Goal: Task Accomplishment & Management: Complete application form

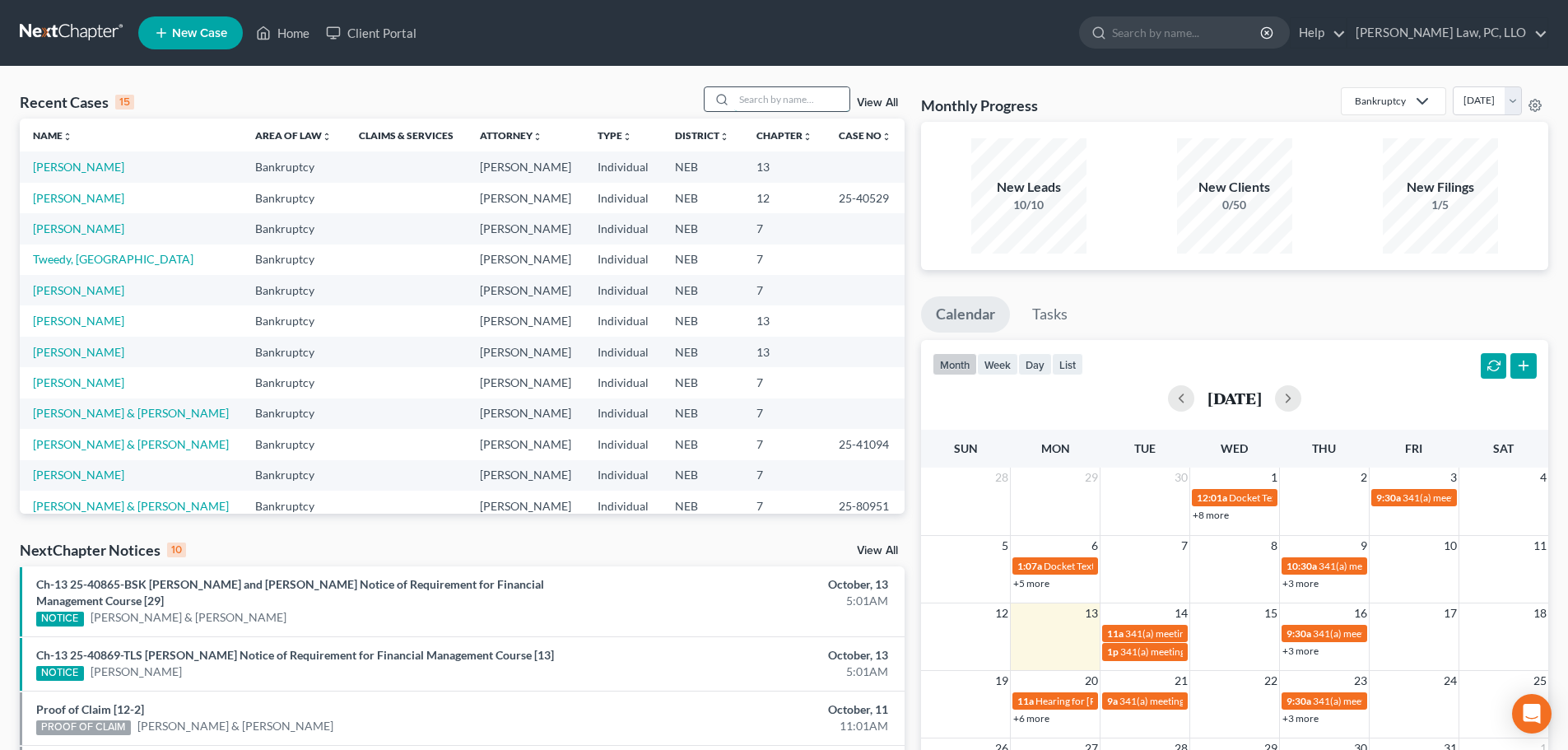
click at [765, 105] on input "search" at bounding box center [791, 99] width 115 height 23
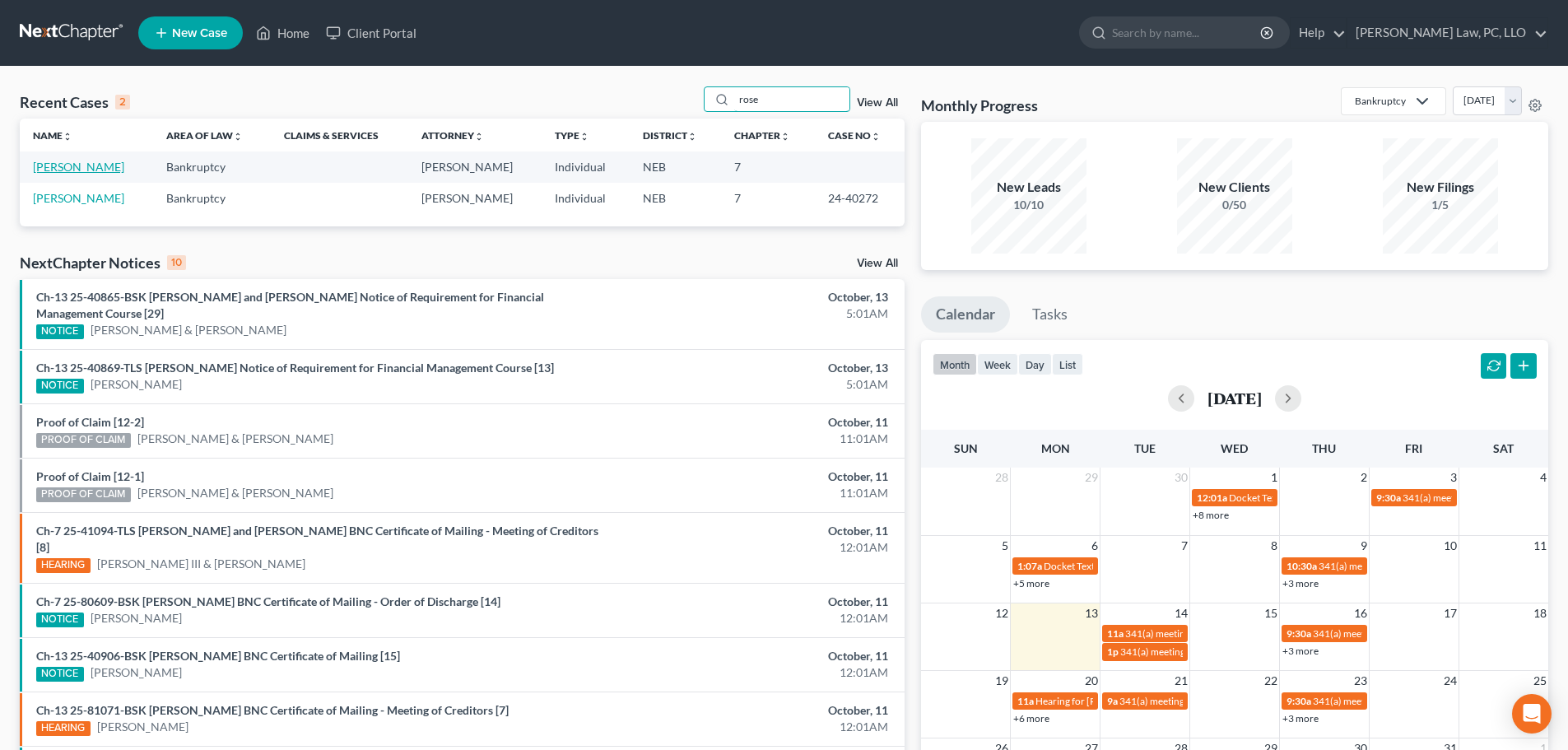
type input "rose"
click at [74, 166] on link "[PERSON_NAME]" at bounding box center [78, 166] width 91 height 14
click at [67, 168] on link "[PERSON_NAME]" at bounding box center [78, 166] width 91 height 14
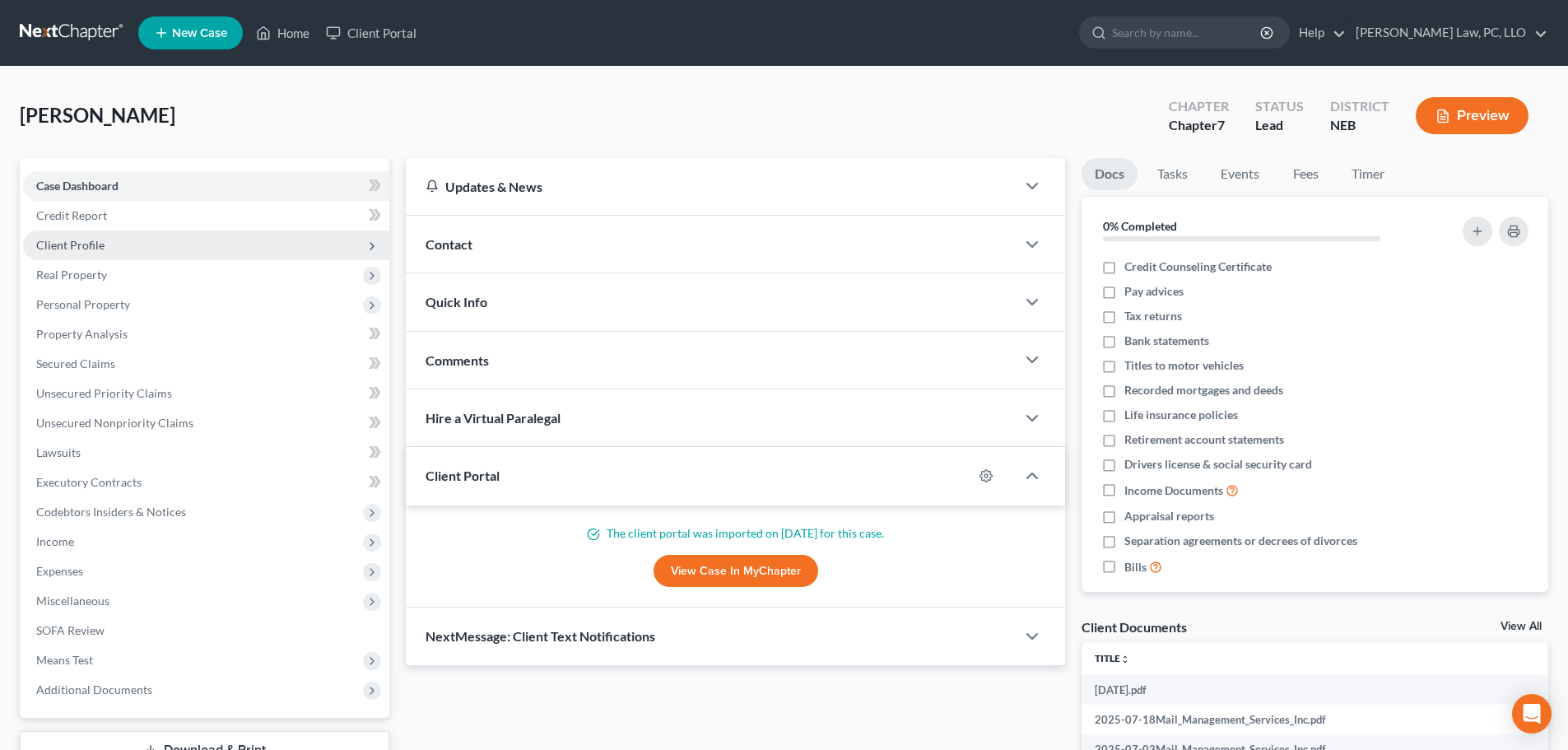
click at [117, 239] on span "Client Profile" at bounding box center [206, 245] width 367 height 29
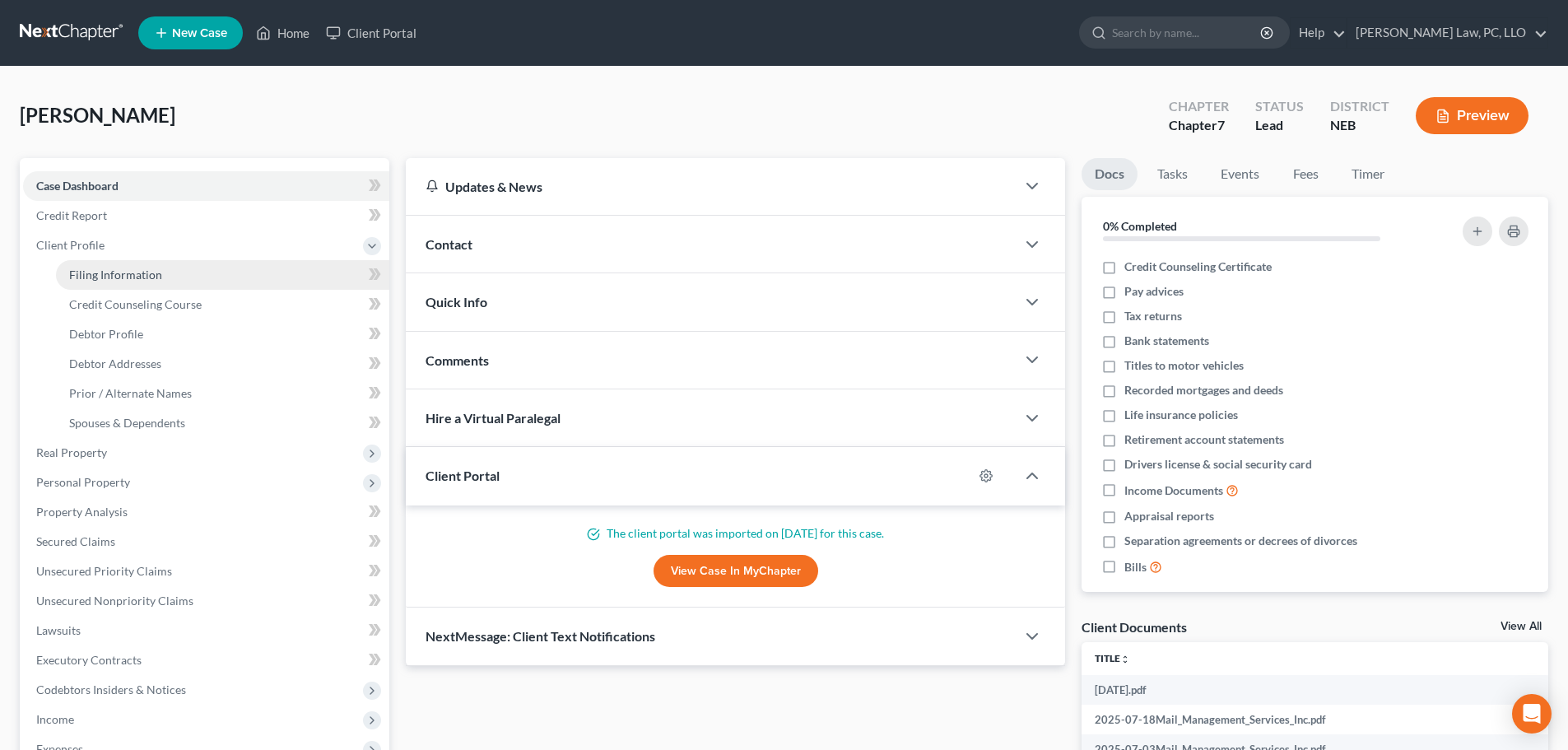
click at [146, 285] on link "Filing Information" at bounding box center [222, 274] width 333 height 29
select select "1"
select select "0"
select select "30"
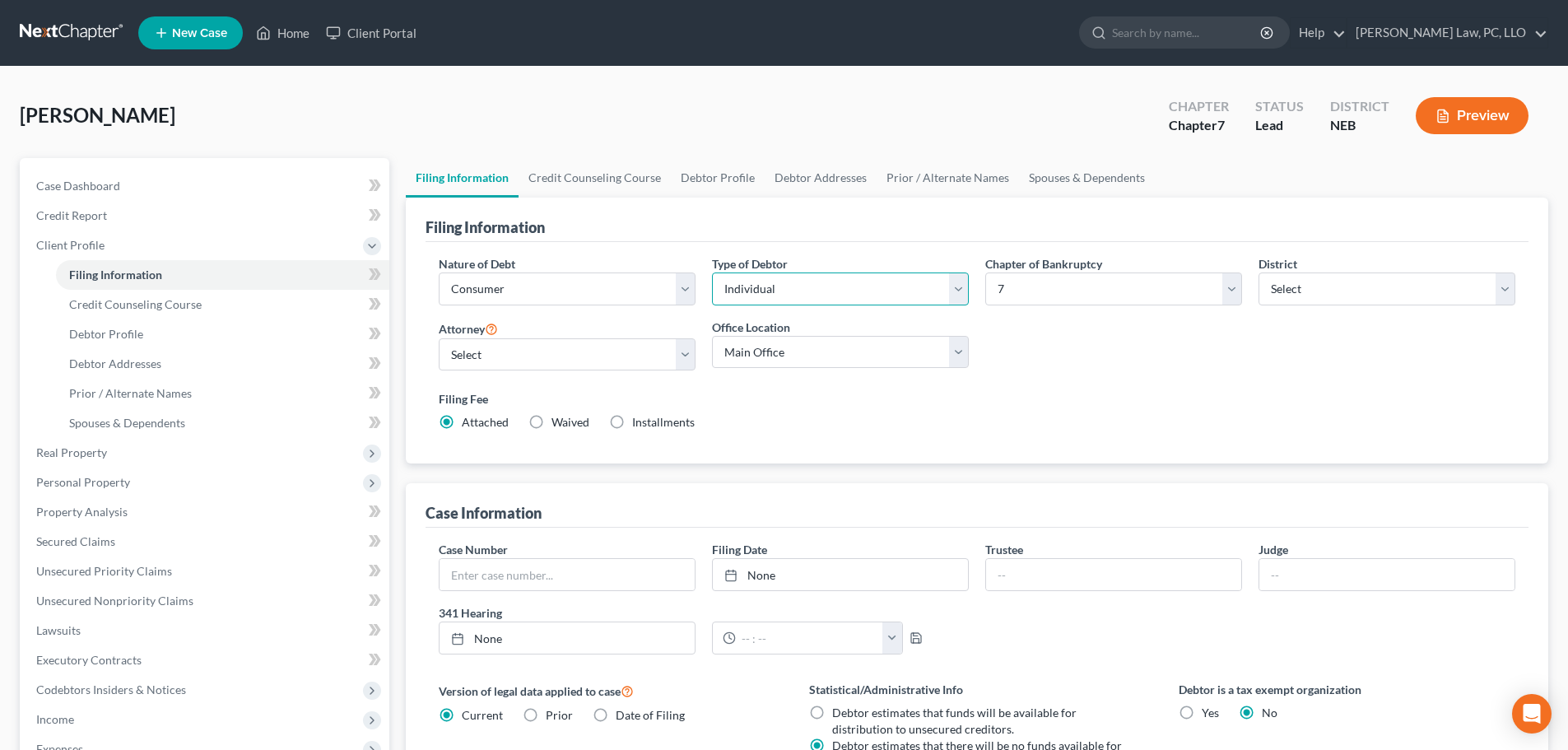
click at [862, 299] on select "Select Individual Joint" at bounding box center [841, 289] width 257 height 33
select select "1"
click at [712, 273] on select "Select Individual Joint" at bounding box center [841, 289] width 257 height 33
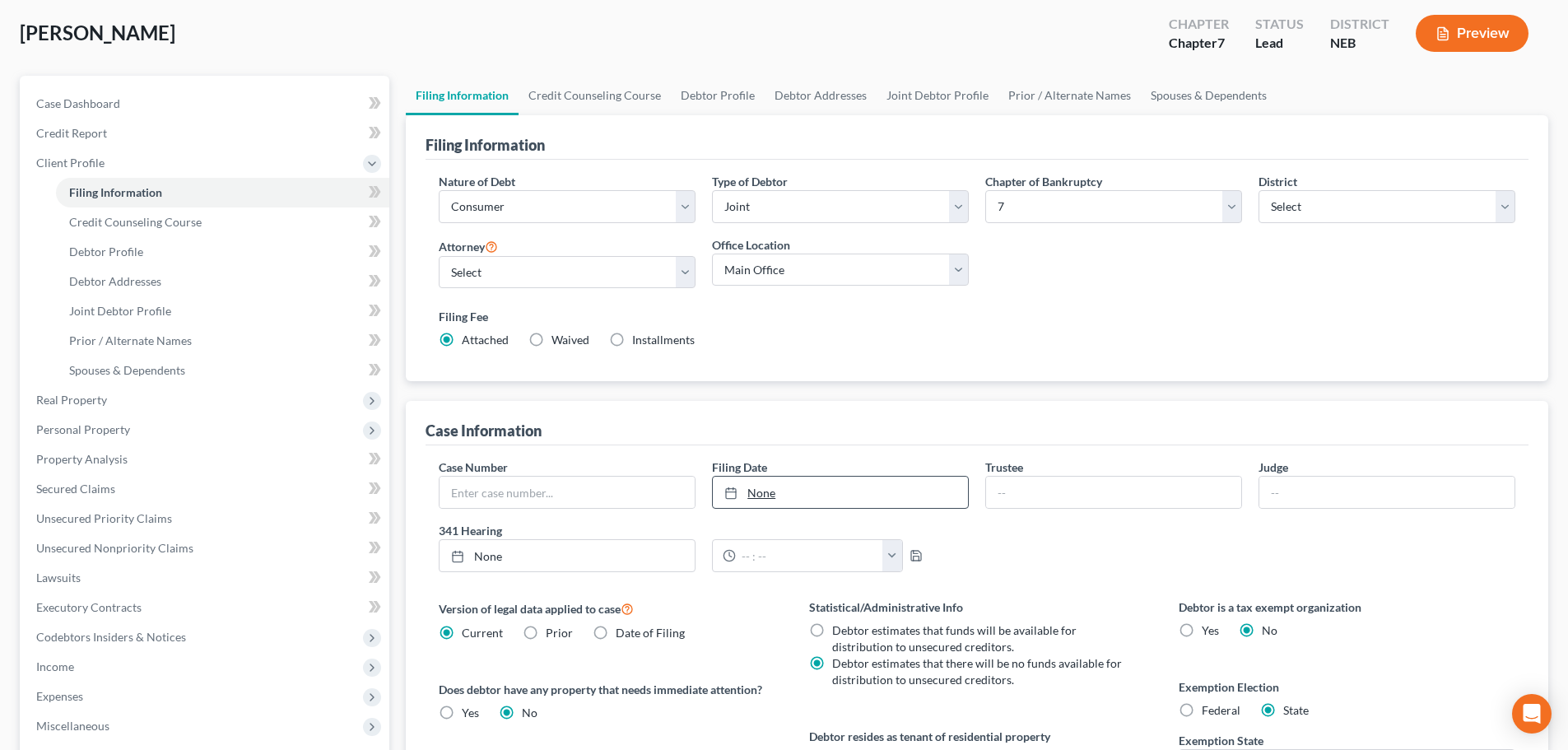
click at [869, 477] on link "None" at bounding box center [841, 492] width 255 height 31
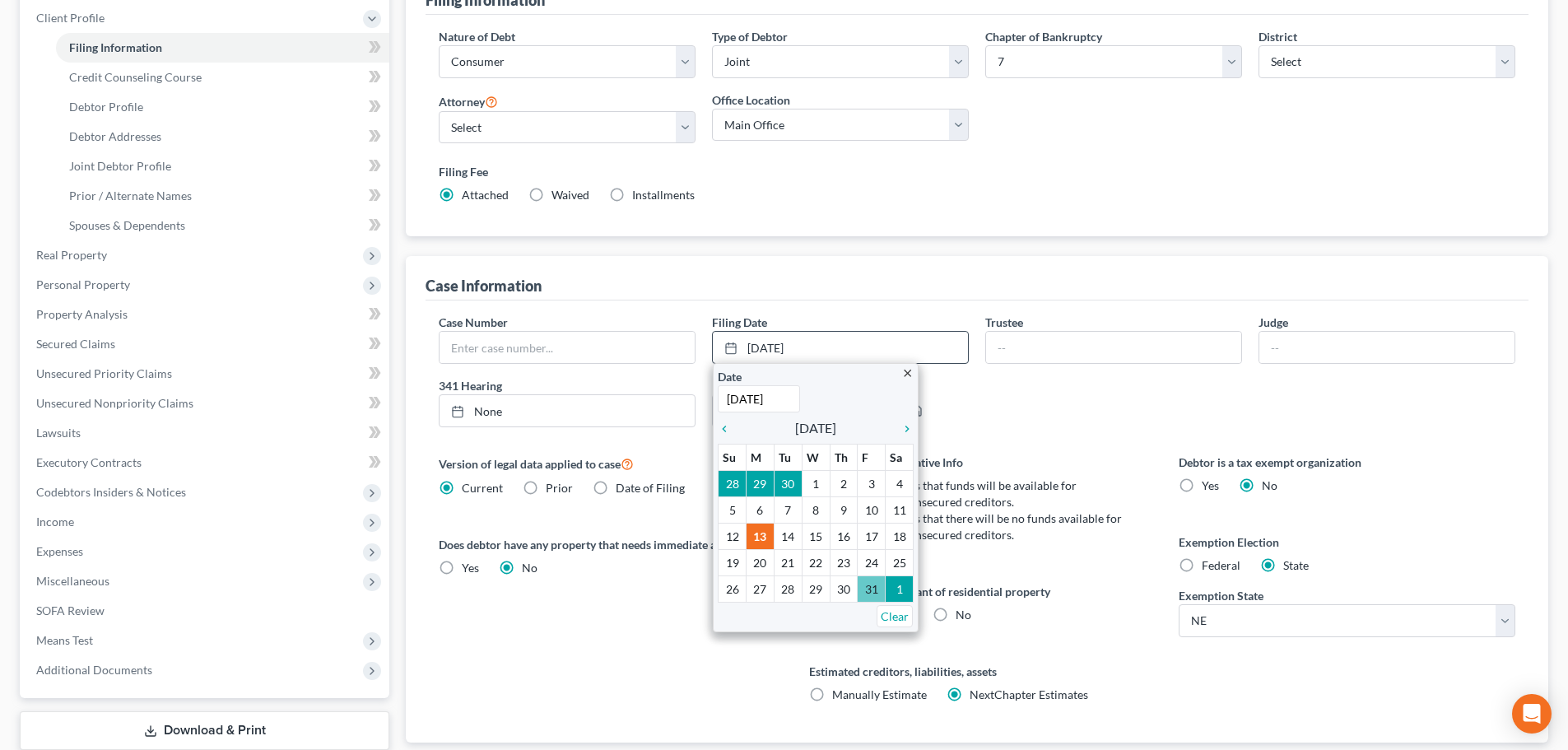
scroll to position [329, 0]
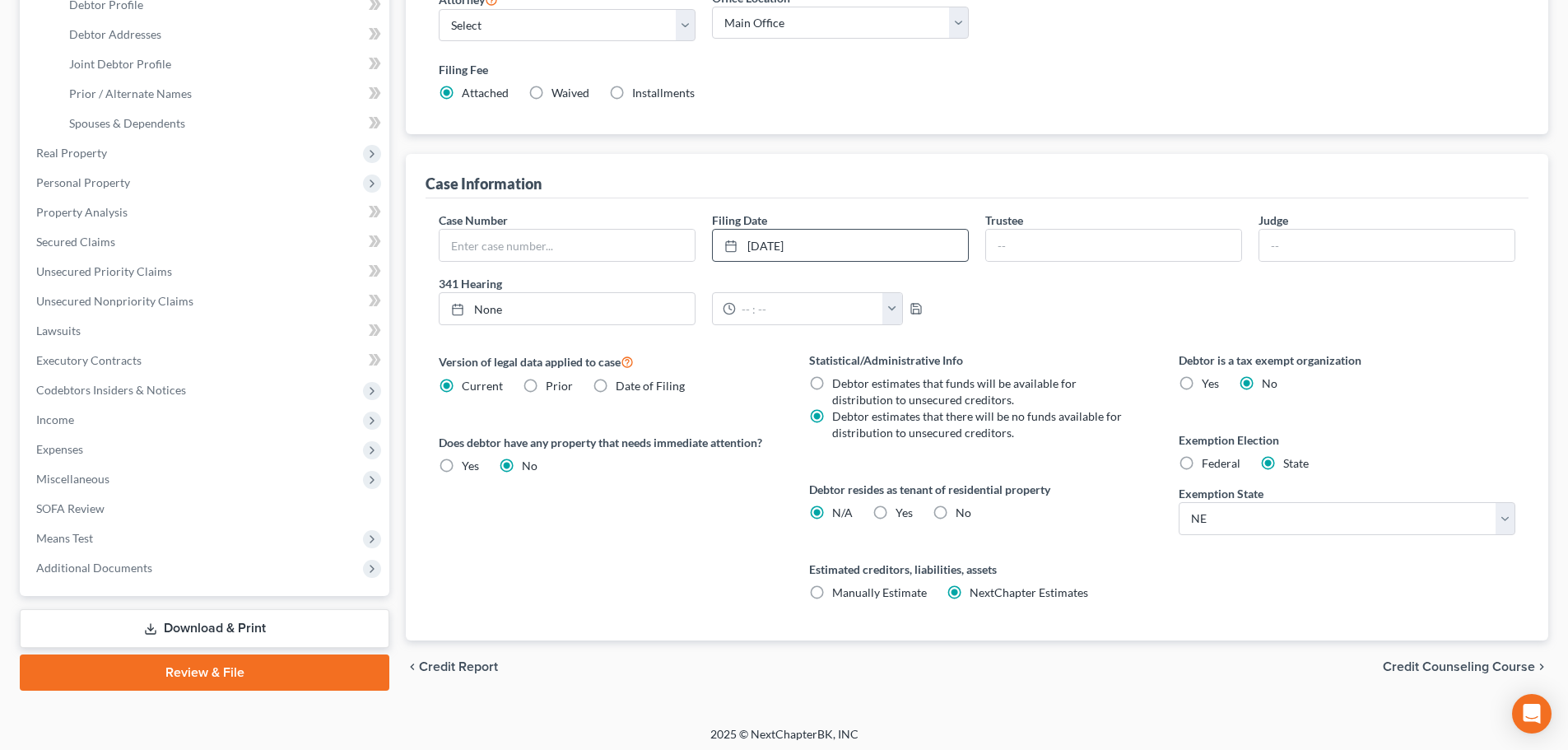
click at [956, 508] on label "No" at bounding box center [963, 513] width 16 height 17
click at [962, 508] on input "No" at bounding box center [967, 509] width 11 height 11
radio input "true"
radio input "false"
click at [689, 564] on div "Version of legal data applied to case Current Prior Date of Filing Legal data v…" at bounding box center [607, 496] width 369 height 289
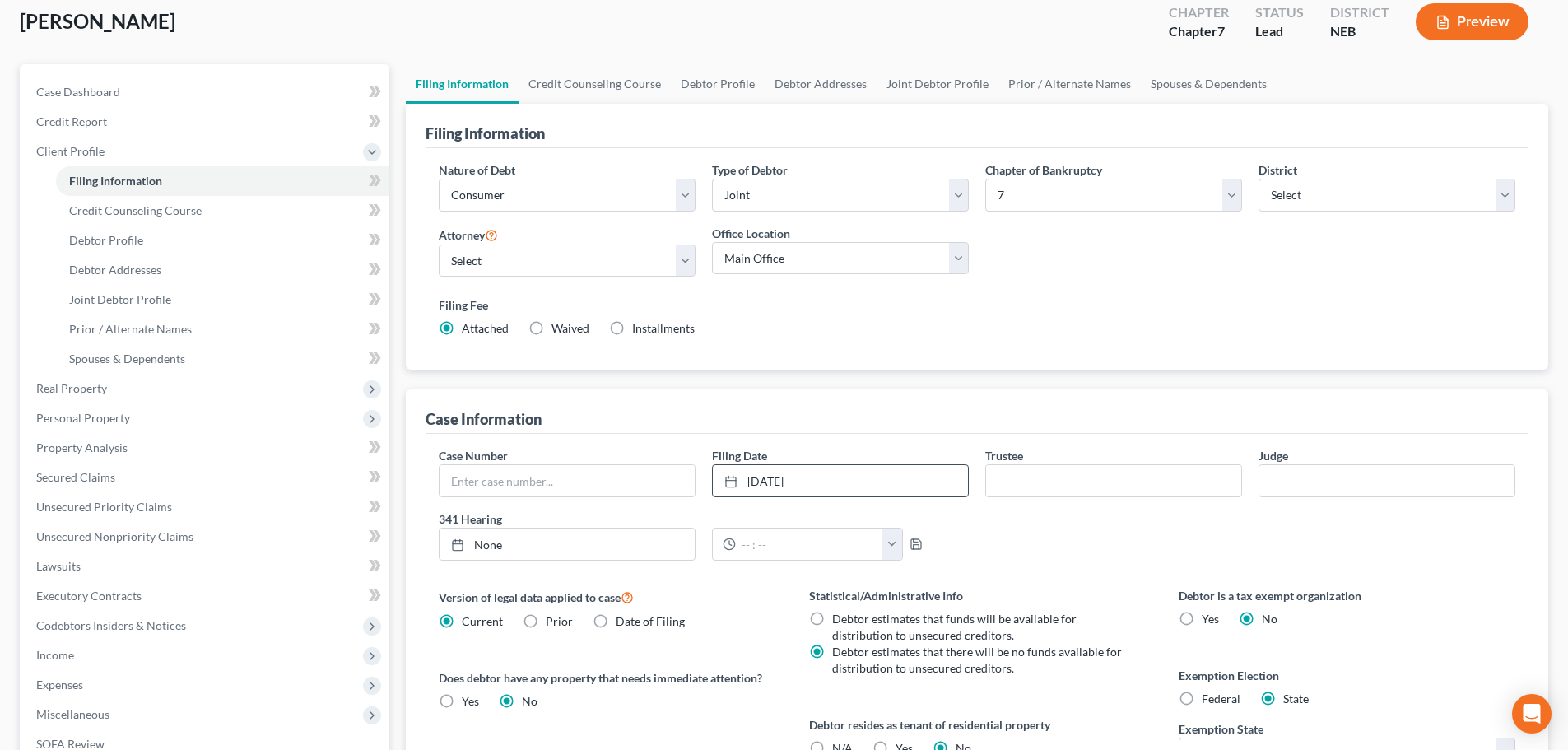
scroll to position [82, 0]
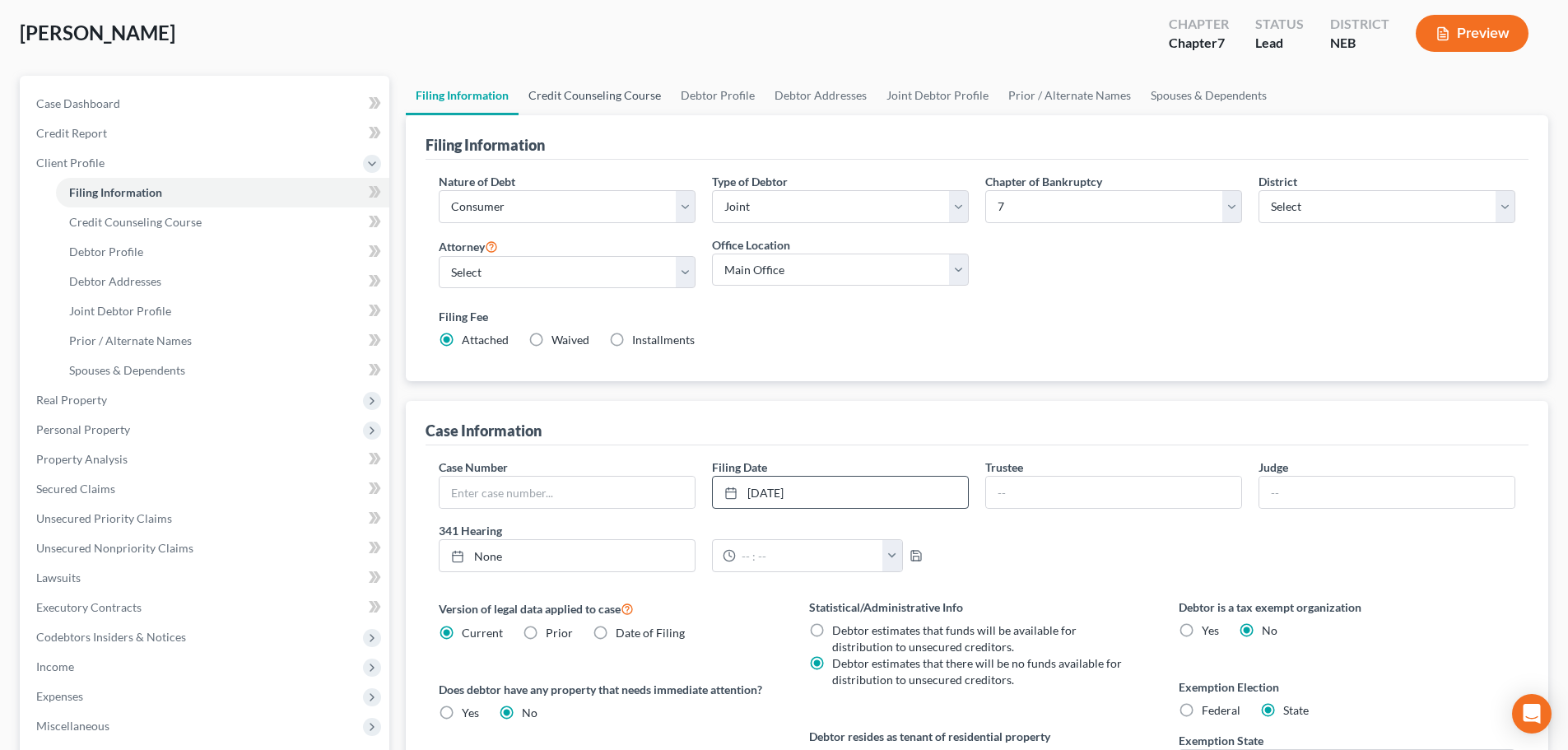
click at [554, 96] on link "Credit Counseling Course" at bounding box center [594, 95] width 152 height 39
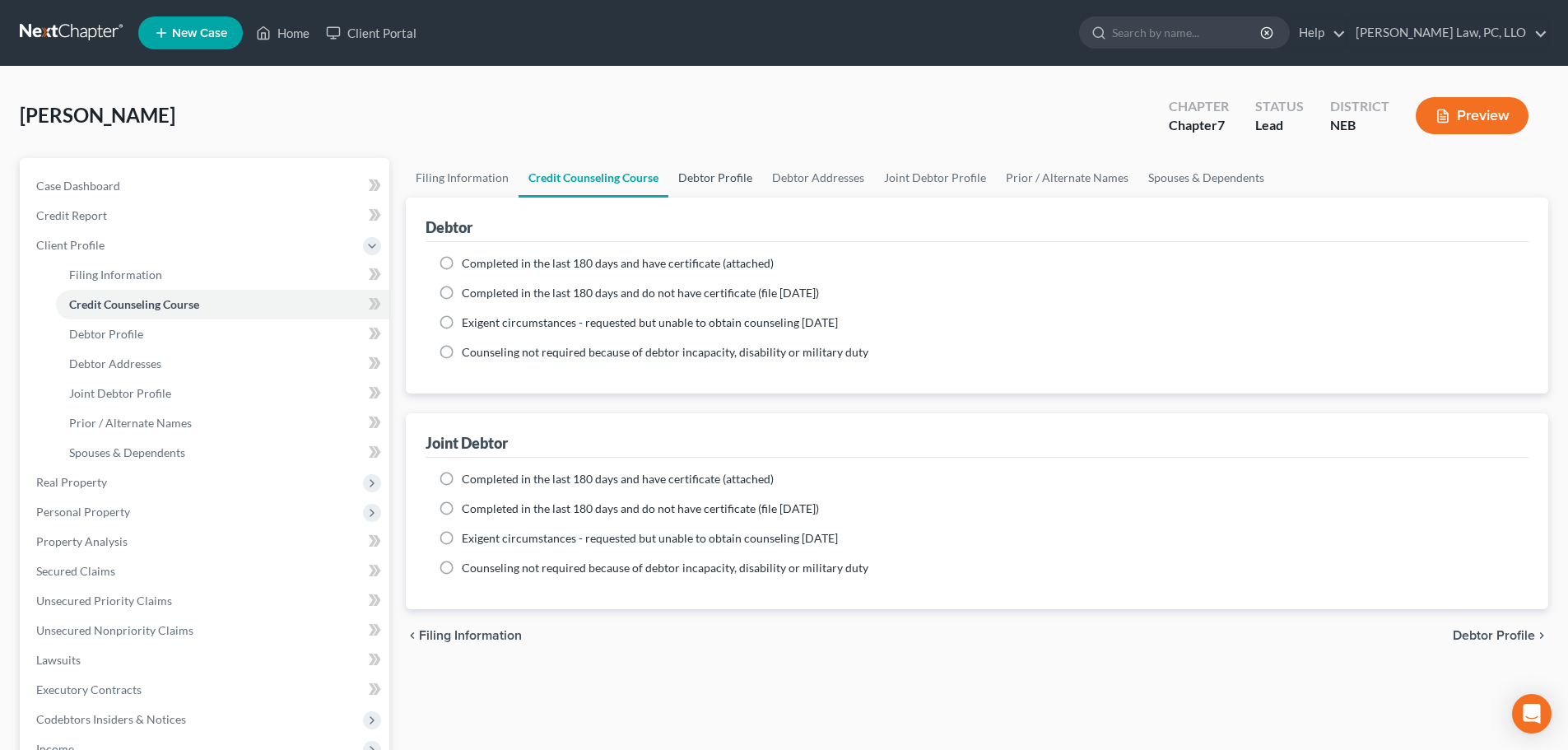
click at [704, 179] on link "Debtor Profile" at bounding box center [716, 177] width 94 height 39
select select "1"
select select "0"
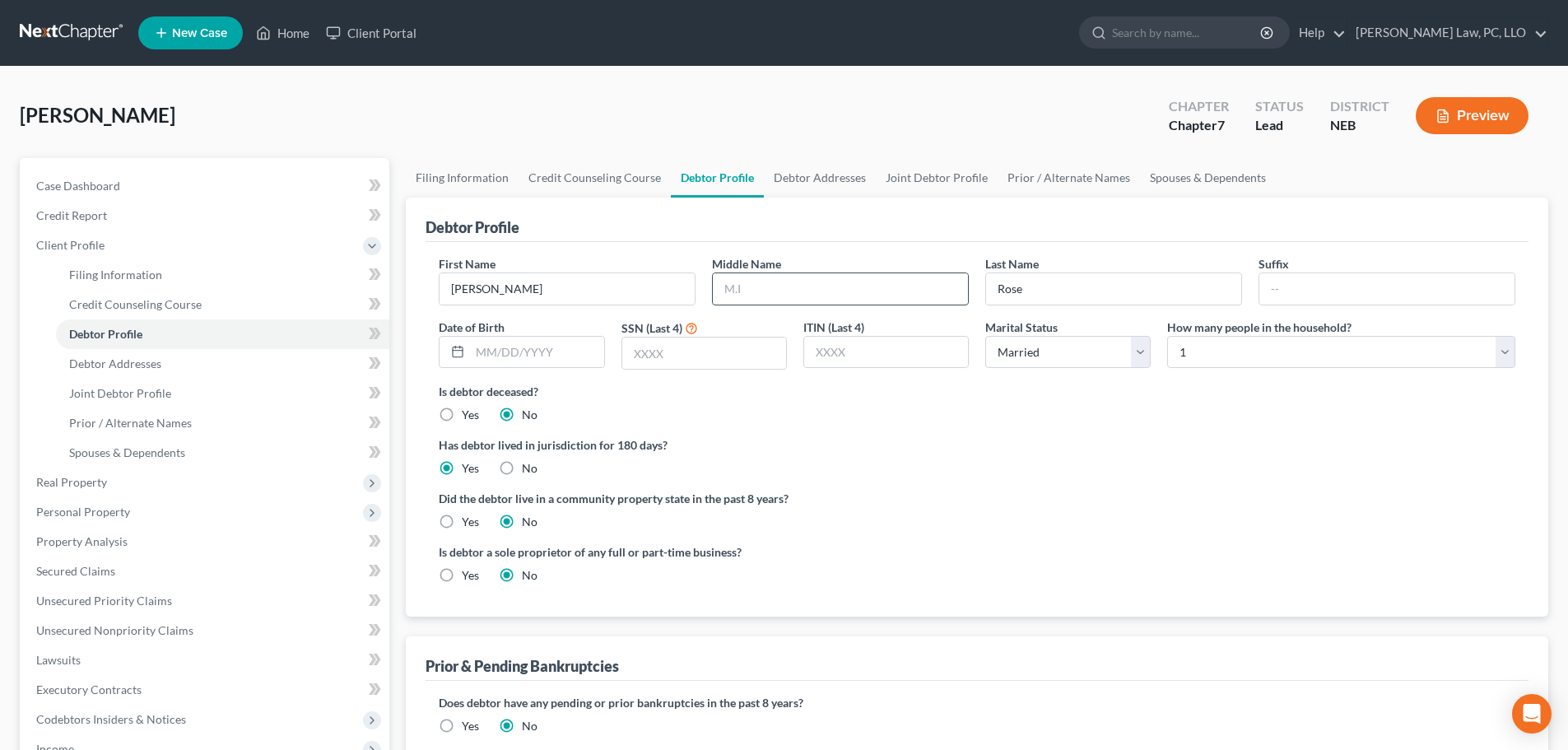
click at [762, 283] on input "text" at bounding box center [841, 289] width 255 height 31
type input "R."
click at [654, 353] on input "text" at bounding box center [704, 352] width 164 height 31
type input "0494"
click at [1161, 187] on link "Spouses & Dependents" at bounding box center [1208, 177] width 136 height 39
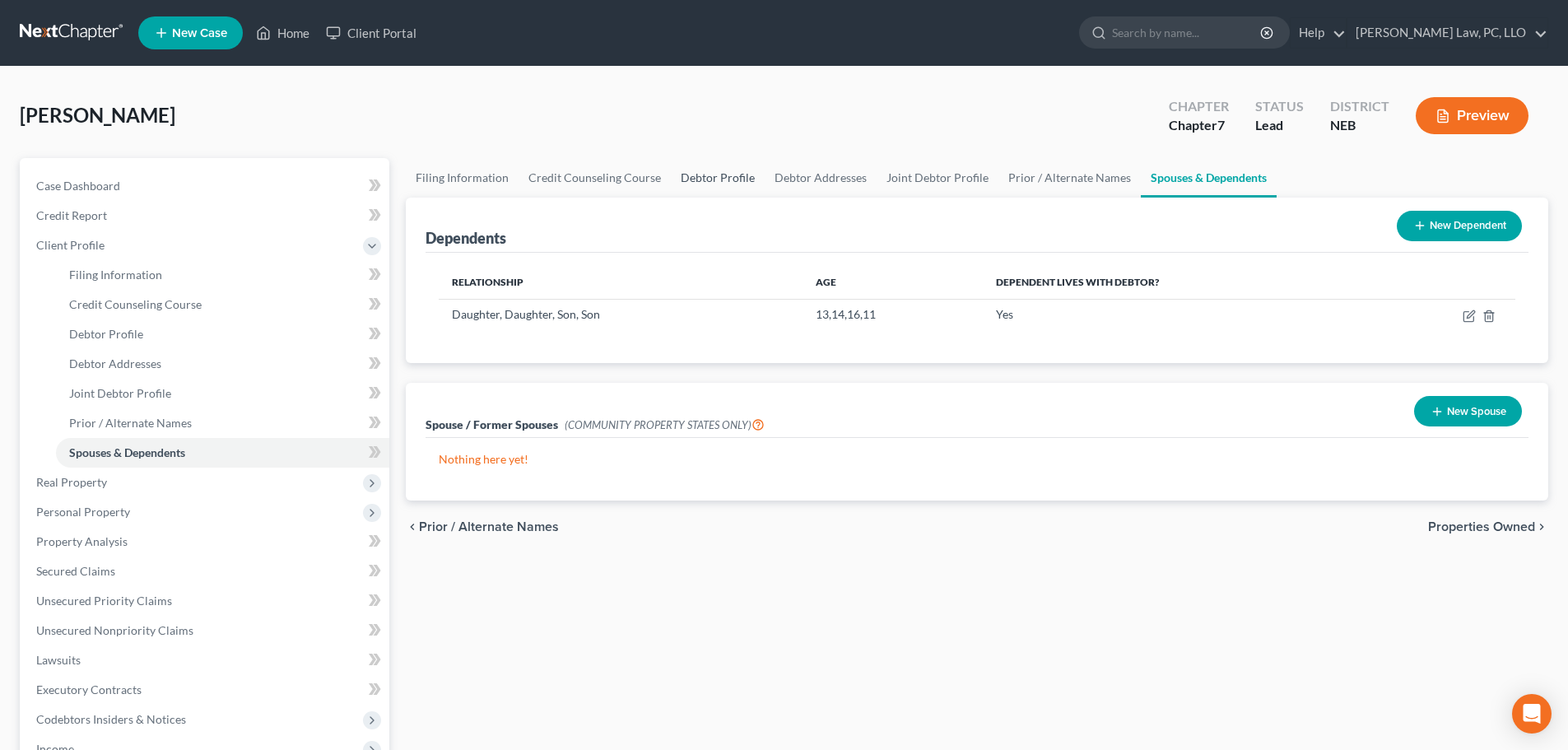
click at [704, 181] on link "Debtor Profile" at bounding box center [718, 177] width 94 height 39
select select "1"
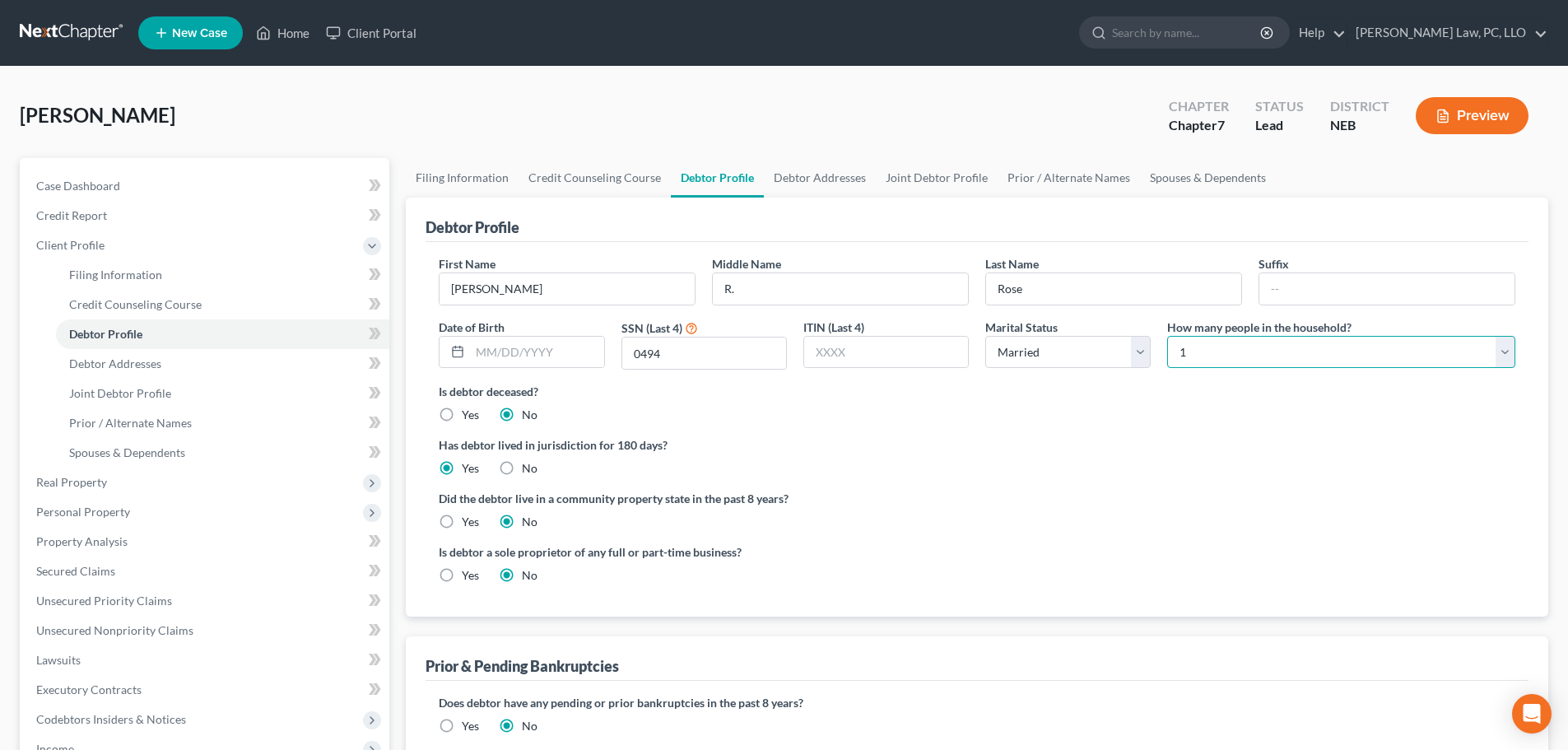
click at [1227, 345] on select "Select 1 2 3 4 5 6 7 8 9 10 11 12 13 14 15 16 17 18 19 20" at bounding box center [1341, 352] width 348 height 33
select select "5"
click at [1167, 336] on select "Select 1 2 3 4 5 6 7 8 9 10 11 12 13 14 15 16 17 18 19 20" at bounding box center [1341, 352] width 348 height 33
click at [1095, 487] on ng-include "First Name [PERSON_NAME] Middle Name R. Last Name [PERSON_NAME] Suffix Date of …" at bounding box center [977, 425] width 1076 height 341
click at [799, 173] on link "Debtor Addresses" at bounding box center [819, 177] width 112 height 39
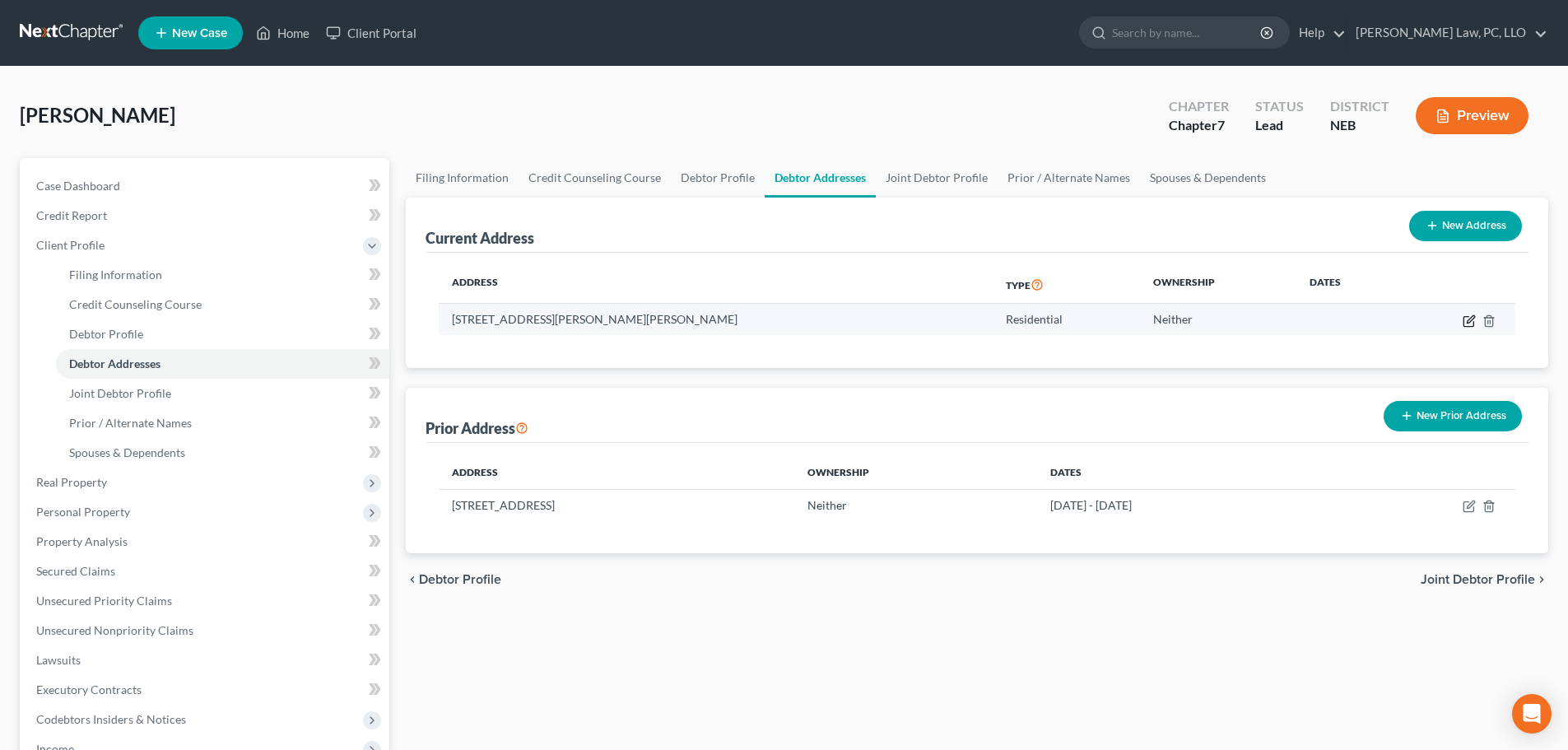
click at [1465, 317] on icon "button" at bounding box center [1469, 321] width 13 height 13
select select "30"
select select "0"
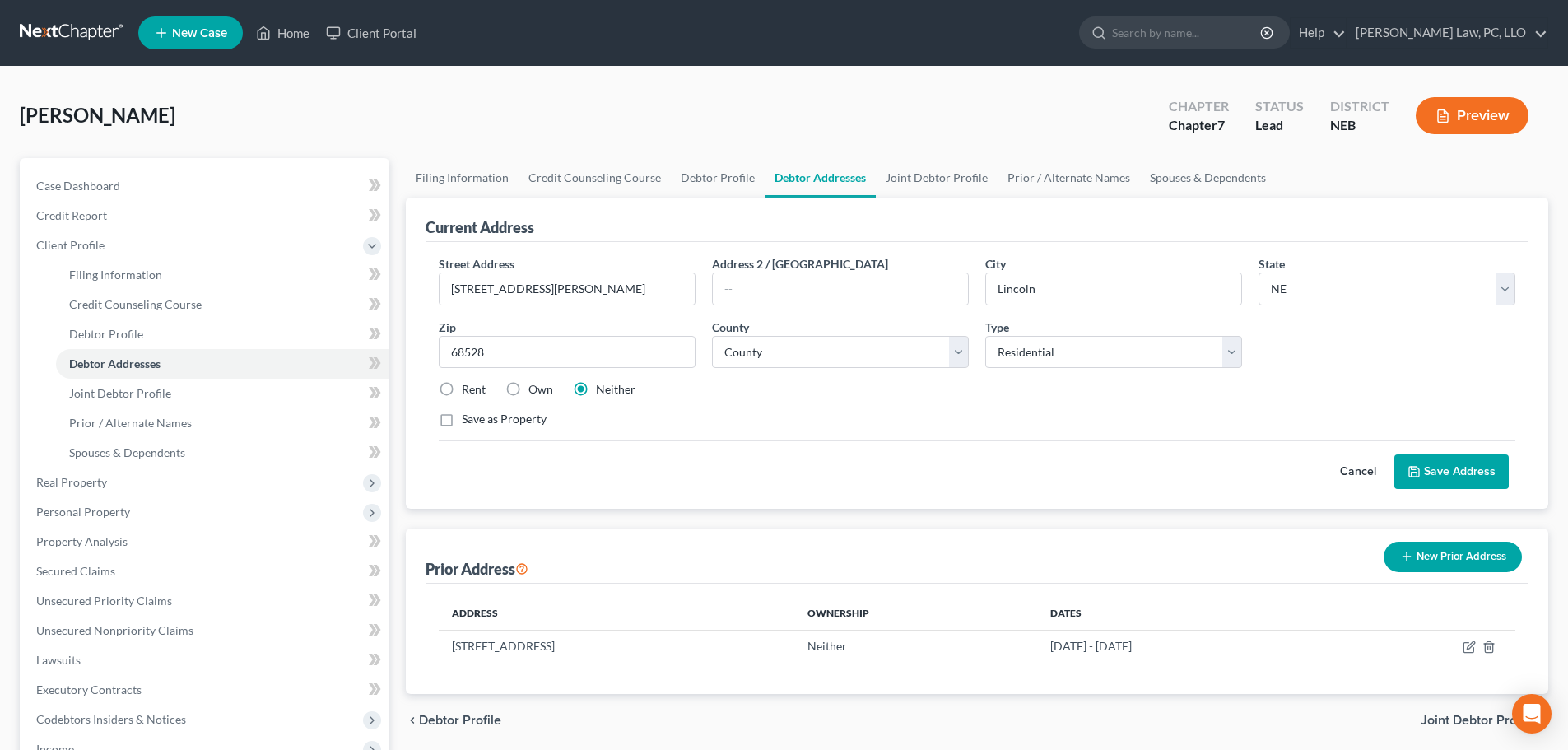
click at [1430, 472] on button "Save Address" at bounding box center [1451, 471] width 114 height 34
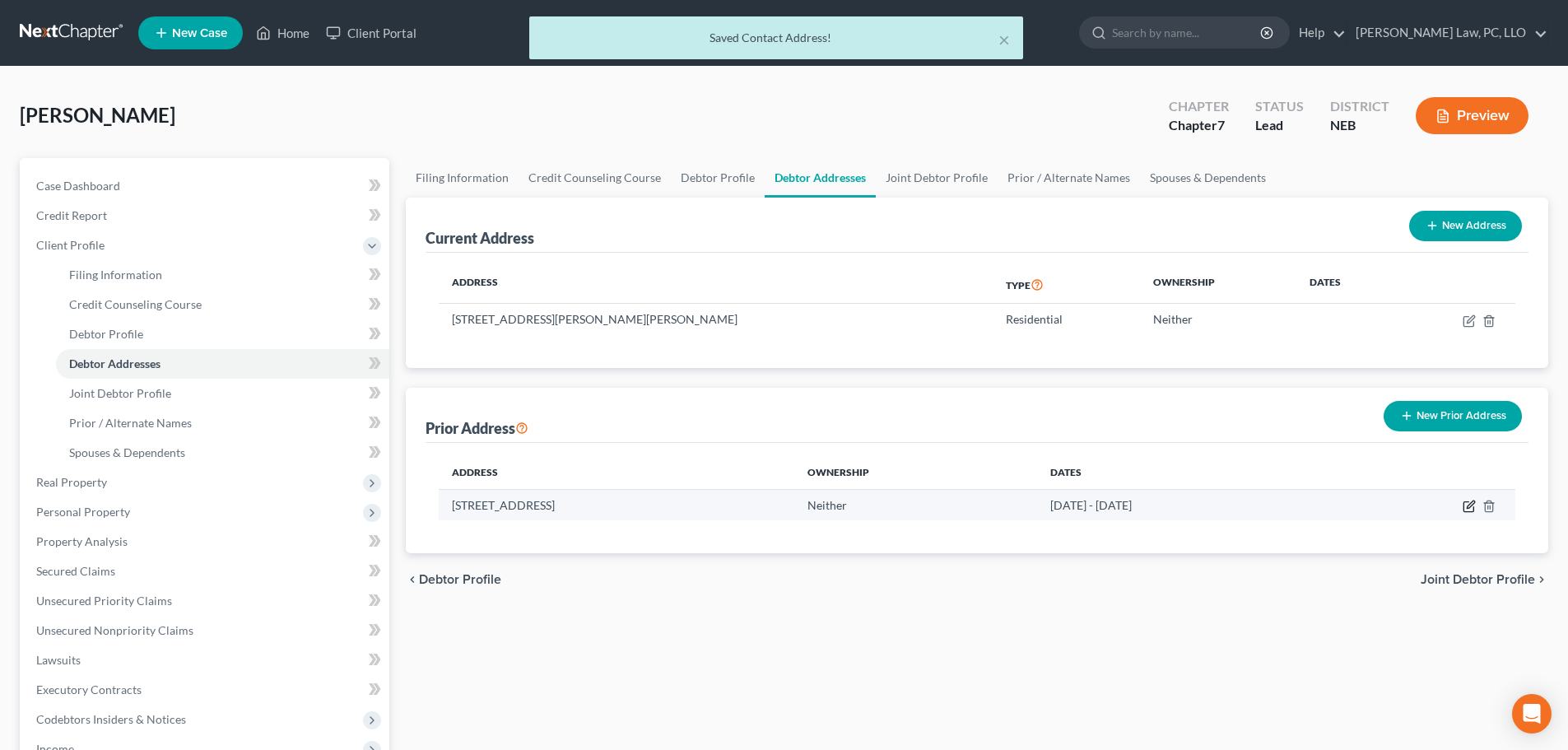
click at [1466, 643] on div "Filing Information Credit Counseling Course Debtor Profile Debtor Addresses Joi…" at bounding box center [977, 588] width 1159 height 862
click at [1469, 508] on icon "button" at bounding box center [1469, 506] width 13 height 13
select select "30"
select select "54"
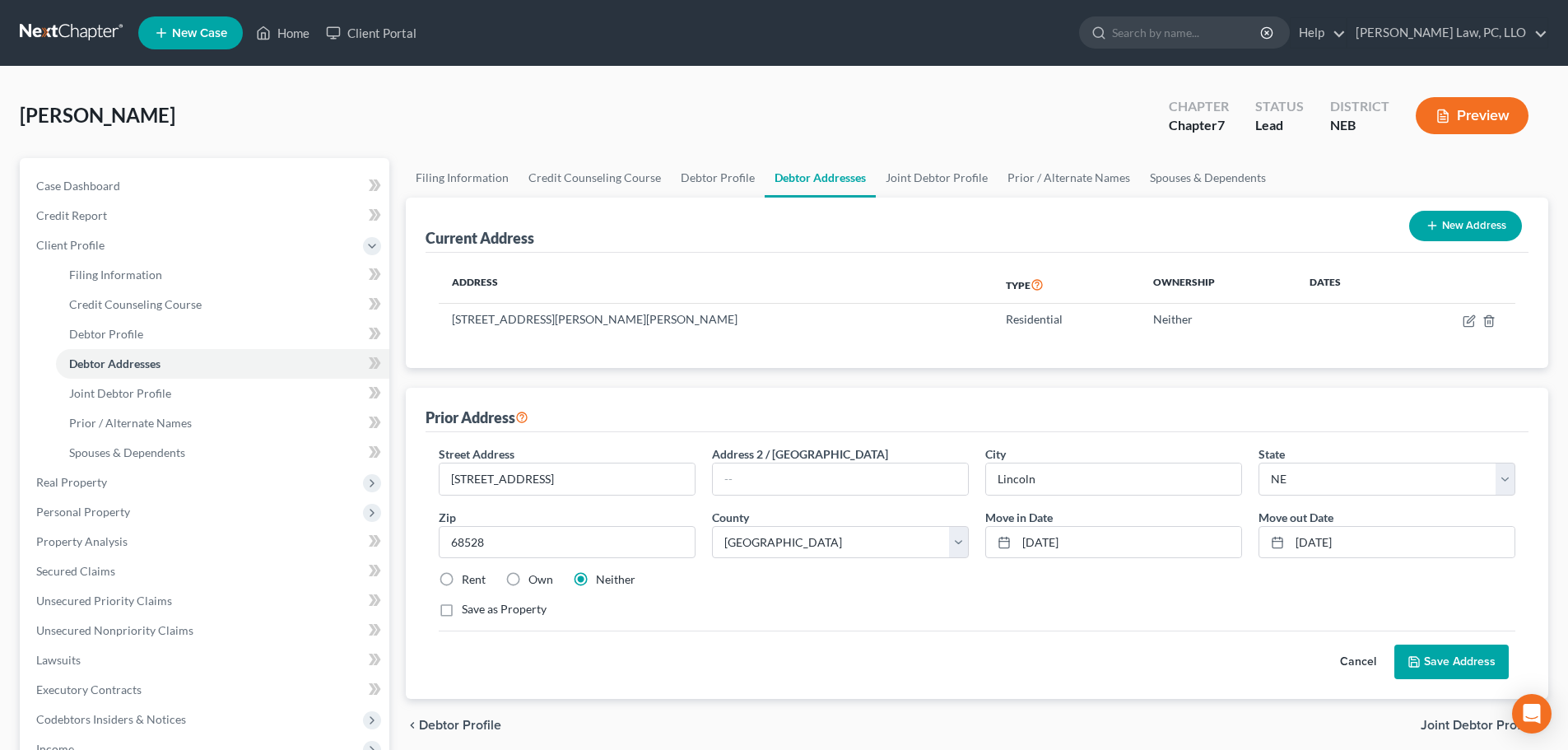
click at [1446, 664] on button "Save Address" at bounding box center [1451, 661] width 114 height 34
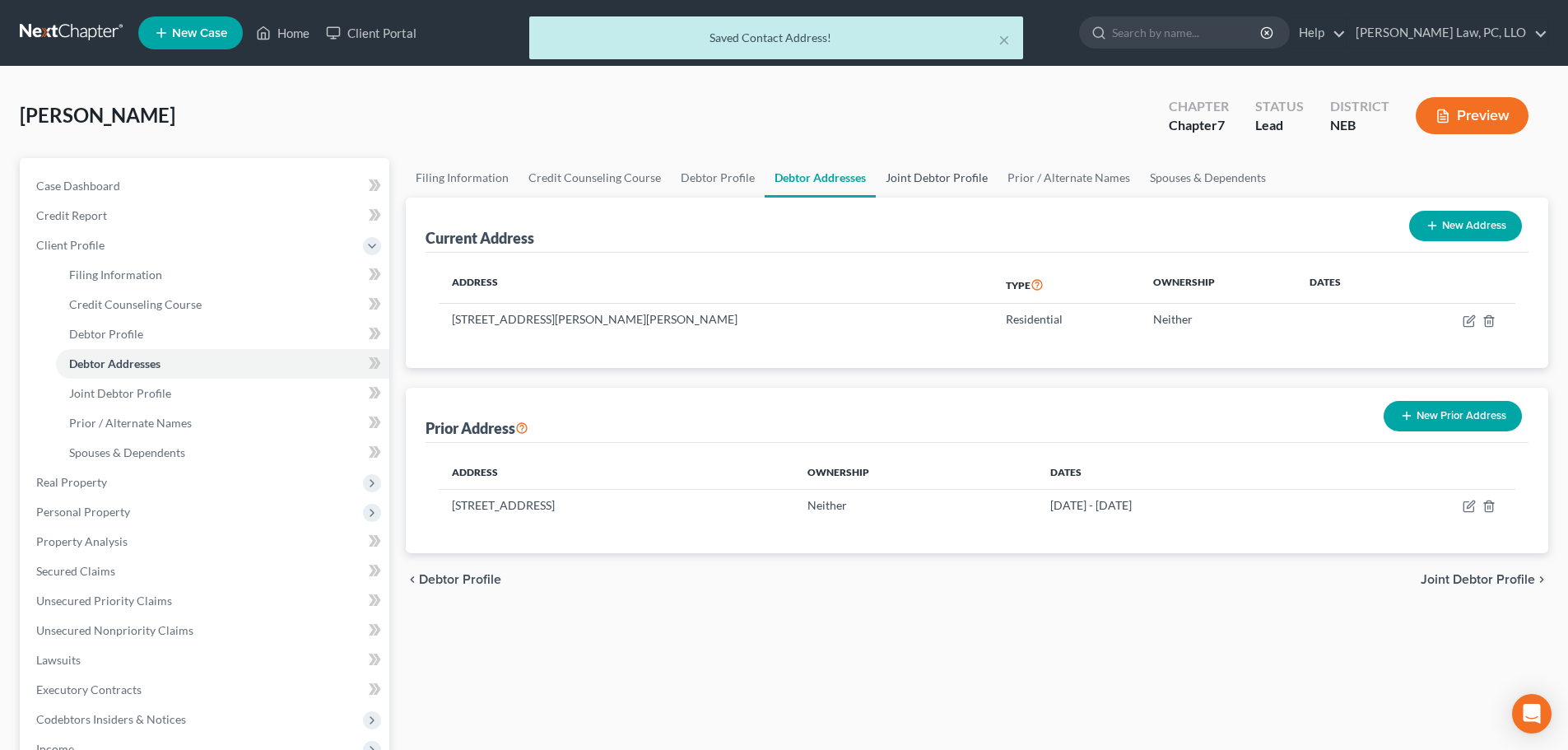
click at [914, 175] on link "Joint Debtor Profile" at bounding box center [936, 177] width 122 height 39
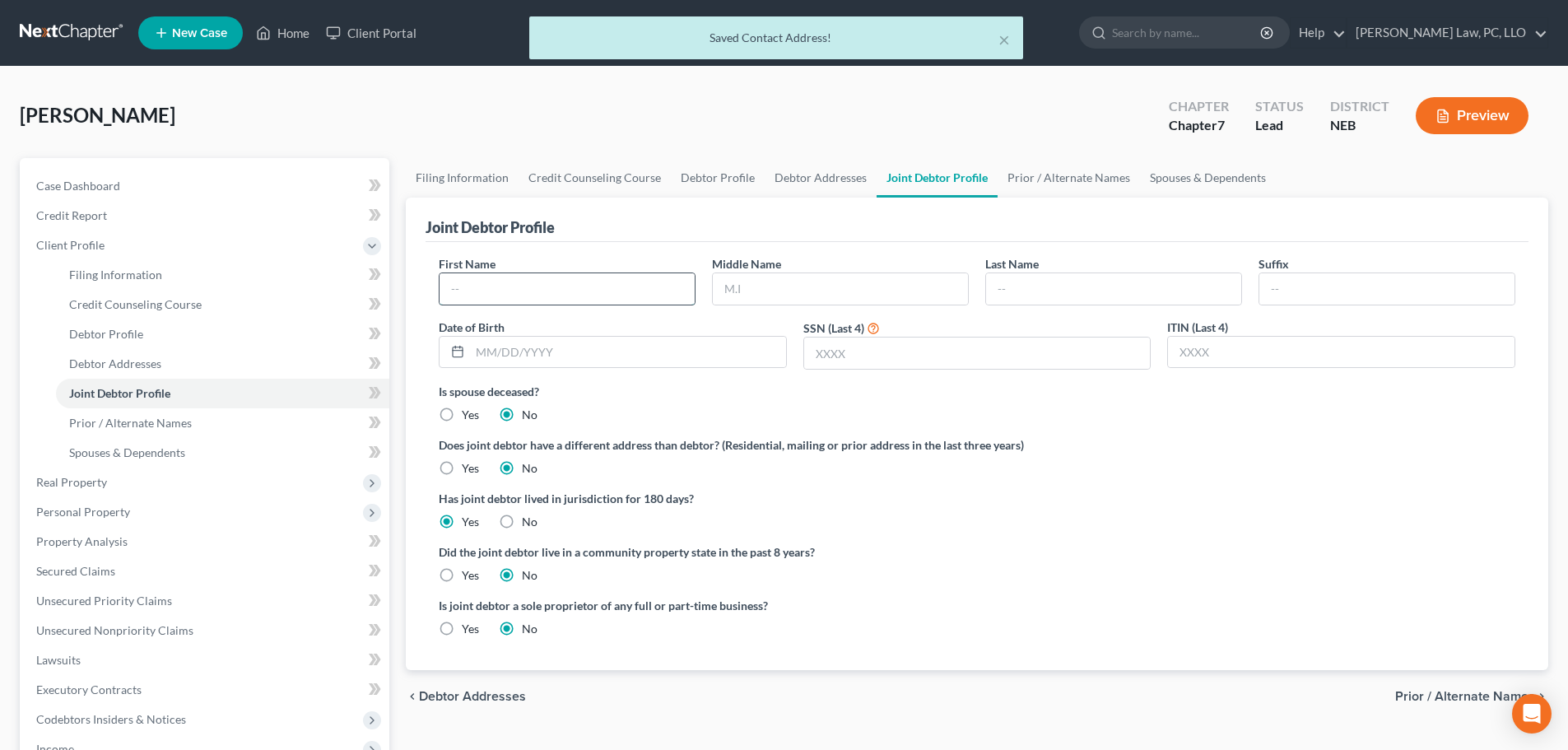
click at [613, 287] on input "text" at bounding box center [567, 289] width 255 height 31
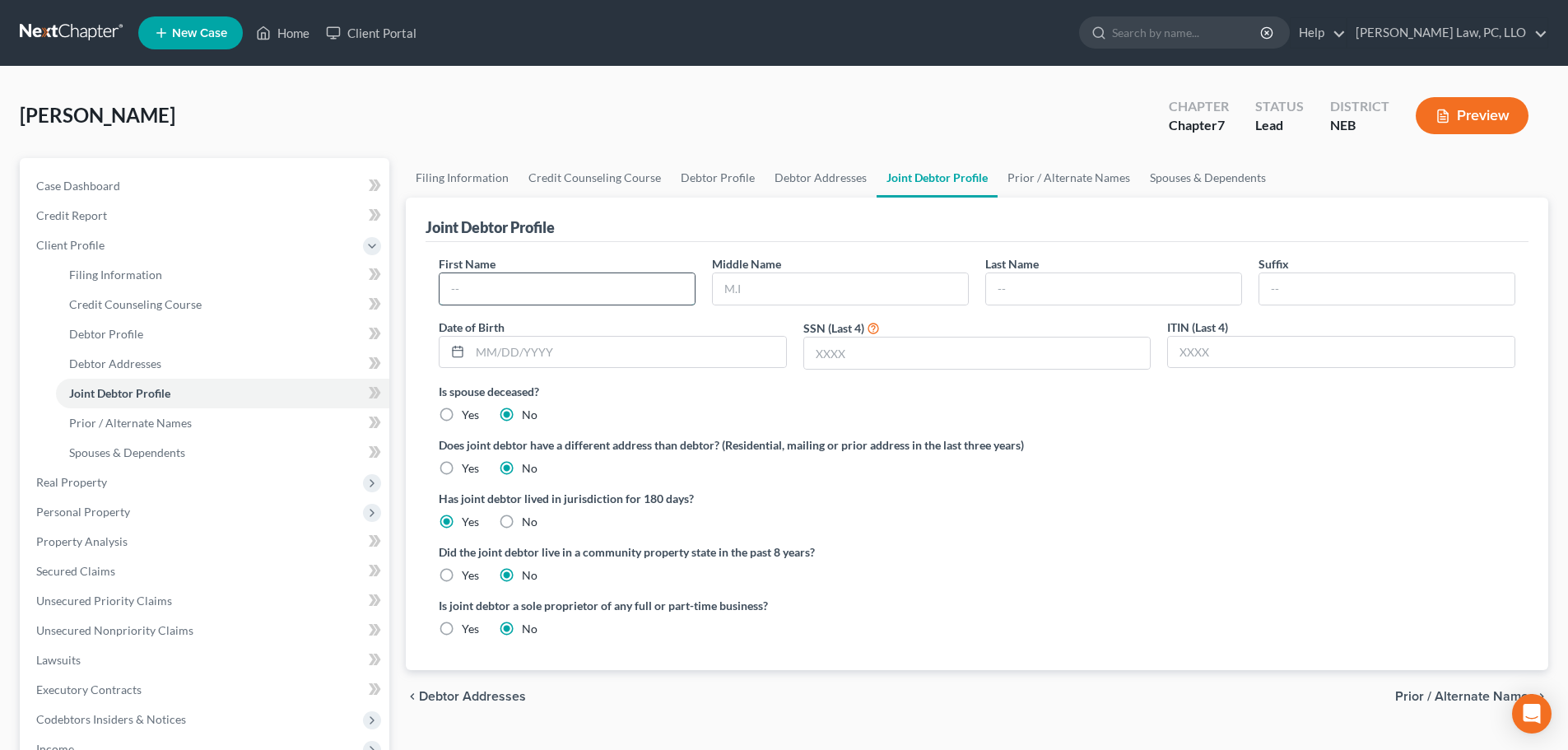
click at [609, 287] on input "text" at bounding box center [567, 289] width 255 height 31
type input "[PERSON_NAME]"
type input "A."
type input "Rose"
click at [834, 356] on input "text" at bounding box center [977, 352] width 346 height 31
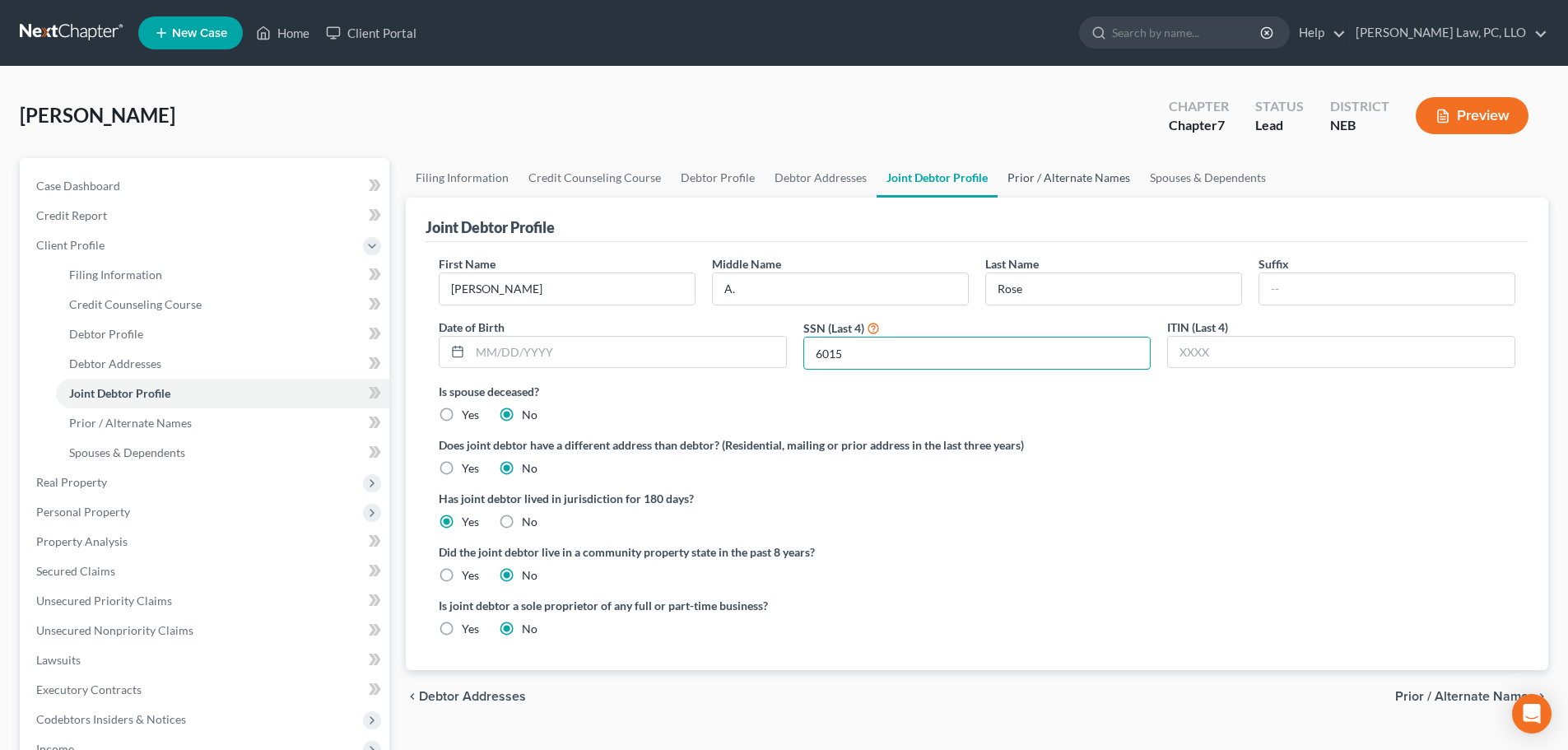
type input "6015"
click at [1050, 182] on link "Prior / Alternate Names" at bounding box center [1069, 177] width 143 height 39
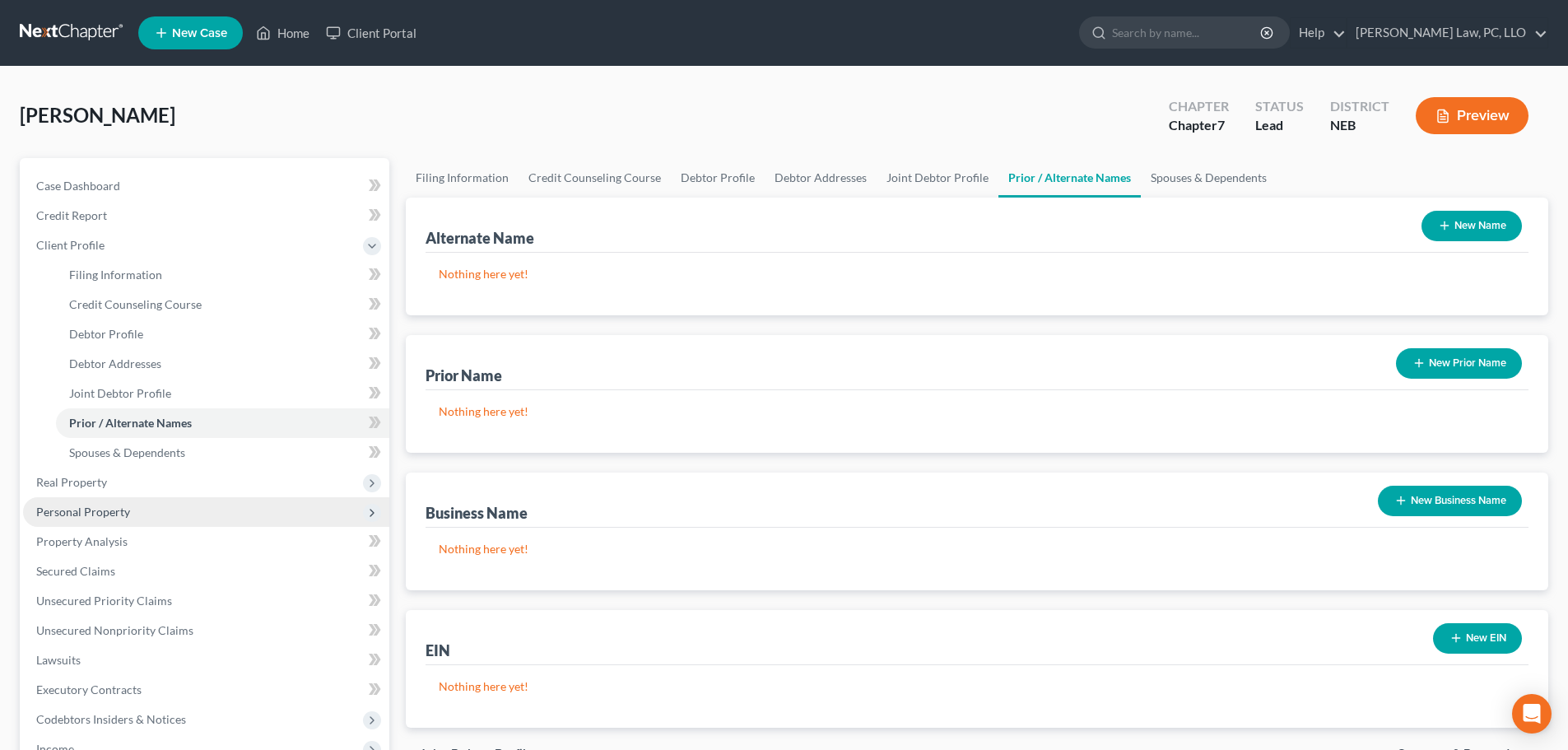
click at [161, 518] on span "Personal Property" at bounding box center [206, 512] width 367 height 29
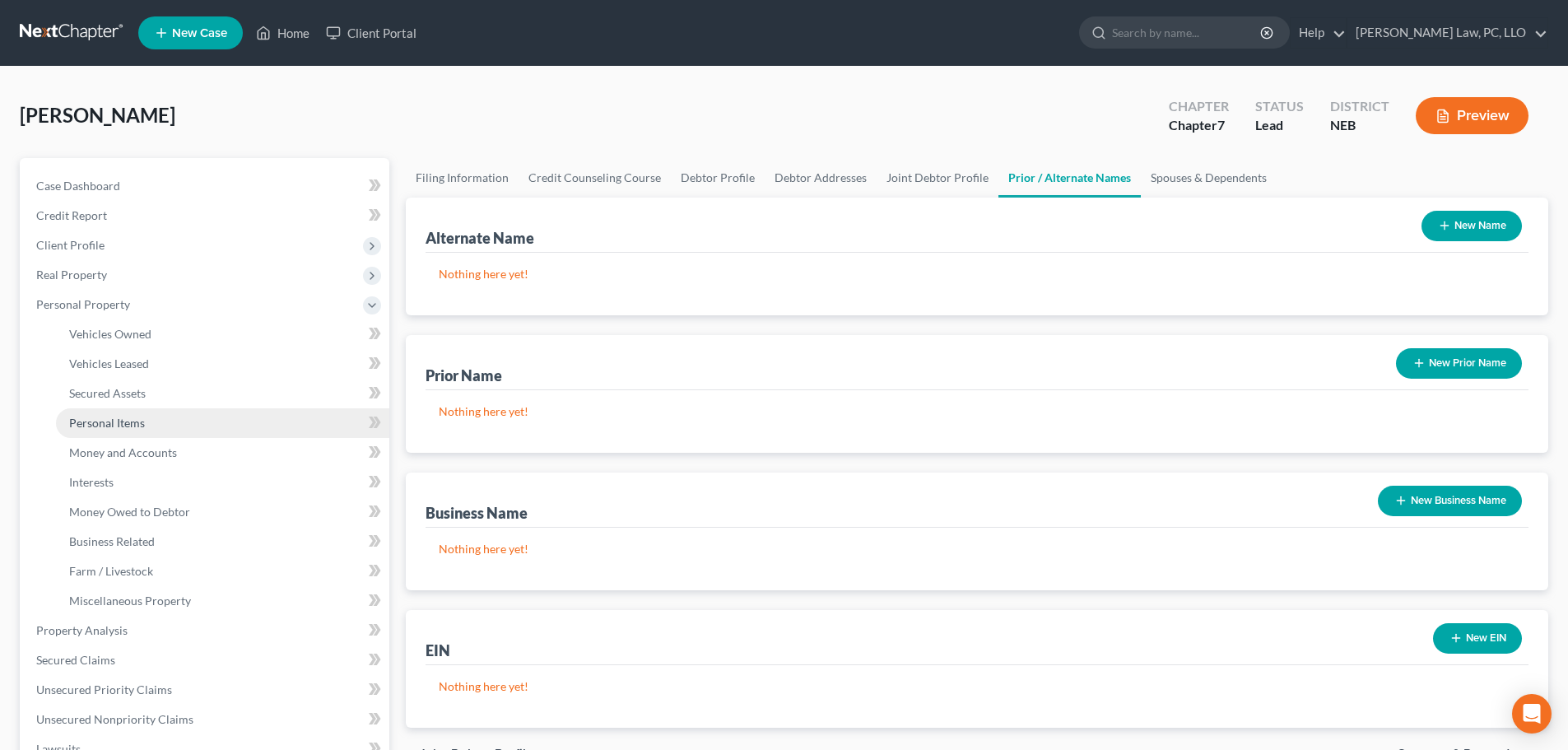
click at [128, 419] on span "Personal Items" at bounding box center [107, 422] width 76 height 14
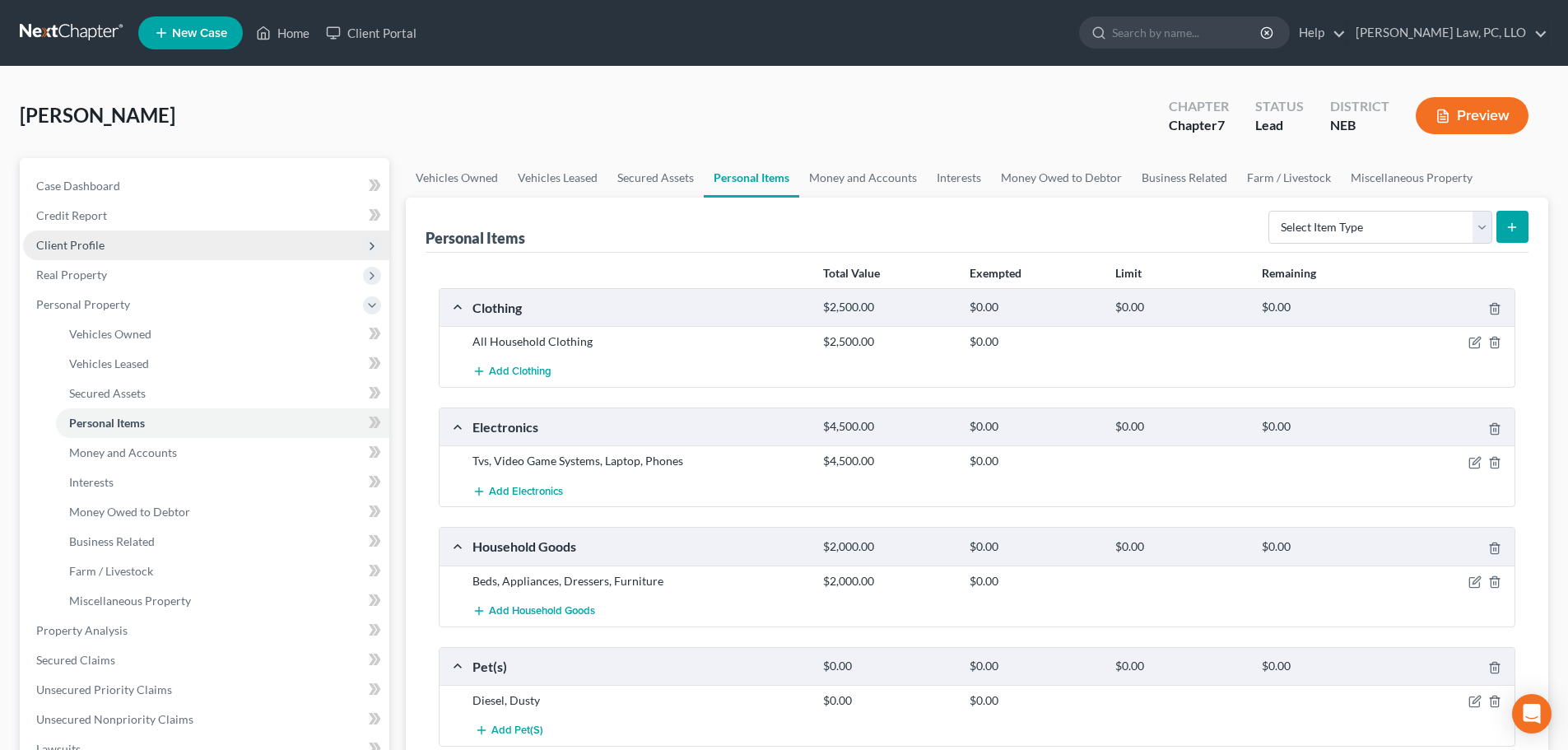
click at [126, 241] on span "Client Profile" at bounding box center [206, 245] width 367 height 29
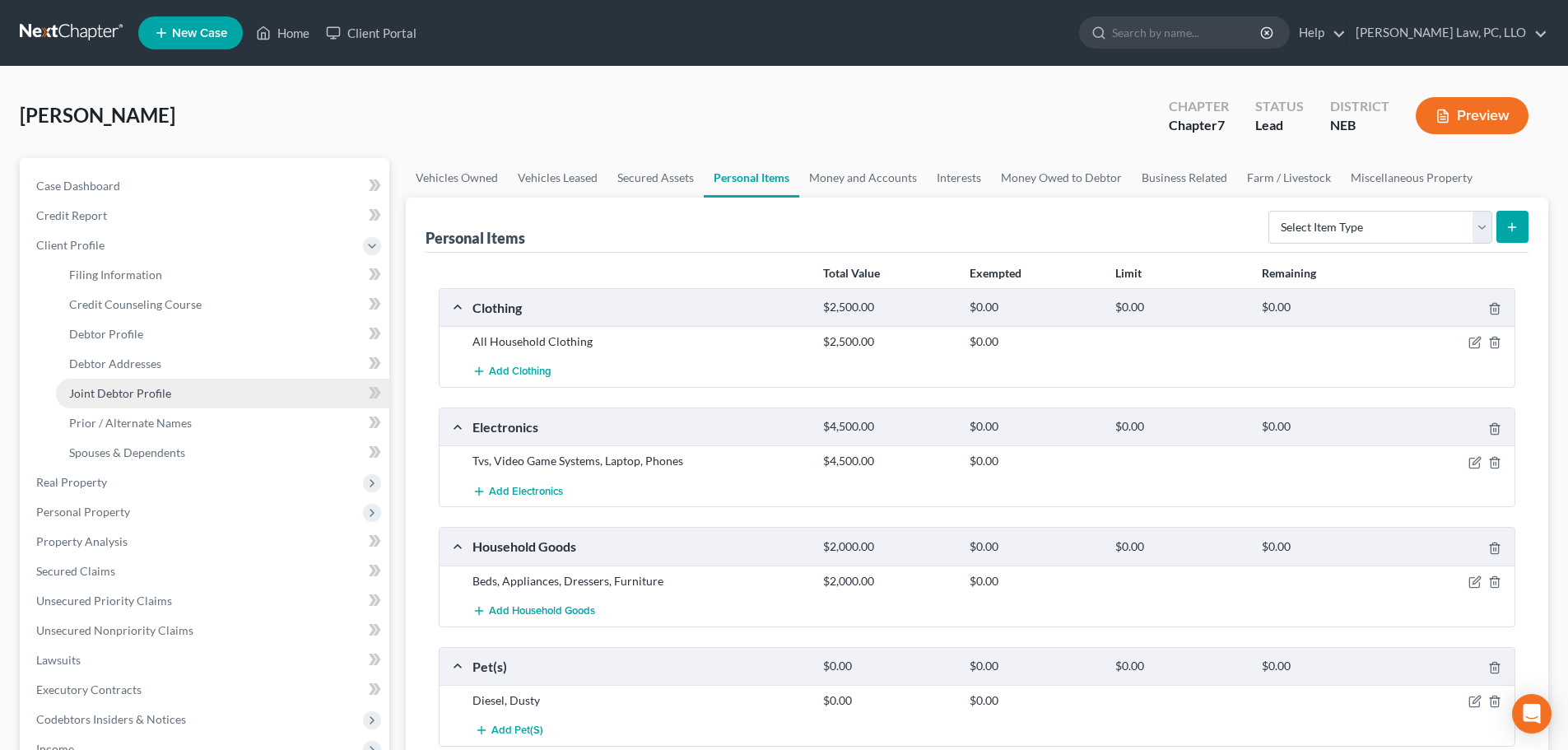
click at [135, 383] on link "Joint Debtor Profile" at bounding box center [222, 393] width 333 height 29
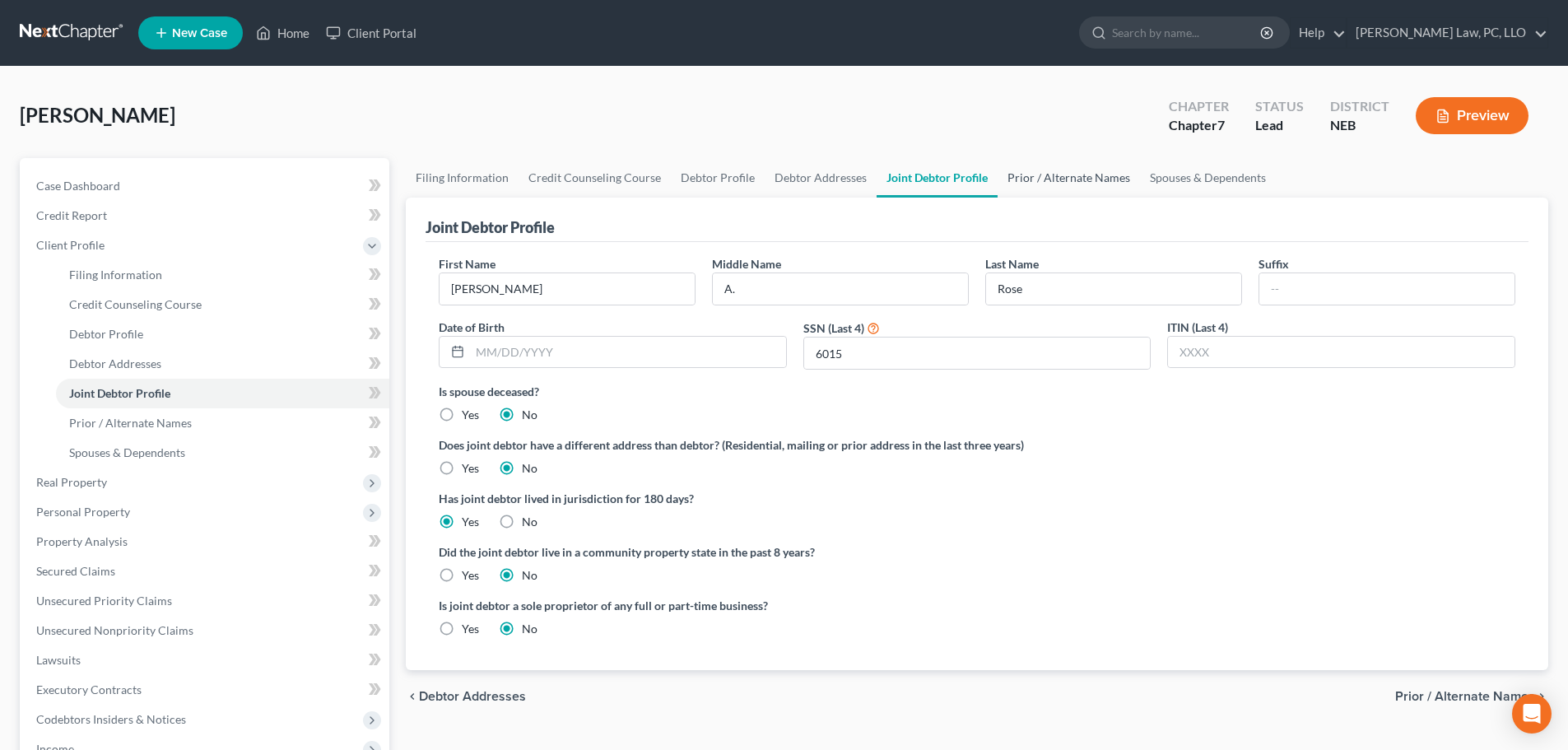
click at [1035, 183] on link "Prior / Alternate Names" at bounding box center [1069, 177] width 143 height 39
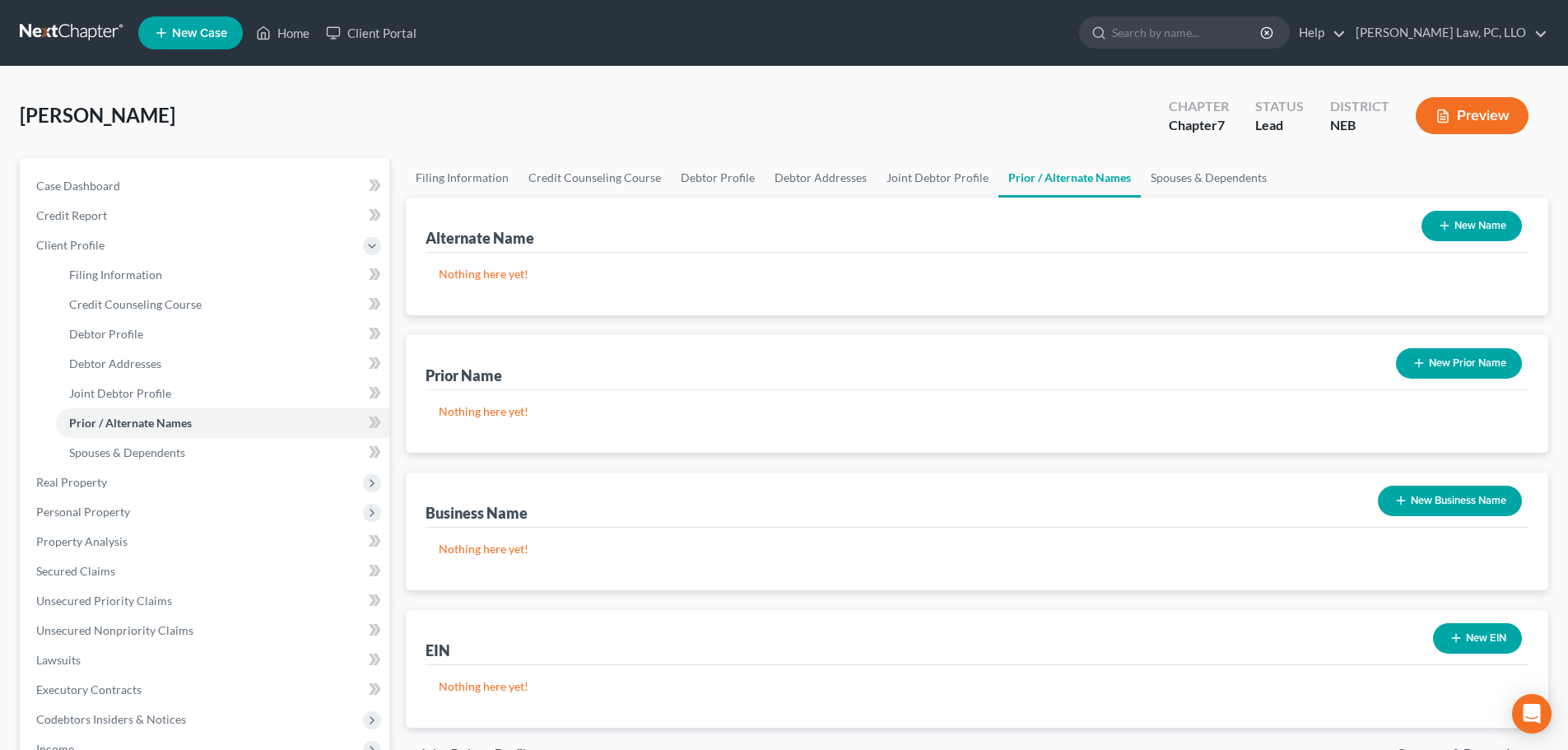
drag, startPoint x: 1436, startPoint y: 229, endPoint x: 971, endPoint y: 227, distance: 465.0
click at [1438, 229] on icon "button" at bounding box center [1445, 226] width 13 height 13
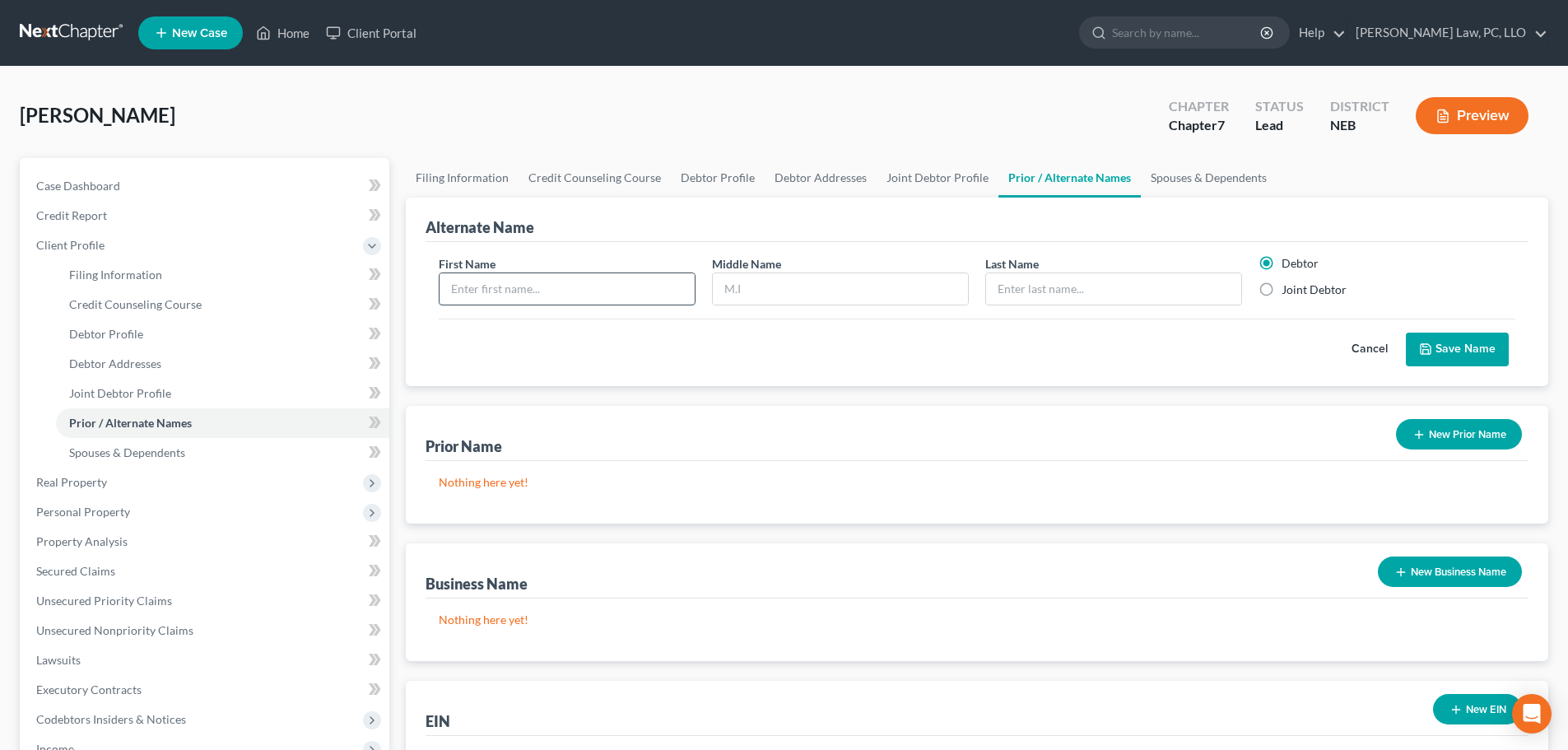
click at [466, 294] on input "text" at bounding box center [567, 289] width 255 height 31
type input "[PERSON_NAME]"
type input "Rose"
click at [1457, 357] on button "Save Name" at bounding box center [1457, 349] width 103 height 34
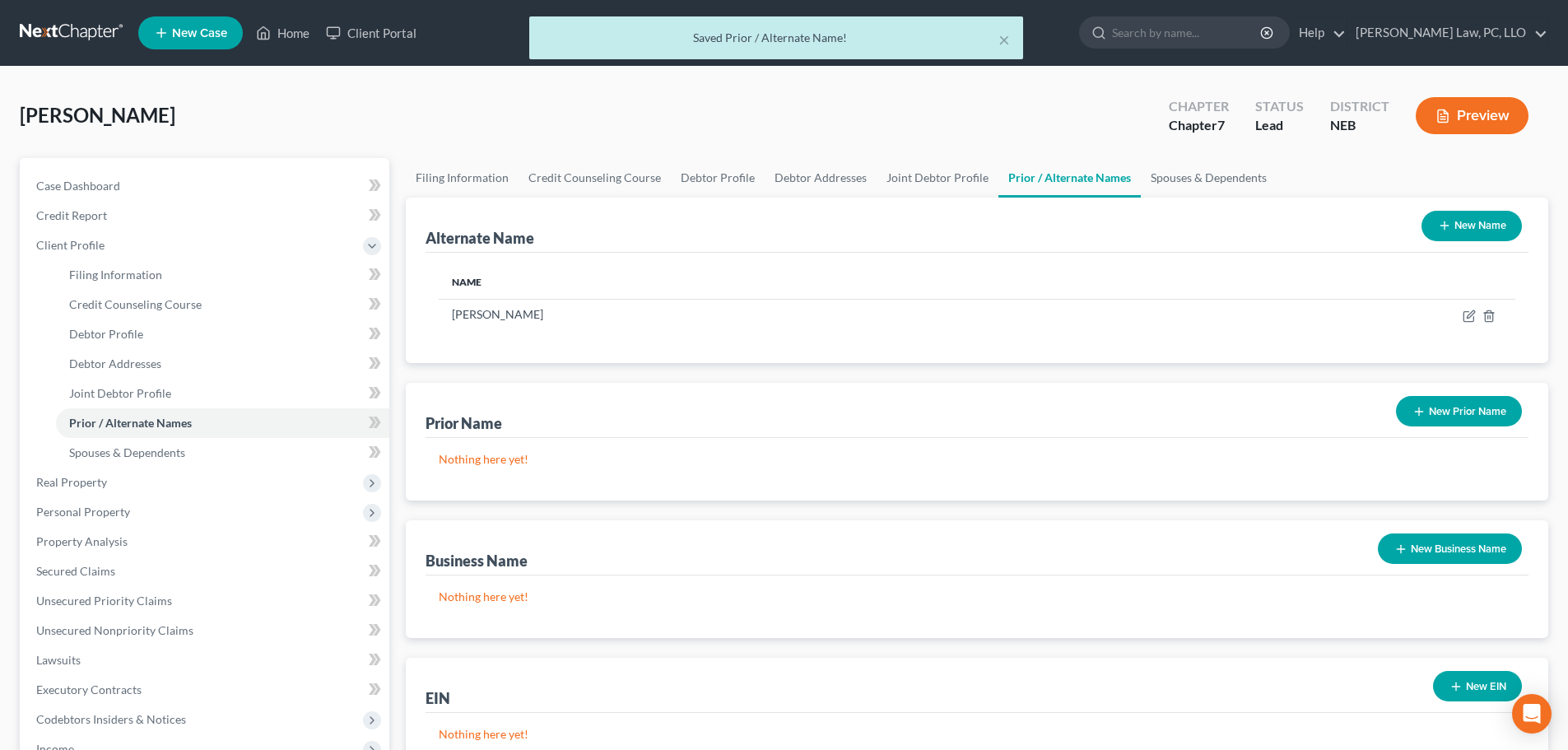
click at [1456, 227] on button "New Name" at bounding box center [1472, 226] width 101 height 30
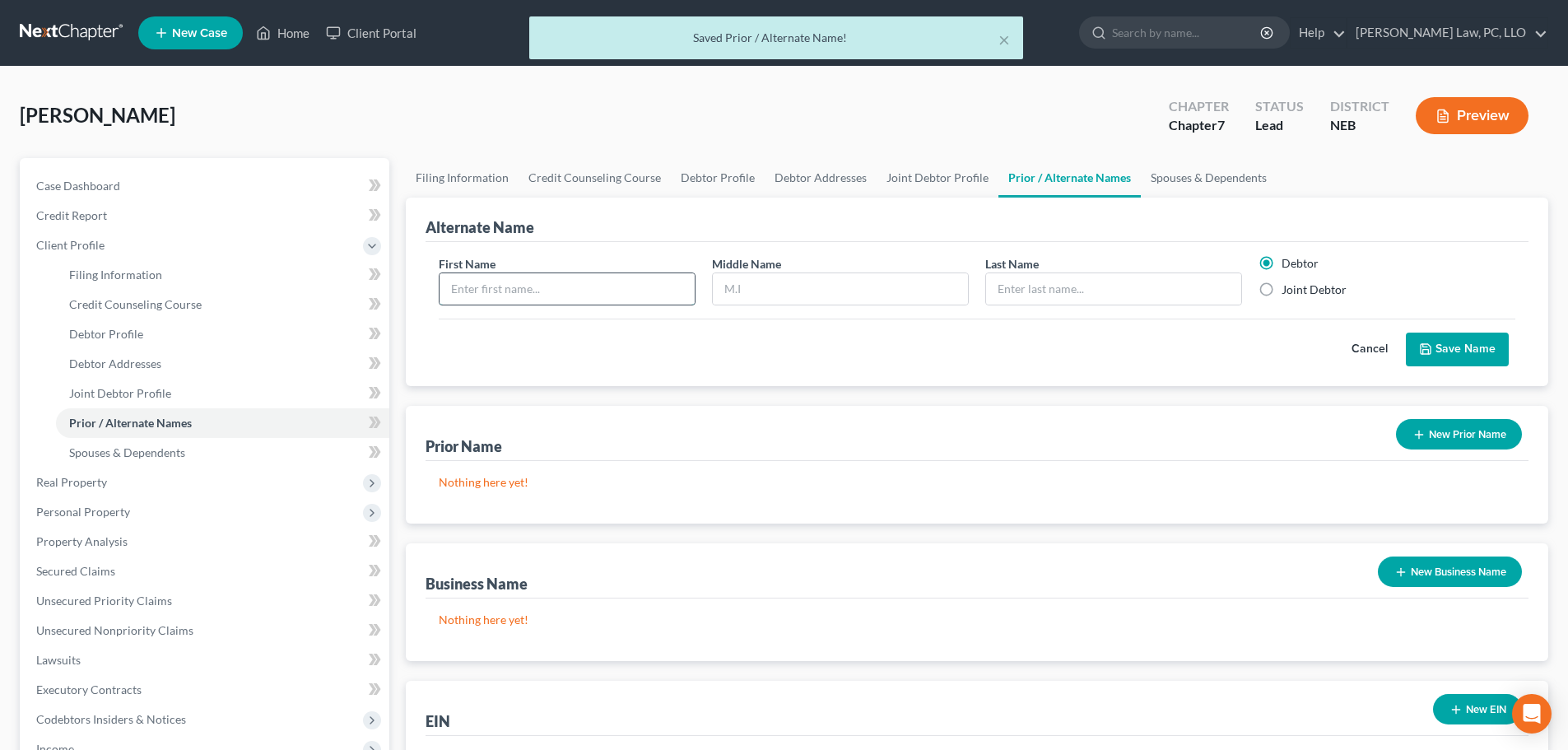
click at [586, 294] on input "text" at bounding box center [567, 289] width 255 height 31
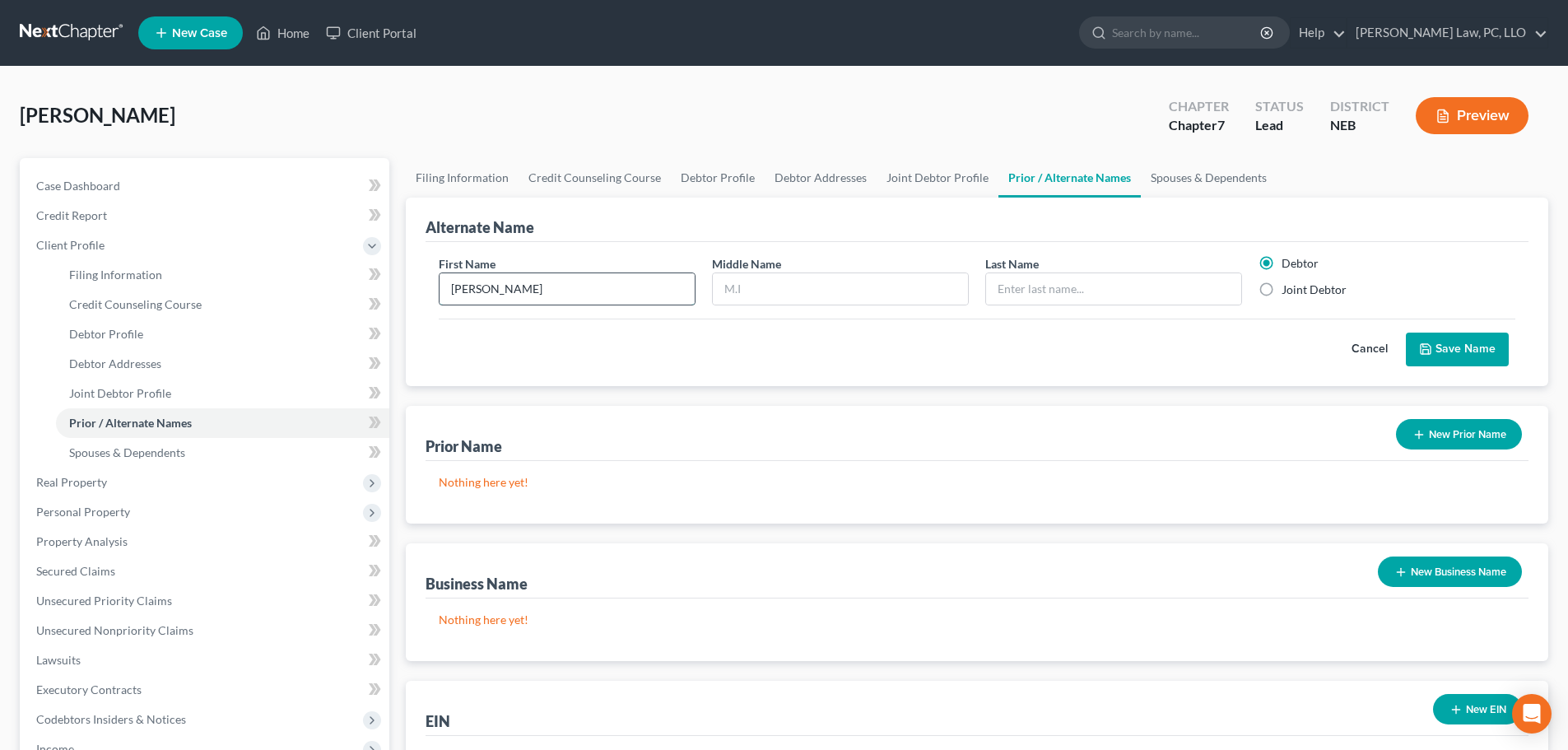
type input "[PERSON_NAME]"
type input "Rose"
click at [1451, 346] on button "Save Name" at bounding box center [1457, 349] width 103 height 34
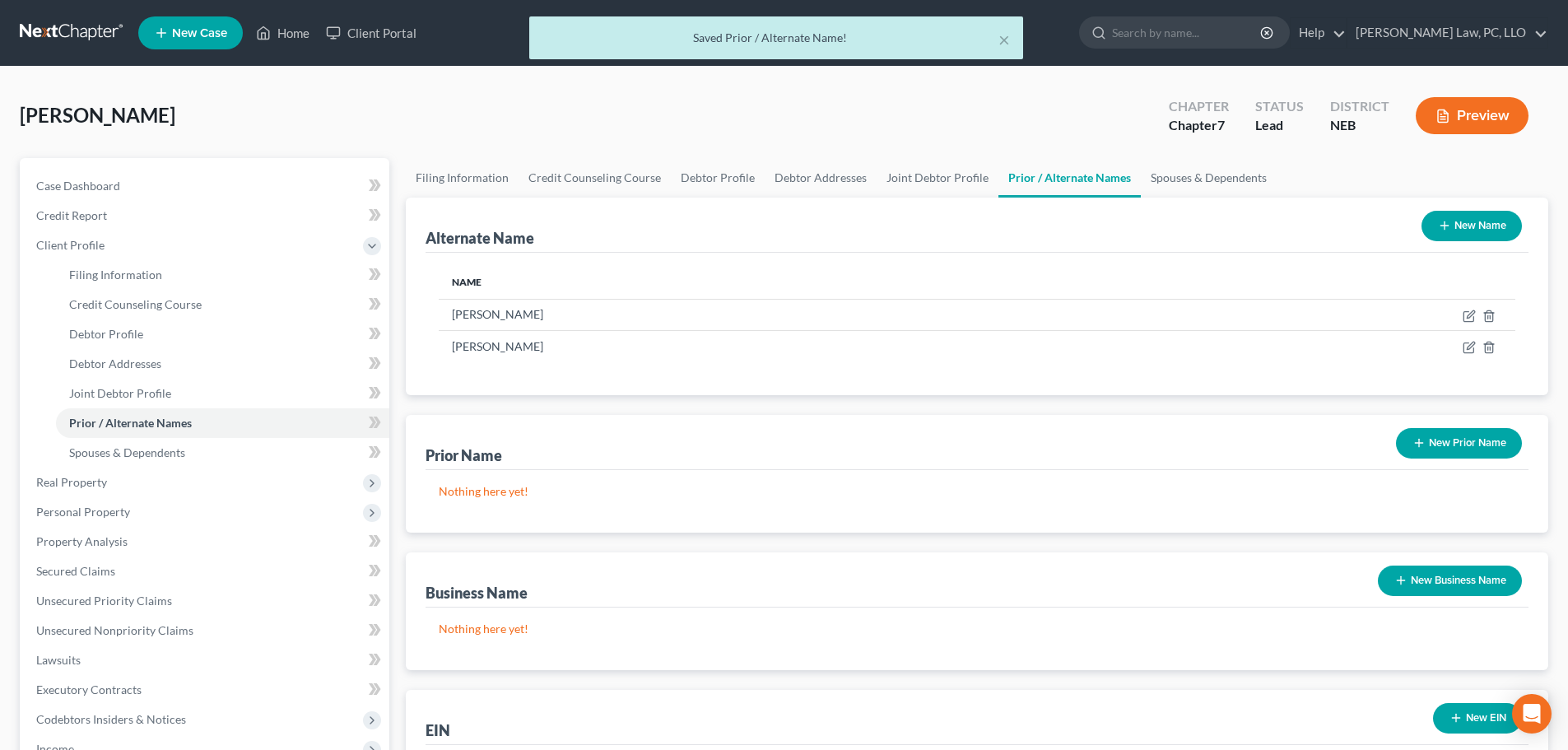
click at [1455, 230] on button "New Name" at bounding box center [1472, 226] width 101 height 30
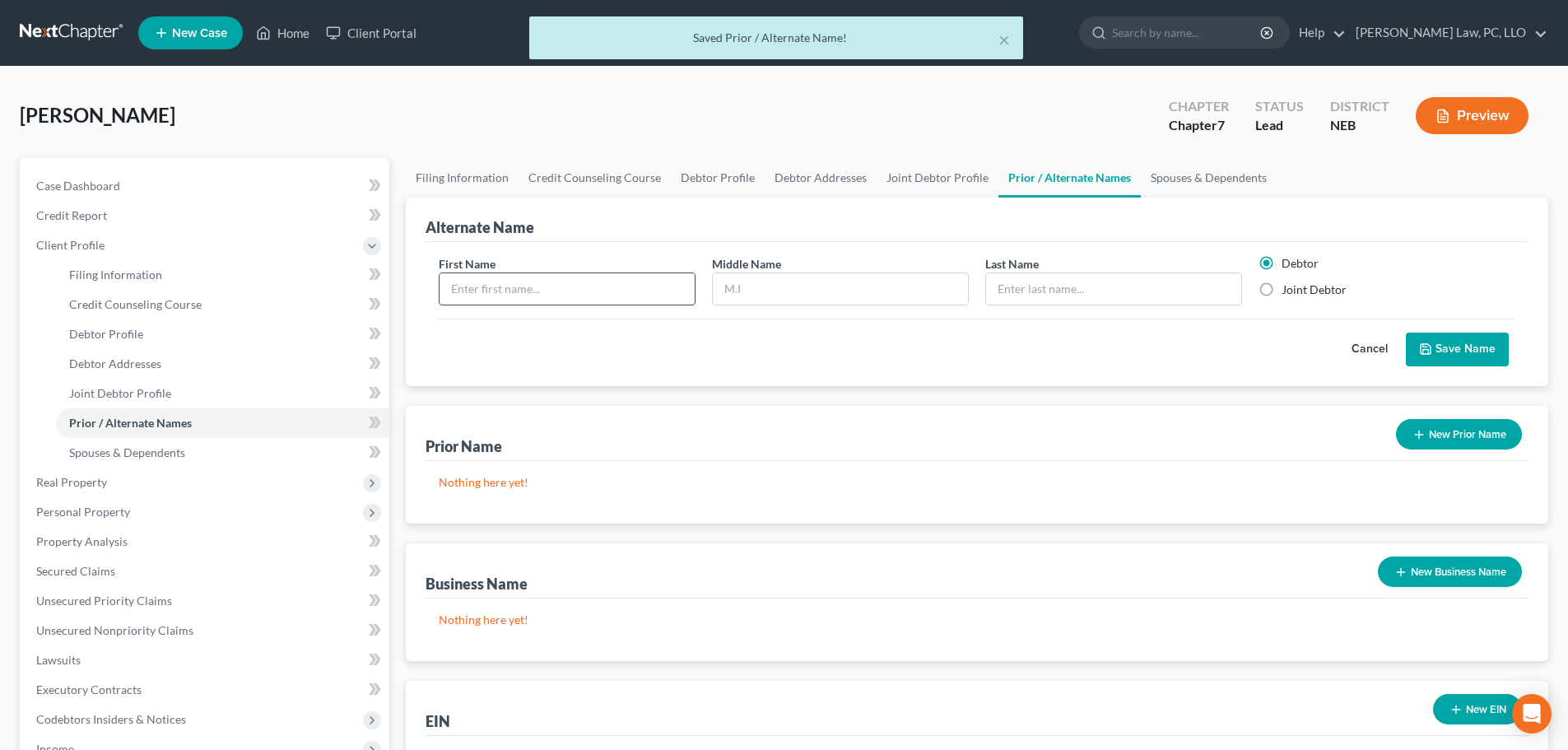
click at [579, 291] on input "text" at bounding box center [567, 289] width 255 height 31
type input "[PERSON_NAME]"
type input "A"
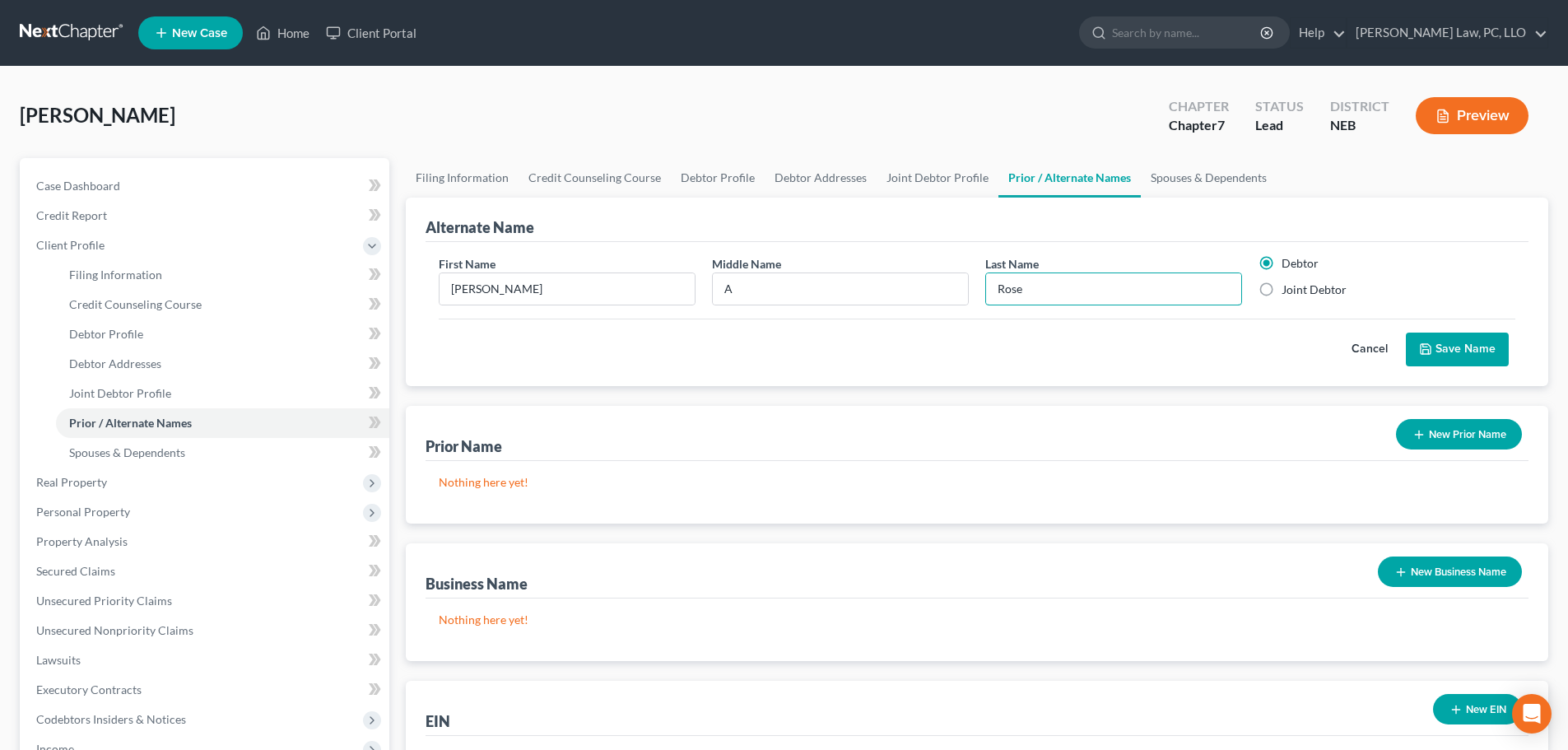
type input "Rose"
click at [1284, 294] on label "Joint Debtor" at bounding box center [1314, 290] width 65 height 17
click at [1288, 292] on input "Joint Debtor" at bounding box center [1293, 287] width 11 height 11
radio input "true"
radio input "false"
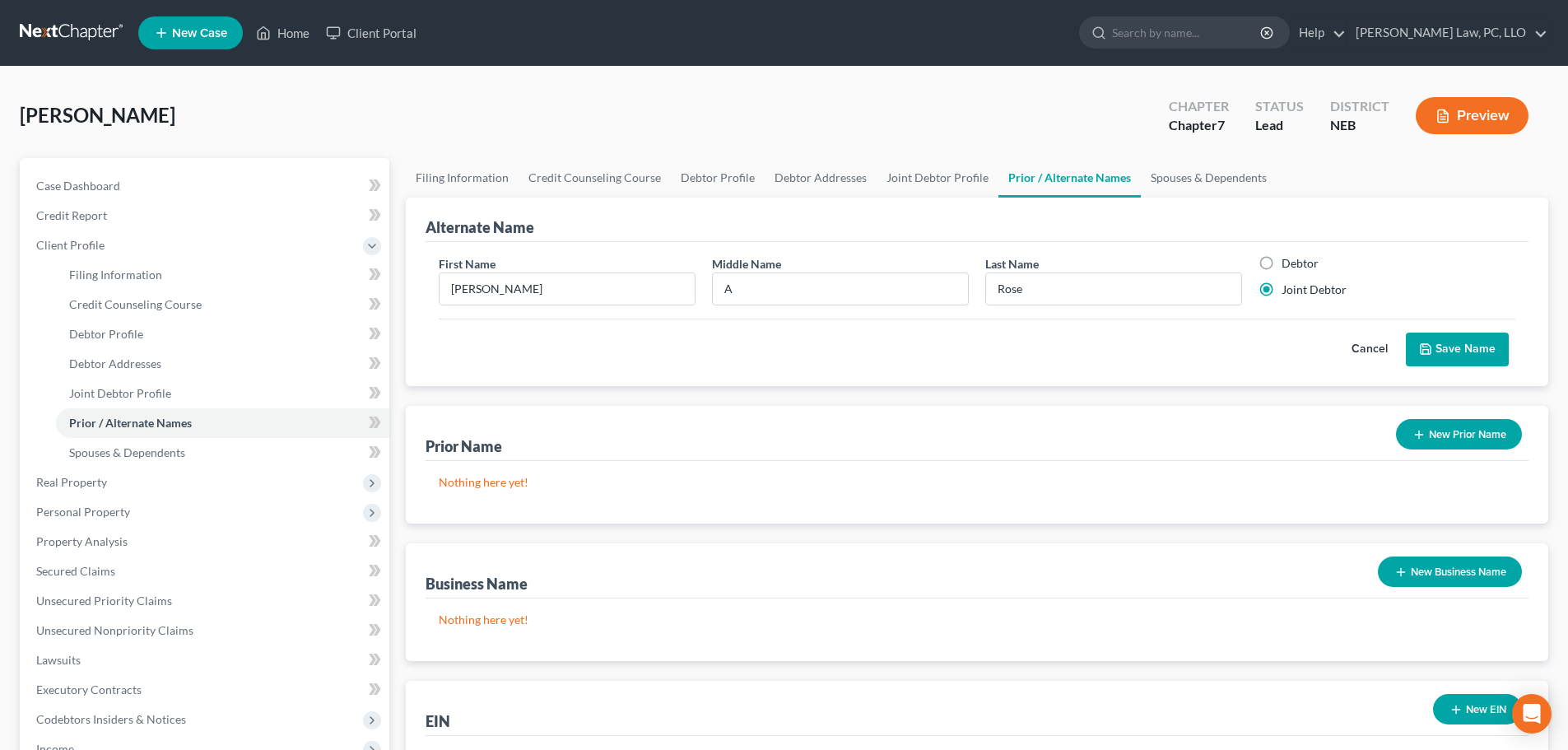
click at [1435, 355] on button "Save Name" at bounding box center [1457, 349] width 103 height 34
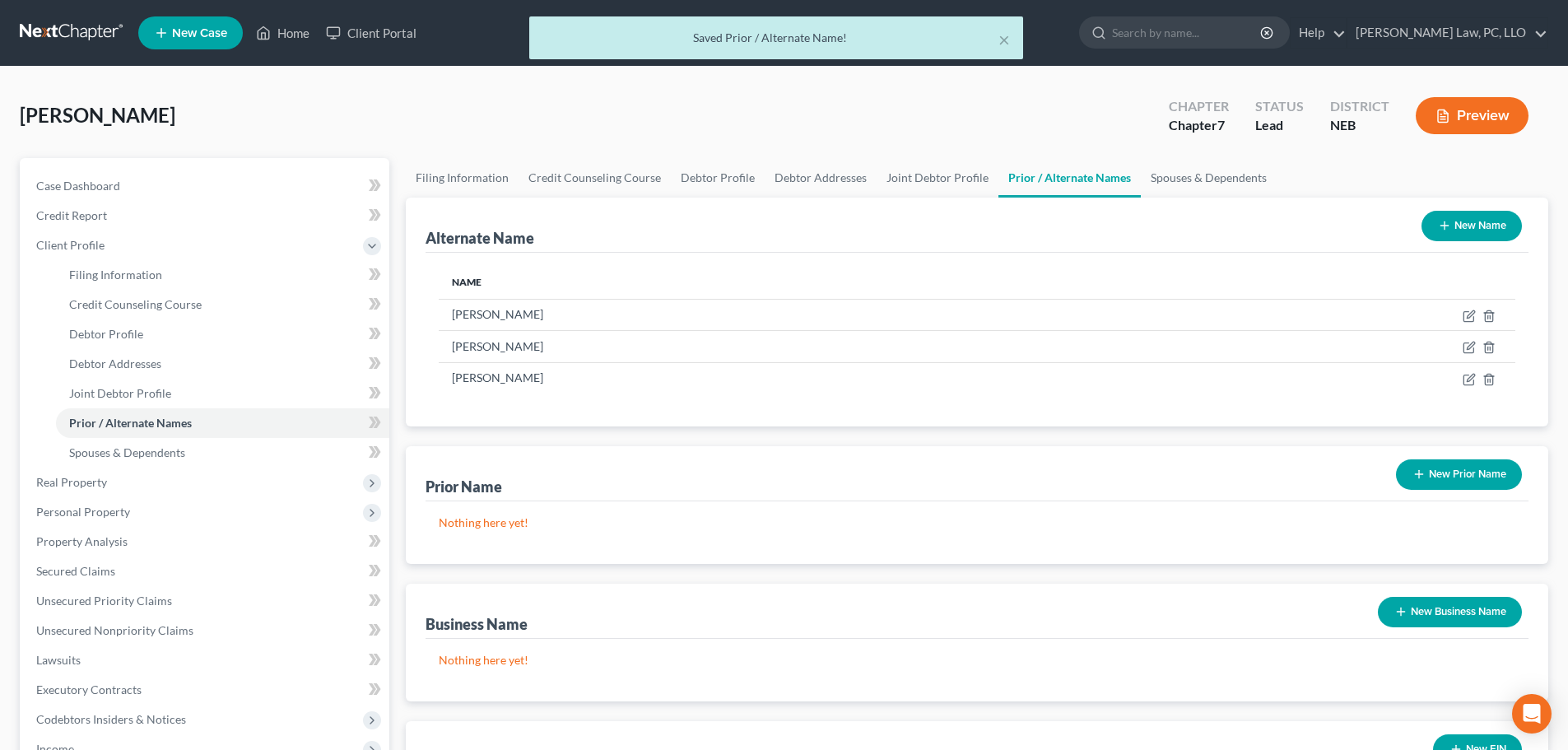
click at [1461, 221] on button "New Name" at bounding box center [1472, 226] width 101 height 30
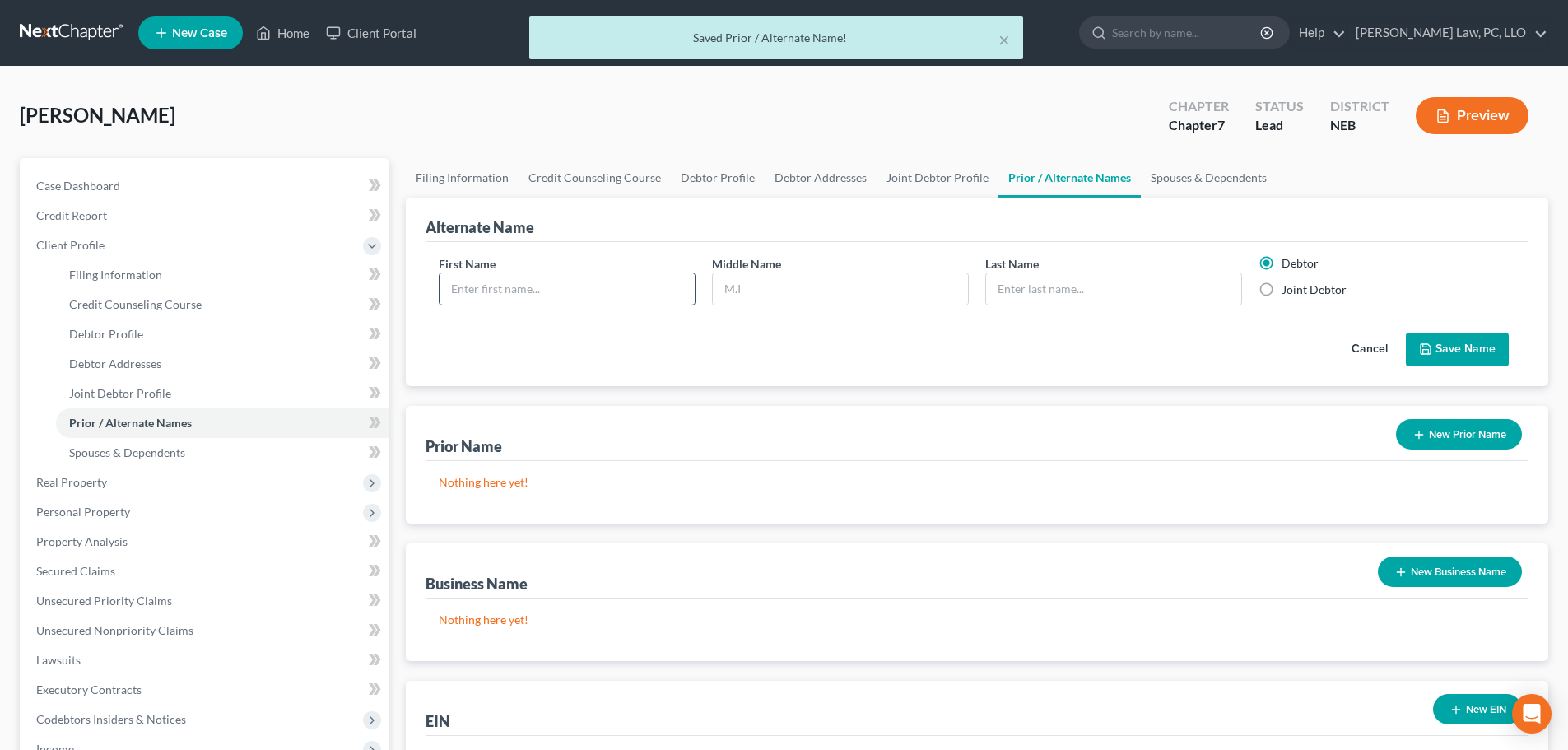
click at [661, 287] on input "text" at bounding box center [567, 289] width 255 height 31
type input "[PERSON_NAME]"
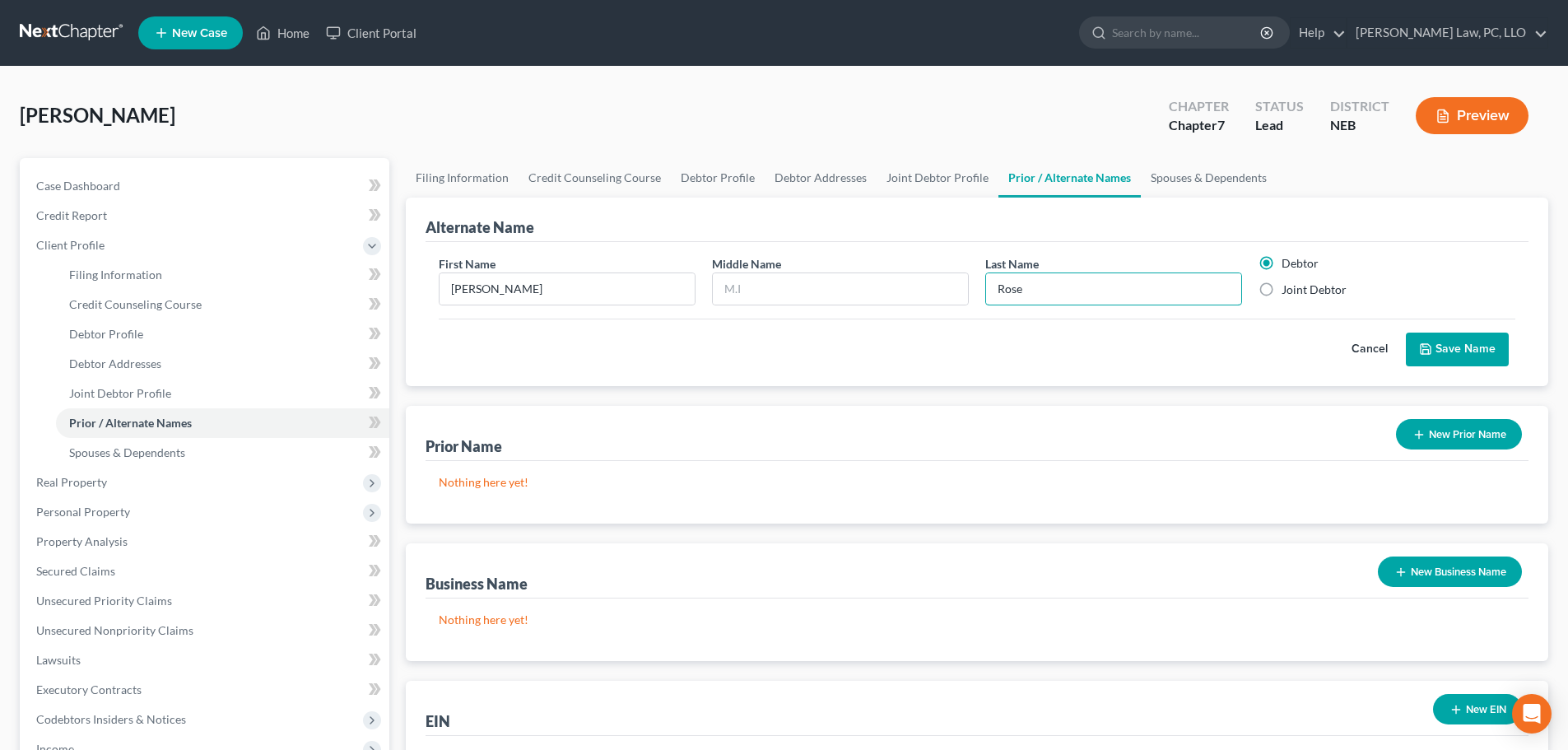
type input "Rose"
click at [1281, 286] on label "Joint Debtor" at bounding box center [1314, 290] width 65 height 17
click at [1288, 286] on input "Joint Debtor" at bounding box center [1293, 287] width 11 height 11
radio input "true"
radio input "false"
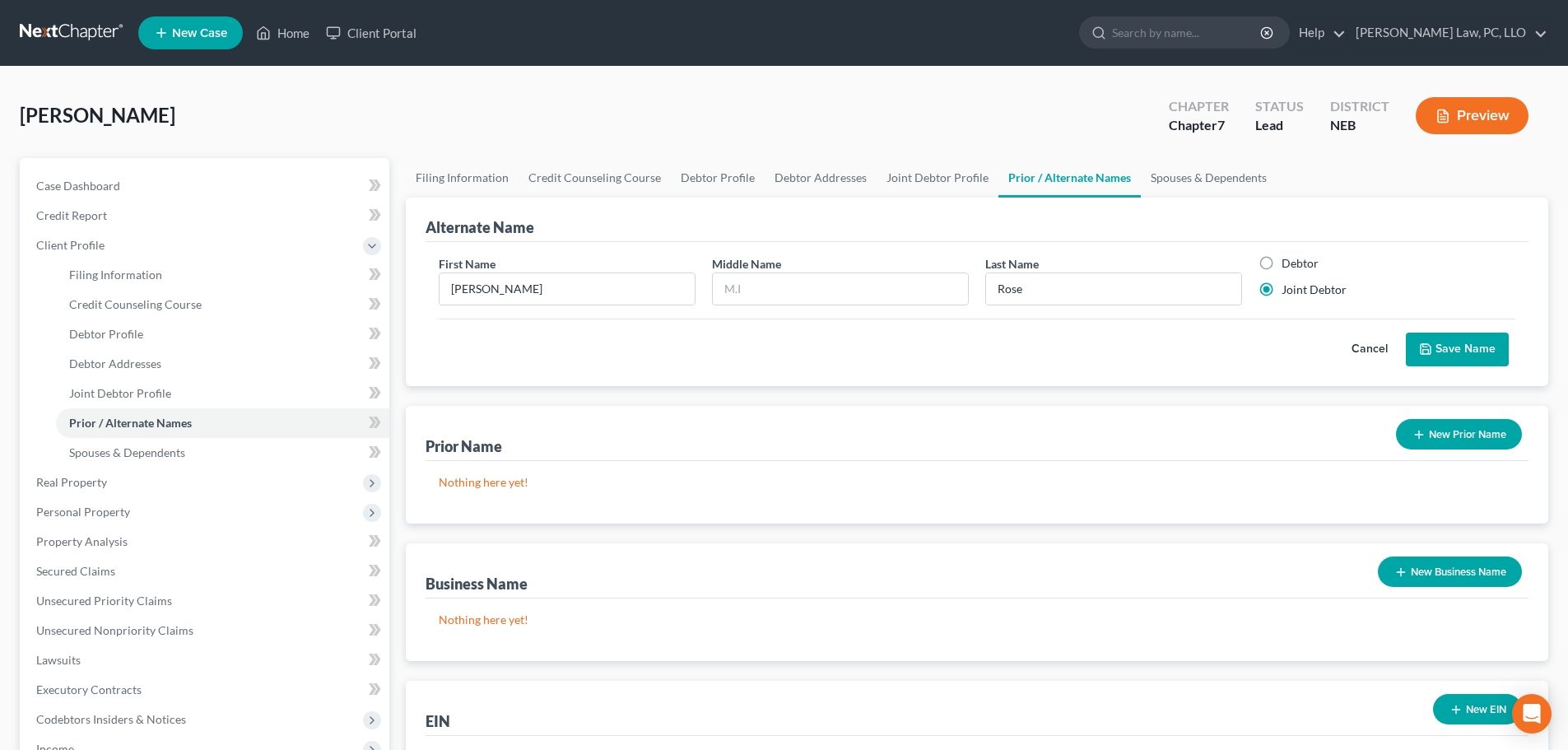
click at [1451, 344] on button "Save Name" at bounding box center [1457, 349] width 103 height 34
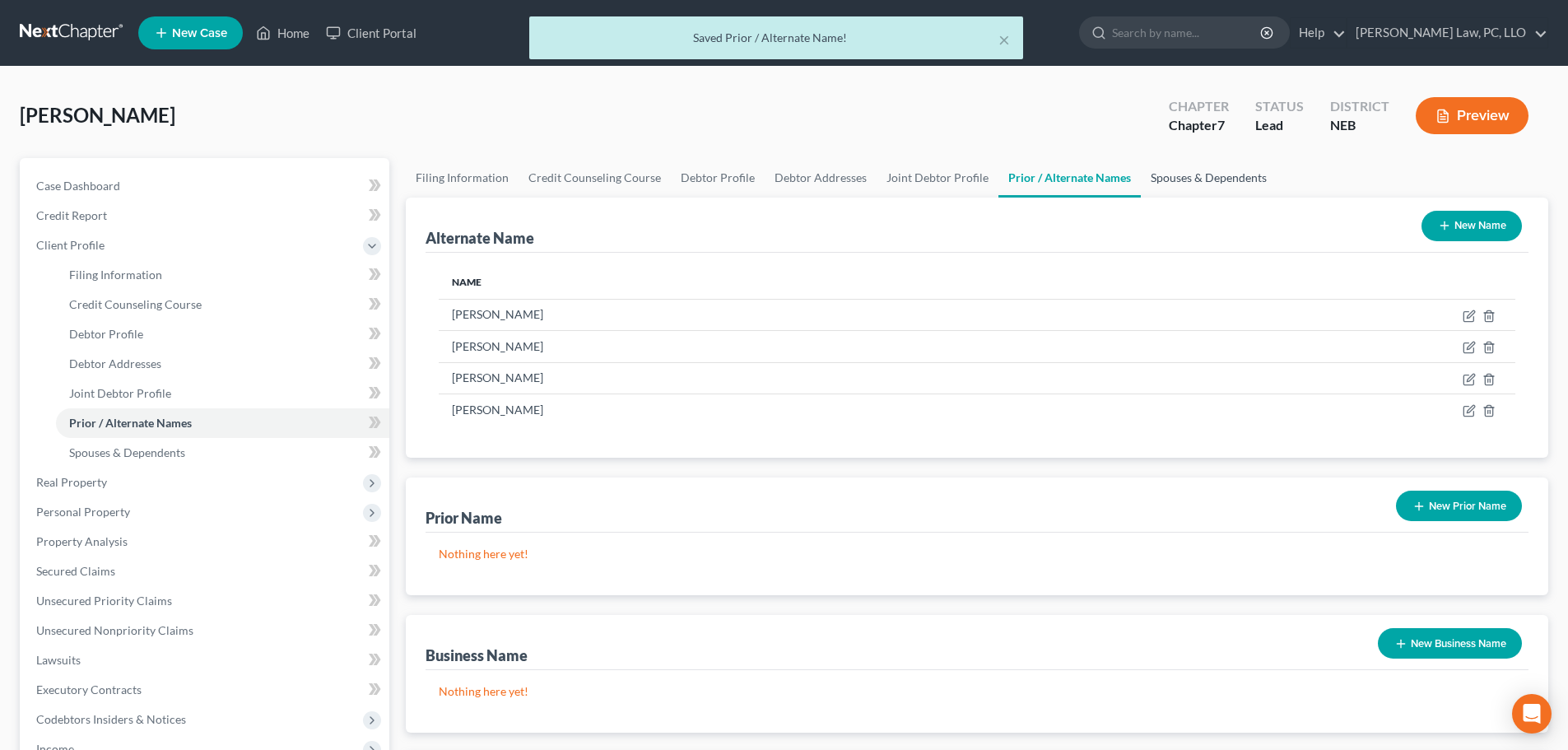
click at [1187, 179] on link "Spouses & Dependents" at bounding box center [1209, 177] width 136 height 39
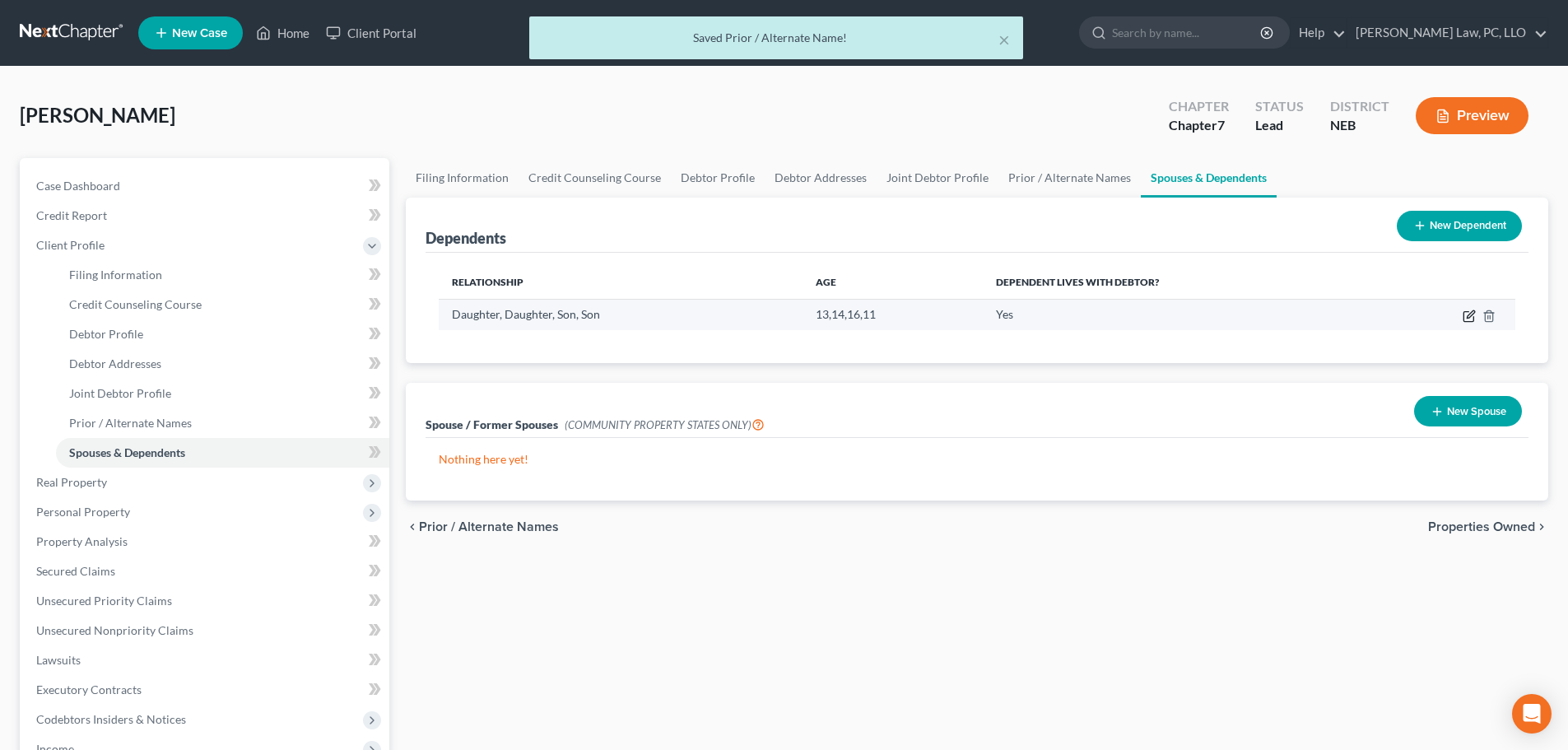
click at [1472, 317] on icon "button" at bounding box center [1469, 316] width 13 height 13
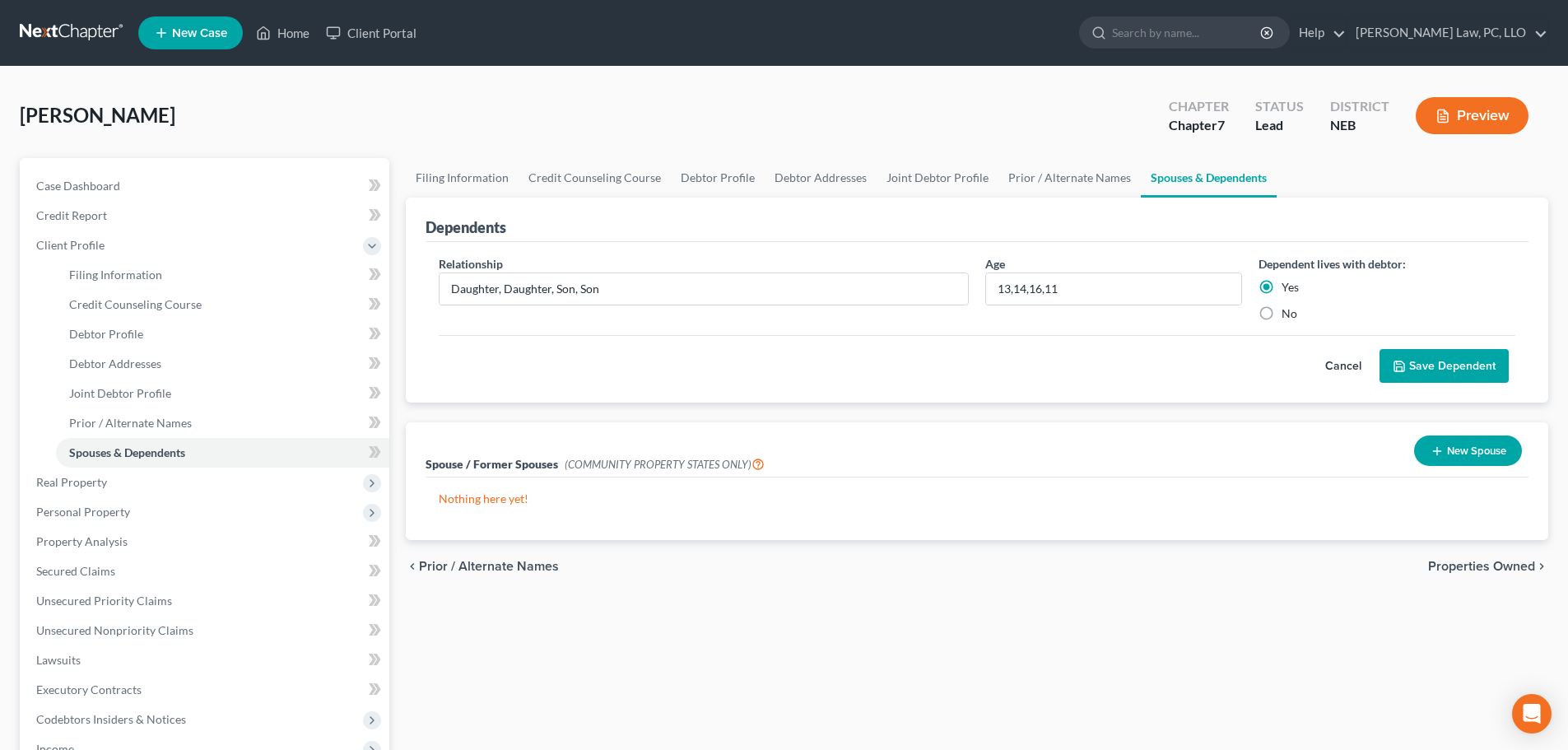
click at [1351, 367] on button "Cancel" at bounding box center [1343, 366] width 72 height 33
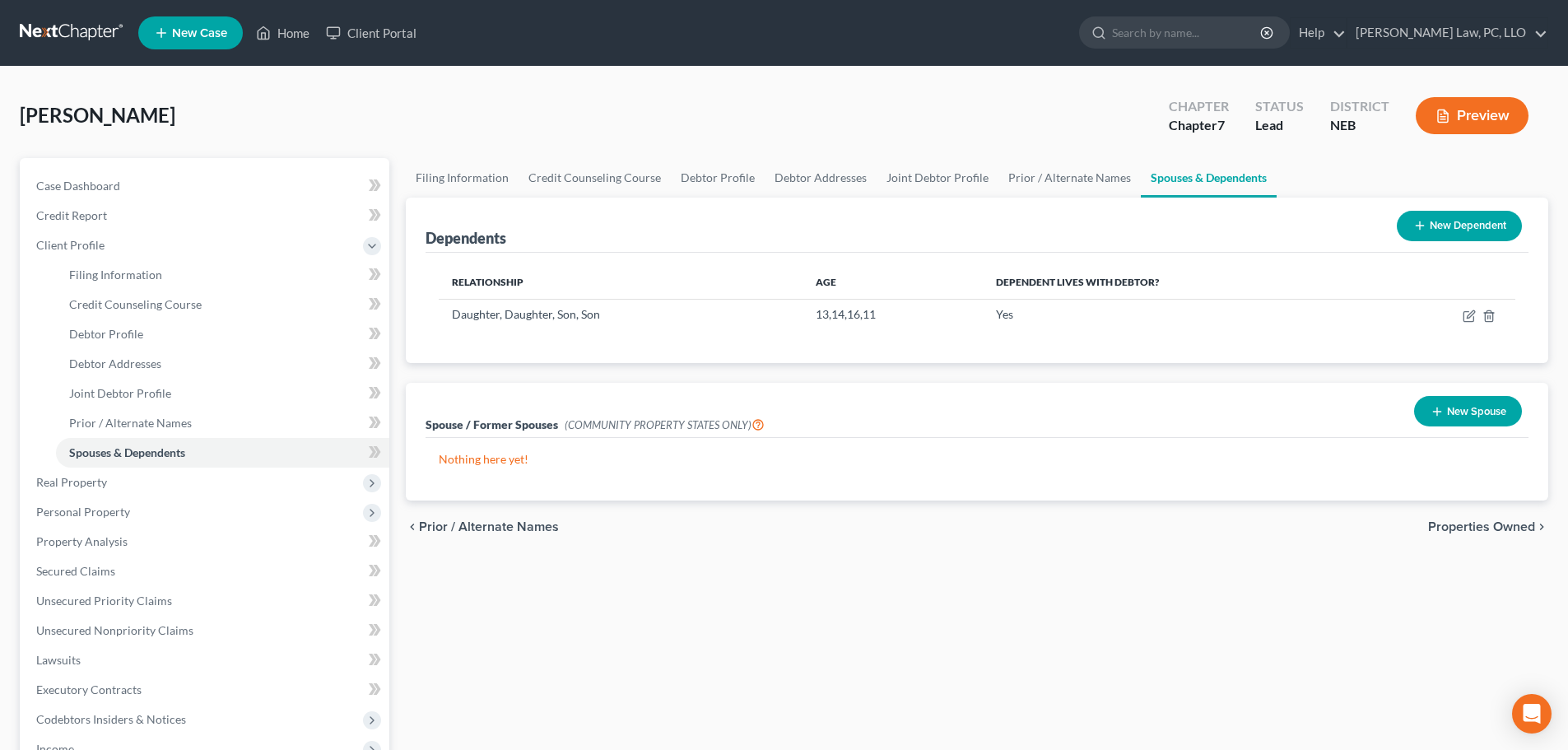
click at [1435, 228] on button "New Dependent" at bounding box center [1459, 226] width 125 height 30
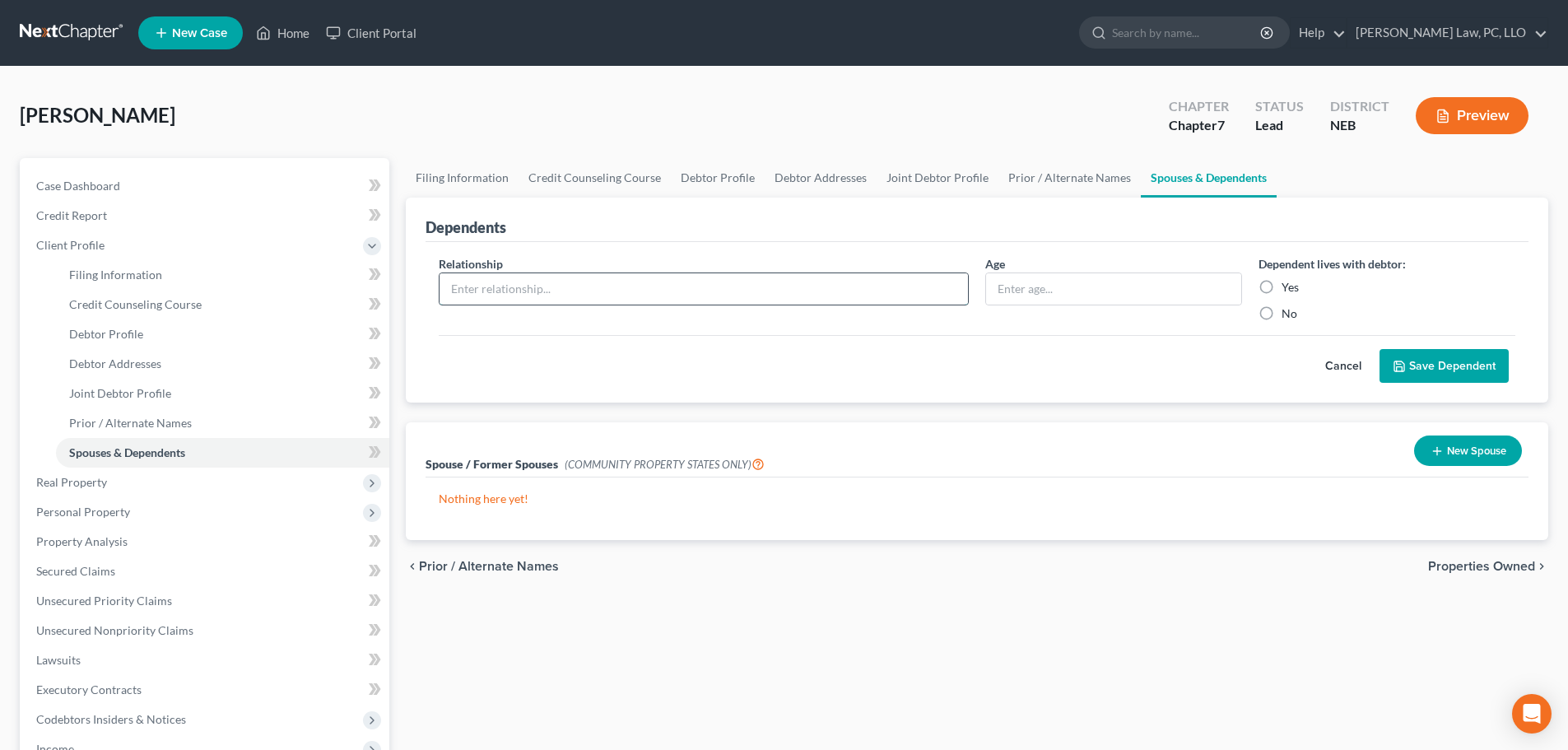
click at [589, 297] on input "text" at bounding box center [704, 289] width 529 height 31
click at [595, 290] on input "text" at bounding box center [704, 289] width 529 height 31
click at [1350, 367] on button "Cancel" at bounding box center [1343, 366] width 72 height 33
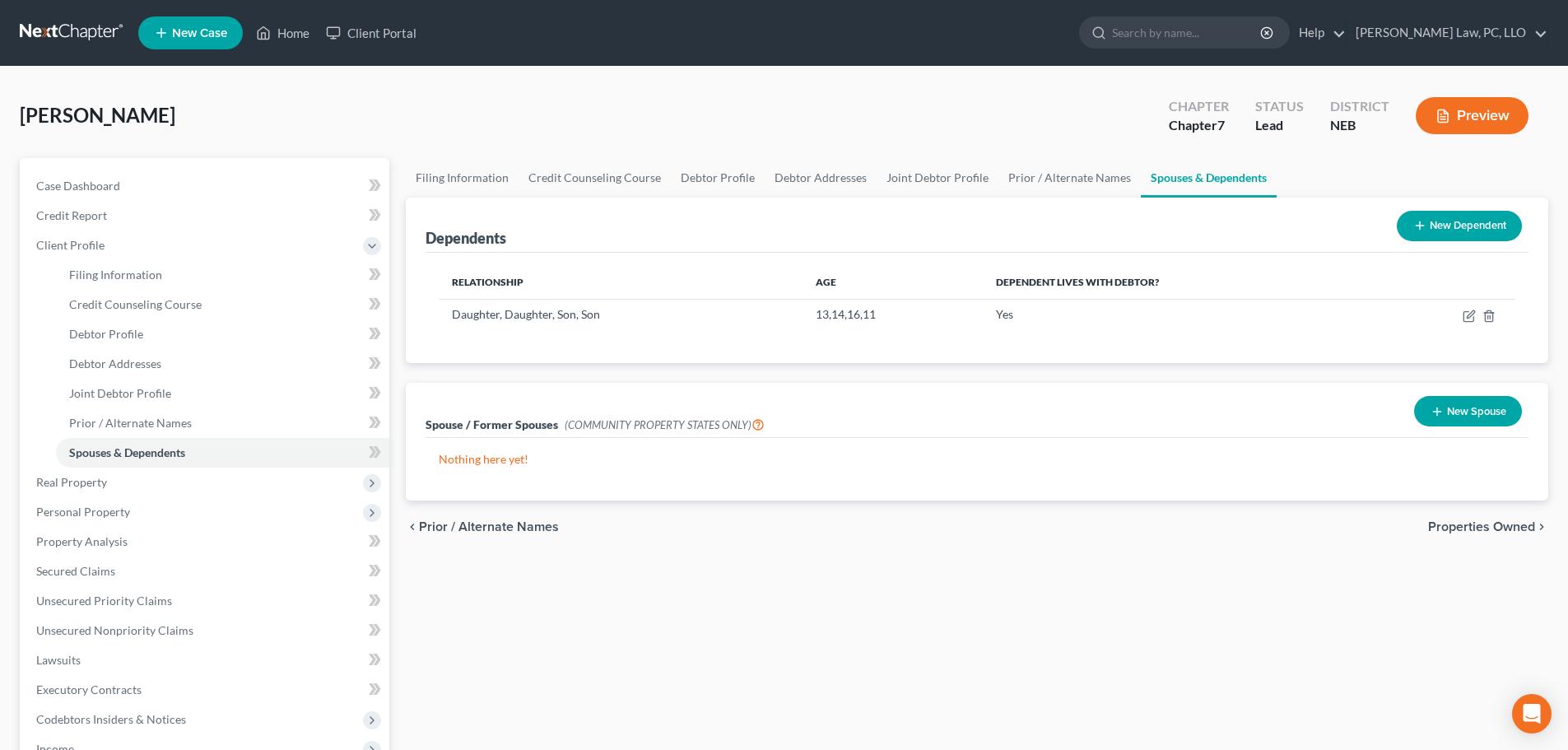
click at [1477, 229] on button "New Dependent" at bounding box center [1459, 226] width 125 height 30
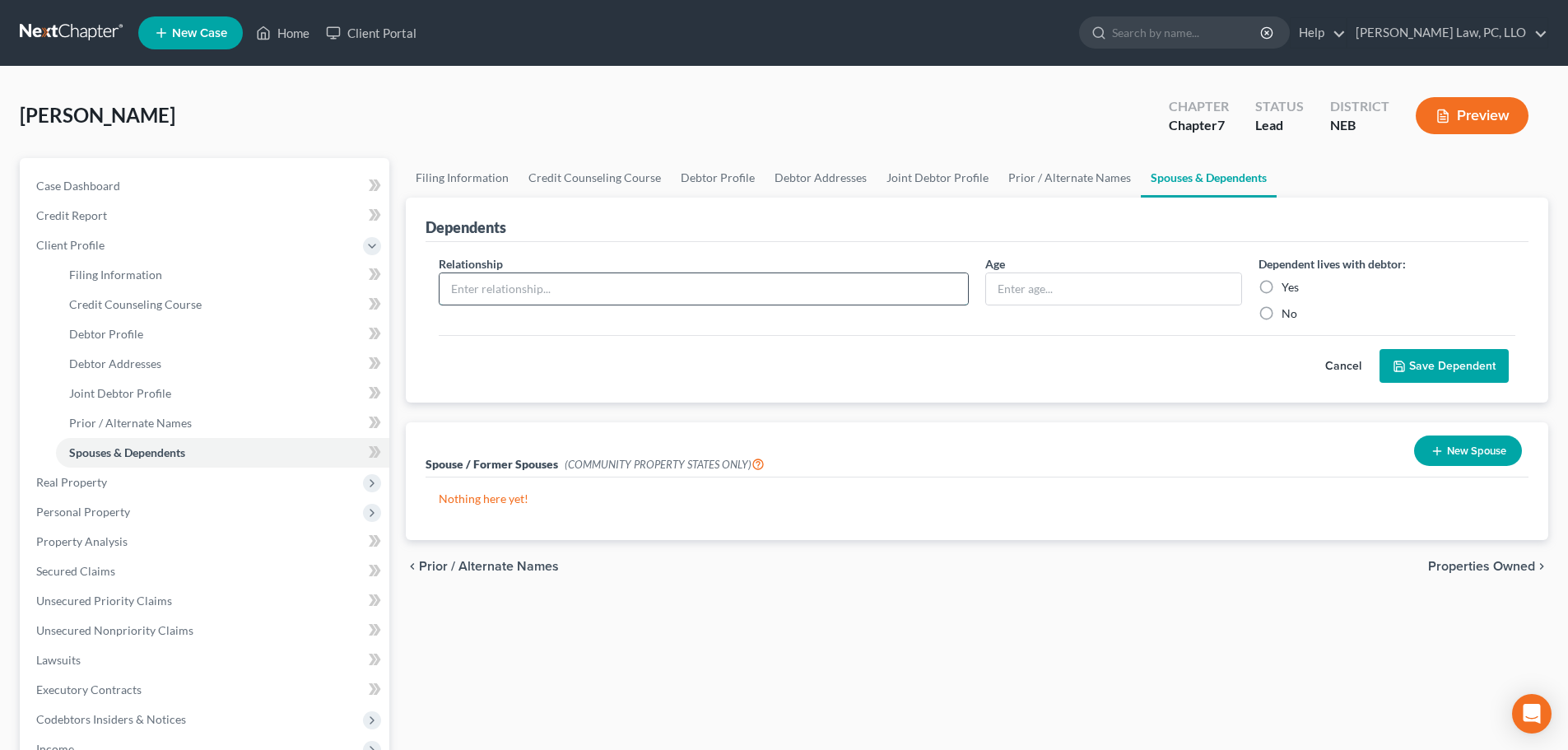
click at [612, 284] on input "text" at bounding box center [704, 289] width 529 height 31
type input "Daughter"
type input "14"
click at [1281, 286] on label "Yes" at bounding box center [1289, 288] width 18 height 17
click at [1288, 286] on input "Yes" at bounding box center [1293, 284] width 11 height 11
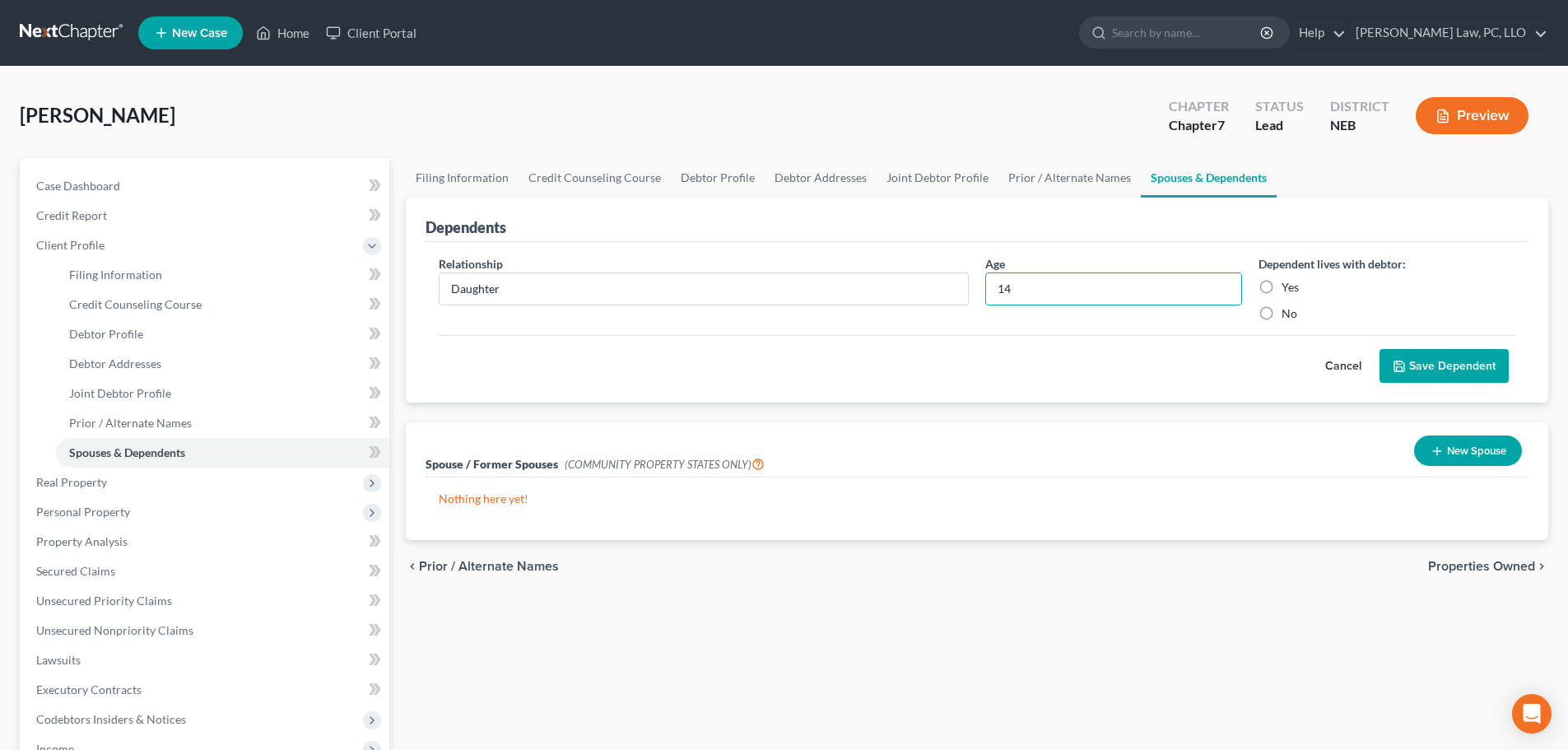
radio input "true"
click at [1430, 368] on button "Save Dependent" at bounding box center [1444, 366] width 129 height 34
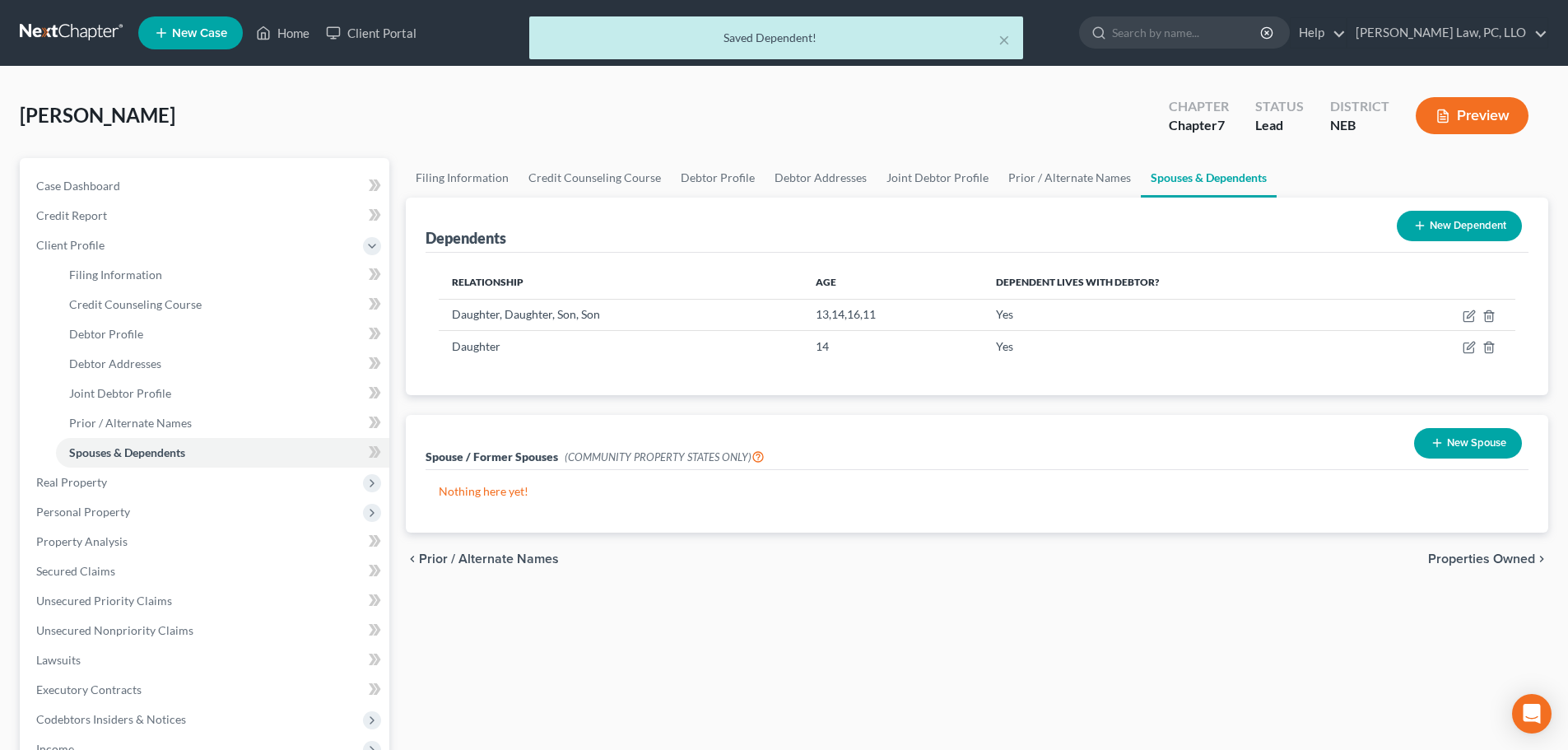
click at [1449, 227] on button "New Dependent" at bounding box center [1459, 226] width 125 height 30
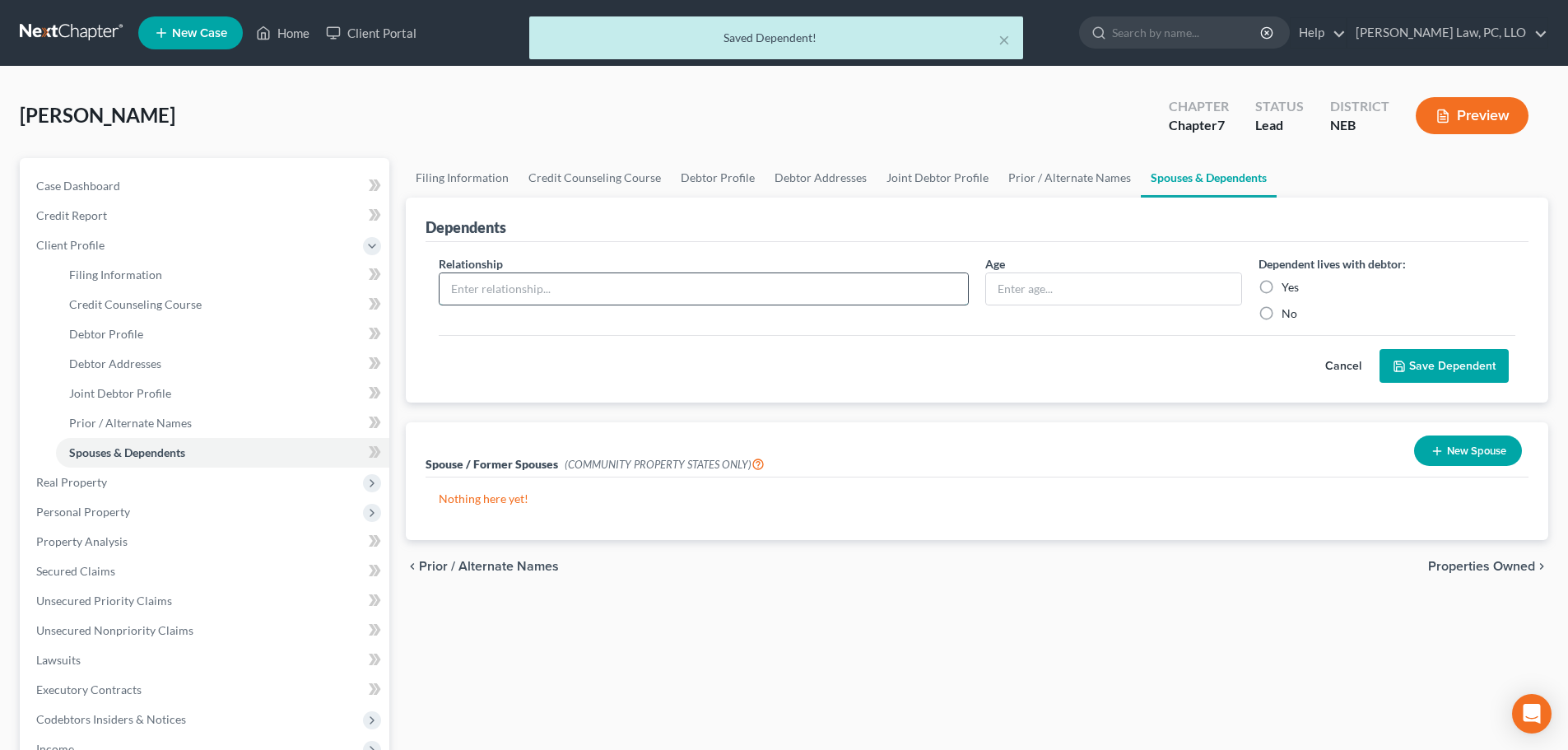
drag, startPoint x: 526, startPoint y: 293, endPoint x: 514, endPoint y: 296, distance: 12.4
click at [524, 293] on input "text" at bounding box center [704, 289] width 529 height 31
type input "Son"
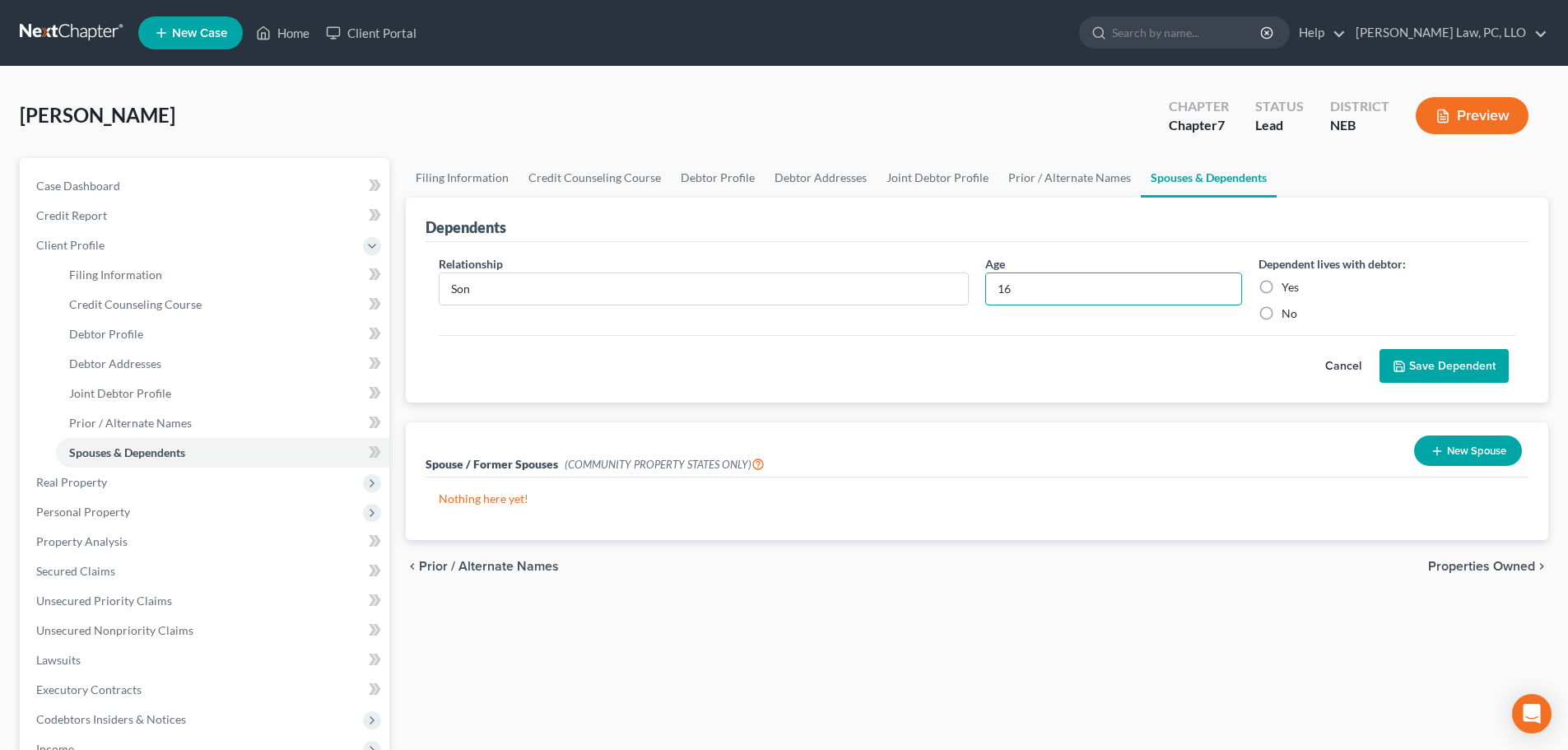
type input "16"
click at [1290, 289] on label "Yes" at bounding box center [1289, 288] width 18 height 17
click at [1290, 289] on input "Yes" at bounding box center [1293, 284] width 11 height 11
radio input "true"
click at [1427, 384] on div "Relationship * Son Age [DEMOGRAPHIC_DATA] Dependent lives with debtor: Yes No C…" at bounding box center [977, 322] width 1103 height 161
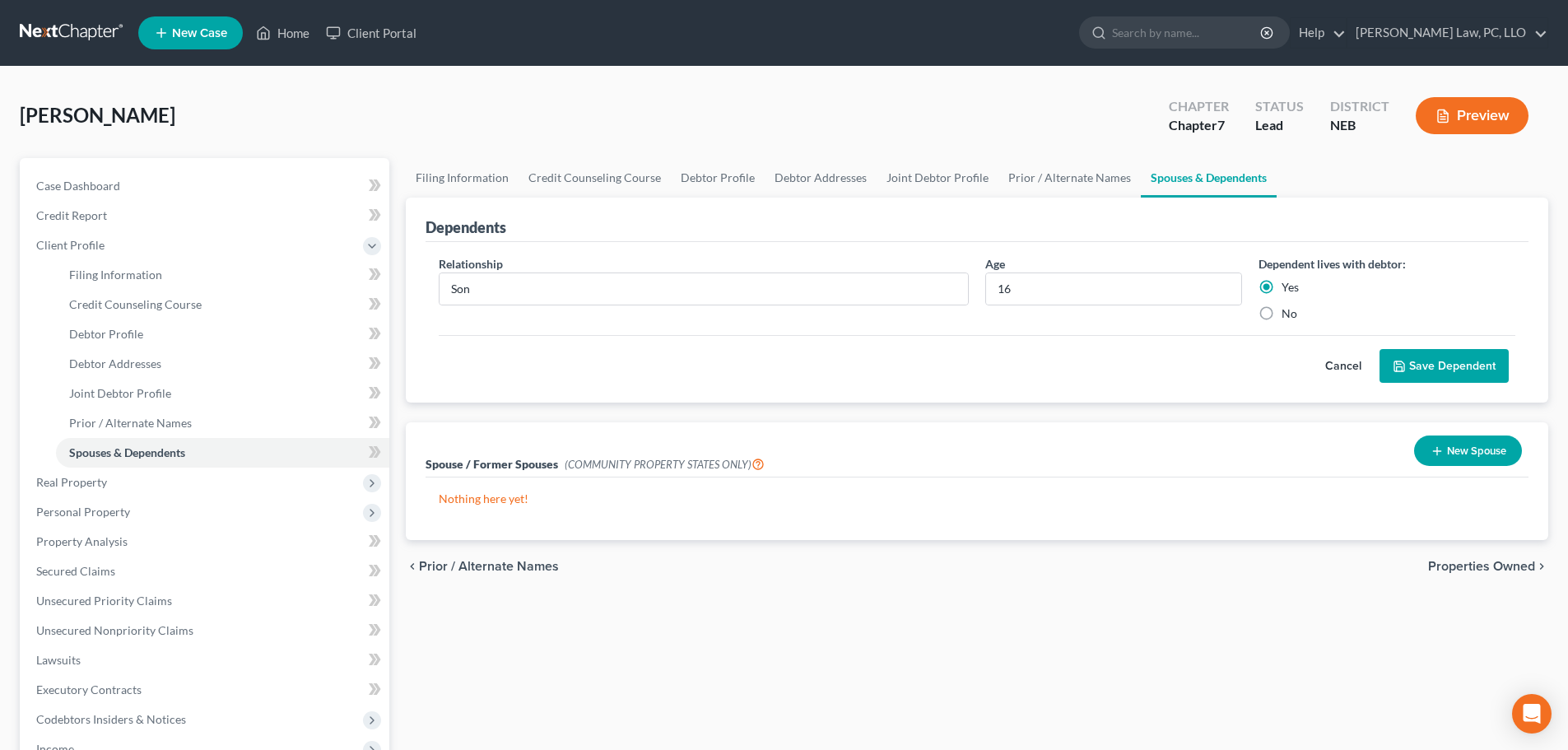
click at [1420, 367] on button "Save Dependent" at bounding box center [1444, 366] width 129 height 34
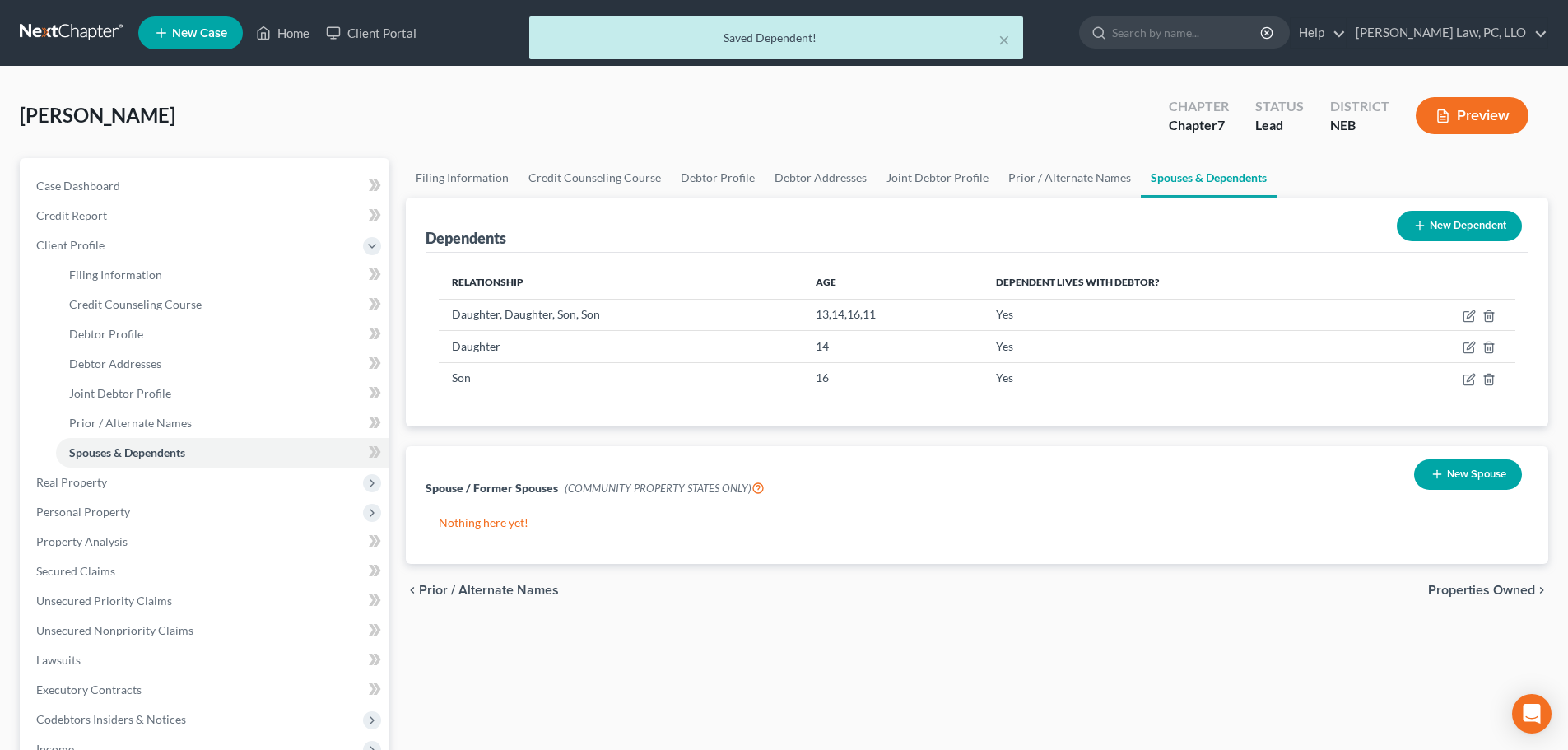
click at [1476, 226] on button "New Dependent" at bounding box center [1459, 226] width 125 height 30
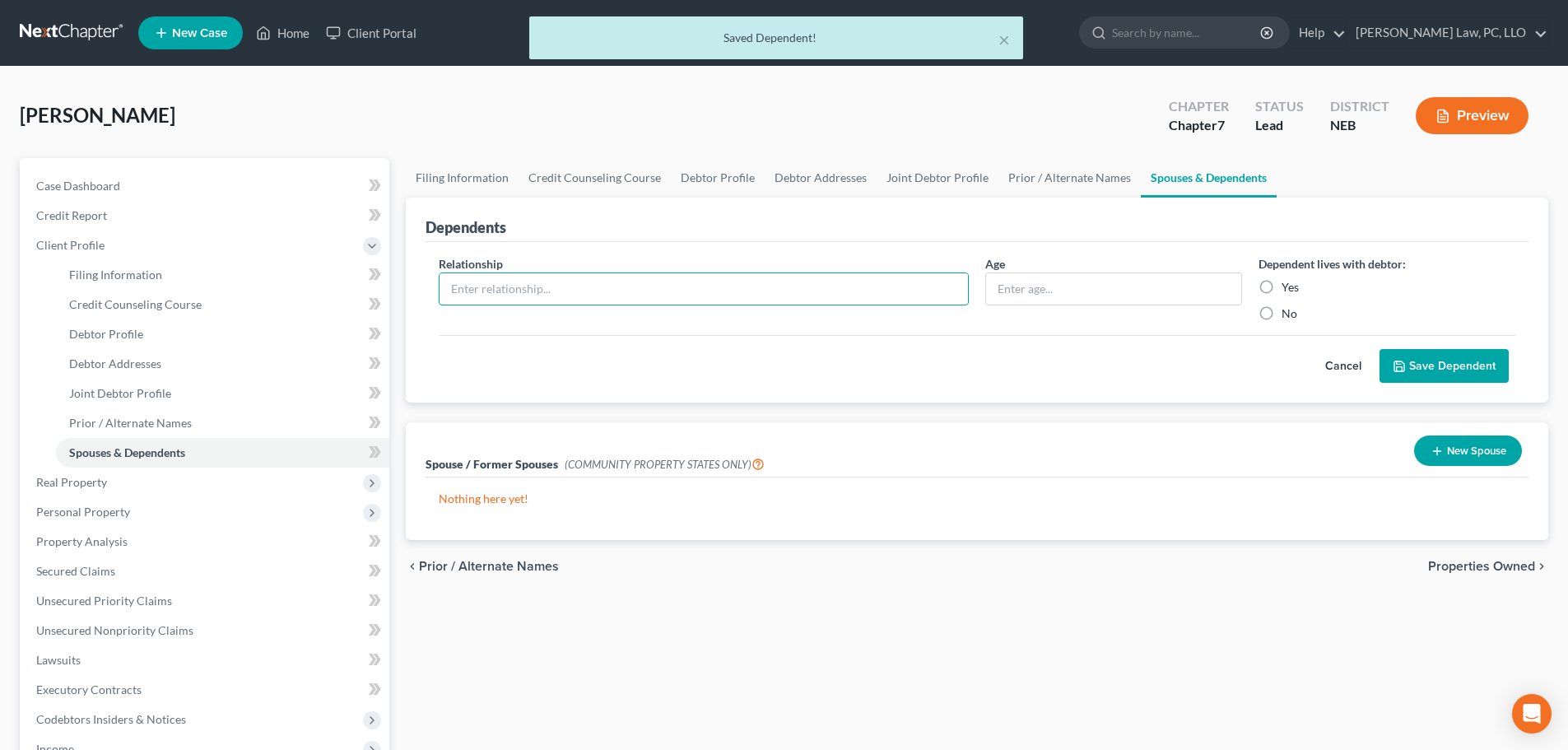
drag, startPoint x: 523, startPoint y: 302, endPoint x: 517, endPoint y: 315, distance: 14.3
click at [517, 304] on input "text" at bounding box center [704, 289] width 529 height 31
type input "Son"
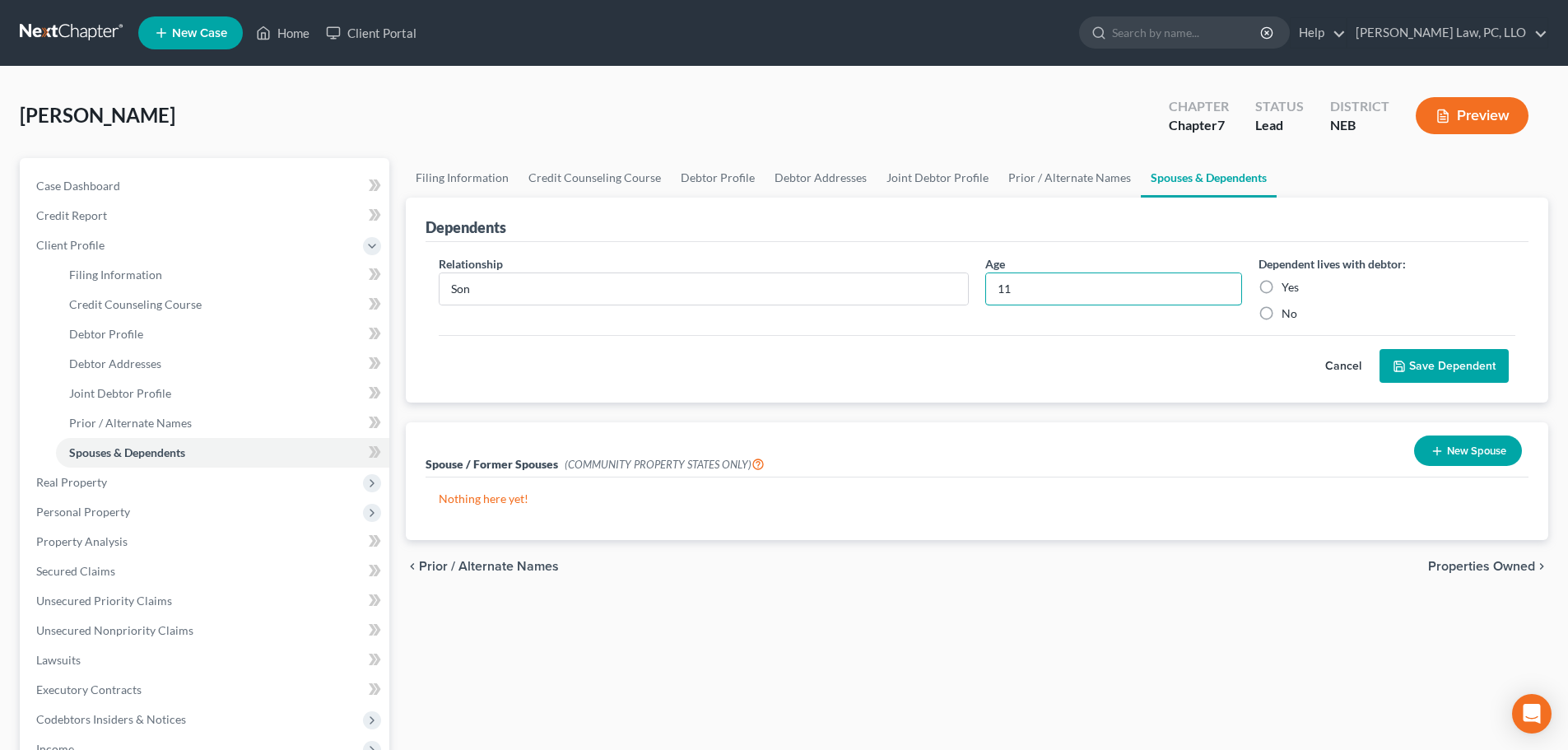
type input "11"
click at [1281, 289] on label "Yes" at bounding box center [1289, 288] width 18 height 17
click at [1288, 289] on input "Yes" at bounding box center [1293, 284] width 11 height 11
radio input "true"
click at [1422, 368] on button "Save Dependent" at bounding box center [1444, 366] width 129 height 34
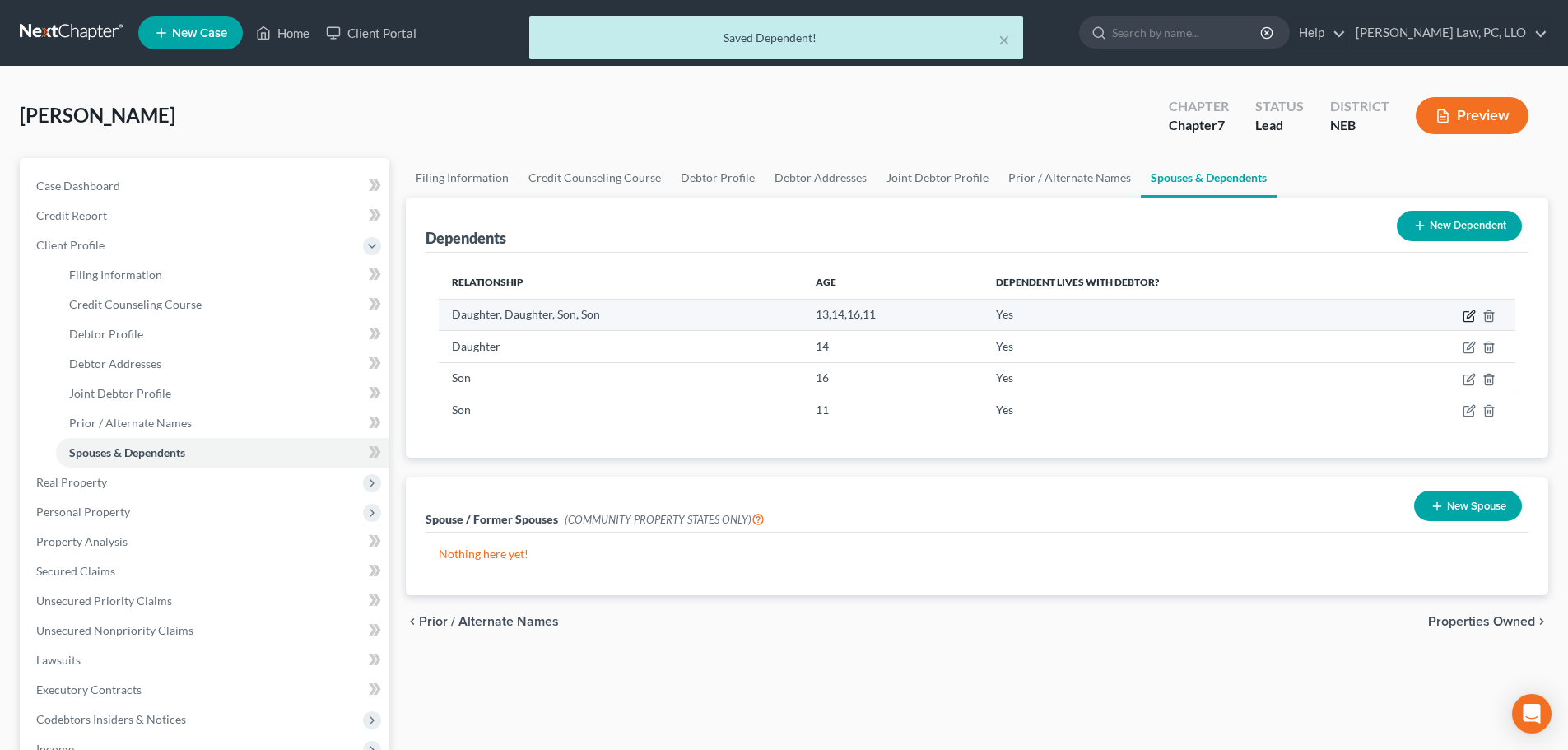
click at [1472, 316] on icon "button" at bounding box center [1469, 316] width 13 height 13
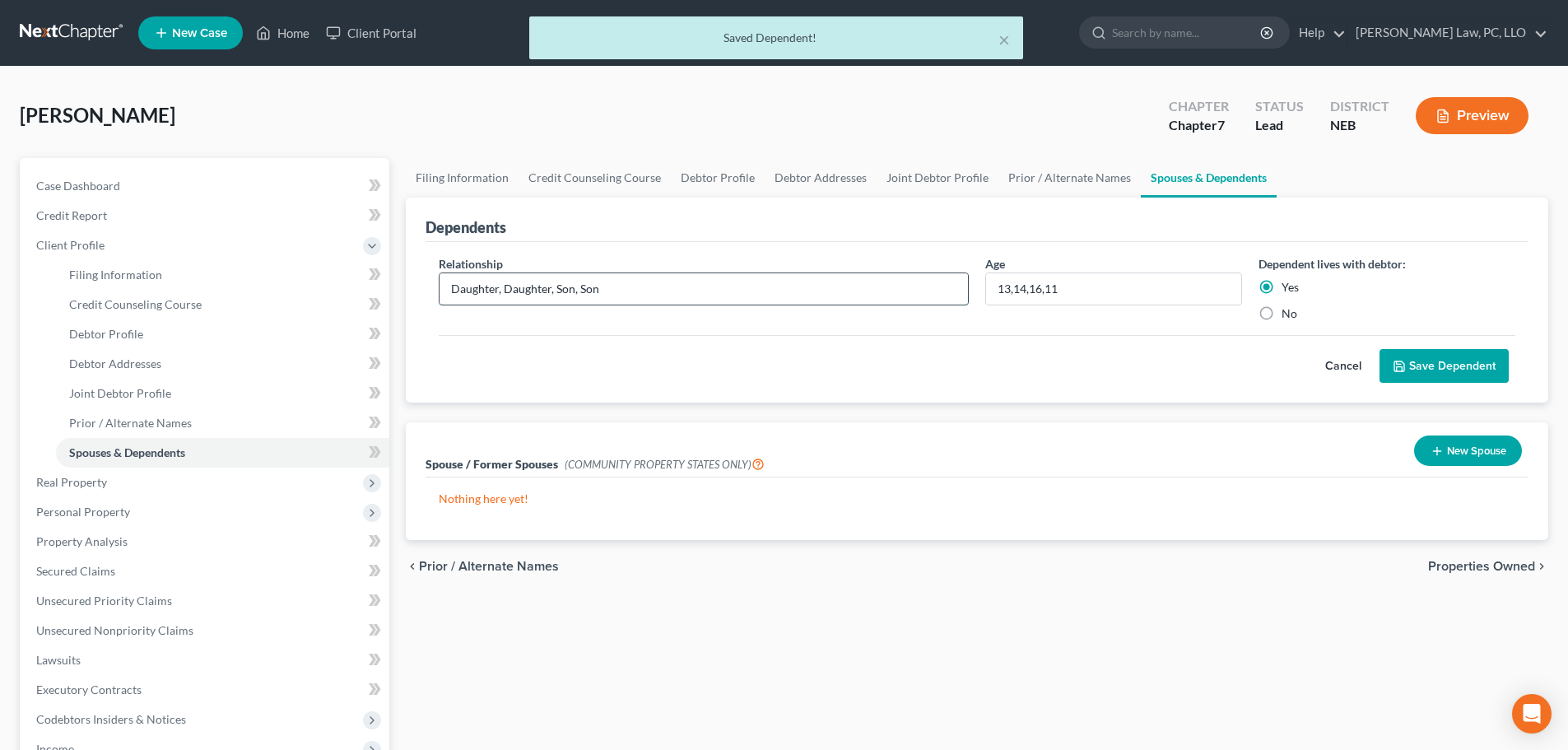
click at [738, 288] on input "Daughter, Daughter, Son, Son" at bounding box center [704, 289] width 529 height 31
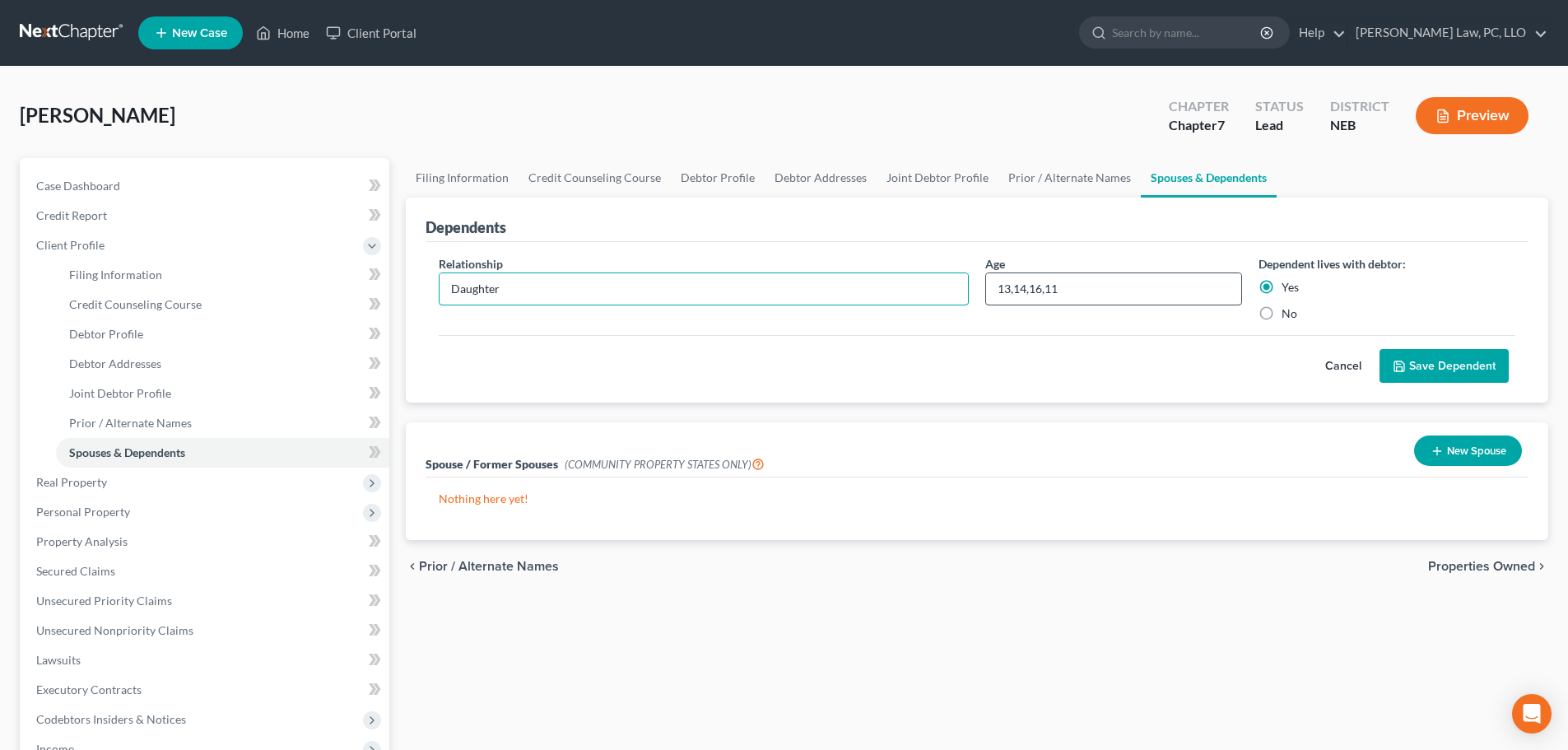
type input "Daughter"
click at [1113, 294] on input "13,14,16,11" at bounding box center [1113, 289] width 255 height 31
type input "13"
click at [1458, 372] on button "Save Dependent" at bounding box center [1444, 366] width 129 height 34
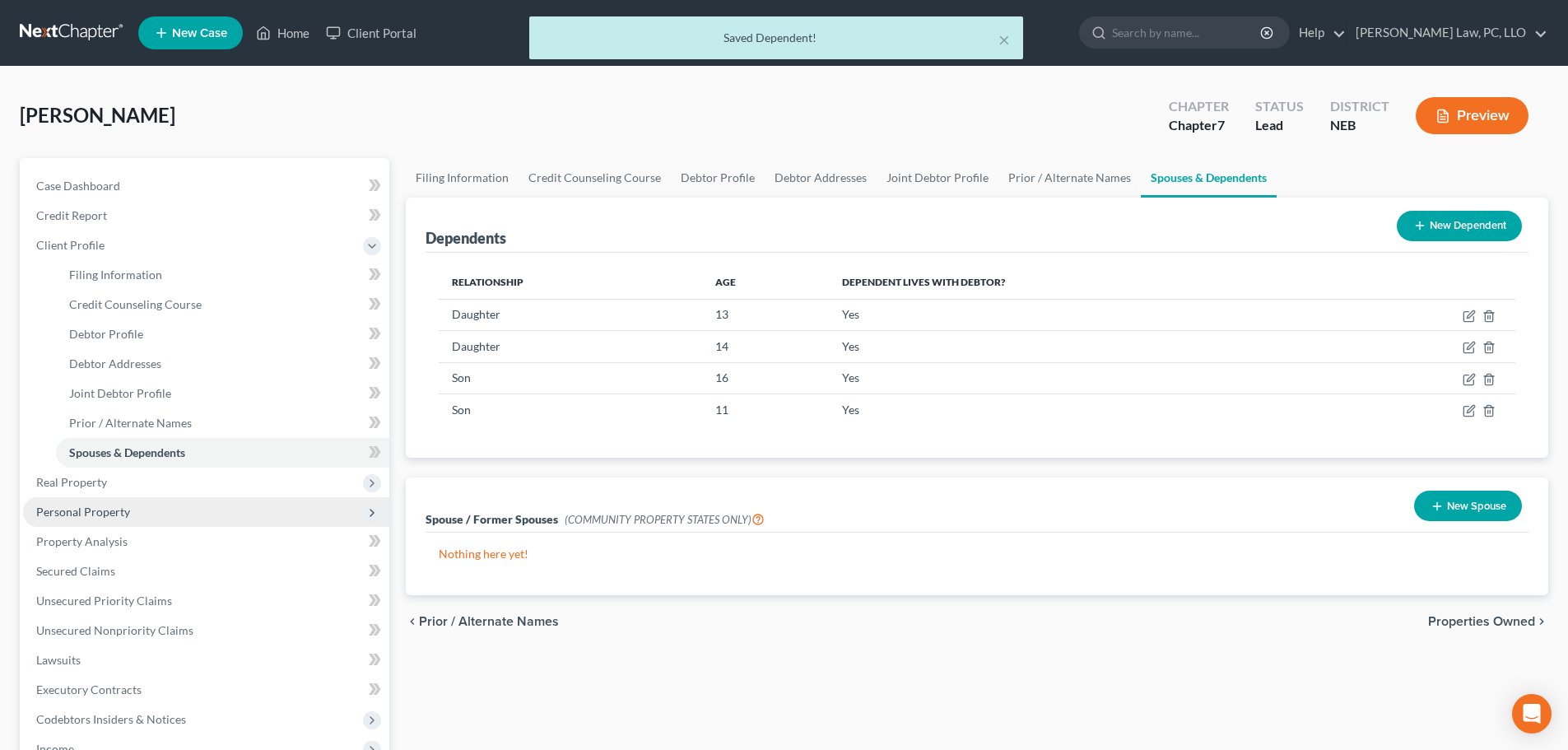
click at [150, 506] on span "Personal Property" at bounding box center [206, 512] width 367 height 29
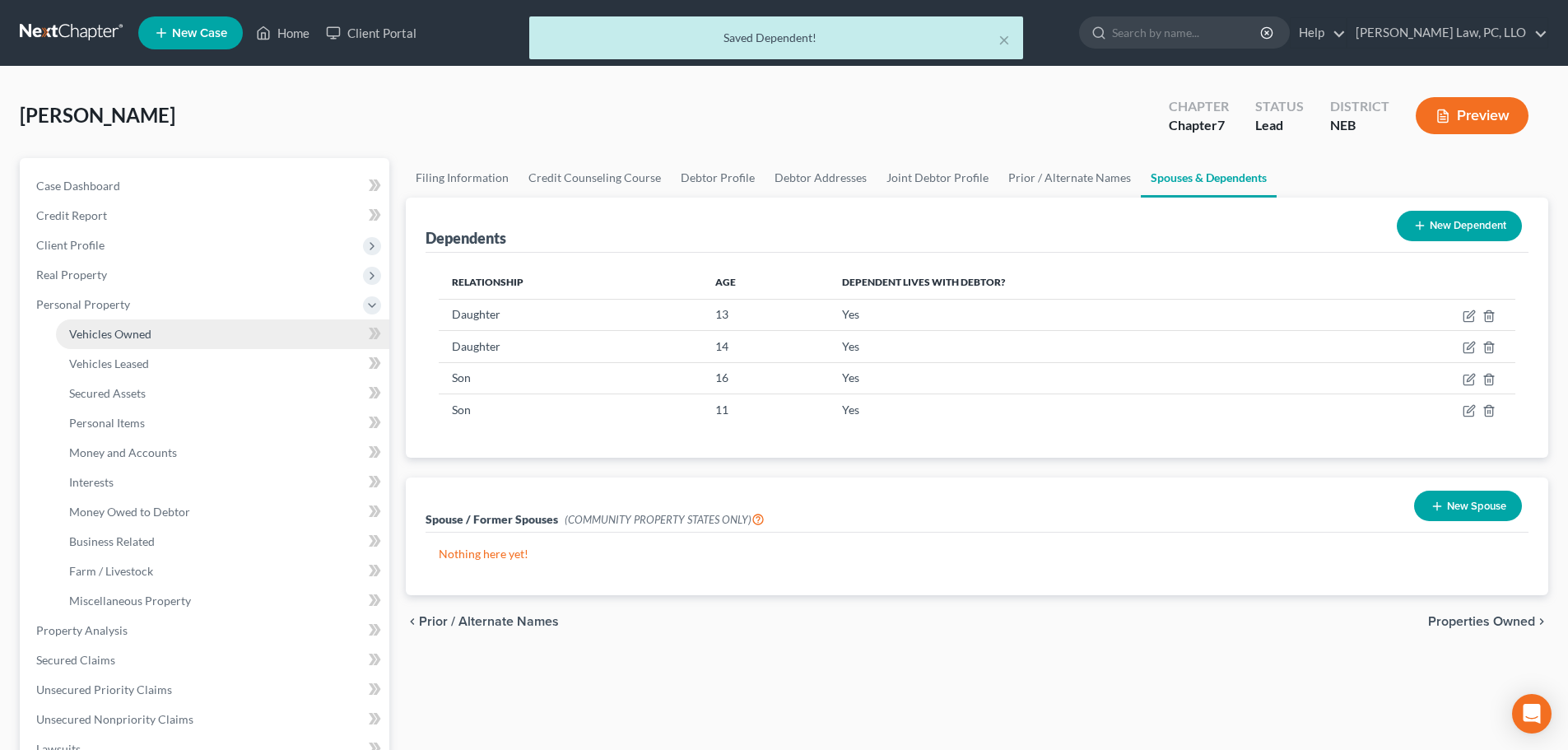
click at [147, 334] on span "Vehicles Owned" at bounding box center [110, 333] width 82 height 14
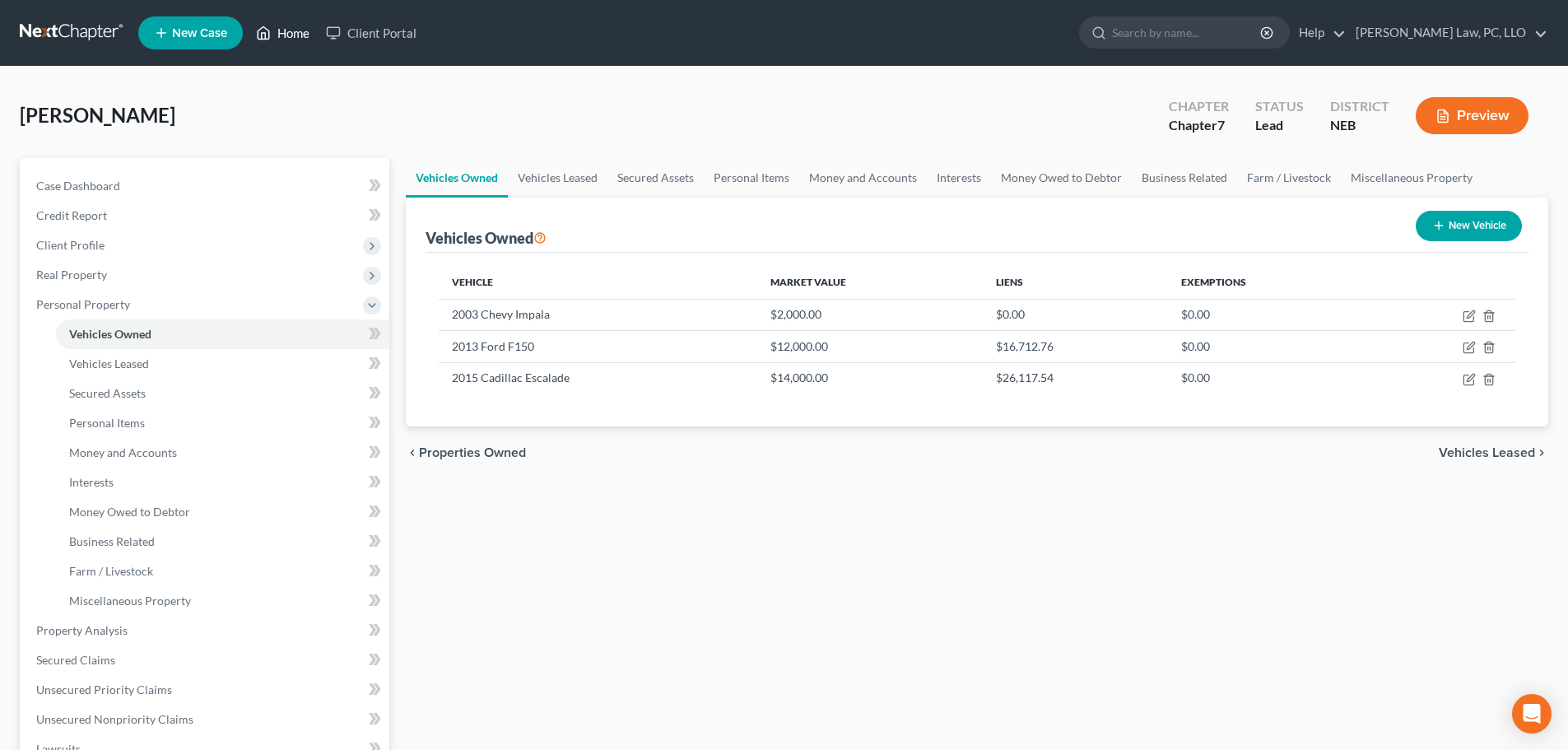
click at [282, 28] on link "Home" at bounding box center [282, 33] width 70 height 29
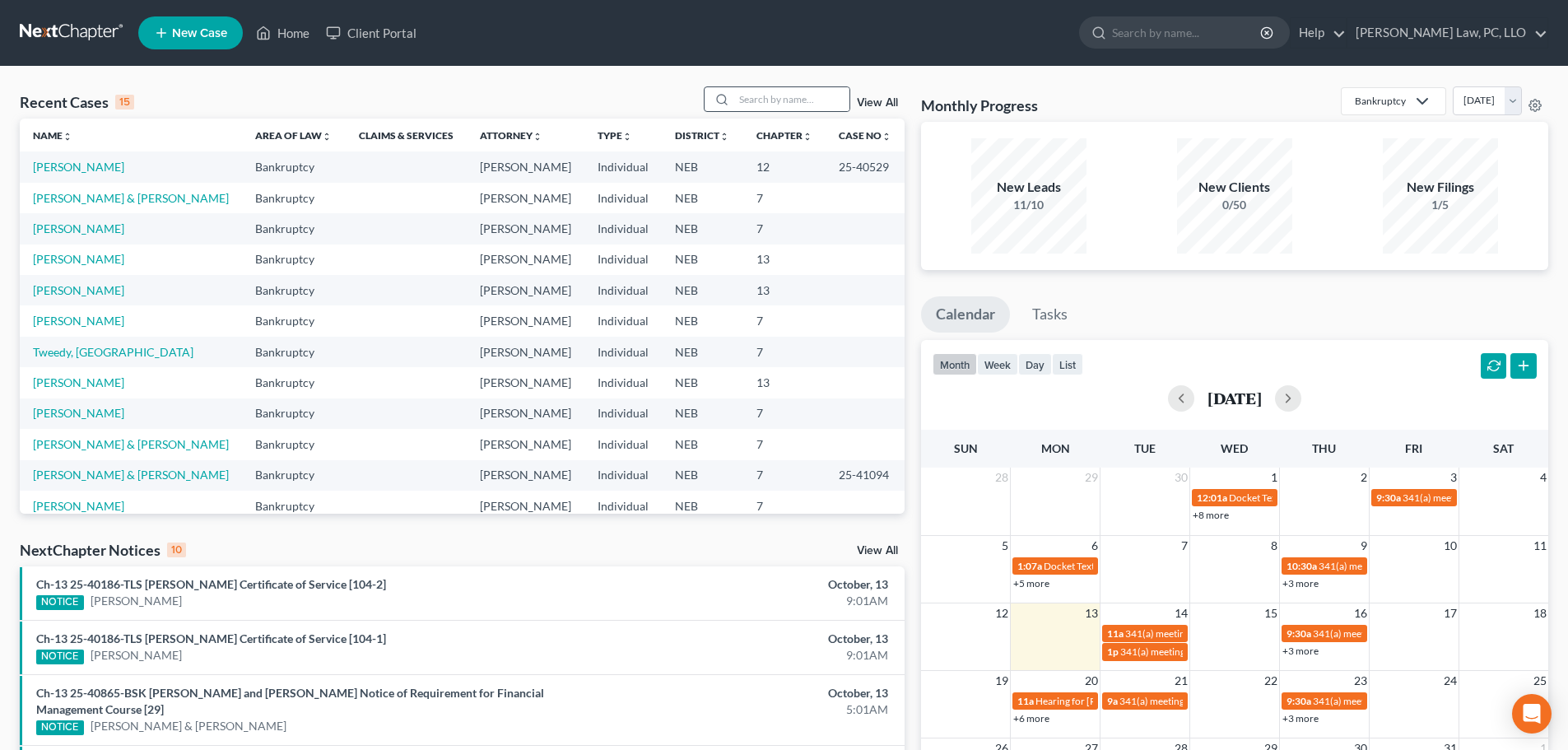
click at [816, 112] on div at bounding box center [777, 99] width 147 height 25
click at [807, 102] on input "search" at bounding box center [791, 99] width 115 height 23
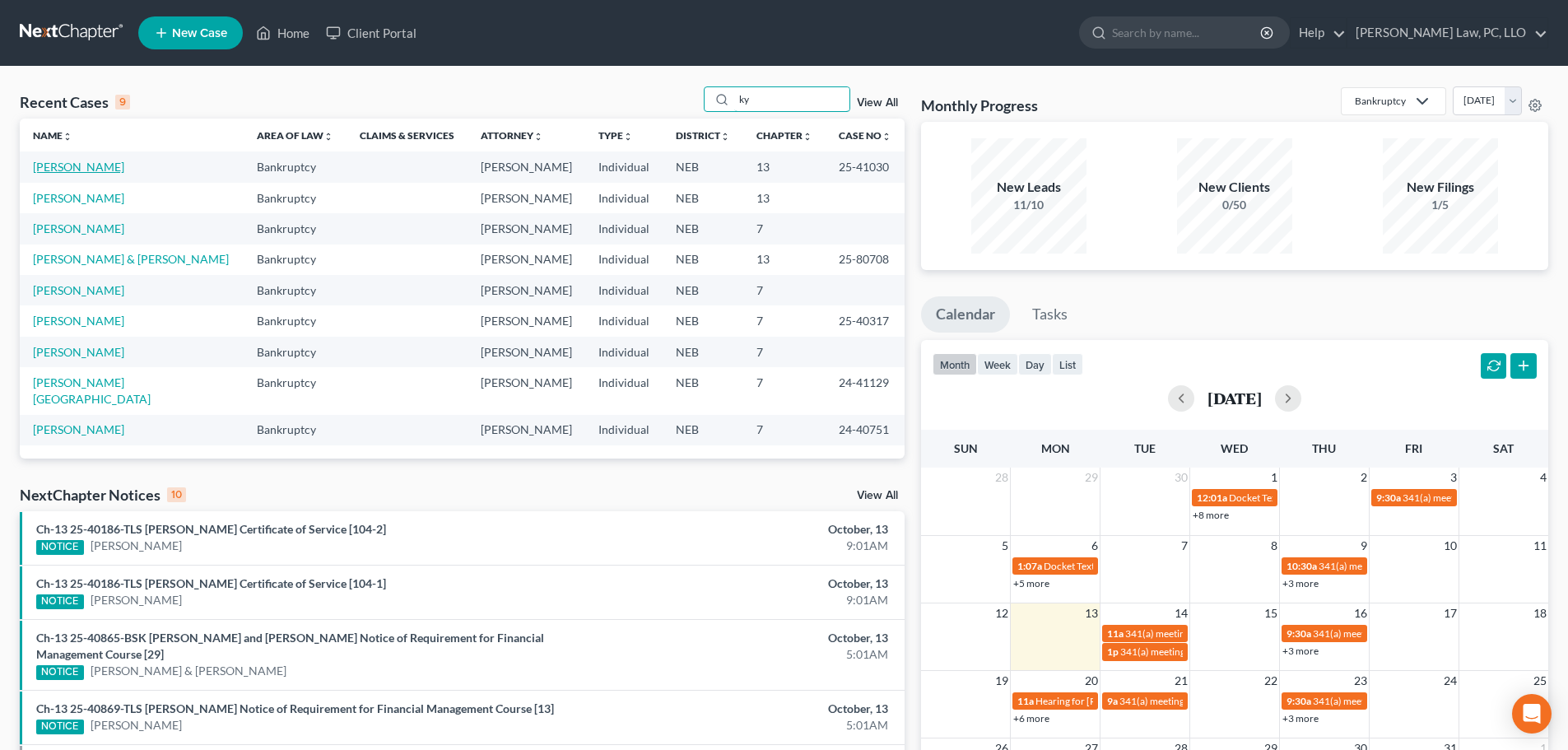
type input "ky"
click at [97, 171] on link "[PERSON_NAME]" at bounding box center [78, 166] width 91 height 14
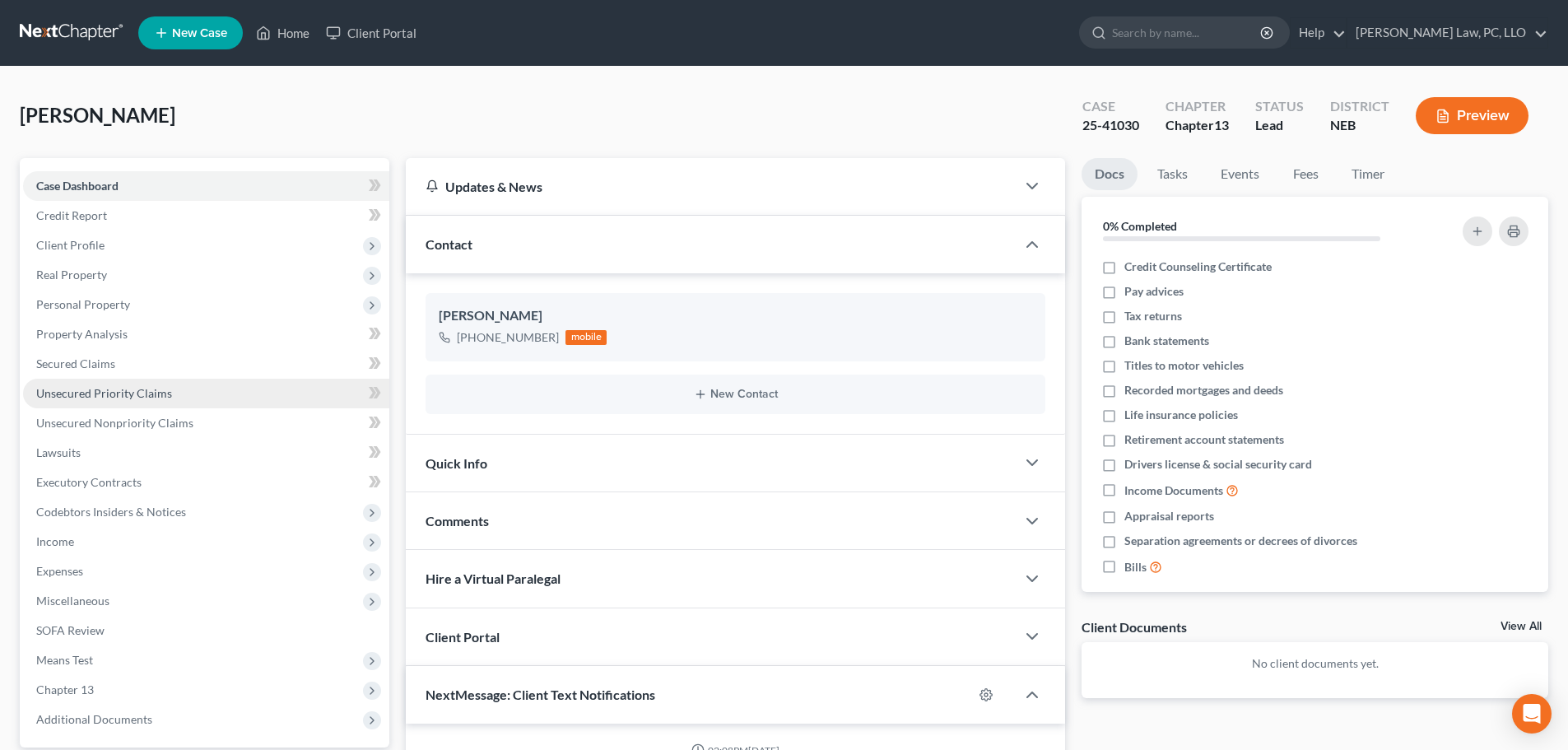
scroll to position [547, 0]
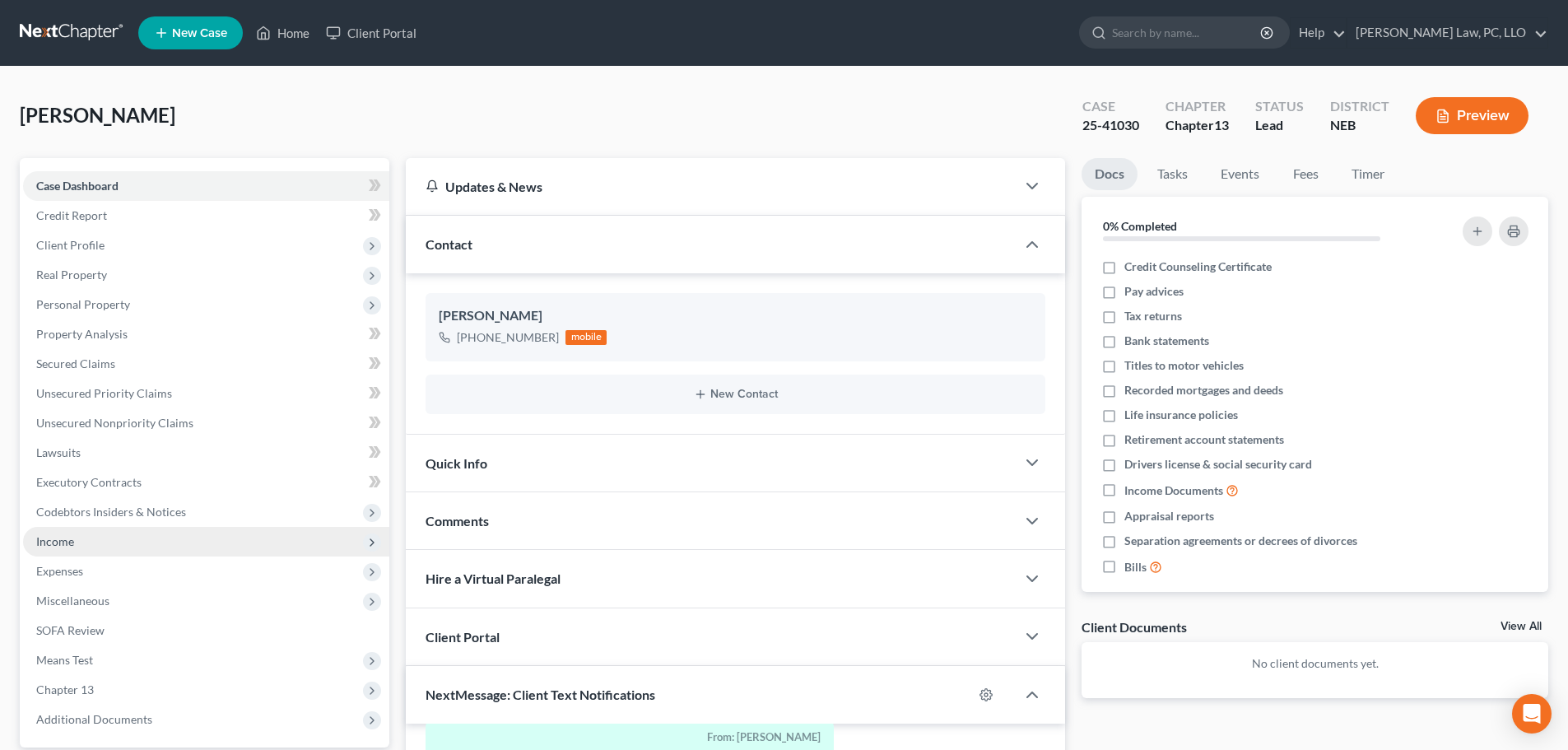
click at [64, 544] on span "Income" at bounding box center [55, 541] width 38 height 14
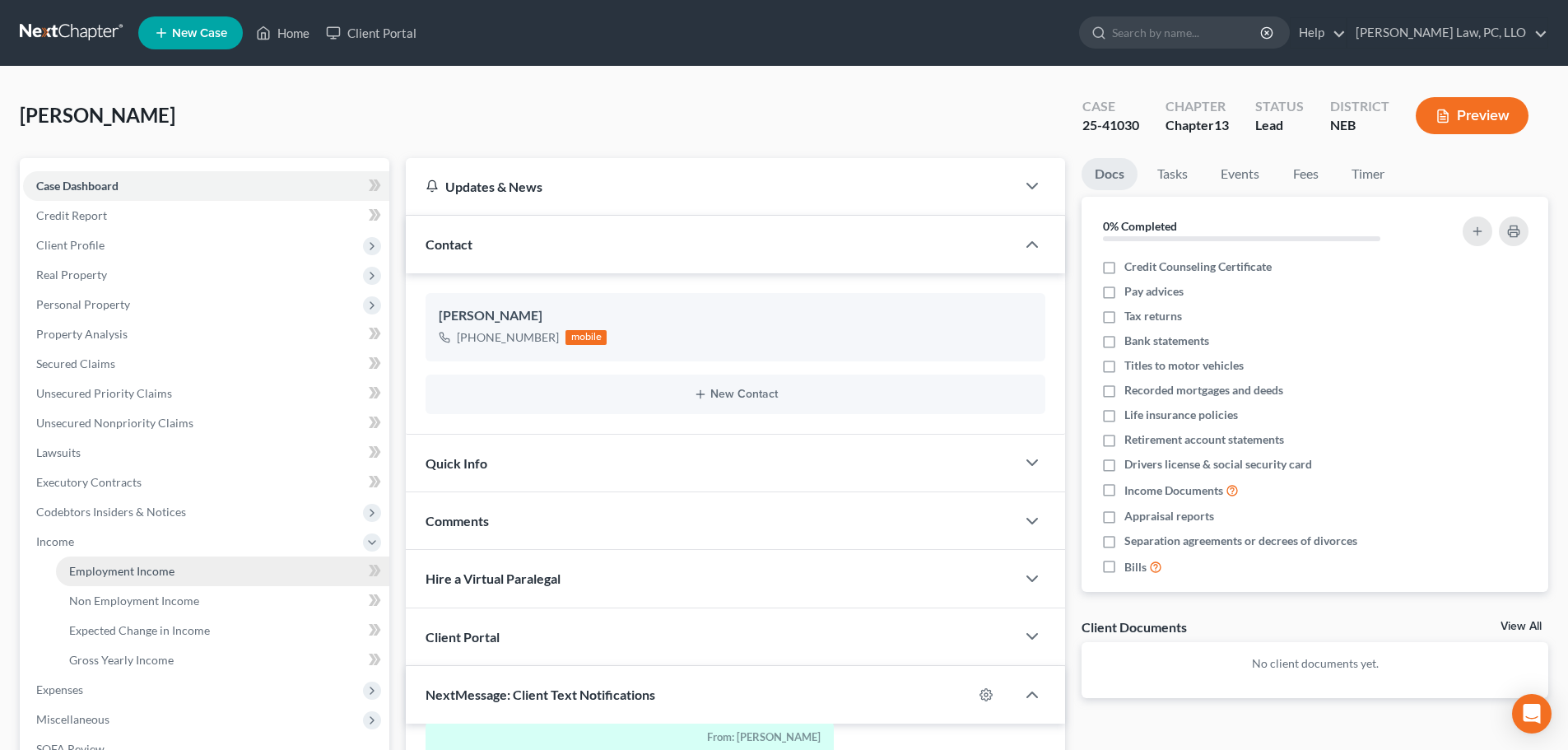
drag, startPoint x: 96, startPoint y: 570, endPoint x: 146, endPoint y: 565, distance: 50.2
click at [96, 570] on span "Employment Income" at bounding box center [122, 570] width 106 height 14
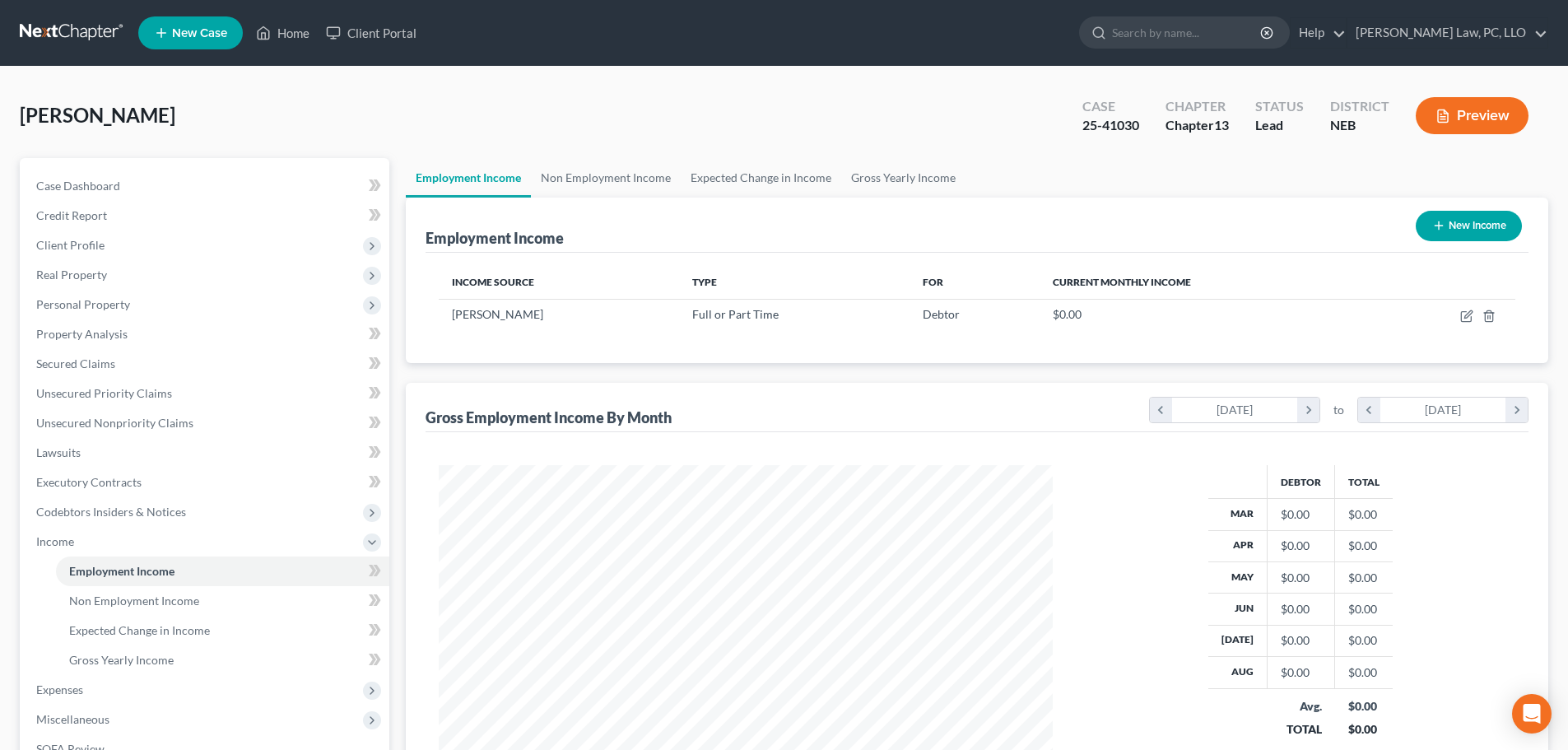
scroll to position [307, 647]
click at [577, 176] on link "Non Employment Income" at bounding box center [606, 177] width 150 height 39
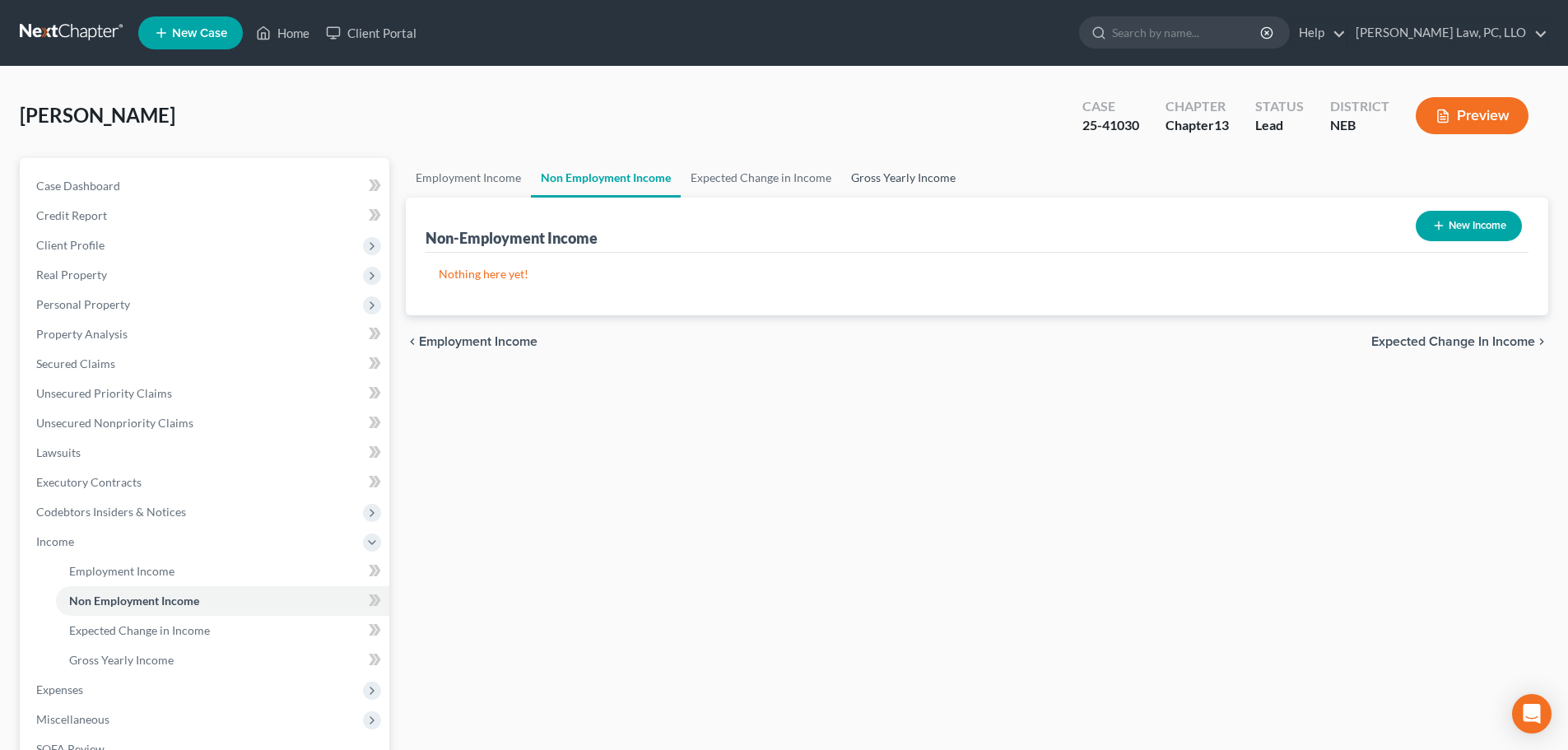
click at [883, 175] on link "Gross Yearly Income" at bounding box center [904, 177] width 124 height 39
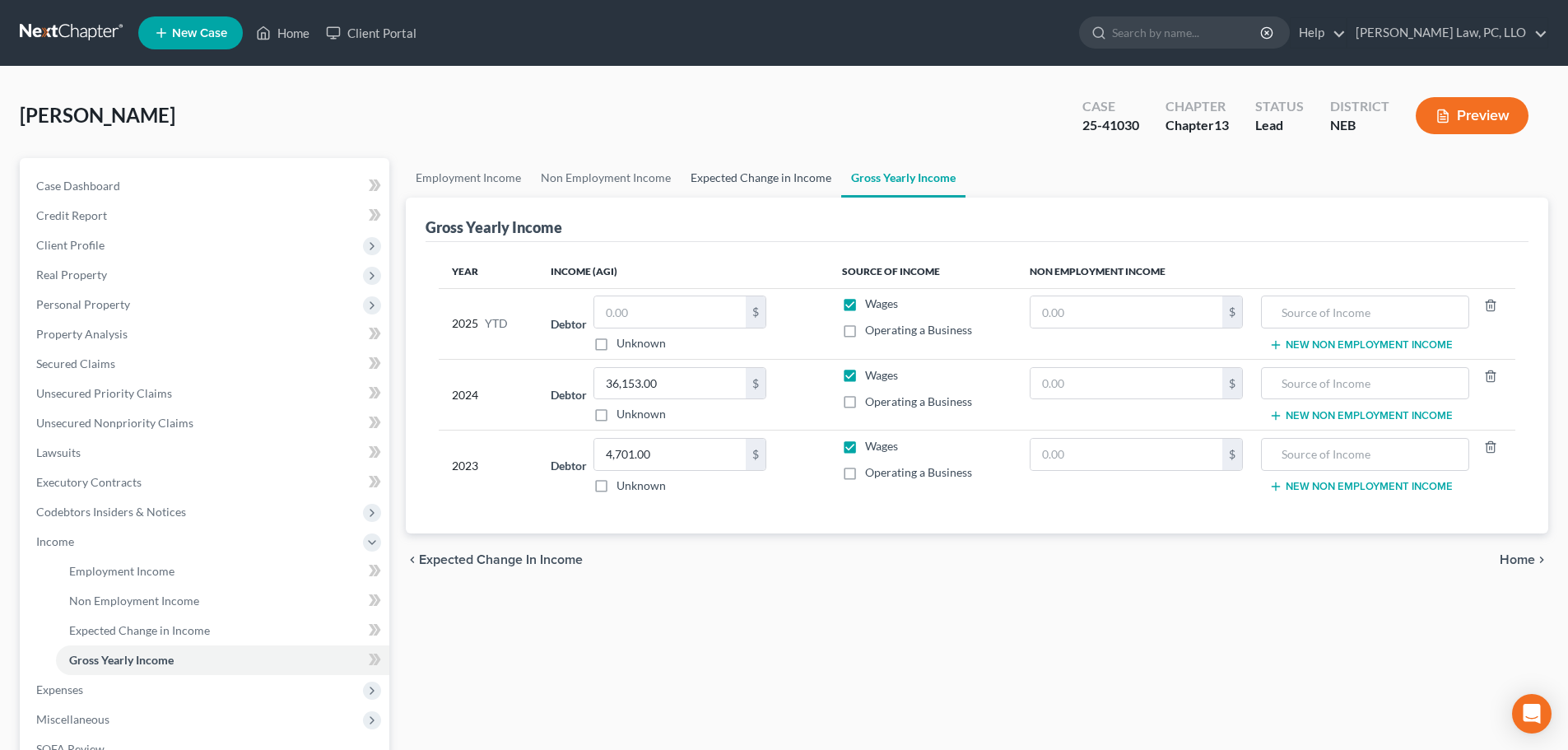
click at [753, 174] on link "Expected Change in Income" at bounding box center [760, 177] width 160 height 39
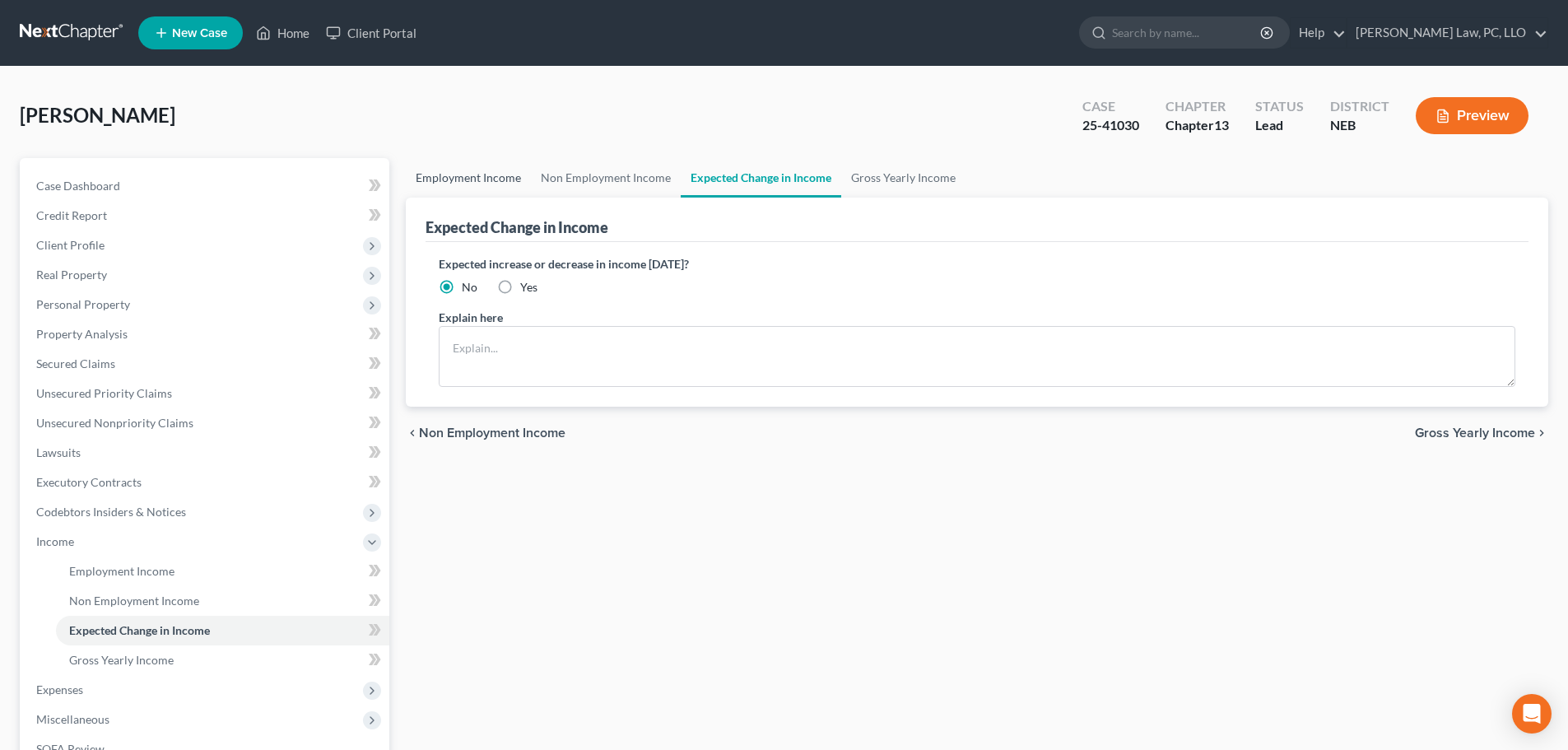
click at [483, 177] on link "Employment Income" at bounding box center [468, 177] width 125 height 39
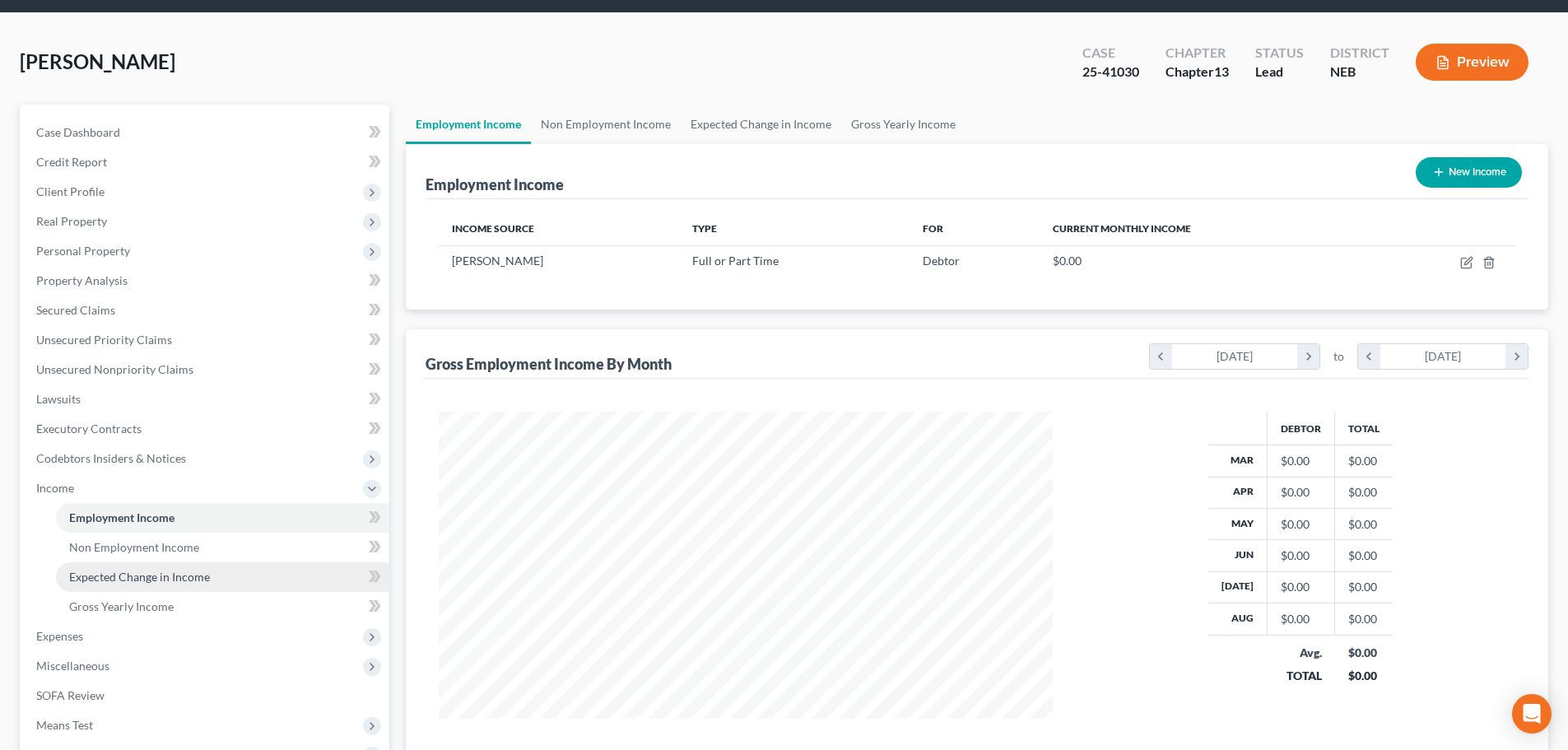
scroll to position [82, 0]
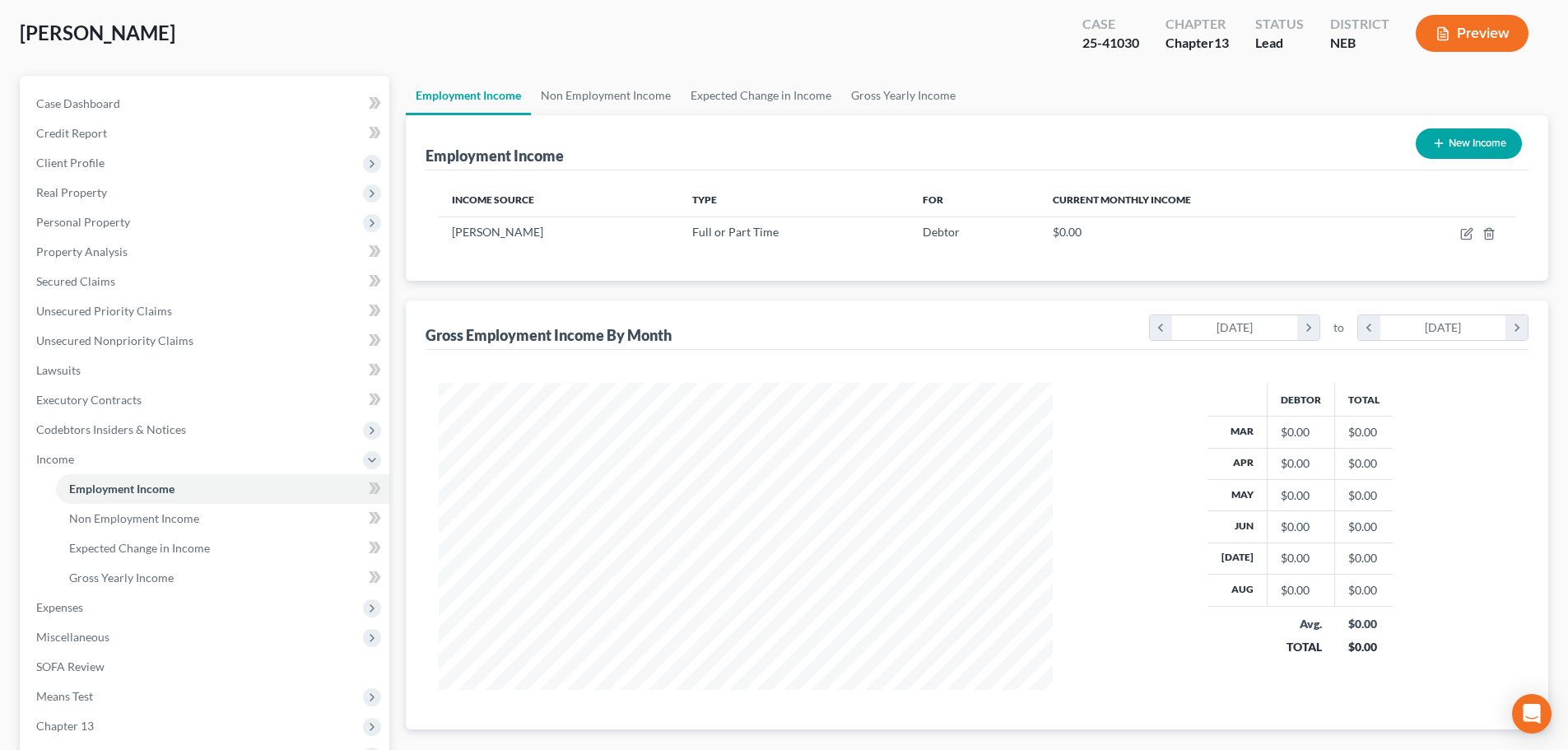
click at [579, 298] on div "Employment Income New Income Income Source Type For Current Monthly Income [PER…" at bounding box center [977, 422] width 1143 height 614
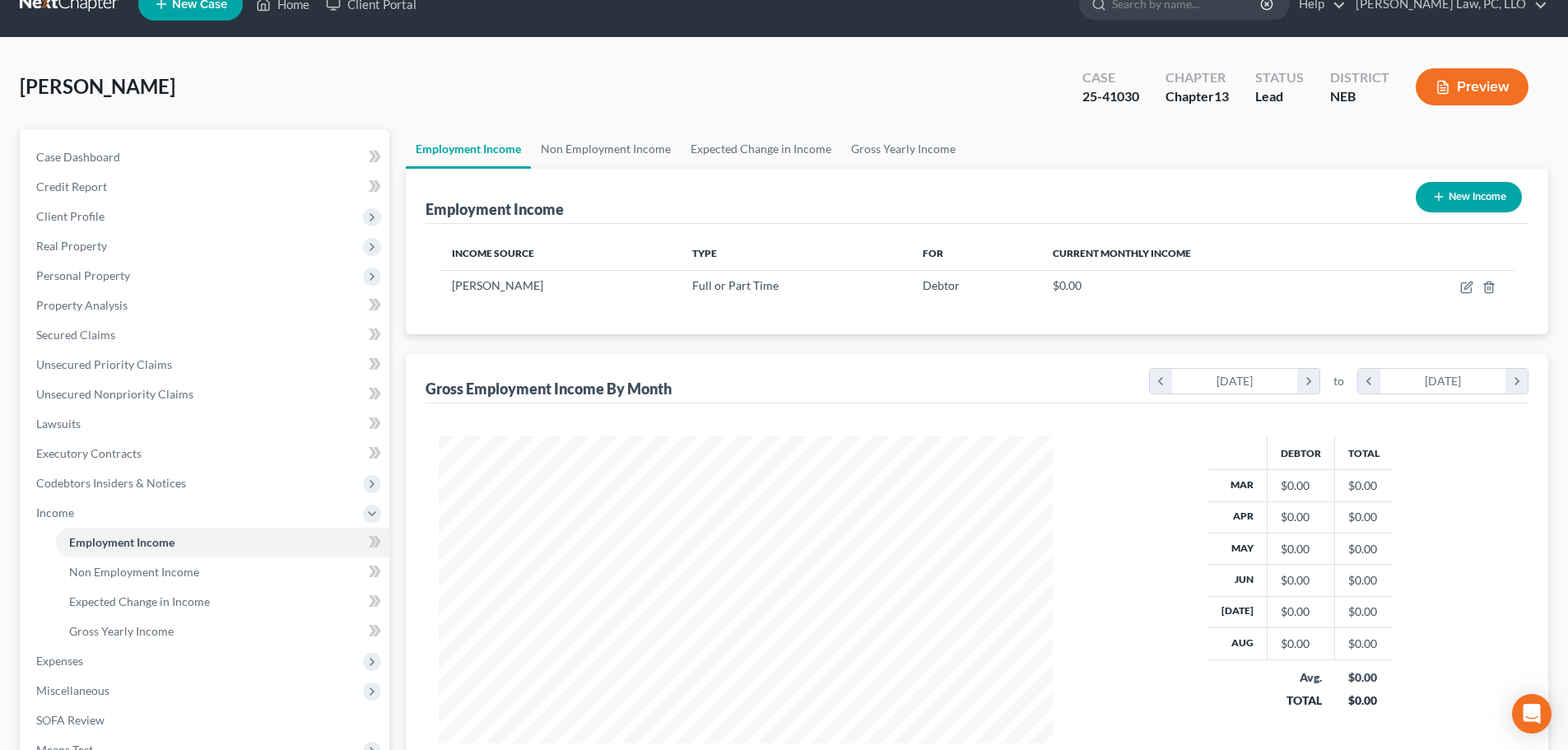
scroll to position [0, 0]
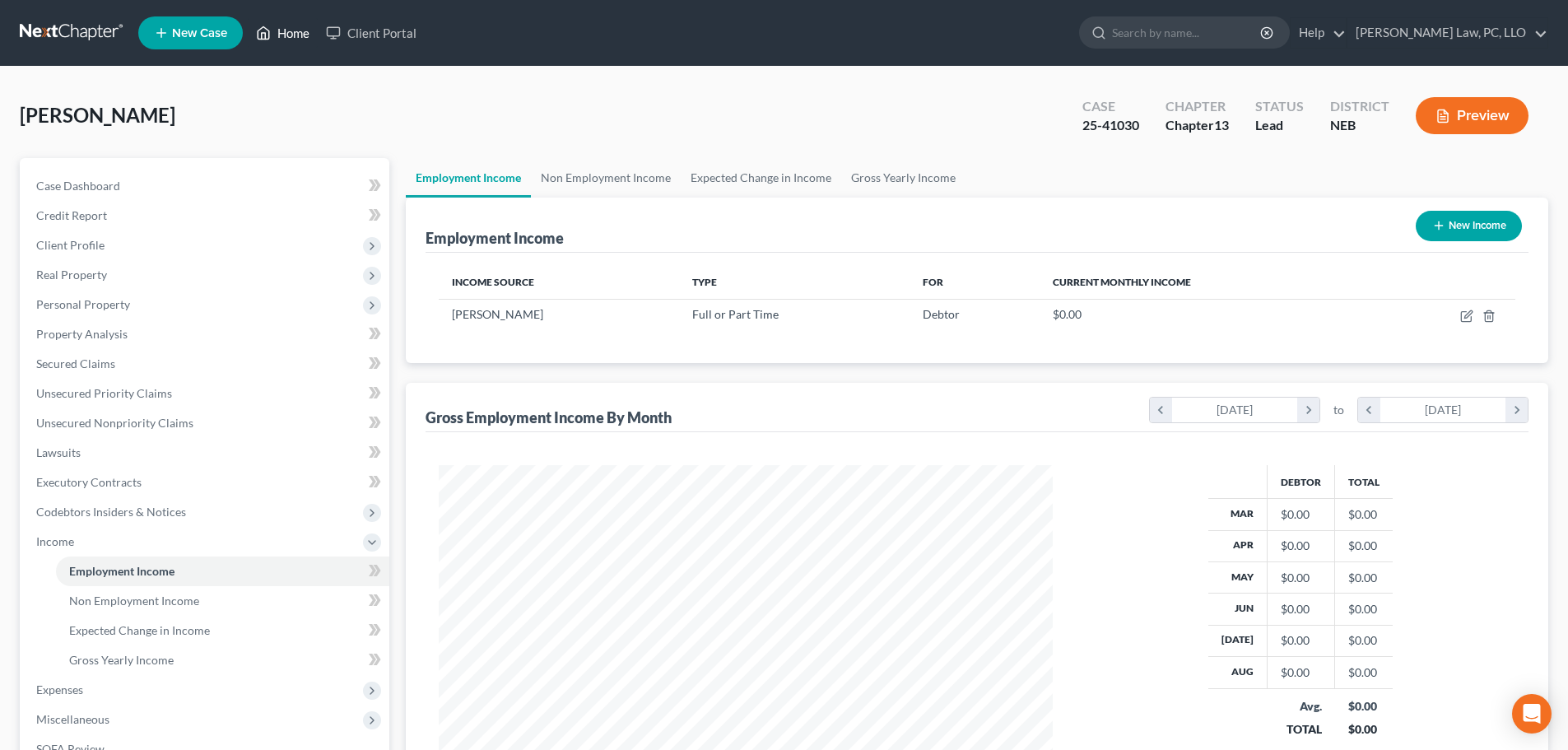
click at [289, 34] on link "Home" at bounding box center [282, 33] width 70 height 29
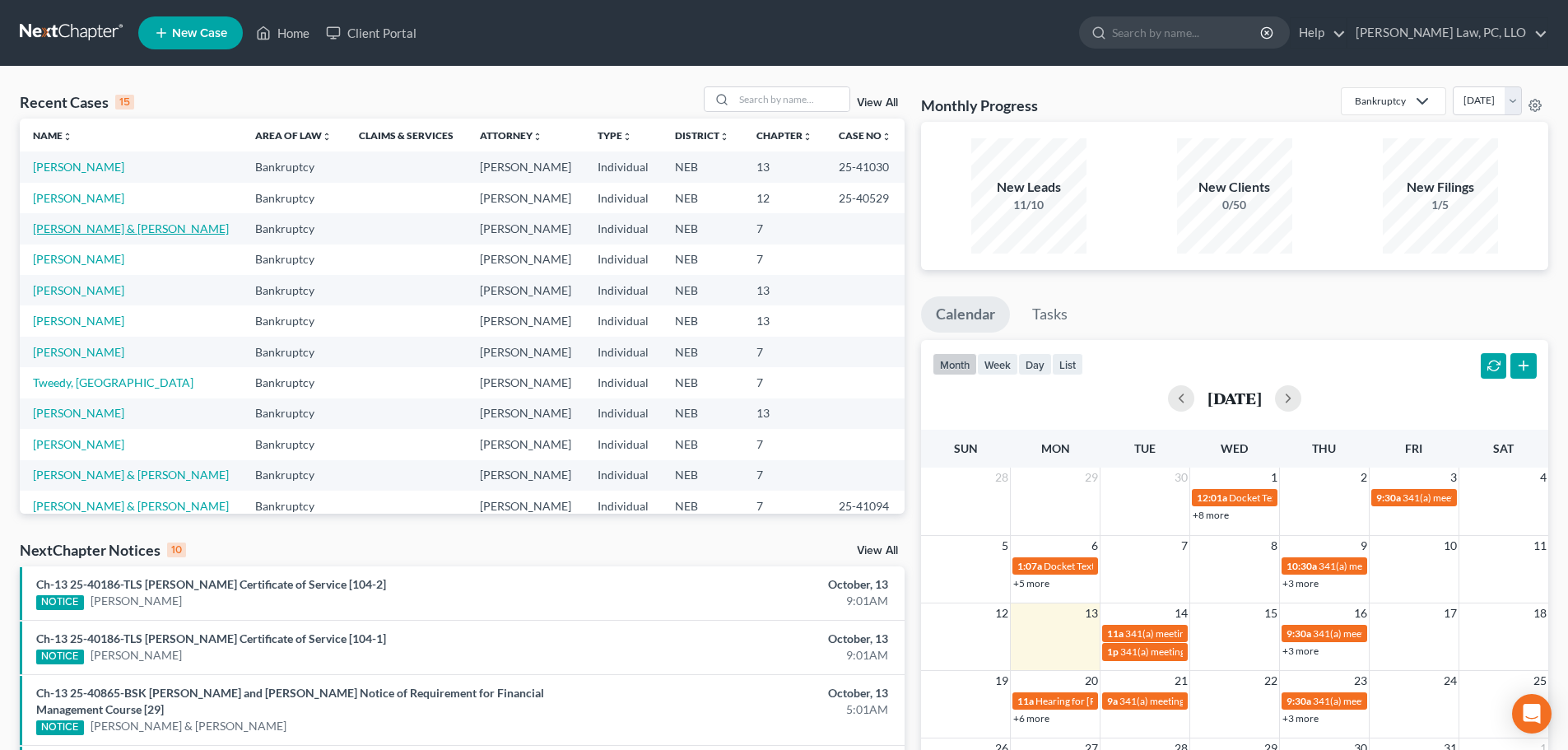
click at [107, 225] on link "[PERSON_NAME] & [PERSON_NAME]" at bounding box center [130, 228] width 195 height 14
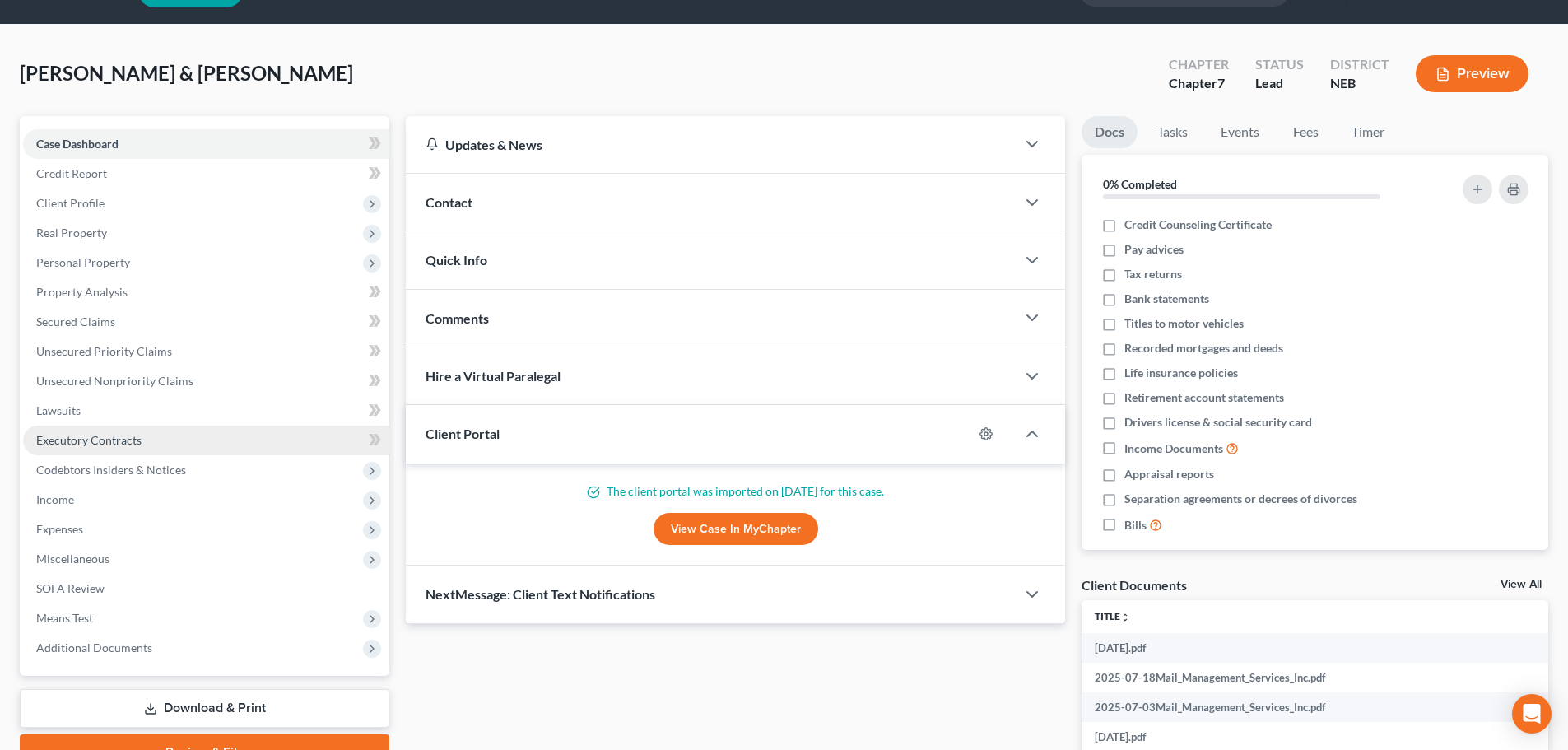
scroll to position [82, 0]
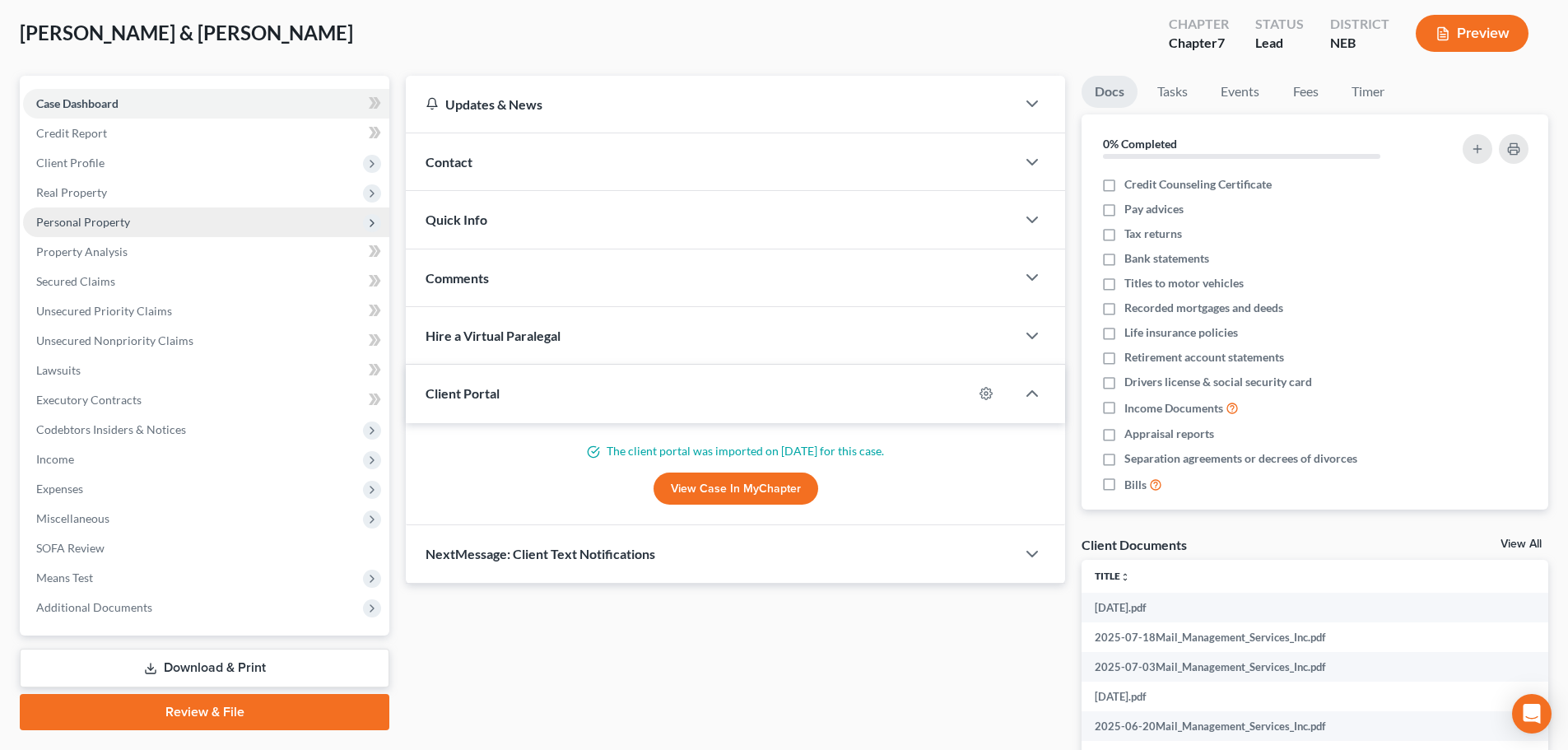
click at [131, 222] on span "Personal Property" at bounding box center [206, 221] width 367 height 29
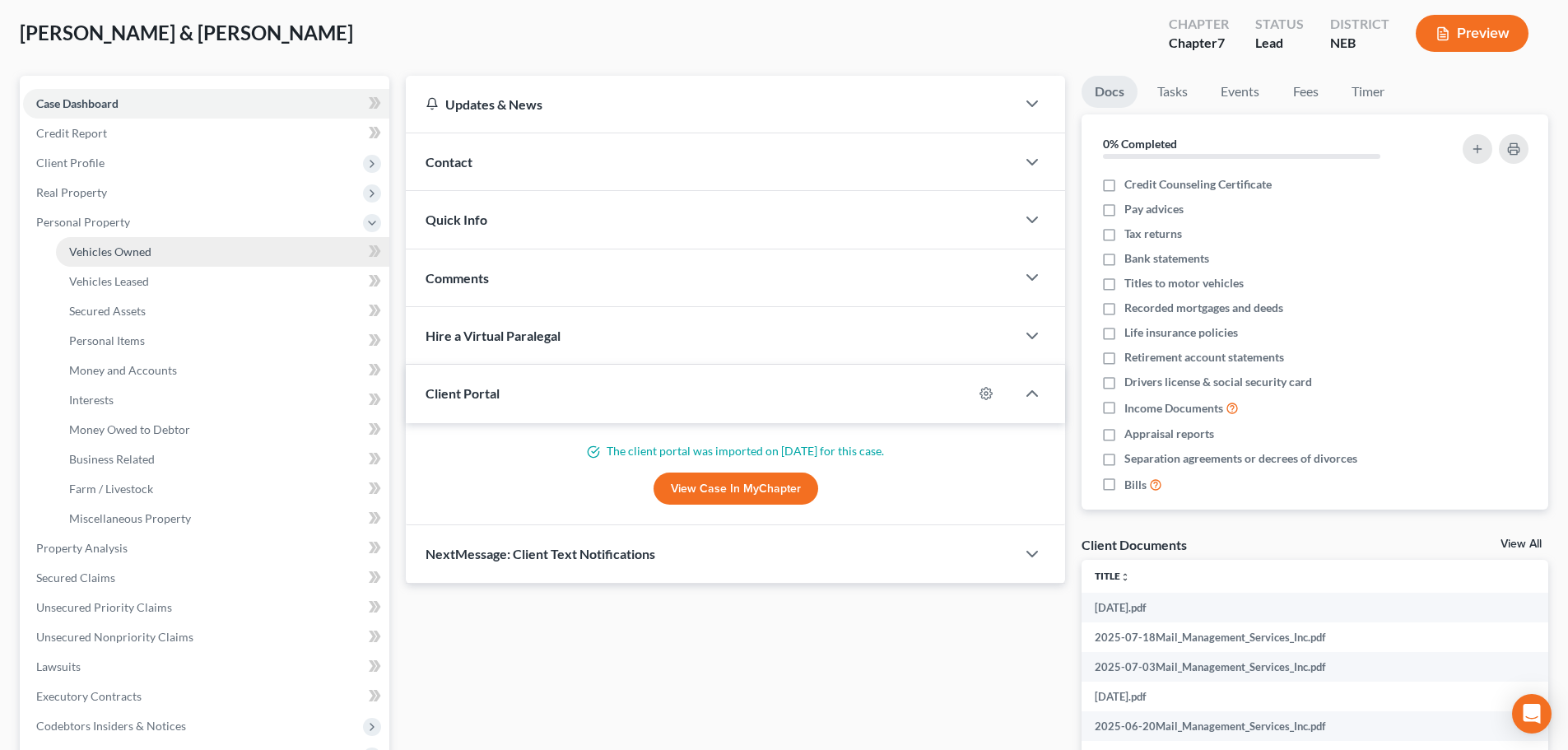
click at [134, 248] on span "Vehicles Owned" at bounding box center [110, 251] width 82 height 14
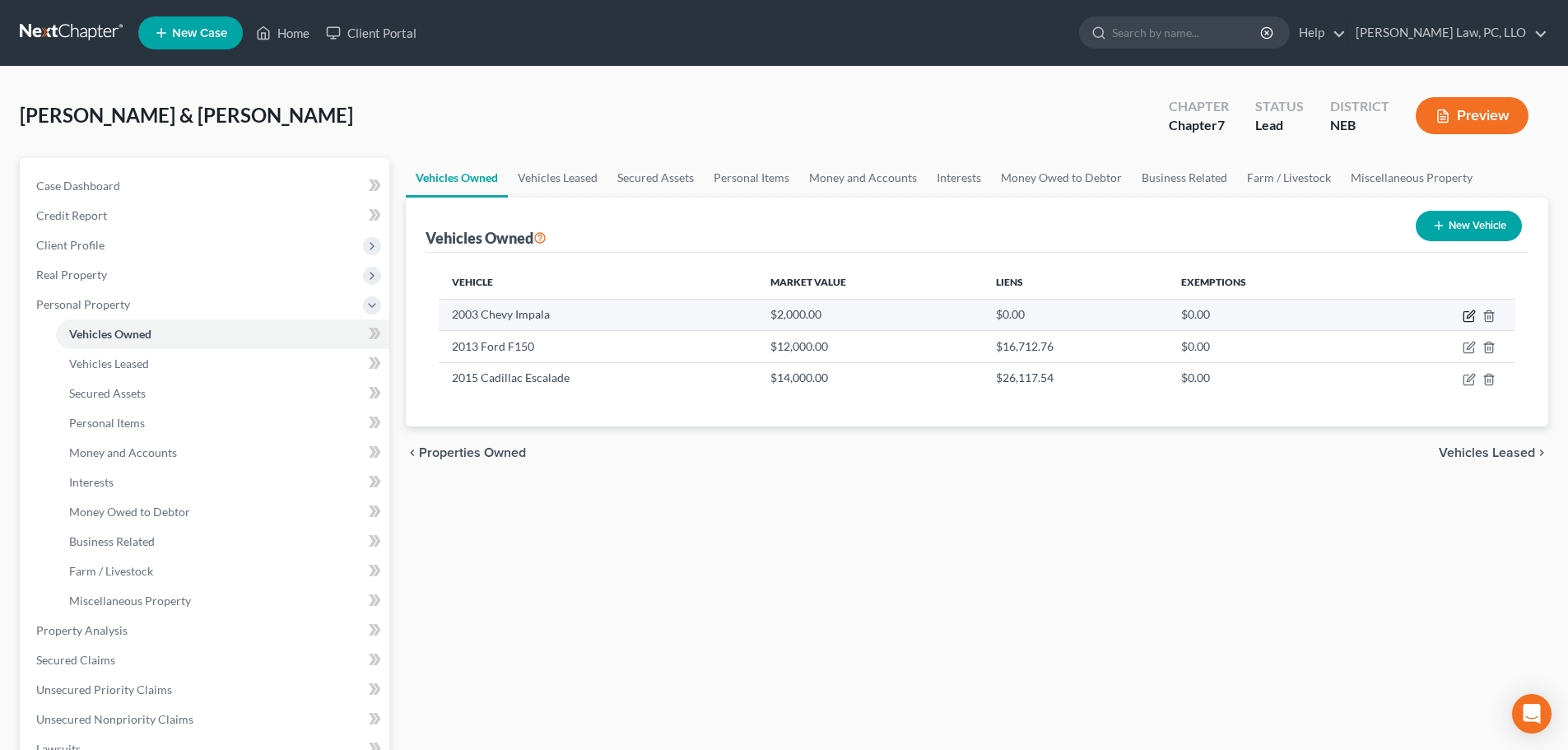
click at [1466, 315] on icon "button" at bounding box center [1469, 316] width 13 height 13
select select "0"
select select "23"
select select "3"
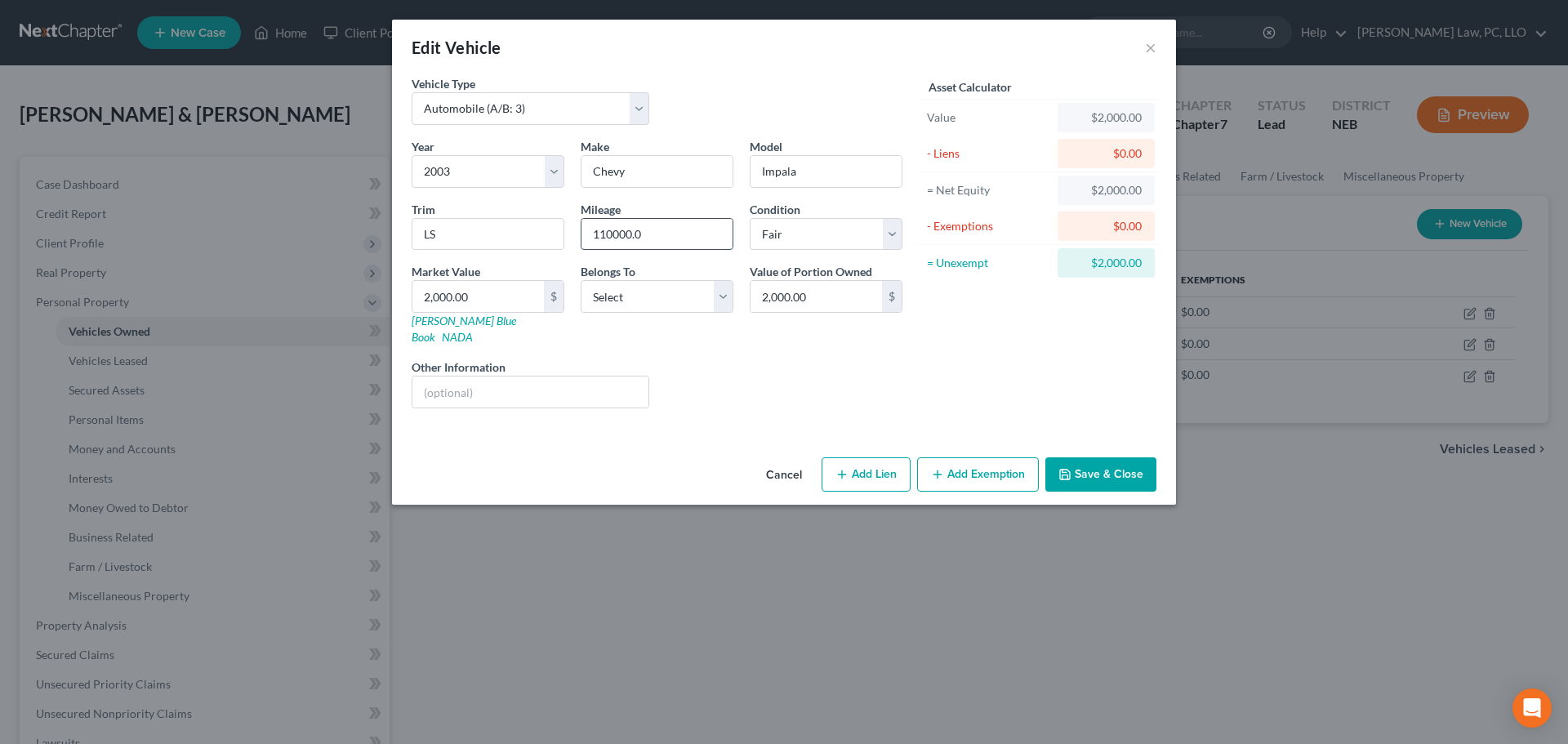
drag, startPoint x: 666, startPoint y: 236, endPoint x: 652, endPoint y: 236, distance: 14.0
click at [664, 236] on input "110000.0" at bounding box center [656, 234] width 151 height 31
type input "110000"
type input "3"
type input "3.00"
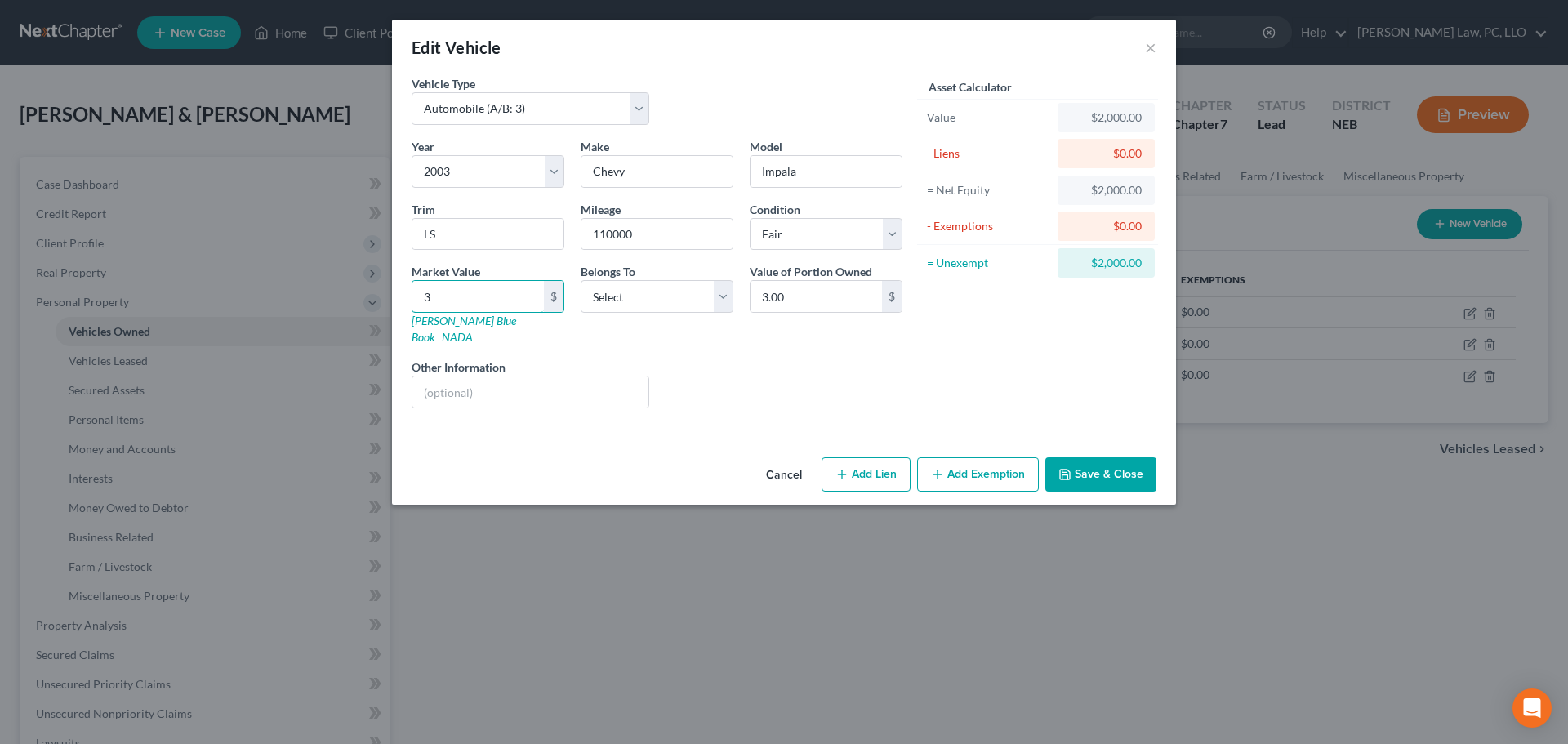
type input "32"
type input "32.00"
type input "323"
type input "323.00"
type input "3236"
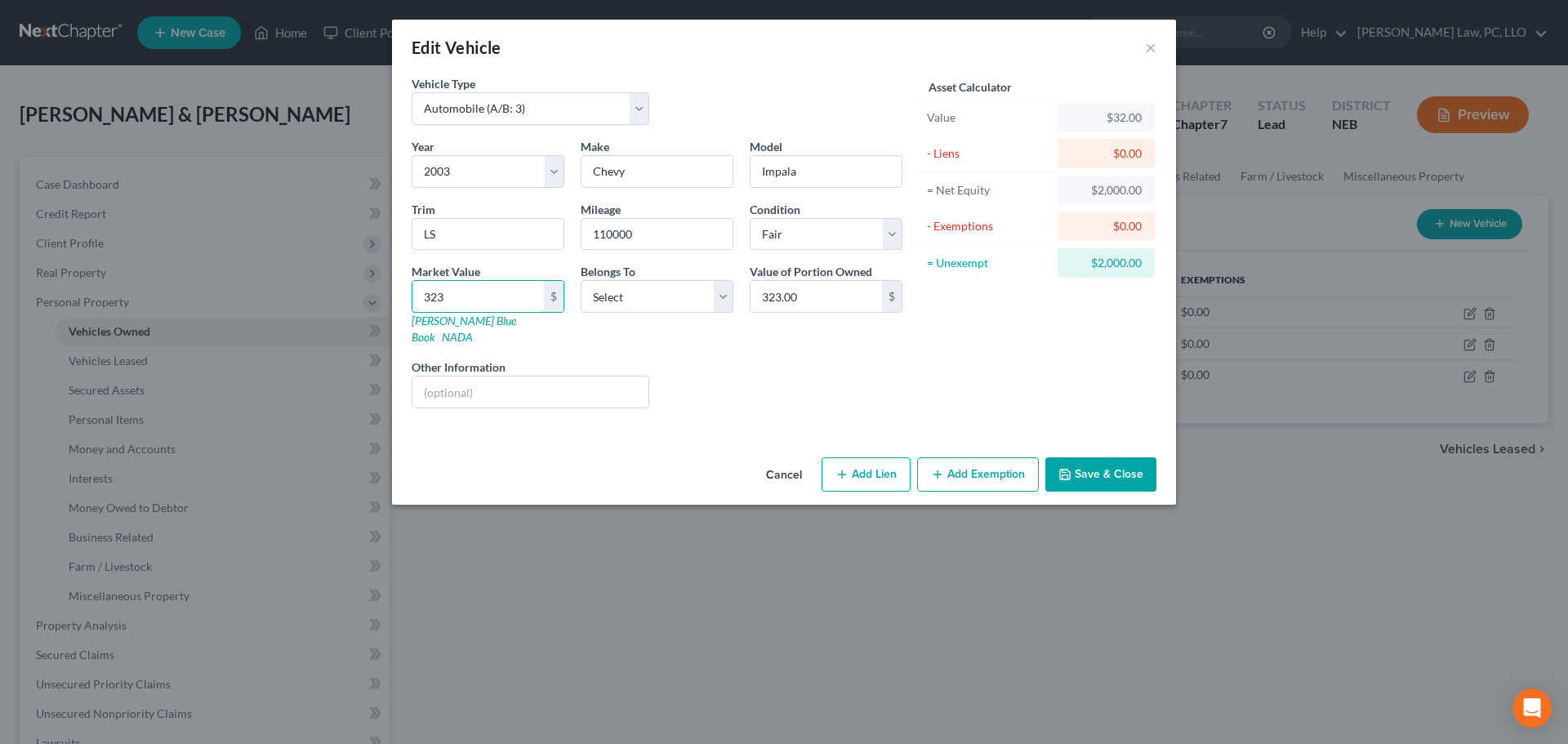
type input "3,236.00"
click at [940, 468] on icon "button" at bounding box center [937, 474] width 13 height 13
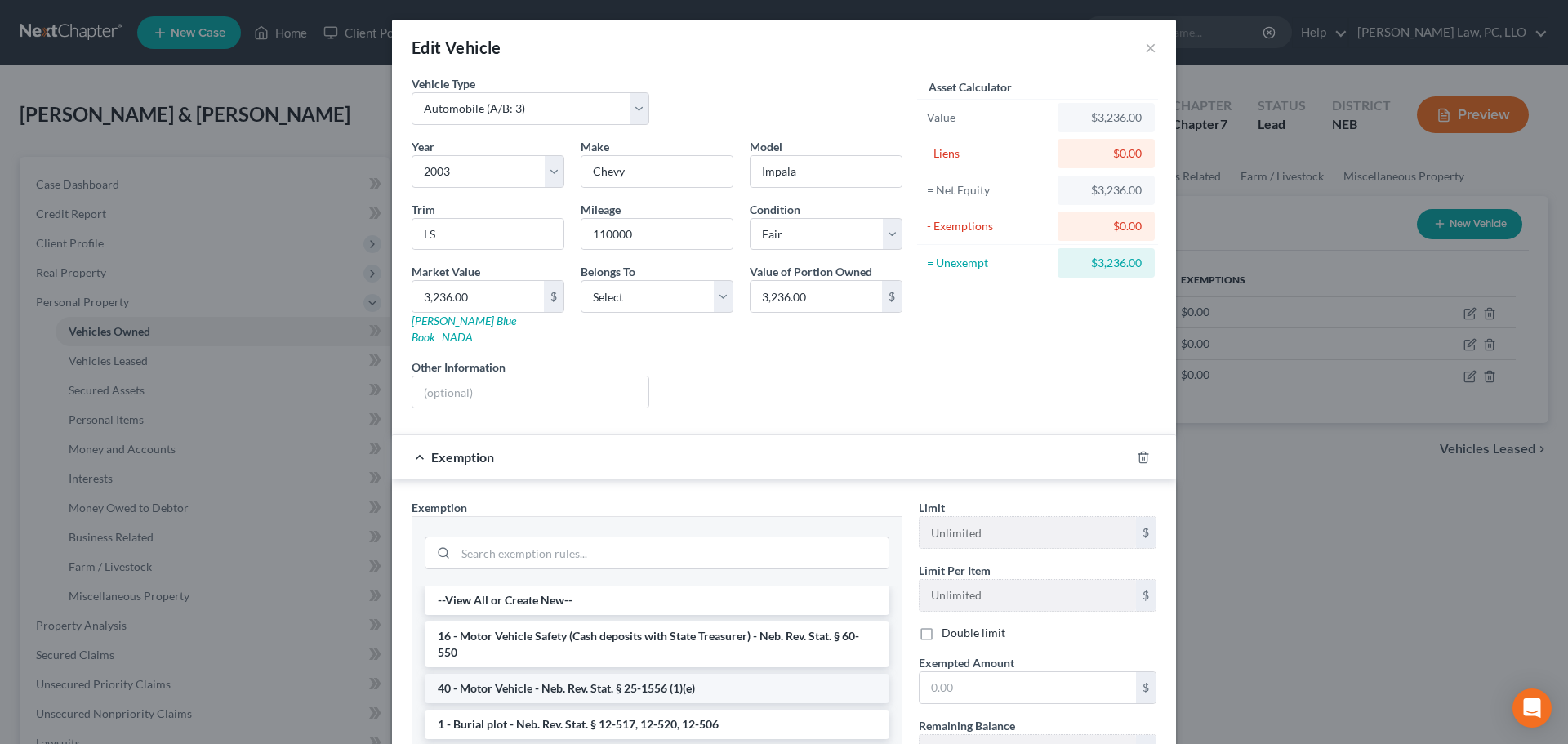
click at [545, 679] on li "40 - Motor Vehicle - Neb. Rev. Stat. § 25-1556 (1)(e)" at bounding box center [657, 687] width 464 height 29
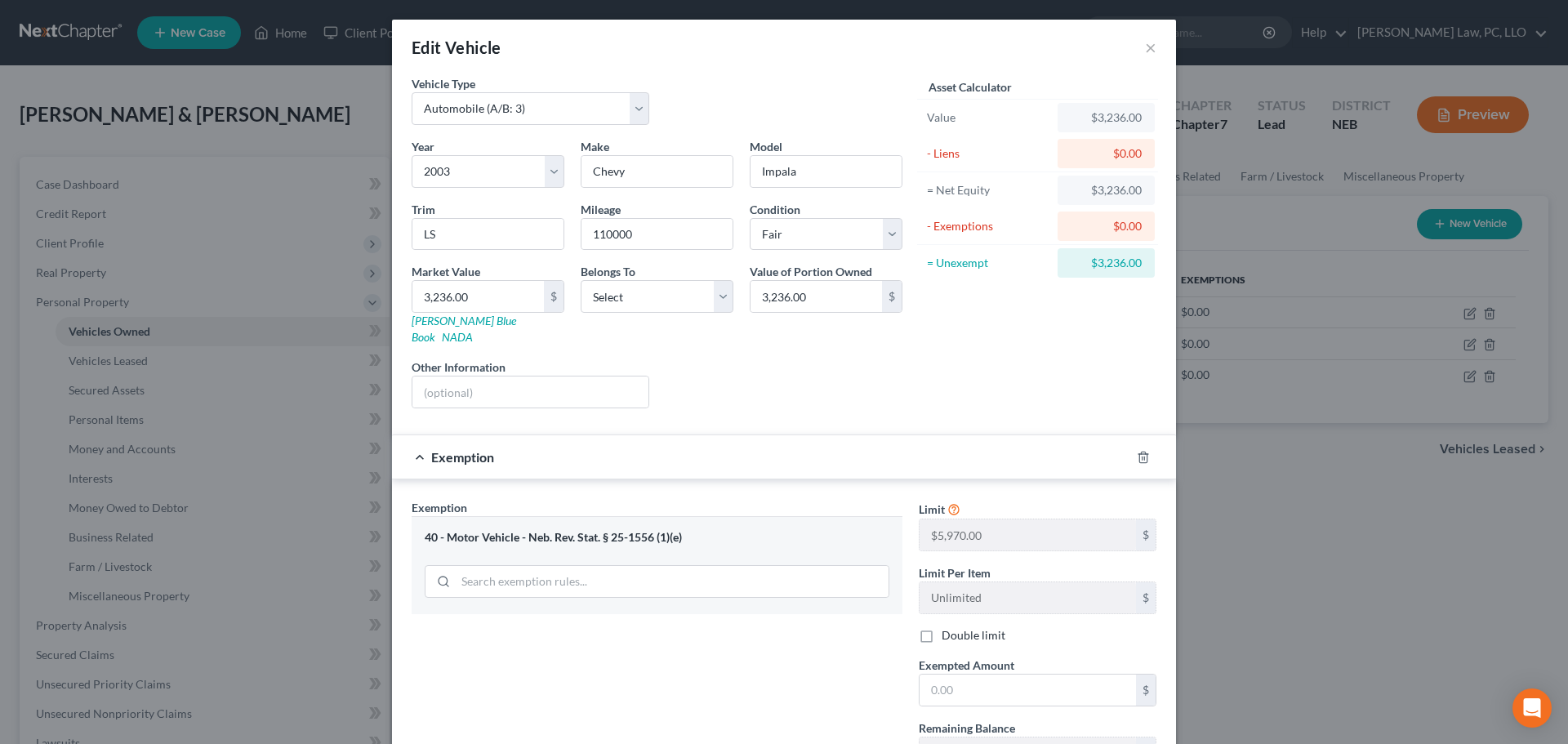
click at [941, 627] on label "Double limit" at bounding box center [973, 635] width 64 height 17
click at [948, 627] on input "Double limit" at bounding box center [953, 632] width 11 height 11
checkbox input "true"
click at [942, 679] on input "text" at bounding box center [1028, 689] width 216 height 31
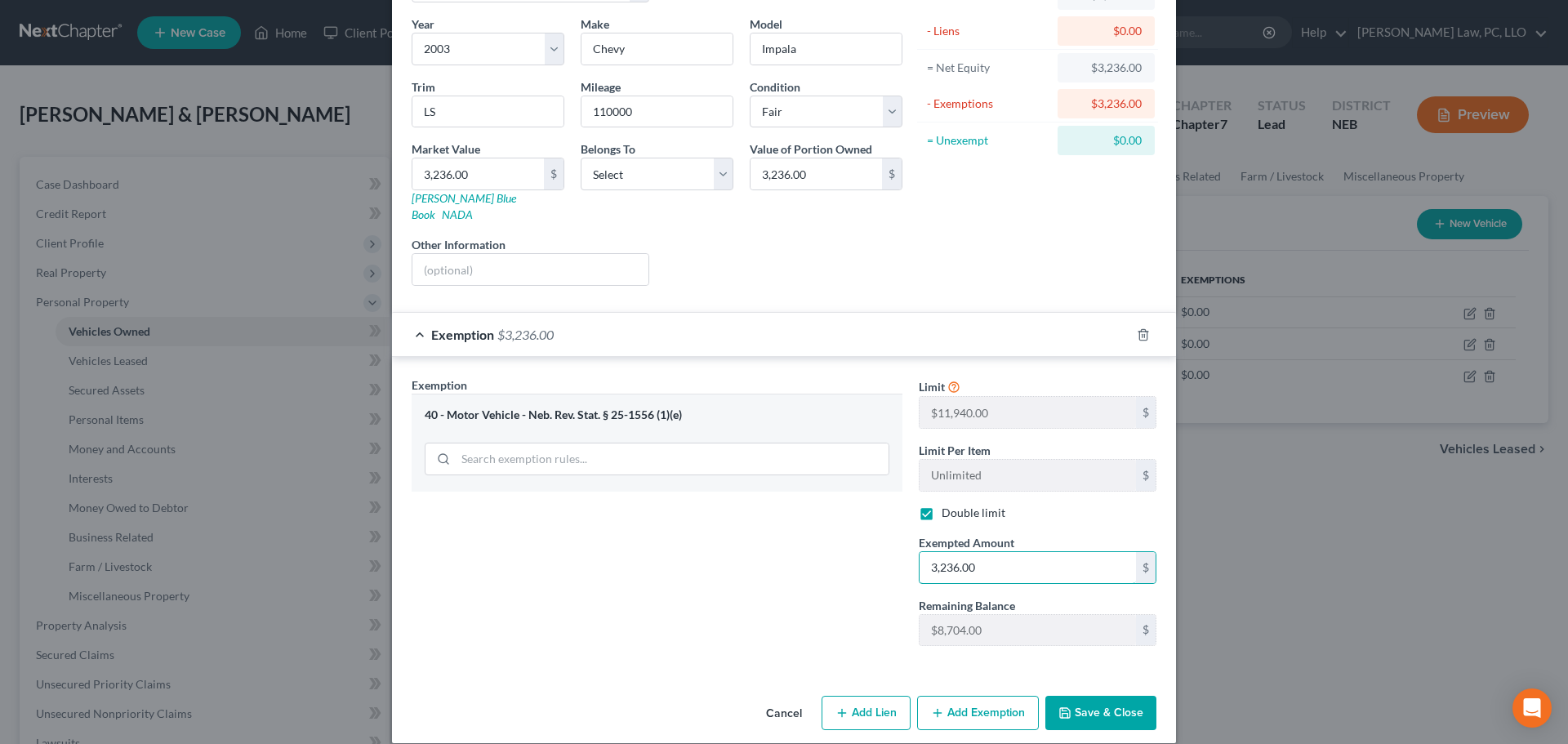
scroll to position [125, 0]
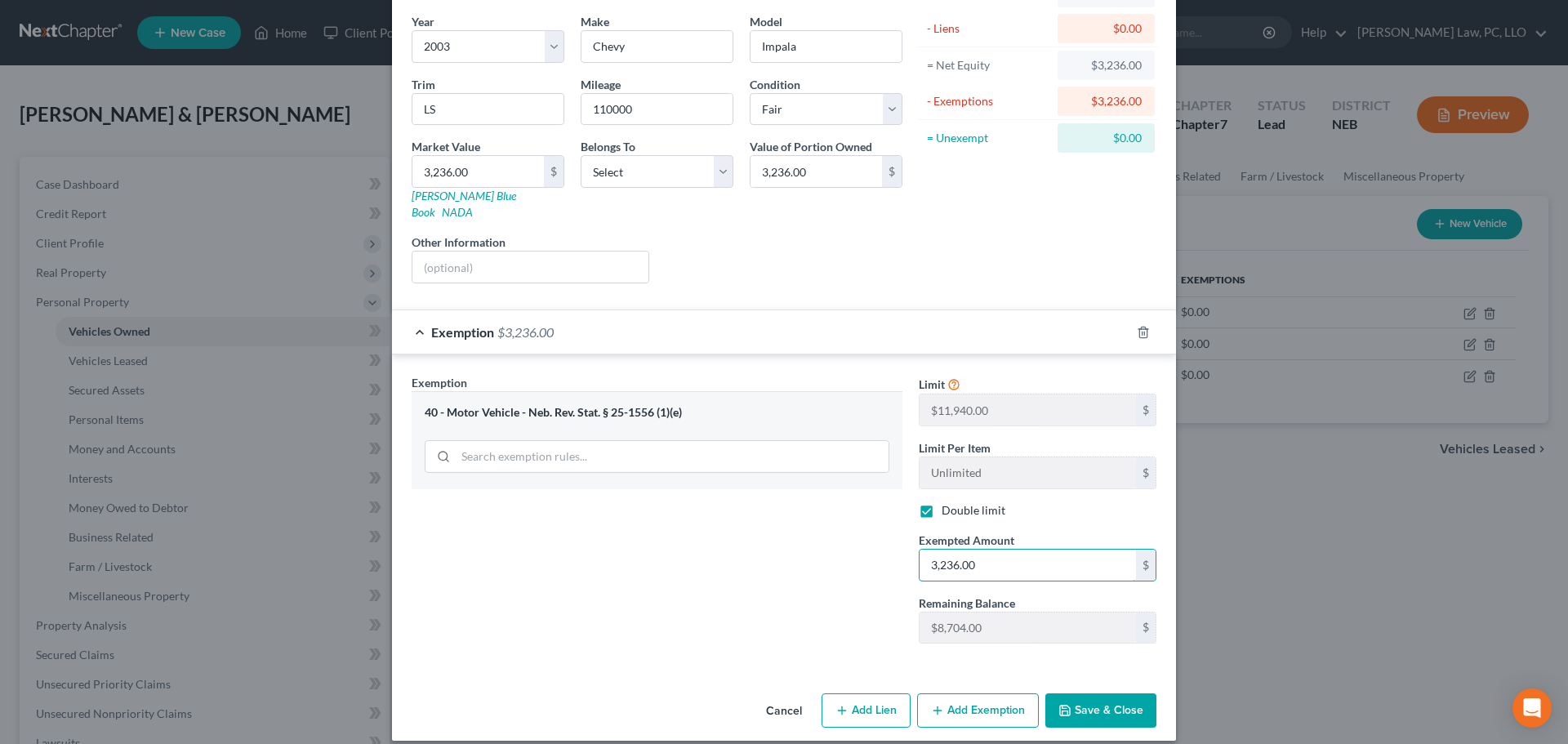
type input "3,236.00"
click at [1095, 693] on button "Save & Close" at bounding box center [1100, 710] width 111 height 34
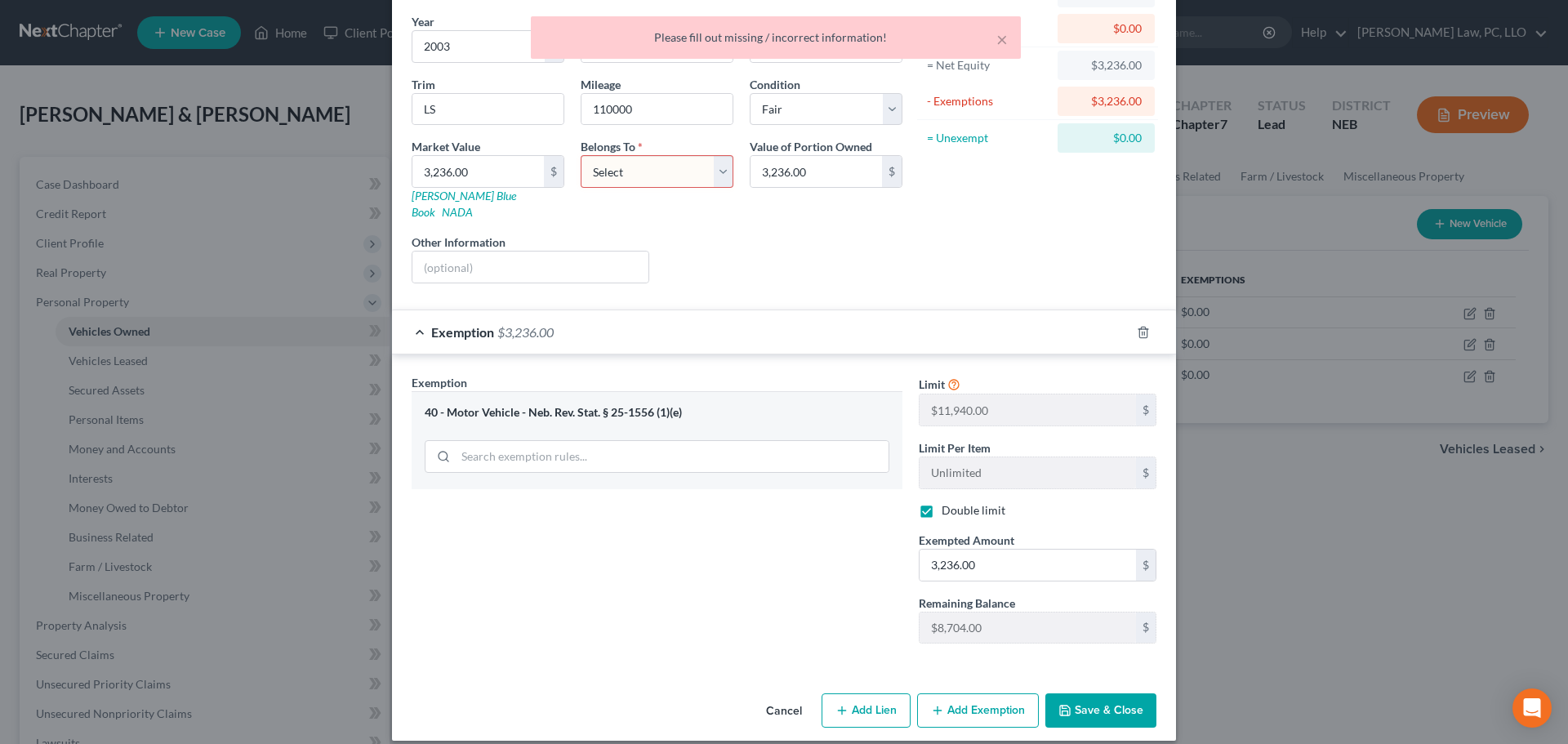
click at [652, 164] on select "Select Debtor 1 Only Debtor 2 Only Debtor 1 And Debtor 2 Only At Least One Of T…" at bounding box center [657, 171] width 152 height 32
select select "2"
click at [581, 155] on select "Select Debtor 1 Only Debtor 2 Only Debtor 1 And Debtor 2 Only At Least One Of T…" at bounding box center [657, 171] width 152 height 32
click at [1078, 694] on button "Save & Close" at bounding box center [1100, 710] width 111 height 34
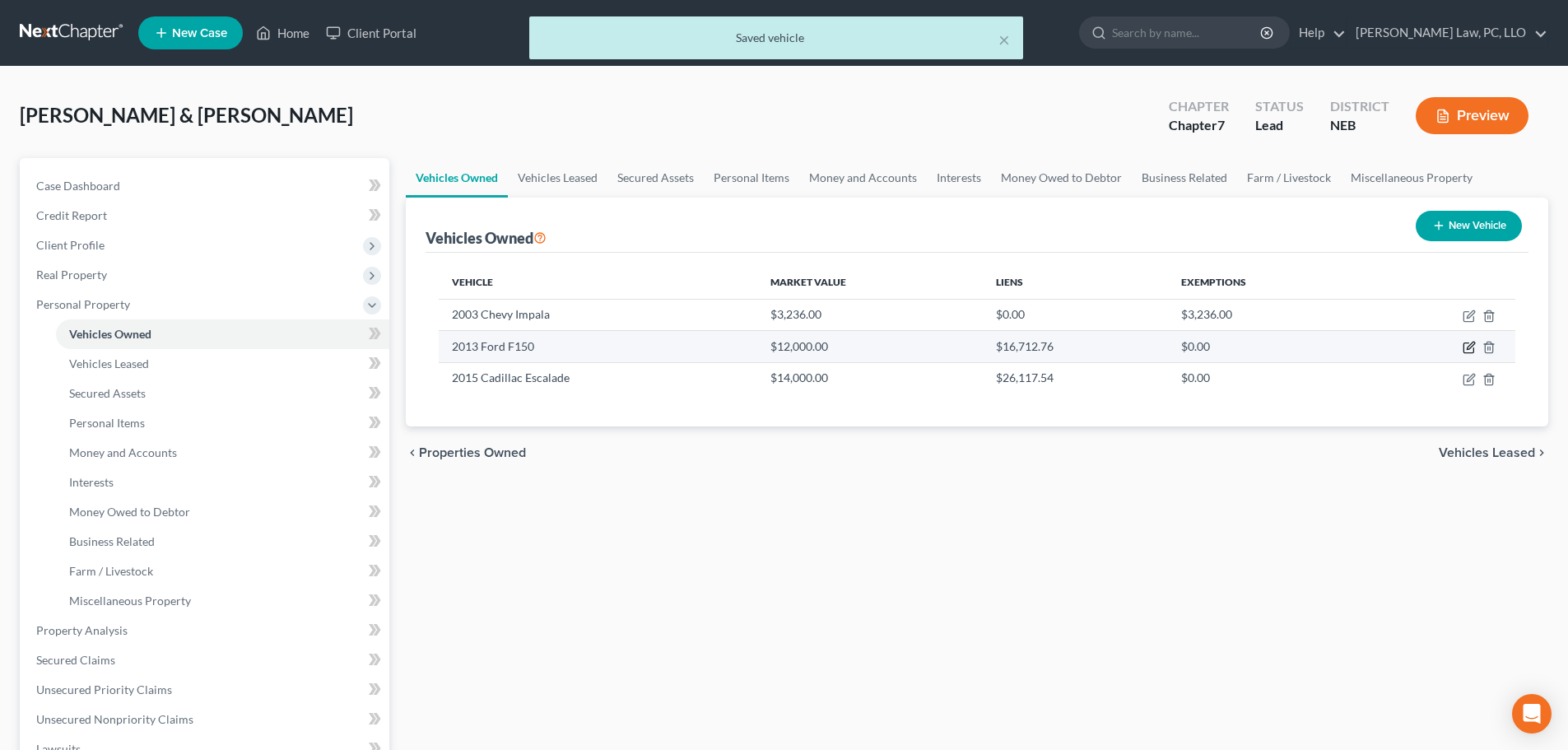
click at [1470, 343] on icon "button" at bounding box center [1469, 347] width 13 height 13
select select "0"
select select "13"
select select "2"
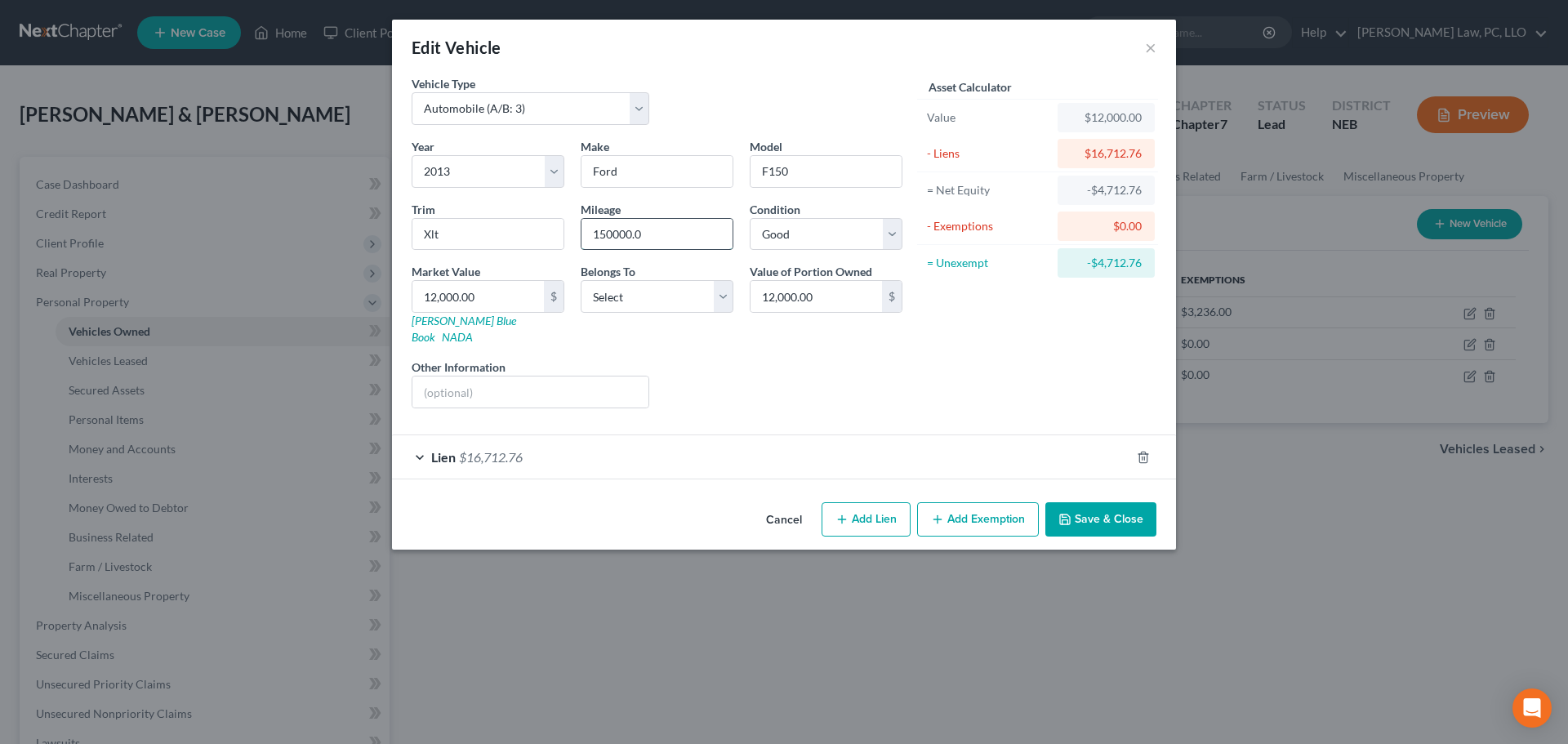
click at [667, 229] on input "150000.0" at bounding box center [656, 234] width 151 height 31
type input "150000"
click at [514, 302] on input "12,000.00" at bounding box center [478, 295] width 131 height 31
type input "1"
type input "1.00"
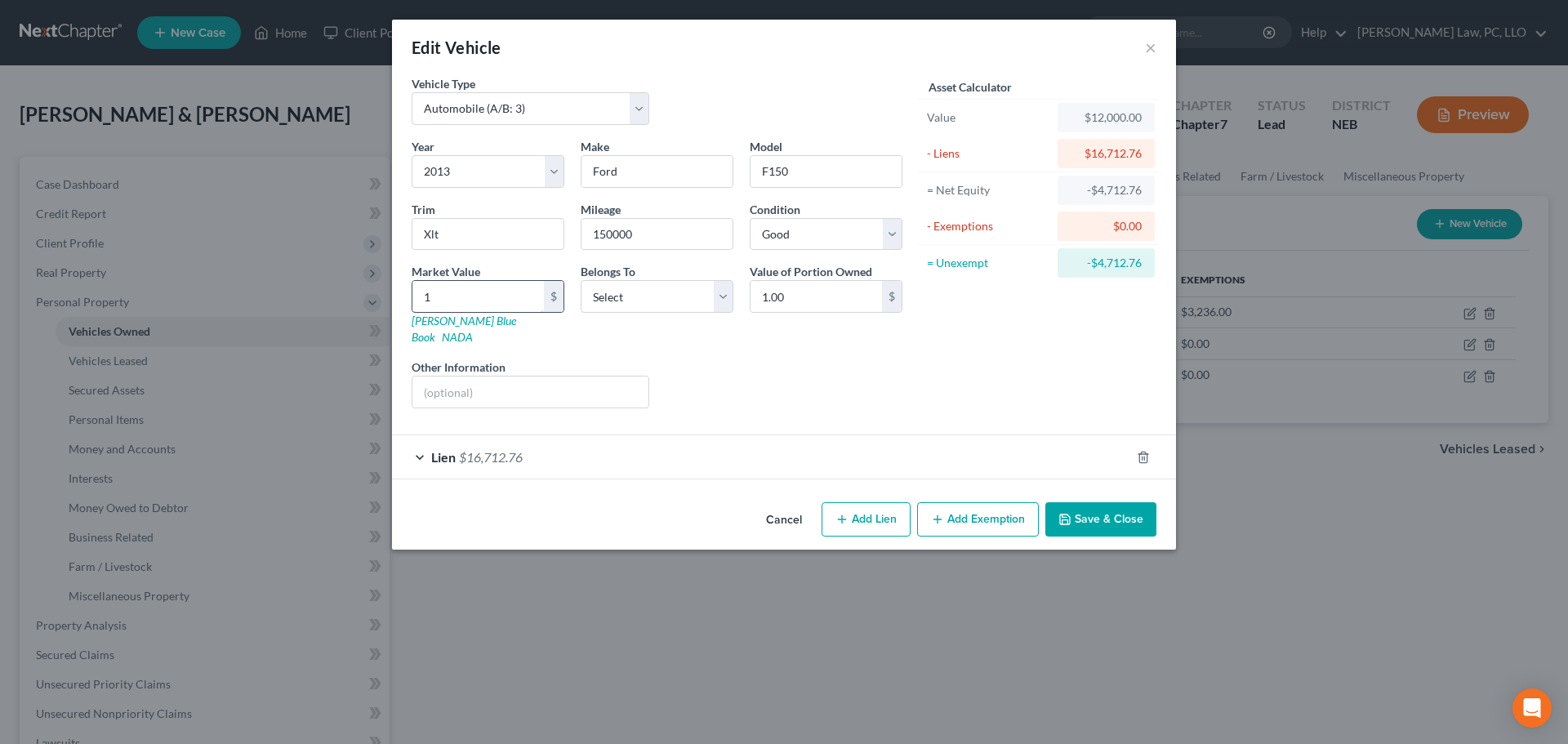
type input "11"
type input "11.00"
type input "119"
type input "119.00"
type input "1199"
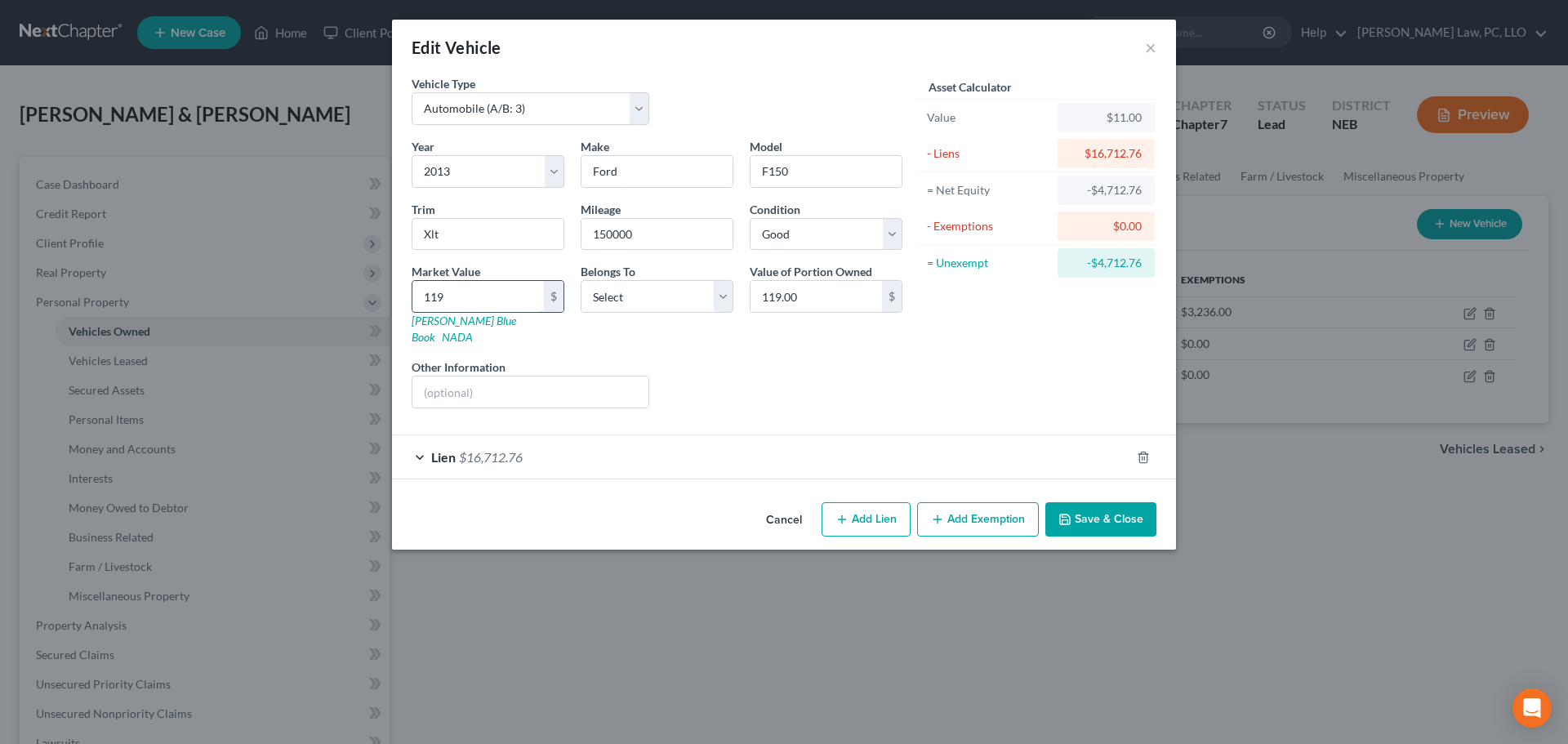
type input "1,199.00"
type input "1,1993"
type input "11,993.00"
click at [646, 297] on select "Select Debtor 1 Only Debtor 2 Only Debtor 1 And Debtor 2 Only At Least One Of T…" at bounding box center [657, 295] width 152 height 32
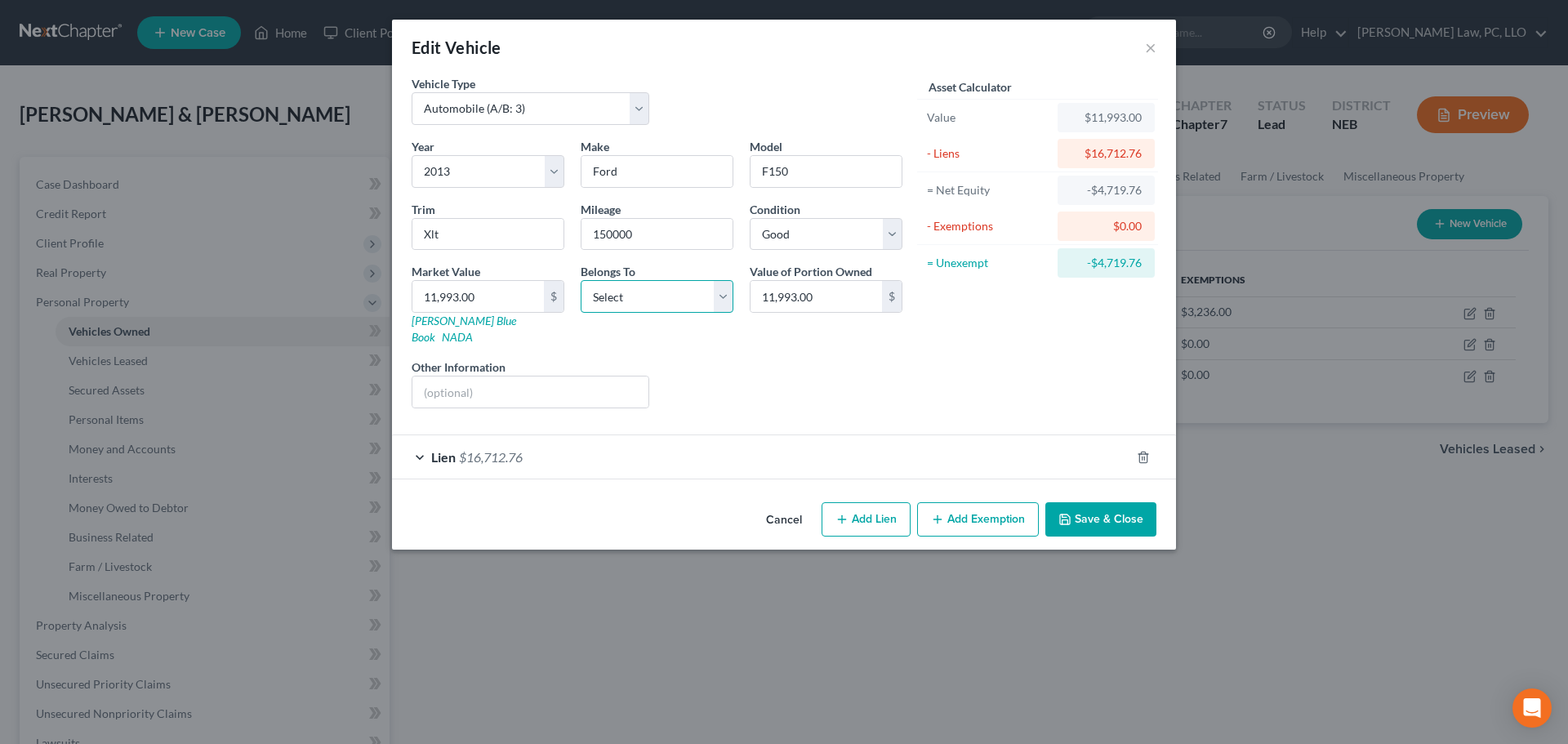
select select "2"
click at [581, 280] on select "Select Debtor 1 Only Debtor 2 Only Debtor 1 And Debtor 2 Only At Least One Of T…" at bounding box center [657, 295] width 152 height 32
click at [925, 439] on div "Lien $16,712.76" at bounding box center [761, 457] width 738 height 43
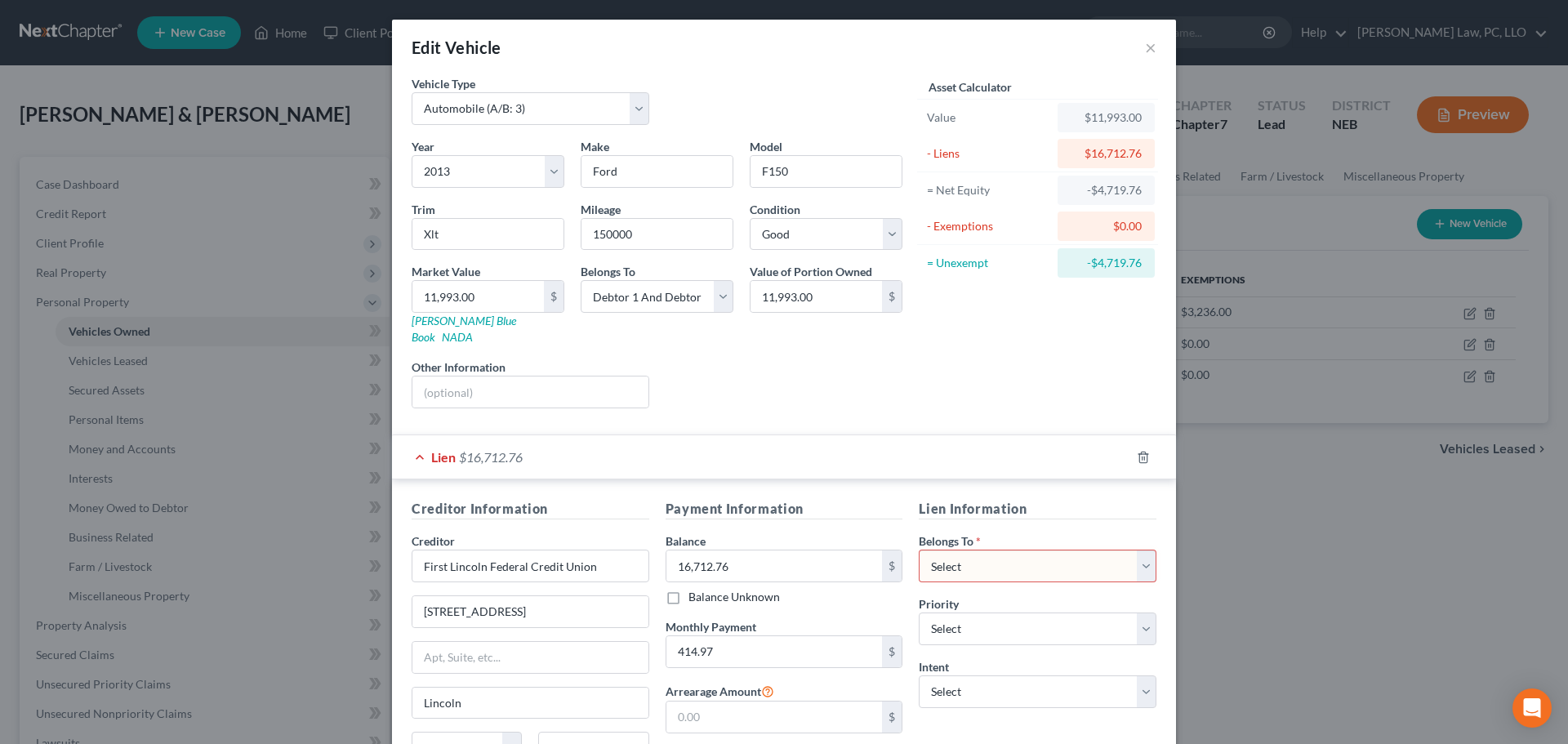
click at [1022, 553] on select "Select Debtor 1 Only Debtor 2 Only Debtor 1 And Debtor 2 Only At Least One Of T…" at bounding box center [1037, 565] width 237 height 32
select select "2"
click at [919, 549] on select "Select Debtor 1 Only Debtor 2 Only Debtor 1 And Debtor 2 Only At Least One Of T…" at bounding box center [1037, 565] width 237 height 32
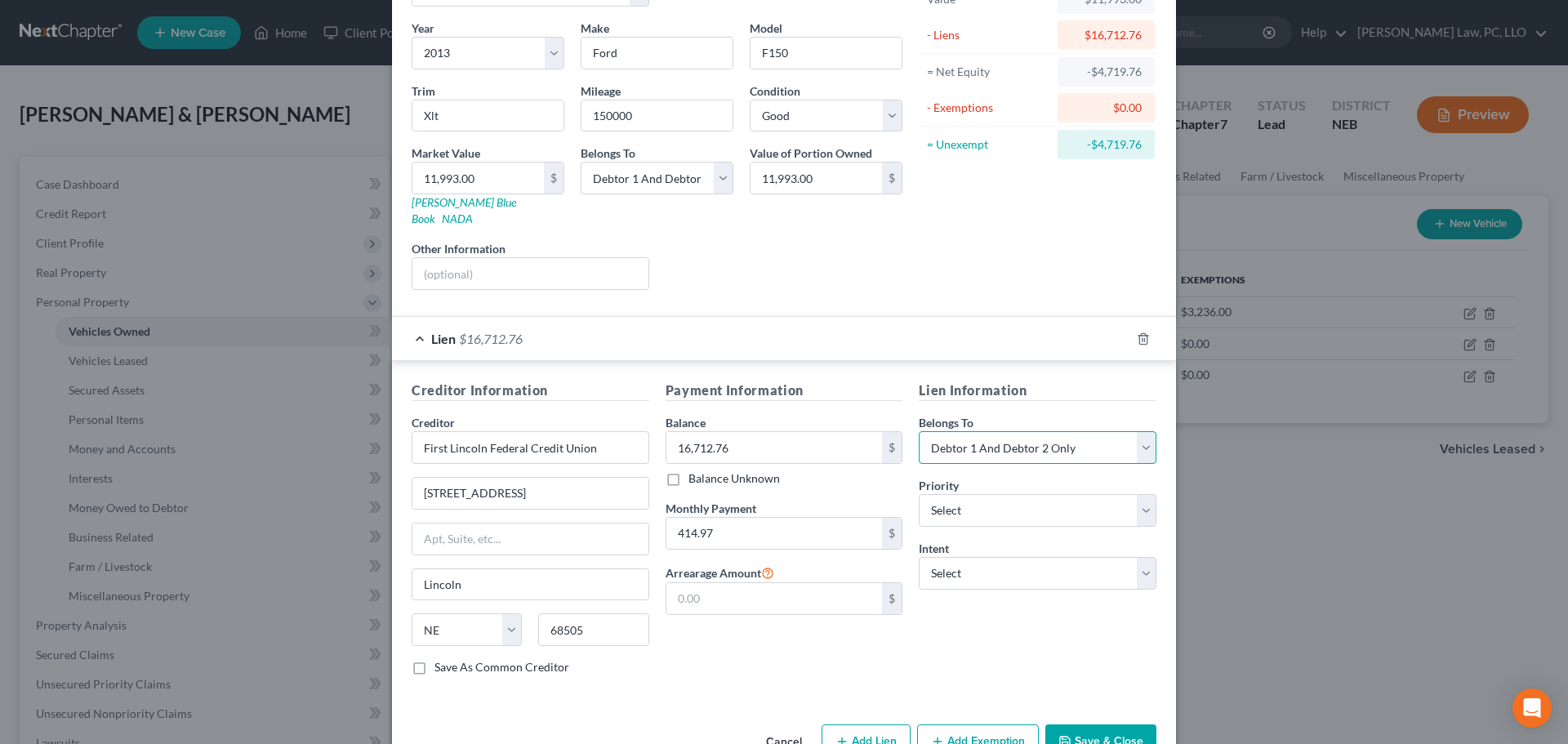
scroll to position [150, 0]
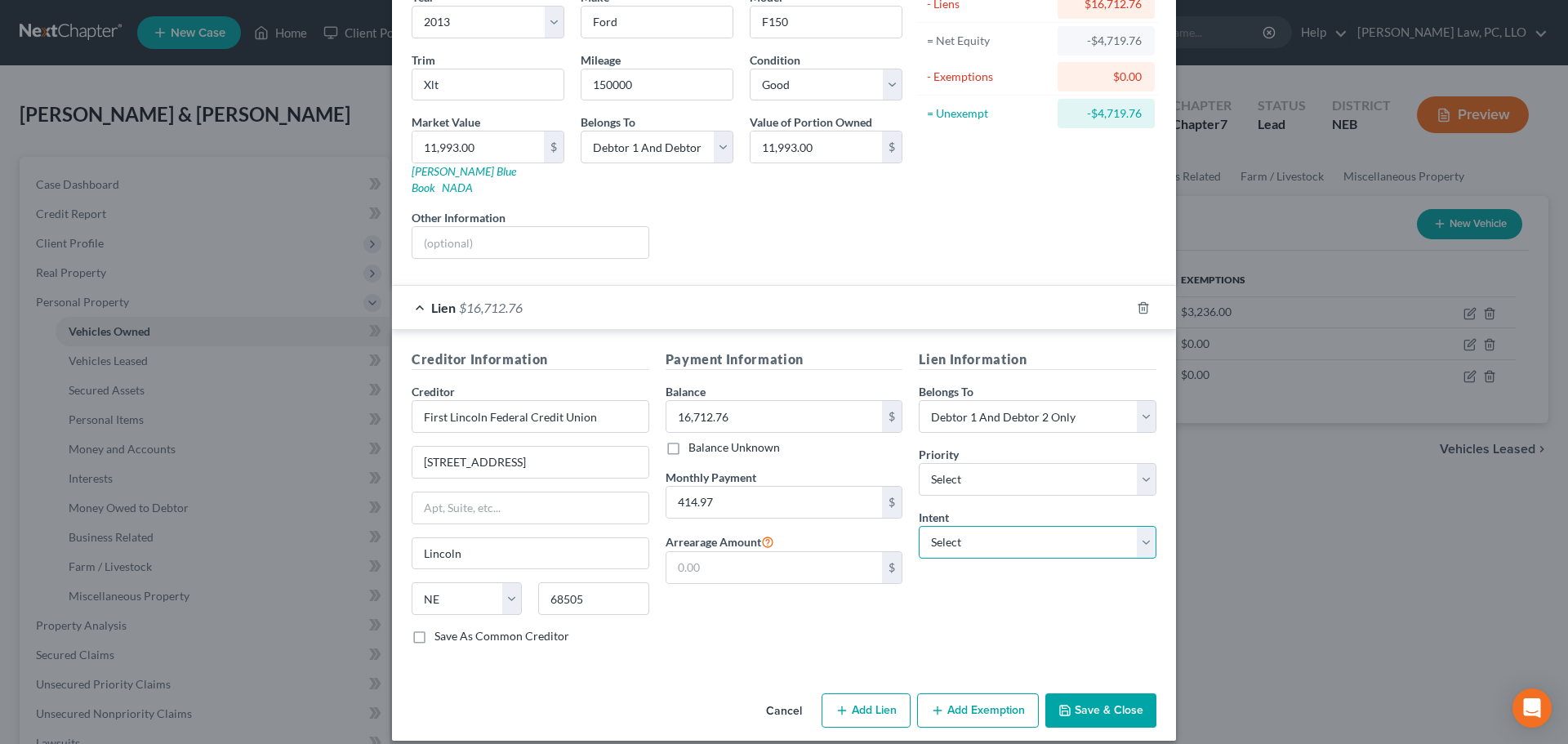
click at [998, 526] on select "Select Surrender Redeem Reaffirm Avoid Other" at bounding box center [1037, 542] width 237 height 32
select select "2"
click at [919, 526] on select "Select Surrender Redeem Reaffirm Avoid Other" at bounding box center [1037, 542] width 237 height 32
click at [1087, 702] on button "Save & Close" at bounding box center [1100, 710] width 111 height 34
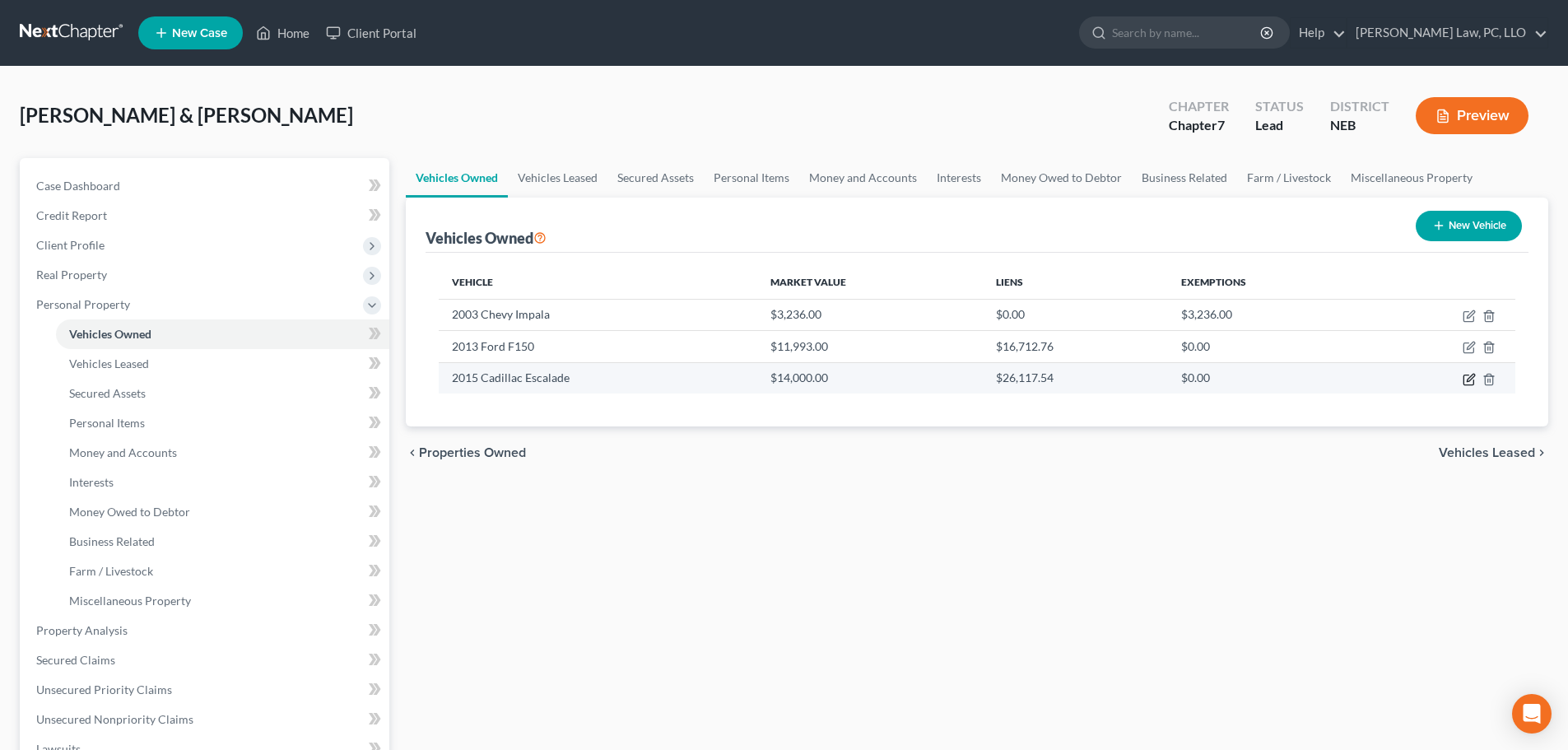
click at [1464, 377] on icon "button" at bounding box center [1468, 379] width 10 height 10
select select "0"
select select "11"
select select "2"
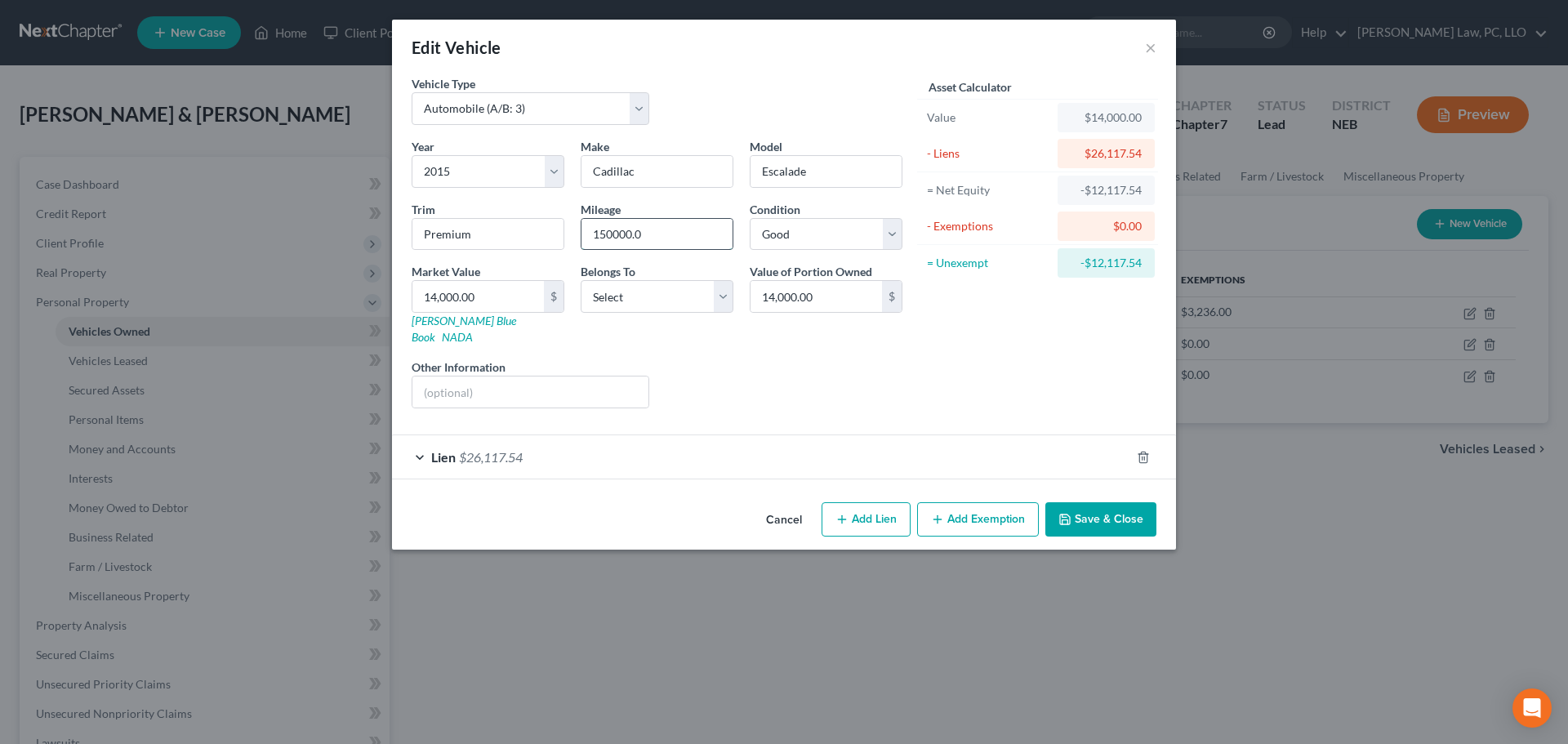
click at [669, 244] on input "150000.0" at bounding box center [656, 234] width 151 height 31
type input "150000"
click at [490, 295] on input "14,000.00" at bounding box center [478, 295] width 131 height 31
type input "1"
type input "1.00"
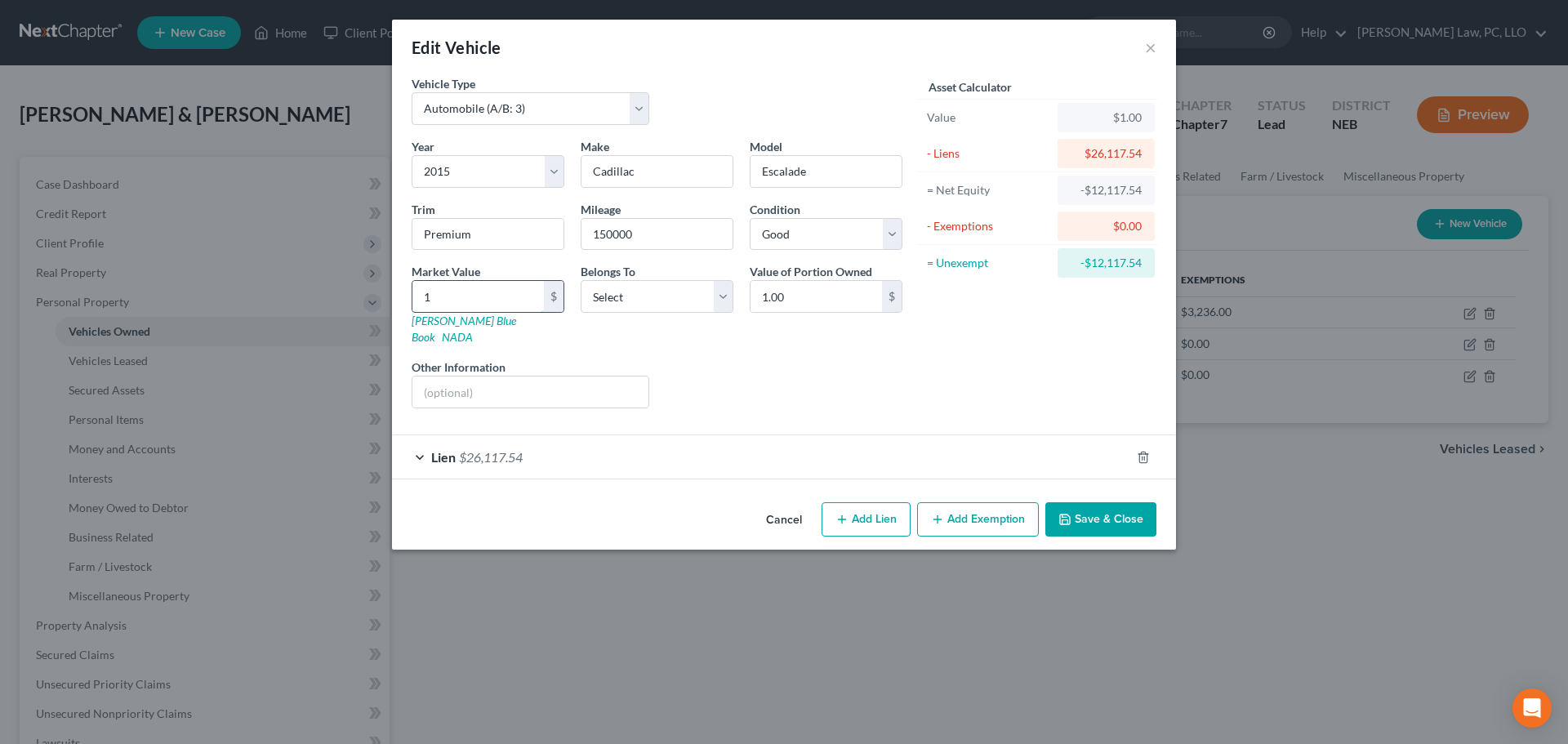
type input "15"
type input "15.00"
type input "155"
type input "155.00"
type input "1554"
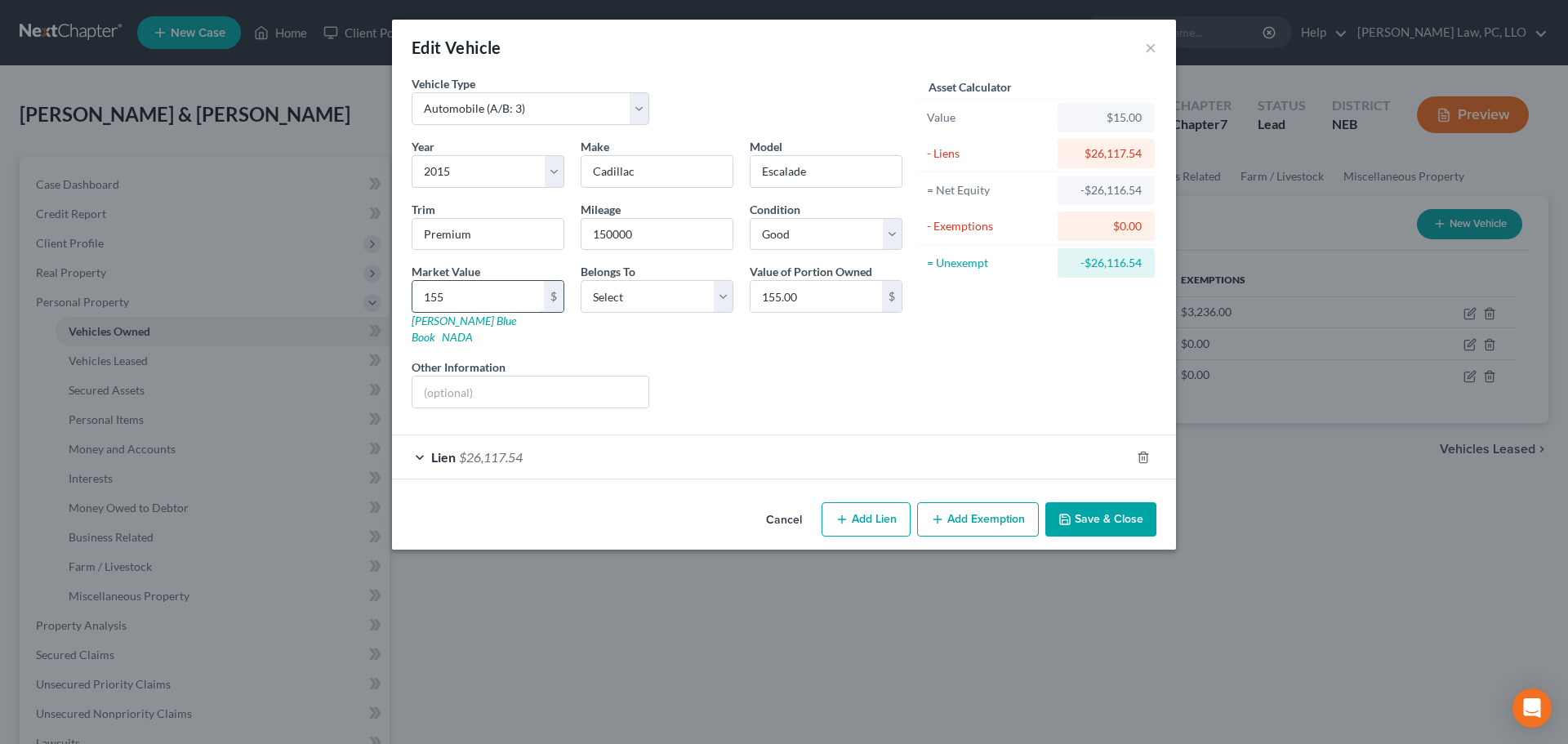
type input "1,554.00"
type input "1,5542"
type input "15,542.00"
click at [654, 296] on select "Select Debtor 1 Only Debtor 2 Only Debtor 1 And Debtor 2 Only At Least One Of T…" at bounding box center [657, 295] width 152 height 32
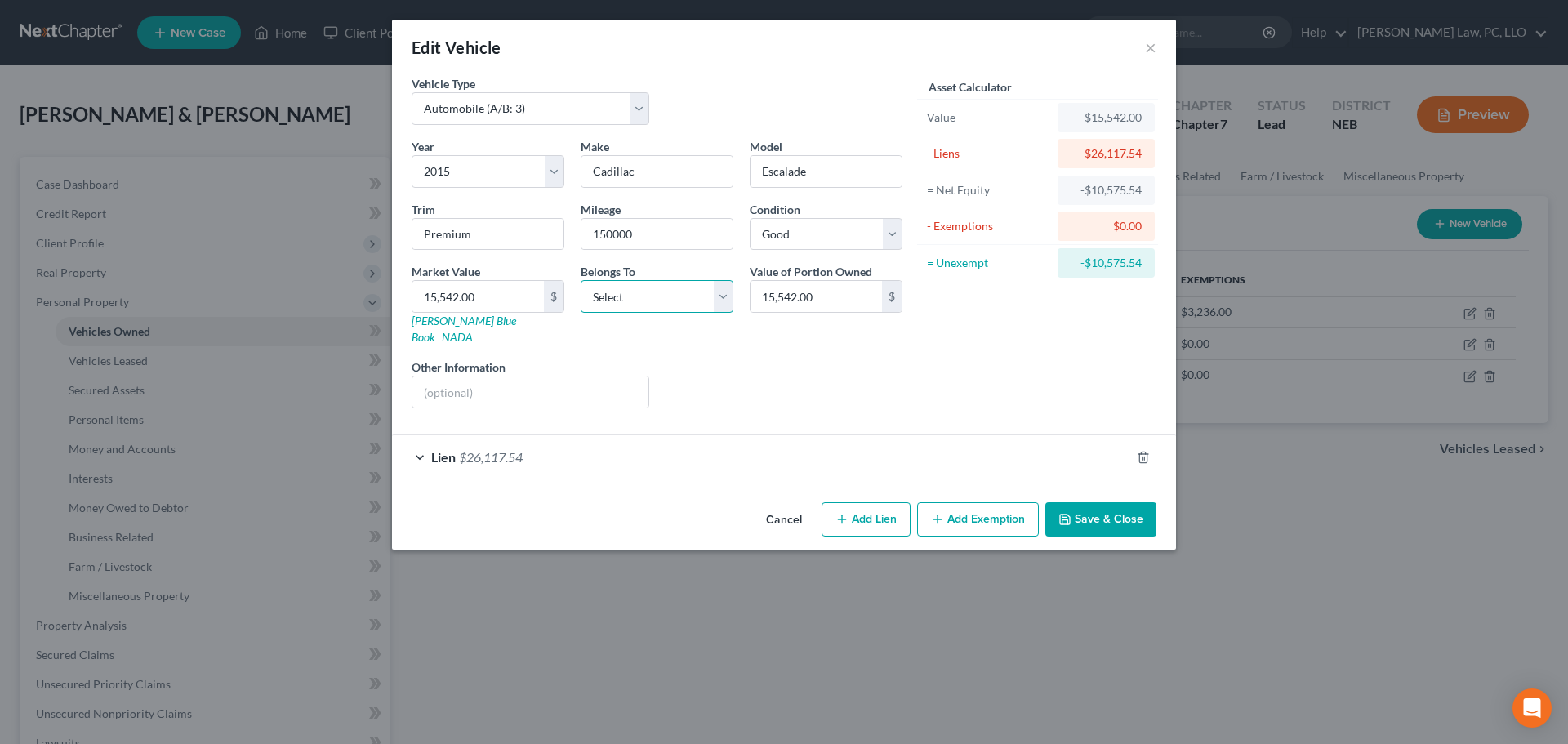
select select "2"
click at [581, 280] on select "Select Debtor 1 Only Debtor 2 Only Debtor 1 And Debtor 2 Only At Least One Of T…" at bounding box center [657, 295] width 152 height 32
click at [641, 442] on div "Lien $26,117.54" at bounding box center [761, 457] width 738 height 43
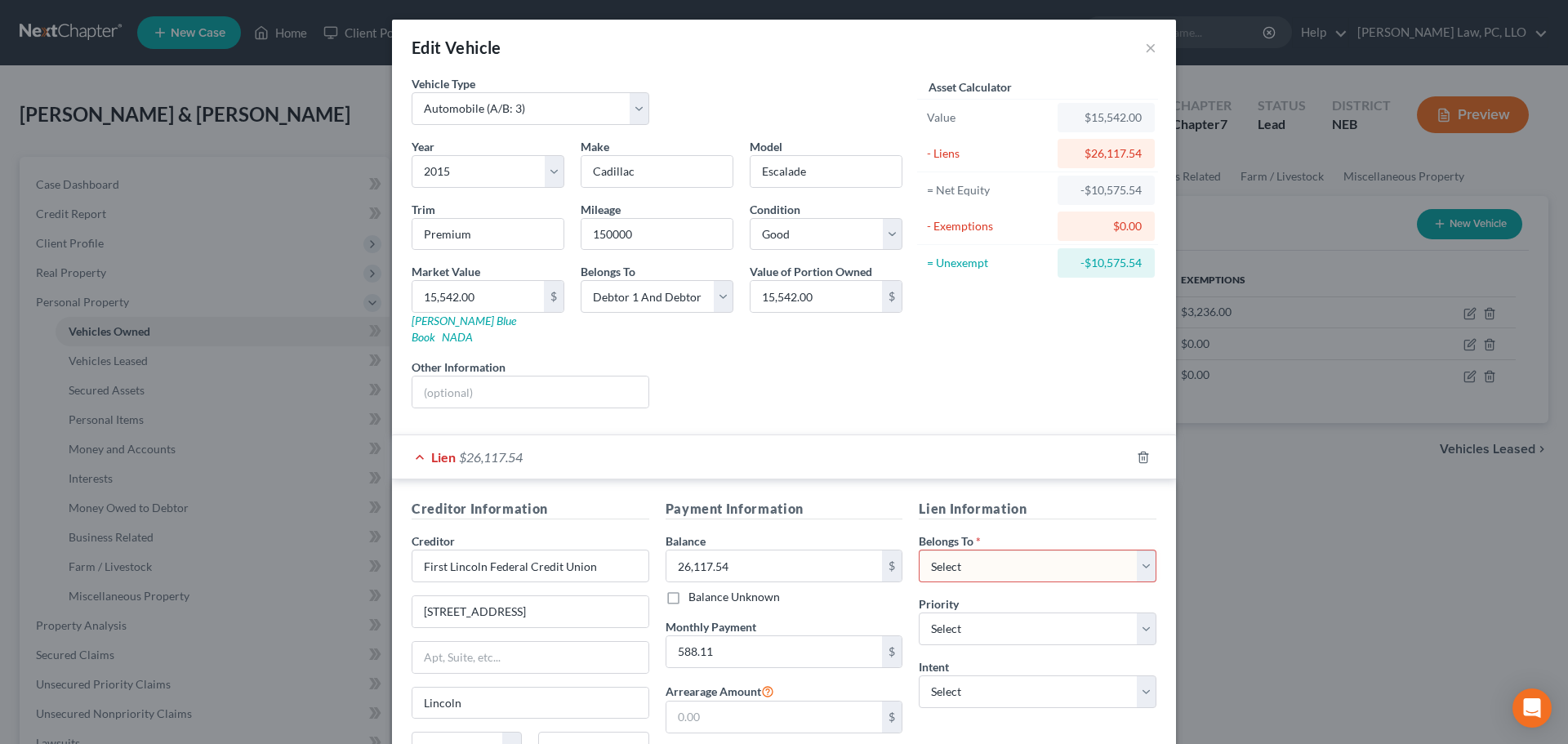
drag, startPoint x: 958, startPoint y: 563, endPoint x: 946, endPoint y: 562, distance: 12.0
click at [957, 563] on select "Select Debtor 1 Only Debtor 2 Only Debtor 1 And Debtor 2 Only At Least One Of T…" at bounding box center [1037, 565] width 237 height 32
select select "2"
click at [919, 549] on select "Select Debtor 1 Only Debtor 2 Only Debtor 1 And Debtor 2 Only At Least One Of T…" at bounding box center [1037, 565] width 237 height 32
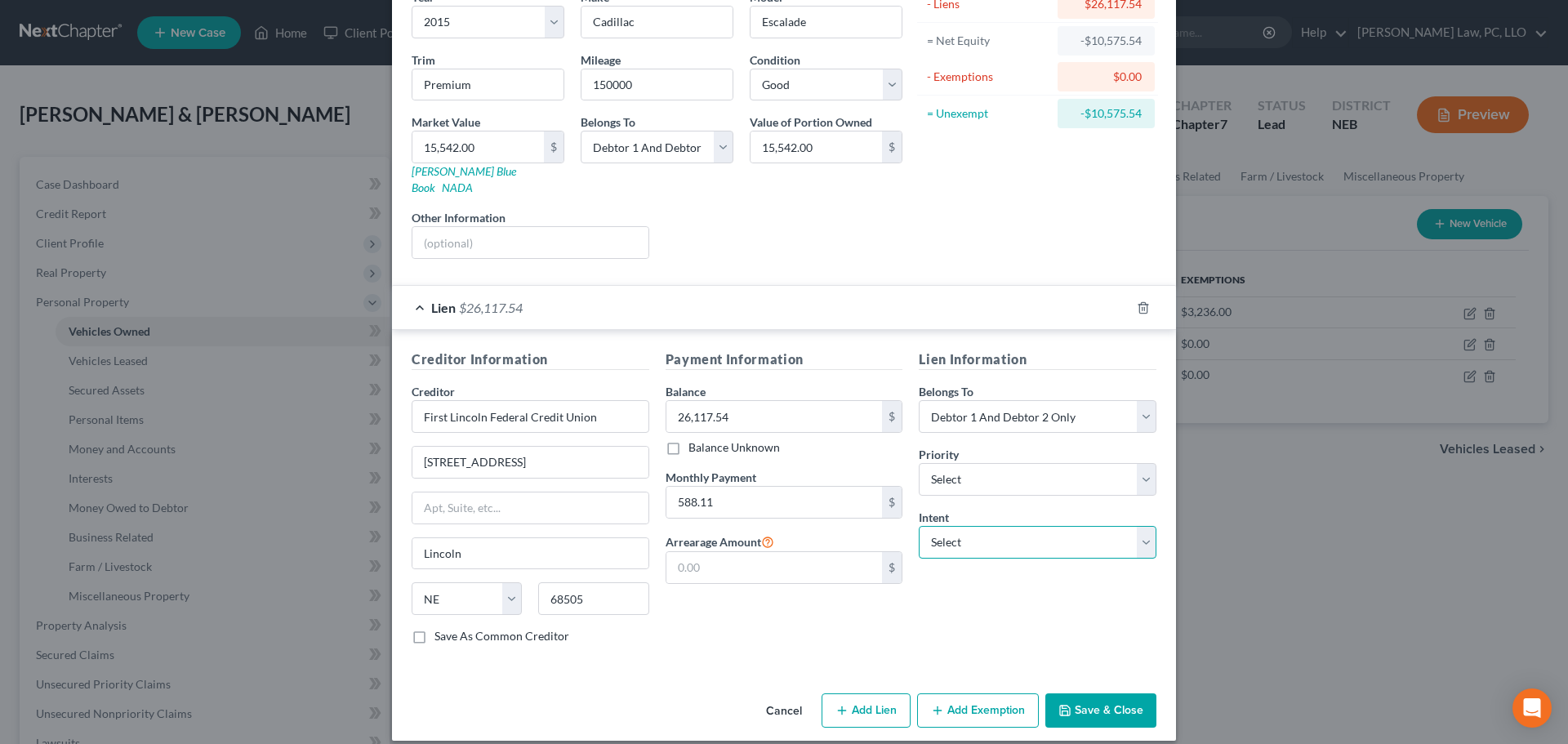
drag, startPoint x: 1004, startPoint y: 522, endPoint x: 999, endPoint y: 538, distance: 16.8
click at [1003, 526] on select "Select Surrender Redeem Reaffirm Avoid Other" at bounding box center [1037, 542] width 237 height 32
select select "2"
click at [919, 526] on select "Select Surrender Redeem Reaffirm Avoid Other" at bounding box center [1037, 542] width 237 height 32
click at [1108, 694] on button "Save & Close" at bounding box center [1100, 710] width 111 height 34
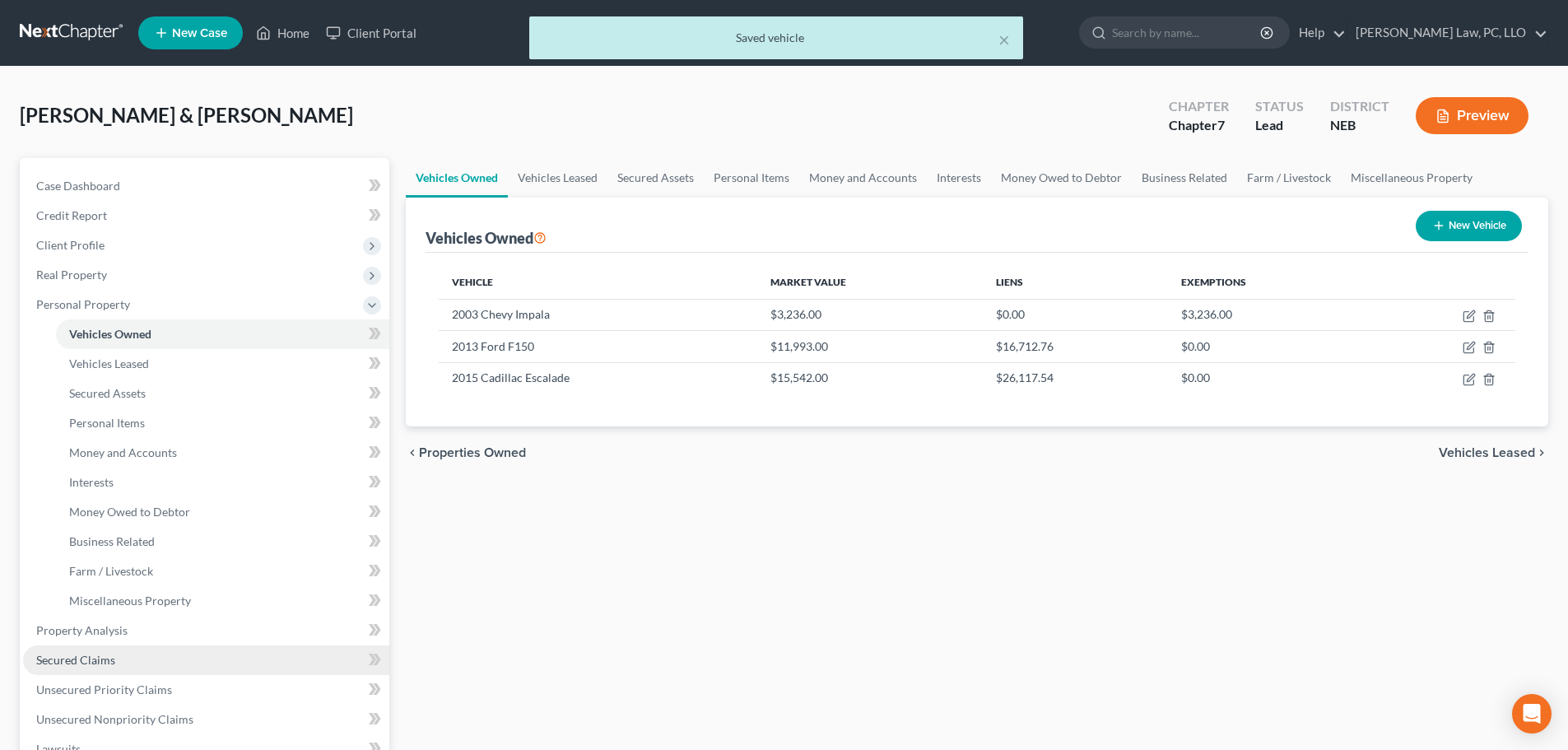
click at [124, 651] on link "Secured Claims" at bounding box center [206, 659] width 367 height 29
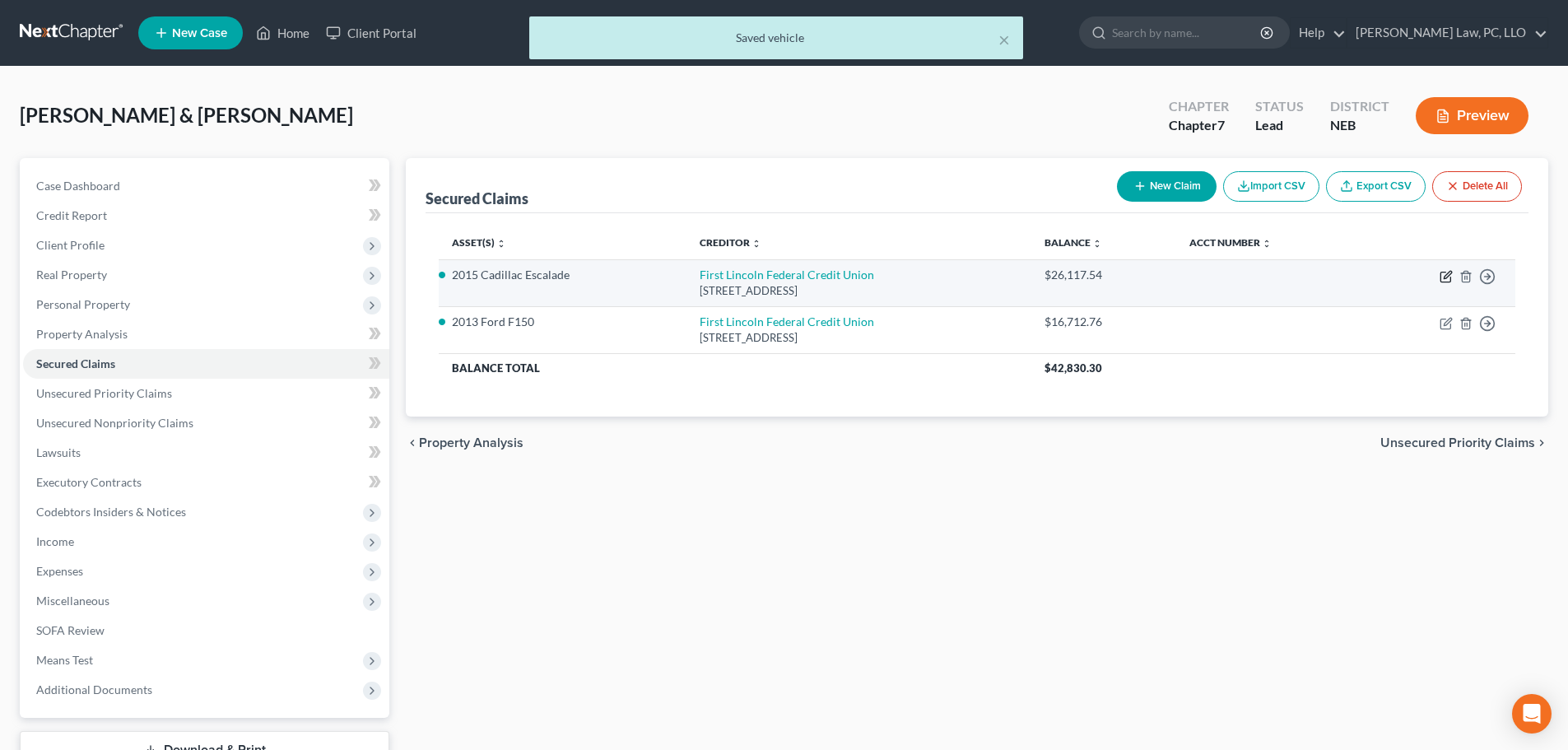
click at [1445, 279] on icon "button" at bounding box center [1447, 274] width 8 height 8
select select "30"
select select "13"
select select "2"
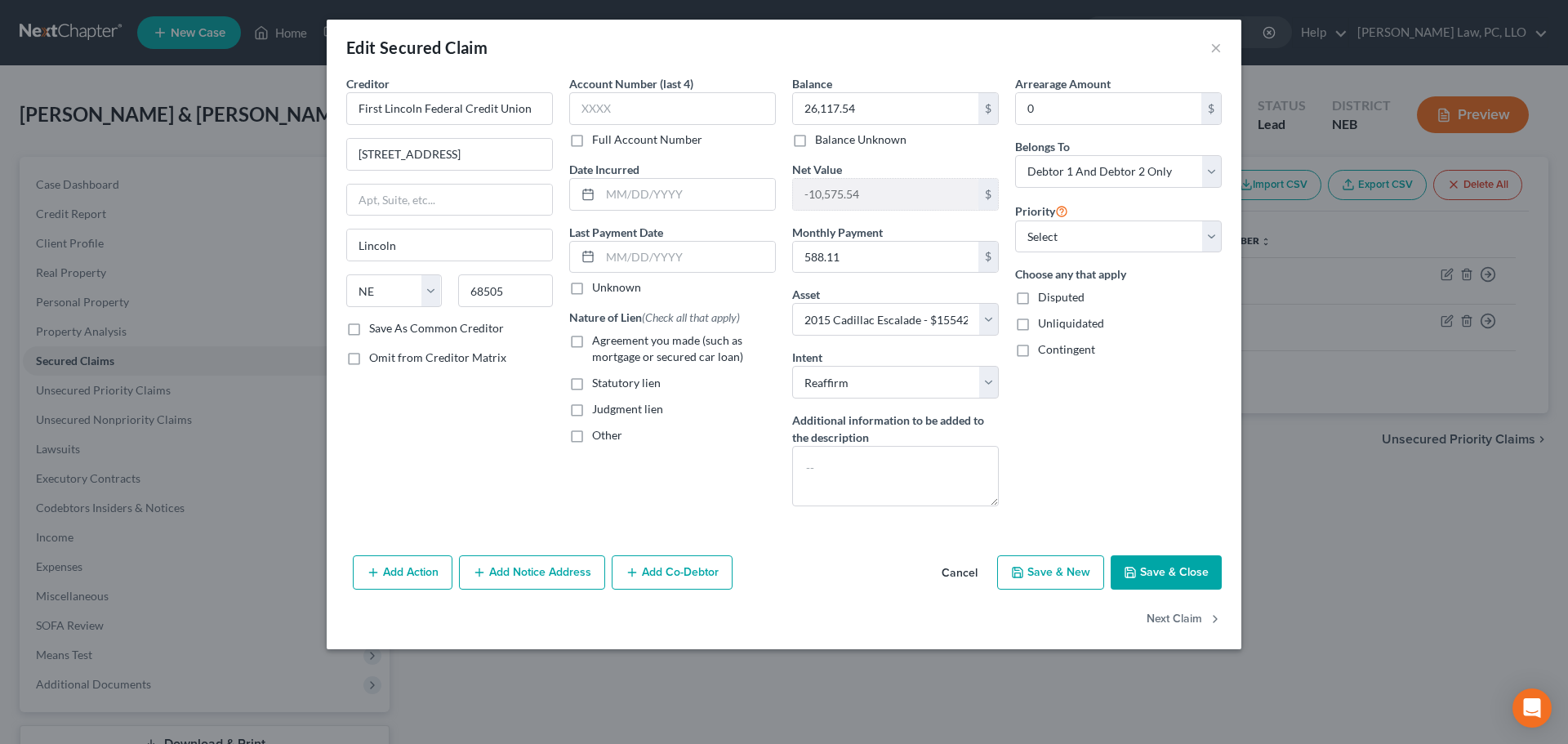
click at [607, 141] on label "Full Account Number" at bounding box center [647, 140] width 110 height 17
click at [607, 141] on input "Full Account Number" at bounding box center [603, 136] width 11 height 11
click at [617, 108] on input "text" at bounding box center [672, 108] width 206 height 32
type input "7014224380577"
click at [660, 351] on span "Agreement you made (such as mortgage or secured car loan)" at bounding box center [667, 348] width 151 height 30
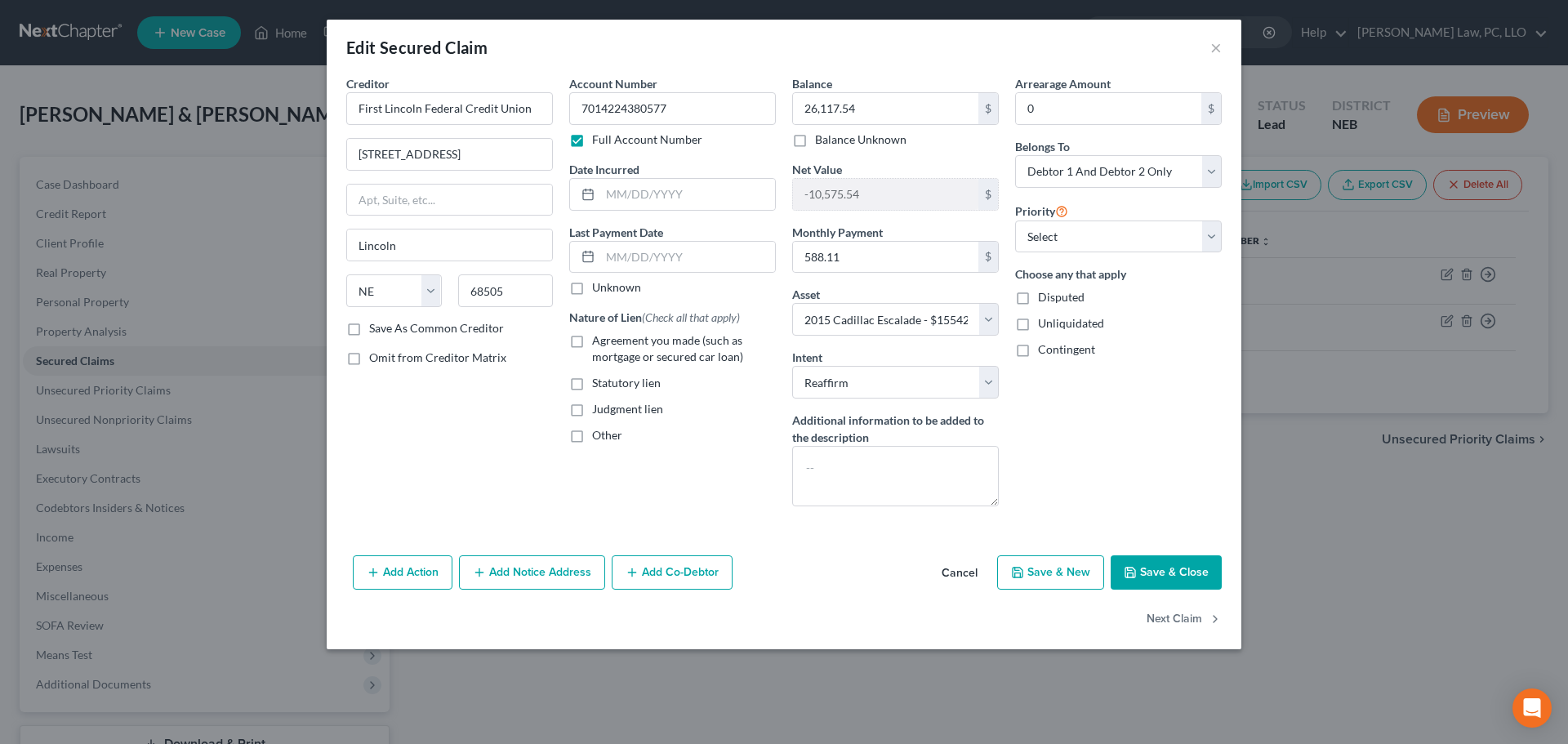
click at [609, 343] on input "Agreement you made (such as mortgage or secured car loan)" at bounding box center [603, 337] width 11 height 11
checkbox input "true"
click at [1150, 571] on button "Save & Close" at bounding box center [1165, 572] width 111 height 34
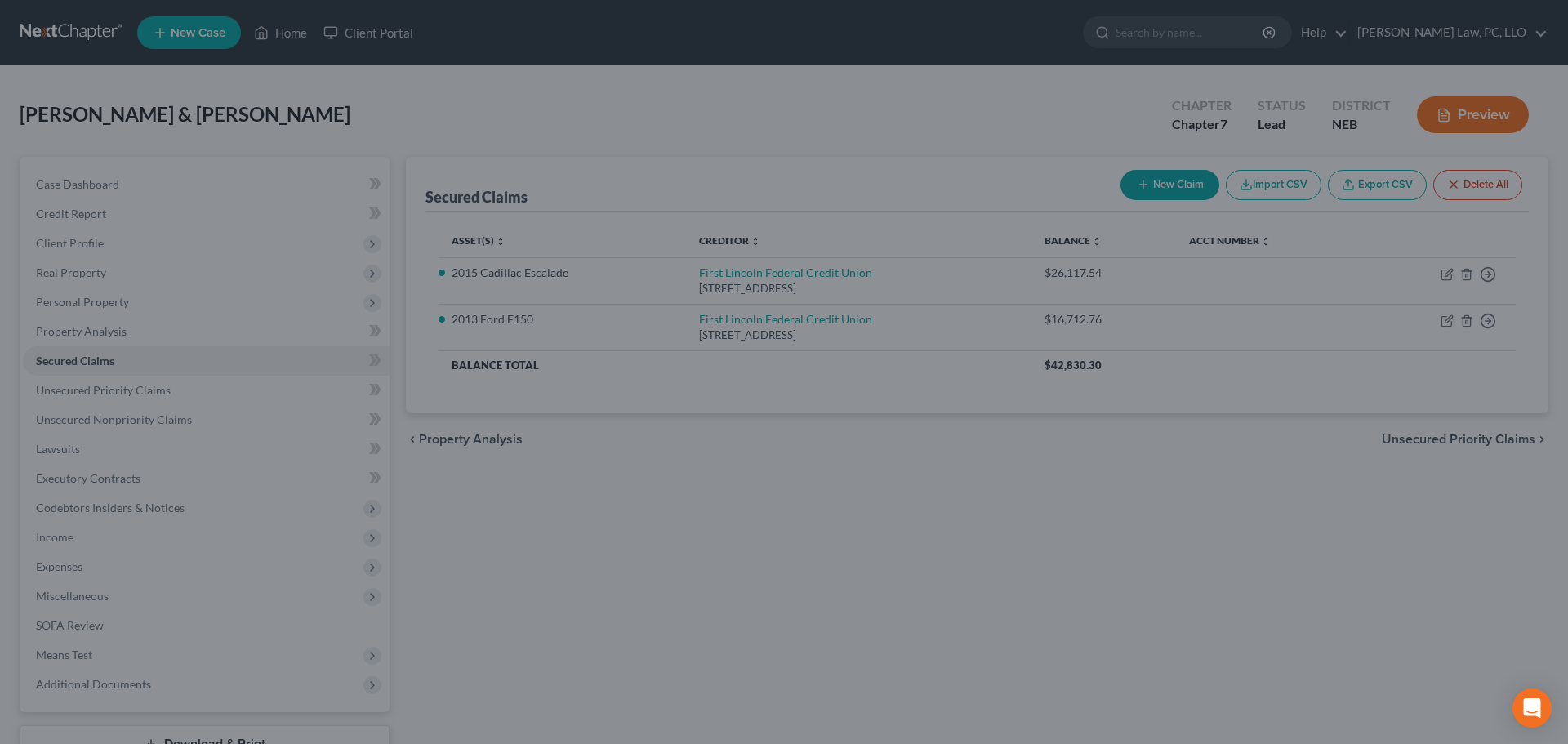
select select "13"
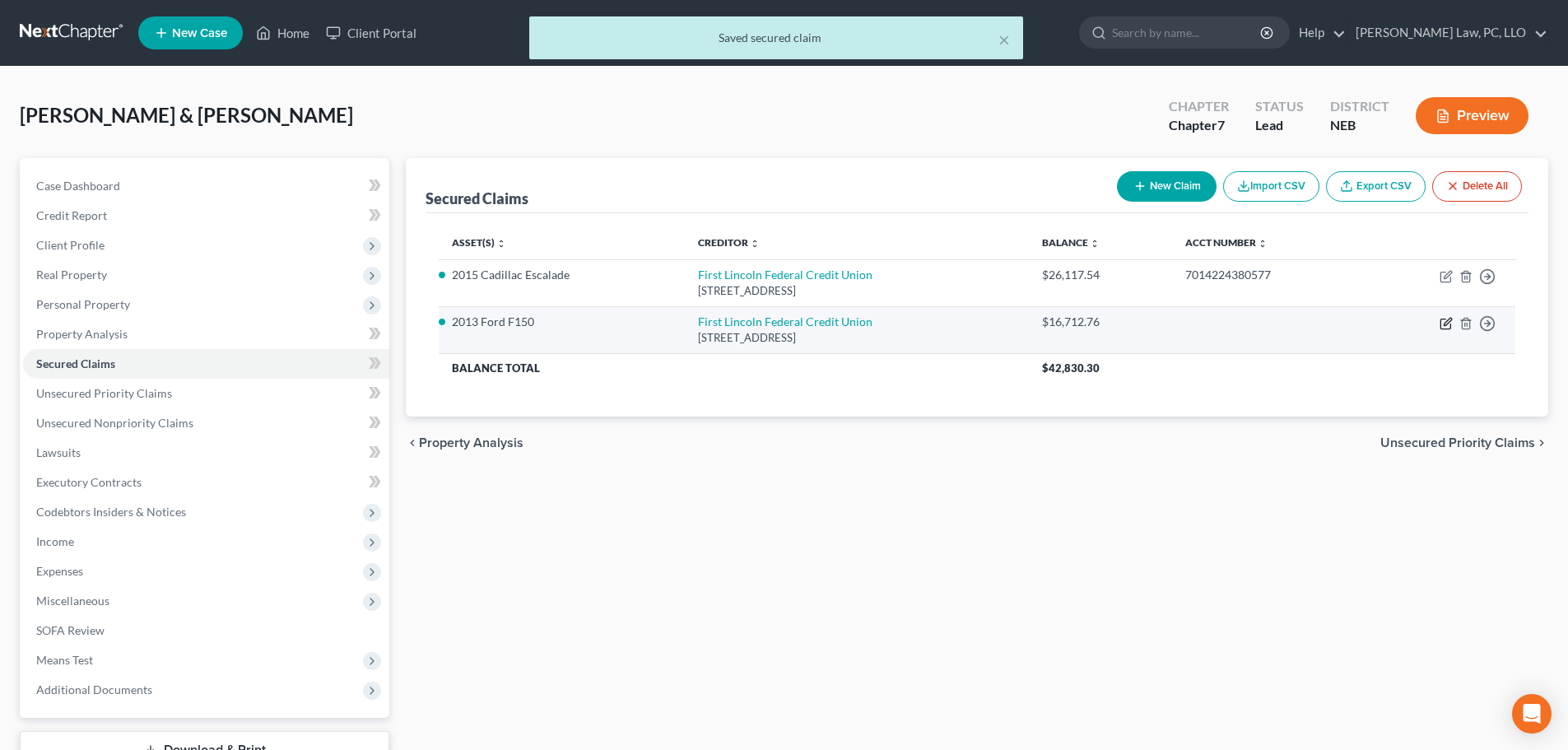
click at [1446, 325] on icon "button" at bounding box center [1446, 324] width 13 height 13
select select "30"
select select "2"
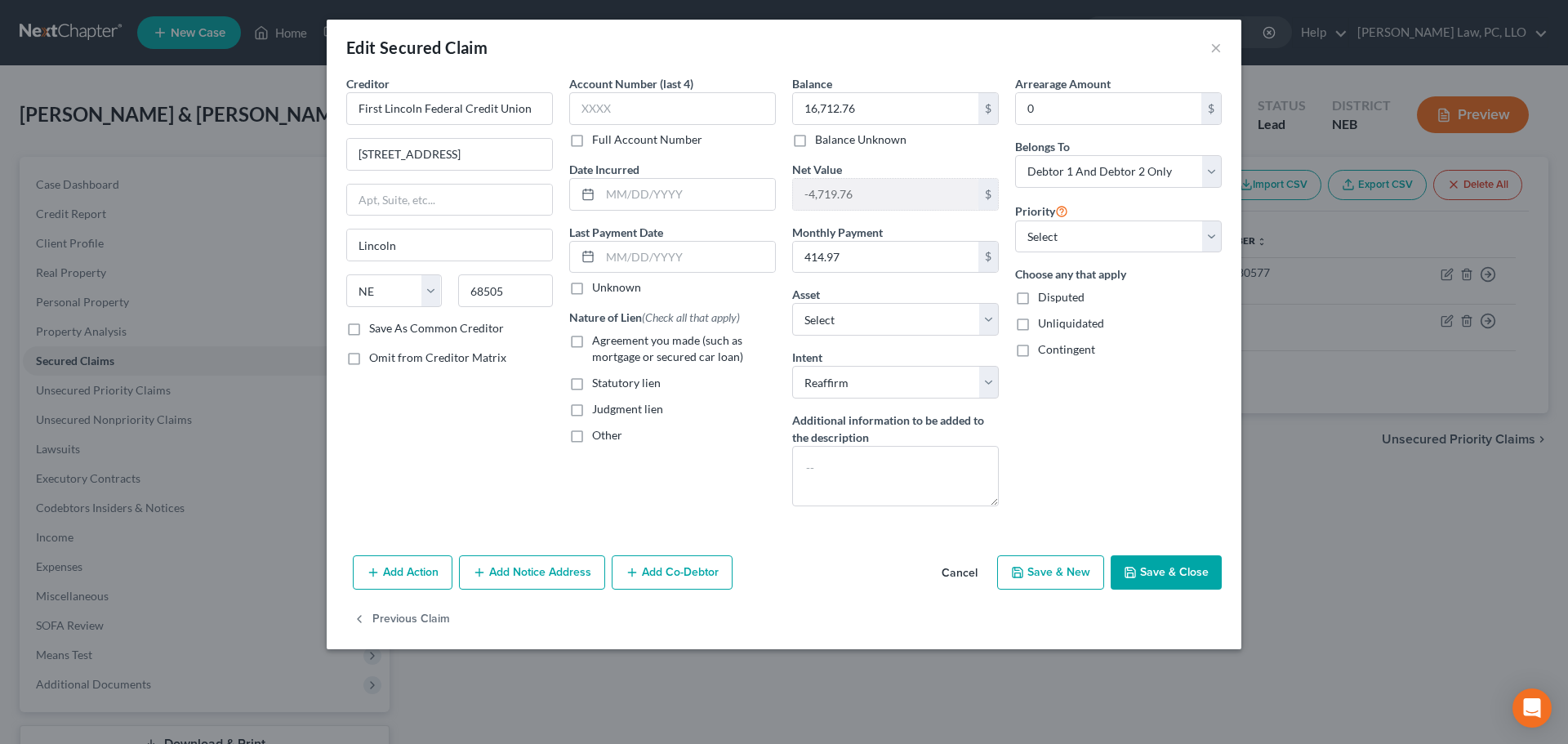
click at [664, 345] on span "Agreement you made (such as mortgage or secured car loan)" at bounding box center [667, 348] width 151 height 30
click at [609, 343] on input "Agreement you made (such as mortgage or secured car loan)" at bounding box center [603, 337] width 11 height 11
checkbox input "true"
click at [648, 130] on div "Account Number (last 4) Full Account Number" at bounding box center [672, 111] width 206 height 72
click at [646, 135] on label "Full Account Number" at bounding box center [647, 140] width 110 height 17
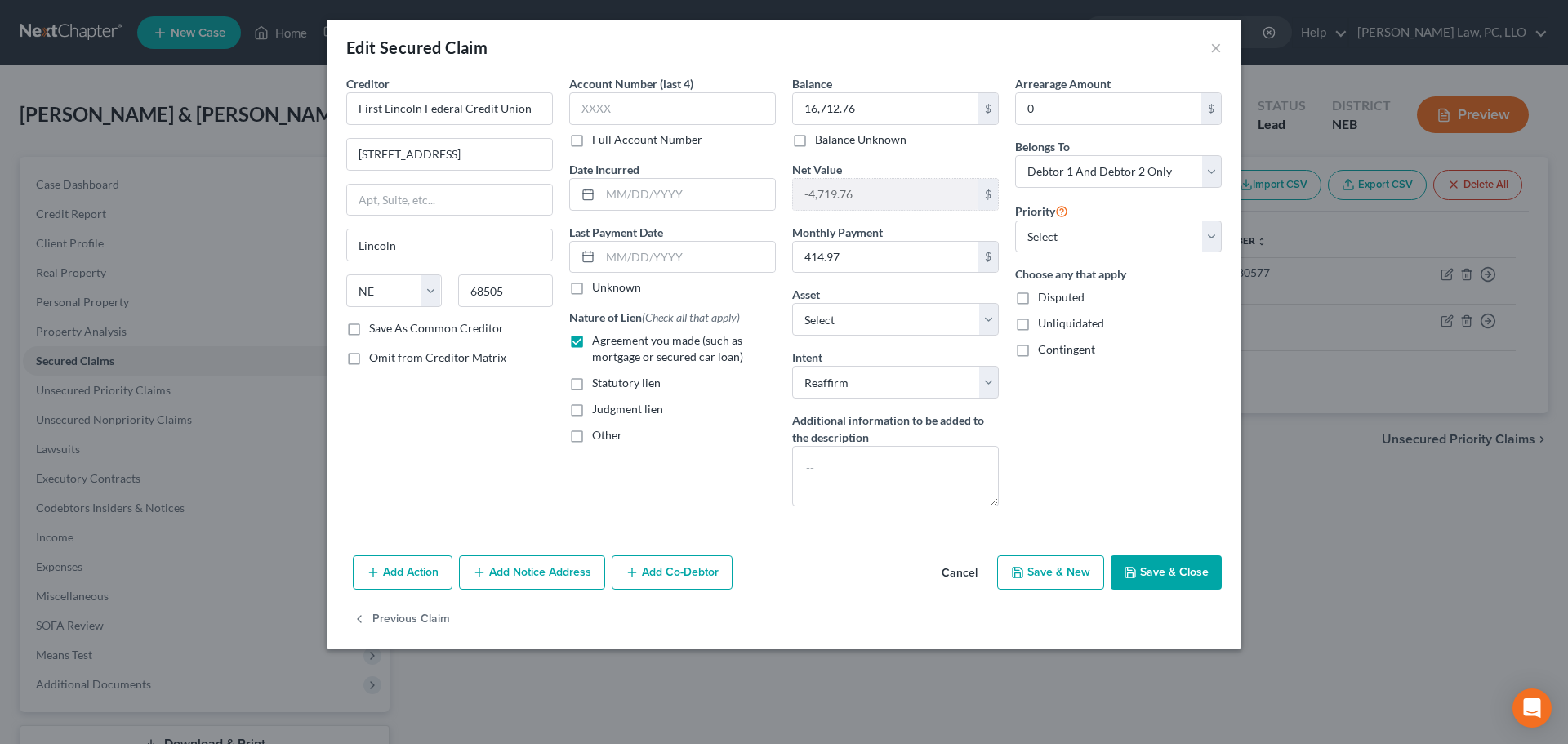
click at [609, 135] on input "Full Account Number" at bounding box center [603, 136] width 11 height 11
click at [650, 114] on input "text" at bounding box center [672, 108] width 206 height 32
type input "7013693156900"
click at [1155, 571] on button "Save & Close" at bounding box center [1165, 572] width 111 height 34
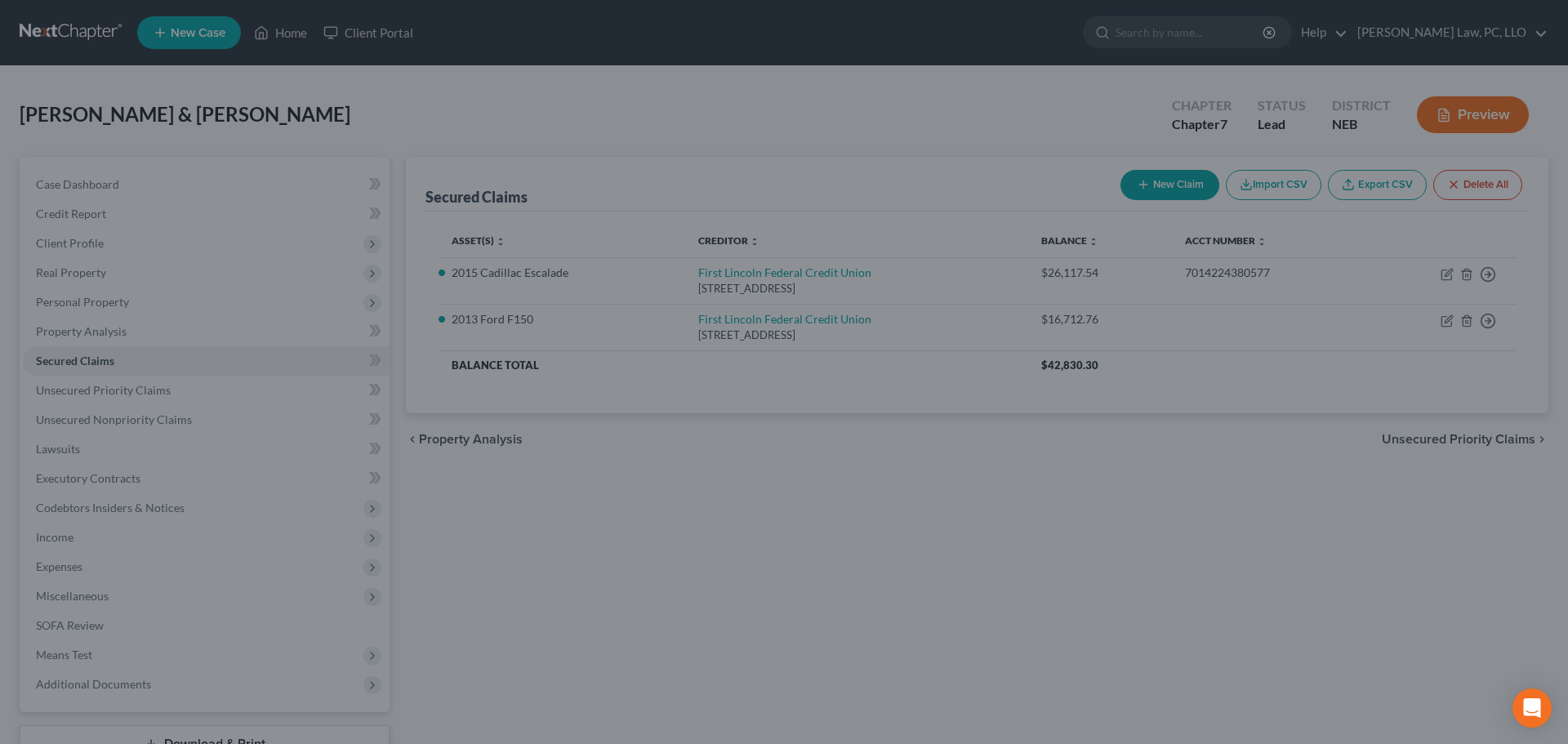
select select "2"
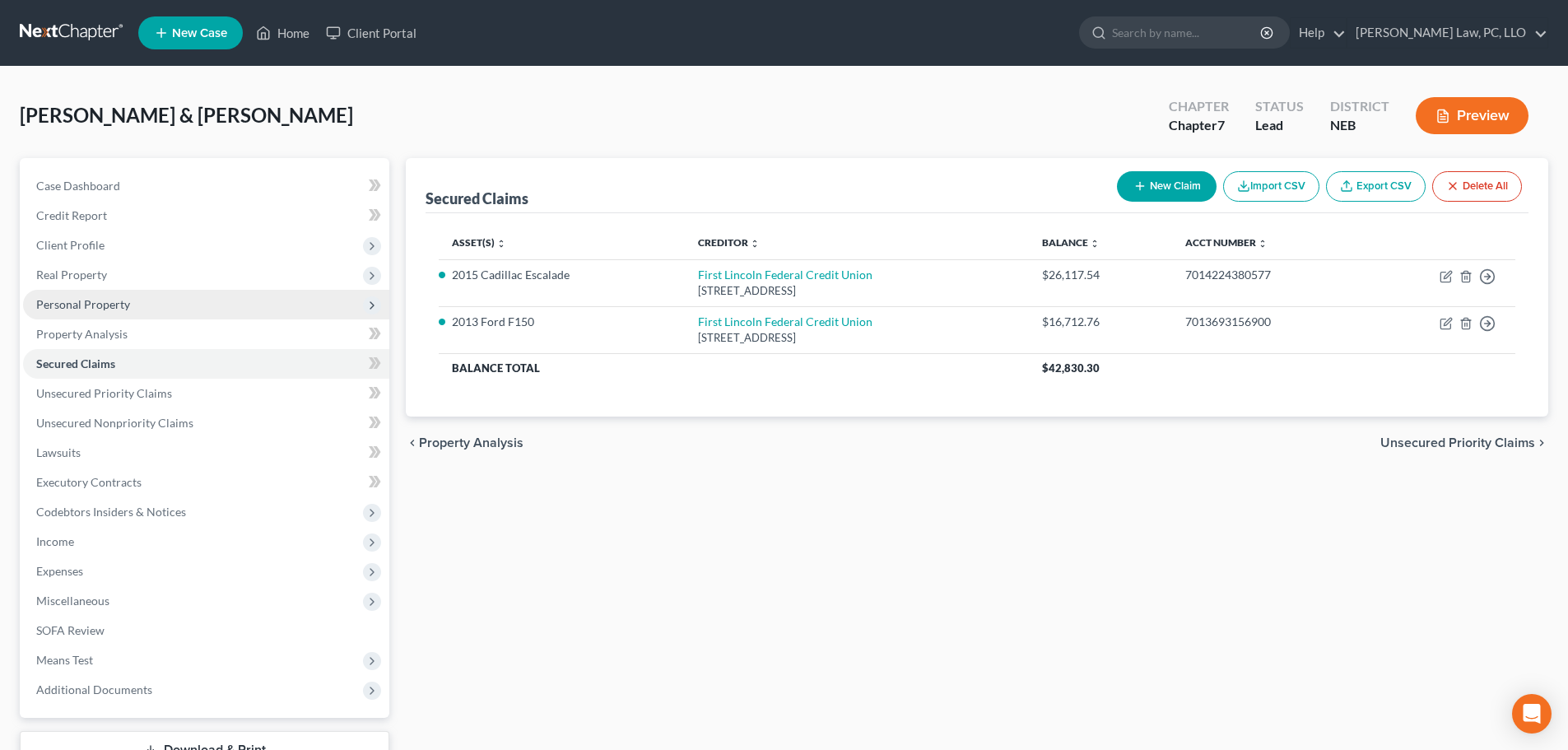
click at [112, 307] on span "Personal Property" at bounding box center [83, 304] width 94 height 14
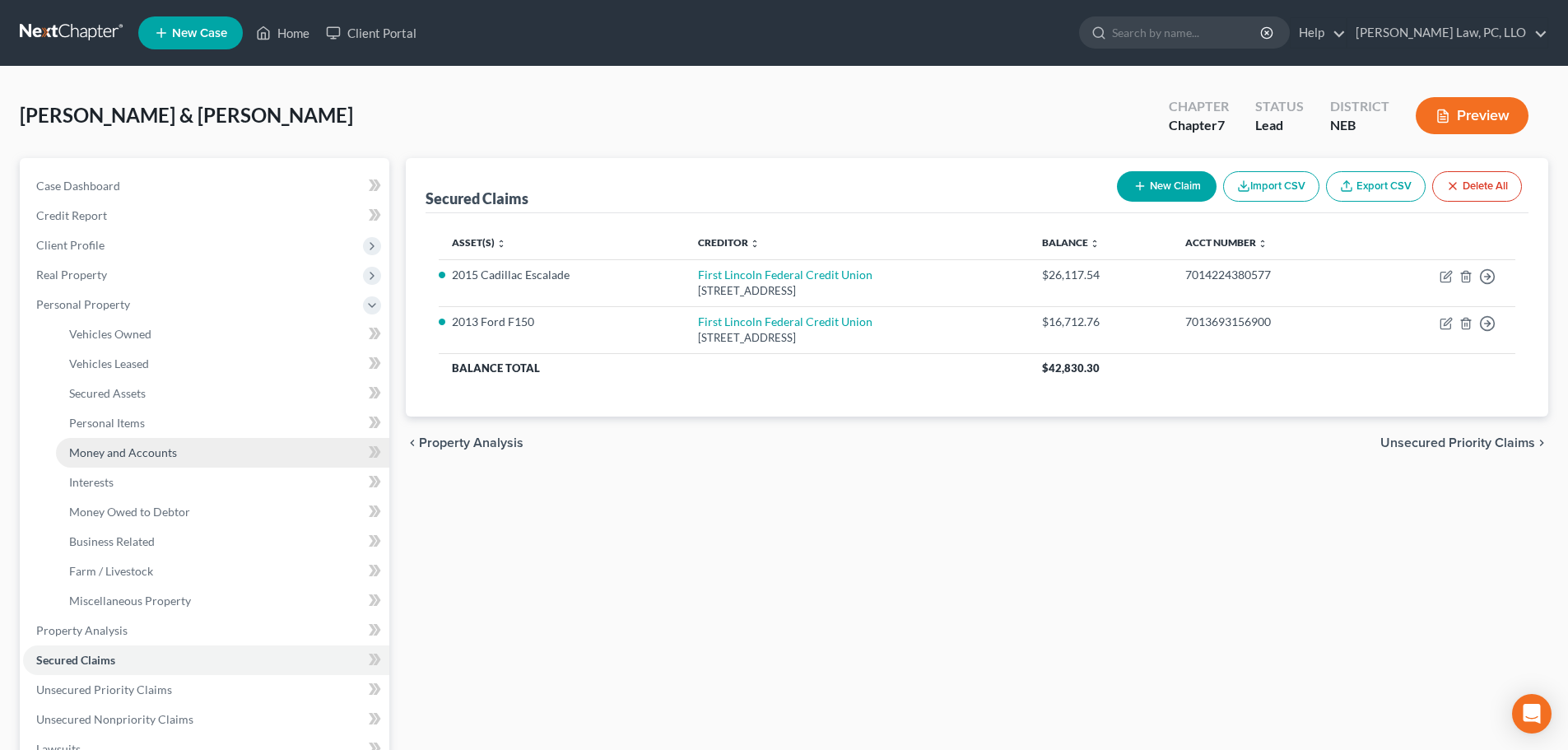
click at [130, 440] on link "Money and Accounts" at bounding box center [222, 452] width 333 height 29
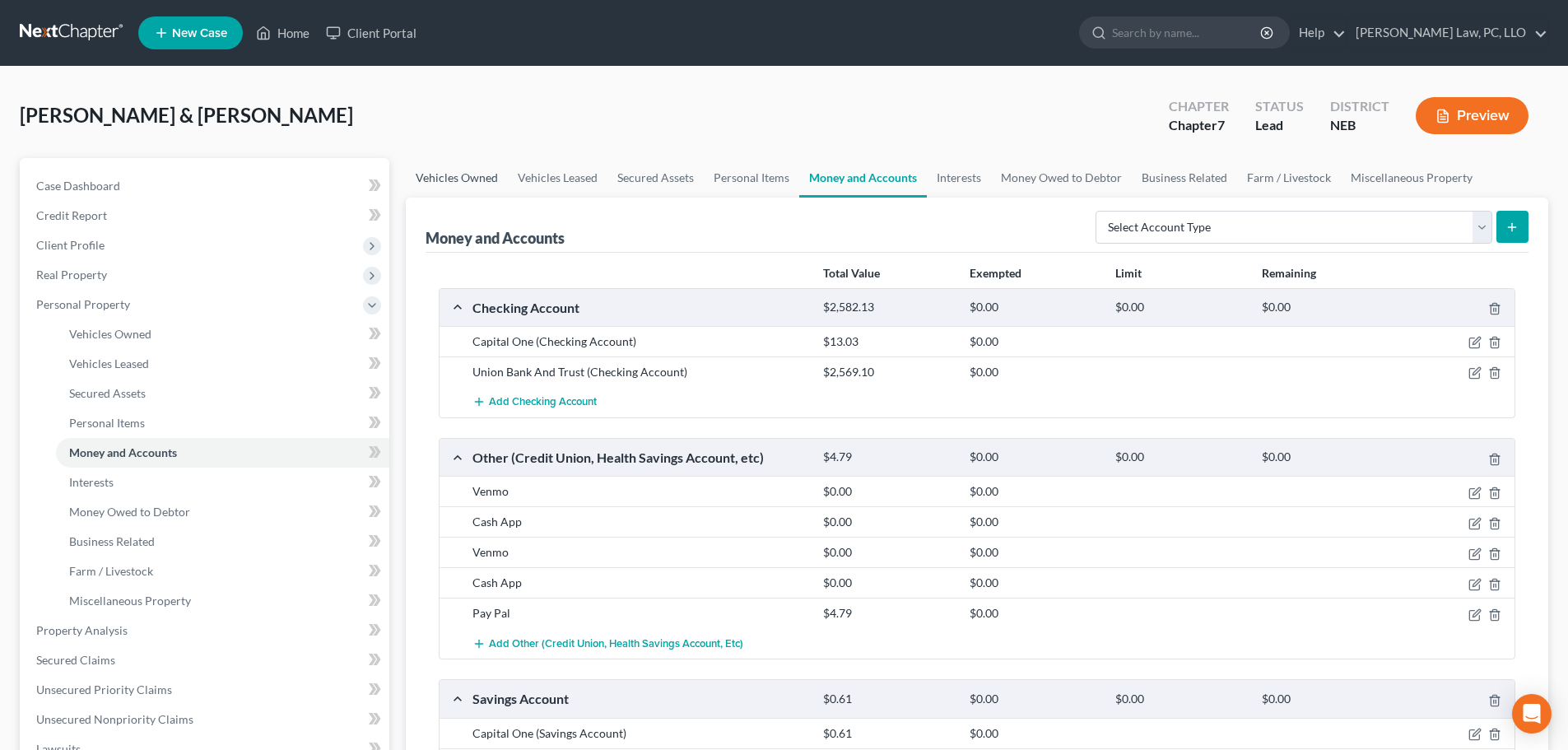
click at [469, 175] on link "Vehicles Owned" at bounding box center [457, 177] width 102 height 39
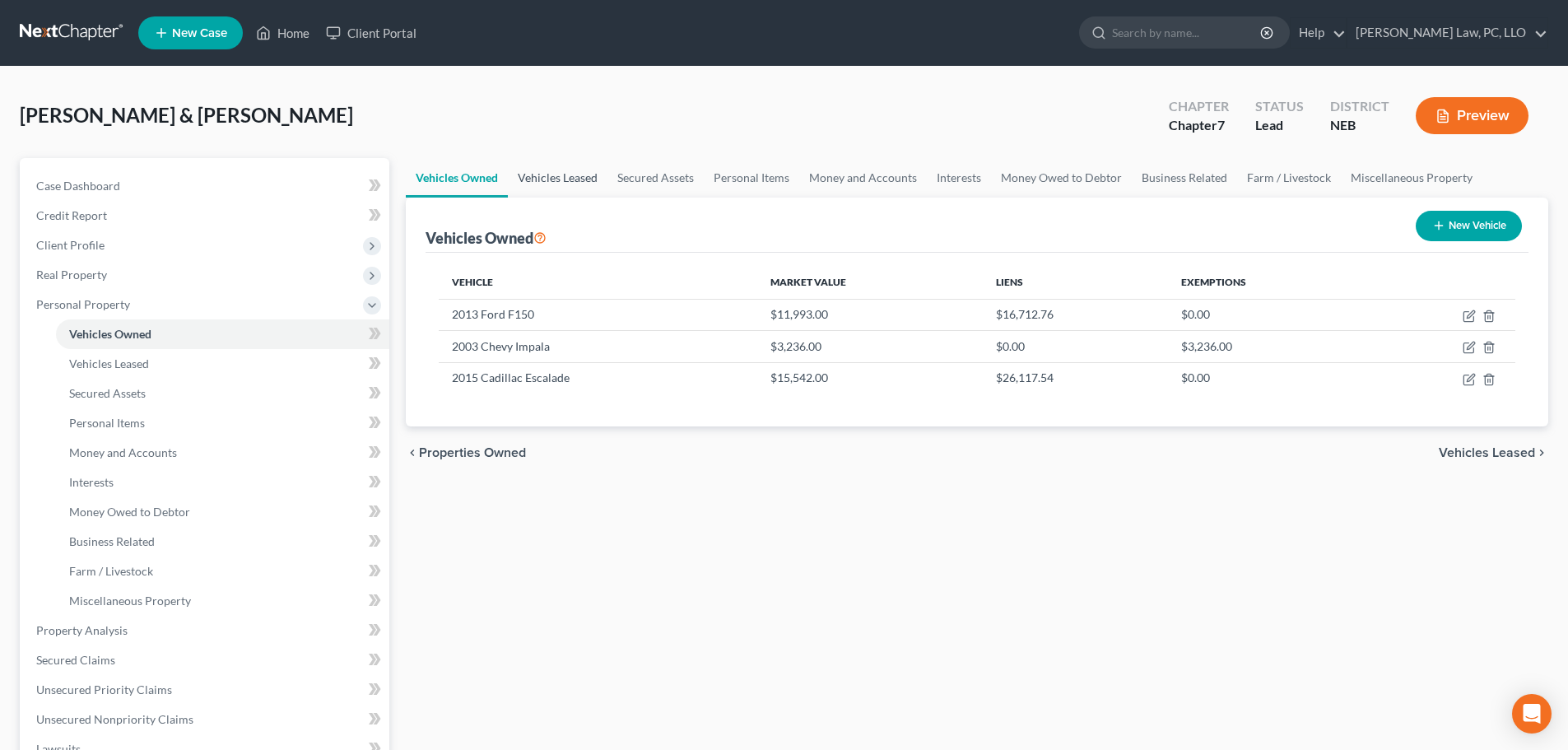
click at [586, 178] on link "Vehicles Leased" at bounding box center [557, 177] width 100 height 39
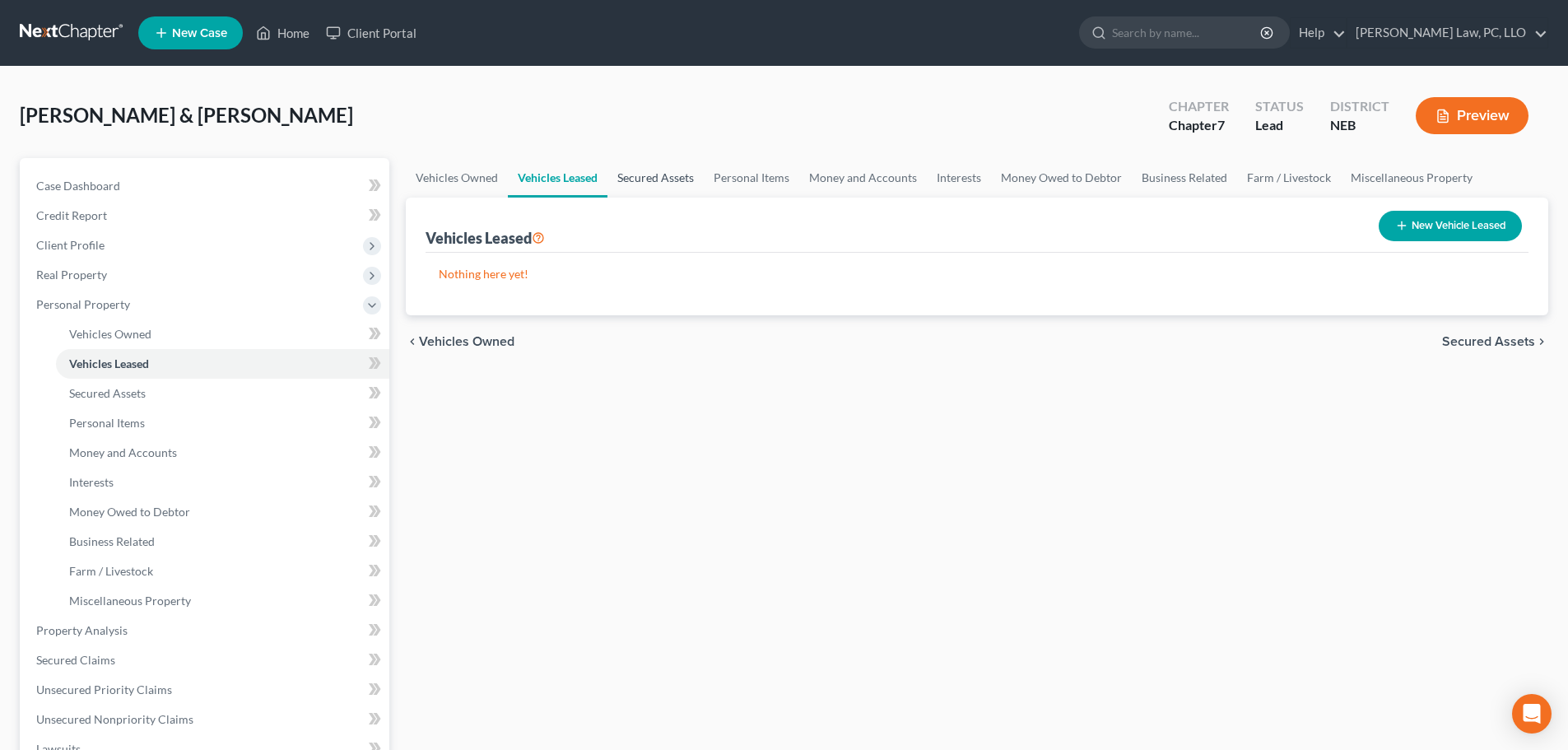
click at [628, 180] on link "Secured Assets" at bounding box center [655, 177] width 96 height 39
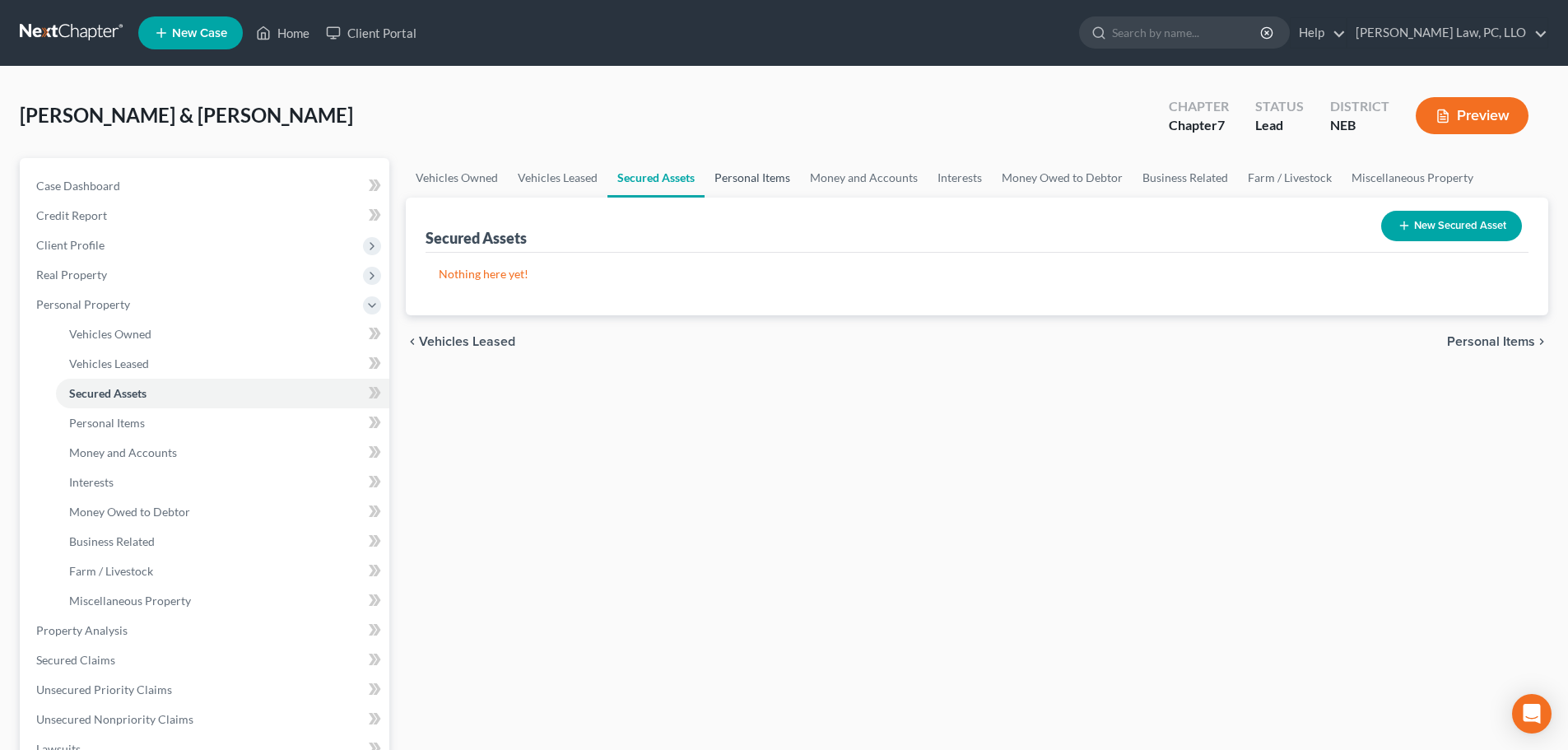
drag, startPoint x: 742, startPoint y: 169, endPoint x: 732, endPoint y: 164, distance: 11.2
click at [744, 169] on link "Personal Items" at bounding box center [753, 177] width 96 height 39
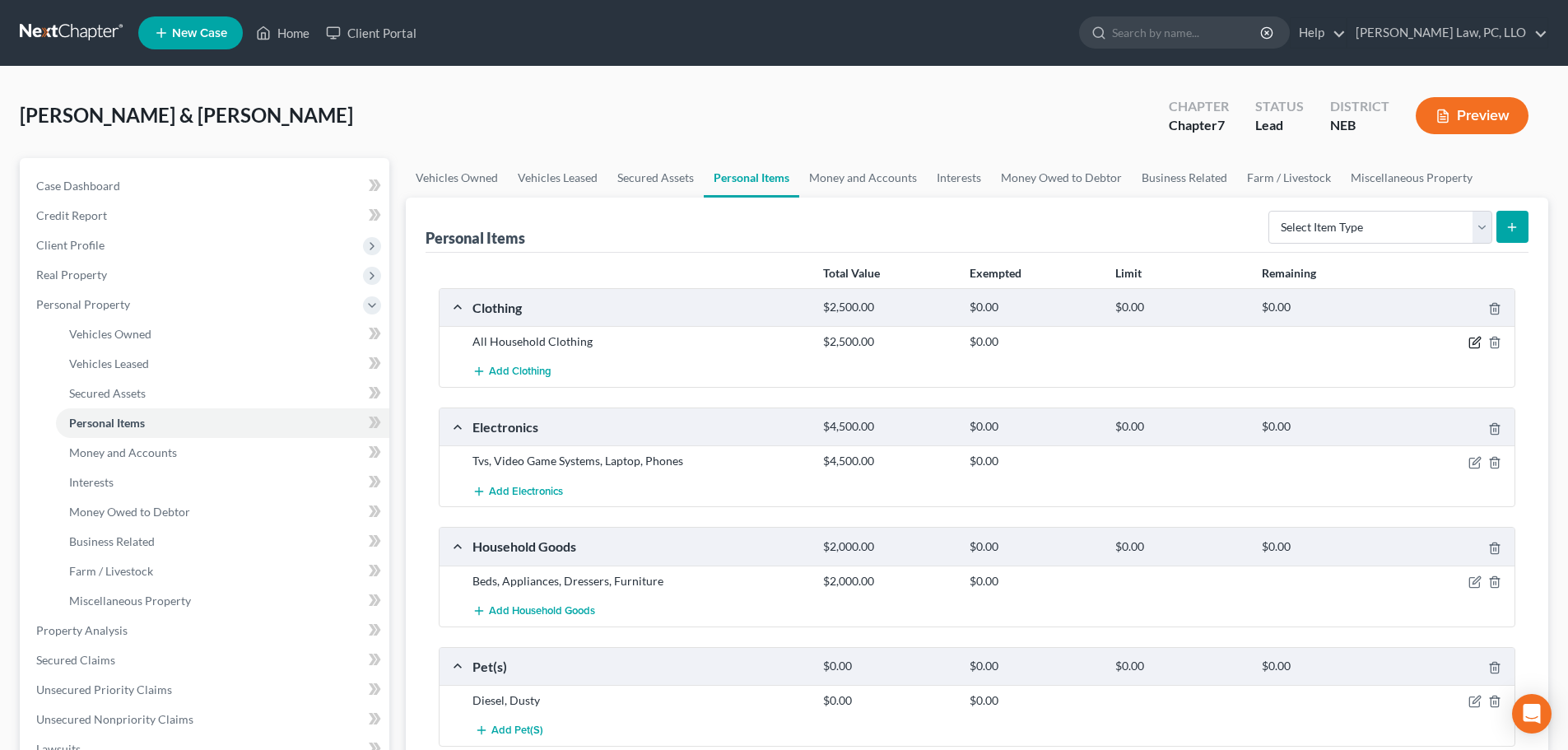
click at [1475, 337] on icon "button" at bounding box center [1475, 342] width 13 height 13
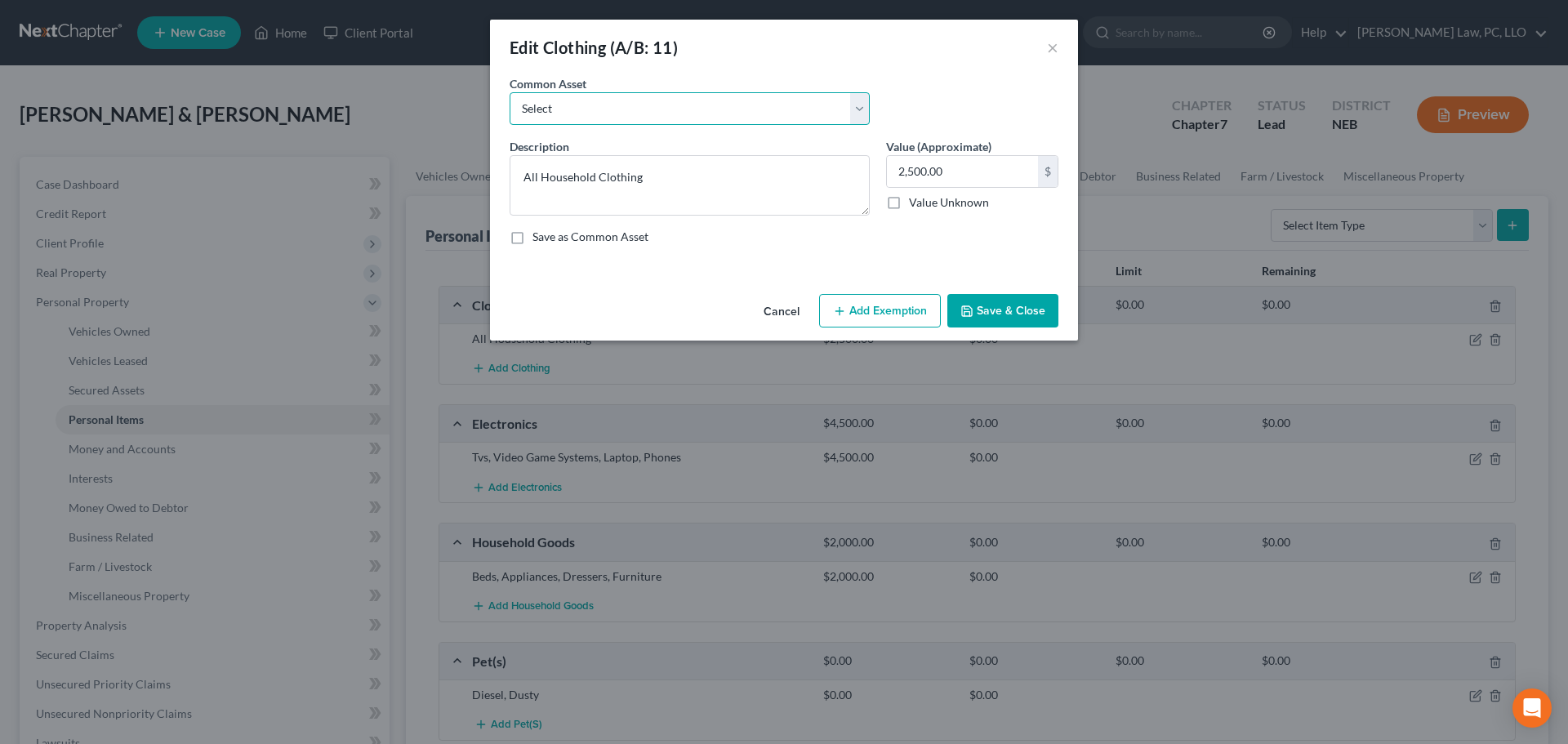
click at [613, 105] on select "Select Clothing" at bounding box center [689, 108] width 360 height 32
select select "0"
click at [509, 92] on select "Select Clothing" at bounding box center [689, 108] width 360 height 32
type textarea "Clothing"
click at [927, 181] on input "text" at bounding box center [961, 171] width 151 height 31
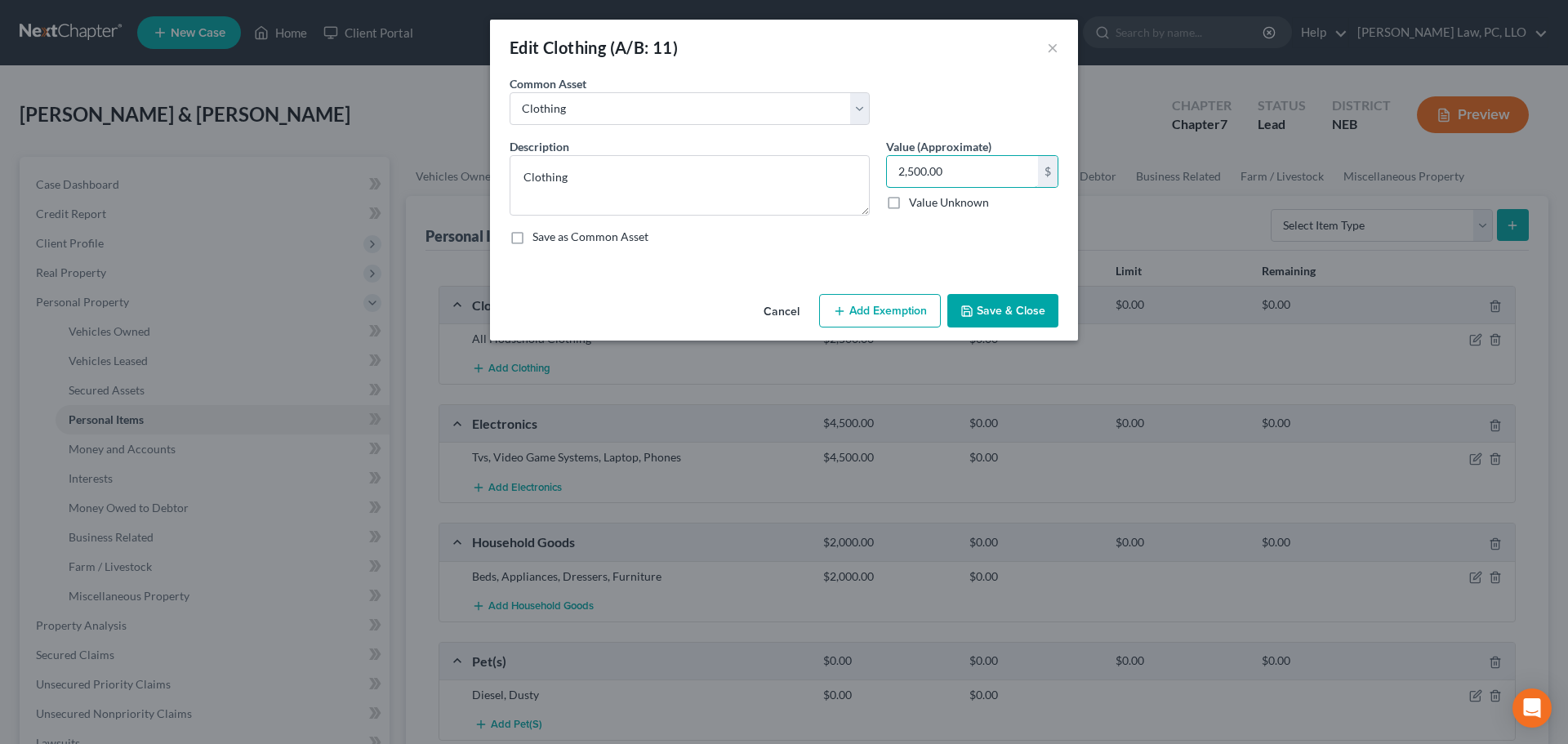
type input "2,500.00"
click at [854, 310] on button "Add Exemption" at bounding box center [880, 310] width 122 height 34
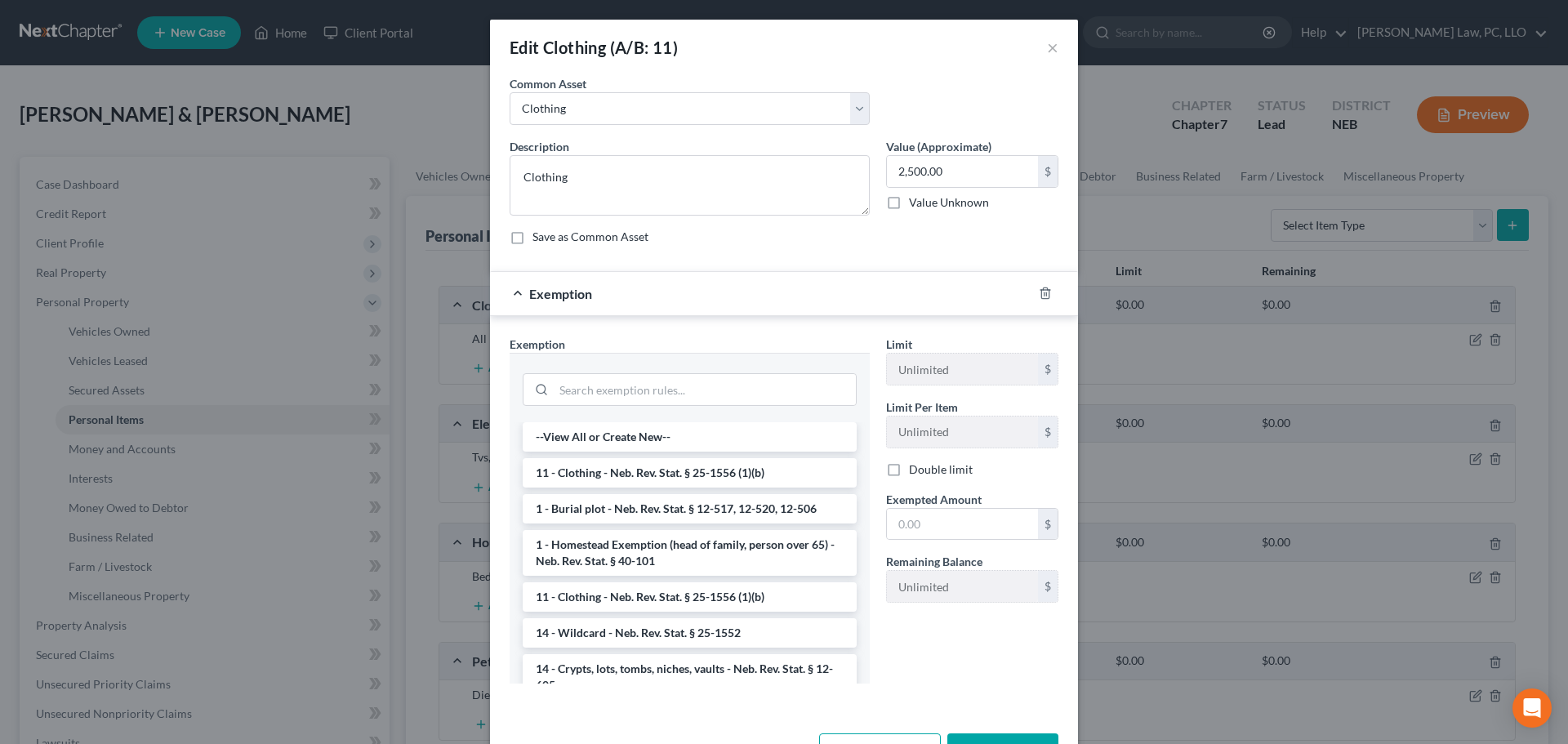
click at [633, 464] on li "11 - Clothing - Neb. Rev. Stat. § 25-1556 (1)(b)" at bounding box center [689, 472] width 334 height 29
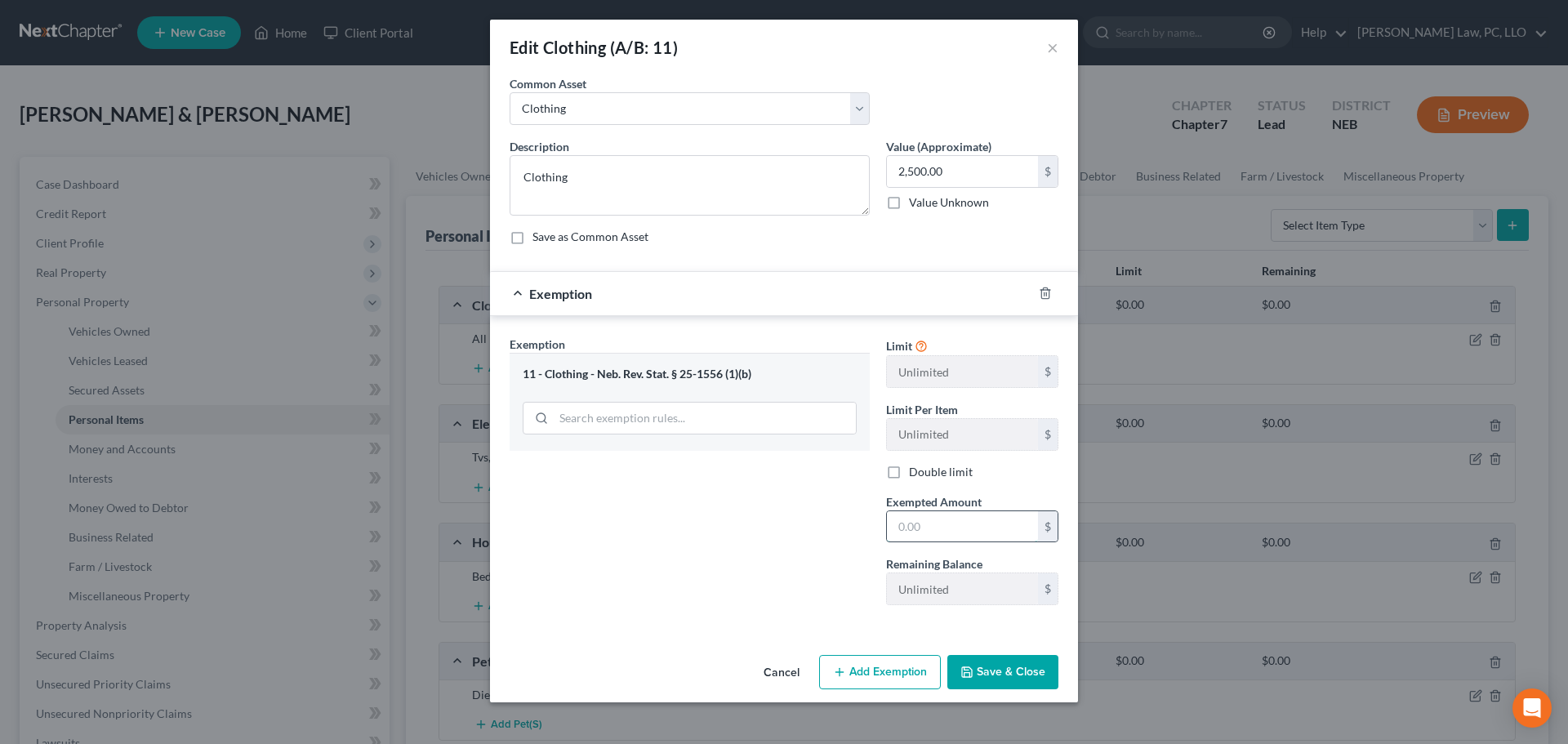
click at [936, 525] on input "text" at bounding box center [961, 526] width 151 height 31
type input "2,500"
click at [979, 676] on button "Save & Close" at bounding box center [1002, 672] width 111 height 34
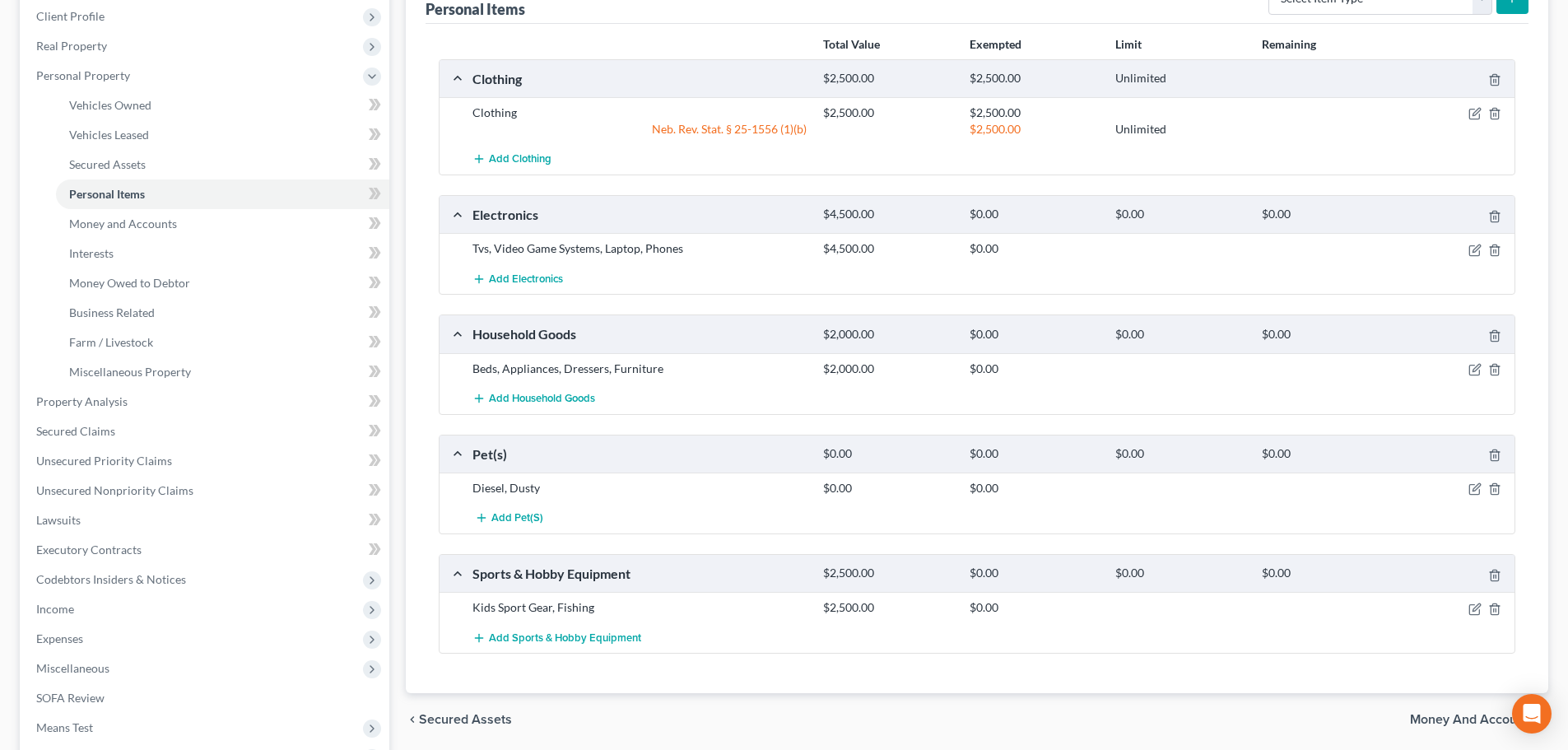
scroll to position [247, 0]
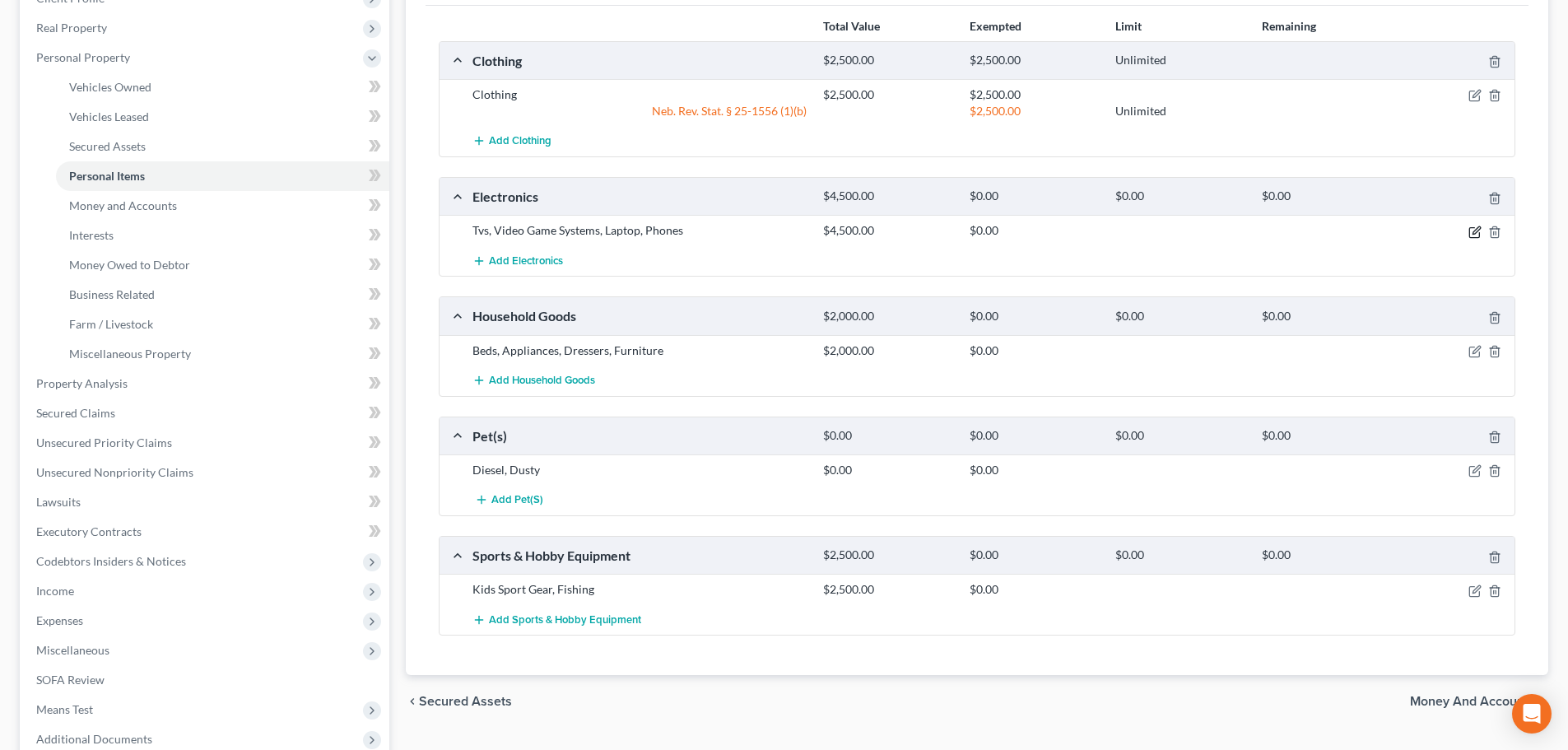
click at [1469, 233] on icon "button" at bounding box center [1474, 232] width 10 height 10
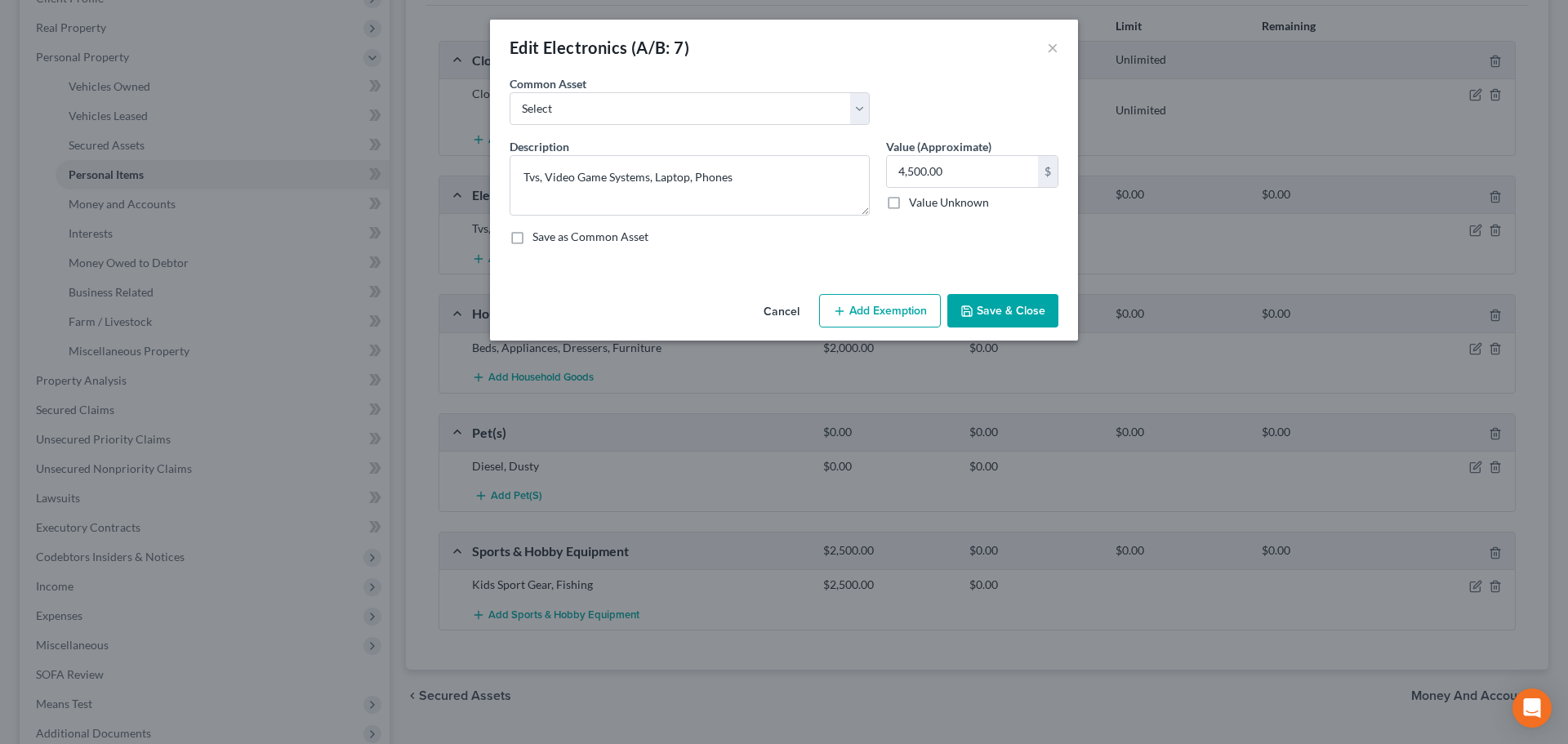
click at [763, 312] on button "Cancel" at bounding box center [782, 311] width 62 height 32
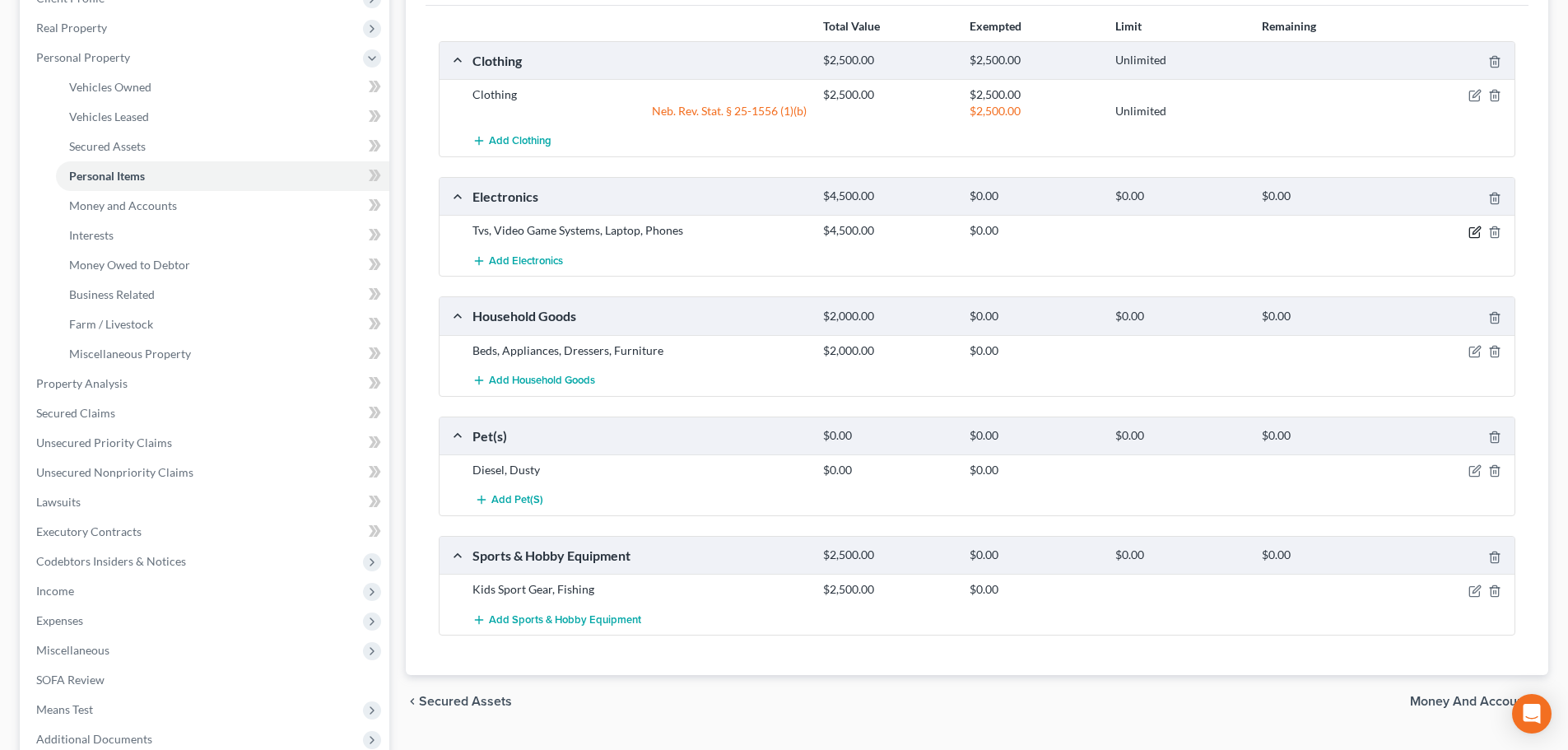
click at [1471, 233] on icon "button" at bounding box center [1475, 232] width 13 height 13
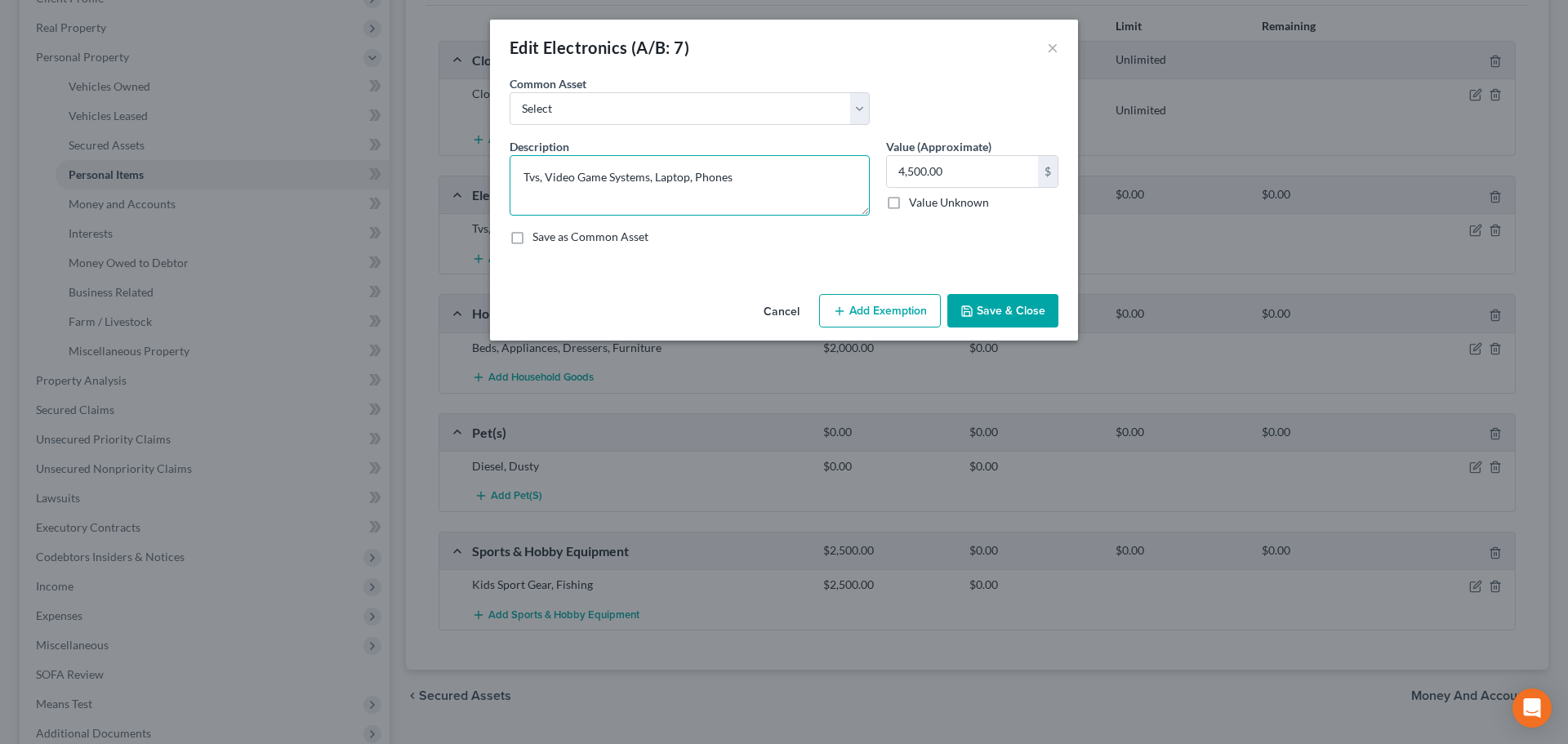
click at [790, 176] on textarea "Tvs, Video Game Systems, Laptop, Phones" at bounding box center [689, 185] width 360 height 61
click at [640, 195] on textarea "Tvs, Video Game Systems, Laptop, Phones" at bounding box center [689, 185] width 360 height 61
click at [538, 176] on textarea "Tvs, Video Game Systems, Laptop, Phones" at bounding box center [689, 185] width 360 height 61
click at [760, 190] on textarea "TVs, Video Game Systems, Laptop, Phones" at bounding box center [689, 185] width 360 height 61
type textarea "TVs, Video Game Systems, Laptop, Phones"
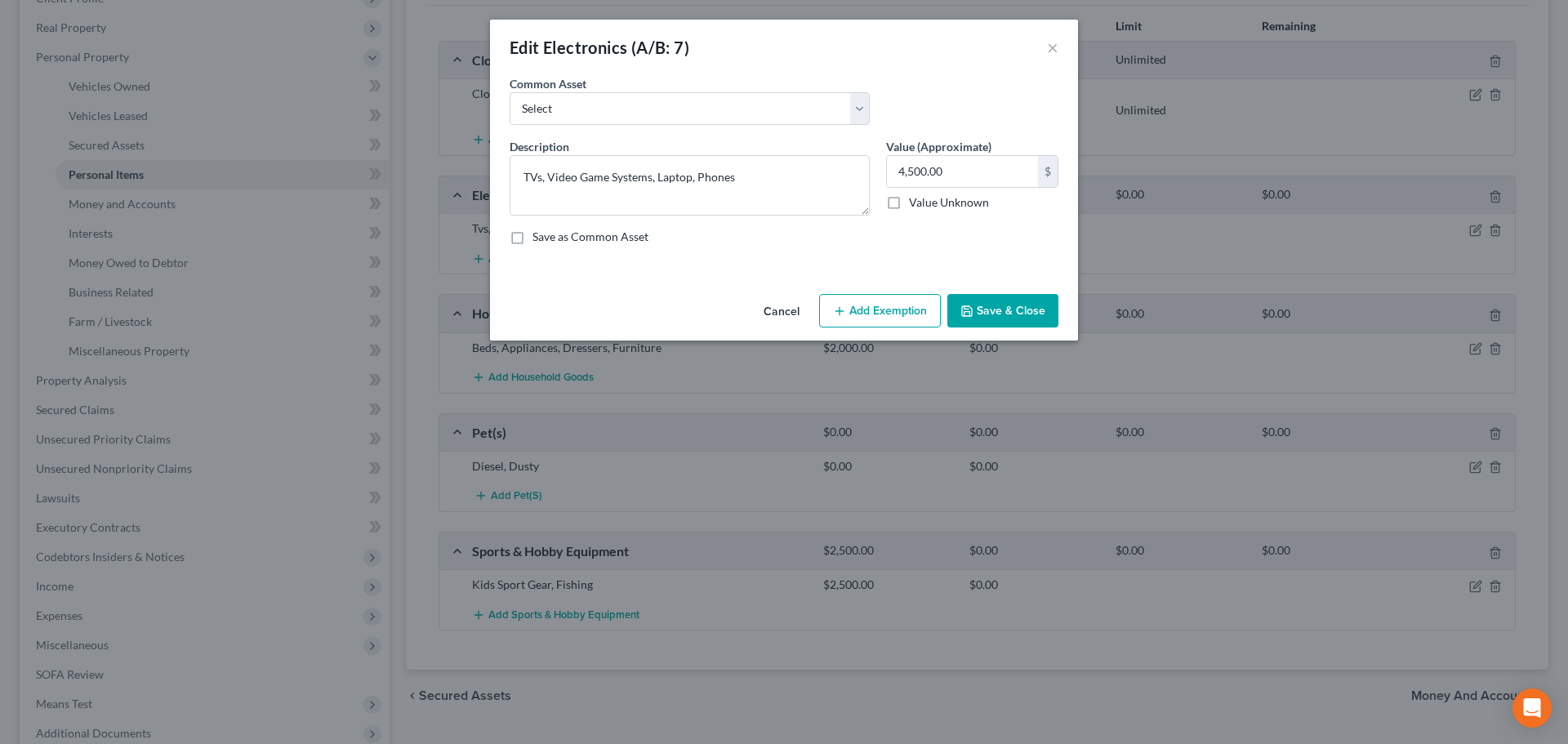
click at [1042, 306] on button "Save & Close" at bounding box center [1002, 310] width 111 height 34
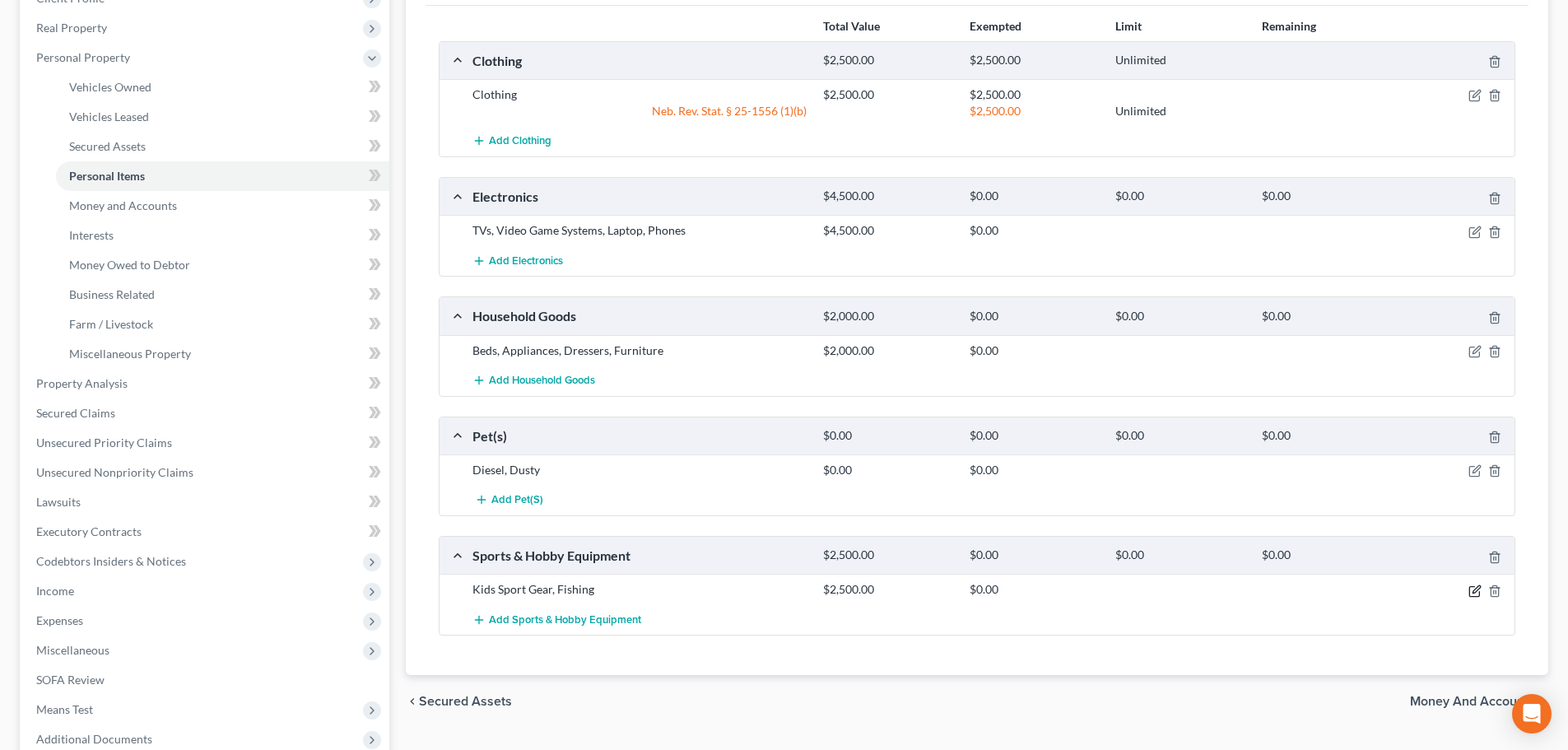
click at [1474, 587] on icon "button" at bounding box center [1475, 591] width 13 height 13
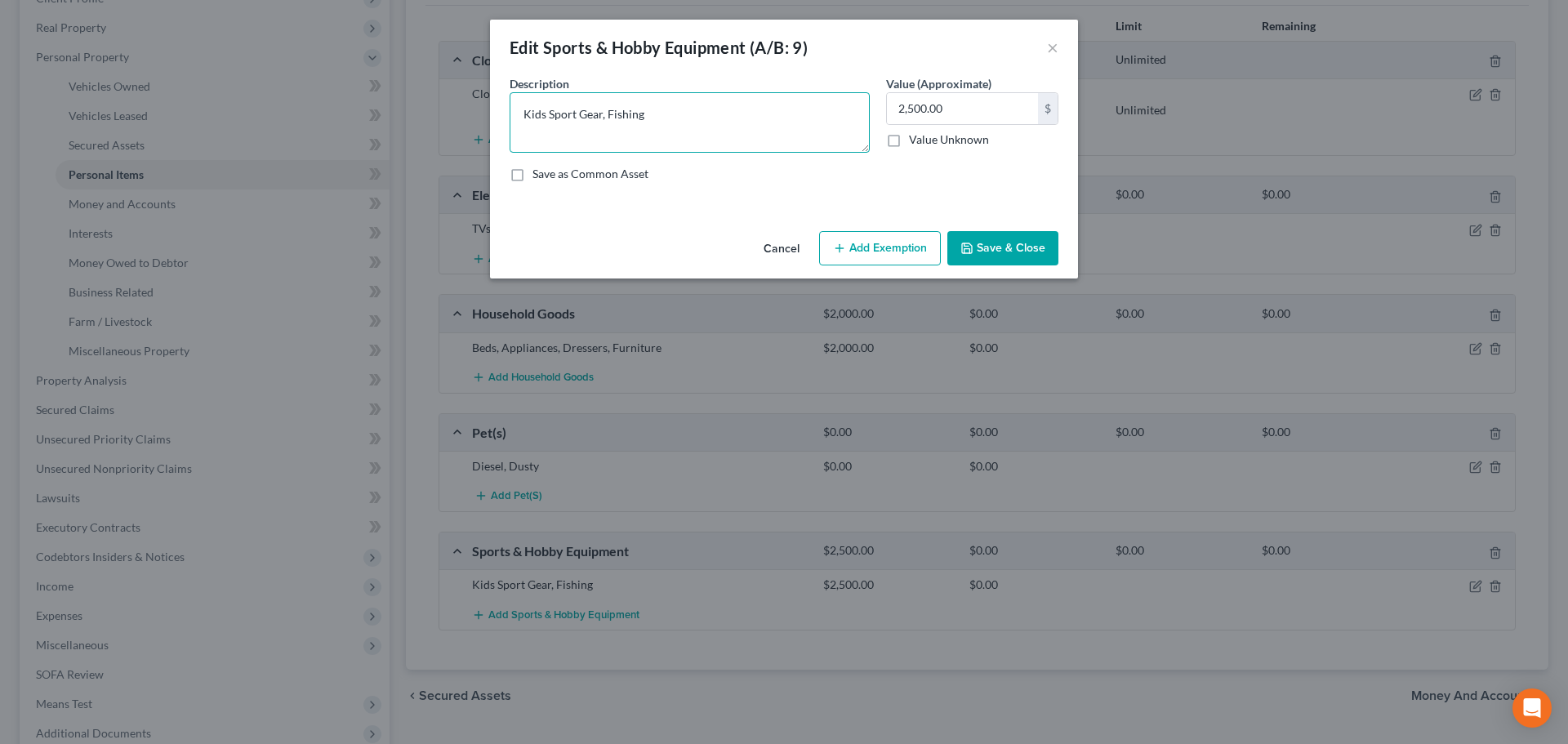
click at [699, 111] on textarea "Kids Sport Gear, Fishing" at bounding box center [689, 122] width 360 height 61
click at [1009, 251] on button "Save & Close" at bounding box center [1002, 248] width 111 height 34
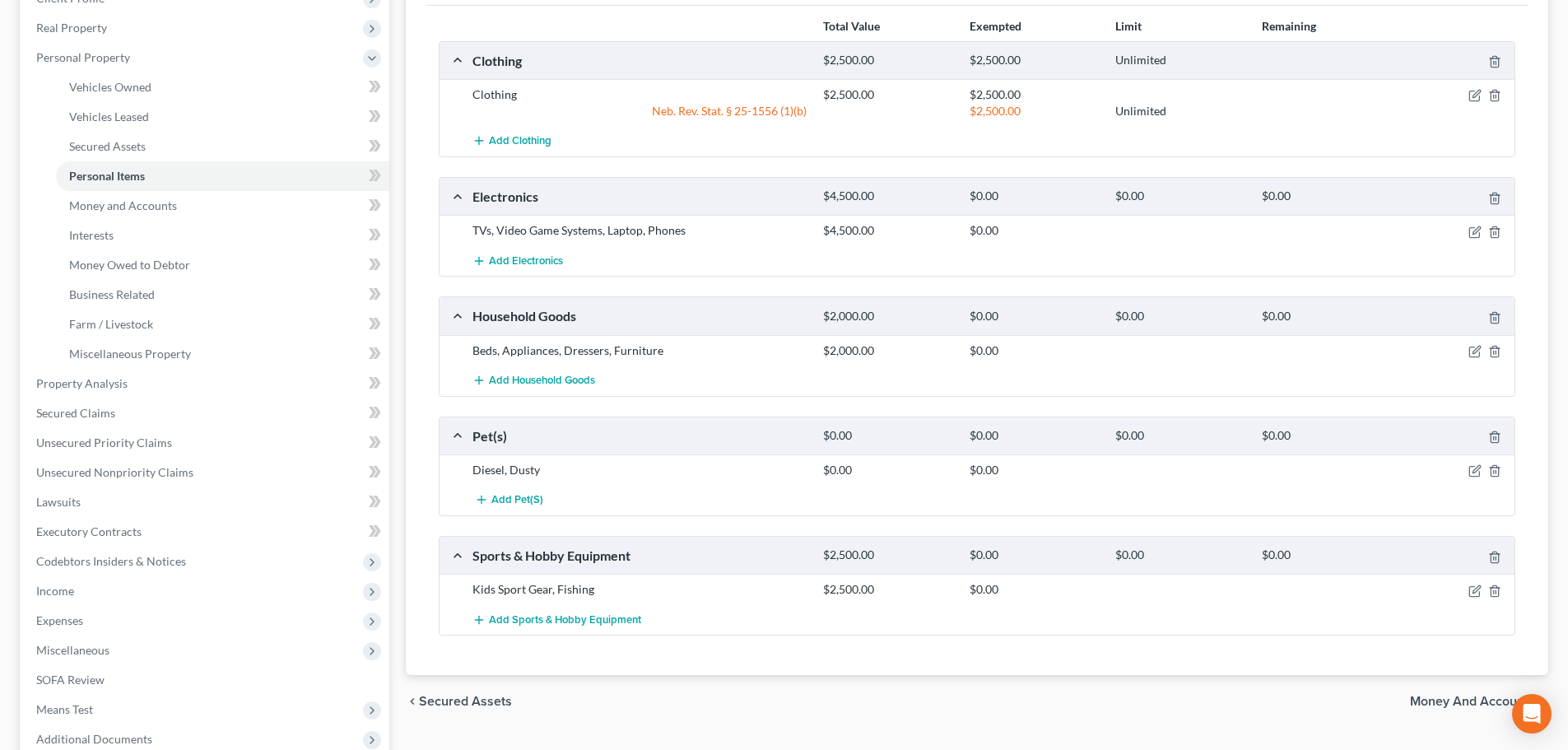
scroll to position [164, 0]
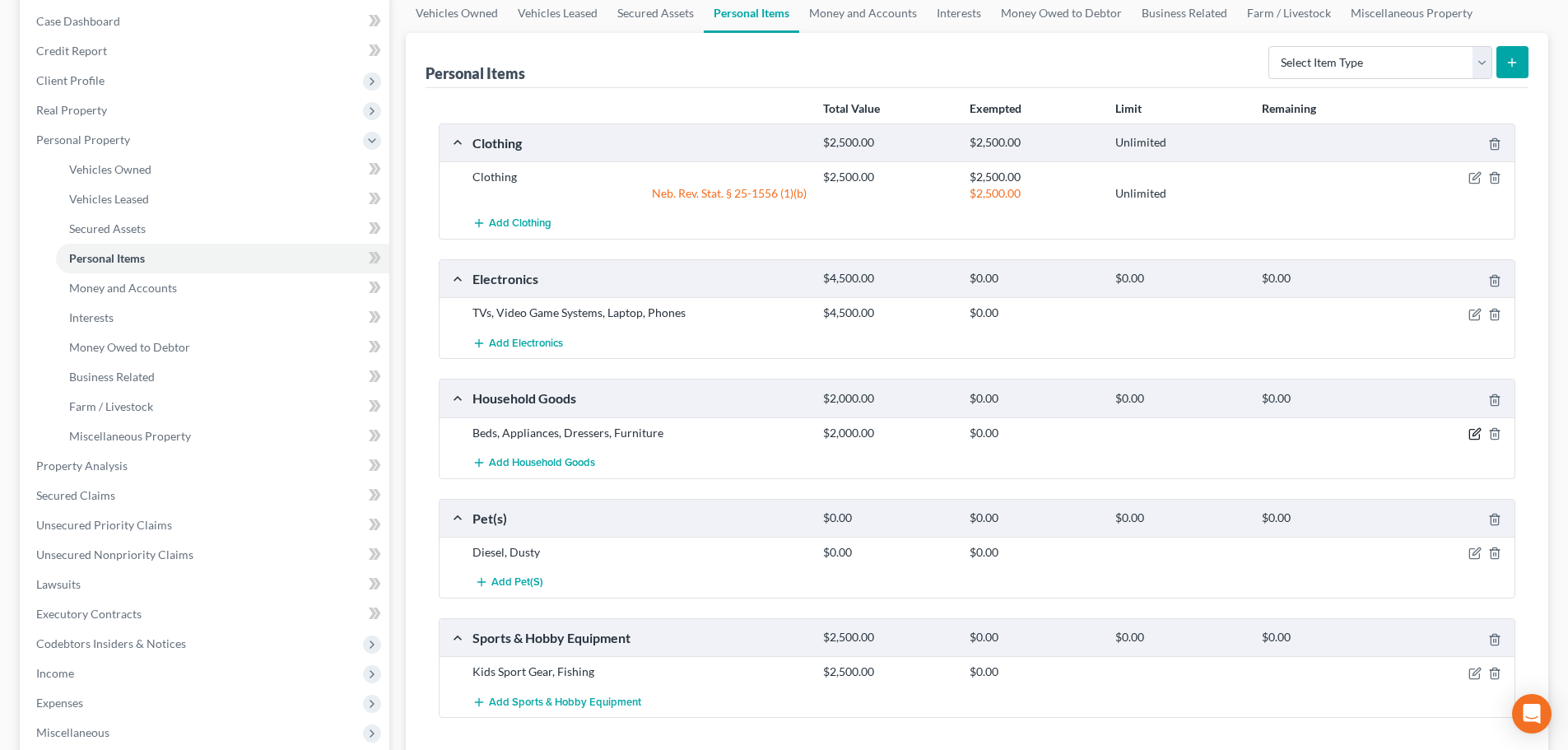
click at [1472, 432] on icon "button" at bounding box center [1475, 434] width 13 height 13
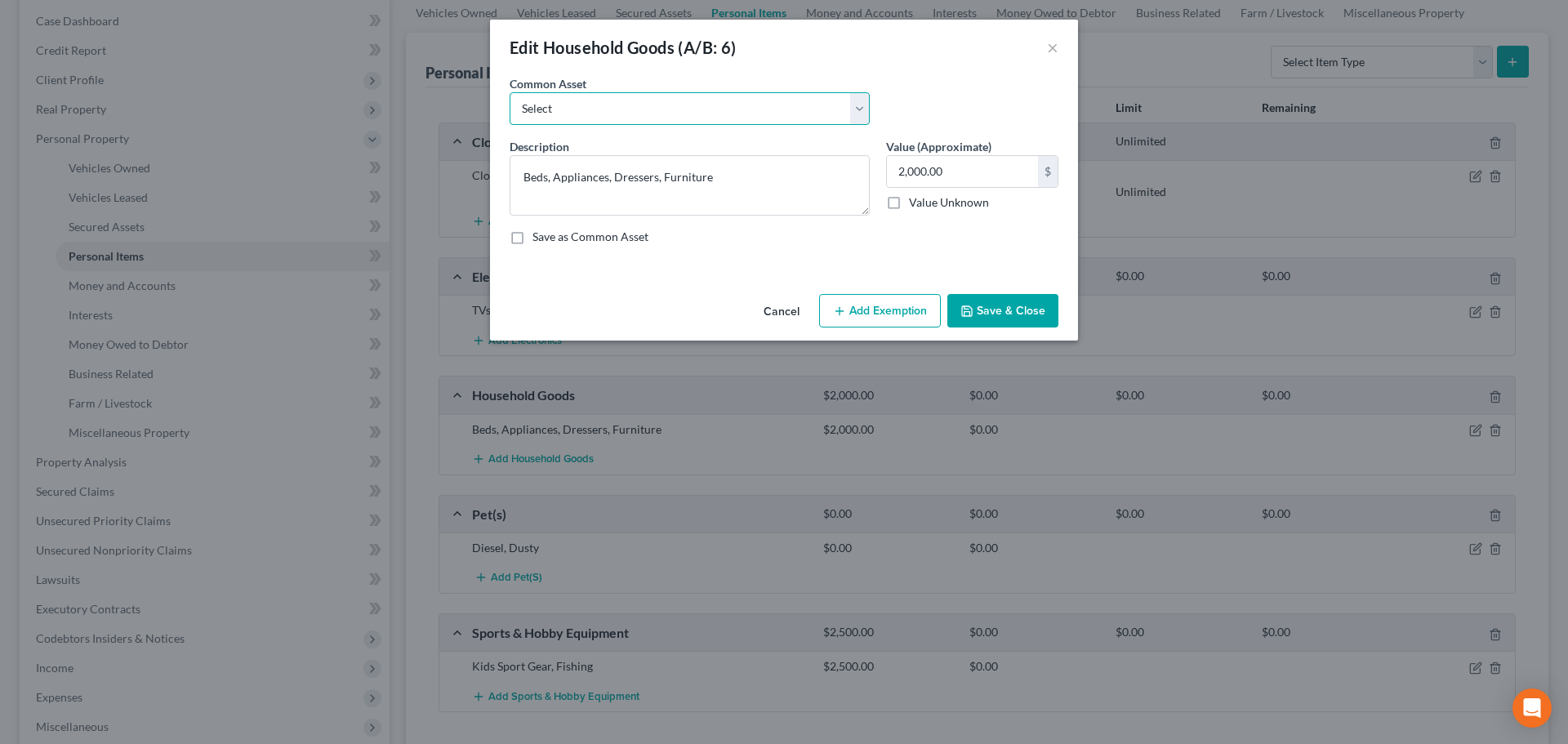
click at [665, 118] on select "Select Household Goods and Furniture" at bounding box center [689, 108] width 360 height 32
select select "0"
click at [509, 92] on select "Select Household Goods and Furniture" at bounding box center [689, 108] width 360 height 32
type textarea "Household Goods and Furniture"
click at [944, 171] on input "1,500.00" at bounding box center [961, 171] width 151 height 31
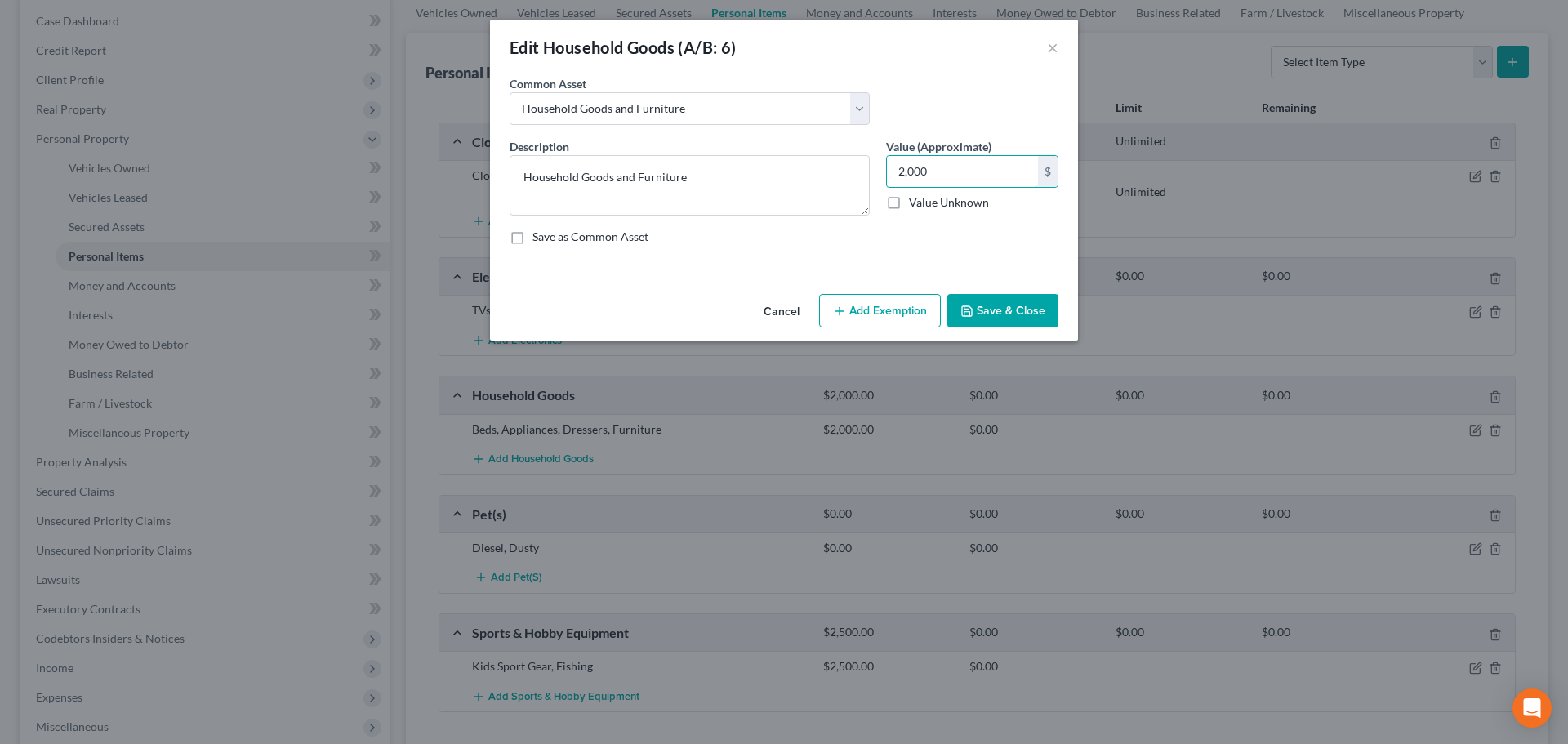
type input "2,000"
click at [886, 309] on button "Add Exemption" at bounding box center [880, 310] width 122 height 34
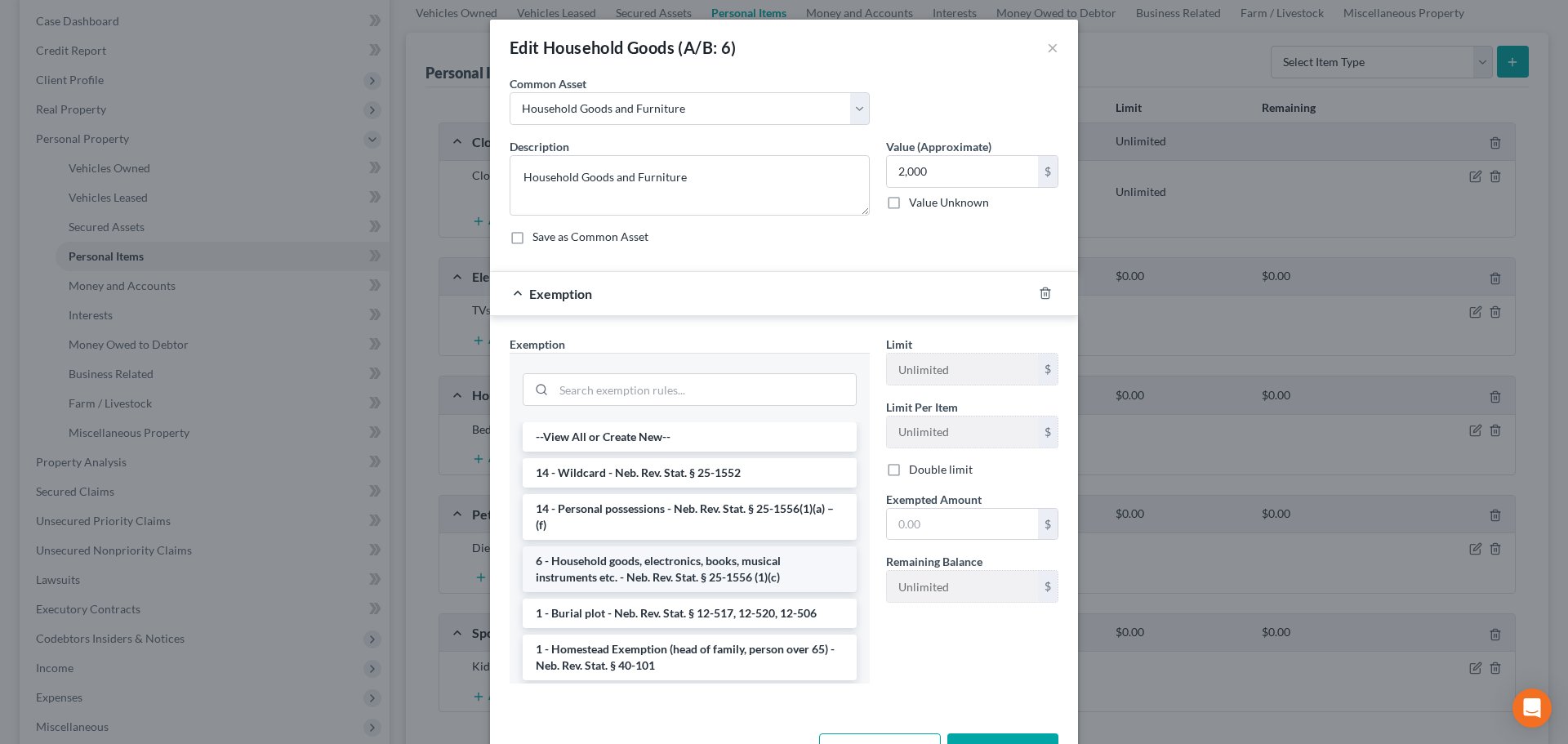
click at [702, 570] on li "6 - Household goods, electronics, books, musical instruments etc. - Neb. Rev. S…" at bounding box center [689, 568] width 334 height 46
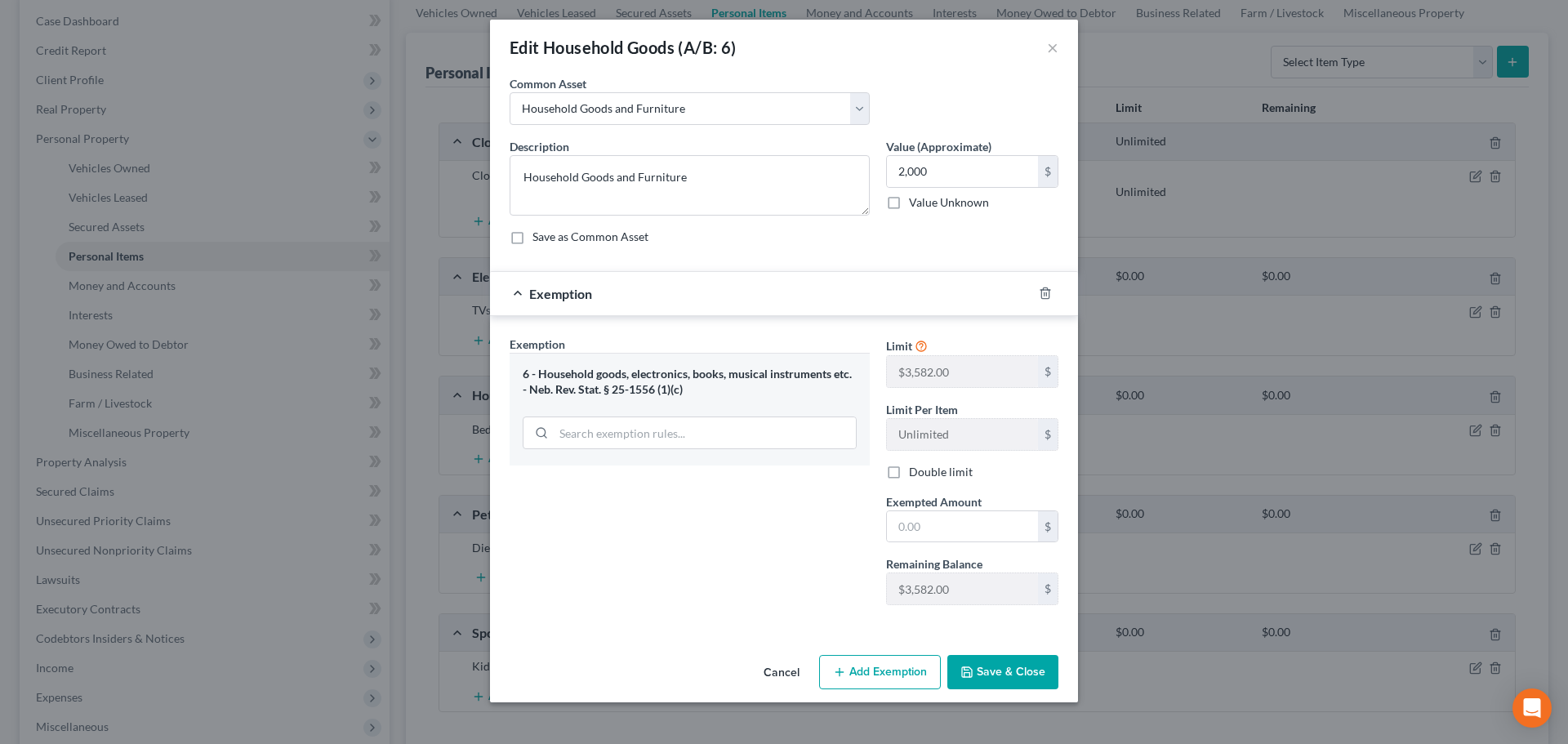
click at [918, 470] on label "Double limit" at bounding box center [940, 472] width 64 height 17
click at [918, 470] on input "Double limit" at bounding box center [920, 469] width 11 height 11
checkbox input "true"
click at [912, 523] on input "text" at bounding box center [961, 526] width 151 height 31
type input "2,000"
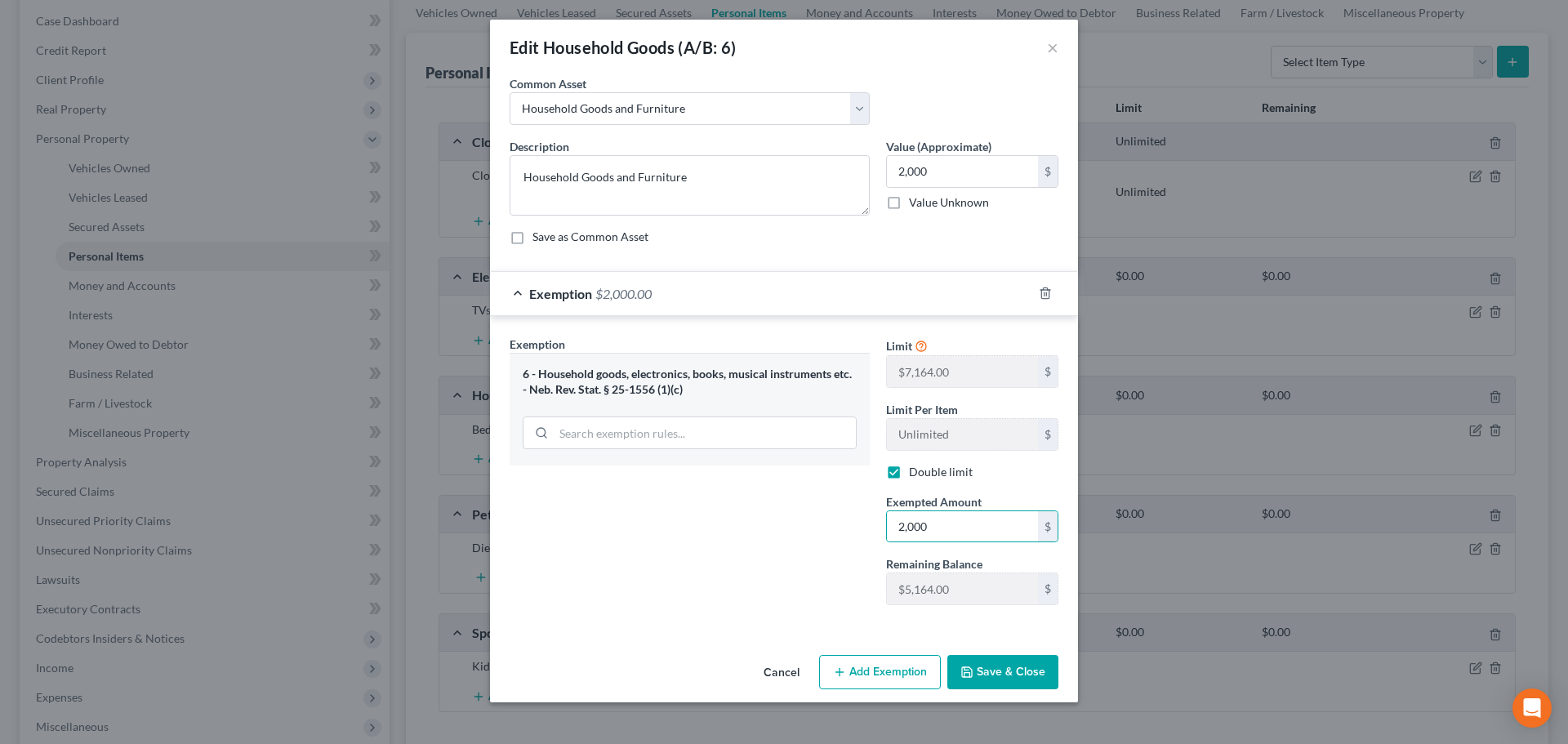
click at [802, 603] on div "Exemption Set must be selected for CA. Exemption * 6 - Household goods, electro…" at bounding box center [689, 476] width 376 height 282
click at [1015, 669] on button "Save & Close" at bounding box center [1002, 672] width 111 height 34
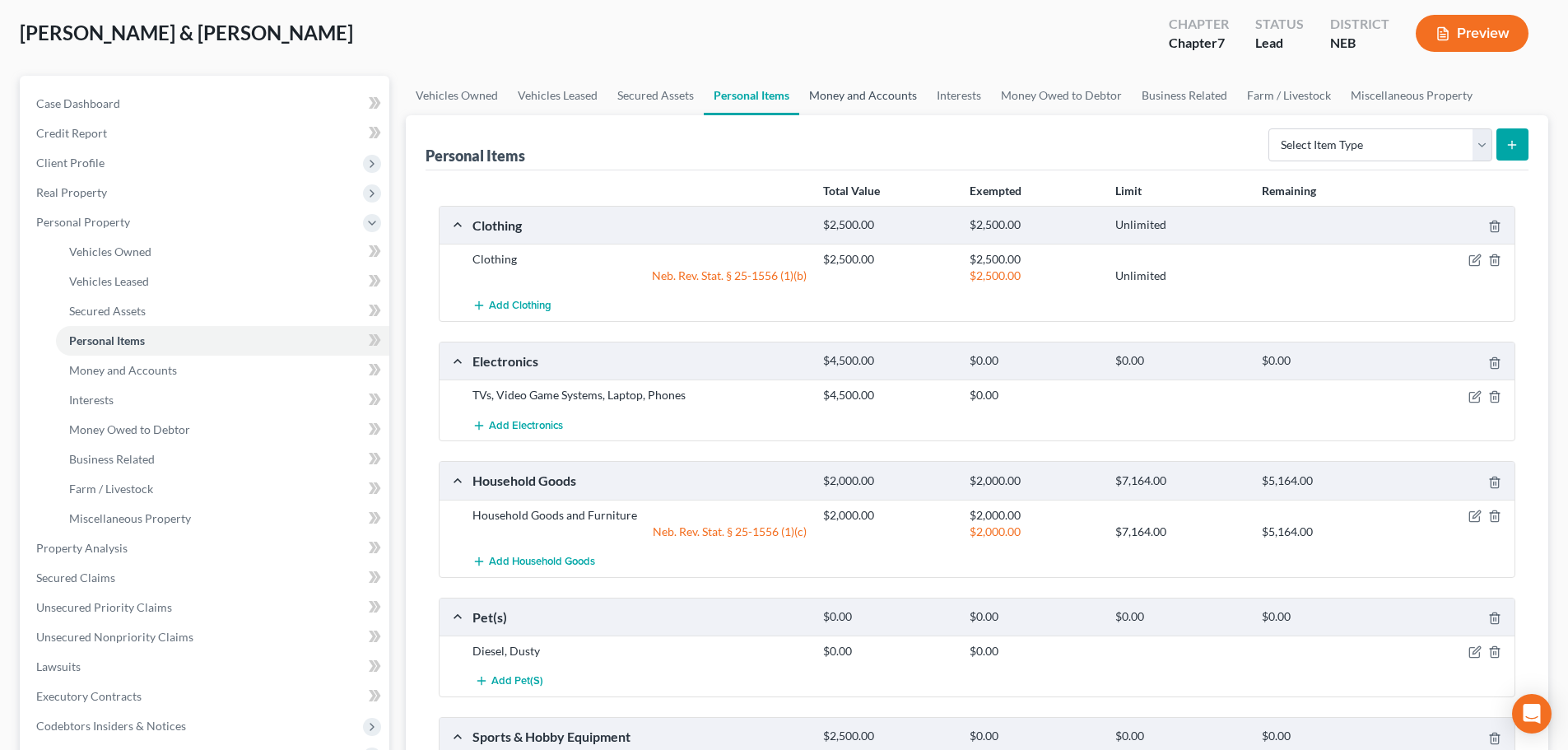
click at [820, 91] on link "Money and Accounts" at bounding box center [863, 95] width 128 height 39
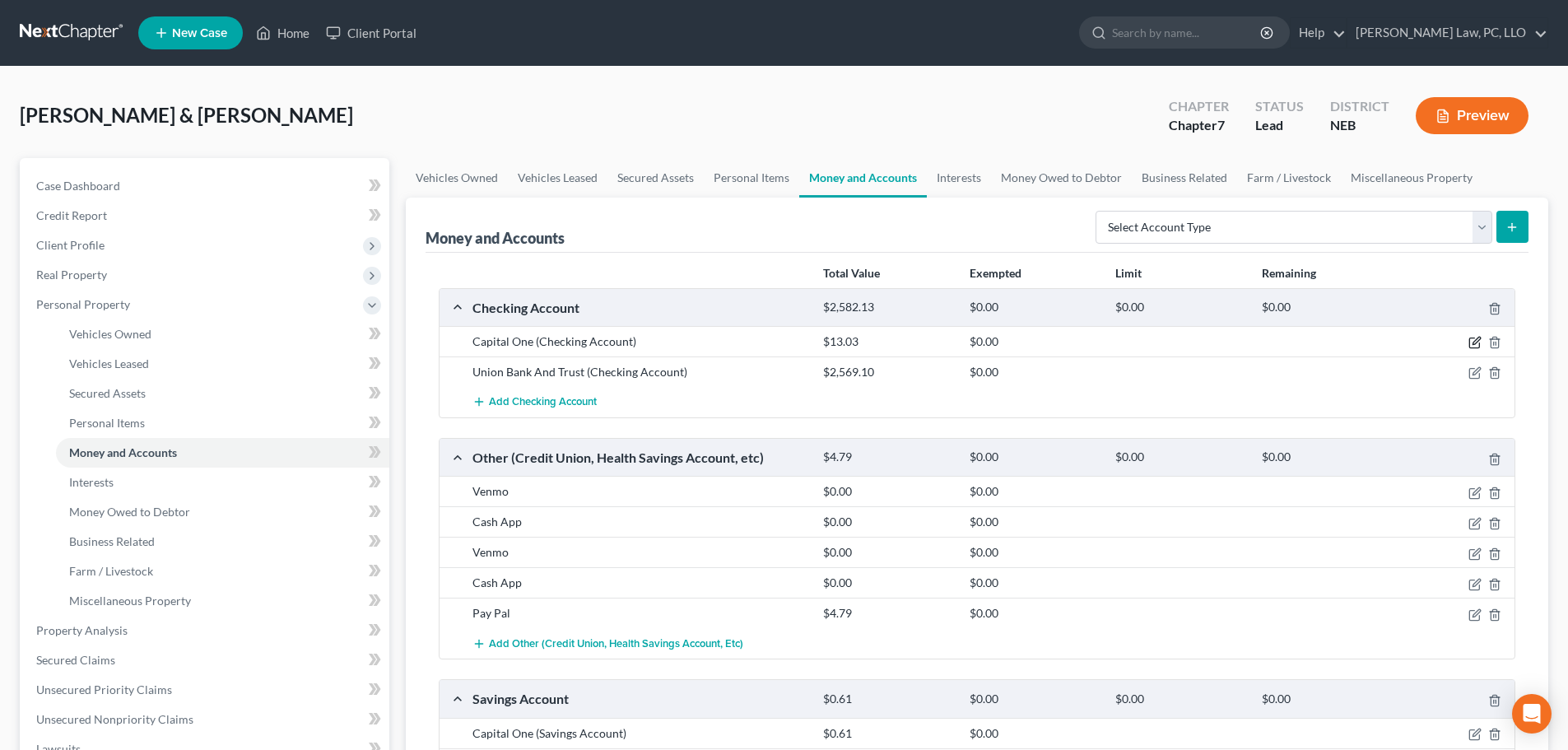
click at [1472, 340] on icon "button" at bounding box center [1475, 342] width 13 height 13
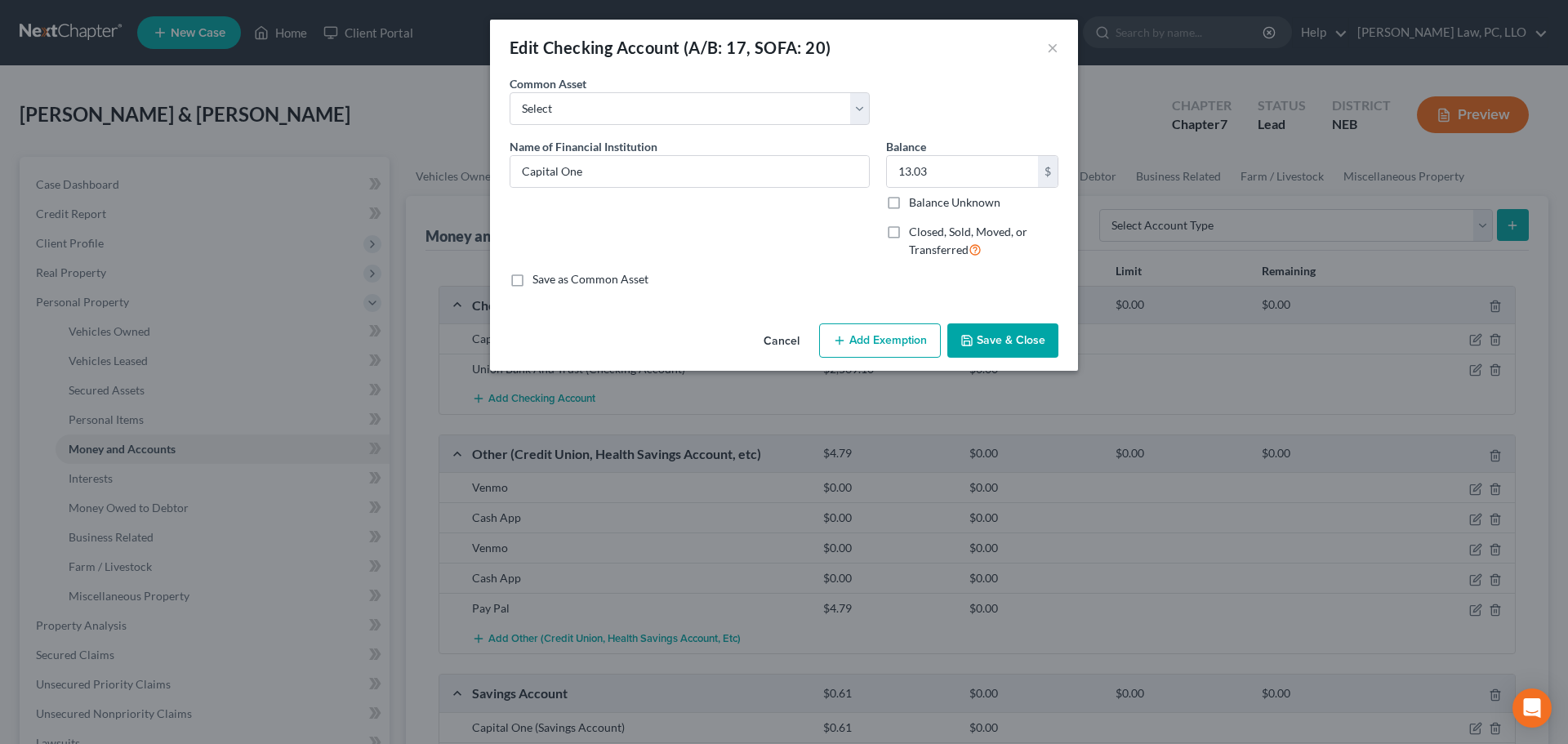
click at [895, 354] on button "Add Exemption" at bounding box center [880, 340] width 122 height 34
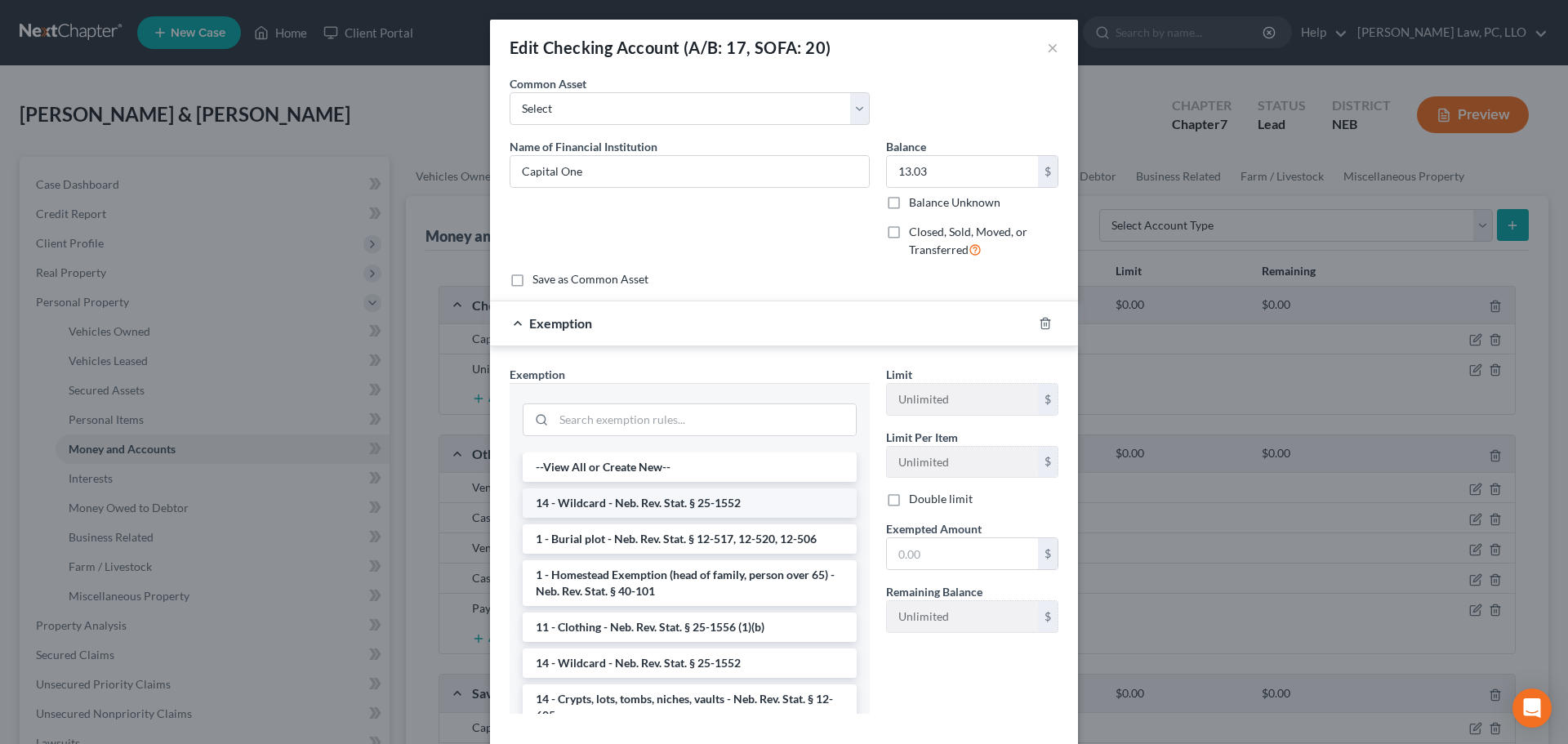
click at [682, 498] on li "14 - Wildcard - Neb. Rev. Stat. § 25-1552" at bounding box center [689, 503] width 334 height 29
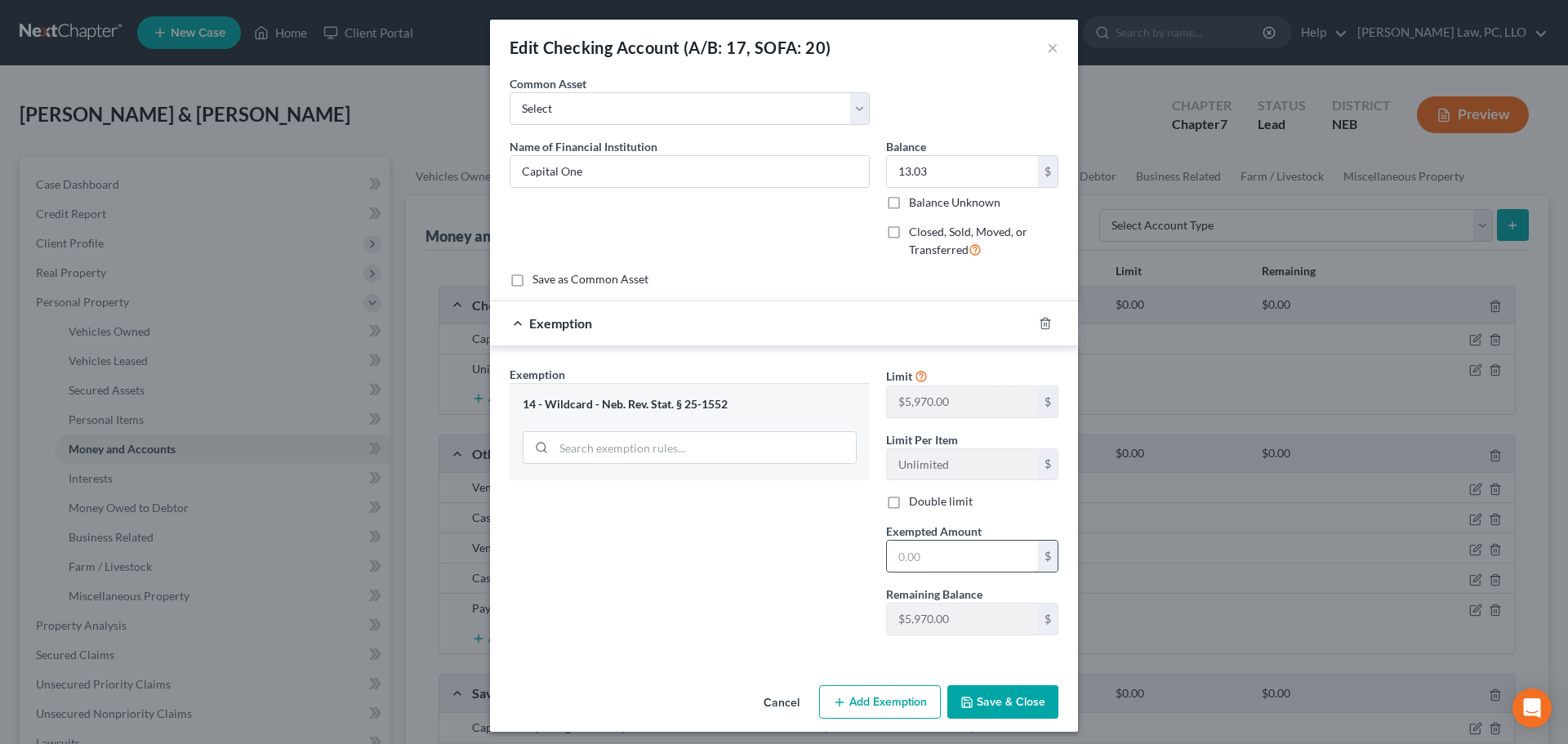
click at [928, 554] on input "text" at bounding box center [961, 555] width 151 height 31
type input "13.03"
click at [985, 707] on button "Save & Close" at bounding box center [1002, 702] width 111 height 34
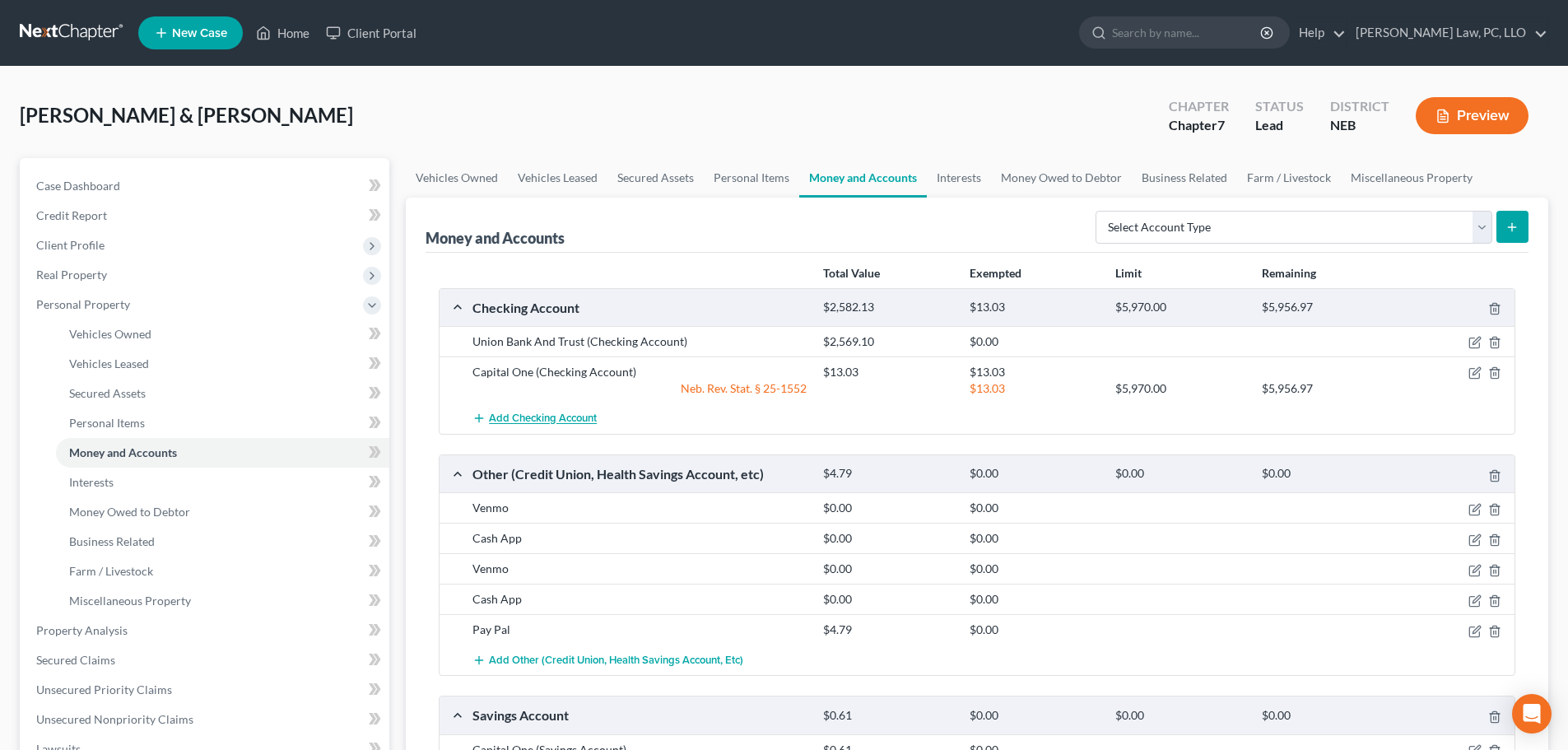
click at [570, 412] on button "Add Checking Account" at bounding box center [534, 419] width 124 height 30
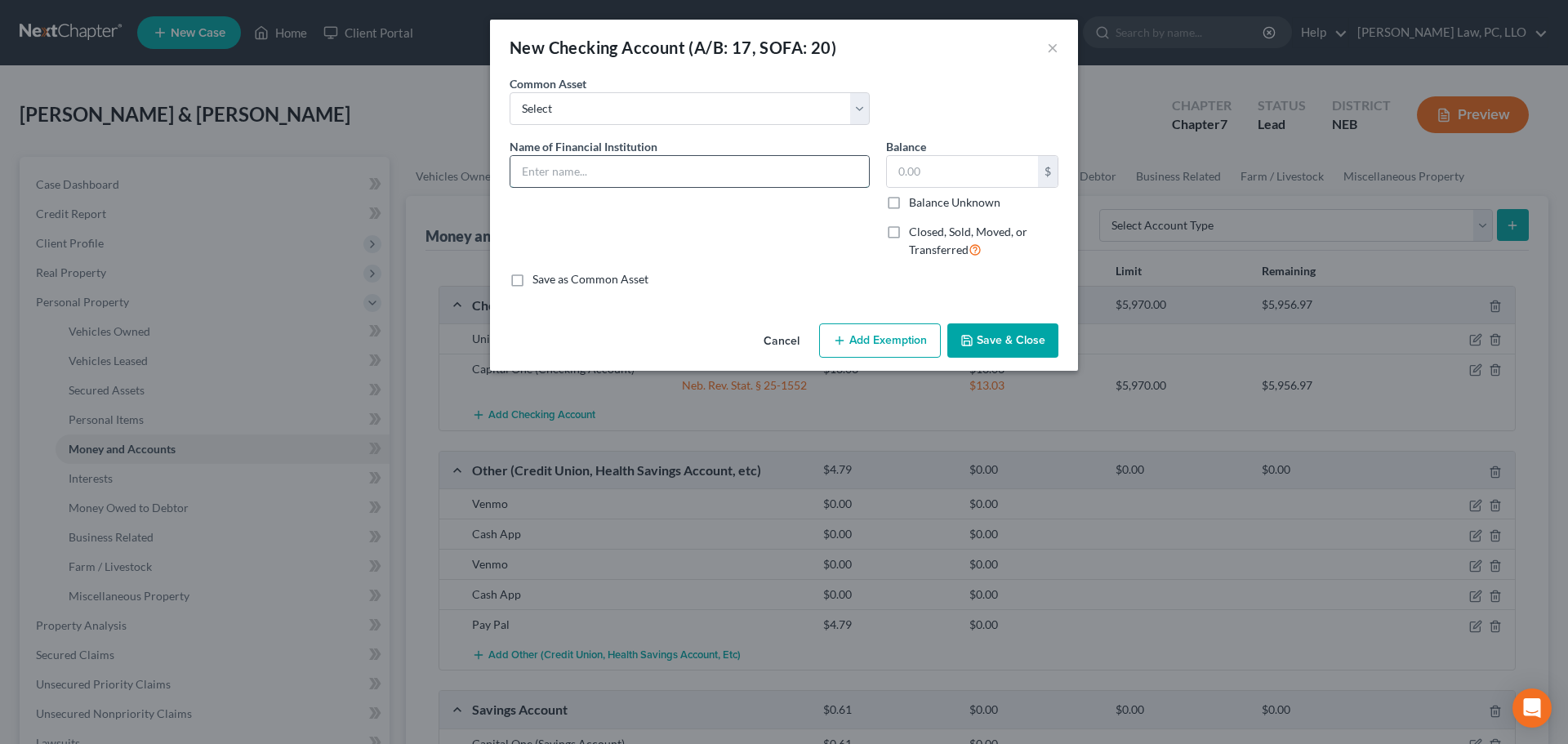
drag, startPoint x: 546, startPoint y: 173, endPoint x: 537, endPoint y: 173, distance: 9.0
click at [544, 173] on input "text" at bounding box center [689, 171] width 359 height 31
type input "Capital One - minor child account"
type input "0.74"
click at [851, 336] on button "Add Exemption" at bounding box center [880, 340] width 122 height 34
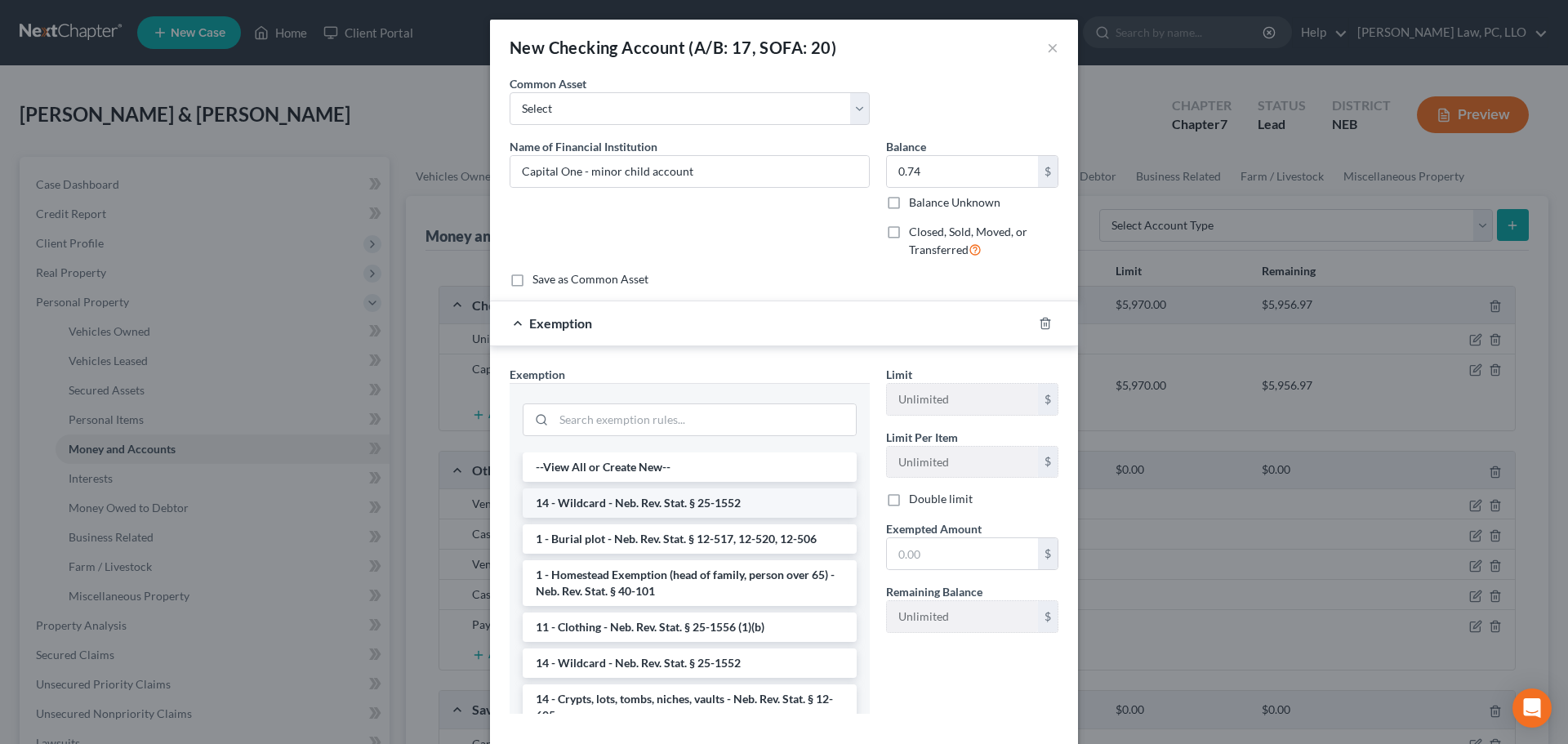
click at [583, 503] on li "14 - Wildcard - Neb. Rev. Stat. § 25-1552" at bounding box center [689, 503] width 334 height 29
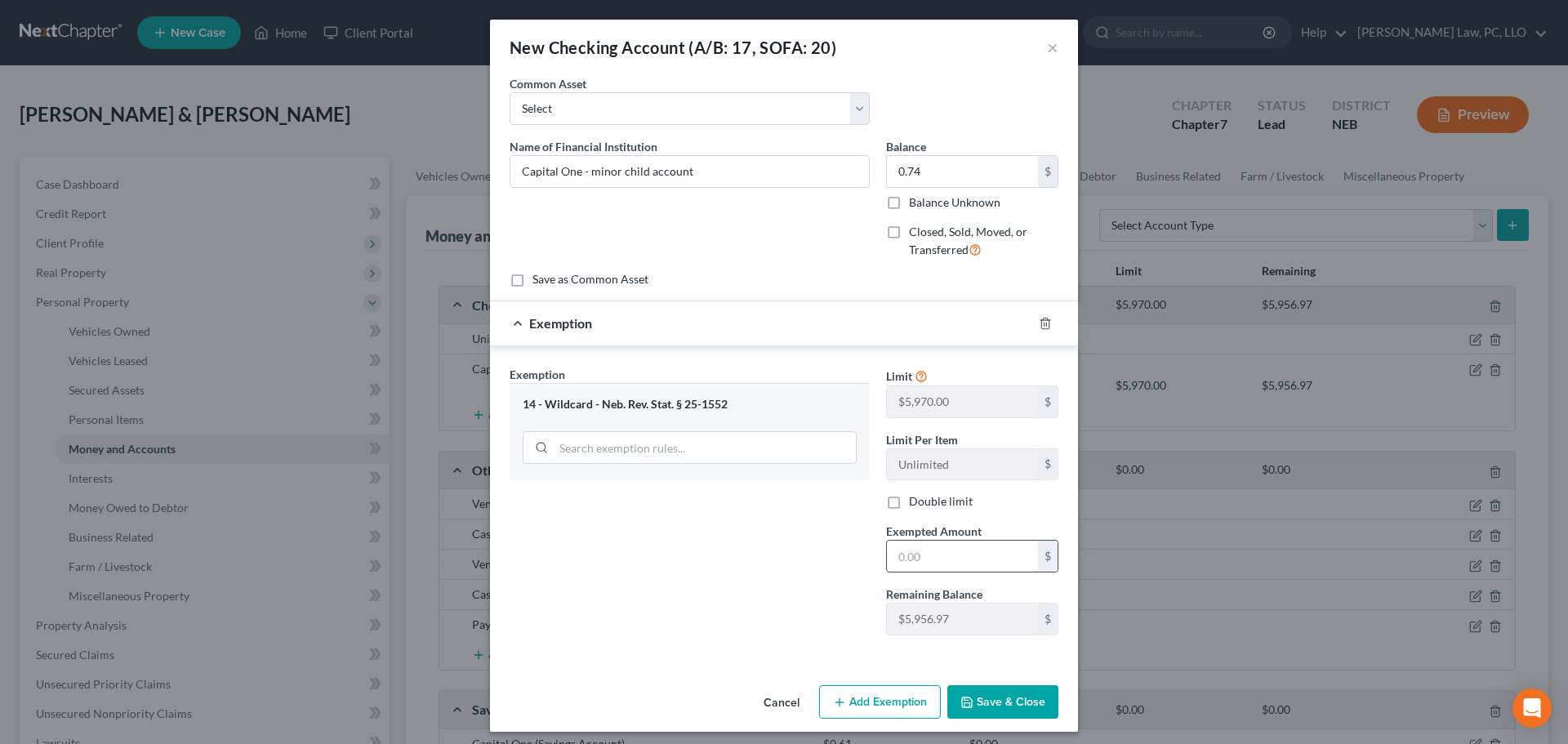
click at [983, 553] on input "text" at bounding box center [961, 555] width 151 height 31
type input "0.74"
click at [971, 704] on button "Save & Close" at bounding box center [1002, 702] width 111 height 34
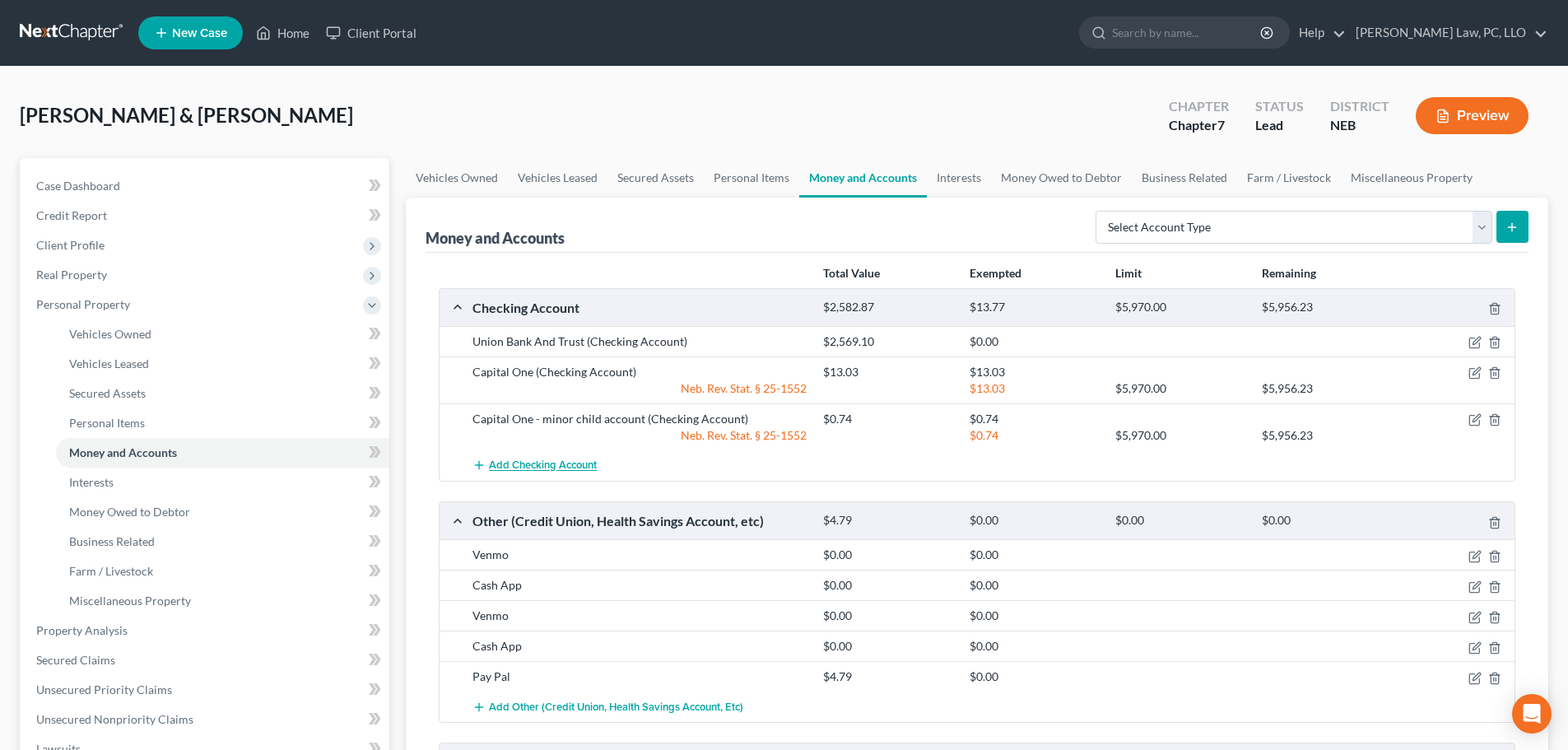
click at [563, 467] on span "Add Checking Account" at bounding box center [543, 466] width 108 height 13
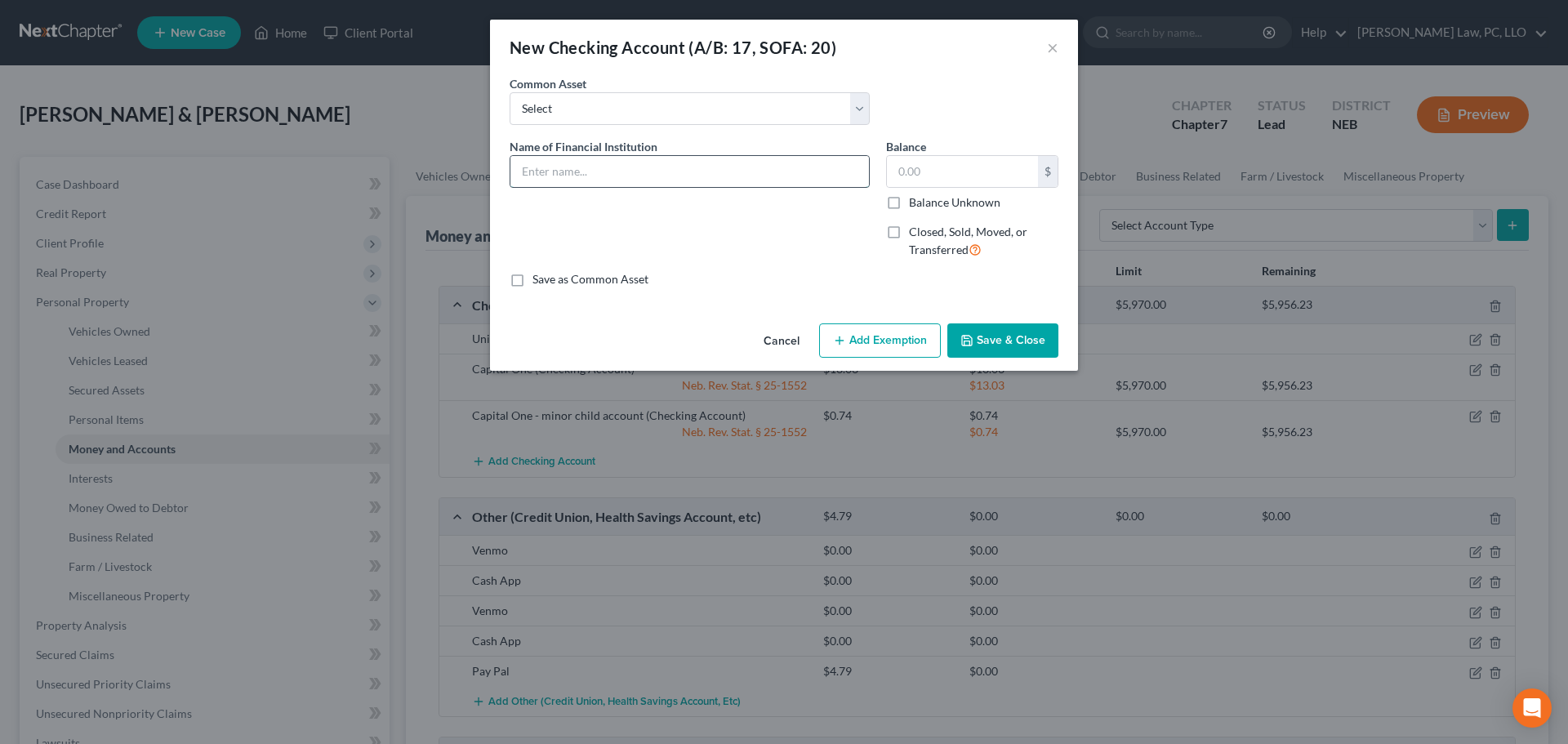
drag, startPoint x: 549, startPoint y: 174, endPoint x: 570, endPoint y: 184, distance: 23.3
click at [549, 174] on input "text" at bounding box center [689, 171] width 359 height 31
type input "V"
type input "Capital One - minor child account"
click at [976, 179] on input "text" at bounding box center [961, 171] width 151 height 31
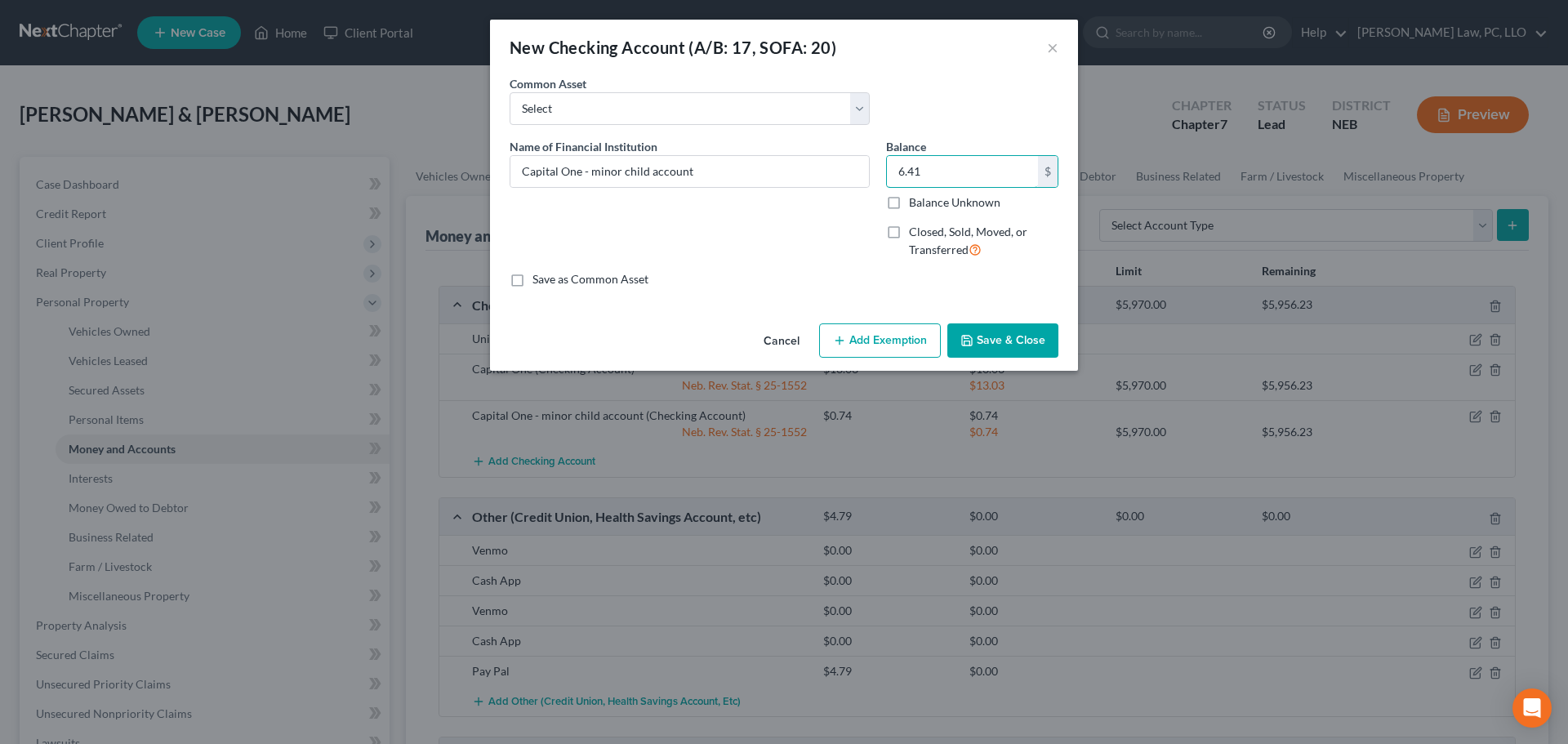
type input "6.41"
click at [896, 351] on button "Add Exemption" at bounding box center [880, 340] width 122 height 34
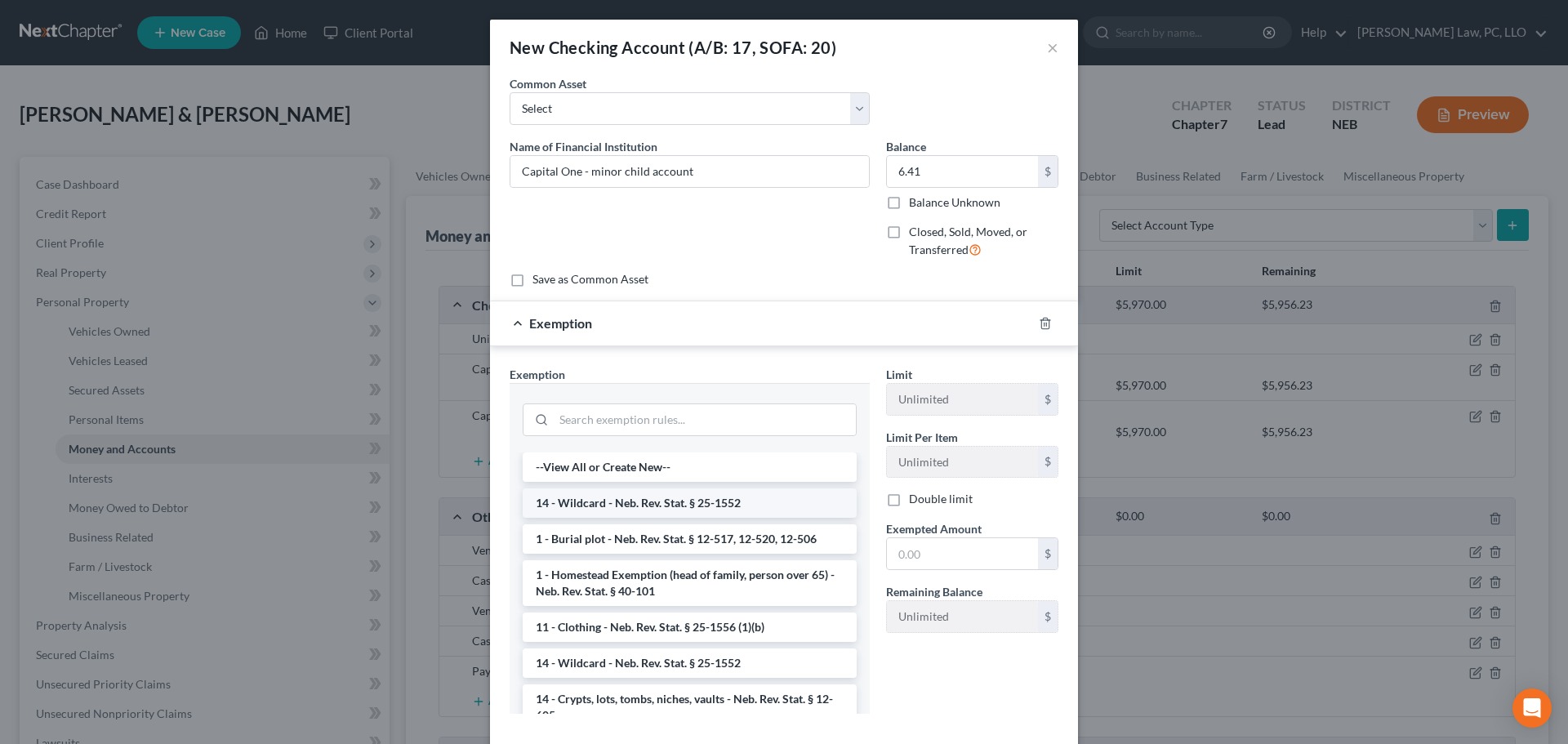
click at [657, 501] on li "14 - Wildcard - Neb. Rev. Stat. § 25-1552" at bounding box center [689, 503] width 334 height 29
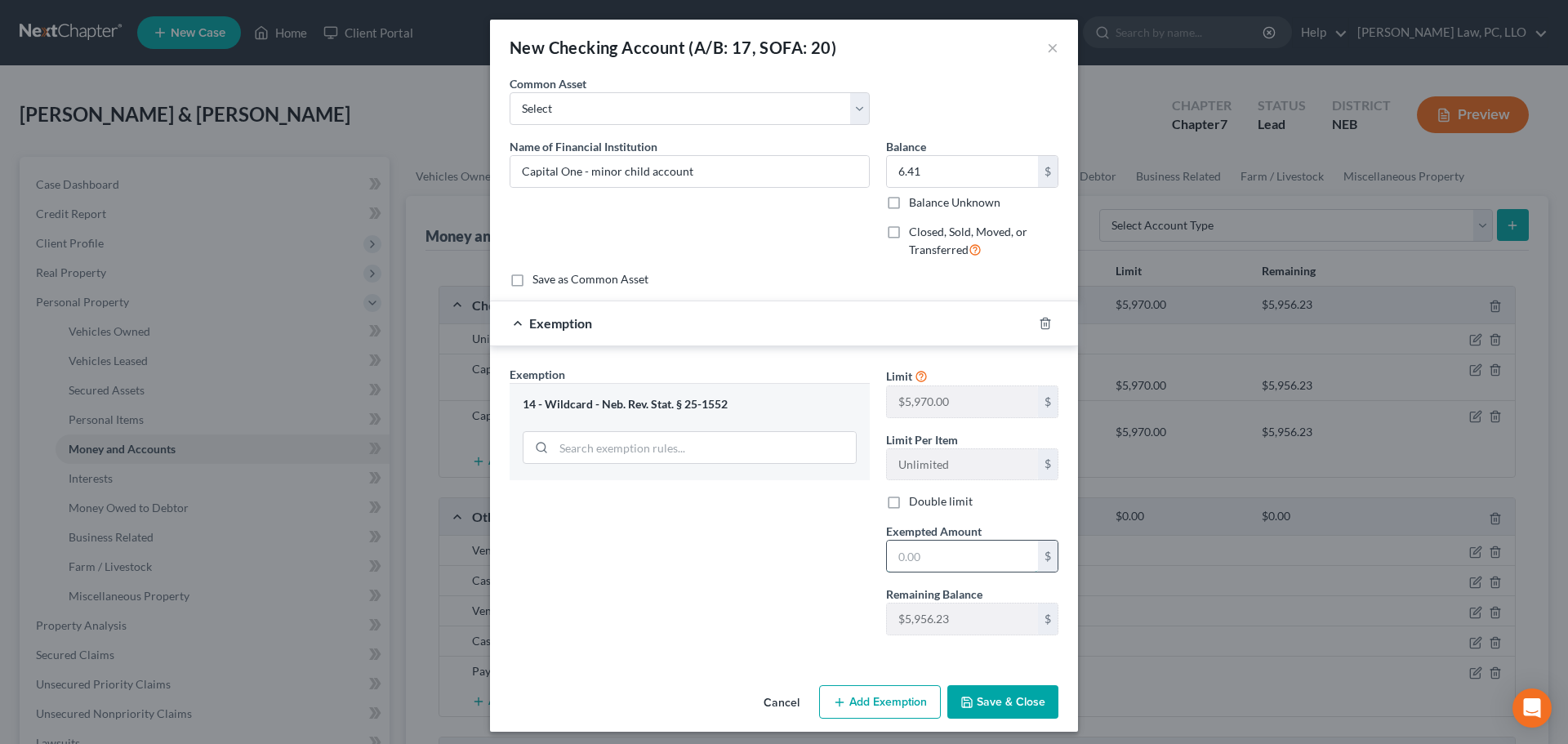
click at [922, 553] on input "text" at bounding box center [961, 555] width 151 height 31
type input "6.41"
click at [969, 709] on button "Save & Close" at bounding box center [1002, 702] width 111 height 34
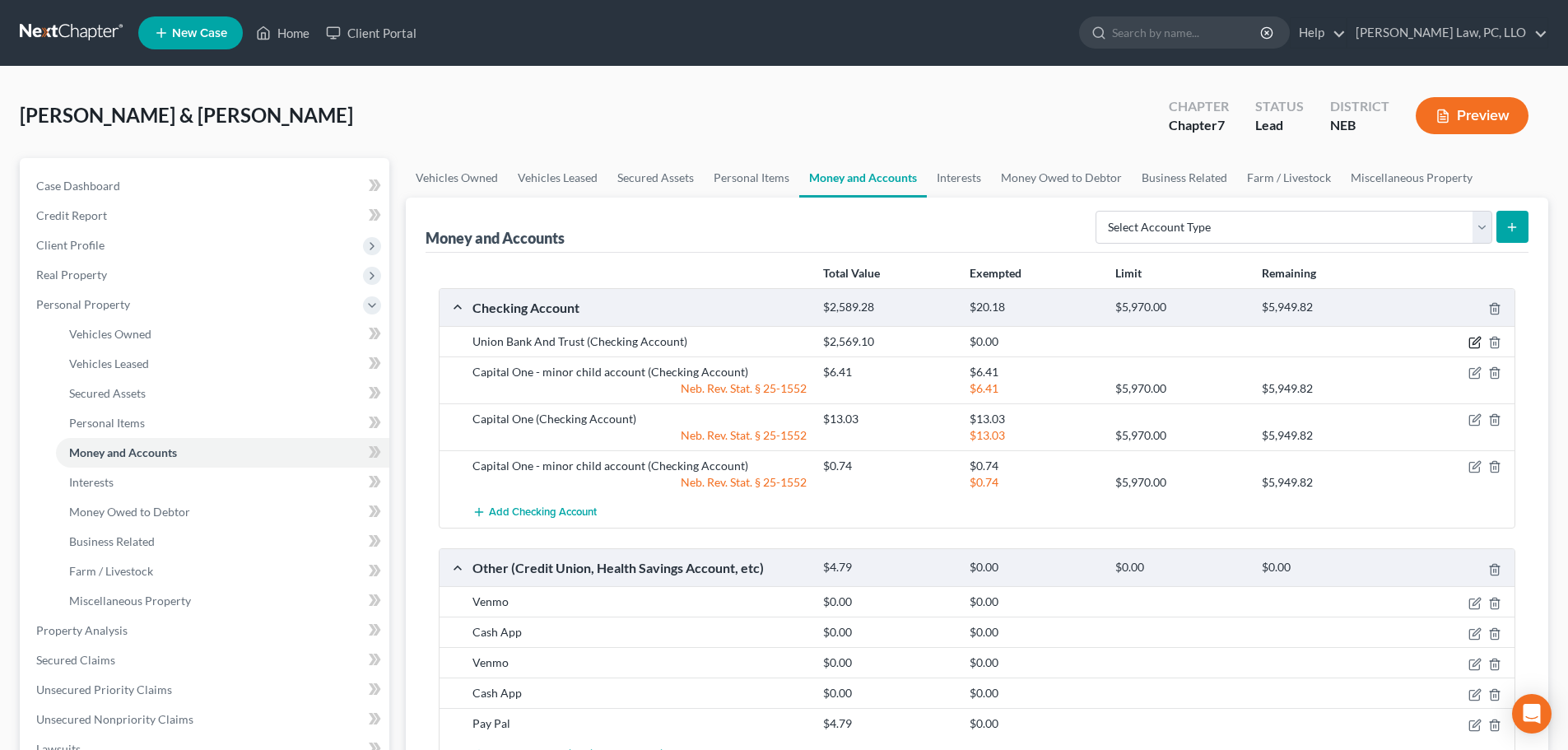
click at [1476, 343] on icon "button" at bounding box center [1476, 341] width 8 height 8
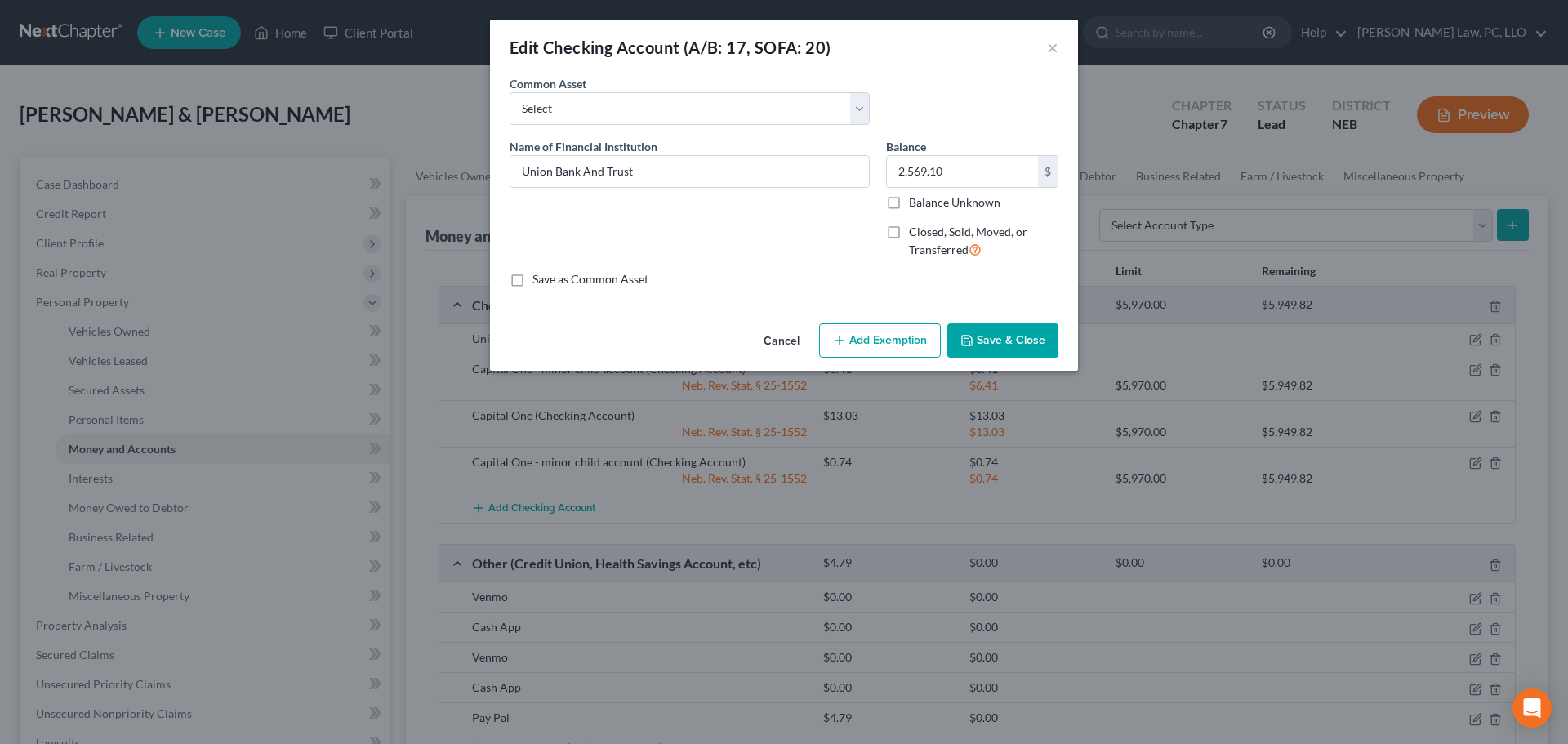
click at [868, 329] on button "Add Exemption" at bounding box center [880, 340] width 122 height 34
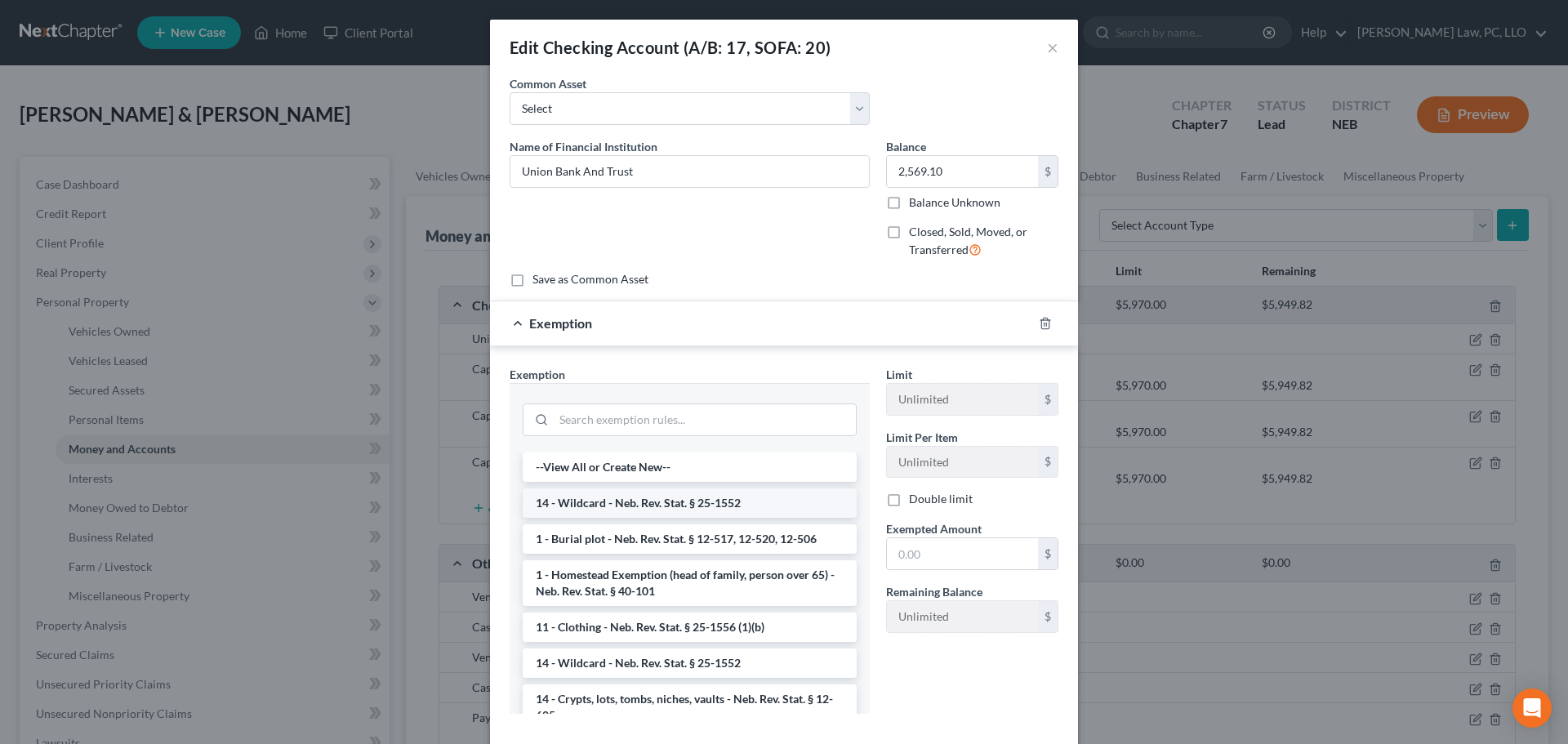
click at [599, 500] on li "14 - Wildcard - Neb. Rev. Stat. § 25-1552" at bounding box center [689, 503] width 334 height 29
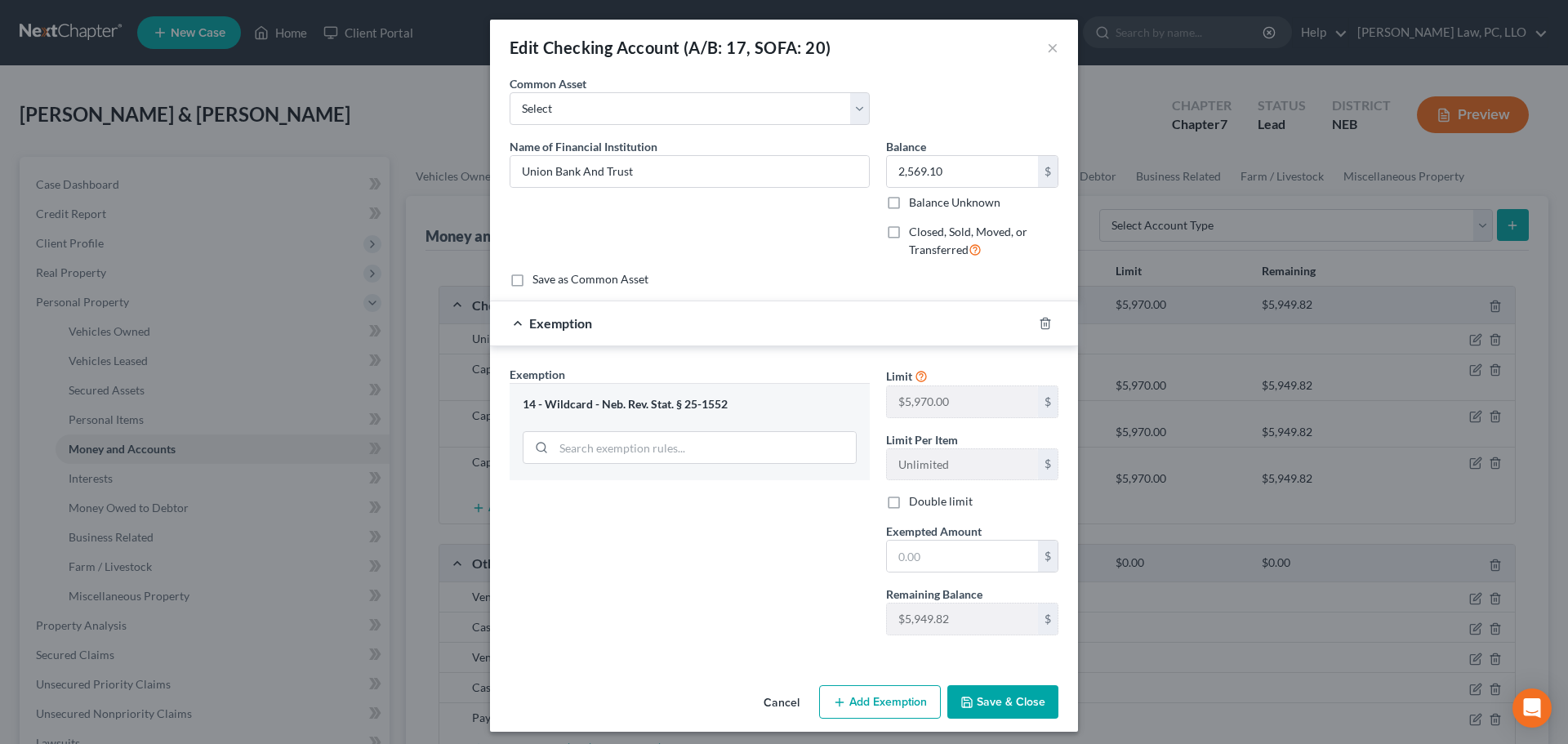
click at [921, 498] on label "Double limit" at bounding box center [940, 502] width 64 height 17
click at [921, 498] on input "Double limit" at bounding box center [920, 498] width 11 height 11
checkbox input "true"
click at [908, 548] on input "text" at bounding box center [961, 555] width 151 height 31
type input "2,569.10"
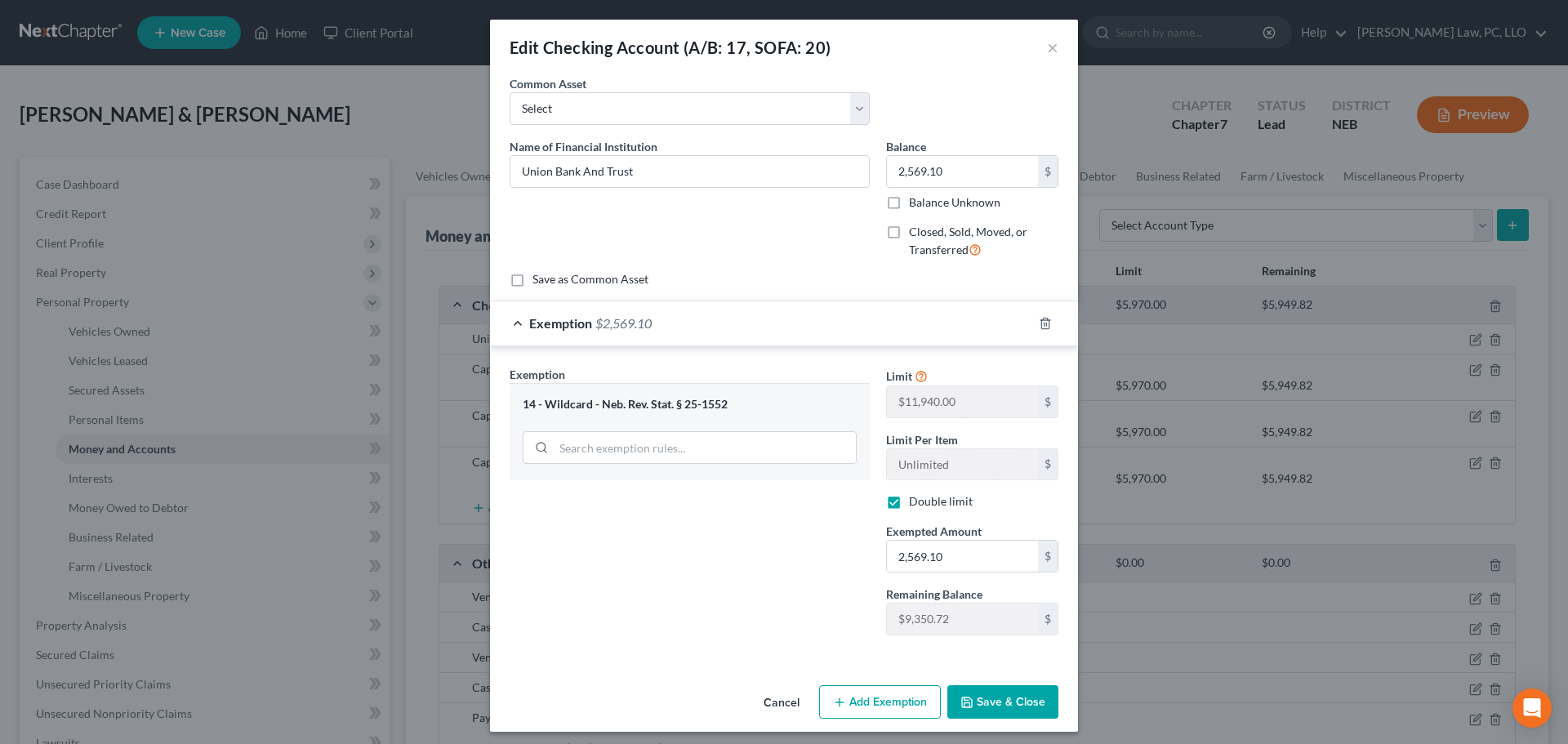
click at [968, 699] on icon "button" at bounding box center [967, 702] width 13 height 13
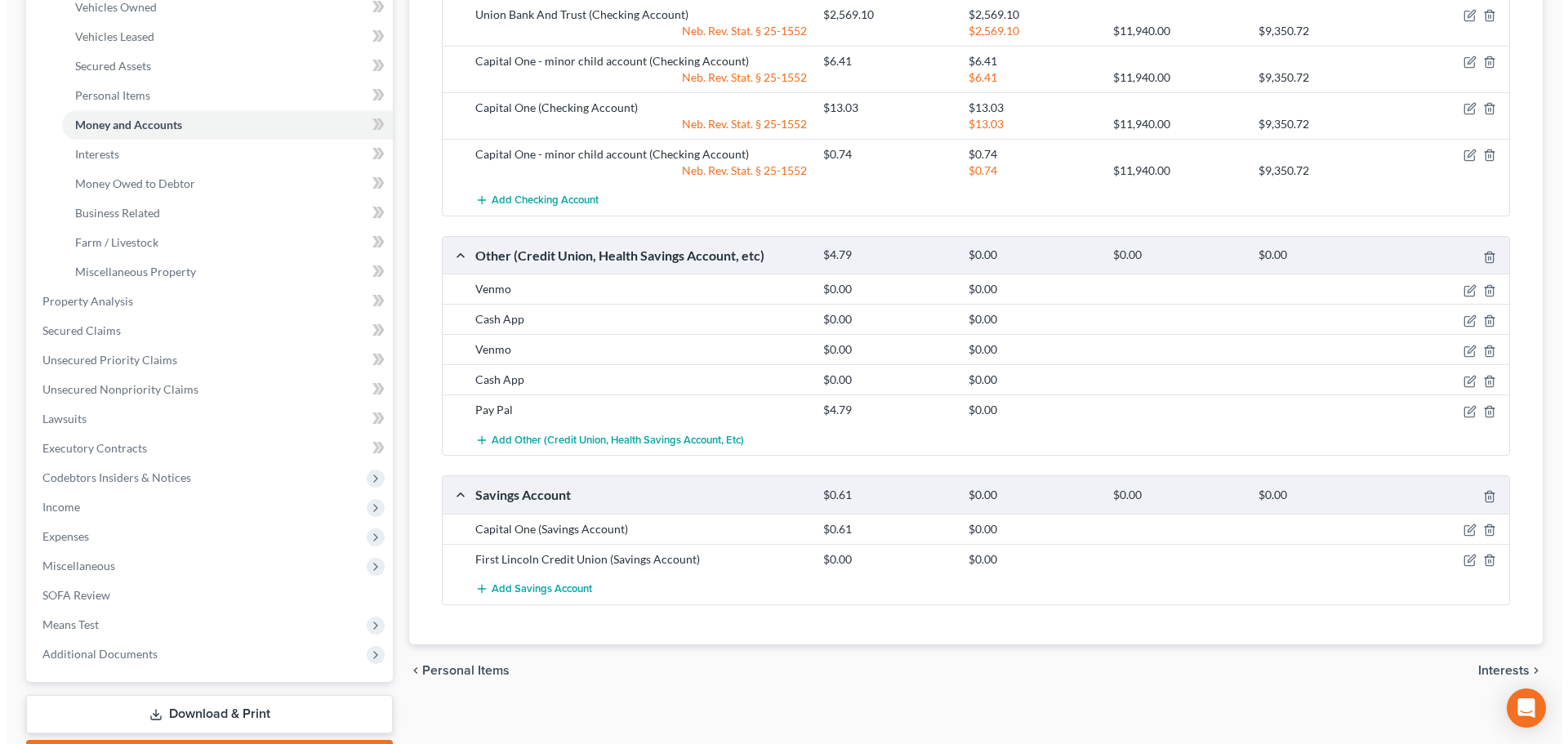
scroll to position [326, 0]
click at [1464, 409] on icon "button" at bounding box center [1464, 407] width 7 height 7
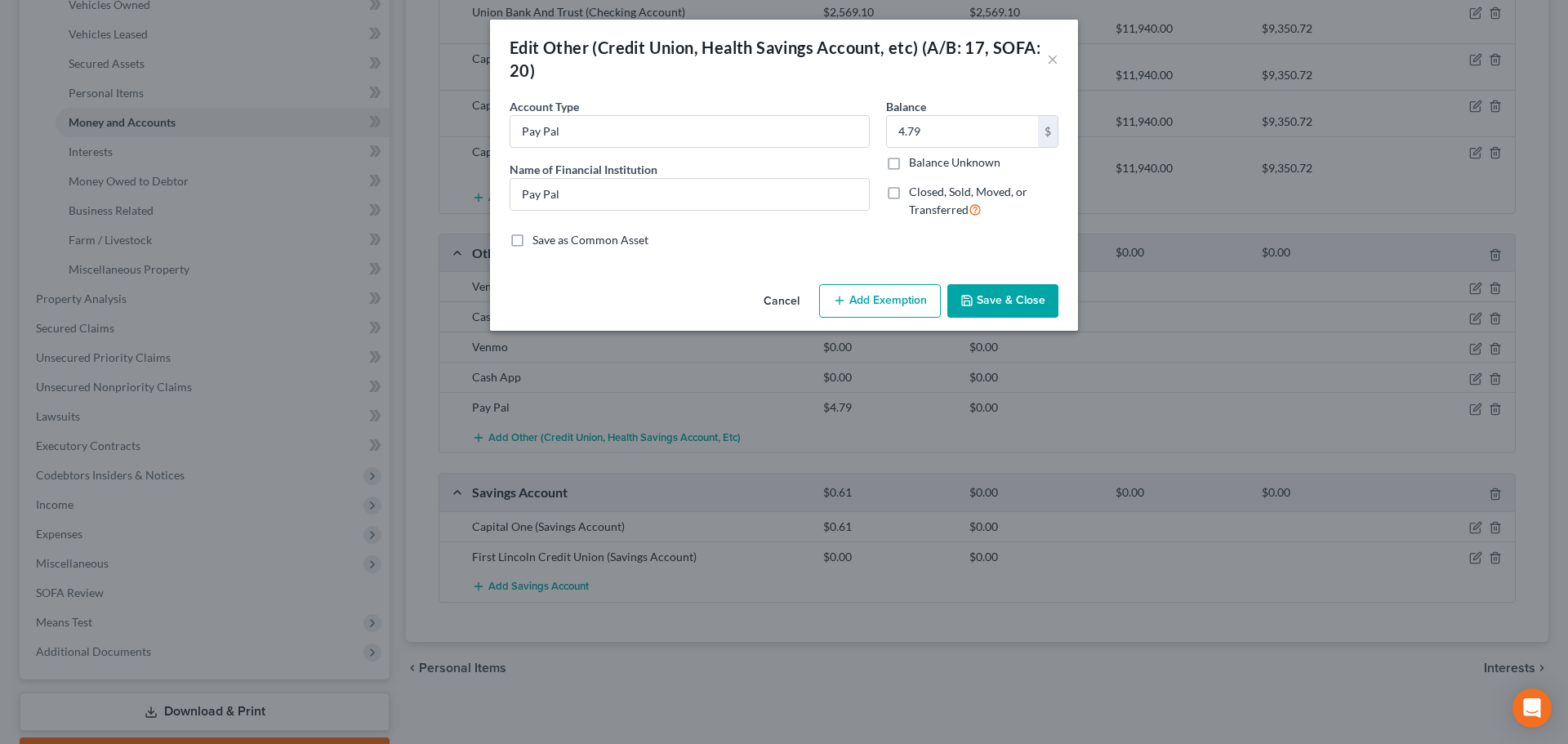
click at [887, 307] on button "Add Exemption" at bounding box center [880, 300] width 122 height 34
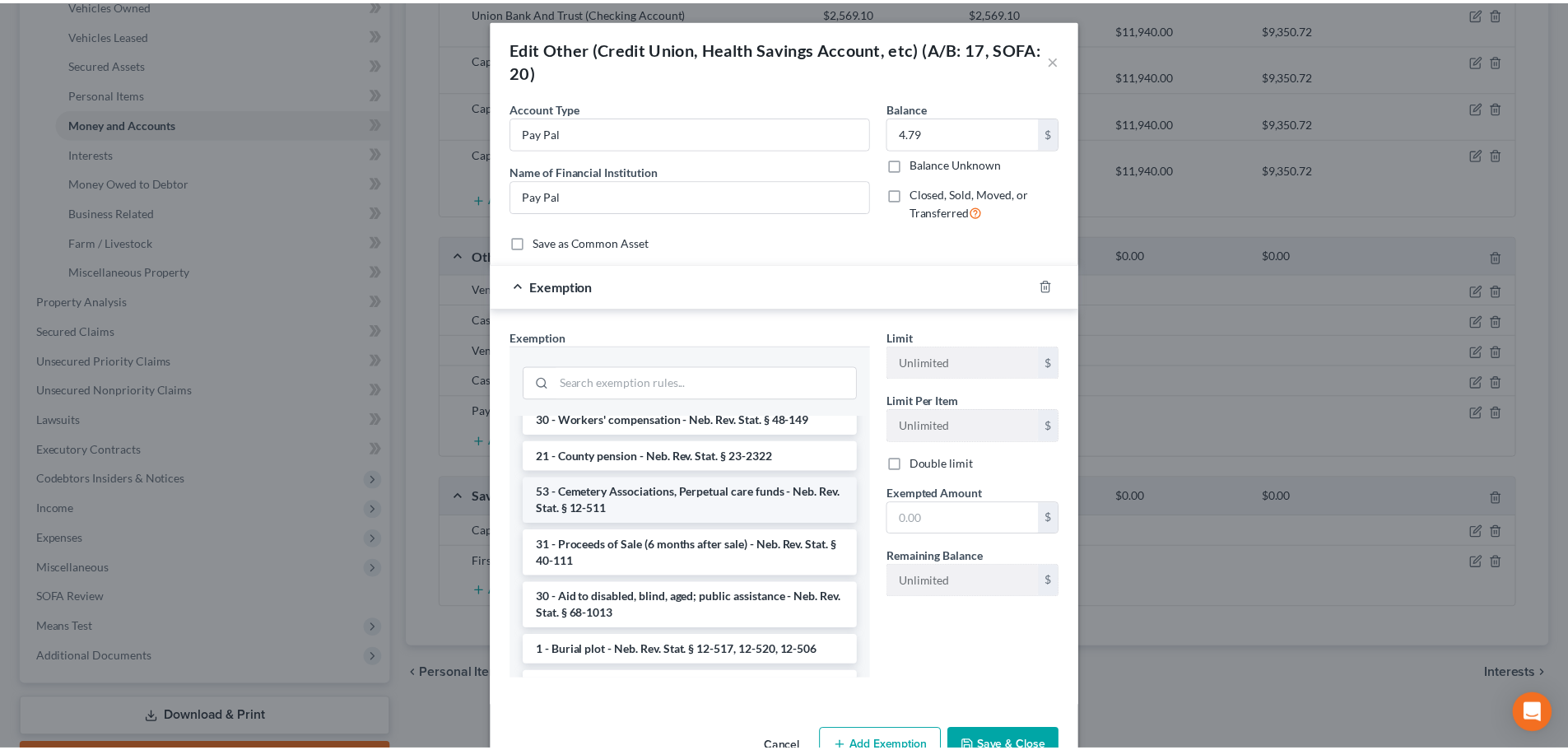
scroll to position [494, 0]
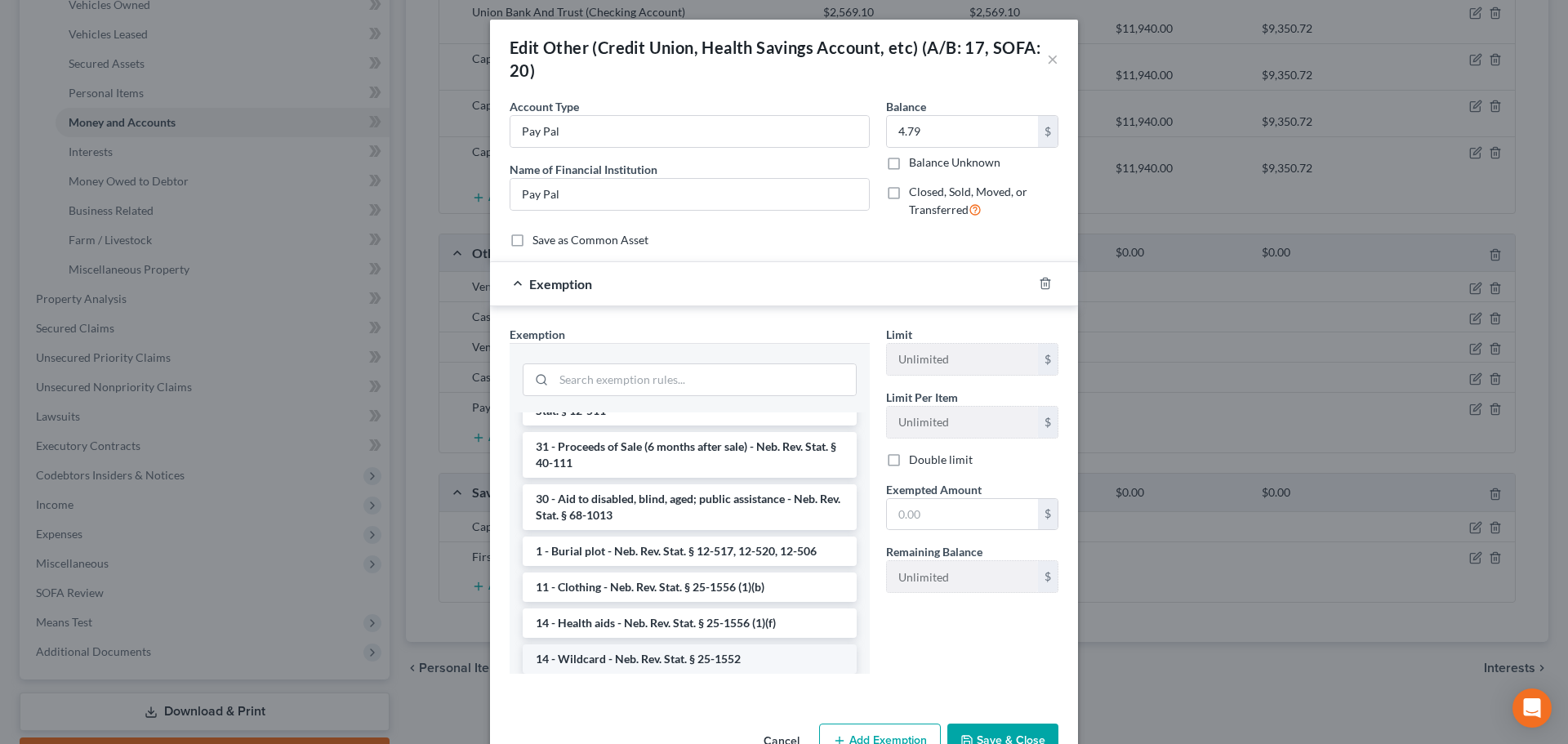
click at [608, 662] on li "14 - Wildcard - Neb. Rev. Stat. § 25-1552" at bounding box center [689, 658] width 334 height 29
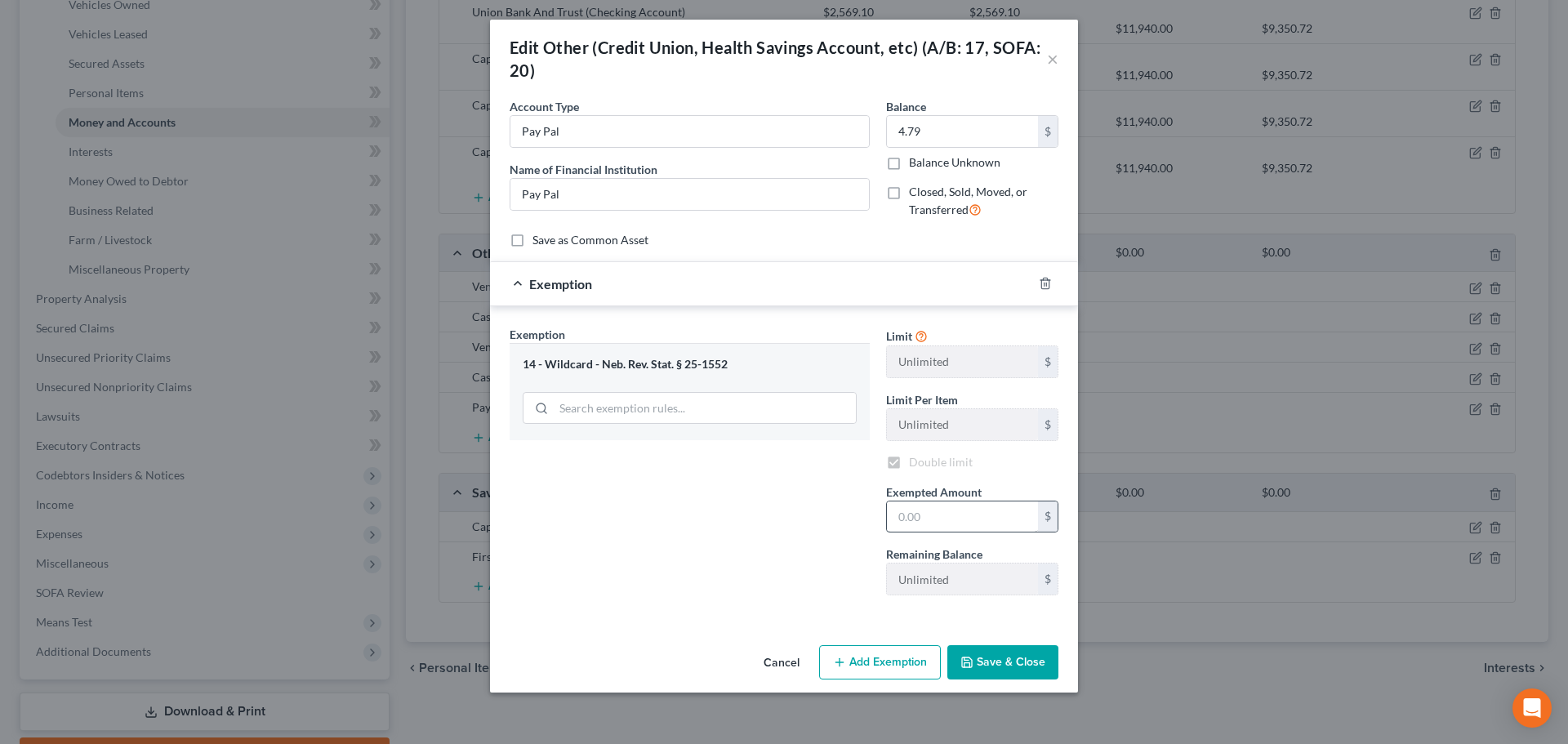
checkbox input "true"
click at [968, 501] on input "text" at bounding box center [961, 516] width 151 height 31
type input "4.79"
click at [987, 653] on button "Save & Close" at bounding box center [1002, 662] width 111 height 34
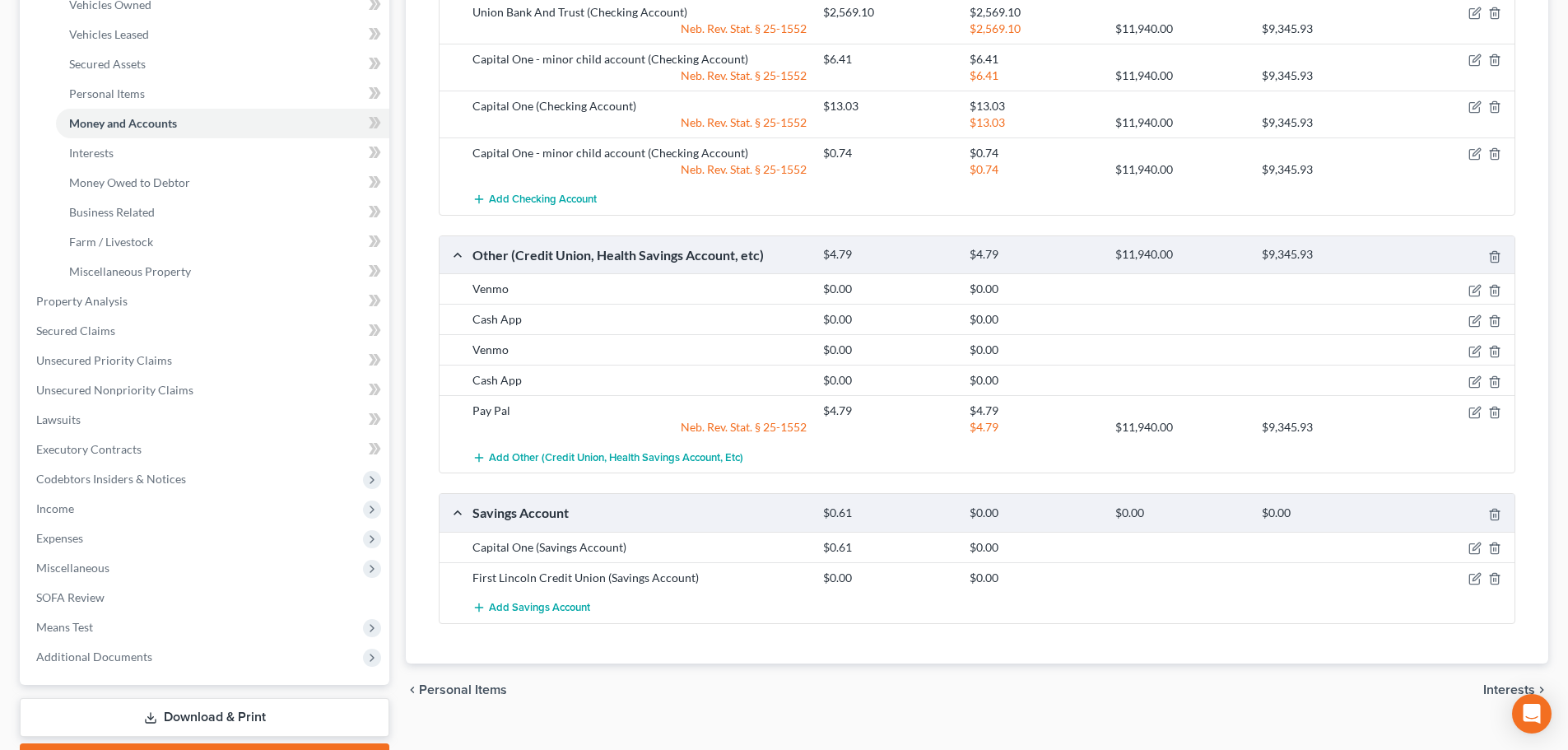
click at [1466, 382] on div at bounding box center [1457, 380] width 117 height 17
click at [1468, 379] on icon "button" at bounding box center [1475, 382] width 13 height 13
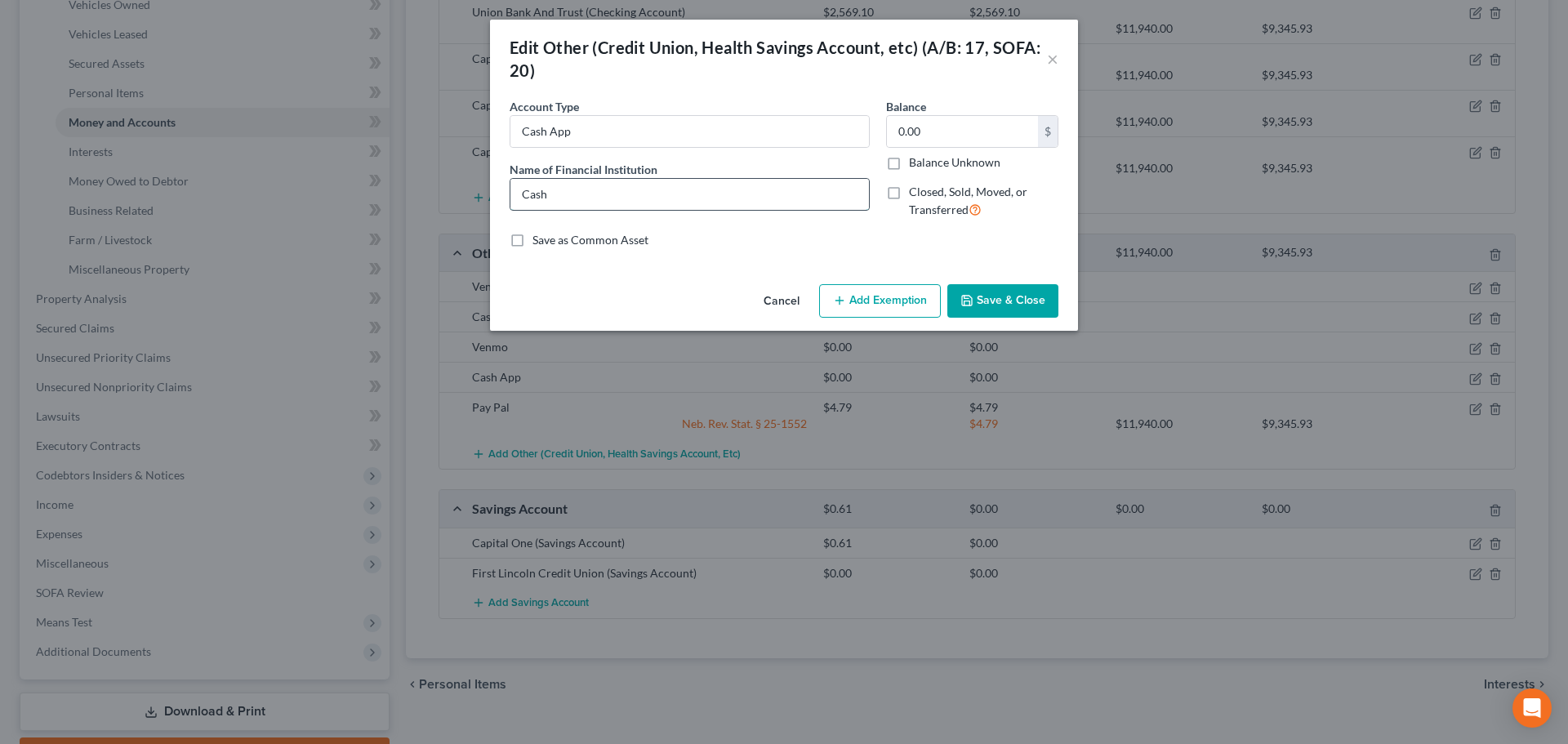
click at [591, 187] on input "Cash" at bounding box center [689, 194] width 359 height 31
type input "Cash App"
click at [975, 296] on button "Save & Close" at bounding box center [1002, 300] width 111 height 34
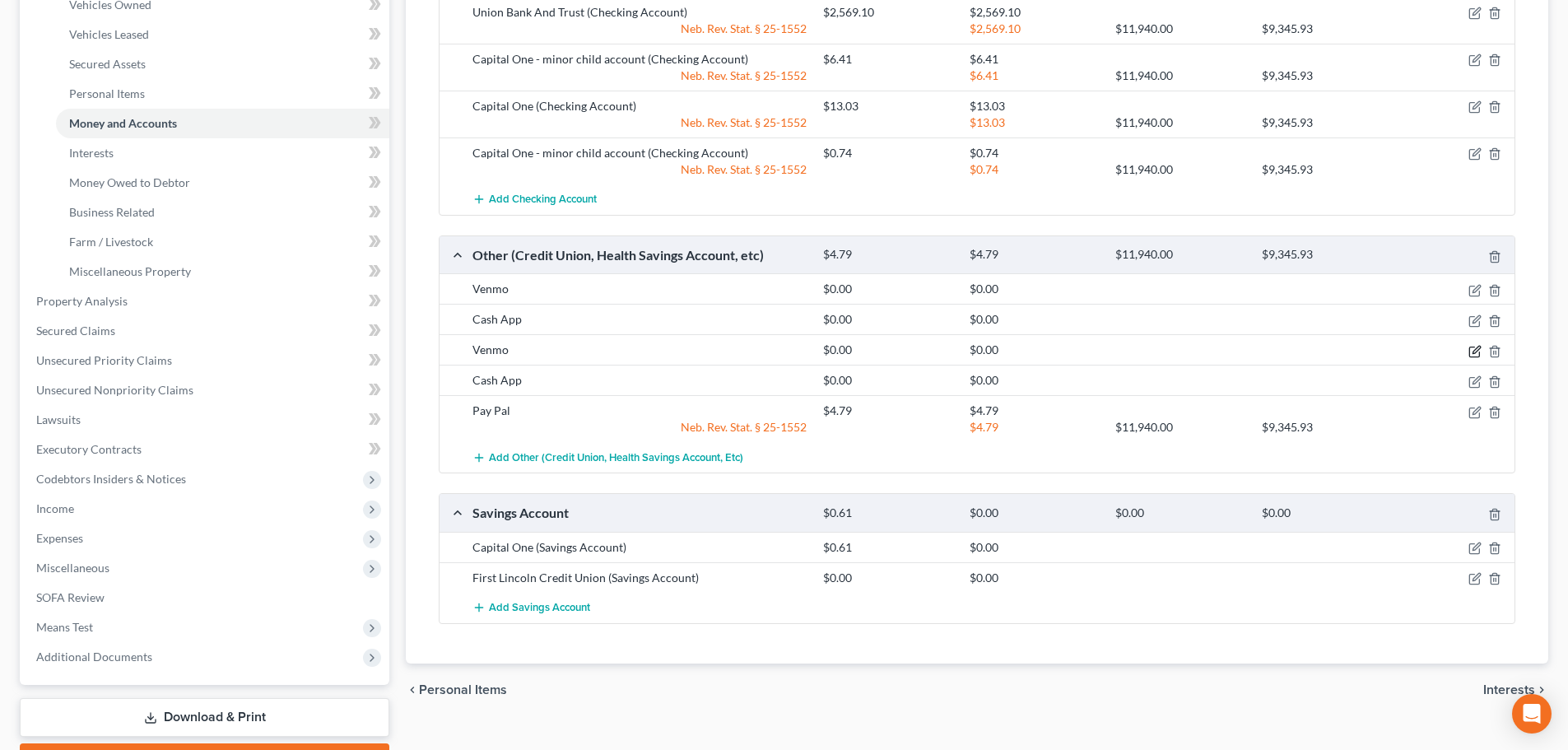
click at [1474, 351] on icon "button" at bounding box center [1476, 349] width 8 height 8
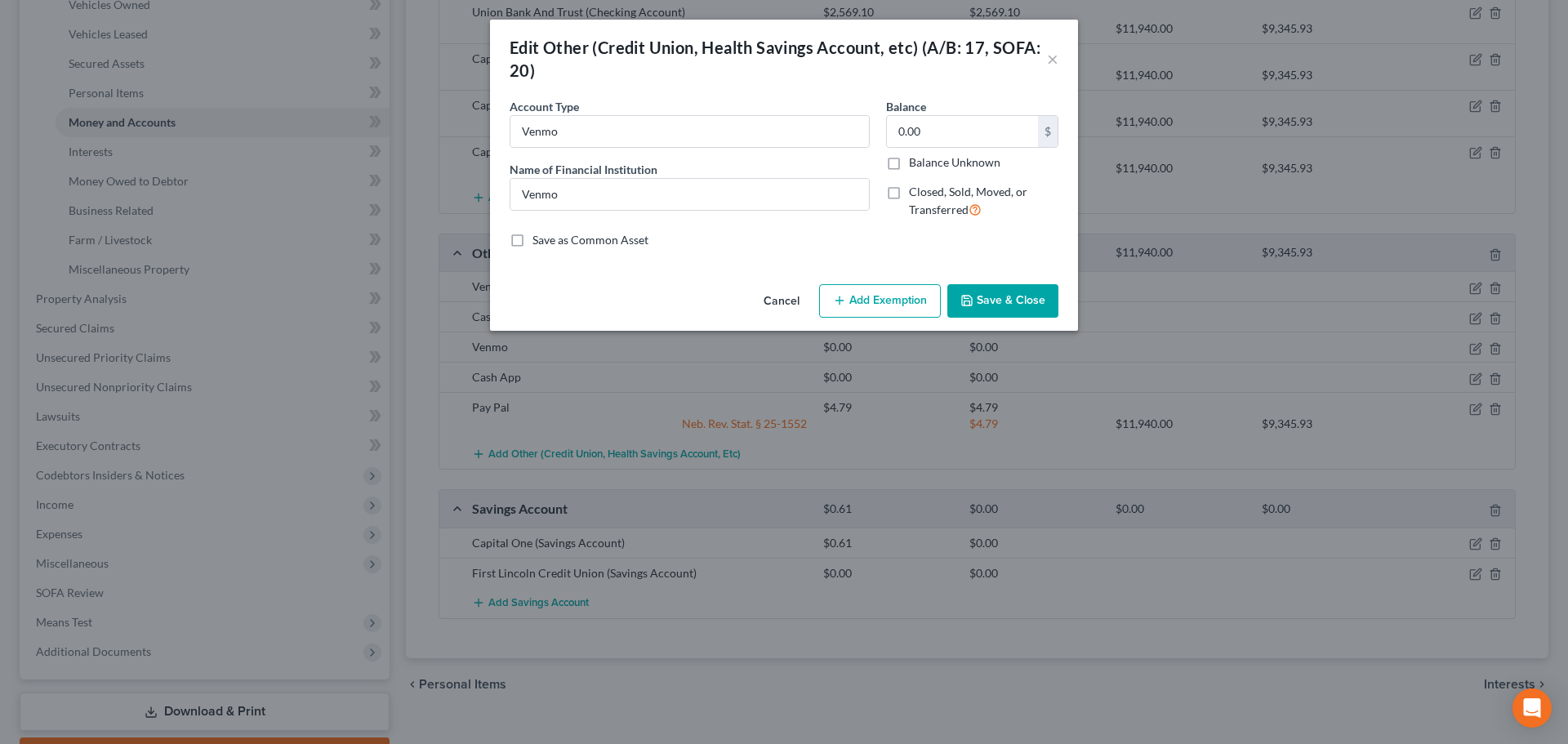
click at [998, 298] on button "Save & Close" at bounding box center [1002, 300] width 111 height 34
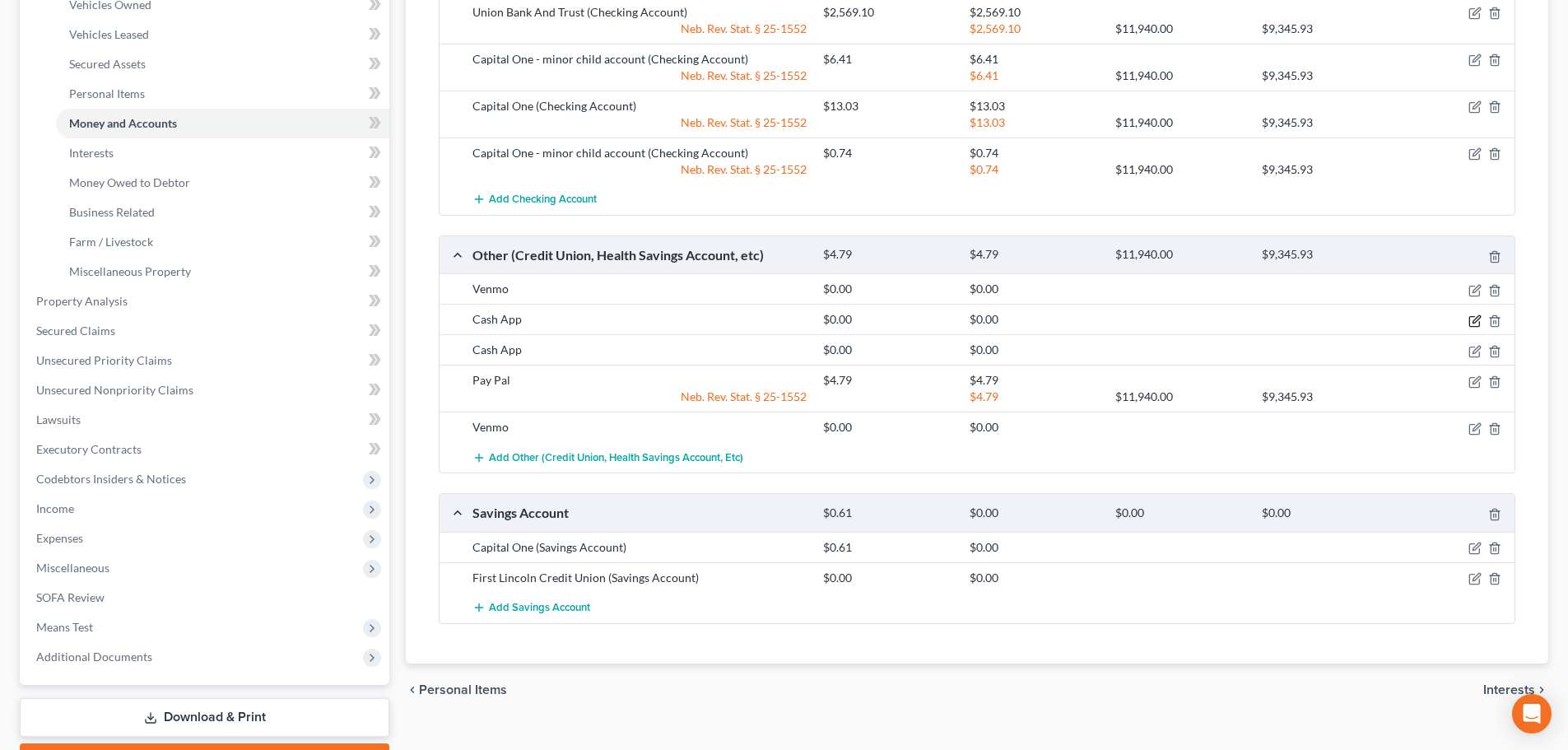
click at [1475, 318] on icon "button" at bounding box center [1475, 321] width 13 height 13
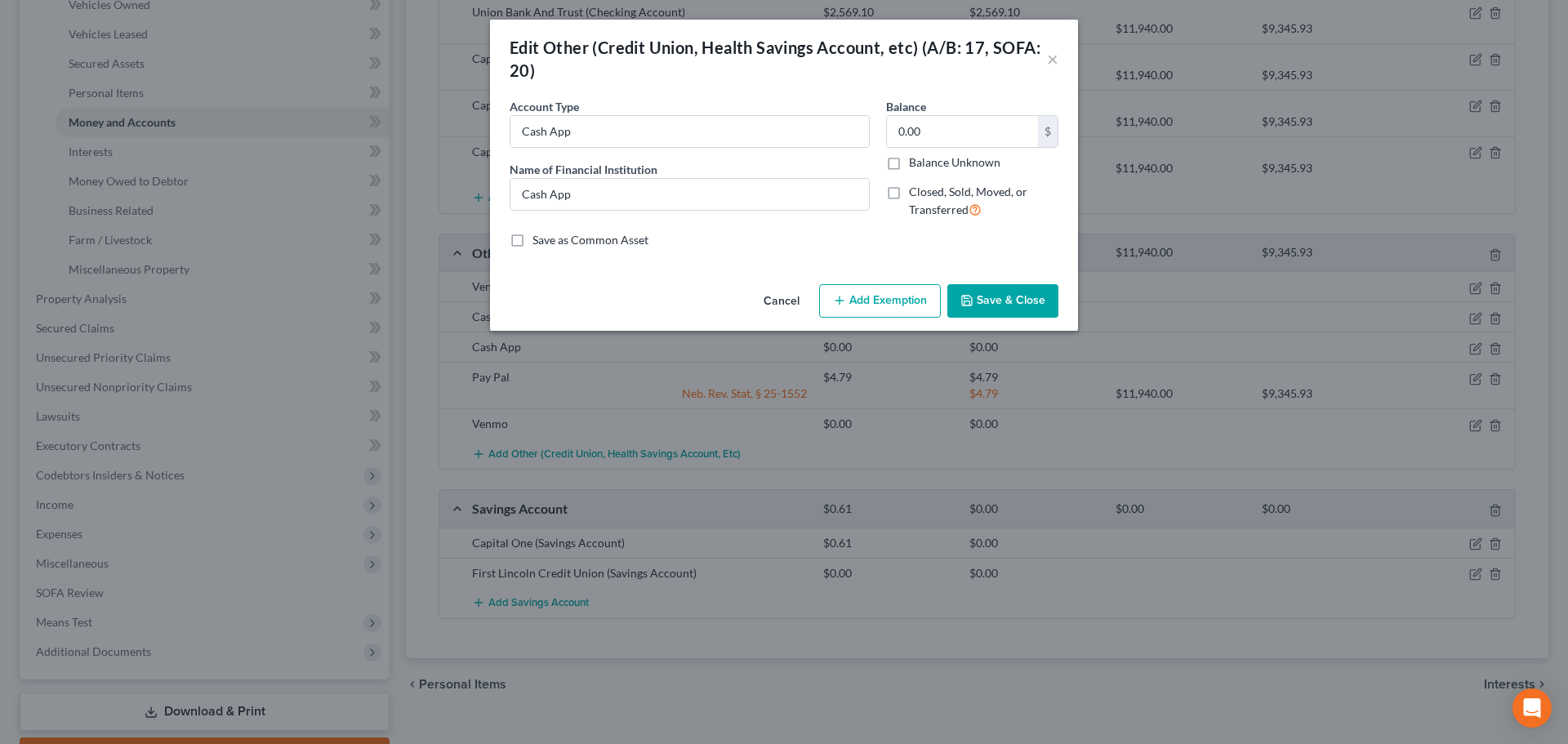
click at [994, 301] on button "Save & Close" at bounding box center [1002, 300] width 111 height 34
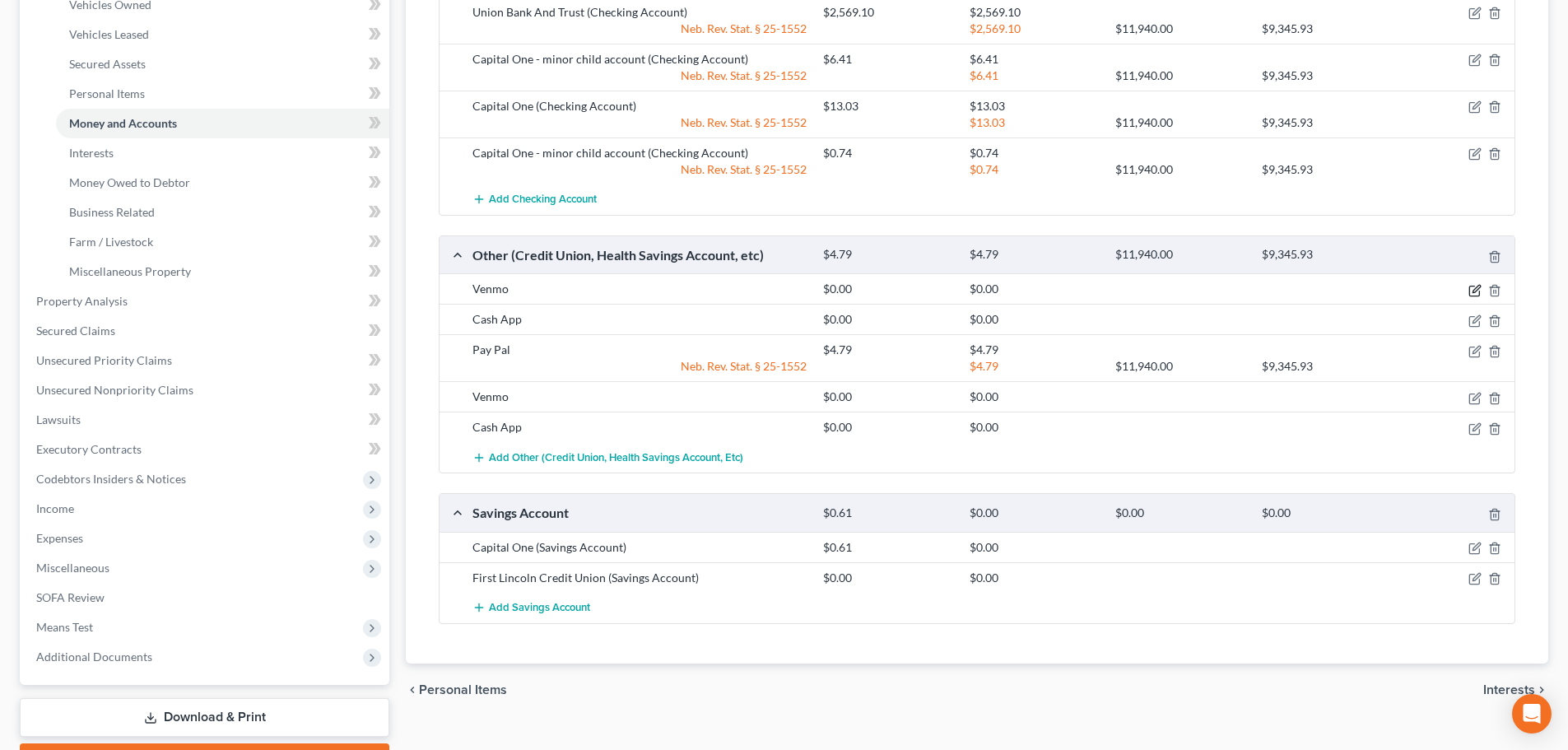
click at [1477, 287] on icon "button" at bounding box center [1476, 288] width 8 height 8
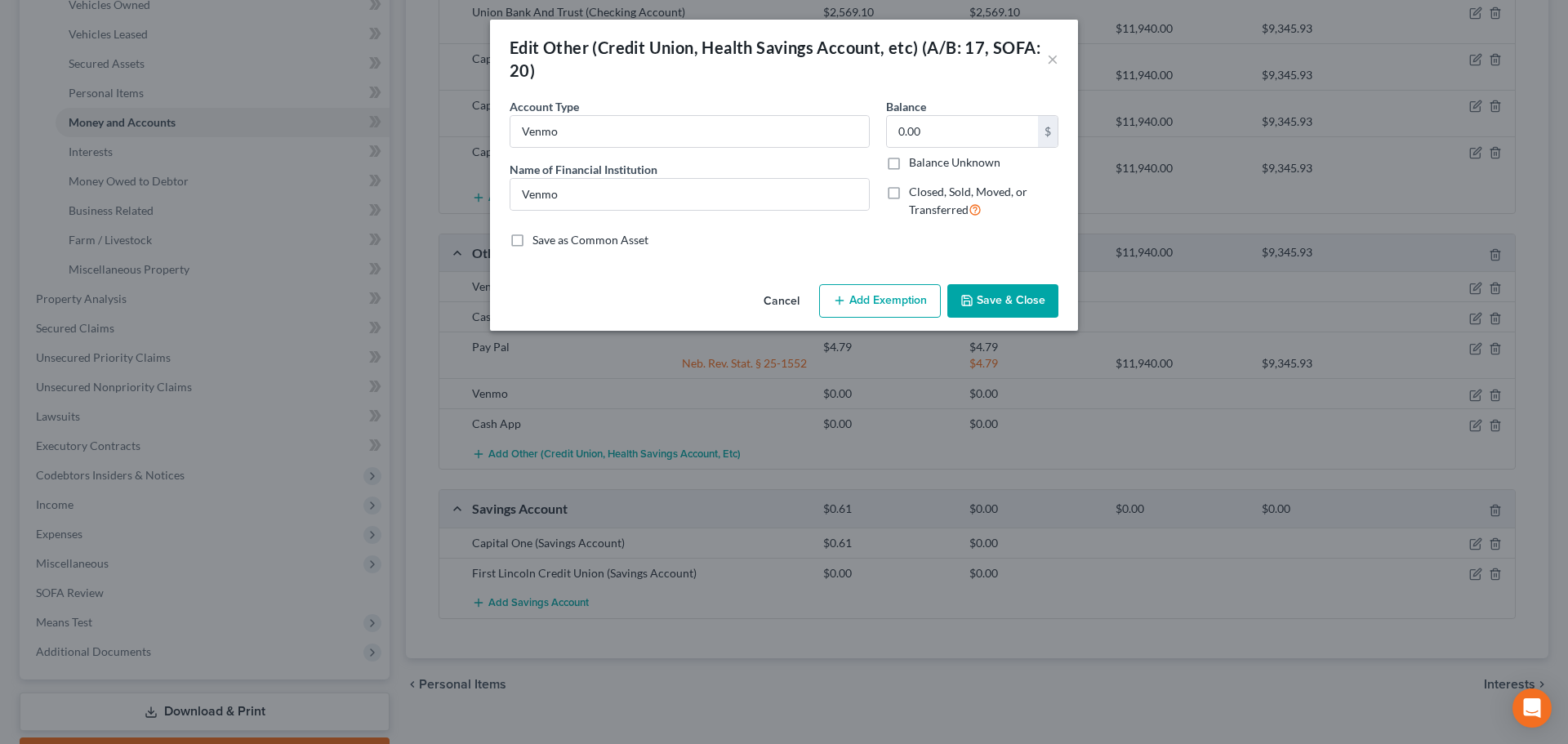
click at [1012, 305] on button "Save & Close" at bounding box center [1002, 300] width 111 height 34
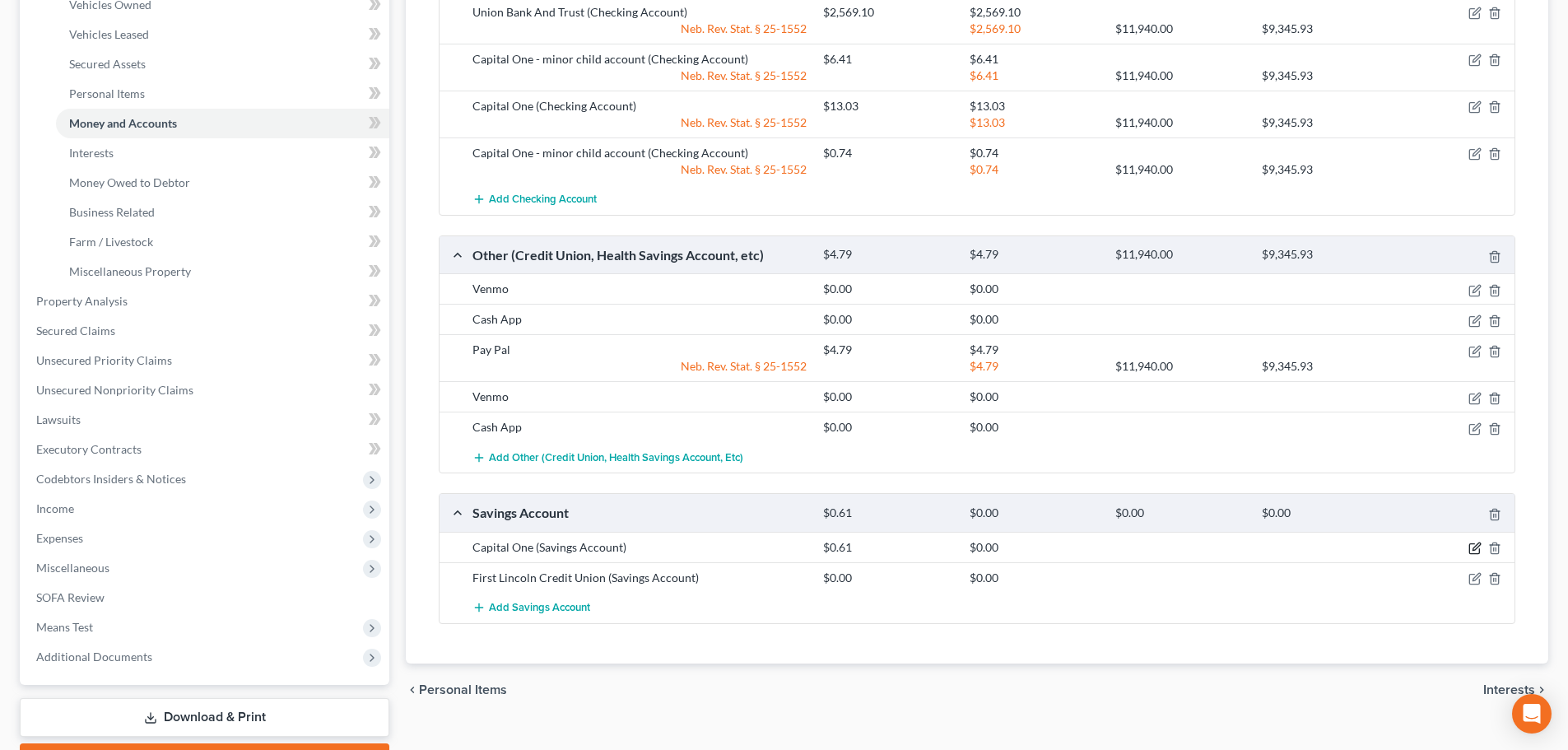
click at [1477, 542] on icon "button" at bounding box center [1475, 549] width 13 height 13
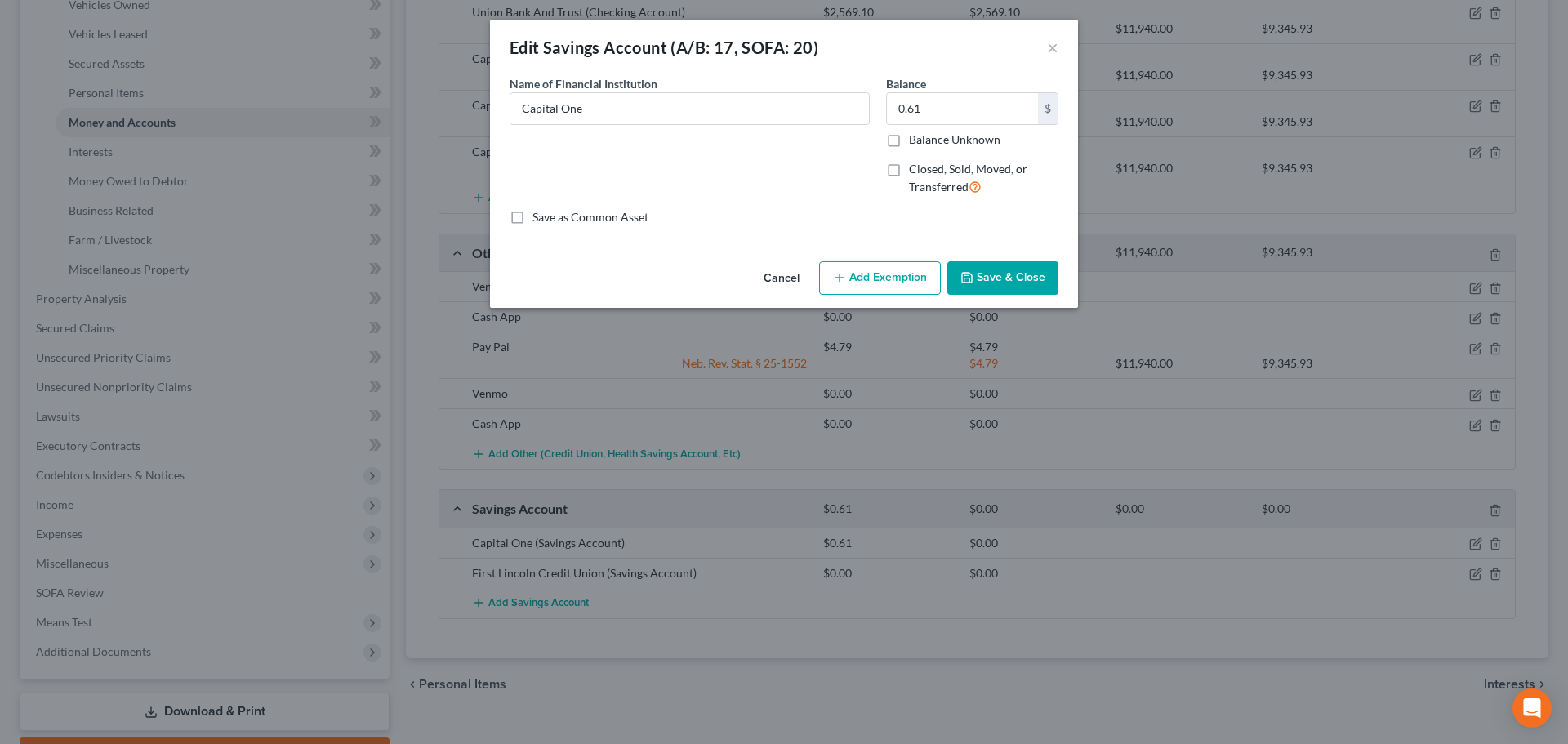
click at [896, 277] on button "Add Exemption" at bounding box center [880, 278] width 122 height 34
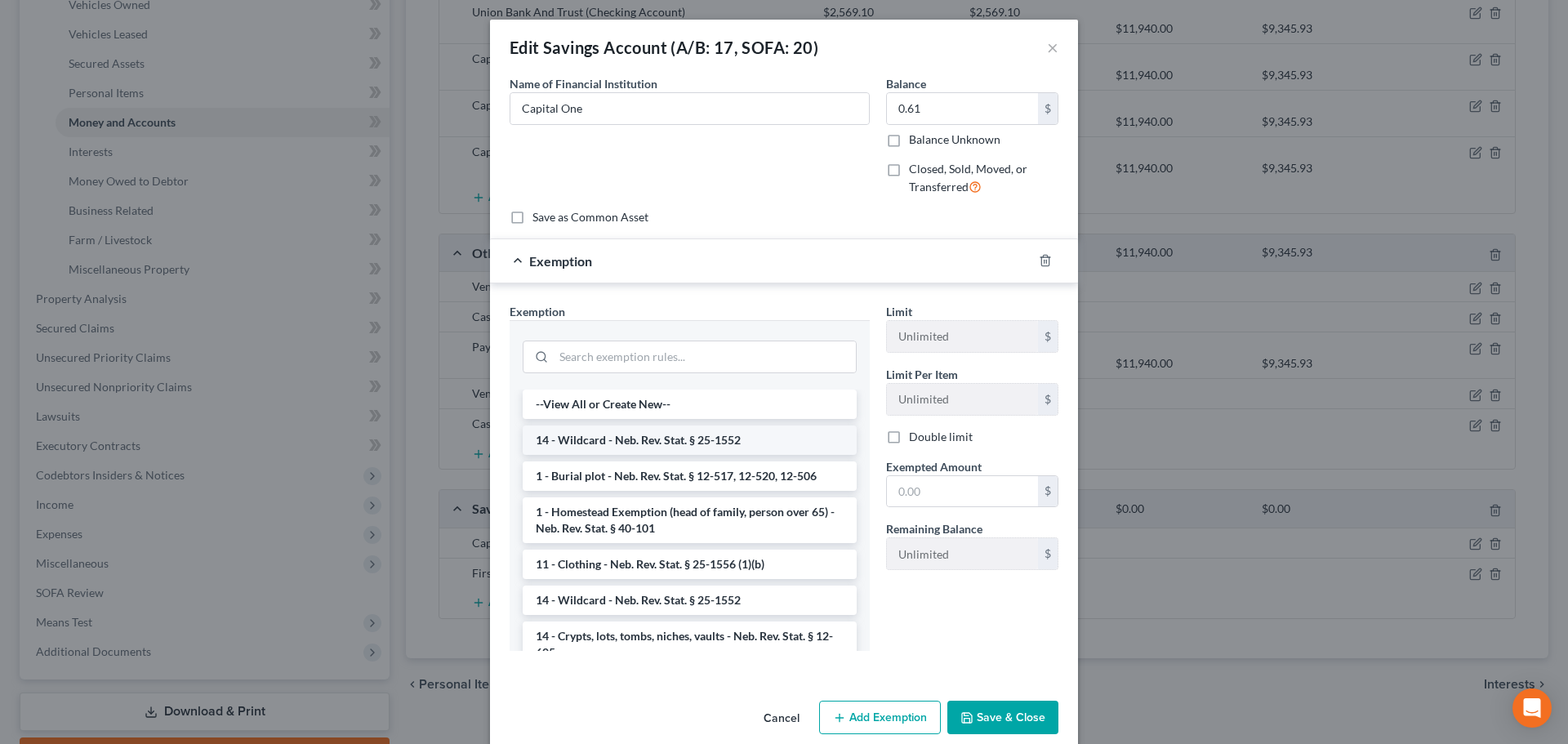
click at [651, 436] on li "14 - Wildcard - Neb. Rev. Stat. § 25-1552" at bounding box center [689, 439] width 334 height 29
checkbox input "true"
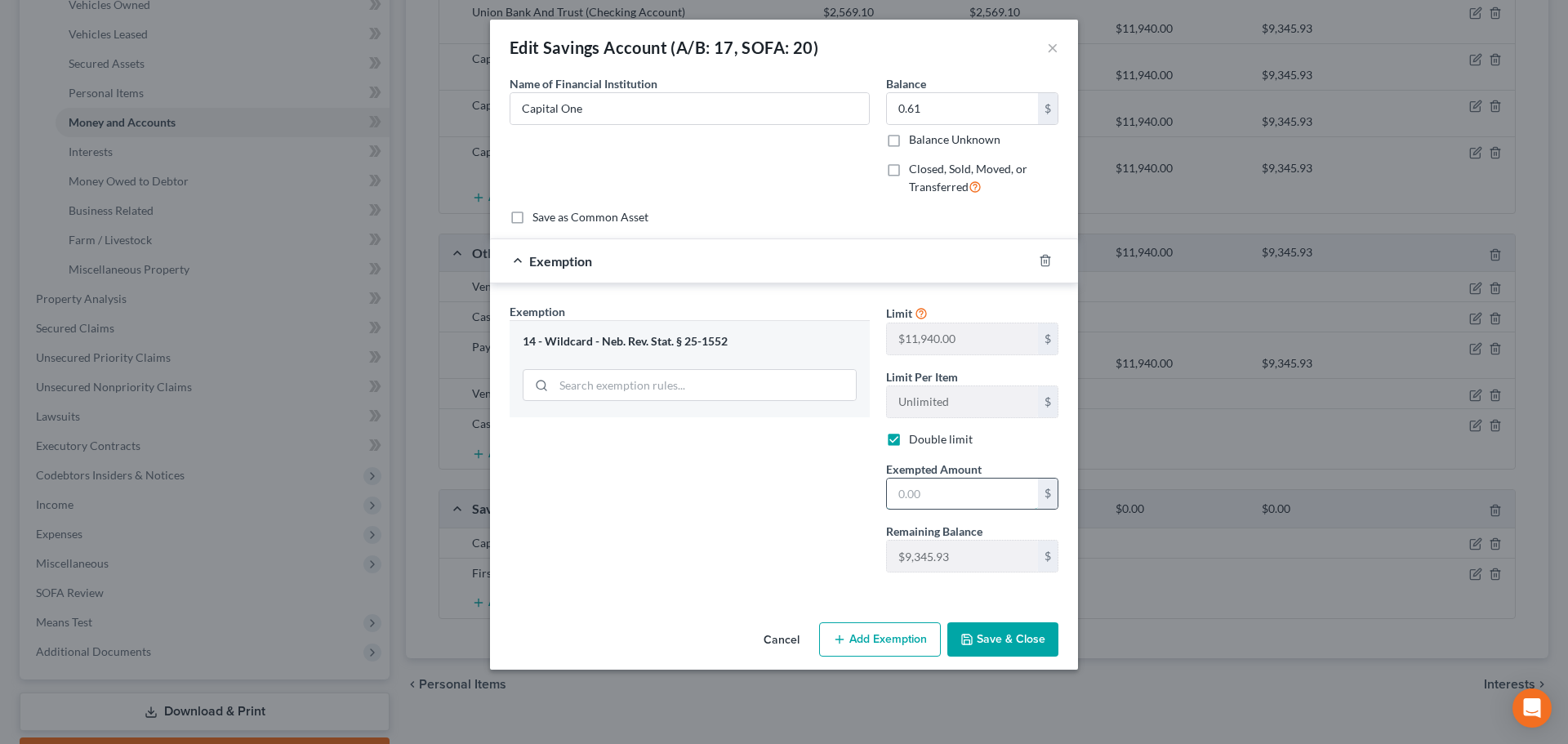
click at [960, 499] on input "text" at bounding box center [961, 494] width 151 height 31
type input "0.61"
click at [984, 650] on button "Save & Close" at bounding box center [1002, 639] width 111 height 34
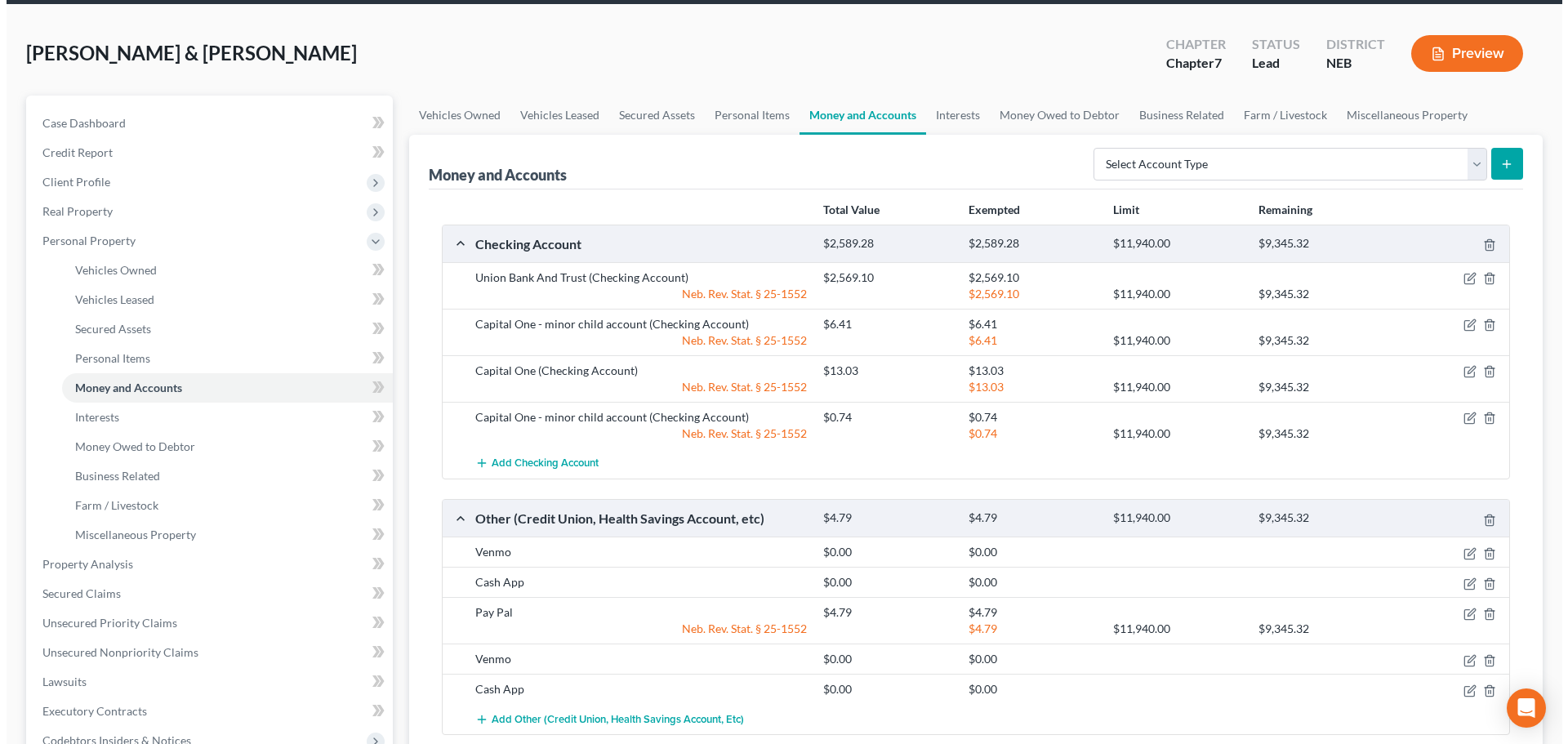
scroll to position [0, 0]
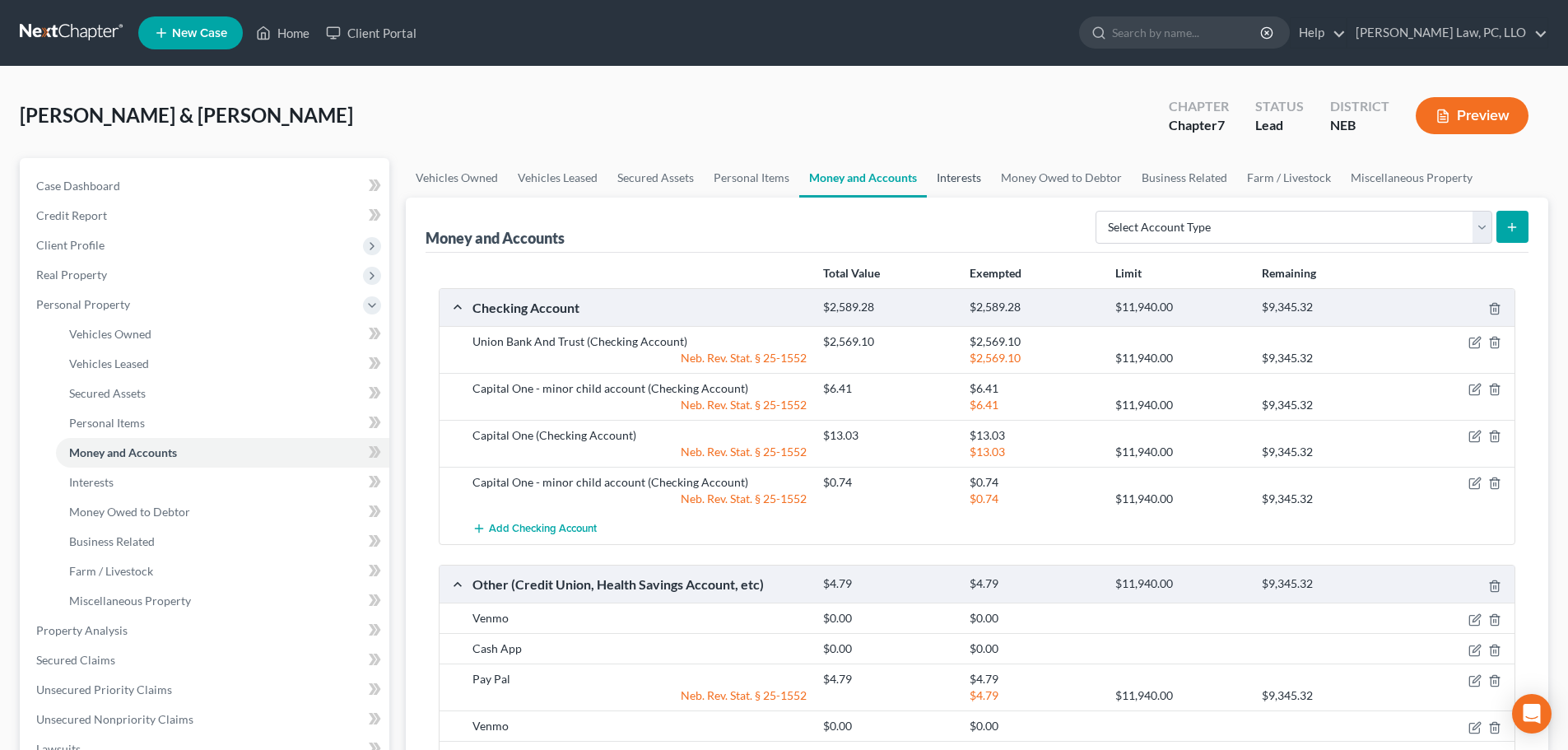
click at [942, 175] on link "Interests" at bounding box center [959, 177] width 65 height 39
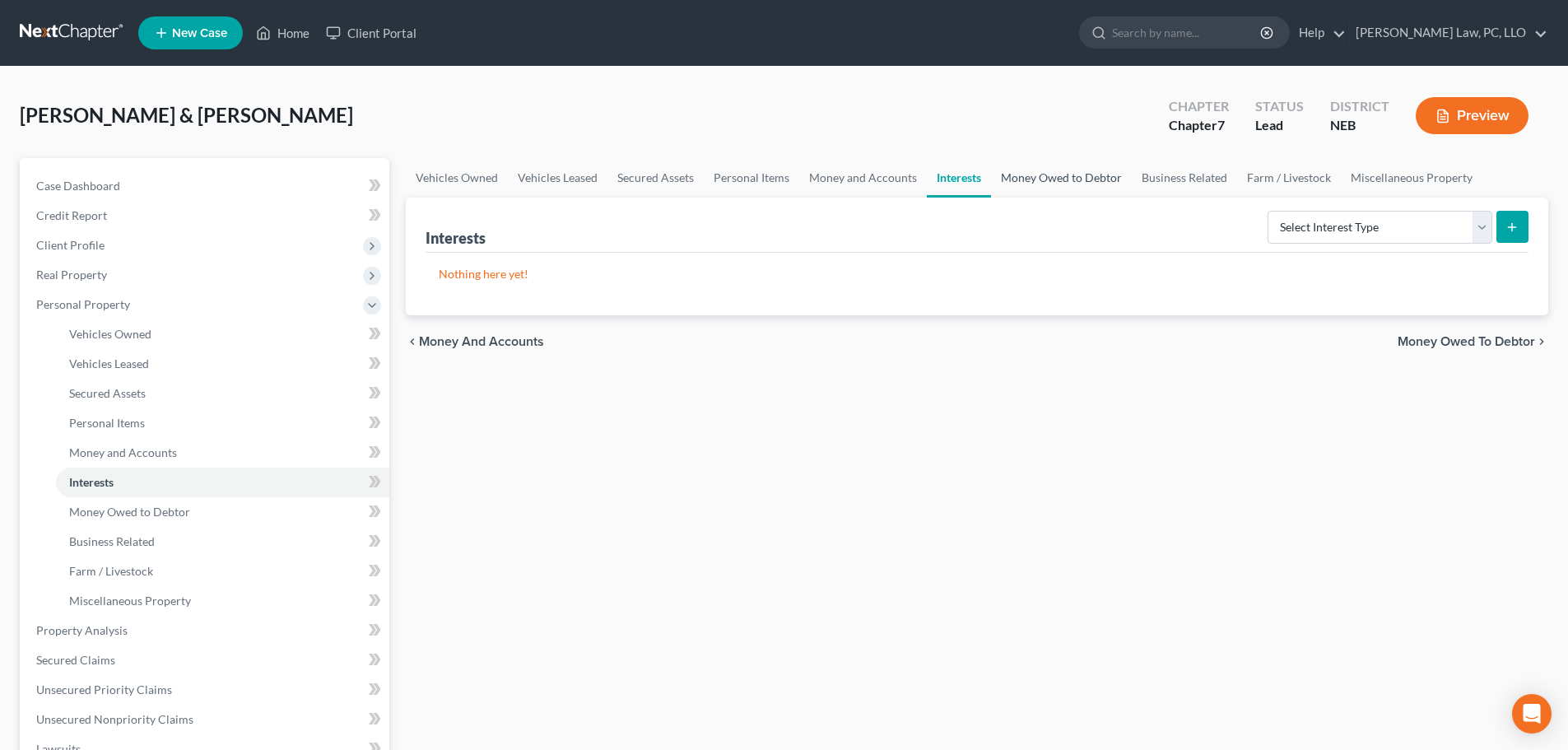
click at [1062, 176] on link "Money Owed to Debtor" at bounding box center [1061, 177] width 141 height 39
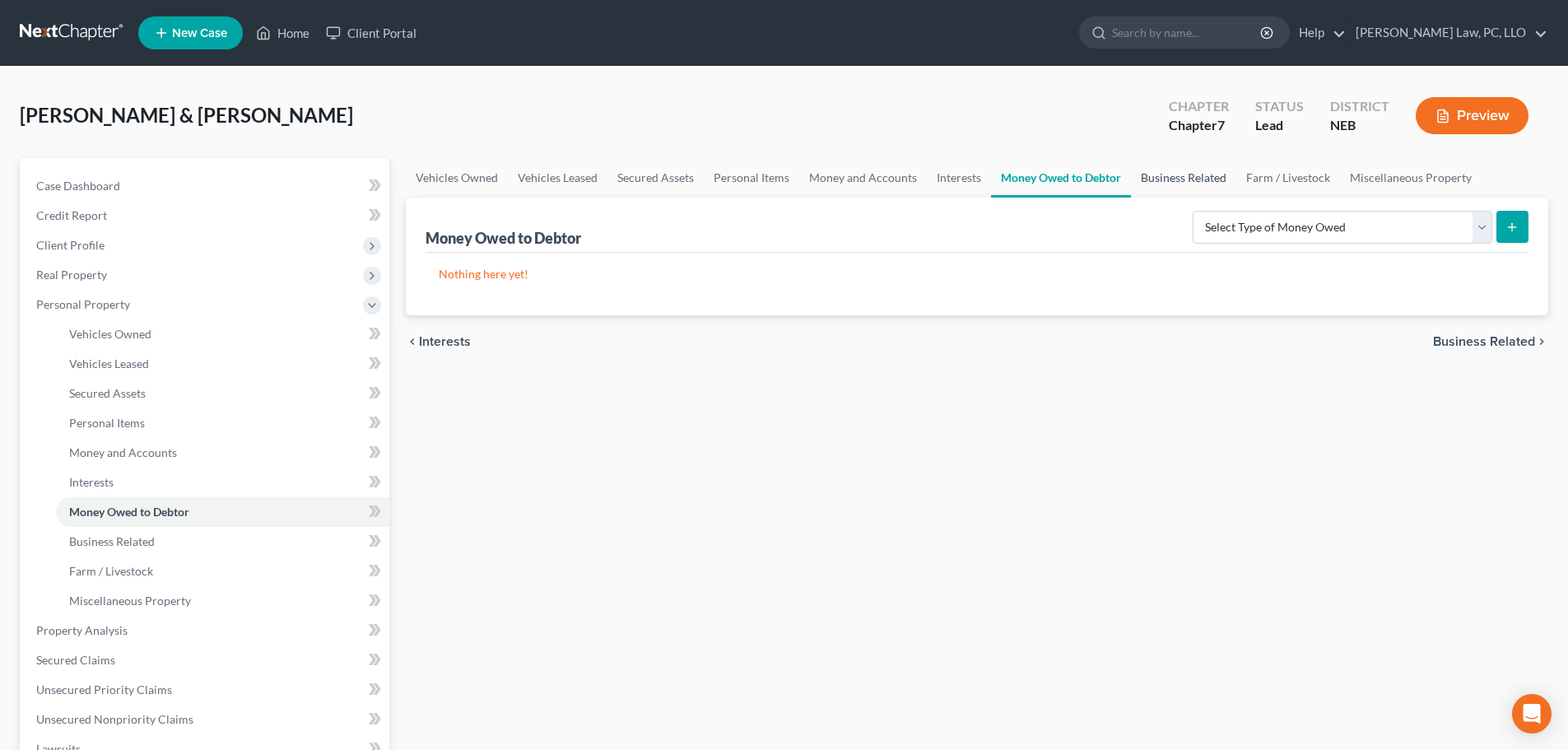
click at [1176, 176] on link "Business Related" at bounding box center [1184, 177] width 106 height 39
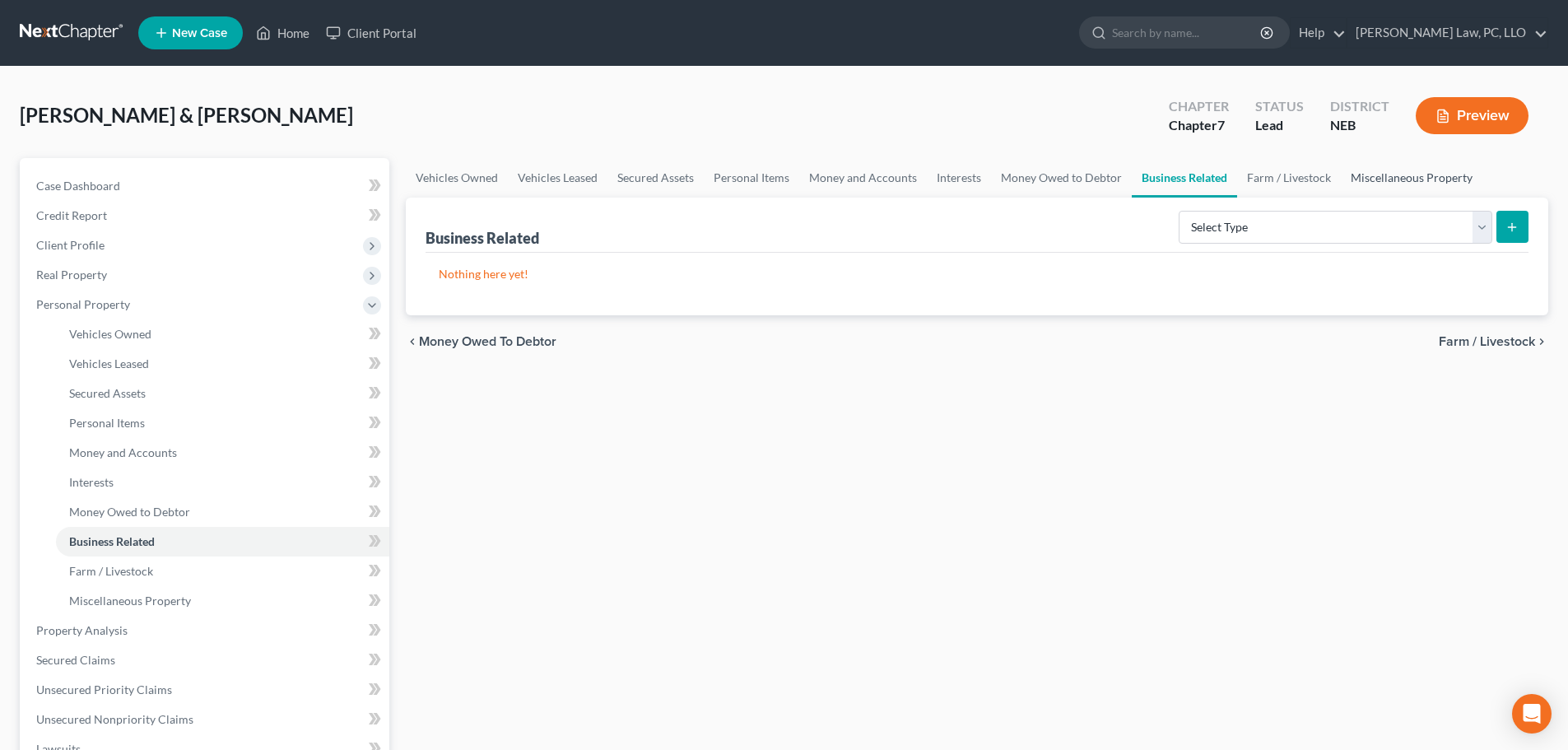
click at [1378, 176] on link "Miscellaneous Property" at bounding box center [1411, 177] width 142 height 39
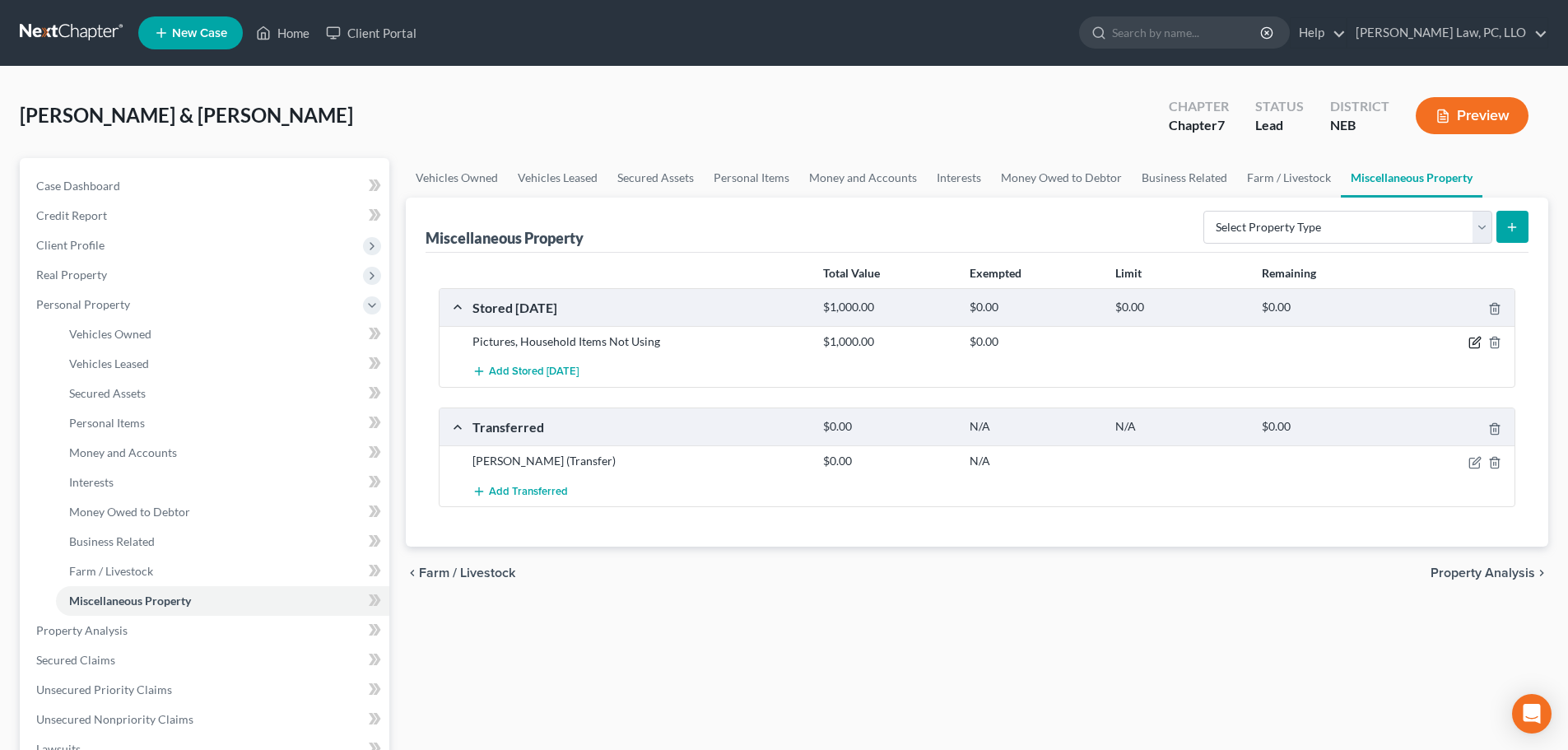
click at [1472, 337] on icon "button" at bounding box center [1475, 342] width 13 height 13
select select "30"
select select "1"
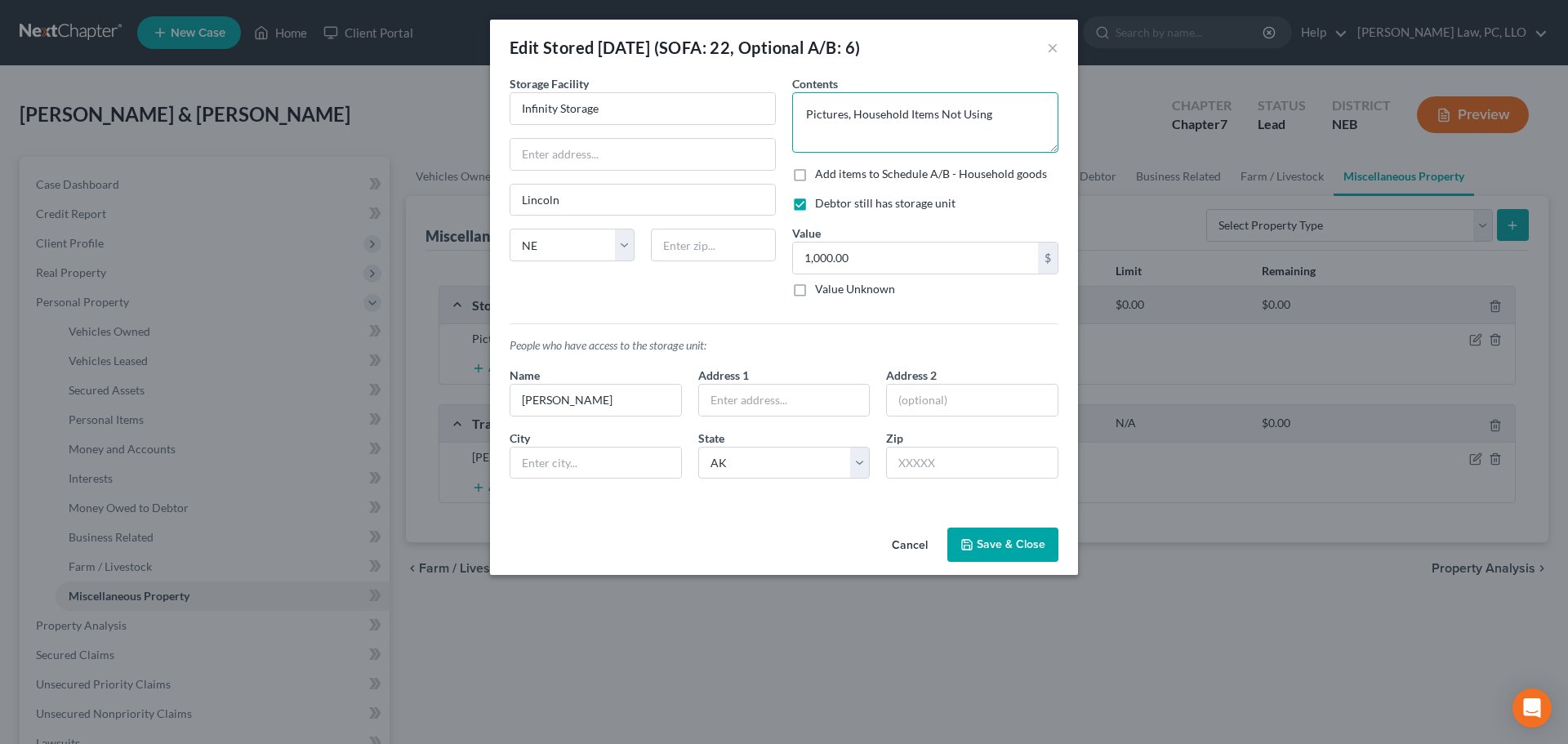
click at [960, 108] on textarea "Pictures, Household Items Not Using" at bounding box center [925, 122] width 266 height 61
drag, startPoint x: 1042, startPoint y: 116, endPoint x: 948, endPoint y: 120, distance: 94.1
click at [948, 120] on textarea "Pictures, Household Items Not CurrentlyUsing" at bounding box center [925, 122] width 266 height 61
type textarea "Pictures, Household Items"
click at [846, 178] on label "Add items to Schedule A/B - Household goods" at bounding box center [930, 174] width 232 height 17
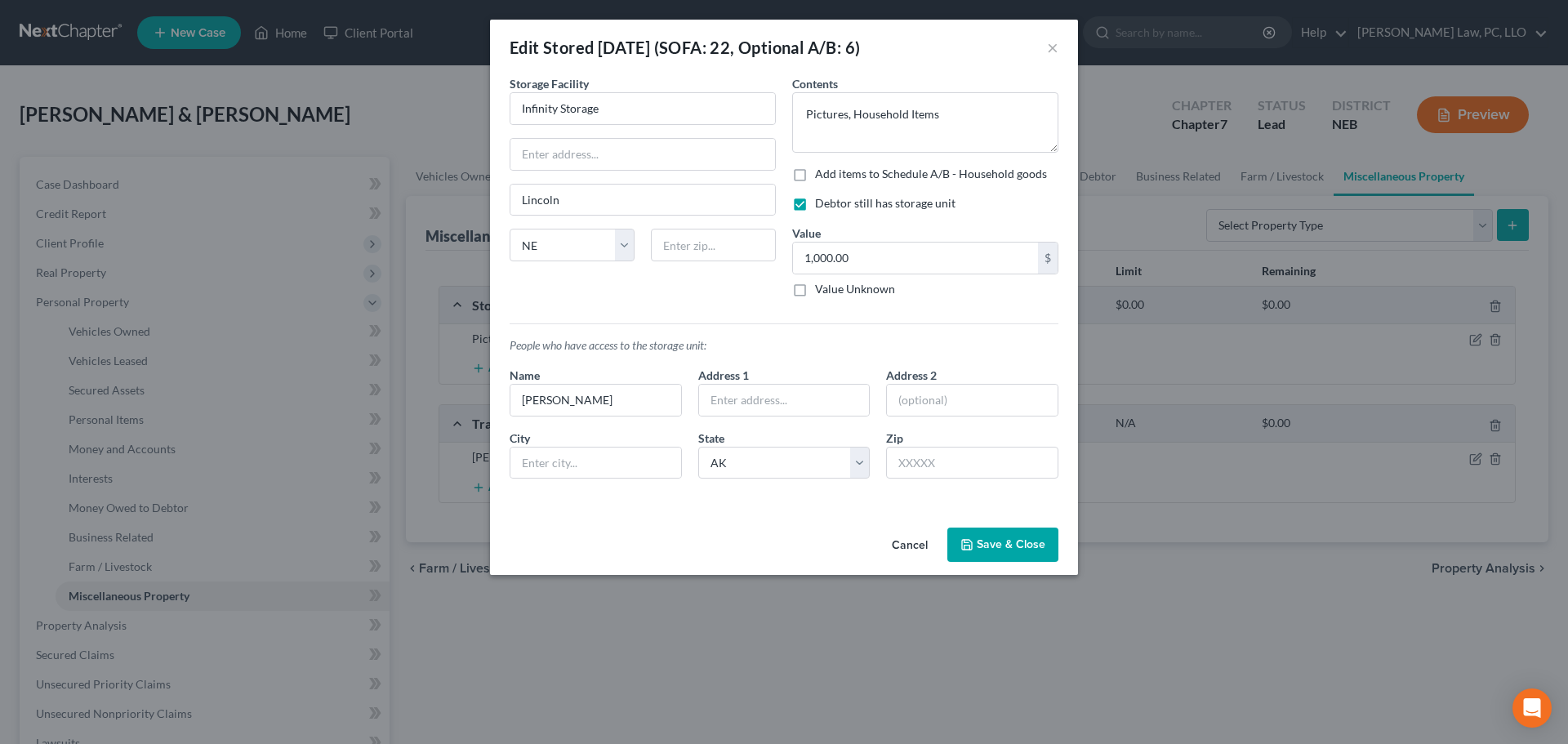
click at [832, 176] on input "Add items to Schedule A/B - Household goods" at bounding box center [826, 171] width 11 height 11
checkbox input "true"
click at [873, 542] on button "Add Exemption" at bounding box center [880, 544] width 122 height 34
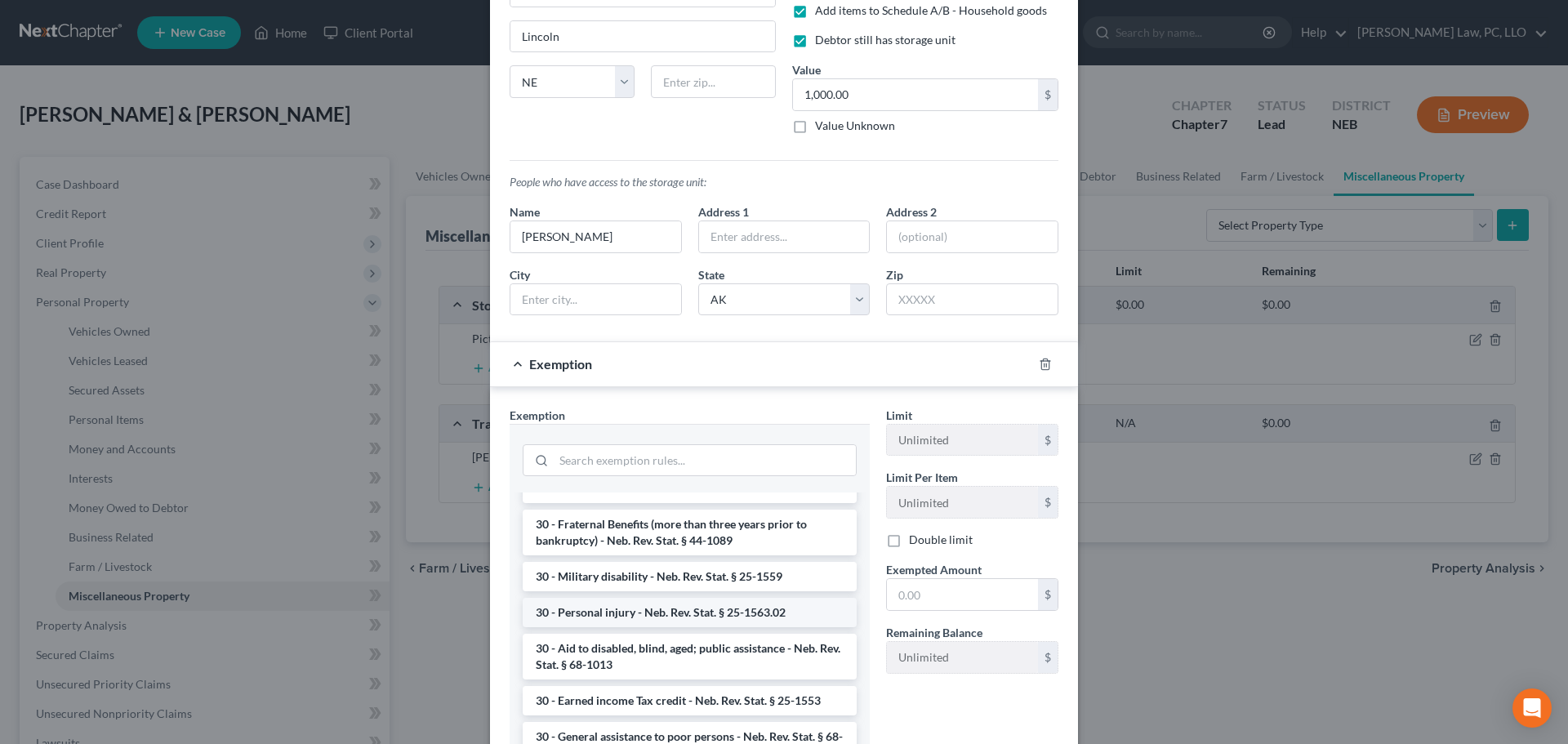
scroll to position [735, 0]
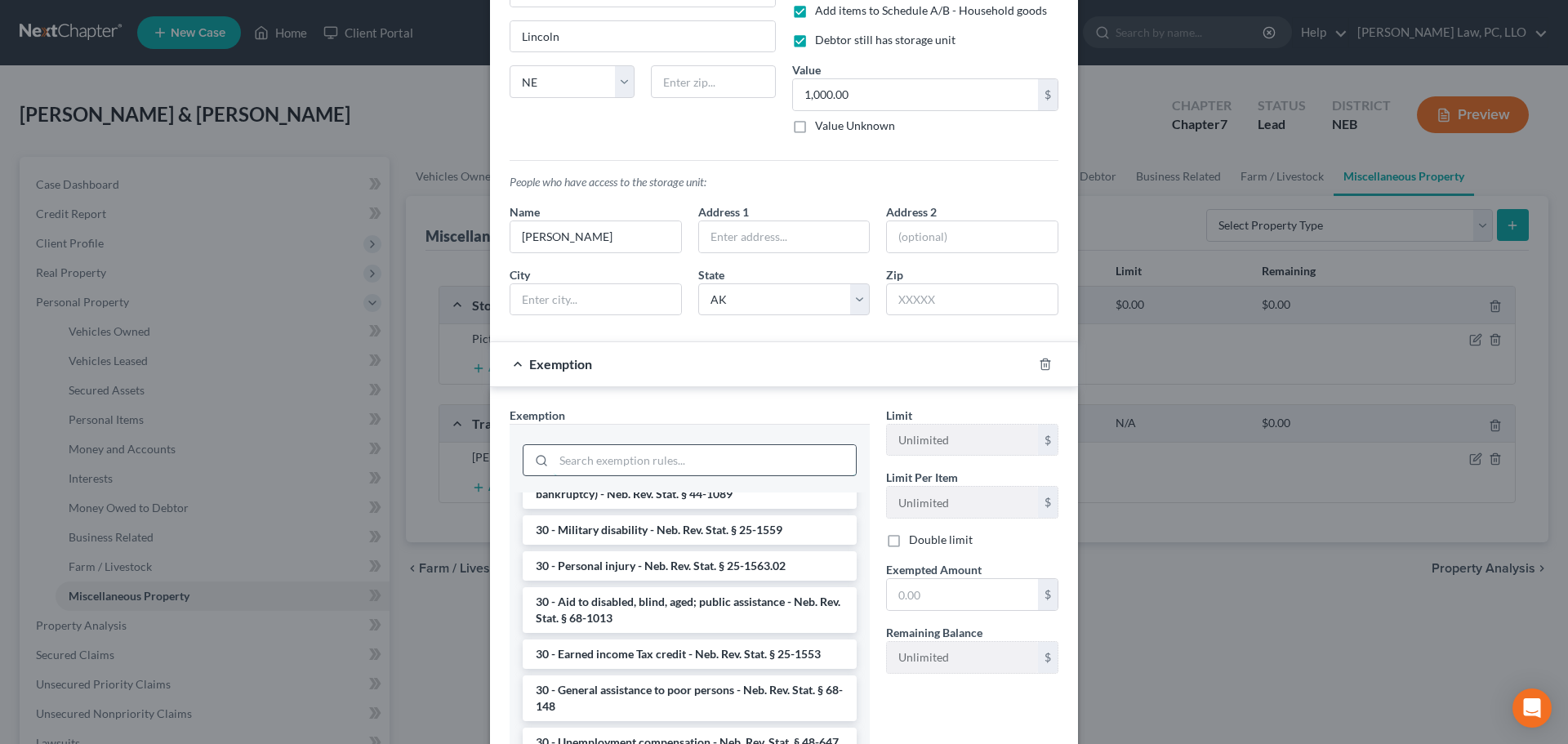
click at [580, 455] on input "search" at bounding box center [704, 460] width 302 height 31
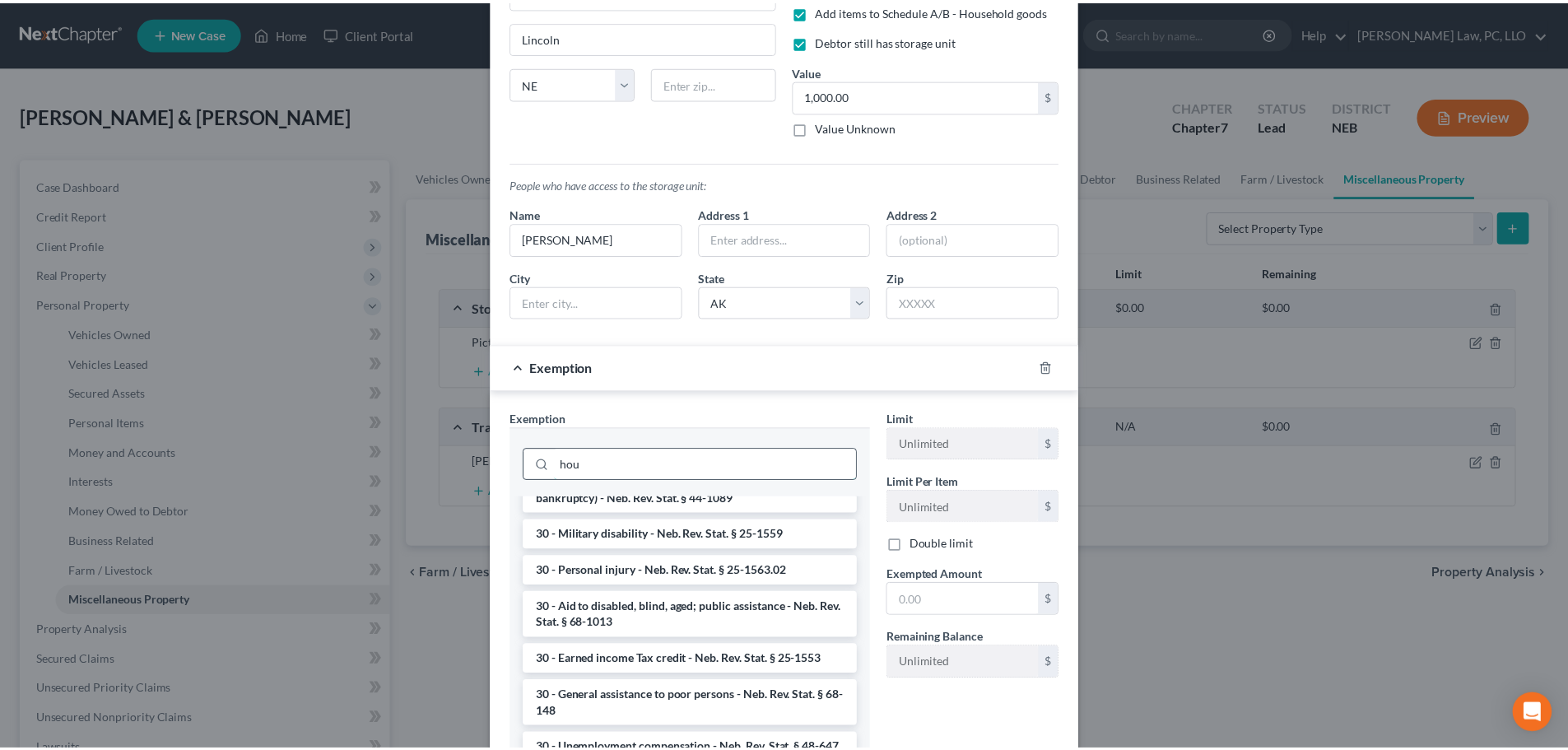
scroll to position [0, 0]
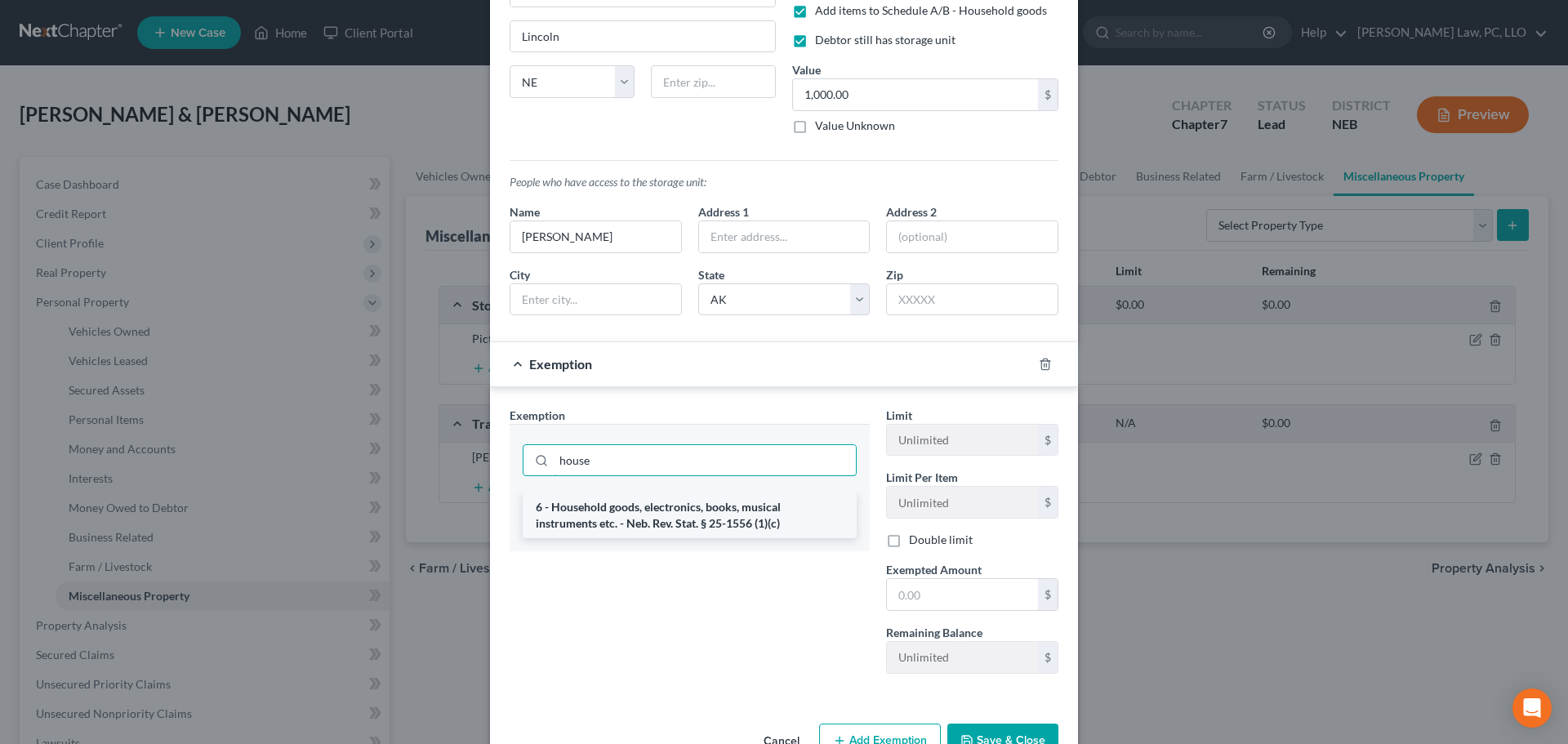
type input "house"
click at [627, 507] on li "6 - Household goods, electronics, books, musical instruments etc. - Neb. Rev. S…" at bounding box center [689, 515] width 334 height 46
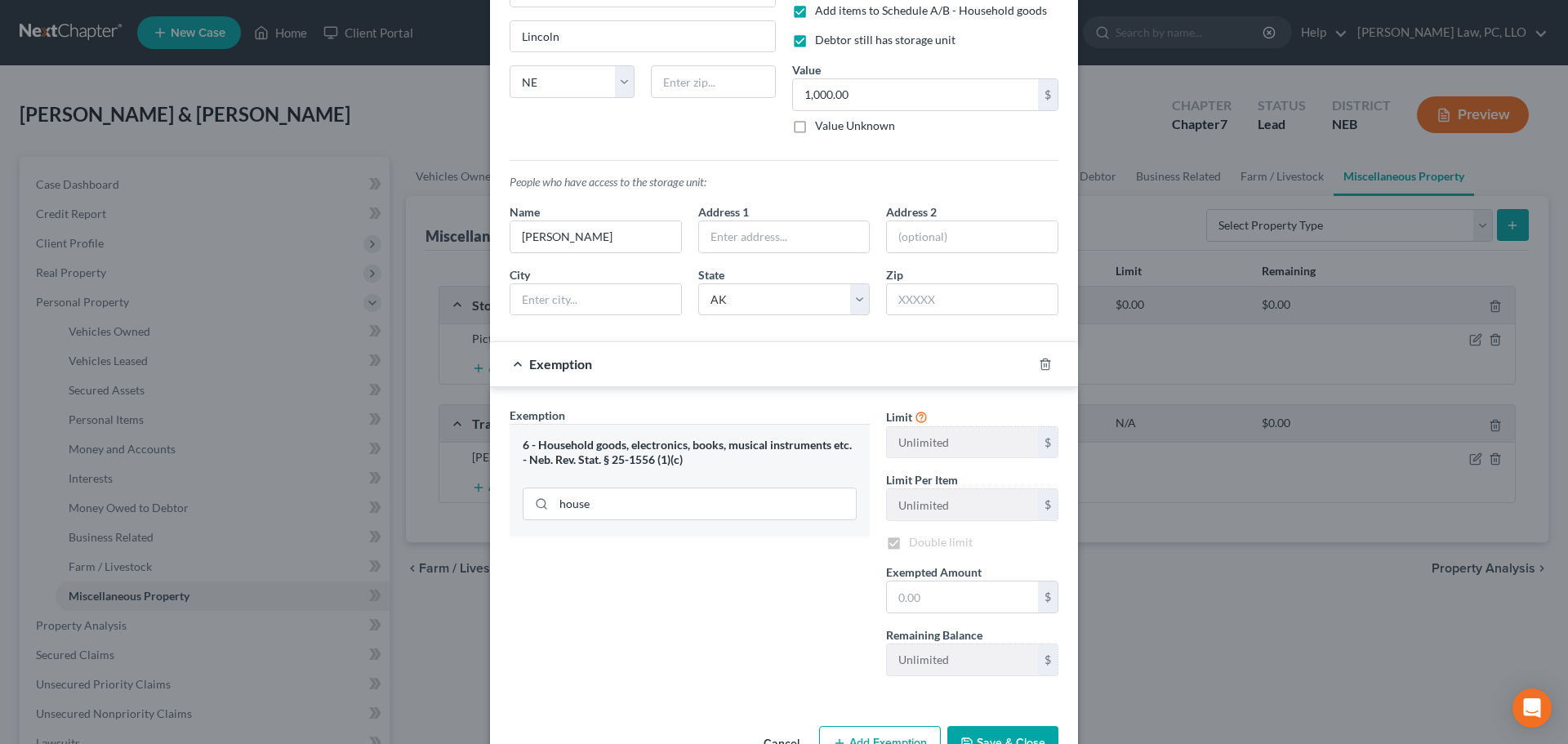
checkbox input "true"
click at [919, 603] on input "text" at bounding box center [961, 596] width 151 height 31
type input "1,000"
click at [996, 728] on button "Save & Close" at bounding box center [1002, 742] width 111 height 34
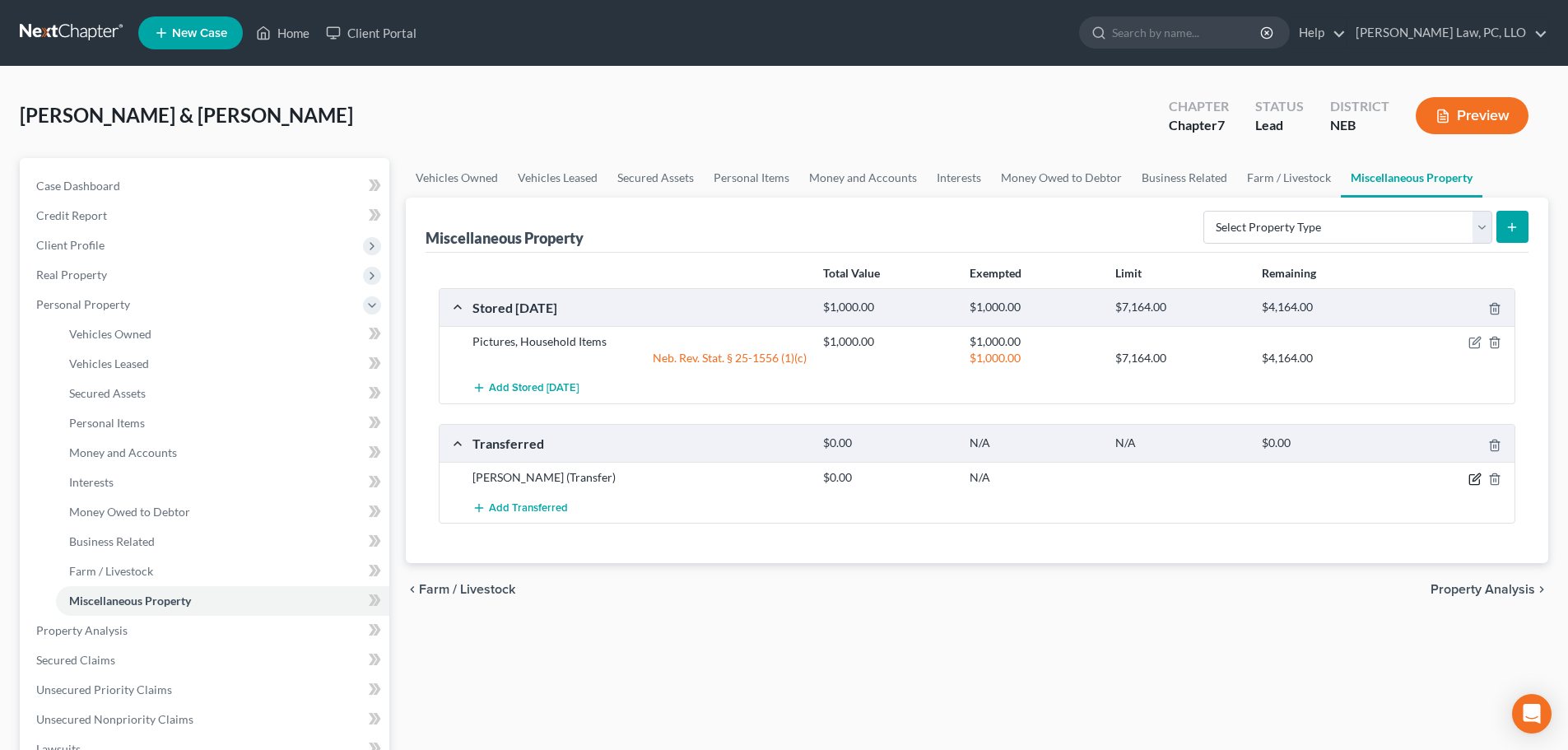
click at [1473, 477] on icon "button" at bounding box center [1475, 479] width 13 height 13
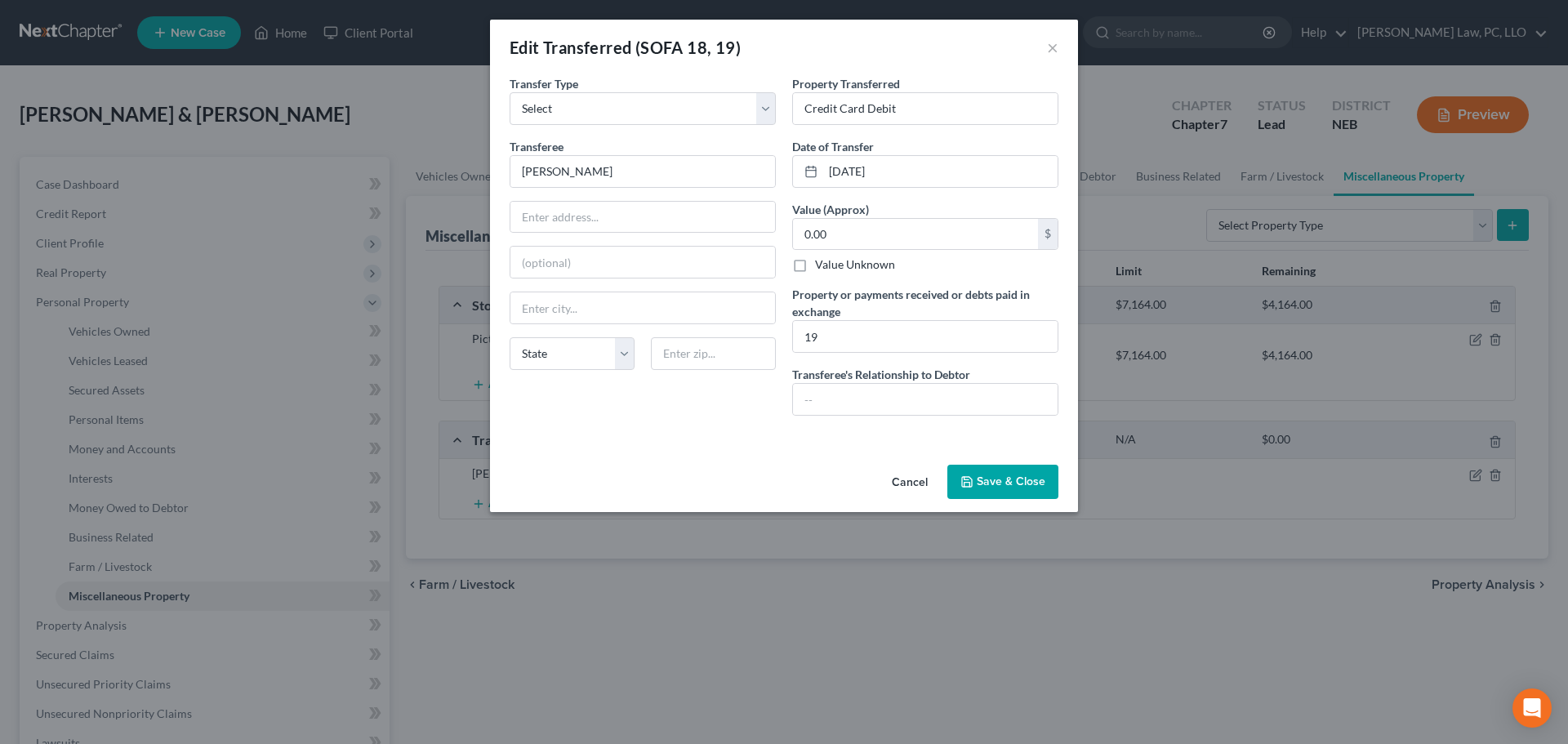
click at [904, 482] on button "Cancel" at bounding box center [910, 482] width 62 height 32
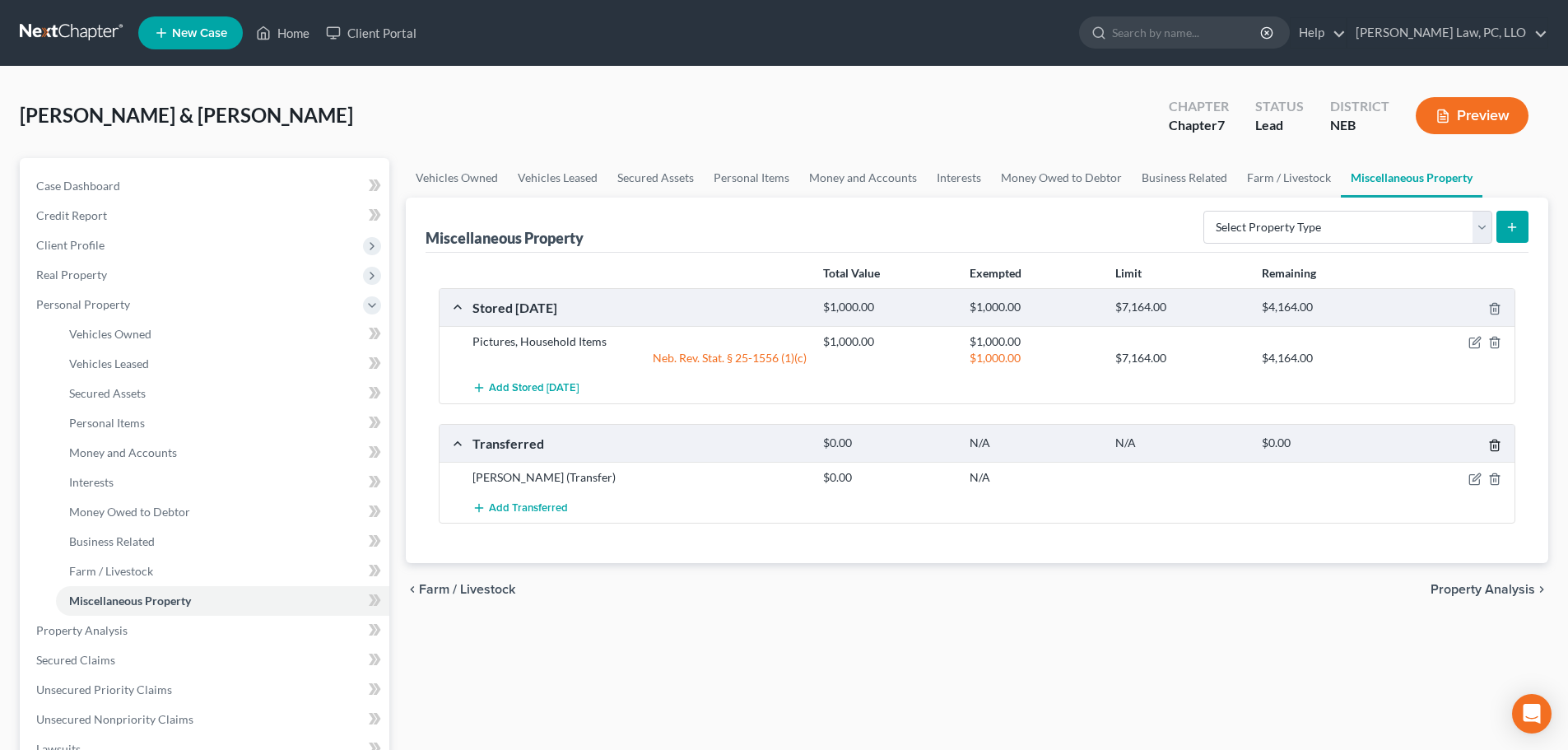
click at [1499, 448] on icon "button" at bounding box center [1495, 445] width 13 height 13
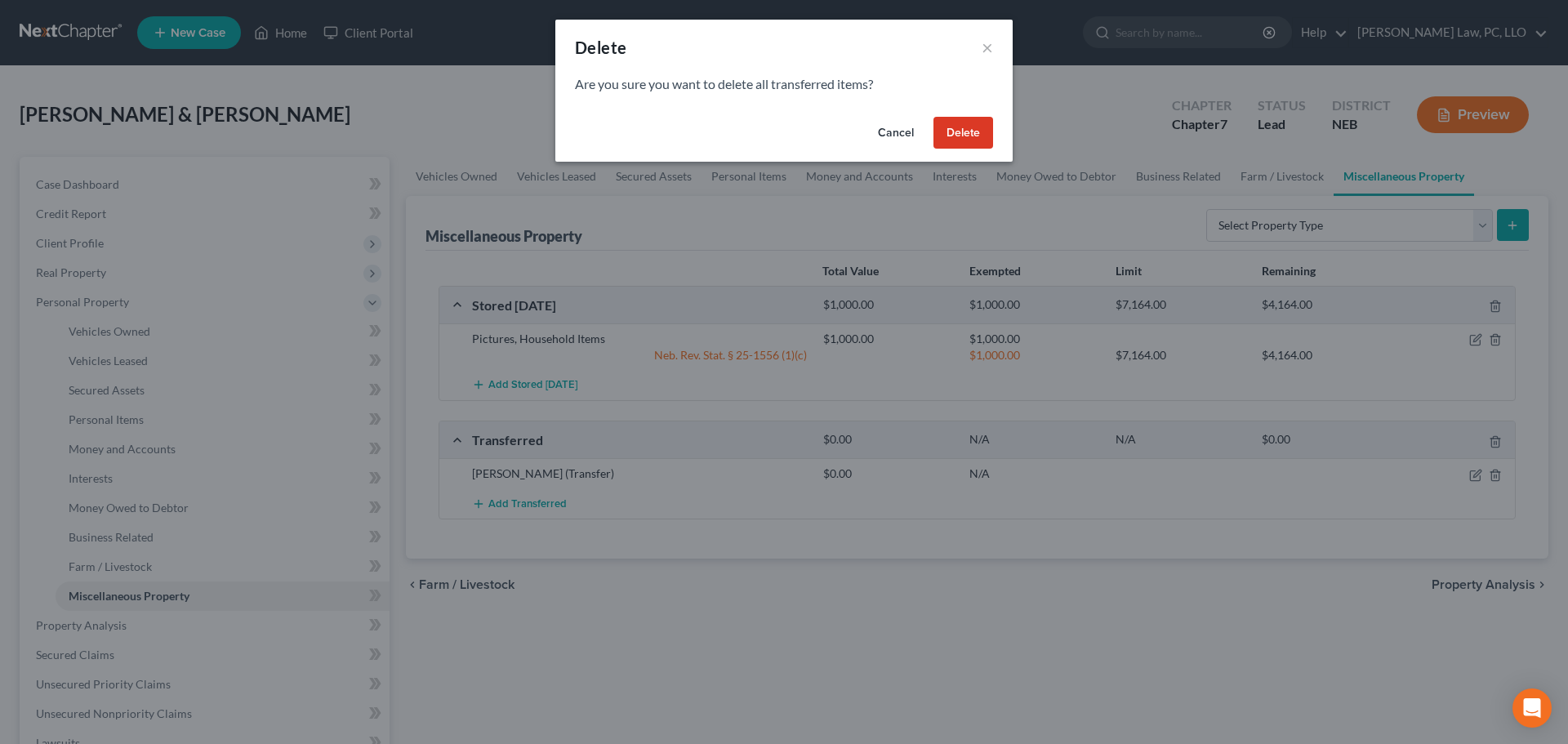
click at [965, 127] on button "Delete" at bounding box center [963, 132] width 60 height 32
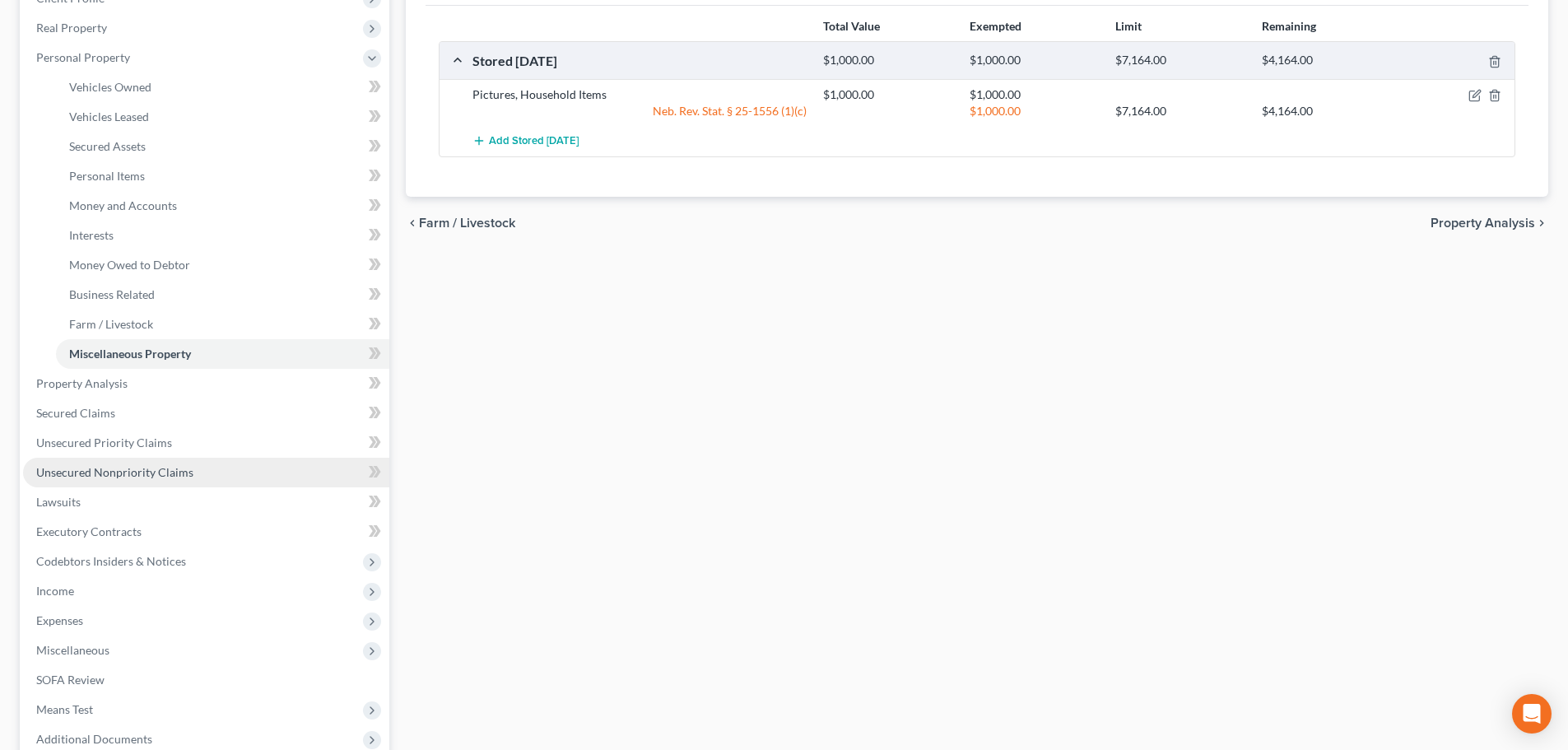
click at [170, 469] on span "Unsecured Nonpriority Claims" at bounding box center [114, 471] width 157 height 14
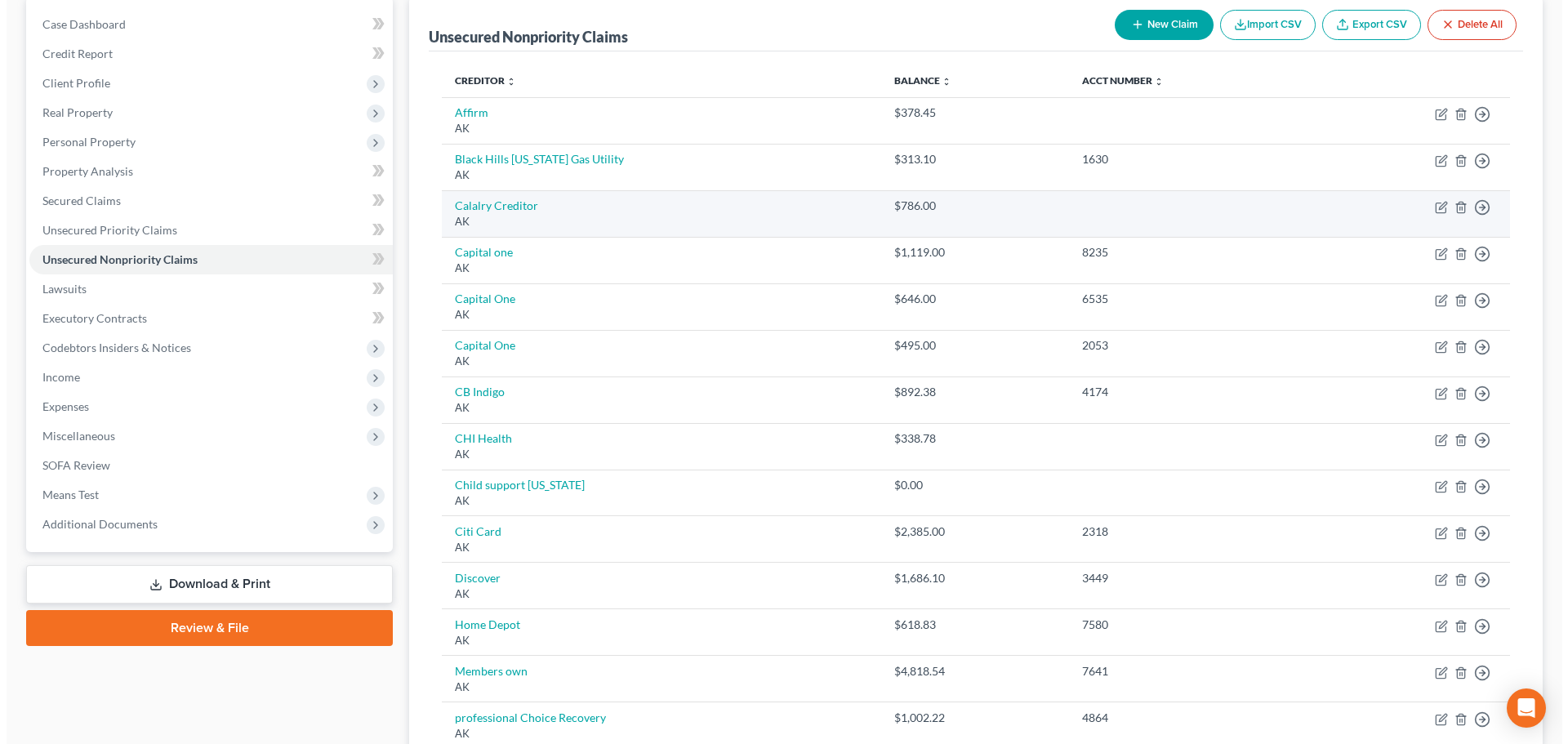
scroll to position [142, 0]
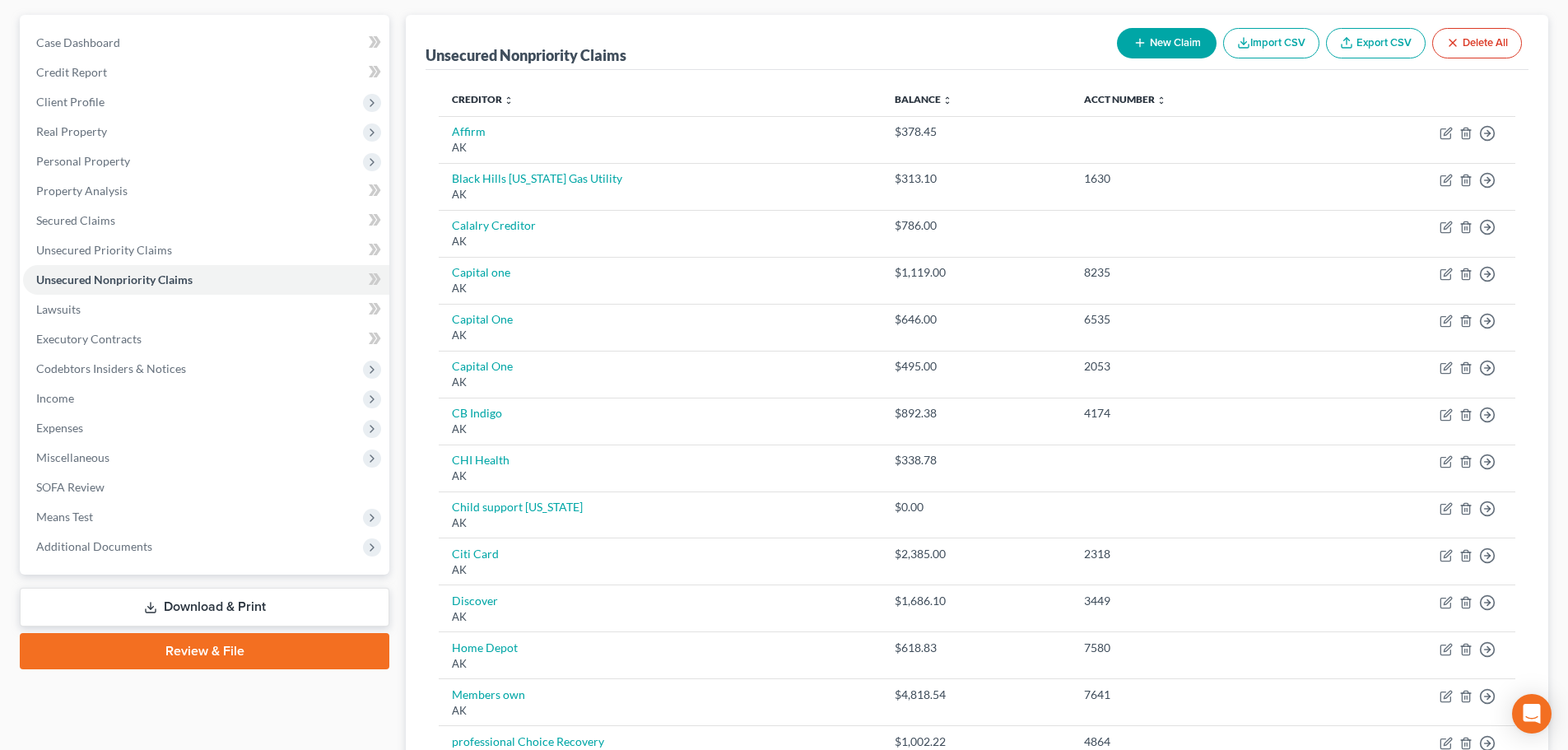
click at [1169, 51] on button "New Claim" at bounding box center [1166, 43] width 100 height 30
select select "2"
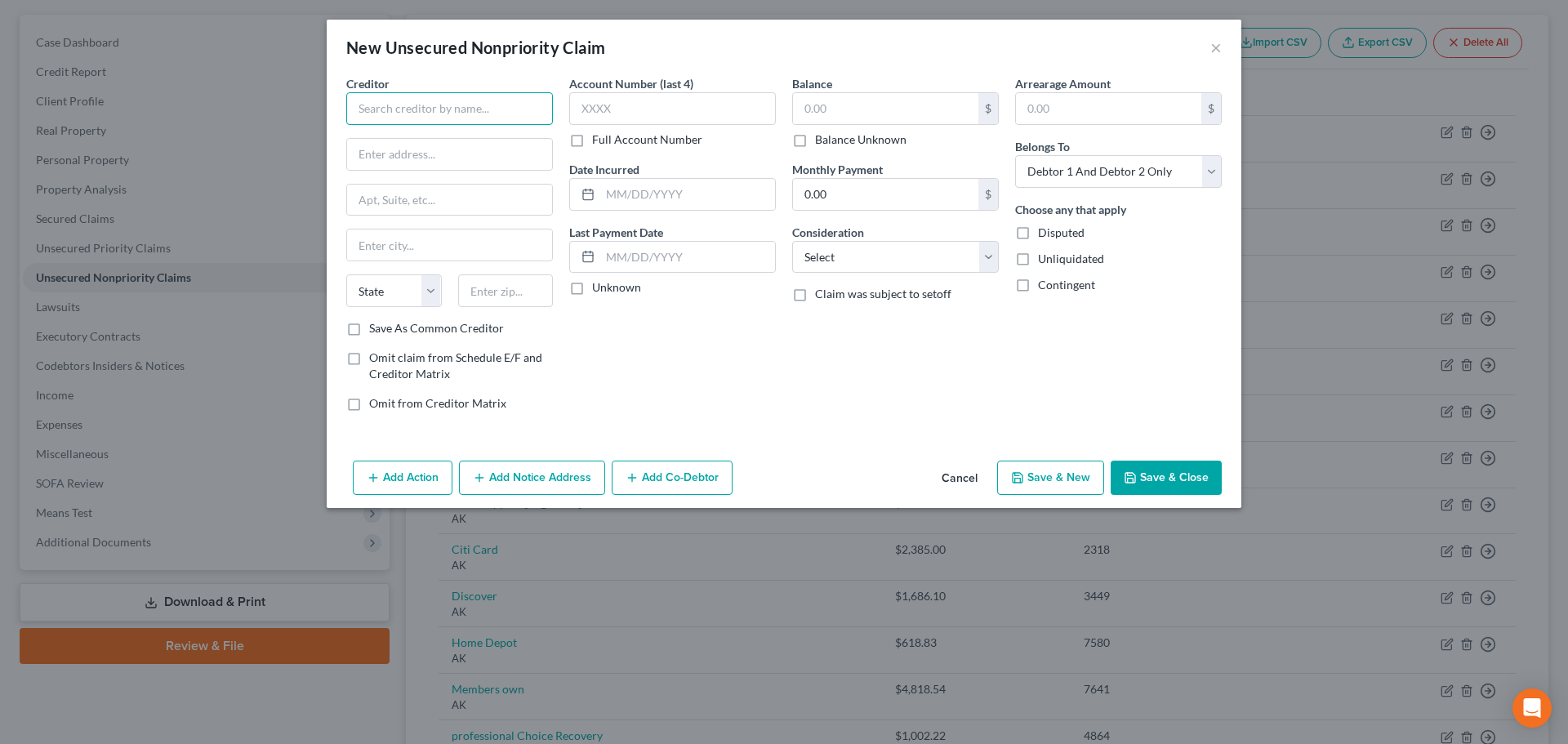
drag, startPoint x: 528, startPoint y: 108, endPoint x: 595, endPoint y: 129, distance: 70.2
click at [526, 108] on input "text" at bounding box center [449, 108] width 206 height 32
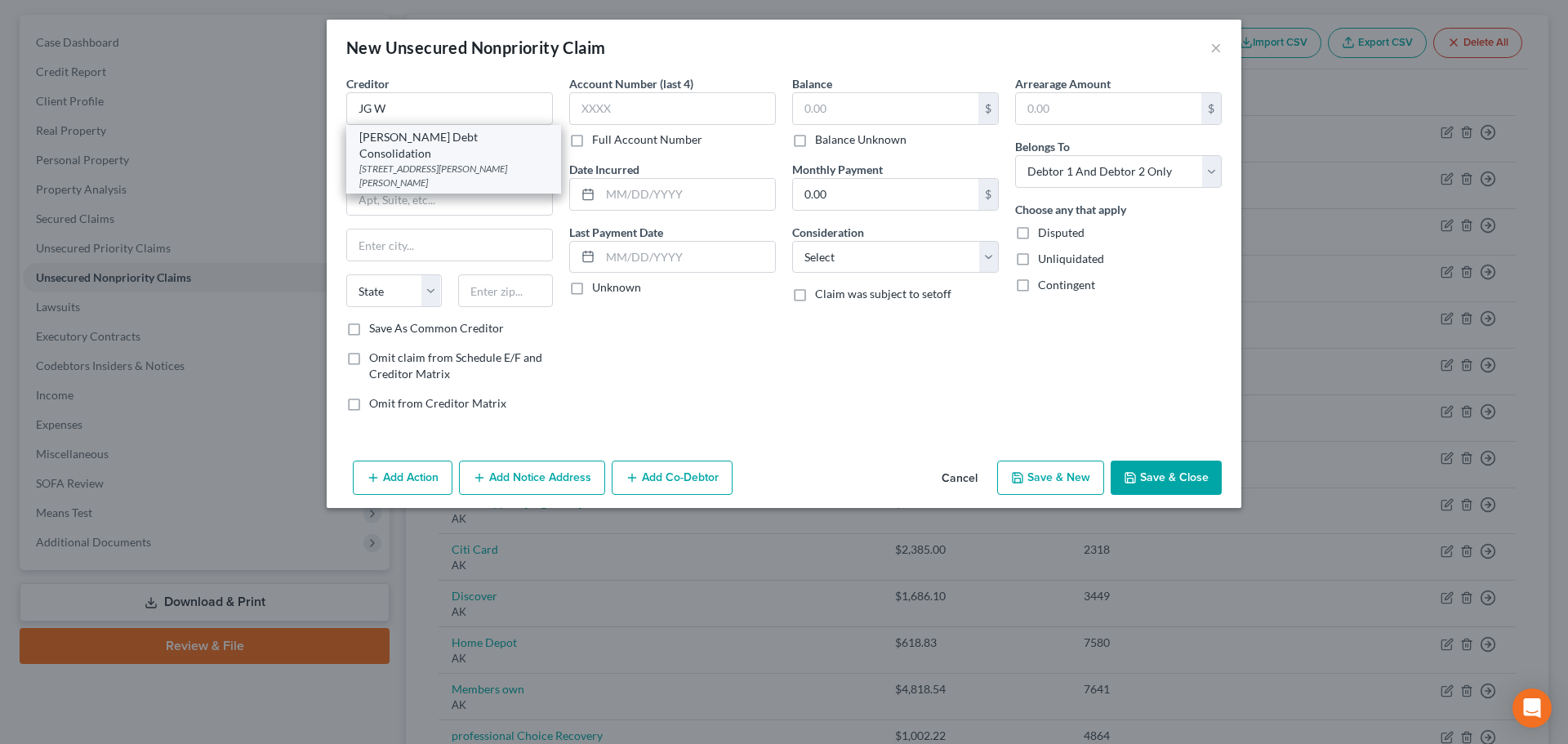
click at [456, 161] on div "[STREET_ADDRESS][PERSON_NAME][PERSON_NAME]" at bounding box center [454, 175] width 189 height 27
type input "[PERSON_NAME] Debt Consolidation"
type input "[STREET_ADDRESS][PERSON_NAME]"
type input "[PERSON_NAME]"
select select "39"
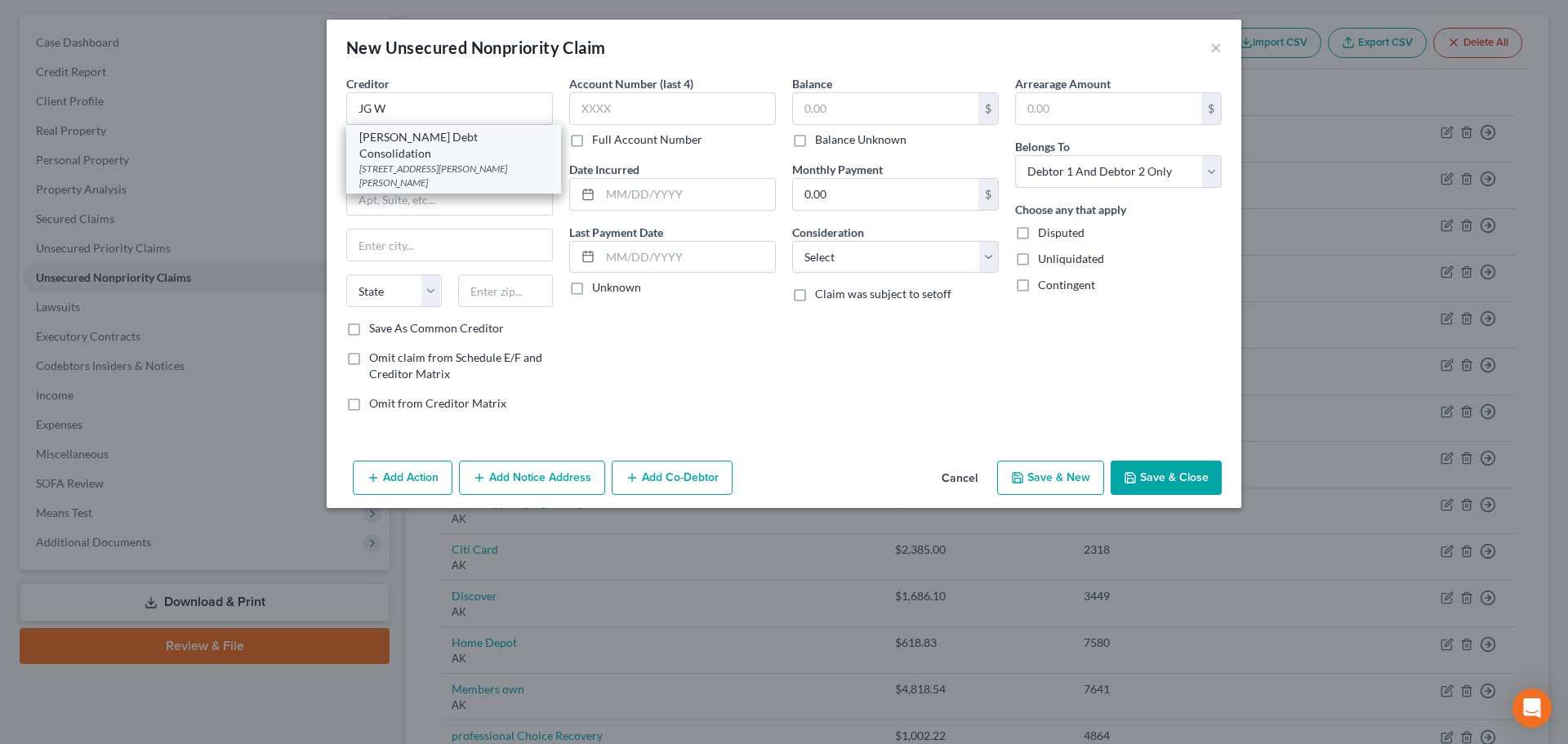
type input "19087"
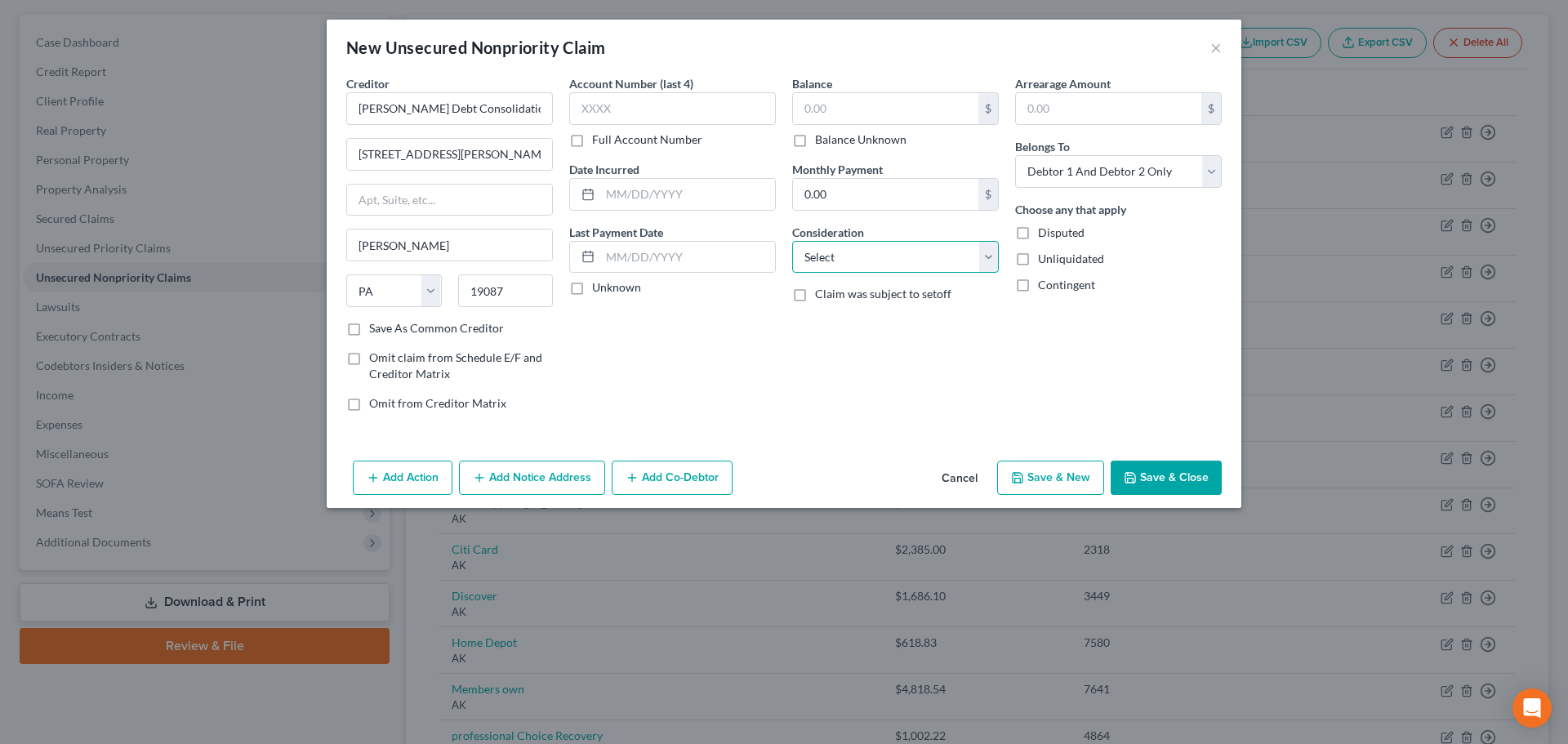
click at [863, 257] on select "Select Cable / Satellite Services Collection Agency Credit Card Debt Debt Couns…" at bounding box center [896, 256] width 206 height 32
select select "16"
click at [792, 241] on select "Select Cable / Satellite Services Collection Agency Credit Card Debt Debt Couns…" at bounding box center [896, 256] width 206 height 32
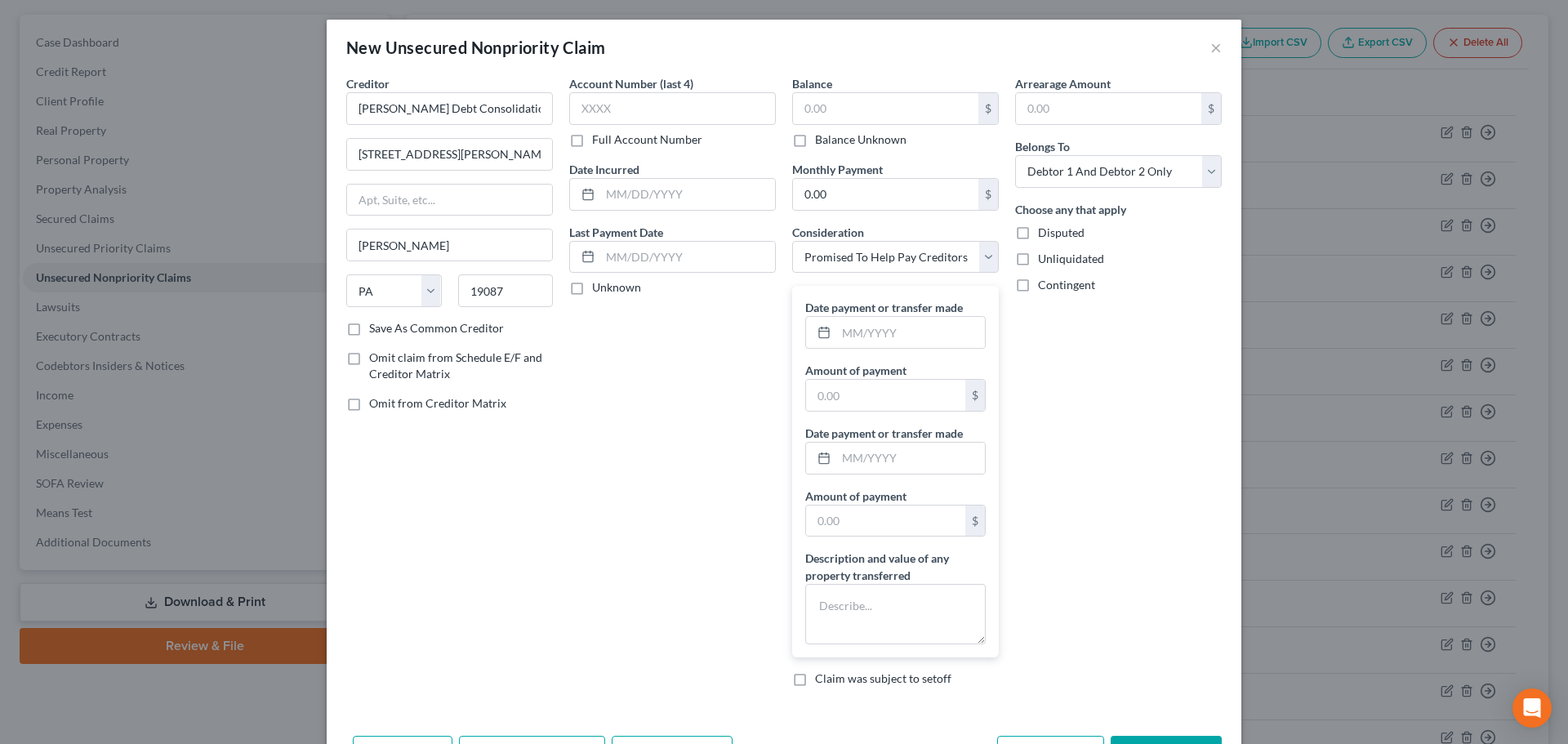
click at [886, 141] on label "Balance Unknown" at bounding box center [861, 140] width 92 height 17
click at [832, 141] on input "Balance Unknown" at bounding box center [826, 136] width 11 height 11
checkbox input "true"
type input "0.00"
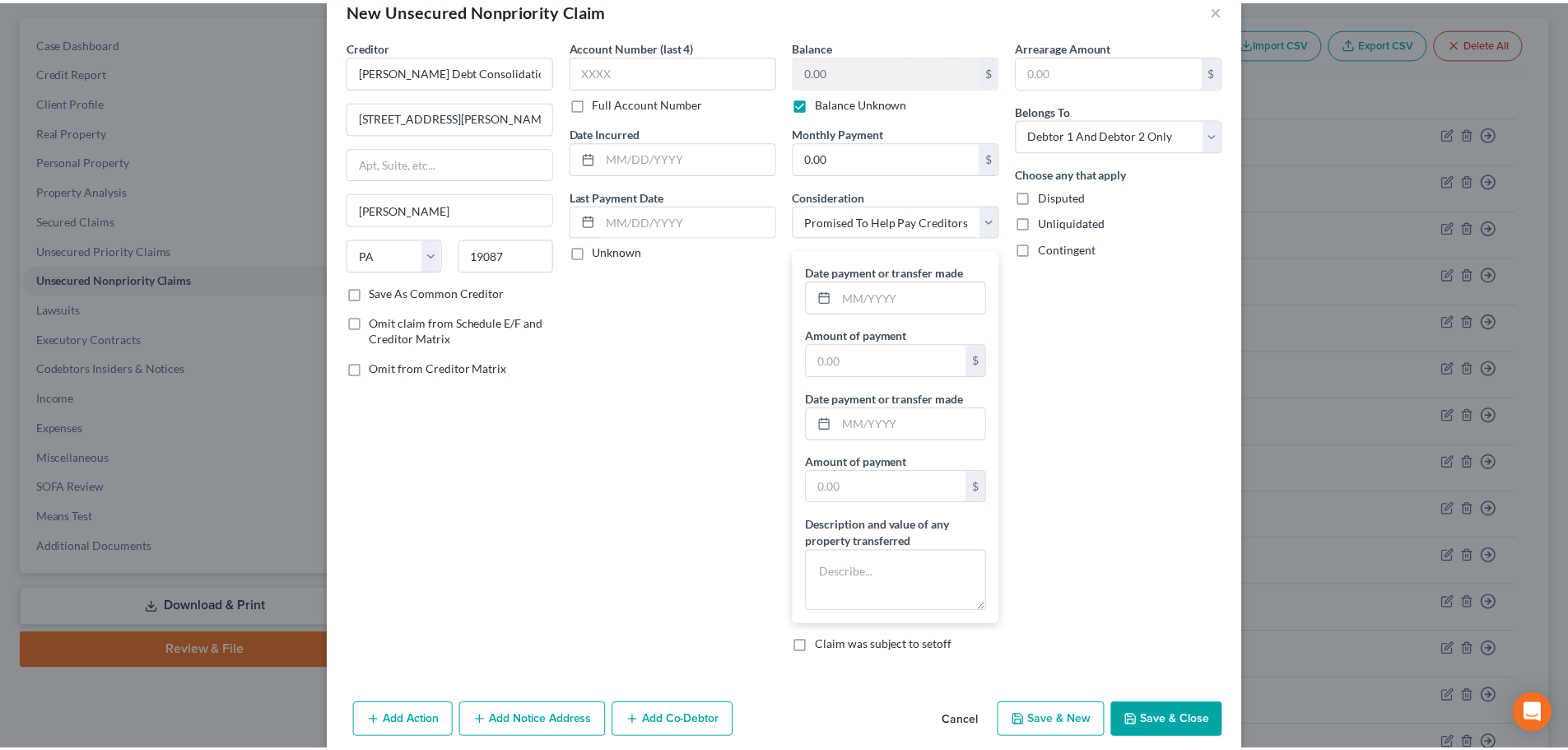
scroll to position [60, 0]
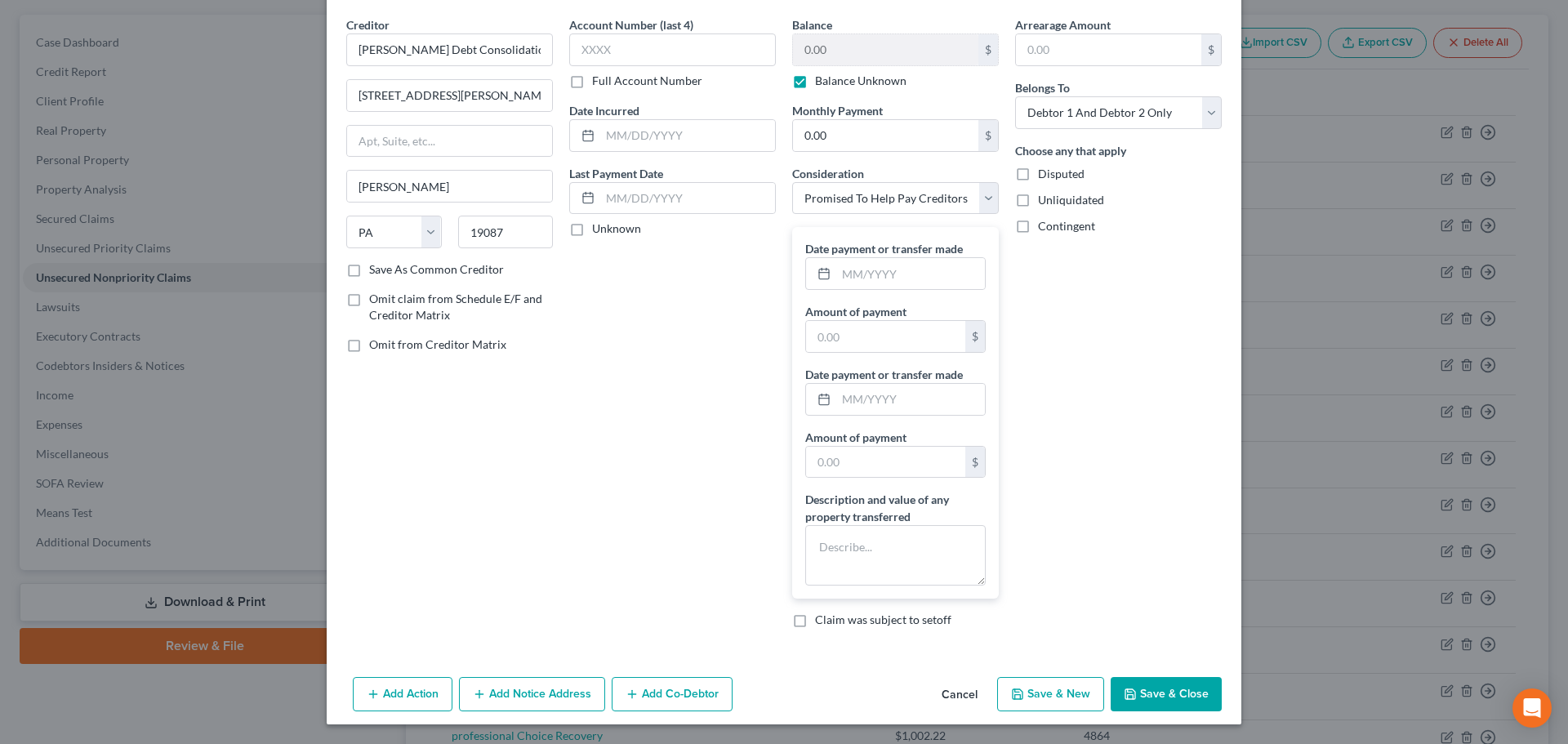
click at [1140, 681] on button "Save & Close" at bounding box center [1165, 693] width 111 height 34
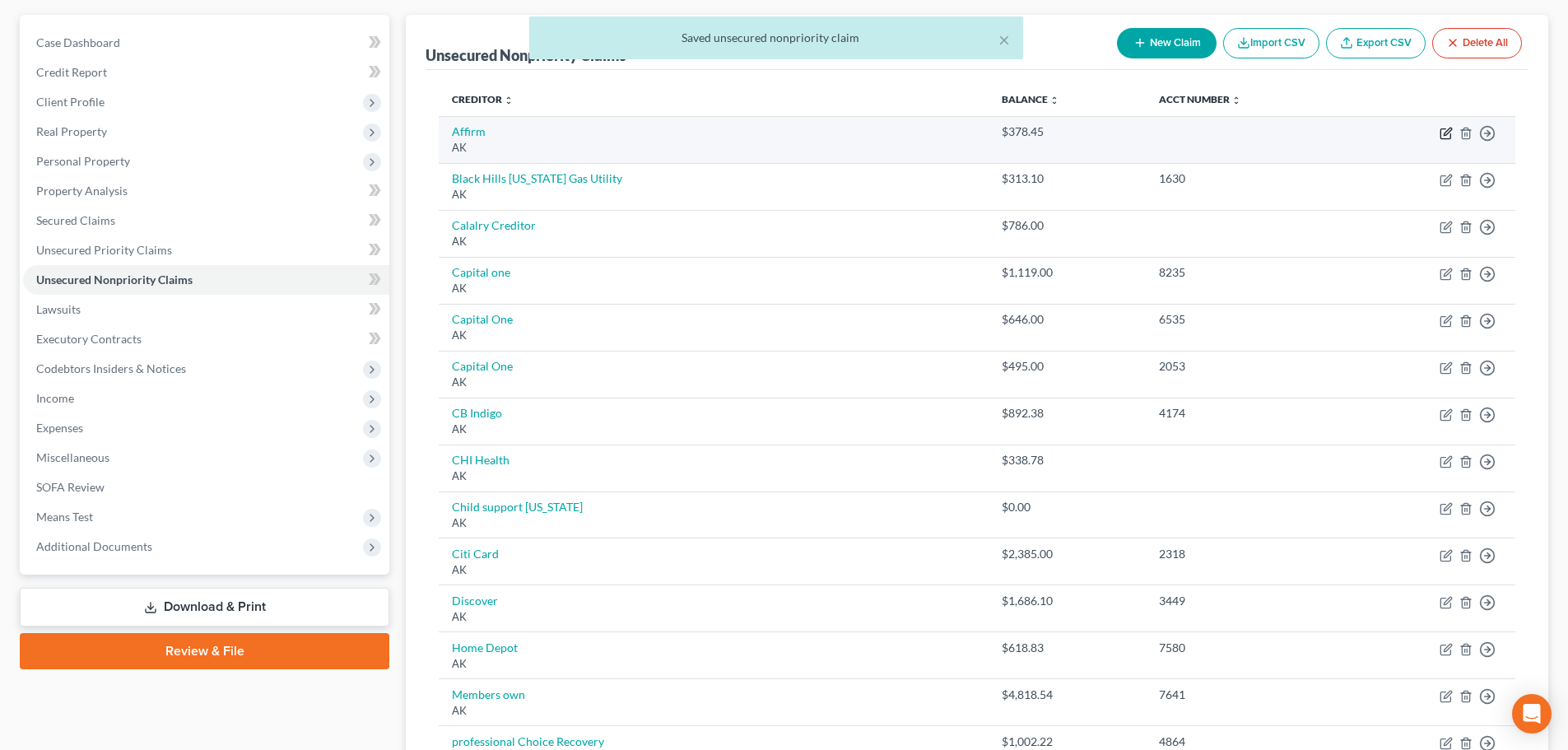
click at [1447, 131] on icon "button" at bounding box center [1446, 133] width 13 height 13
select select "1"
select select "14"
select select "0"
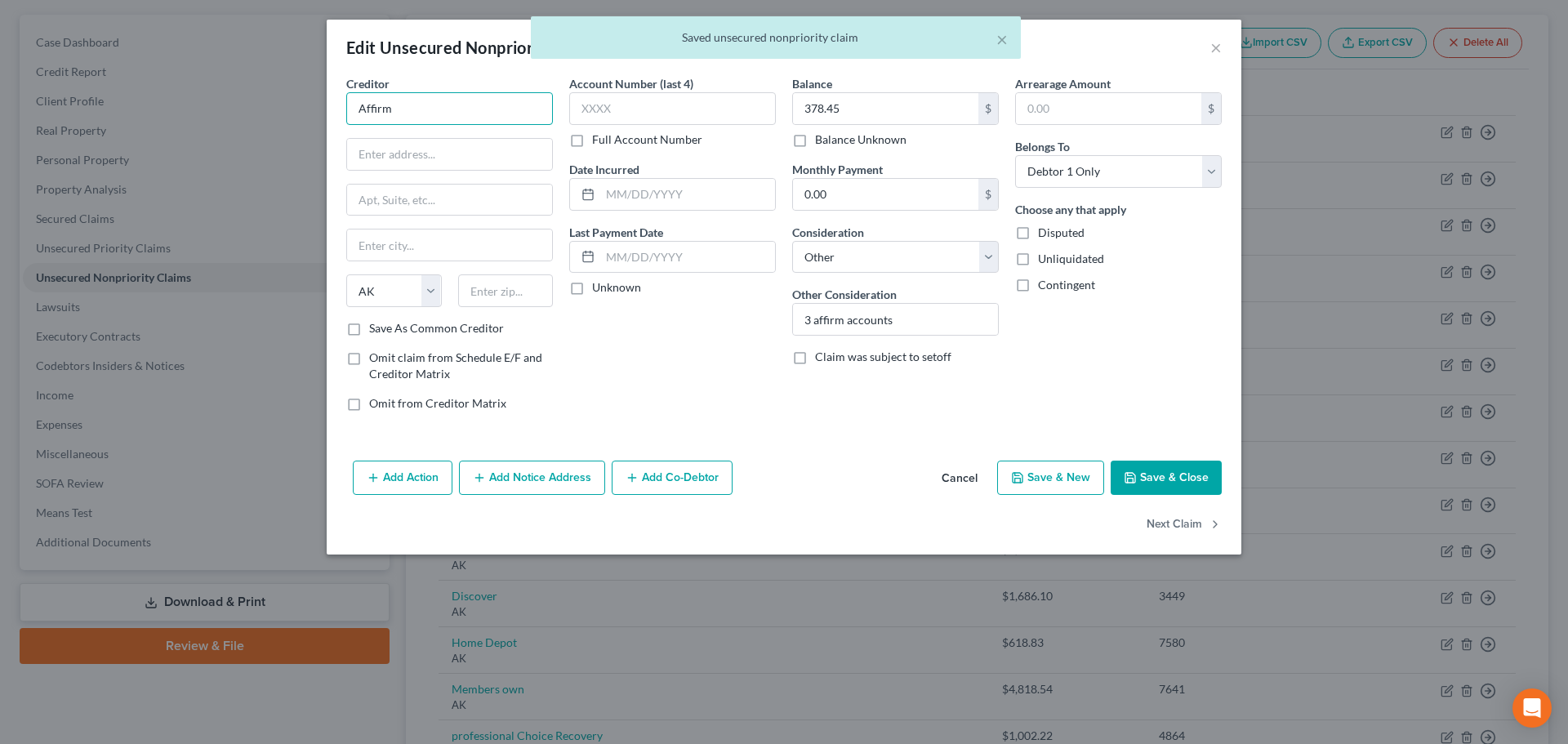
click at [469, 109] on input "Affirm" at bounding box center [449, 108] width 206 height 32
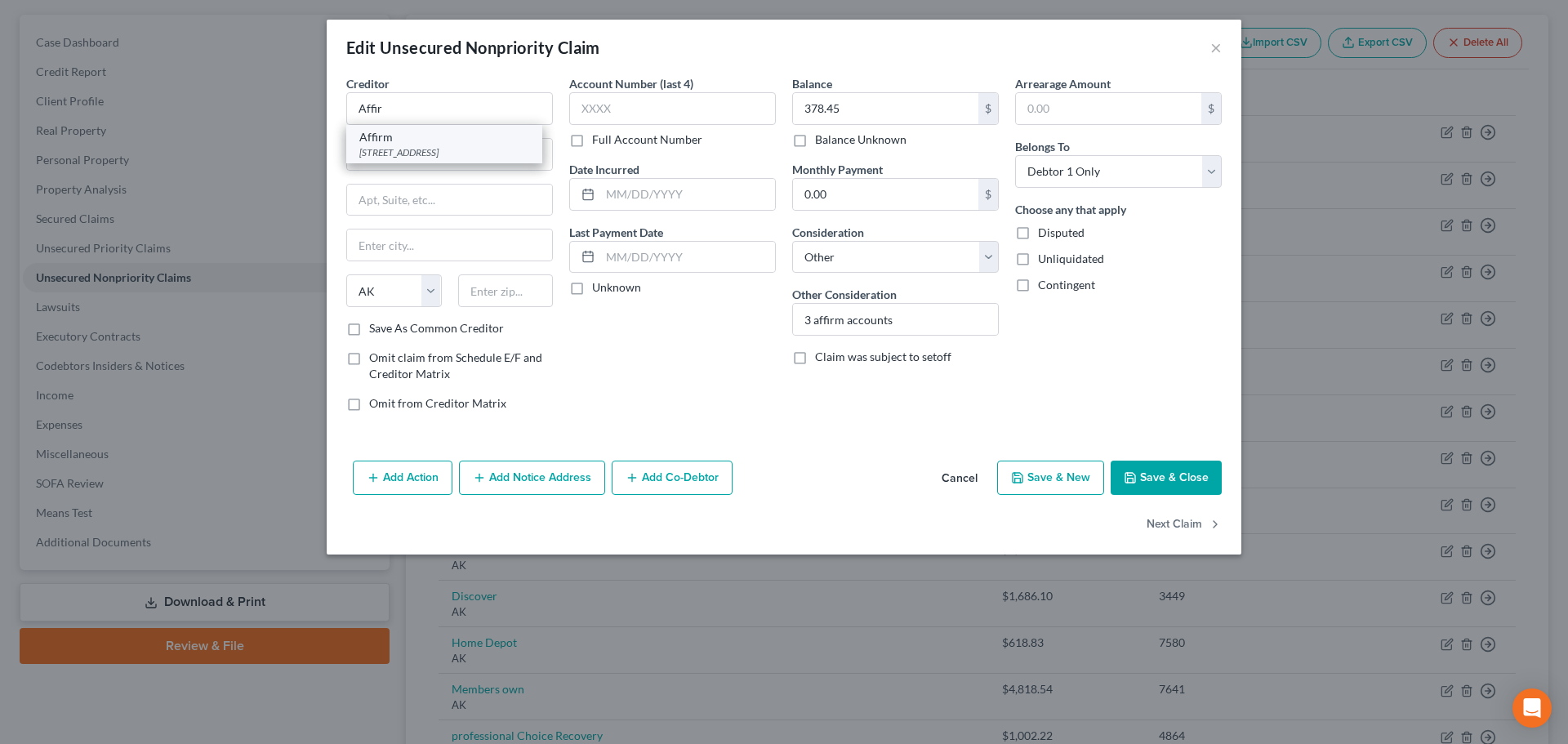
click at [462, 151] on div "[STREET_ADDRESS]" at bounding box center [444, 152] width 170 height 14
type input "Affirm"
type input "[STREET_ADDRESS]"
type input "[GEOGRAPHIC_DATA]"
select select "4"
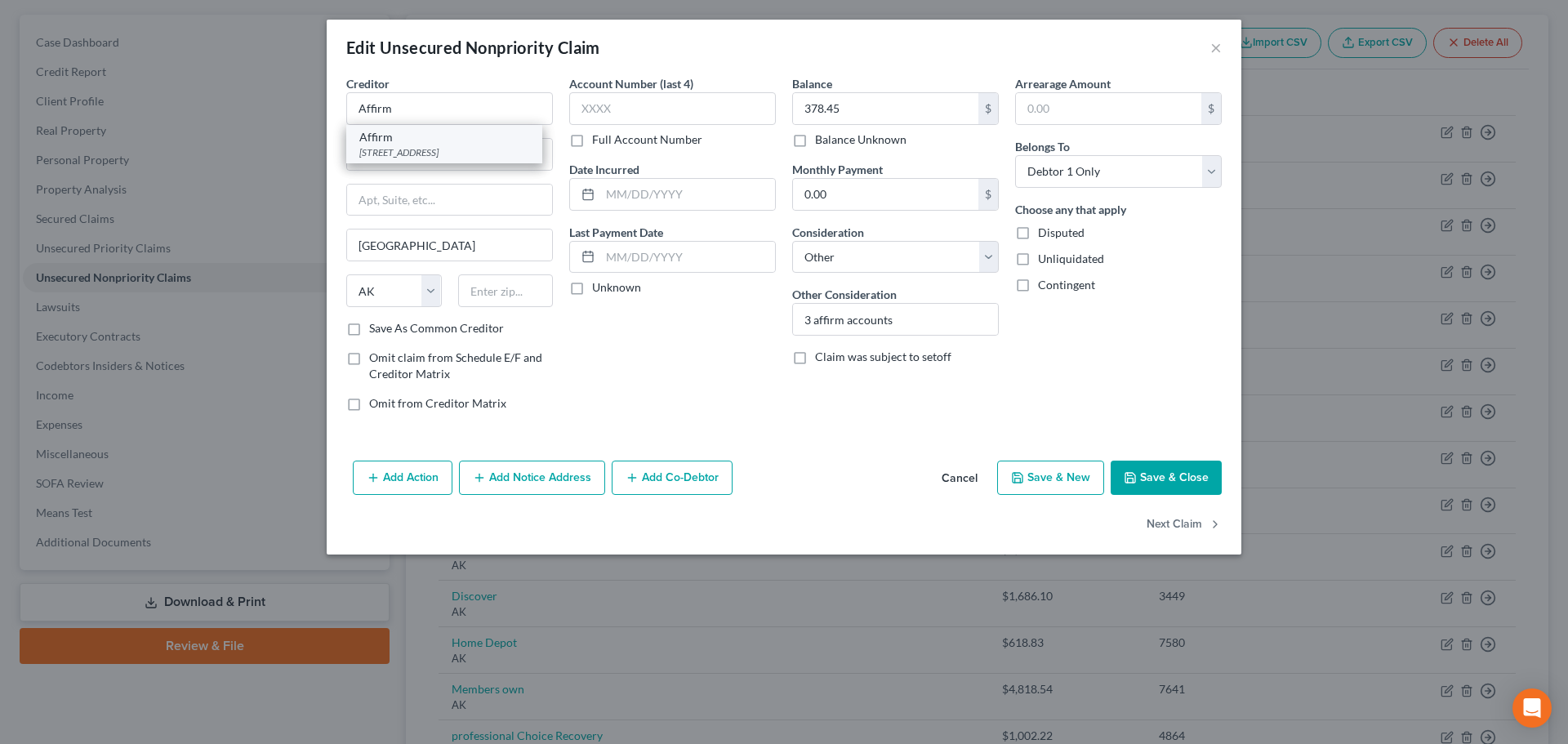
type input "94107"
drag, startPoint x: 1174, startPoint y: 475, endPoint x: 1164, endPoint y: 474, distance: 10.0
click at [1172, 474] on button "Save & Close" at bounding box center [1165, 477] width 111 height 34
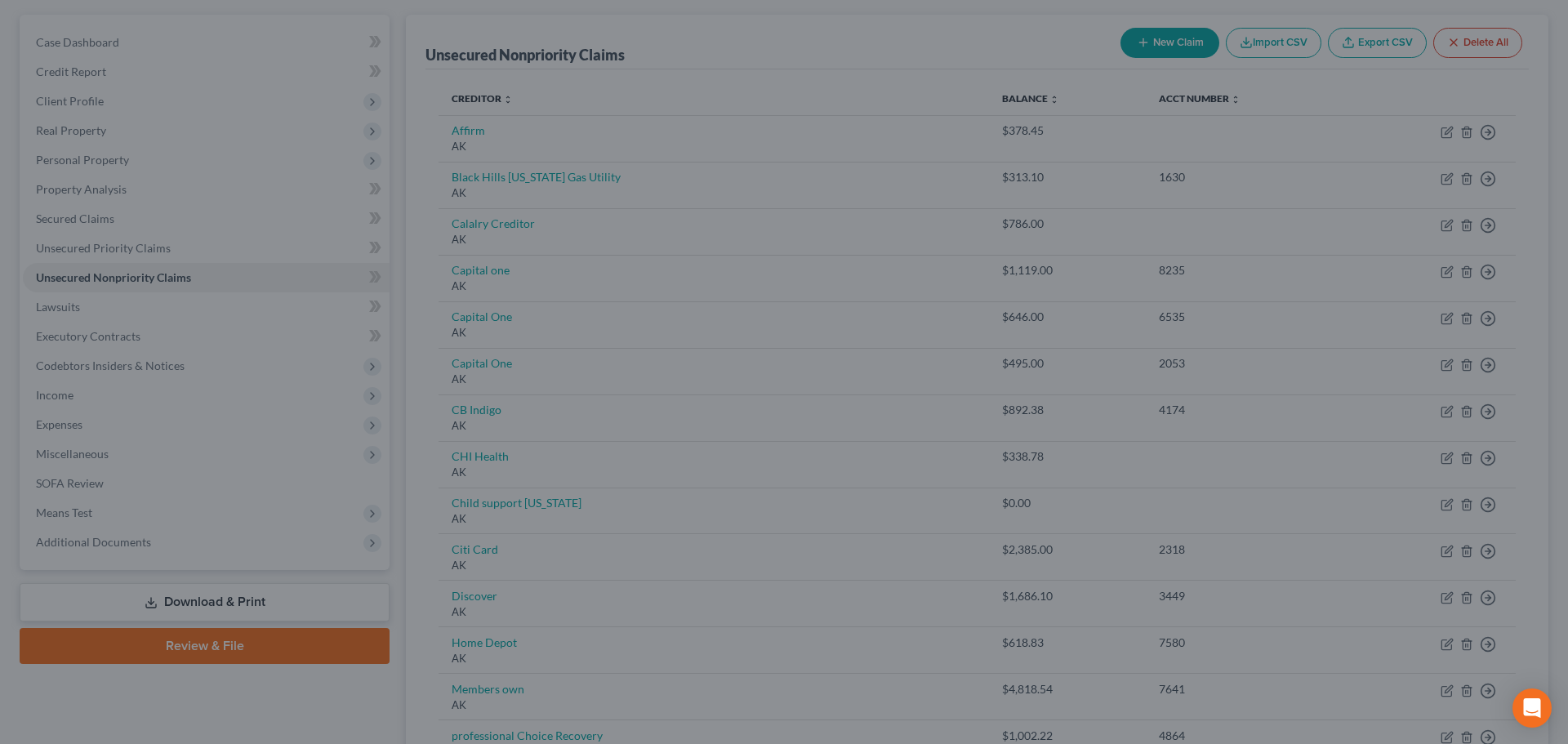
type input "0"
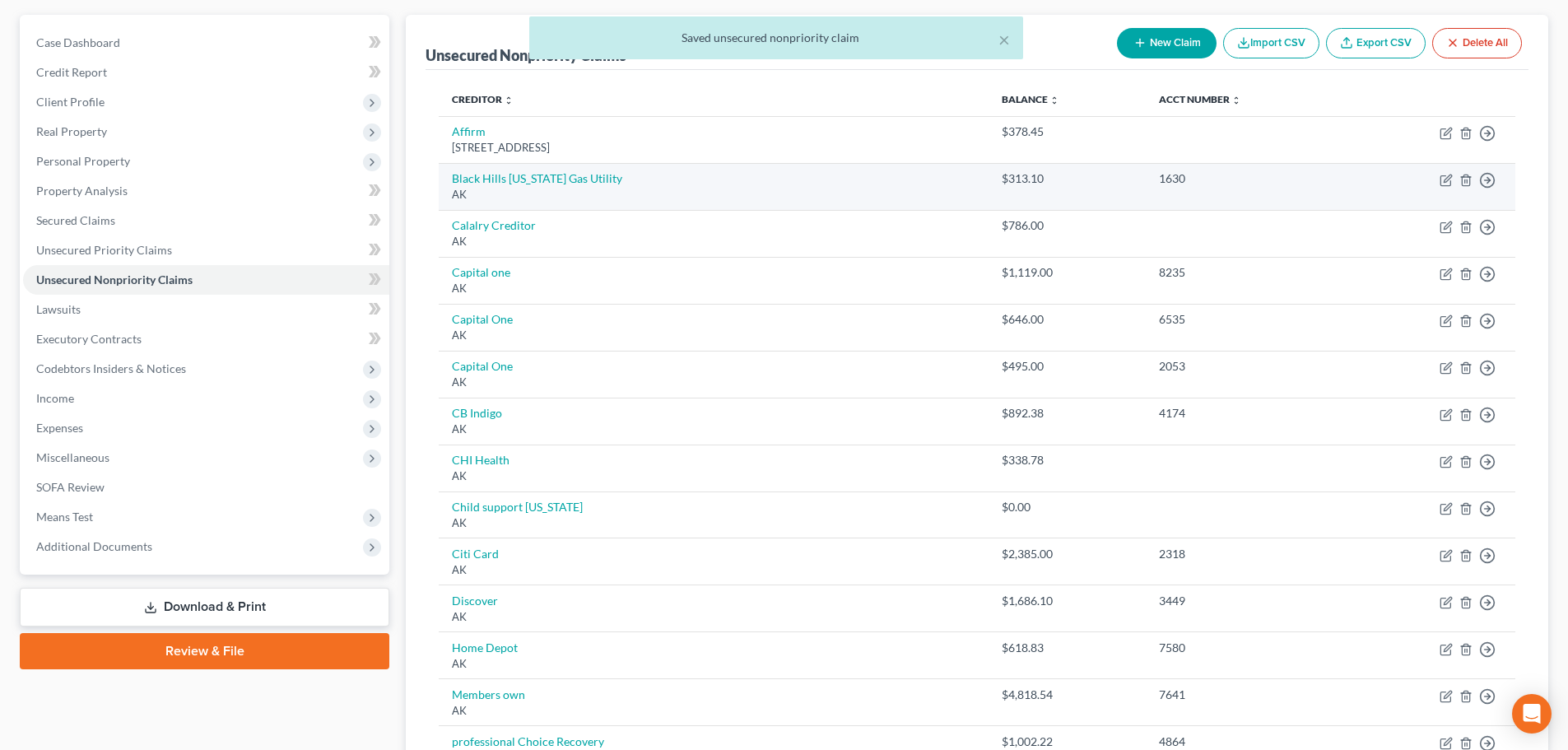
click at [1433, 180] on td "Move to D Move to E Move to G Move to Notice Only" at bounding box center [1432, 186] width 166 height 47
click at [1448, 181] on icon "button" at bounding box center [1446, 180] width 13 height 13
select select "1"
select select "20"
select select "0"
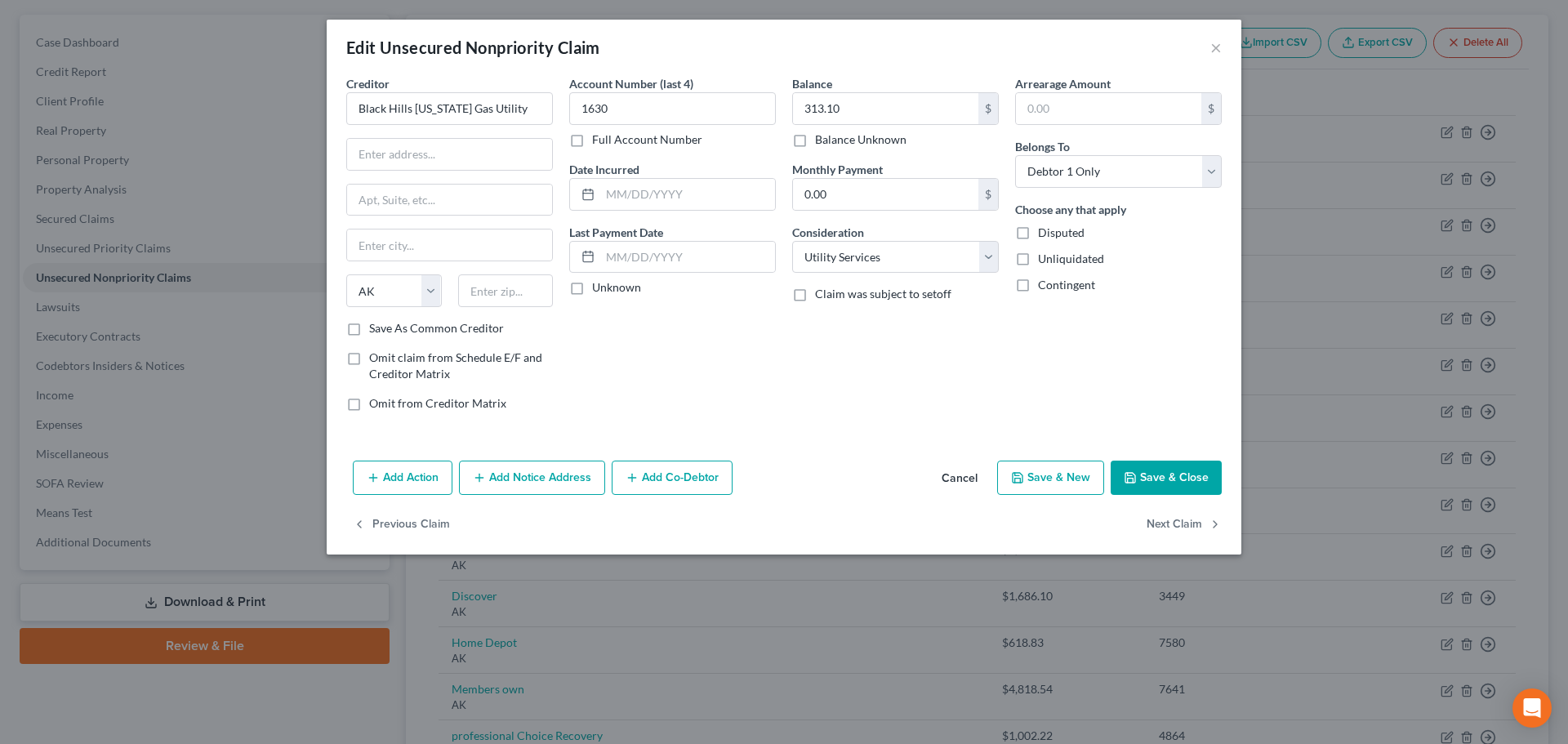
click at [557, 103] on div "Creditor * Black Hills [US_STATE] Gas Utility State [US_STATE] AK AR AZ CA CO C…" at bounding box center [449, 250] width 223 height 350
click at [538, 106] on input "Black Hills [US_STATE] Gas Utility" at bounding box center [449, 108] width 206 height 32
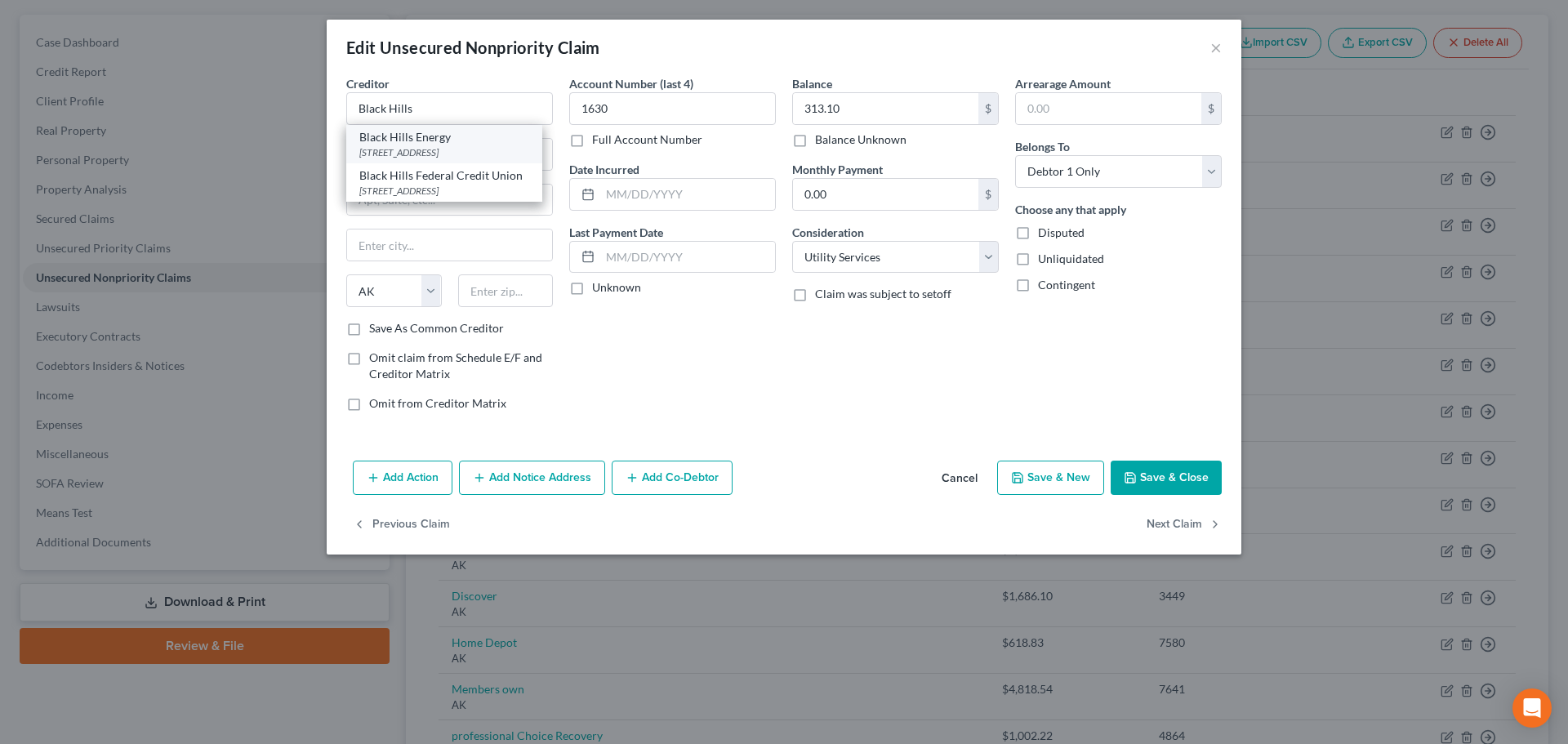
click at [473, 142] on div "Black Hills Energy" at bounding box center [444, 137] width 170 height 17
type input "Black Hills Energy"
type input "PO Box 6001"
type input "[GEOGRAPHIC_DATA]"
select select "43"
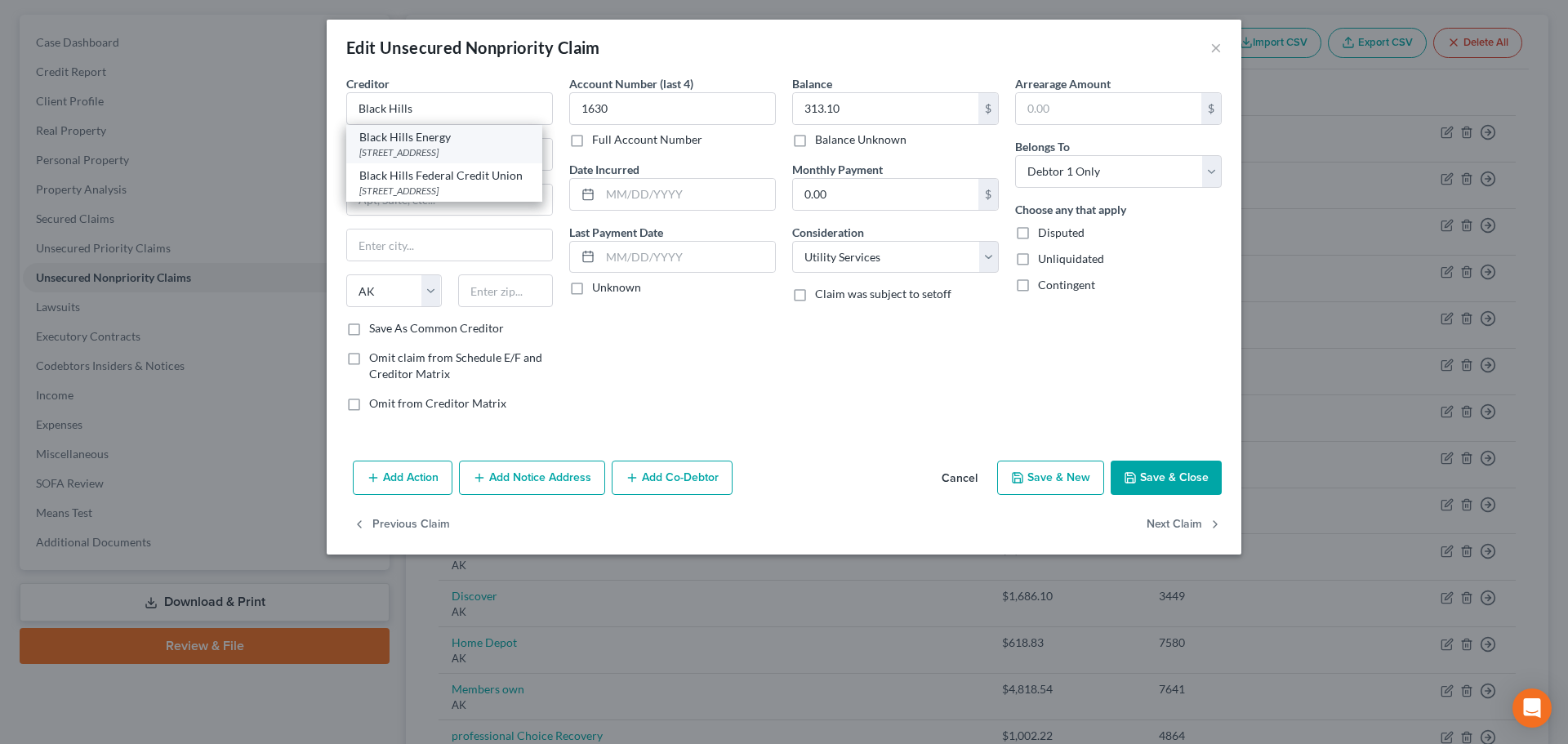
type input "57709"
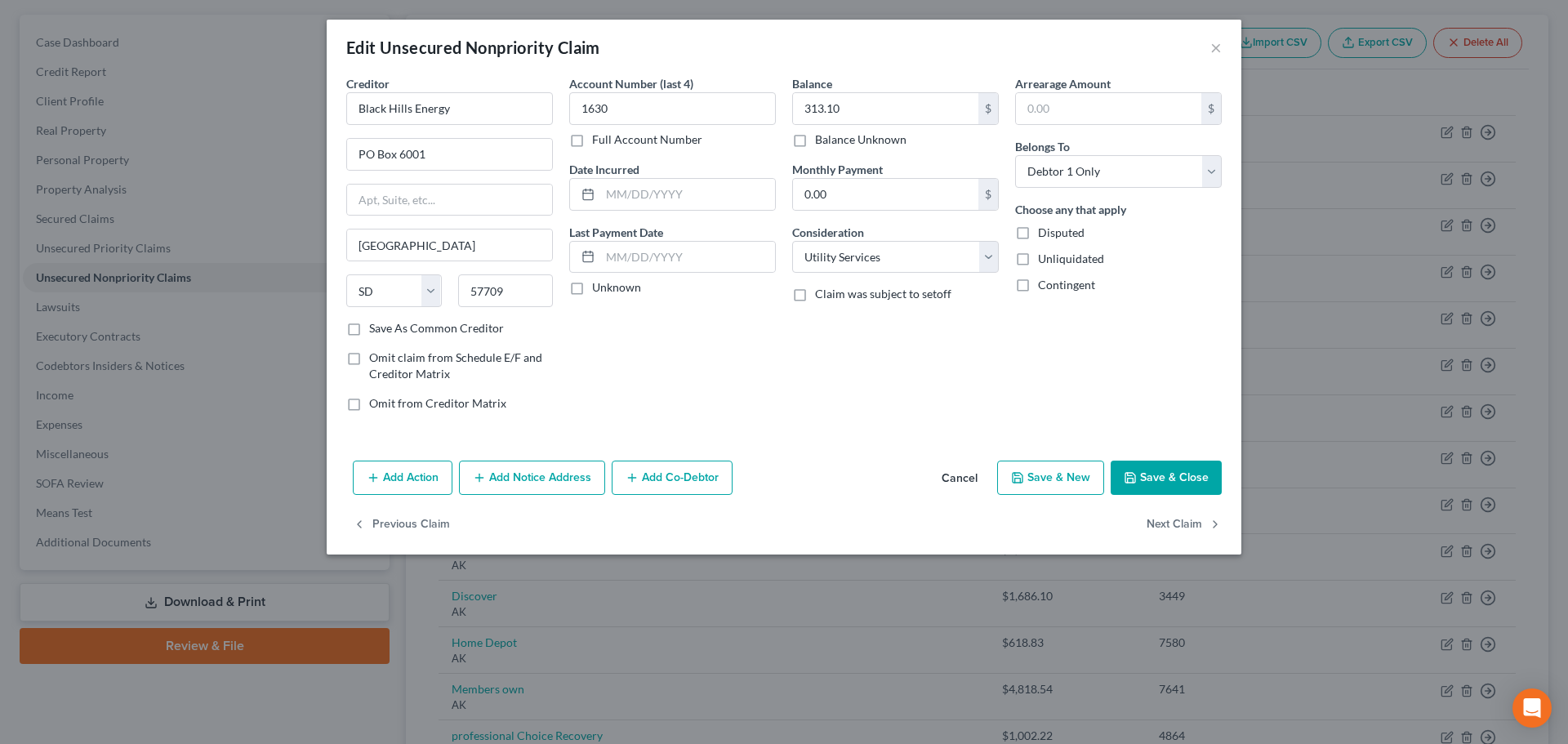
click at [1136, 479] on icon "button" at bounding box center [1130, 478] width 13 height 13
type input "0"
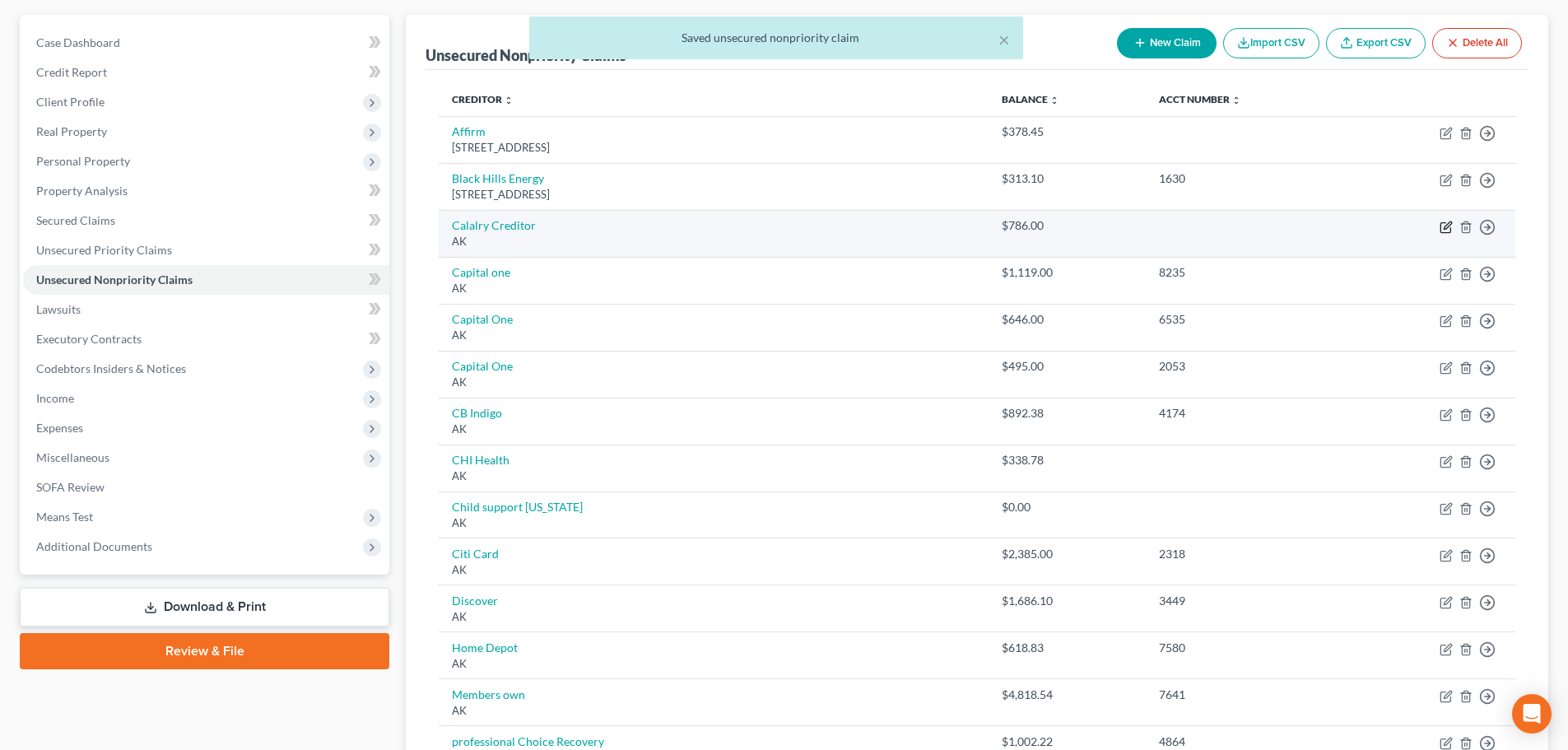
click at [1440, 228] on icon "button" at bounding box center [1446, 227] width 13 height 13
select select "1"
select select "2"
select select "0"
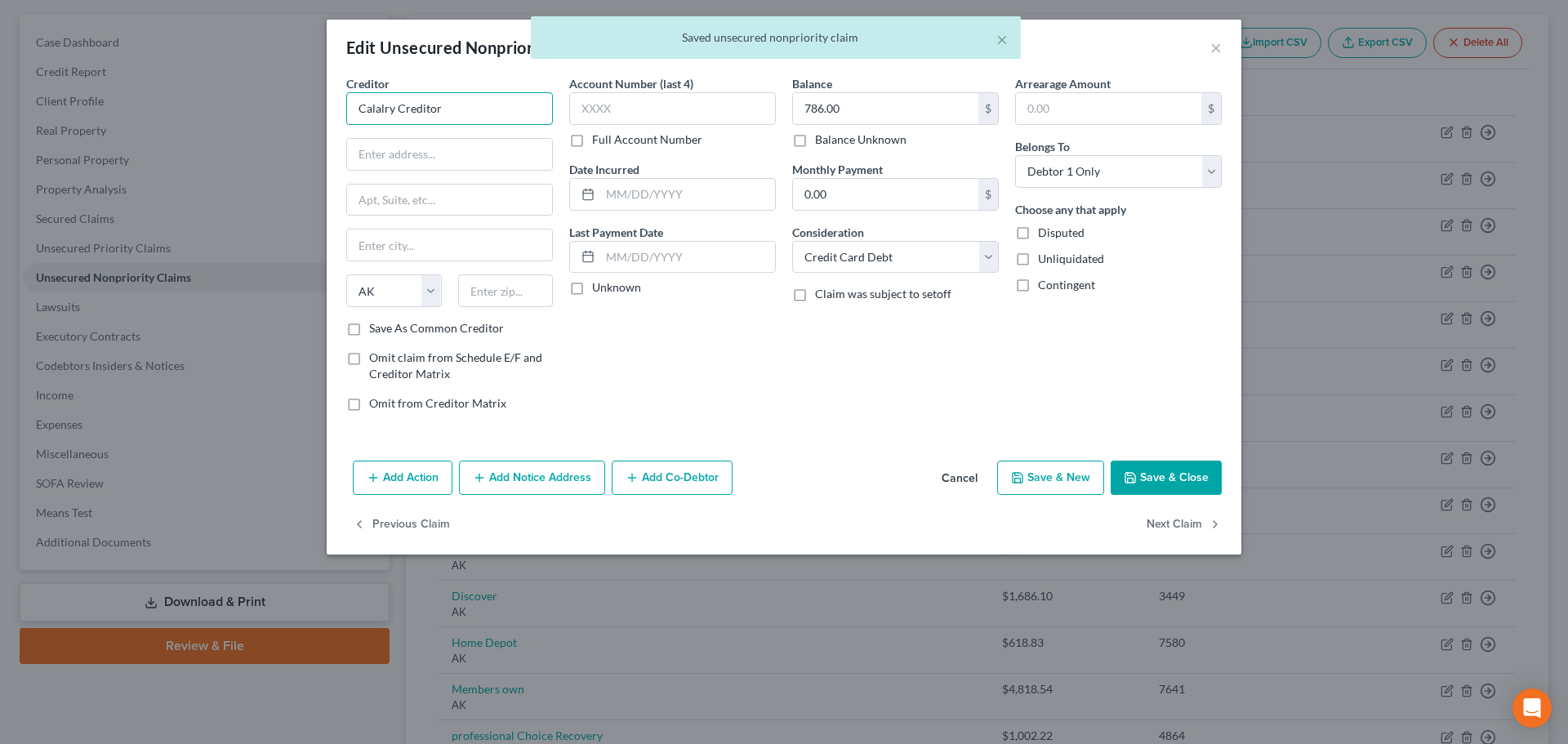
click at [470, 106] on input "Calalry Creditor" at bounding box center [449, 108] width 206 height 32
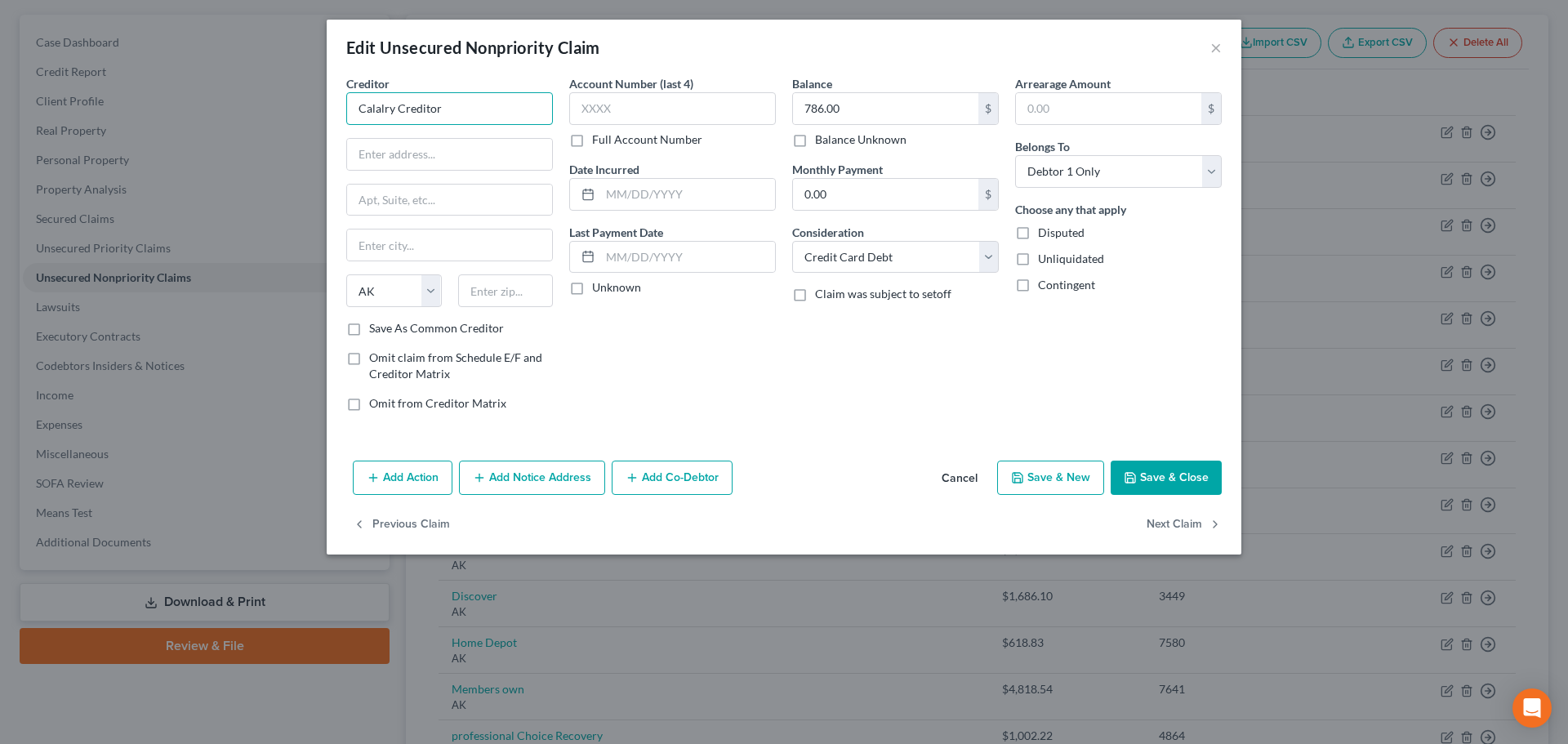
drag, startPoint x: 361, startPoint y: 110, endPoint x: 392, endPoint y: 100, distance: 32.6
click at [392, 100] on input "Calalry Creditor" at bounding box center [449, 108] width 206 height 32
drag, startPoint x: 479, startPoint y: 102, endPoint x: 406, endPoint y: 113, distance: 73.8
click at [406, 113] on input "Calalry Creditor" at bounding box center [449, 108] width 206 height 32
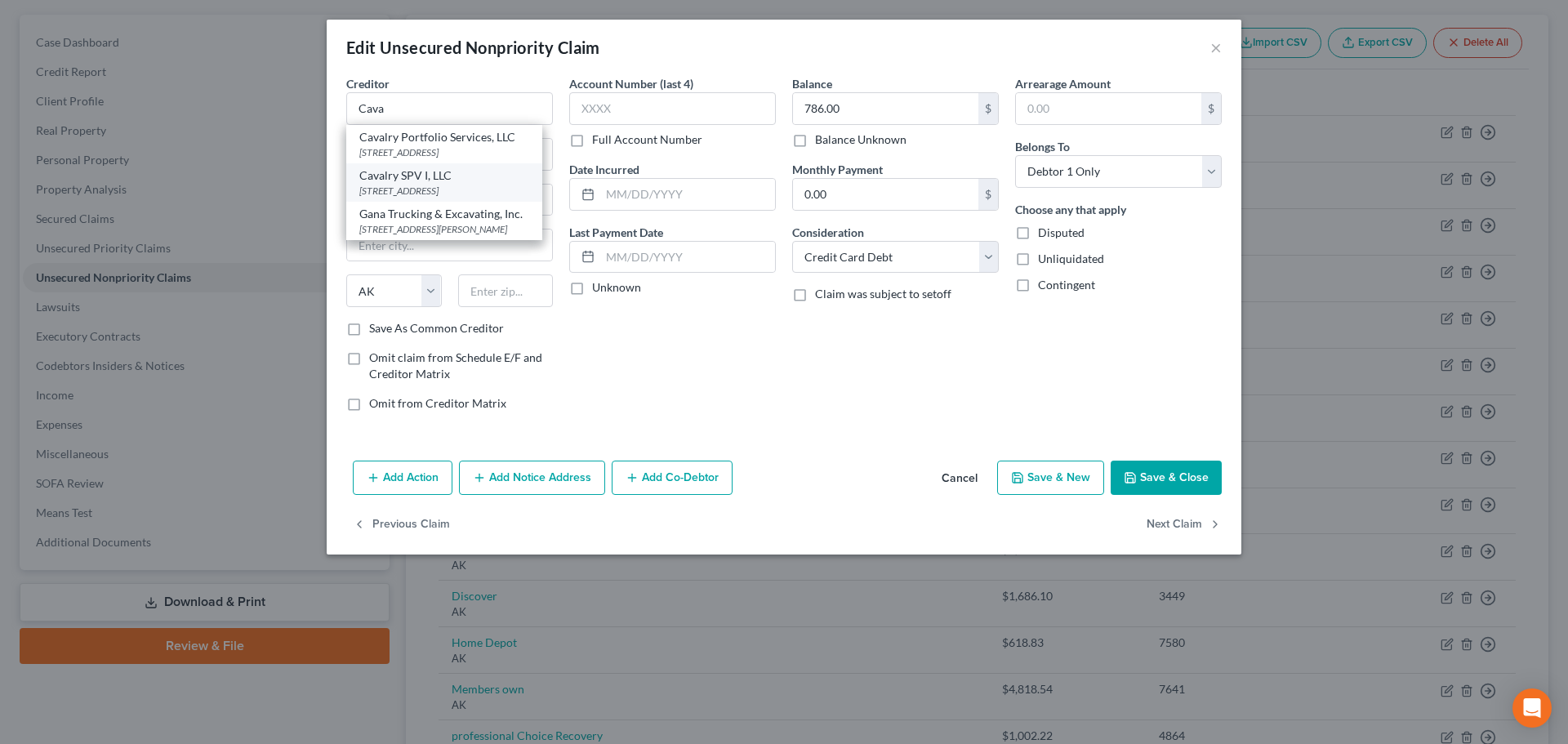
click at [418, 184] on div "Cavalry SPV I, LLC" at bounding box center [444, 176] width 170 height 17
type input "Cavalry SPV I, LLC"
type input "[STREET_ADDRESS]"
type input "Valhalla"
select select "35"
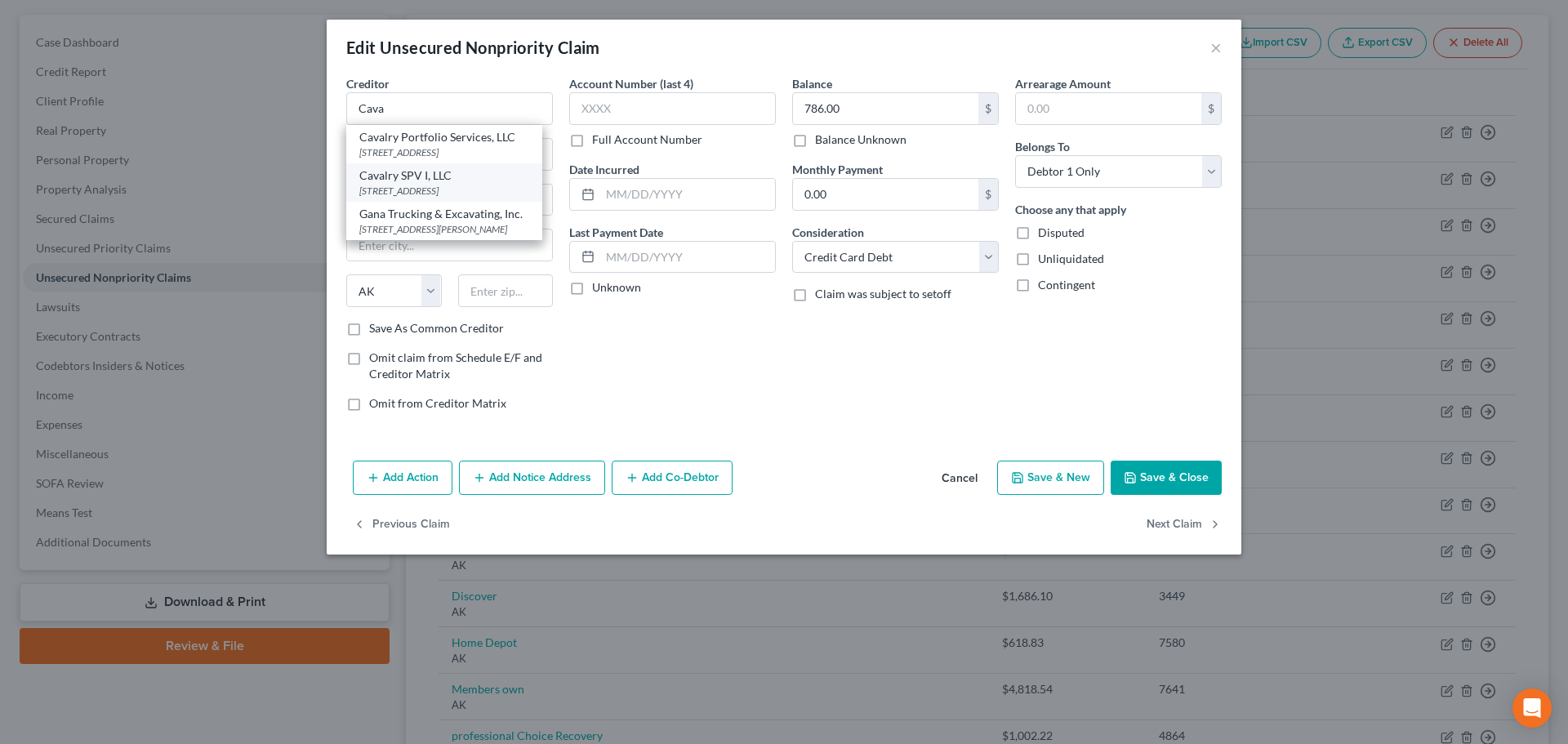
type input "10595"
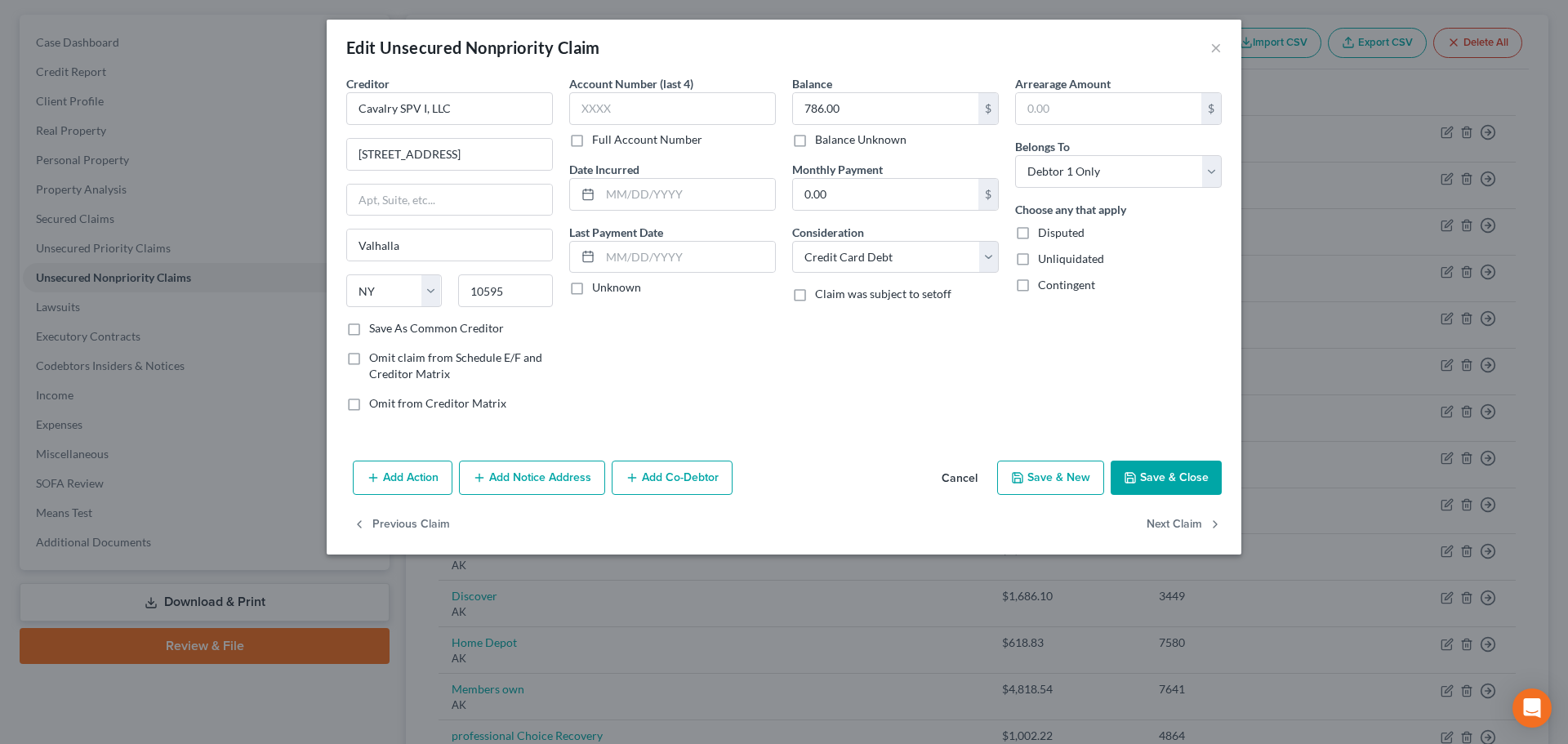
click at [1198, 472] on button "Save & Close" at bounding box center [1165, 477] width 111 height 34
type input "0"
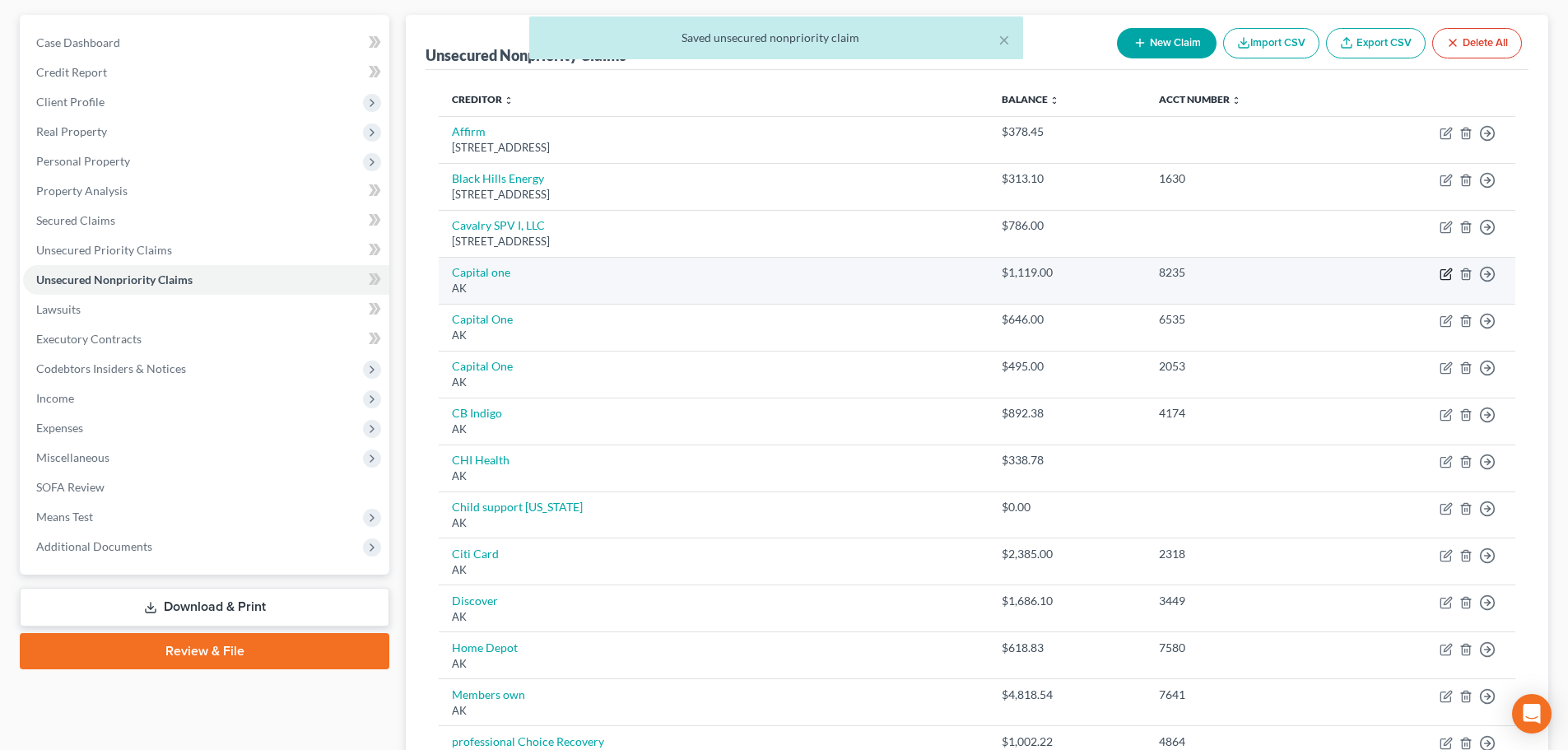
click at [1445, 268] on icon "button" at bounding box center [1446, 274] width 13 height 13
select select "1"
select select "2"
select select "1"
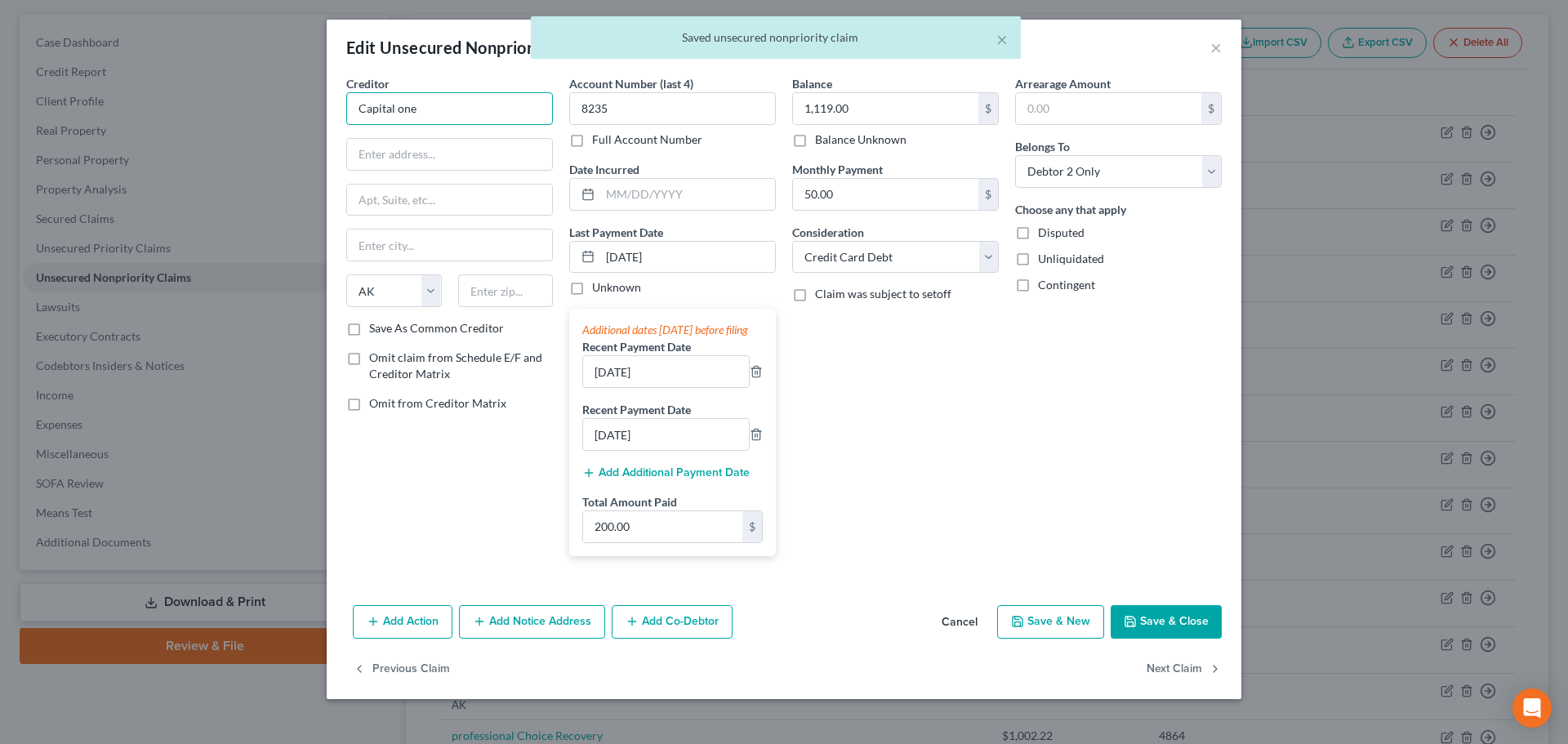
click at [449, 96] on input "Capital one" at bounding box center [449, 108] width 206 height 32
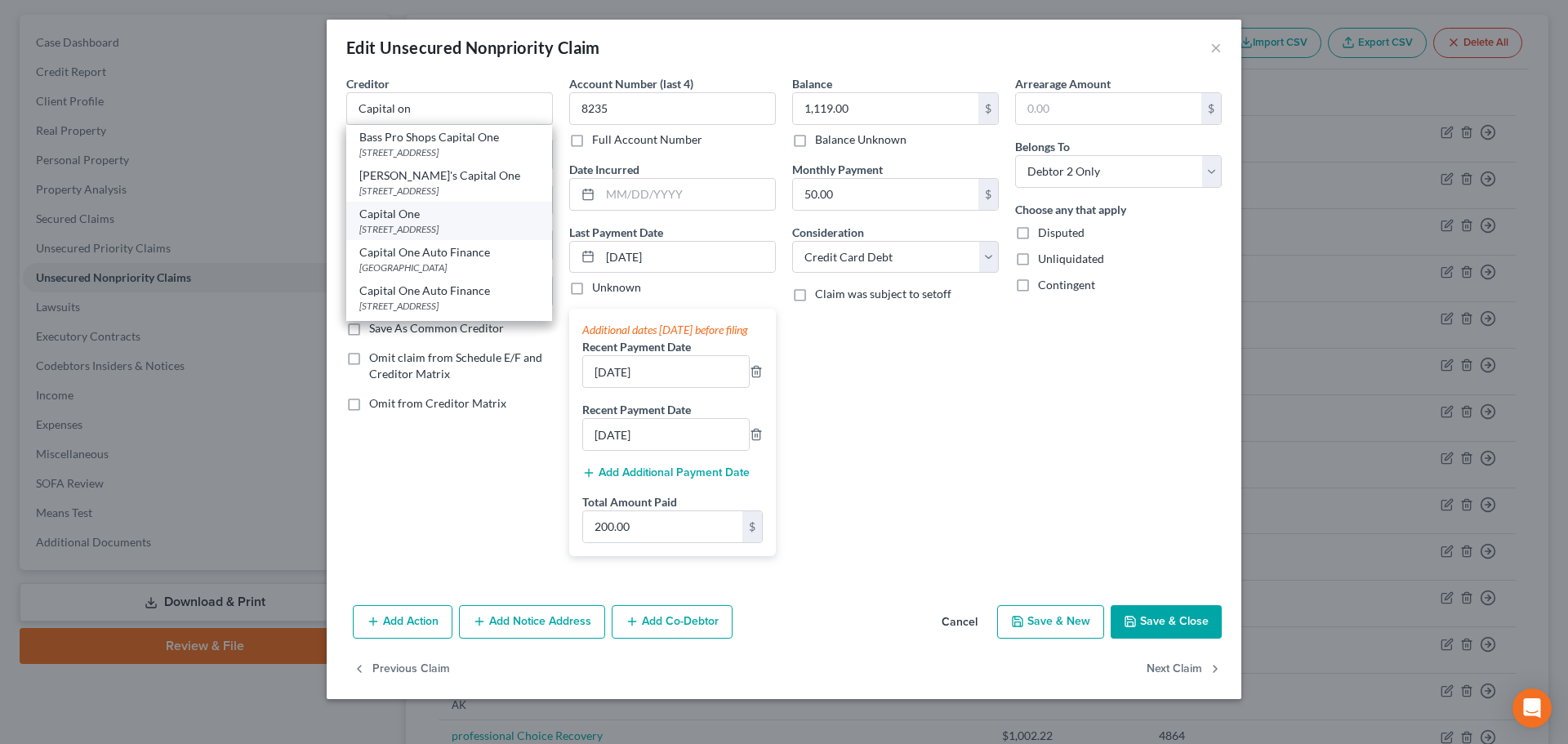
click at [438, 216] on div "Capital One" at bounding box center [449, 214] width 180 height 17
type input "Capital One"
type input "PO Box 31293"
type input "[GEOGRAPHIC_DATA]"
select select "46"
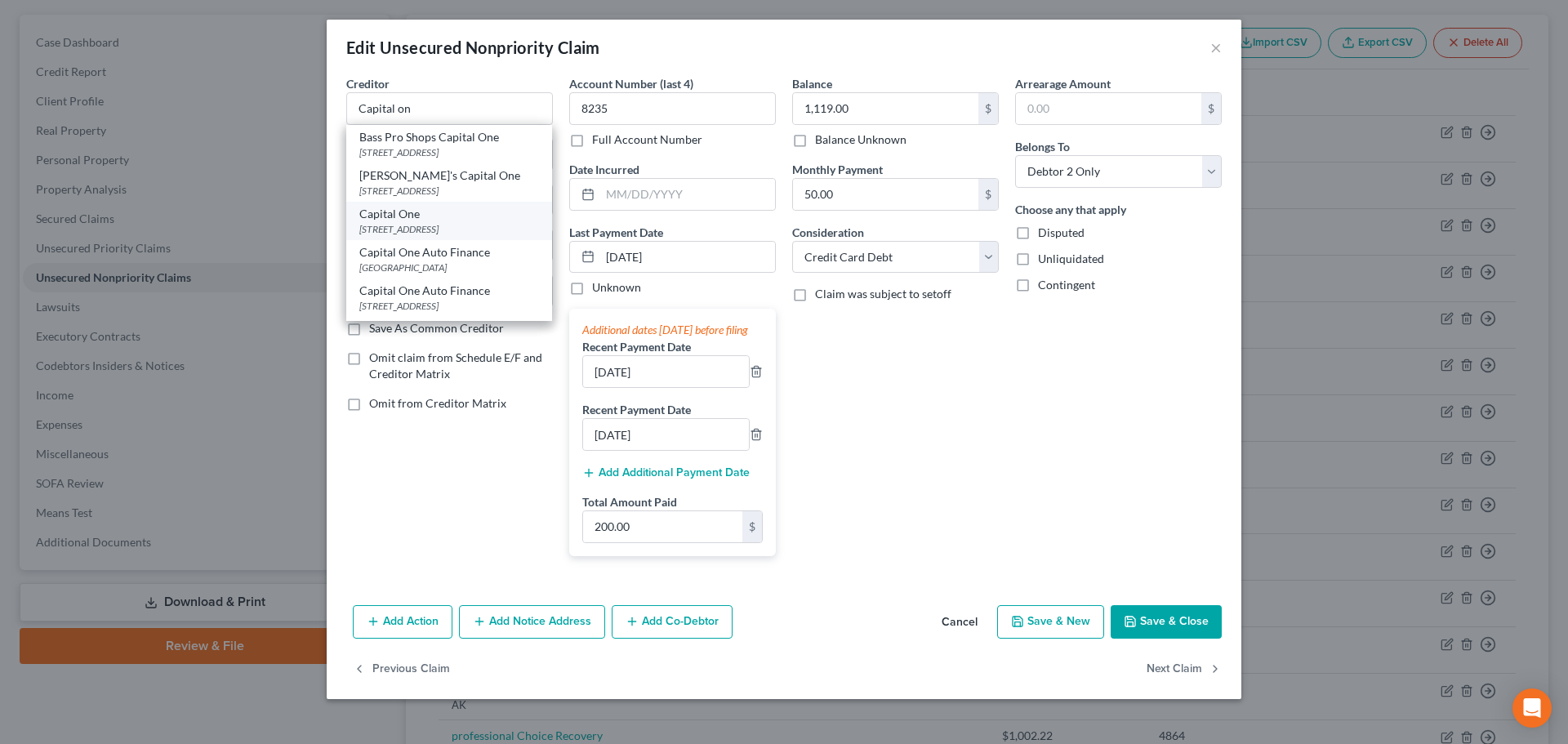
type input "84131"
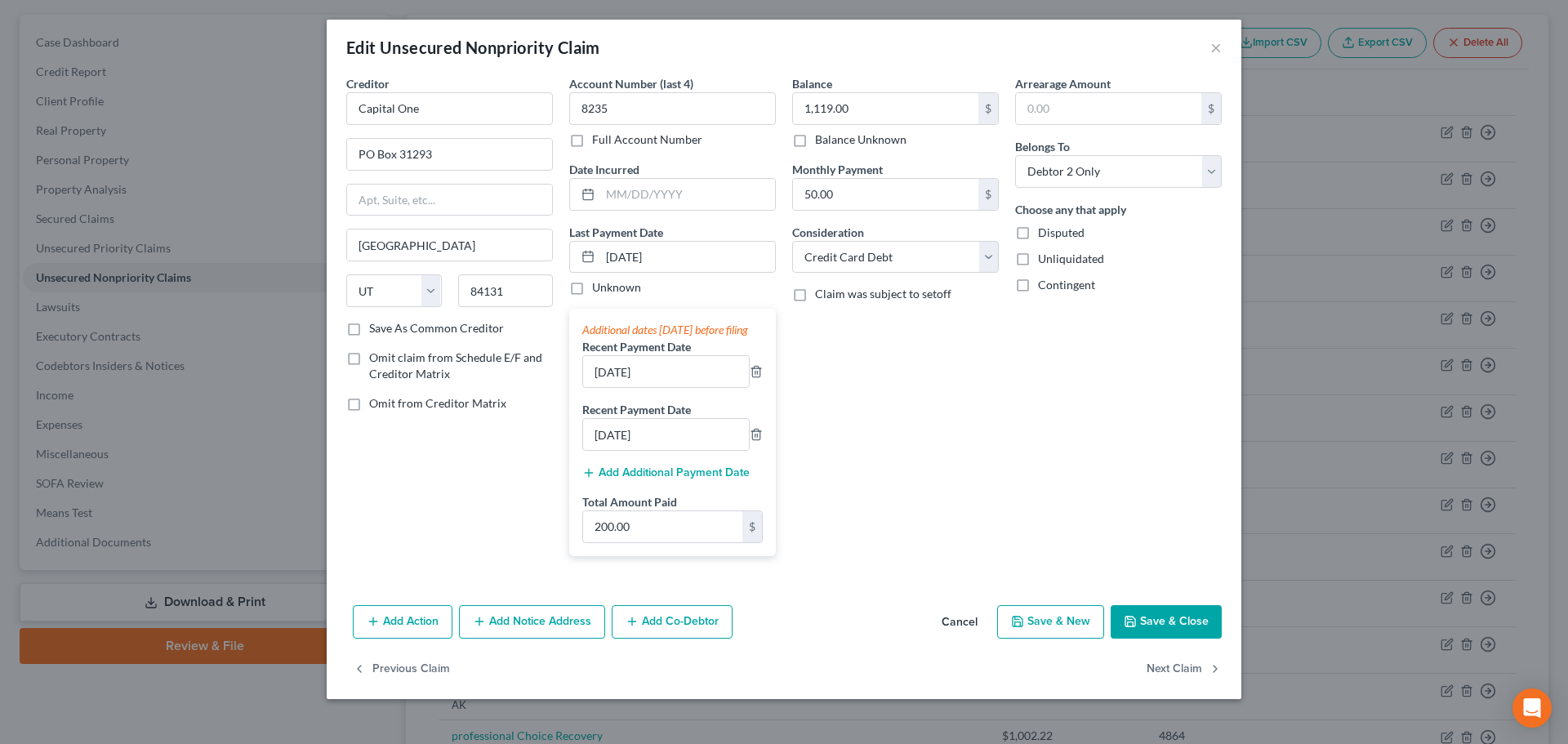
click at [1162, 632] on button "Save & Close" at bounding box center [1165, 622] width 111 height 34
type input "0"
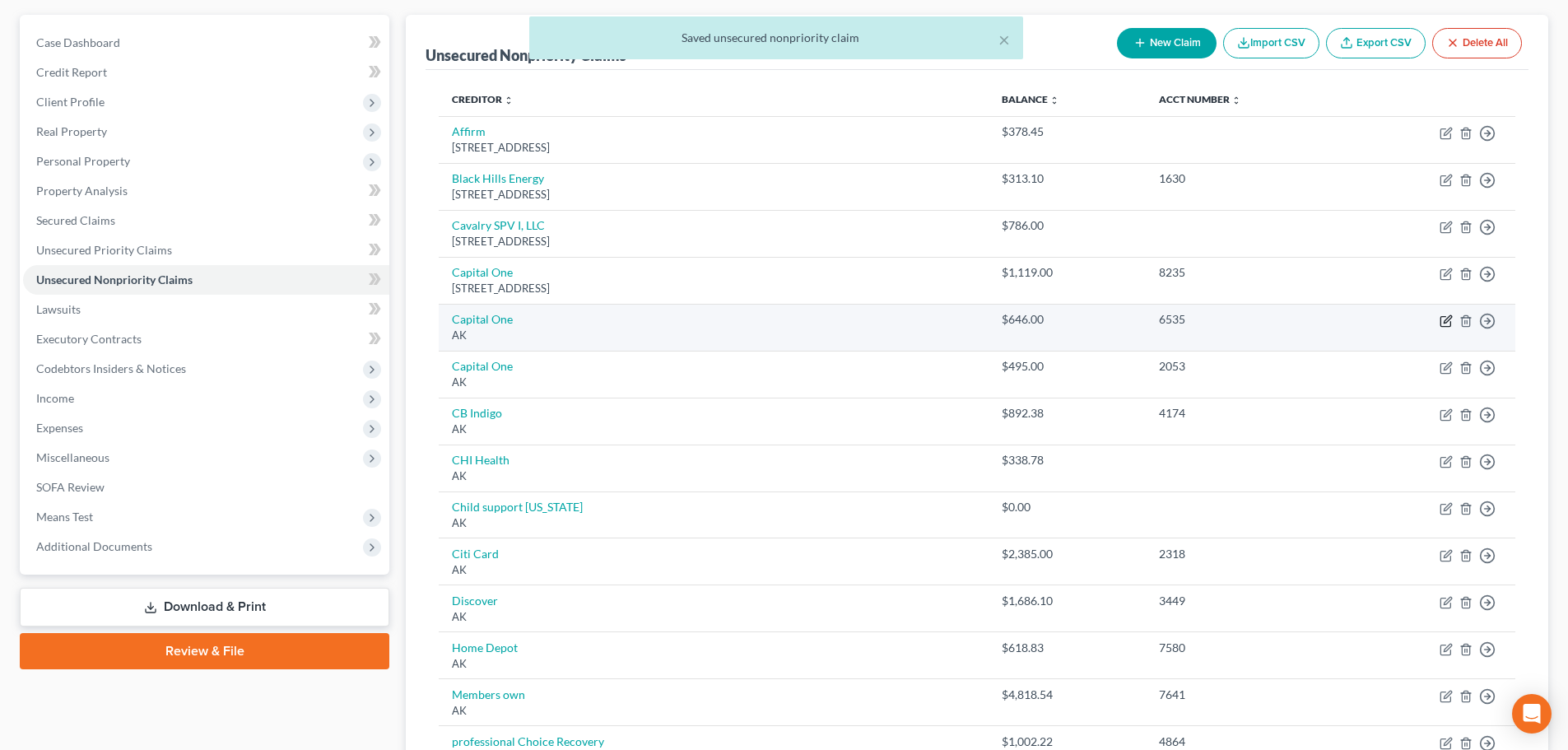
click at [1442, 322] on icon "button" at bounding box center [1446, 321] width 13 height 13
select select "1"
select select "2"
select select "0"
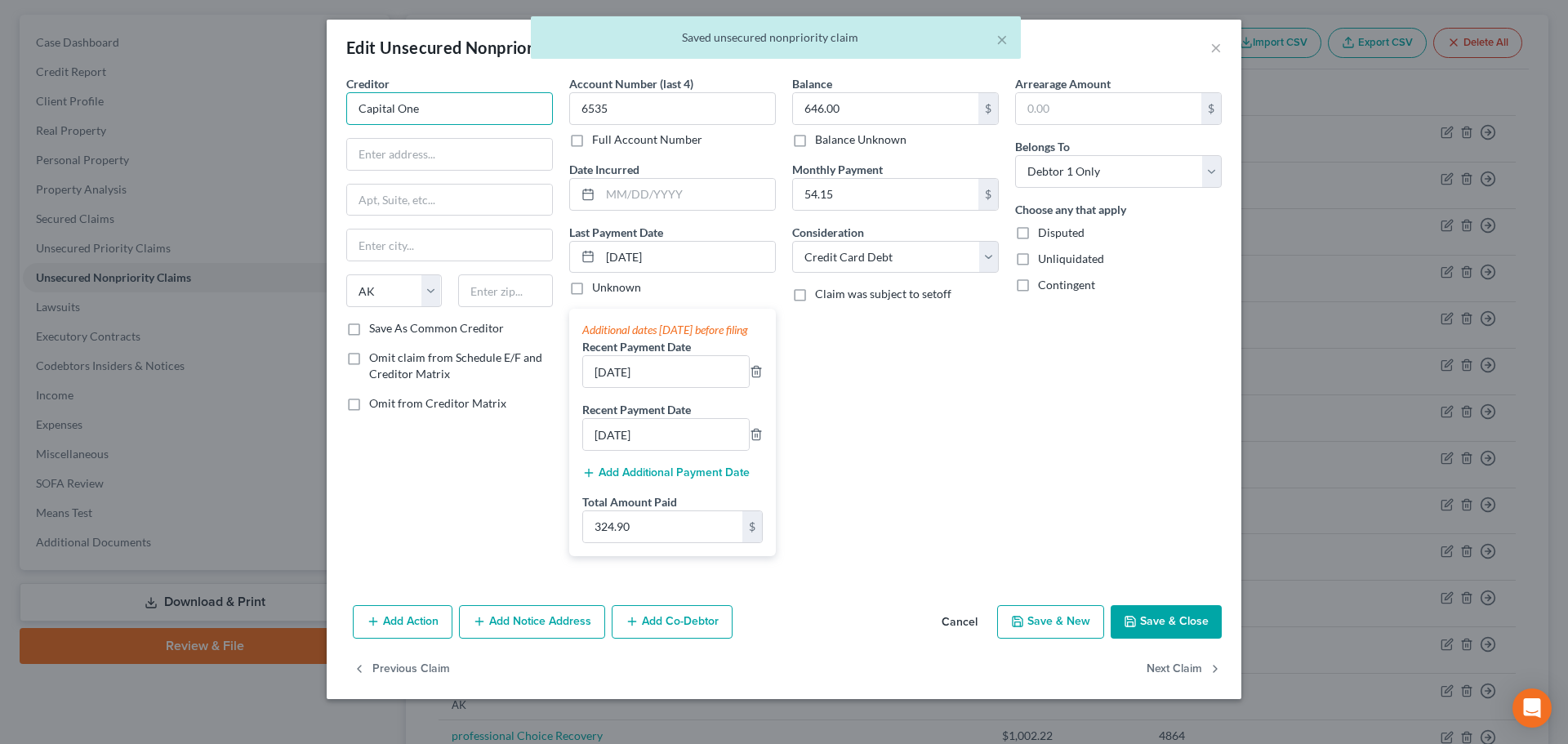
click at [449, 113] on input "Capital One" at bounding box center [449, 108] width 206 height 32
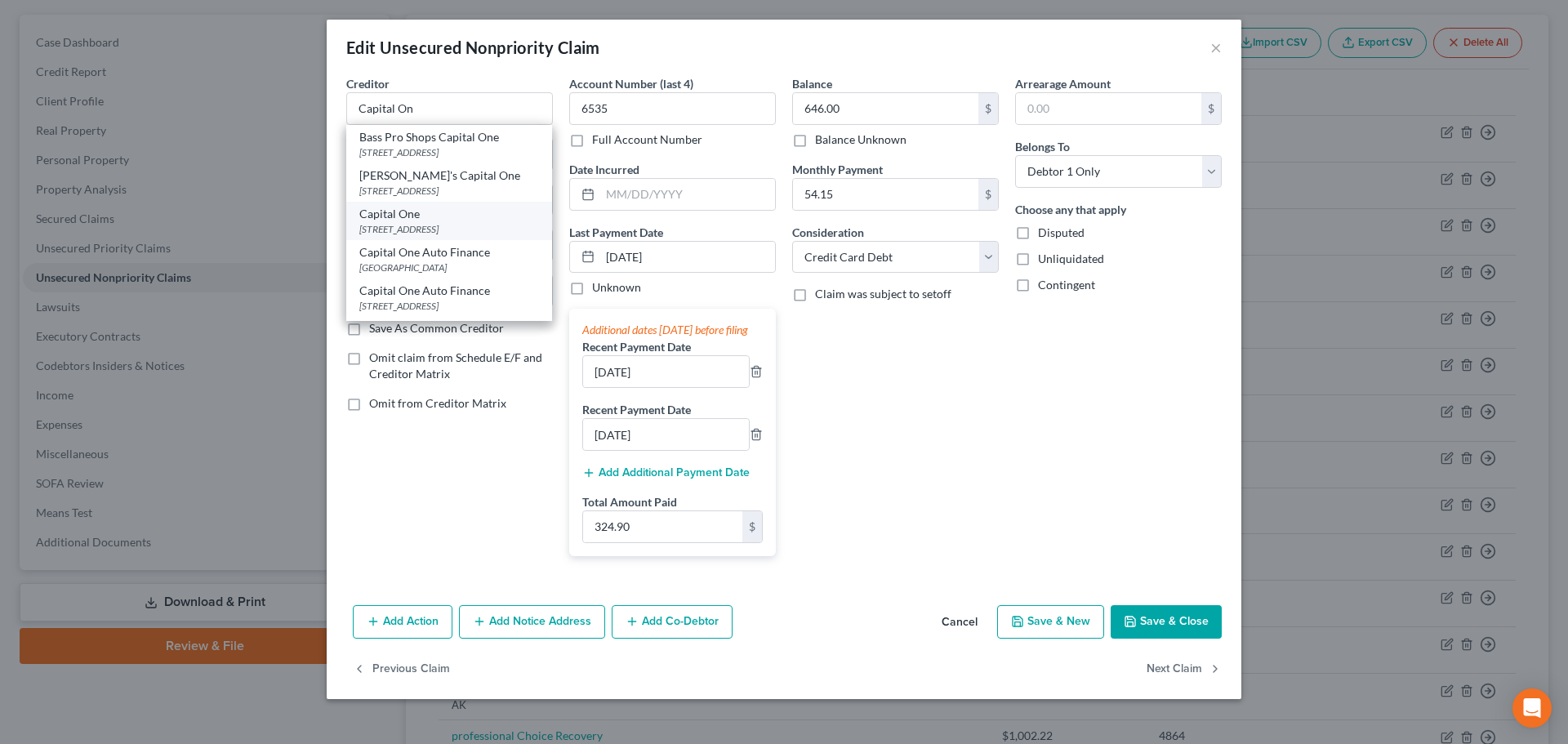
click at [433, 216] on div "Capital One" at bounding box center [449, 214] width 180 height 17
type input "Capital One"
type input "PO Box 31293"
type input "[GEOGRAPHIC_DATA]"
select select "46"
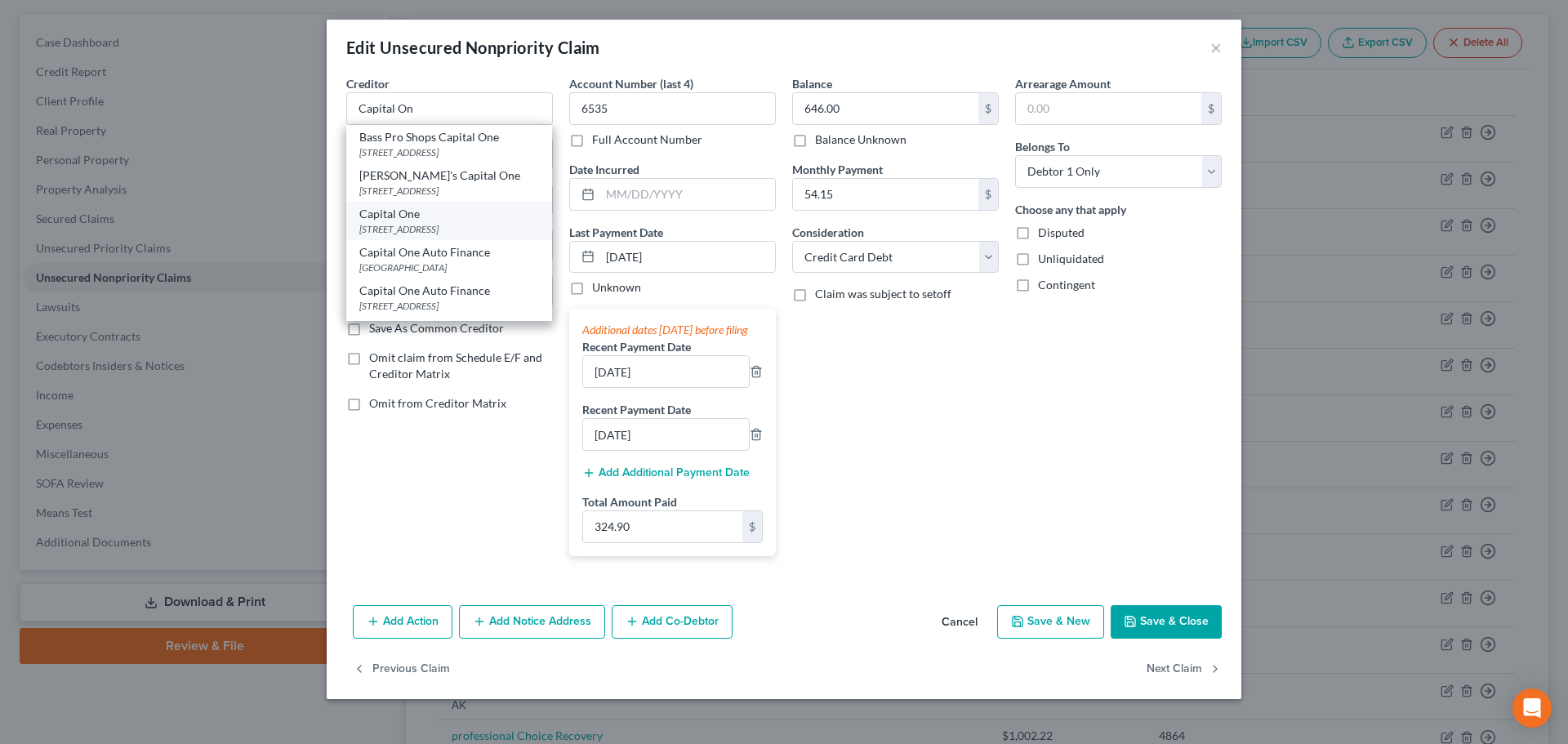
type input "84131"
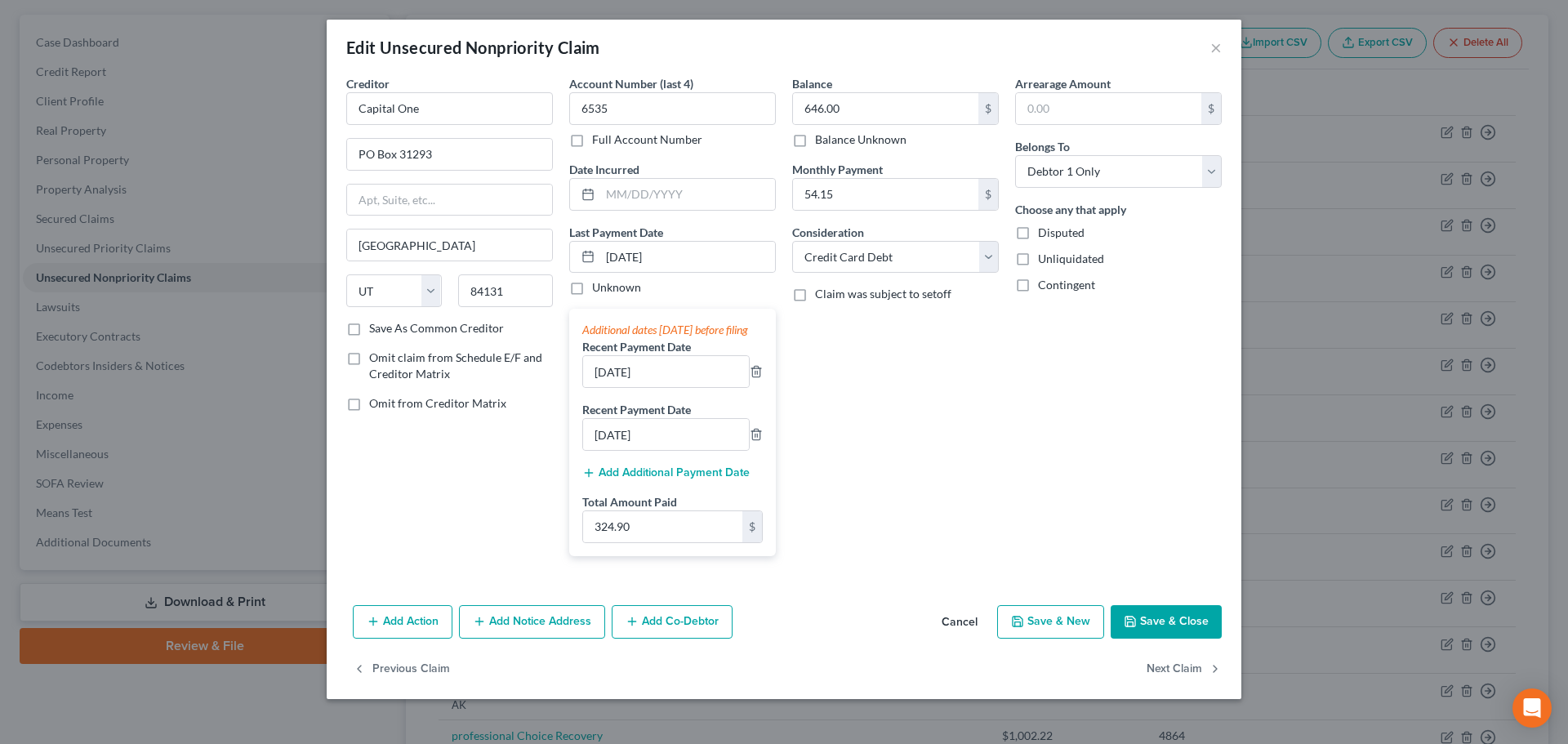
click at [1152, 639] on button "Save & Close" at bounding box center [1165, 622] width 111 height 34
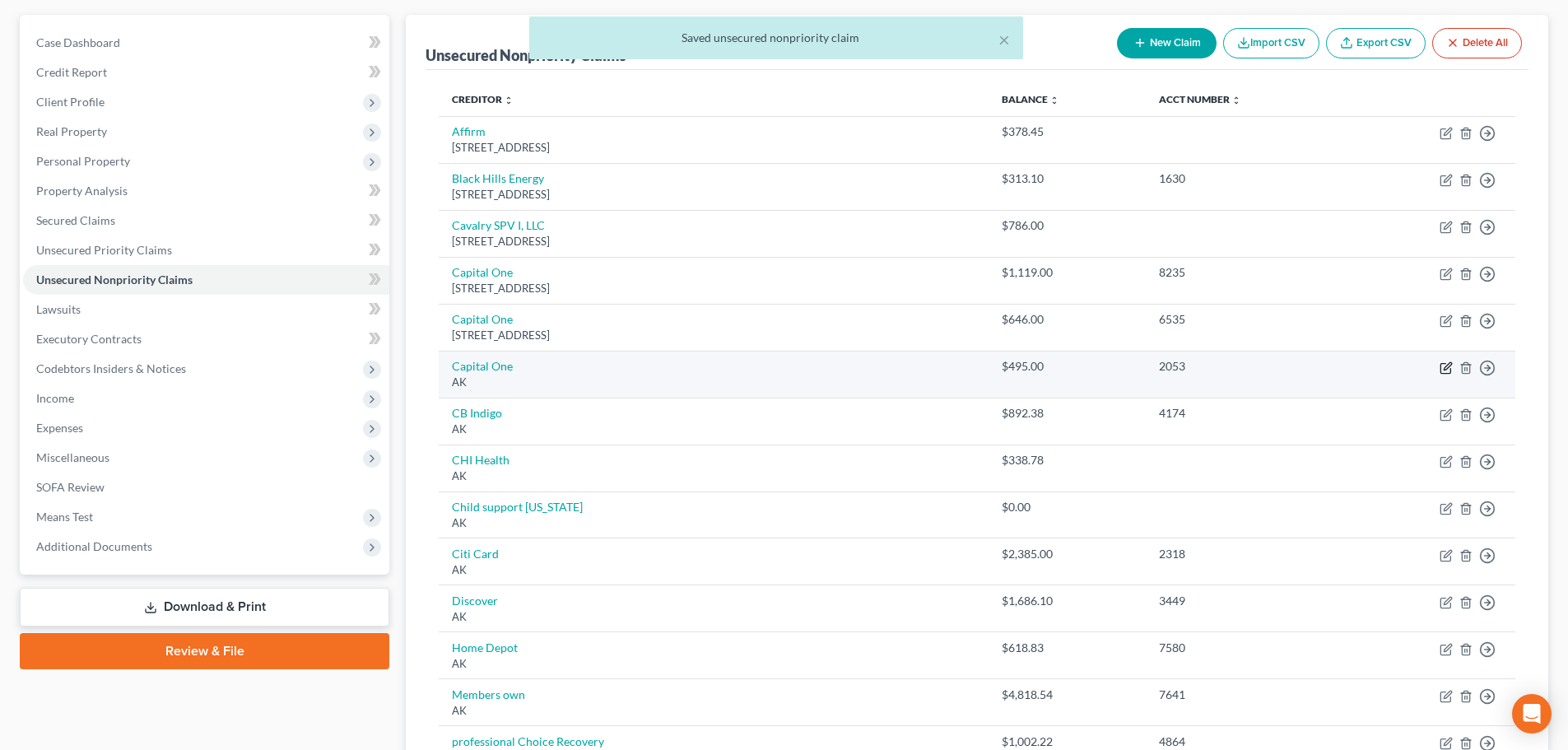
click at [1445, 371] on icon "button" at bounding box center [1446, 368] width 13 height 13
select select "1"
select select "2"
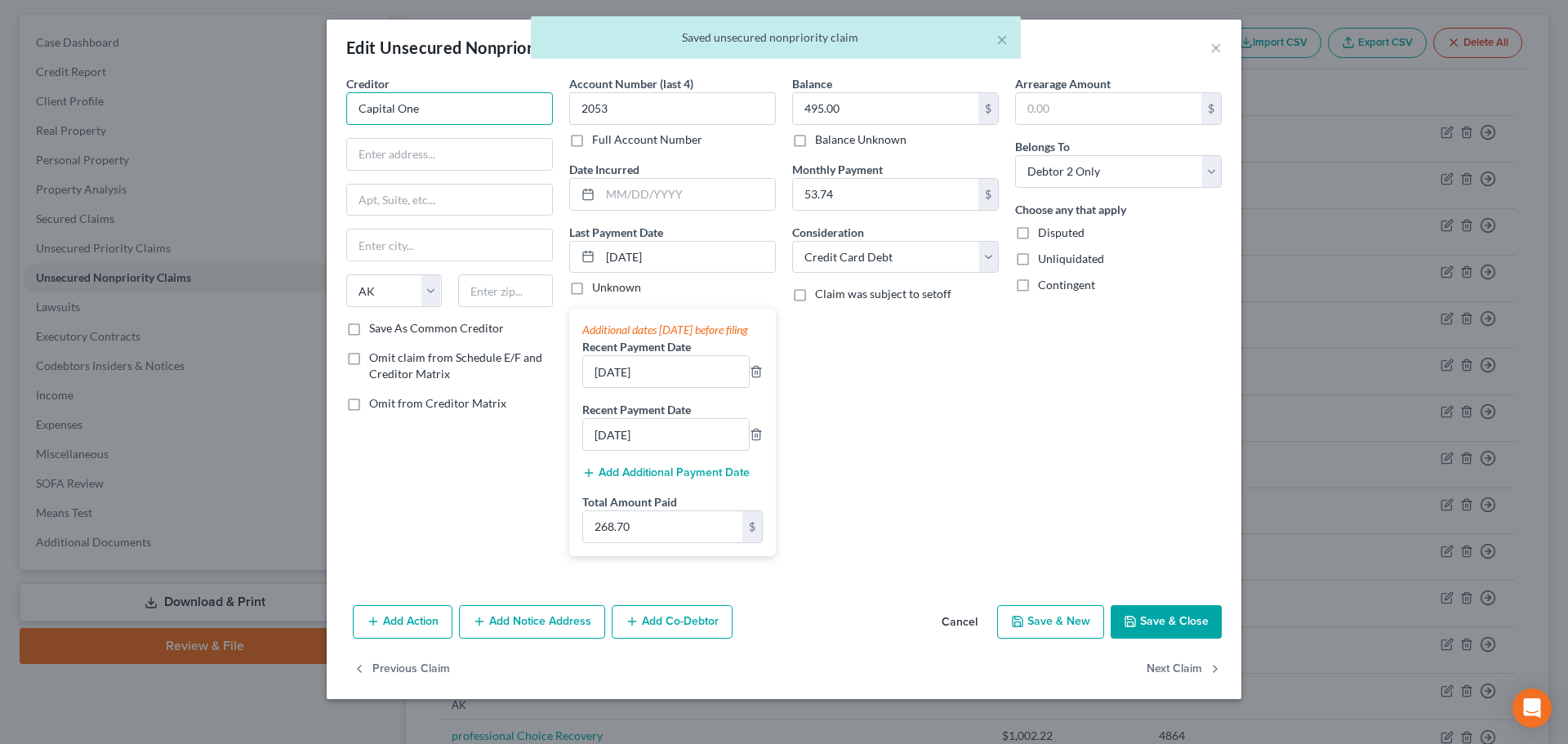
click at [507, 108] on input "Capital One" at bounding box center [449, 108] width 206 height 32
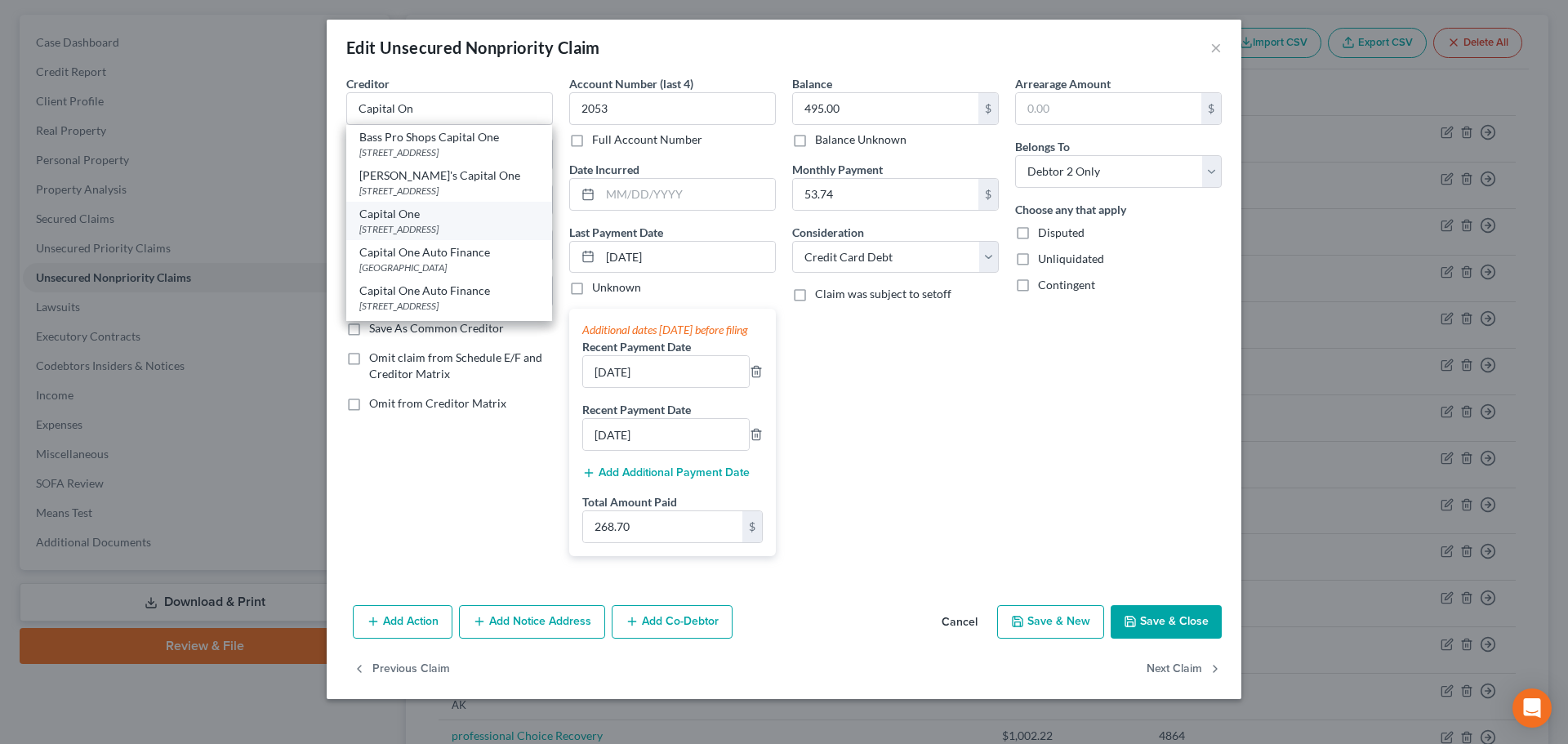
click at [444, 216] on div "Capital One" at bounding box center [449, 214] width 180 height 17
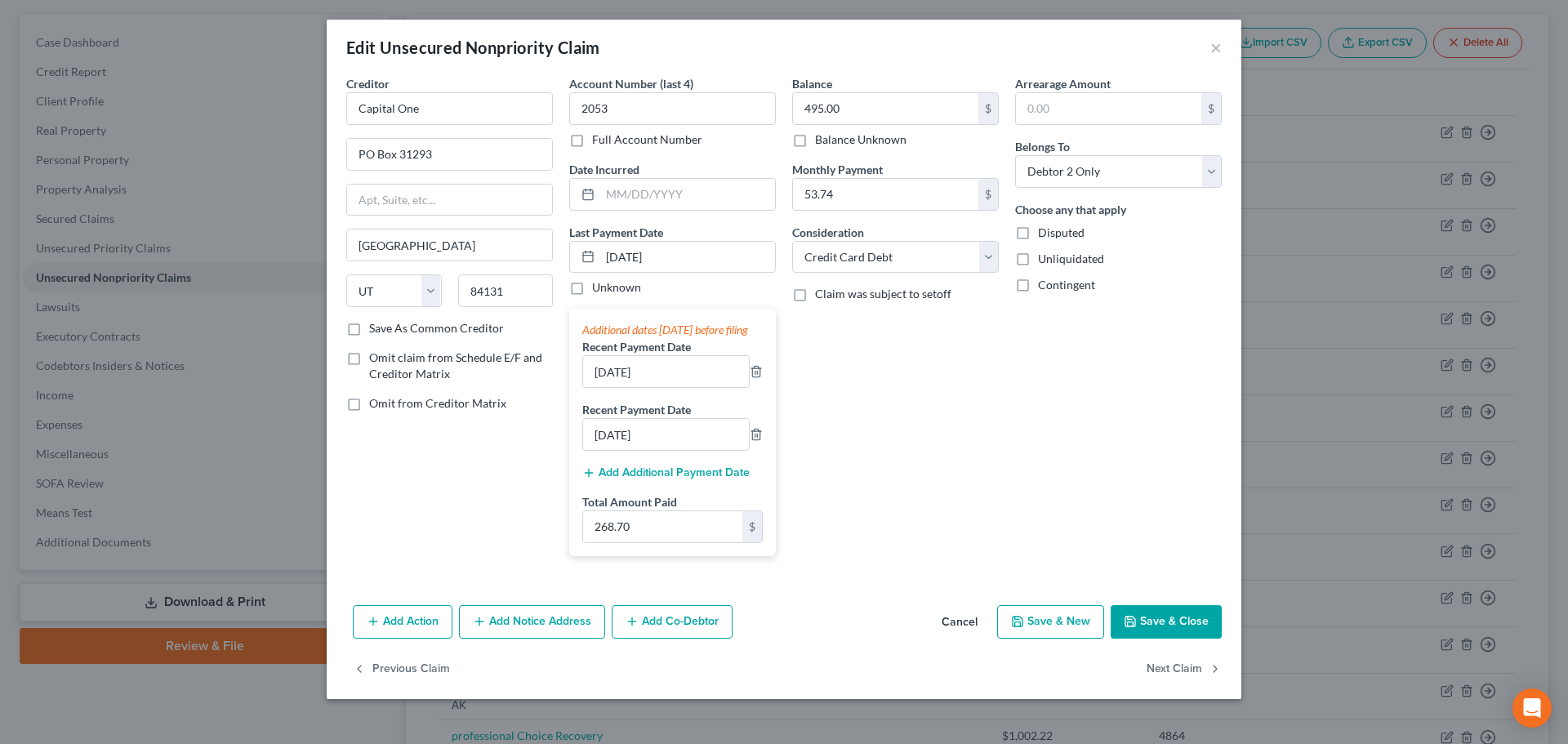
click at [1157, 637] on button "Save & Close" at bounding box center [1165, 622] width 111 height 34
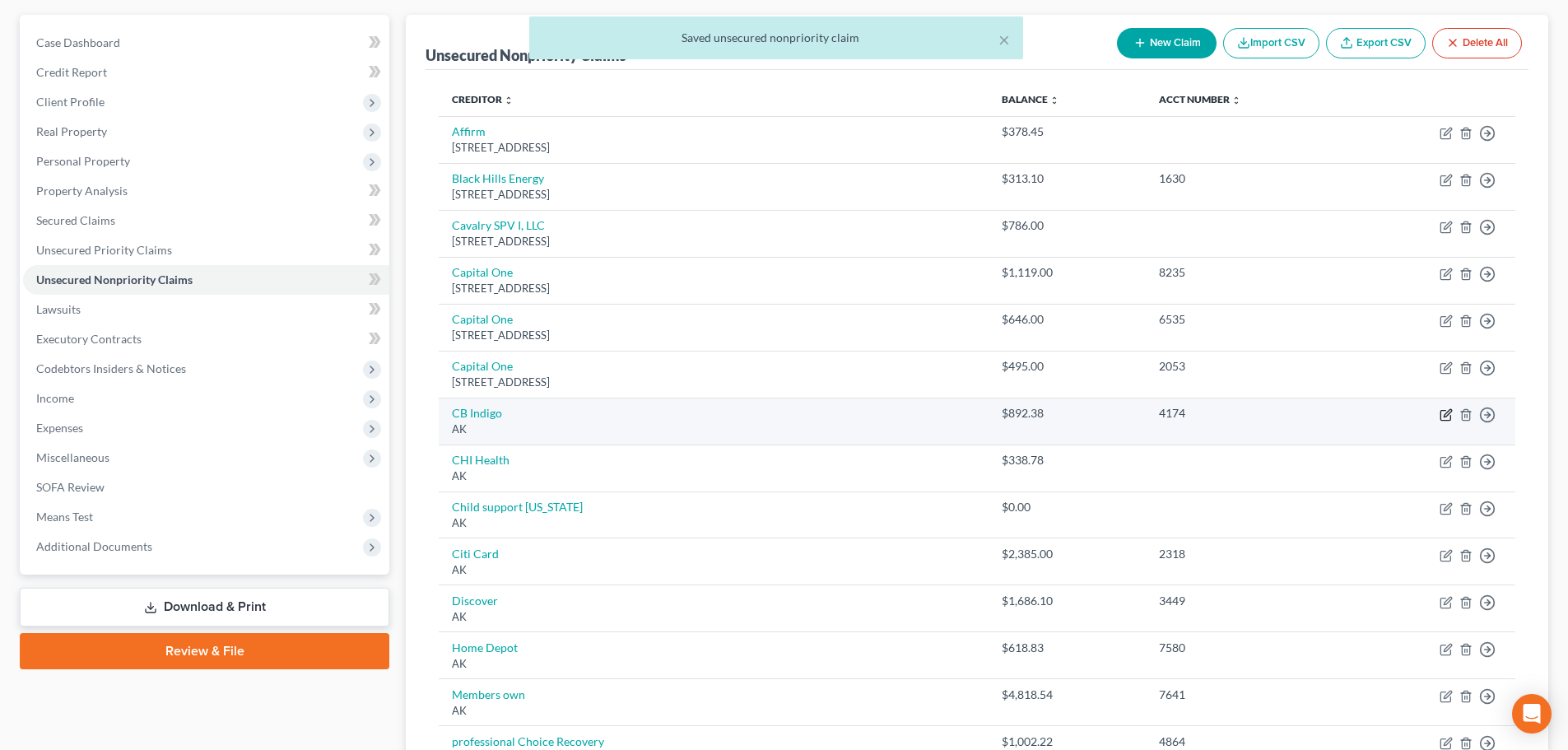
click at [1440, 418] on icon "button" at bounding box center [1446, 415] width 13 height 13
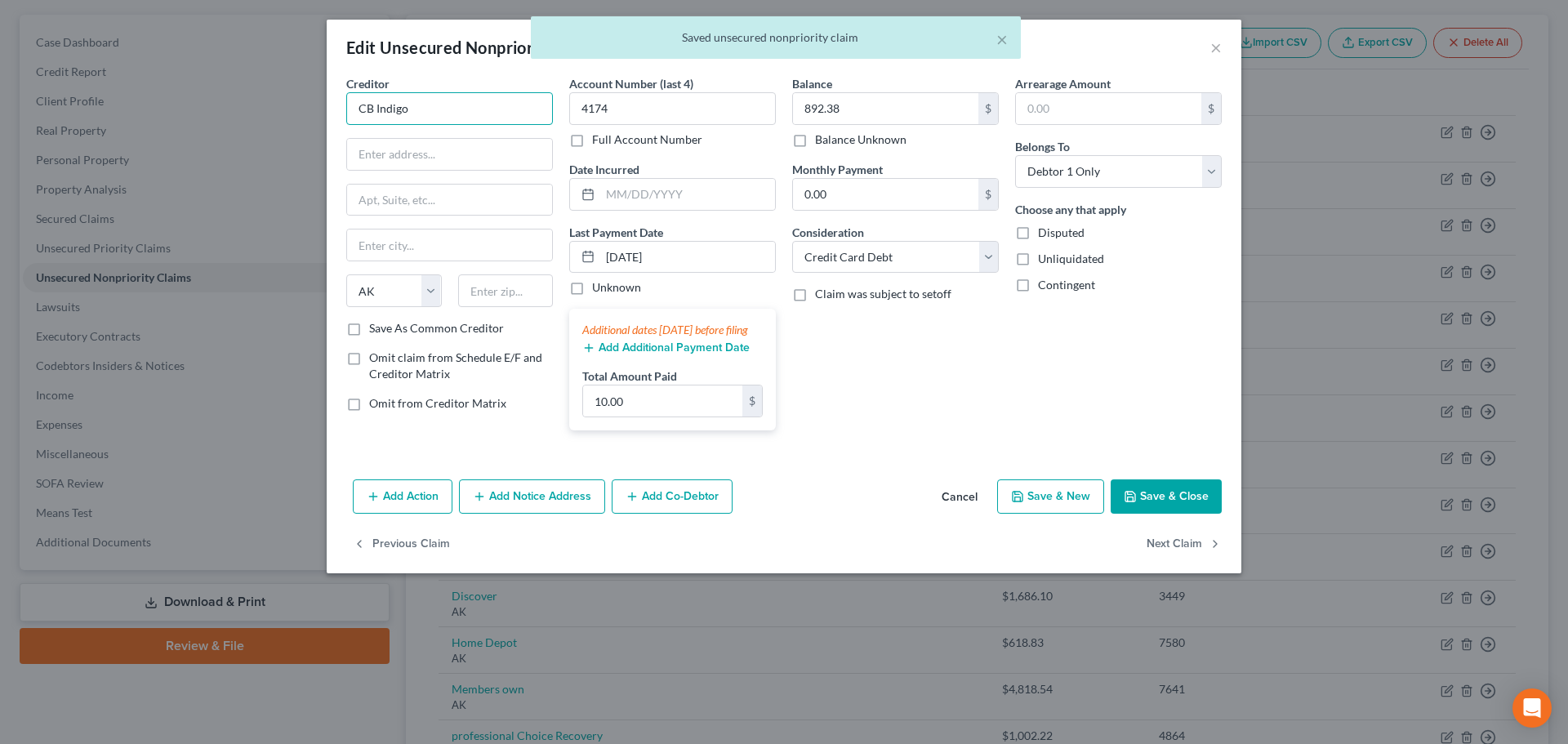
click at [465, 113] on input "CB Indigo" at bounding box center [449, 108] width 206 height 32
click at [462, 151] on div "[STREET_ADDRESS]" at bounding box center [444, 152] width 170 height 14
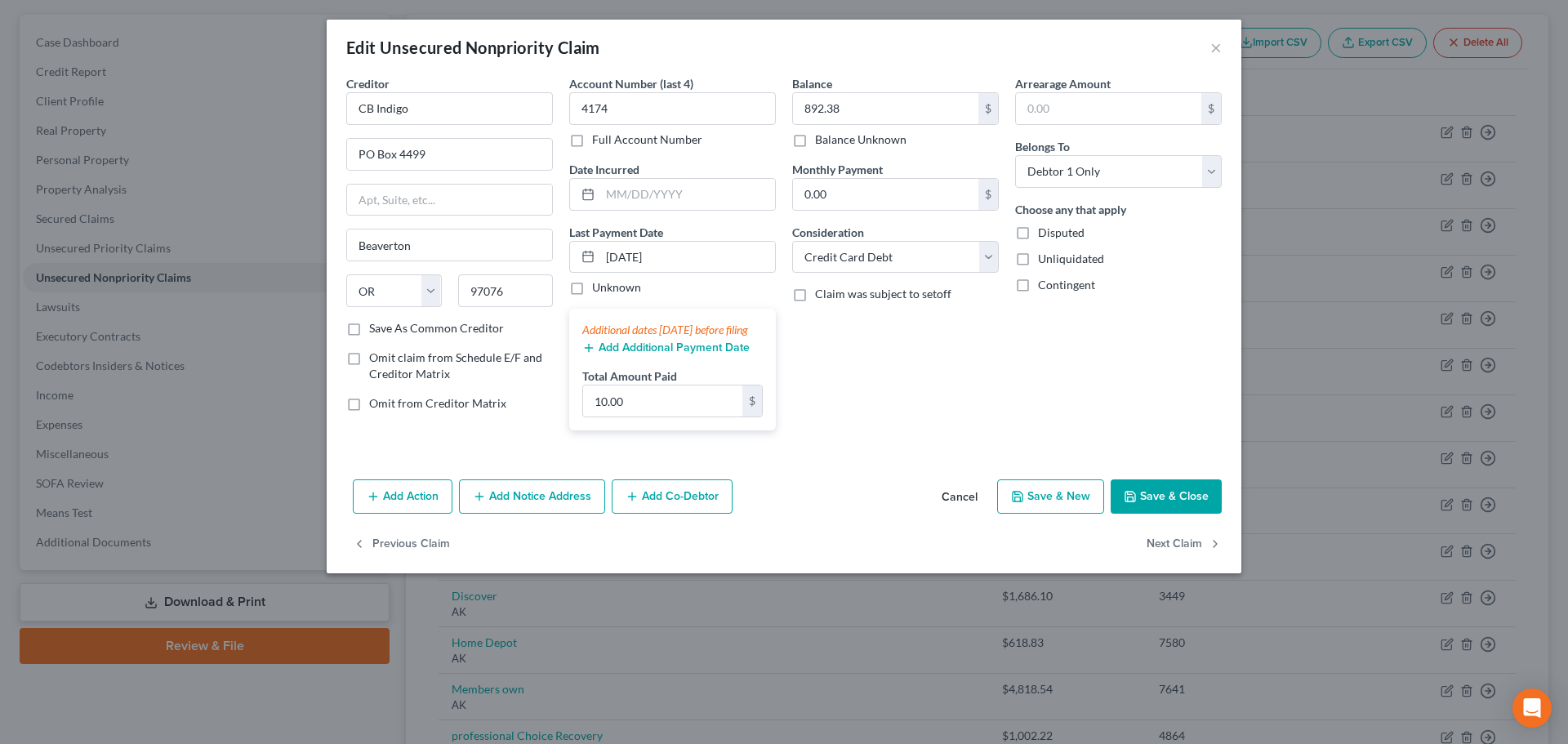
click at [1134, 502] on button "Save & Close" at bounding box center [1165, 496] width 111 height 34
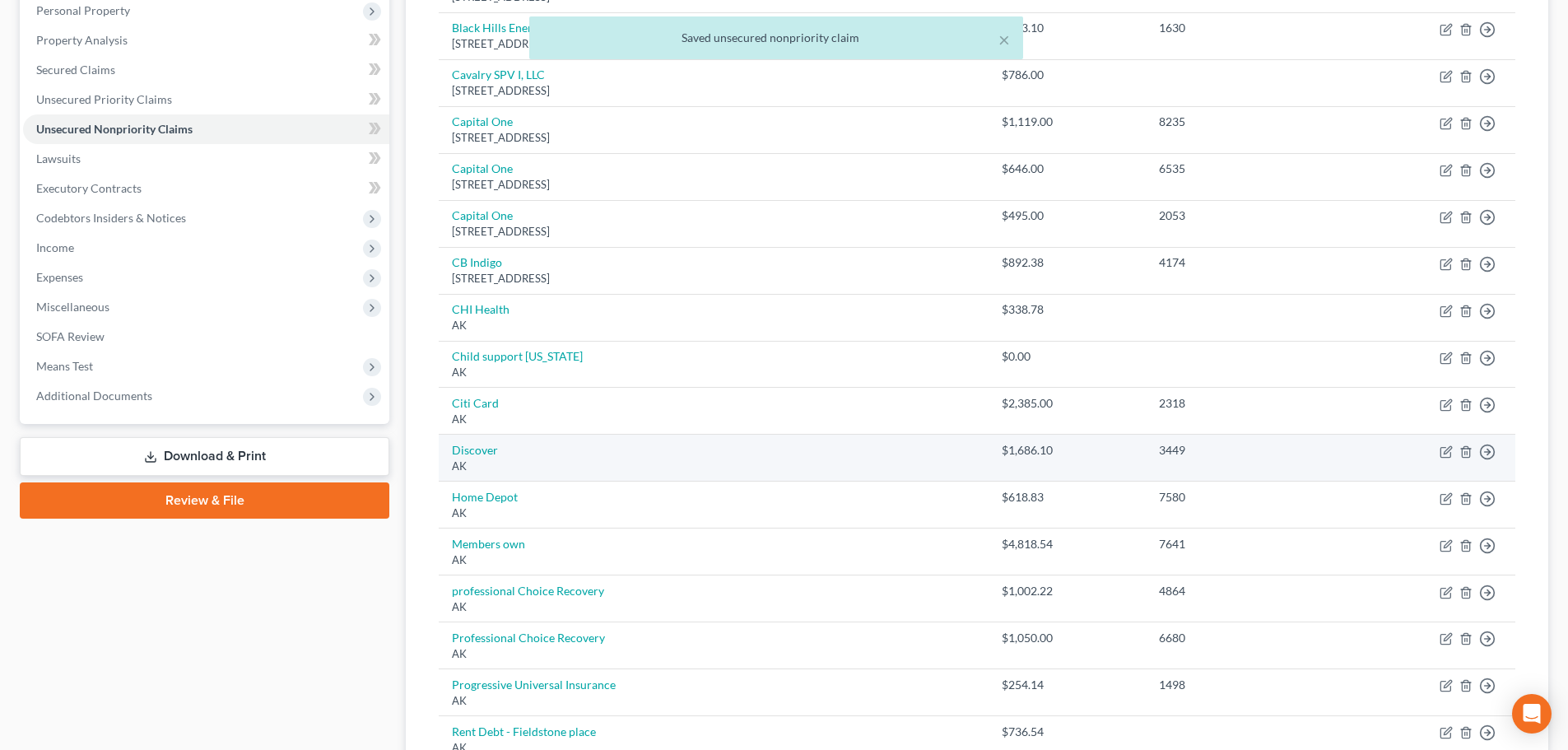
scroll to position [308, 0]
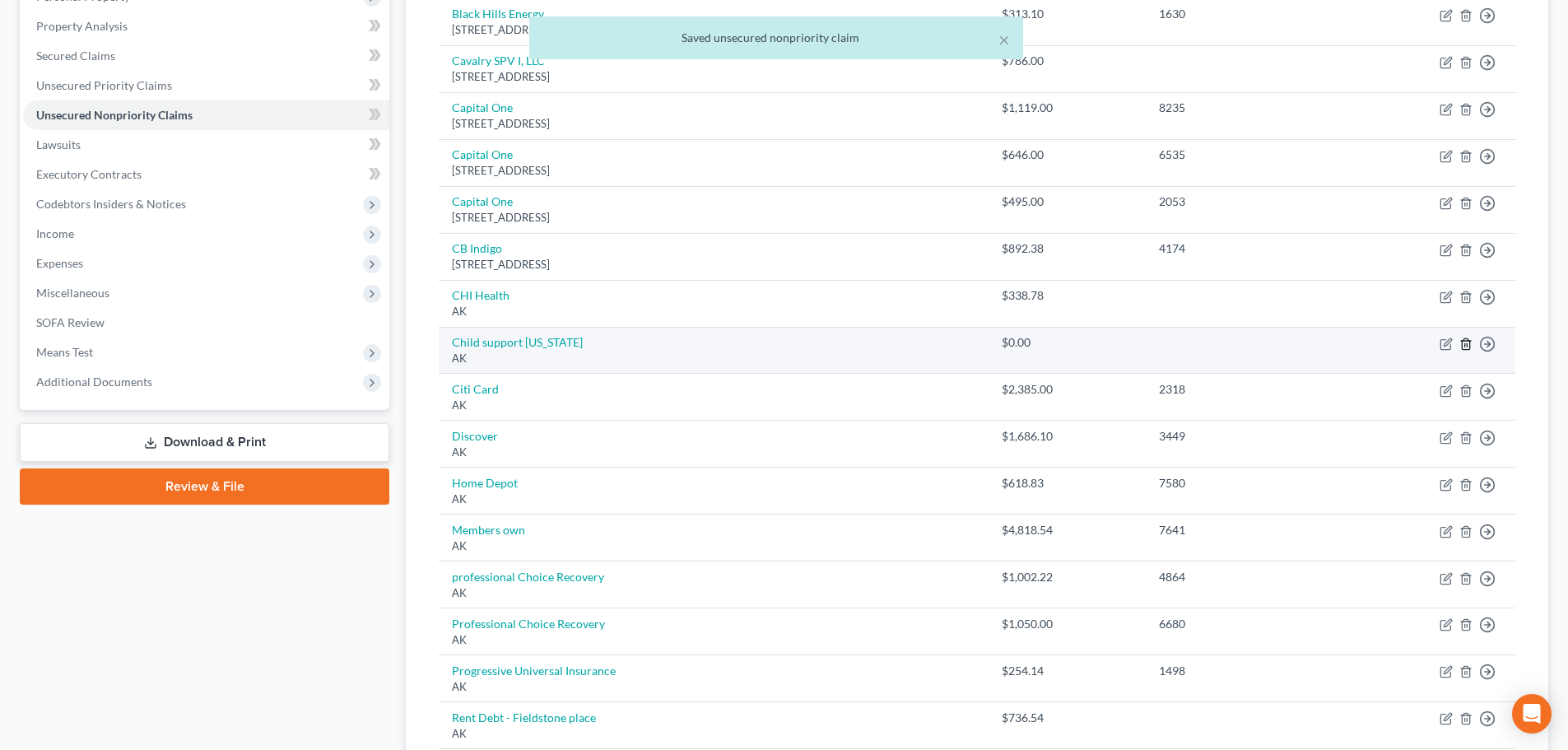
click at [1465, 346] on line "button" at bounding box center [1465, 345] width 0 height 3
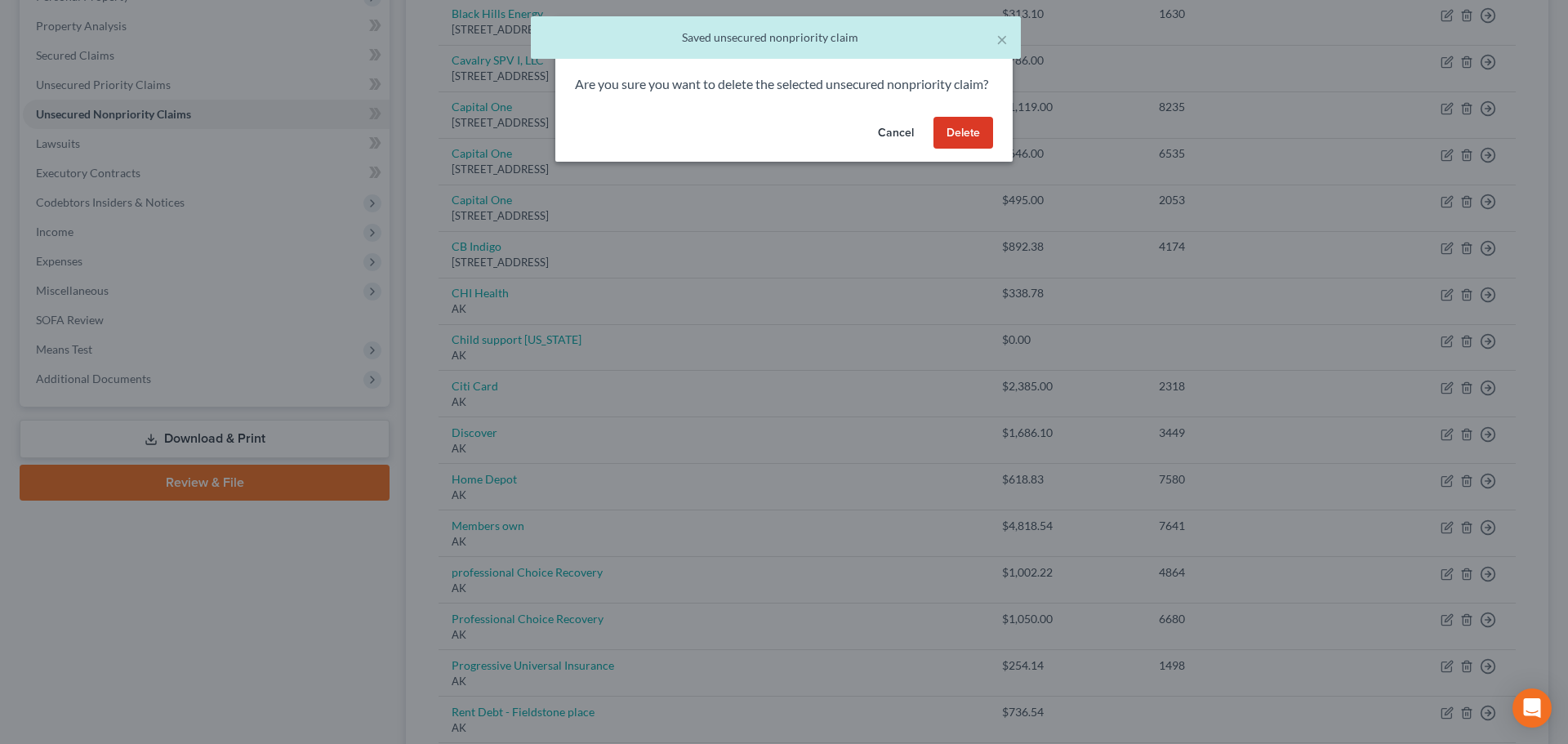
click at [980, 150] on button "Delete" at bounding box center [963, 132] width 60 height 32
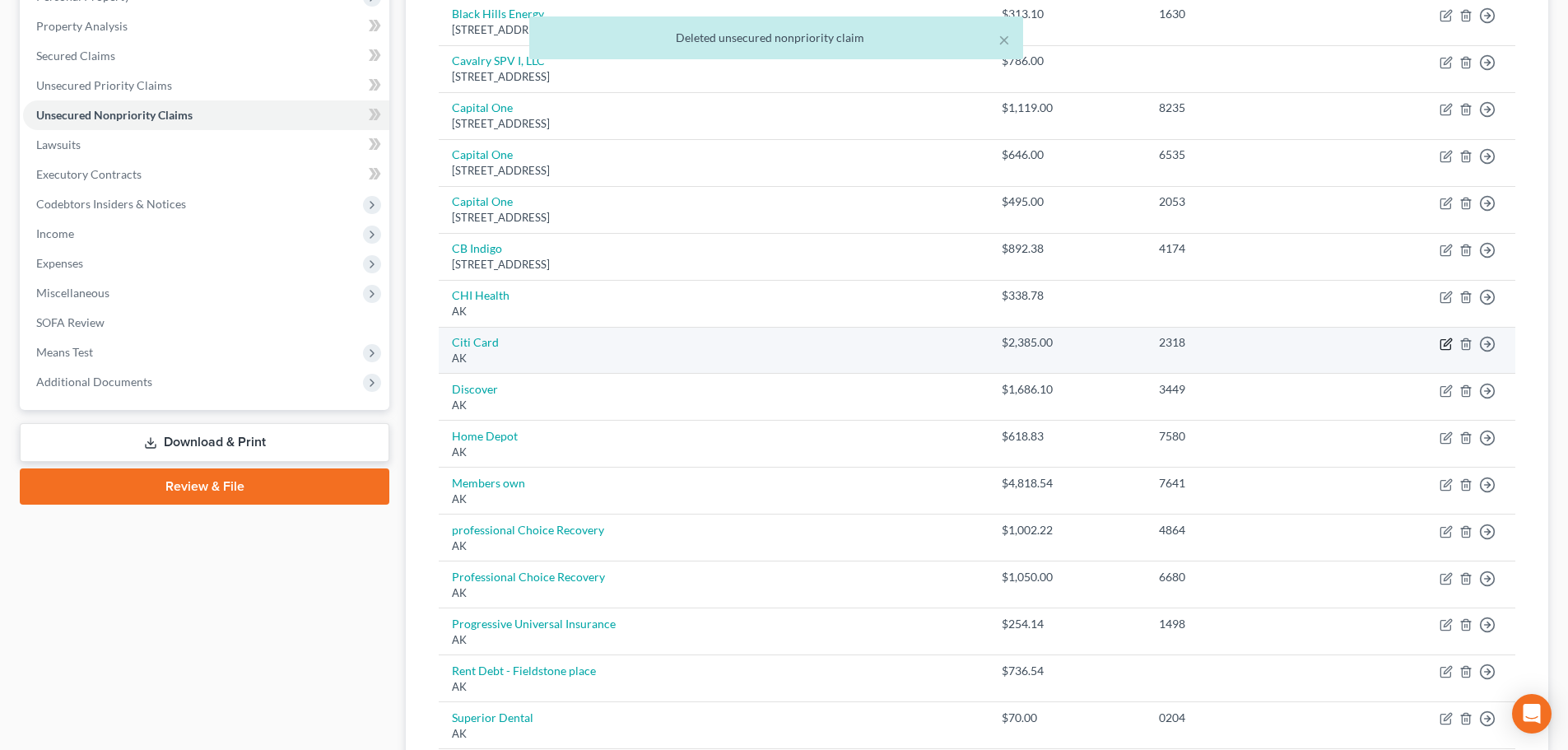
click at [1448, 341] on icon "button" at bounding box center [1446, 344] width 13 height 13
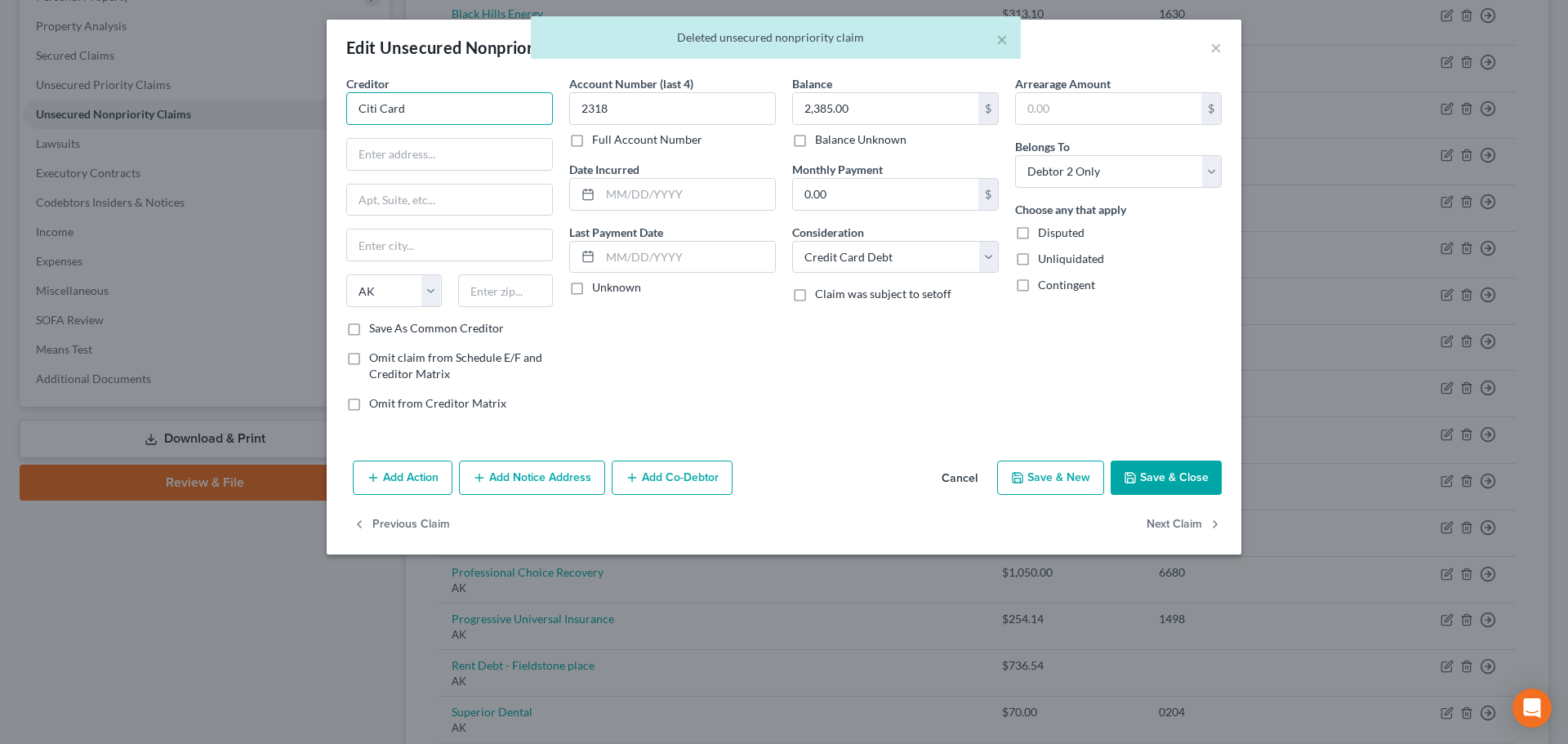
click at [465, 107] on input "Citi Card" at bounding box center [449, 108] width 206 height 32
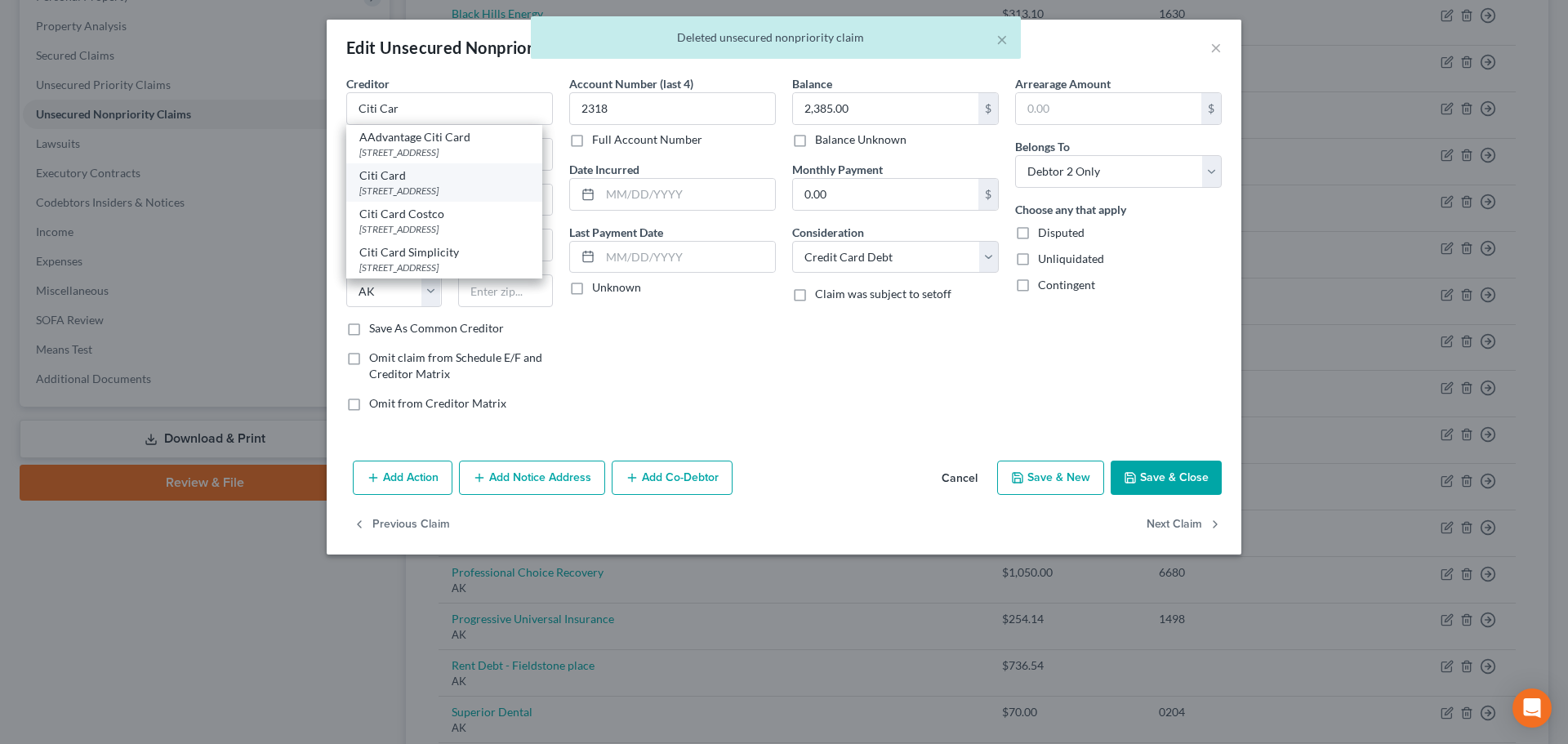
click at [437, 192] on div "[STREET_ADDRESS]" at bounding box center [444, 191] width 170 height 14
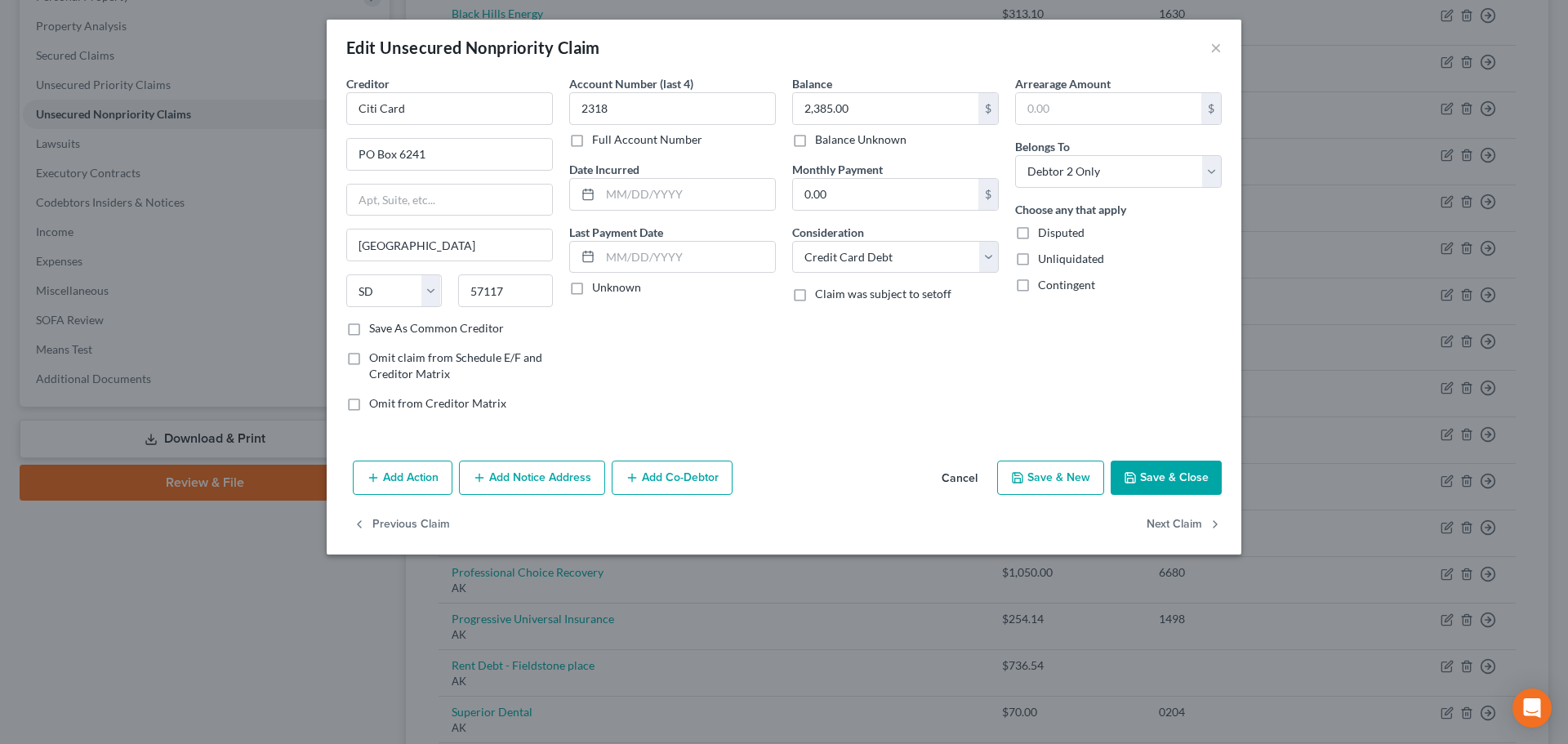
click at [1140, 464] on button "Save & Close" at bounding box center [1165, 477] width 111 height 34
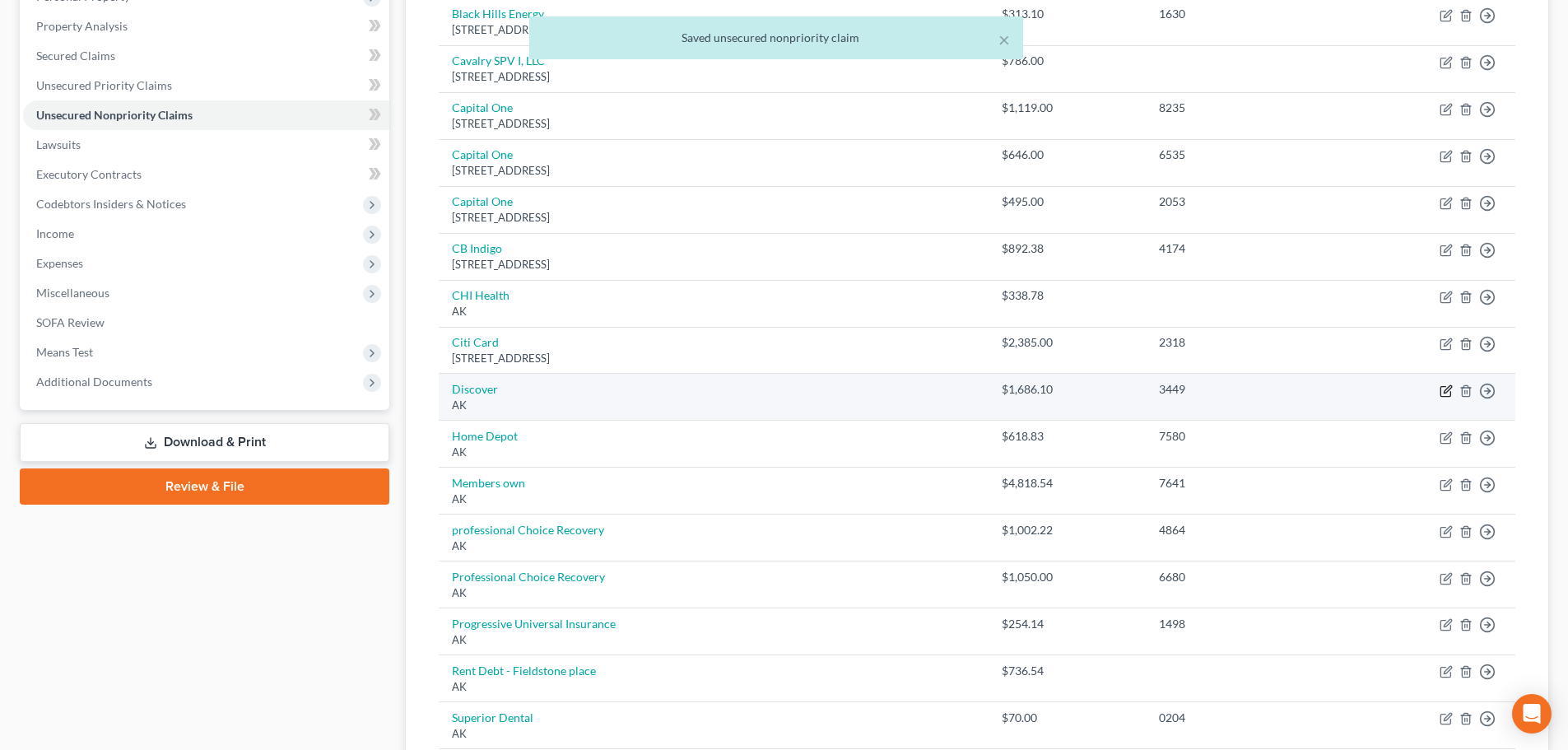
click at [1441, 386] on icon "button" at bounding box center [1446, 391] width 10 height 10
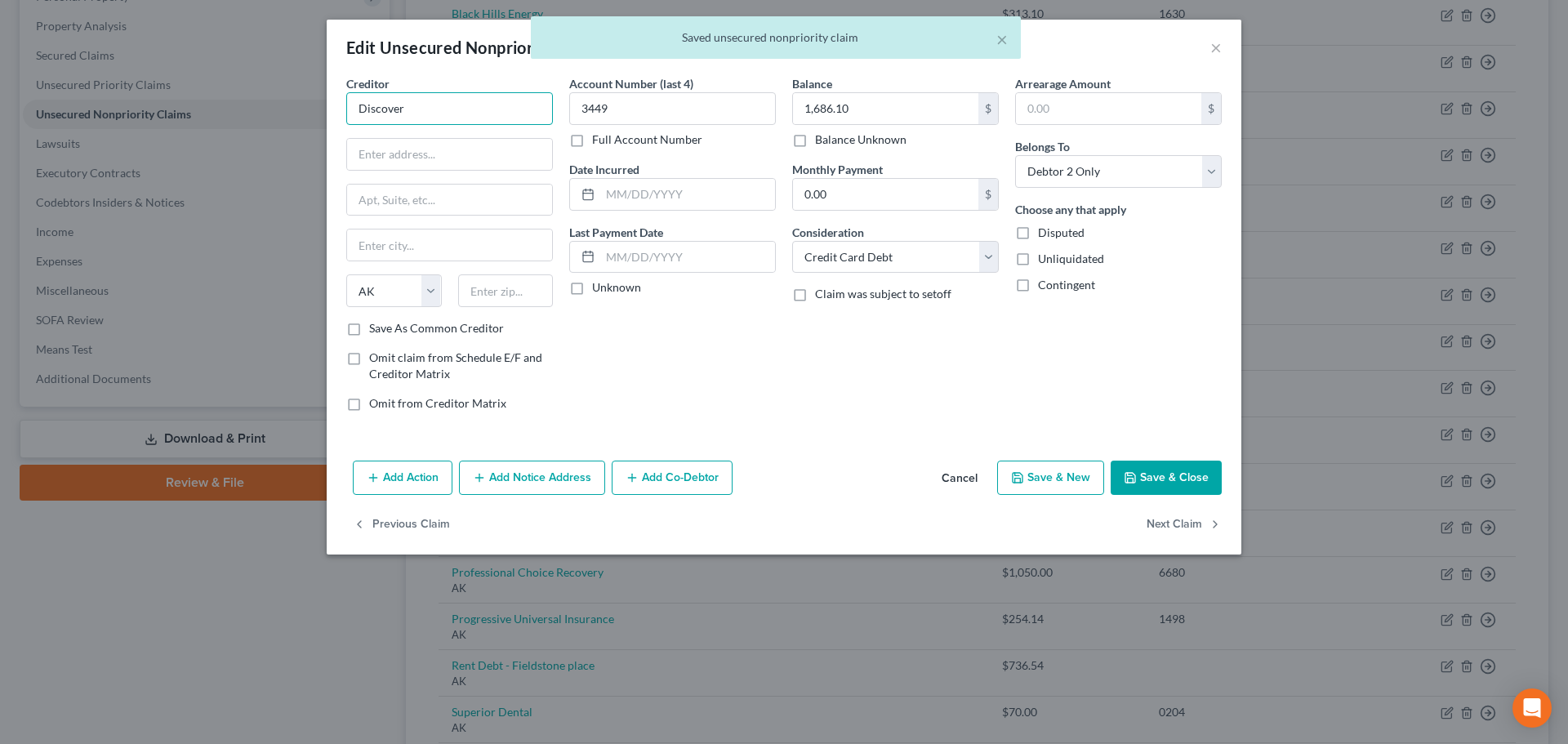
click at [492, 107] on input "Discover" at bounding box center [449, 108] width 206 height 32
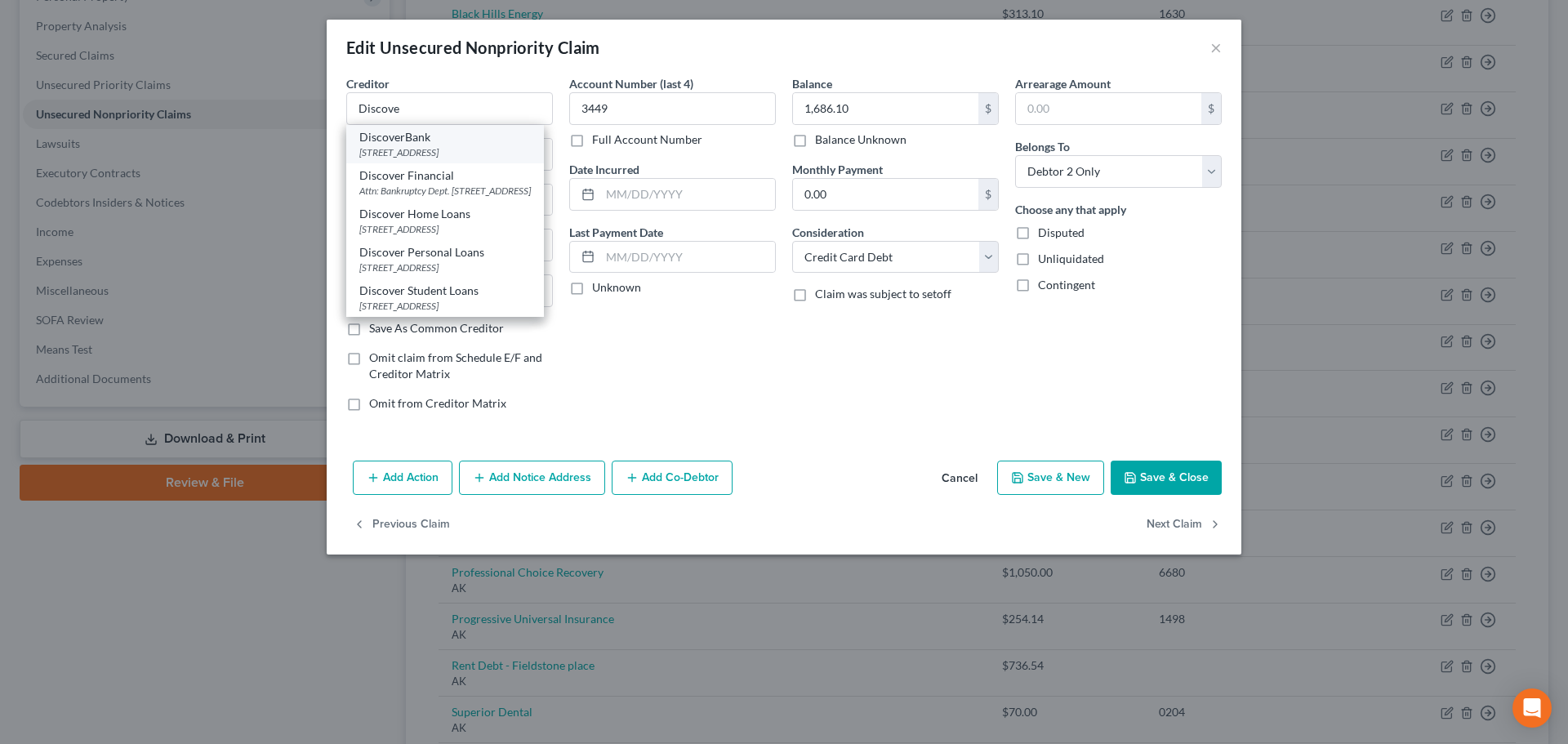
click at [439, 135] on div "DiscoverBank" at bounding box center [445, 137] width 171 height 17
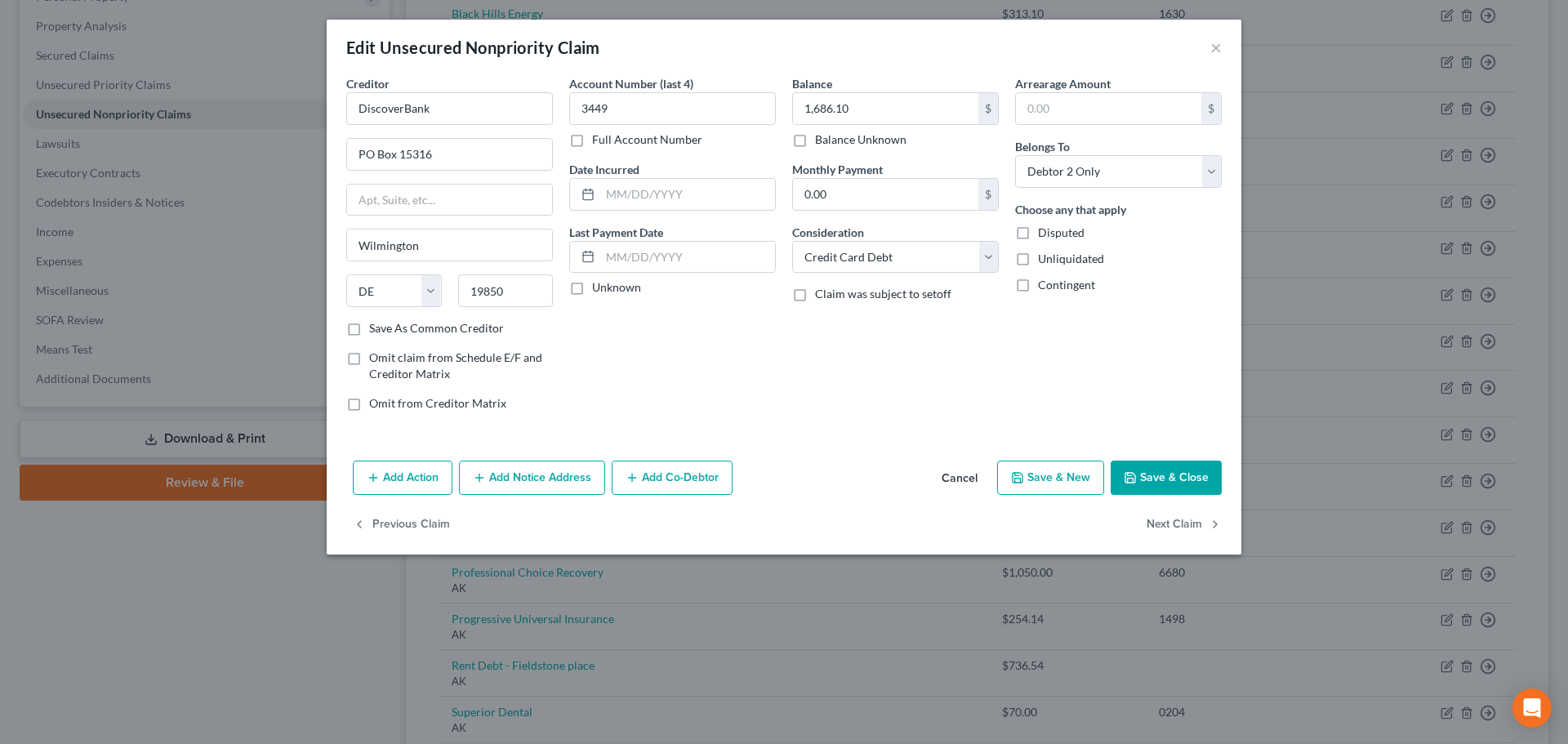
click at [1133, 471] on icon "button" at bounding box center [1130, 478] width 13 height 13
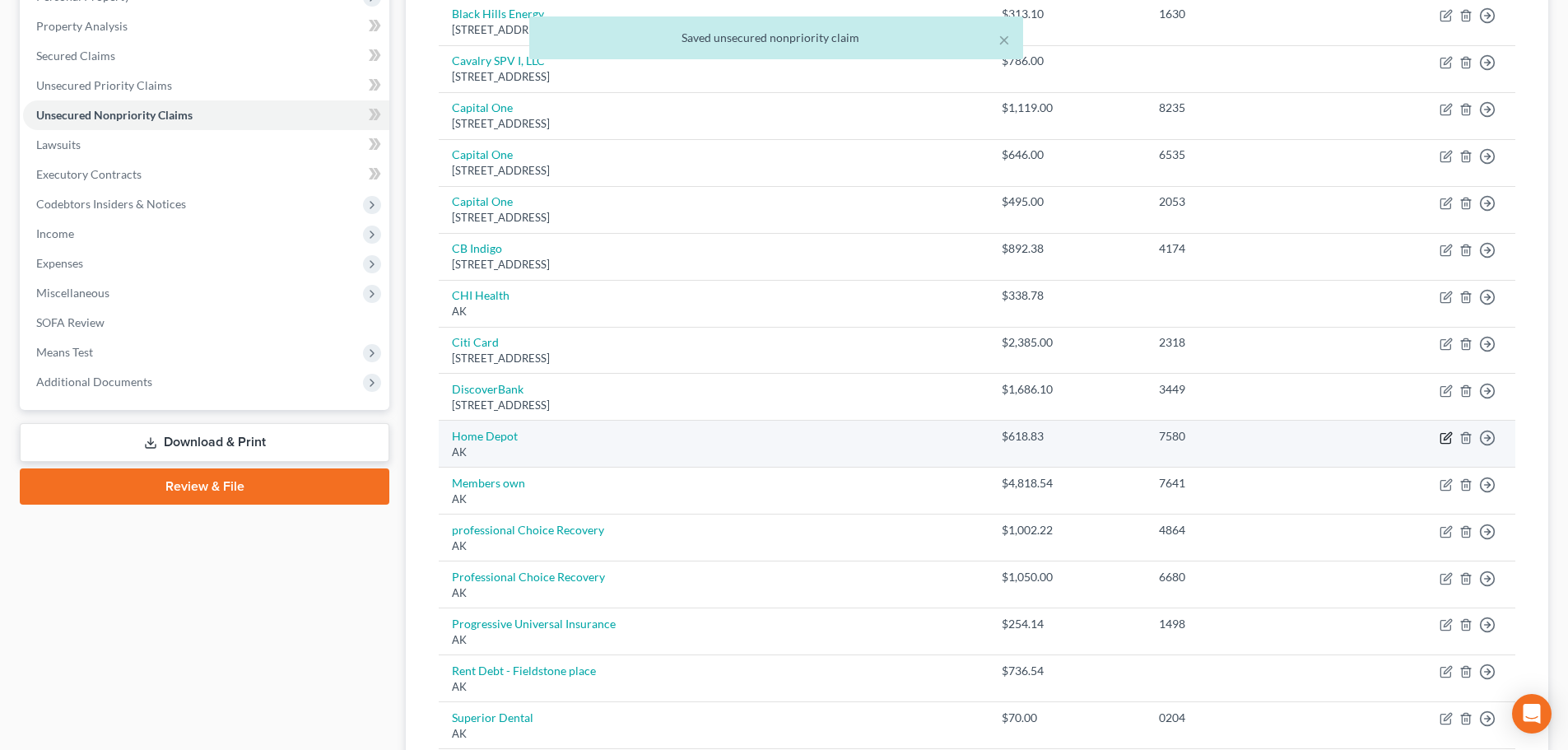
click at [1448, 438] on icon "button" at bounding box center [1447, 435] width 8 height 8
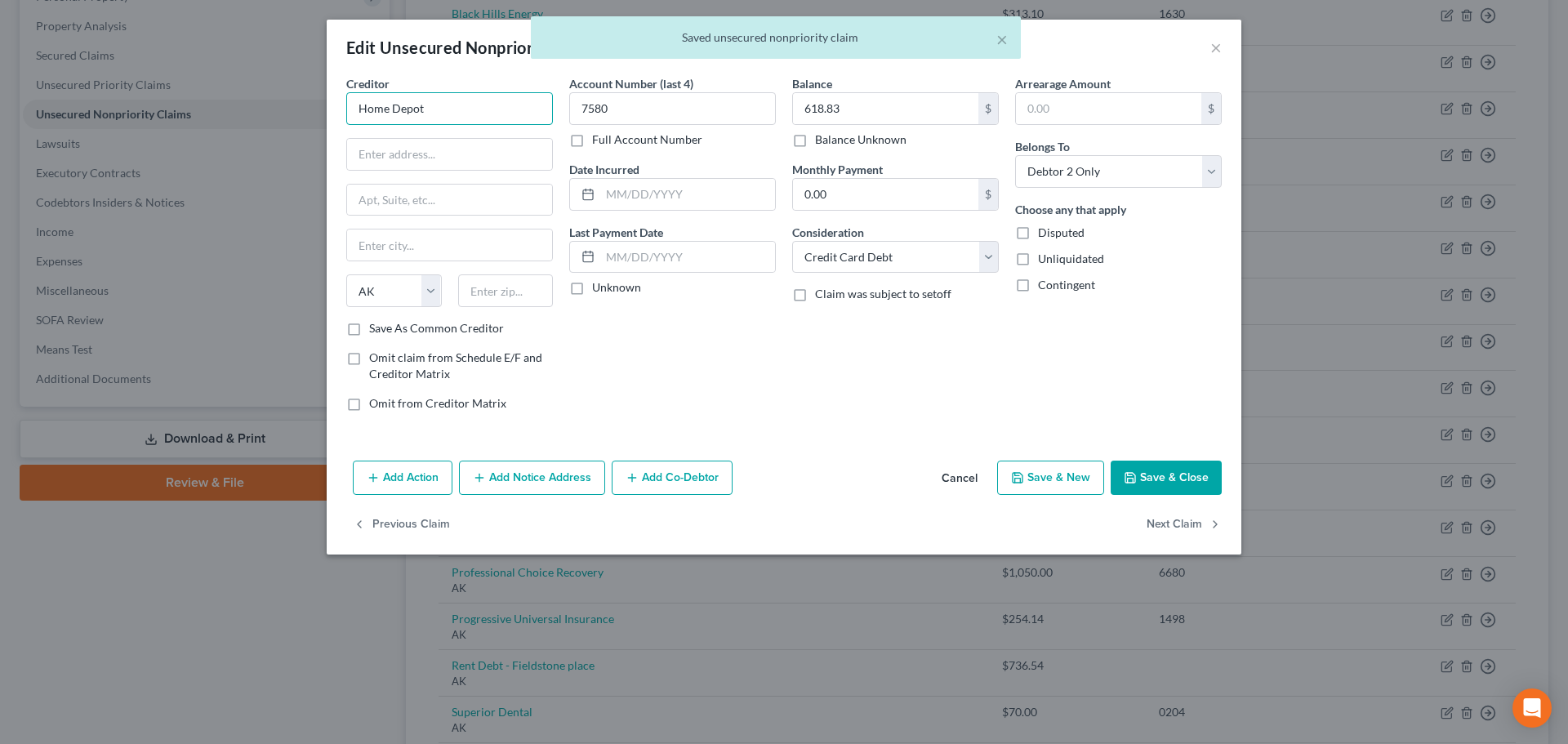
click at [523, 110] on input "Home Depot" at bounding box center [449, 108] width 206 height 32
click at [451, 147] on div "[GEOGRAPHIC_DATA]" at bounding box center [444, 152] width 170 height 14
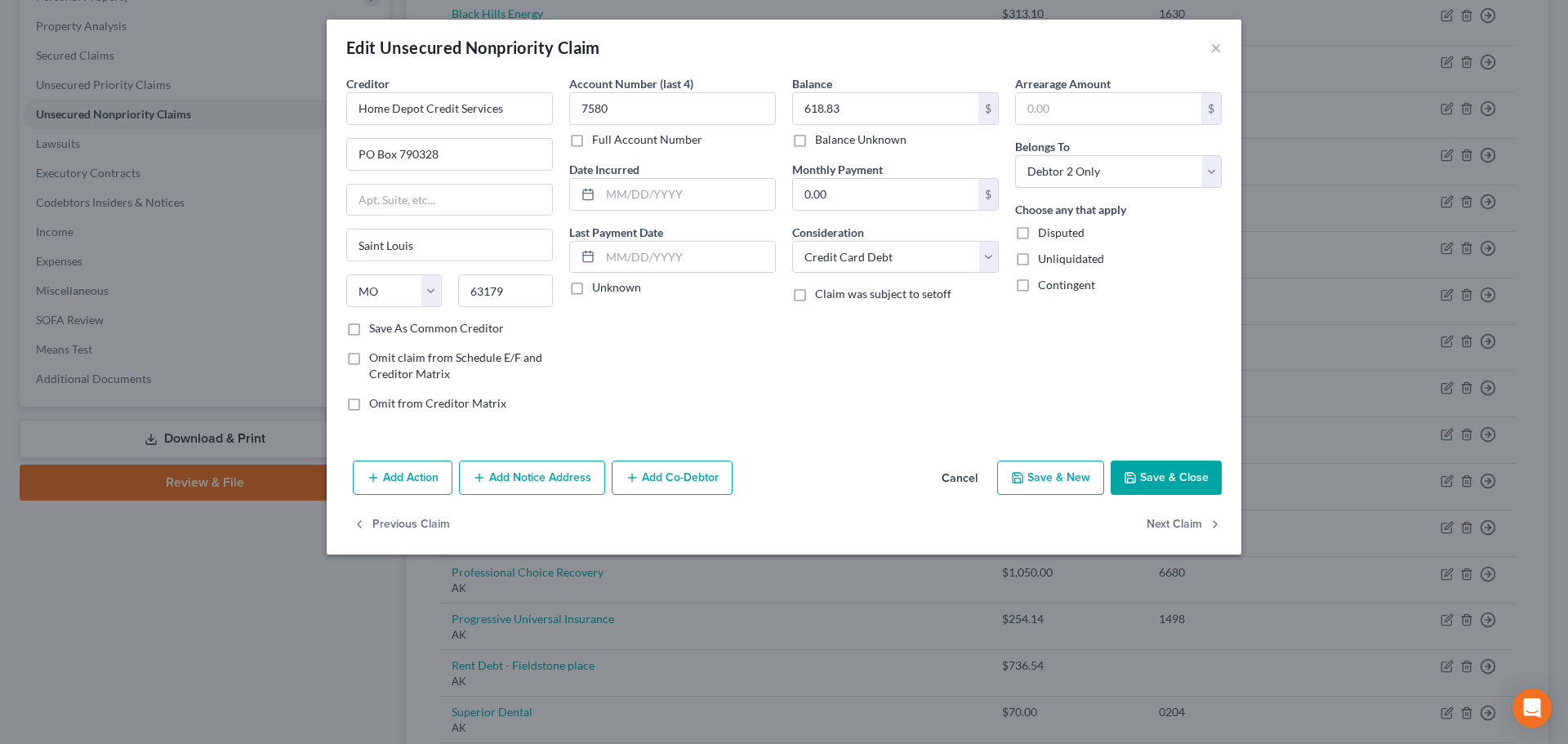
click at [1188, 480] on button "Save & Close" at bounding box center [1165, 477] width 111 height 34
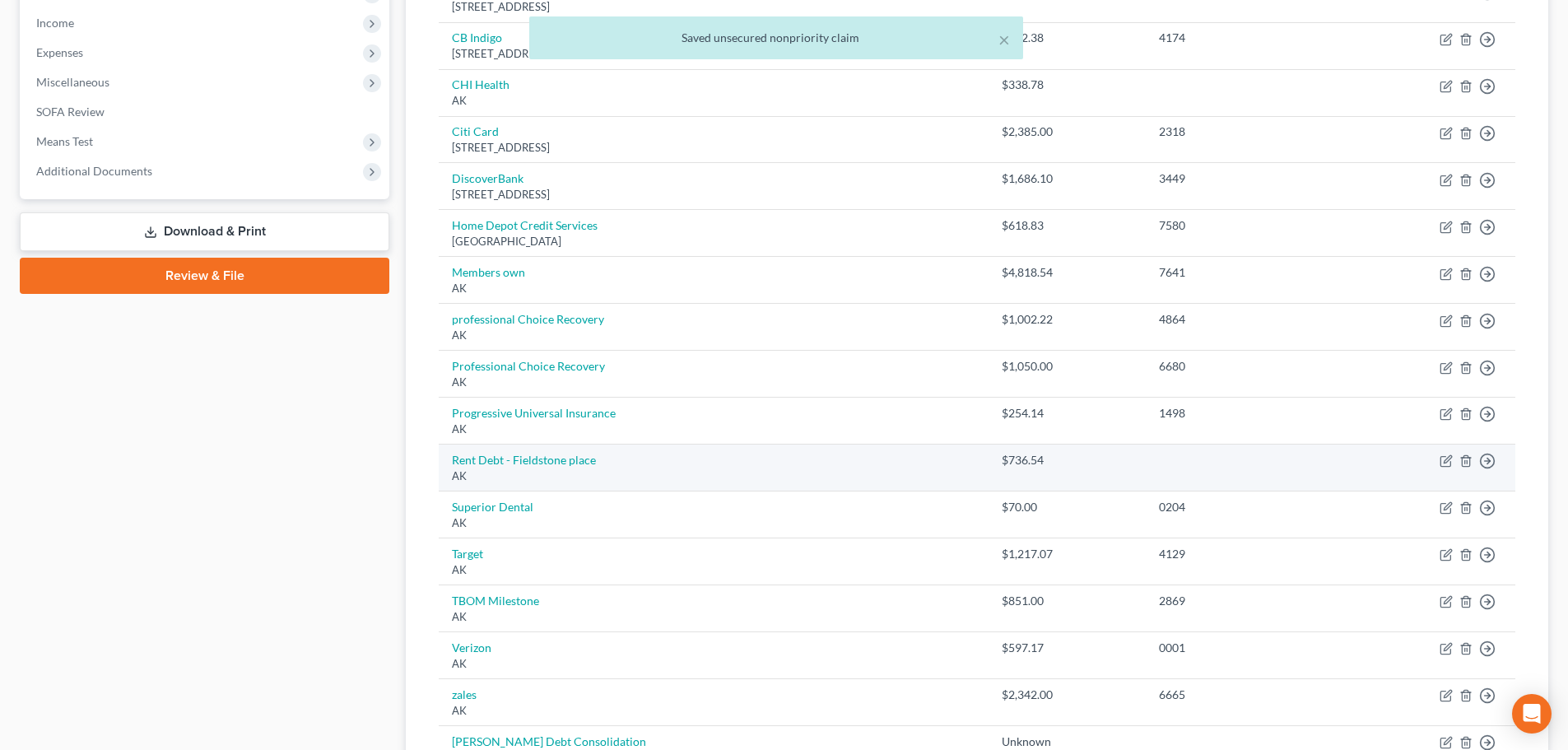
scroll to position [555, 0]
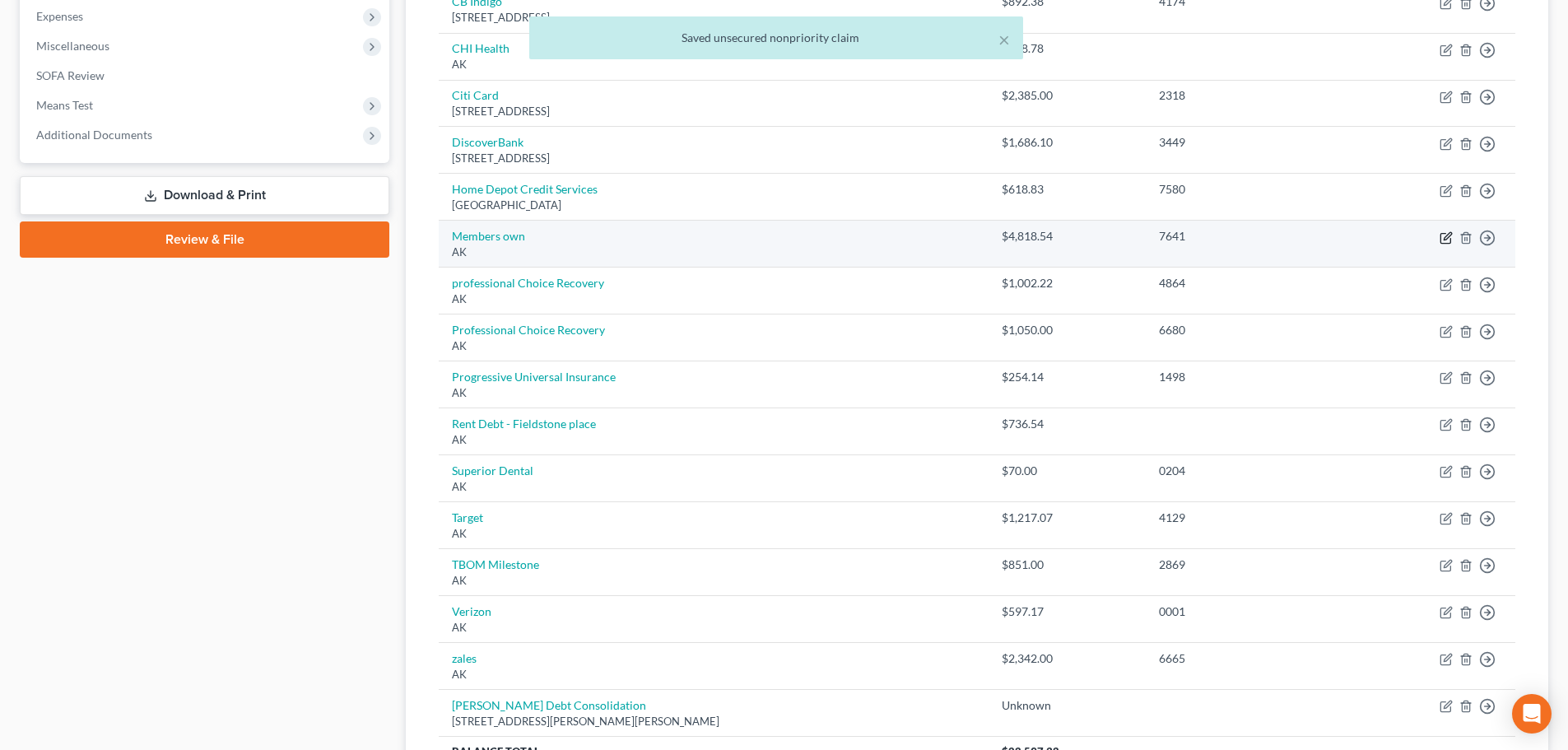
click at [1445, 240] on icon "button" at bounding box center [1446, 238] width 13 height 13
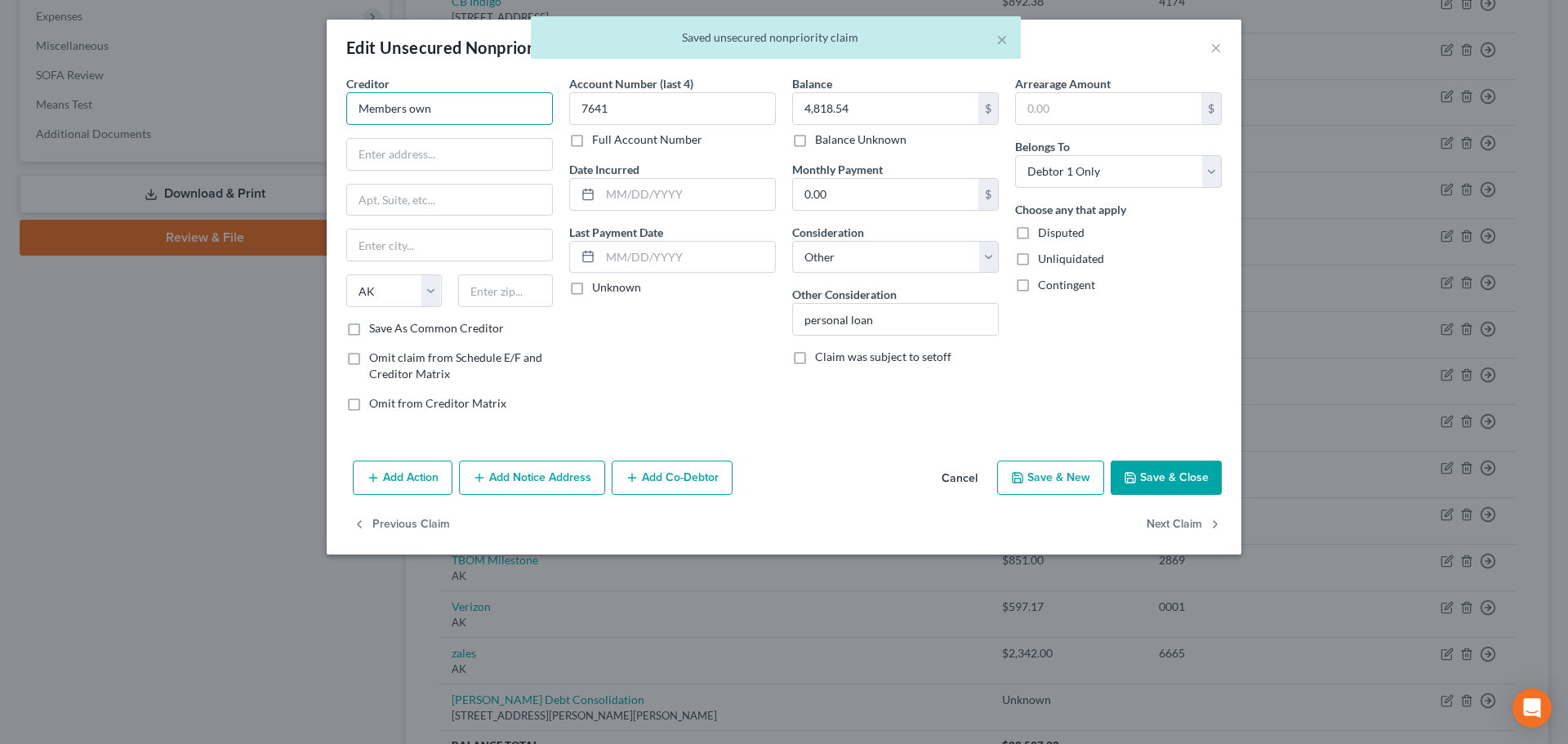
click at [464, 111] on input "Members own" at bounding box center [449, 108] width 206 height 32
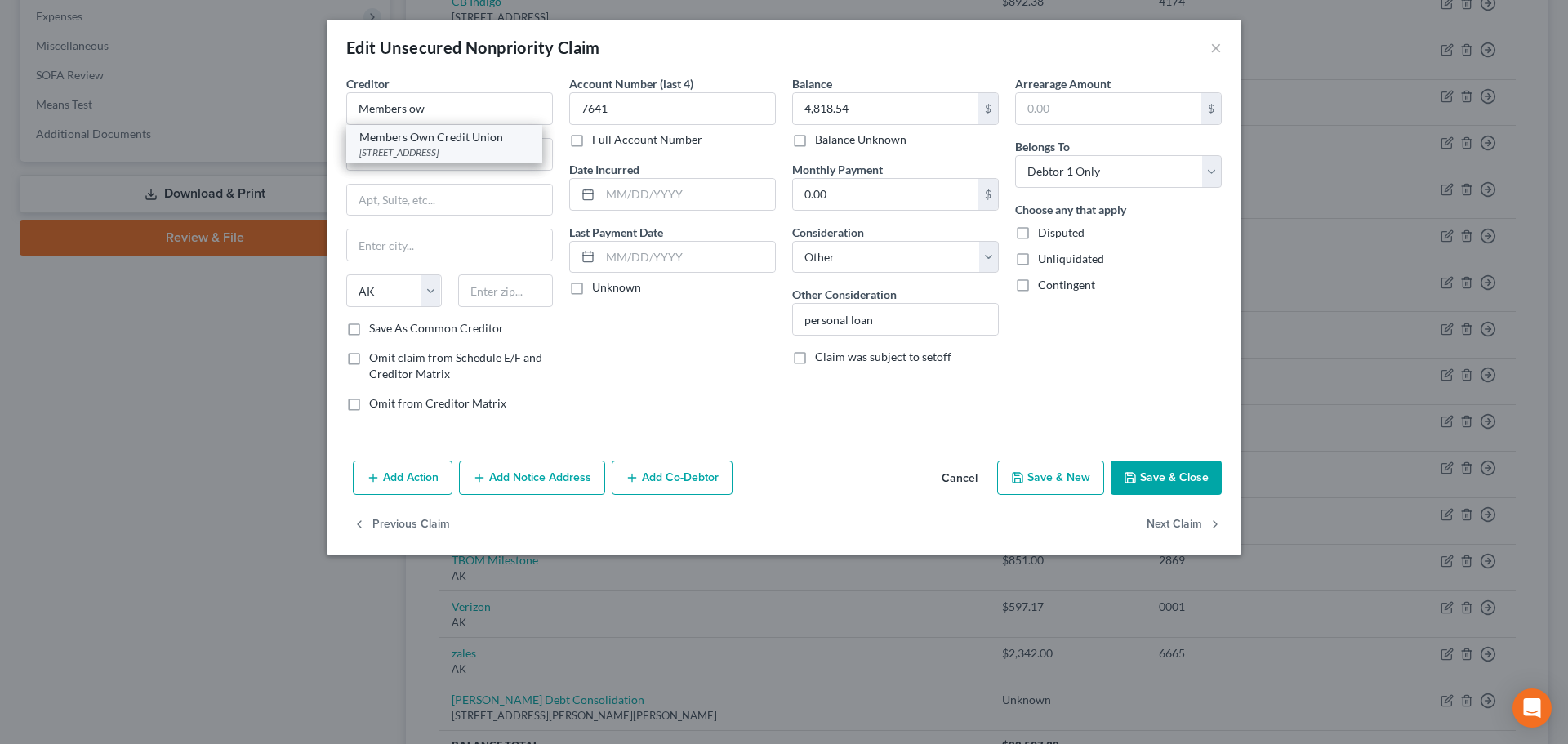
click at [460, 151] on div "[STREET_ADDRESS]" at bounding box center [444, 152] width 170 height 14
click at [1172, 468] on button "Save & Close" at bounding box center [1165, 477] width 111 height 34
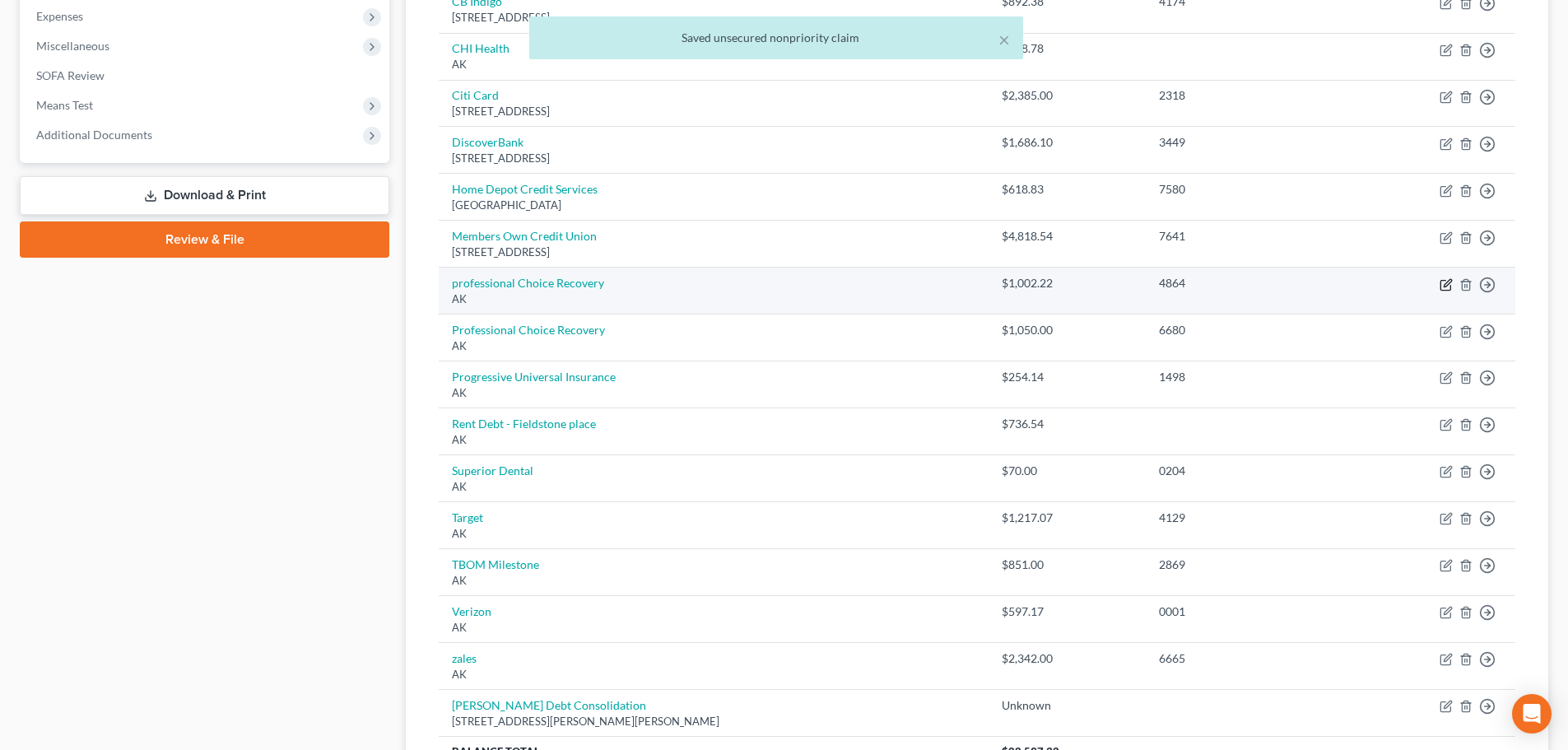
click at [1445, 286] on icon "button" at bounding box center [1447, 283] width 8 height 8
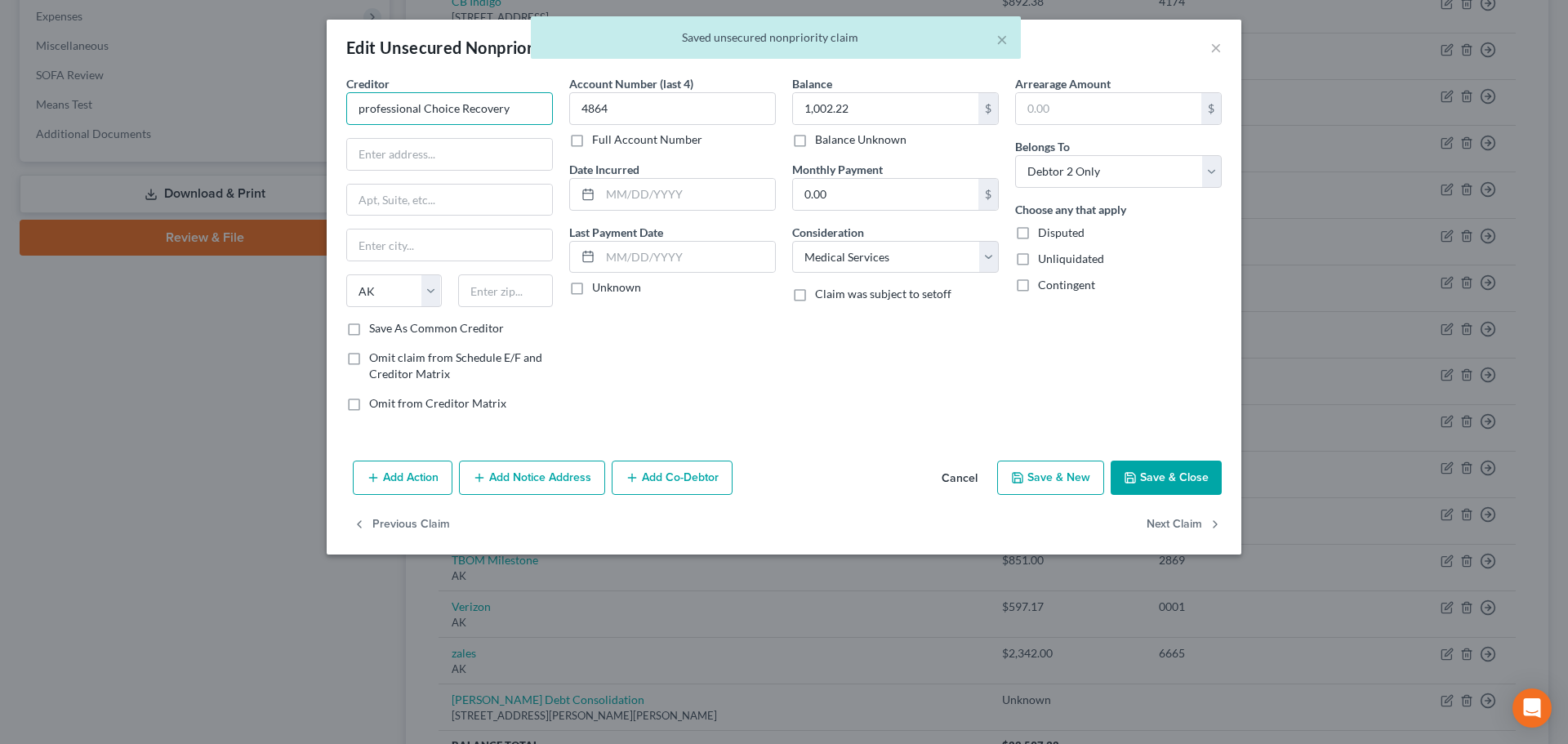
click at [521, 107] on input "professional Choice Recovery" at bounding box center [449, 108] width 206 height 32
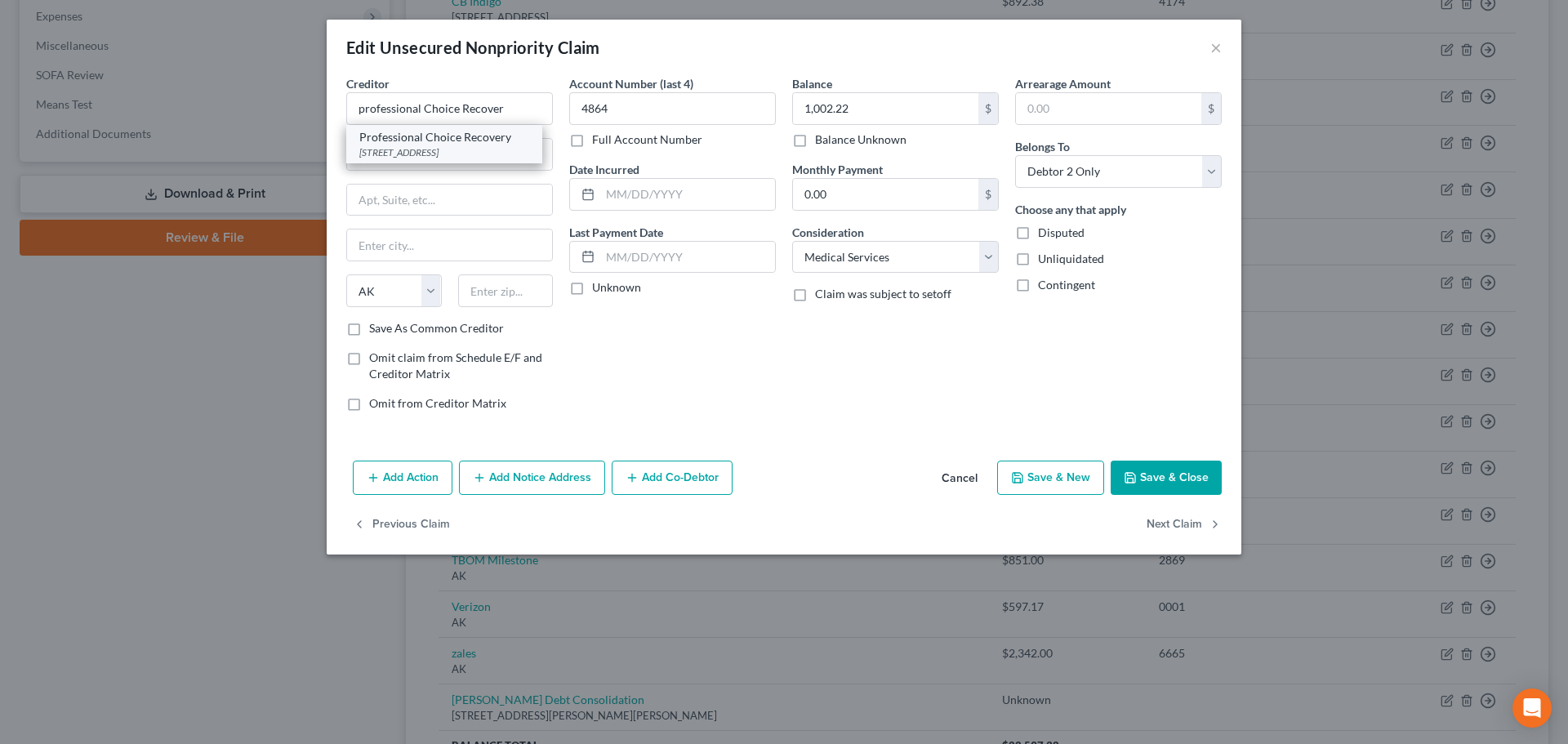
click at [486, 154] on div "[STREET_ADDRESS]" at bounding box center [444, 152] width 170 height 14
click at [1141, 493] on button "Save & Close" at bounding box center [1165, 477] width 111 height 34
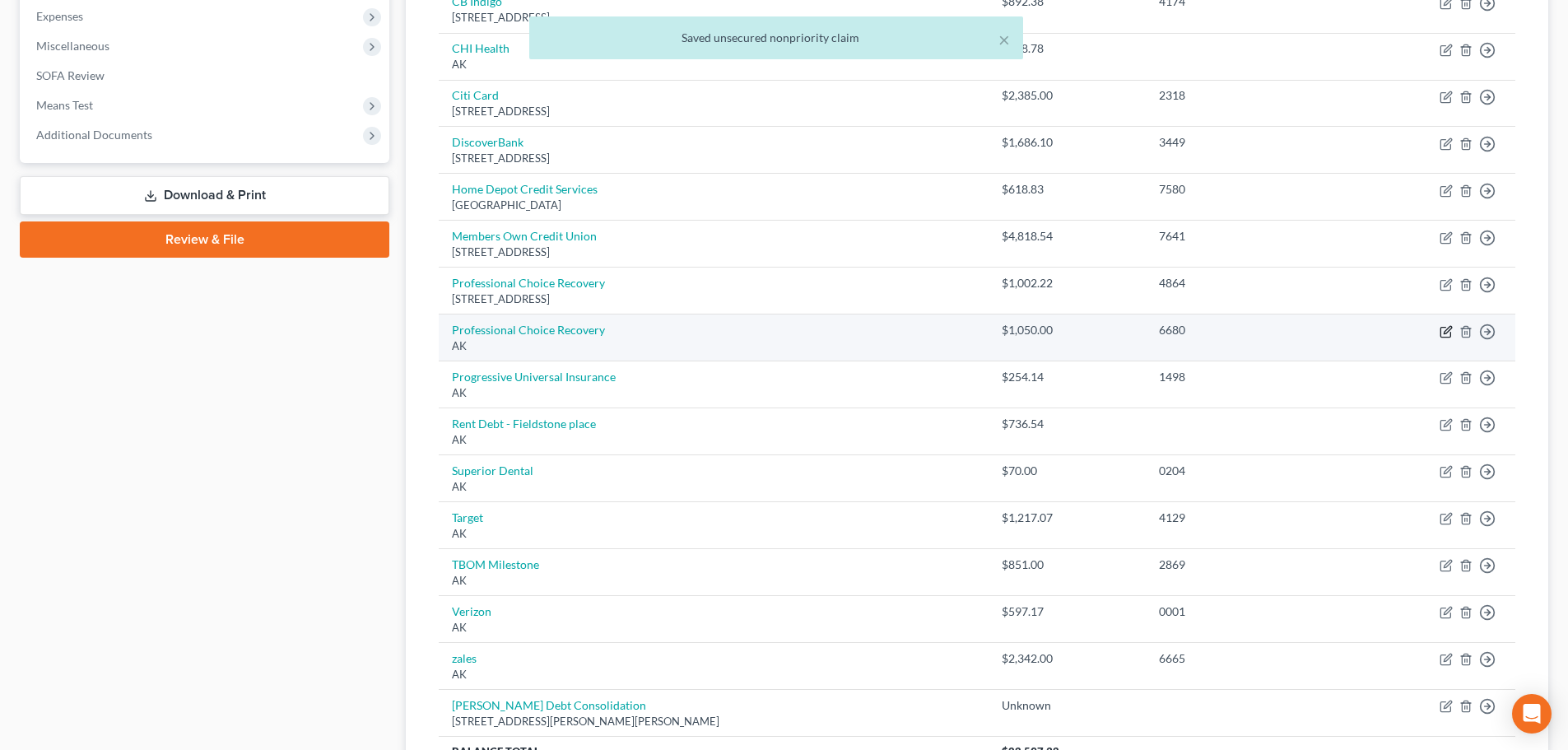
click at [1441, 334] on icon "button" at bounding box center [1446, 331] width 10 height 10
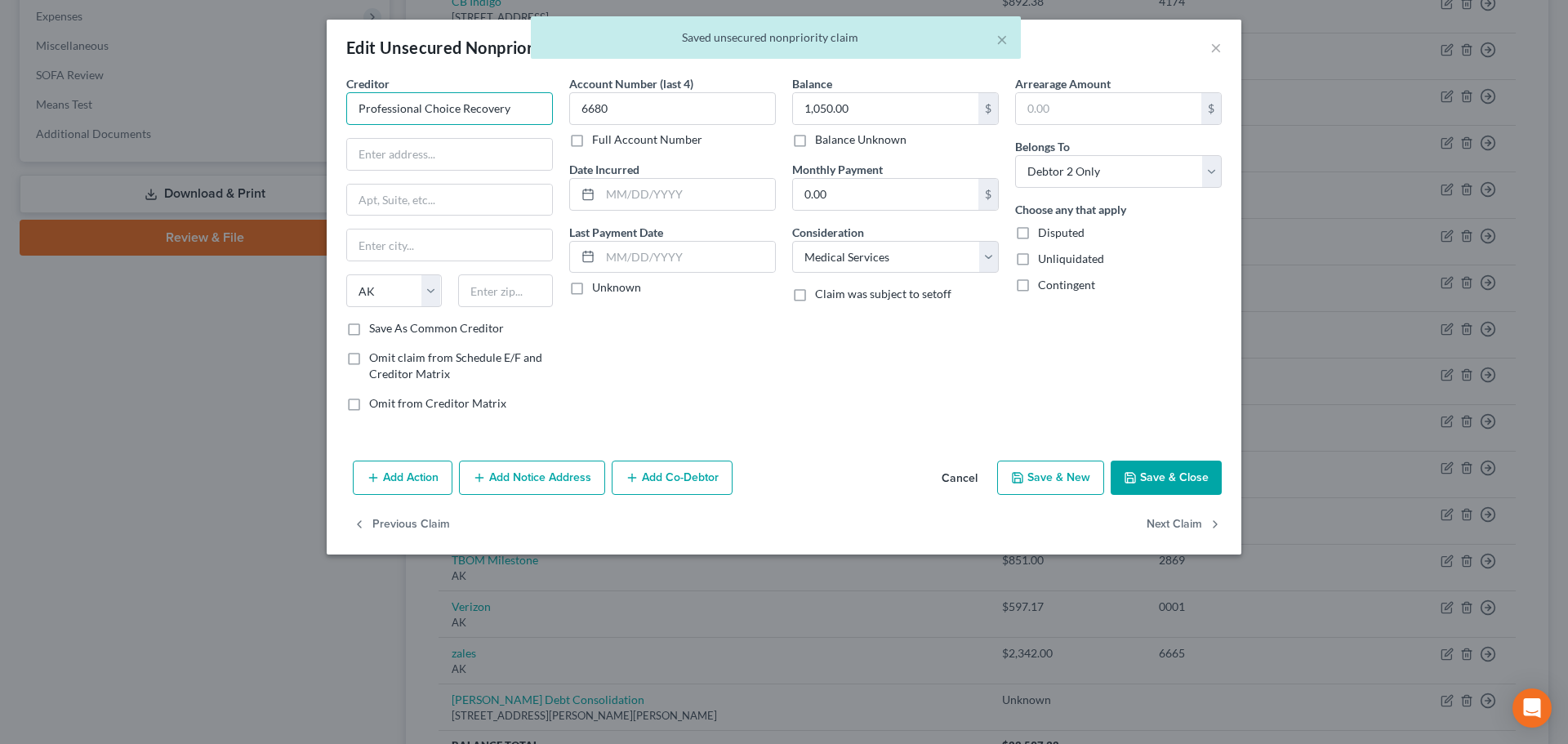
click at [509, 105] on input "Professional Choice Recovery" at bounding box center [449, 108] width 206 height 32
click at [494, 141] on div "Professional Choice Recovery" at bounding box center [444, 137] width 170 height 17
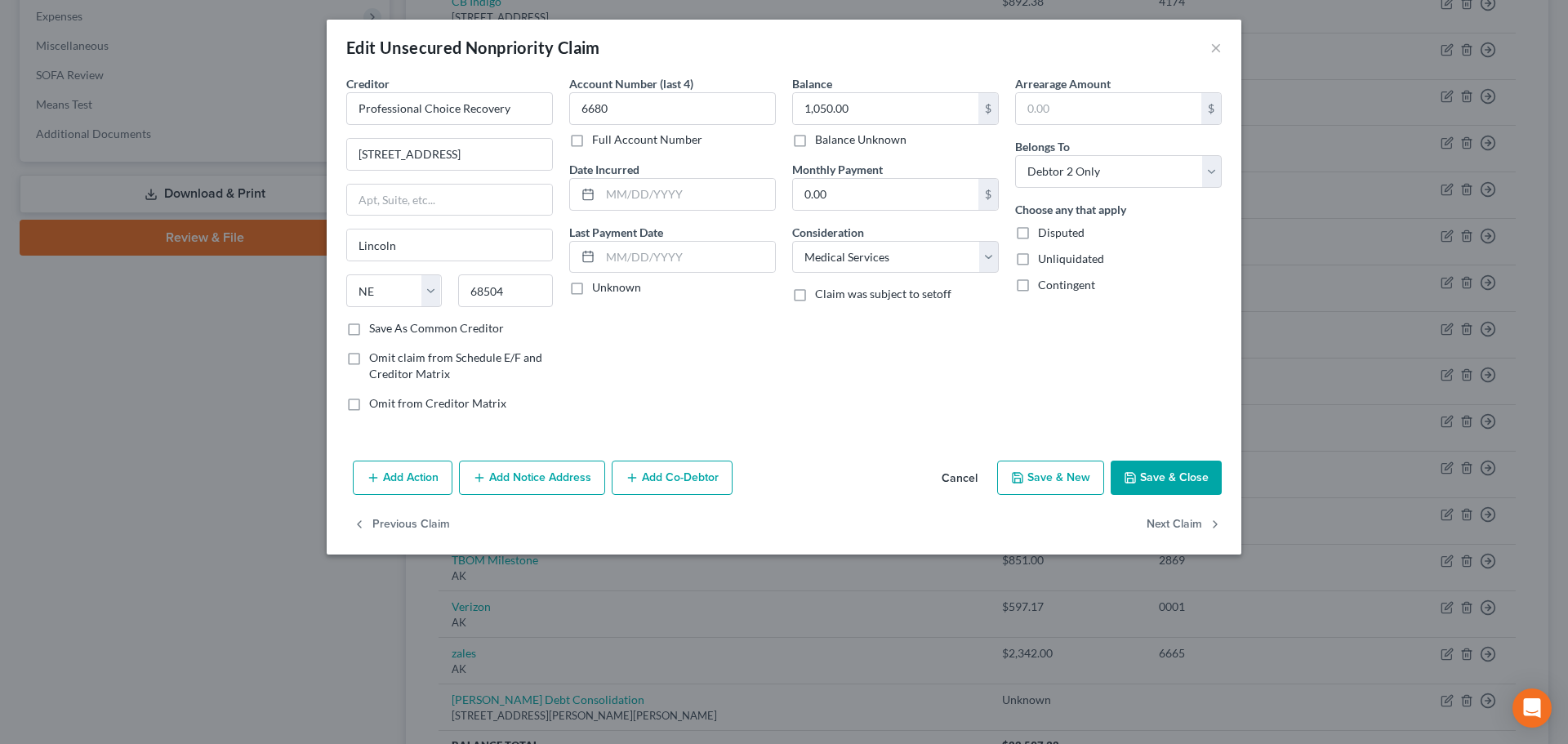
click at [1177, 470] on button "Save & Close" at bounding box center [1165, 477] width 111 height 34
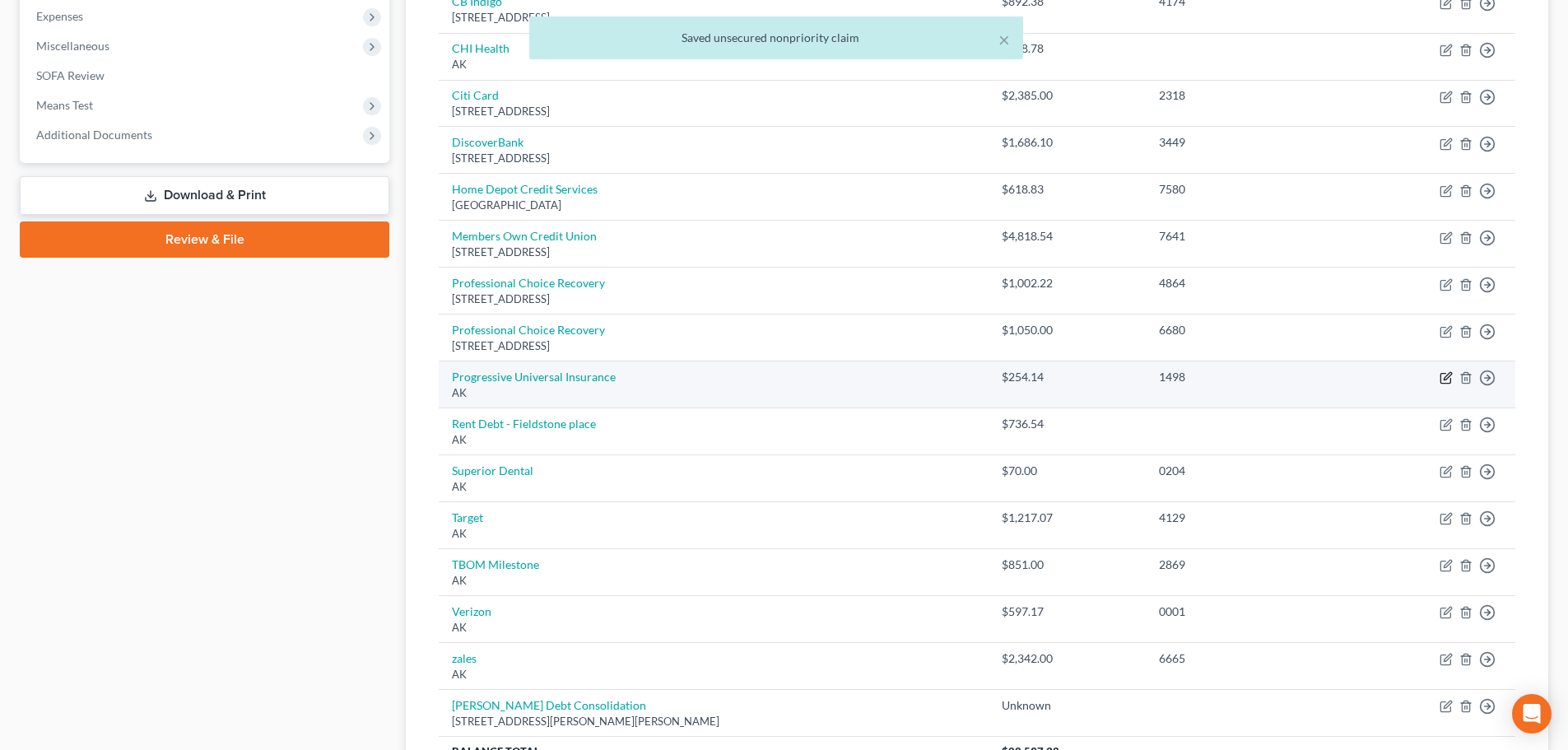
click at [1450, 379] on icon "button" at bounding box center [1446, 378] width 13 height 13
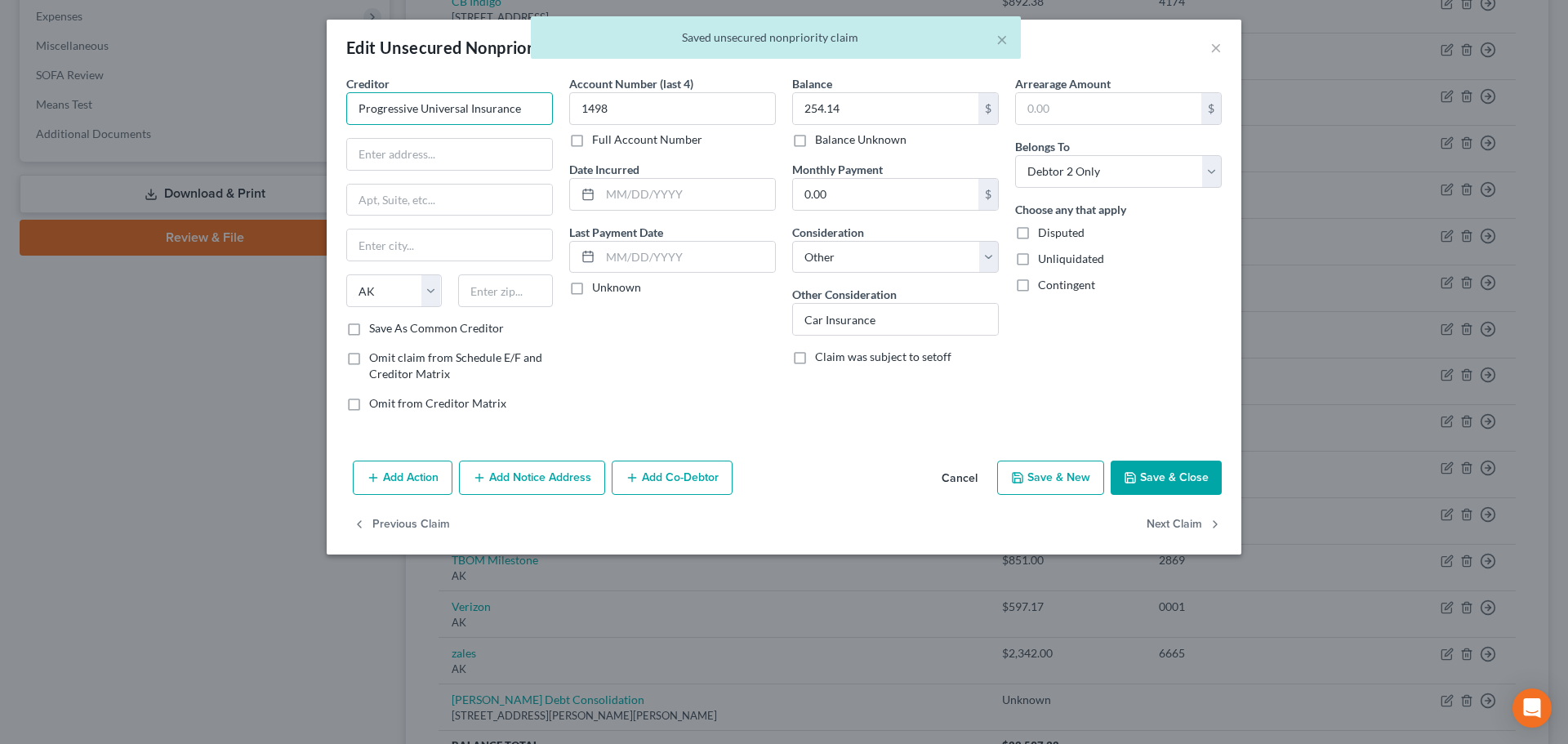
click at [538, 110] on input "Progressive Universal Insurance" at bounding box center [449, 108] width 206 height 32
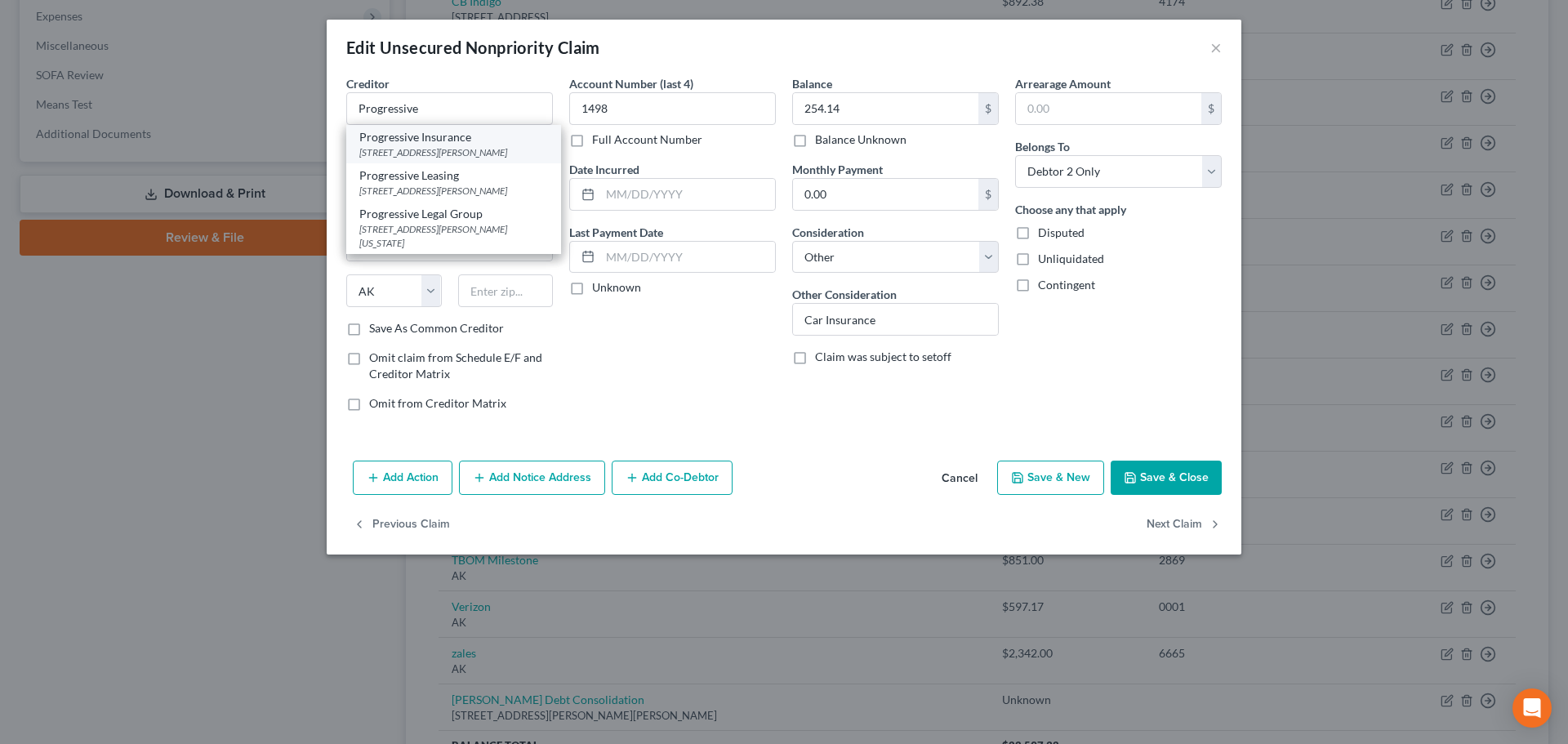
click at [510, 151] on div "[STREET_ADDRESS][PERSON_NAME]" at bounding box center [454, 152] width 189 height 14
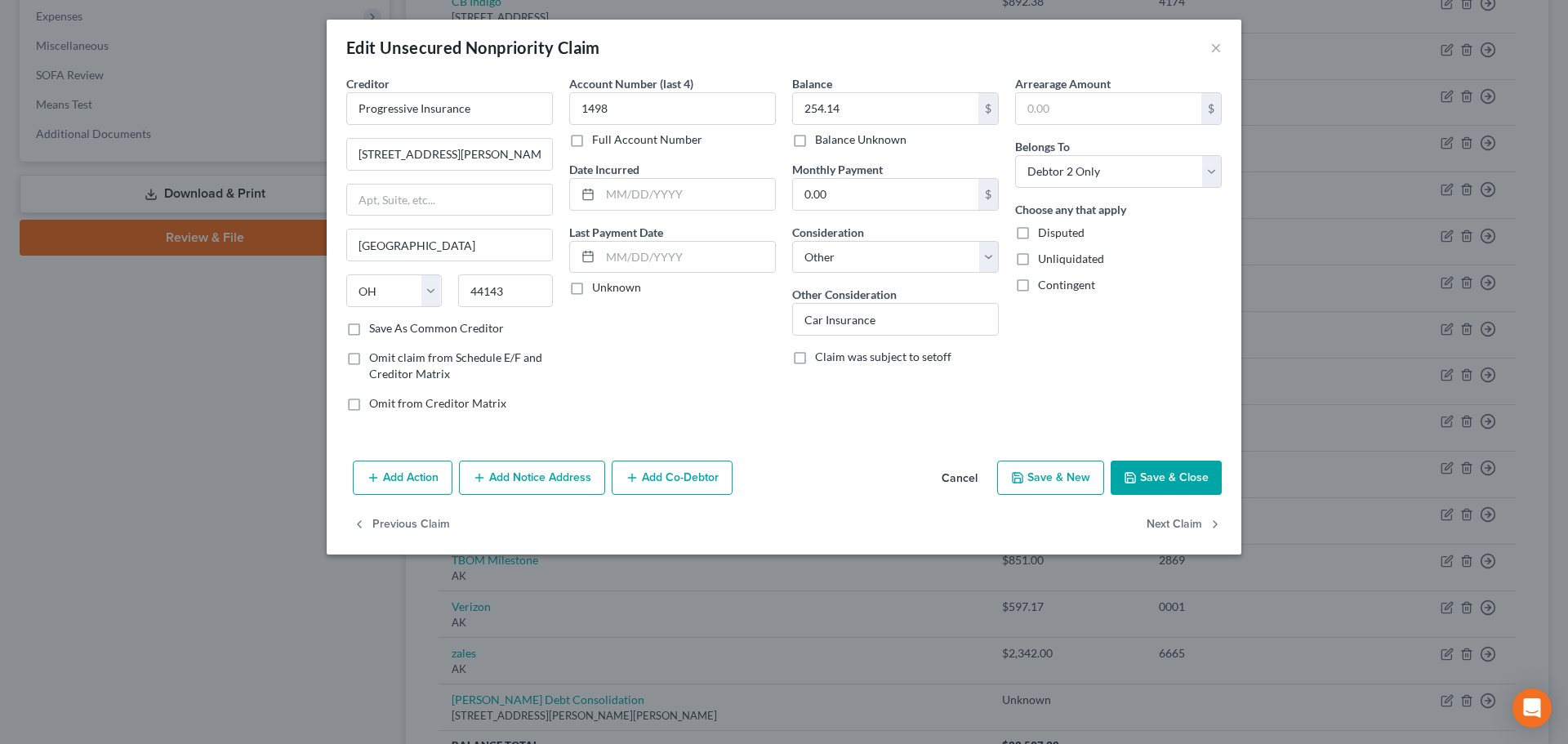
click at [1161, 474] on button "Save & Close" at bounding box center [1165, 477] width 111 height 34
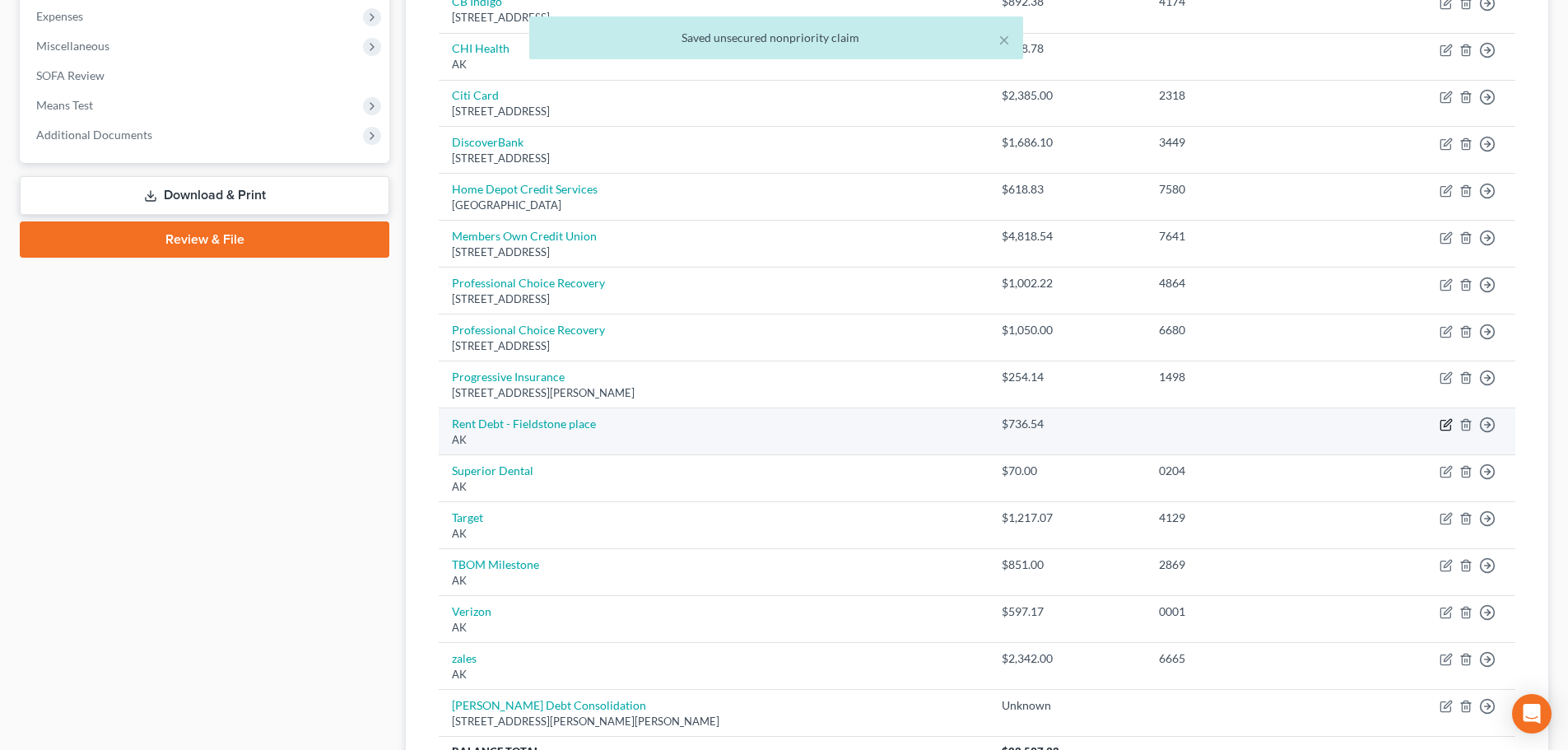
click at [1441, 423] on icon "button" at bounding box center [1446, 425] width 10 height 10
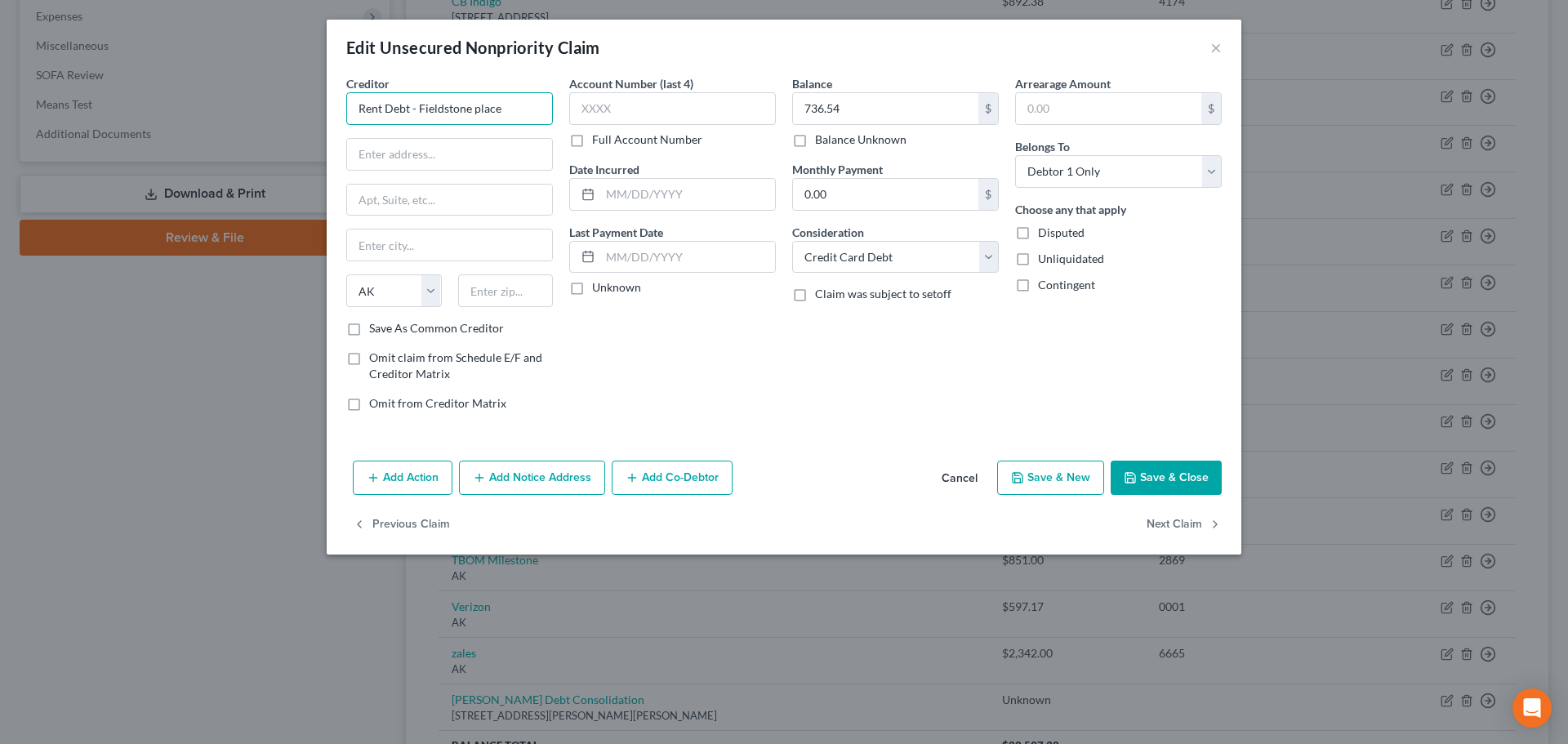
drag, startPoint x: 420, startPoint y: 107, endPoint x: 354, endPoint y: 118, distance: 66.9
click at [354, 118] on input "Rent Debt - Fieldstone place" at bounding box center [449, 108] width 206 height 32
click at [454, 105] on input "Fieldstone place" at bounding box center [449, 108] width 206 height 32
click at [370, 153] on input "text" at bounding box center [449, 154] width 205 height 31
paste input "[STREET_ADDRESS]"
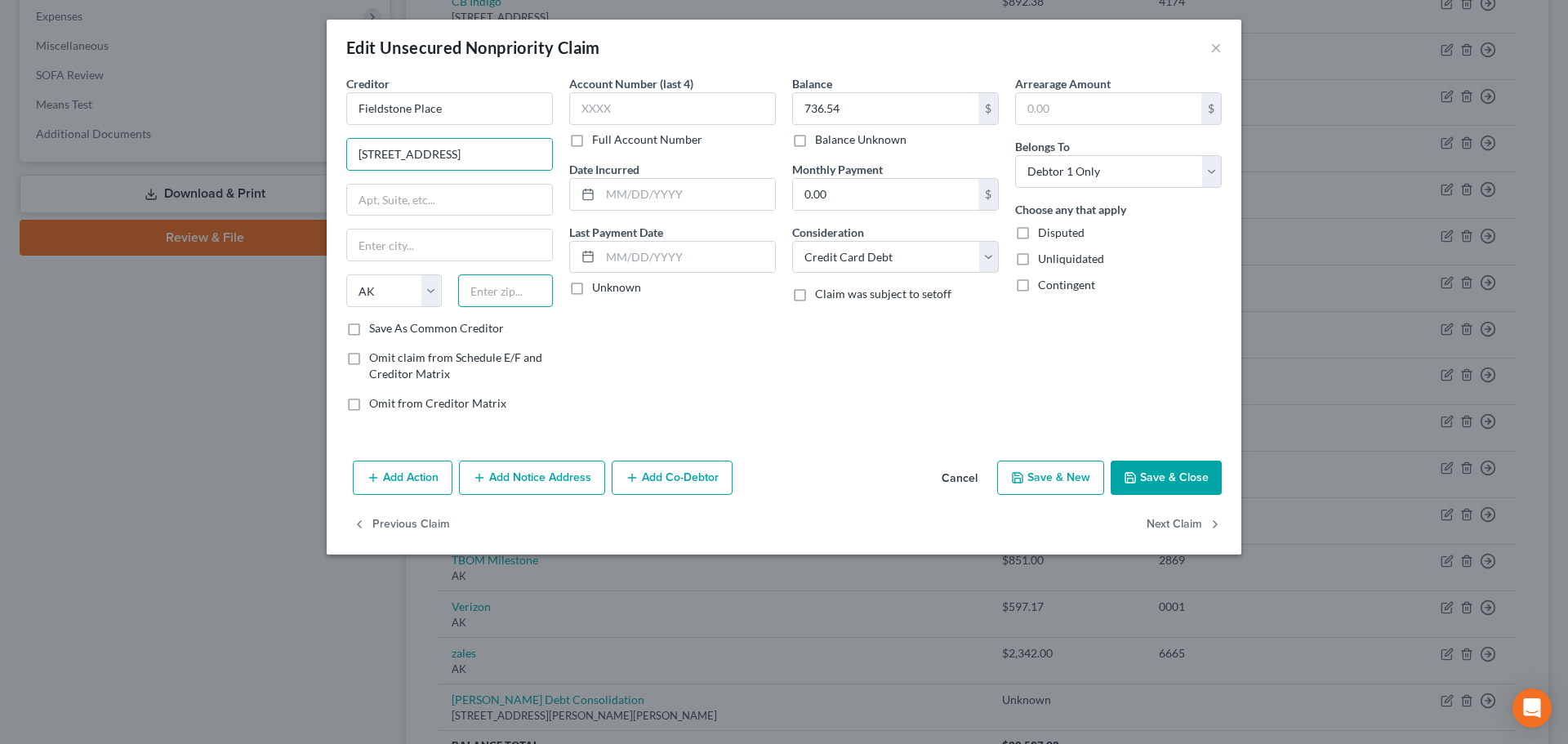
drag, startPoint x: 471, startPoint y: 295, endPoint x: 463, endPoint y: 300, distance: 9.4
click at [471, 296] on input "text" at bounding box center [505, 290] width 96 height 32
click at [455, 327] on label "Save As Common Creditor" at bounding box center [436, 329] width 135 height 17
click at [386, 327] on input "Save As Common Creditor" at bounding box center [380, 325] width 11 height 11
click at [1135, 475] on icon "button" at bounding box center [1130, 478] width 10 height 10
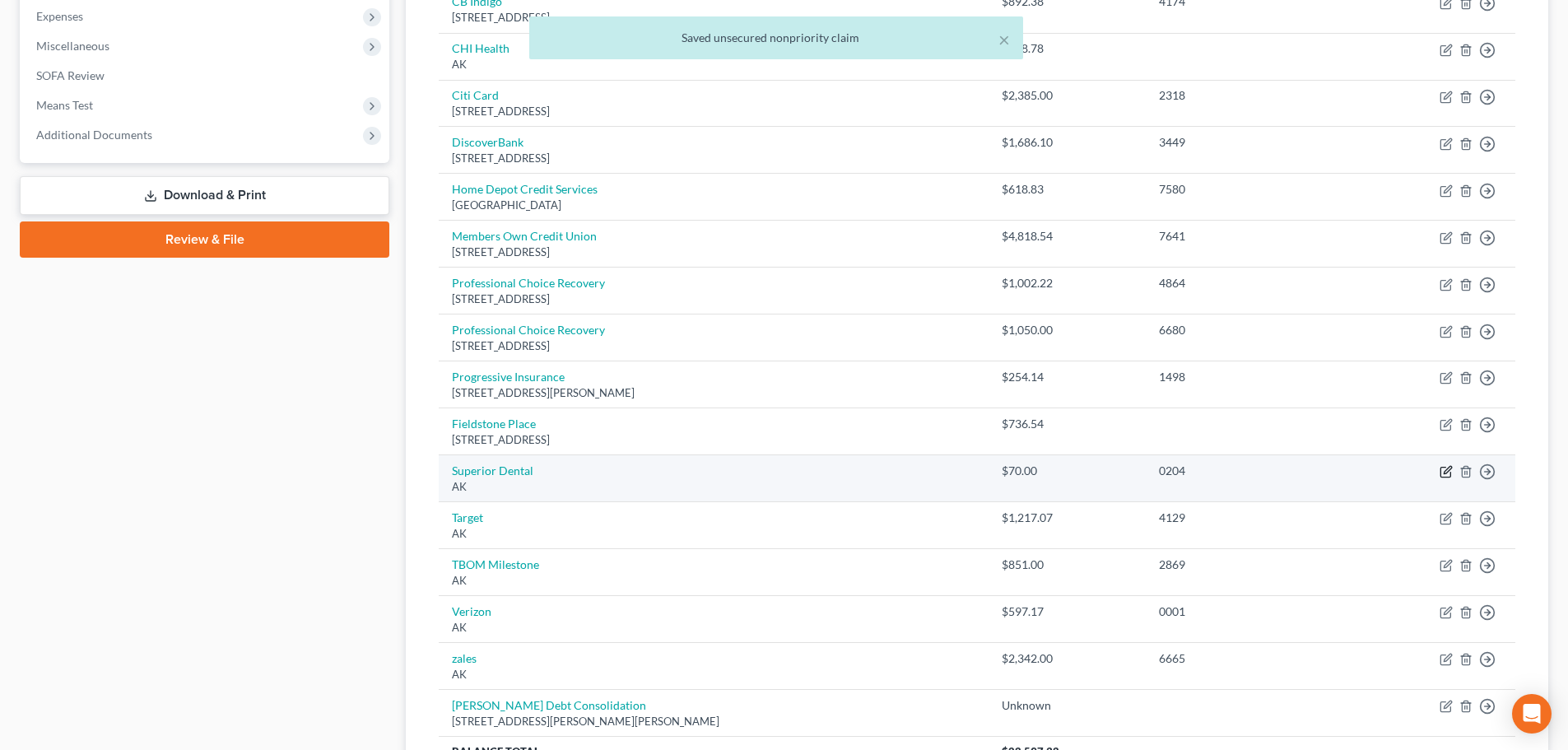
click at [1448, 474] on icon "button" at bounding box center [1446, 471] width 13 height 13
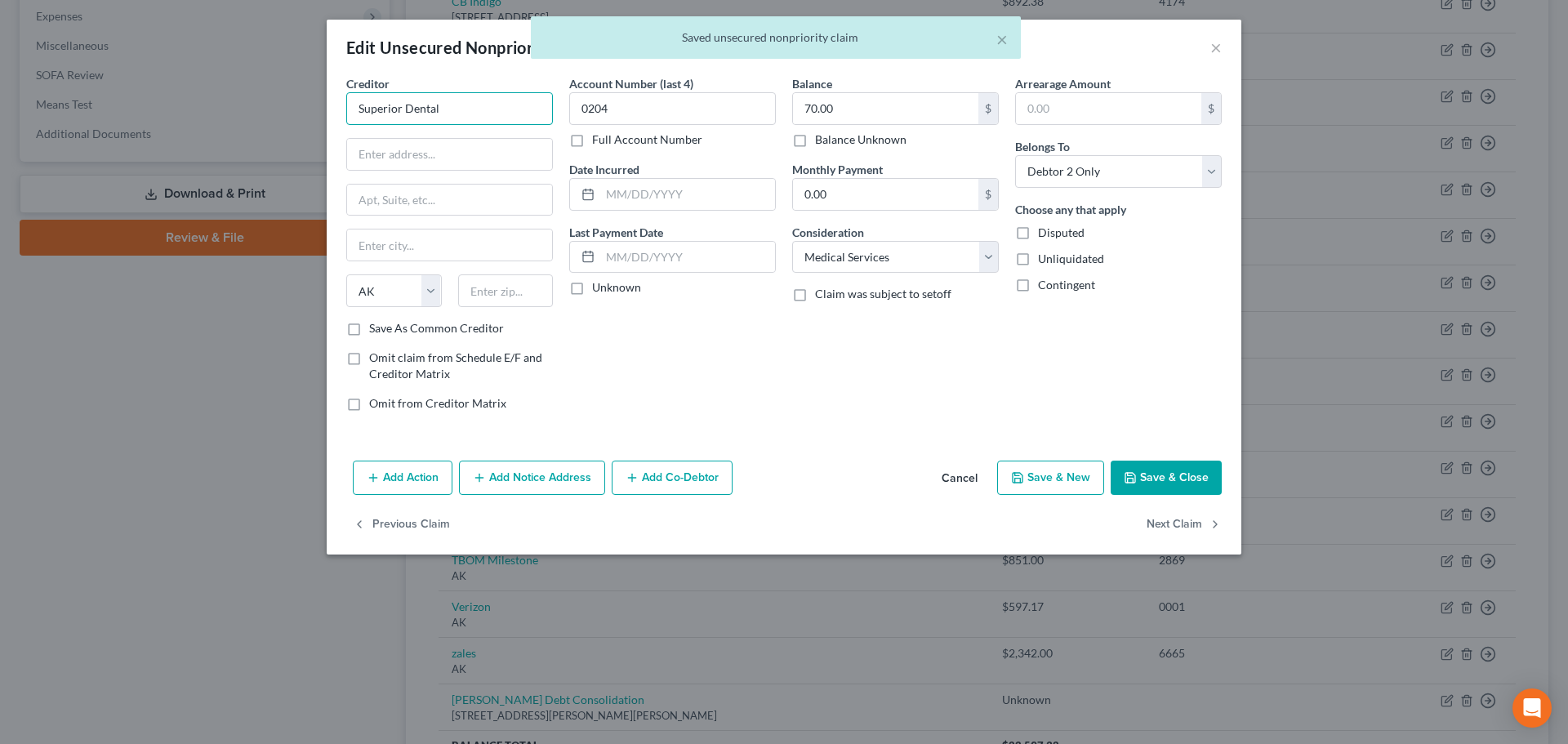
click at [504, 108] on input "Superior Dental" at bounding box center [449, 108] width 206 height 32
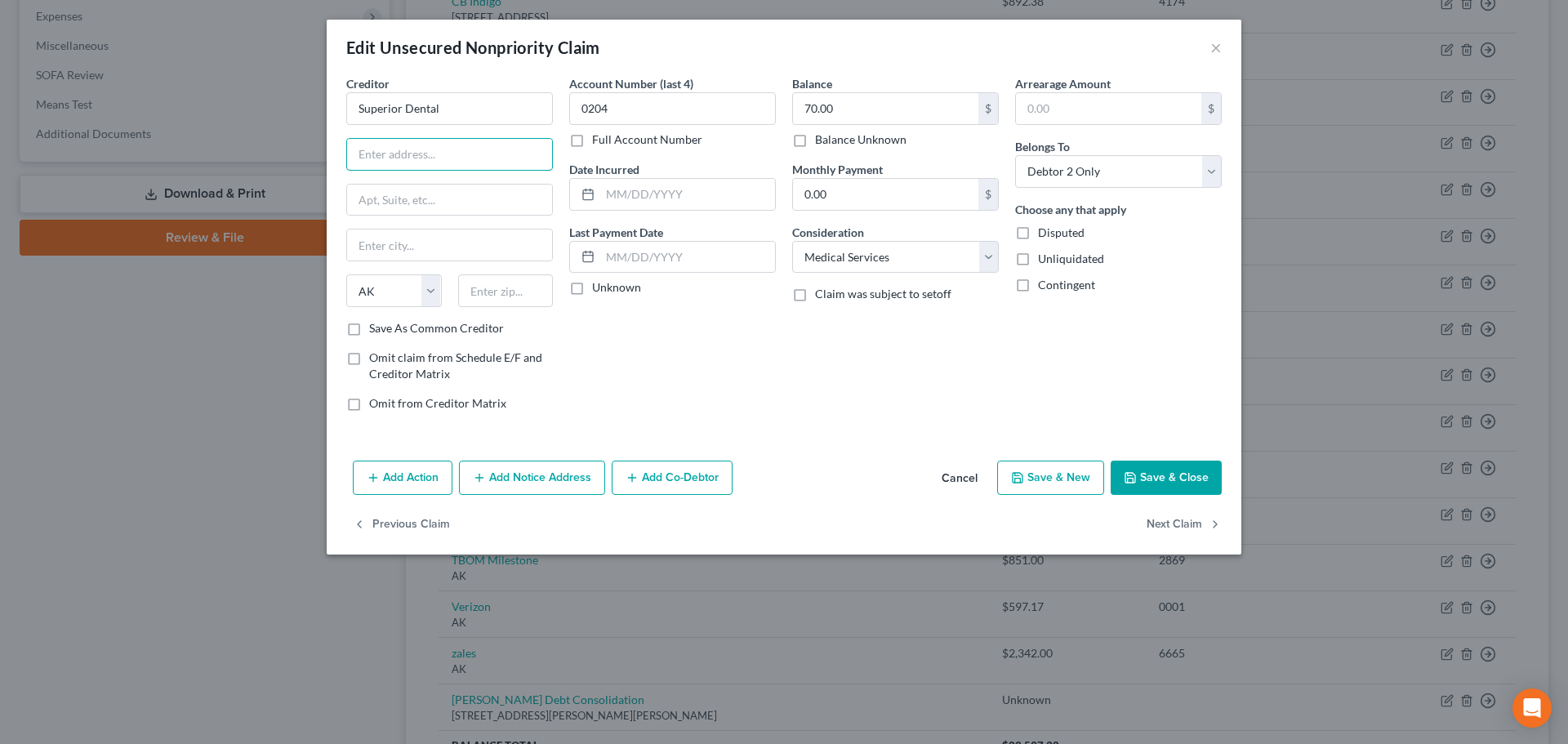
paste input "[STREET_ADDRESS]"
click at [493, 290] on input "text" at bounding box center [505, 290] width 96 height 32
click at [484, 330] on label "Save As Common Creditor" at bounding box center [436, 329] width 135 height 17
click at [386, 330] on input "Save As Common Creditor" at bounding box center [380, 325] width 11 height 11
click at [1136, 480] on icon "button" at bounding box center [1130, 478] width 13 height 13
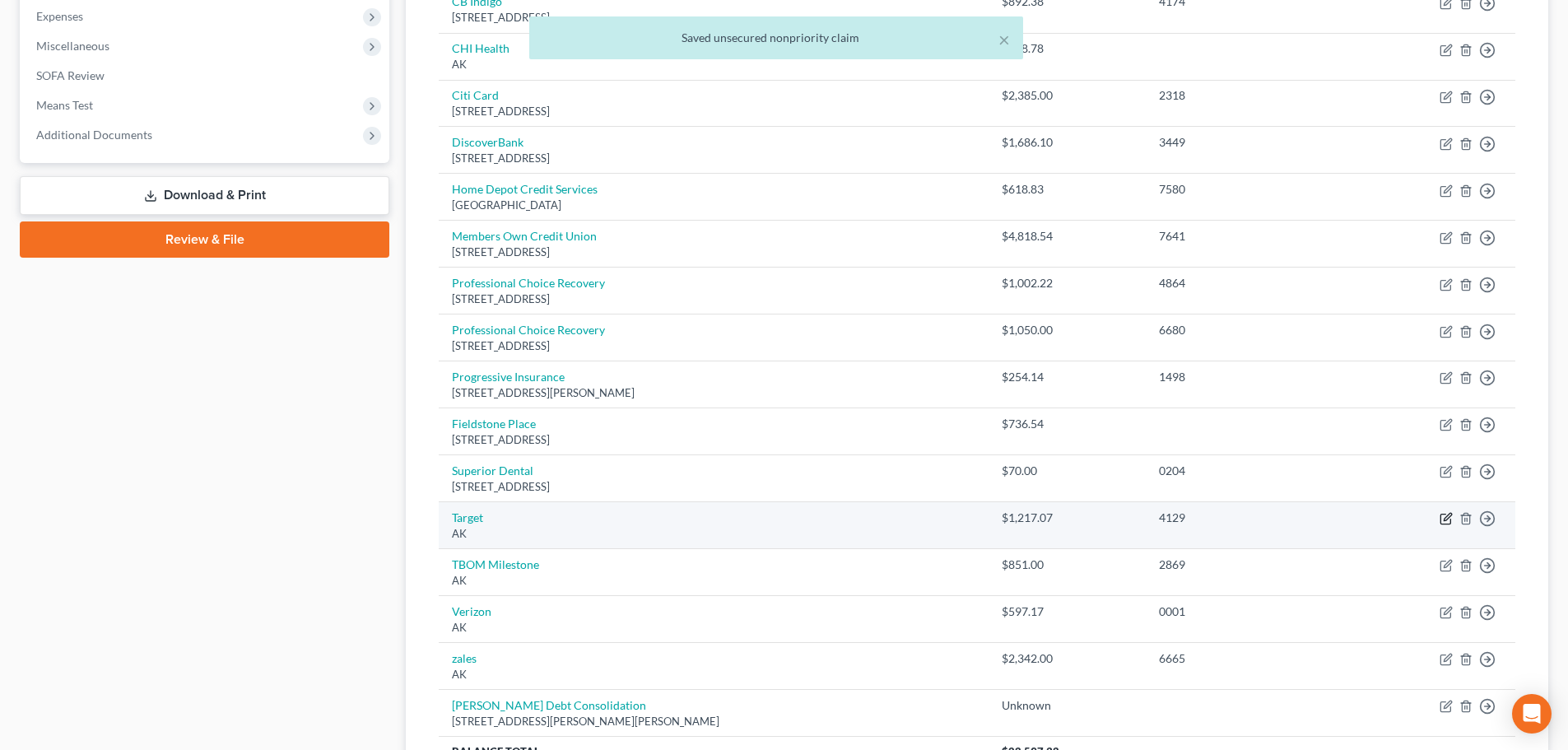
click at [1447, 516] on icon "button" at bounding box center [1446, 518] width 13 height 13
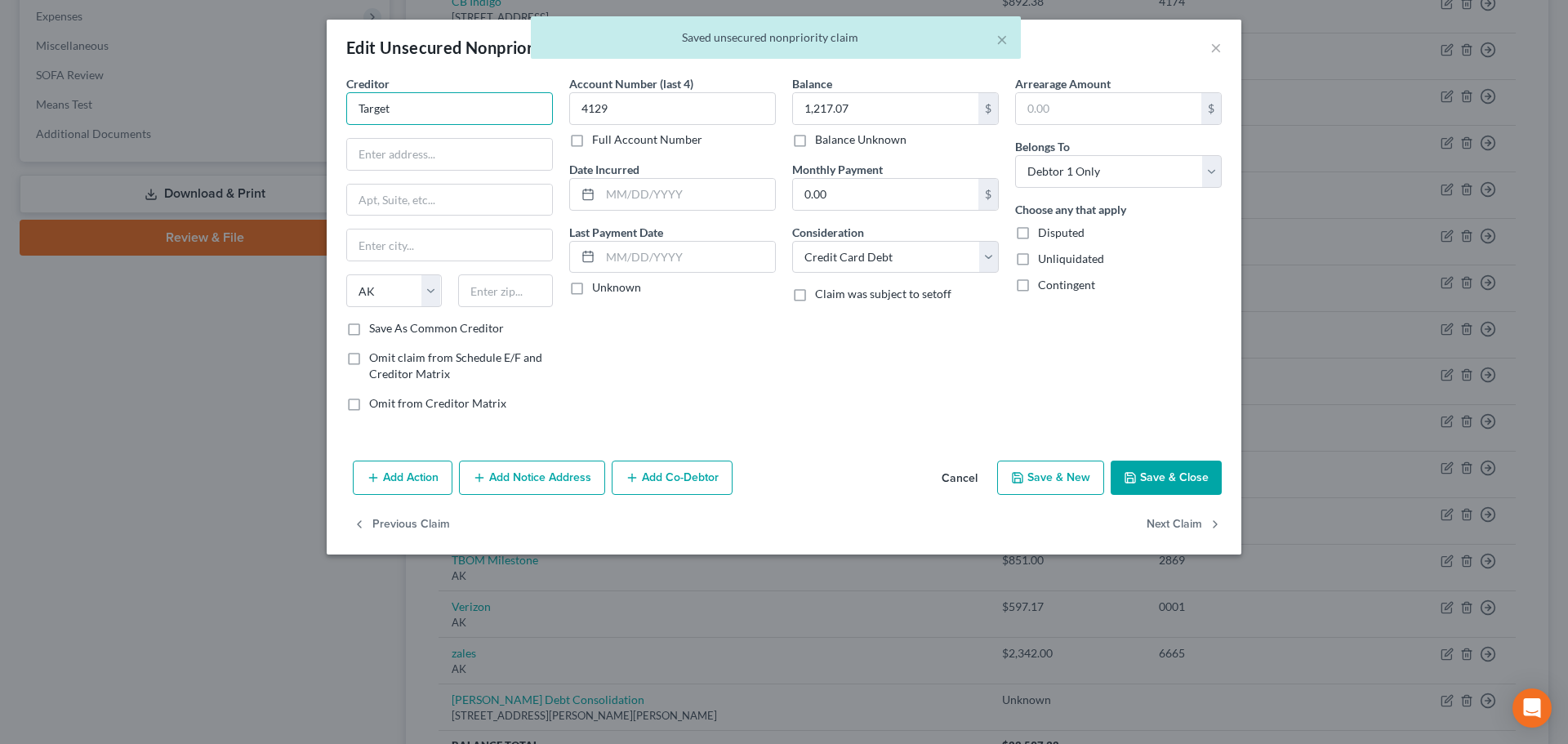
click at [463, 113] on input "Target" at bounding box center [449, 108] width 206 height 32
drag, startPoint x: 445, startPoint y: 140, endPoint x: 457, endPoint y: 141, distance: 12.0
click at [445, 141] on div "Target Card Services" at bounding box center [444, 137] width 170 height 17
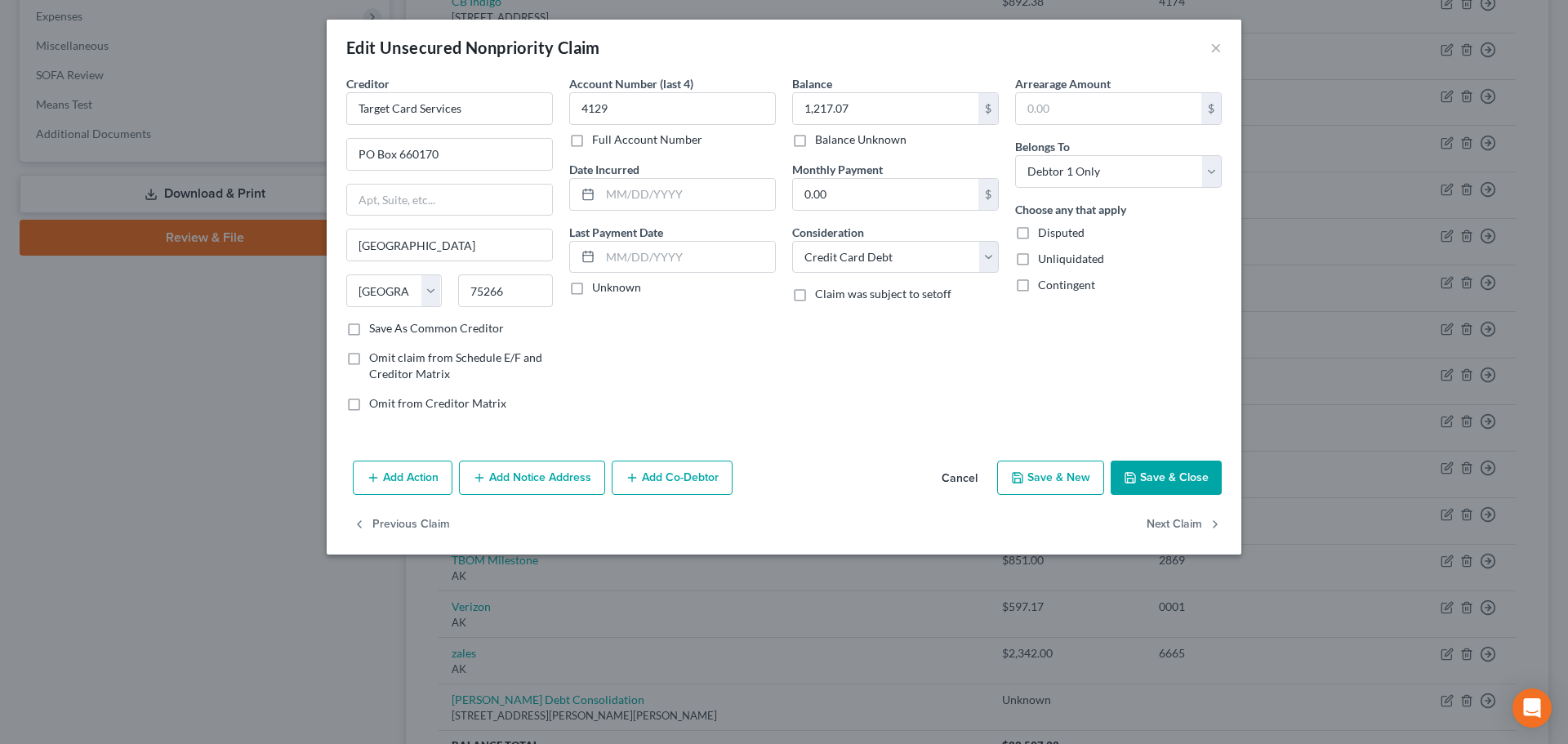
click at [1139, 475] on button "Save & Close" at bounding box center [1165, 477] width 111 height 34
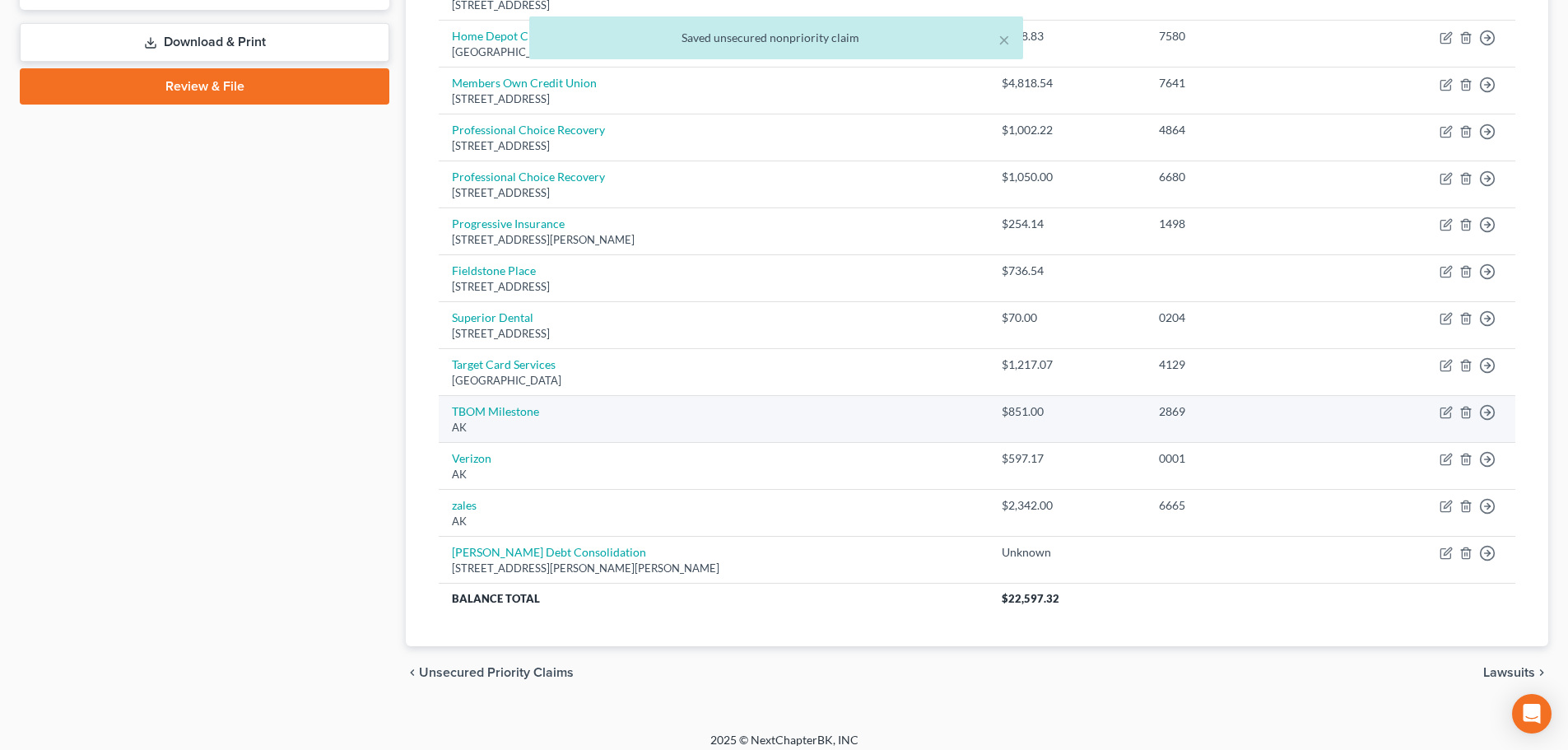
scroll to position [719, 0]
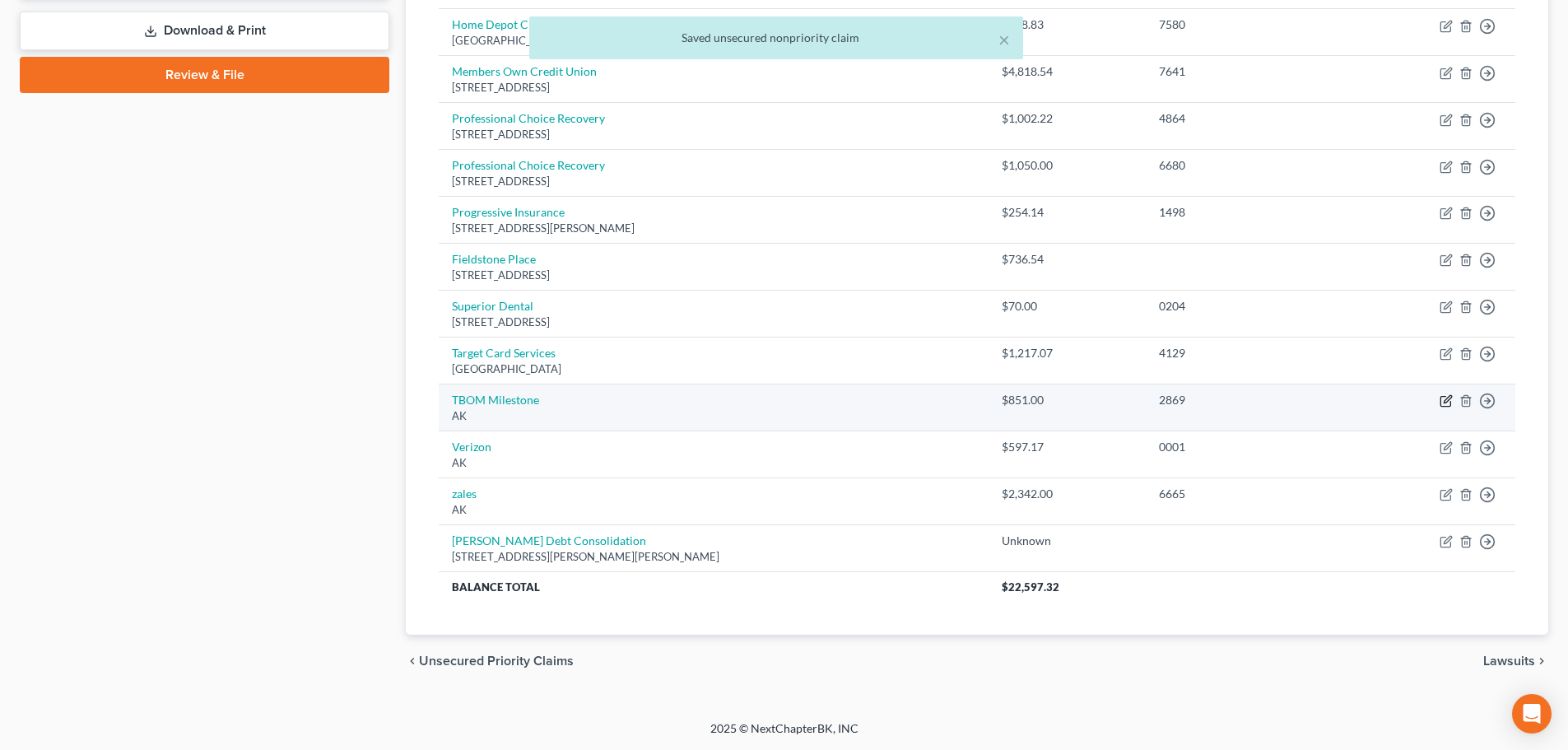
click at [1441, 398] on icon "button" at bounding box center [1446, 402] width 10 height 10
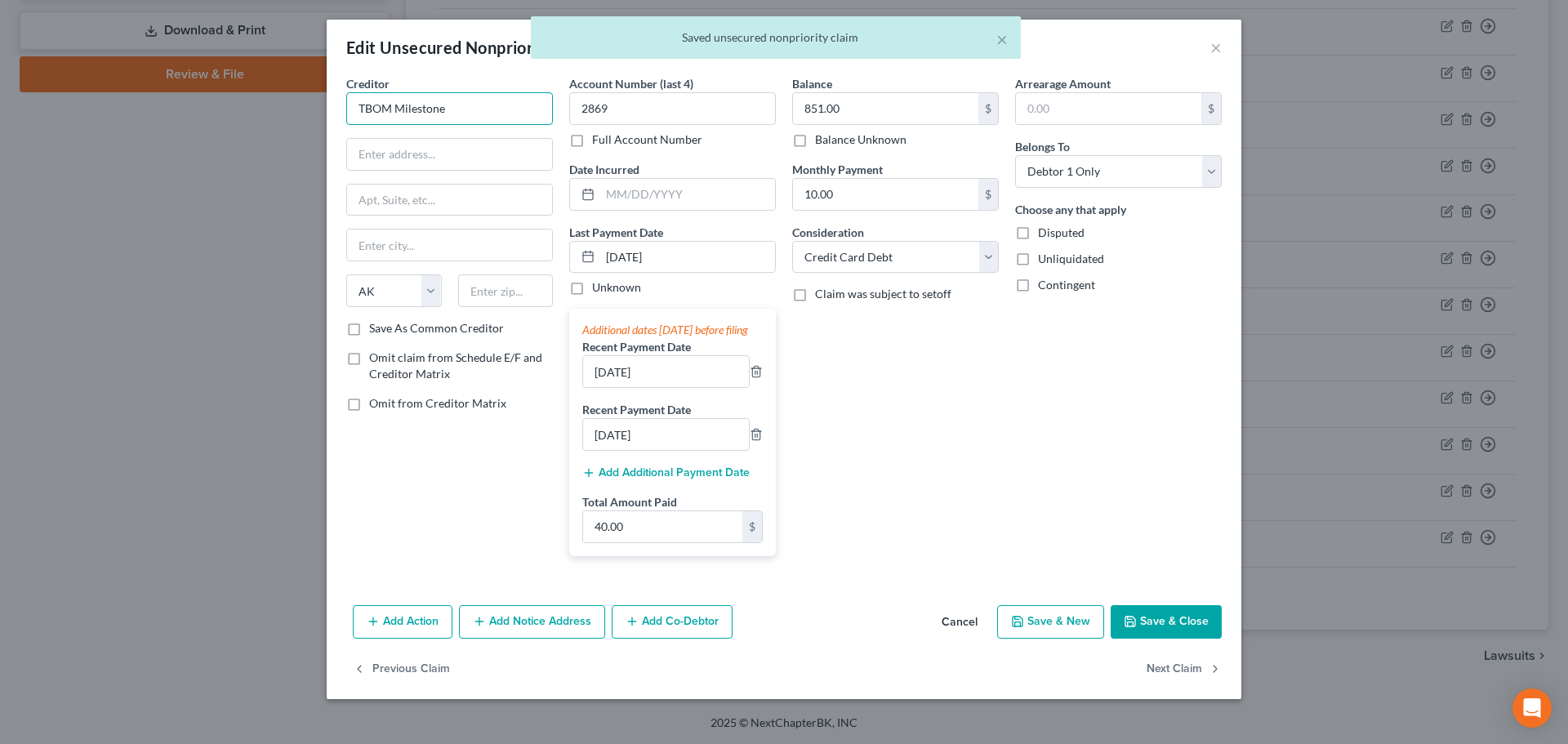
click at [479, 113] on input "TBOM Milestone" at bounding box center [449, 108] width 206 height 32
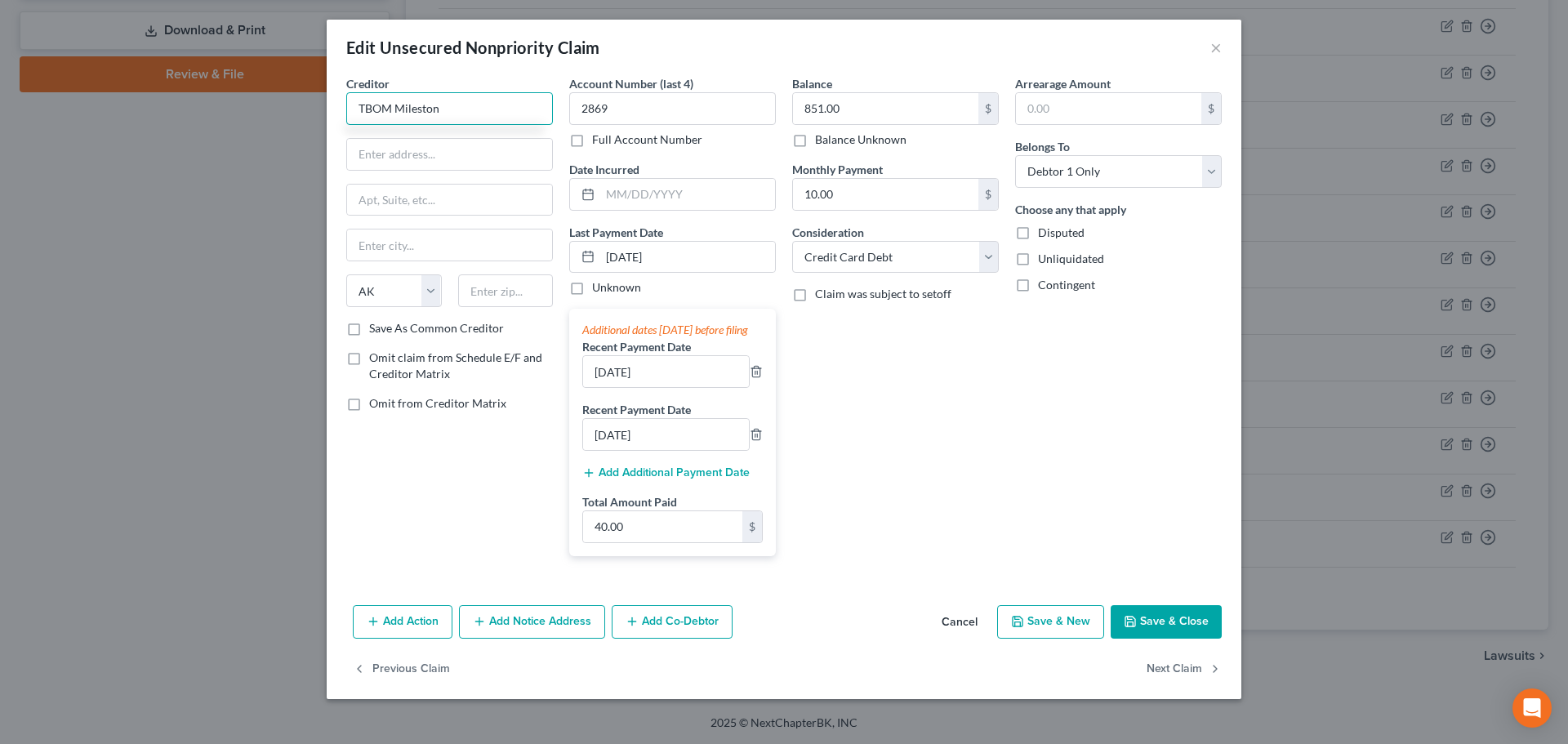
drag, startPoint x: 441, startPoint y: 110, endPoint x: 261, endPoint y: 135, distance: 181.7
click at [195, 114] on div "Edit Unsecured Nonpriority Claim × Creditor * TBOM [GEOGRAPHIC_DATA] [US_STATE]…" at bounding box center [784, 372] width 1568 height 744
click at [428, 142] on div "Milestone Card" at bounding box center [444, 137] width 170 height 17
click at [1147, 639] on button "Save & Close" at bounding box center [1165, 622] width 111 height 34
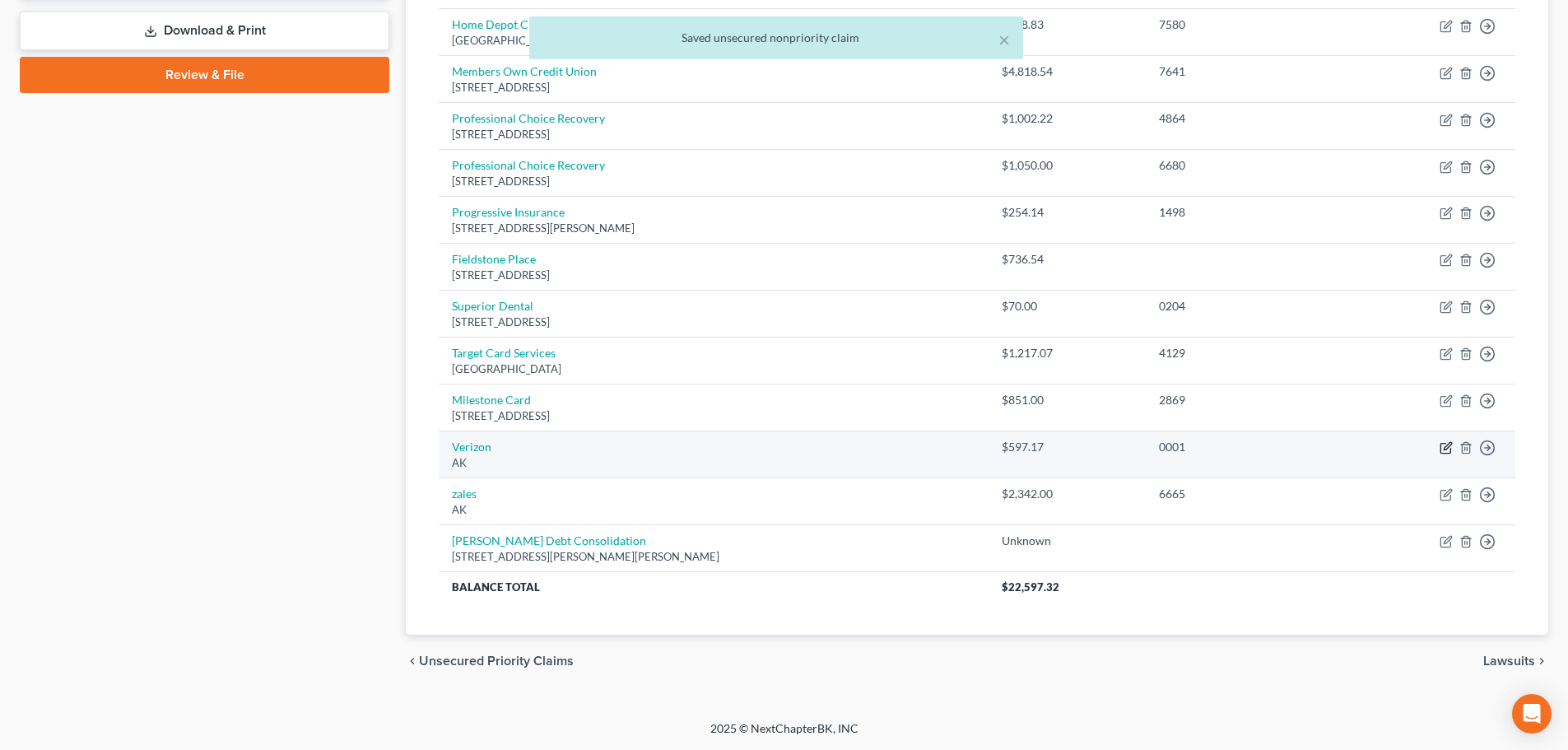
click at [1444, 447] on icon "button" at bounding box center [1446, 448] width 13 height 13
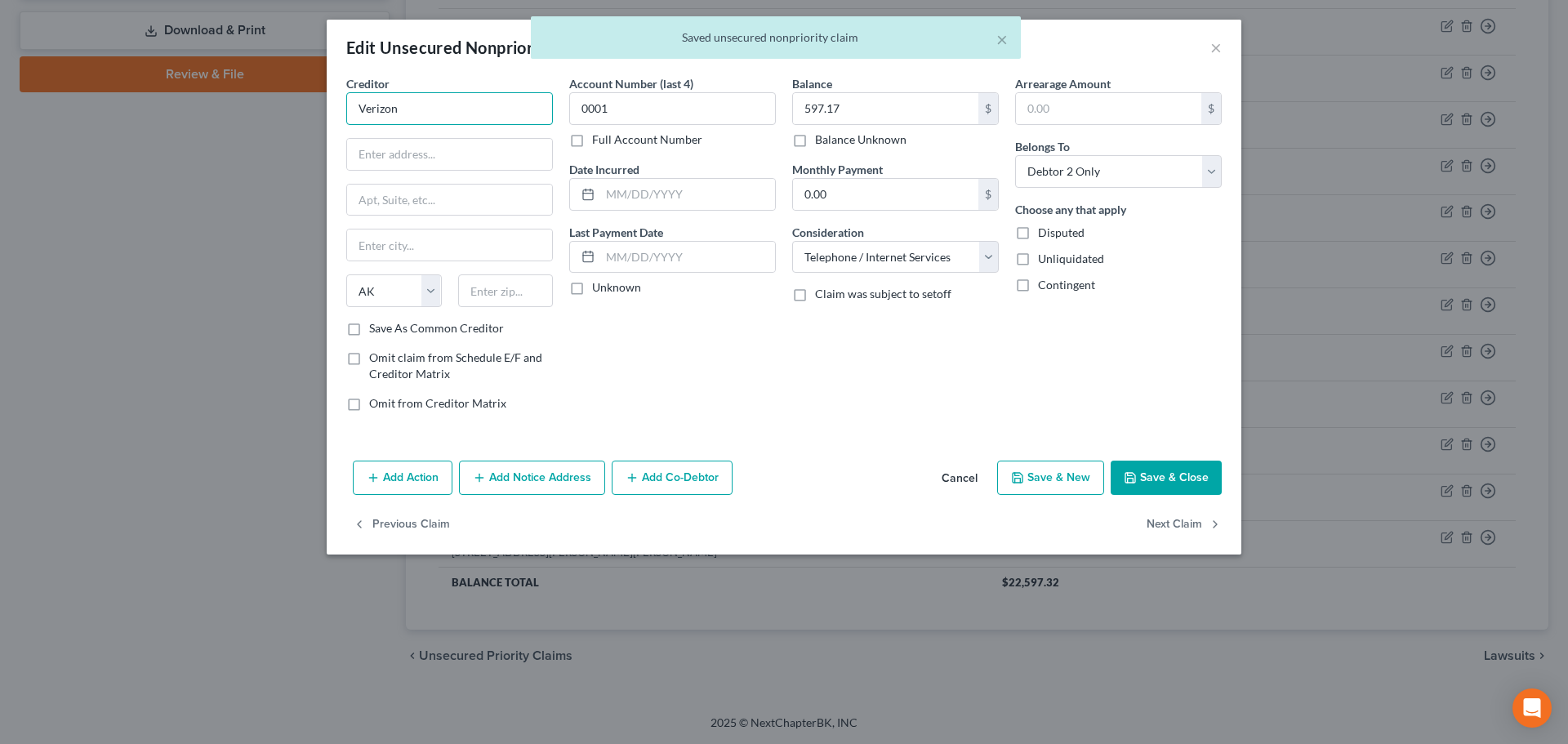
click at [454, 116] on input "Verizon" at bounding box center [449, 108] width 206 height 32
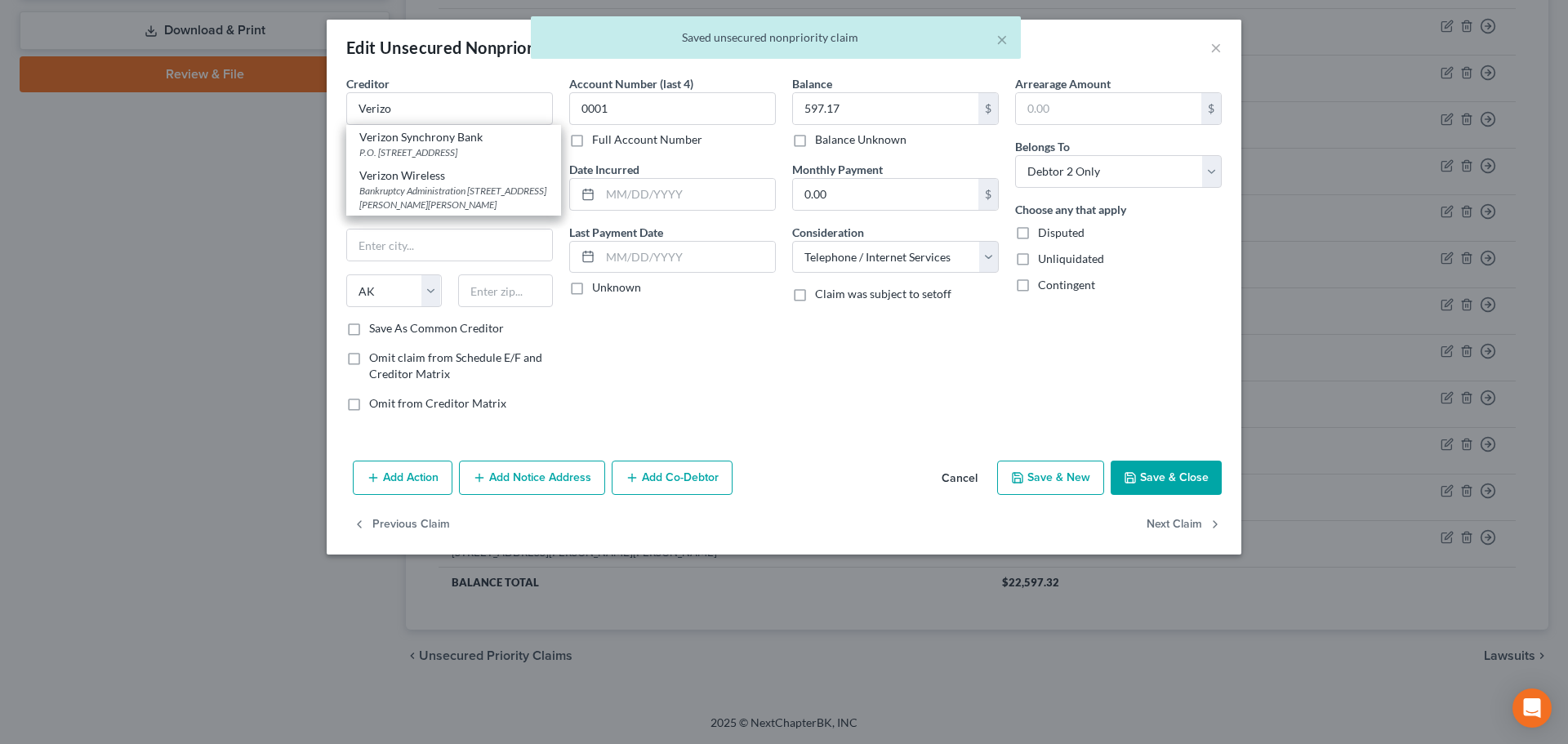
drag, startPoint x: 432, startPoint y: 181, endPoint x: 478, endPoint y: 195, distance: 48.1
click at [432, 182] on div "Verizon Wireless" at bounding box center [454, 176] width 189 height 17
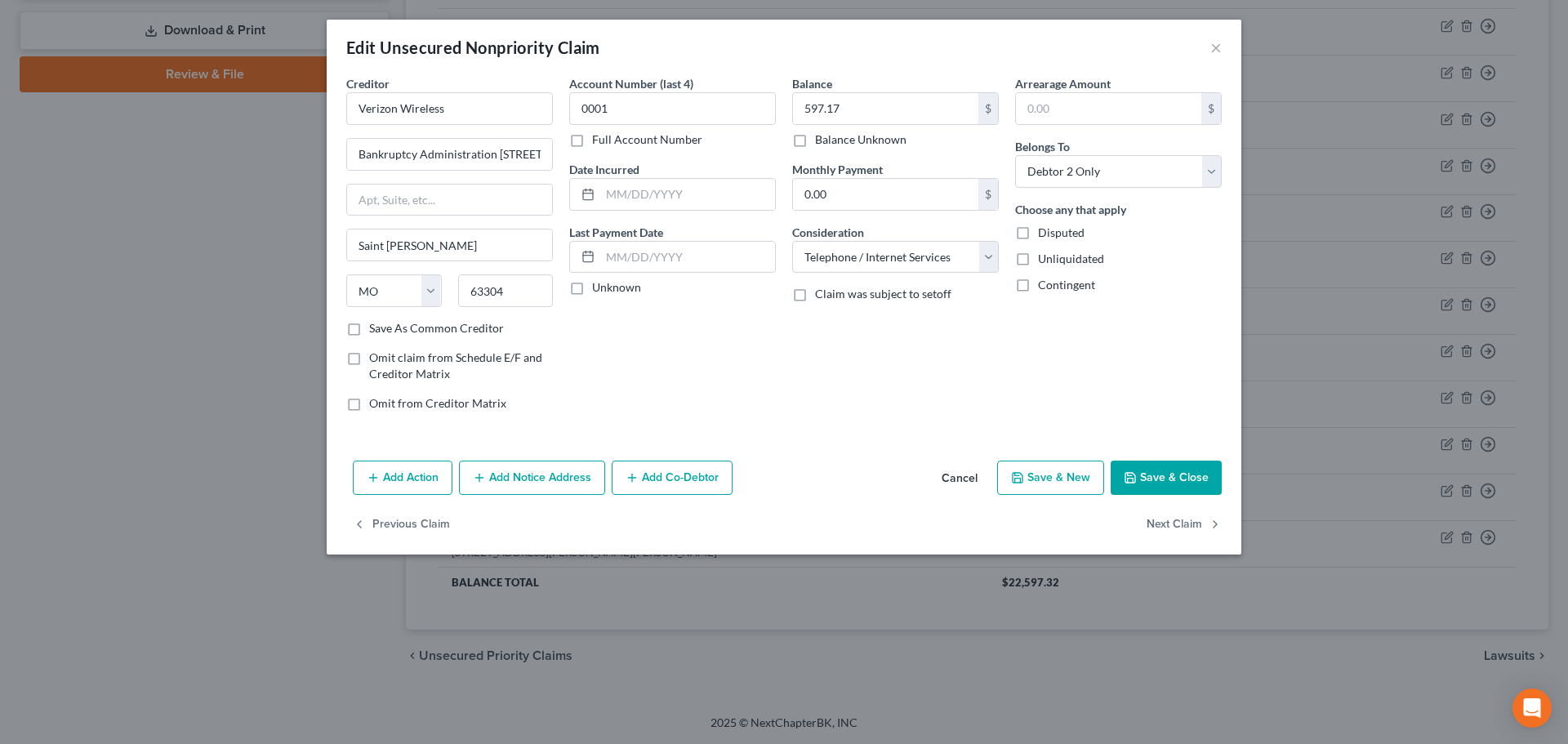
drag, startPoint x: 1137, startPoint y: 469, endPoint x: 1110, endPoint y: 469, distance: 27.0
click at [1134, 469] on button "Save & Close" at bounding box center [1165, 477] width 111 height 34
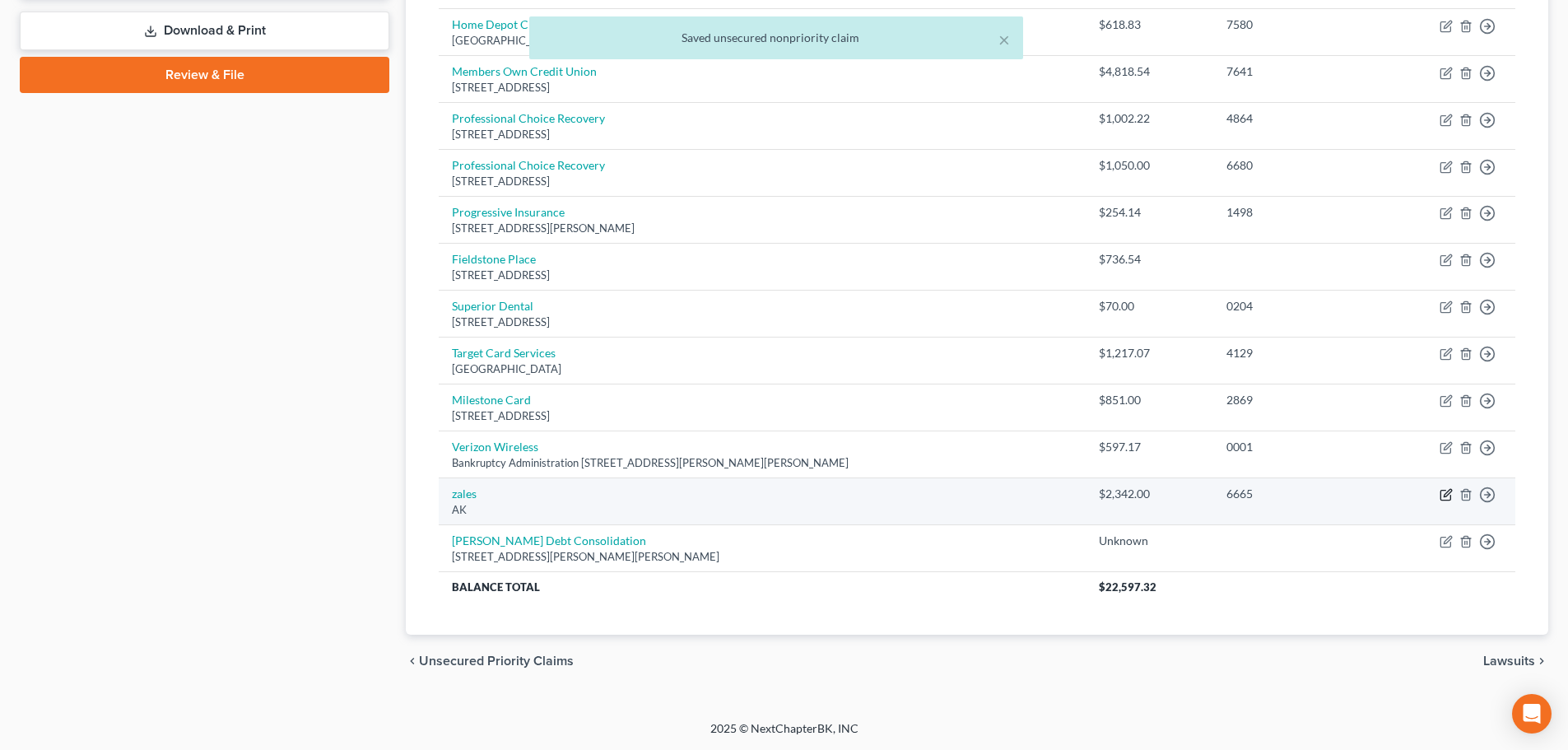
click at [1446, 498] on icon "button" at bounding box center [1446, 495] width 13 height 13
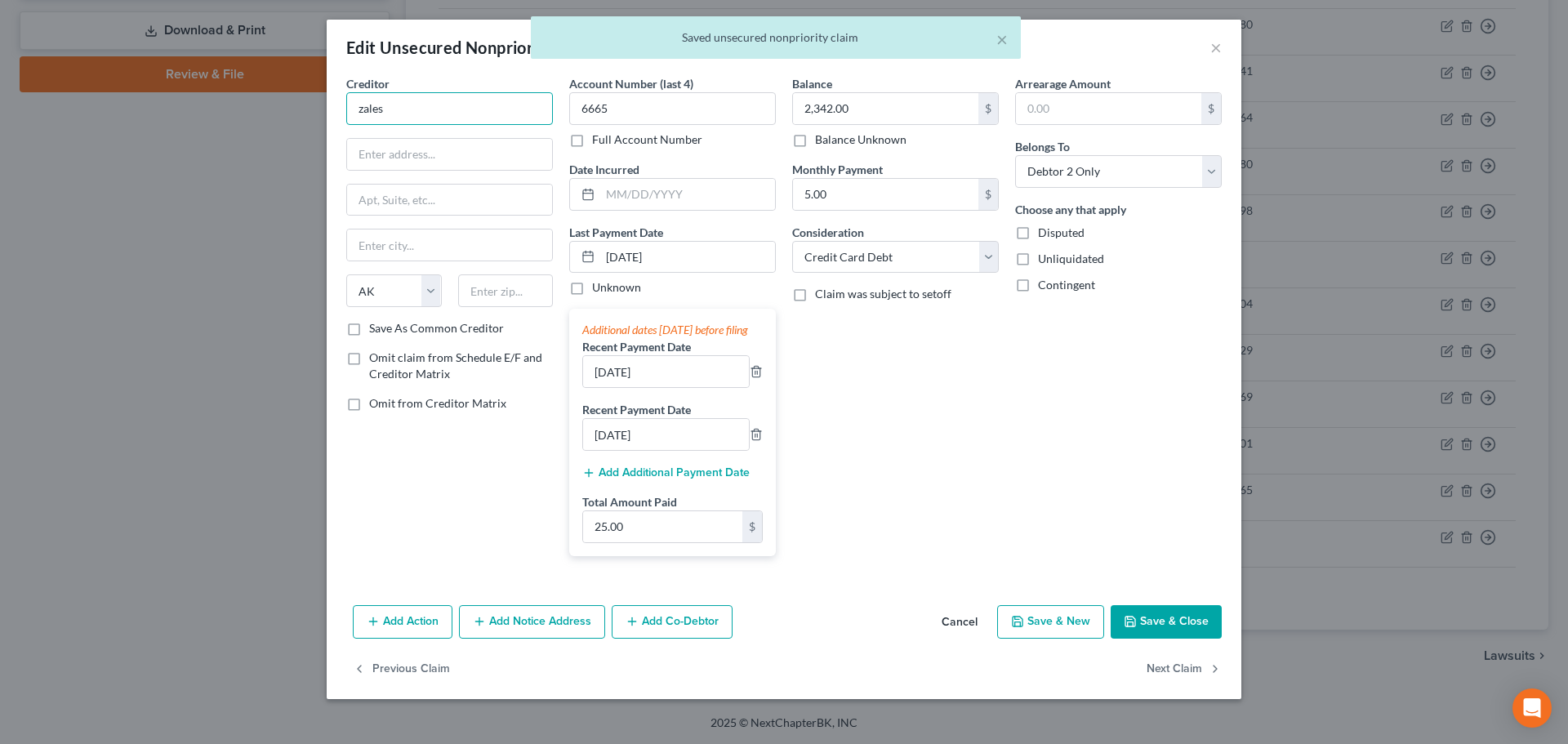
click at [452, 110] on input "zales" at bounding box center [449, 108] width 206 height 32
drag, startPoint x: 441, startPoint y: 151, endPoint x: 457, endPoint y: 156, distance: 16.8
click at [441, 150] on div "[GEOGRAPHIC_DATA]" at bounding box center [444, 152] width 170 height 14
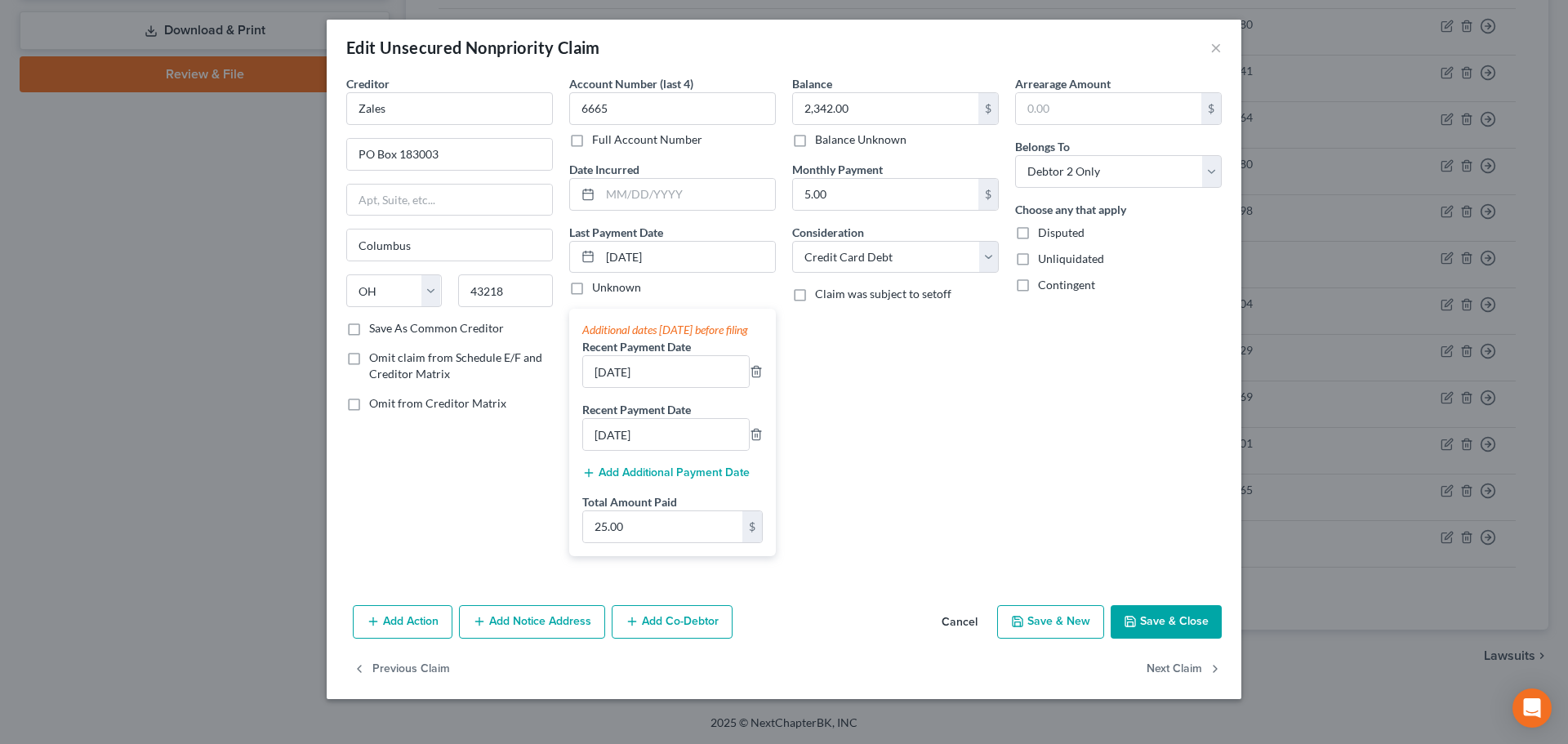
click at [1149, 627] on button "Save & Close" at bounding box center [1165, 622] width 111 height 34
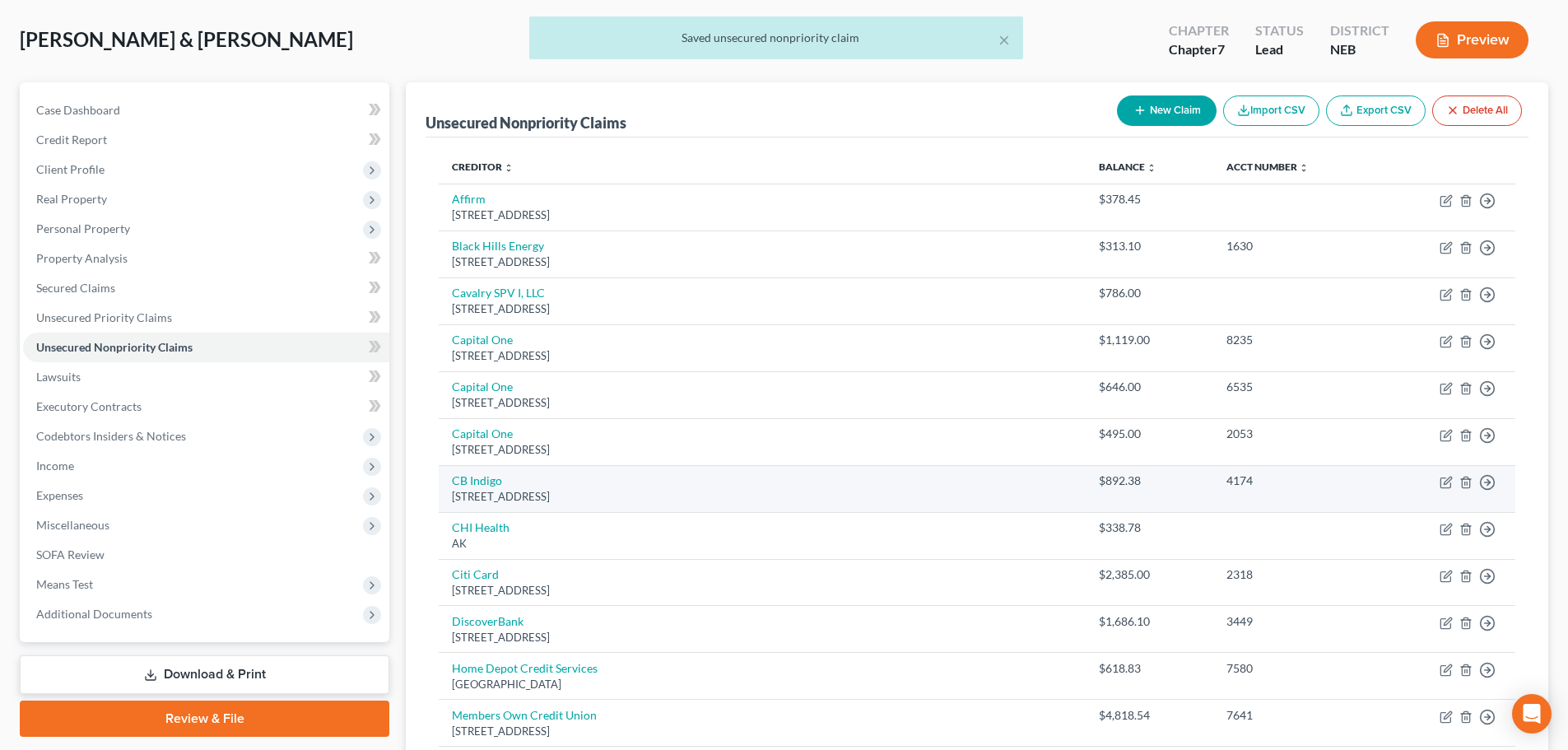
scroll to position [0, 0]
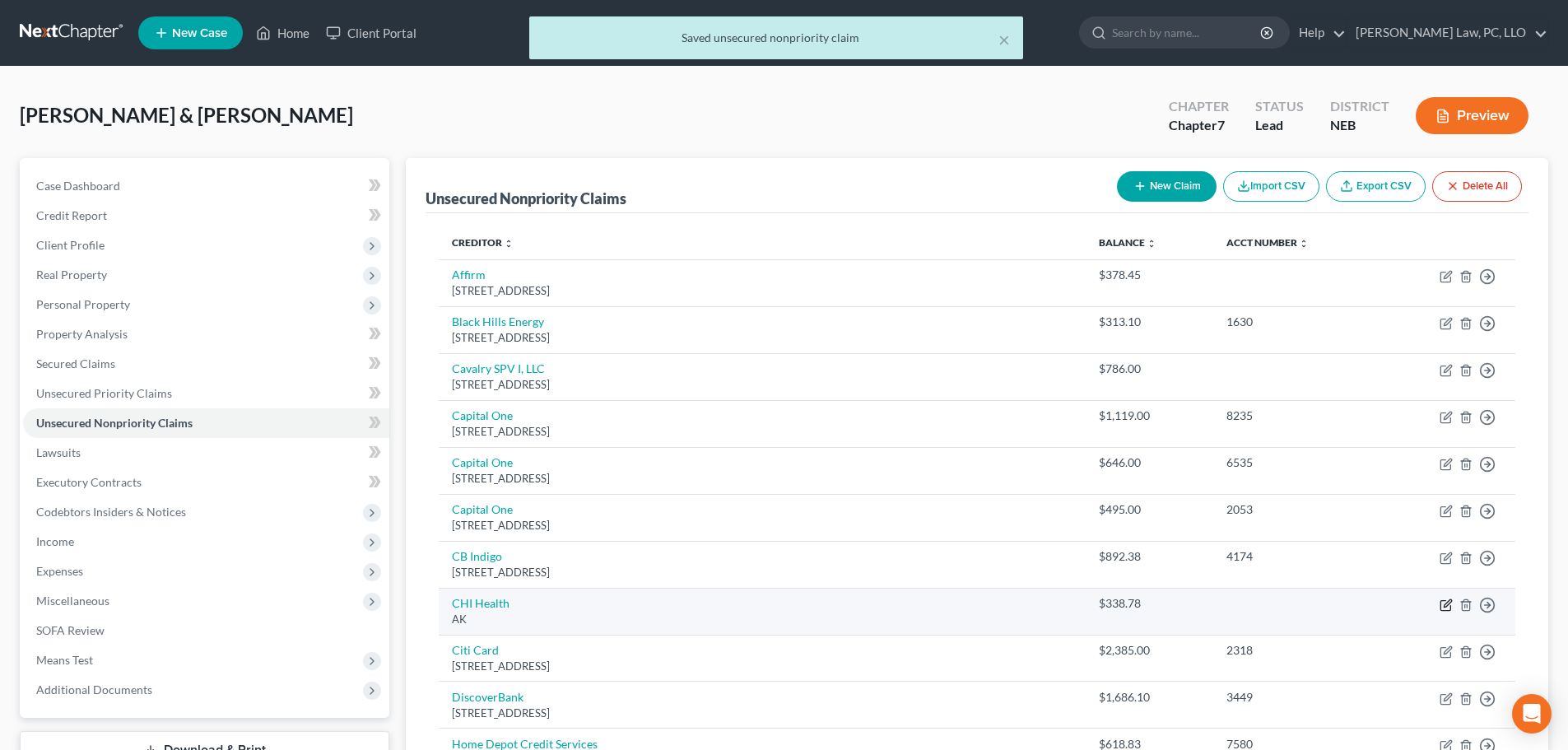
click at [1446, 608] on icon "button" at bounding box center [1446, 605] width 13 height 13
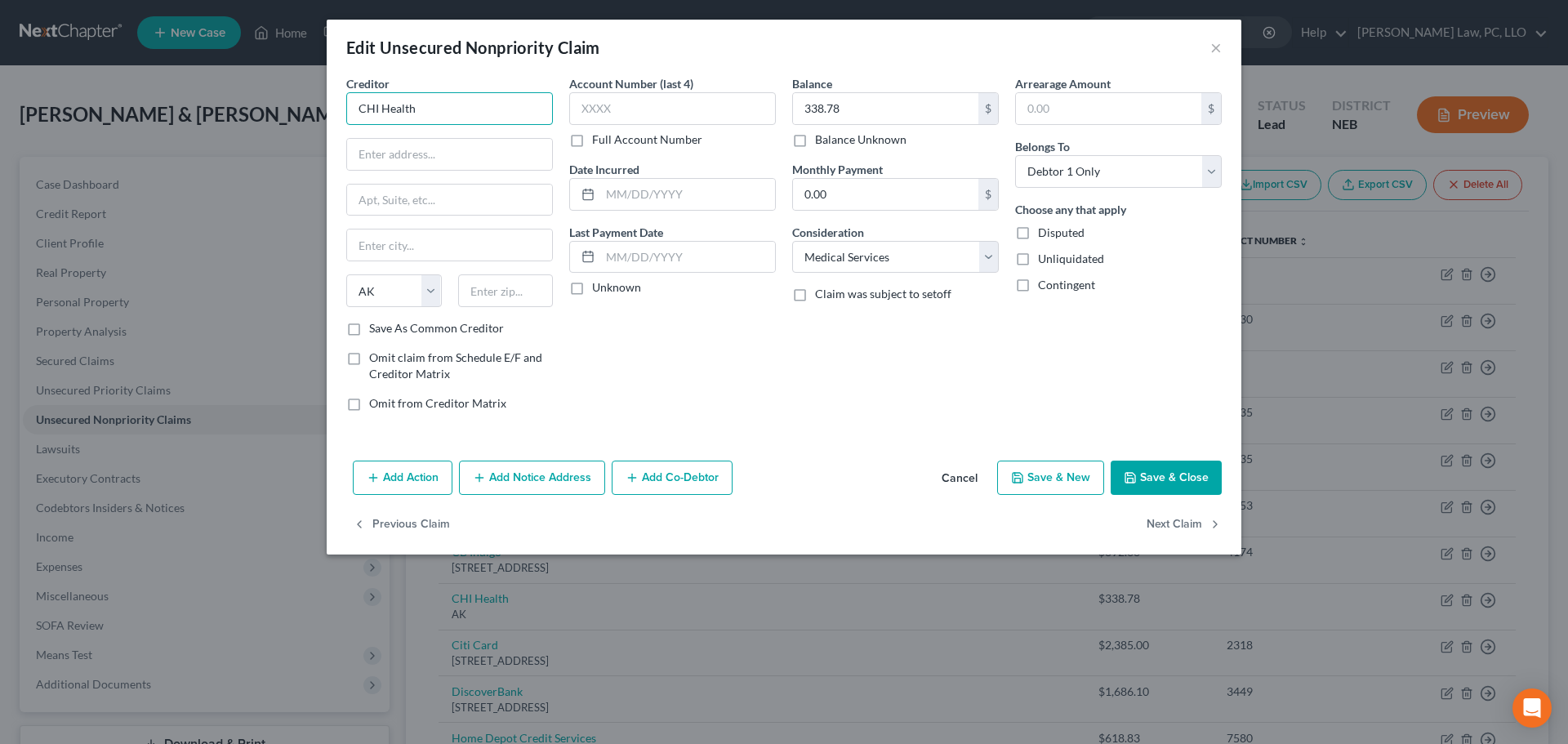
click at [452, 100] on input "CHI Health" at bounding box center [449, 108] width 206 height 32
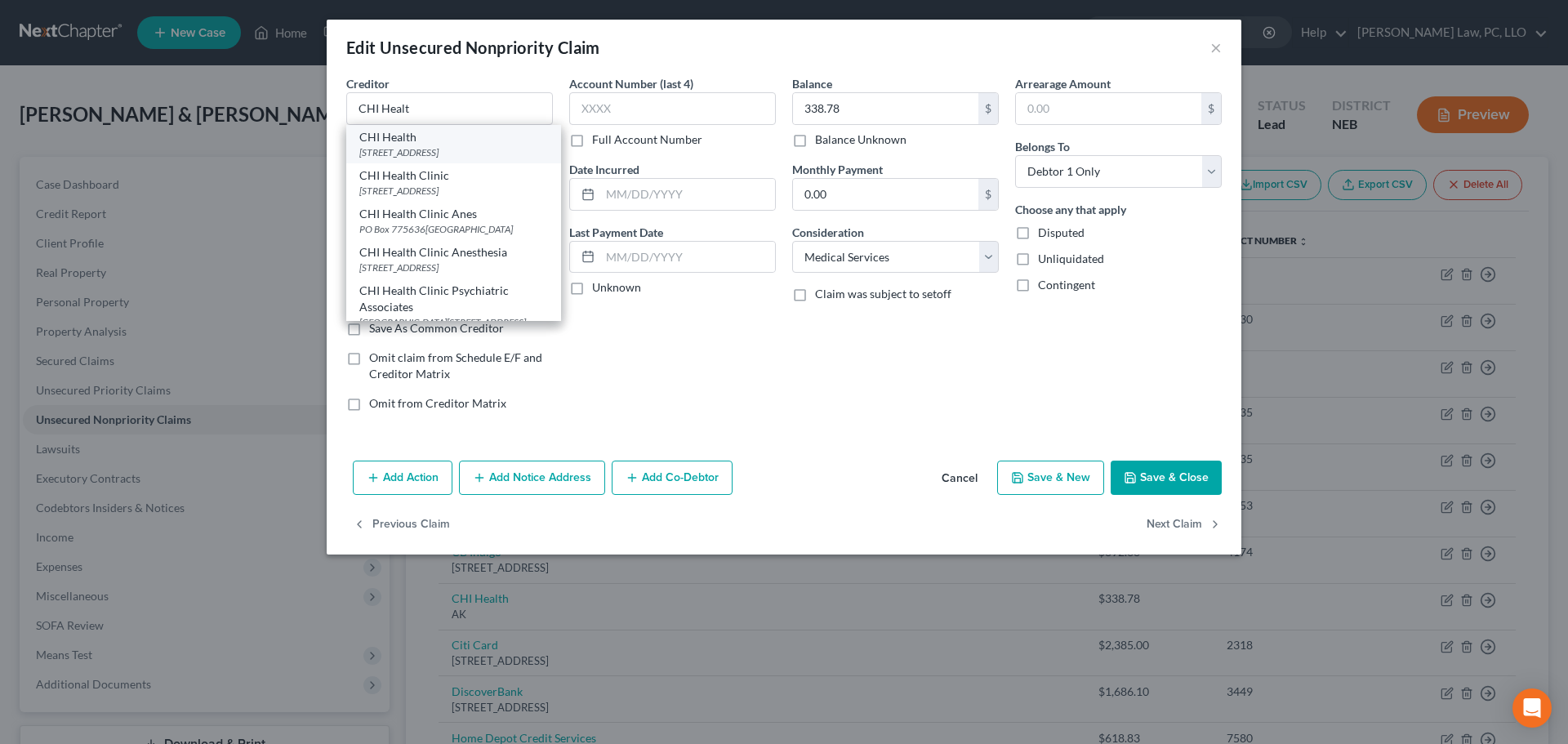
click at [429, 150] on div "[STREET_ADDRESS]" at bounding box center [454, 152] width 189 height 14
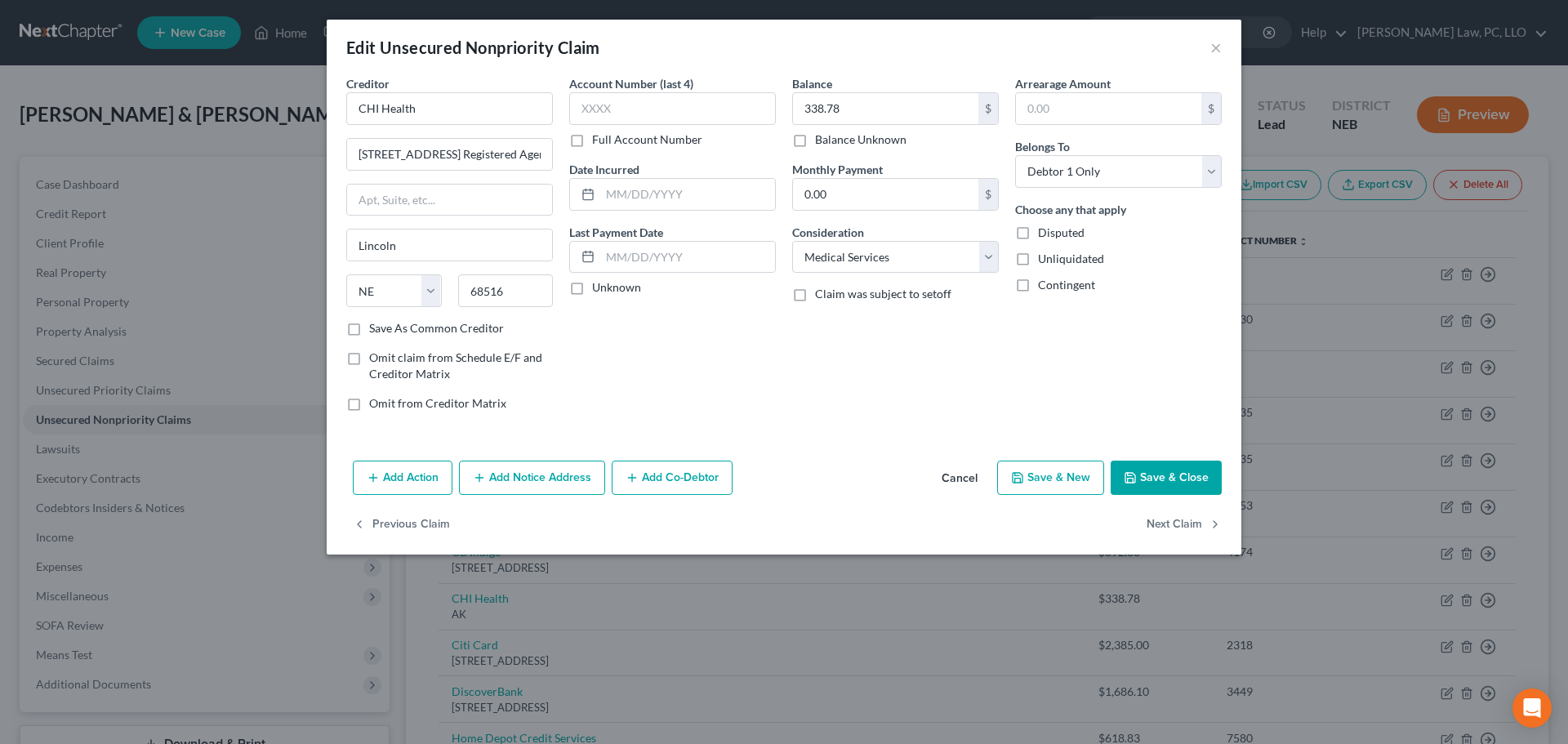
click at [1141, 479] on button "Save & Close" at bounding box center [1165, 477] width 111 height 34
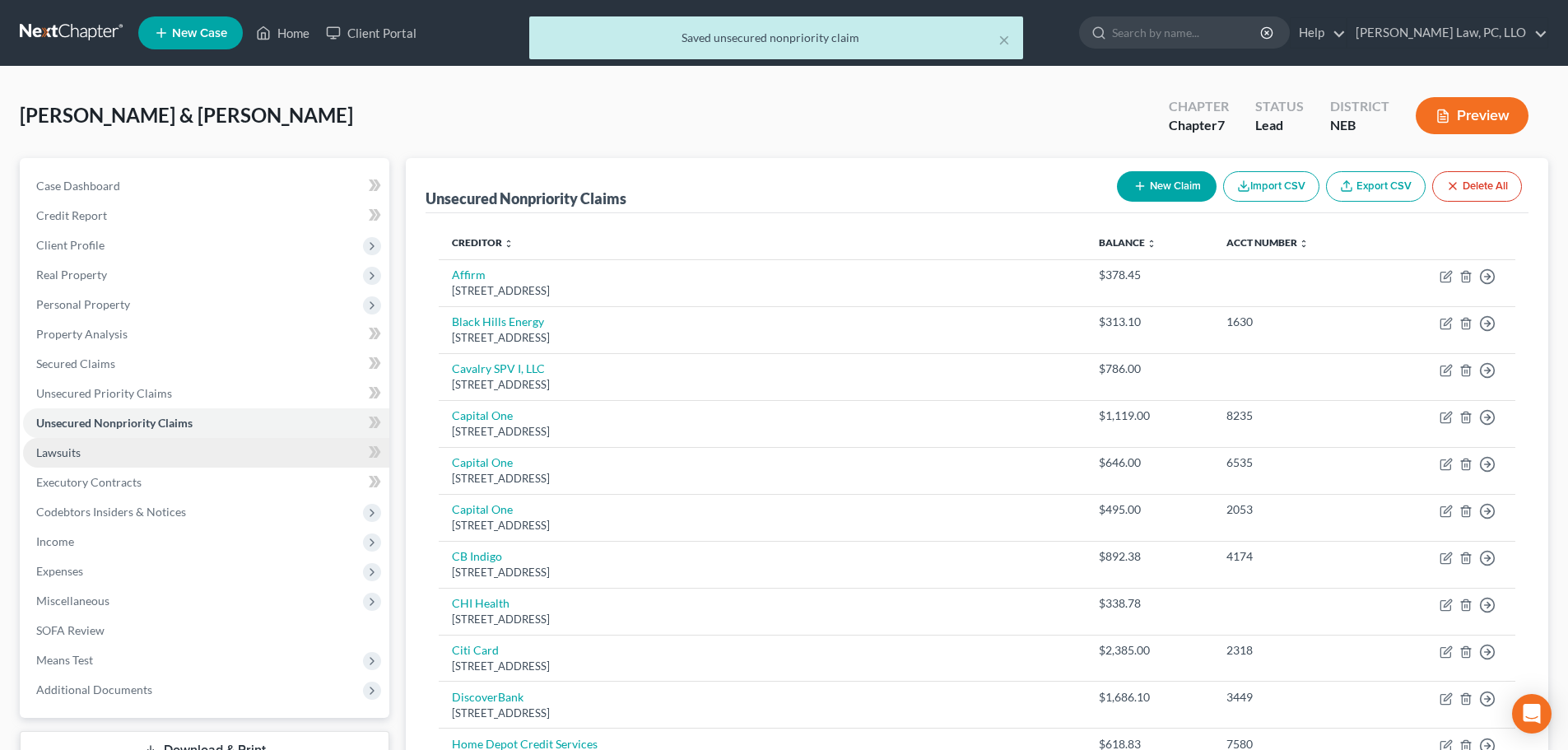
drag, startPoint x: 116, startPoint y: 451, endPoint x: 117, endPoint y: 442, distance: 9.1
click at [117, 452] on link "Lawsuits" at bounding box center [206, 452] width 367 height 29
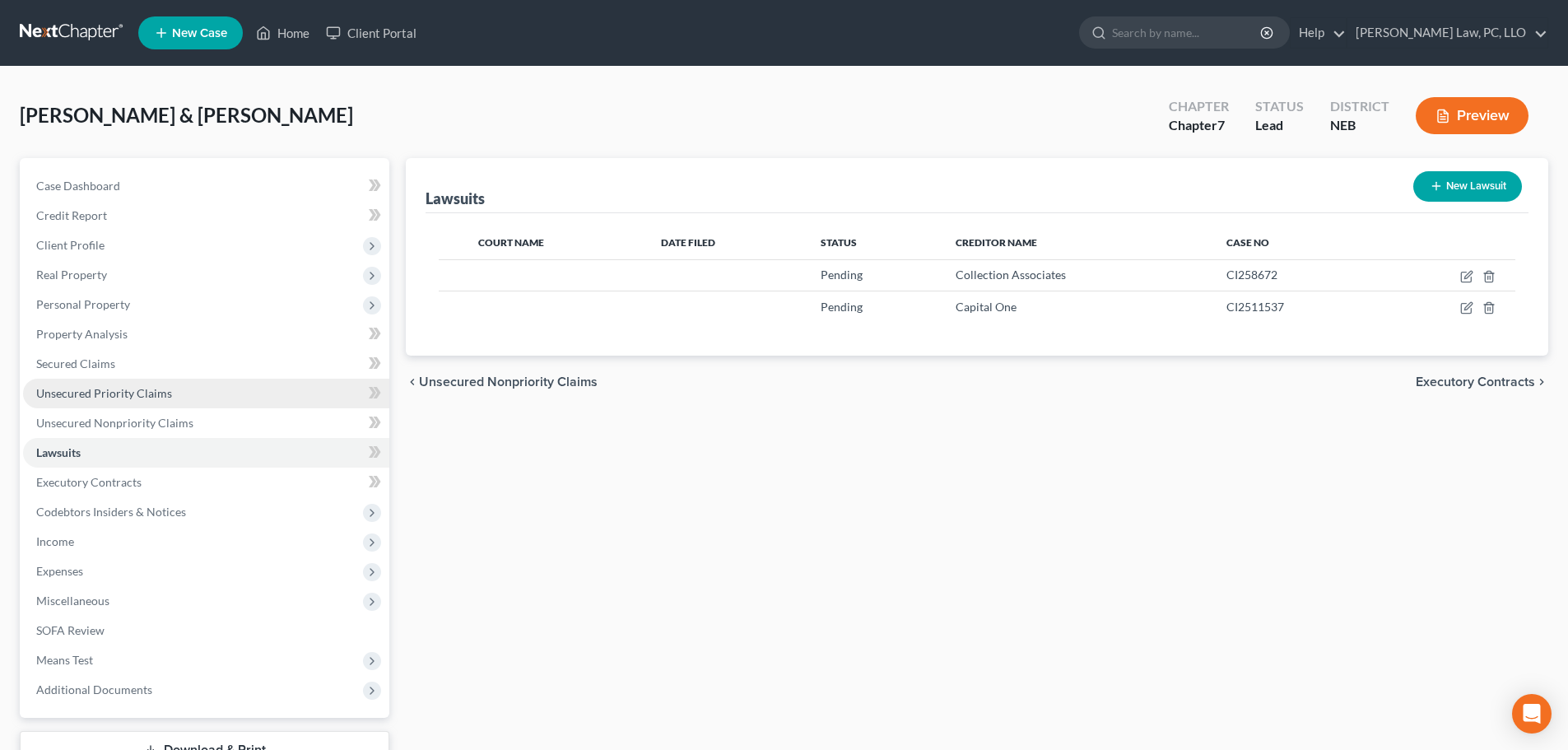
click at [106, 391] on span "Unsecured Priority Claims" at bounding box center [104, 393] width 136 height 14
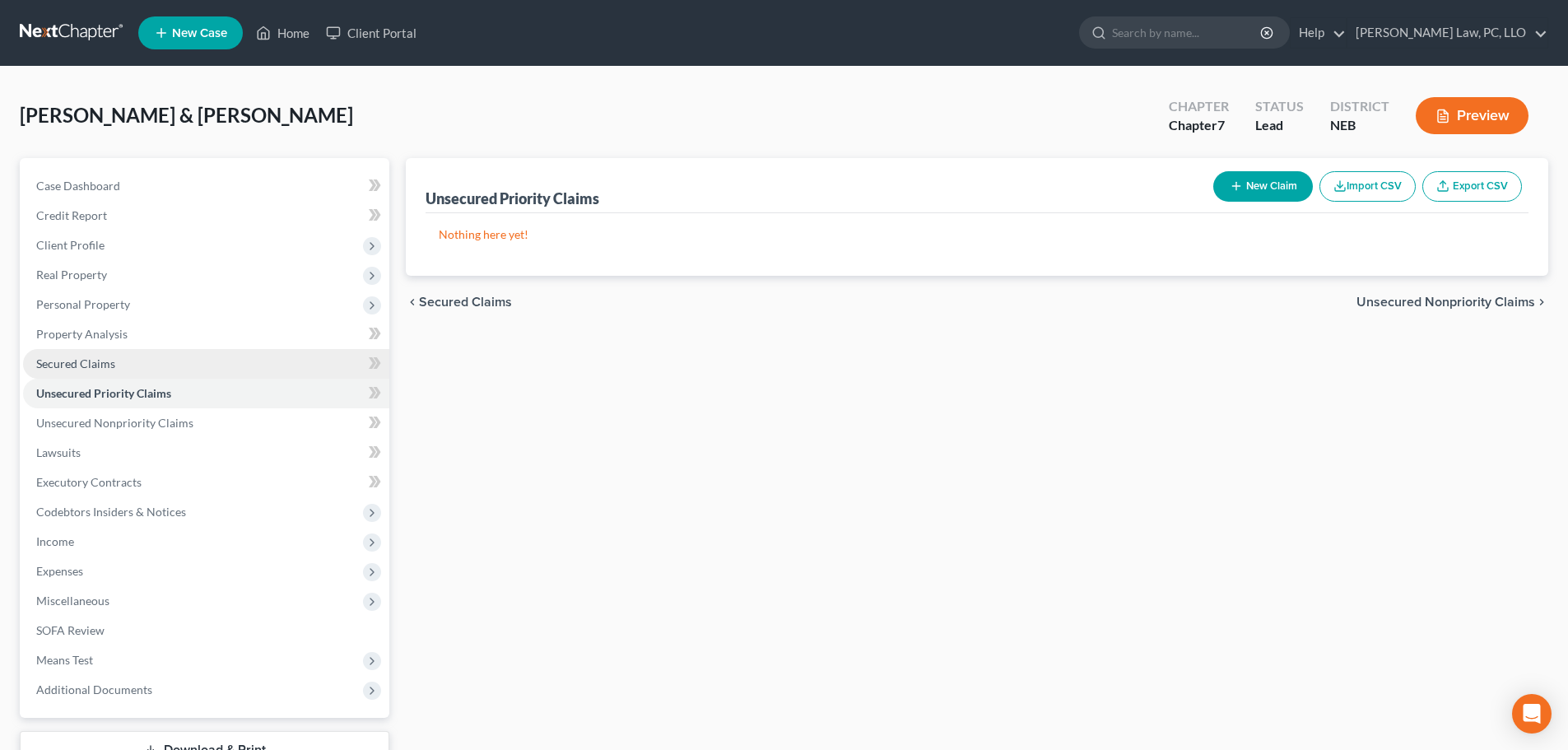
click at [104, 367] on span "Secured Claims" at bounding box center [76, 363] width 79 height 14
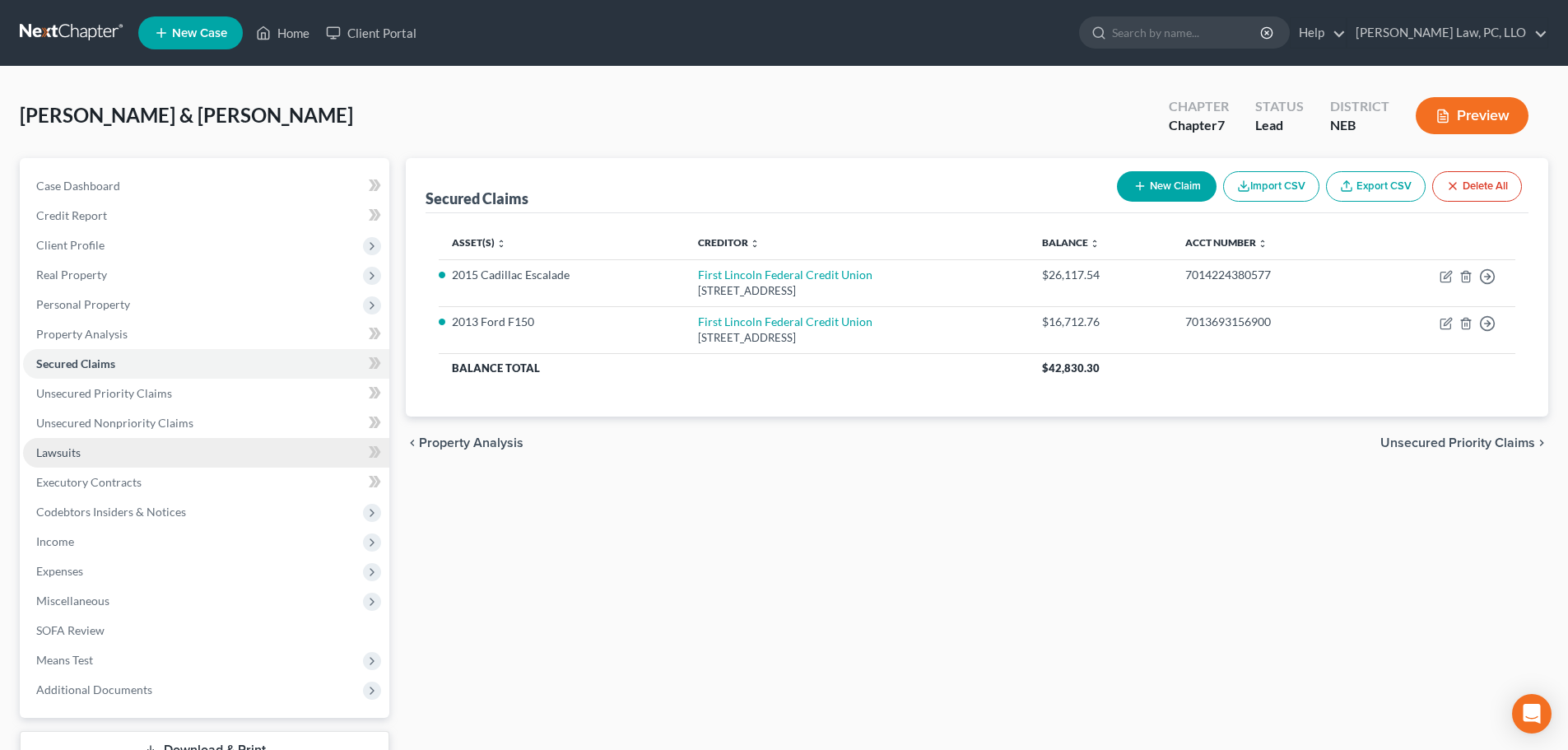
click at [74, 454] on span "Lawsuits" at bounding box center [58, 452] width 44 height 14
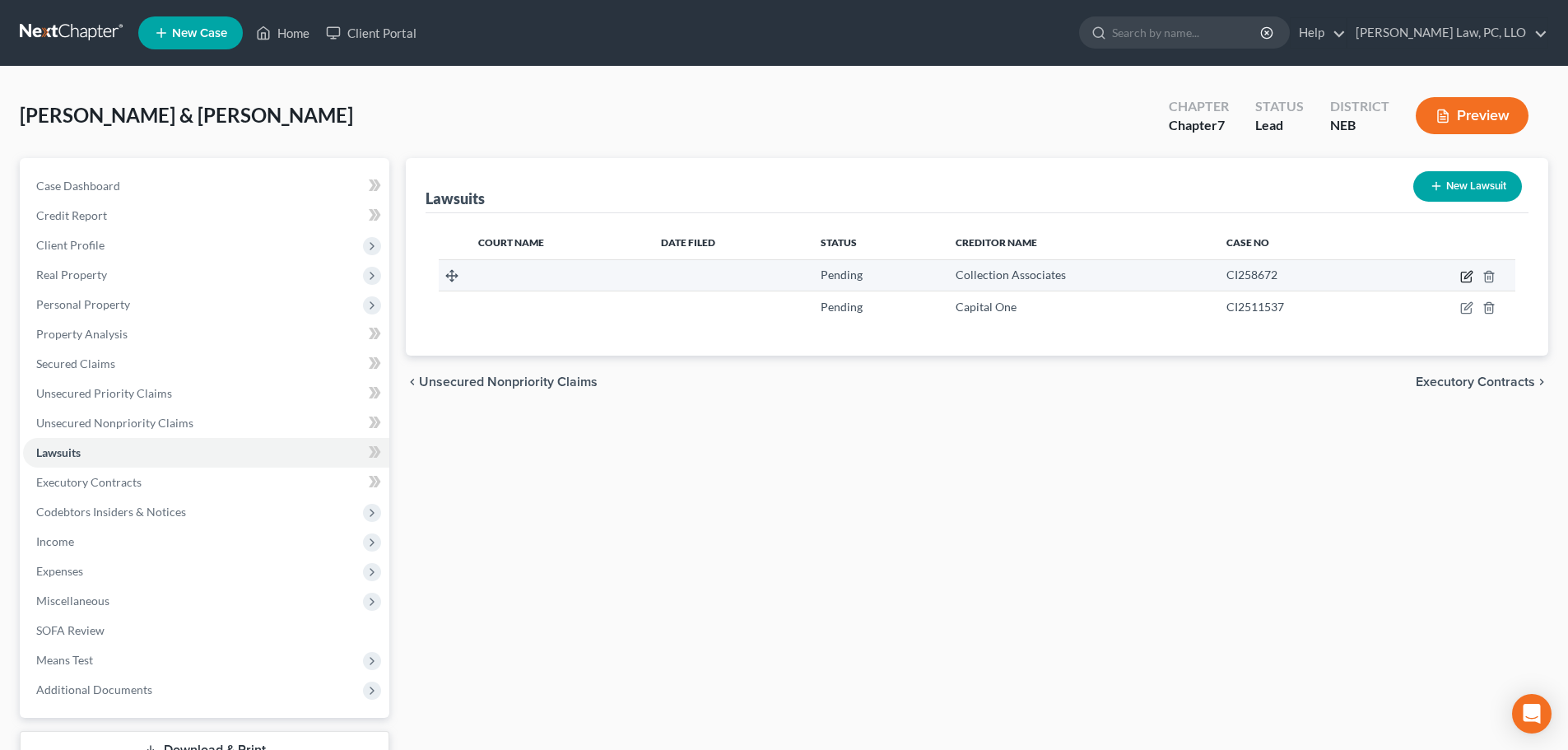
click at [1466, 278] on icon "button" at bounding box center [1466, 277] width 13 height 13
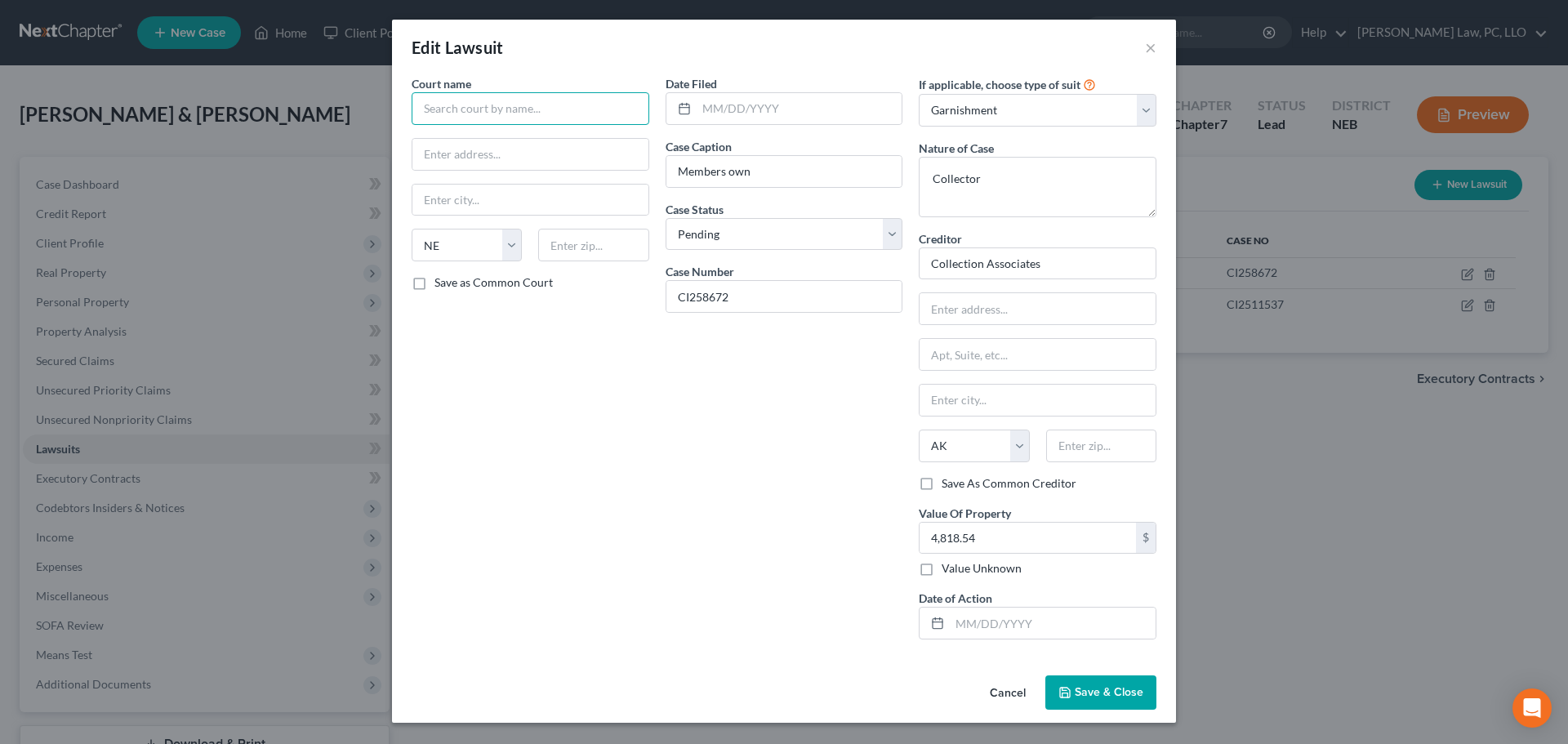
click at [513, 118] on input "text" at bounding box center [529, 108] width 237 height 32
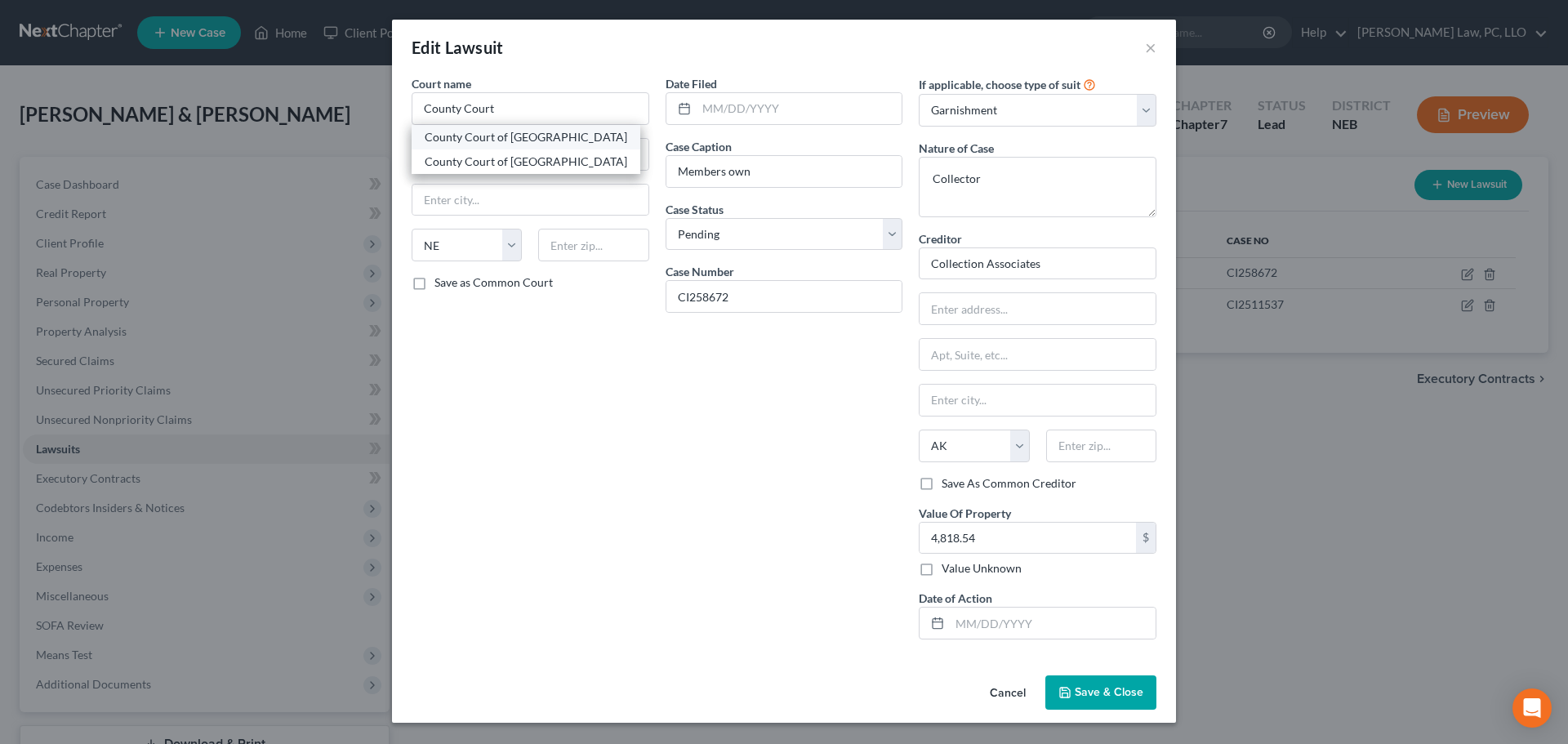
click at [564, 144] on div "County Court of [GEOGRAPHIC_DATA]" at bounding box center [525, 137] width 202 height 17
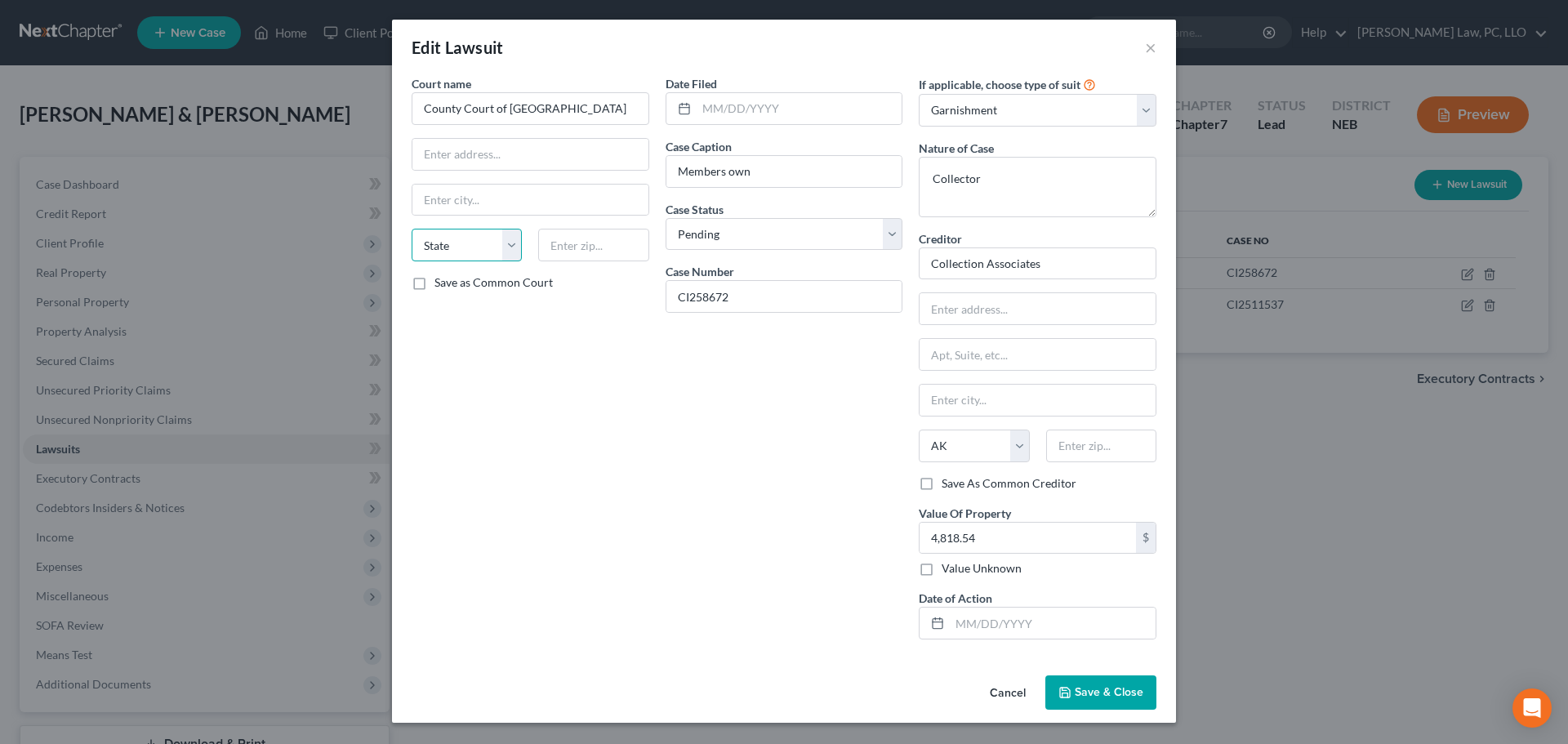
click at [450, 252] on select "State [US_STATE] AK AR AZ CA CO CT DE DC [GEOGRAPHIC_DATA] [GEOGRAPHIC_DATA] GU…" at bounding box center [466, 245] width 110 height 32
click at [763, 107] on input "text" at bounding box center [799, 108] width 206 height 31
drag, startPoint x: 631, startPoint y: 306, endPoint x: 651, endPoint y: 319, distance: 23.9
click at [628, 306] on div "Court name * County Court of Lancaster County State [US_STATE] AK AR AZ CA CO […" at bounding box center [784, 364] width 761 height 578
click at [1003, 105] on select "Select Repossession Garnishment Foreclosure Attached, Seized, Or Levied Other" at bounding box center [1037, 110] width 237 height 32
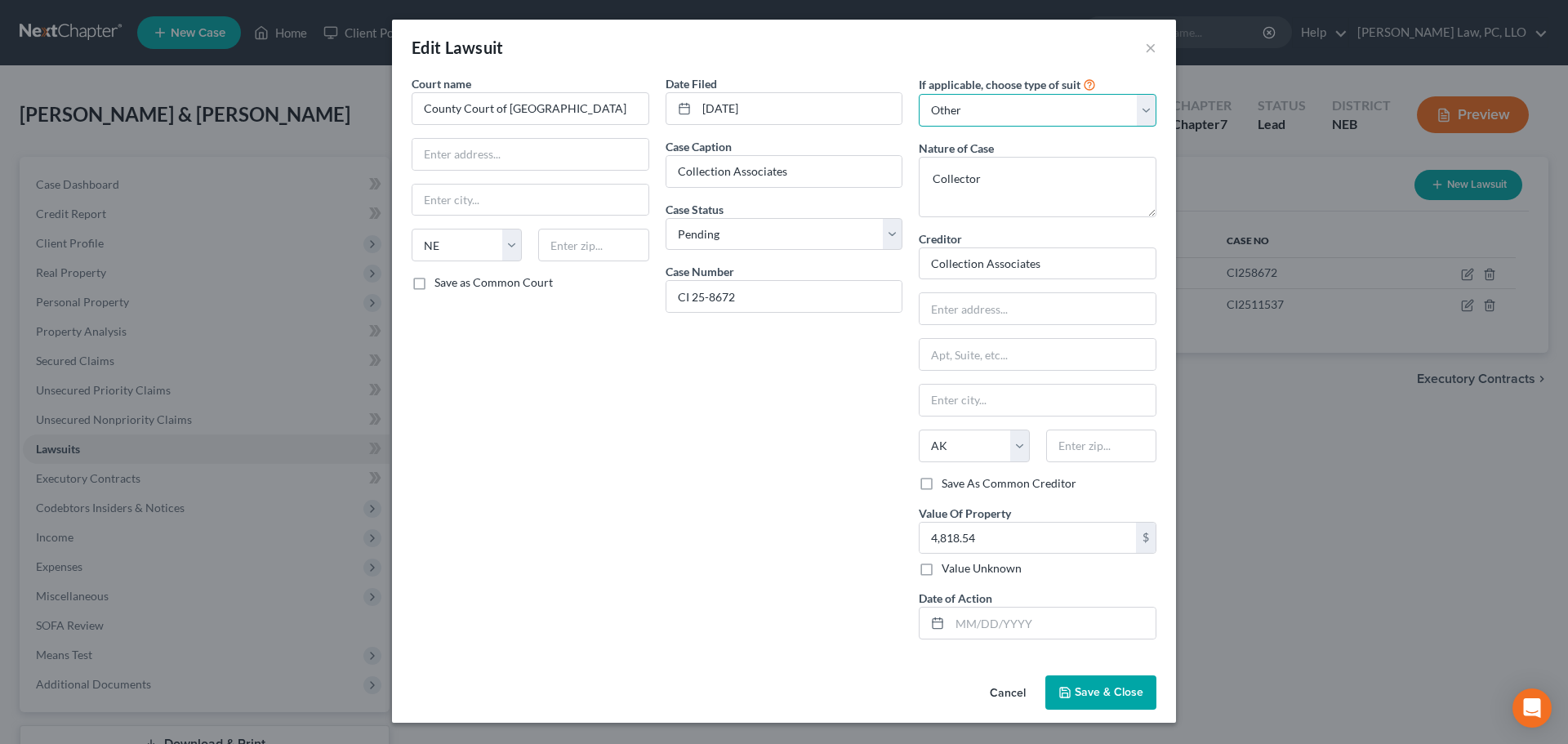
click at [919, 94] on select "Select Repossession Garnishment Foreclosure Attached, Seized, Or Levied Other" at bounding box center [1037, 110] width 237 height 32
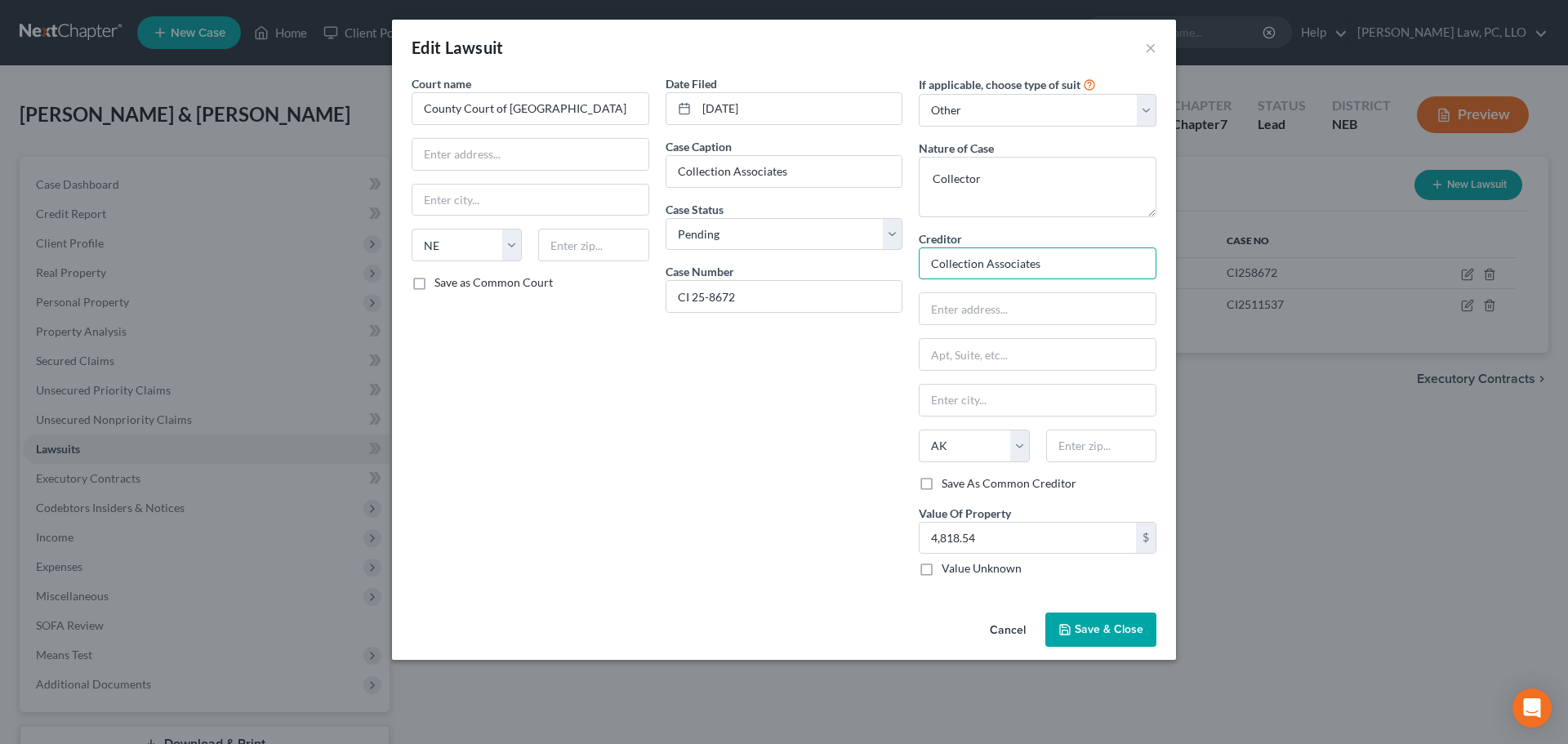
click at [1069, 263] on input "Collection Associates" at bounding box center [1037, 263] width 237 height 32
click at [1013, 288] on div "Collection Associates" at bounding box center [1016, 291] width 170 height 17
click at [1020, 183] on textarea "Collector" at bounding box center [1037, 186] width 237 height 61
drag, startPoint x: 1006, startPoint y: 183, endPoint x: 942, endPoint y: 191, distance: 64.5
click at [934, 187] on textarea "Collector" at bounding box center [1037, 186] width 237 height 61
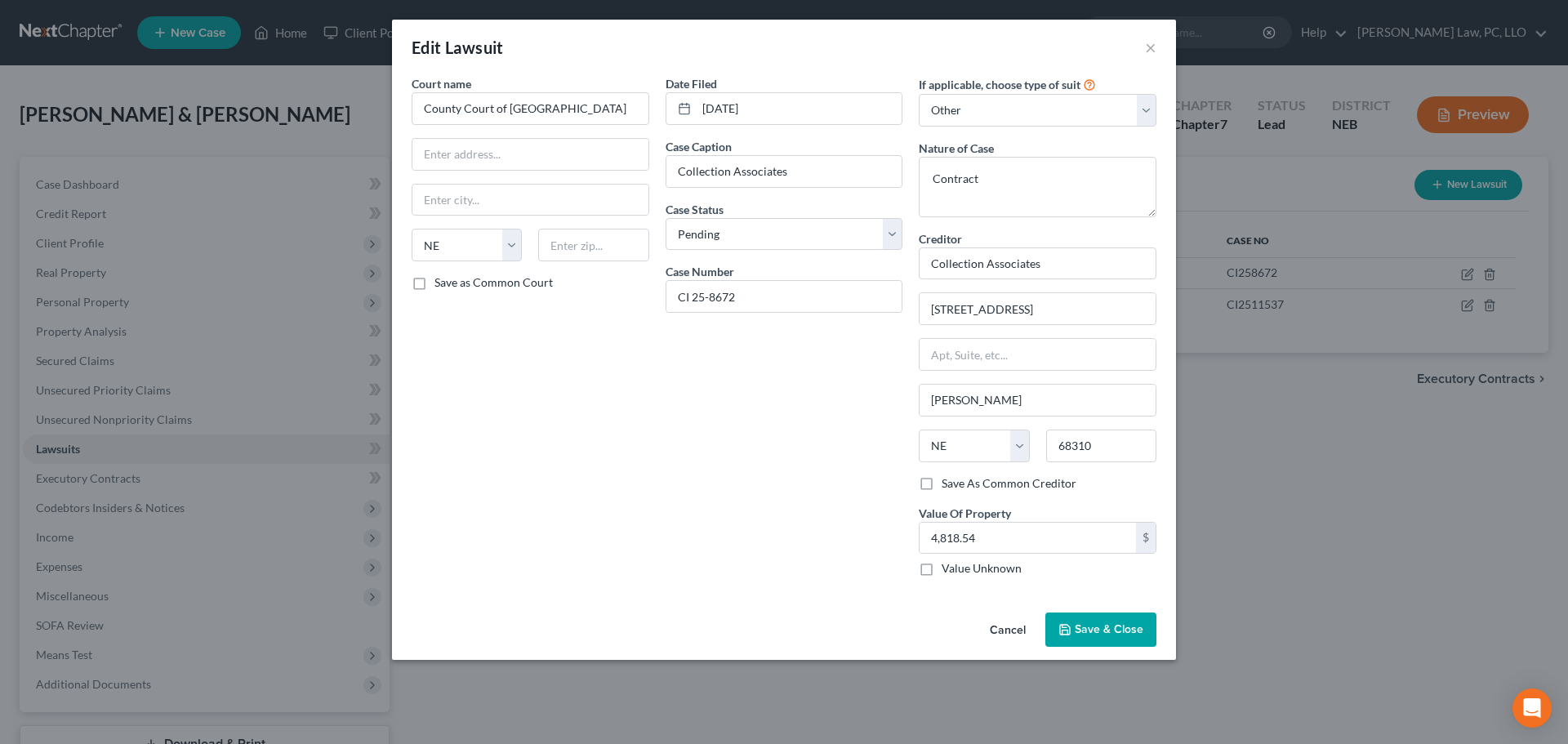
click at [1104, 632] on span "Save & Close" at bounding box center [1109, 629] width 68 height 14
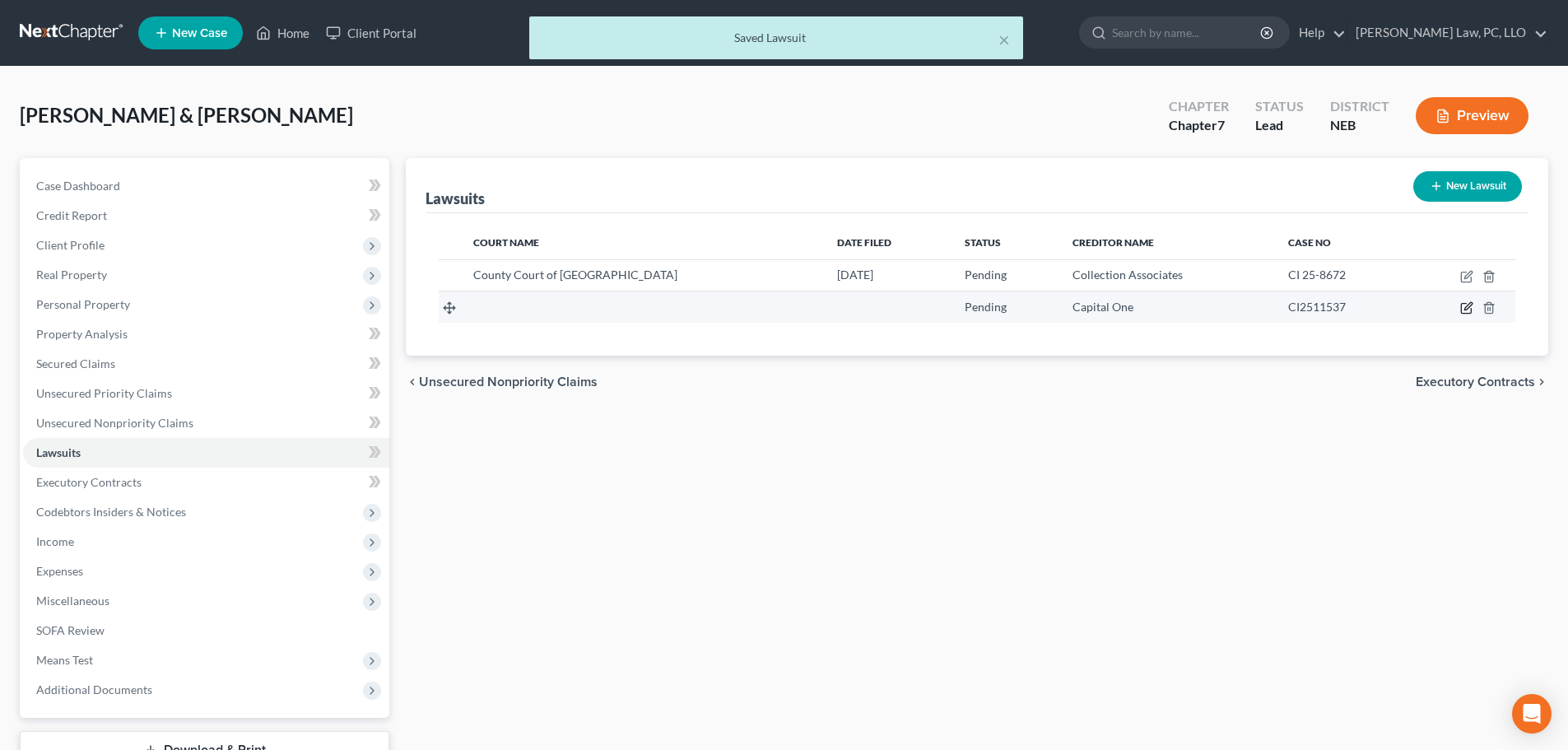
click at [1463, 307] on icon "button" at bounding box center [1466, 308] width 13 height 13
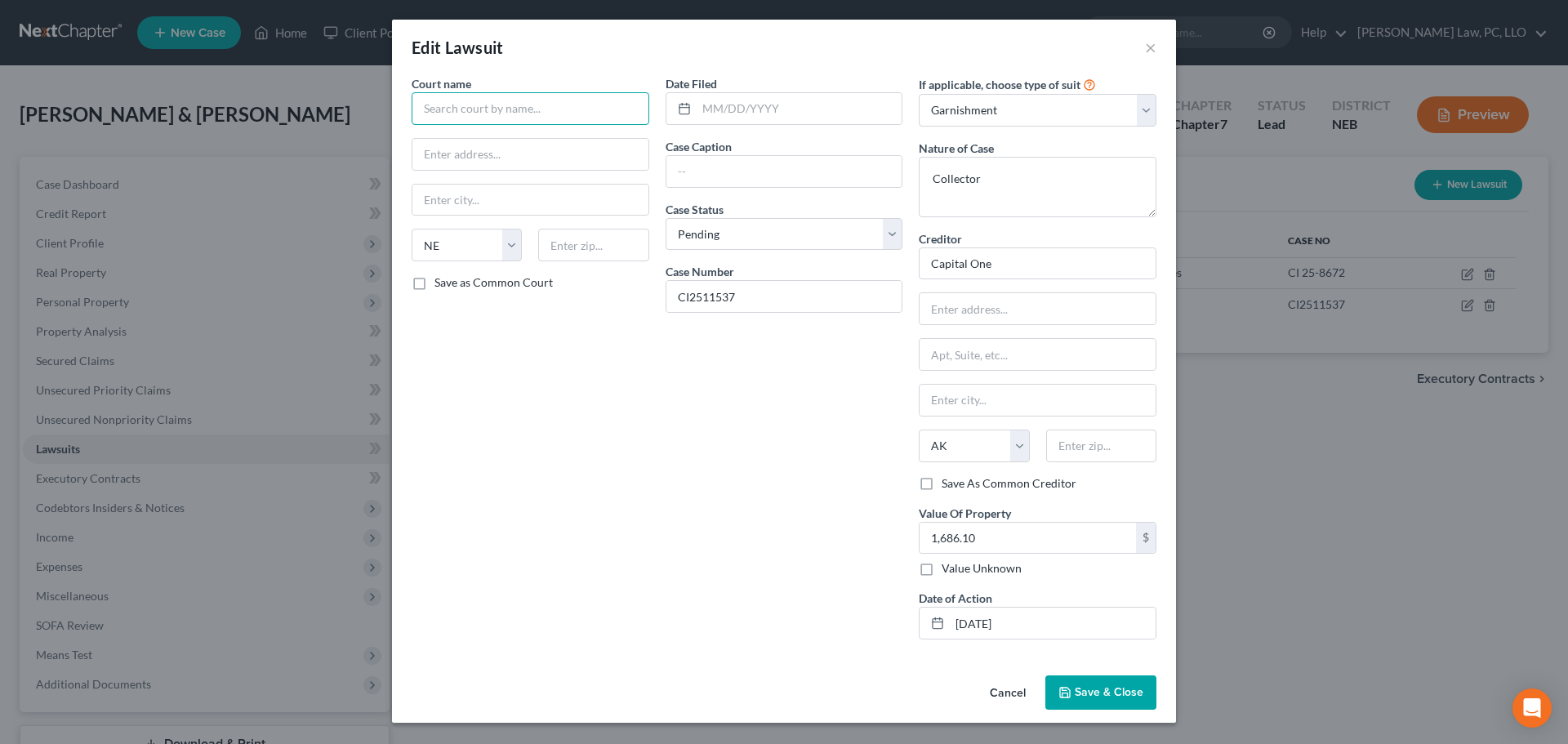
click at [524, 105] on input "text" at bounding box center [529, 108] width 237 height 32
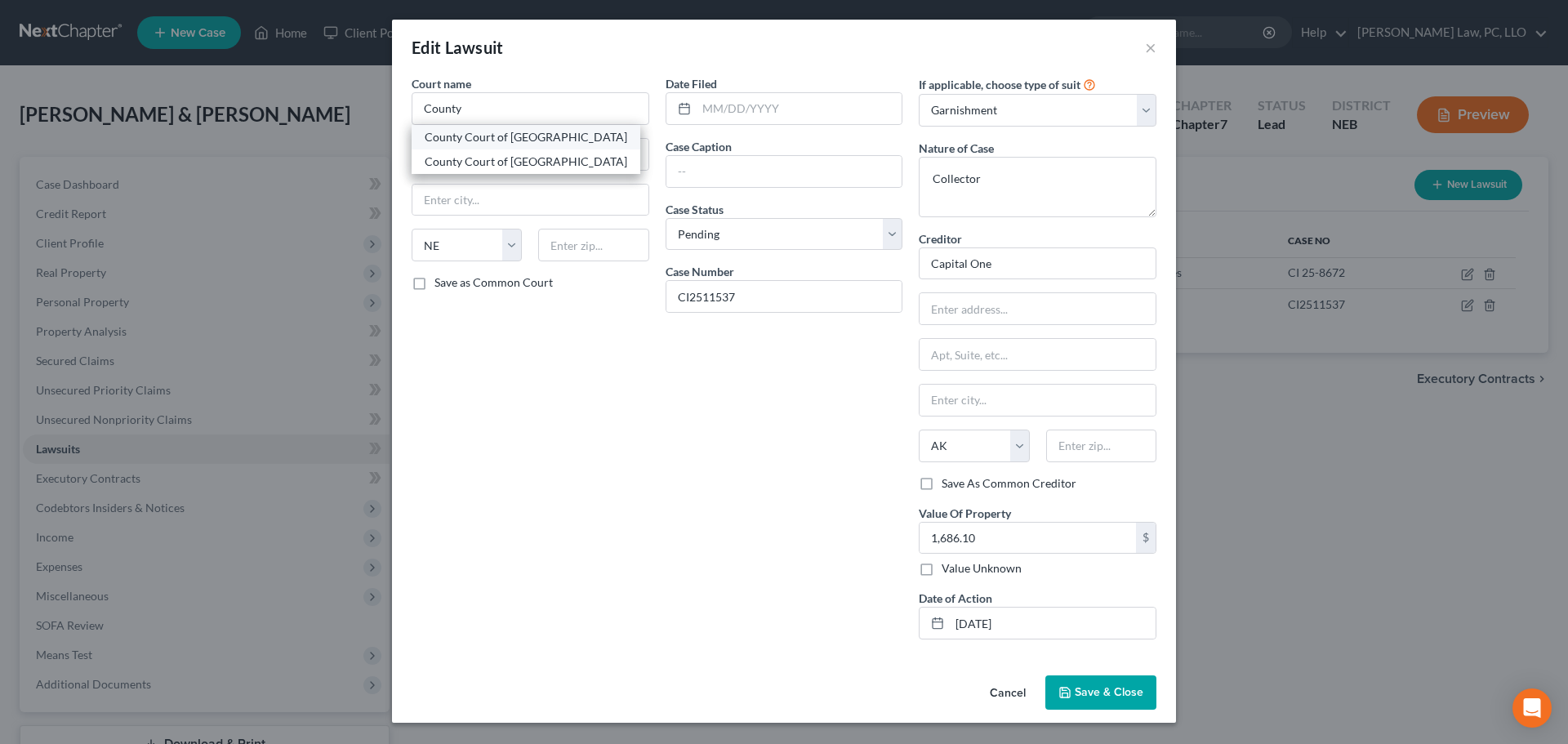
click at [542, 135] on div "County Court of [GEOGRAPHIC_DATA]" at bounding box center [525, 137] width 202 height 17
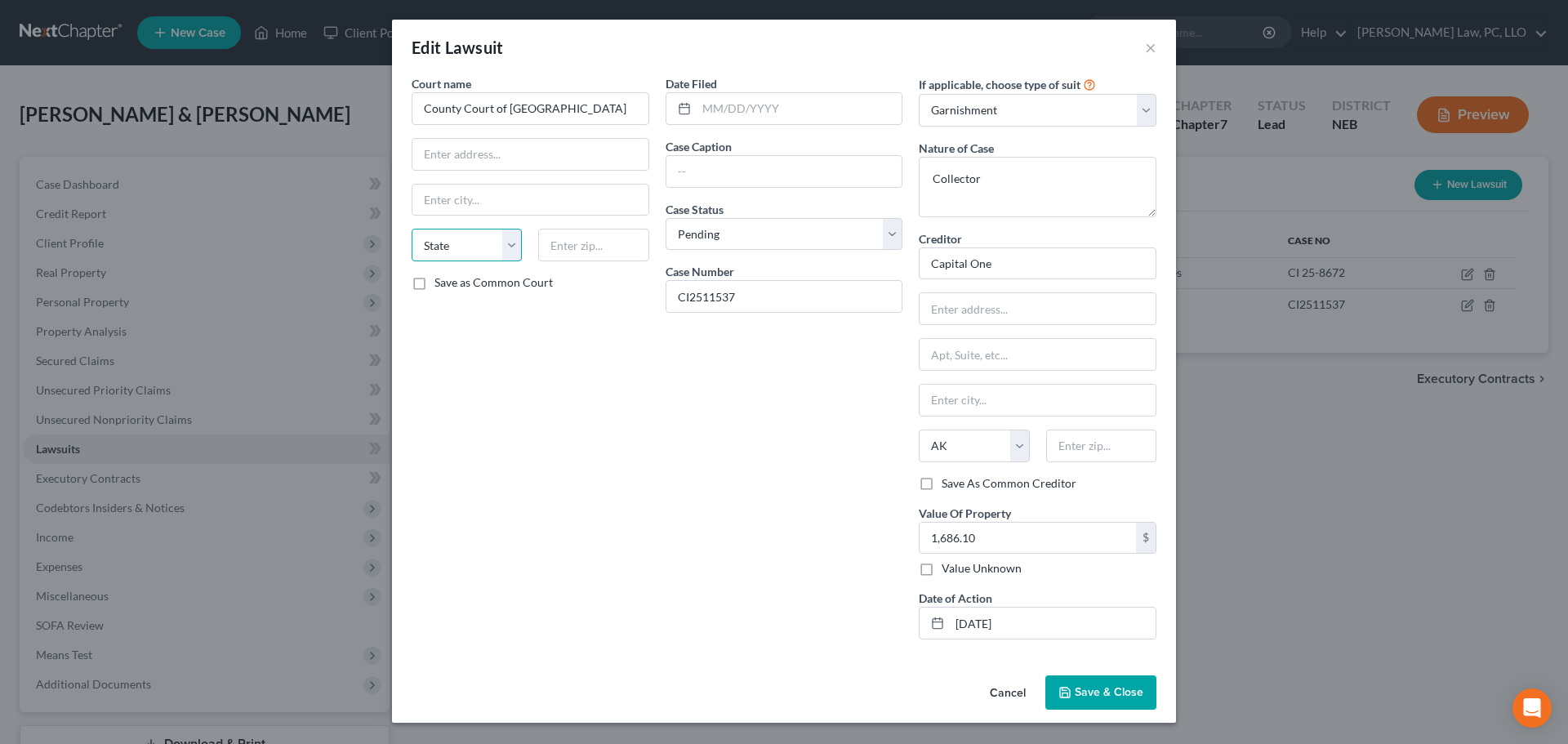
click at [457, 241] on select "State [US_STATE] AK AR AZ CA CO CT DE DC [GEOGRAPHIC_DATA] [GEOGRAPHIC_DATA] GU…" at bounding box center [466, 245] width 110 height 32
click at [777, 107] on input "text" at bounding box center [799, 108] width 206 height 31
drag, startPoint x: 752, startPoint y: 299, endPoint x: 632, endPoint y: 313, distance: 120.8
click at [644, 307] on div "Court name * County Court of Lancaster County State [US_STATE] AK AR AZ CA CO […" at bounding box center [784, 364] width 761 height 578
click at [950, 123] on select "Select Repossession Garnishment Foreclosure Attached, Seized, Or Levied Other" at bounding box center [1037, 110] width 237 height 32
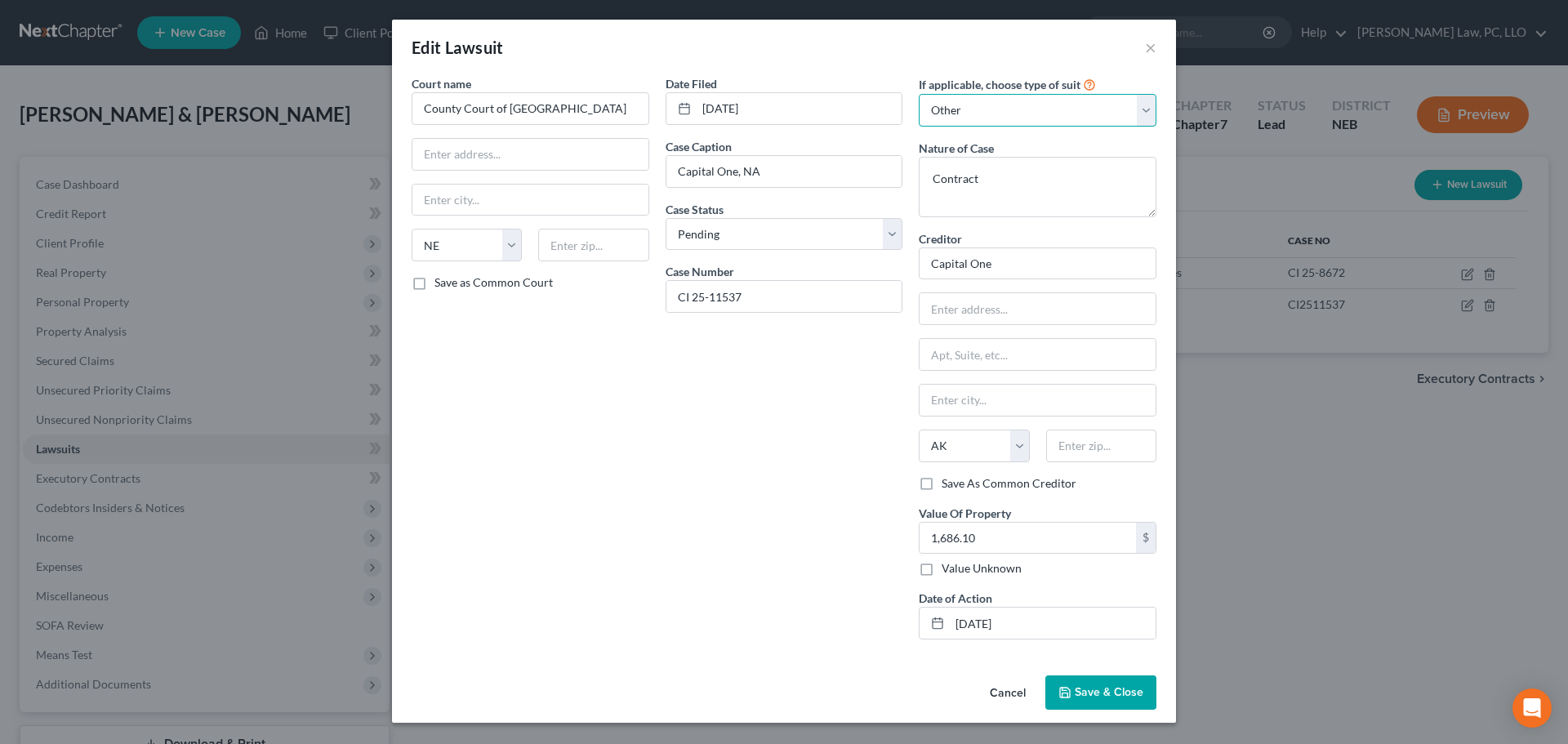
click at [919, 94] on select "Select Repossession Garnishment Foreclosure Attached, Seized, Or Levied Other" at bounding box center [1037, 110] width 237 height 32
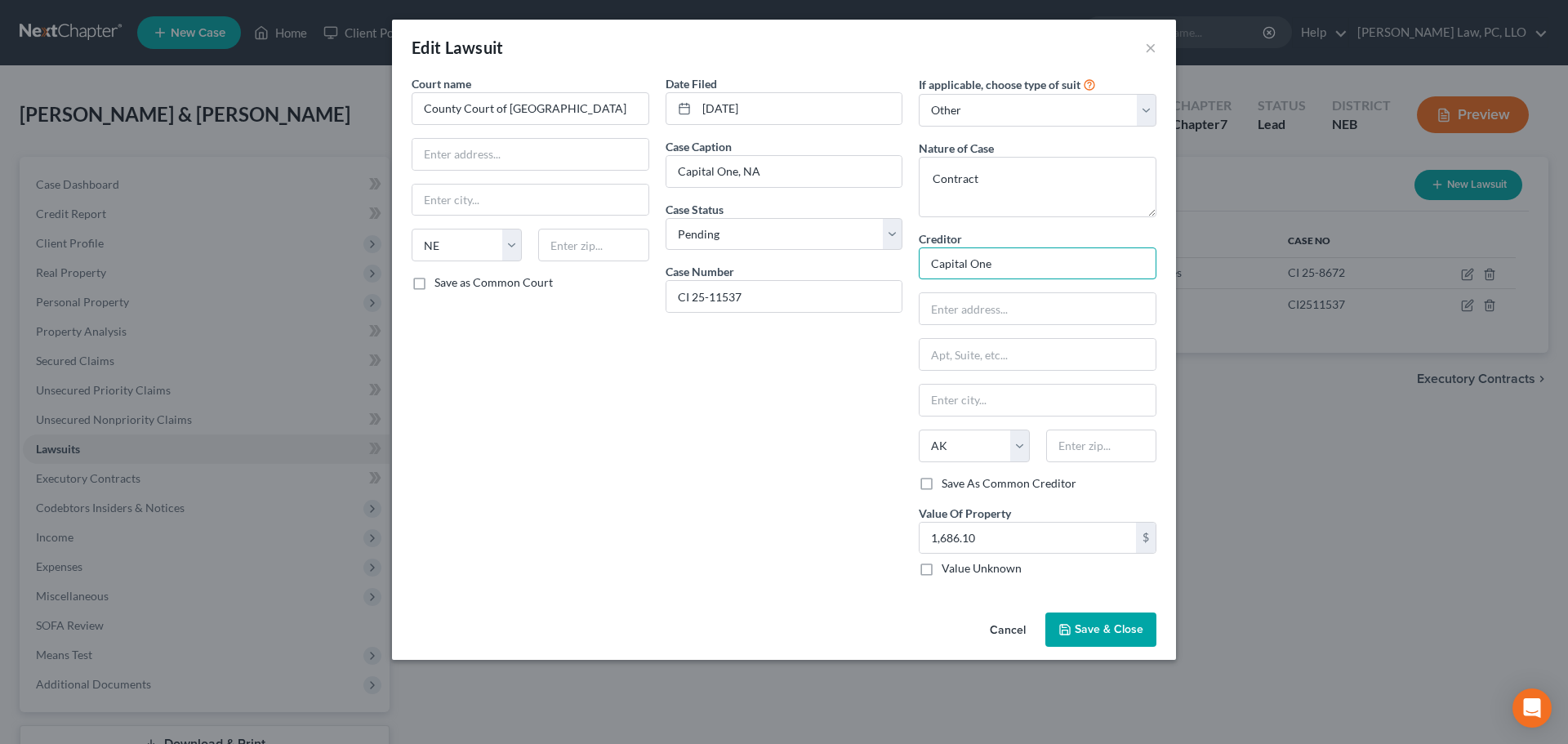
click at [1005, 263] on input "Capital One" at bounding box center [1037, 263] width 237 height 32
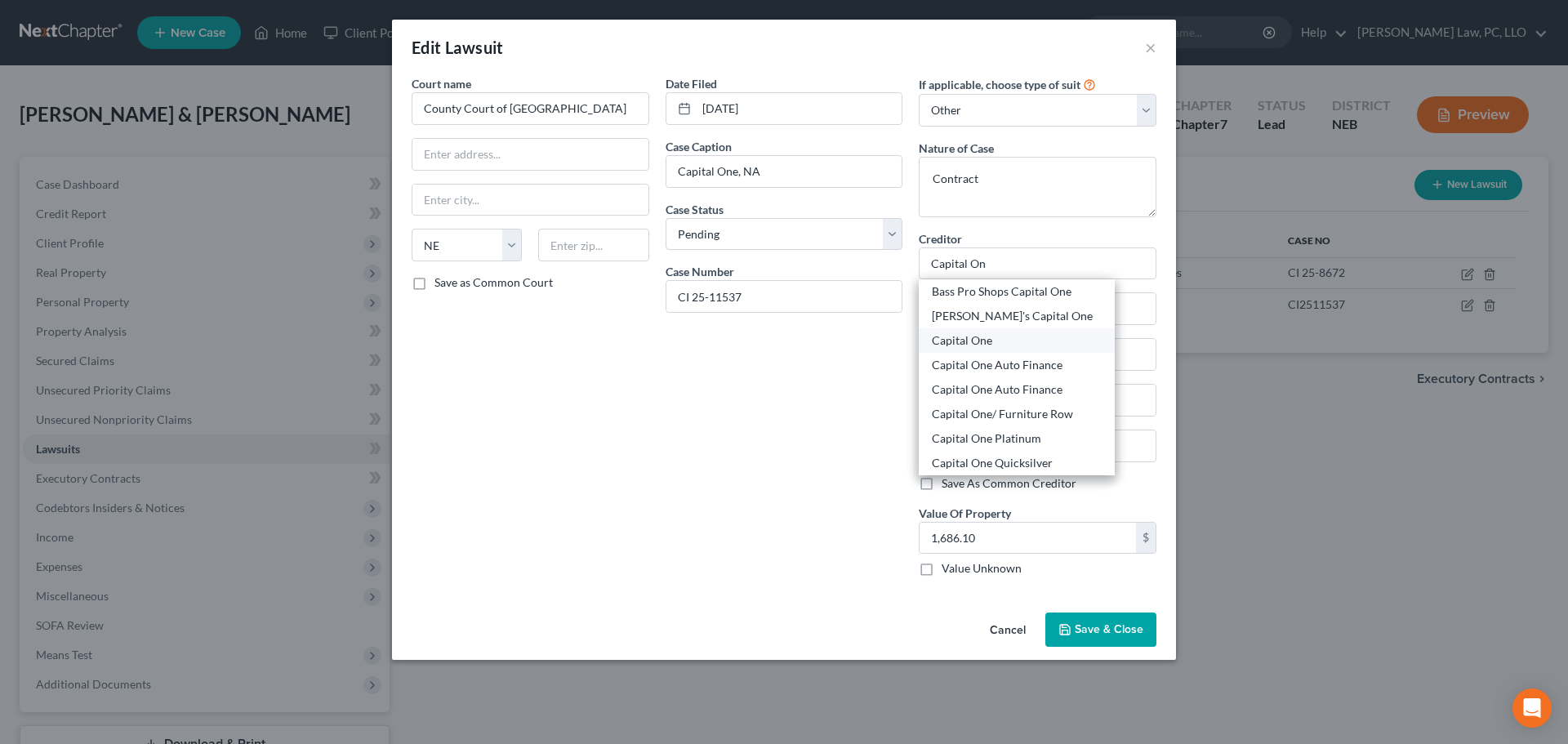
click at [980, 340] on div "Capital One" at bounding box center [1016, 340] width 170 height 17
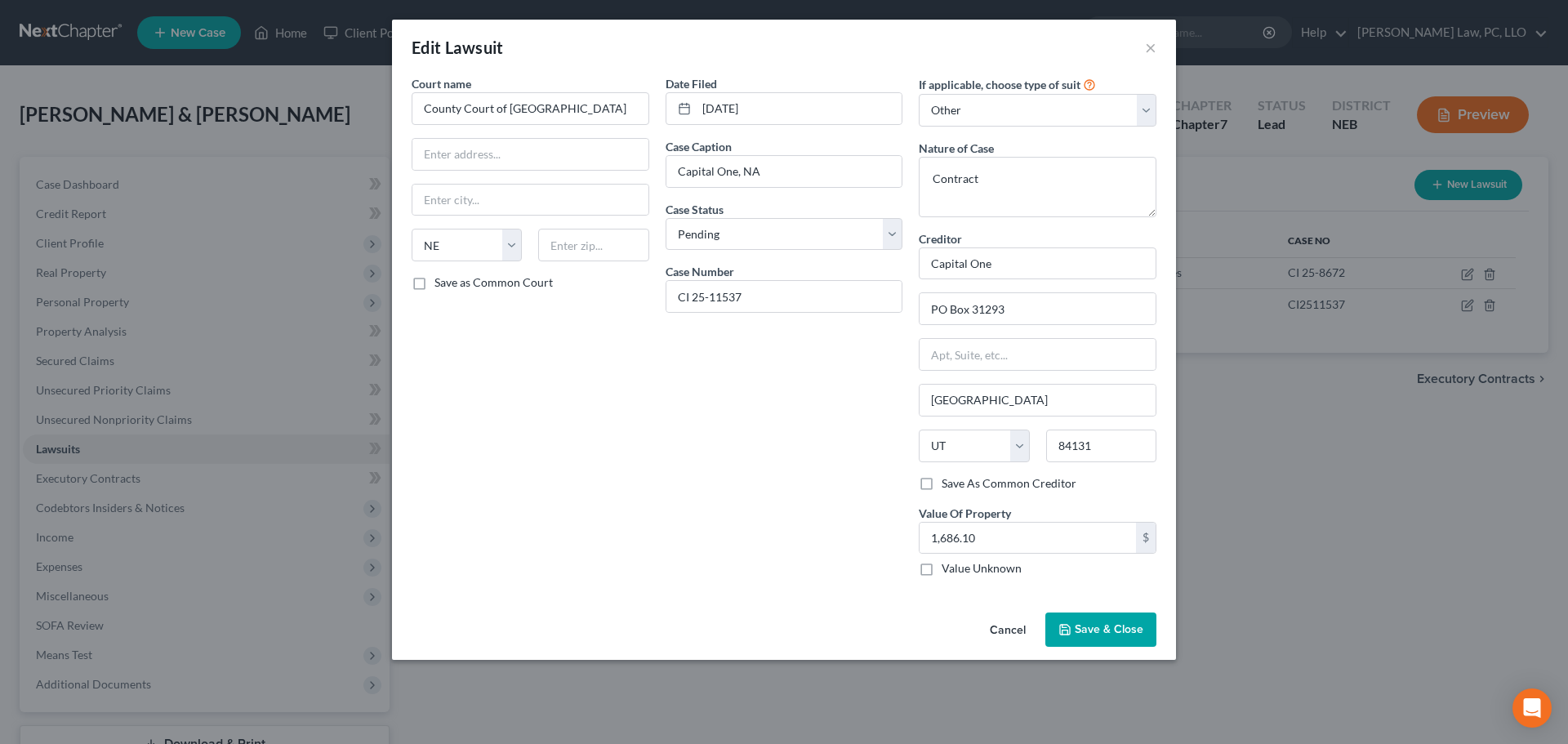
click at [1064, 616] on button "Save & Close" at bounding box center [1100, 629] width 111 height 34
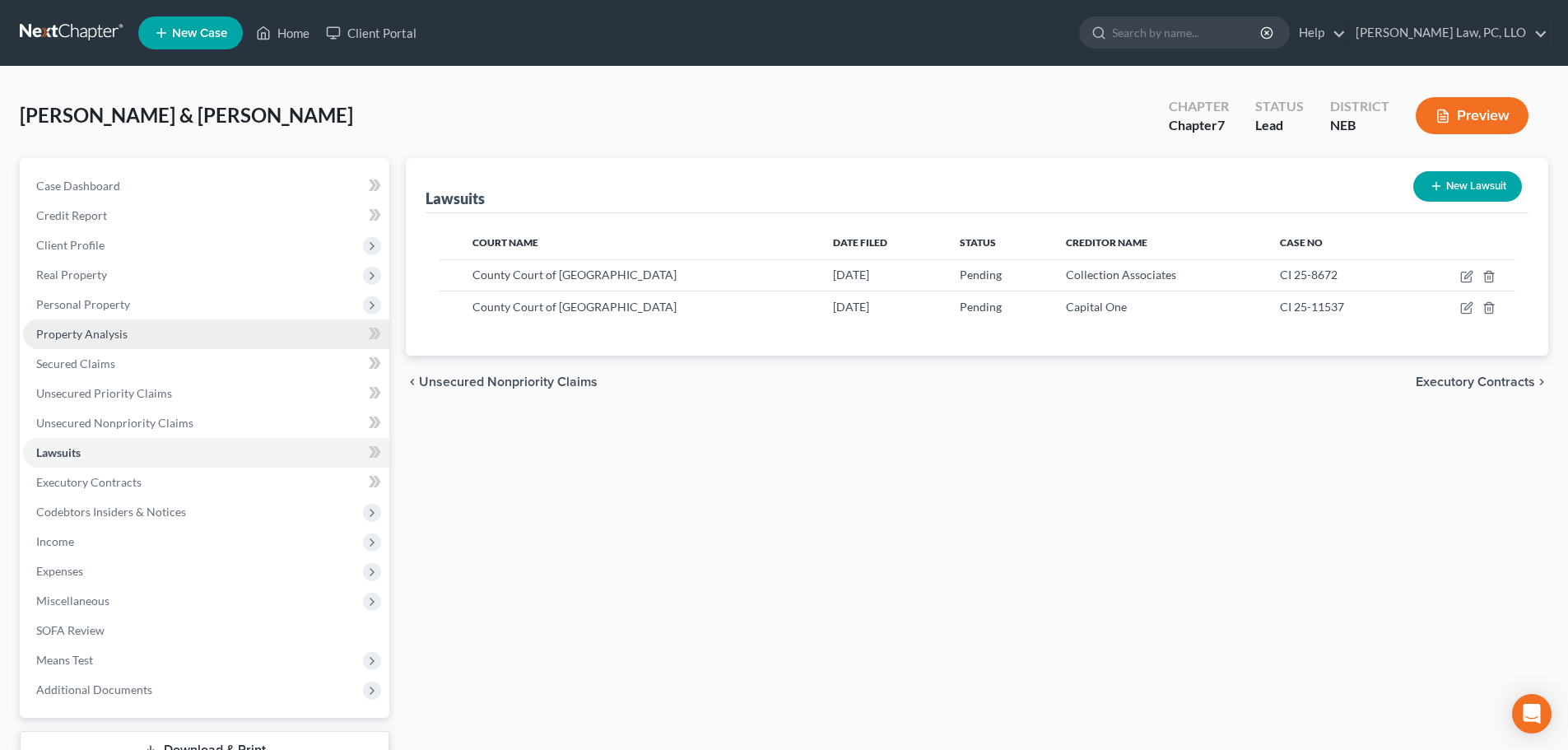
click at [66, 300] on span "Personal Property" at bounding box center [83, 304] width 94 height 14
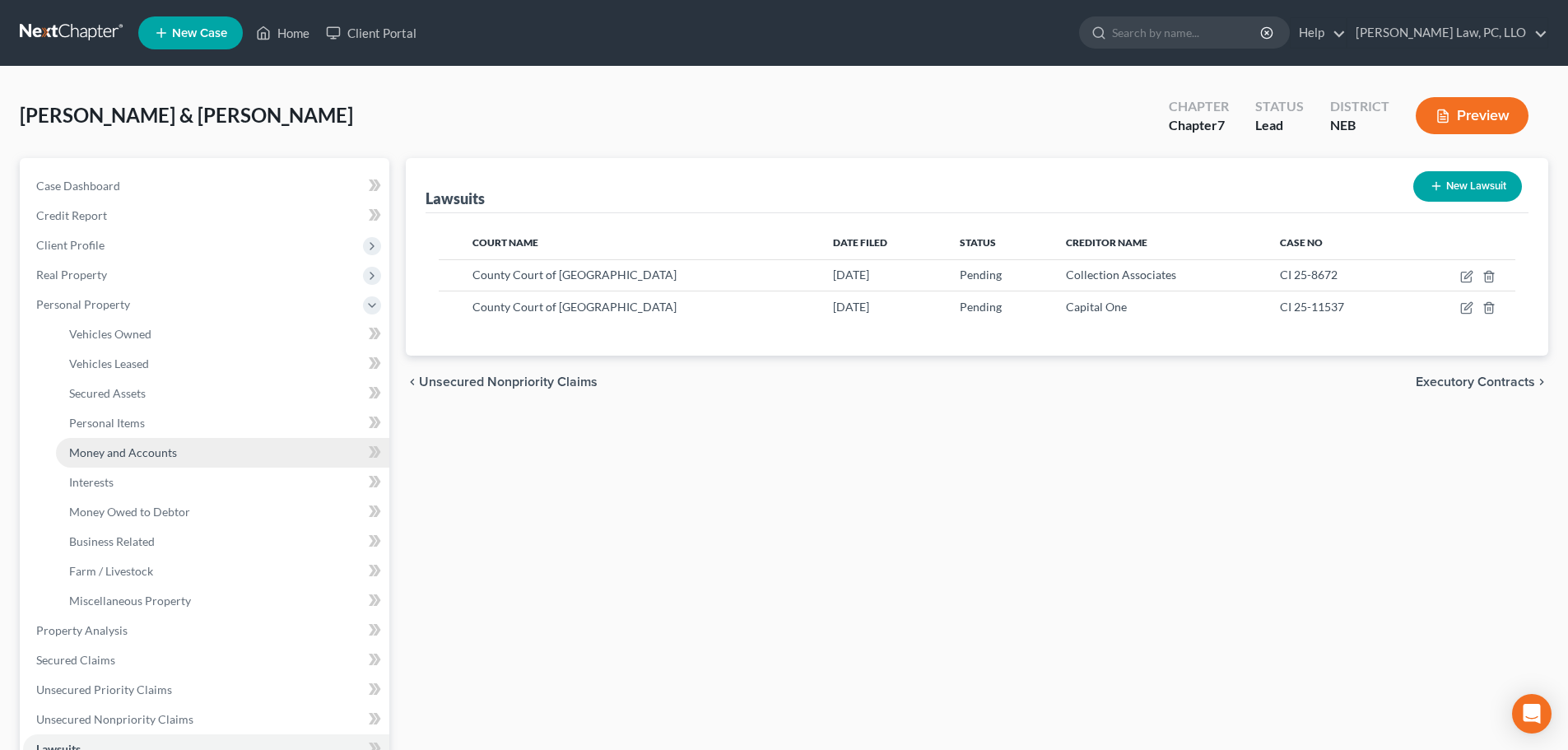
click at [148, 451] on span "Money and Accounts" at bounding box center [122, 452] width 108 height 14
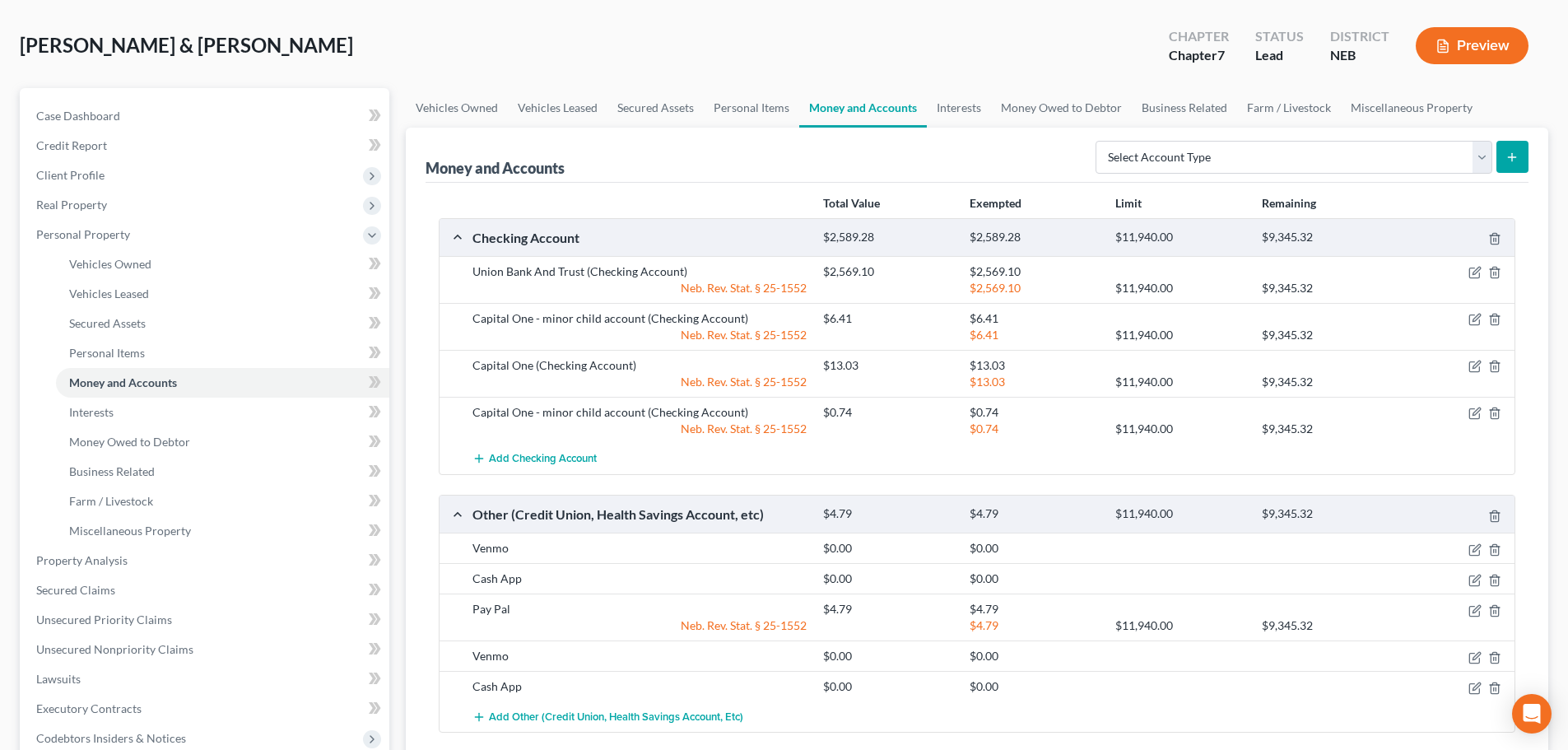
scroll to position [412, 0]
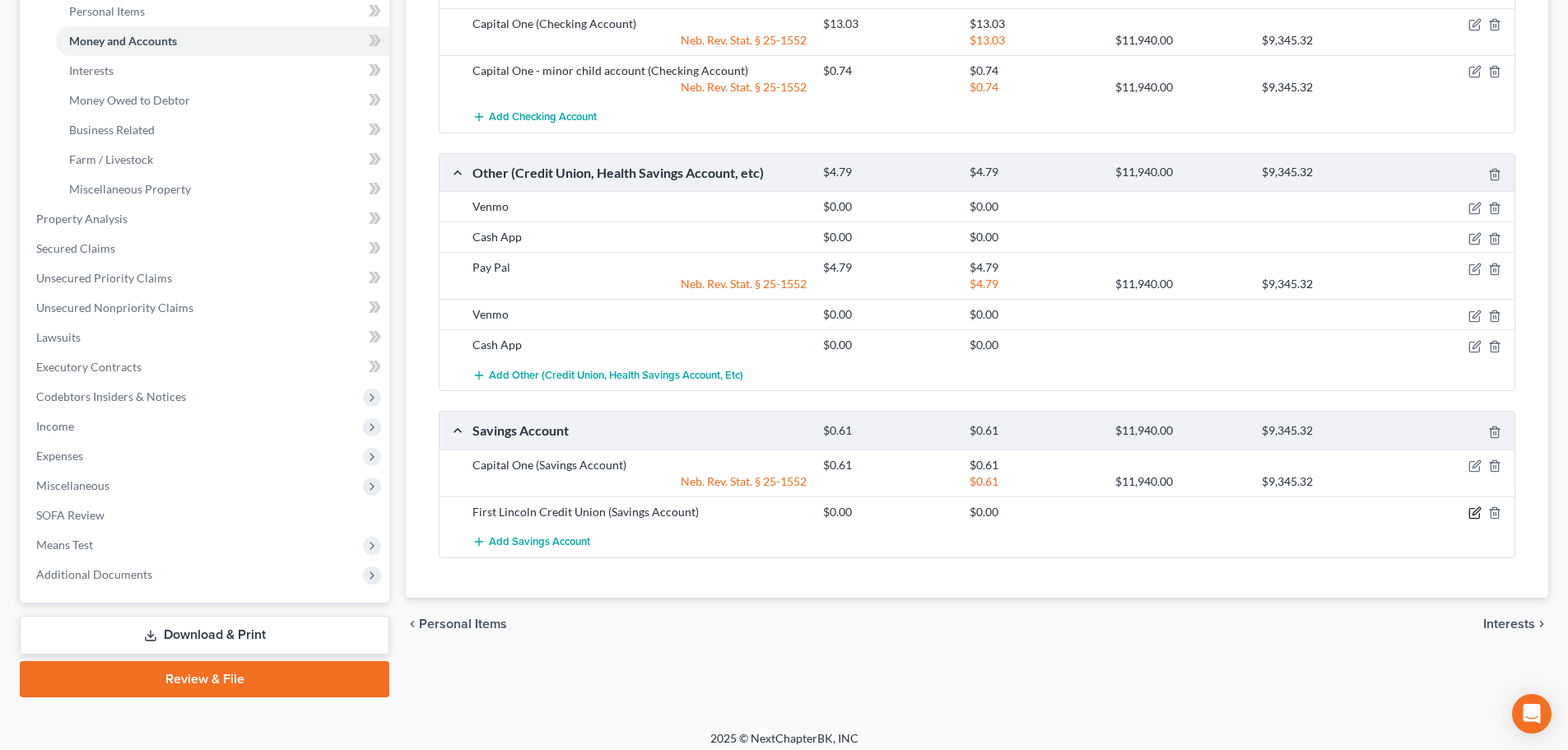
click at [1468, 513] on icon "button" at bounding box center [1475, 513] width 13 height 13
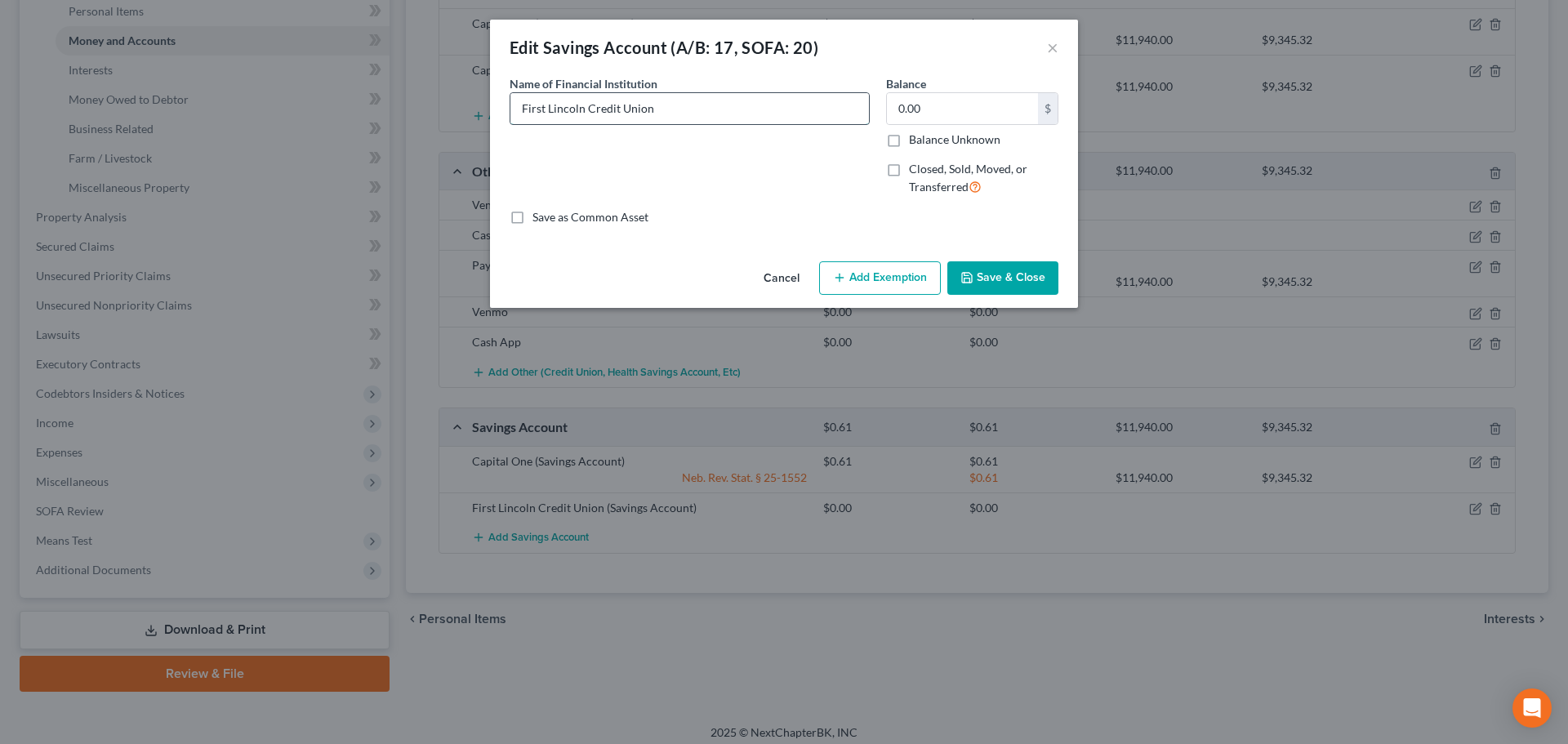
drag, startPoint x: 672, startPoint y: 118, endPoint x: 664, endPoint y: 120, distance: 8.2
click at [669, 119] on input "First Lincoln Credit Union" at bounding box center [689, 108] width 359 height 31
click at [890, 280] on button "Add Exemption" at bounding box center [880, 278] width 122 height 34
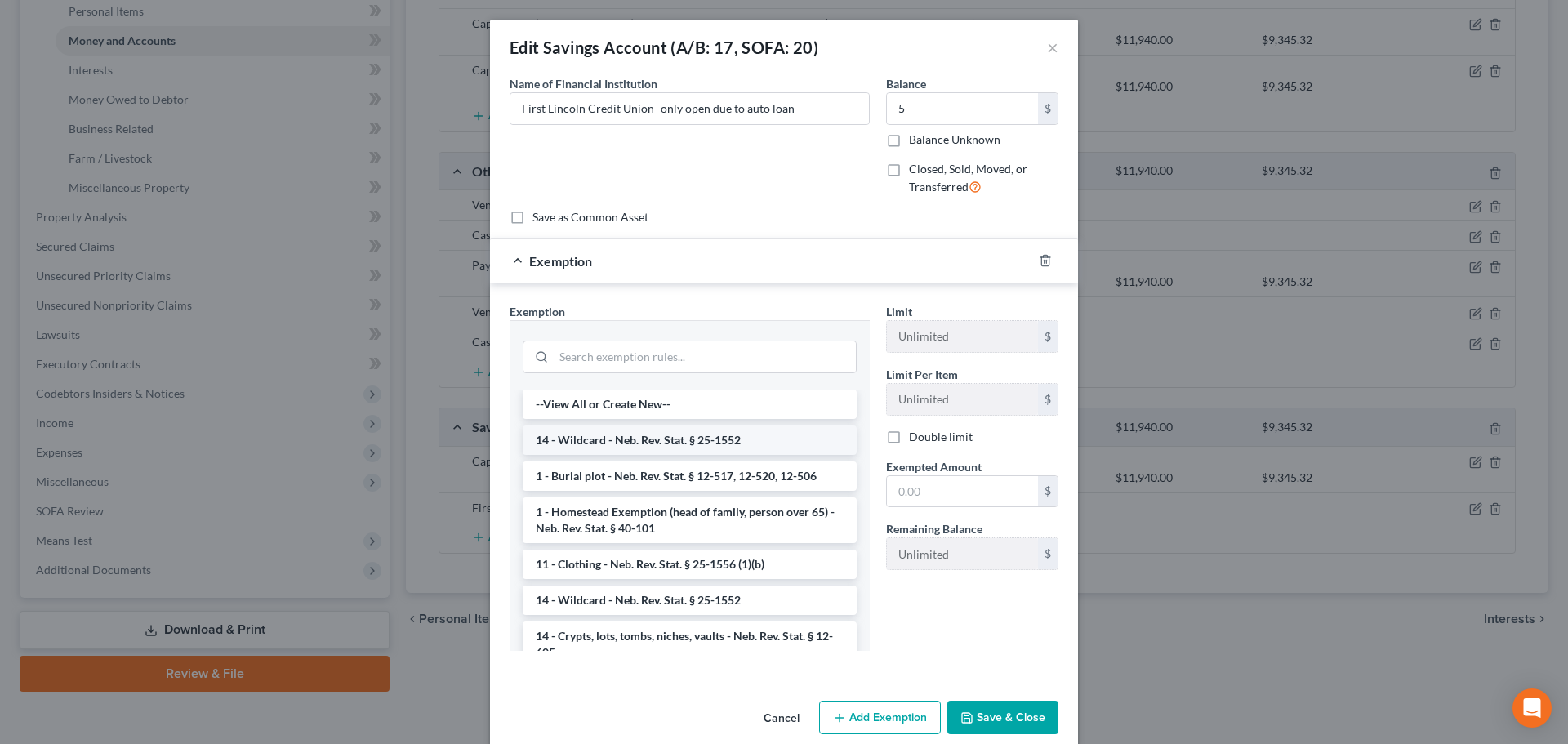
click at [653, 444] on li "14 - Wildcard - Neb. Rev. Stat. § 25-1552" at bounding box center [689, 439] width 334 height 29
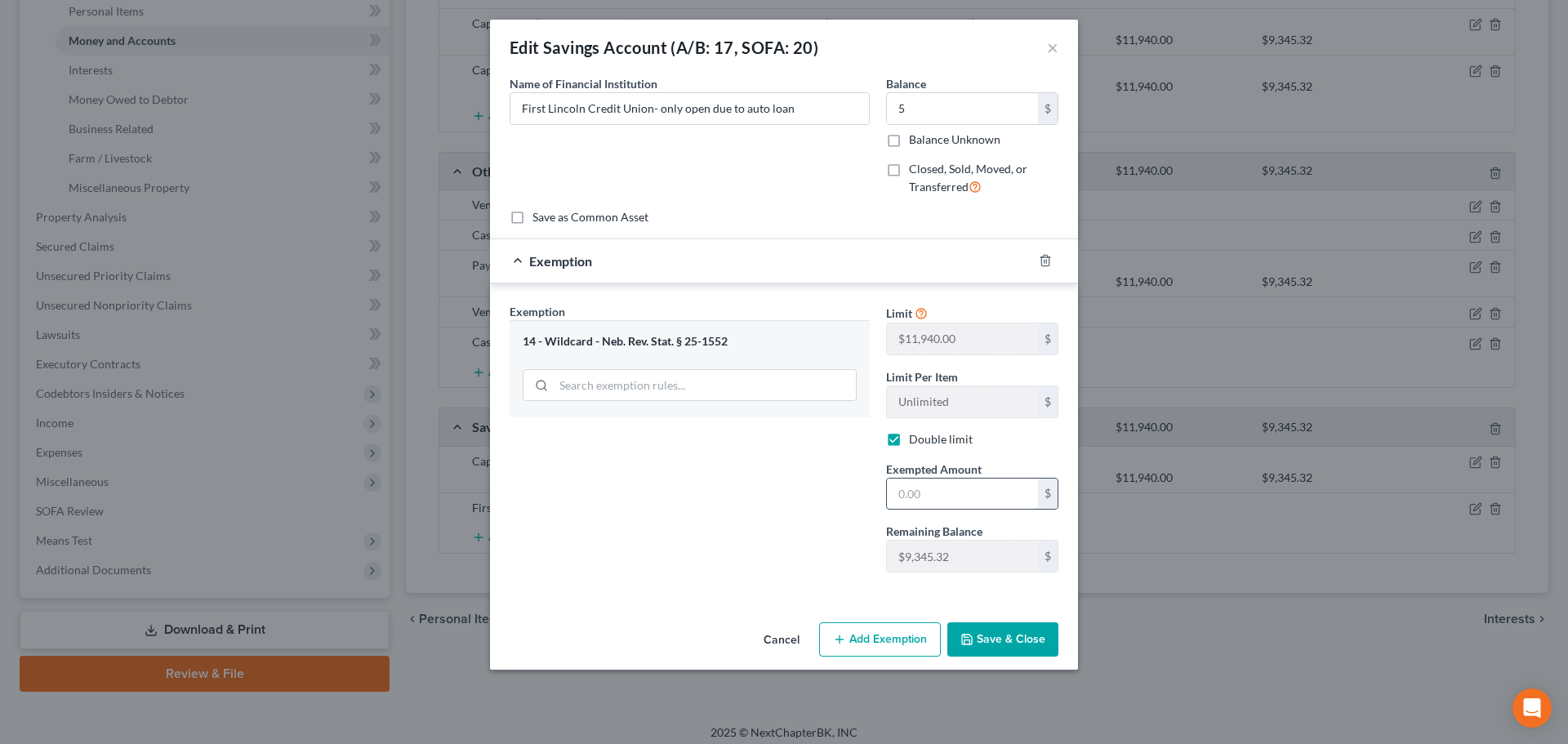
click at [927, 494] on input "text" at bounding box center [961, 494] width 151 height 31
click at [768, 574] on div "Exemption Set must be selected for CA. Exemption * 14 - Wildcard - Neb. Rev. St…" at bounding box center [689, 444] width 376 height 282
drag, startPoint x: 955, startPoint y: 629, endPoint x: 980, endPoint y: 626, distance: 25.2
click at [975, 626] on button "Save & Close" at bounding box center [1002, 639] width 111 height 34
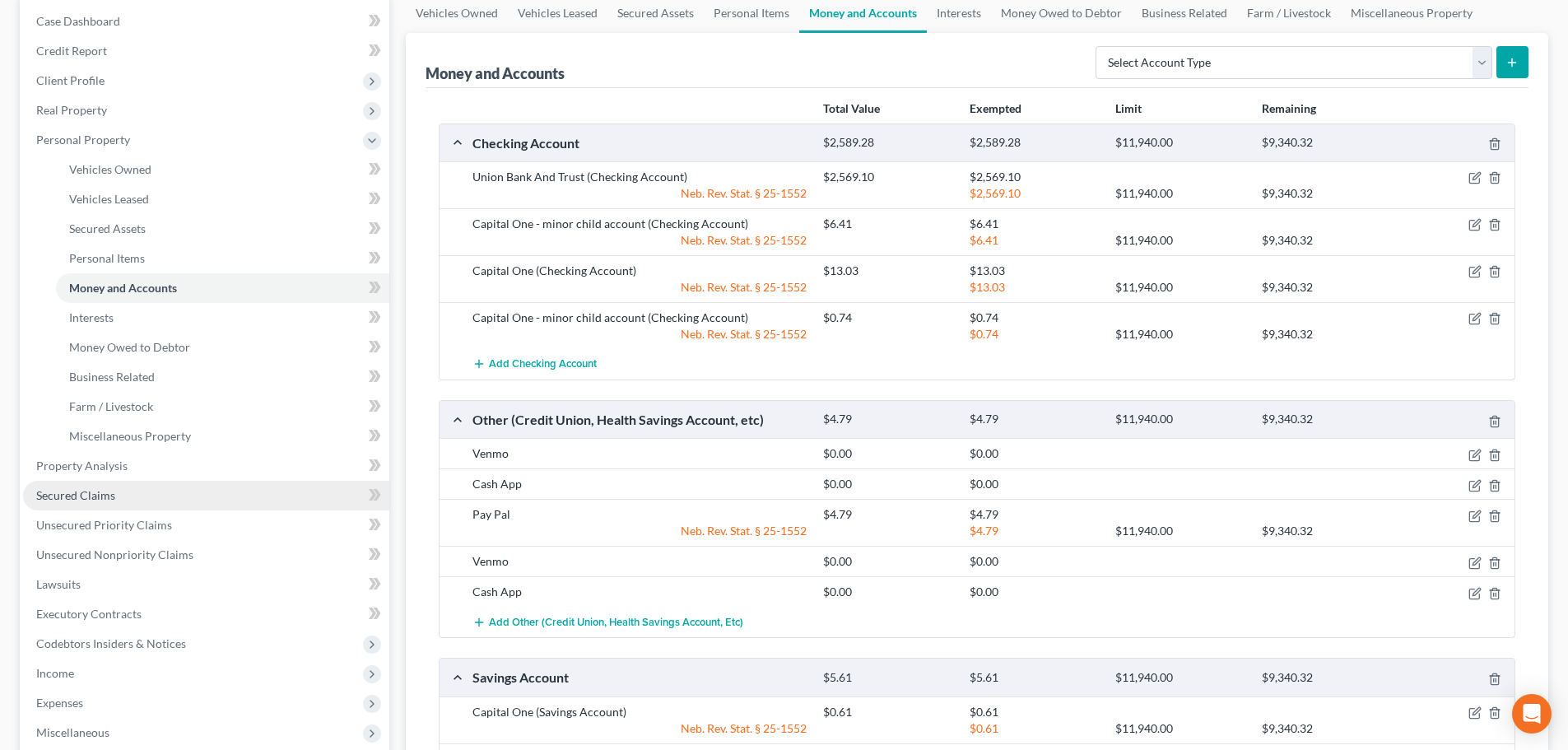
click at [97, 495] on span "Secured Claims" at bounding box center [76, 495] width 79 height 14
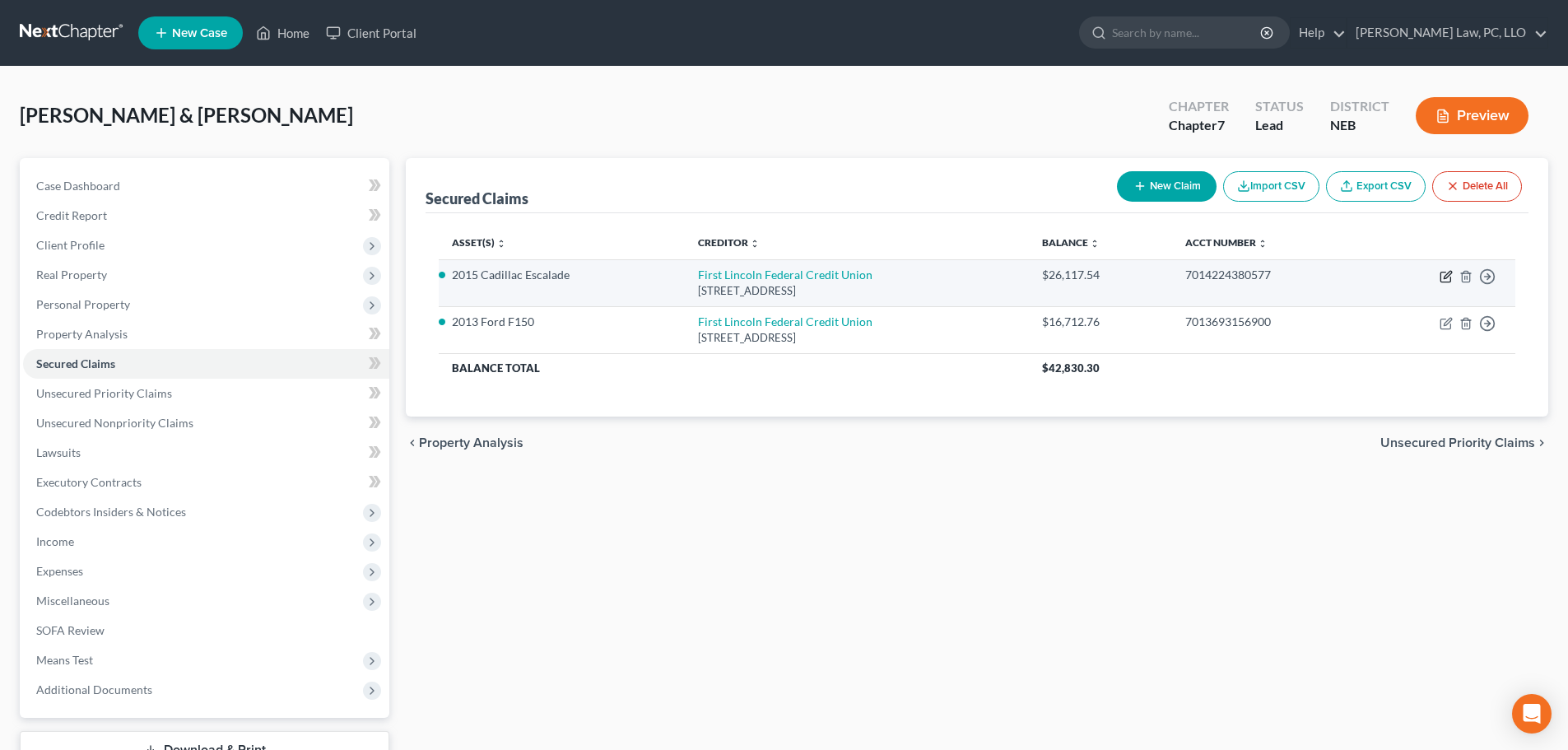
click at [1448, 277] on icon "button" at bounding box center [1447, 274] width 8 height 8
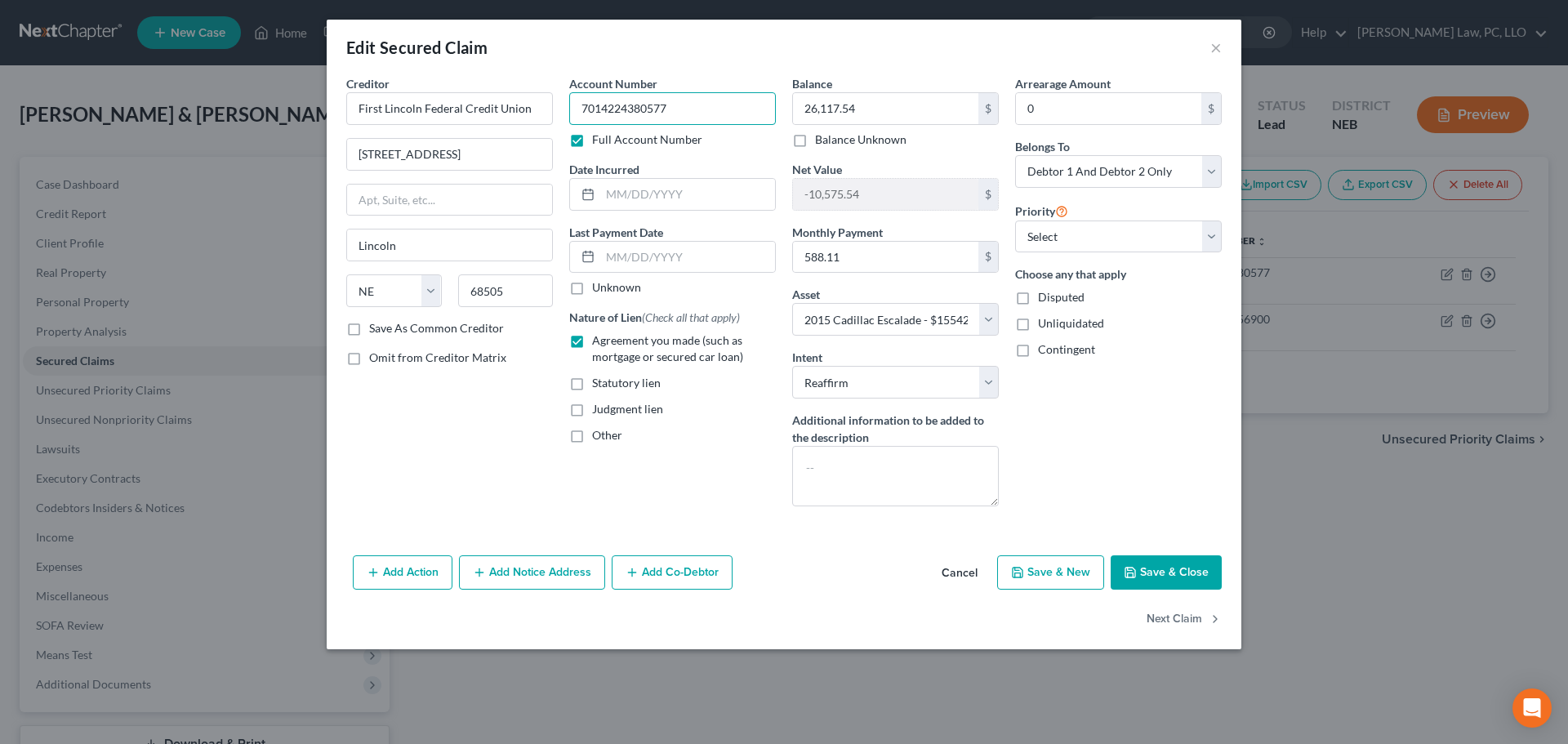
click at [658, 98] on input "7014224380577" at bounding box center [672, 108] width 206 height 32
click at [892, 112] on input "26,117.54" at bounding box center [886, 108] width 186 height 31
click at [1165, 577] on button "Save & Close" at bounding box center [1165, 572] width 111 height 34
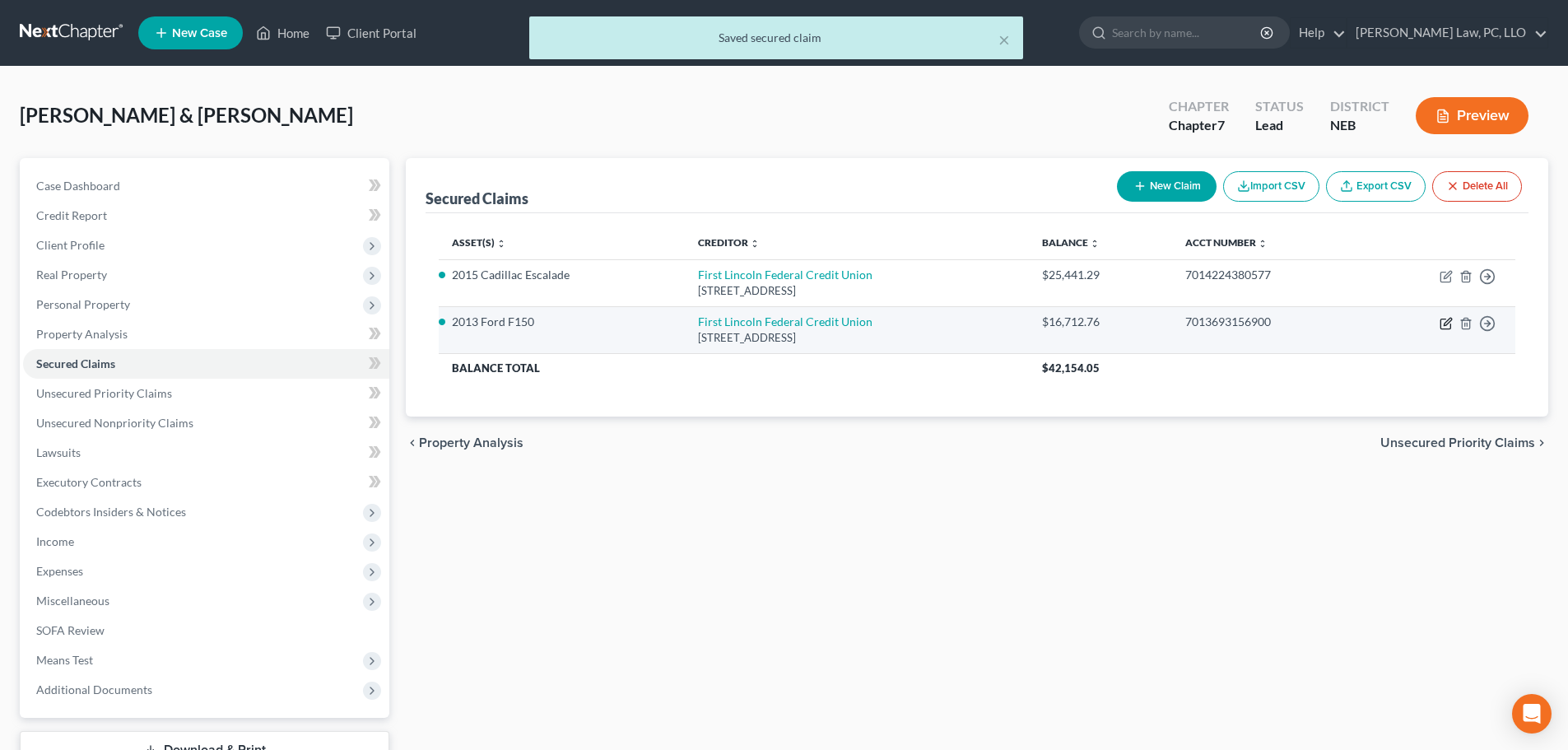
click at [1451, 322] on icon "button" at bounding box center [1446, 324] width 13 height 13
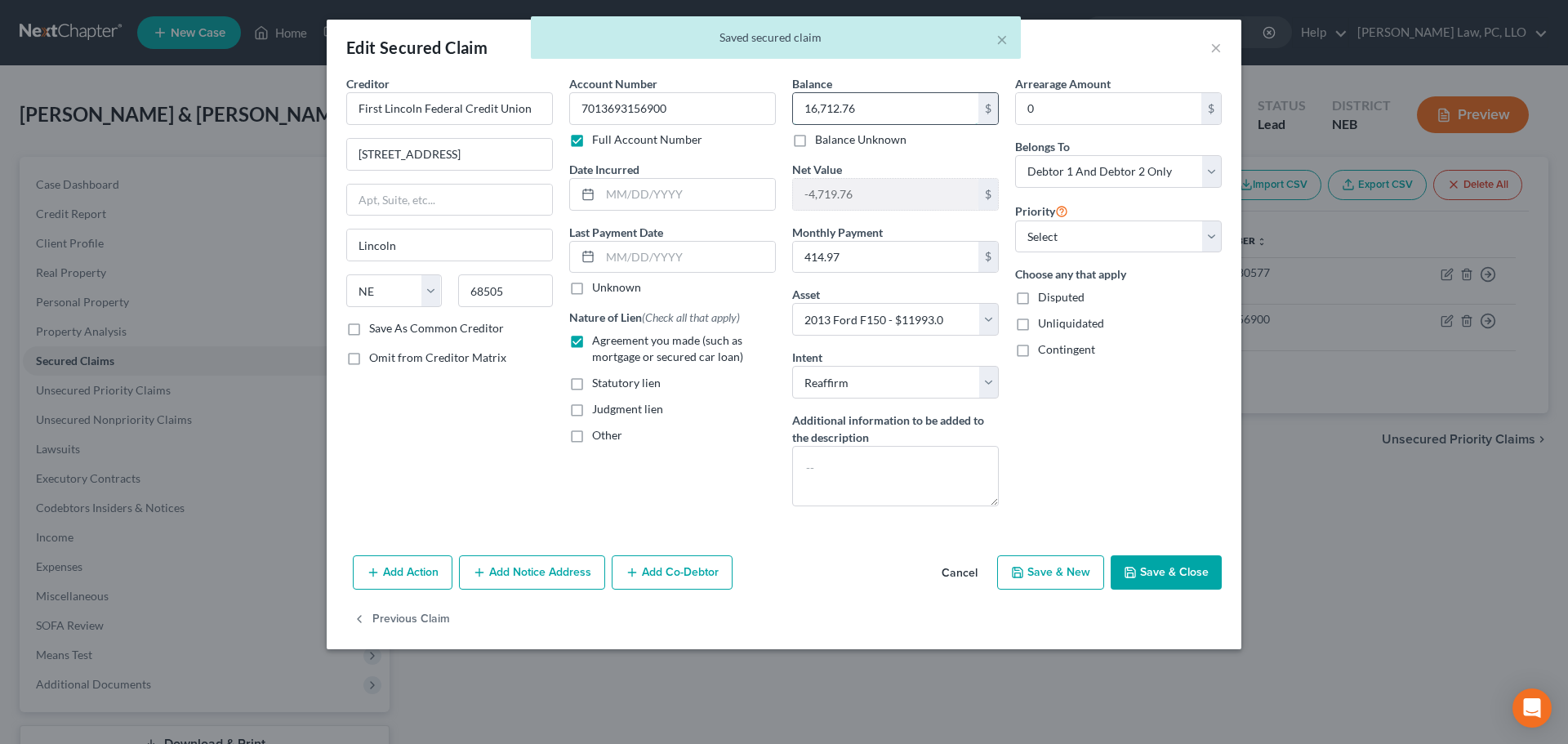
click at [876, 108] on input "16,712.76" at bounding box center [886, 108] width 186 height 31
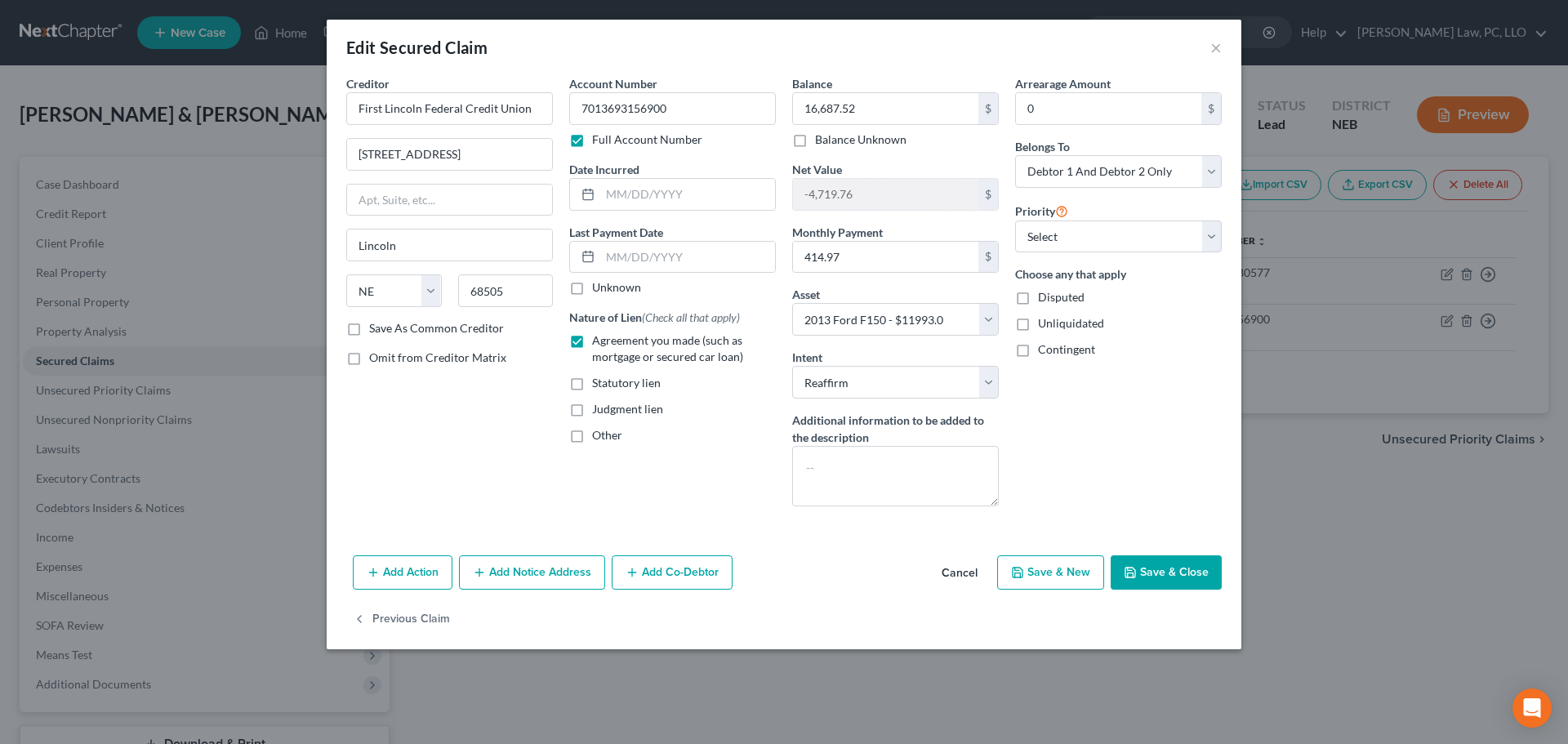
click at [1152, 573] on button "Save & Close" at bounding box center [1165, 572] width 111 height 34
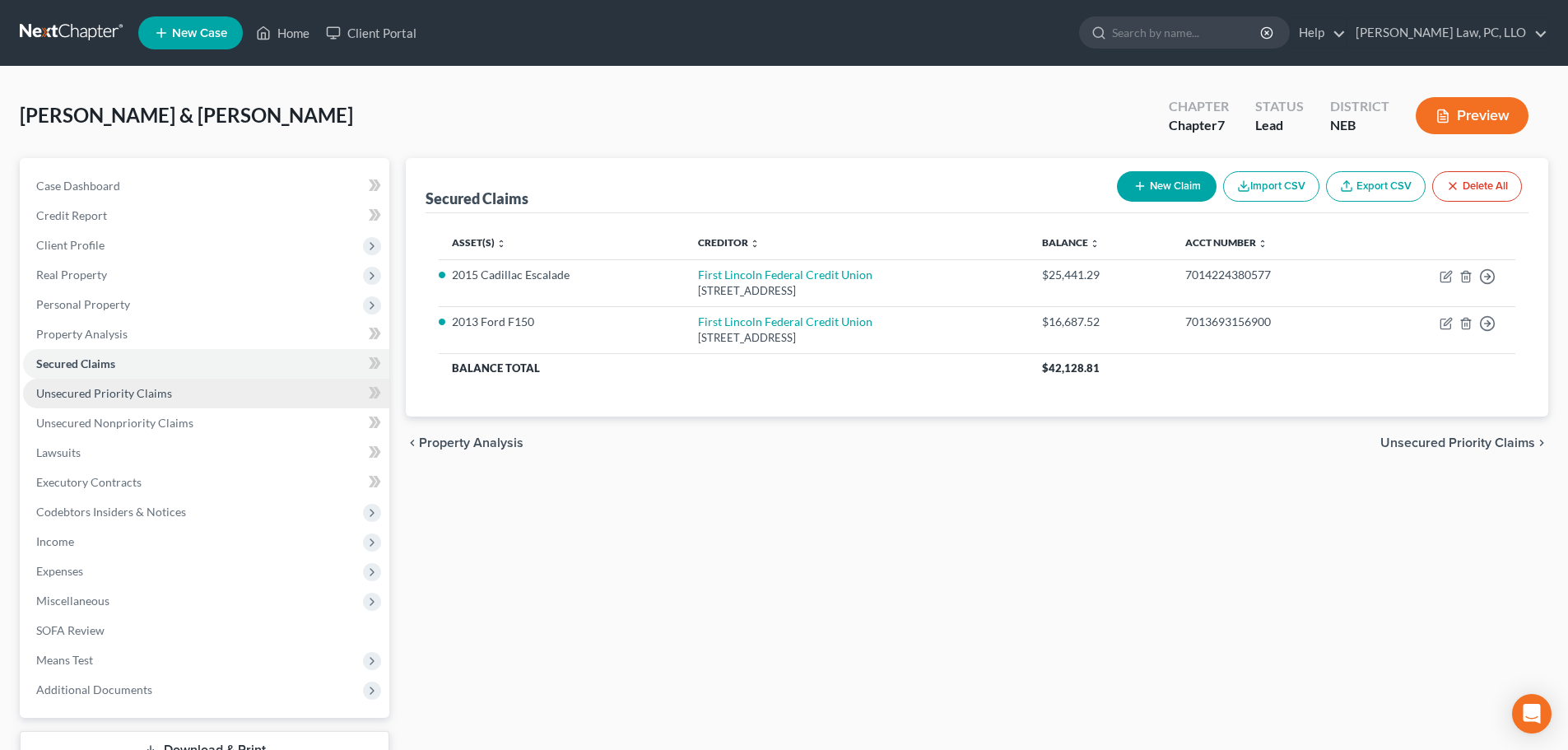
click at [124, 398] on span "Unsecured Priority Claims" at bounding box center [104, 393] width 136 height 14
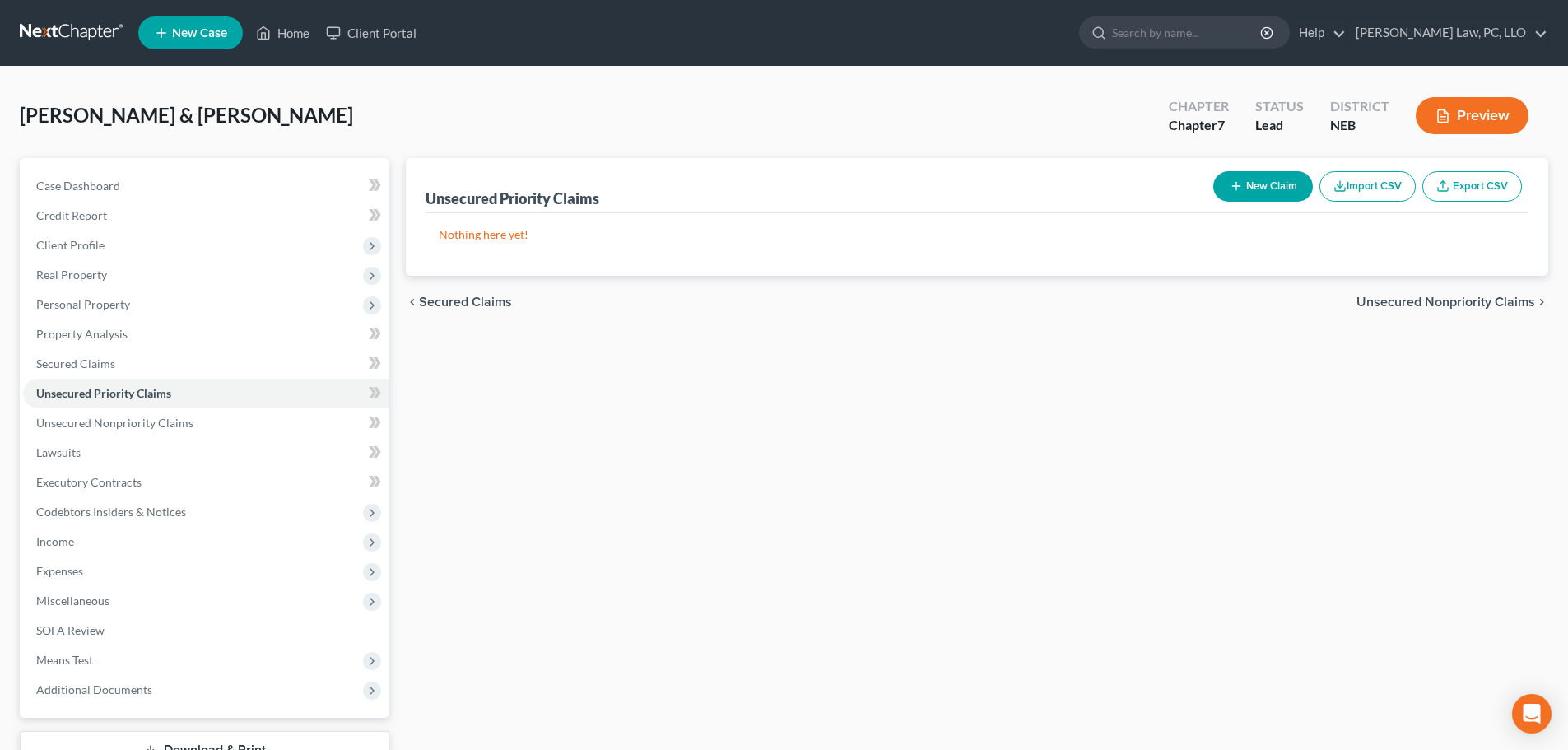
click at [1244, 195] on button "New Claim" at bounding box center [1263, 186] width 100 height 30
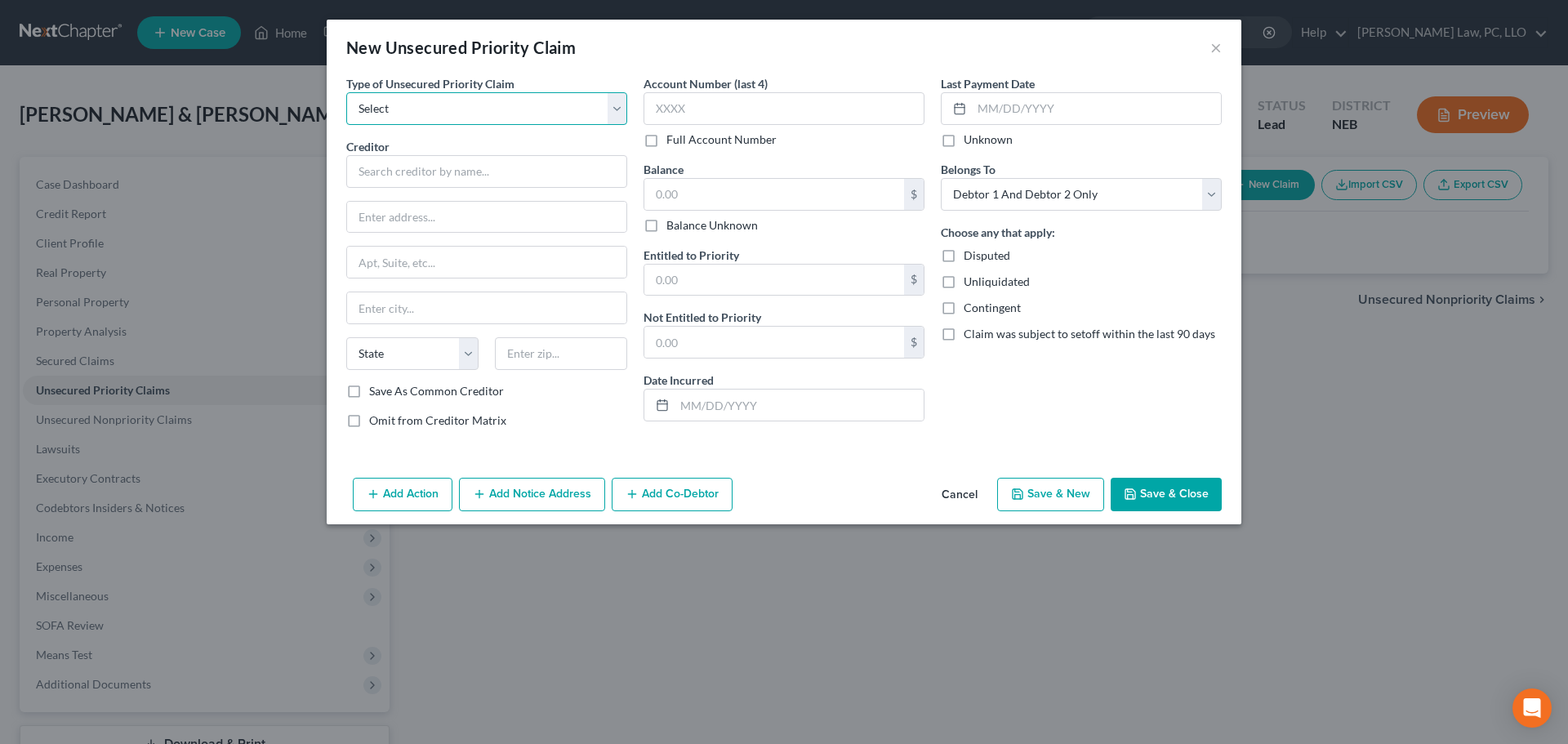
click at [449, 107] on select "Select Taxes & Other Government Units Domestic Support Obligations Extensions o…" at bounding box center [486, 108] width 280 height 32
click at [346, 92] on select "Select Taxes & Other Government Units Domestic Support Obligations Extensions o…" at bounding box center [486, 108] width 280 height 32
drag, startPoint x: 421, startPoint y: 175, endPoint x: 437, endPoint y: 193, distance: 24.1
click at [419, 175] on input "text" at bounding box center [486, 171] width 280 height 32
click at [708, 200] on input "text" at bounding box center [774, 194] width 260 height 31
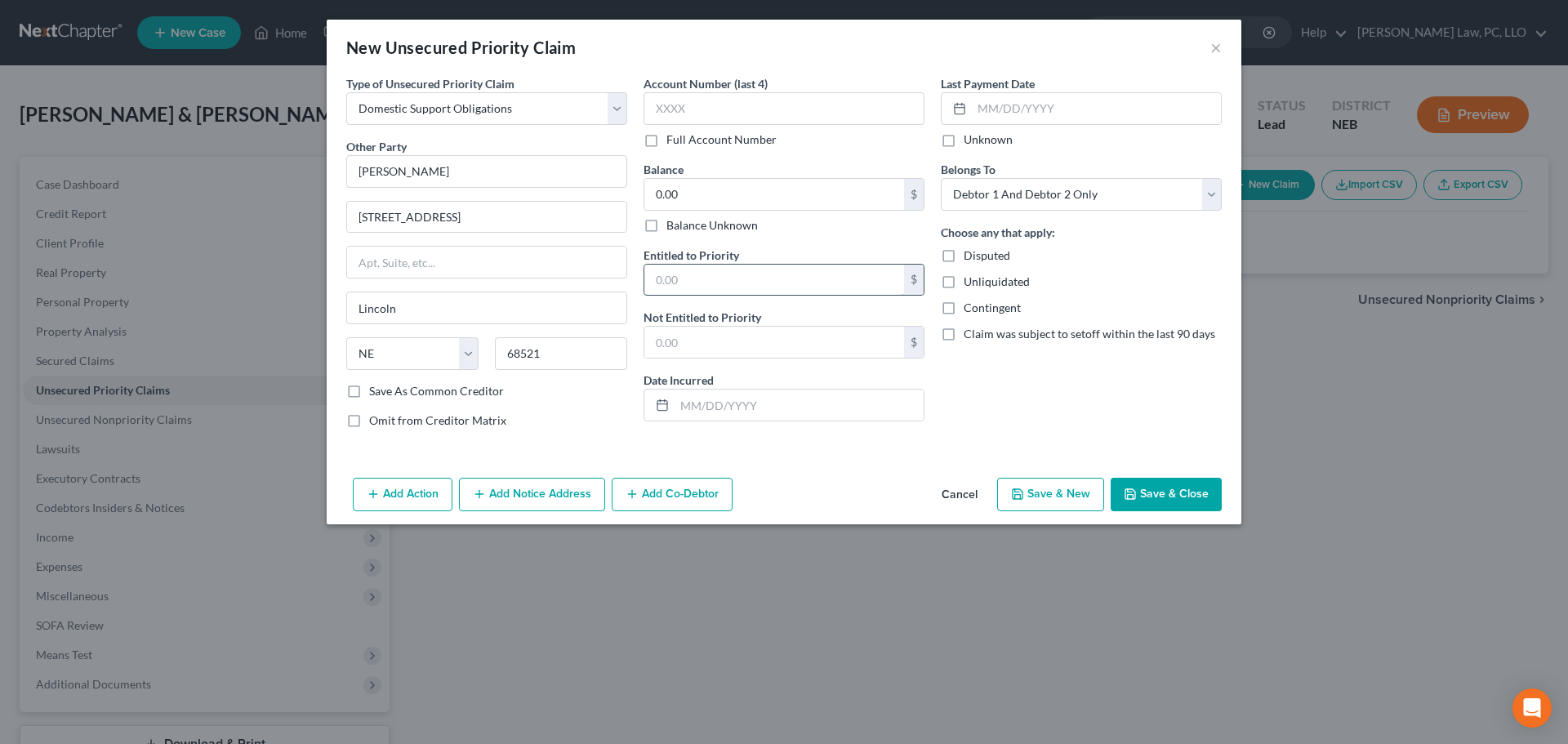
click at [720, 274] on input "text" at bounding box center [774, 280] width 260 height 31
click at [1155, 494] on button "Save & Close" at bounding box center [1165, 494] width 111 height 34
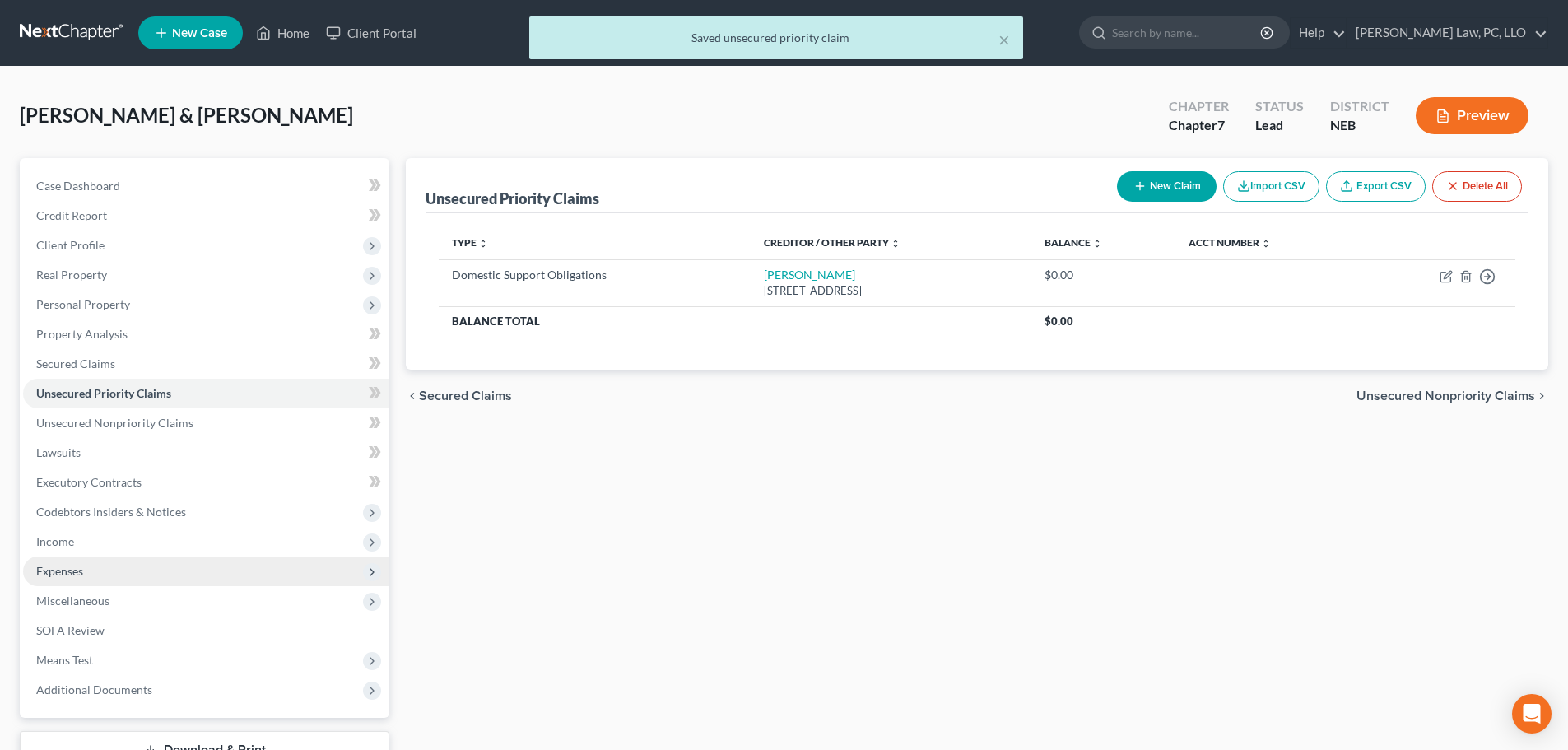
click at [126, 577] on span "Expenses" at bounding box center [206, 570] width 367 height 29
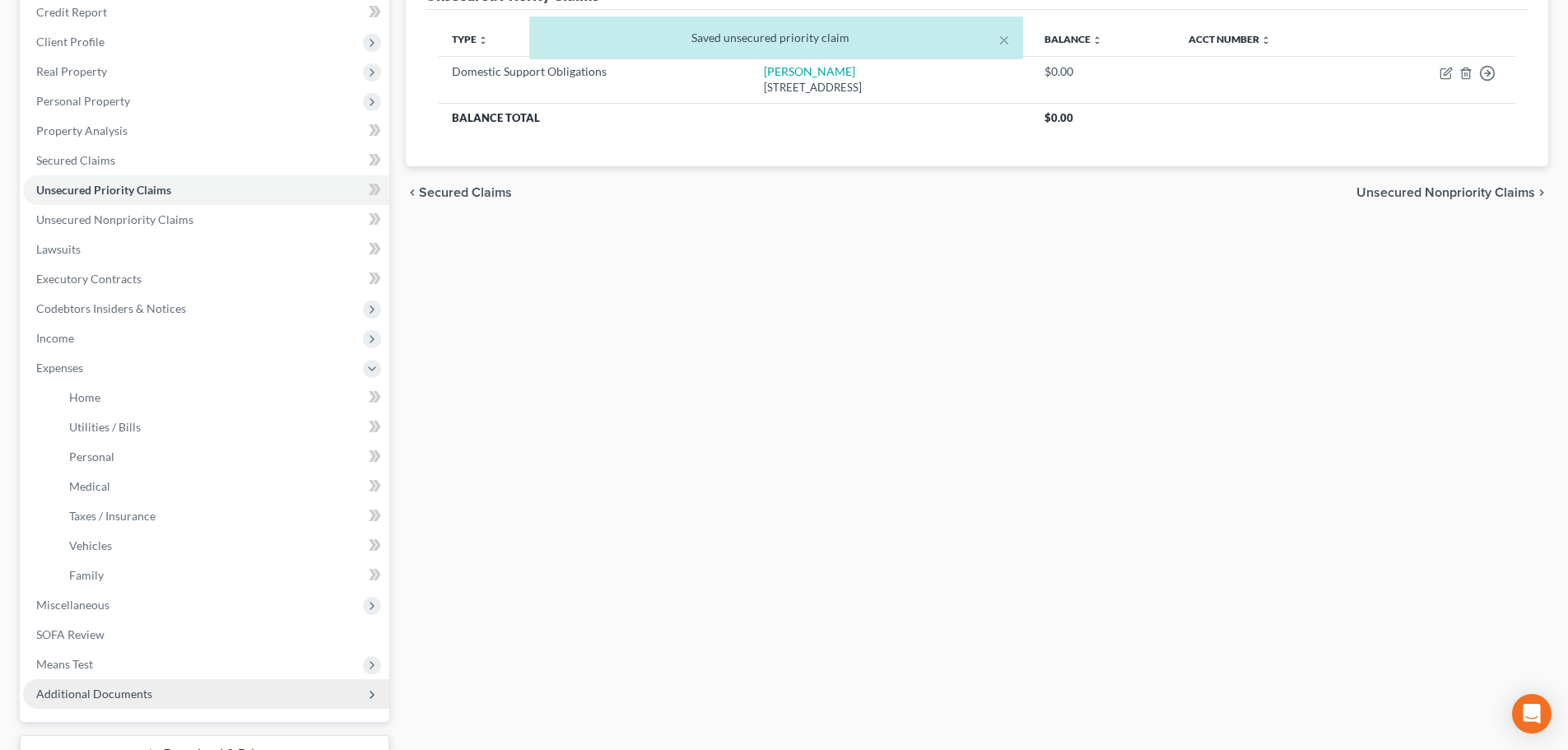
scroll to position [247, 0]
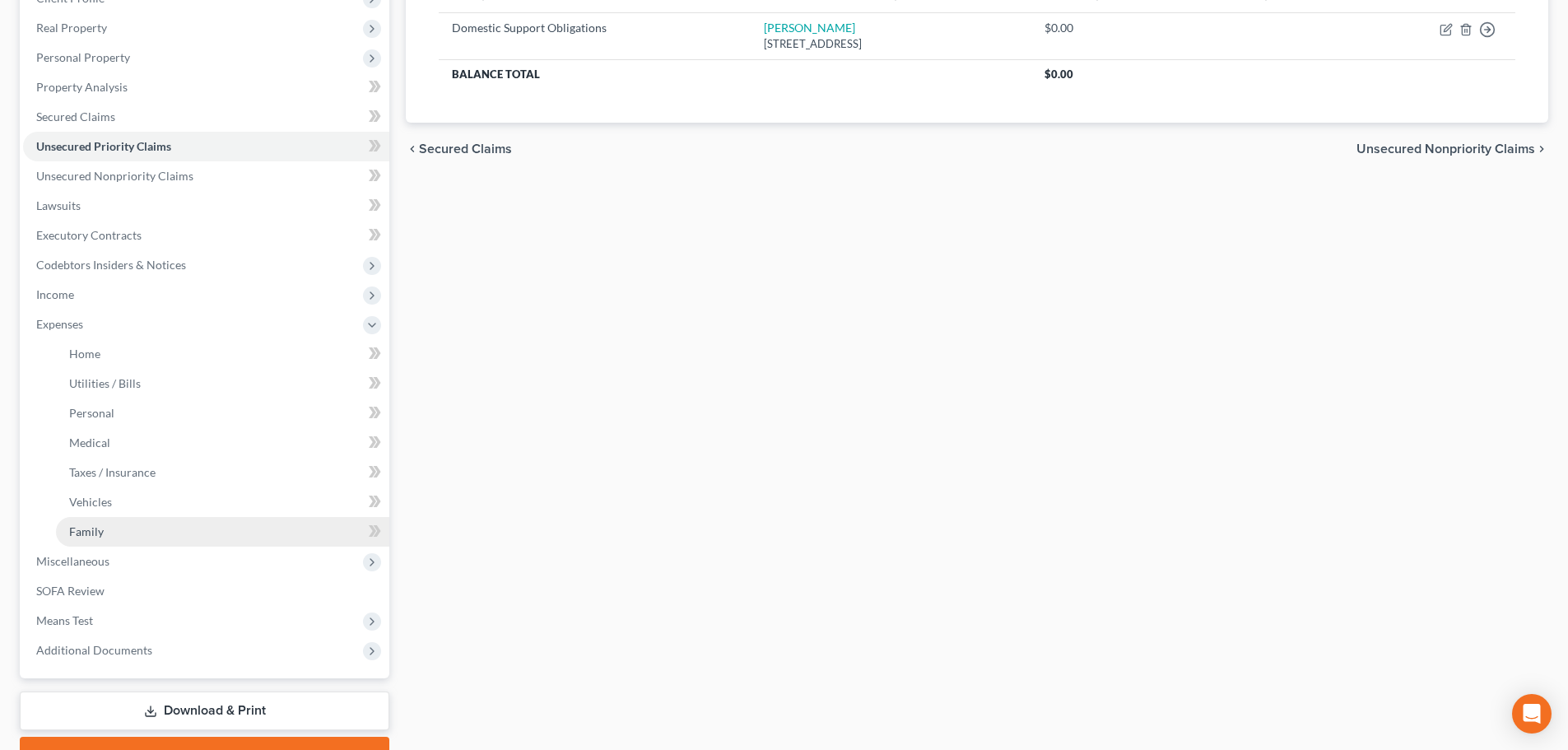
click at [137, 530] on link "Family" at bounding box center [222, 531] width 333 height 29
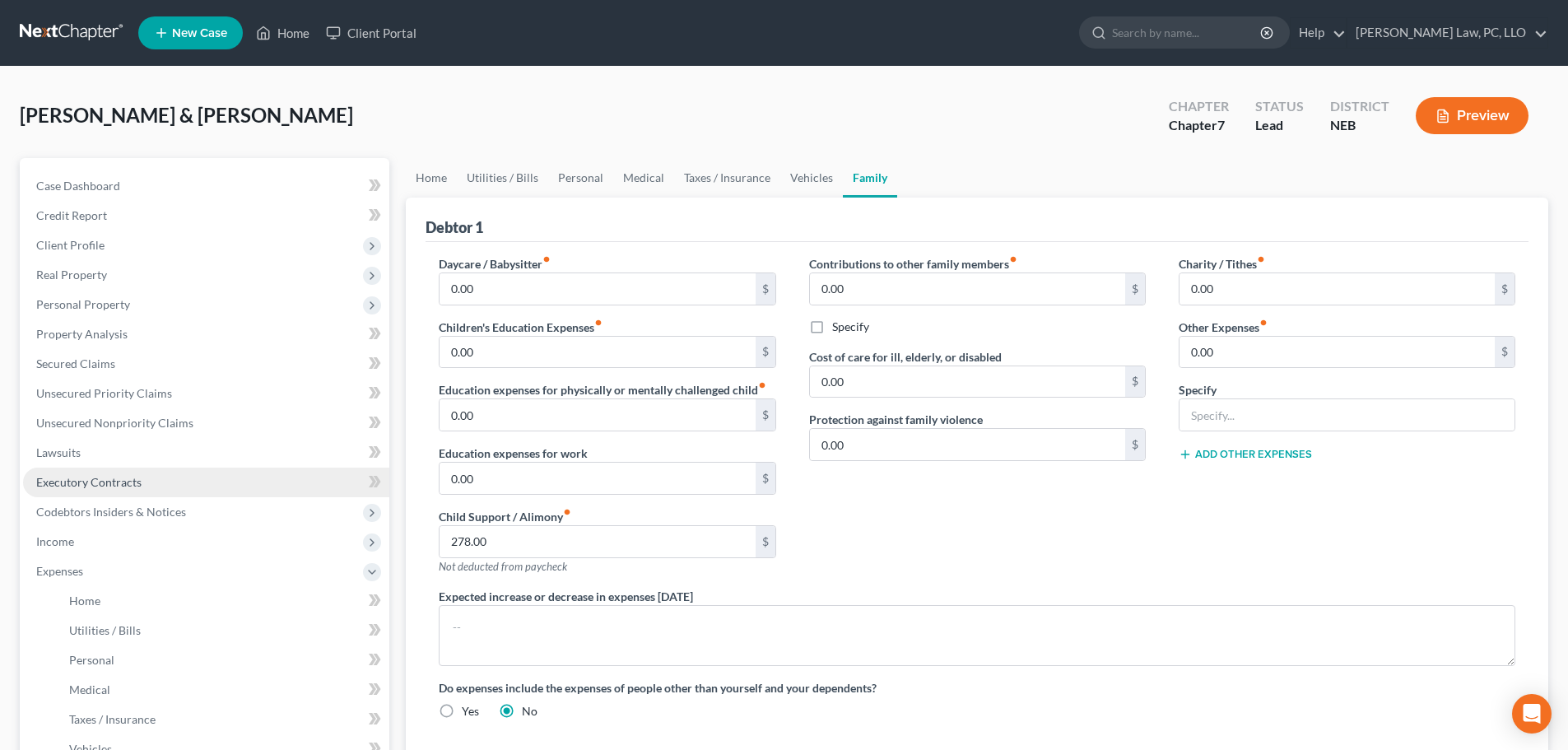
click at [91, 482] on span "Executory Contracts" at bounding box center [89, 482] width 106 height 14
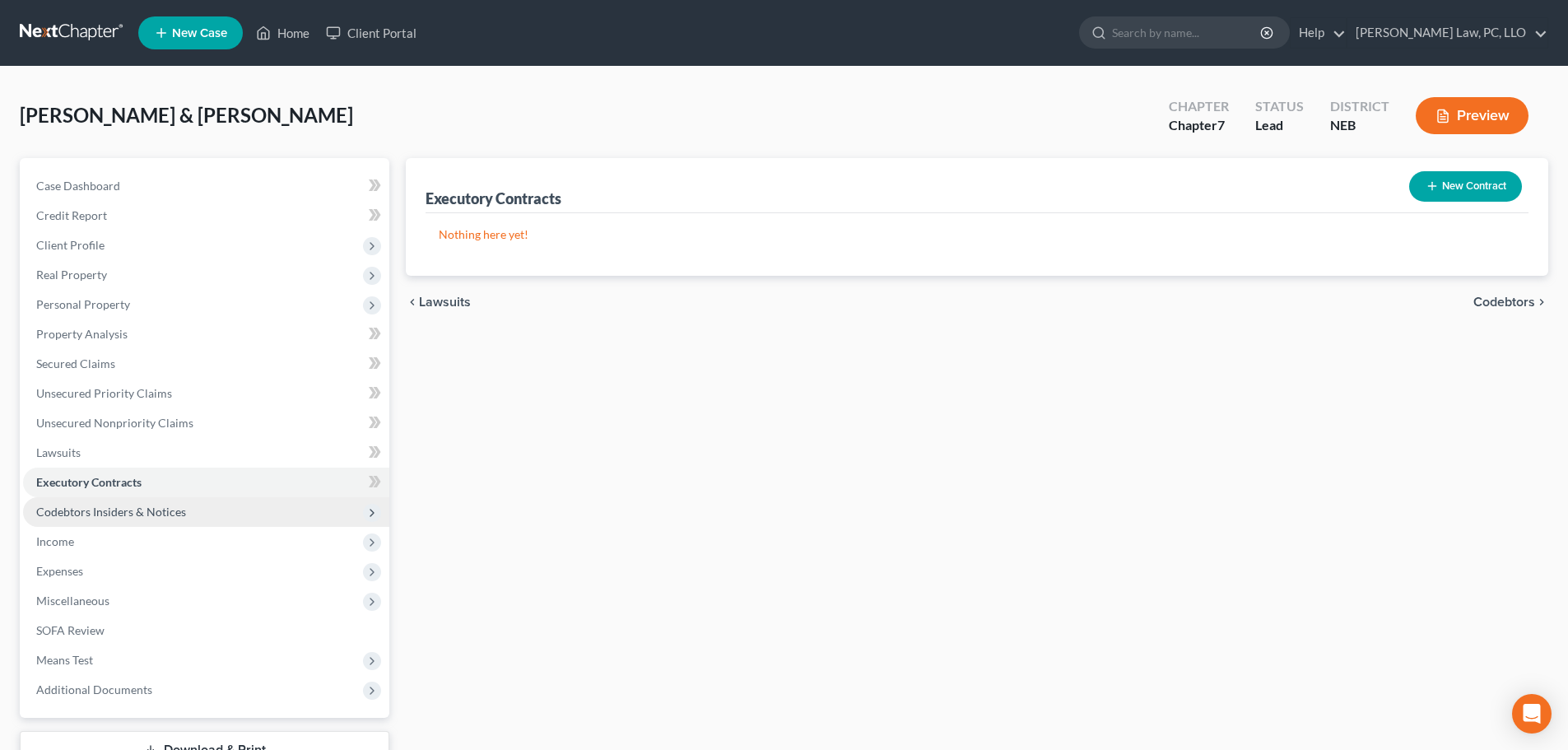
click at [96, 516] on span "Codebtors Insiders & Notices" at bounding box center [111, 511] width 150 height 14
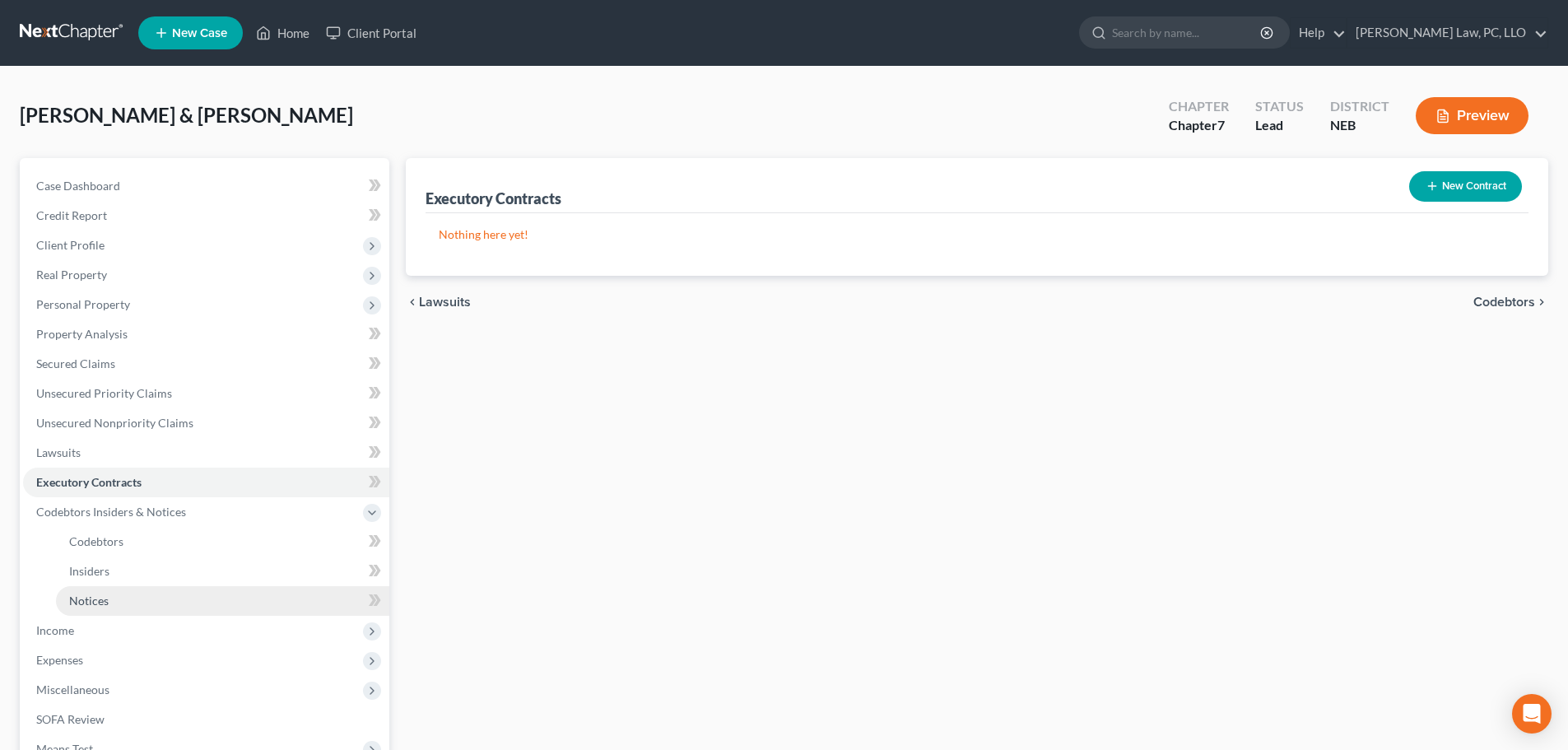
click at [88, 595] on span "Notices" at bounding box center [88, 600] width 39 height 14
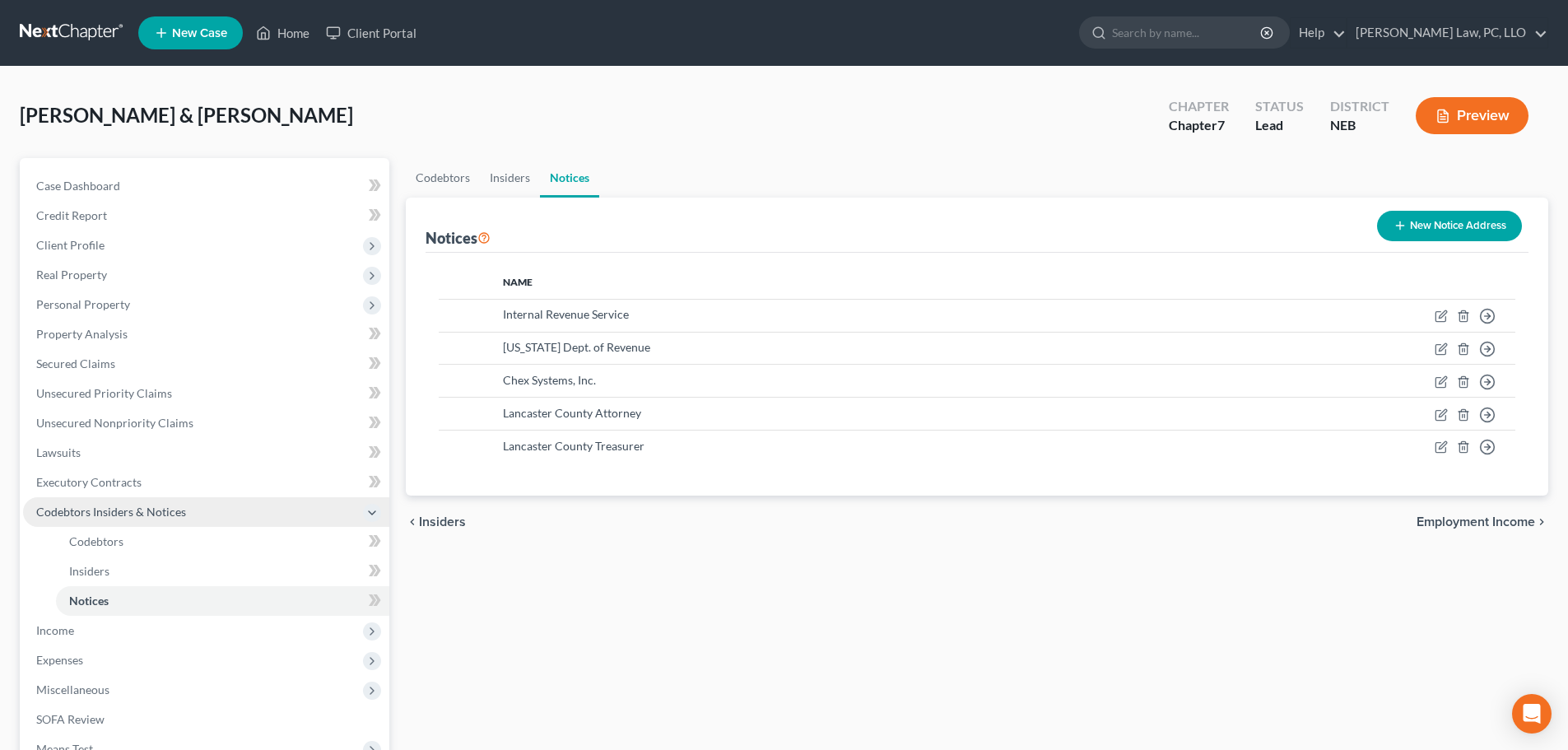
click at [112, 513] on span "Codebtors Insiders & Notices" at bounding box center [111, 511] width 150 height 14
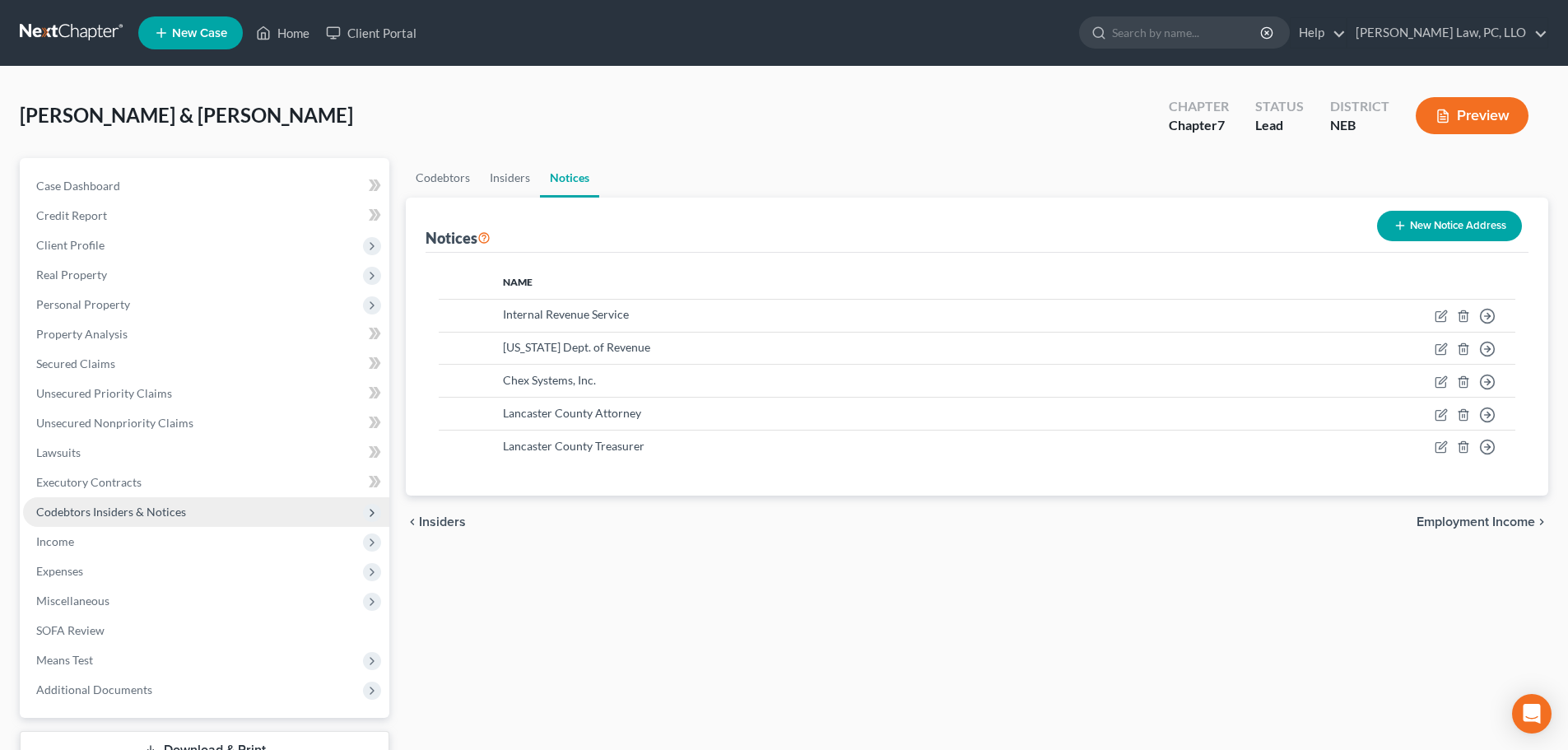
drag, startPoint x: 101, startPoint y: 500, endPoint x: 103, endPoint y: 508, distance: 8.2
click at [102, 500] on span "Codebtors Insiders & Notices" at bounding box center [206, 512] width 367 height 29
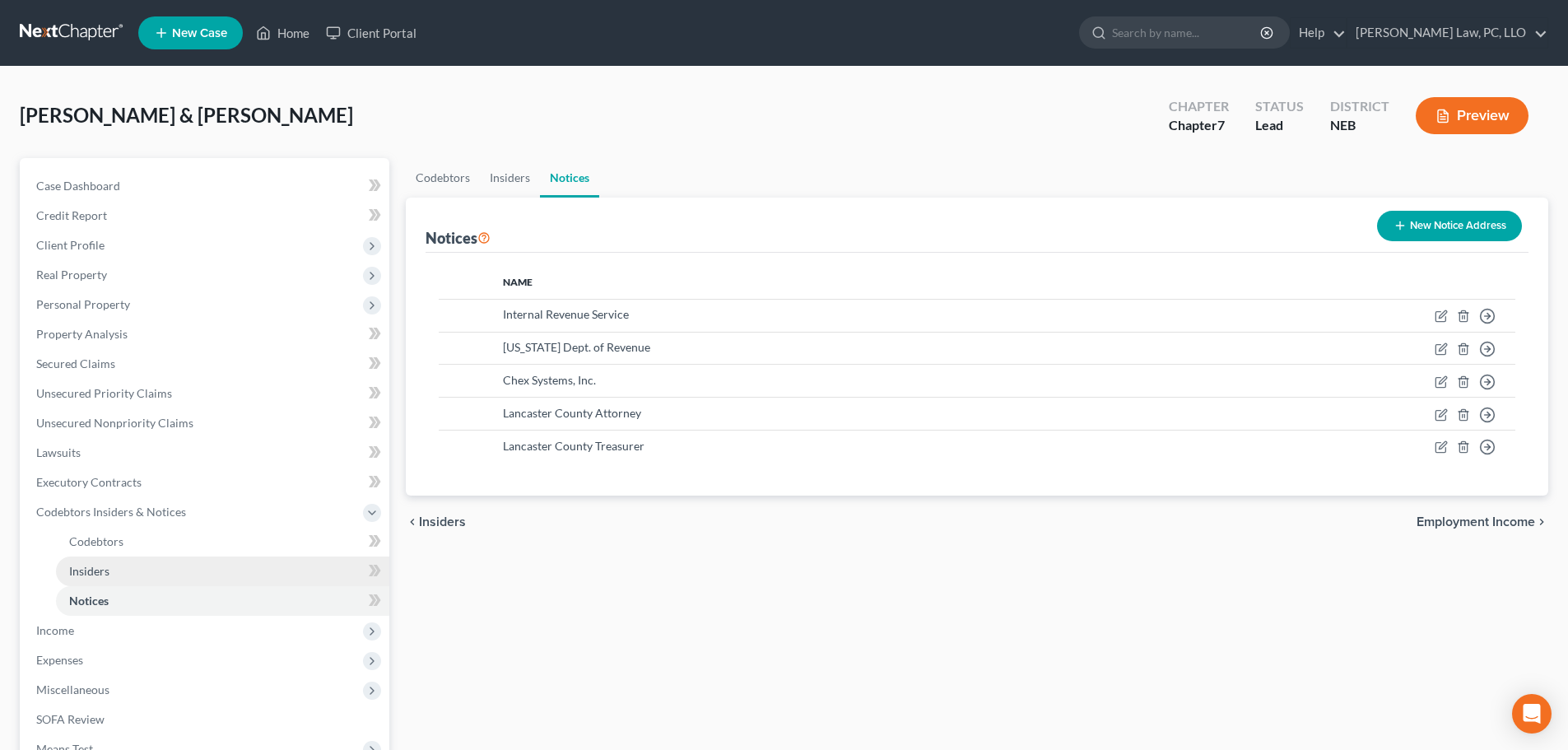
click at [90, 566] on span "Insiders" at bounding box center [89, 570] width 40 height 14
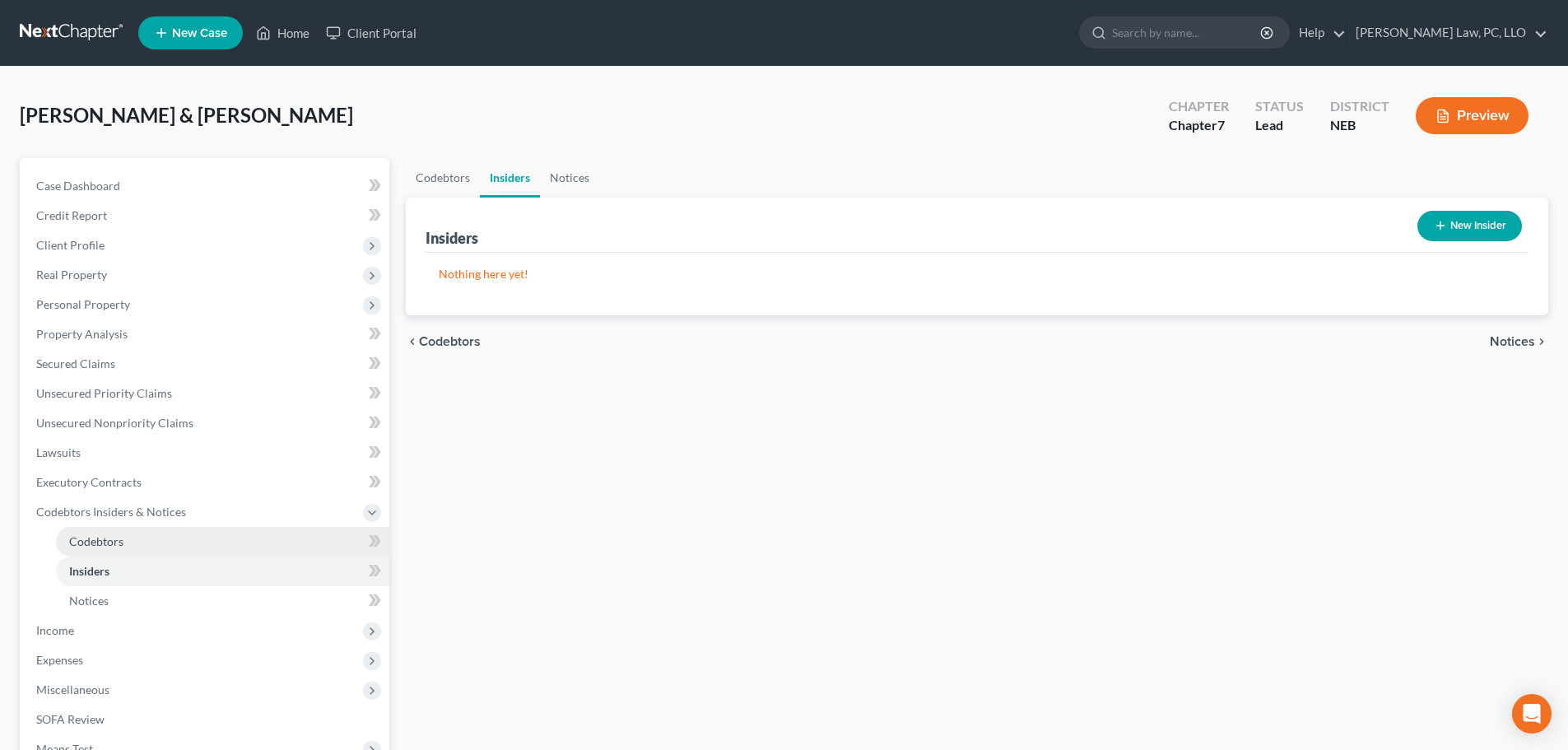
click at [86, 541] on span "Codebtors" at bounding box center [96, 541] width 55 height 14
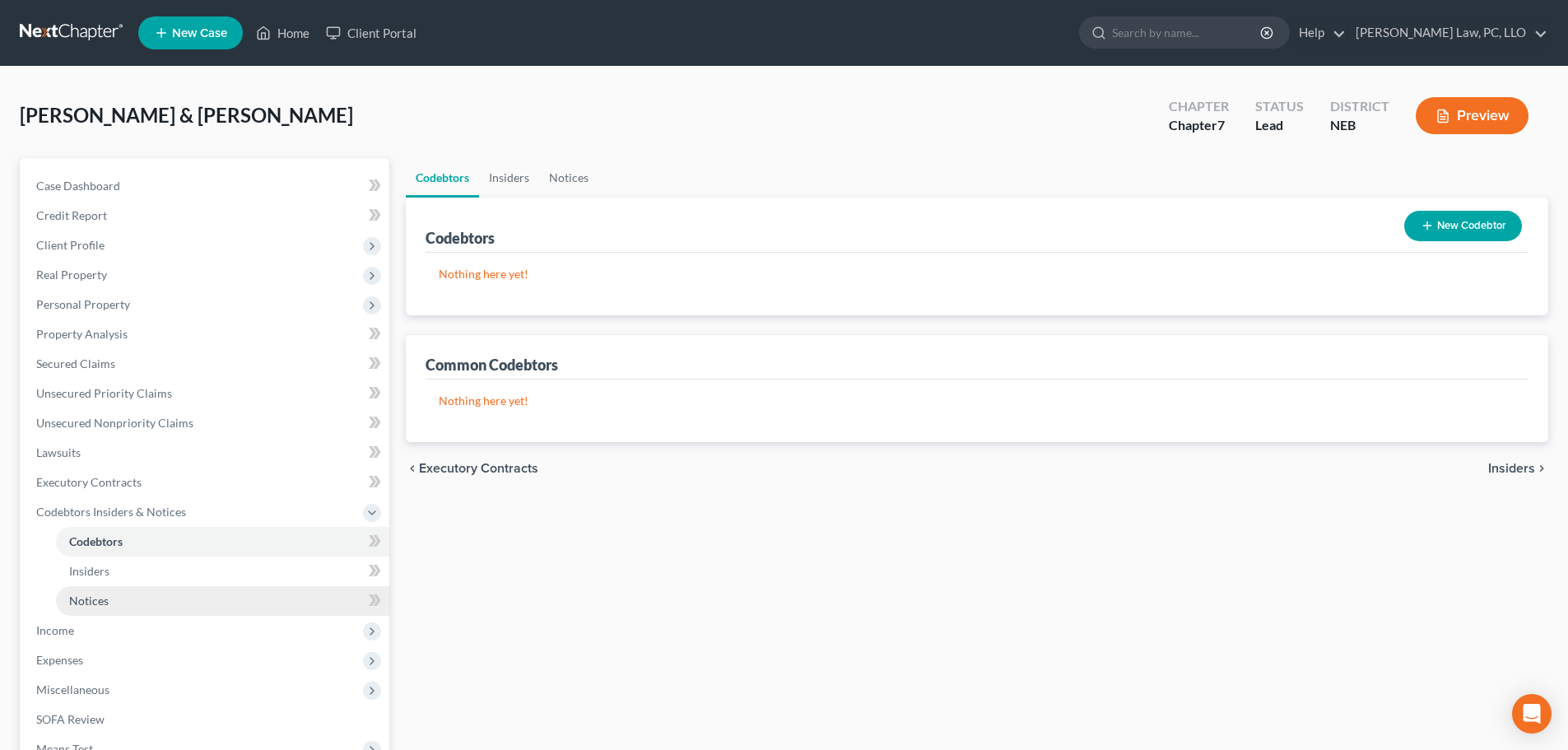
click at [97, 591] on link "Notices" at bounding box center [222, 600] width 333 height 29
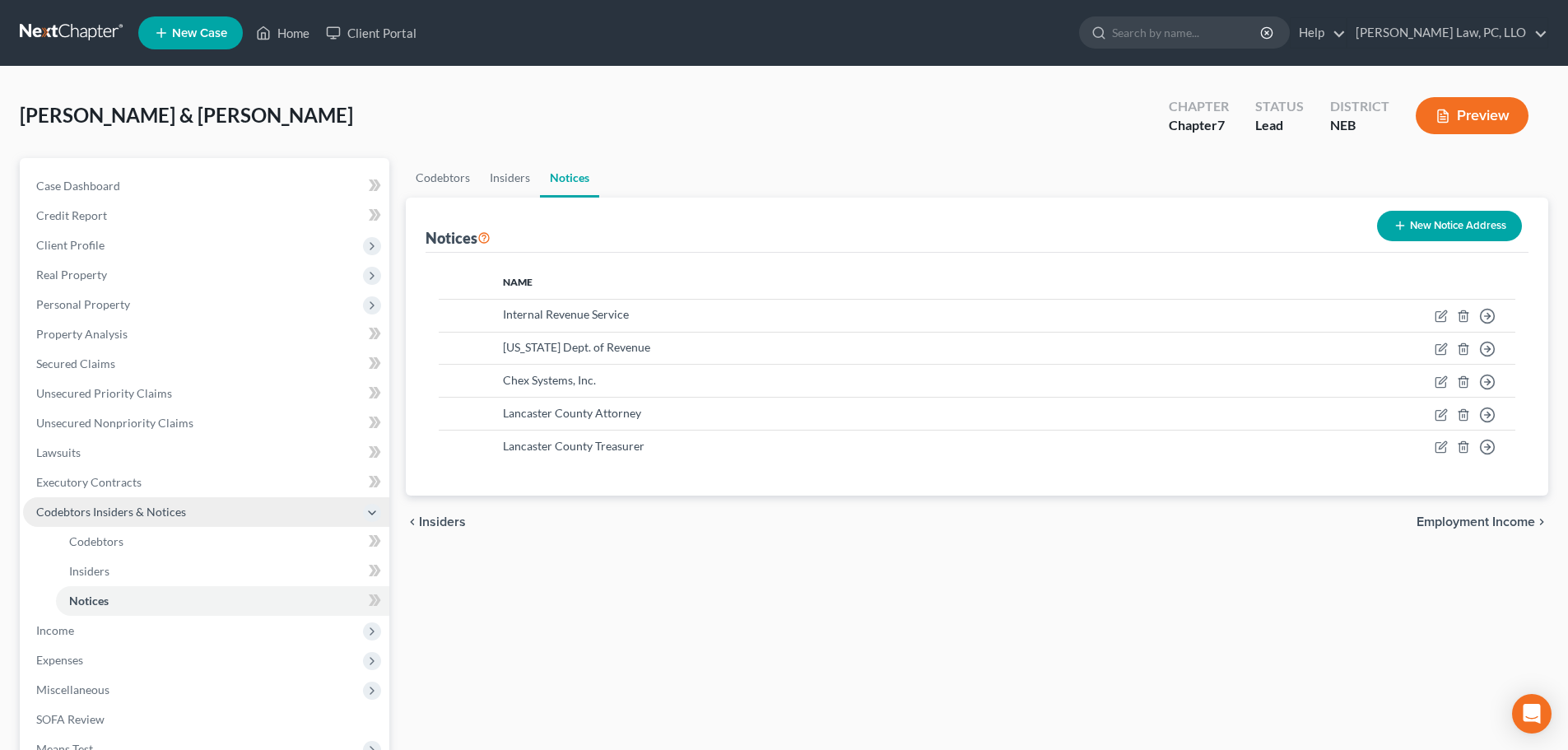
click at [98, 515] on span "Codebtors Insiders & Notices" at bounding box center [111, 511] width 150 height 14
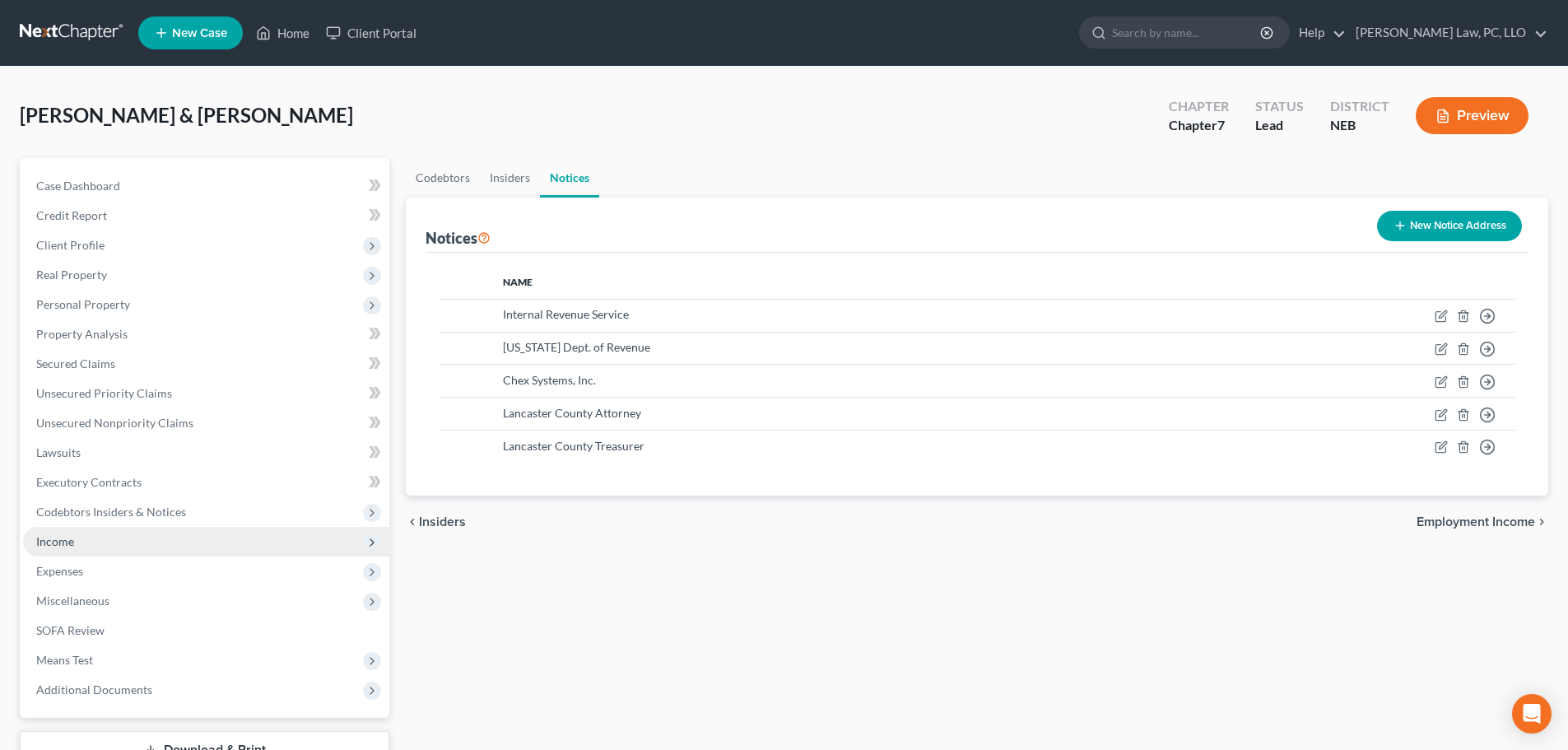
click at [91, 553] on span "Income" at bounding box center [206, 541] width 367 height 29
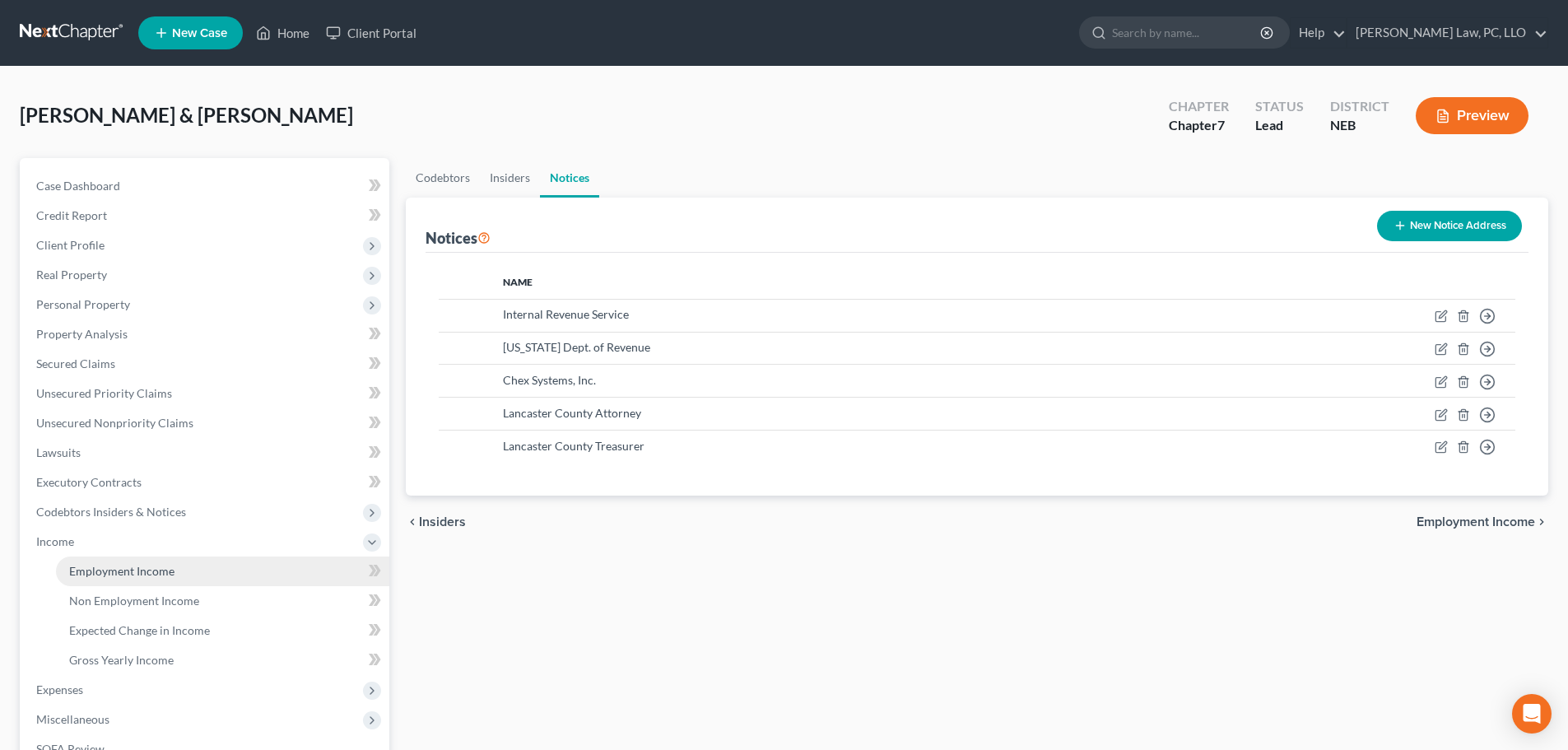
click at [84, 569] on span "Employment Income" at bounding box center [122, 570] width 106 height 14
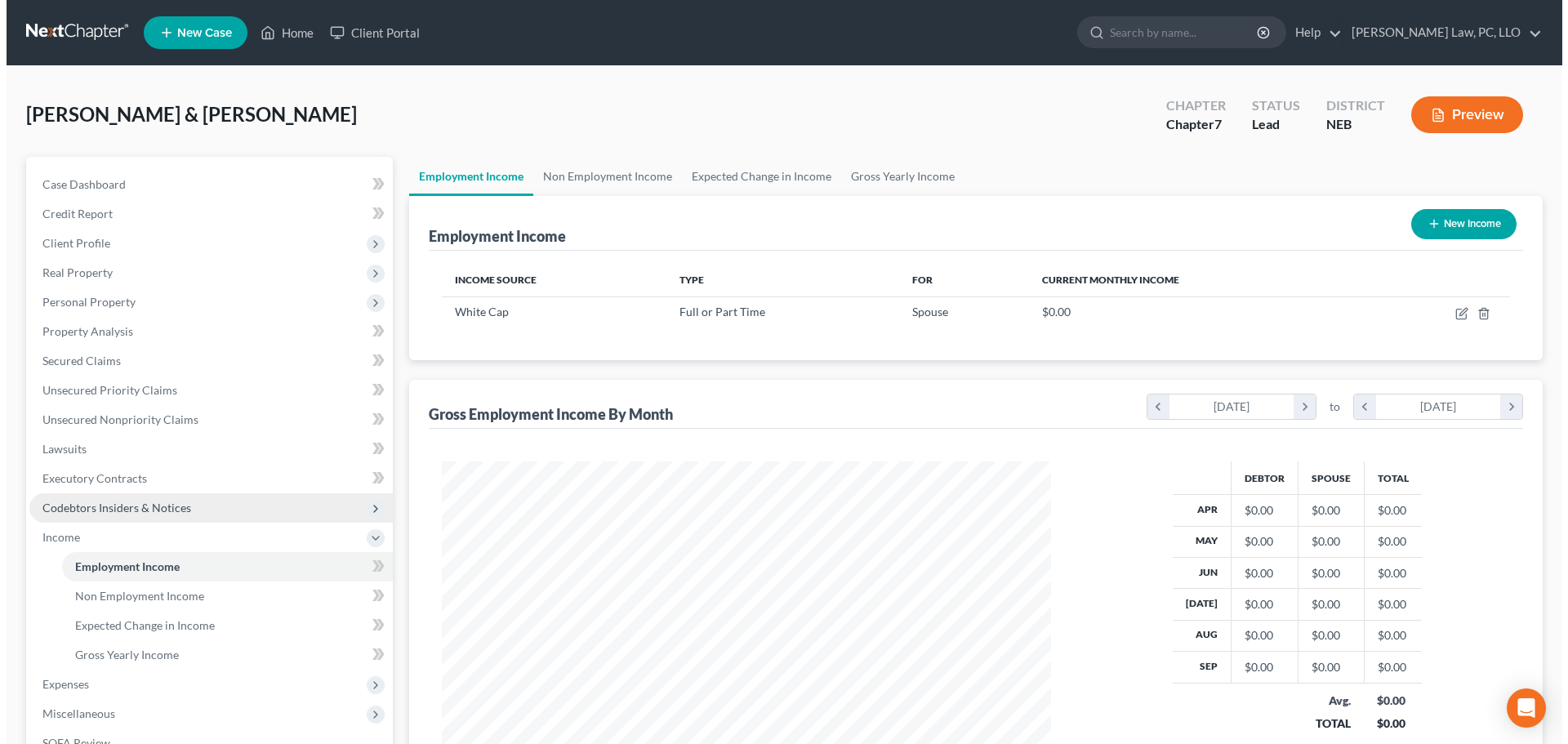
scroll to position [305, 642]
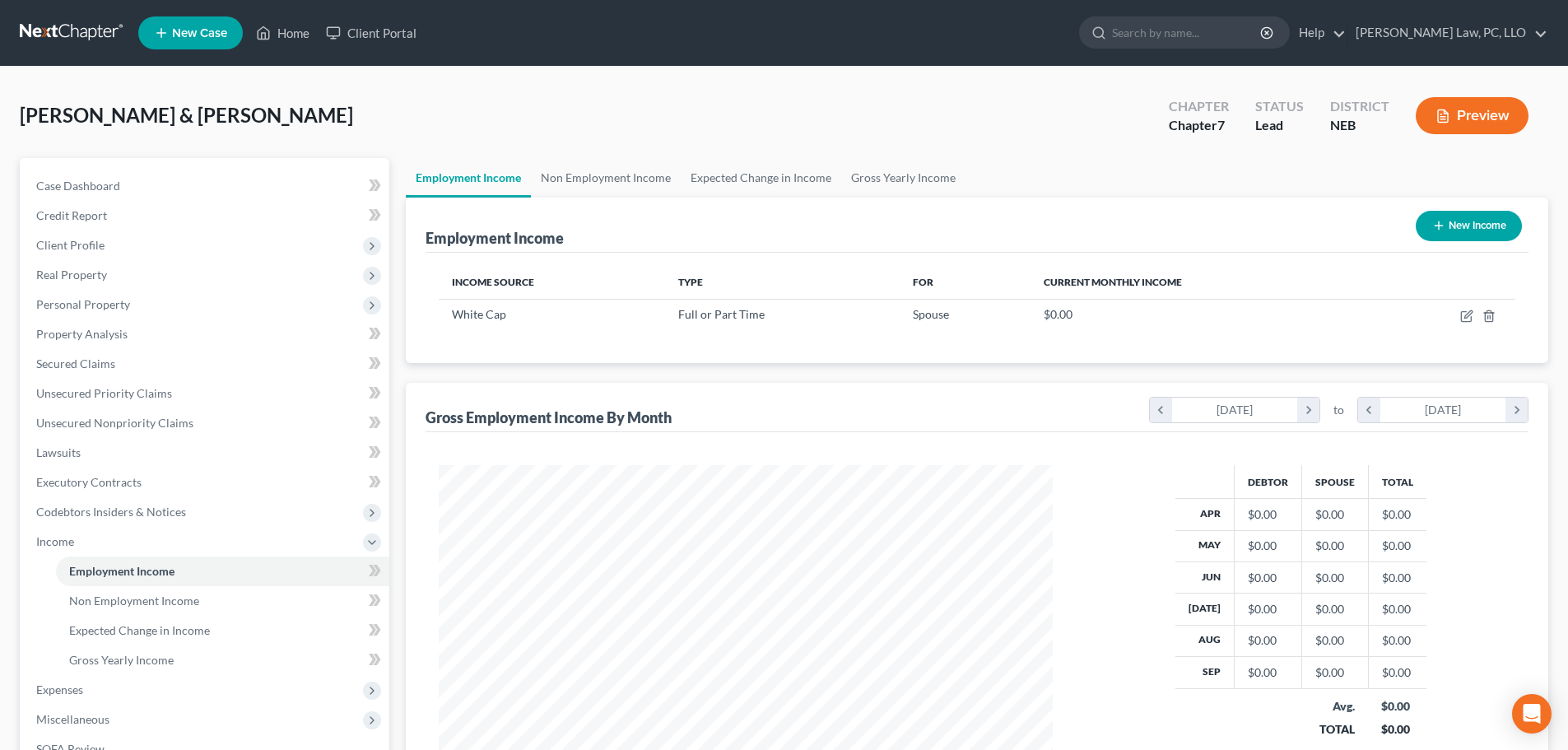
click at [1465, 221] on button "New Income" at bounding box center [1468, 226] width 107 height 30
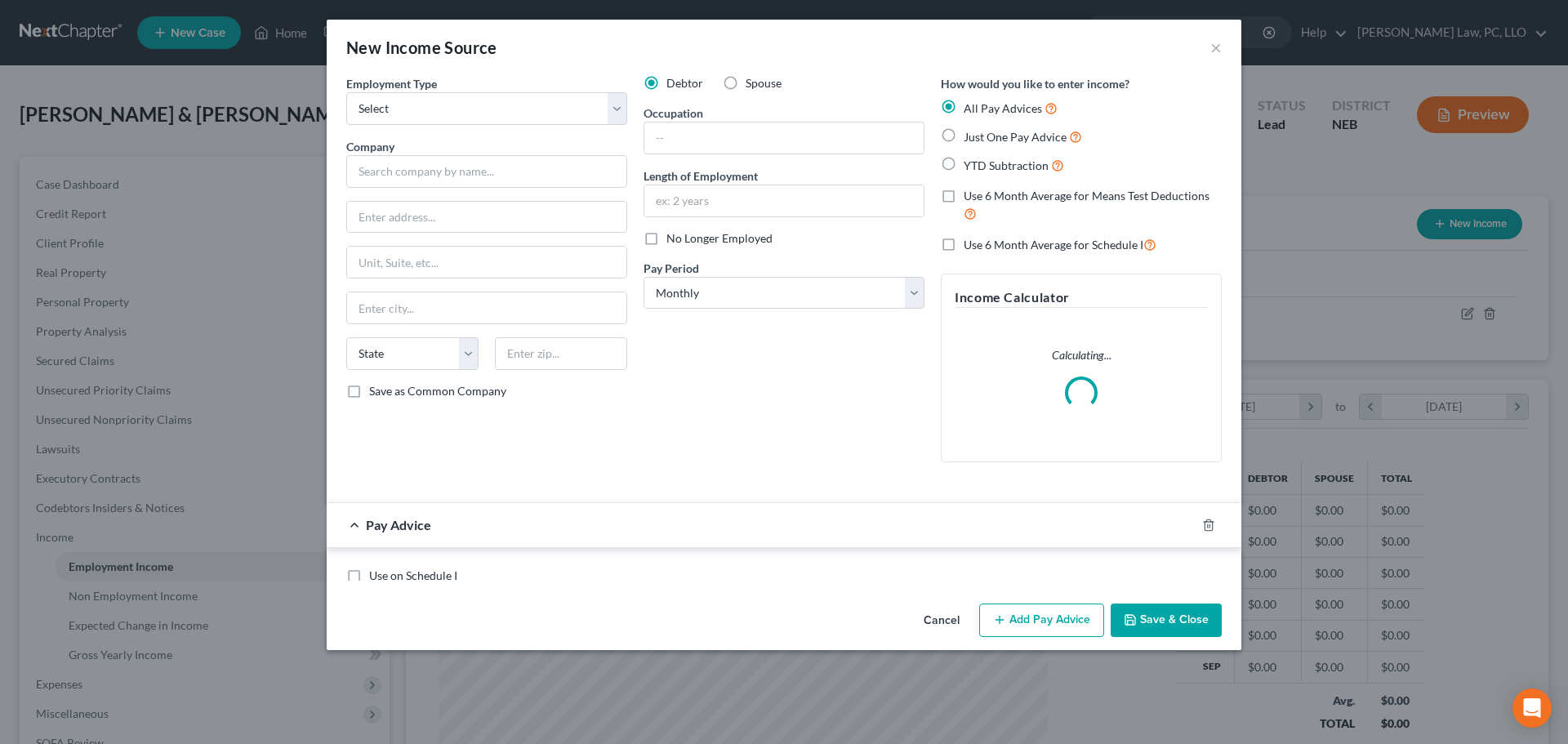
scroll to position [307, 648]
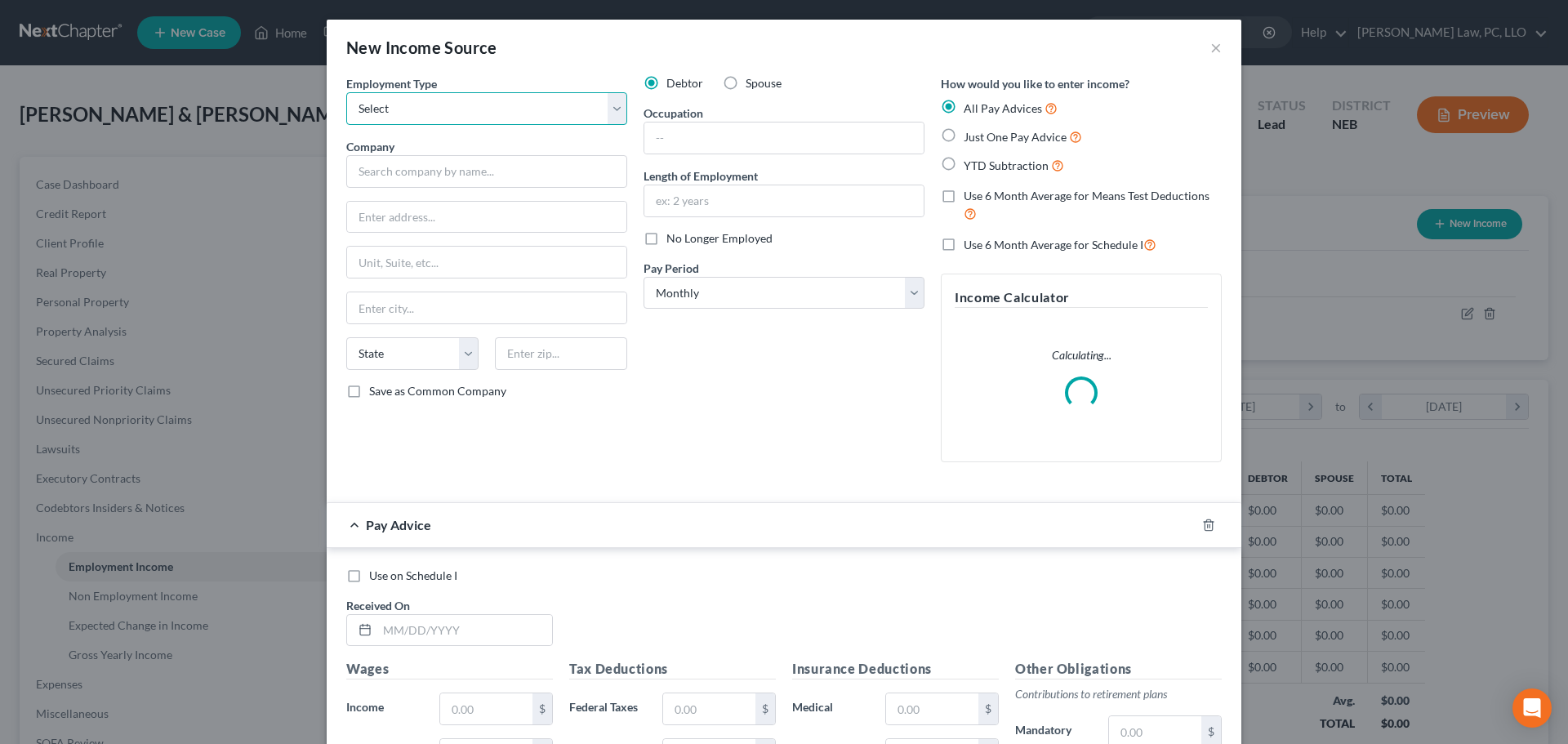
click at [474, 97] on select "Select Full or [DEMOGRAPHIC_DATA] Employment Self Employment" at bounding box center [486, 108] width 280 height 32
click at [346, 92] on select "Select Full or [DEMOGRAPHIC_DATA] Employment Self Employment" at bounding box center [486, 108] width 280 height 32
drag, startPoint x: 532, startPoint y: 177, endPoint x: 534, endPoint y: 186, distance: 9.2
click at [532, 177] on input "text" at bounding box center [486, 171] width 280 height 32
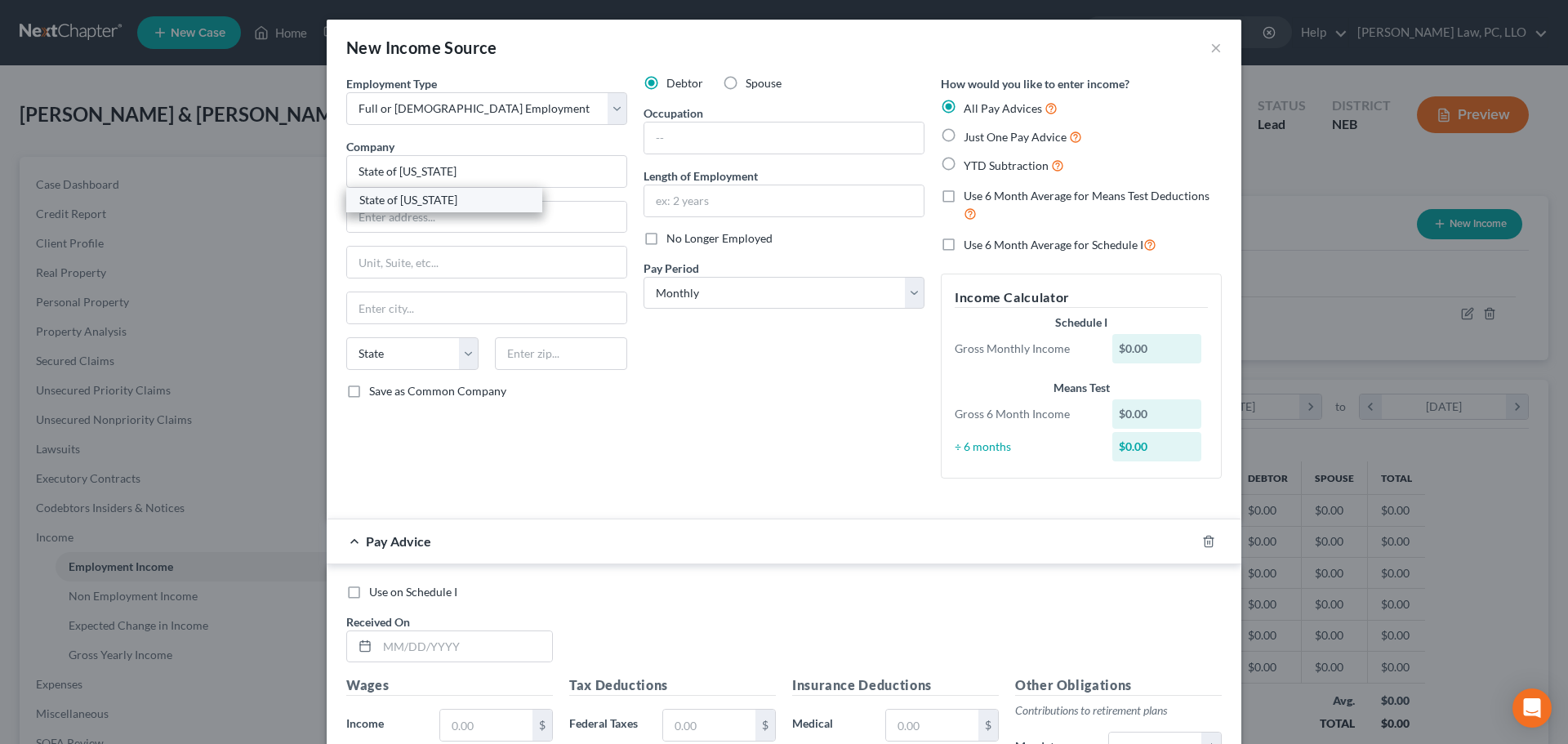
click at [489, 201] on div "State of [US_STATE]" at bounding box center [444, 201] width 170 height 17
click at [690, 203] on input "text" at bounding box center [784, 201] width 280 height 31
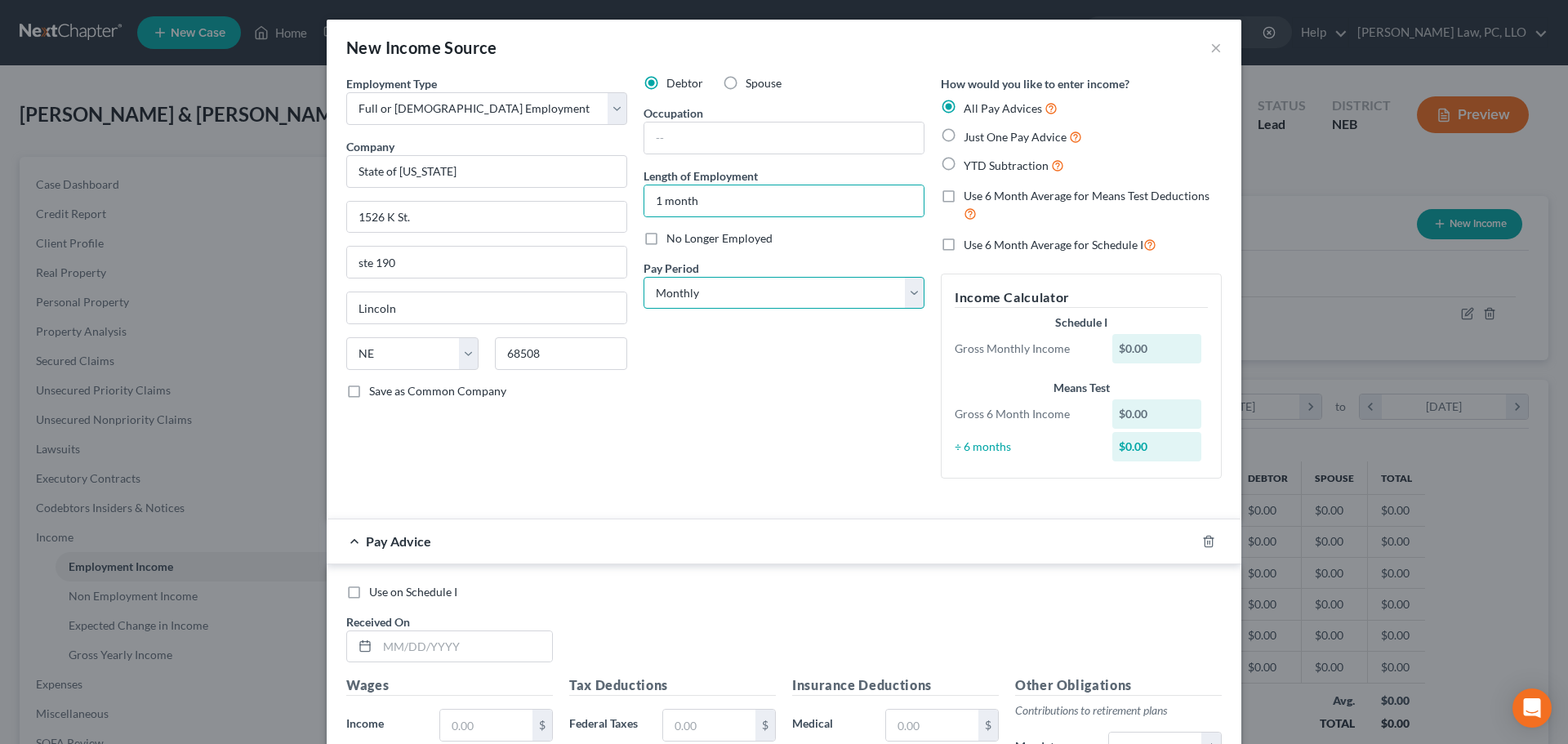
click at [667, 295] on select "Select Monthly Twice Monthly Every Other Week Weekly" at bounding box center [783, 293] width 280 height 32
drag, startPoint x: 667, startPoint y: 436, endPoint x: 668, endPoint y: 423, distance: 13.0
click at [667, 436] on div "Debtor Spouse Occupation Length of Employment 1 month No Longer Employed Pay Pe…" at bounding box center [783, 283] width 297 height 416
click at [732, 241] on span "No Longer Employed" at bounding box center [720, 238] width 107 height 14
click at [683, 241] on input "No Longer Employed" at bounding box center [677, 236] width 11 height 11
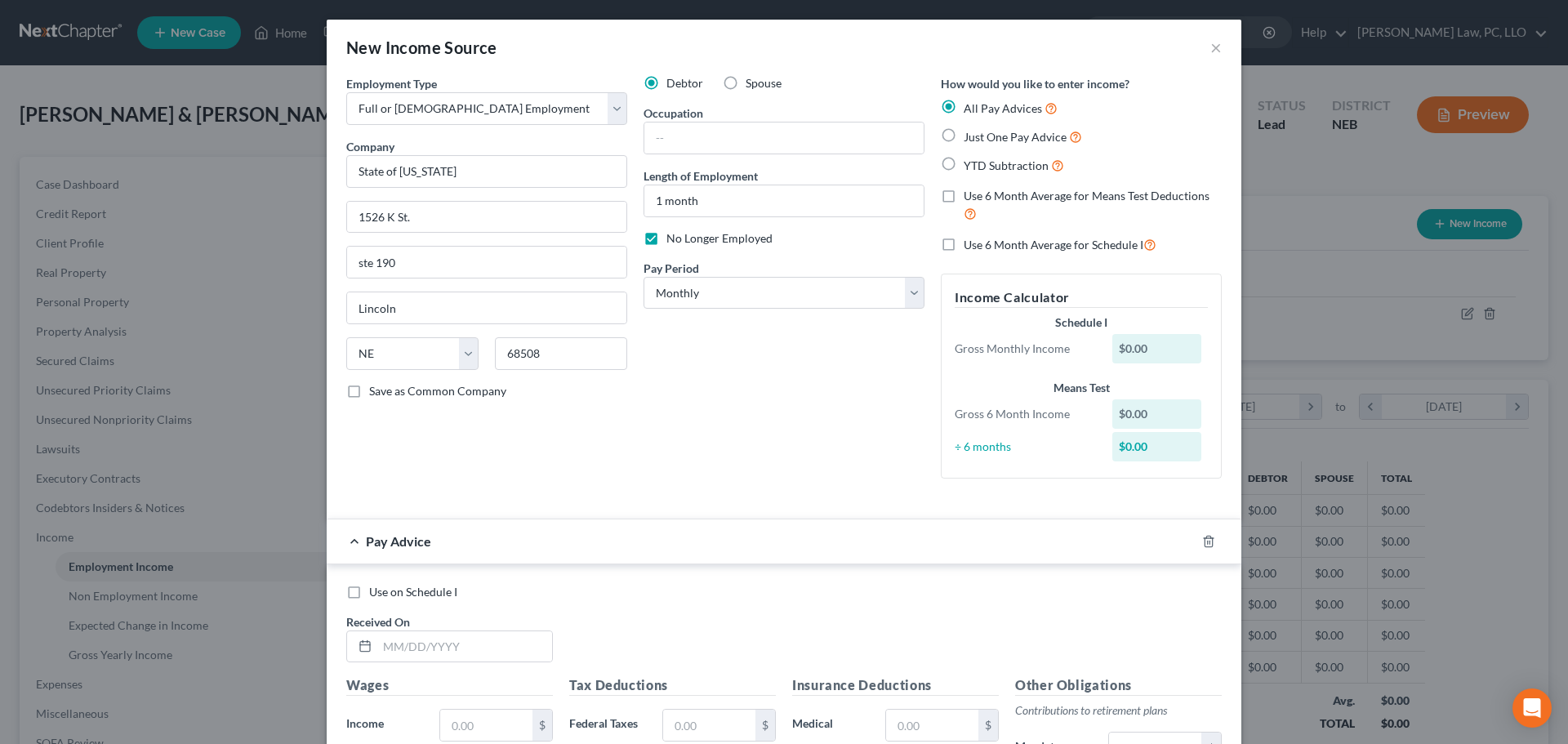
click at [977, 165] on span "YTD Subtraction" at bounding box center [1006, 165] width 85 height 14
click at [977, 165] on input "YTD Subtraction" at bounding box center [975, 161] width 11 height 11
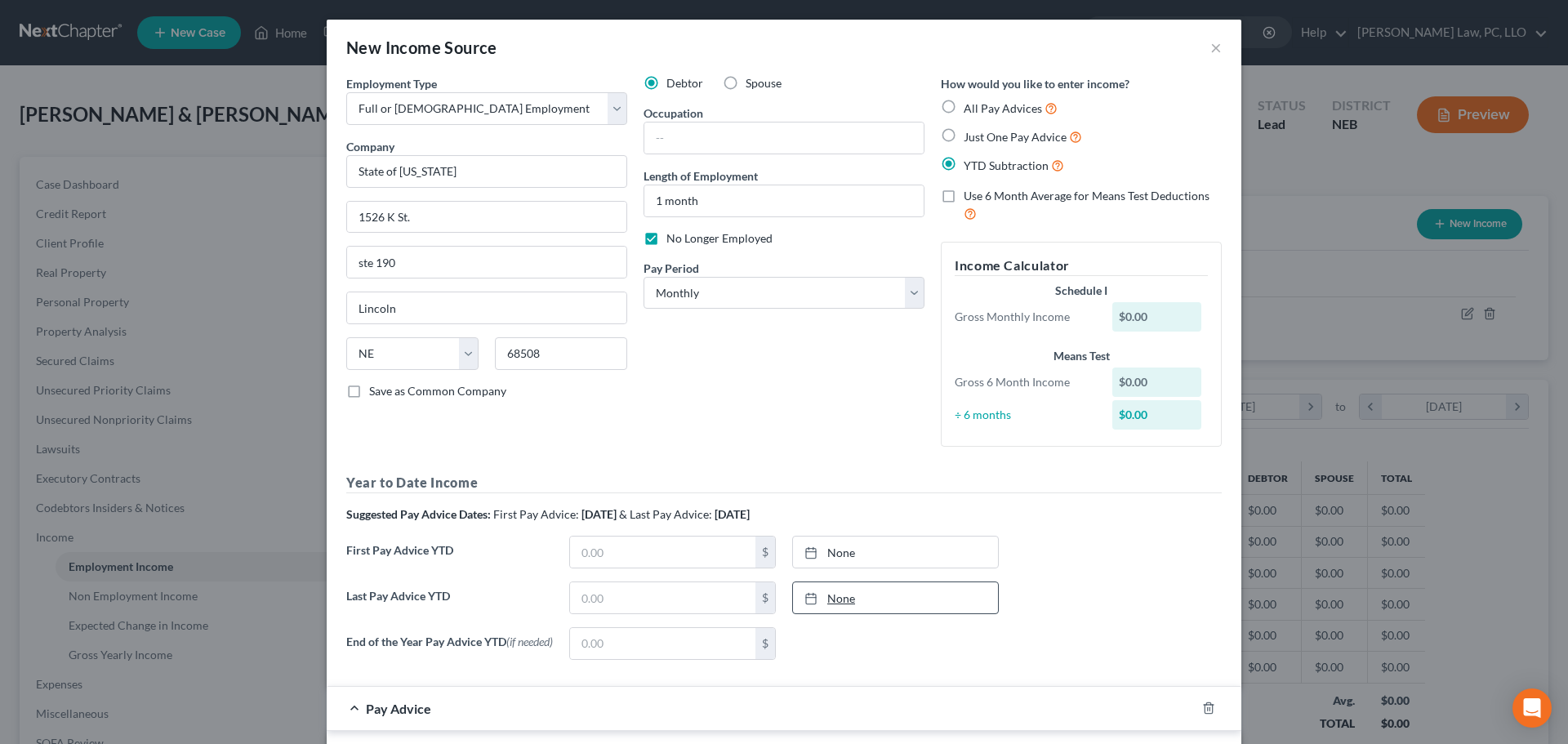
click at [876, 594] on link "None" at bounding box center [896, 597] width 205 height 31
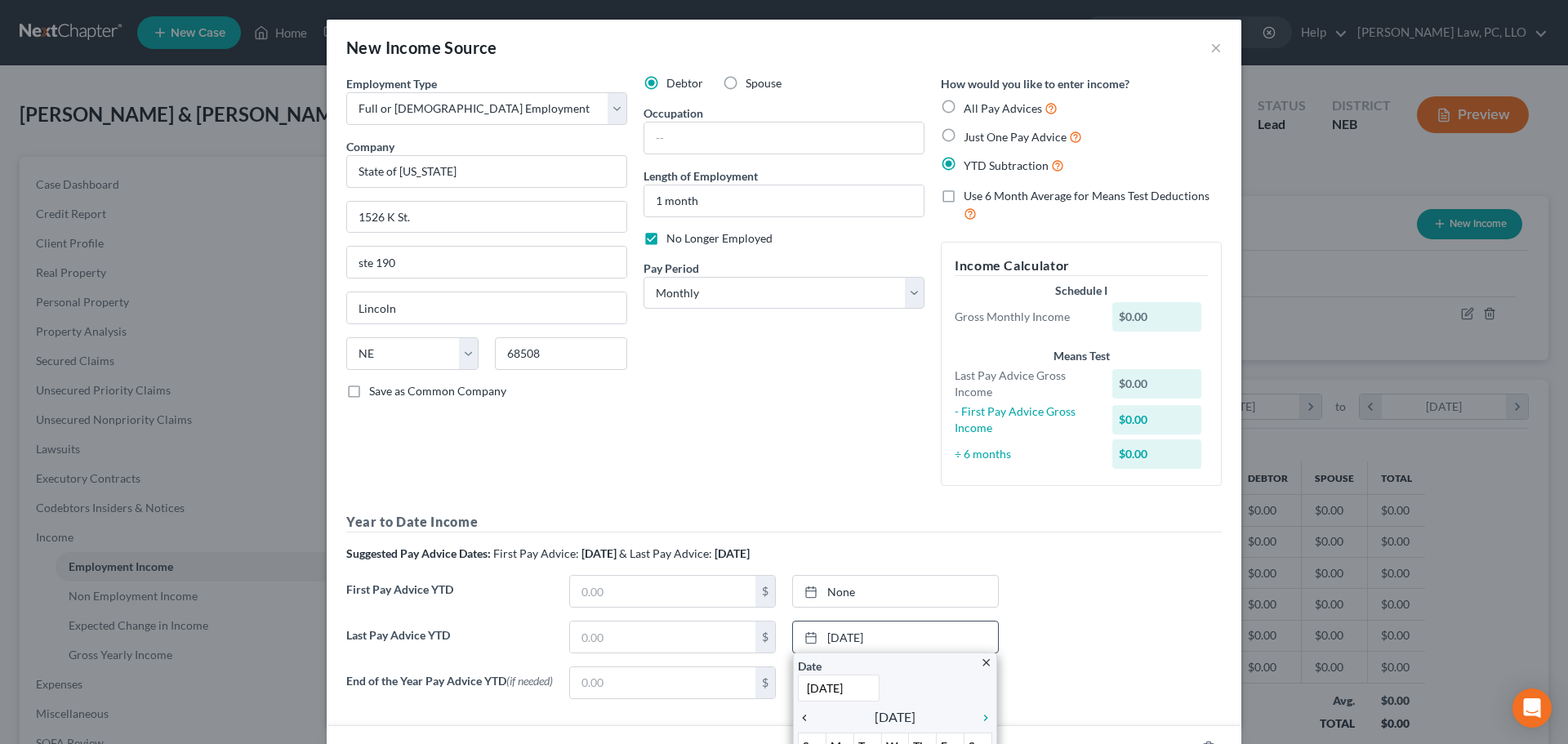
click at [798, 683] on input "[DATE]" at bounding box center [838, 687] width 82 height 27
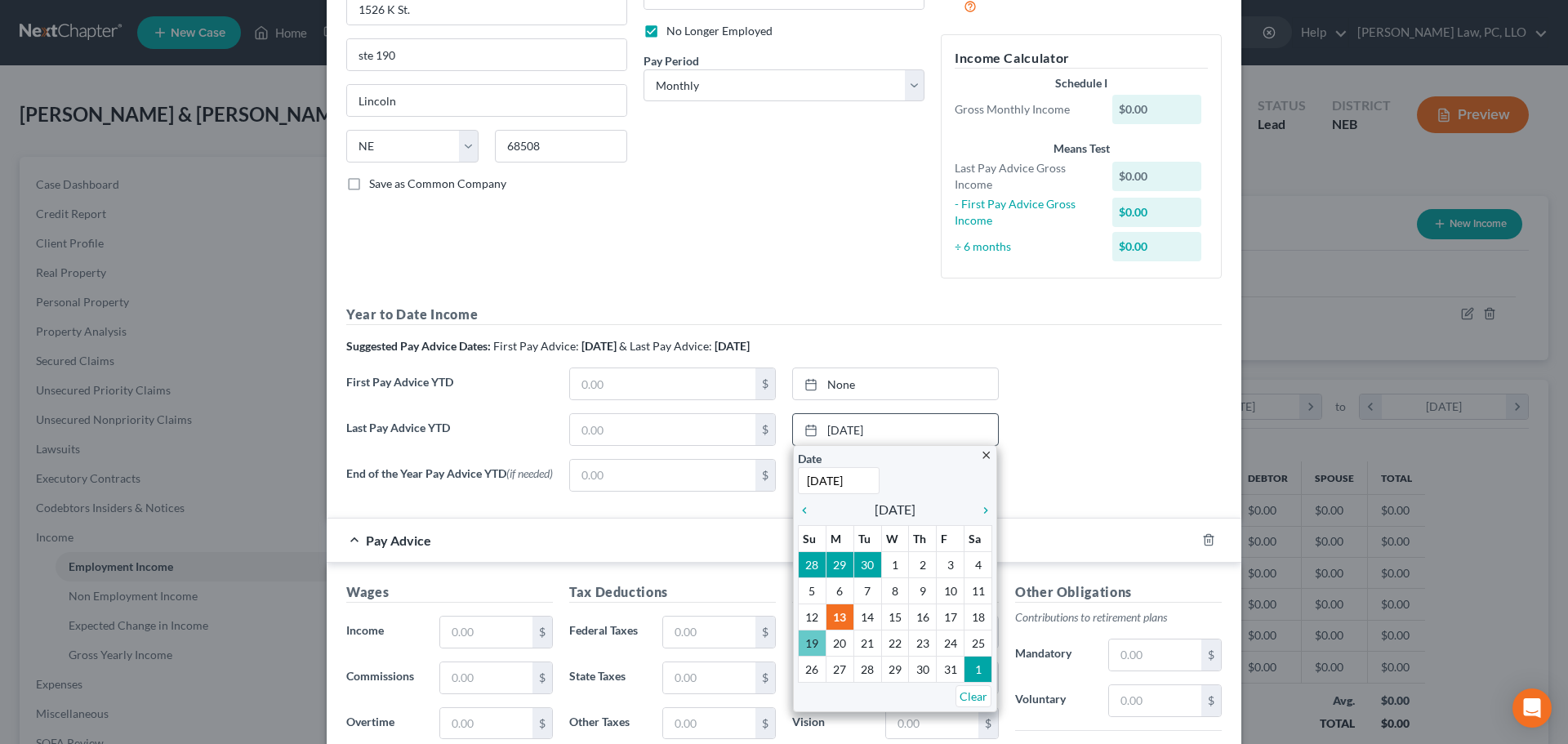
scroll to position [245, 0]
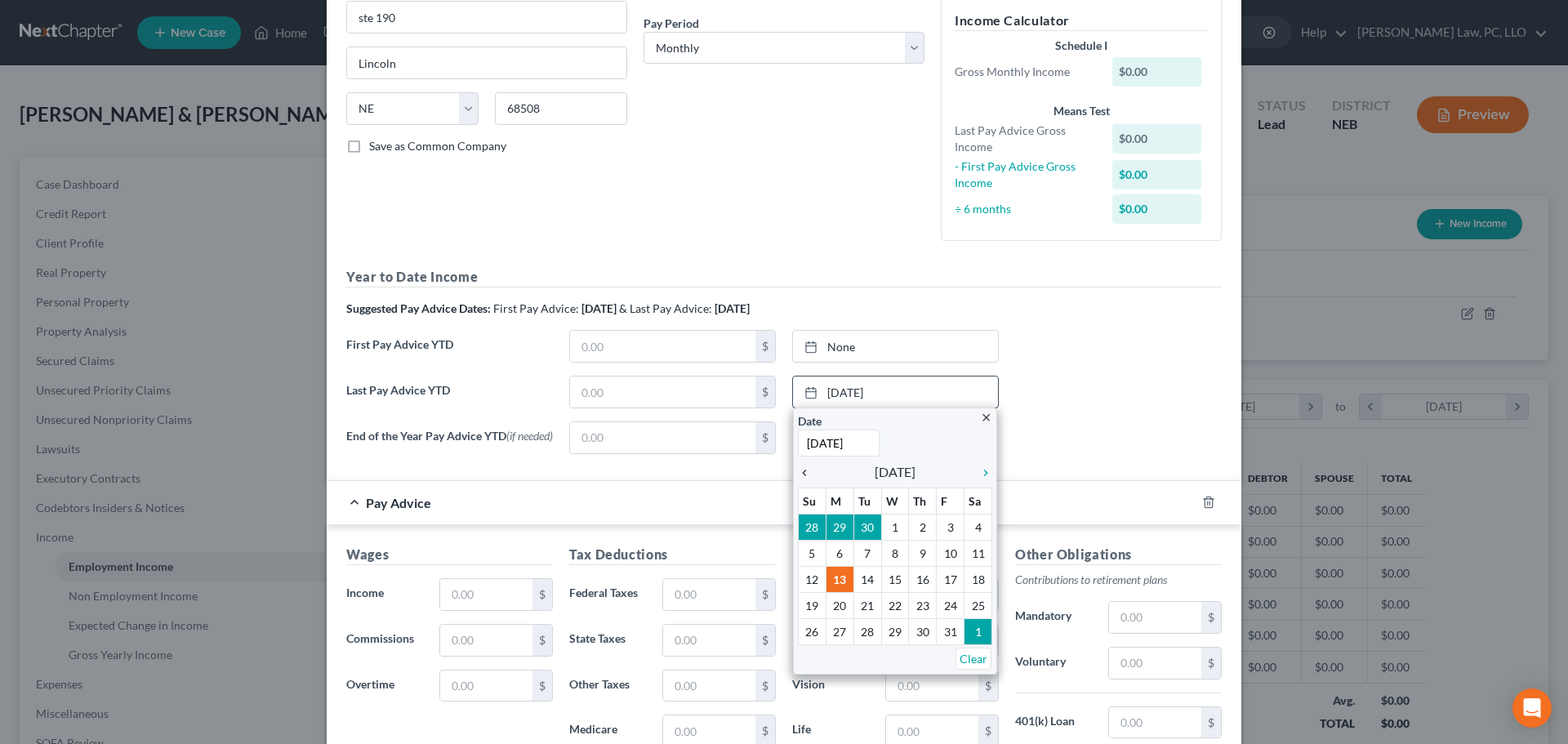
click at [797, 476] on icon "chevron_left" at bounding box center [808, 473] width 22 height 13
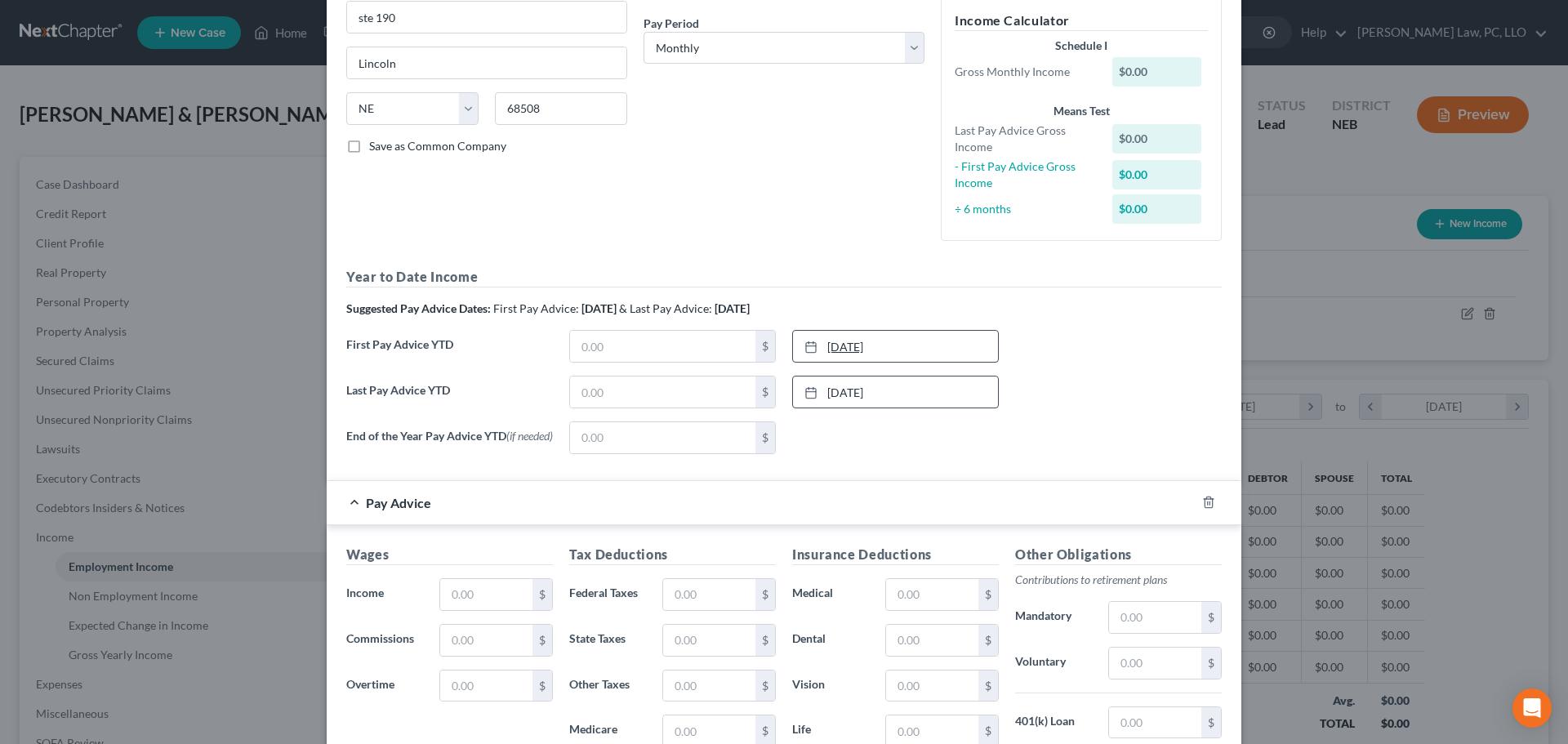
click at [877, 355] on link "[DATE]" at bounding box center [896, 345] width 205 height 31
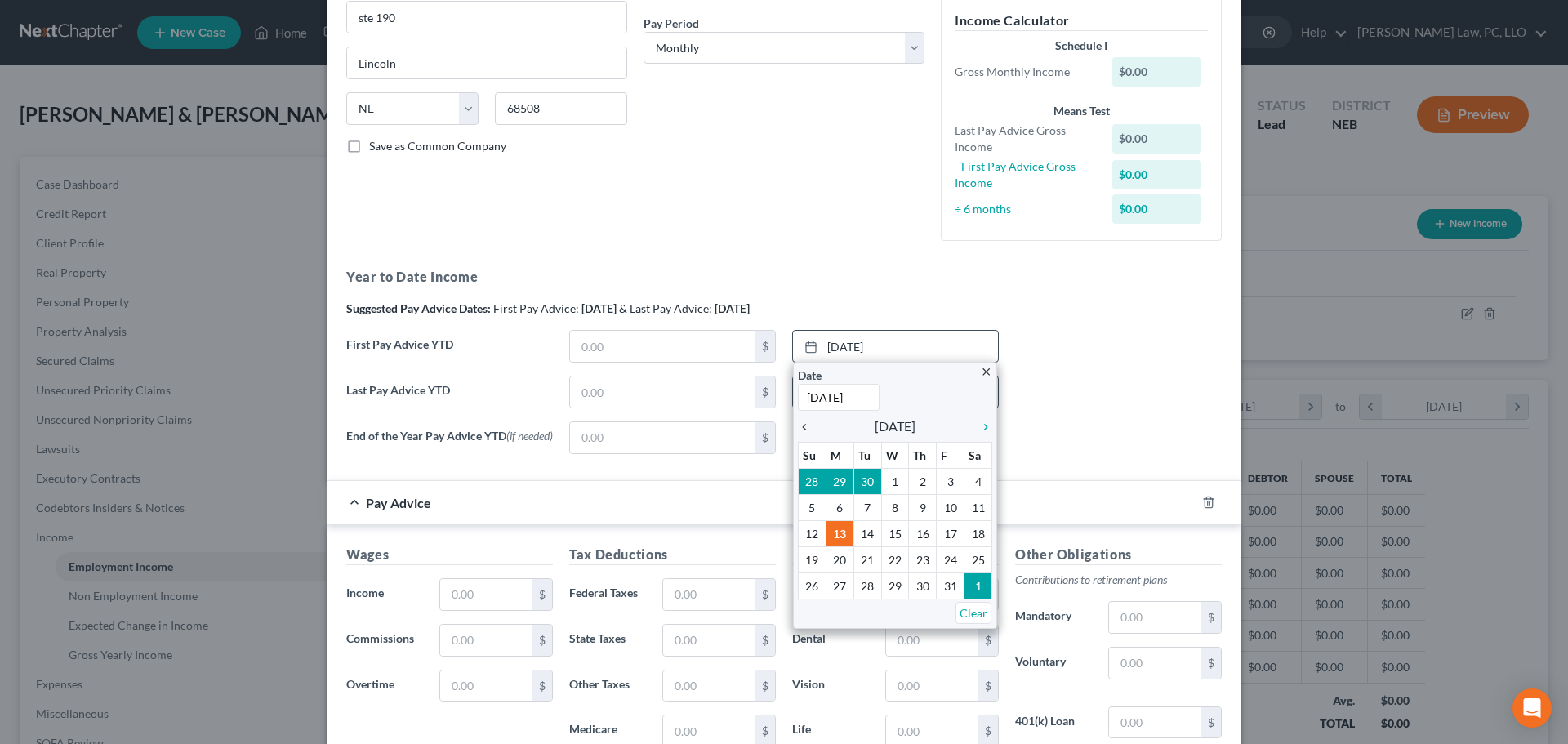
click at [799, 429] on icon "chevron_left" at bounding box center [808, 427] width 22 height 13
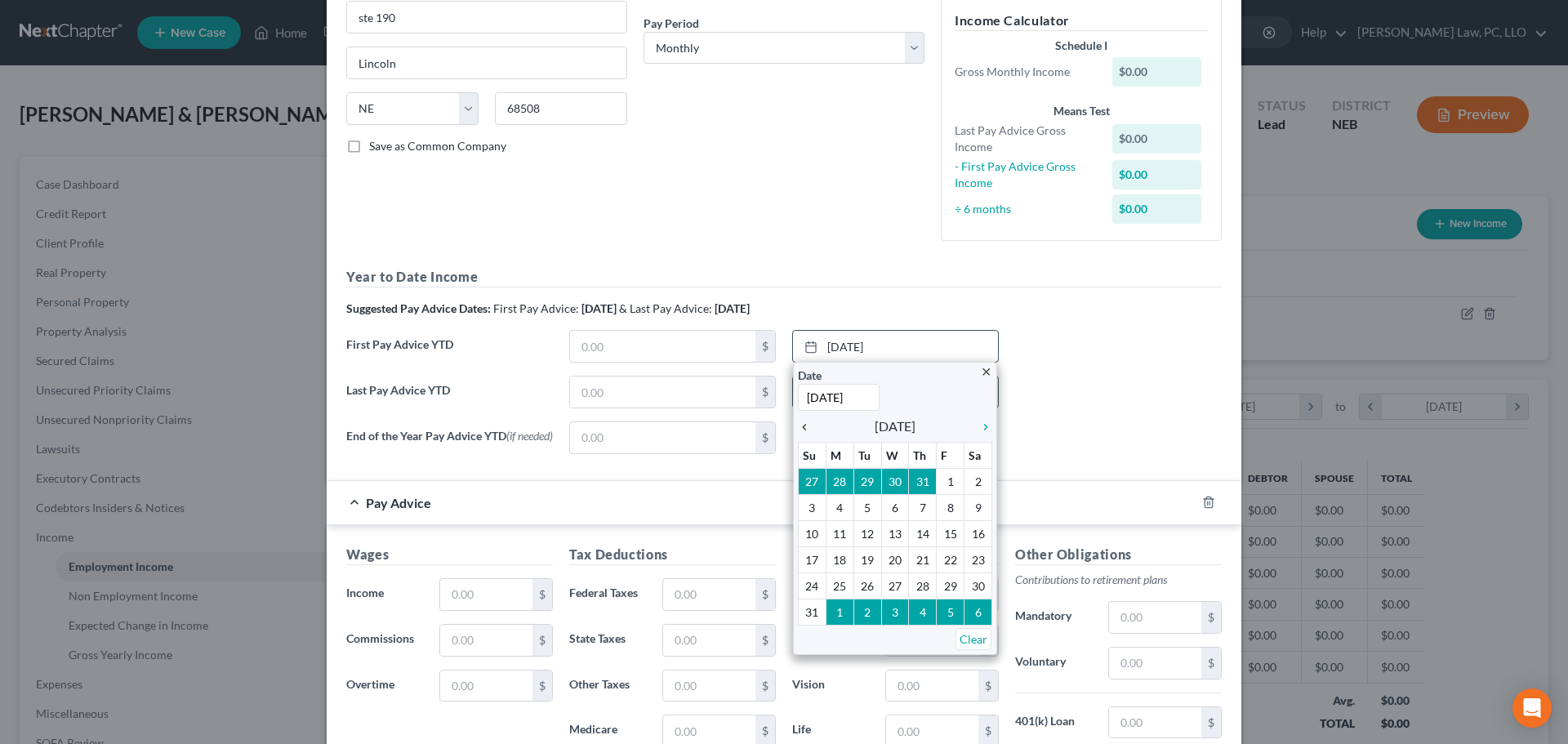
click at [800, 429] on icon "chevron_left" at bounding box center [808, 427] width 22 height 13
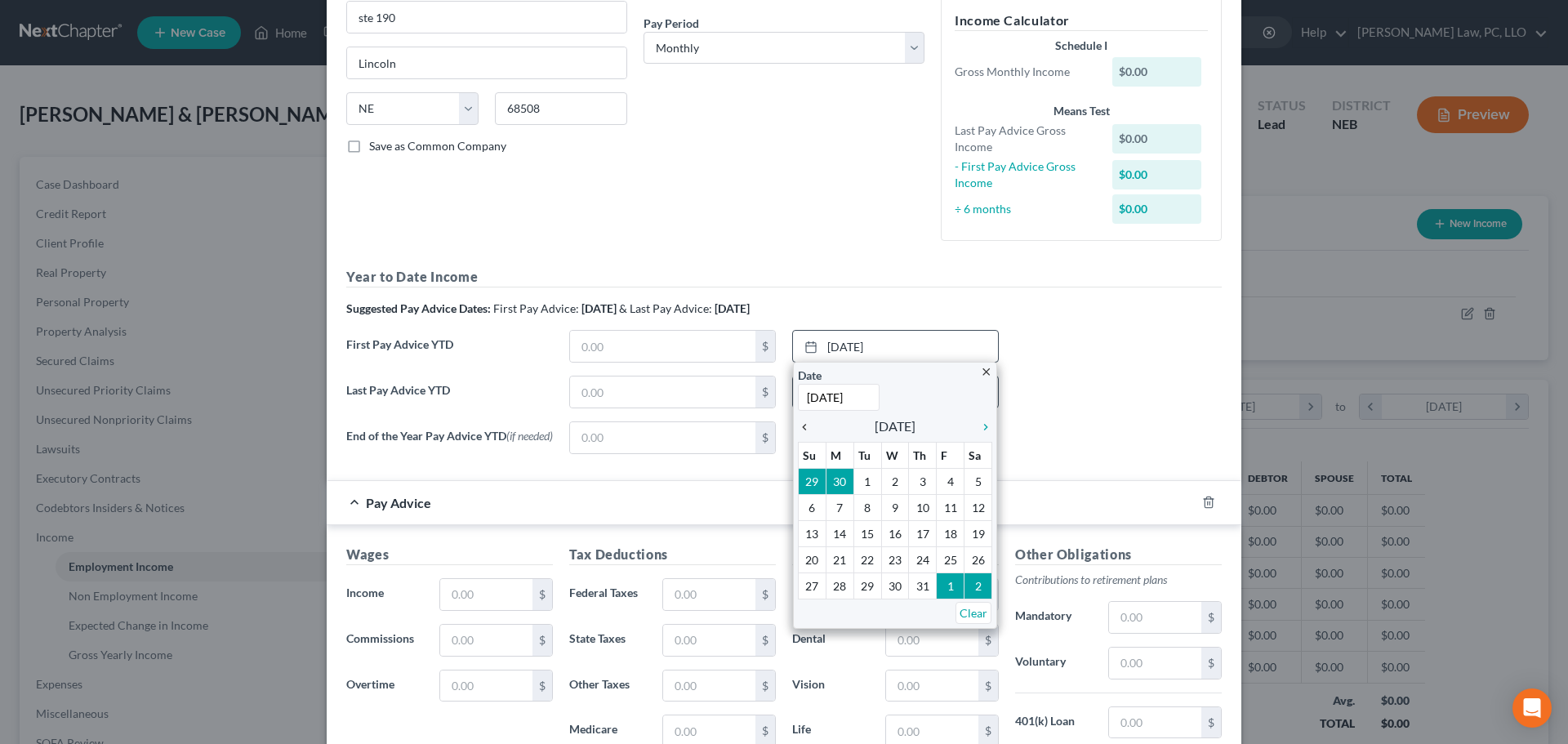
click at [800, 429] on icon "chevron_left" at bounding box center [808, 427] width 22 height 13
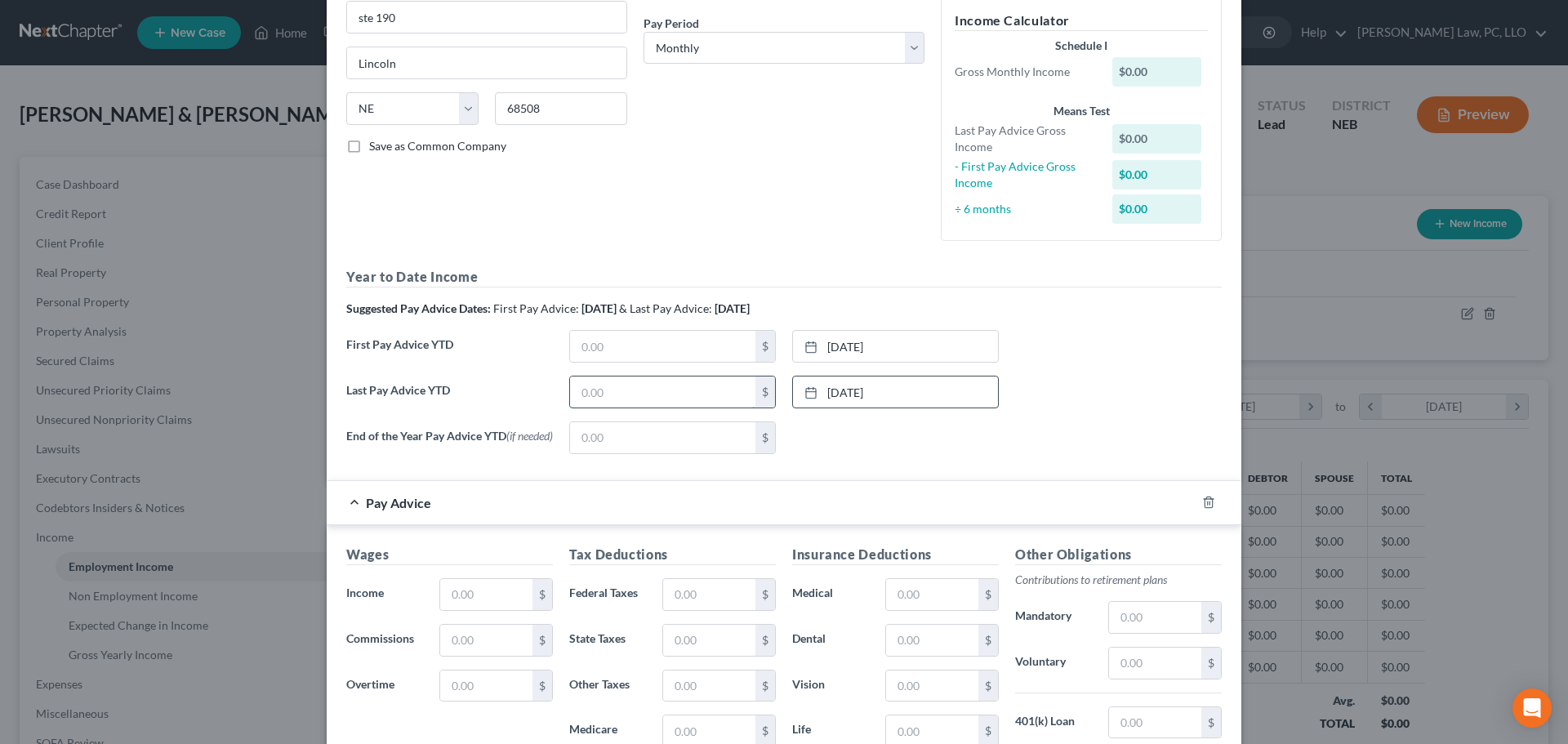
click at [701, 398] on input "text" at bounding box center [662, 391] width 186 height 31
click at [656, 355] on input "text" at bounding box center [662, 345] width 186 height 31
click at [1032, 370] on div "First Pay Advice YTD 0.00 $ [DATE] close Date [DATE] Time 12:00 AM chevron_left…" at bounding box center [783, 352] width 891 height 46
click at [1202, 505] on icon "button" at bounding box center [1208, 502] width 13 height 13
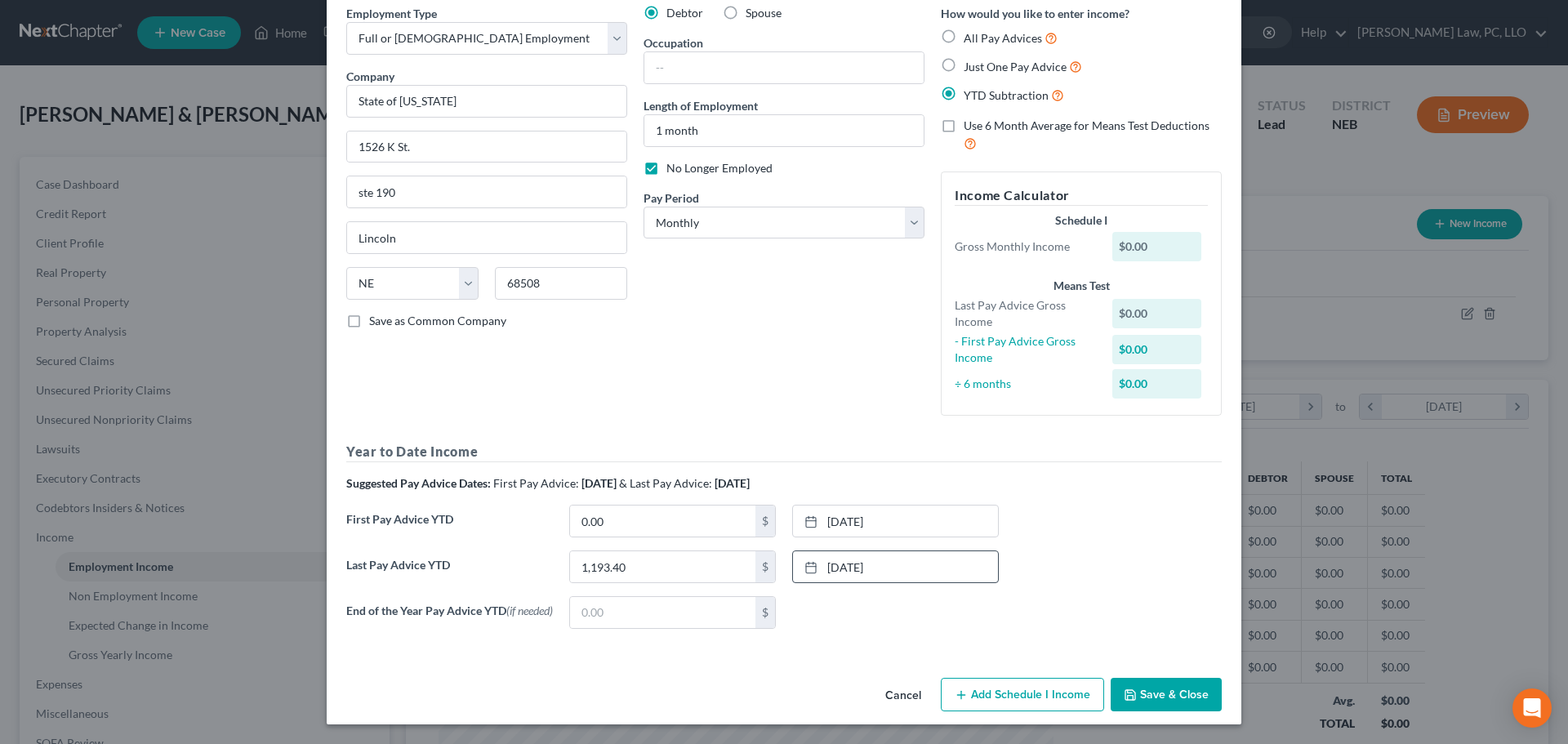
scroll to position [74, 0]
click at [1073, 526] on div "First Pay Advice YTD 0.00 $ [DATE] close Date [DATE] Time 12:00 AM chevron_left…" at bounding box center [783, 527] width 891 height 46
click at [1144, 691] on button "Save & Close" at bounding box center [1165, 694] width 111 height 34
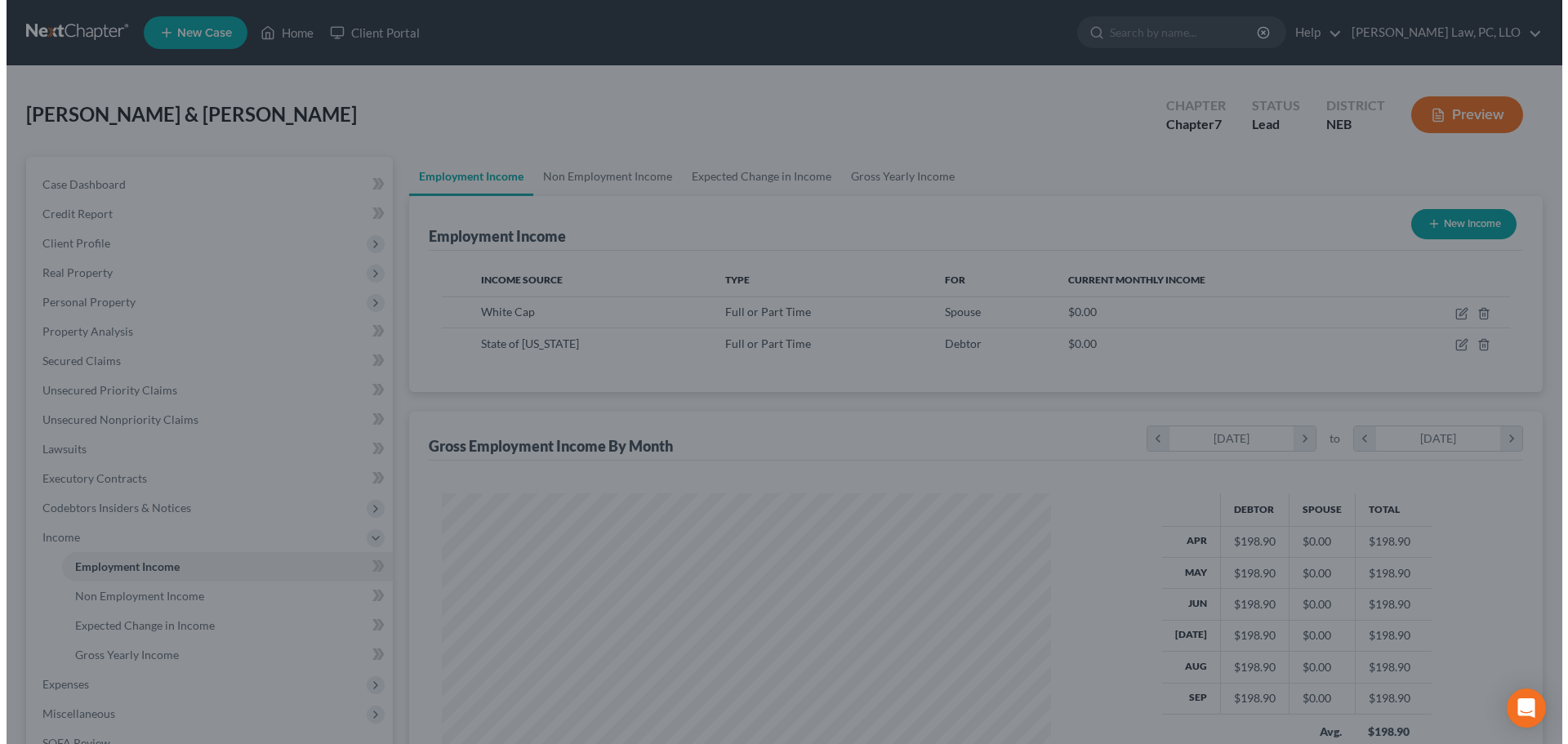
scroll to position [816114, 815833]
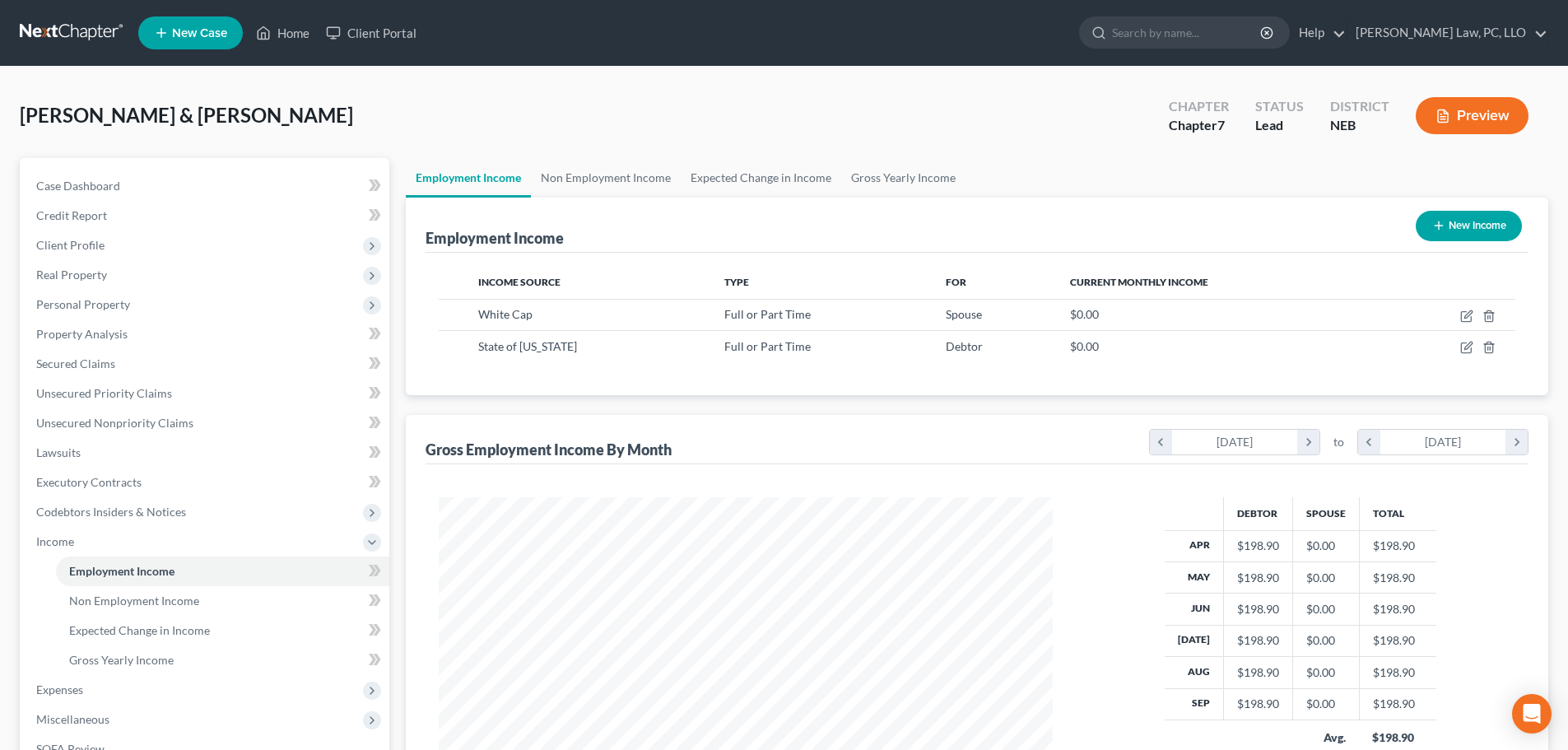
click at [1478, 221] on button "New Income" at bounding box center [1468, 226] width 107 height 30
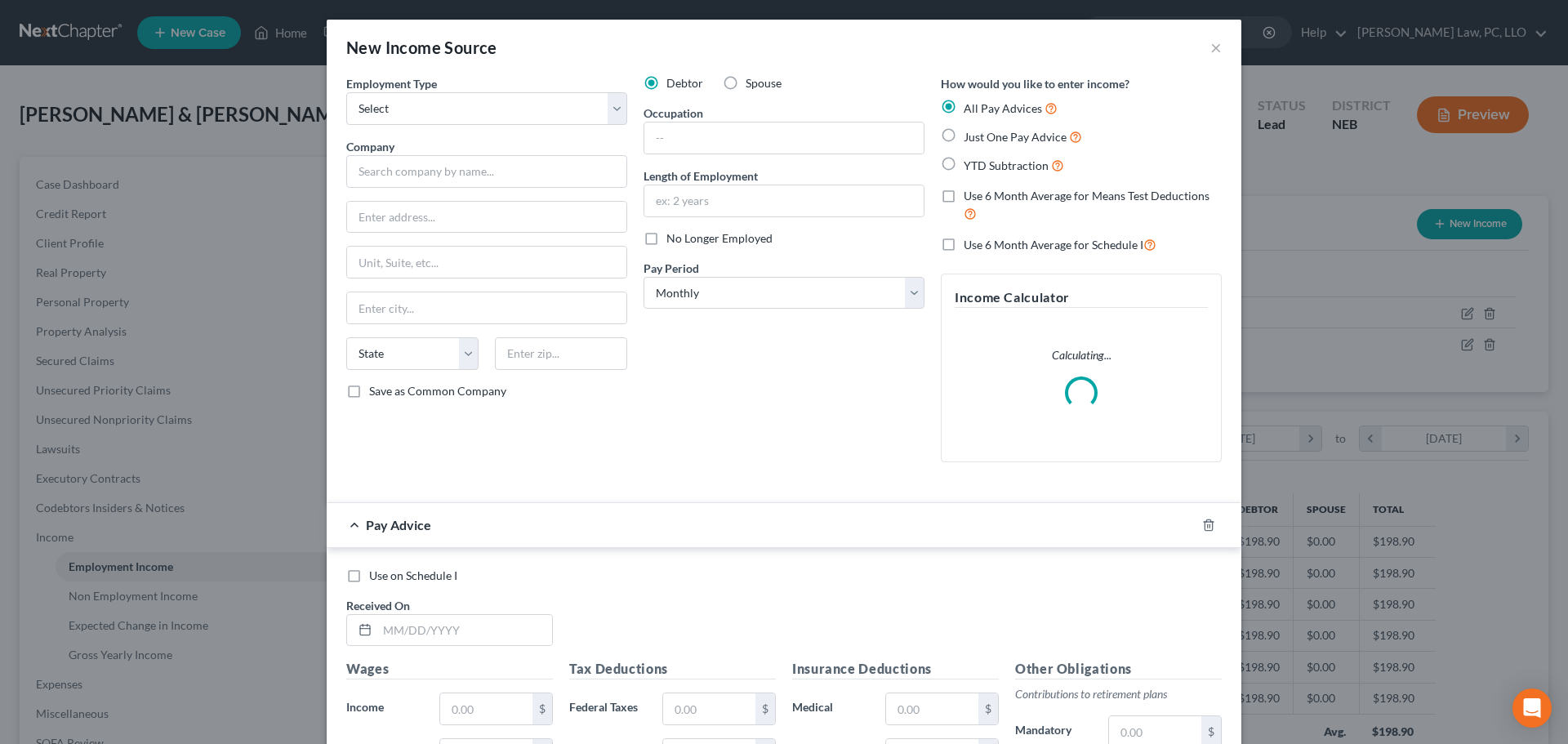
scroll to position [307, 648]
click at [479, 122] on select "Select Full or [DEMOGRAPHIC_DATA] Employment Self Employment" at bounding box center [486, 108] width 280 height 32
click at [346, 92] on select "Select Full or [DEMOGRAPHIC_DATA] Employment Self Employment" at bounding box center [486, 108] width 280 height 32
click at [436, 182] on input "text" at bounding box center [486, 171] width 280 height 32
drag, startPoint x: 746, startPoint y: 77, endPoint x: 713, endPoint y: 98, distance: 39.1
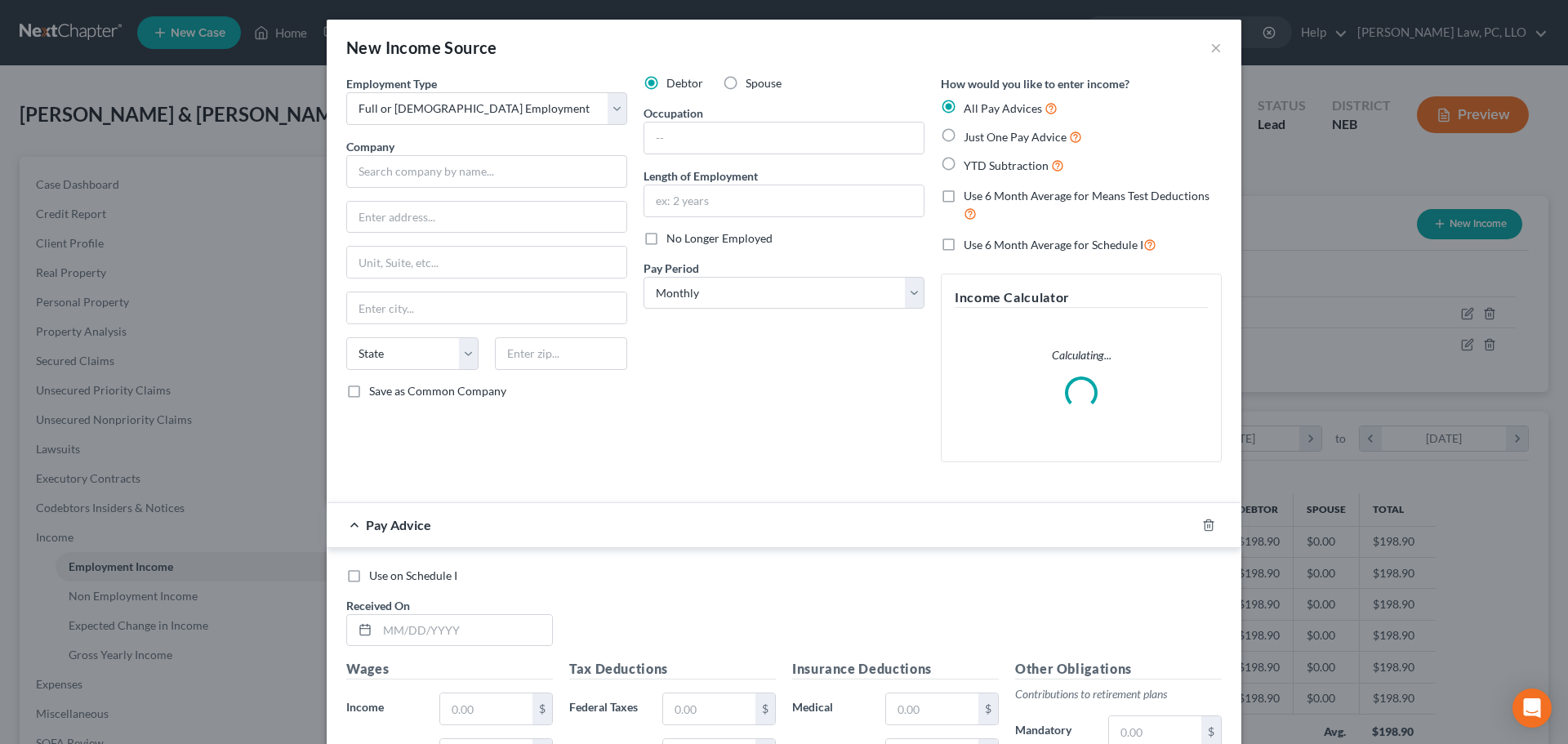
click at [746, 77] on span "Spouse" at bounding box center [763, 82] width 36 height 14
click at [752, 77] on input "Spouse" at bounding box center [757, 80] width 11 height 11
click at [509, 177] on input "text" at bounding box center [486, 171] width 280 height 32
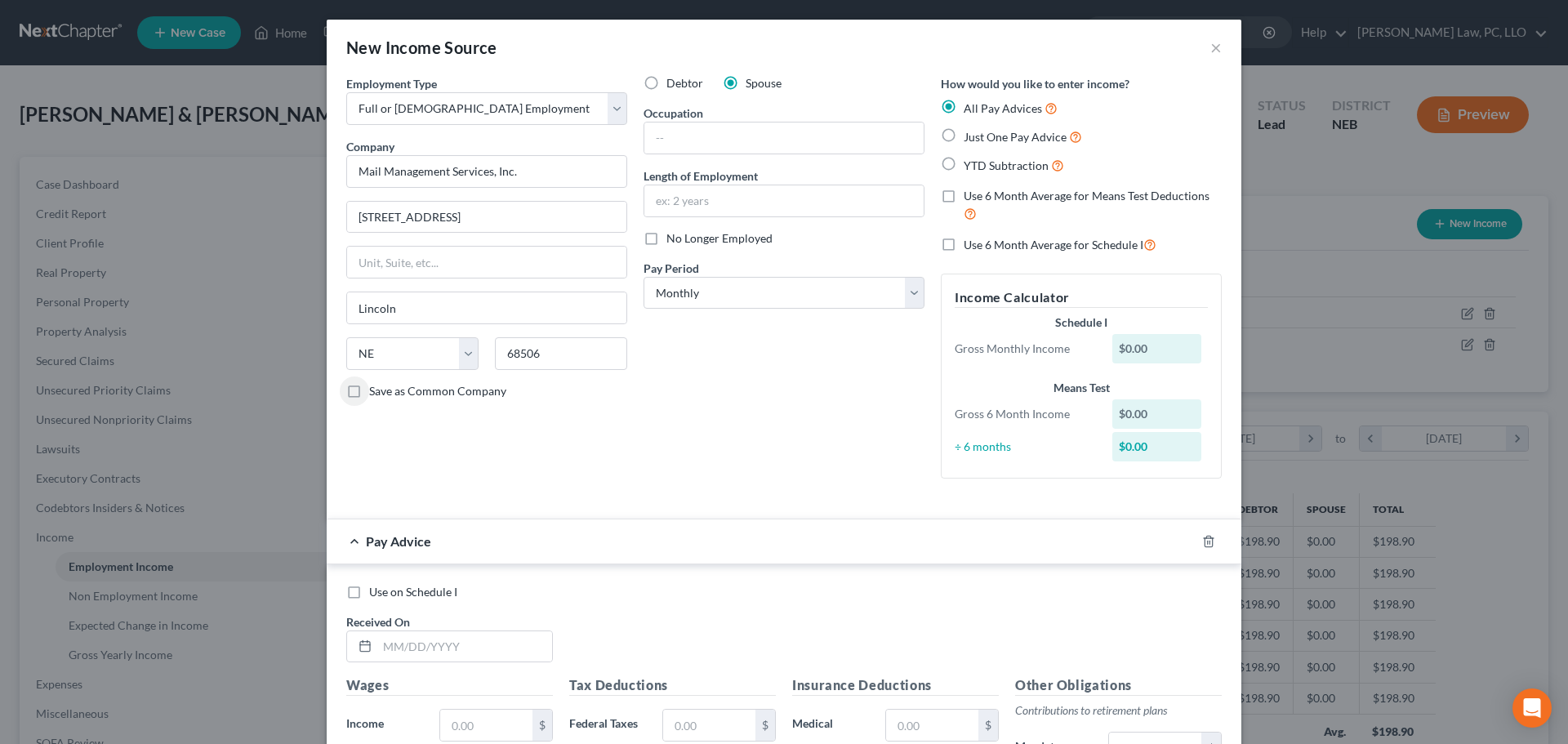
click at [692, 241] on span "No Longer Employed" at bounding box center [720, 238] width 107 height 14
click at [683, 241] on input "No Longer Employed" at bounding box center [677, 236] width 11 height 11
click at [964, 162] on label "YTD Subtraction" at bounding box center [1014, 165] width 101 height 19
click at [970, 162] on input "YTD Subtraction" at bounding box center [975, 161] width 11 height 11
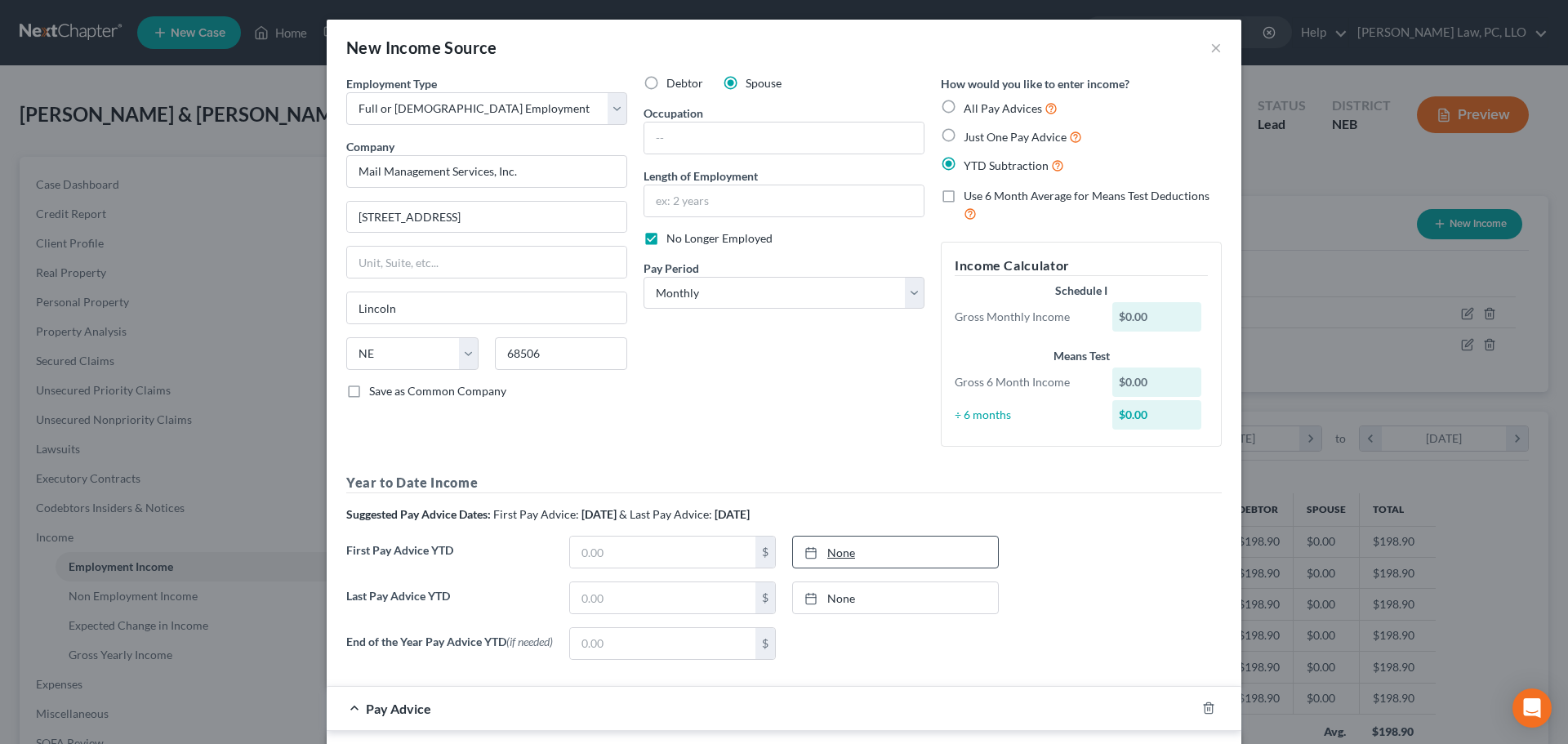
click at [886, 552] on link "None" at bounding box center [896, 552] width 205 height 31
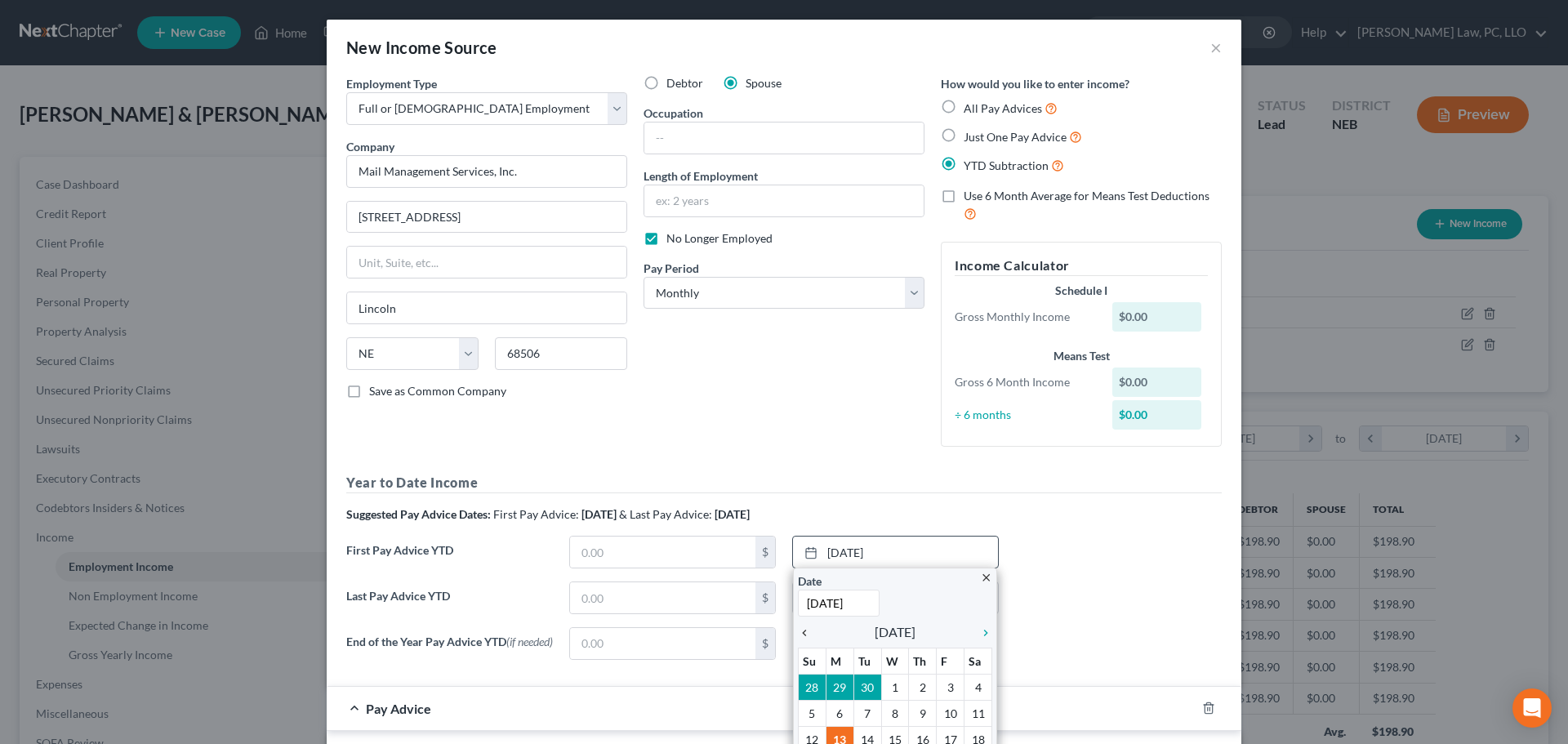
click at [801, 632] on icon "chevron_left" at bounding box center [808, 632] width 22 height 13
click at [799, 632] on icon "chevron_left" at bounding box center [808, 632] width 22 height 13
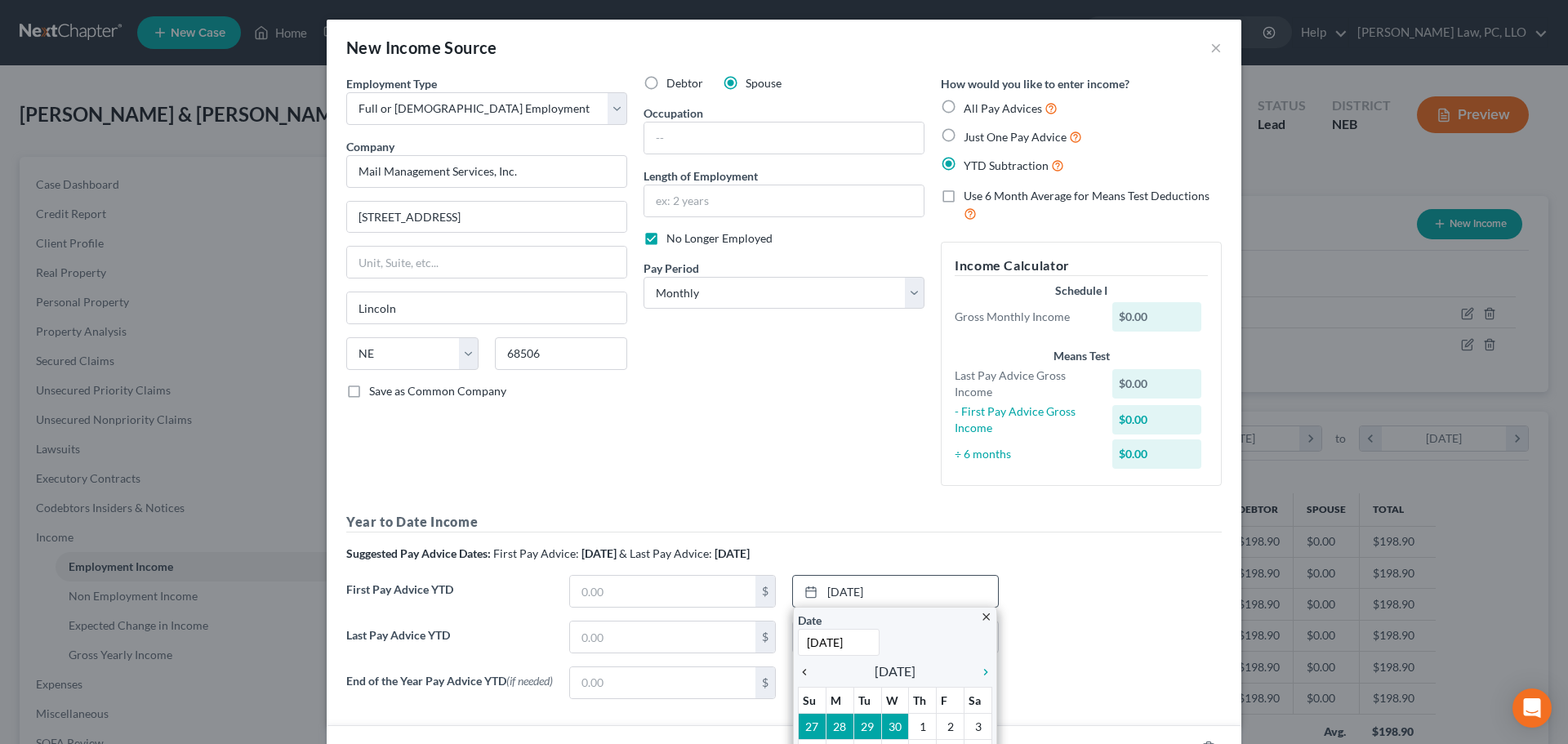
click at [799, 673] on icon "chevron_left" at bounding box center [808, 672] width 22 height 13
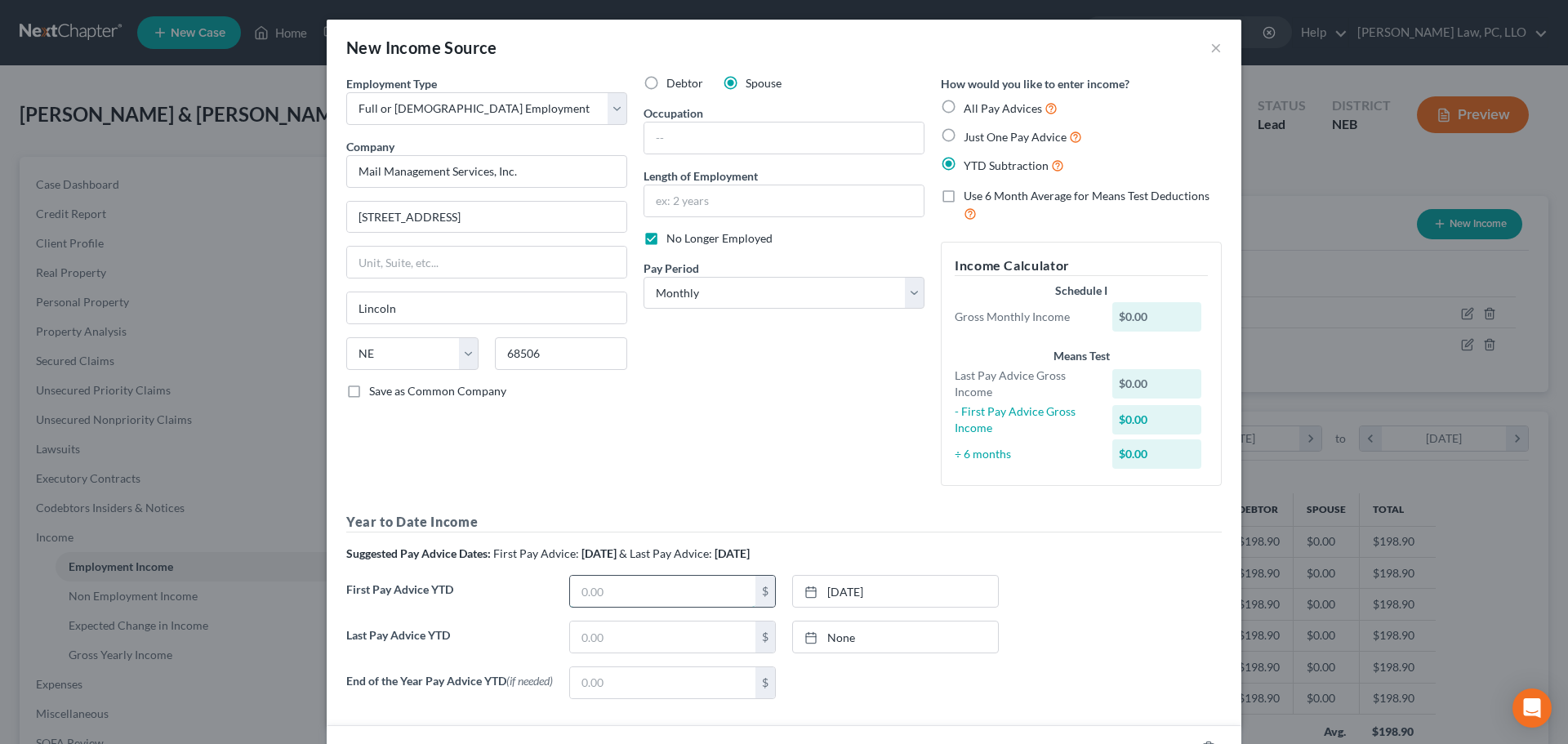
click at [707, 591] on input "text" at bounding box center [662, 591] width 186 height 31
click at [877, 634] on link "None" at bounding box center [896, 637] width 205 height 31
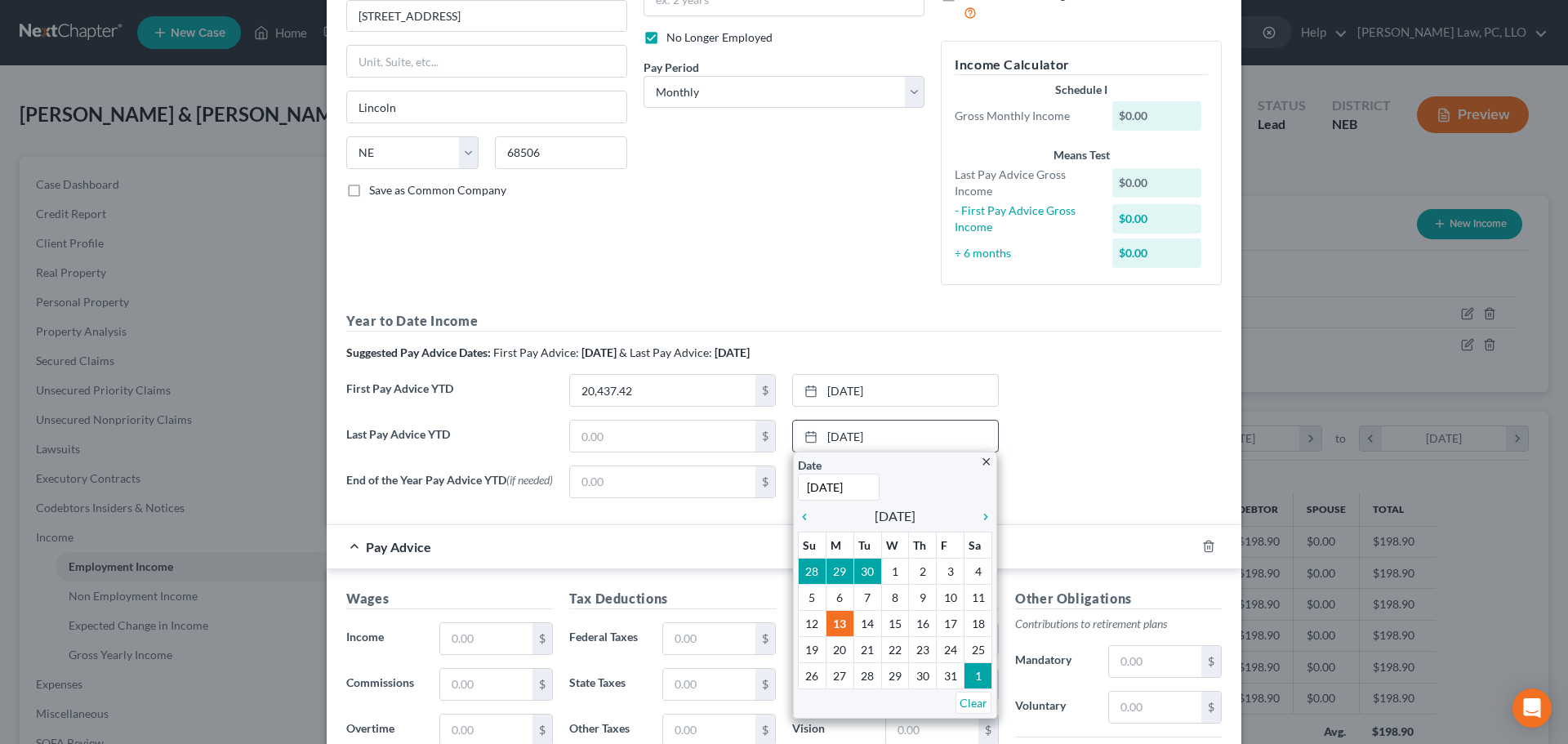
scroll to position [245, 0]
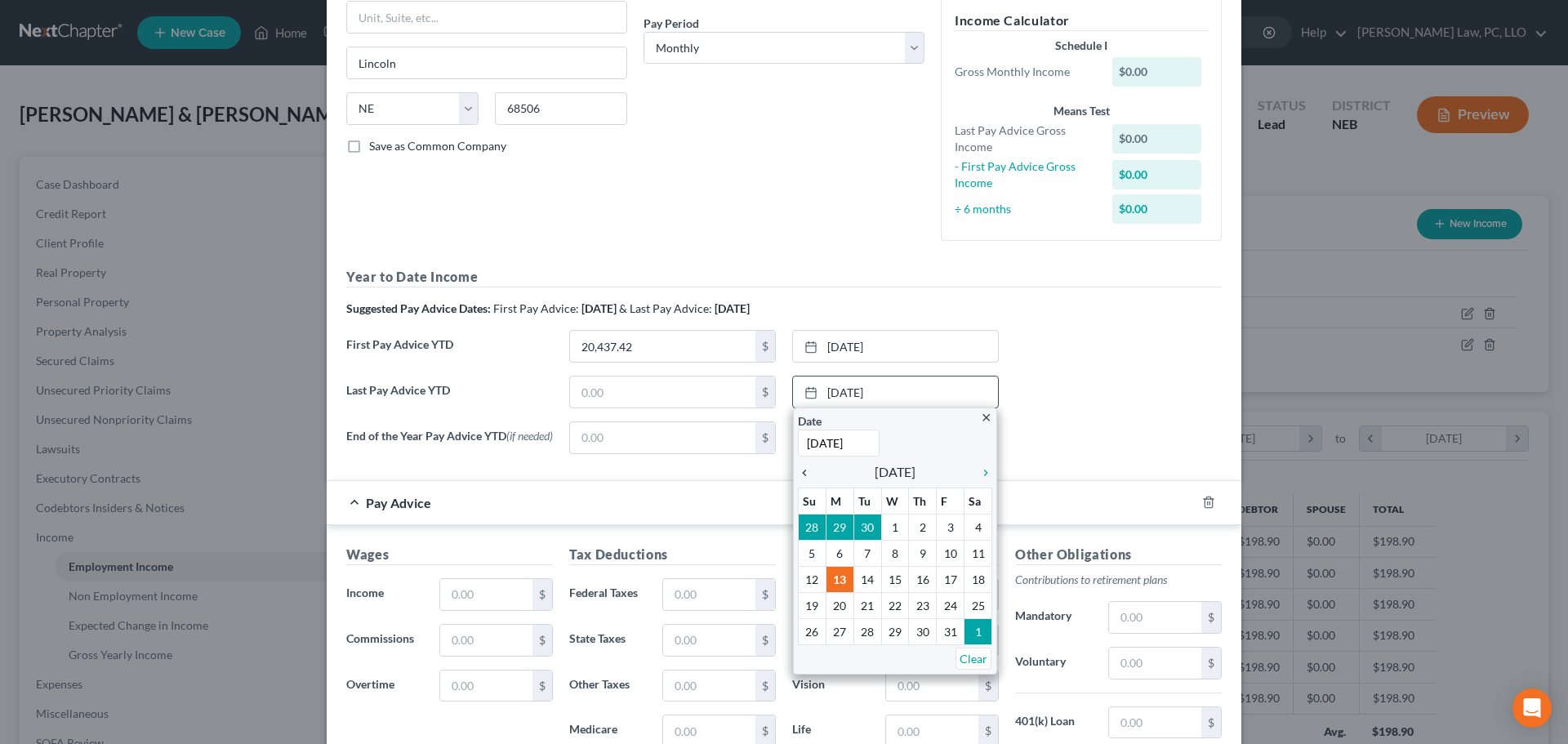
click at [797, 473] on icon "chevron_left" at bounding box center [808, 473] width 22 height 13
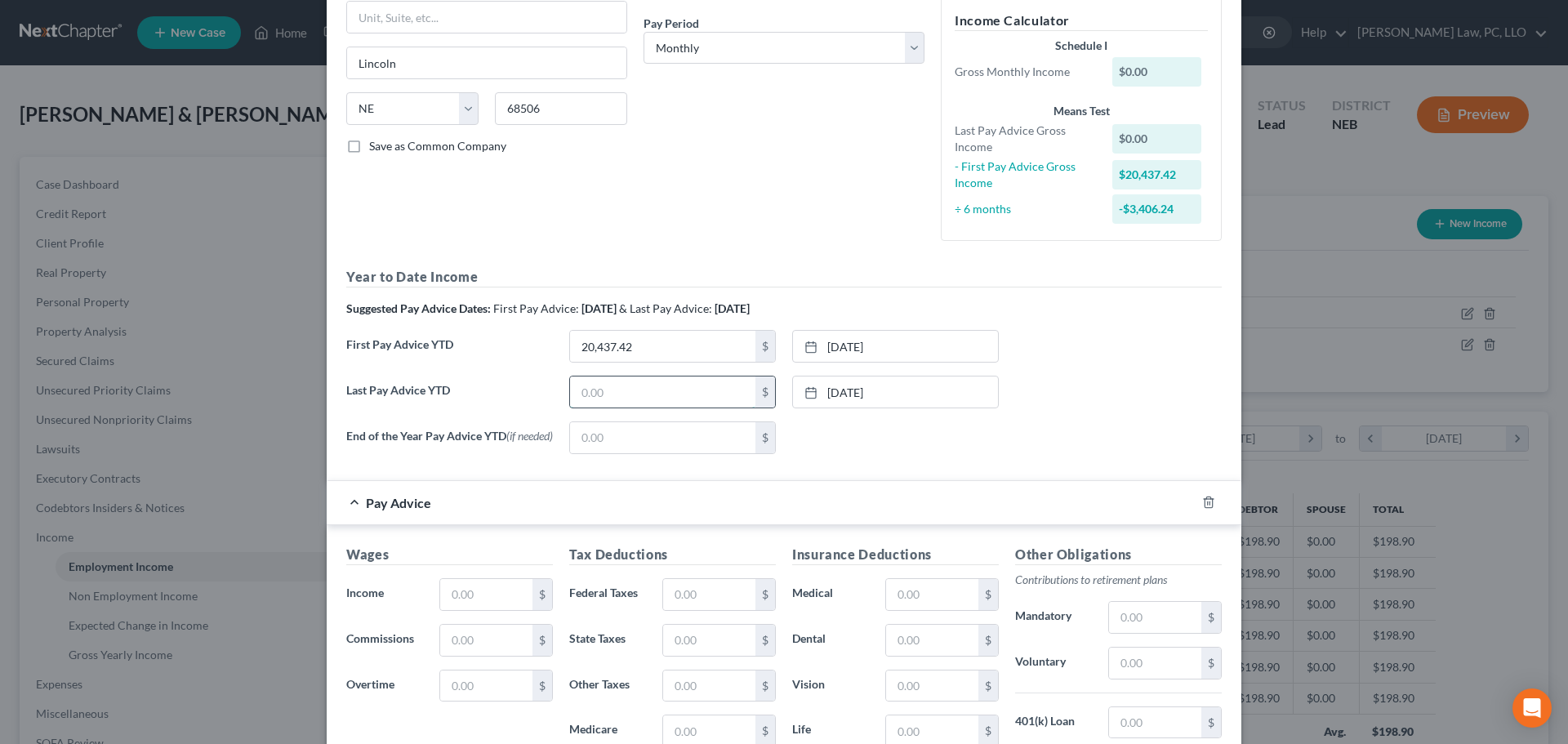
click at [657, 393] on input "text" at bounding box center [662, 391] width 186 height 31
click at [1204, 502] on icon "button" at bounding box center [1208, 502] width 7 height 11
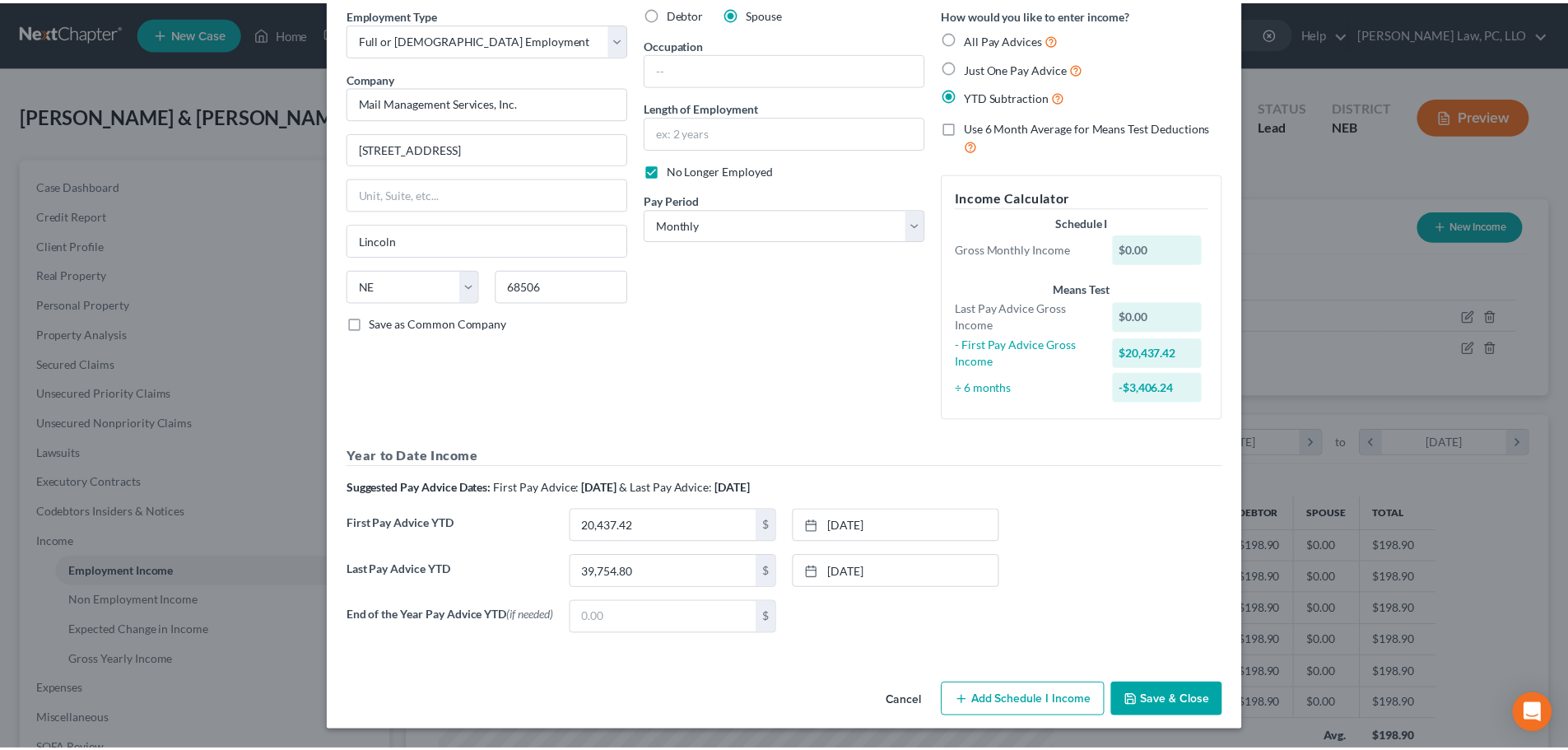
scroll to position [75, 0]
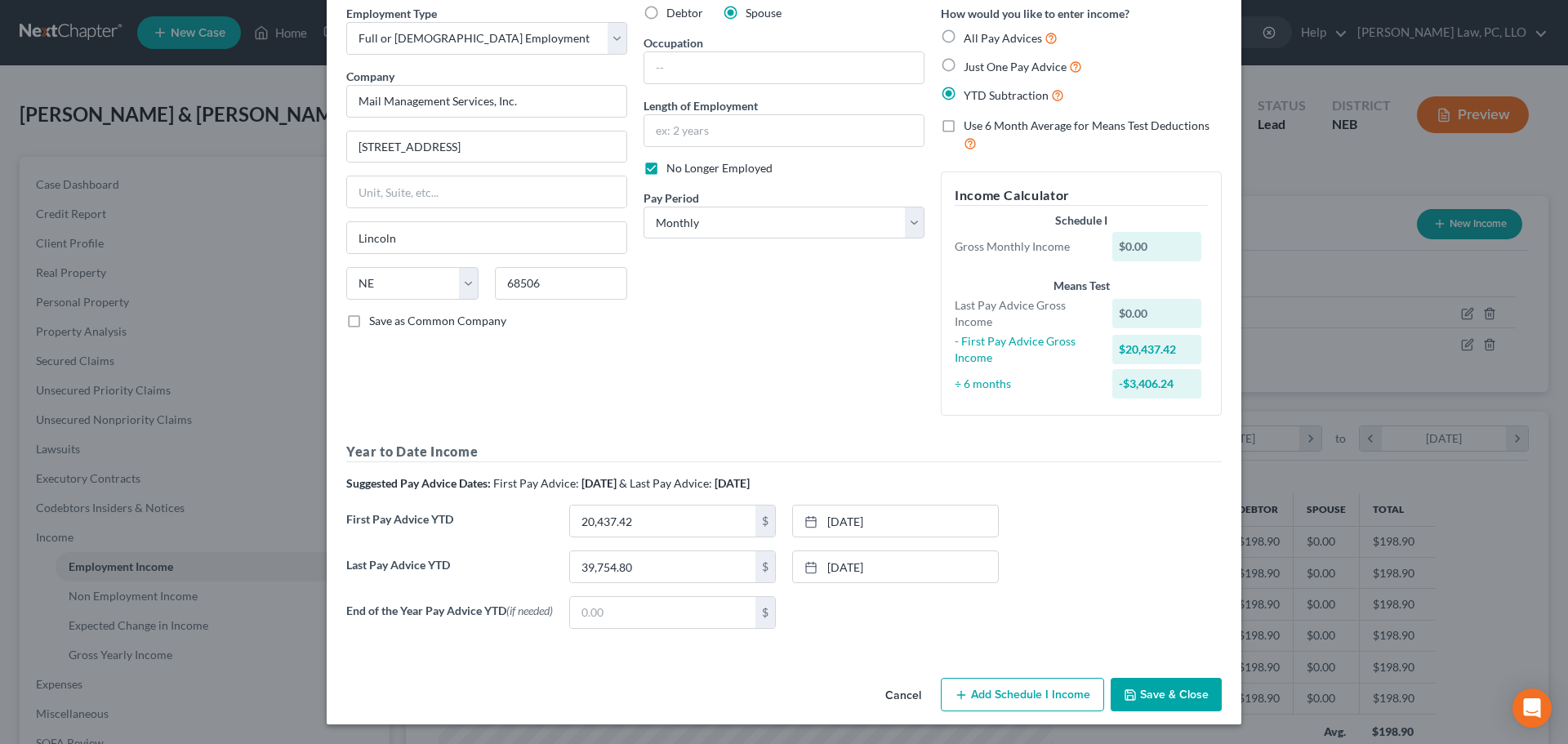
click at [1049, 527] on div "First Pay Advice YTD 20,437.42 $ [DATE] close Date [DATE] Time 12:00 AM chevron…" at bounding box center [783, 527] width 891 height 46
click at [1128, 701] on button "Save & Close" at bounding box center [1165, 694] width 111 height 34
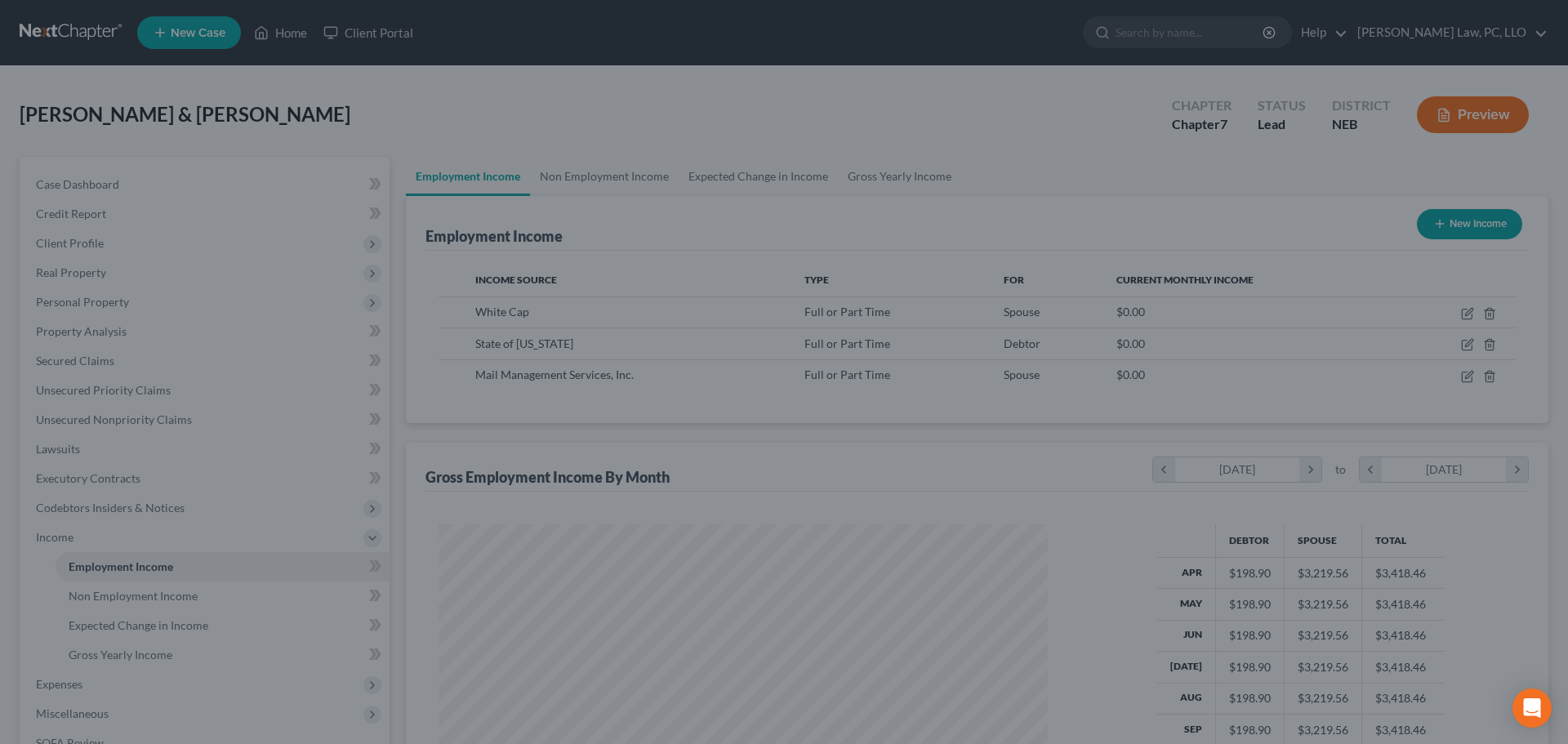
scroll to position [816114, 815833]
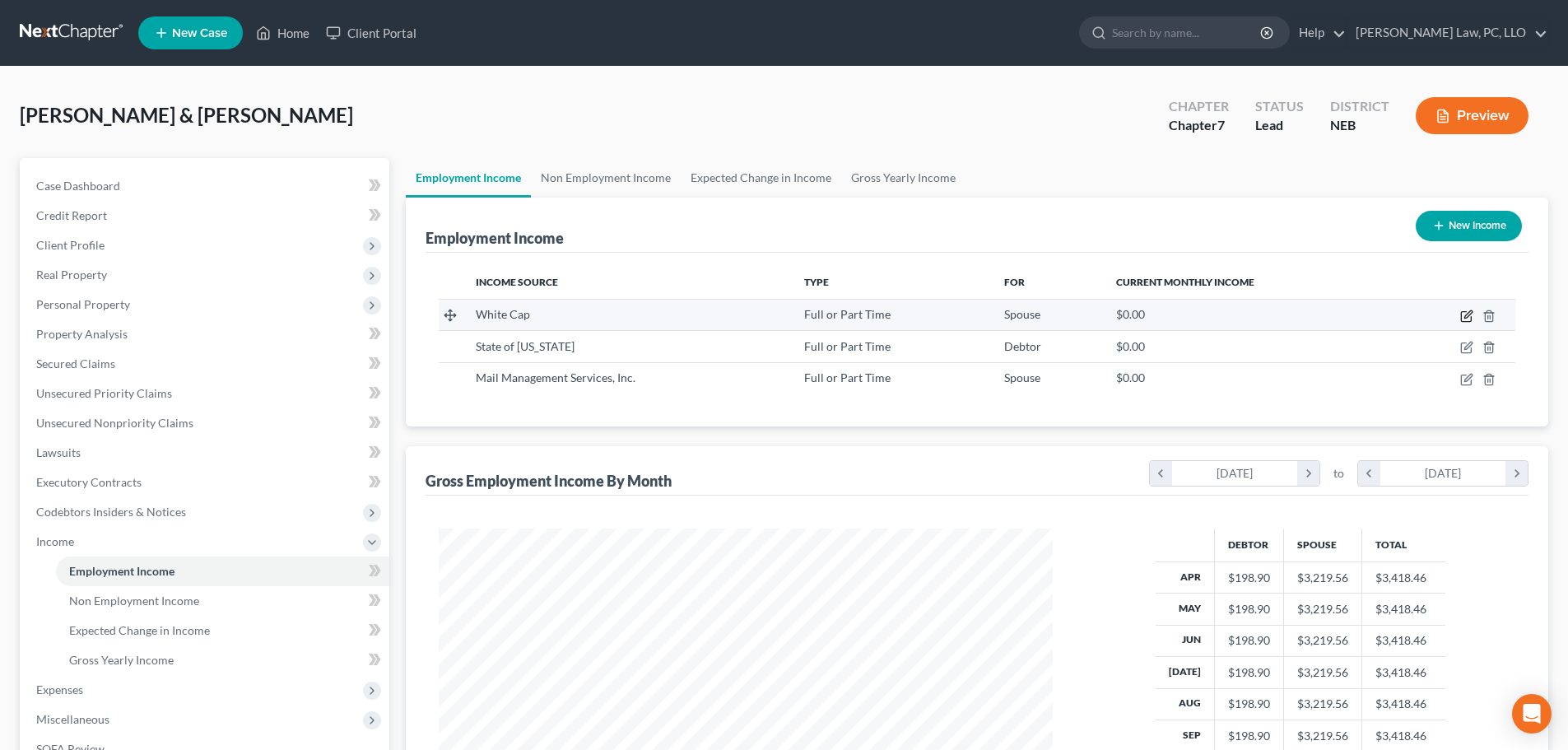
click at [1462, 312] on icon "button" at bounding box center [1466, 317] width 10 height 10
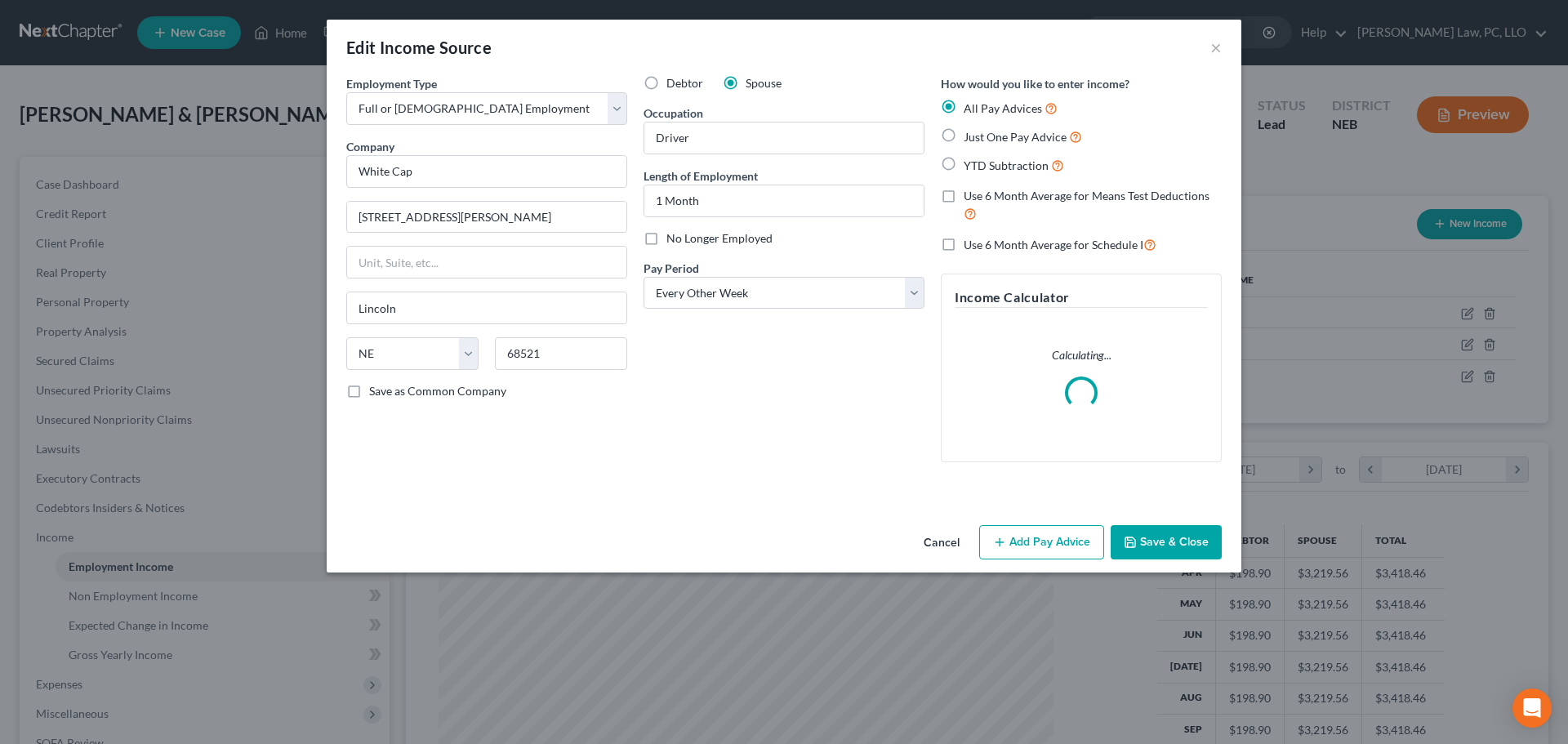
scroll to position [307, 648]
click at [1013, 546] on button "Add Pay Advice" at bounding box center [1041, 542] width 125 height 34
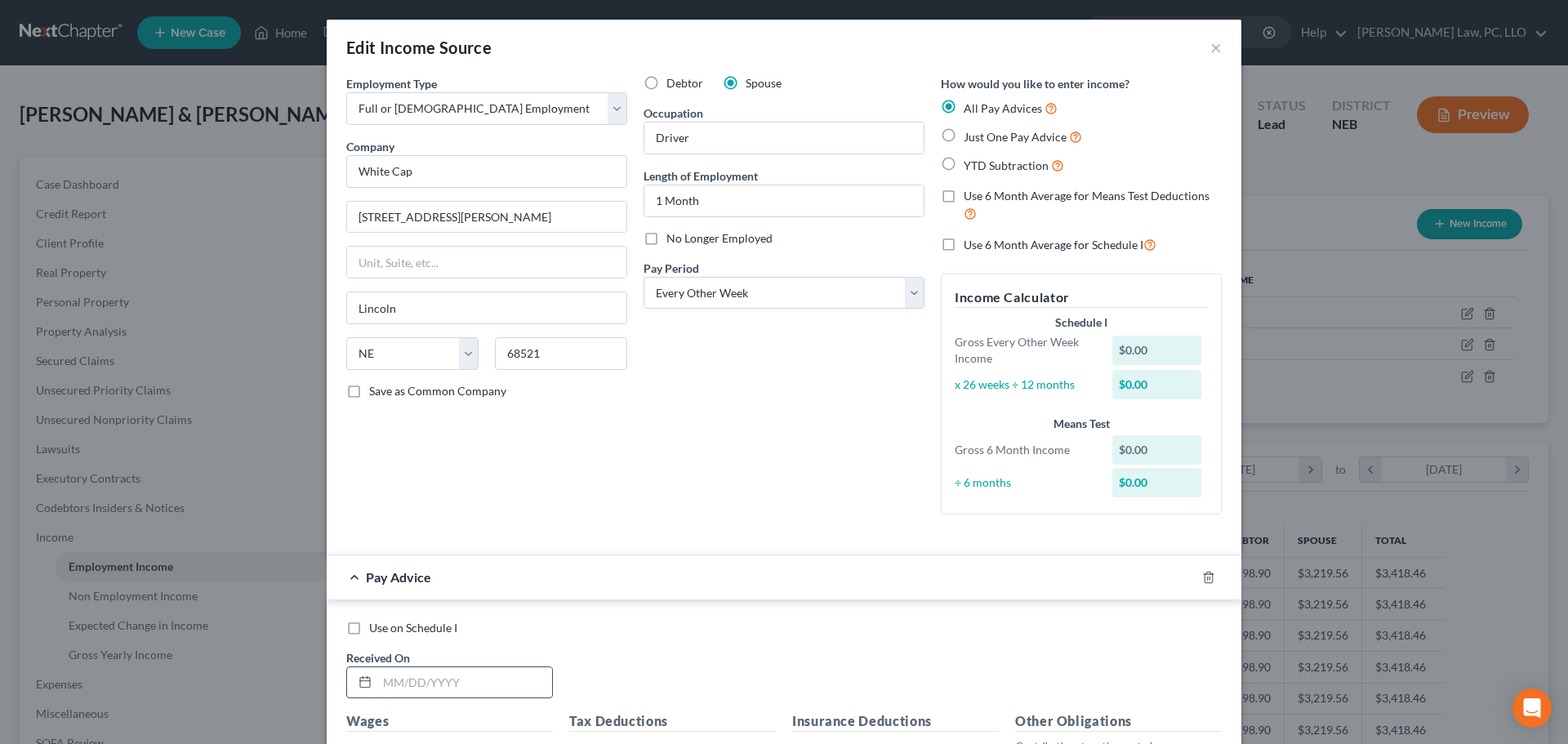
click at [420, 671] on input "text" at bounding box center [464, 682] width 175 height 31
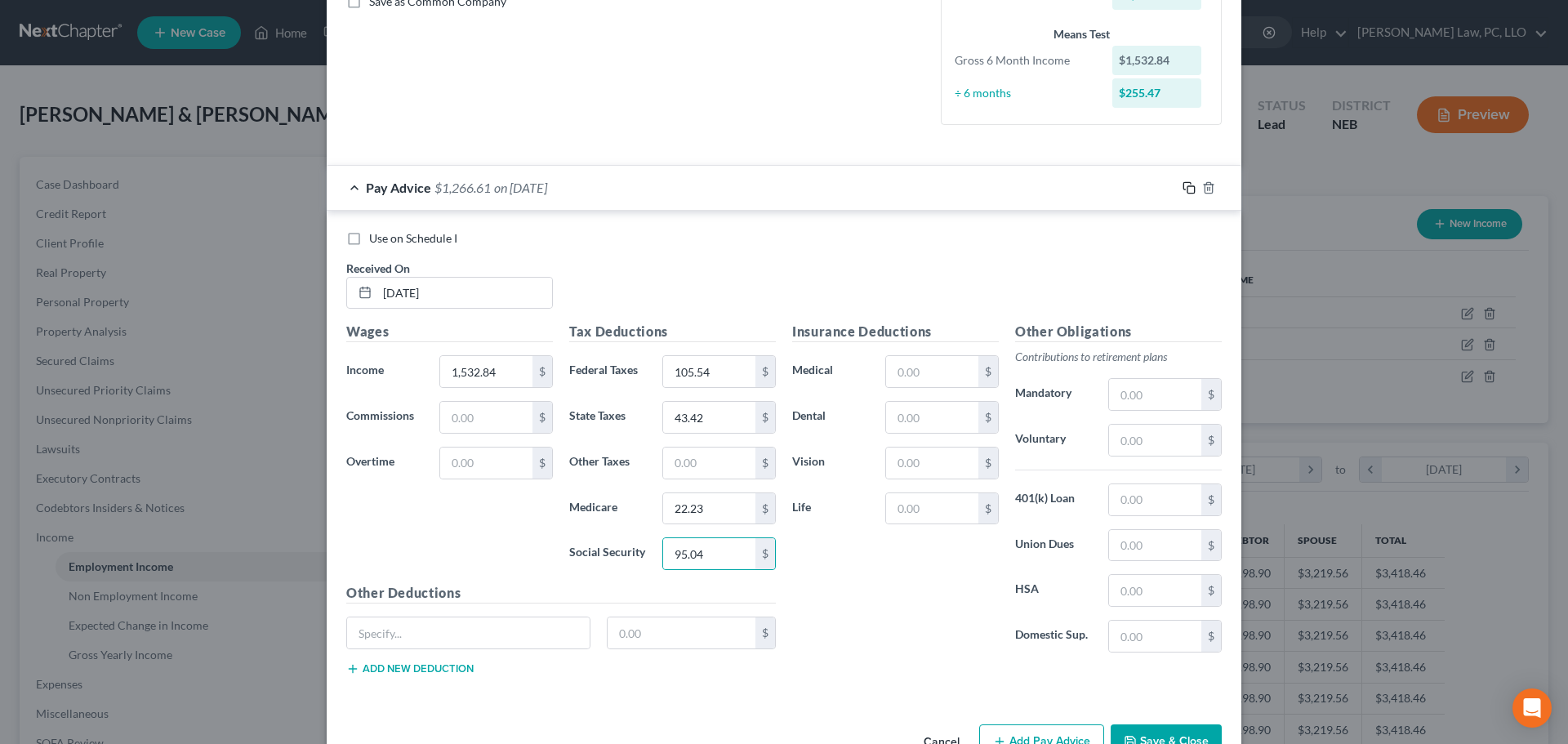
drag, startPoint x: 1182, startPoint y: 190, endPoint x: 595, endPoint y: 320, distance: 601.2
click at [1187, 189] on rect "button" at bounding box center [1190, 190] width 7 height 7
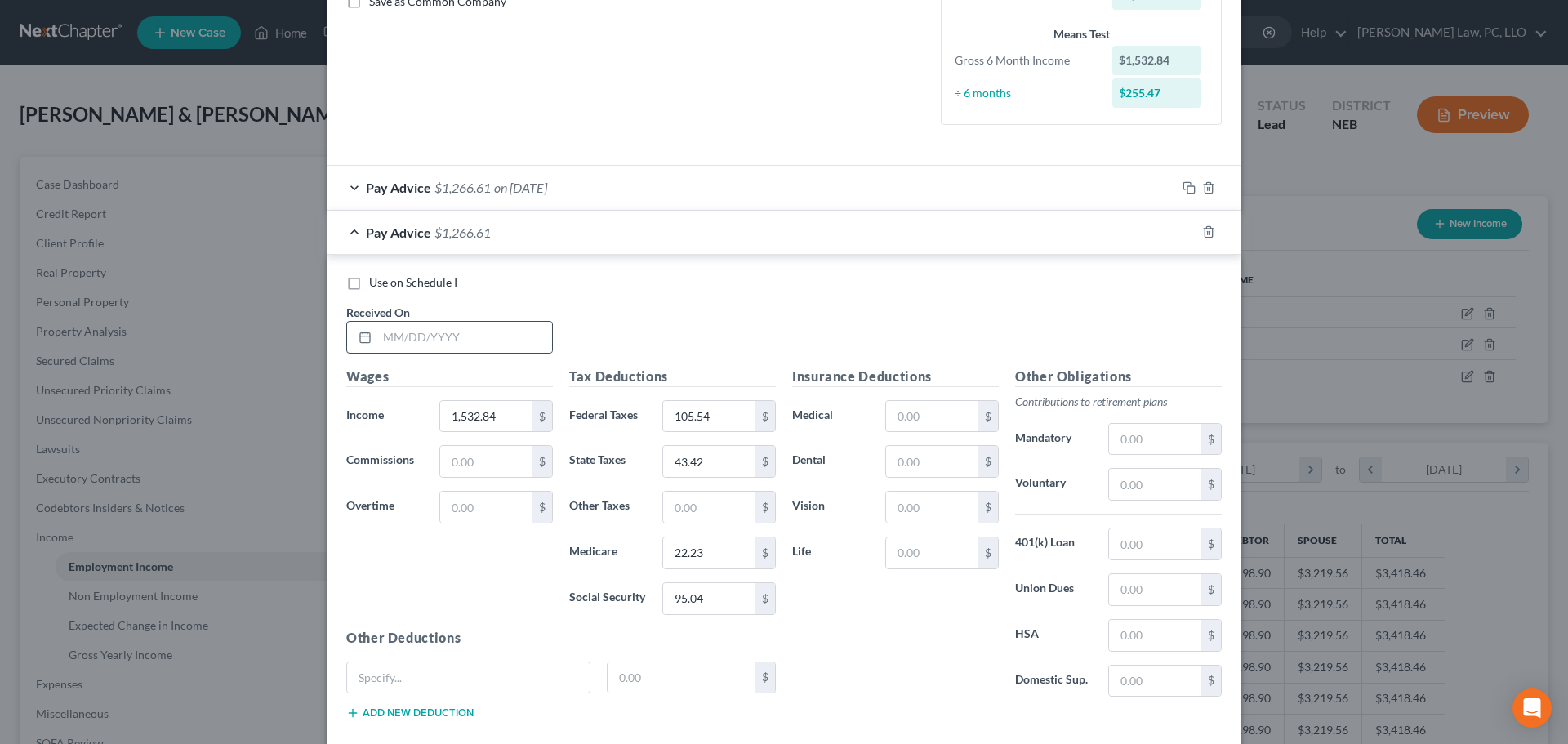
click at [492, 356] on div "Use on Schedule I Received On *" at bounding box center [783, 320] width 891 height 92
click at [486, 348] on input "text" at bounding box center [464, 337] width 175 height 31
click at [372, 280] on span "Use on Schedule I" at bounding box center [413, 282] width 88 height 14
click at [375, 280] on input "Use on Schedule I" at bounding box center [380, 280] width 11 height 11
click at [350, 229] on div "Pay Advice $1,353.01 on [DATE] - Use on Schedule I" at bounding box center [751, 232] width 849 height 43
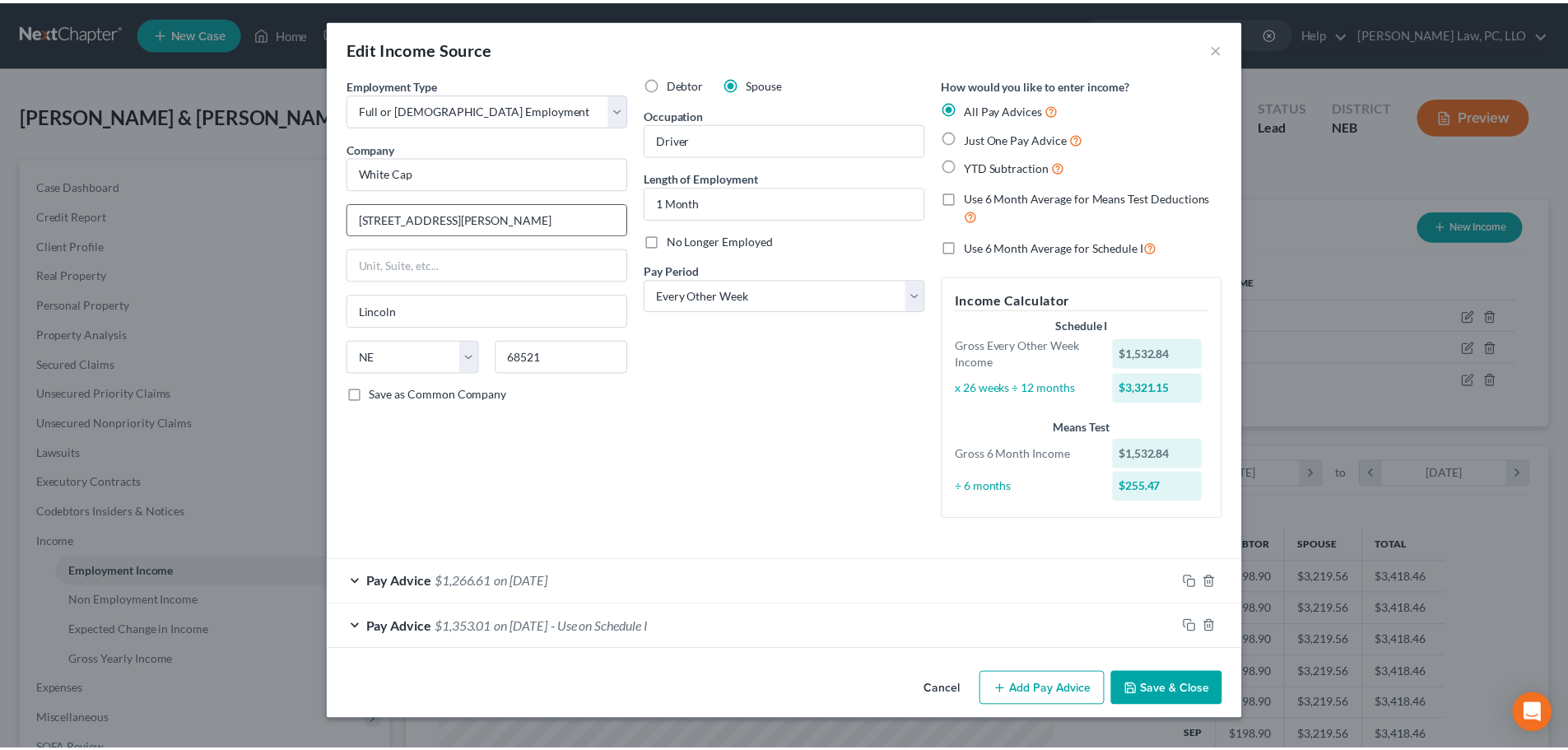
scroll to position [0, 0]
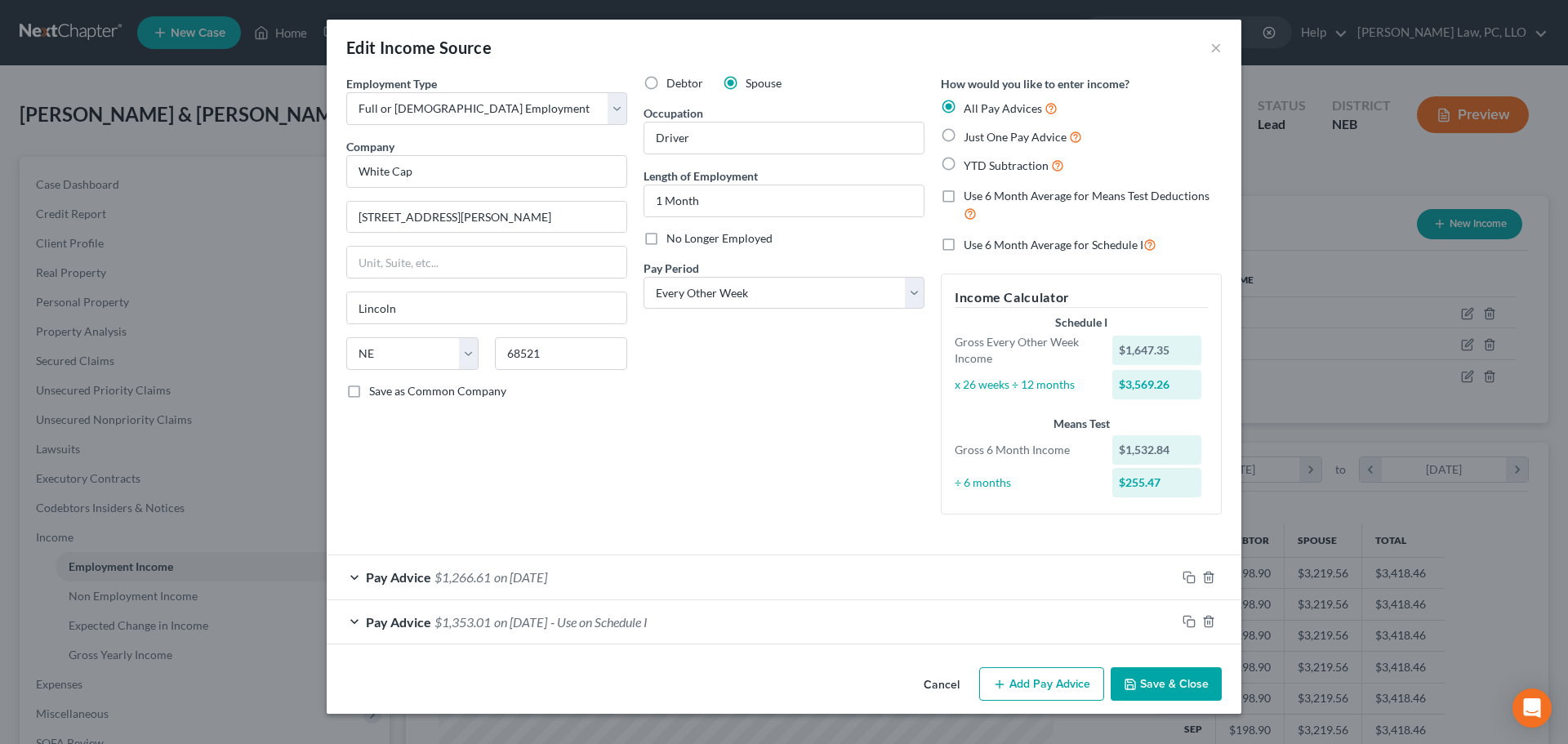
click at [1040, 195] on span "Use 6 Month Average for Means Test Deductions" at bounding box center [1086, 196] width 246 height 14
click at [980, 195] on input "Use 6 Month Average for Means Test Deductions" at bounding box center [975, 193] width 11 height 11
click at [1179, 692] on button "Save & Close" at bounding box center [1165, 683] width 111 height 34
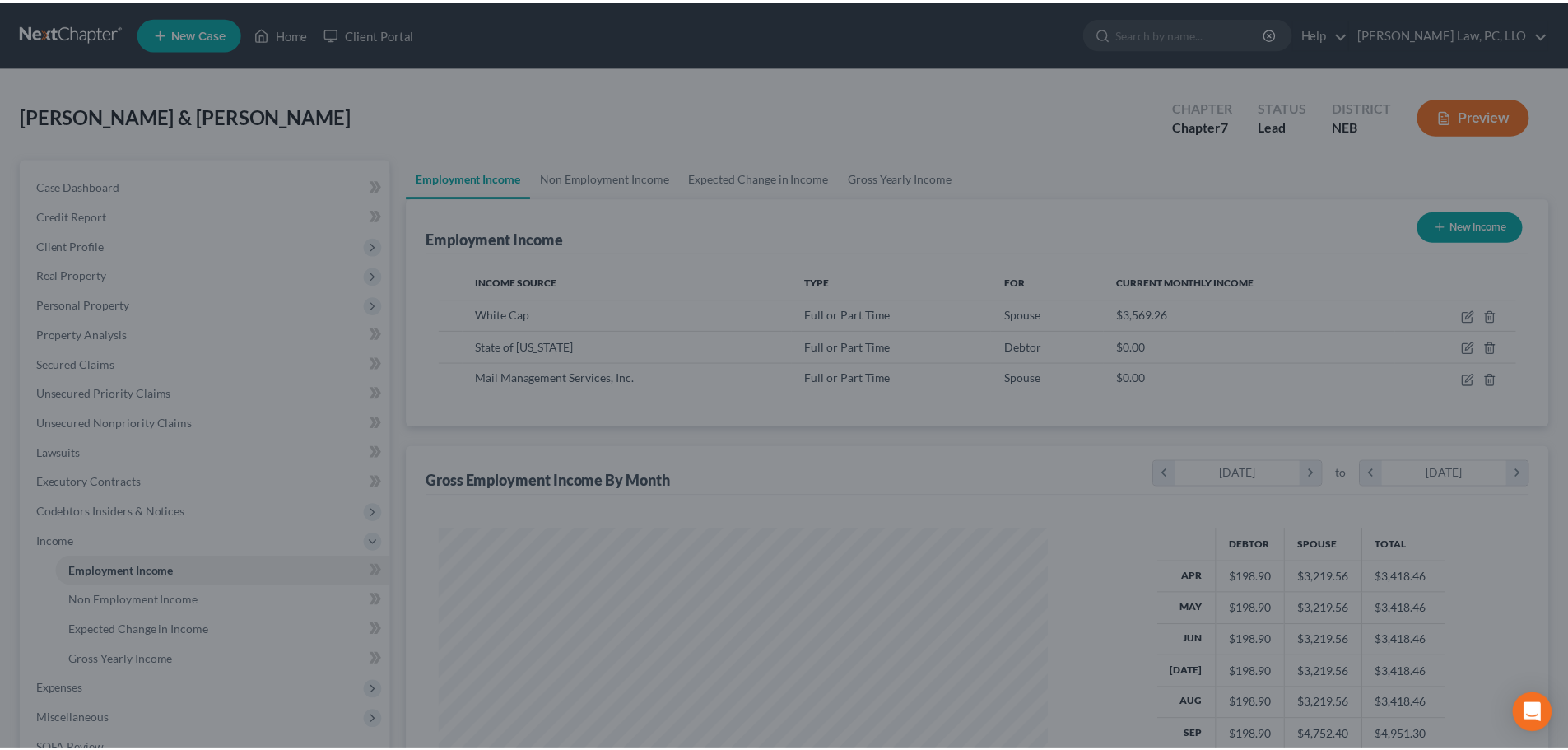
scroll to position [822695, 822380]
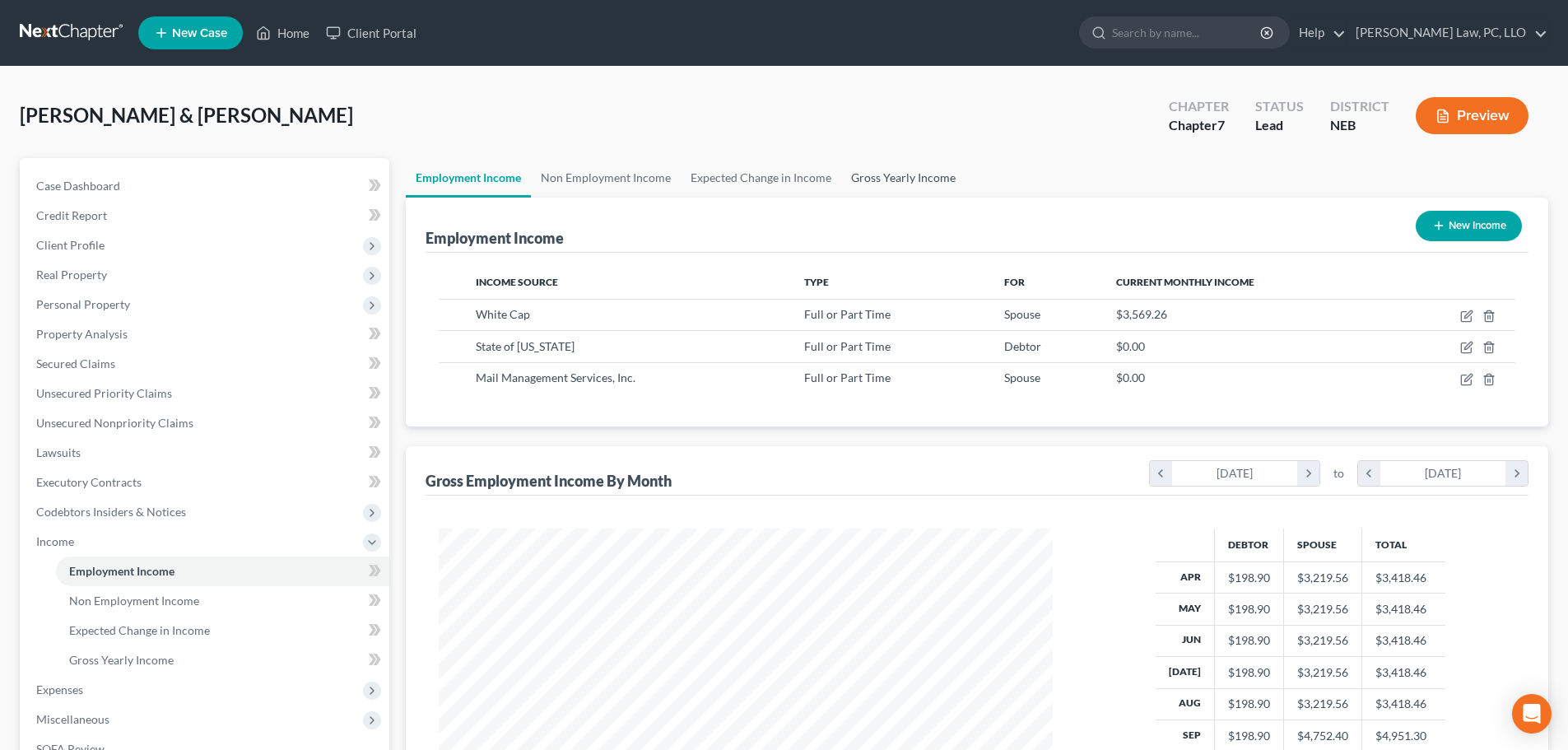
click at [922, 173] on link "Gross Yearly Income" at bounding box center [904, 177] width 124 height 39
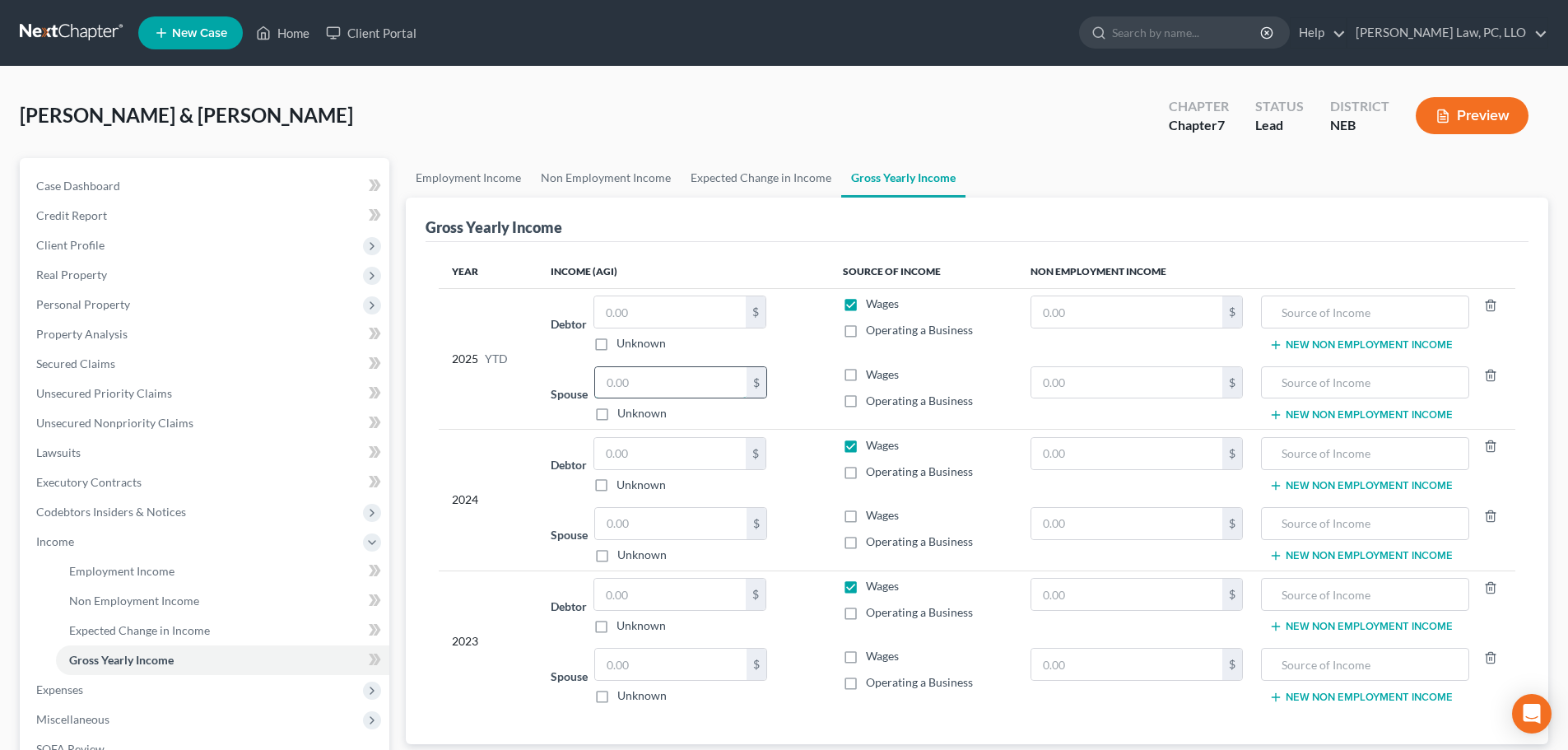
click at [715, 384] on input "text" at bounding box center [670, 383] width 152 height 31
paste input "44,128.39"
click at [866, 377] on label "Wages" at bounding box center [882, 375] width 33 height 17
click at [873, 377] on input "Wages" at bounding box center [878, 372] width 11 height 11
click at [866, 300] on label "Wages" at bounding box center [882, 304] width 33 height 17
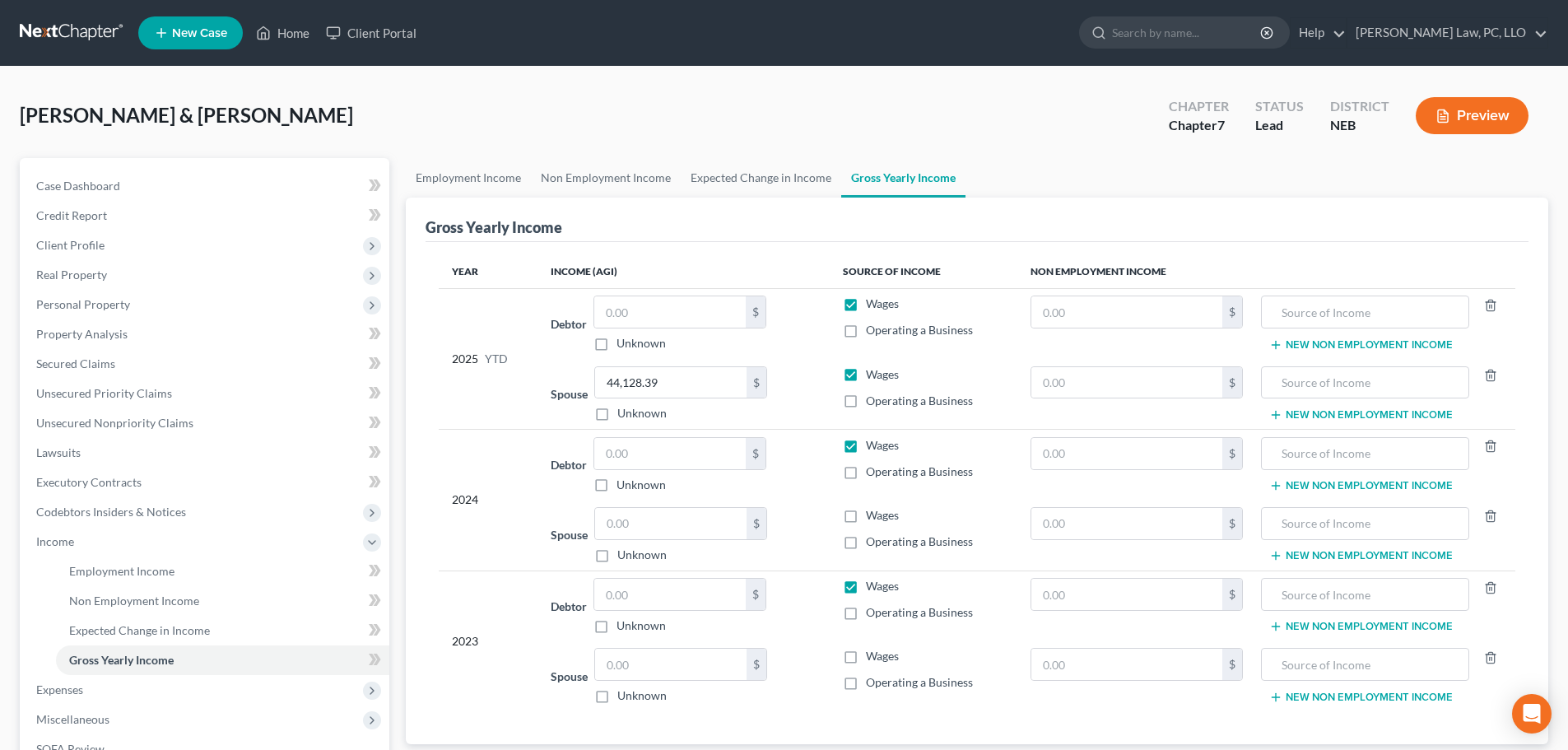
click at [873, 300] on input "Wages" at bounding box center [878, 300] width 11 height 11
click at [1492, 306] on icon "button" at bounding box center [1491, 305] width 13 height 13
click at [1492, 375] on icon "button" at bounding box center [1491, 375] width 13 height 13
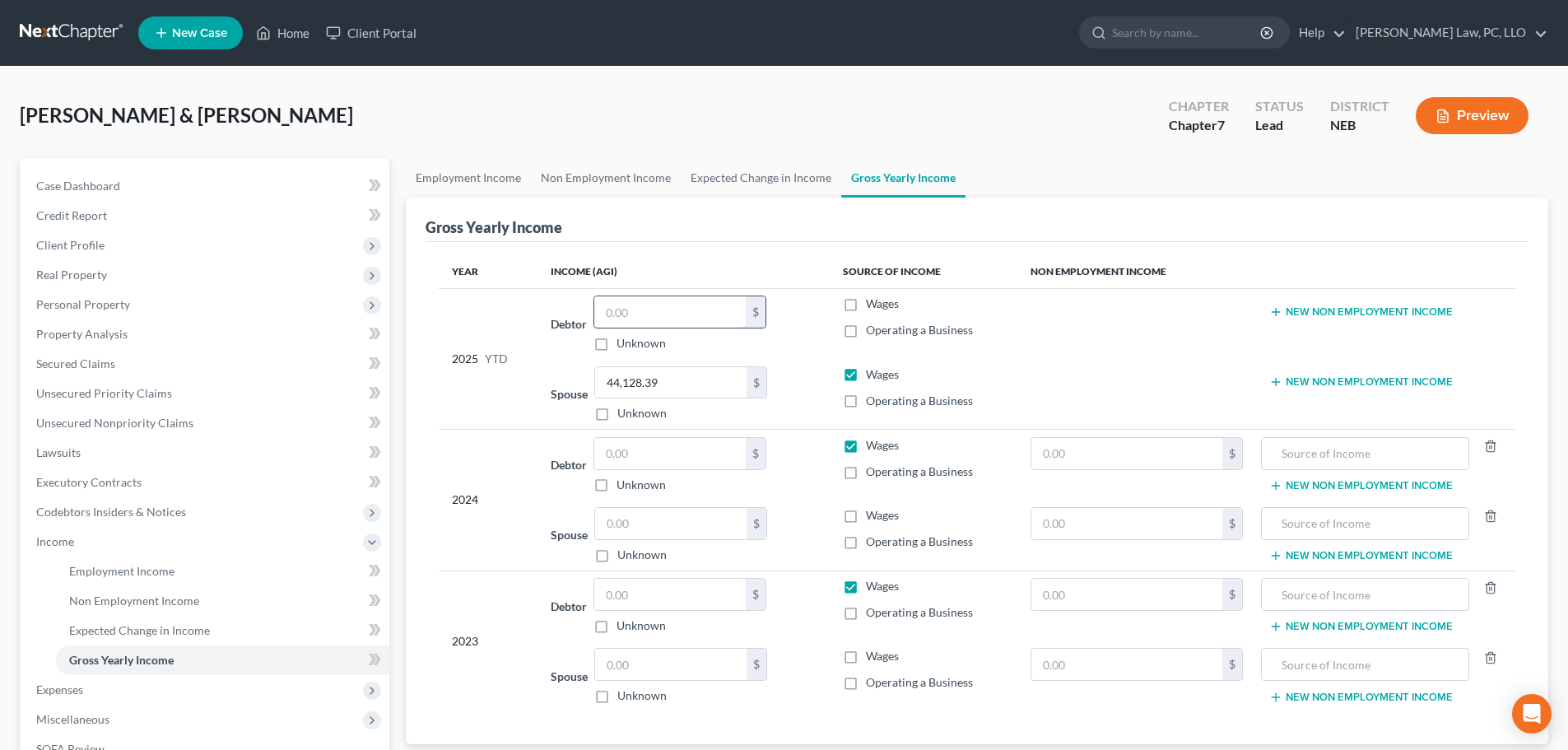
click at [665, 313] on input "text" at bounding box center [669, 311] width 152 height 31
click at [655, 458] on input "text" at bounding box center [669, 453] width 152 height 31
drag, startPoint x: 1532, startPoint y: 496, endPoint x: 1337, endPoint y: 467, distance: 197.1
click at [1532, 496] on div "Gross Yearly Income Year Income (AGI) Source of Income Non Employment Income 20…" at bounding box center [977, 470] width 1143 height 546
click at [638, 527] on input "text" at bounding box center [670, 523] width 152 height 31
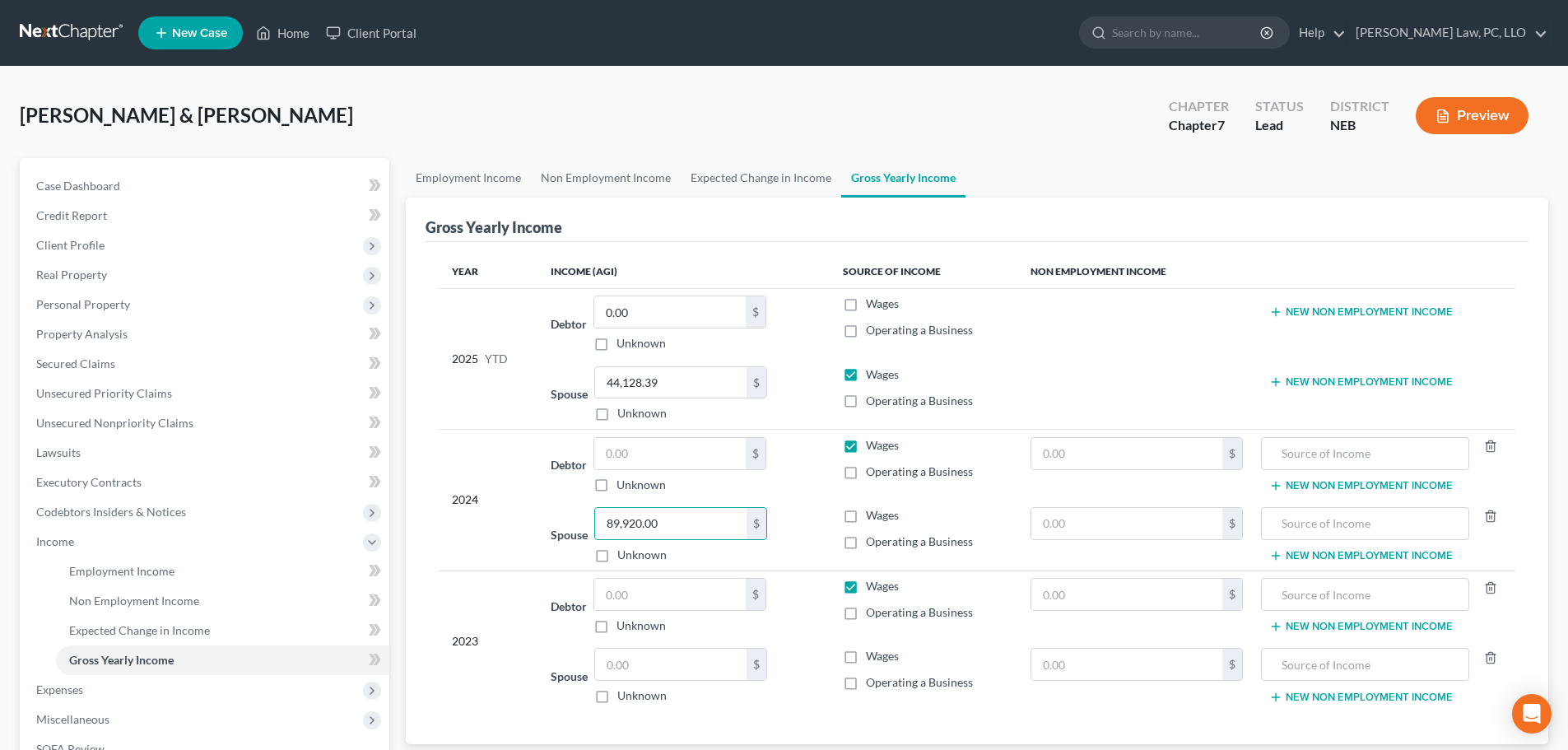
click at [866, 515] on label "Wages" at bounding box center [882, 515] width 33 height 17
click at [873, 515] on input "Wages" at bounding box center [878, 512] width 11 height 11
click at [866, 444] on label "Wages" at bounding box center [882, 445] width 33 height 17
click at [873, 444] on input "Wages" at bounding box center [878, 442] width 11 height 11
click at [1493, 447] on icon "button" at bounding box center [1491, 446] width 13 height 13
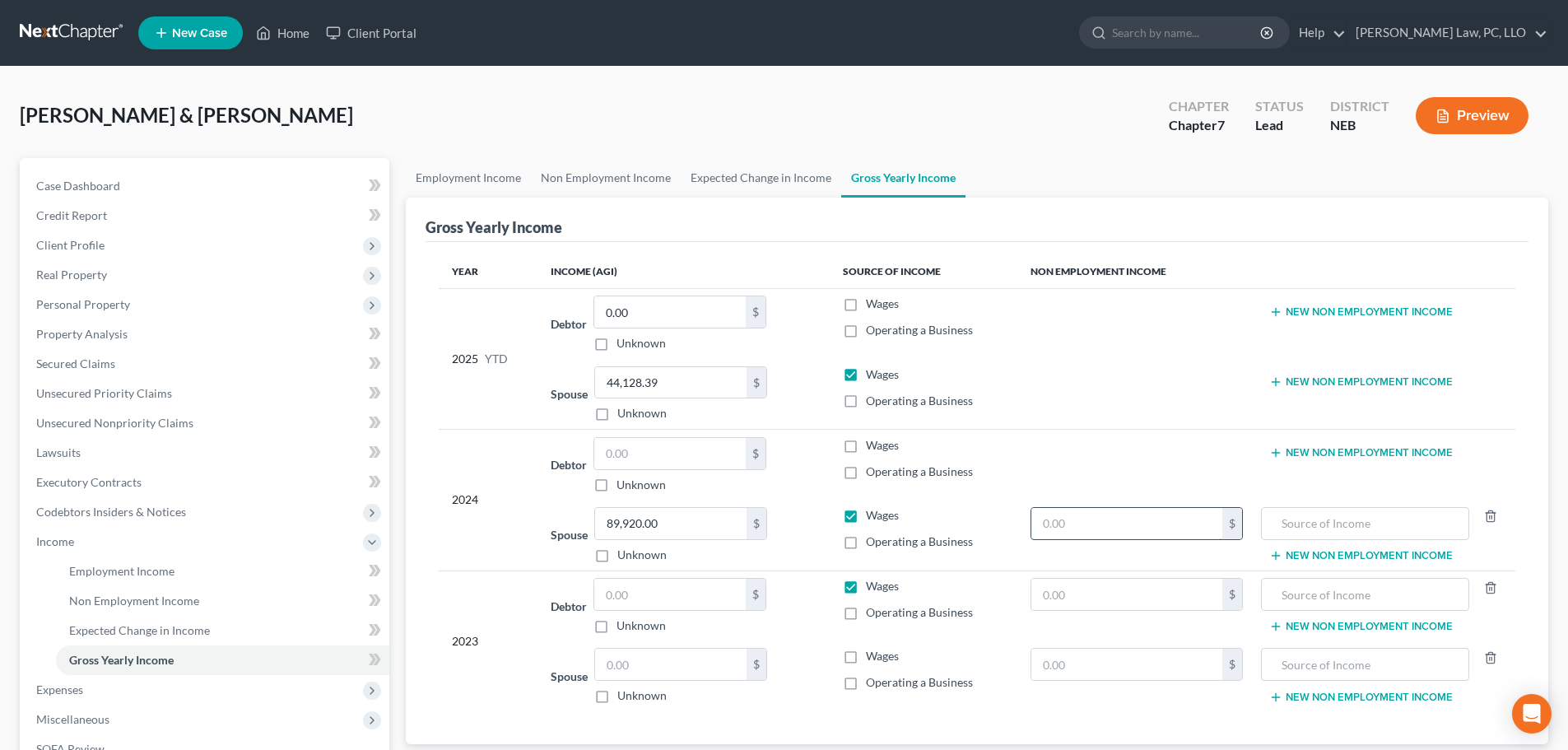
click at [1126, 534] on input "text" at bounding box center [1127, 523] width 192 height 31
drag, startPoint x: 643, startPoint y: 601, endPoint x: 476, endPoint y: 723, distance: 206.8
click at [643, 600] on input "text" at bounding box center [669, 594] width 152 height 31
drag, startPoint x: 1525, startPoint y: 538, endPoint x: 1520, endPoint y: 545, distance: 8.6
click at [1525, 538] on div "Year Income (AGI) Source of Income Non Employment Income 2025 YTD Debtor 0.00 $…" at bounding box center [977, 492] width 1103 height 502
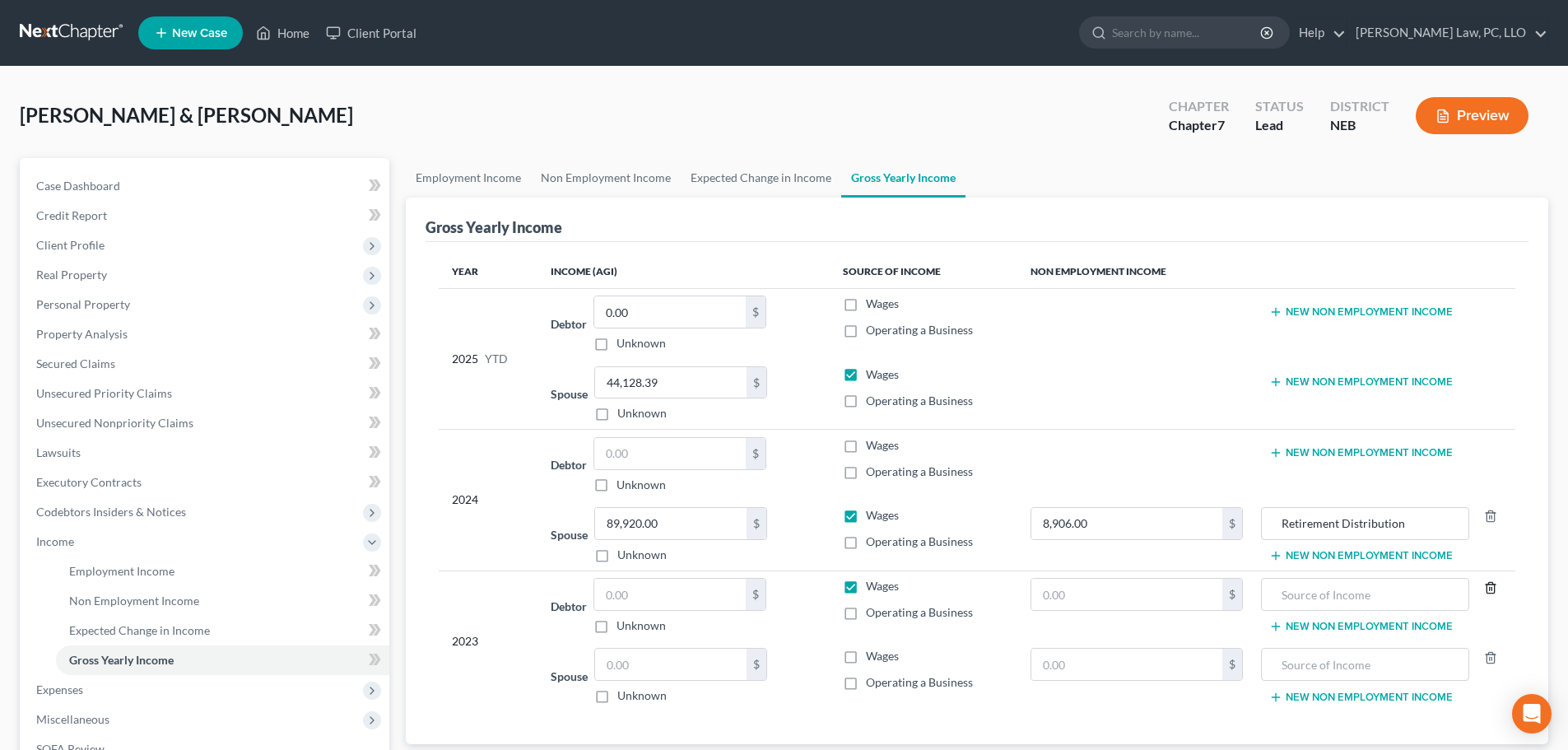
click at [1492, 587] on line "button" at bounding box center [1492, 588] width 0 height 3
drag, startPoint x: 1128, startPoint y: 674, endPoint x: 1147, endPoint y: 679, distance: 19.6
click at [1128, 673] on input "text" at bounding box center [1127, 664] width 192 height 31
click at [702, 673] on input "text" at bounding box center [670, 664] width 152 height 31
click at [866, 656] on label "Wages" at bounding box center [882, 656] width 33 height 17
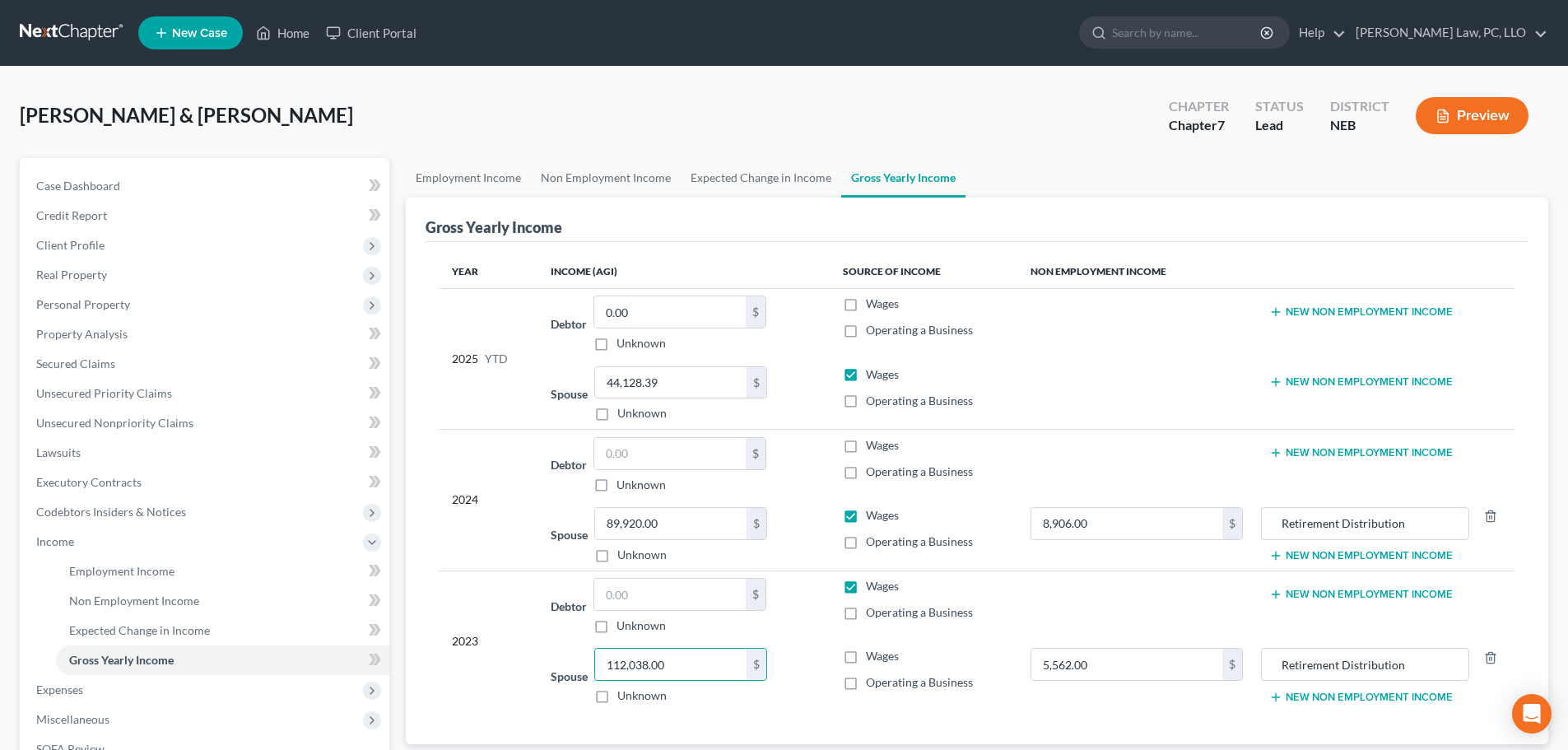
click at [873, 656] on input "Wages" at bounding box center [878, 653] width 11 height 11
click at [866, 586] on label "Wages" at bounding box center [882, 586] width 33 height 17
click at [873, 586] on input "Wages" at bounding box center [878, 583] width 11 height 11
click at [749, 175] on link "Expected Change in Income" at bounding box center [760, 177] width 160 height 39
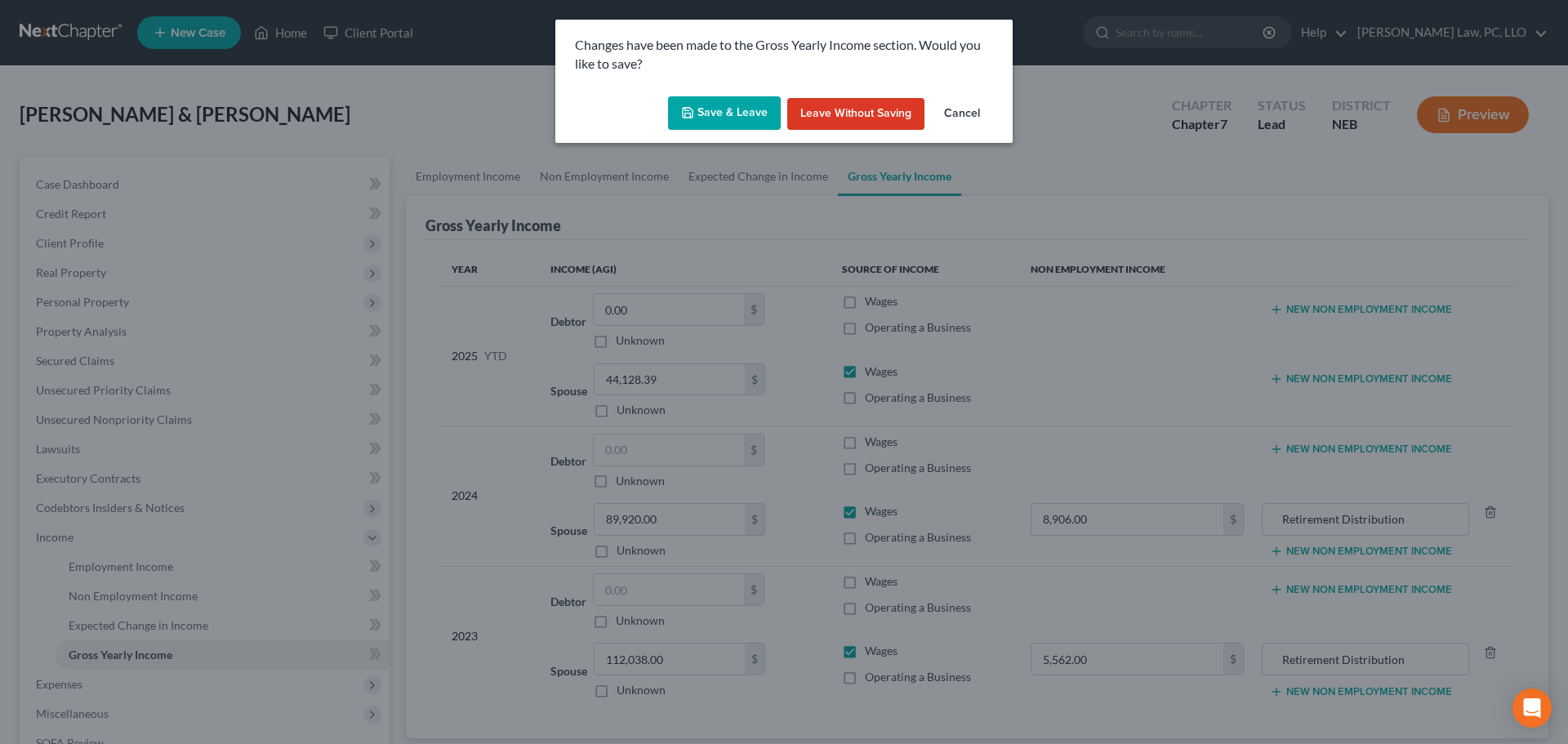
click at [734, 110] on button "Save & Leave" at bounding box center [723, 113] width 112 height 34
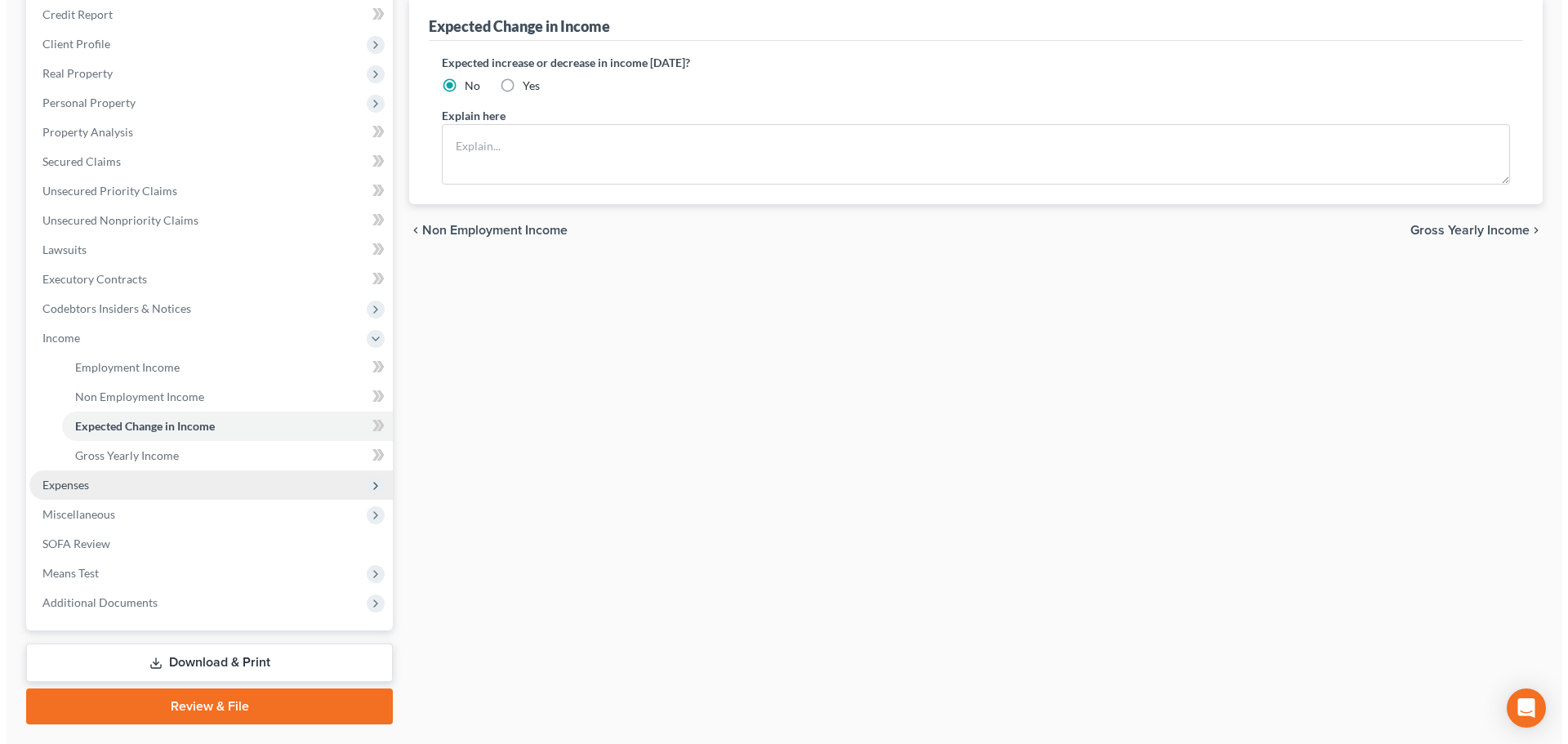
scroll to position [241, 0]
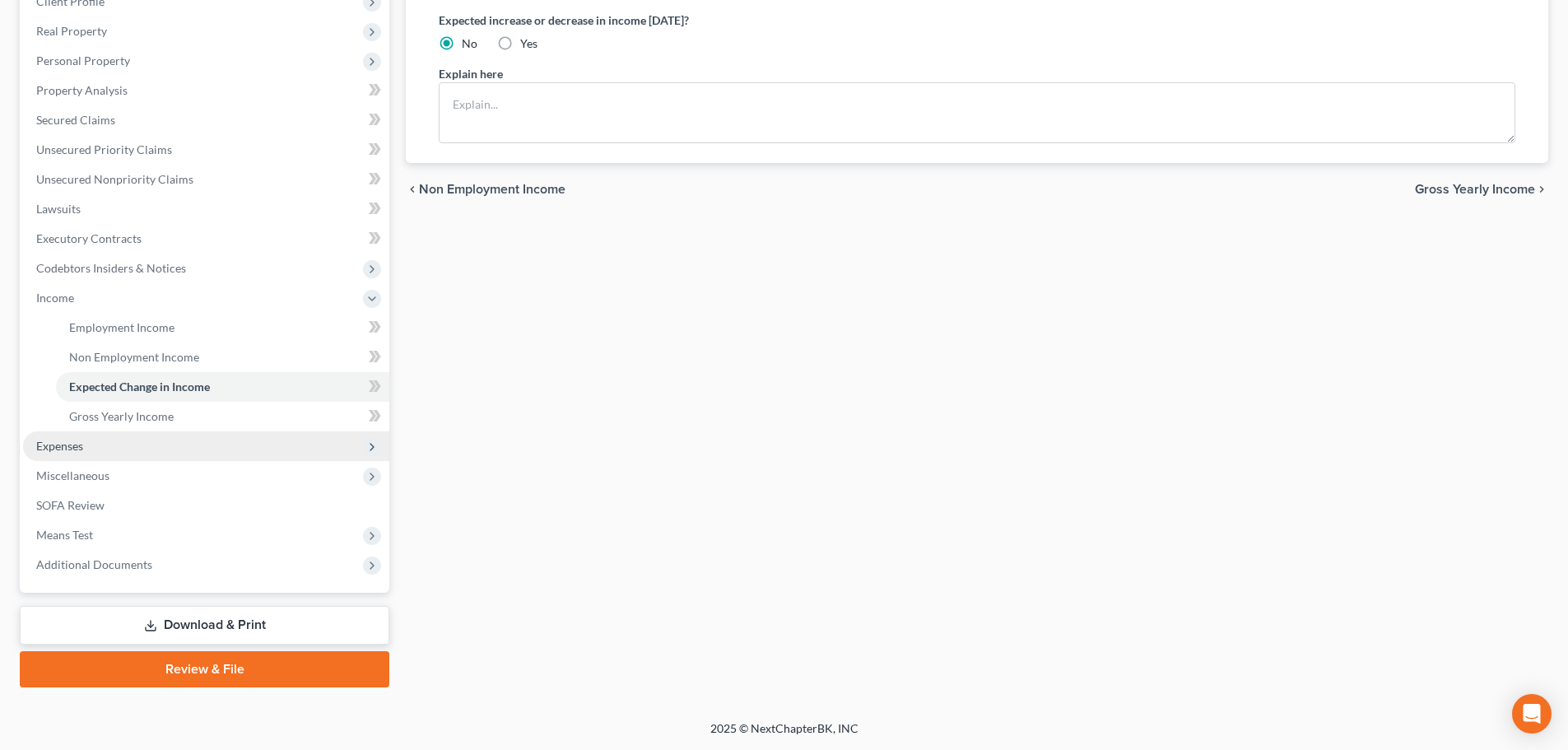
drag, startPoint x: 83, startPoint y: 441, endPoint x: 92, endPoint y: 445, distance: 9.8
click at [83, 441] on span "Expenses" at bounding box center [60, 445] width 47 height 14
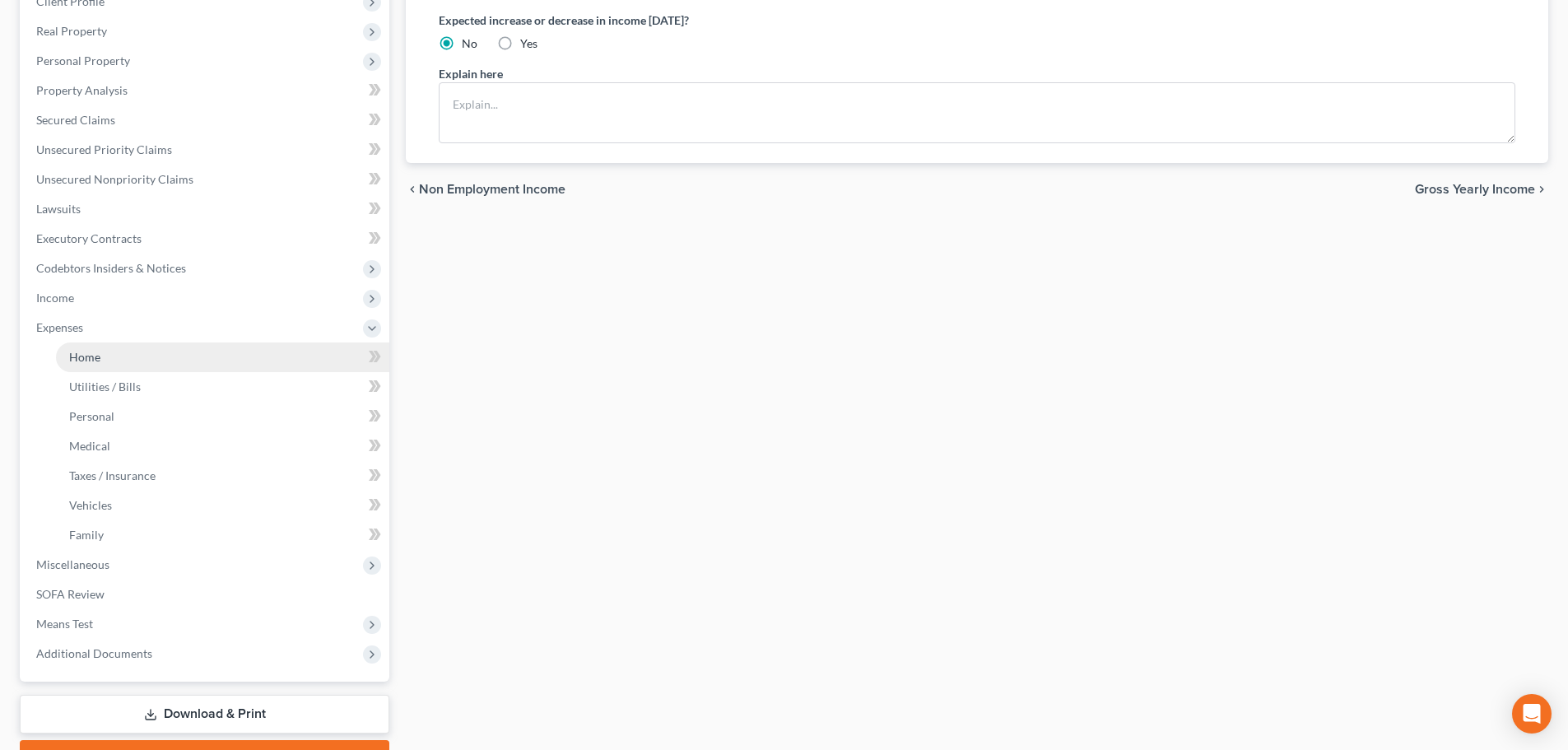
click at [137, 368] on link "Home" at bounding box center [222, 357] width 333 height 29
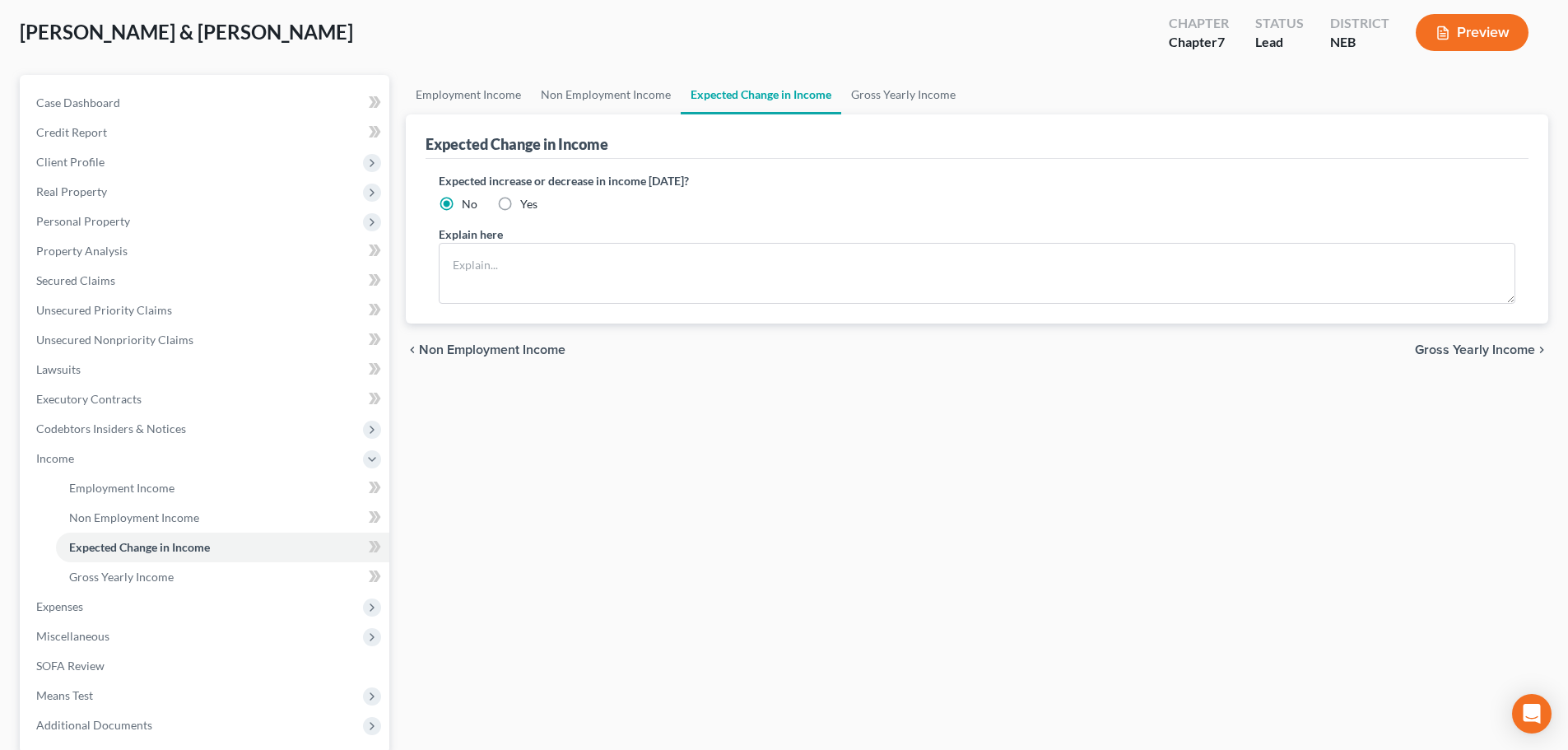
scroll to position [79, 0]
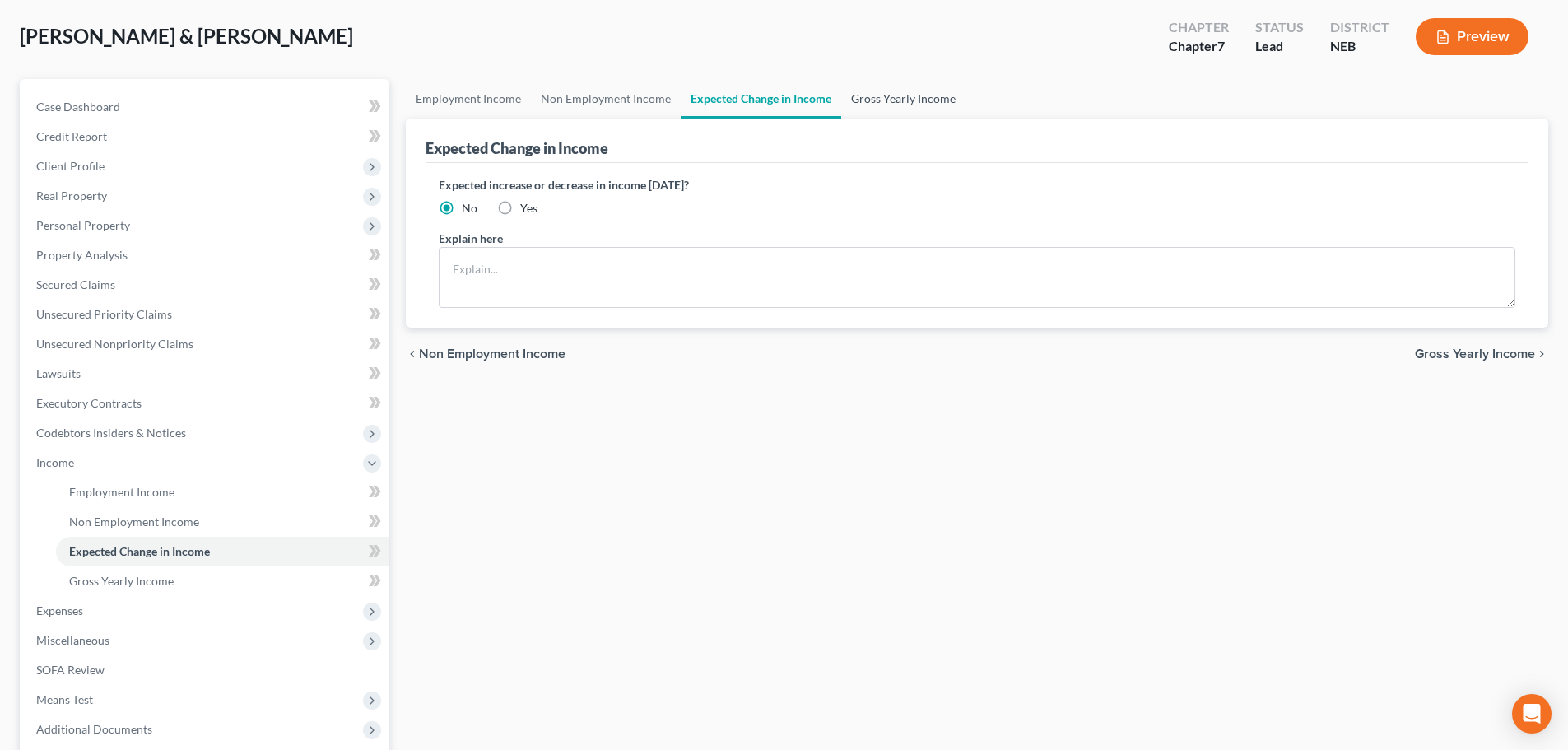
click at [910, 96] on link "Gross Yearly Income" at bounding box center [904, 98] width 124 height 39
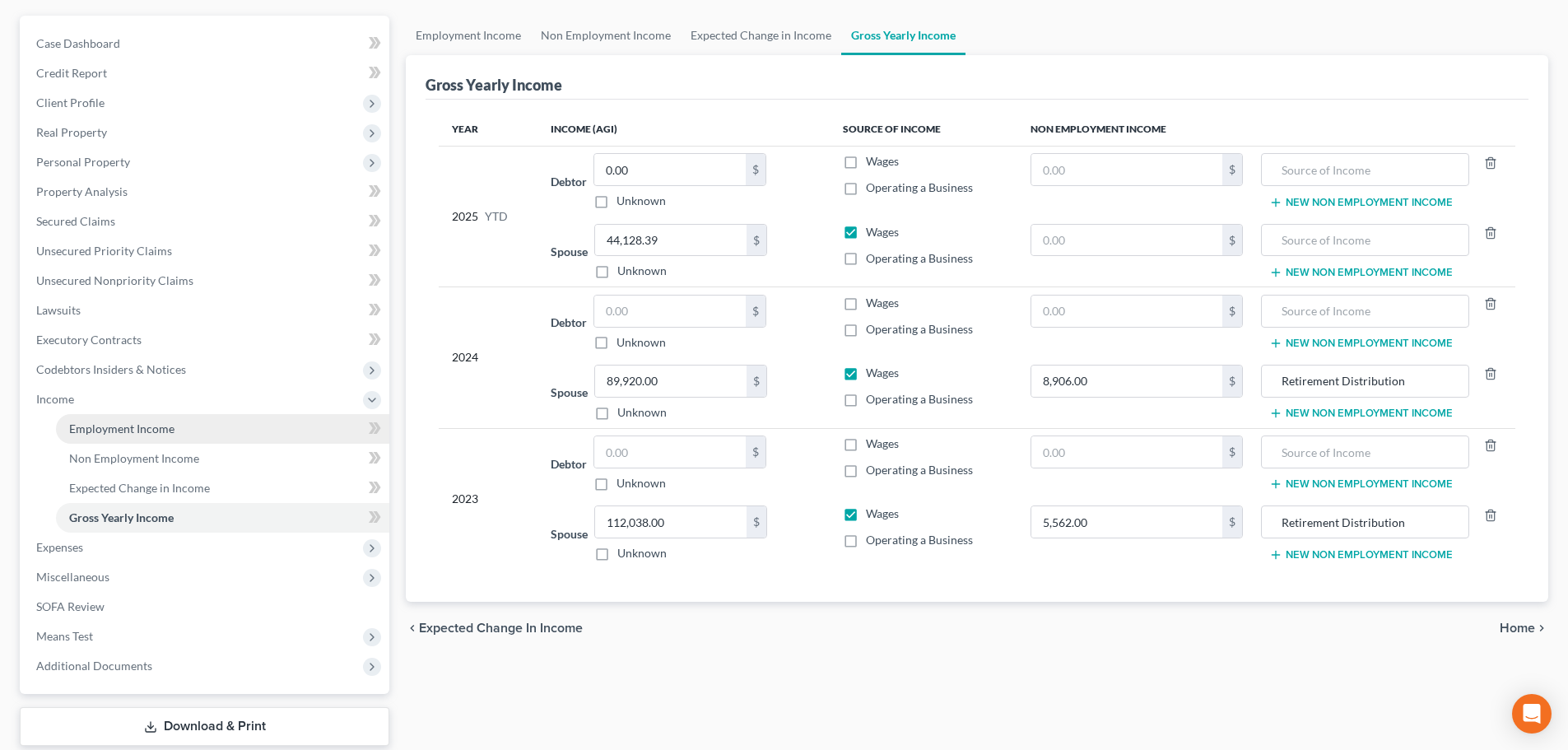
scroll to position [164, 0]
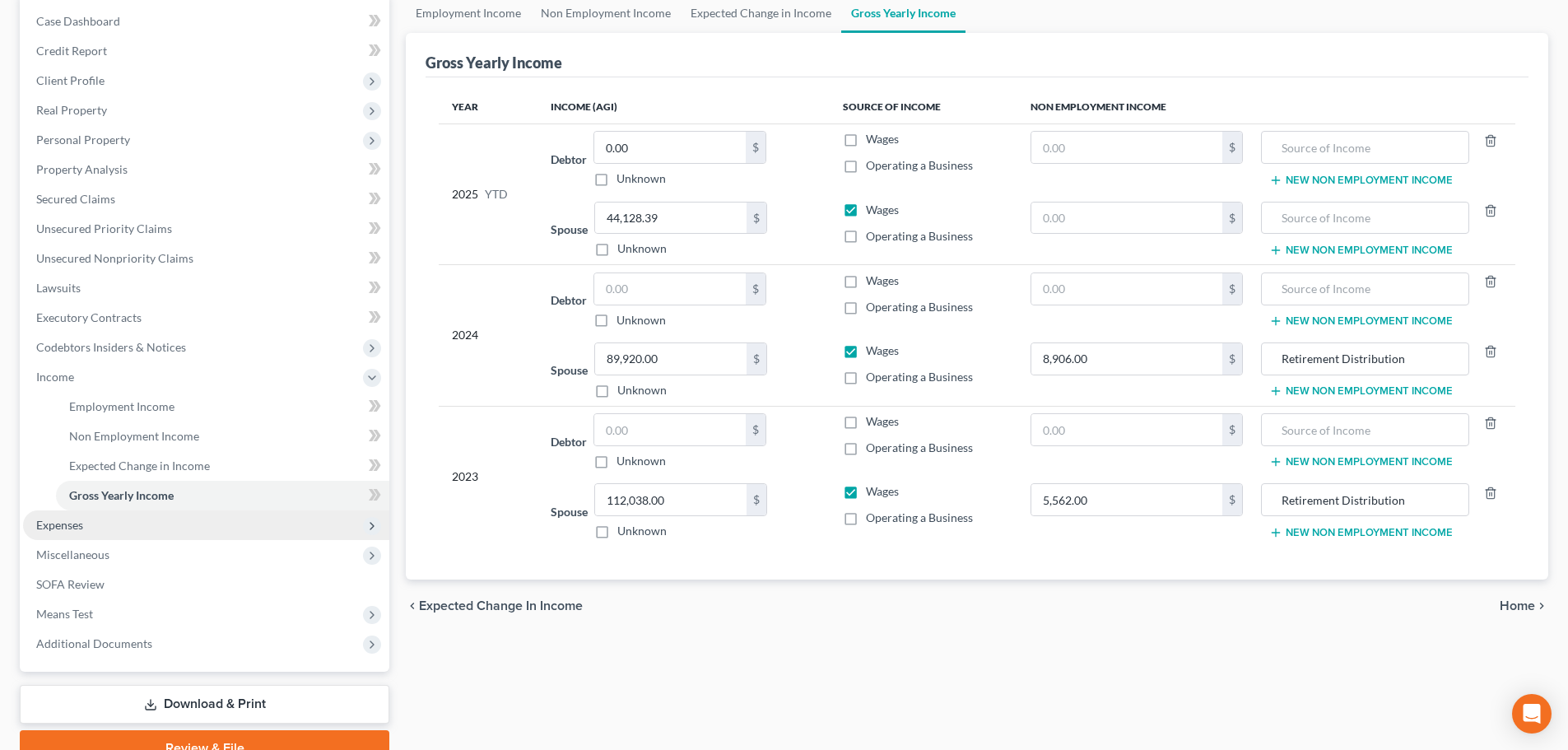
click at [95, 528] on span "Expenses" at bounding box center [206, 524] width 367 height 29
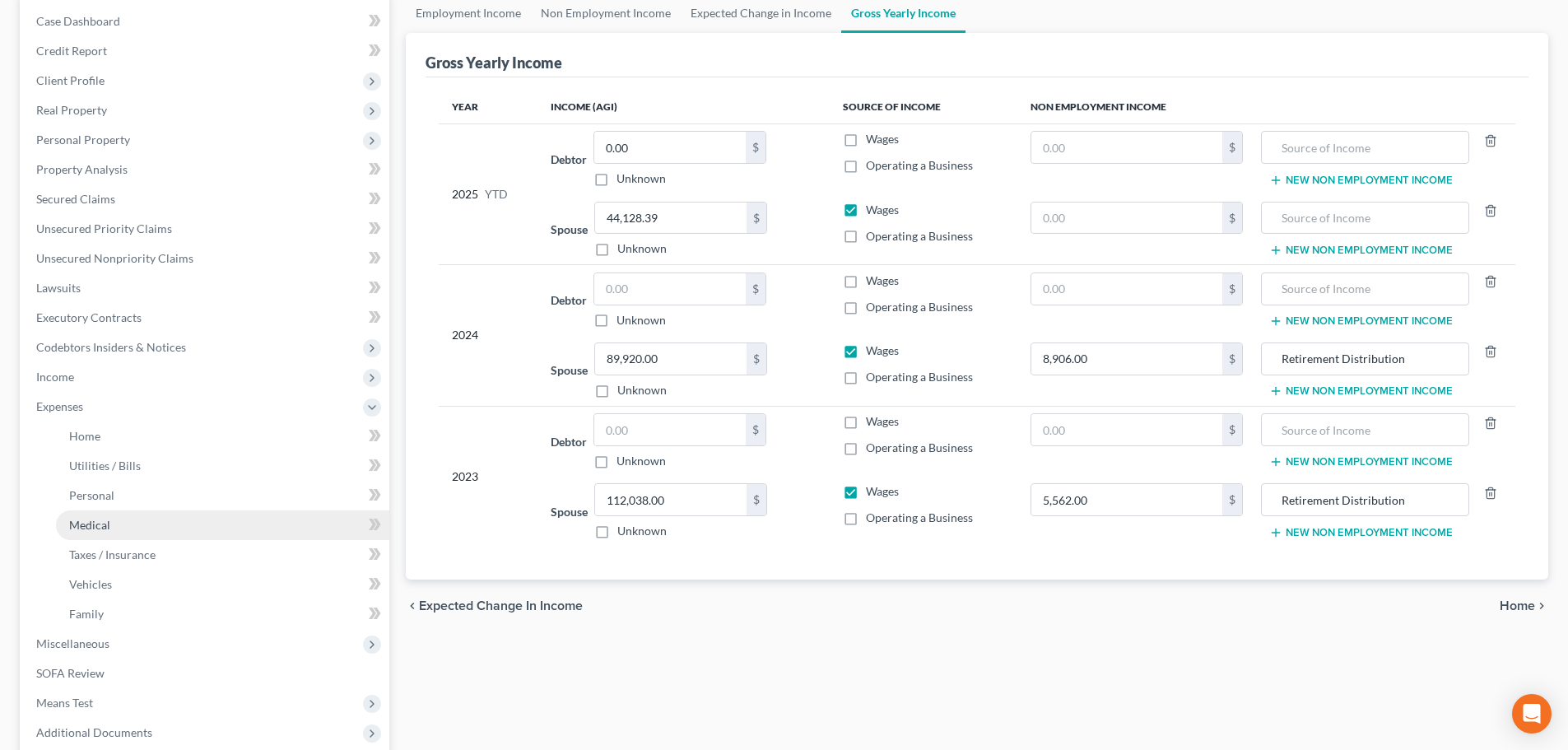
click at [102, 523] on span "Medical" at bounding box center [89, 524] width 41 height 14
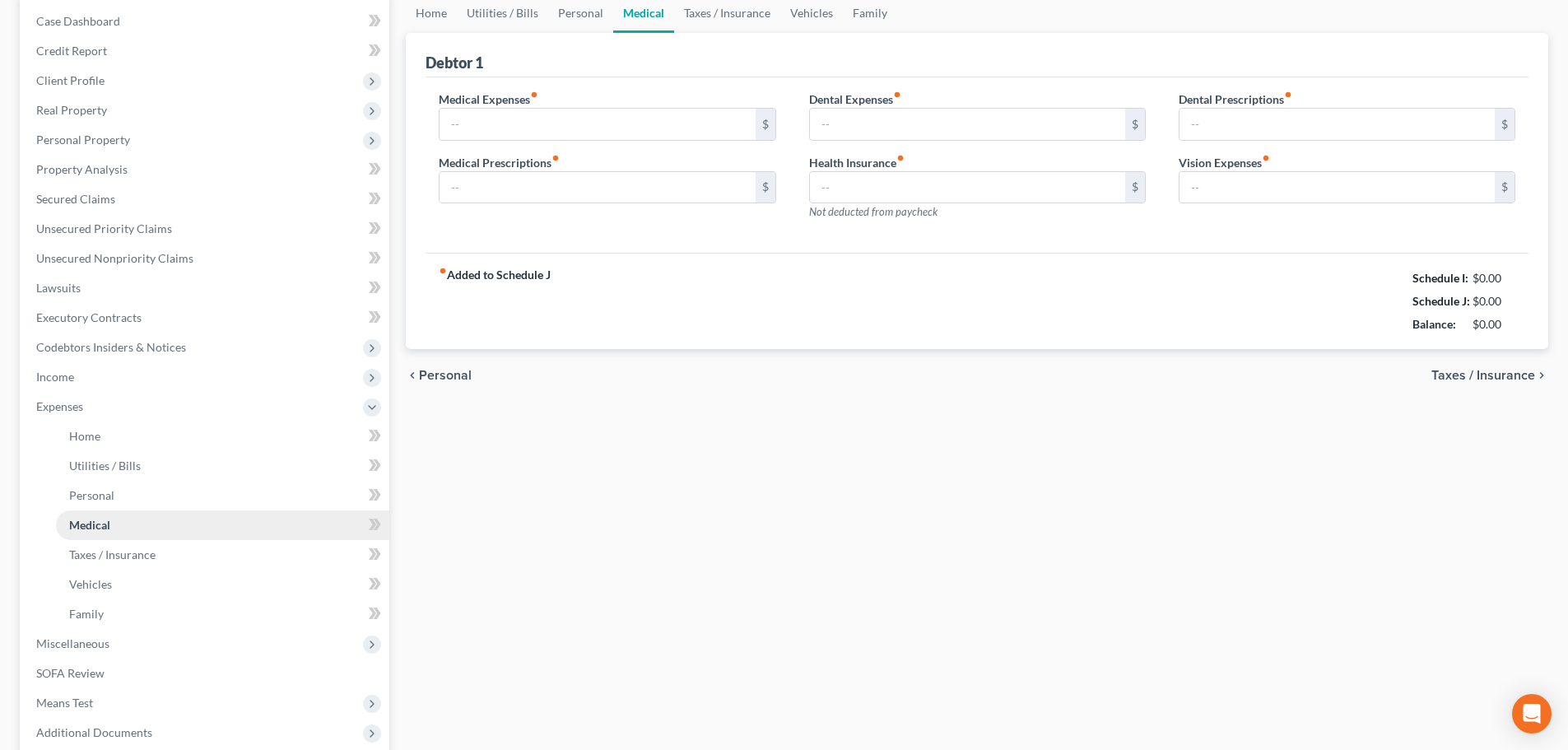
scroll to position [23, 0]
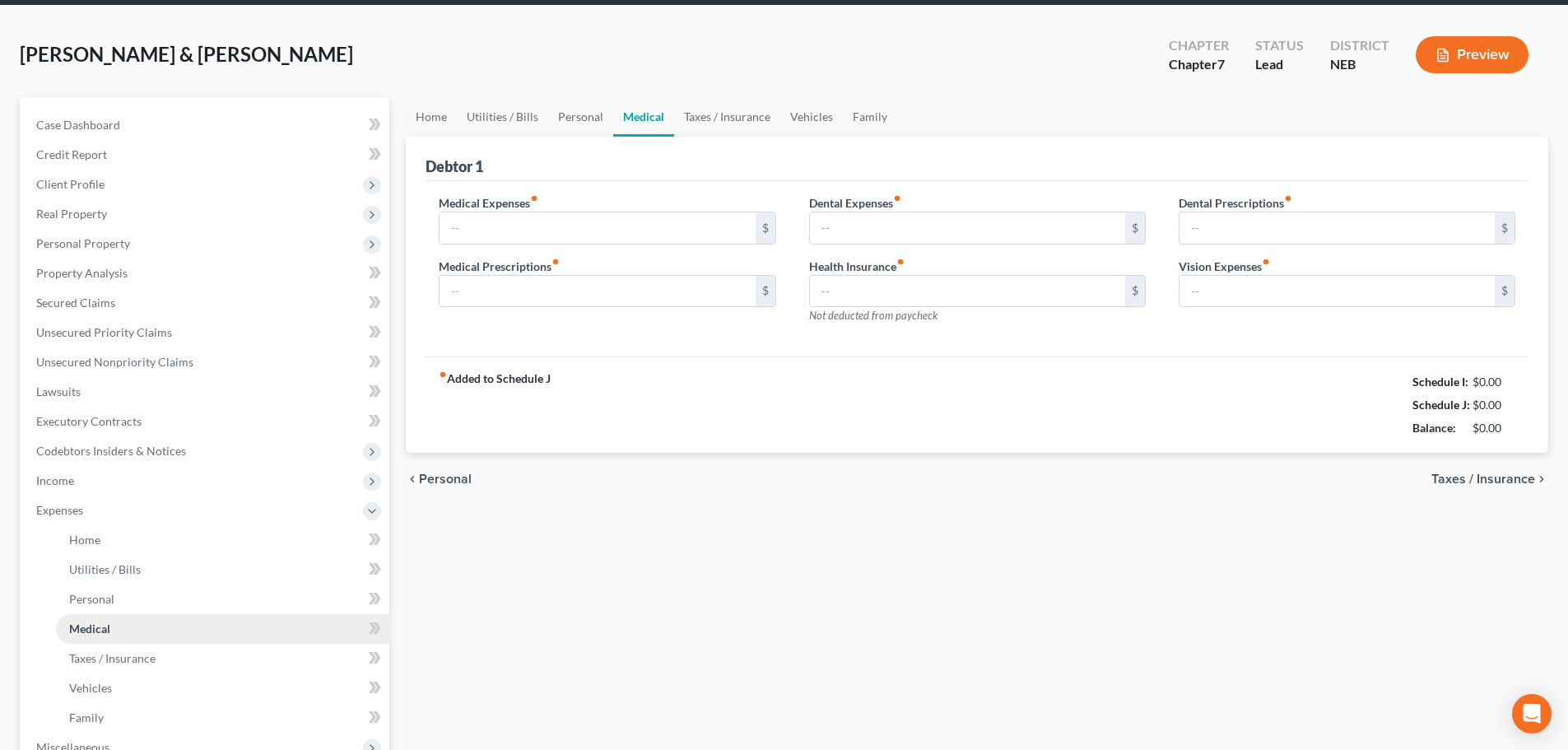
type input "0.00"
type input "20.00"
type input "0.00"
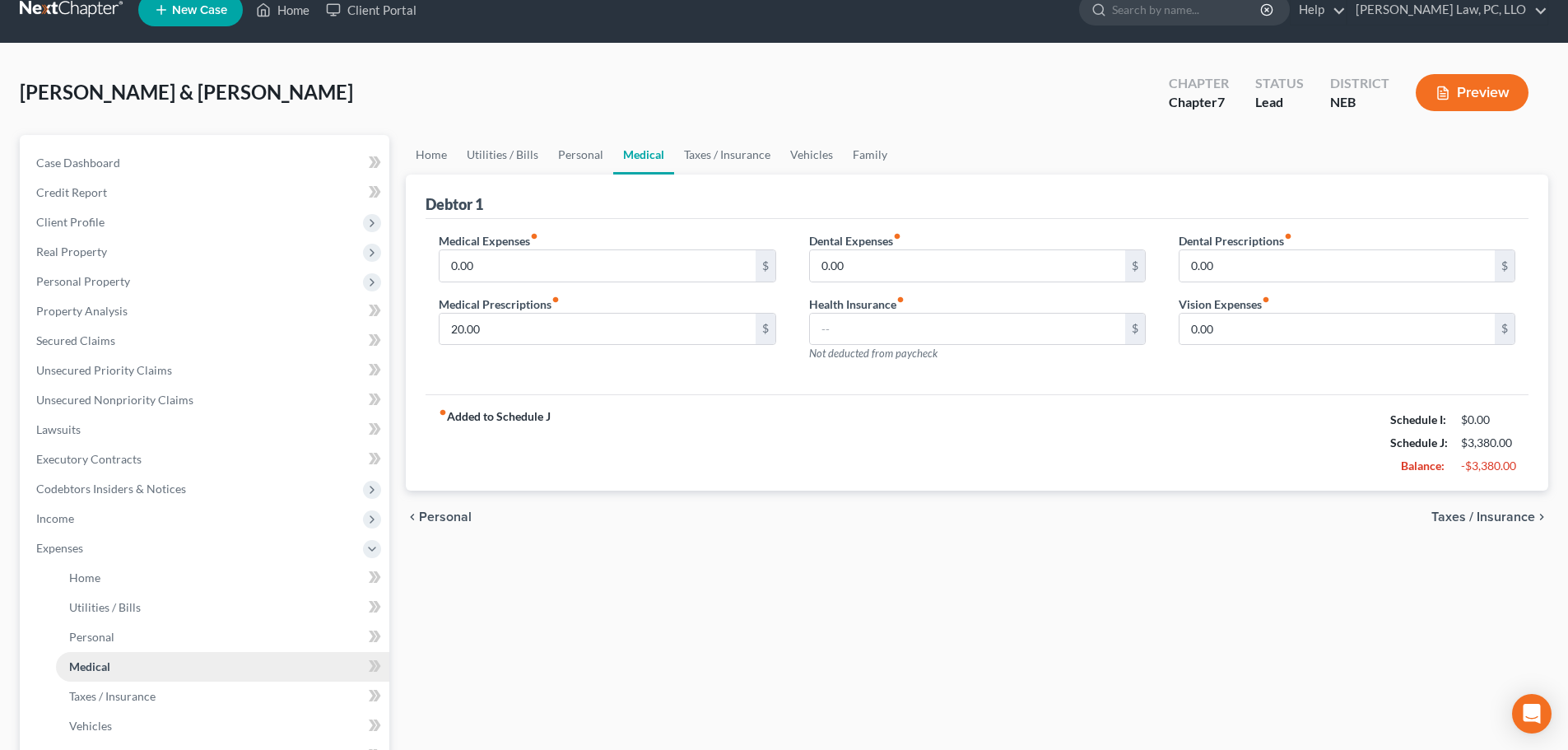
scroll to position [0, 0]
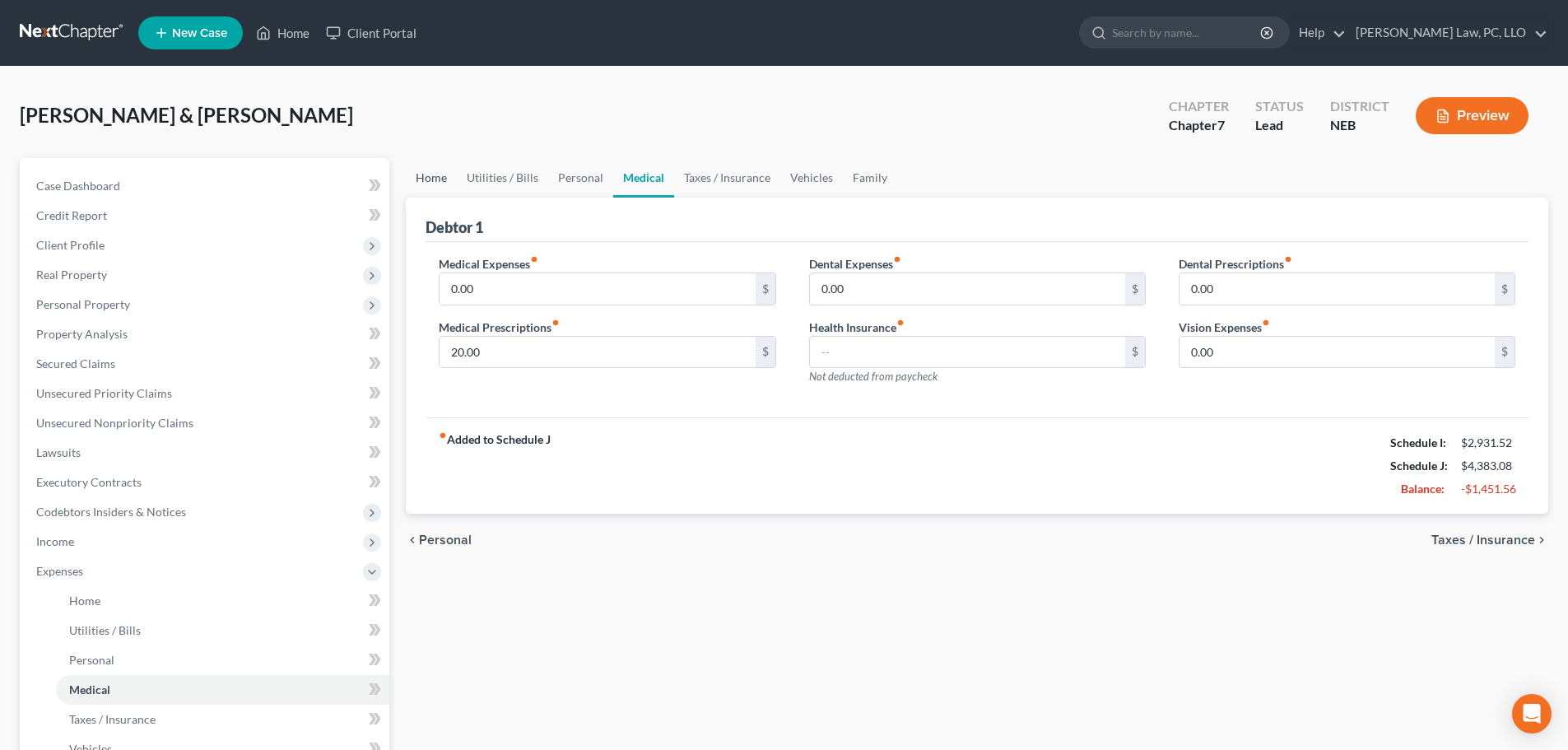
click at [430, 181] on link "Home" at bounding box center [431, 177] width 51 height 39
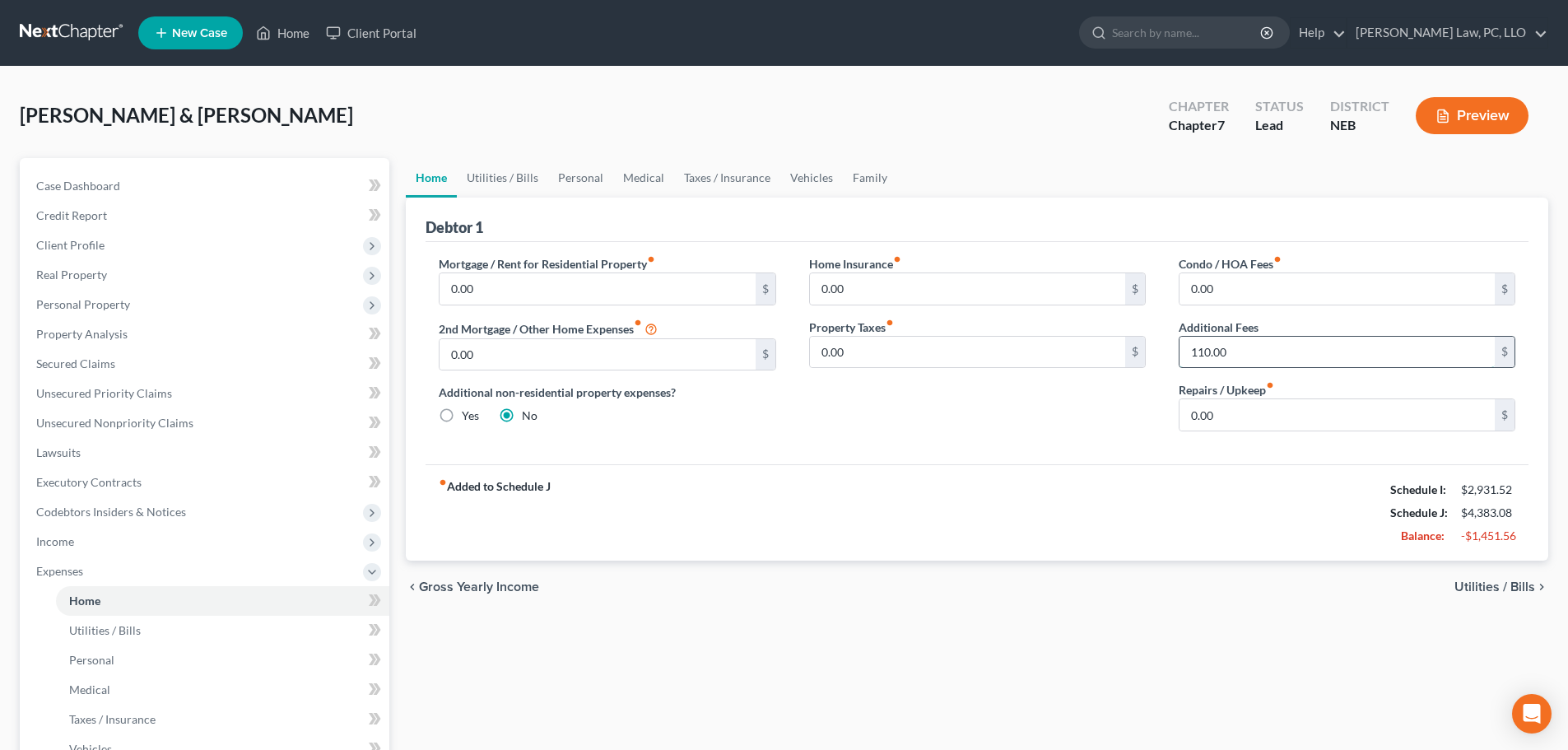
click at [1321, 351] on input "110.00" at bounding box center [1337, 352] width 315 height 31
click at [908, 403] on div "Home Insurance fiber_manual_record 0.00 $ Property Taxes fiber_manual_record 0.…" at bounding box center [977, 350] width 369 height 190
click at [512, 178] on link "Utilities / Bills" at bounding box center [502, 177] width 91 height 39
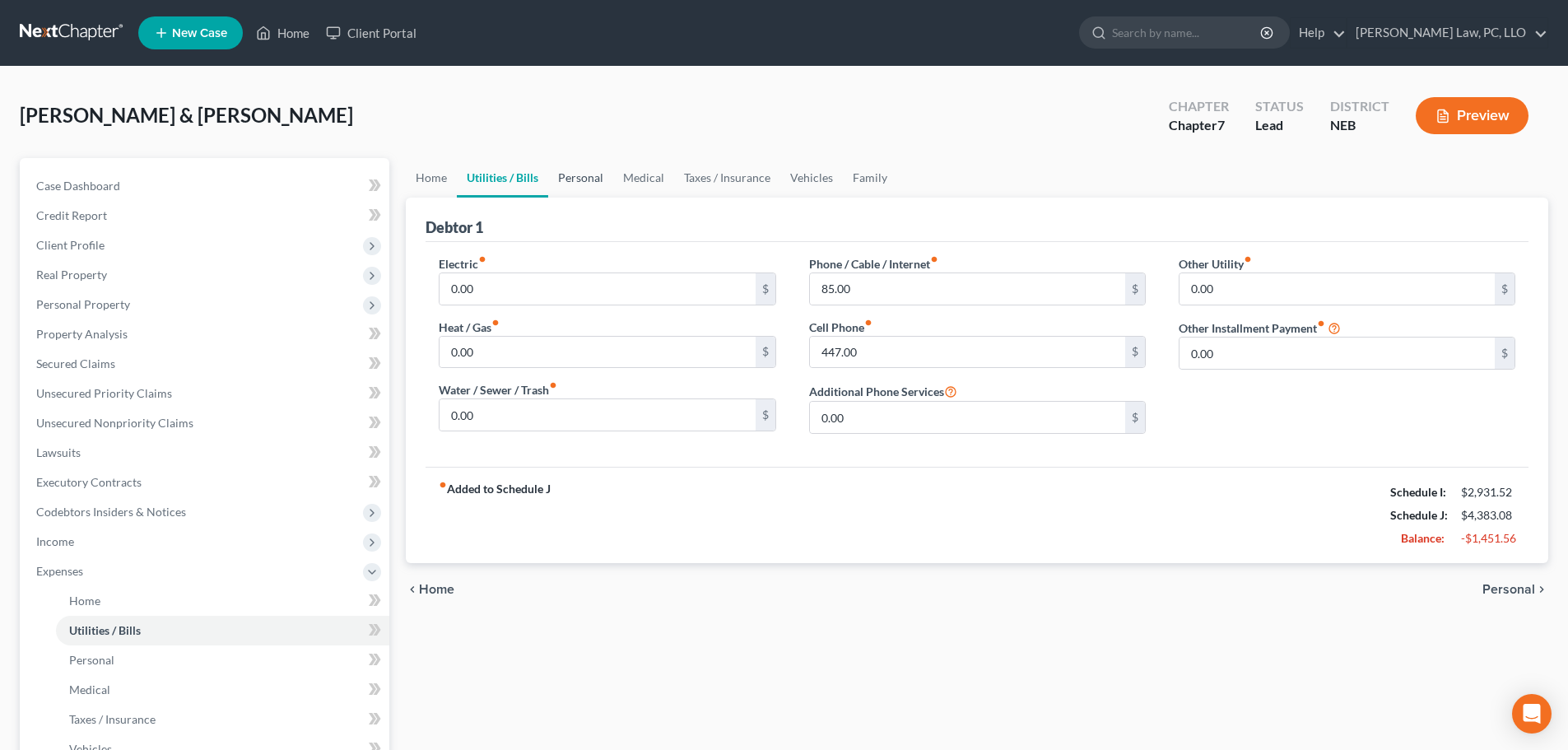
click at [590, 185] on link "Personal" at bounding box center [581, 177] width 65 height 39
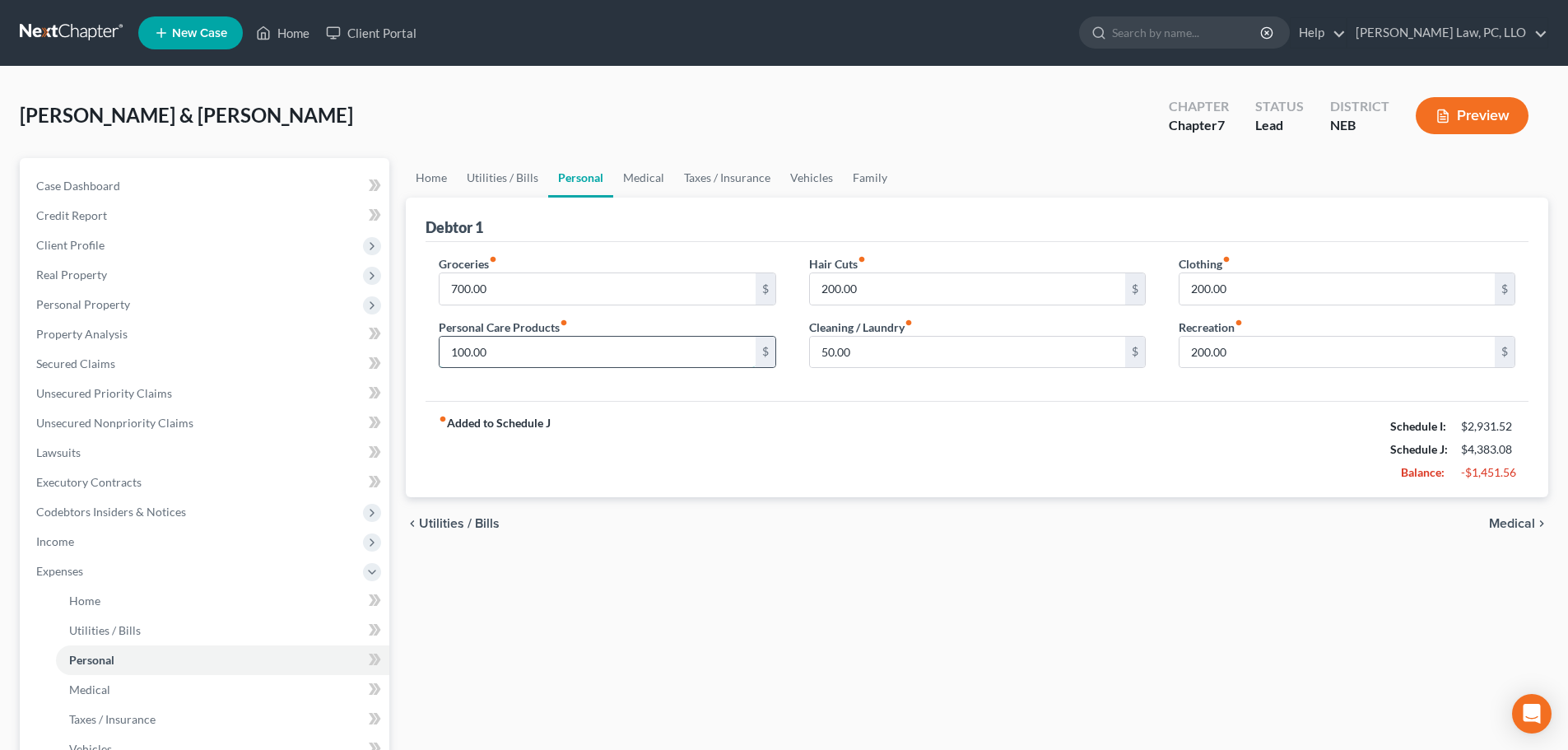
click at [529, 349] on input "100.00" at bounding box center [597, 352] width 315 height 31
click at [820, 393] on div "Groceries fiber_manual_record 700.00 $ Personal Care Products fiber_manual_reco…" at bounding box center [977, 321] width 1103 height 159
click at [1277, 352] on input "200.00" at bounding box center [1337, 352] width 315 height 31
click at [649, 180] on link "Medical" at bounding box center [643, 177] width 61 height 39
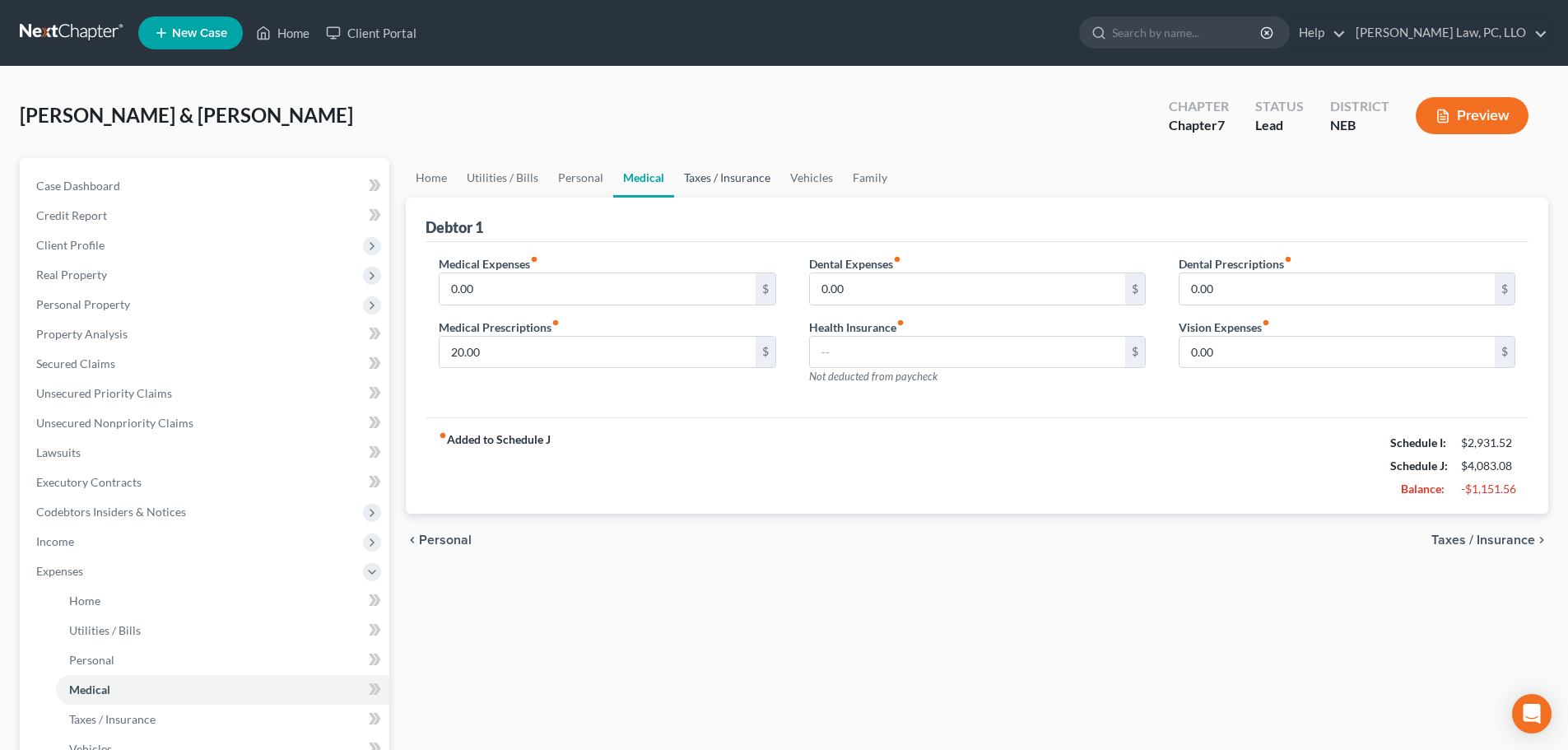
click at [702, 183] on link "Taxes / Insurance" at bounding box center [727, 177] width 107 height 39
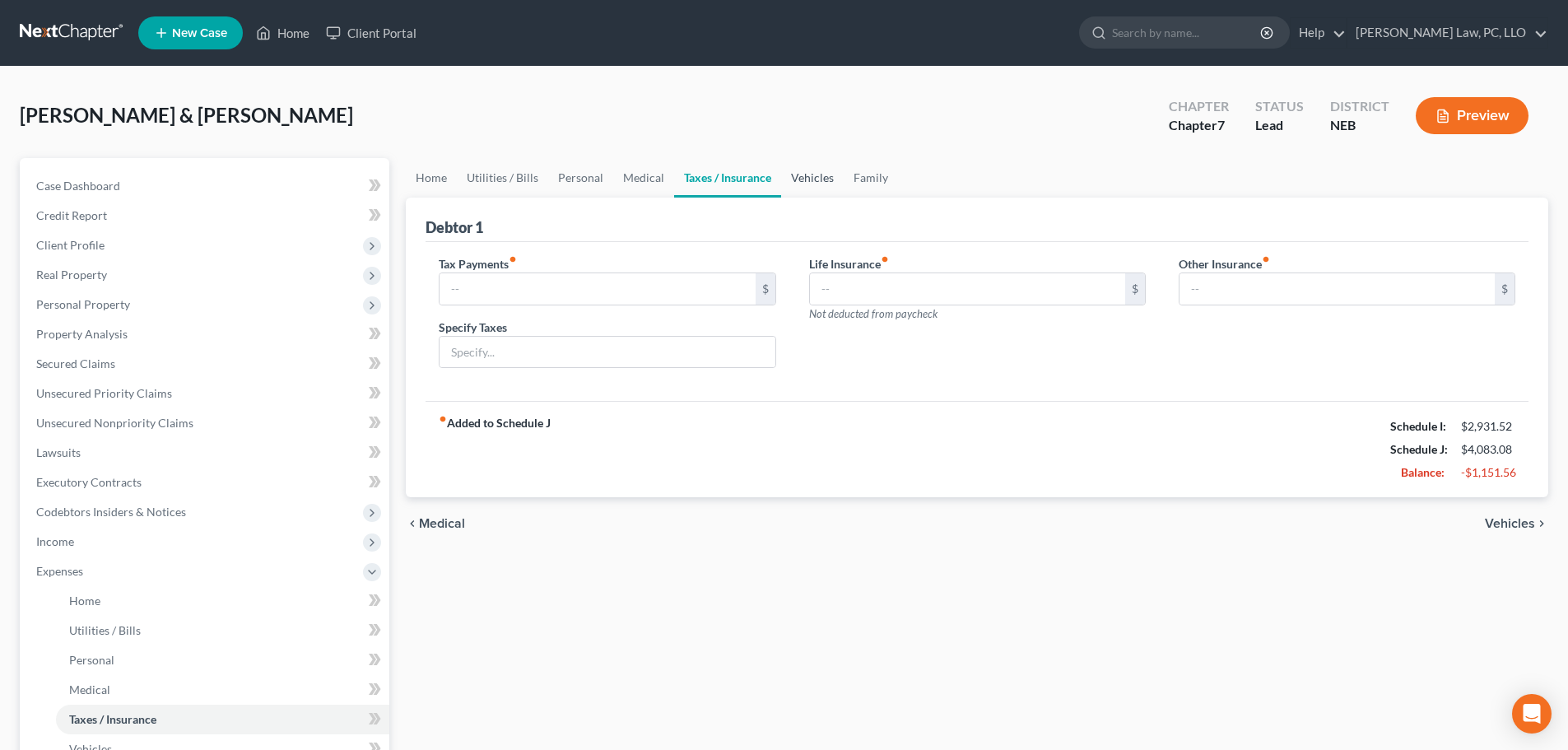
click at [810, 184] on link "Vehicles" at bounding box center [812, 177] width 63 height 39
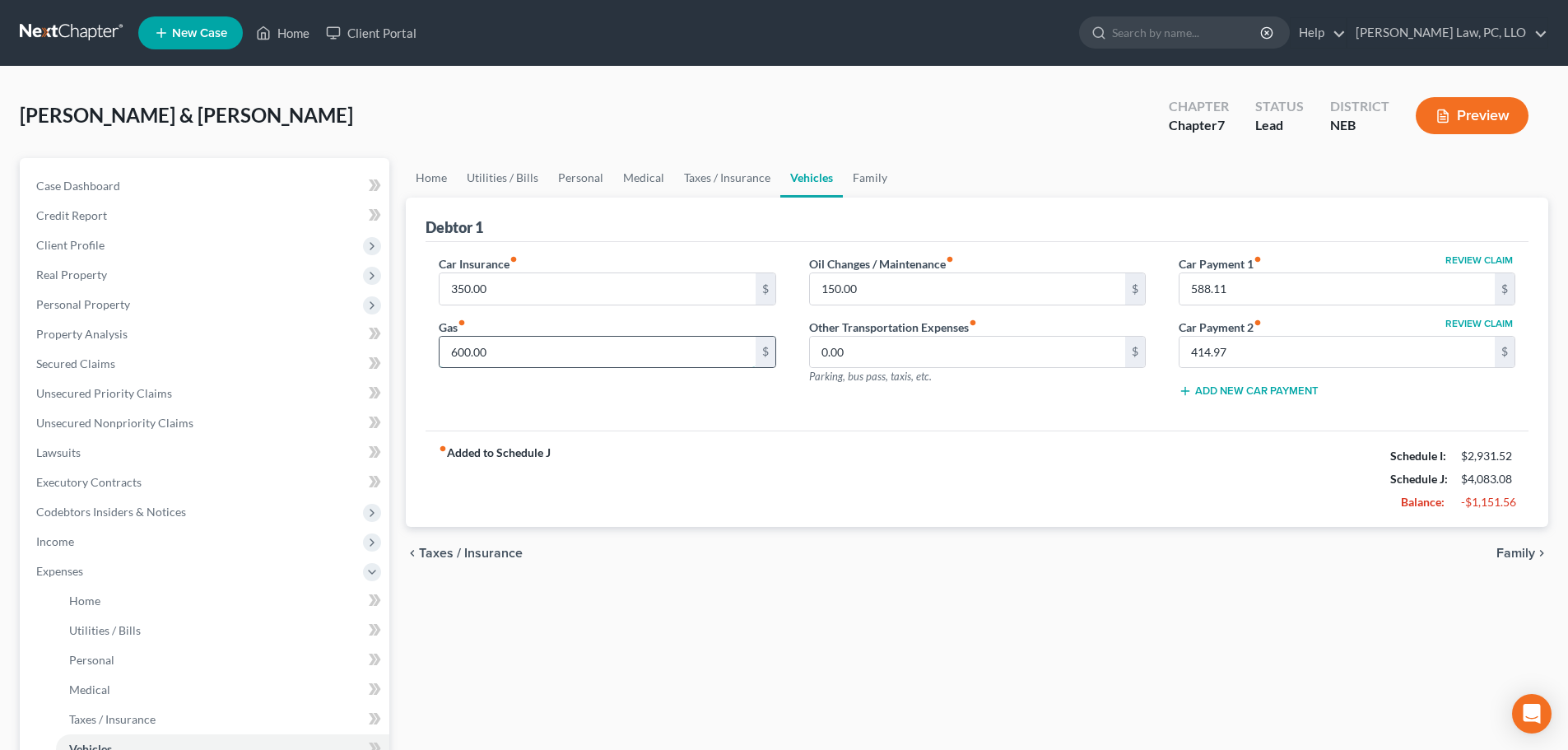
click at [630, 362] on input "600.00" at bounding box center [597, 352] width 315 height 31
click at [674, 393] on div "Car Insurance fiber_manual_record 350.00 $ Gas fiber_manual_record 600.00 $" at bounding box center [607, 333] width 369 height 156
click at [860, 178] on link "Family" at bounding box center [870, 177] width 55 height 39
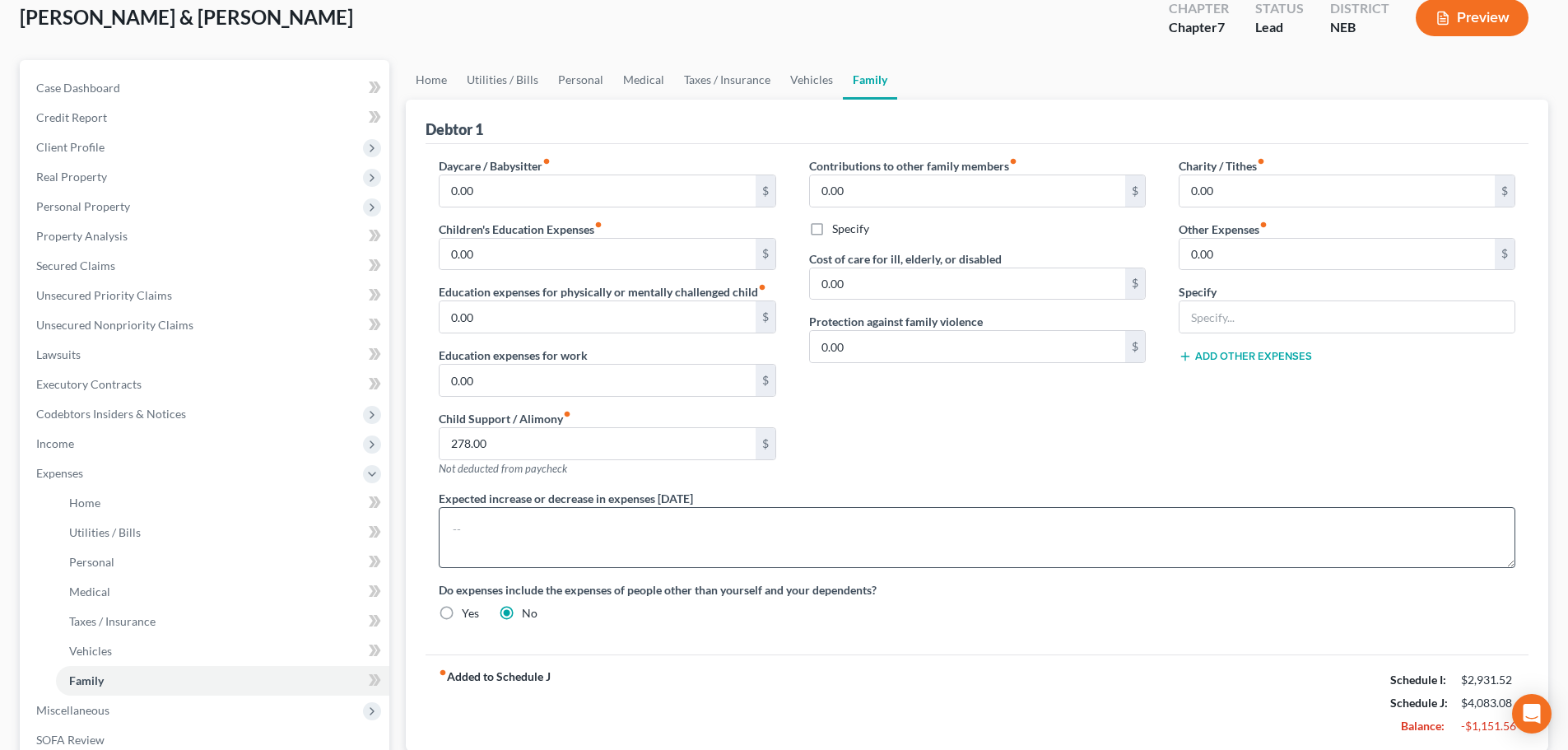
scroll to position [86, 0]
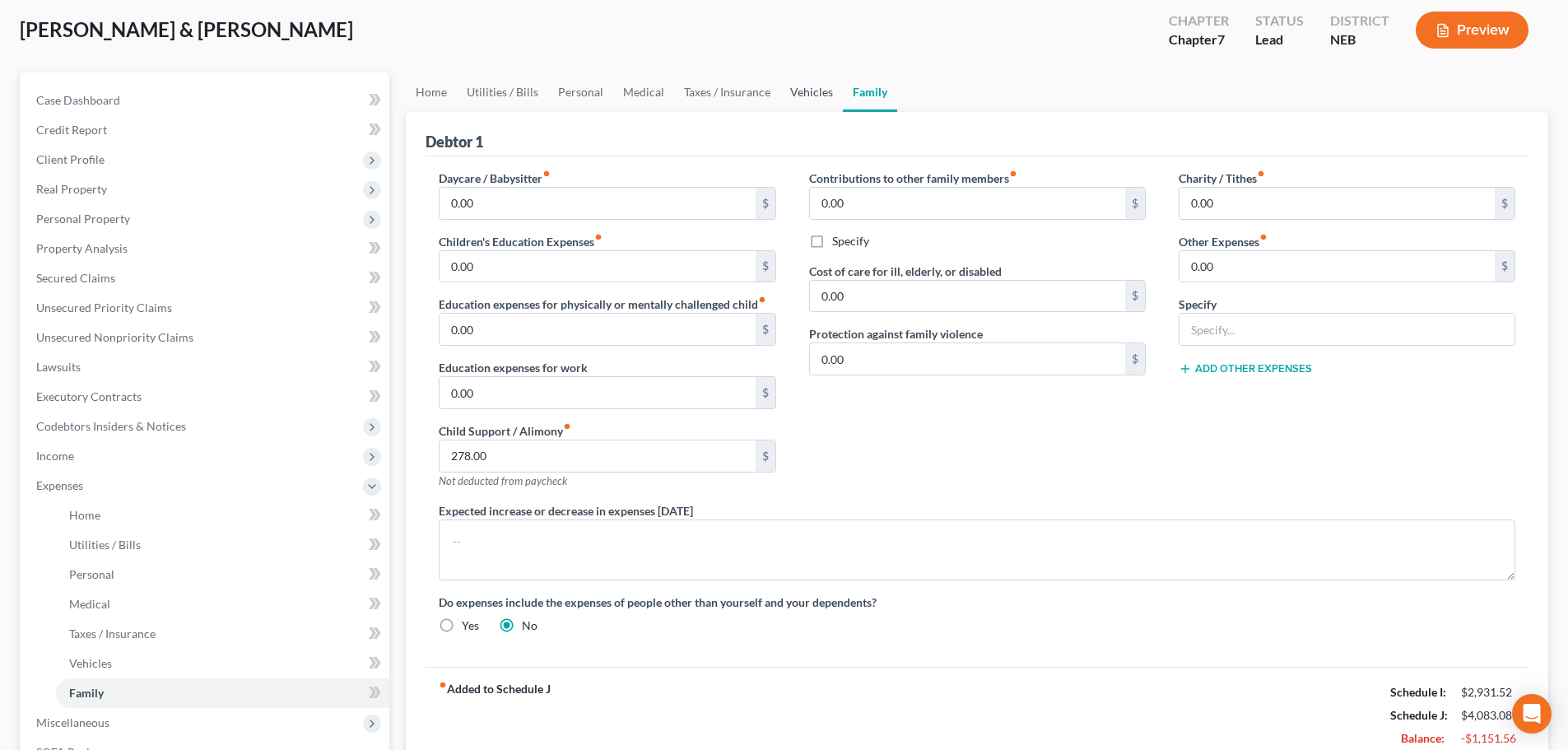
click at [813, 91] on link "Vehicles" at bounding box center [811, 91] width 63 height 39
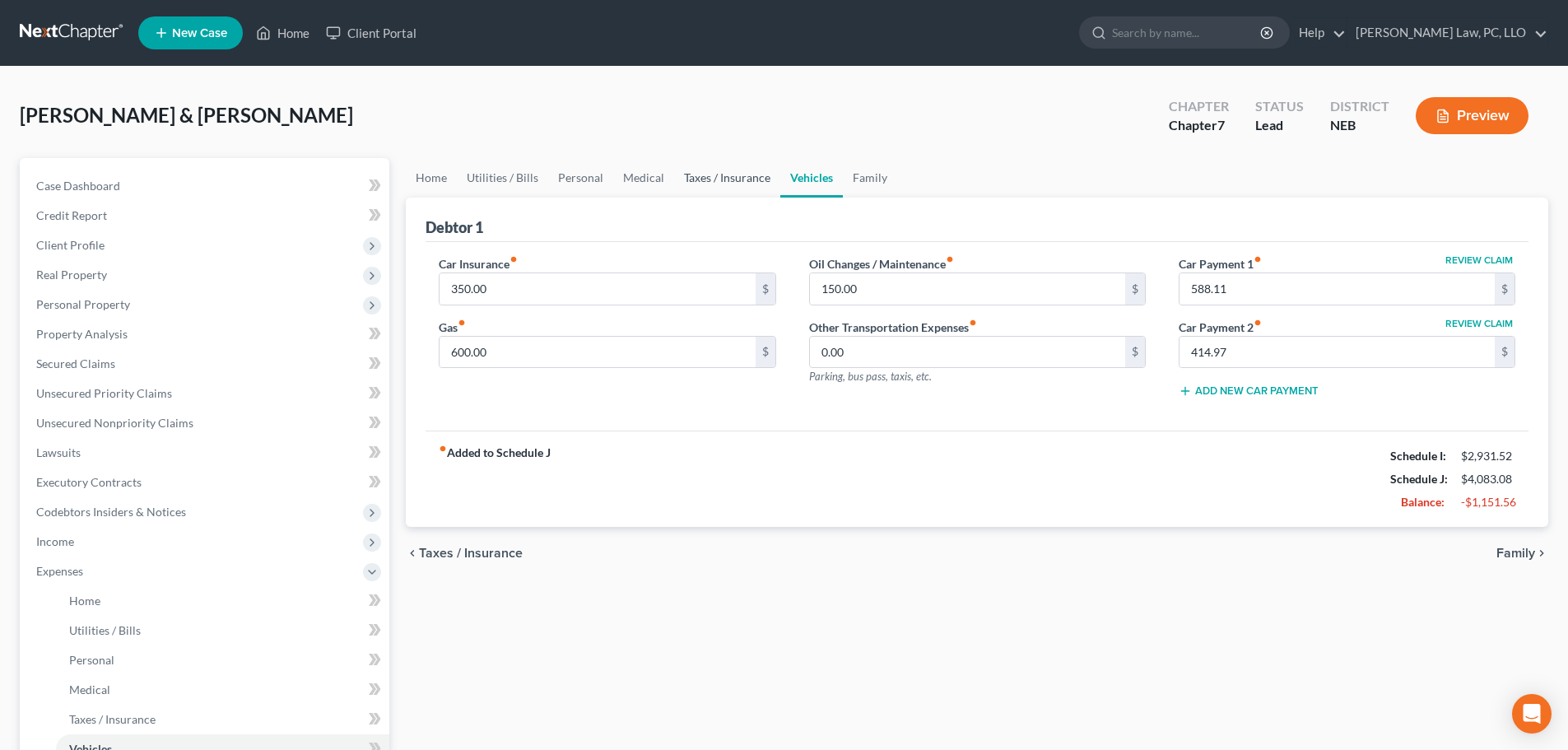
click at [716, 185] on link "Taxes / Insurance" at bounding box center [727, 177] width 107 height 39
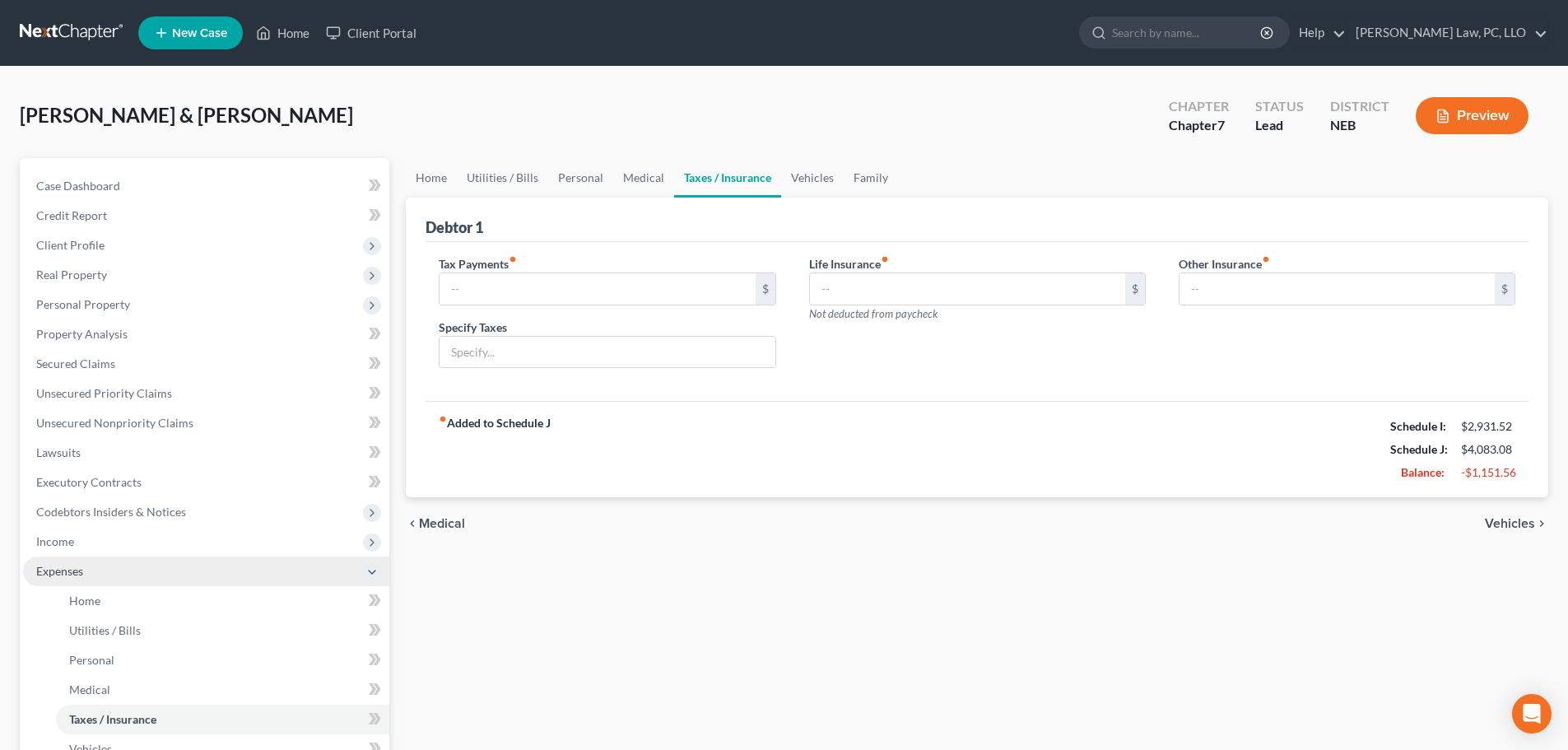
click at [70, 558] on span "Expenses" at bounding box center [206, 570] width 367 height 29
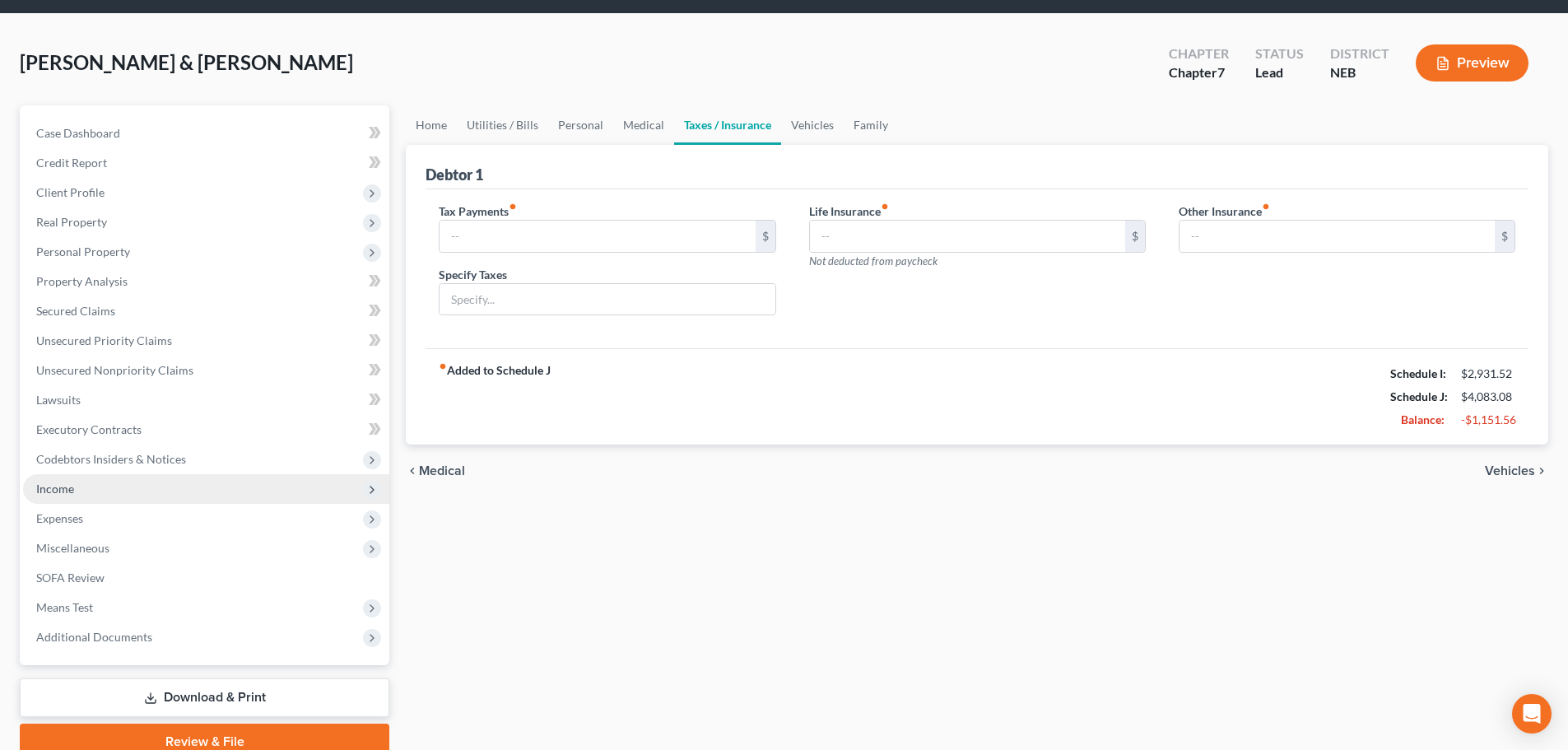
scroll to position [82, 0]
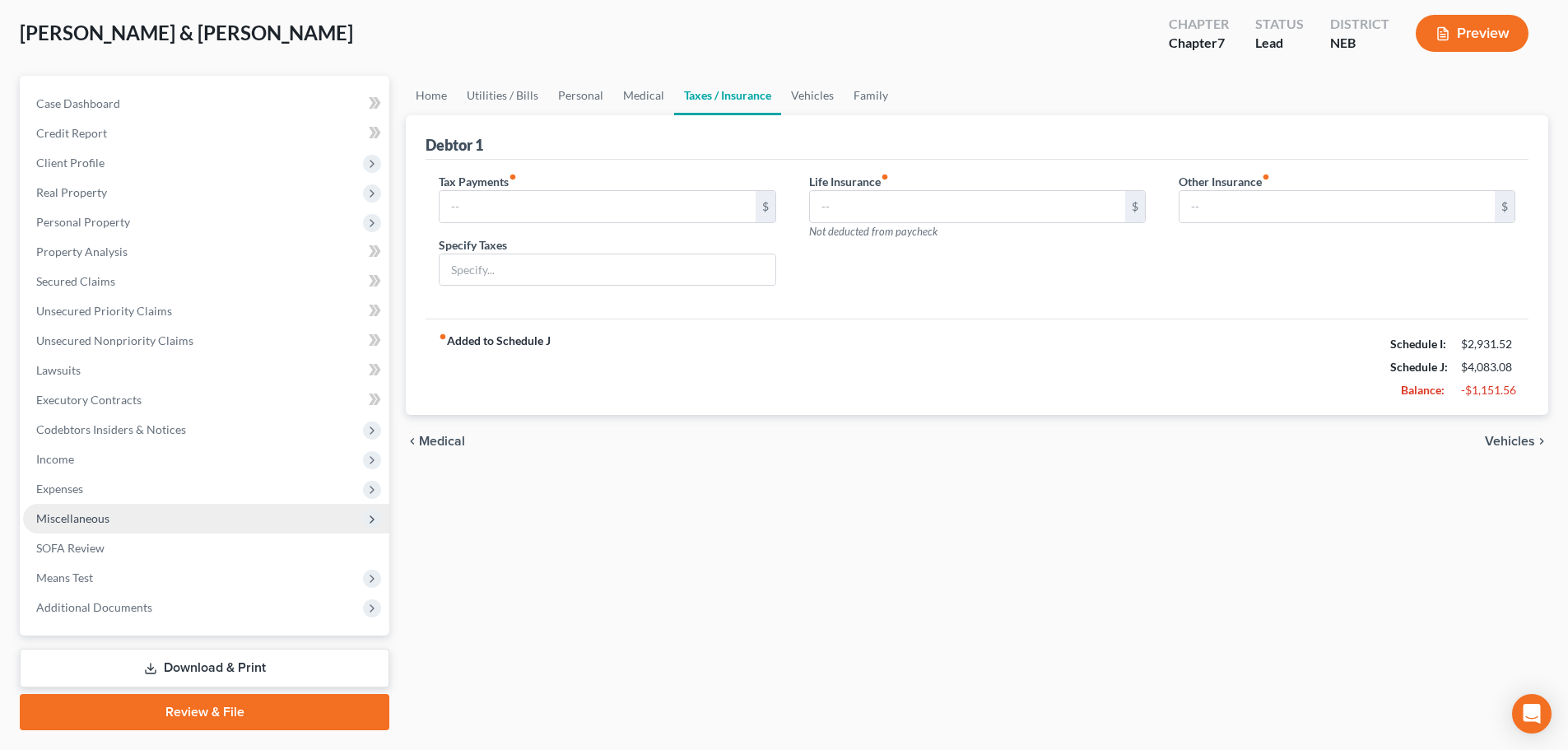
click at [114, 520] on span "Miscellaneous" at bounding box center [206, 518] width 367 height 29
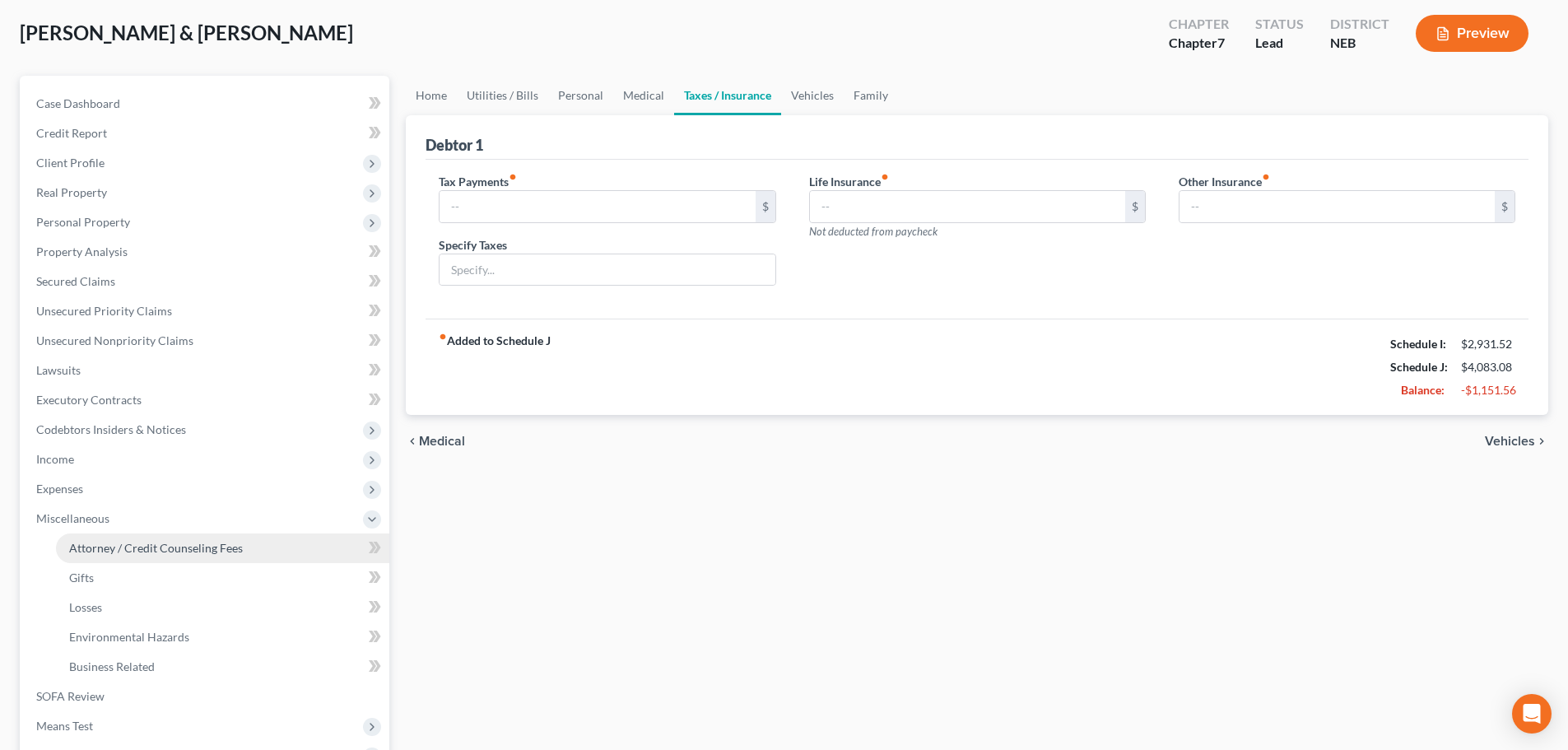
click at [121, 542] on span "Attorney / Credit Counseling Fees" at bounding box center [155, 548] width 174 height 14
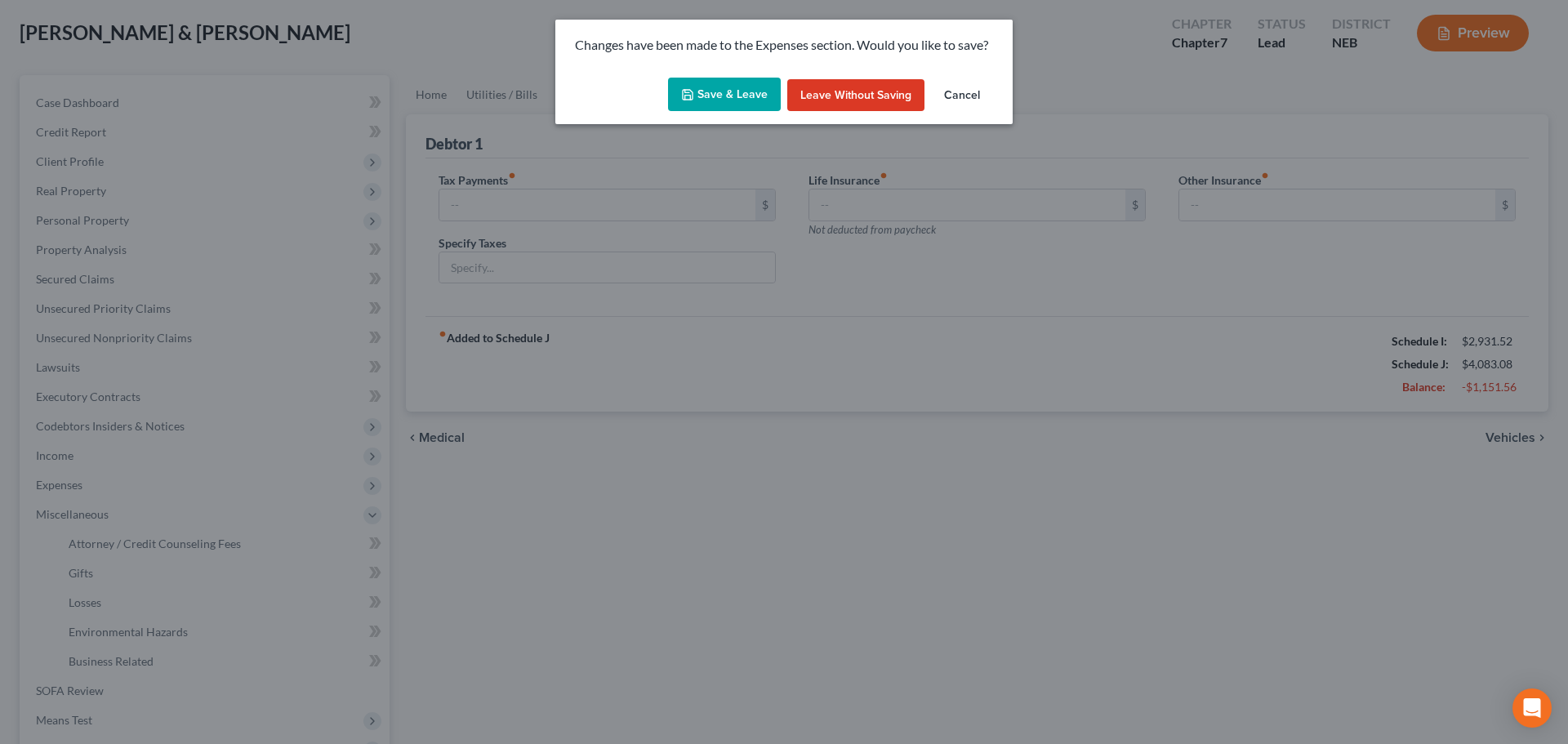
click at [755, 101] on button "Save & Leave" at bounding box center [723, 94] width 112 height 34
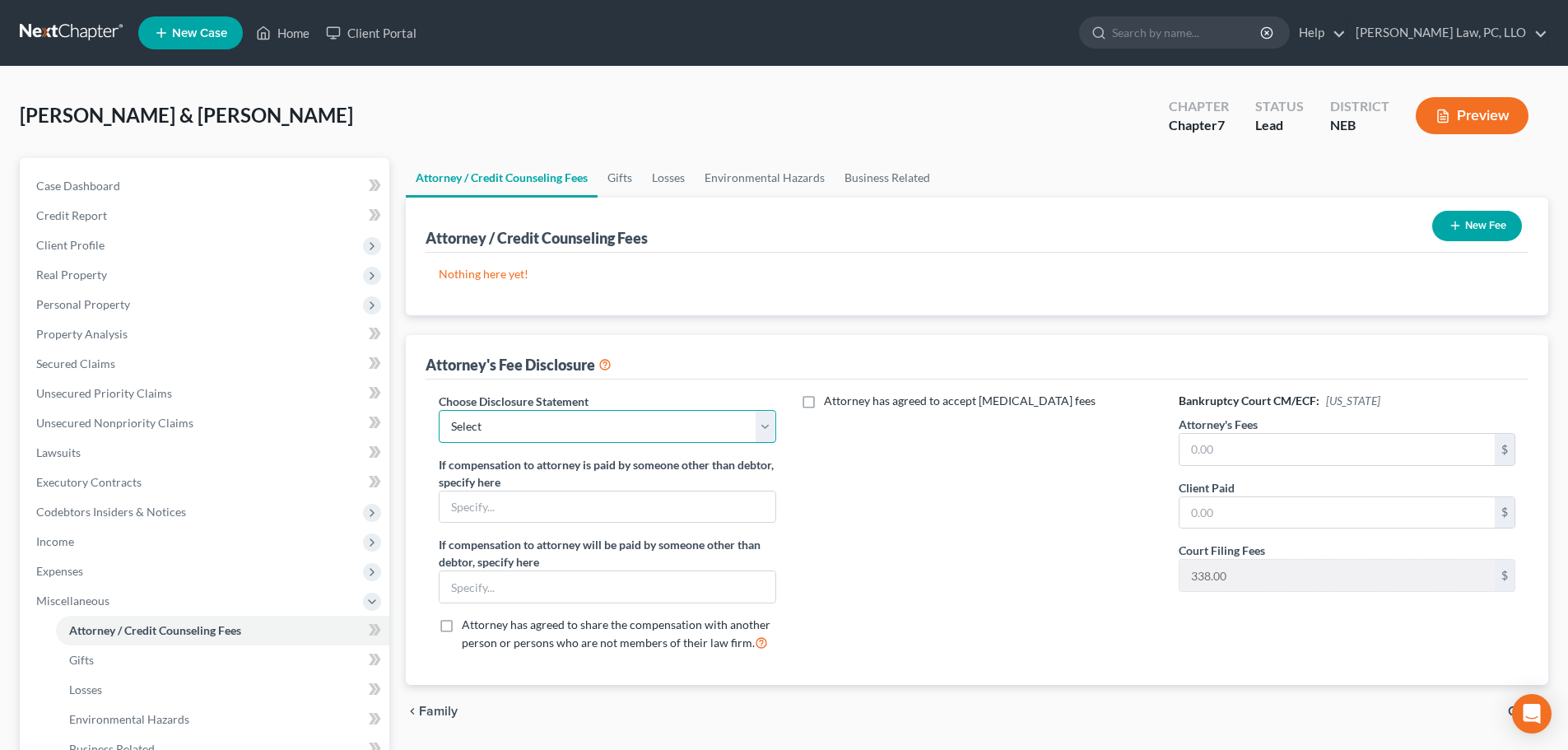
click at [611, 433] on select "Select Fees Chapter 11/12 Fees Chapter 13 Fees Chapter 7" at bounding box center [607, 426] width 336 height 33
select select "2"
click at [439, 410] on select "Select Fees Chapter 11/12 Fees Chapter 13 Fees Chapter 7" at bounding box center [607, 426] width 336 height 33
click at [1262, 445] on input "text" at bounding box center [1337, 449] width 315 height 31
type input "1,662.00"
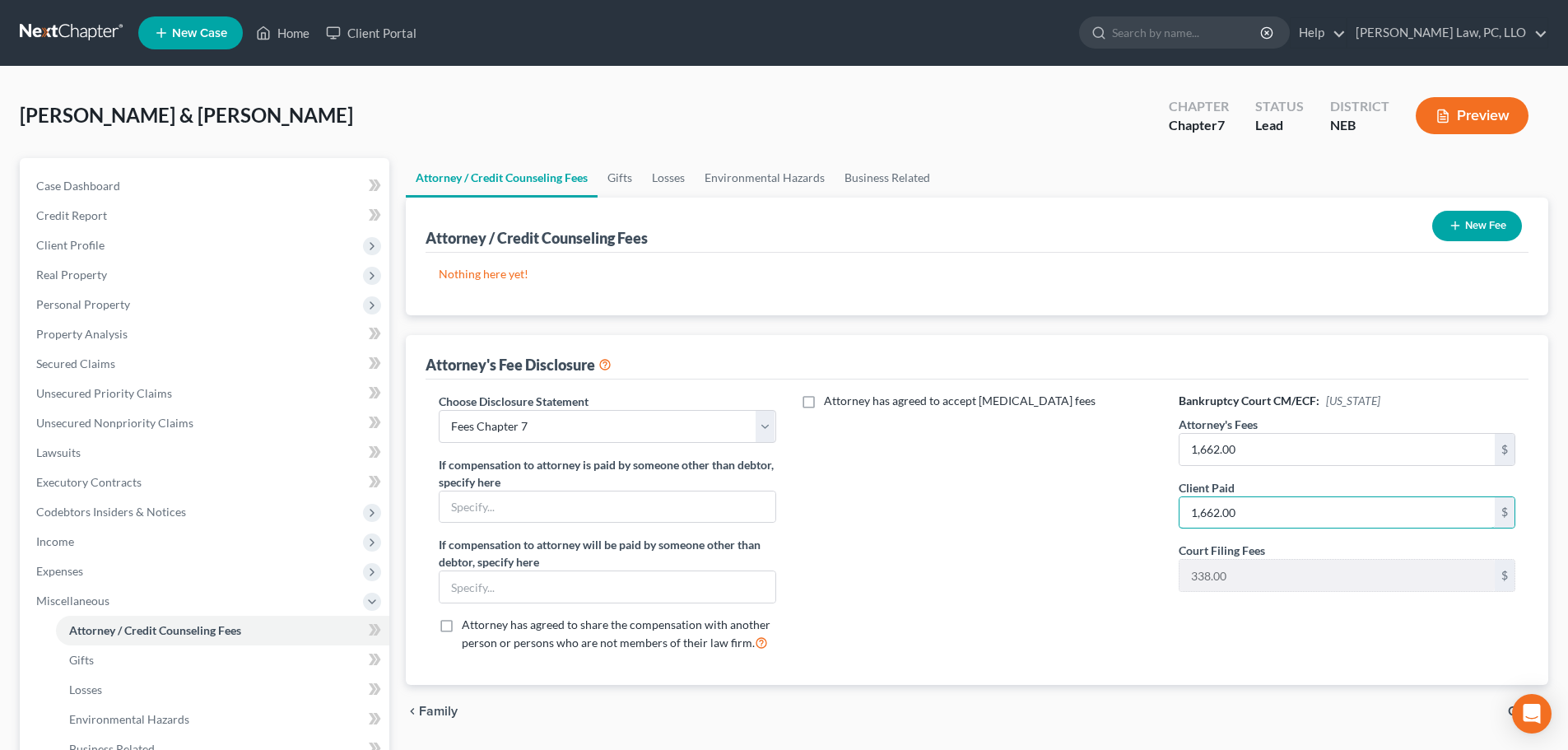
type input "1,662.00"
click at [1472, 226] on button "New Fee" at bounding box center [1477, 226] width 90 height 30
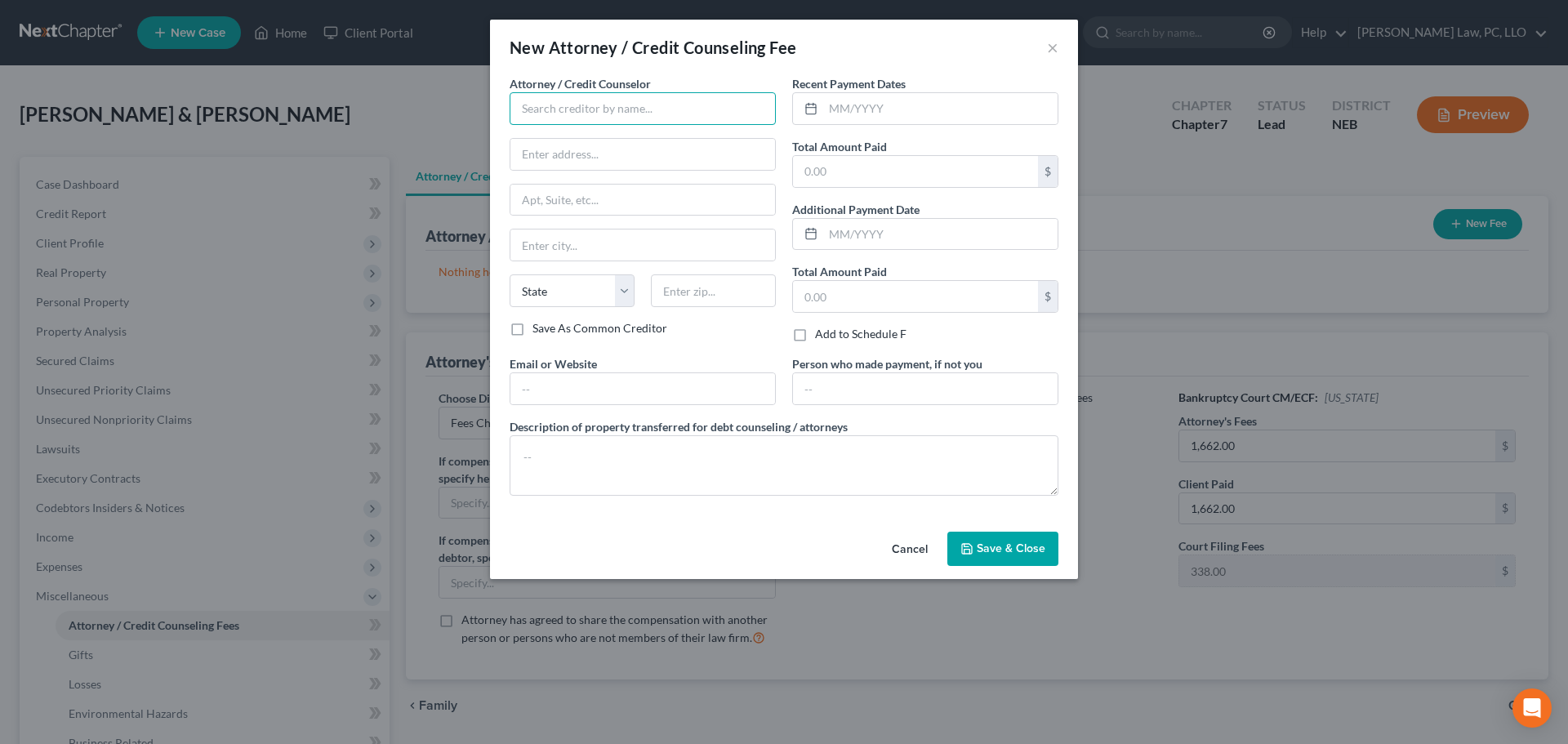
click at [539, 109] on input "text" at bounding box center [643, 108] width 266 height 32
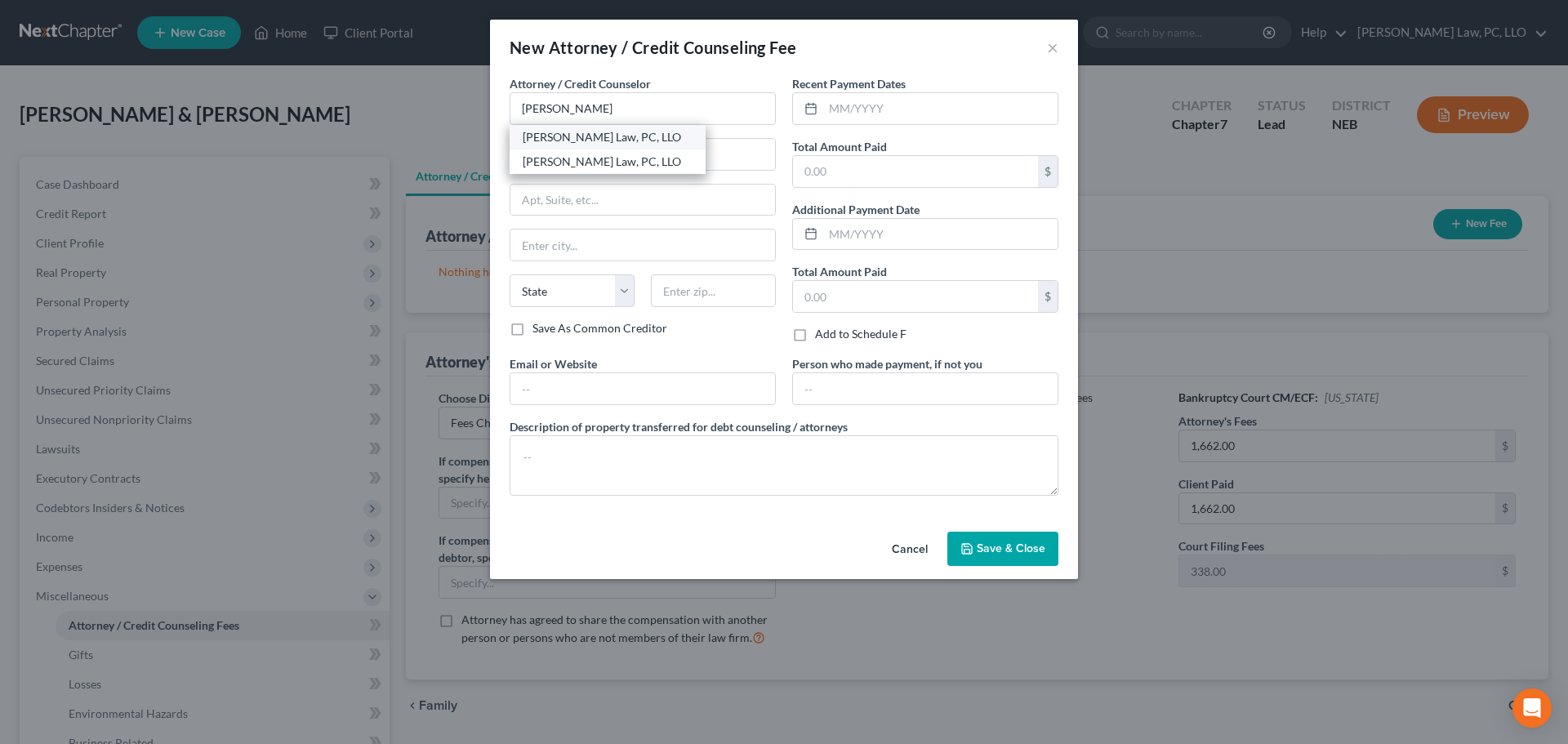
click at [564, 138] on div "[PERSON_NAME] Law, PC, LLO" at bounding box center [608, 137] width 170 height 17
type input "[PERSON_NAME] Law, PC, LLO"
type input "650 J St"
type input "Ste 215B"
type input "Lincoln"
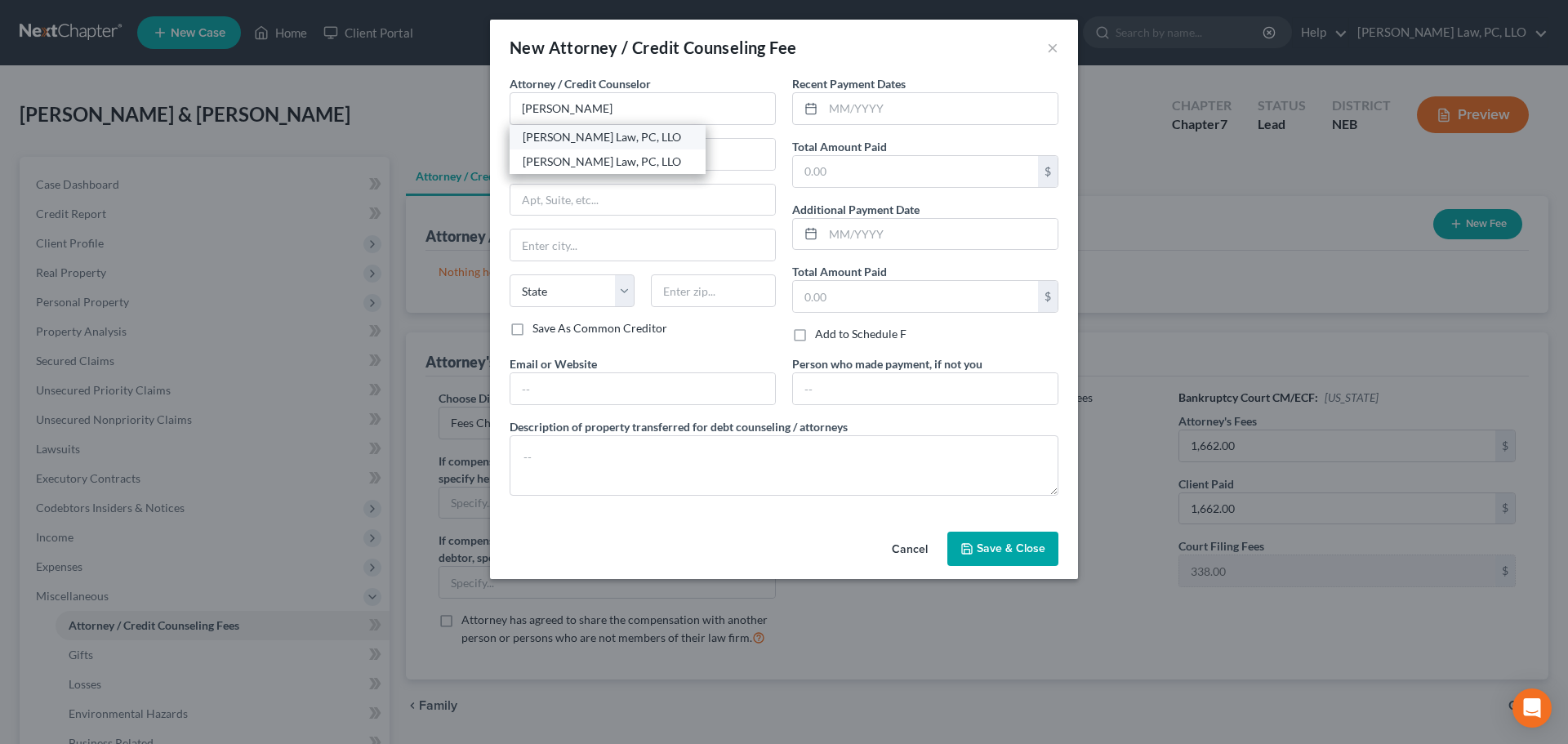
select select "30"
type input "68508"
click at [825, 110] on input "text" at bounding box center [940, 108] width 235 height 31
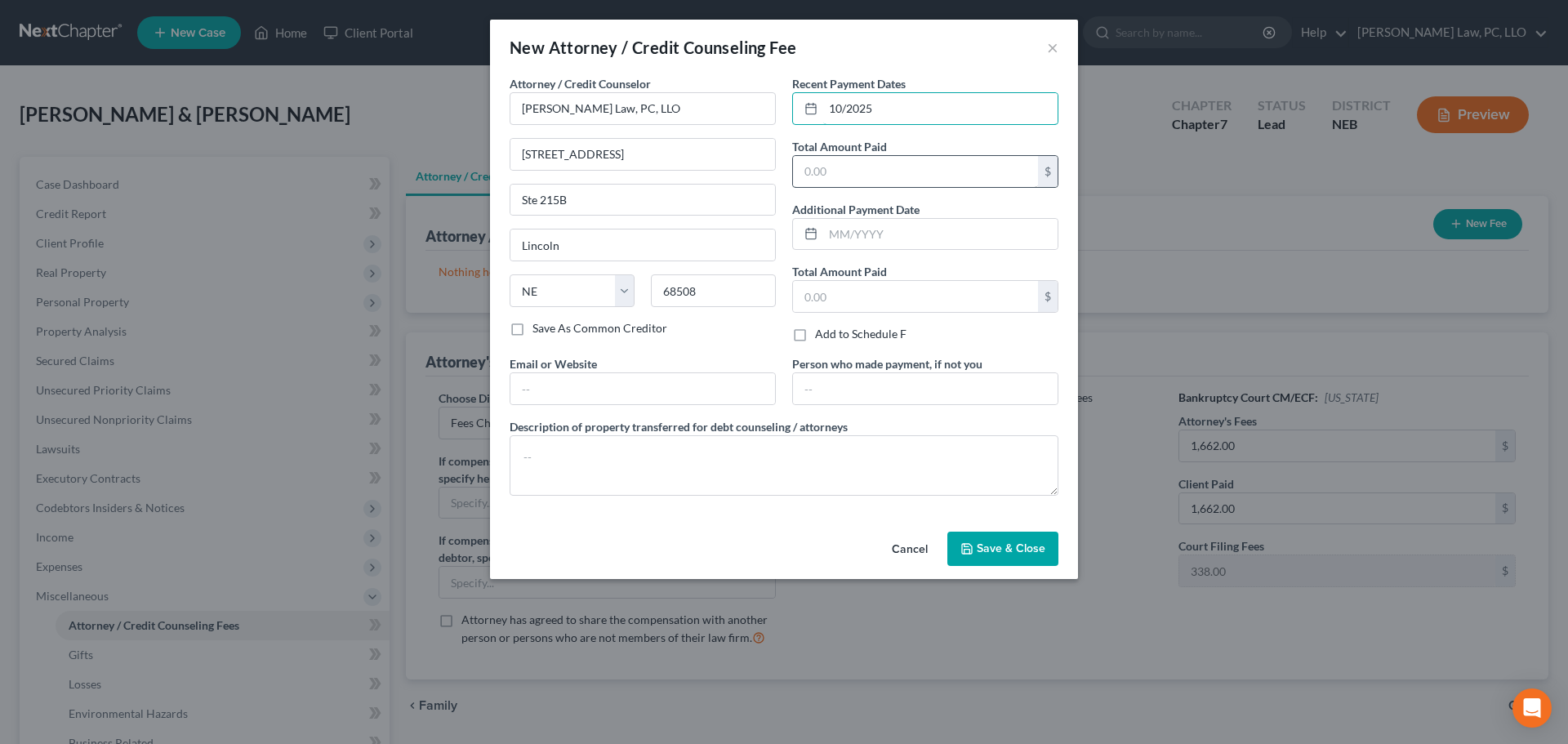
type input "10/2025"
click at [873, 166] on input "text" at bounding box center [915, 171] width 245 height 31
type input "1,662.00"
click at [1046, 550] on button "Save & Close" at bounding box center [1002, 548] width 111 height 34
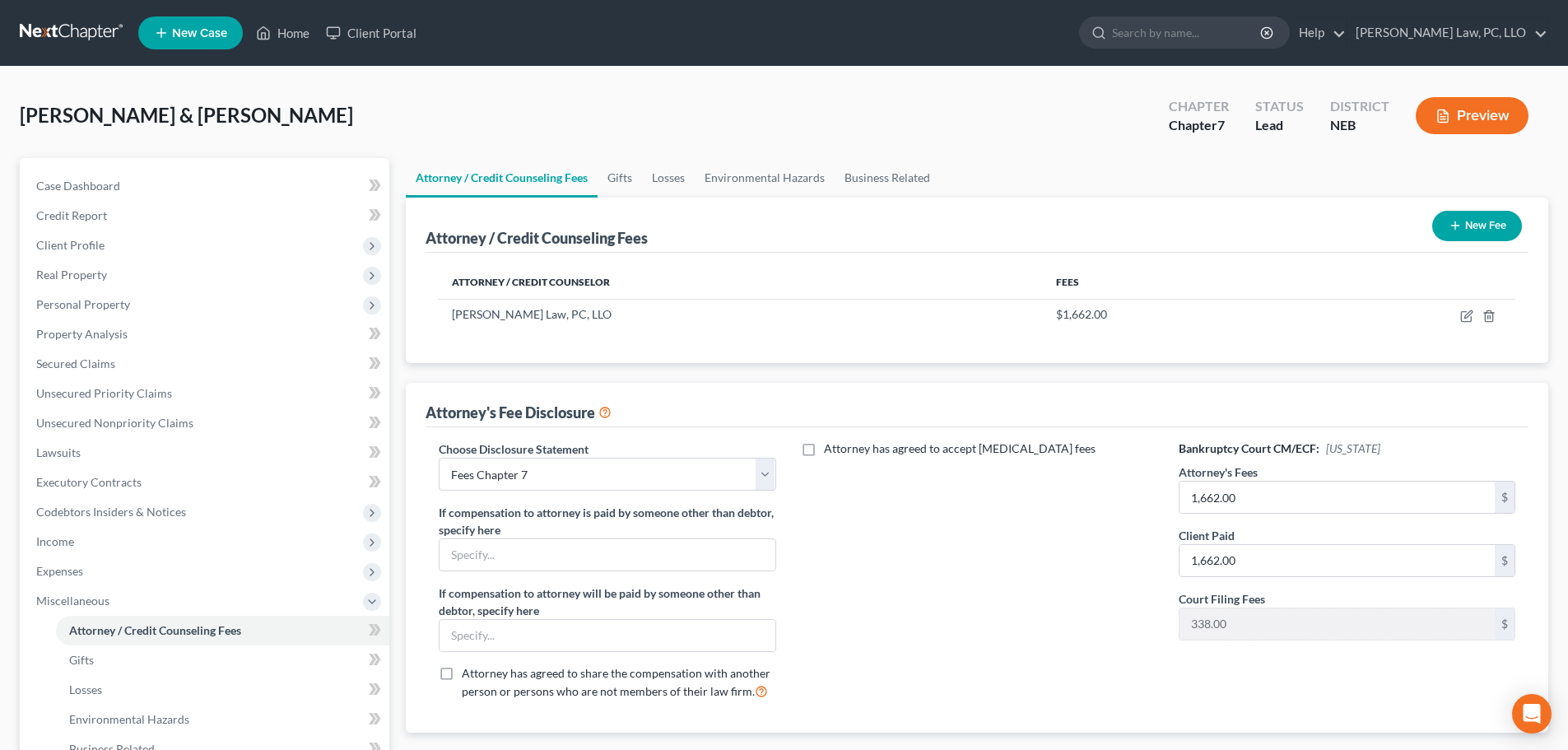
click at [1487, 225] on button "New Fee" at bounding box center [1477, 226] width 90 height 30
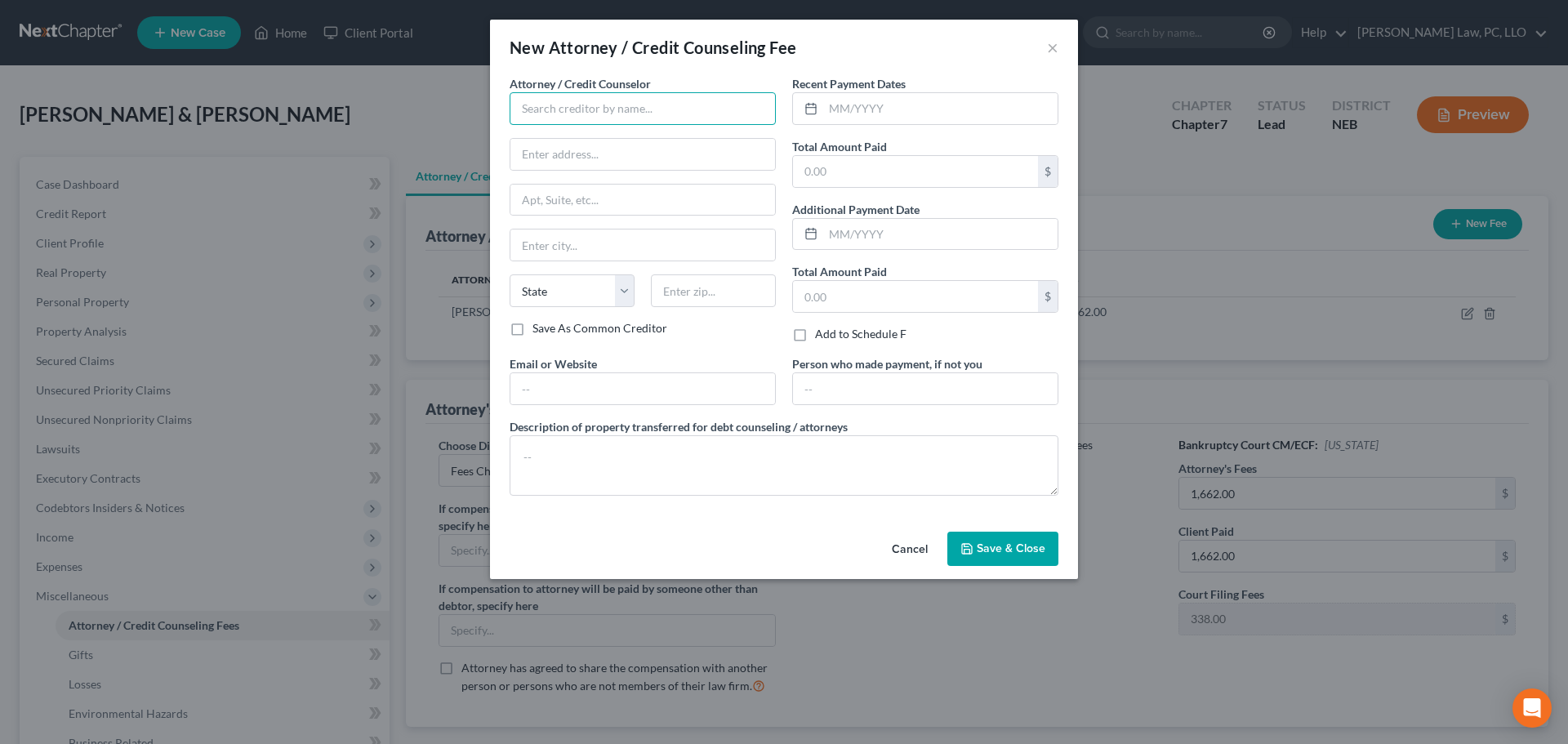
click at [541, 100] on input "text" at bounding box center [643, 108] width 266 height 32
click at [618, 131] on div "Allen Credit Counseling" at bounding box center [615, 137] width 186 height 17
type input "Allen Credit Counseling"
click at [552, 372] on div at bounding box center [643, 388] width 266 height 32
click at [551, 374] on input "text" at bounding box center [643, 388] width 265 height 31
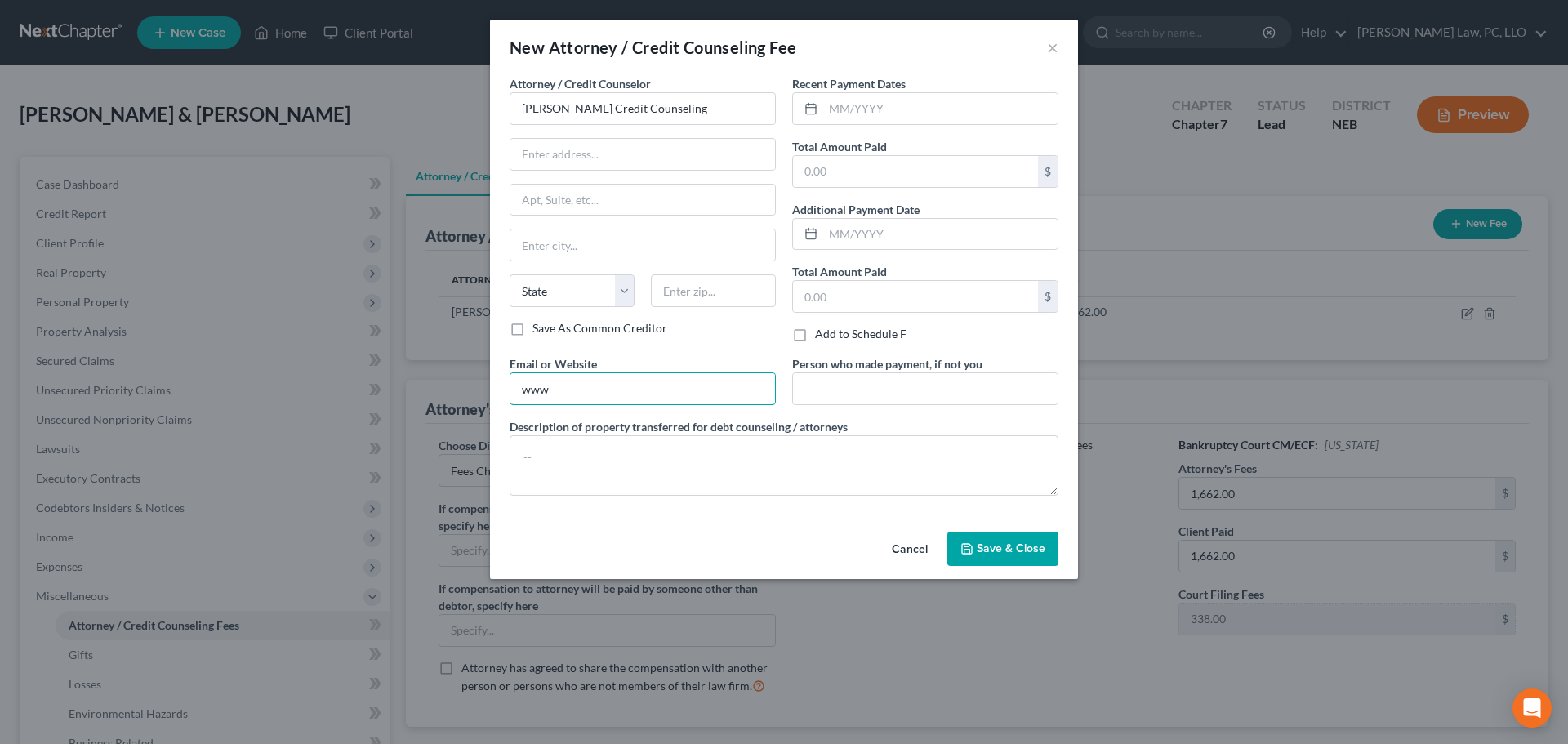
type input "www.allencredit.com"
click at [882, 107] on input "text" at bounding box center [940, 108] width 235 height 31
type input "10/2025"
type input "25.00"
click at [1029, 538] on button "Save & Close" at bounding box center [1002, 548] width 111 height 34
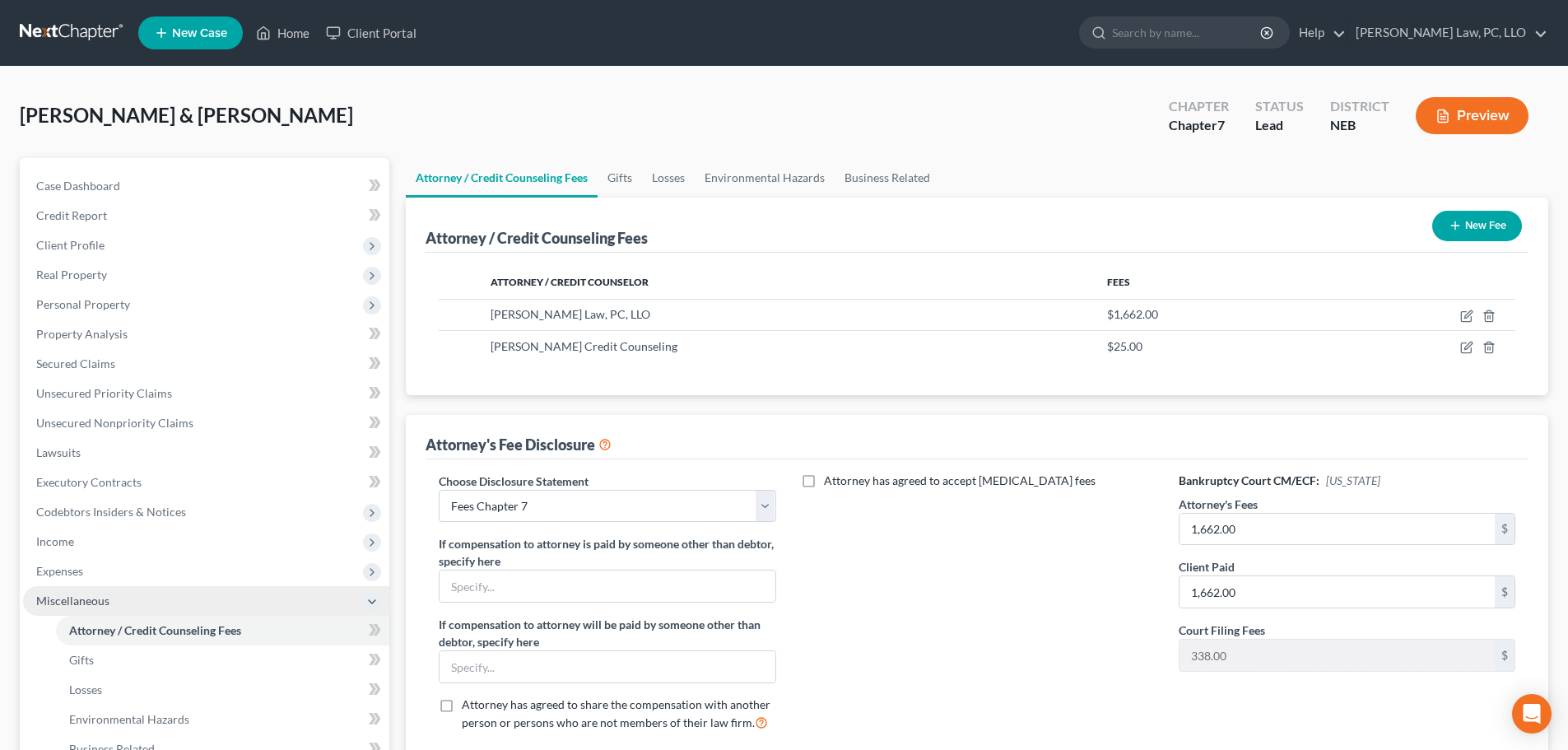
click at [84, 609] on span "Miscellaneous" at bounding box center [206, 600] width 367 height 29
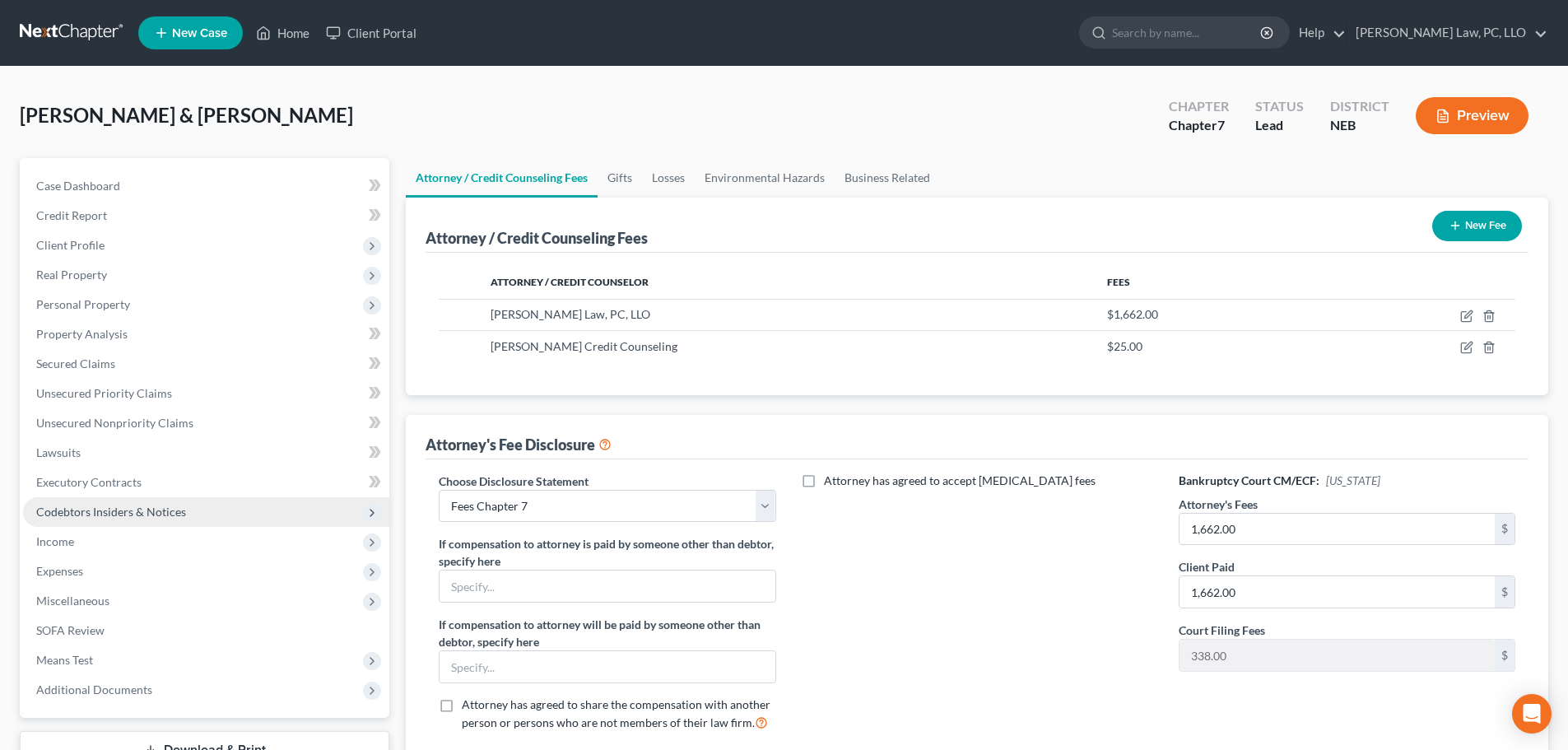
click at [95, 517] on span "Codebtors Insiders & Notices" at bounding box center [111, 511] width 150 height 14
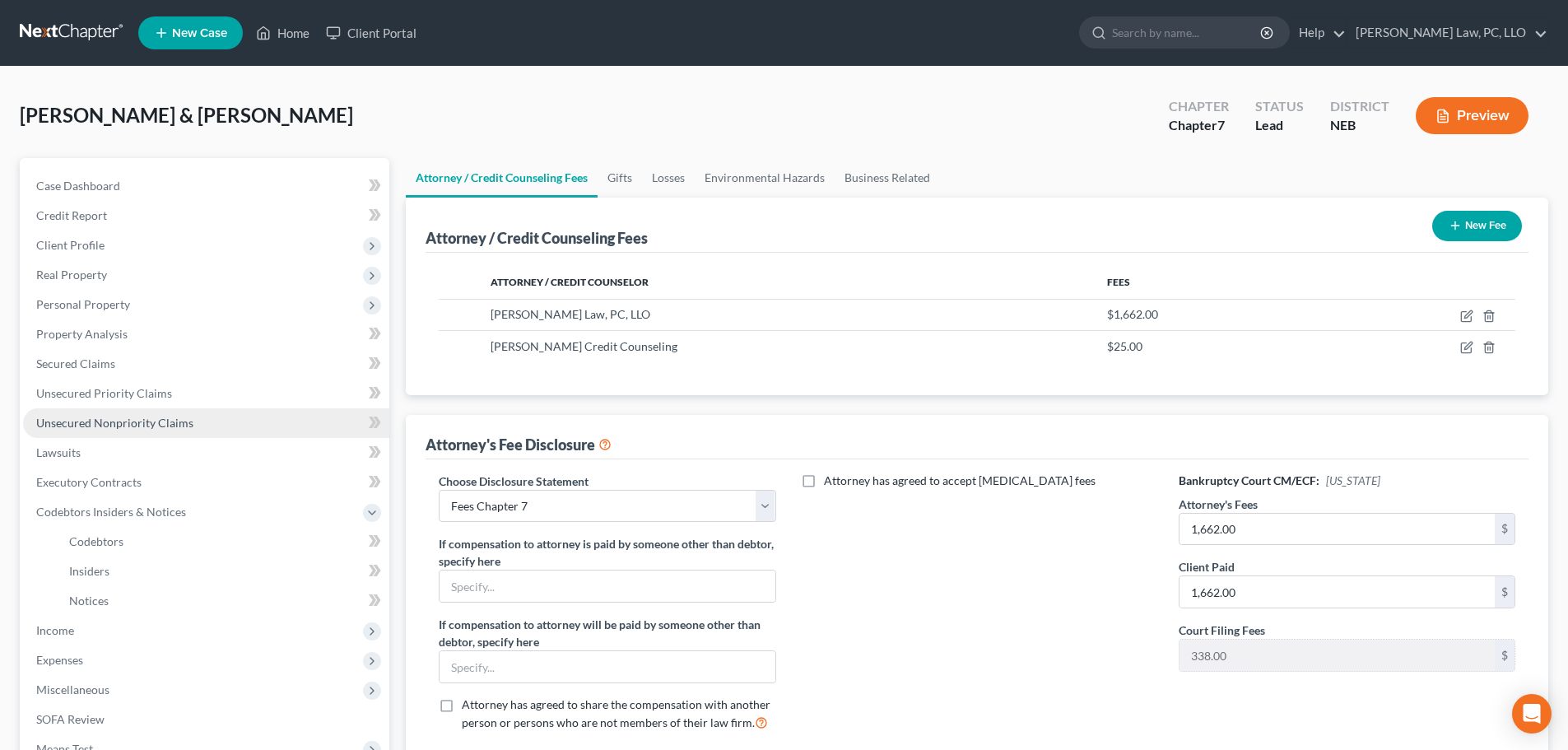
click at [118, 416] on span "Unsecured Nonpriority Claims" at bounding box center [114, 422] width 157 height 14
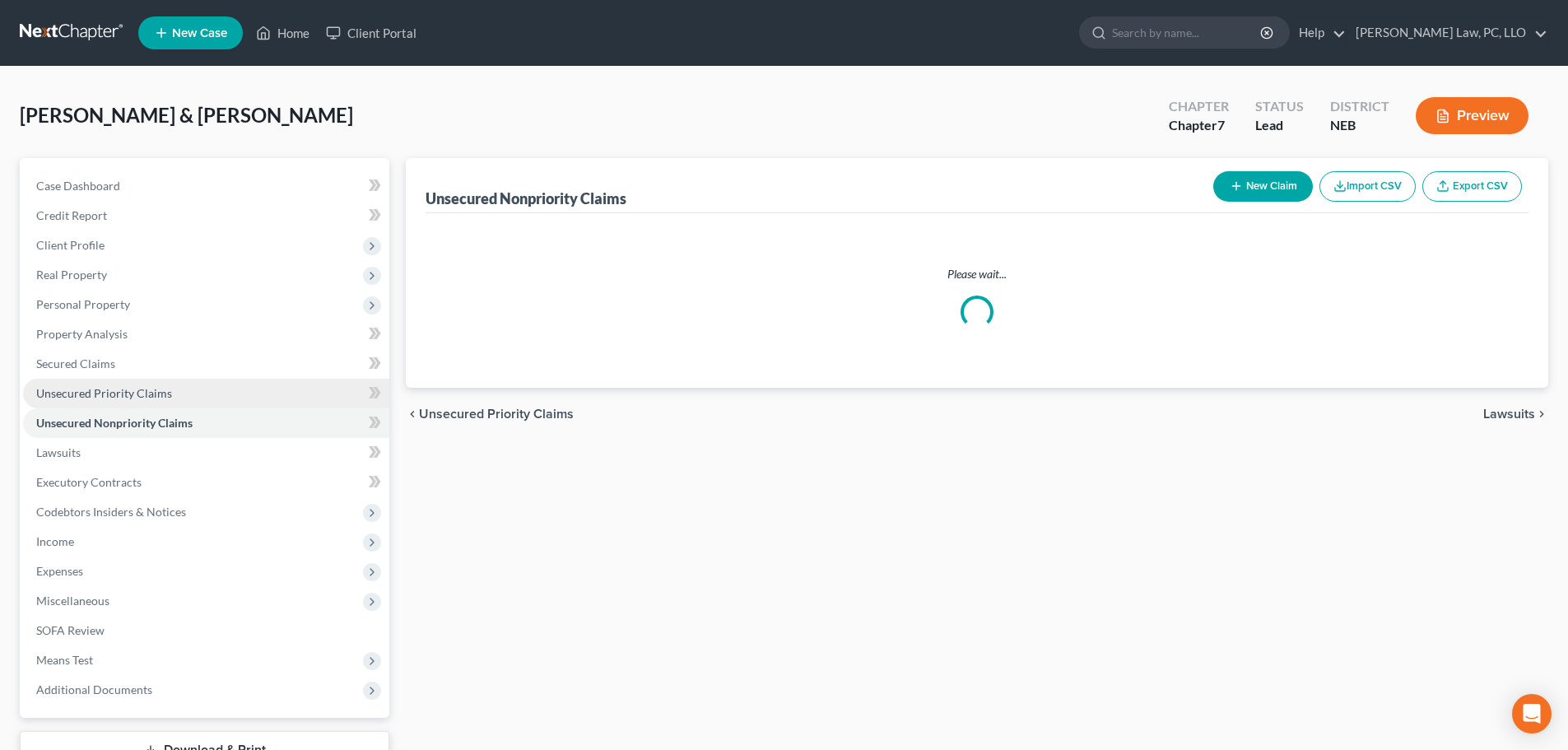
click at [128, 382] on link "Unsecured Priority Claims" at bounding box center [206, 393] width 367 height 29
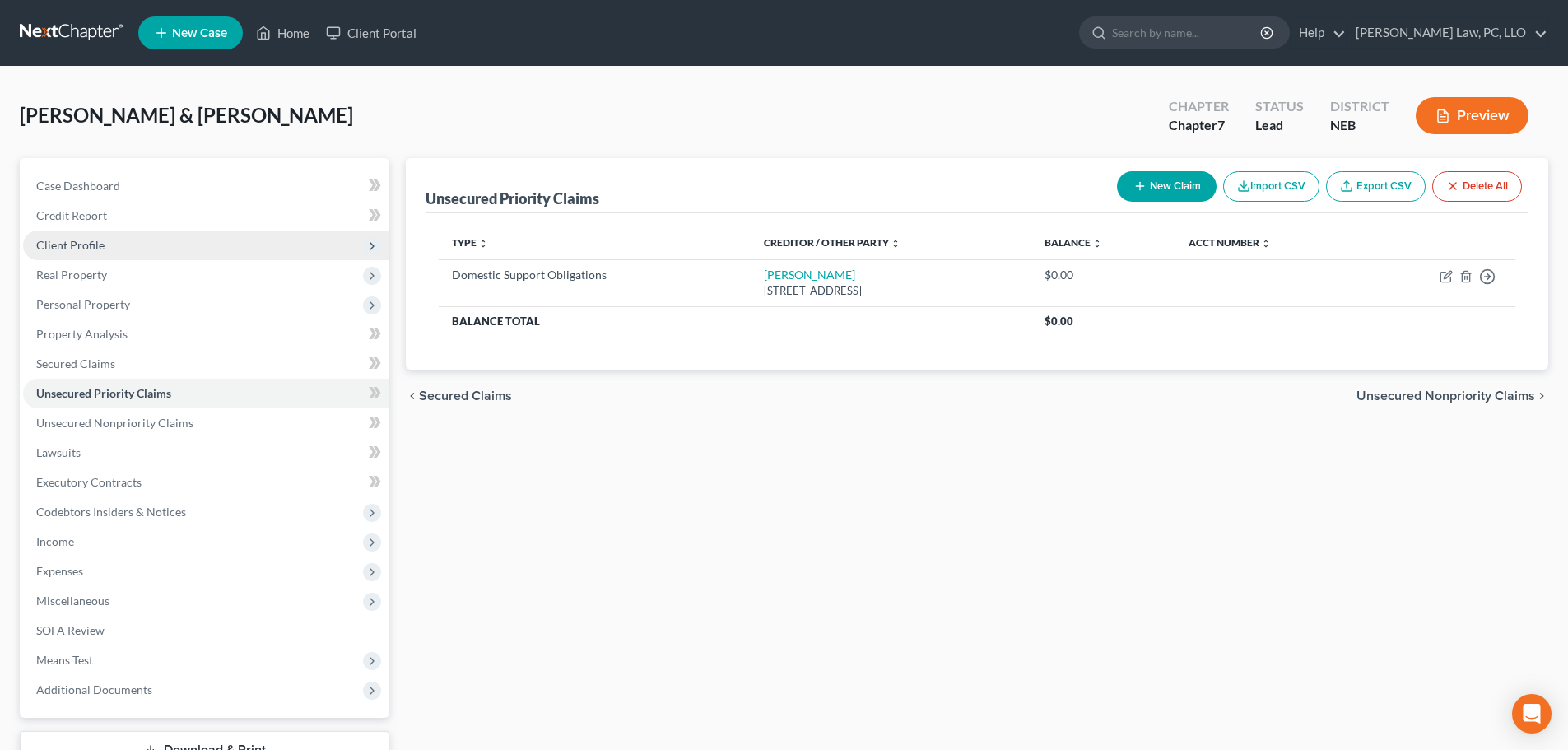
click at [92, 249] on span "Client Profile" at bounding box center [70, 245] width 68 height 14
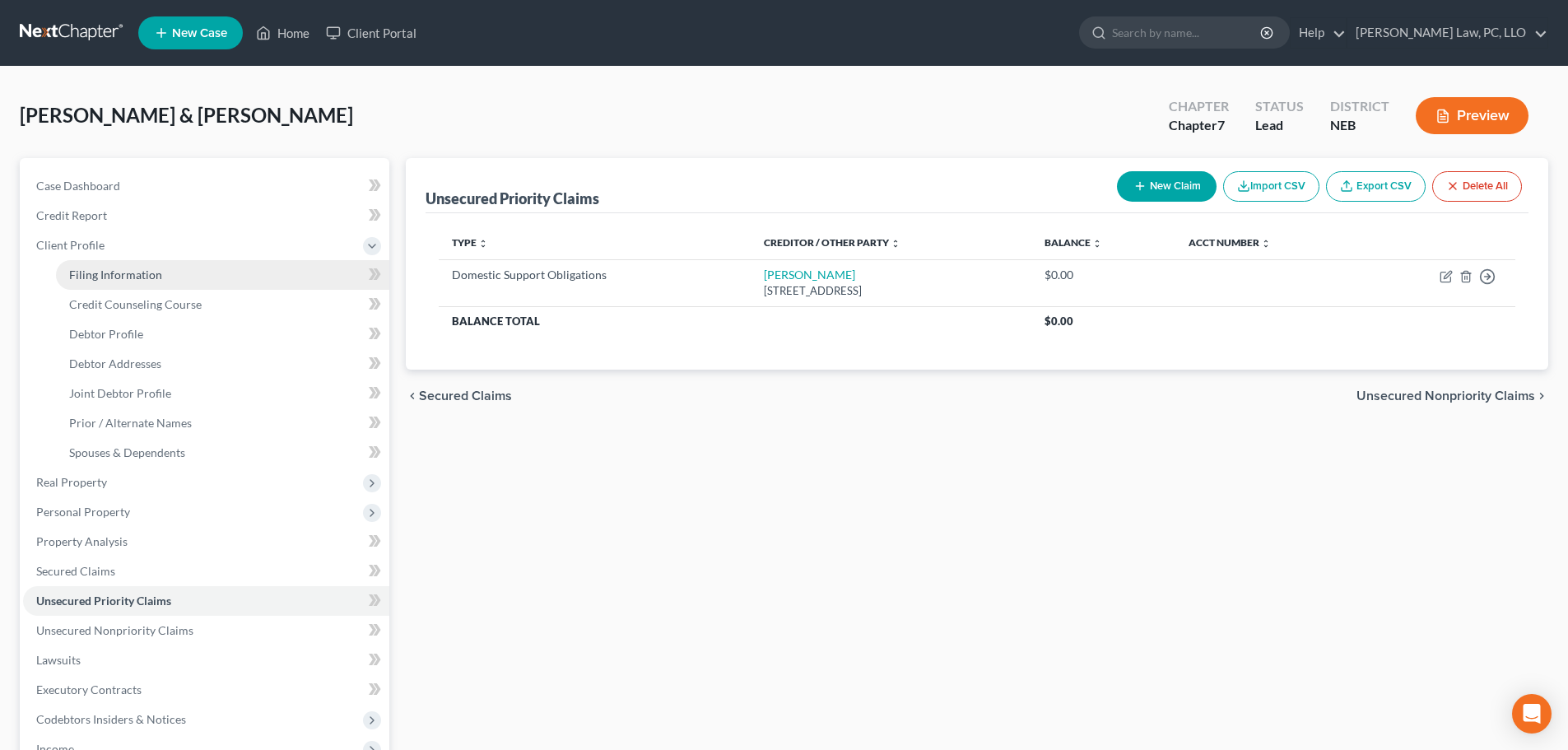
click at [88, 277] on span "Filing Information" at bounding box center [115, 274] width 93 height 14
select select "1"
select select "0"
select select "30"
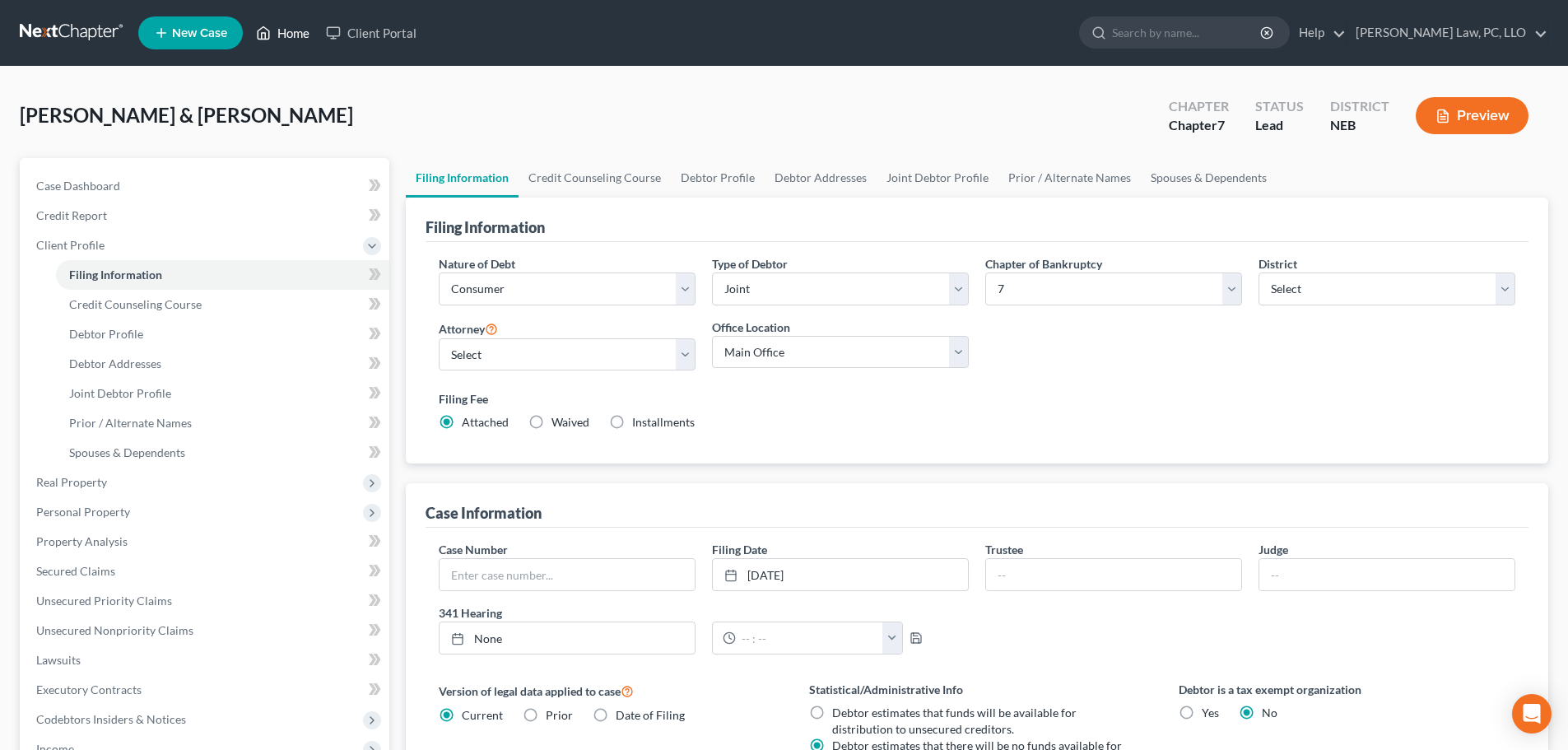
click at [301, 41] on link "Home" at bounding box center [282, 33] width 70 height 29
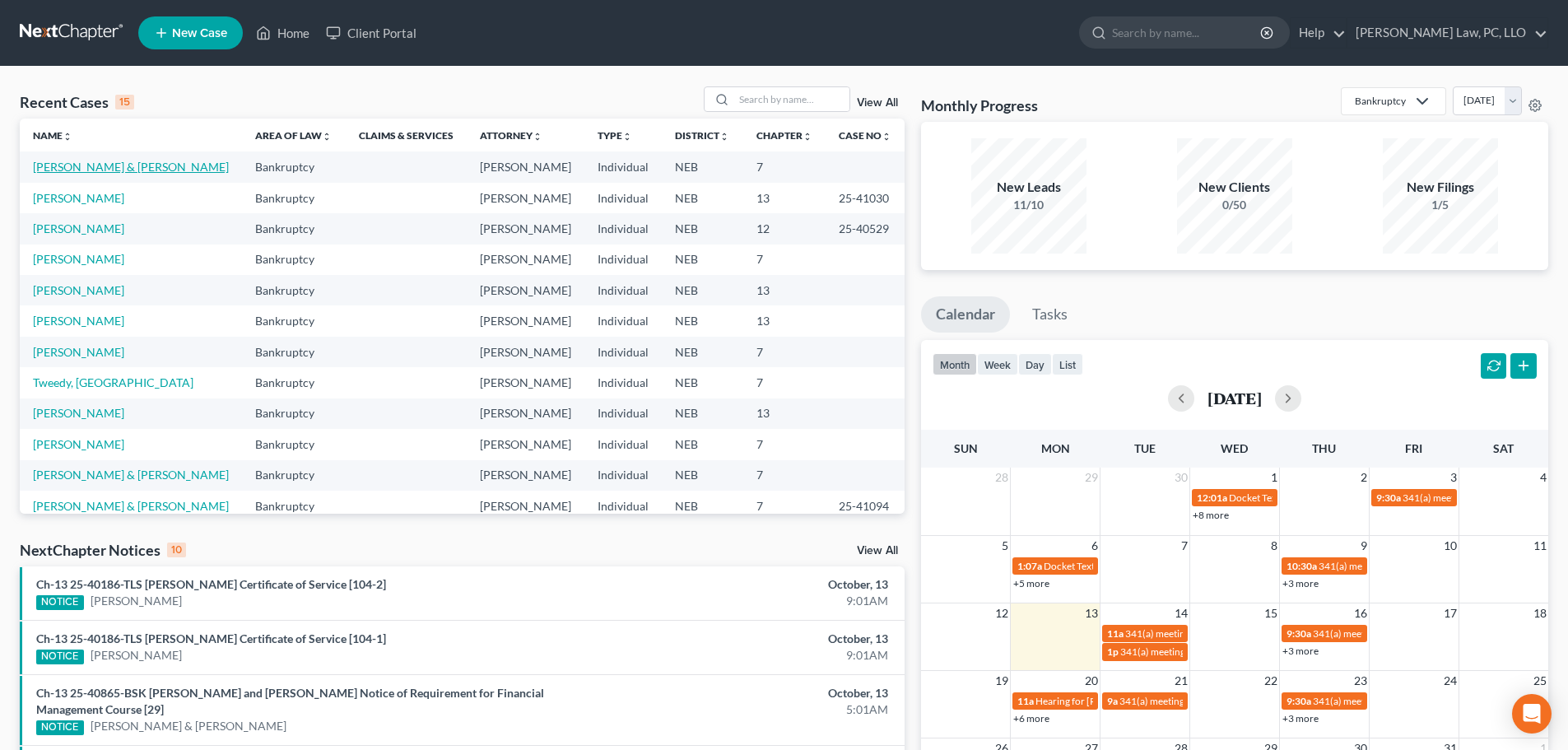
click at [78, 160] on link "[PERSON_NAME] & [PERSON_NAME]" at bounding box center [130, 166] width 195 height 14
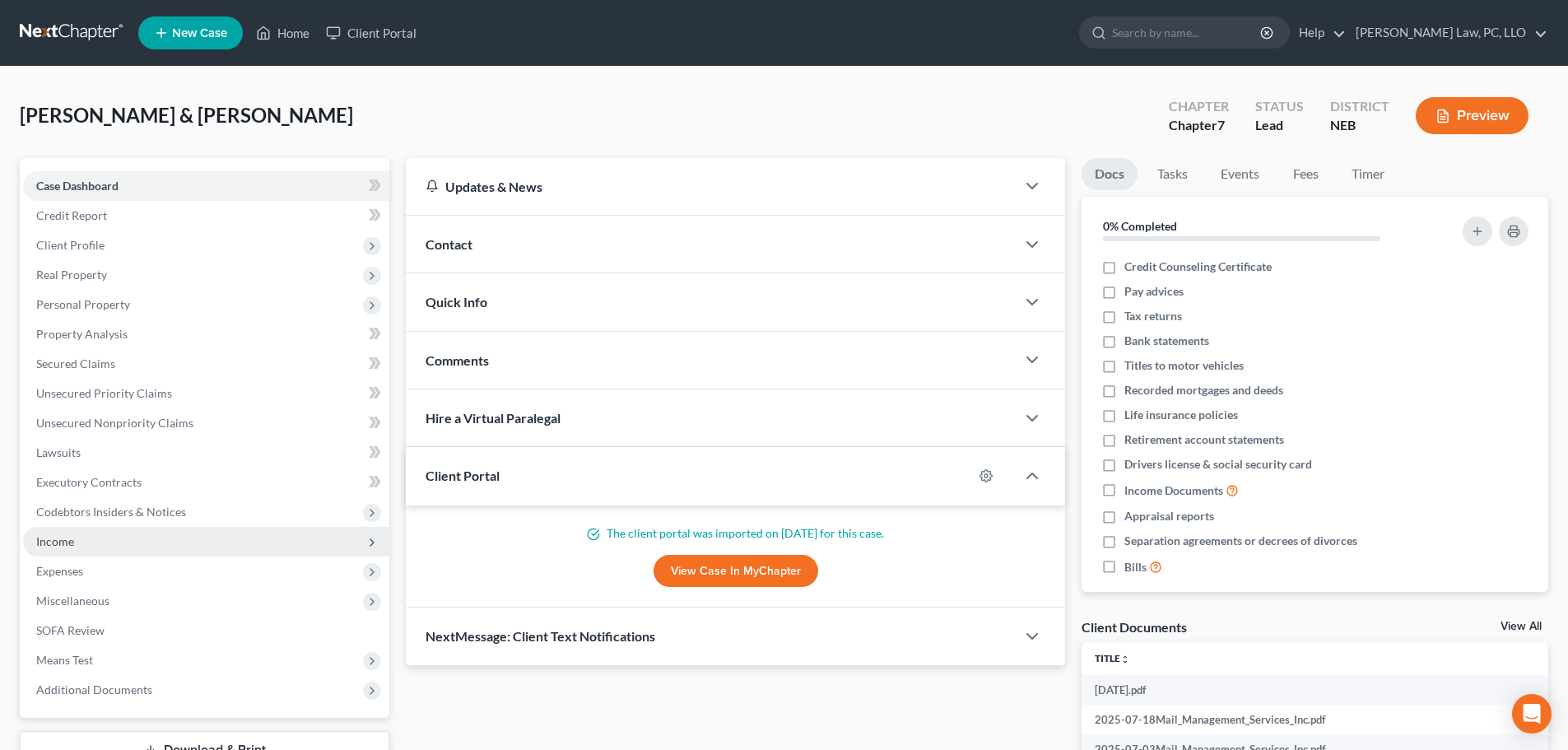
click at [39, 544] on span "Income" at bounding box center [55, 541] width 38 height 14
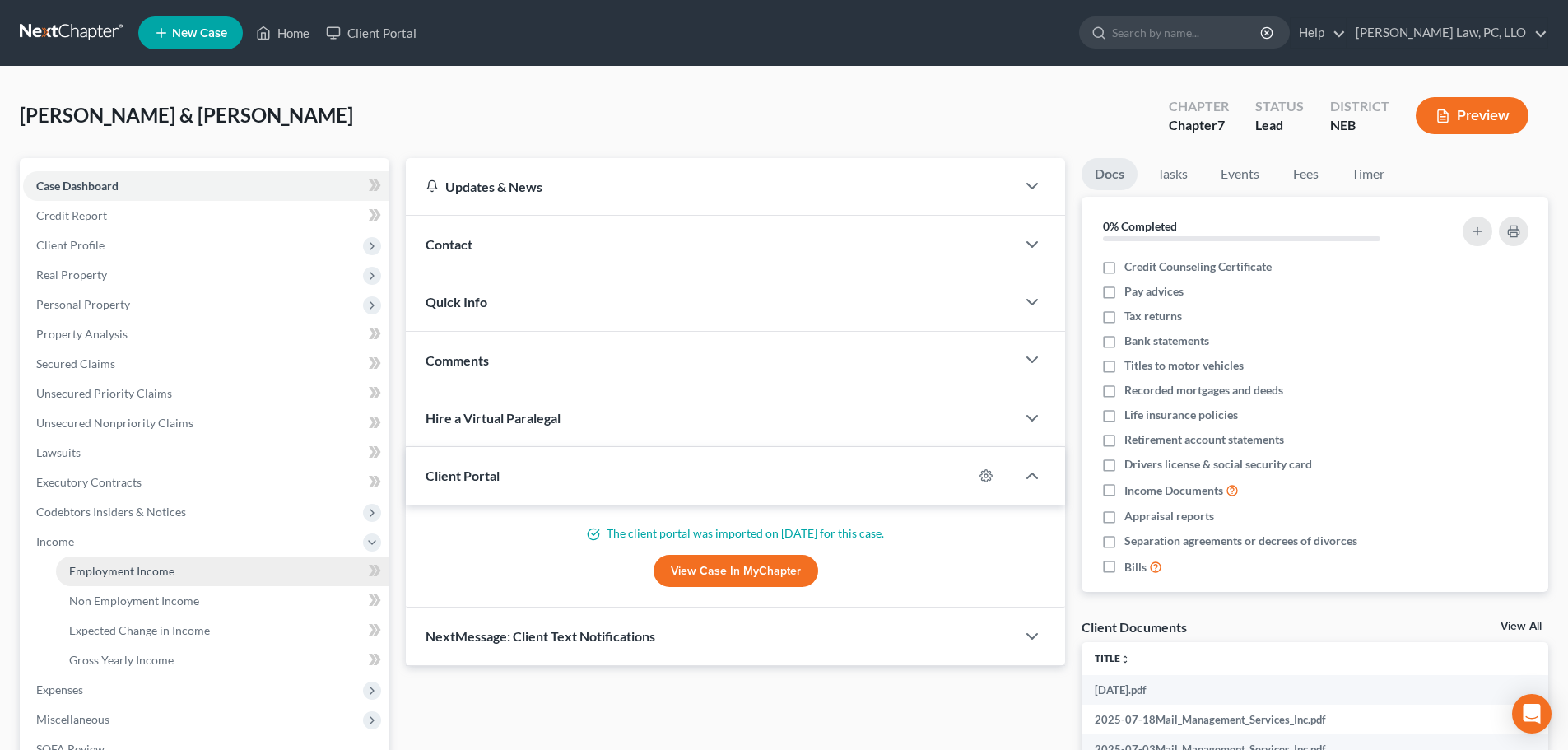
click at [119, 564] on span "Employment Income" at bounding box center [122, 570] width 106 height 14
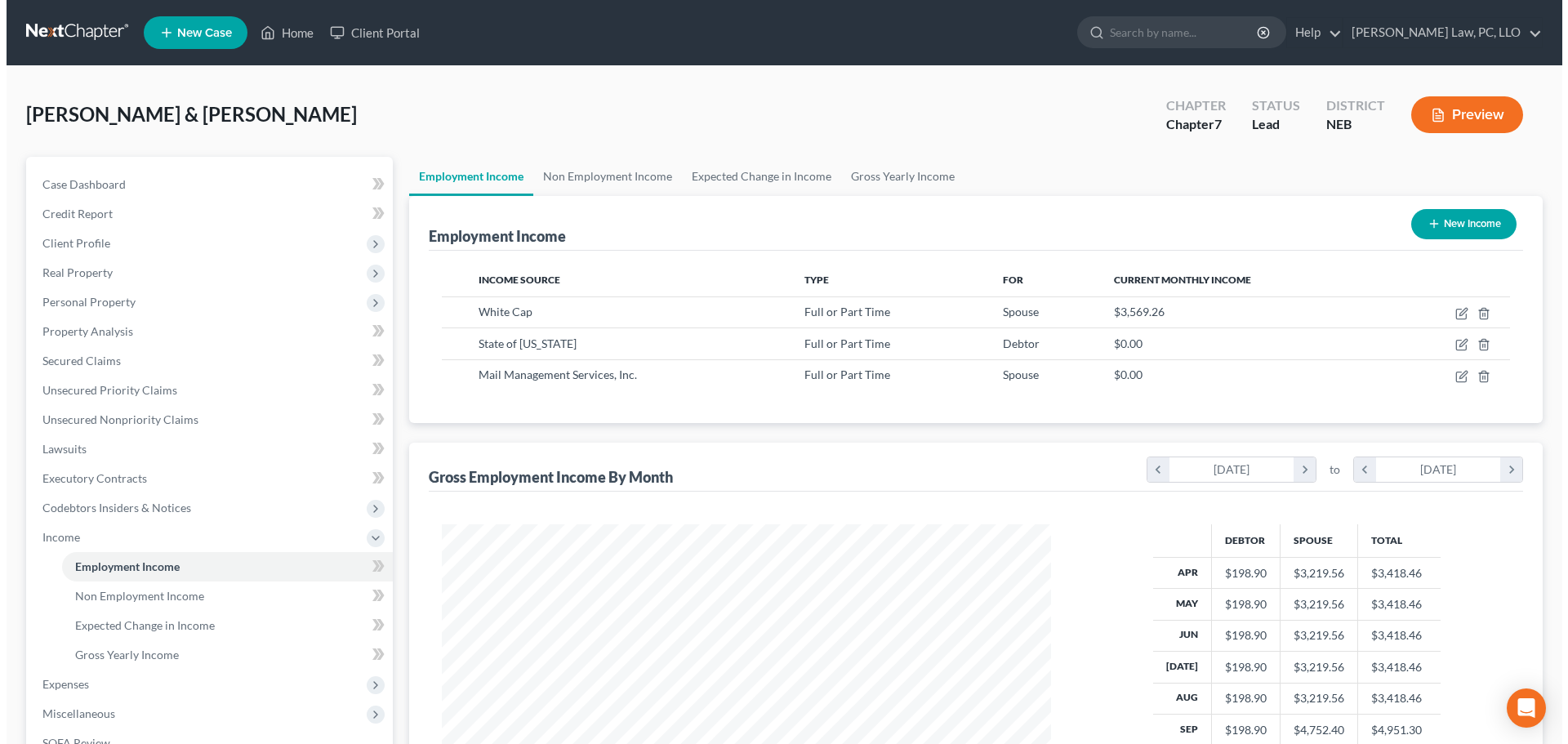
scroll to position [305, 642]
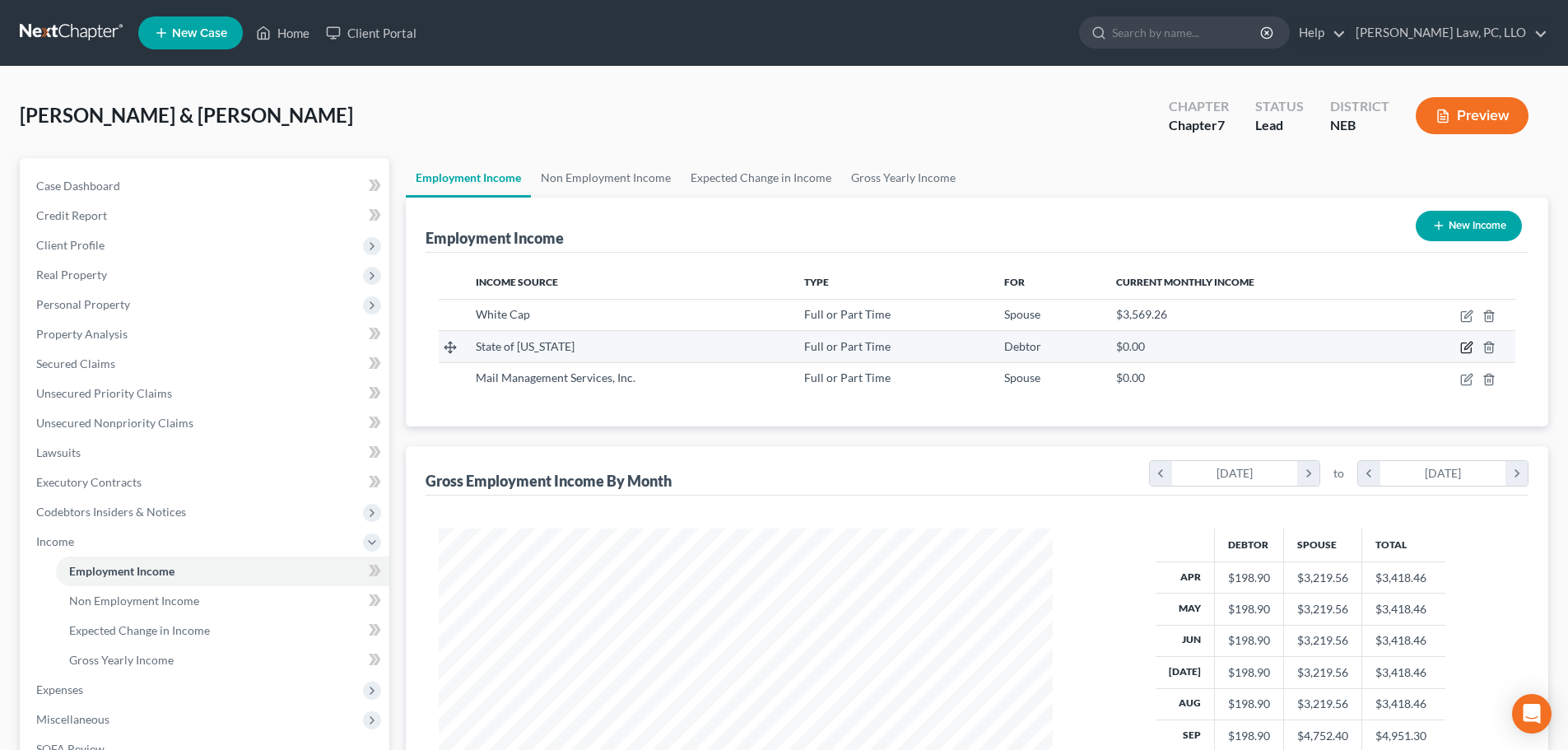
click at [1469, 347] on icon "button" at bounding box center [1467, 346] width 8 height 8
select select "0"
select select "30"
select select "0"
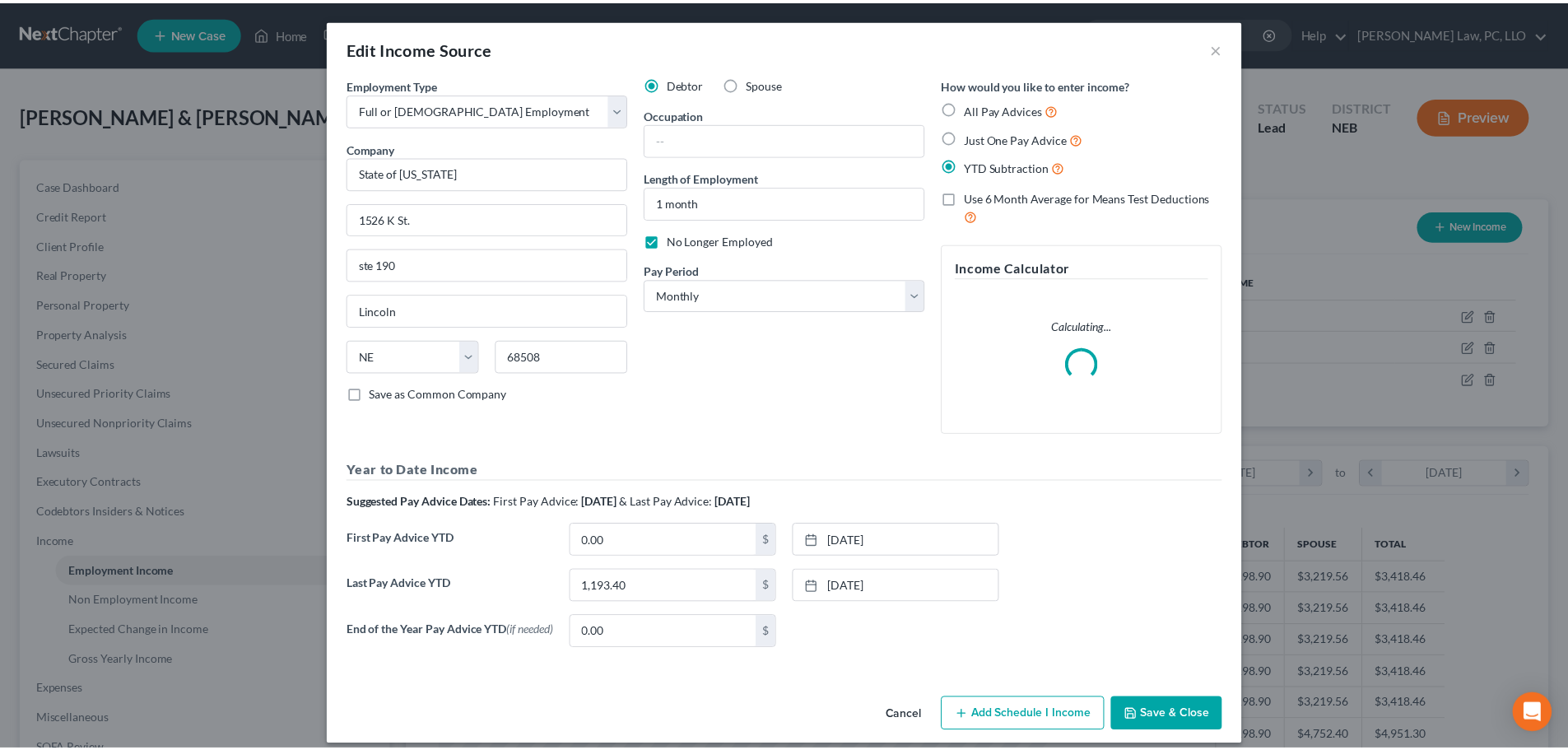
scroll to position [310, 653]
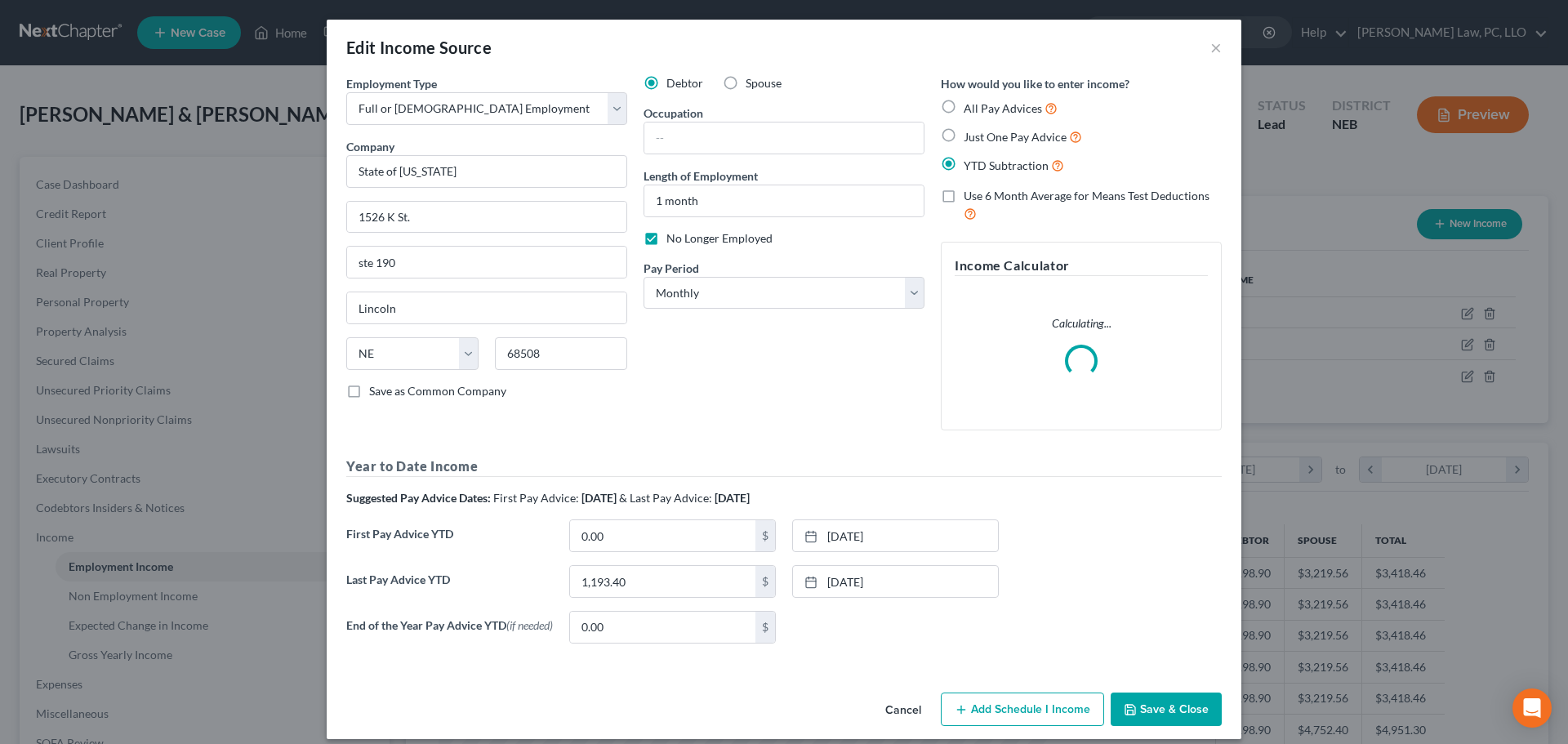
click at [748, 82] on span "Spouse" at bounding box center [763, 82] width 36 height 14
click at [752, 82] on input "Spouse" at bounding box center [757, 80] width 11 height 11
radio input "true"
click at [1157, 717] on button "Save & Close" at bounding box center [1165, 709] width 111 height 34
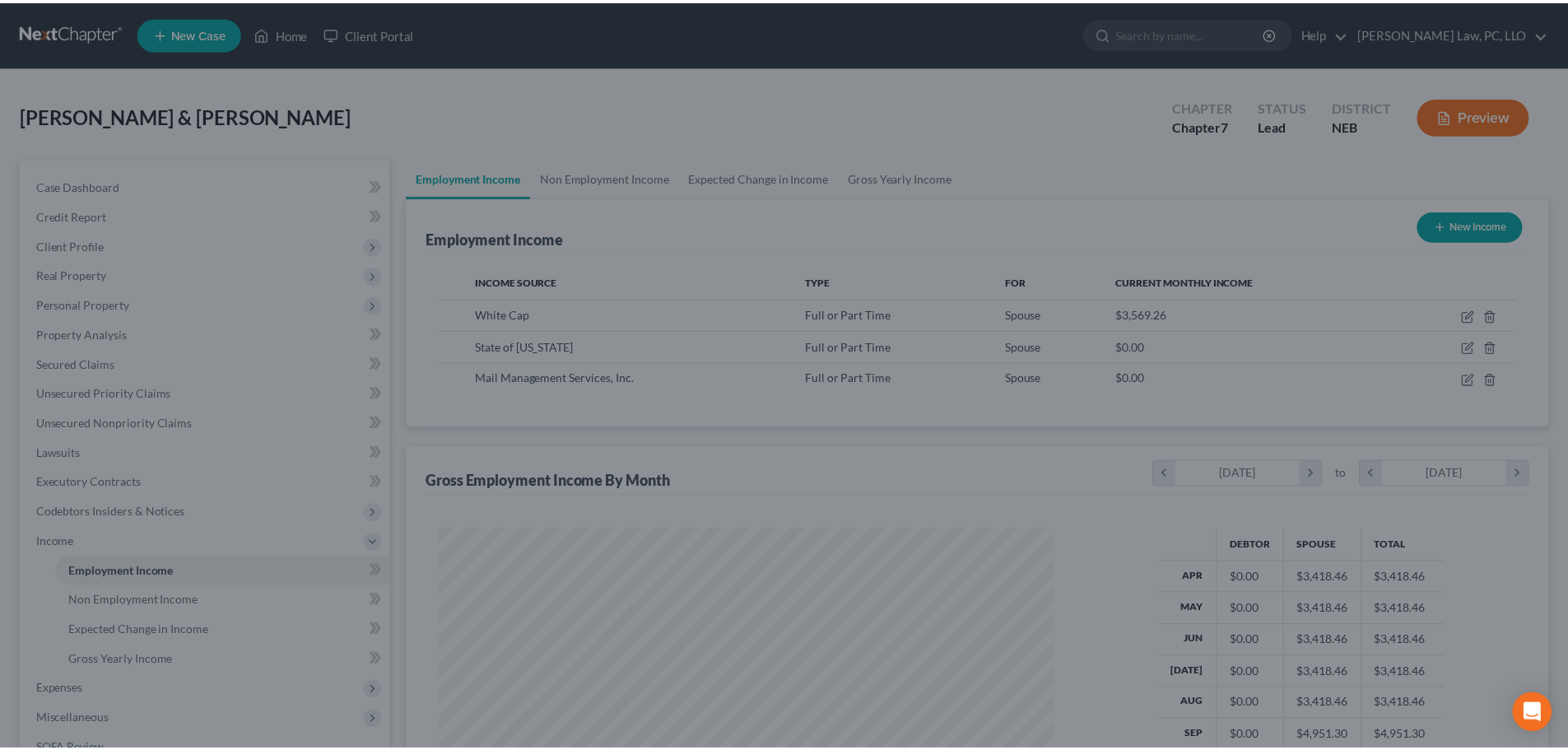
scroll to position [822695, 822380]
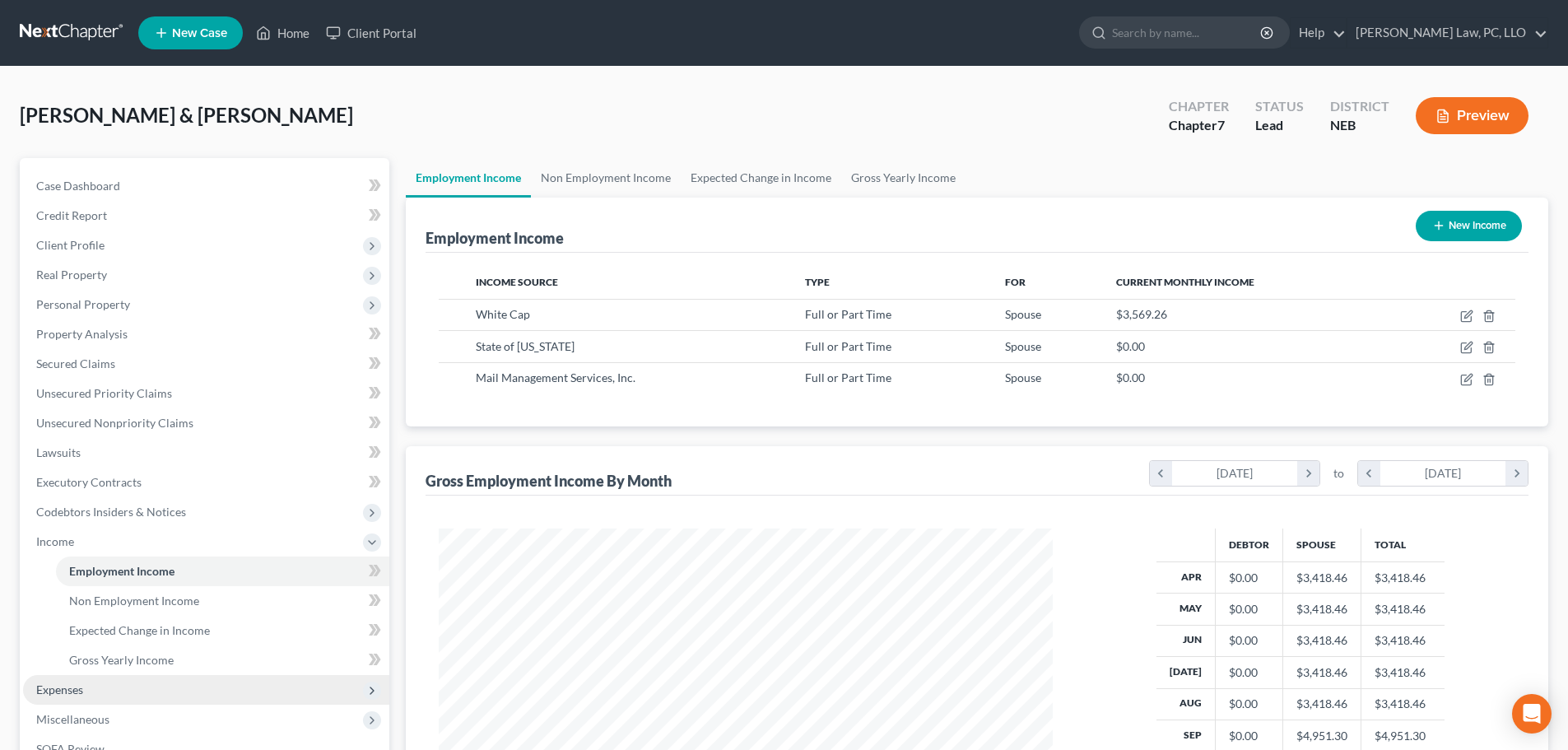
click at [95, 678] on span "Expenses" at bounding box center [206, 689] width 367 height 29
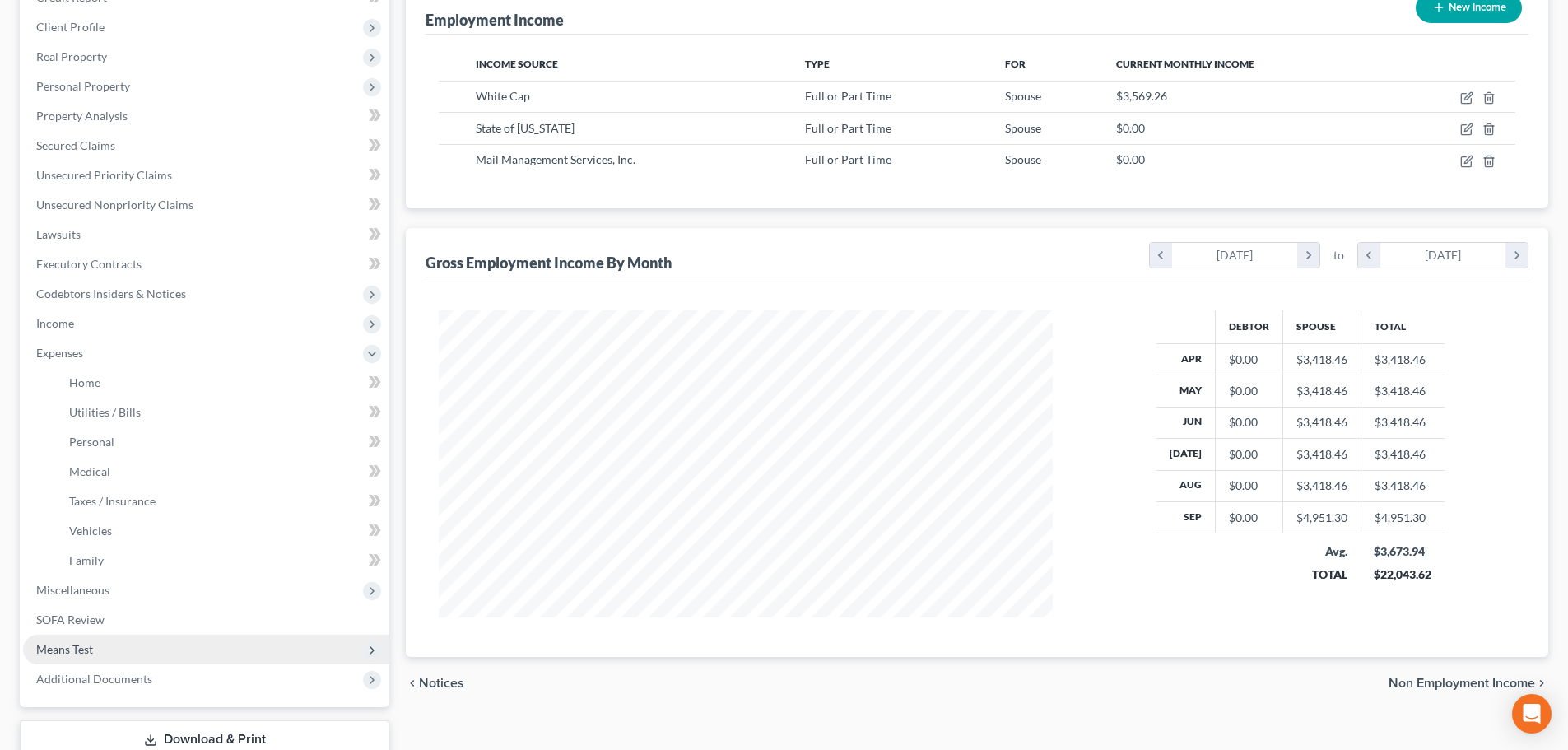
scroll to position [247, 0]
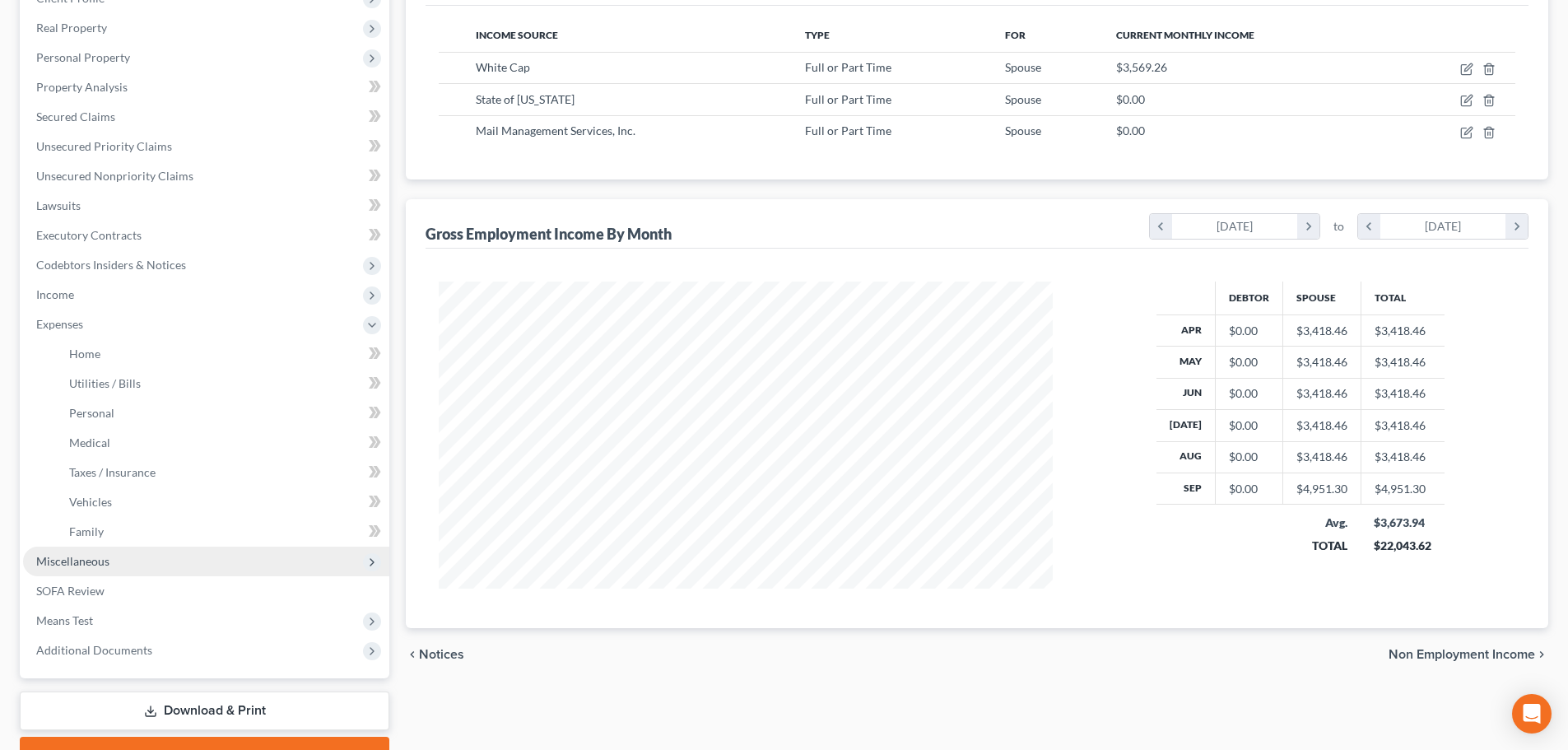
click at [107, 567] on span "Miscellaneous" at bounding box center [72, 560] width 73 height 14
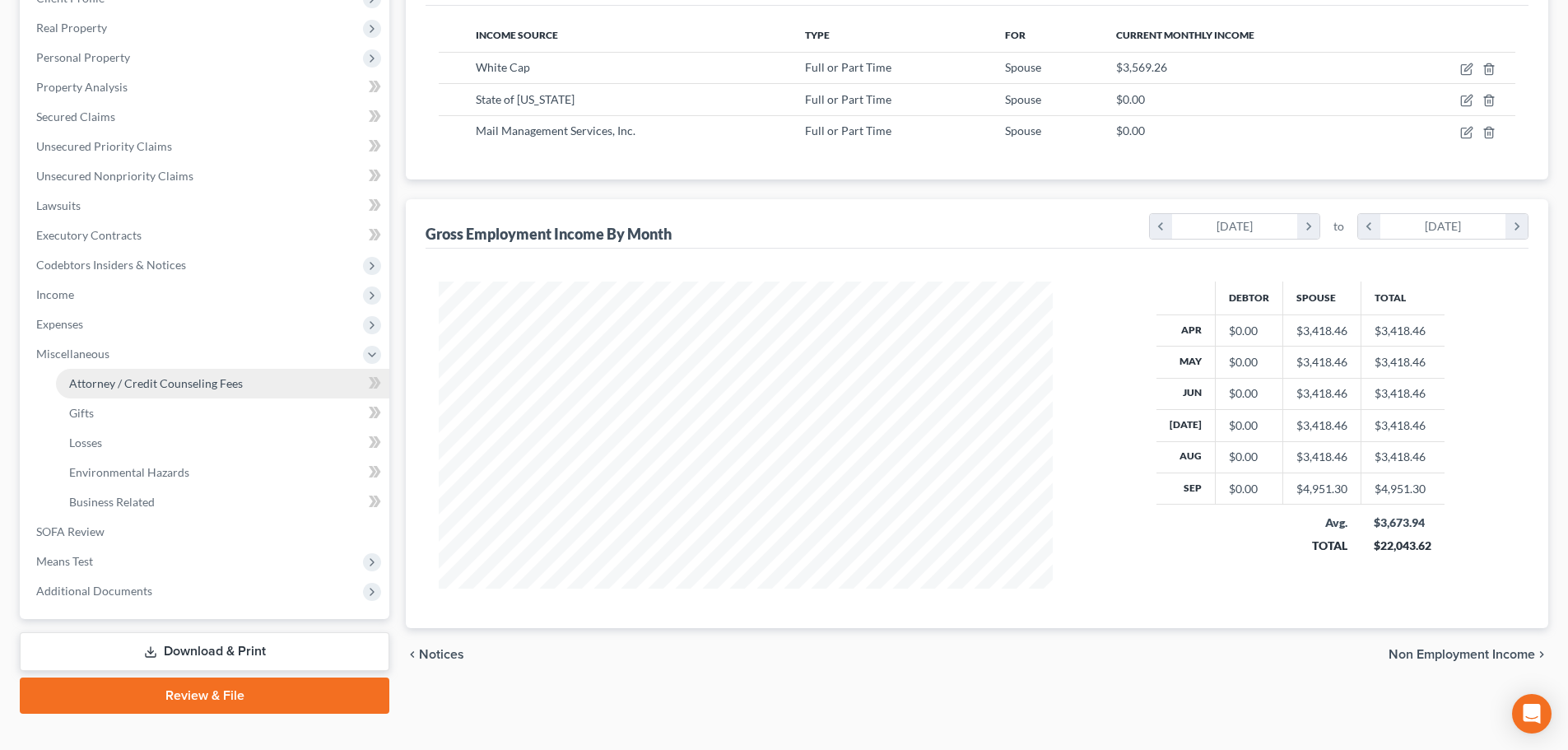
click at [122, 382] on span "Attorney / Credit Counseling Fees" at bounding box center [155, 383] width 174 height 14
select select "2"
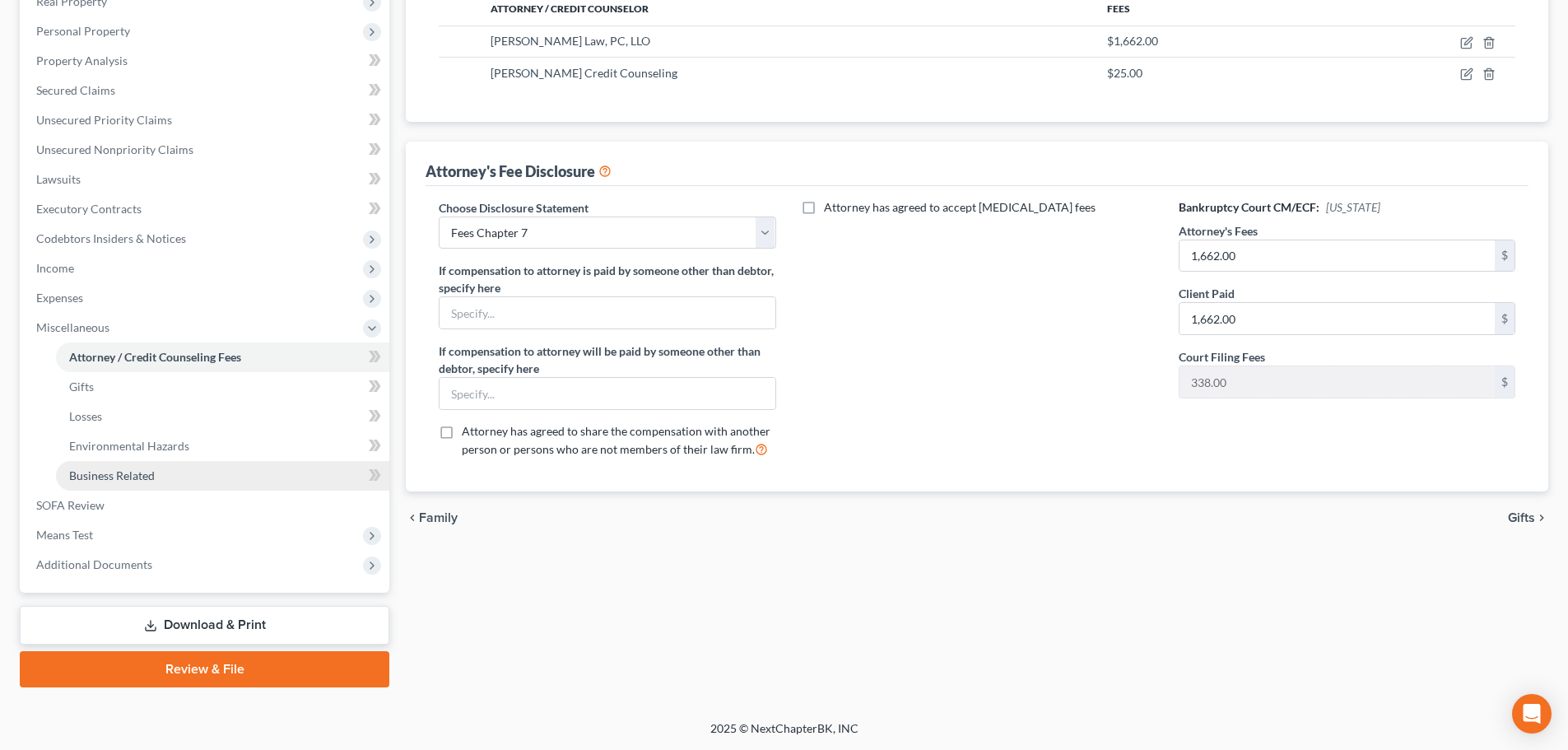
click at [137, 480] on span "Business Related" at bounding box center [112, 475] width 86 height 14
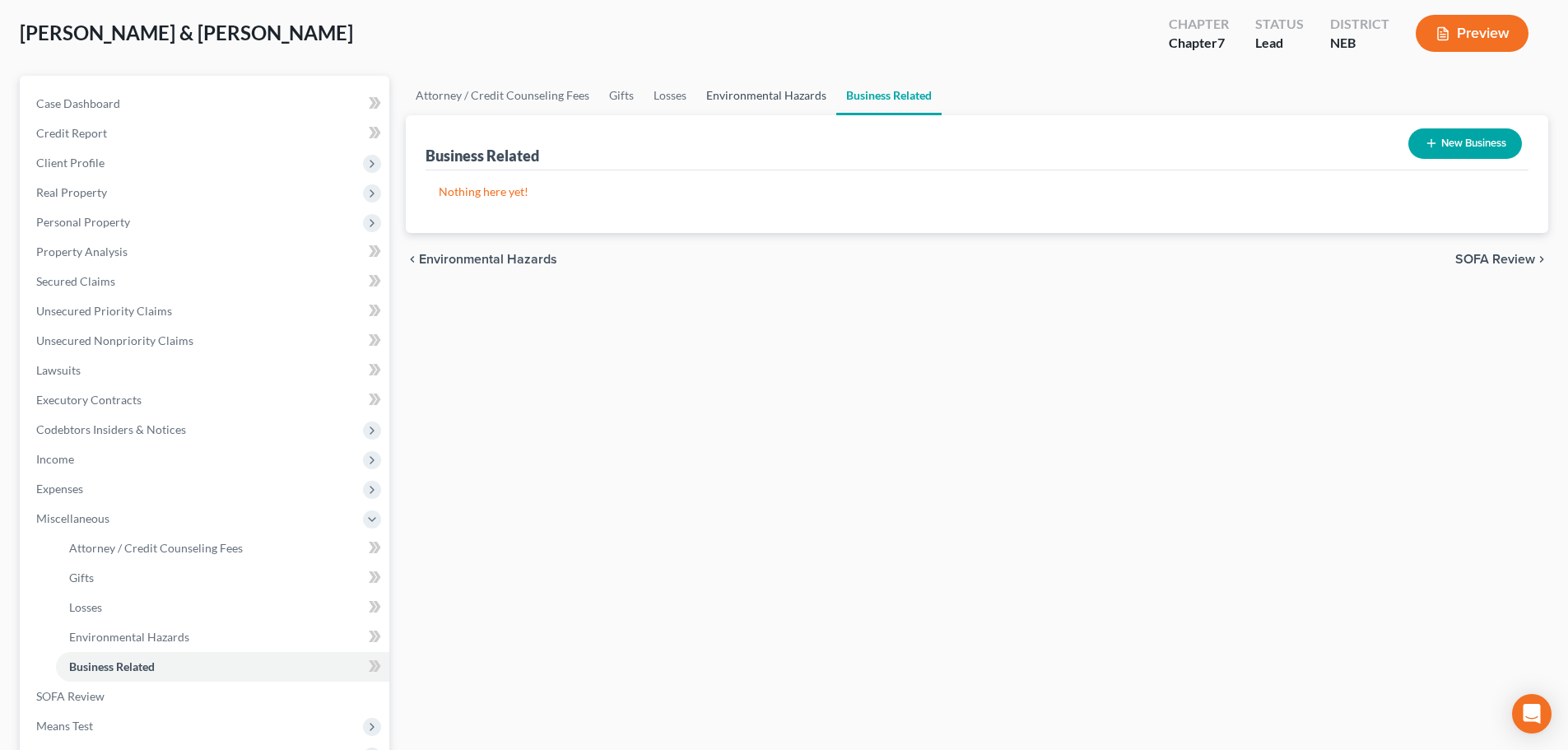
click at [721, 99] on link "Environmental Hazards" at bounding box center [766, 95] width 140 height 39
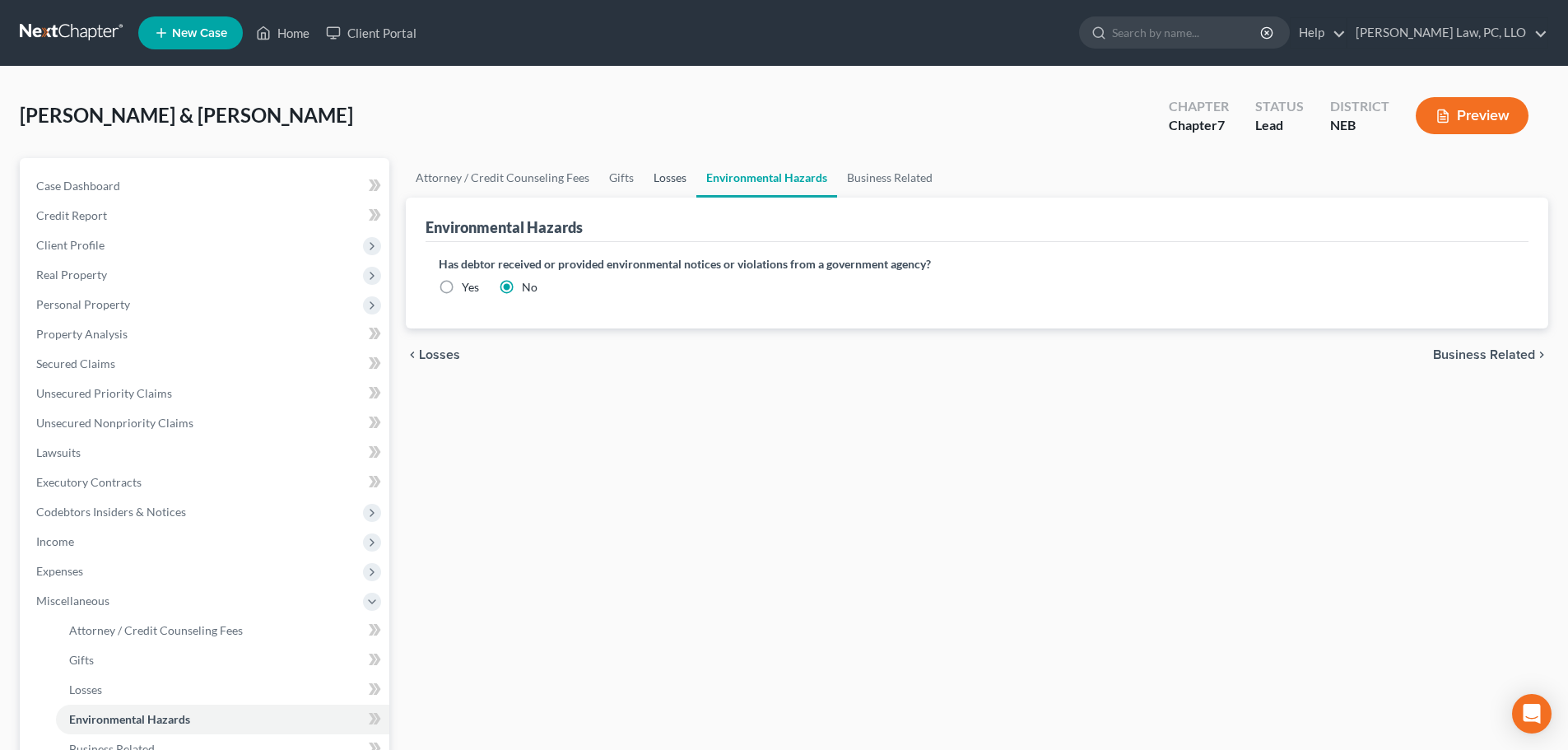
click at [665, 176] on link "Losses" at bounding box center [669, 177] width 53 height 39
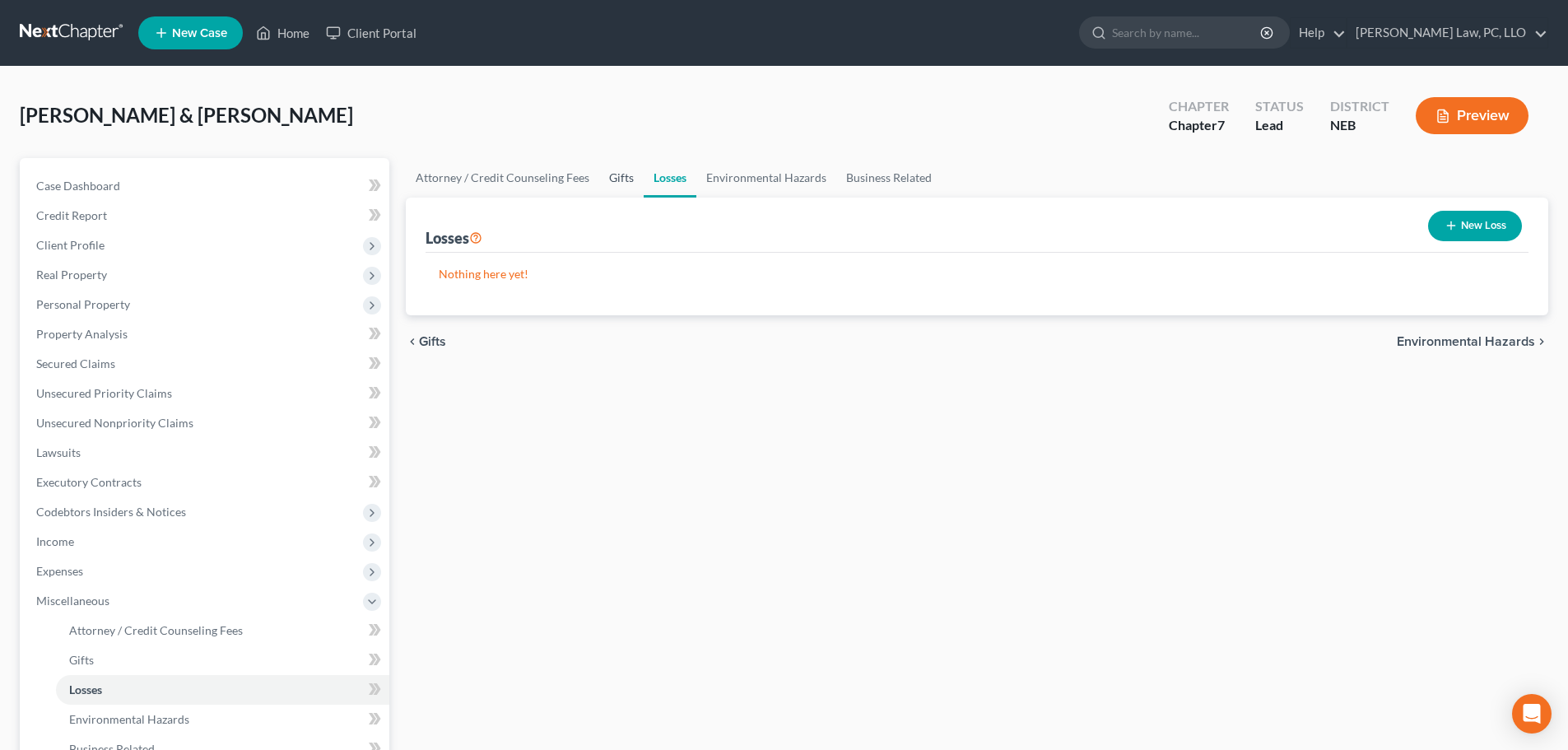
click at [612, 178] on link "Gifts" at bounding box center [621, 177] width 44 height 39
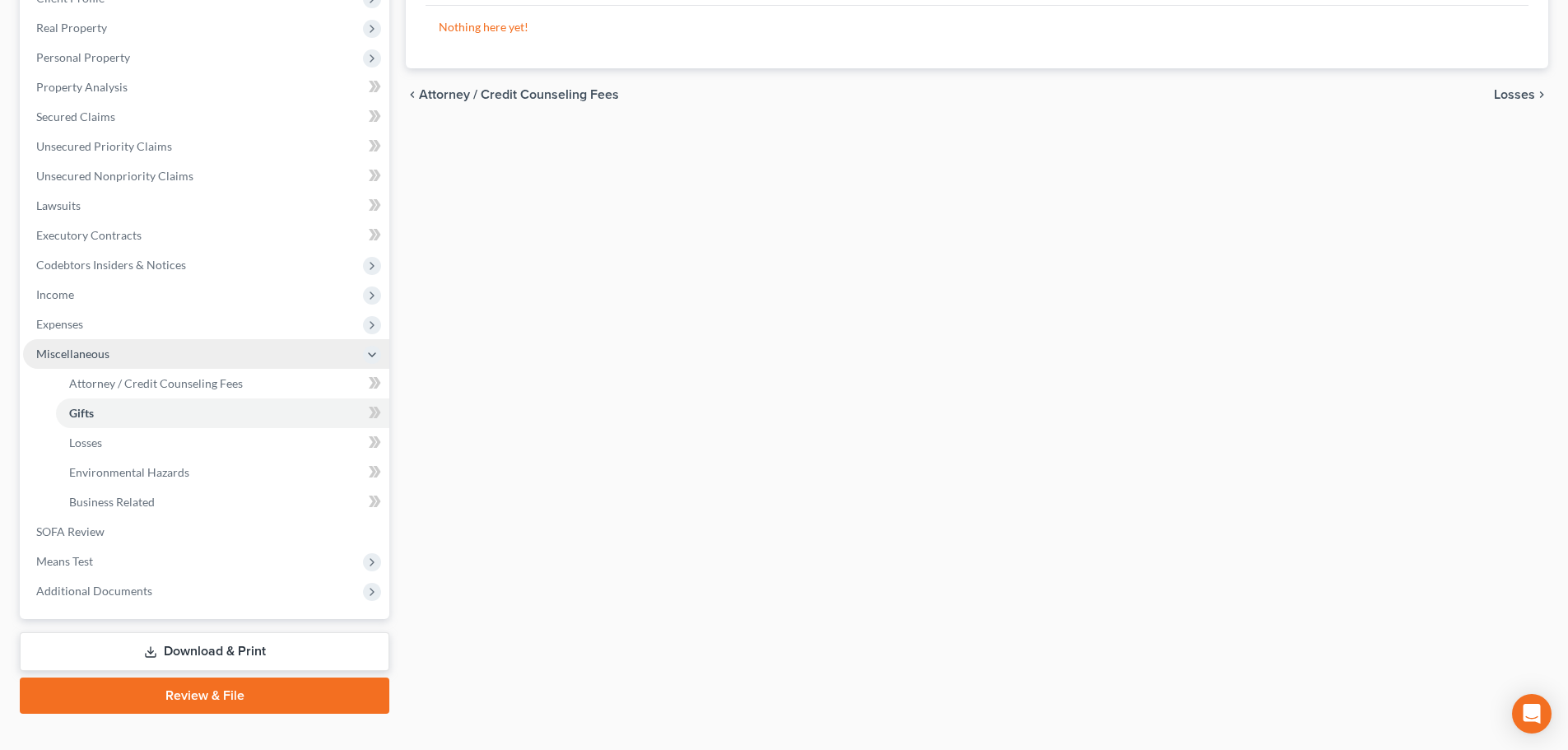
click at [78, 352] on span "Miscellaneous" at bounding box center [72, 353] width 73 height 14
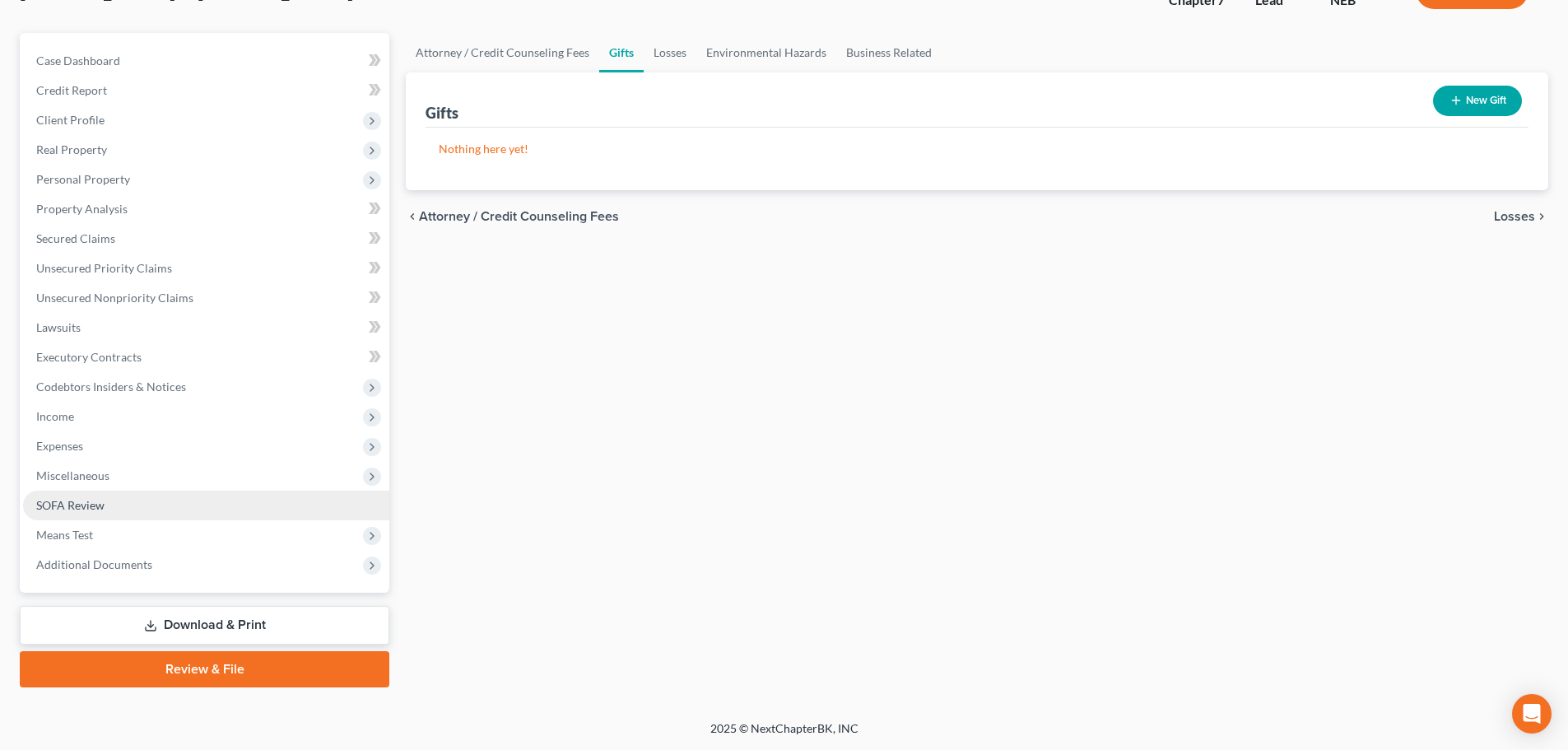
click at [86, 512] on link "SOFA Review" at bounding box center [206, 505] width 367 height 29
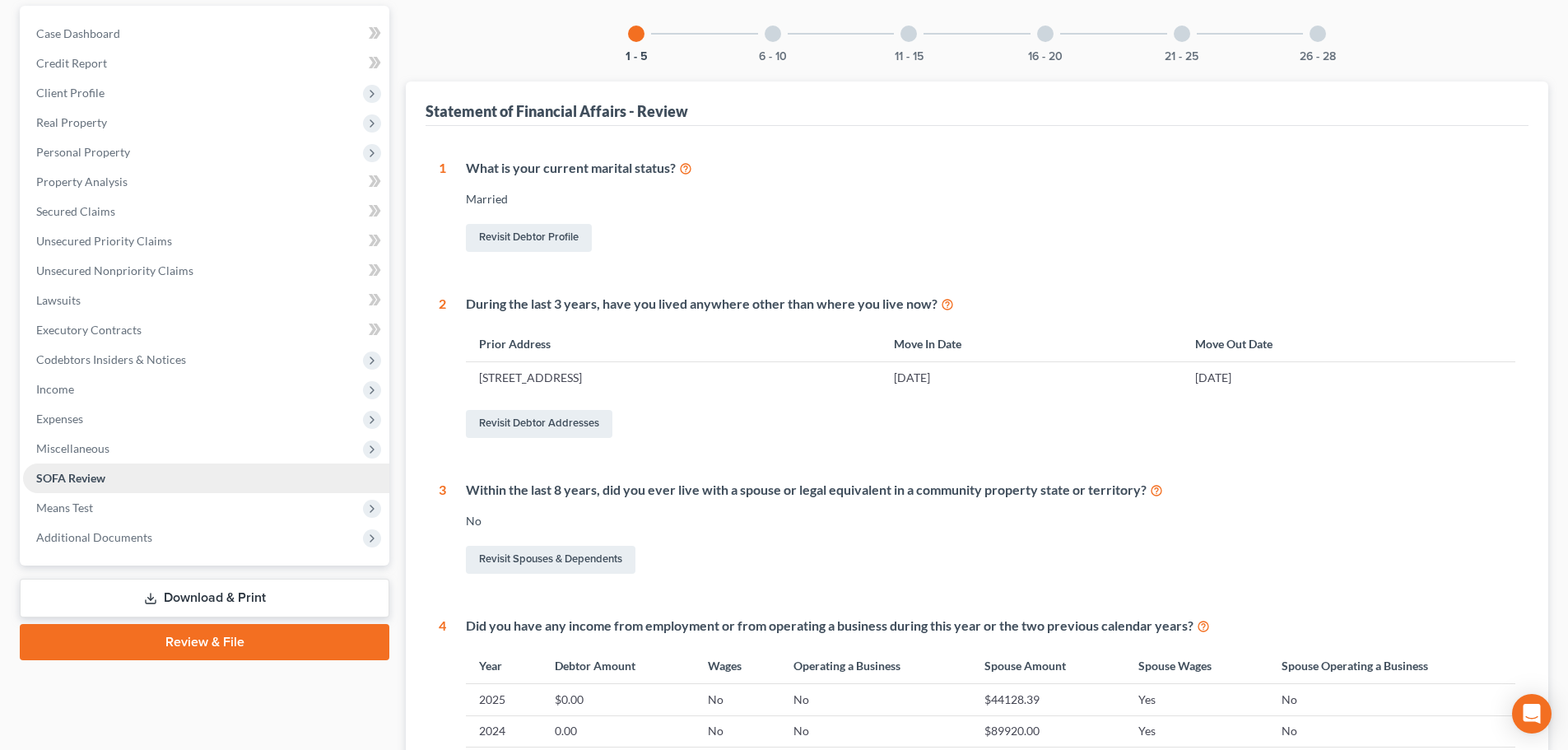
scroll to position [164, 0]
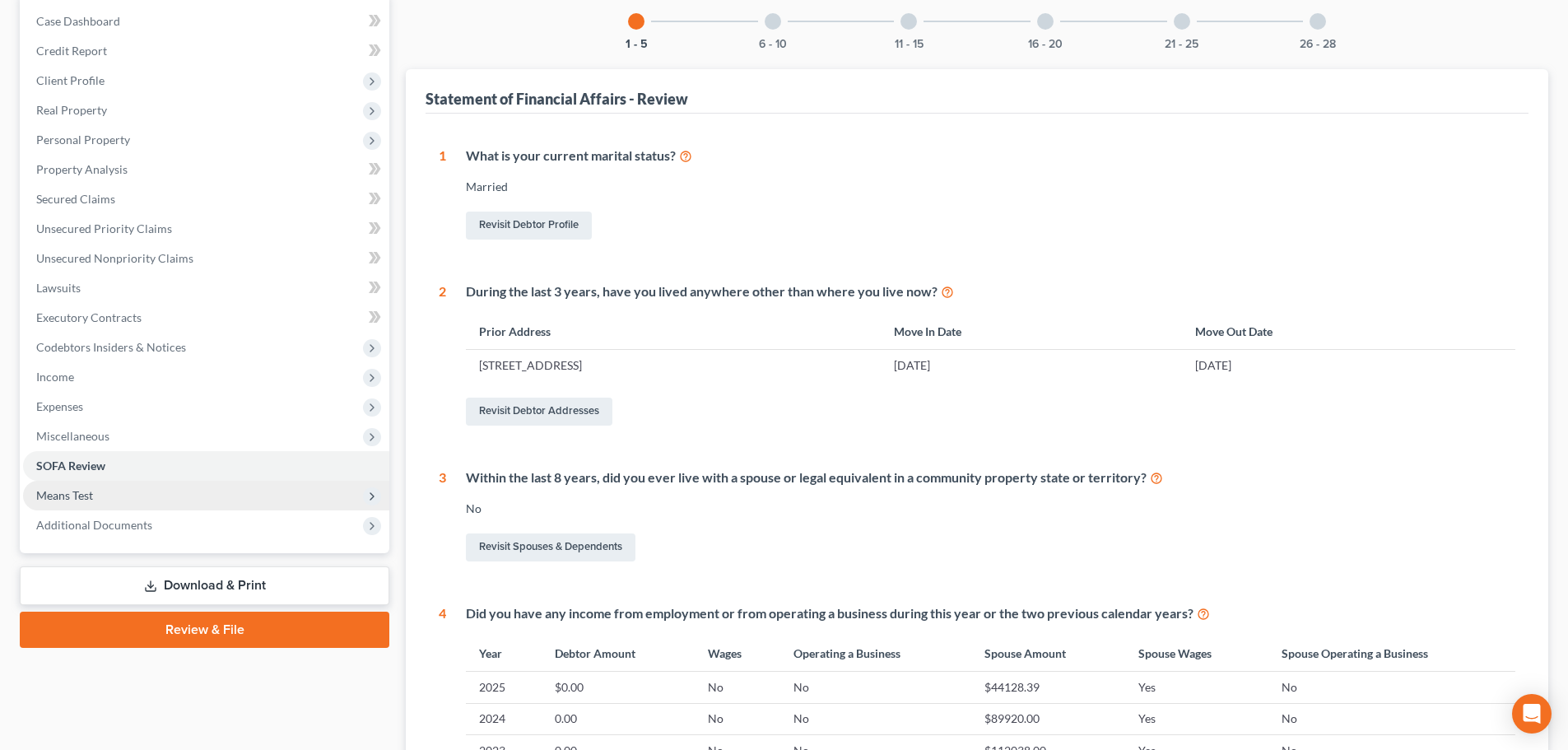
click at [85, 497] on span "Means Test" at bounding box center [65, 495] width 57 height 14
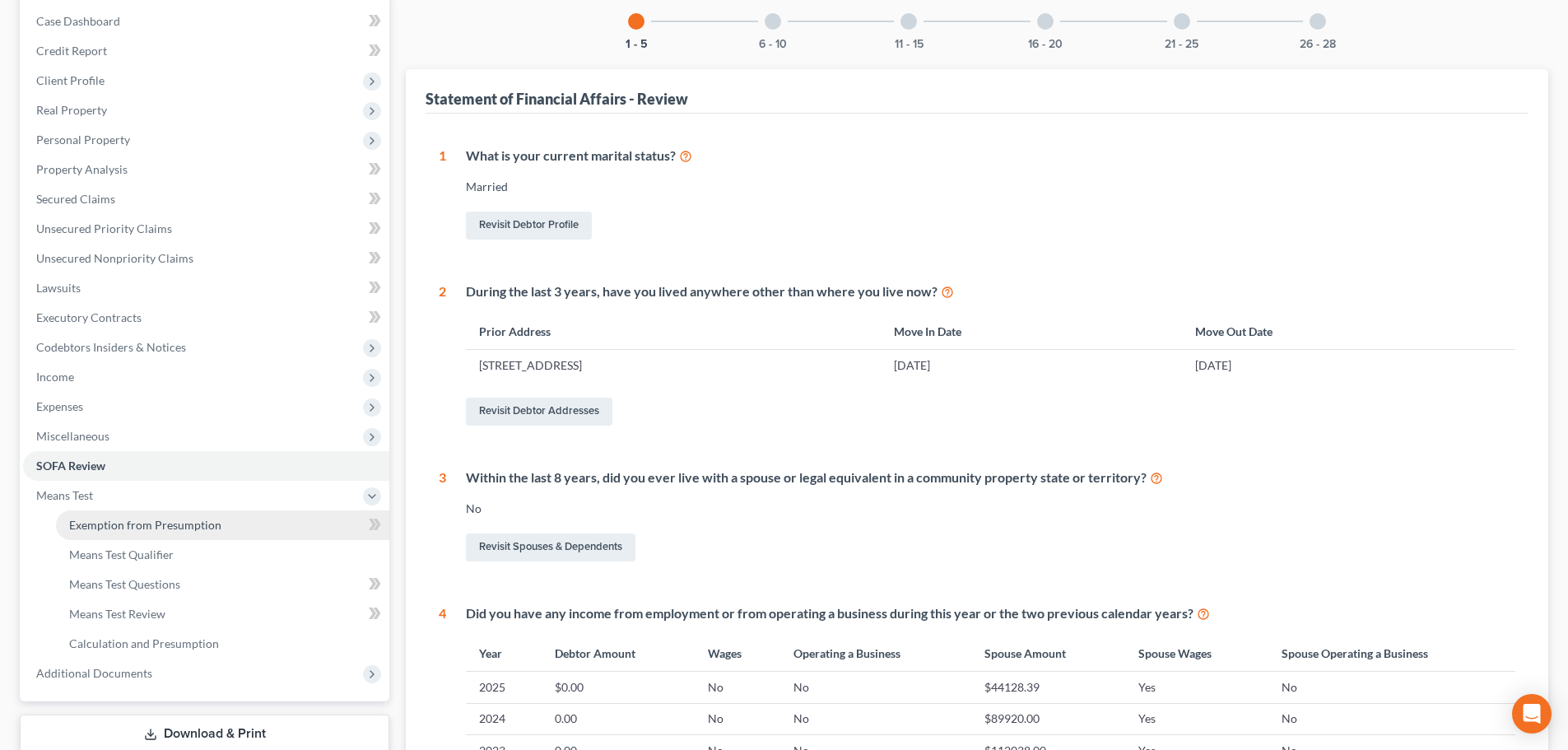
click at [96, 523] on span "Exemption from Presumption" at bounding box center [144, 524] width 152 height 14
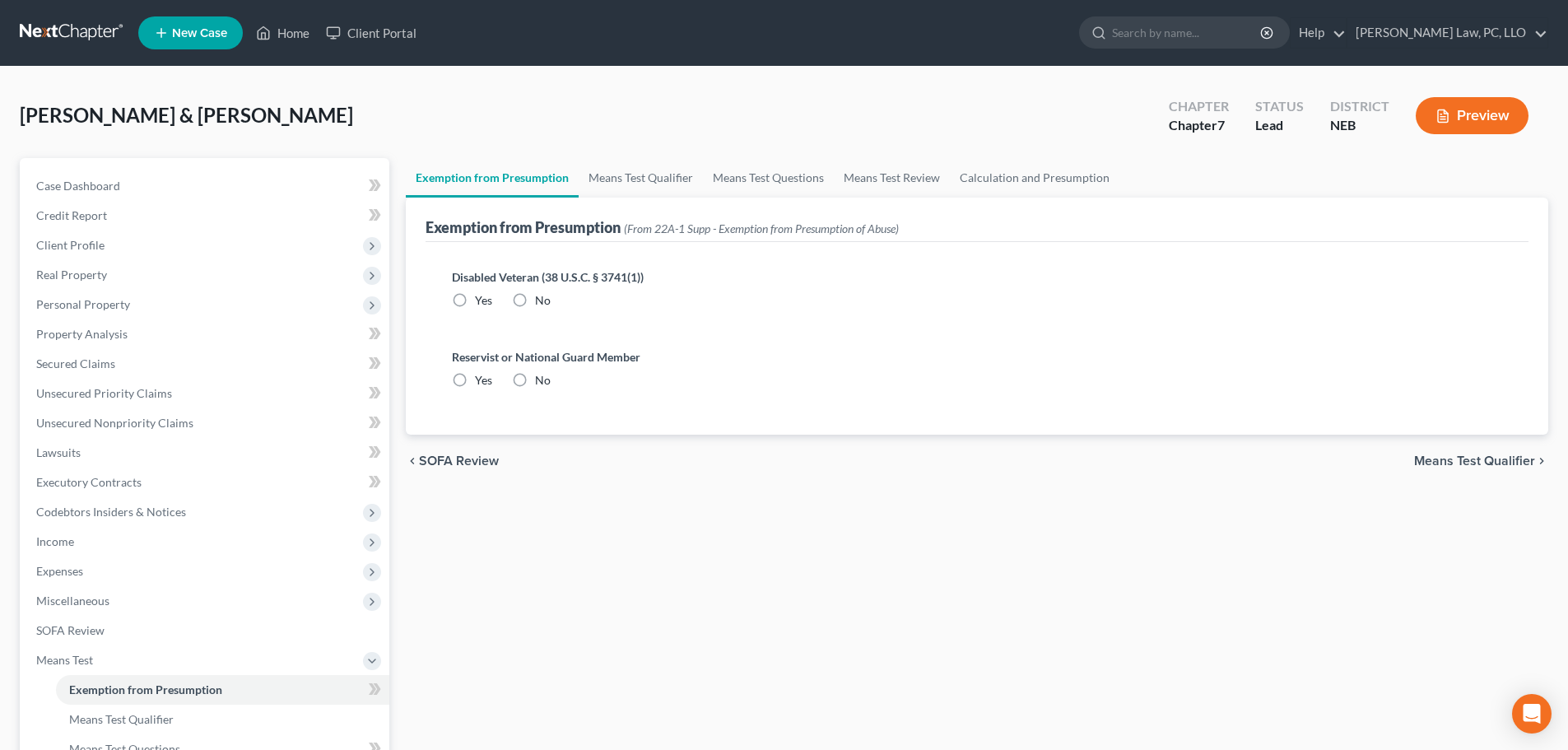
click at [535, 305] on label "No" at bounding box center [543, 300] width 16 height 17
click at [542, 303] on input "No" at bounding box center [547, 297] width 11 height 11
radio input "true"
click at [535, 383] on label "No" at bounding box center [543, 380] width 16 height 17
click at [542, 383] on input "No" at bounding box center [547, 377] width 11 height 11
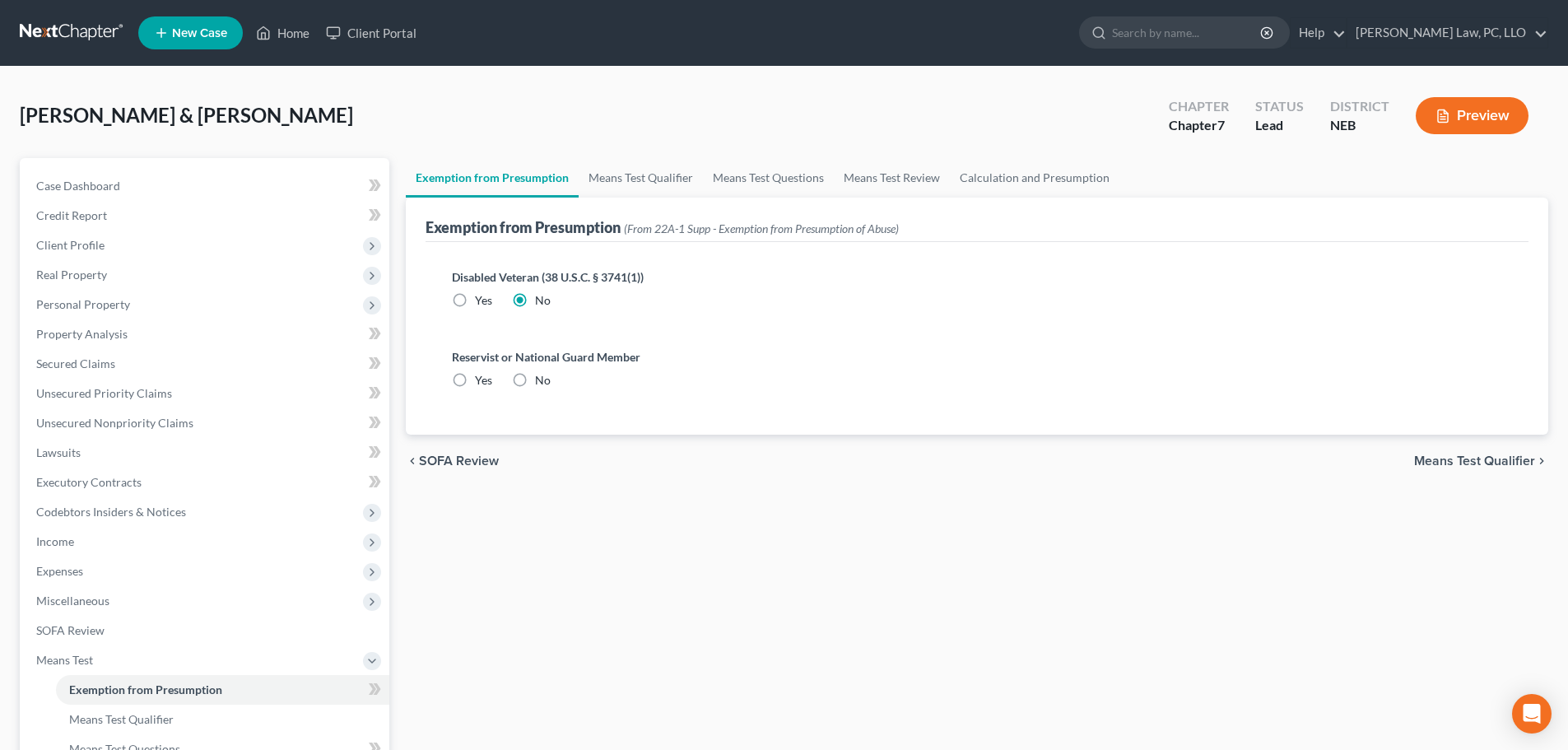
radio input "true"
click at [619, 184] on link "Means Test Qualifier" at bounding box center [641, 177] width 124 height 39
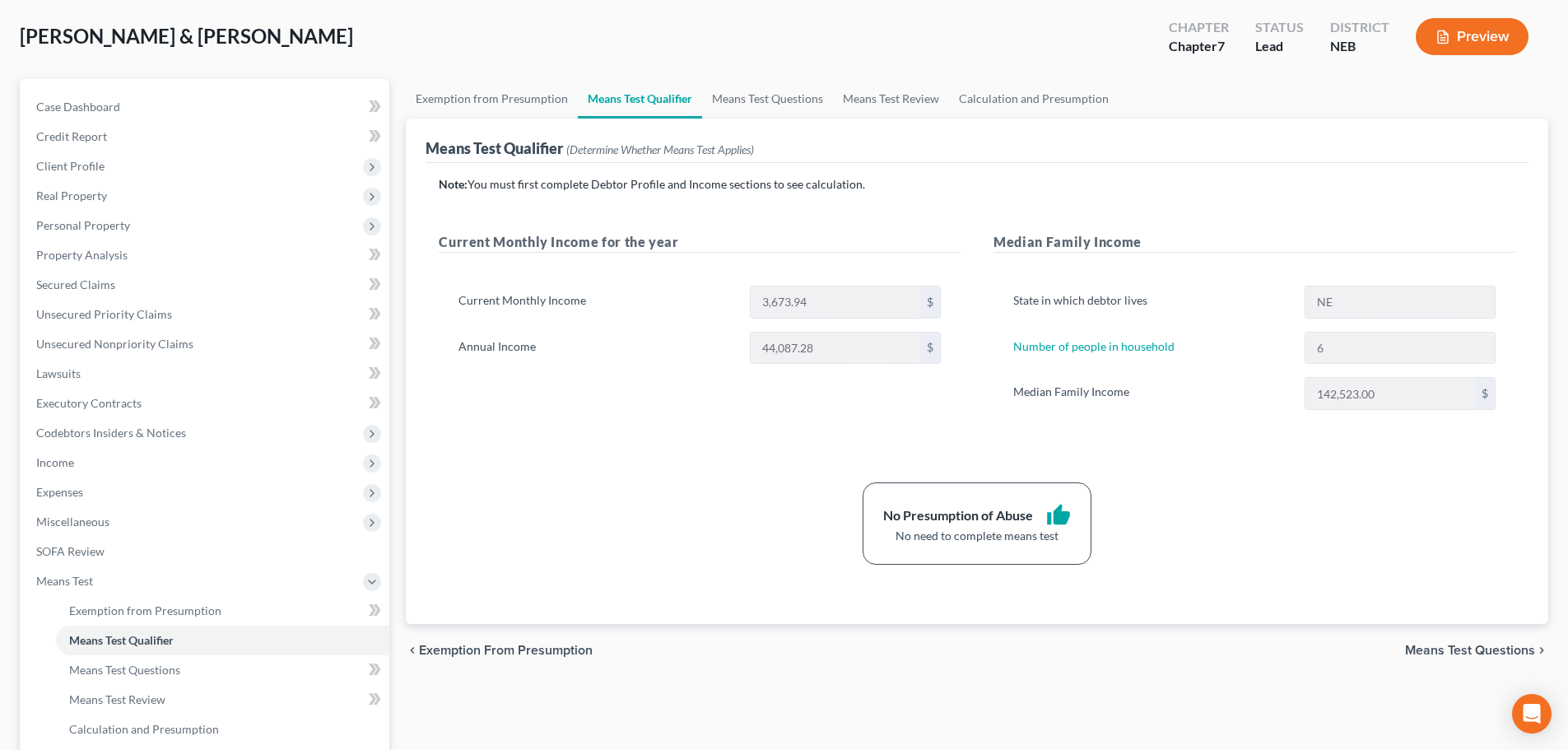
scroll to position [82, 0]
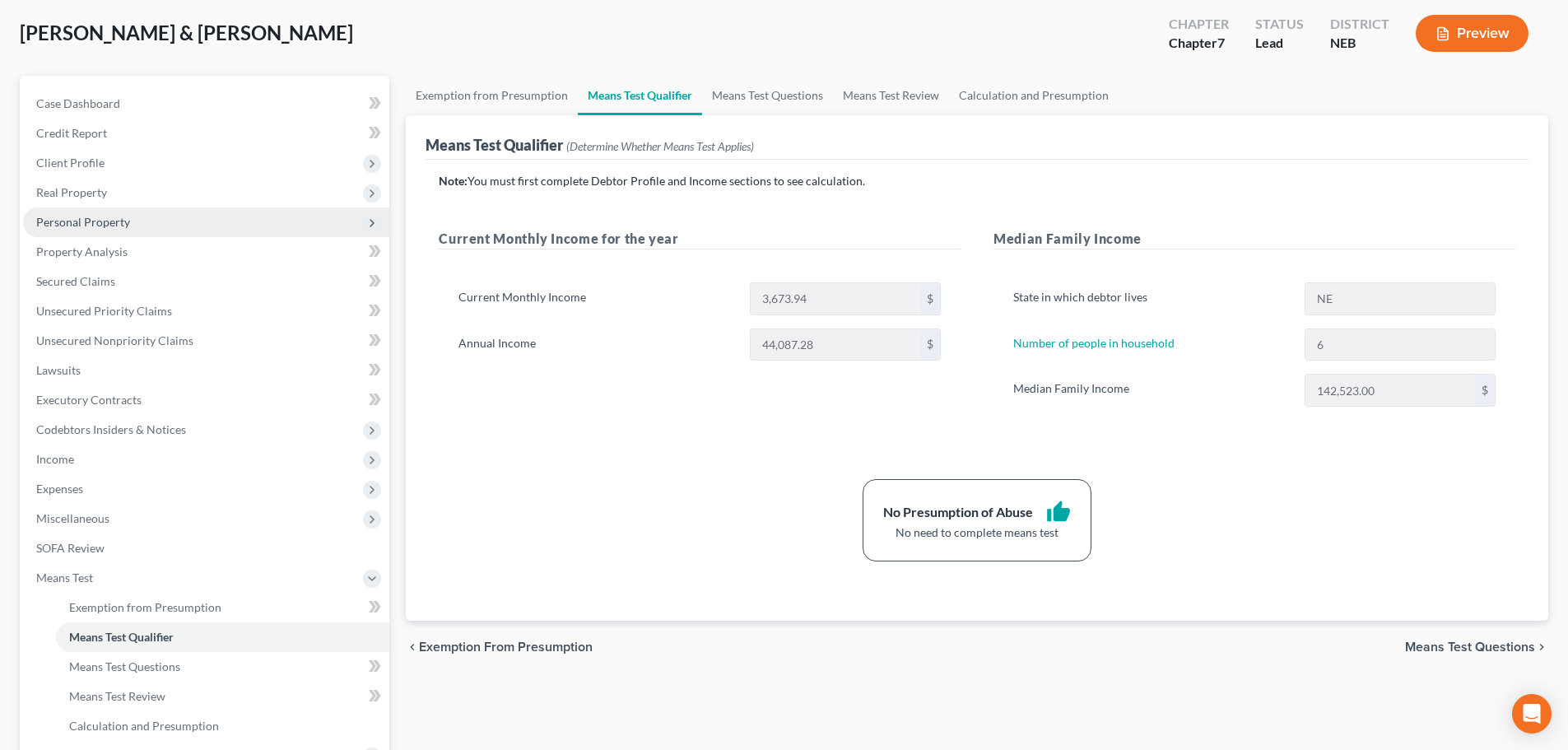
click at [134, 227] on span "Personal Property" at bounding box center [206, 221] width 367 height 29
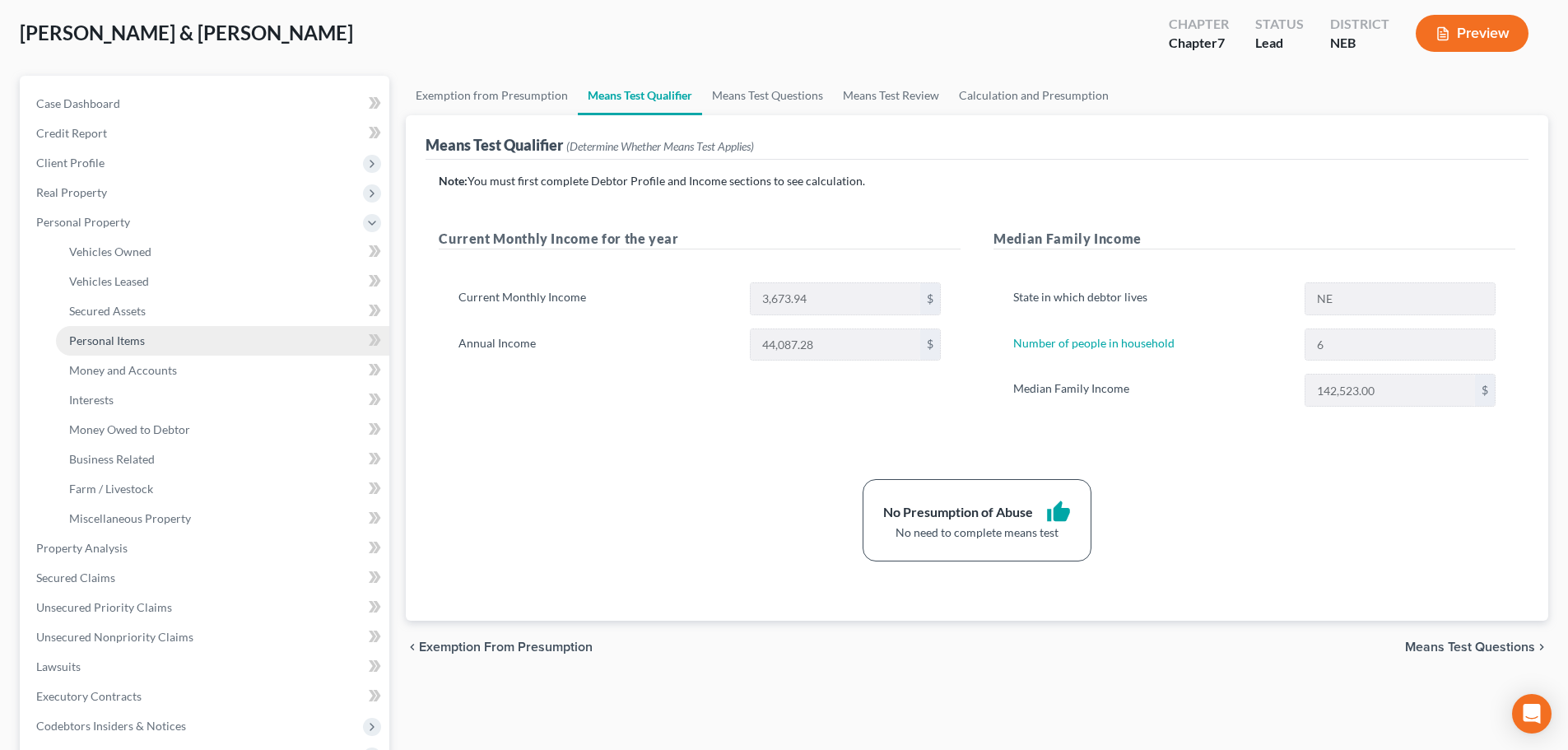
click at [127, 343] on span "Personal Items" at bounding box center [107, 340] width 76 height 14
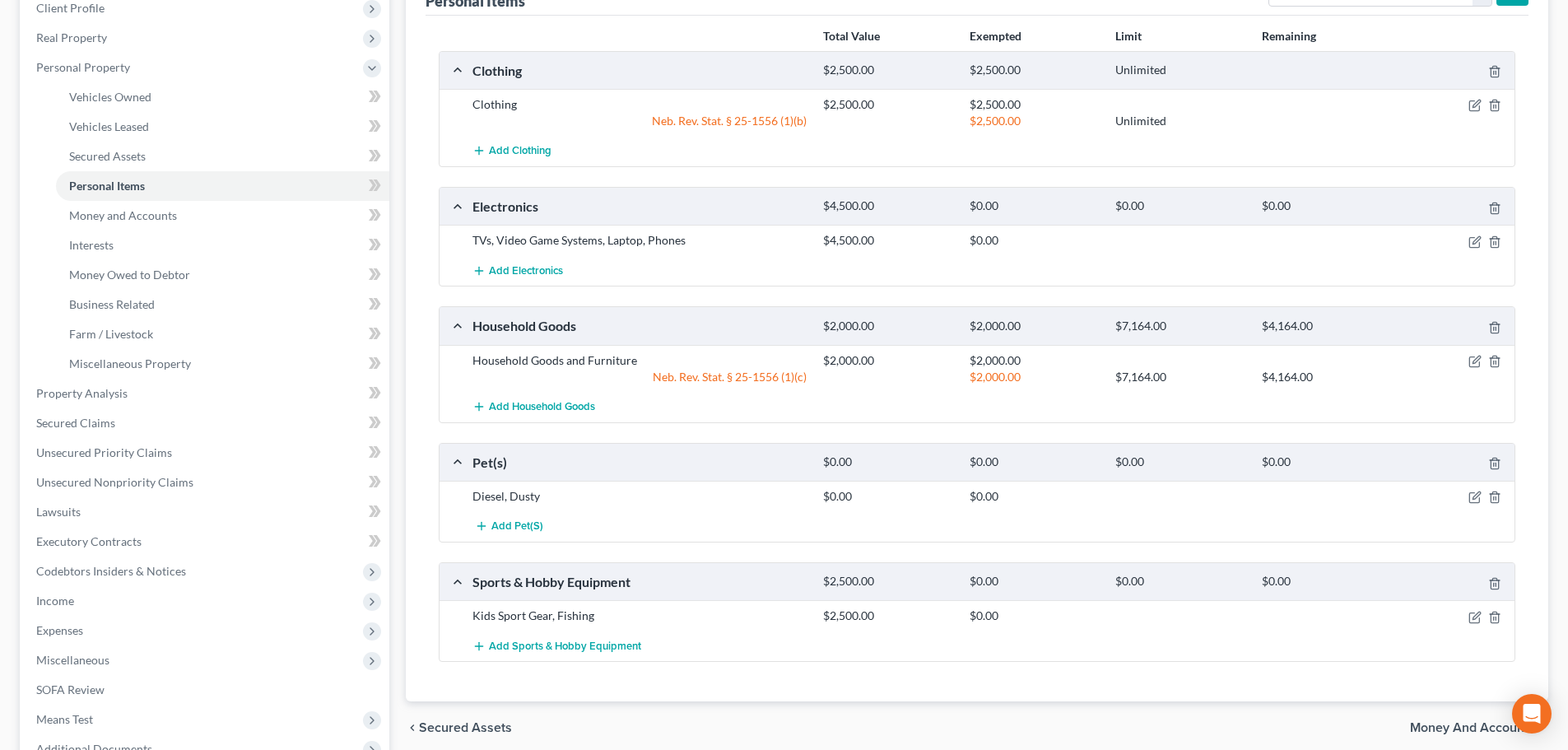
scroll to position [247, 0]
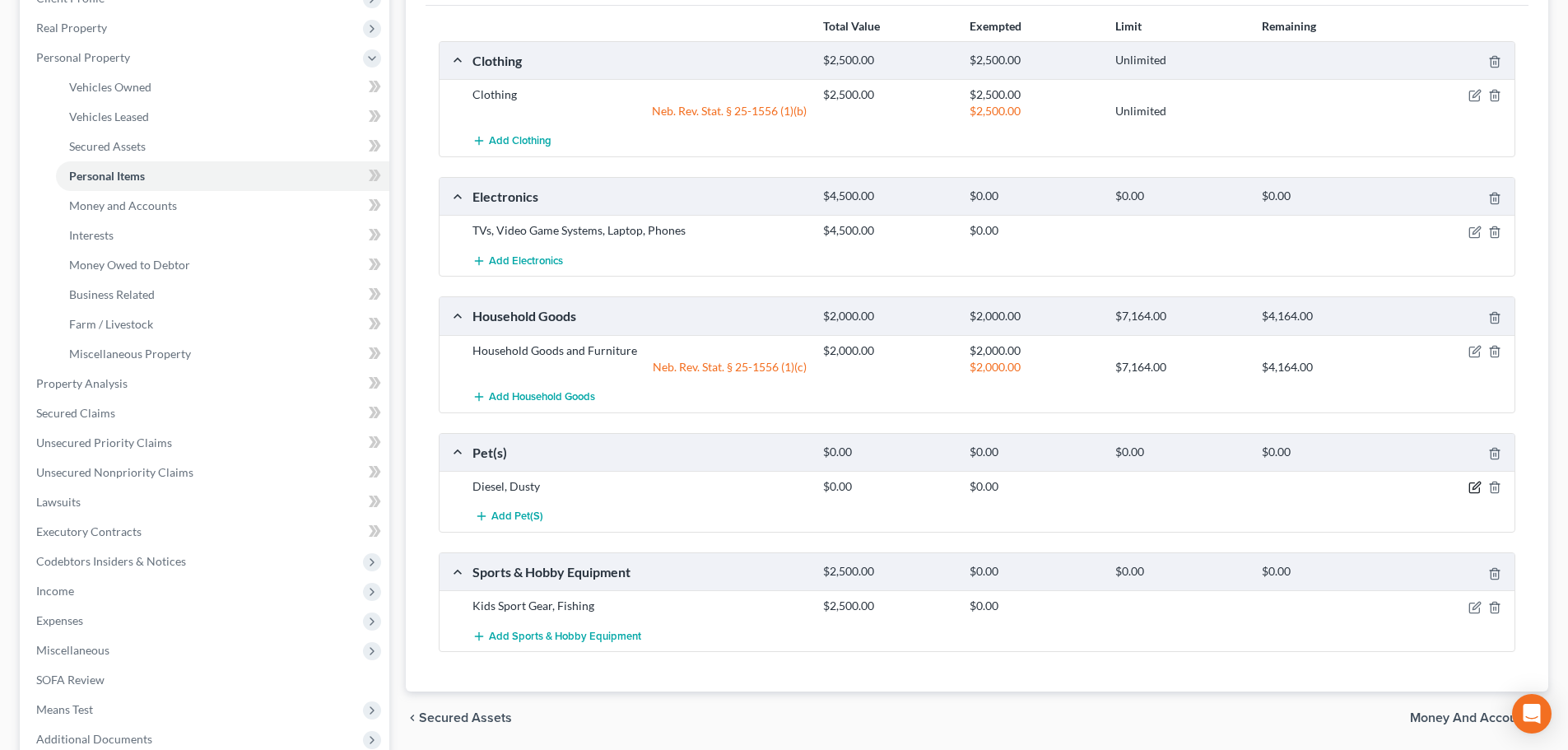
click at [1477, 489] on icon "button" at bounding box center [1475, 487] width 13 height 13
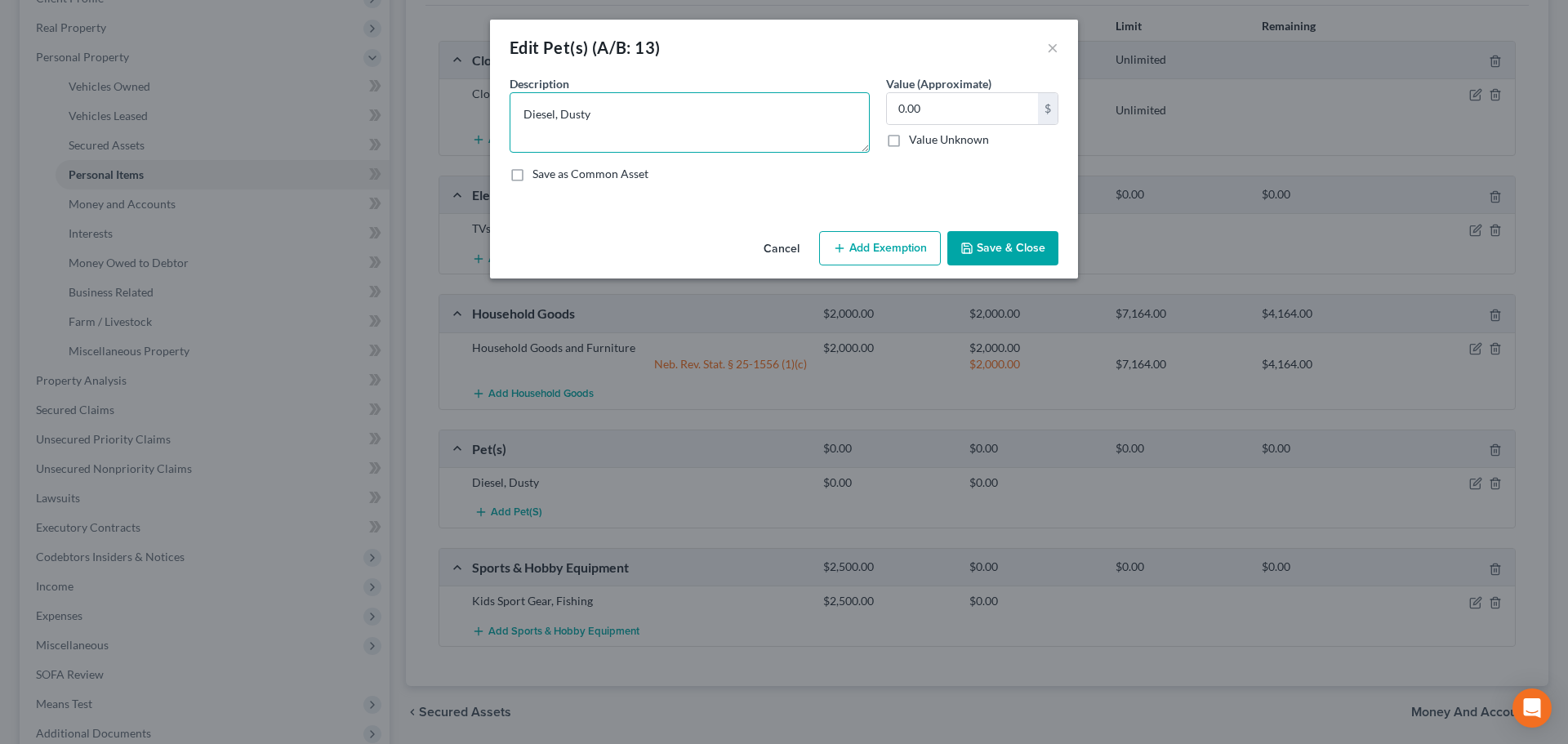
click at [563, 116] on textarea "Diesel, Dusty" at bounding box center [689, 122] width 360 height 61
click at [623, 111] on textarea "Diesel and Dusty" at bounding box center [689, 122] width 360 height 61
type textarea "Diesel and Dusty the dogs"
click at [1007, 263] on button "Save & Close" at bounding box center [1002, 248] width 111 height 34
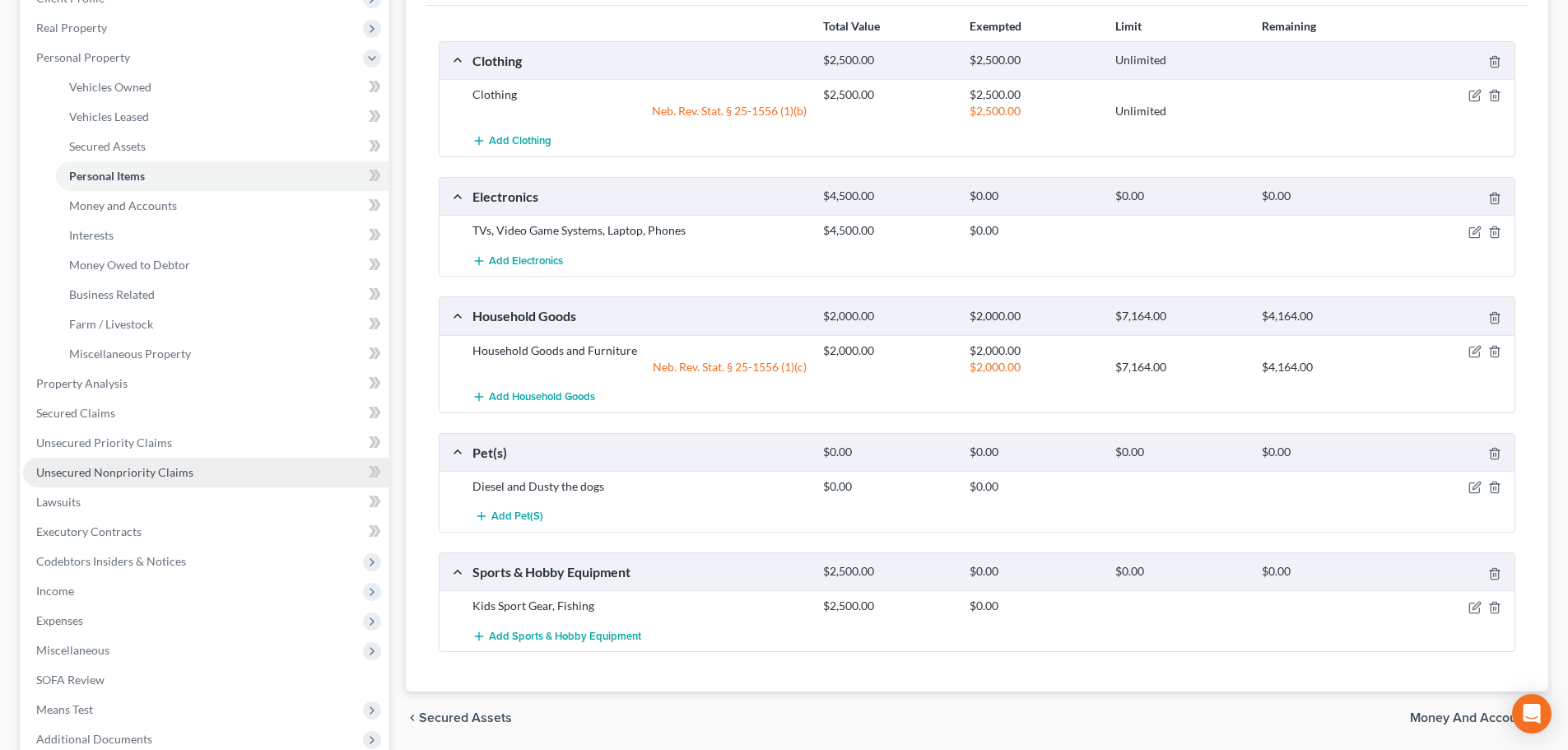
click at [143, 466] on span "Unsecured Nonpriority Claims" at bounding box center [114, 471] width 157 height 14
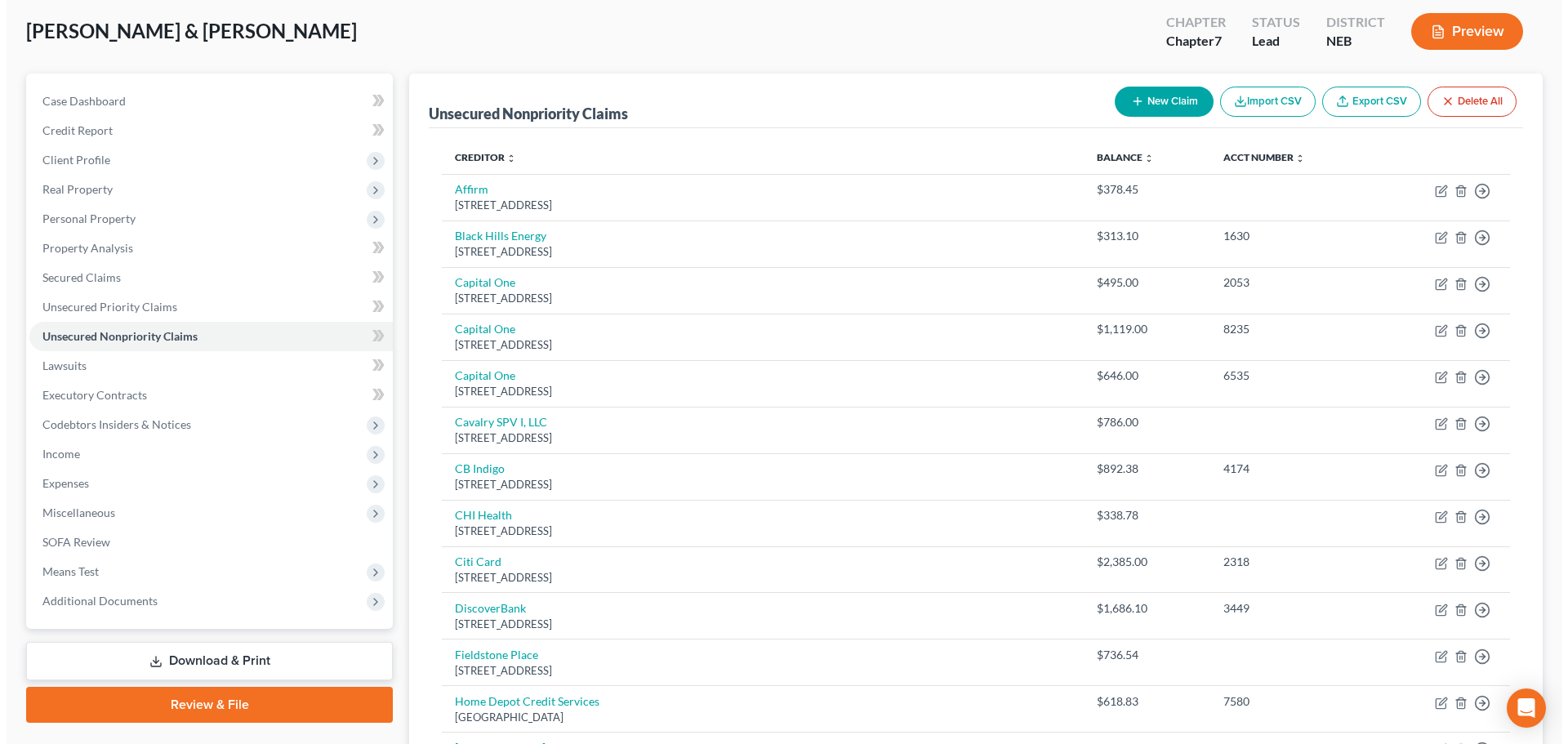
scroll to position [82, 0]
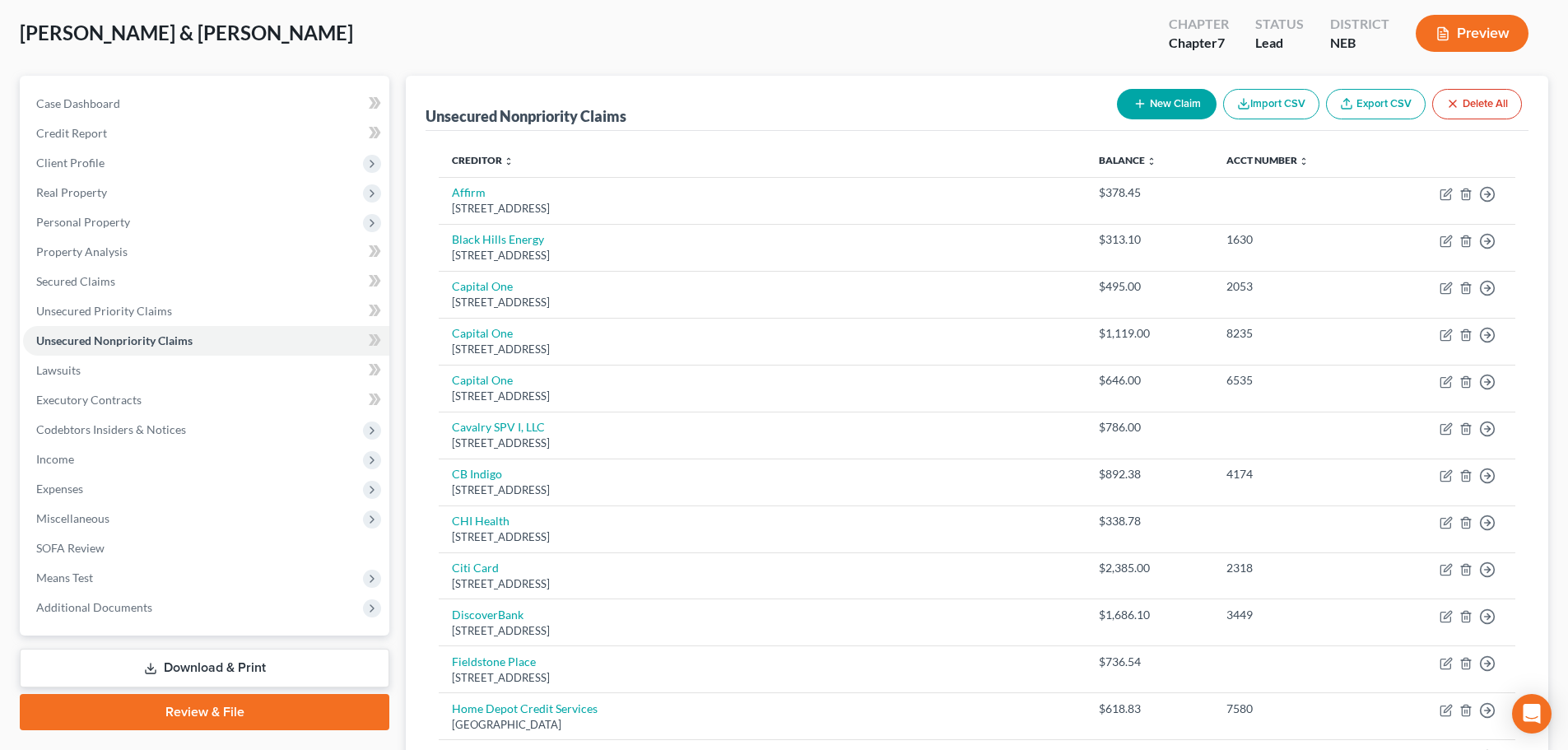
click at [1172, 113] on button "New Claim" at bounding box center [1166, 104] width 100 height 30
select select "2"
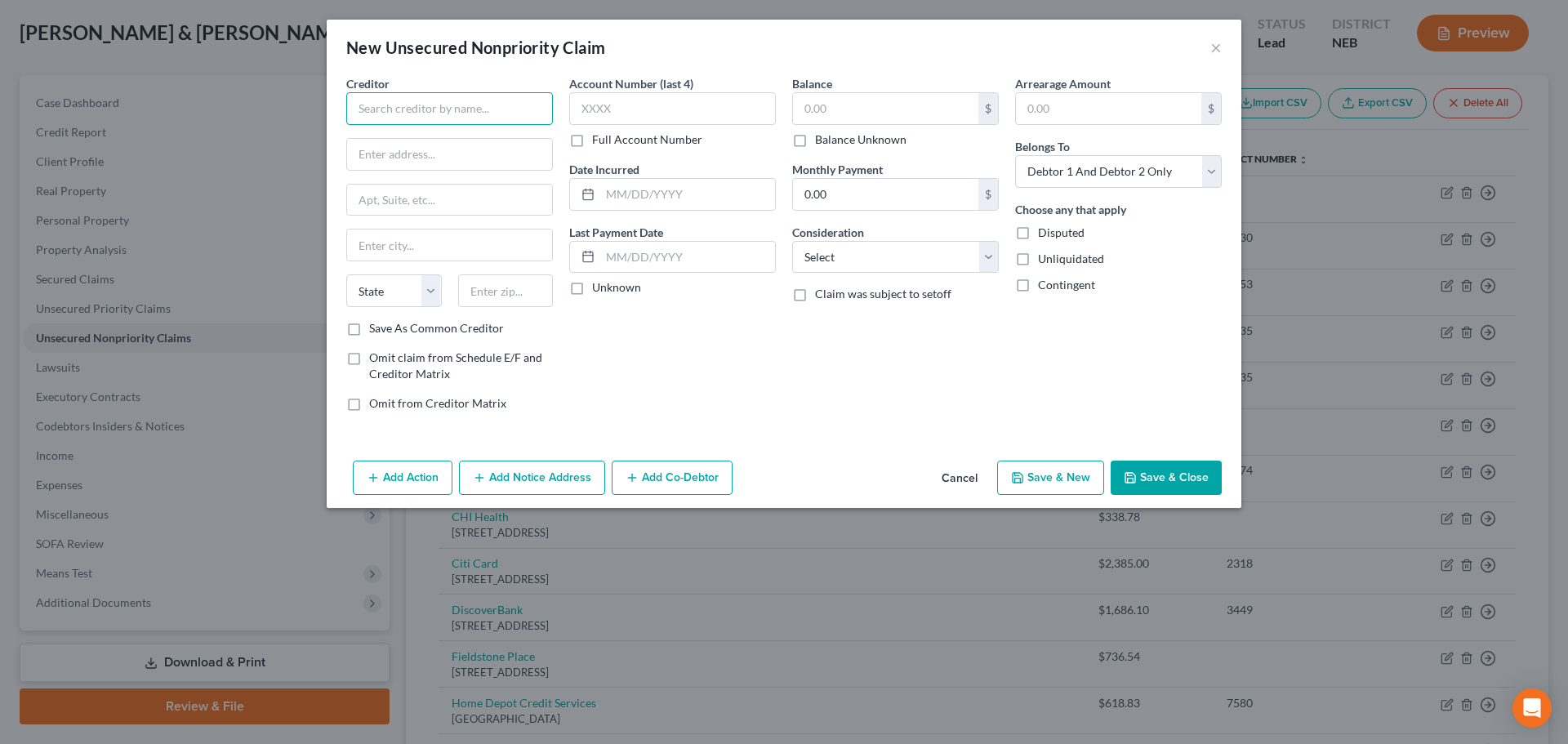
drag, startPoint x: 456, startPoint y: 108, endPoint x: 443, endPoint y: 110, distance: 13.2
click at [454, 108] on input "text" at bounding box center [449, 108] width 206 height 32
type input "U"
type input "e"
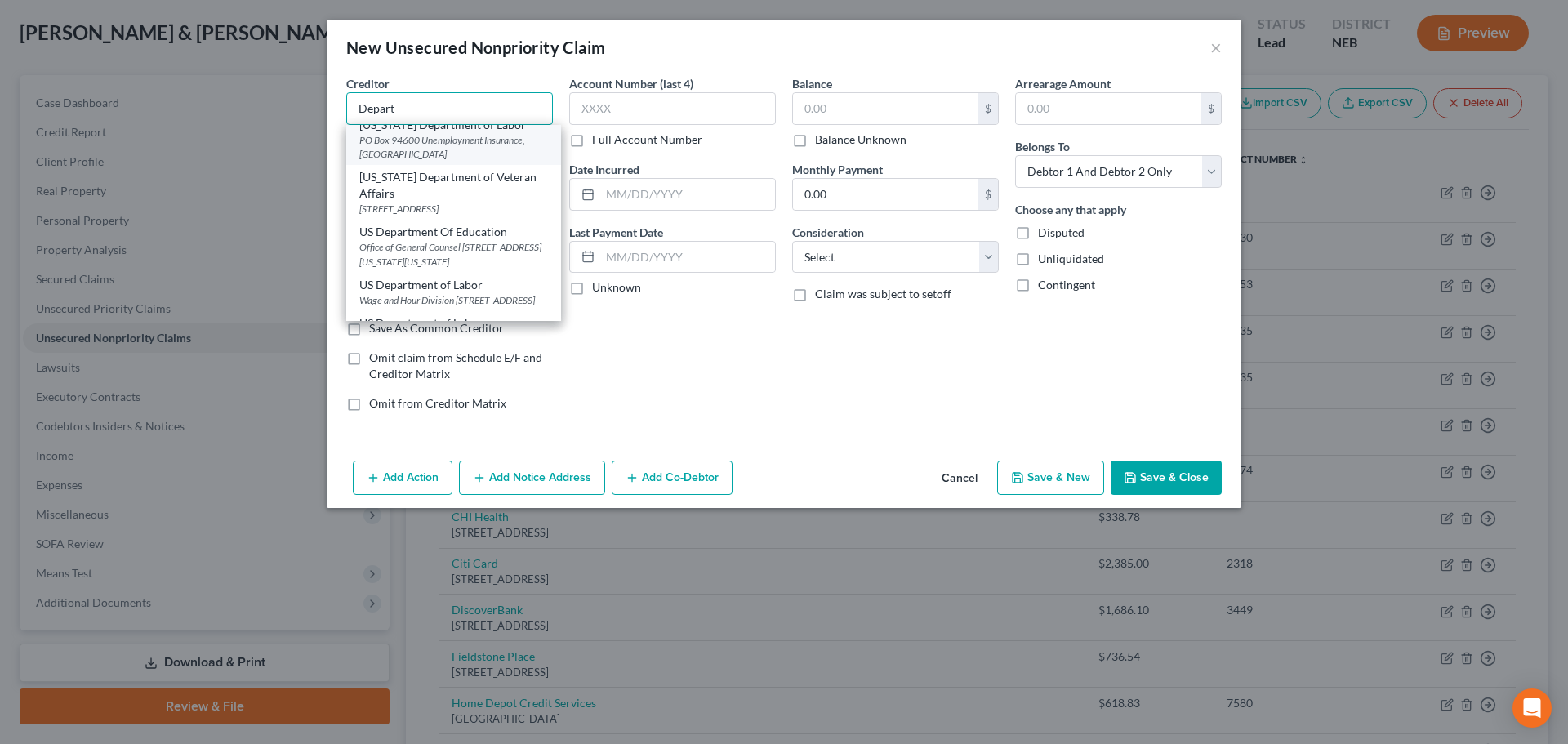
scroll to position [326, 0]
click at [451, 225] on div "US Department Of Education" at bounding box center [454, 231] width 189 height 17
type input "US Department Of Education"
type input "Office of General Counsel 400 Maryland Ave SW Ofc"
type input "Washington"
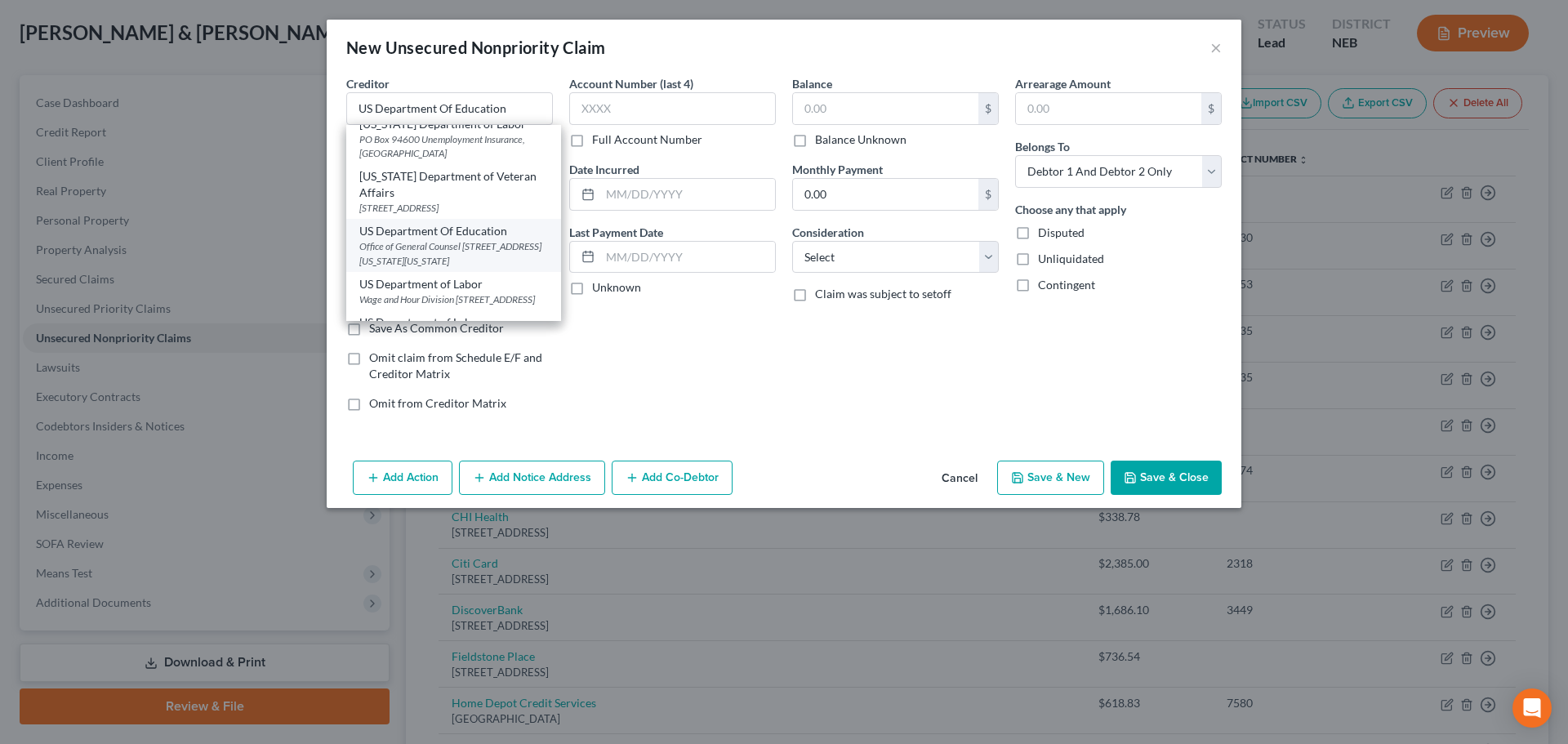
select select "8"
type input "20202"
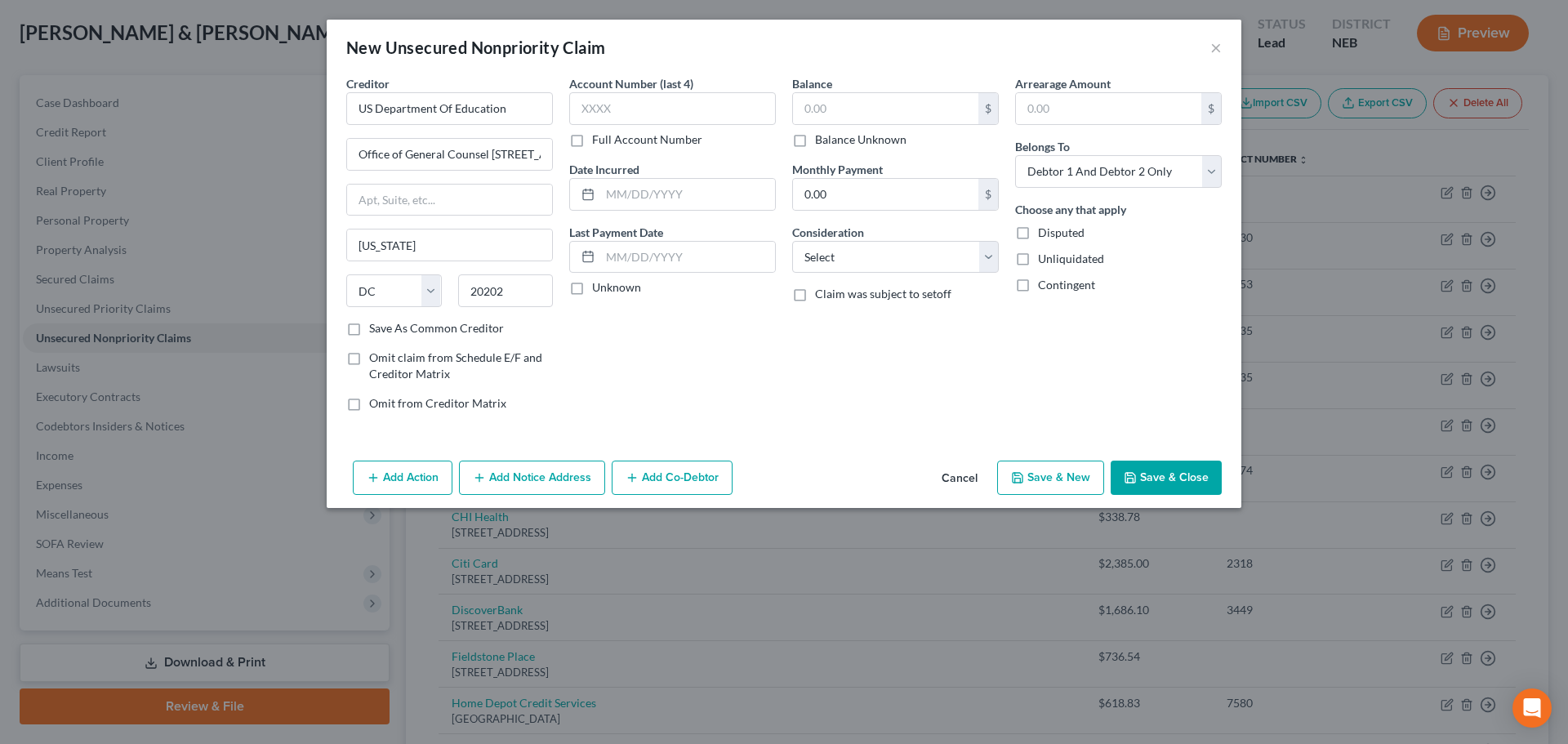
scroll to position [0, 0]
click at [889, 138] on label "Balance Unknown" at bounding box center [861, 140] width 92 height 17
click at [832, 138] on input "Balance Unknown" at bounding box center [826, 136] width 11 height 11
checkbox input "true"
type input "0.00"
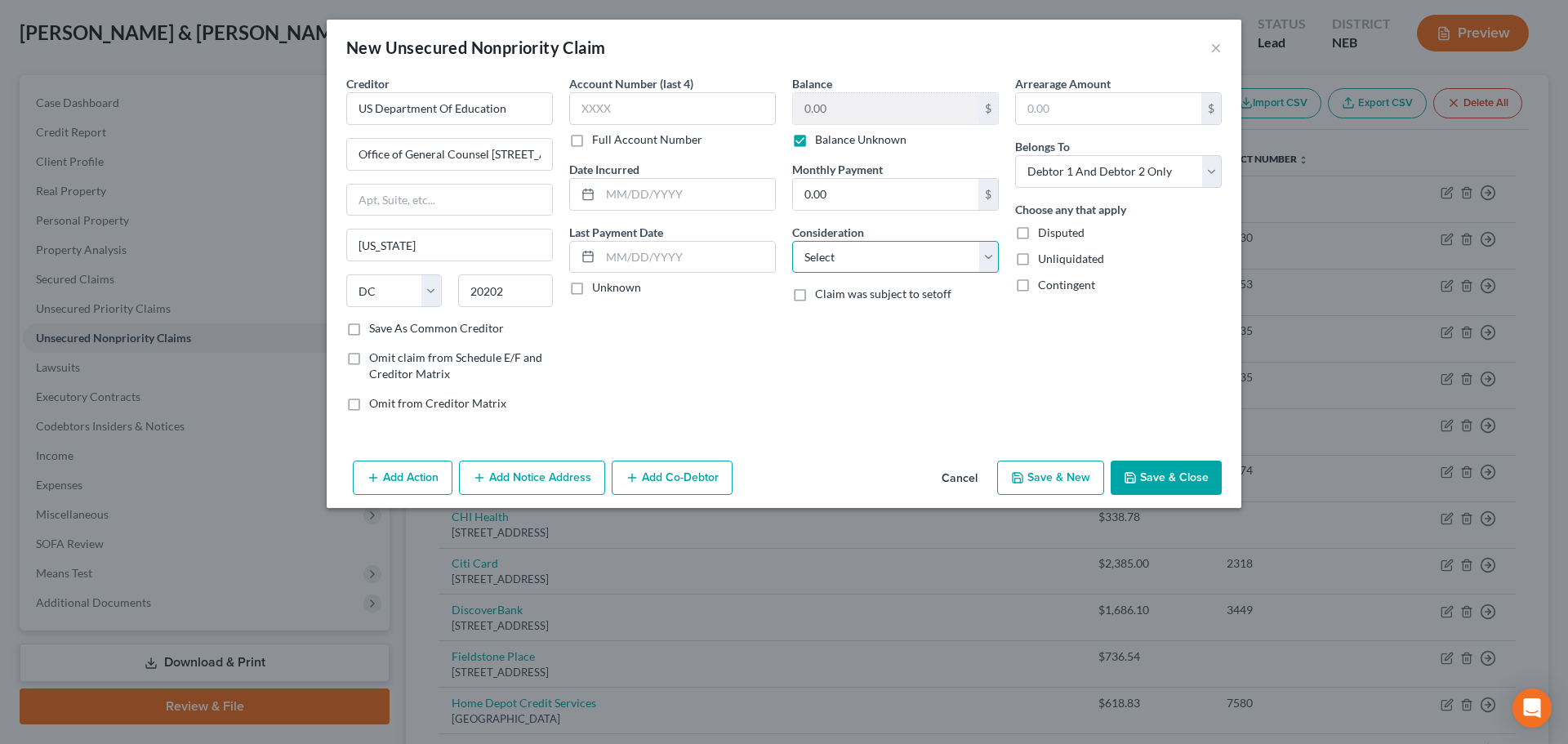
click at [866, 260] on select "Select Cable / Satellite Services Collection Agency Credit Card Debt Debt Couns…" at bounding box center [896, 256] width 206 height 32
select select "17"
click at [792, 241] on select "Select Cable / Satellite Services Collection Agency Credit Card Debt Debt Couns…" at bounding box center [896, 256] width 206 height 32
click at [552, 472] on button "Add Notice Address" at bounding box center [532, 477] width 146 height 34
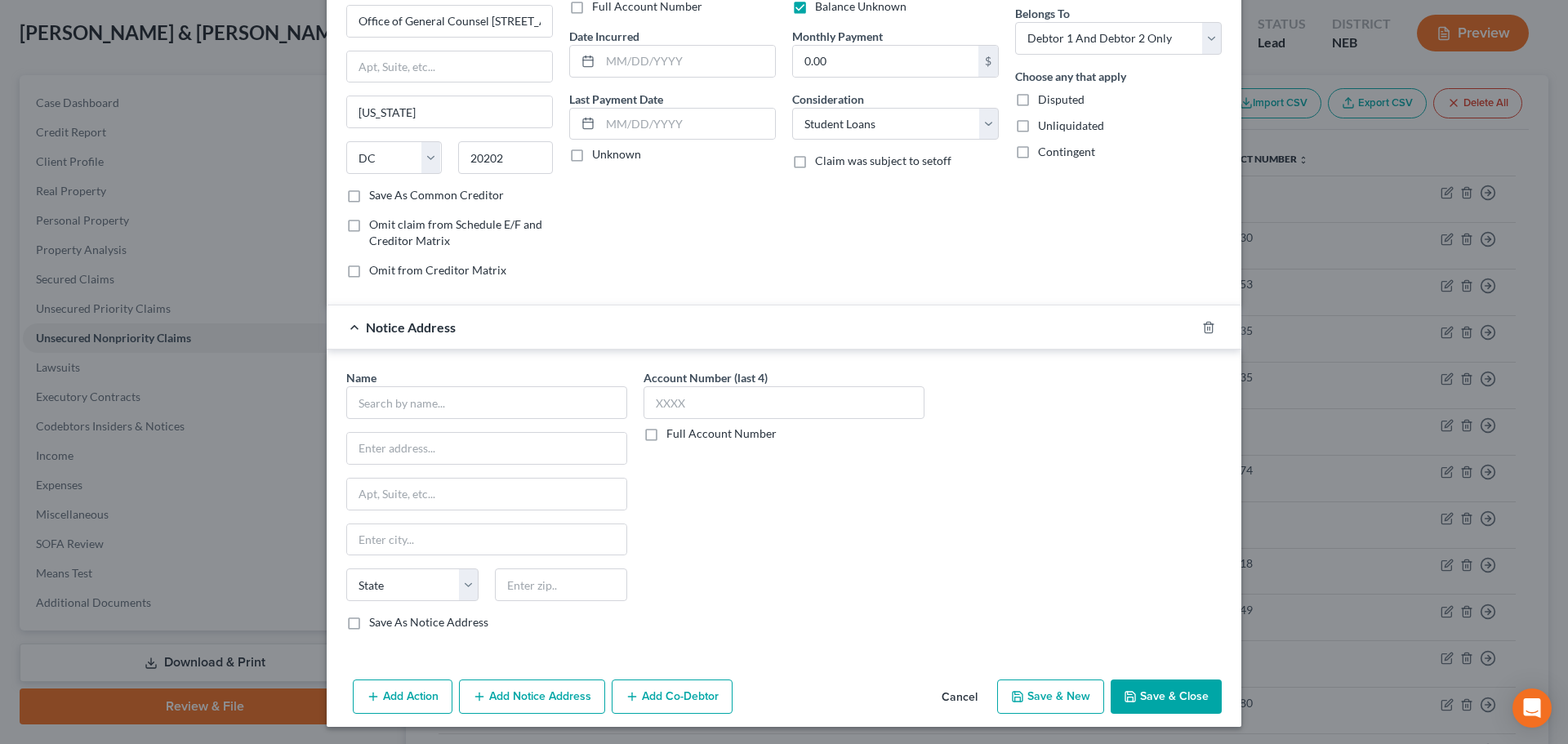
scroll to position [136, 0]
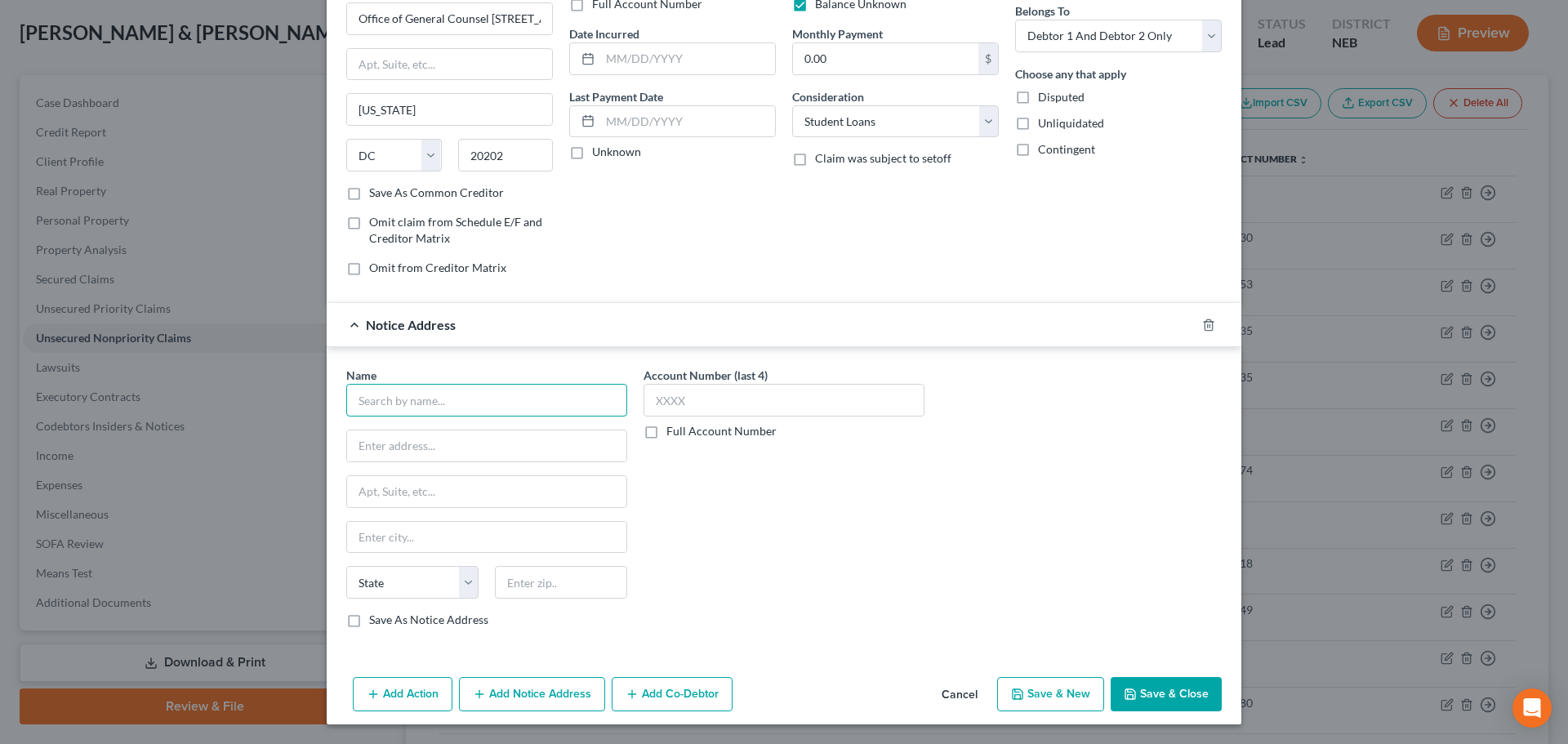
click at [414, 404] on input "text" at bounding box center [486, 399] width 280 height 32
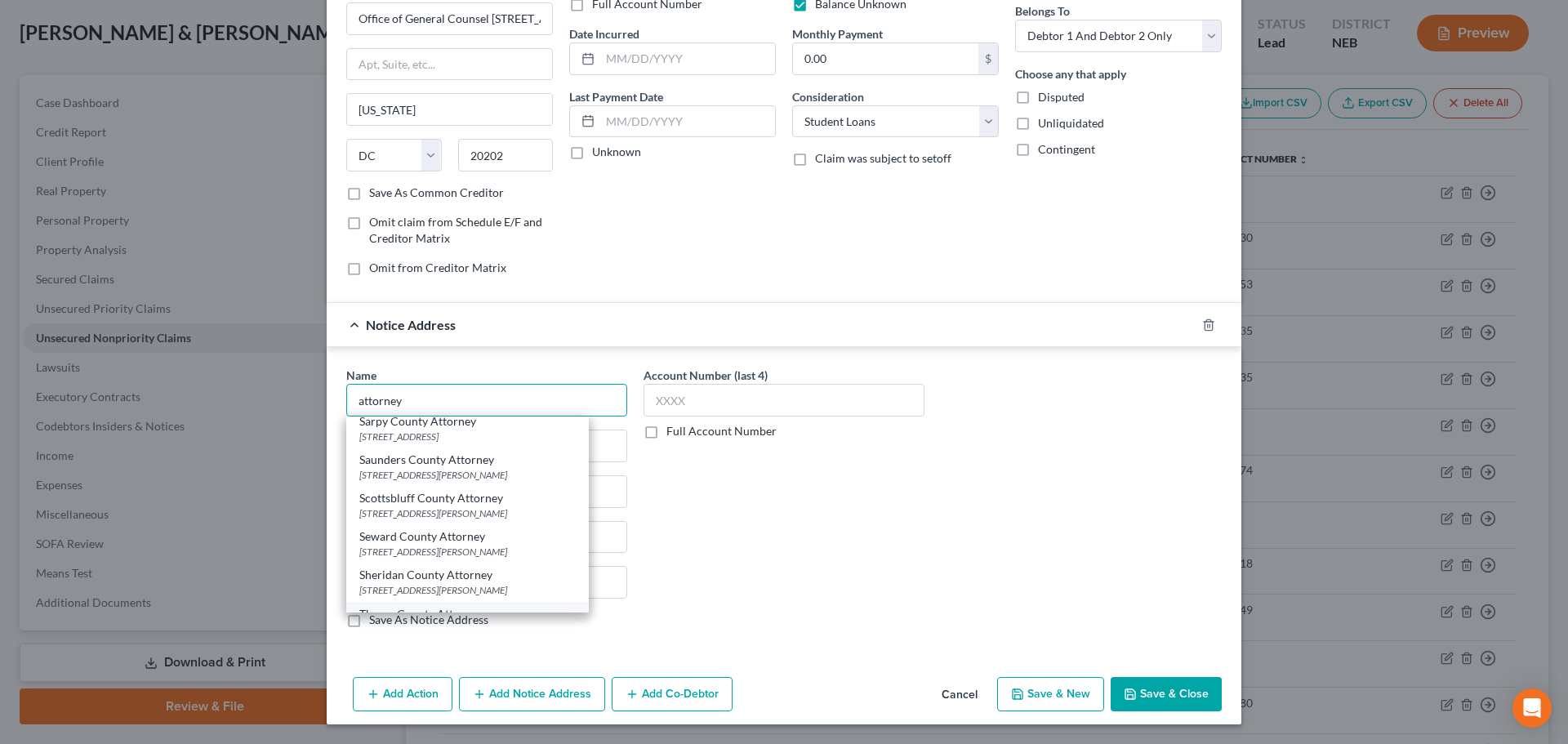
scroll to position [1742, 0]
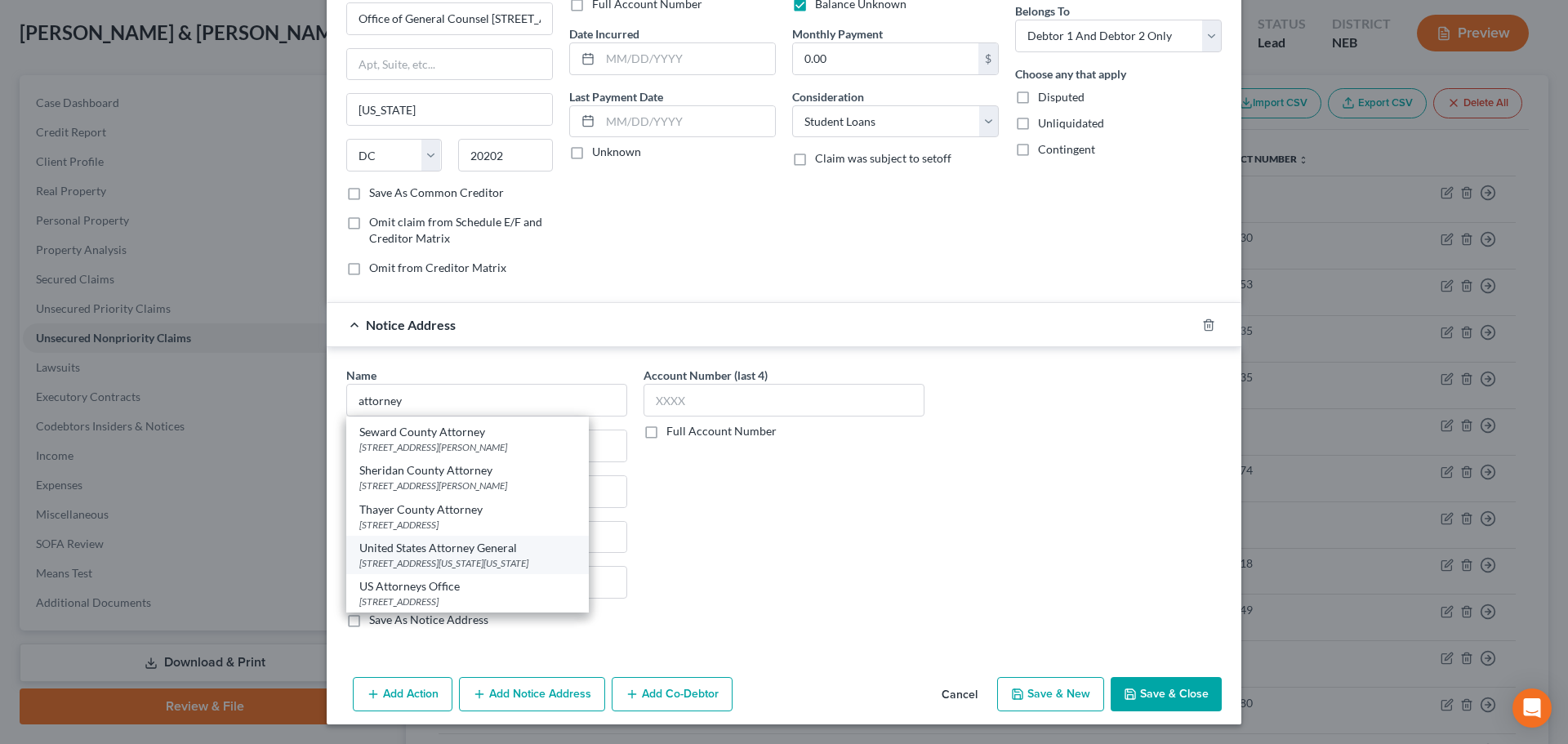
click at [510, 539] on div "United States Attorney General" at bounding box center [468, 548] width 216 height 17
type input "United States Attorney General"
type input "950 Pennsylvania Avenue NW Rm 5137 US Department Of Justice"
type input "Washington"
select select "8"
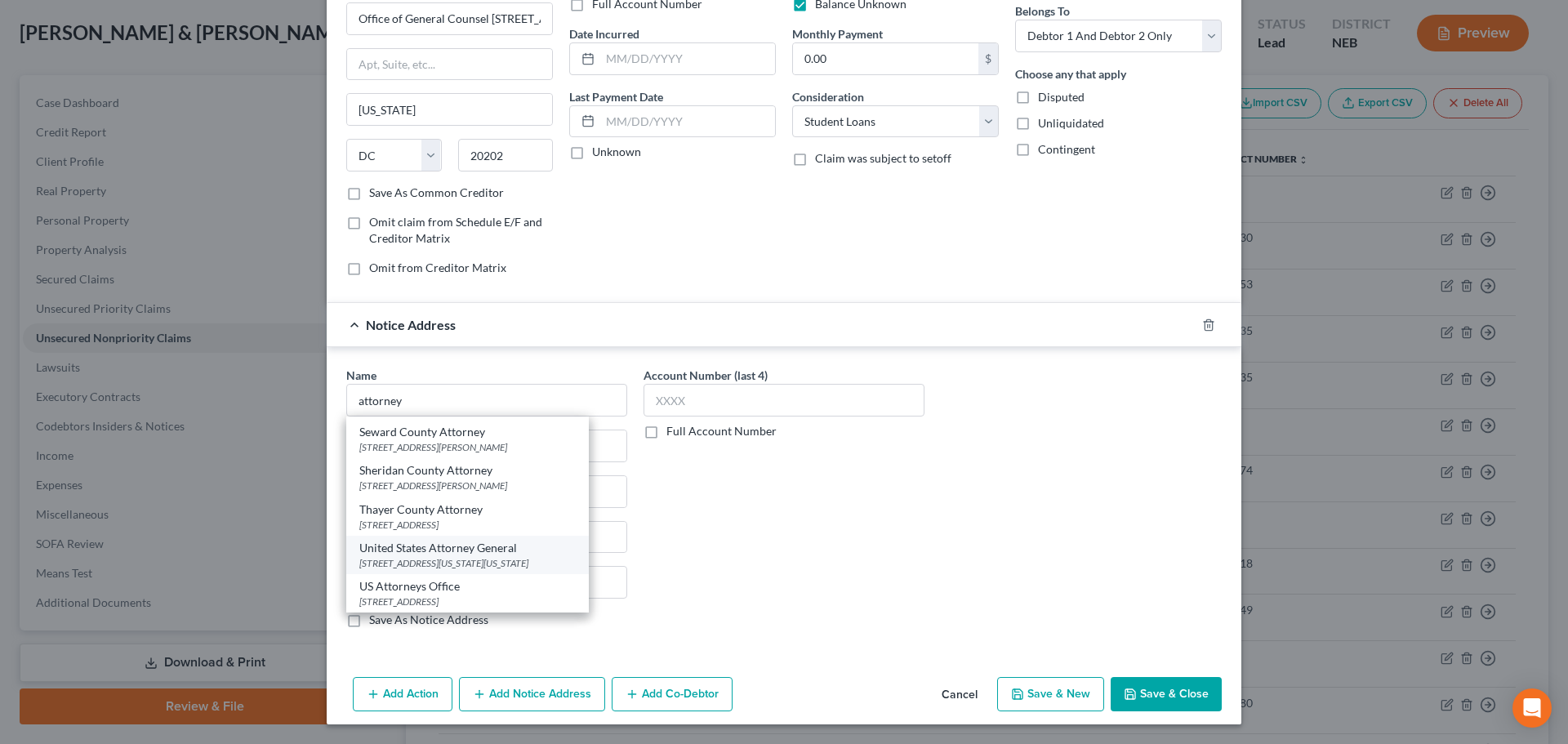
type input "20530"
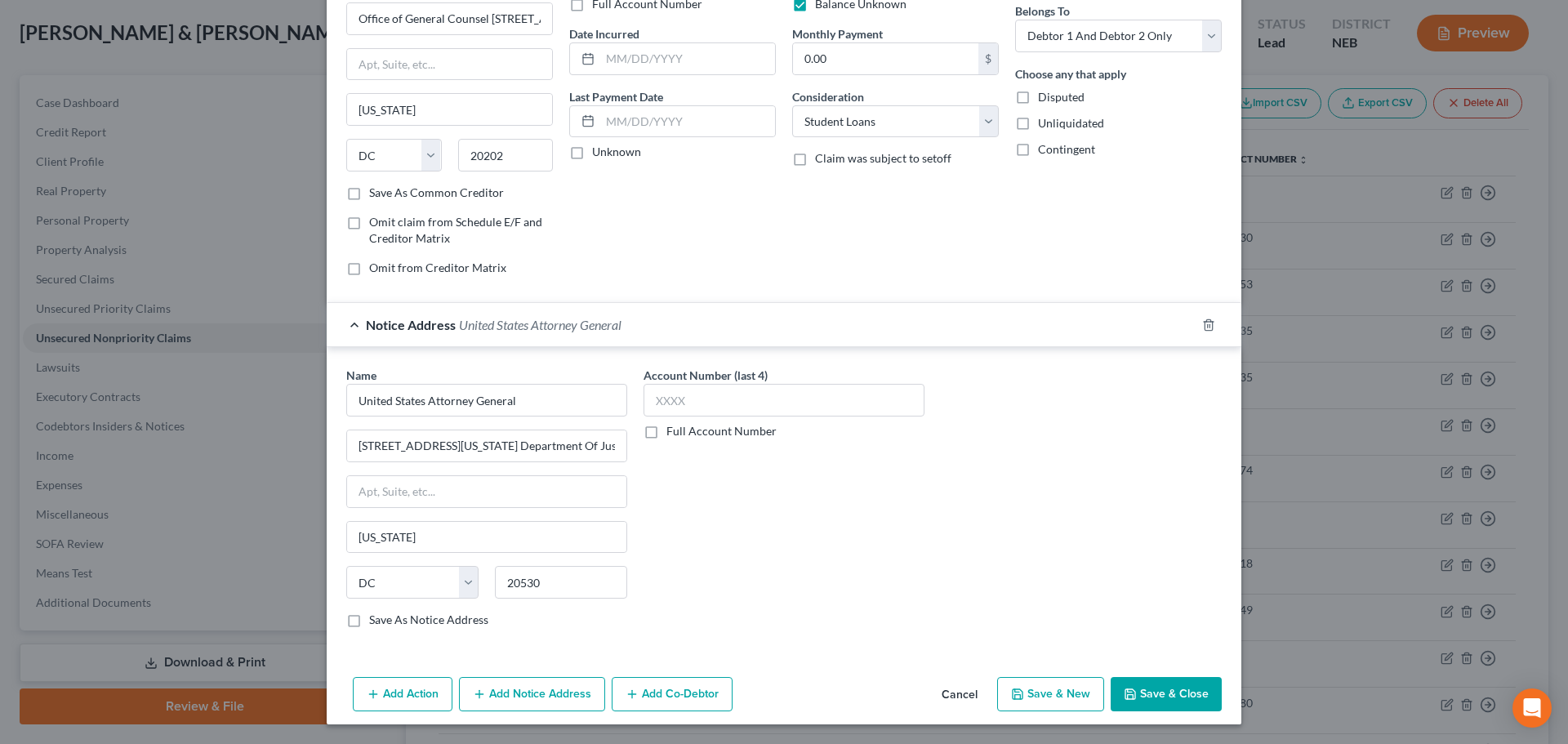
scroll to position [0, 0]
click at [506, 697] on button "Add Notice Address" at bounding box center [532, 693] width 146 height 34
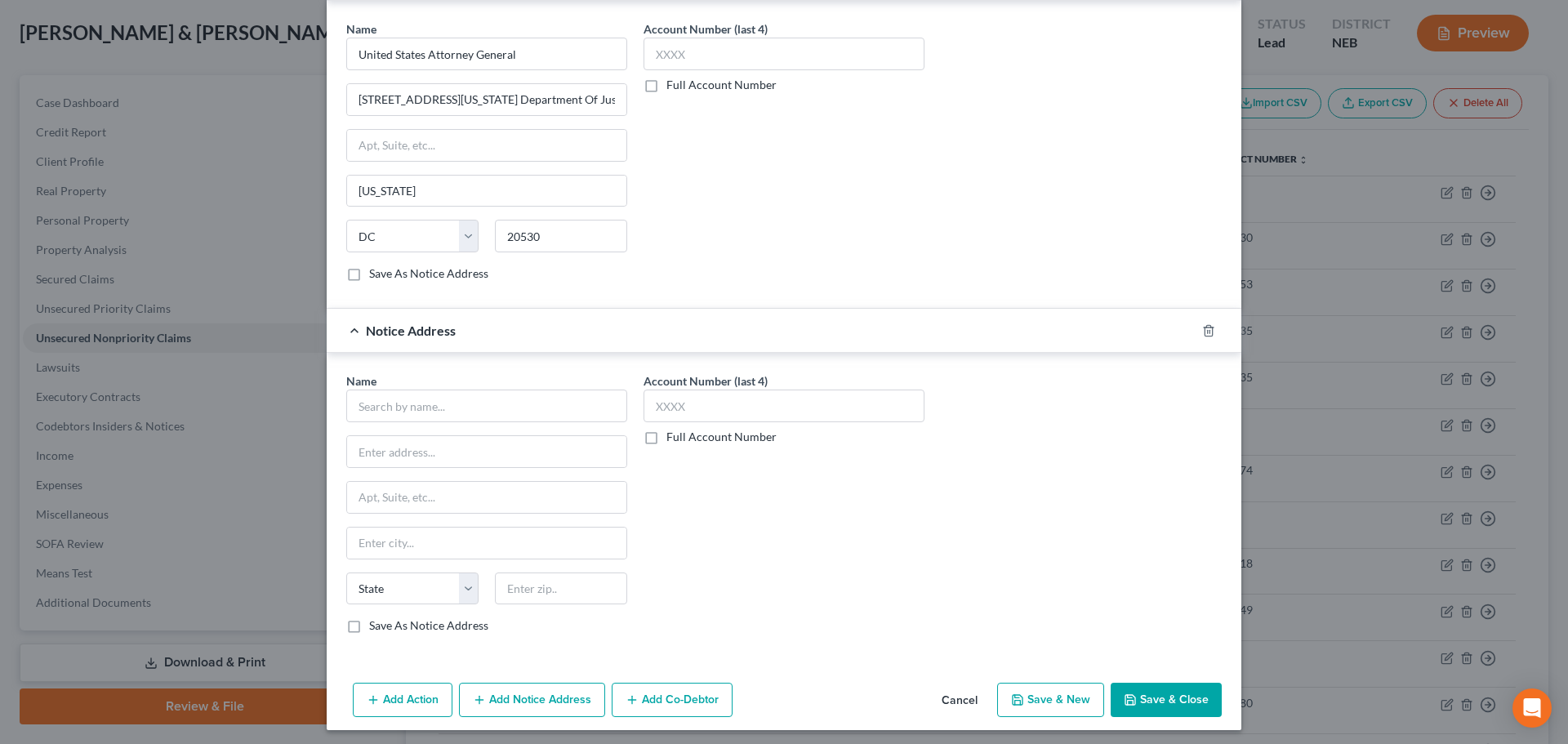
scroll to position [488, 0]
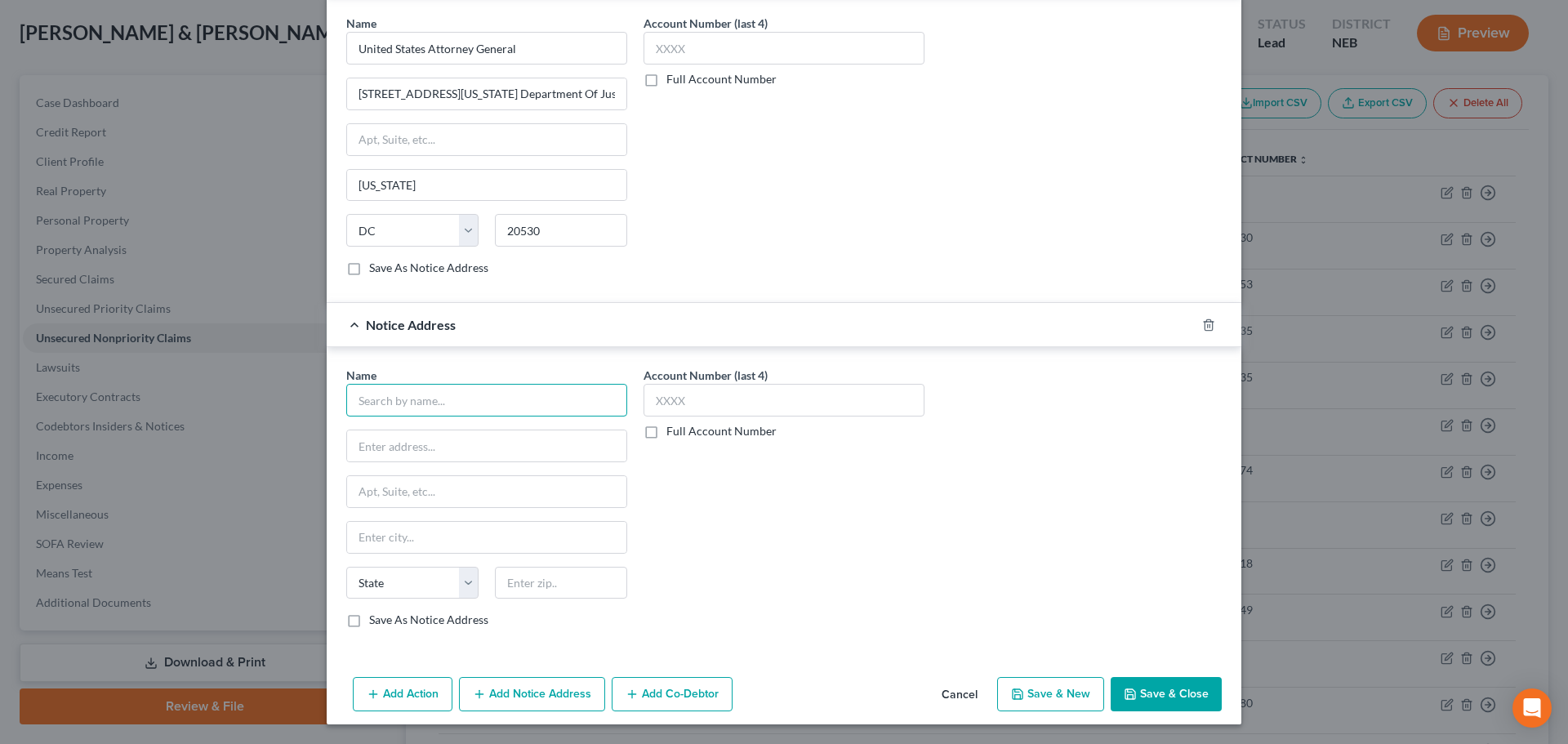
click at [405, 405] on input "text" at bounding box center [486, 399] width 280 height 32
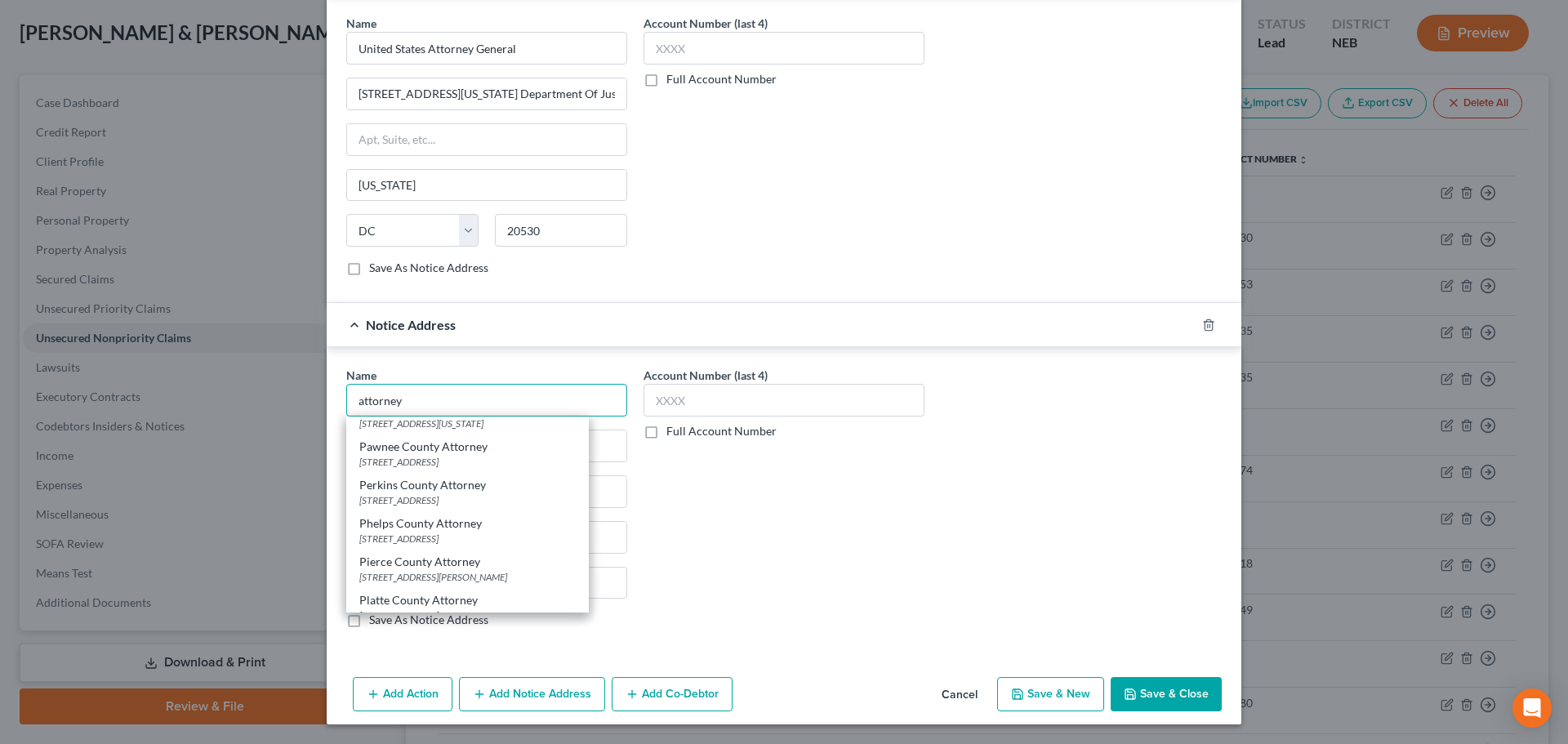
scroll to position [1171, 0]
type input "a"
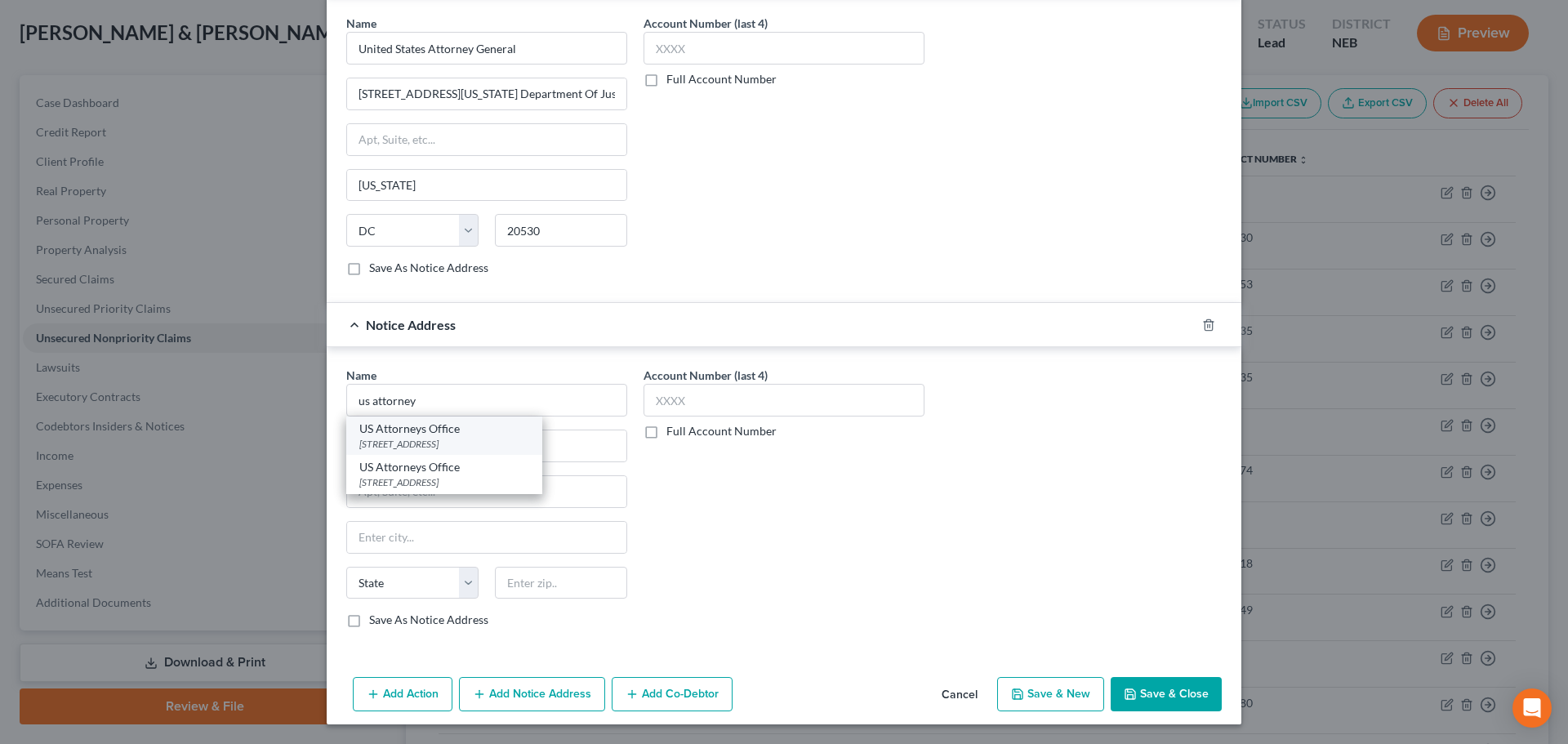
click at [481, 446] on div "100 Centennial Mall N 487 Federal Building, Lincoln, NE 68508" at bounding box center [444, 444] width 170 height 14
type input "US Attorneys Office"
type input "100 Centennial Mall N 487 Federal Building"
type input "Lincoln"
select select "30"
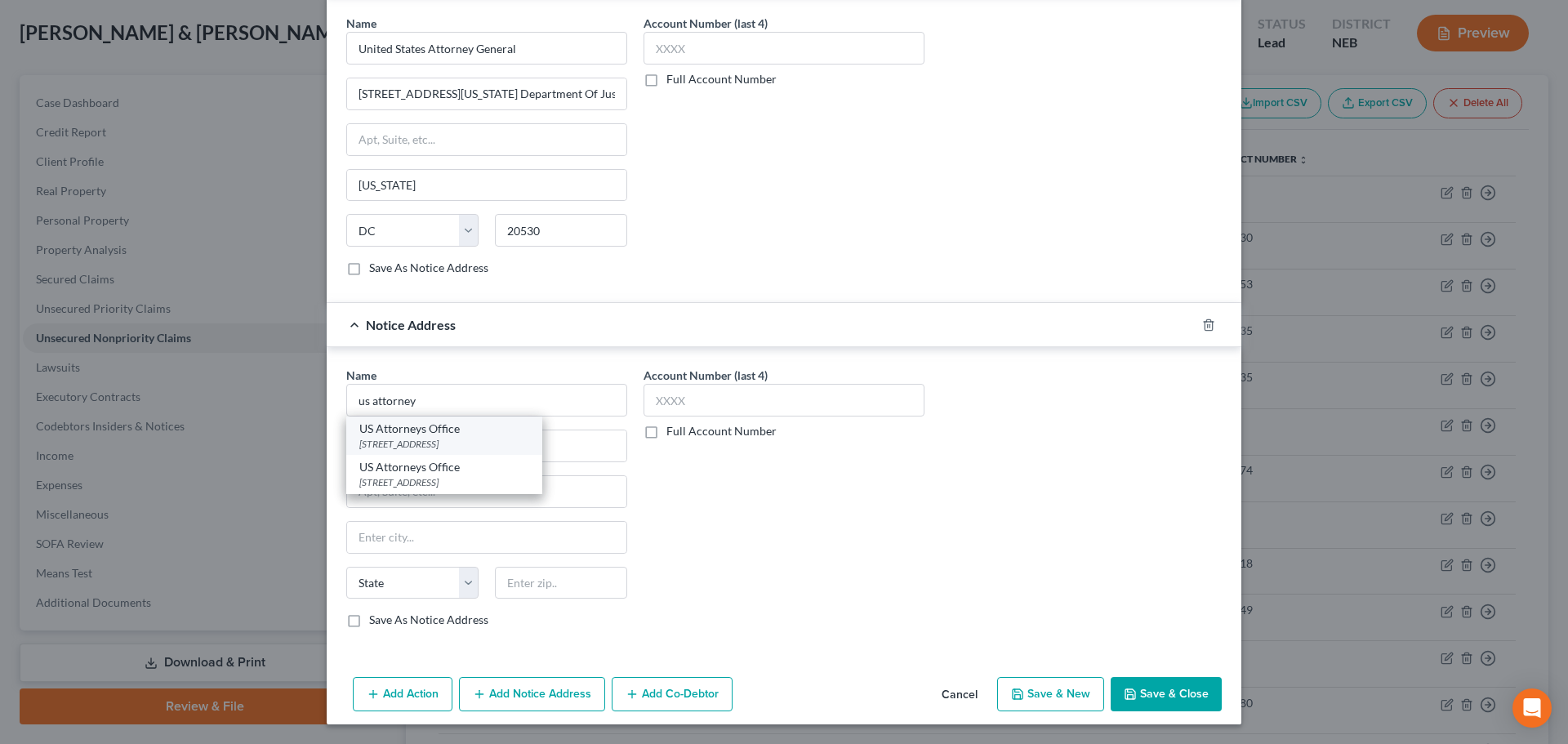
type input "68508"
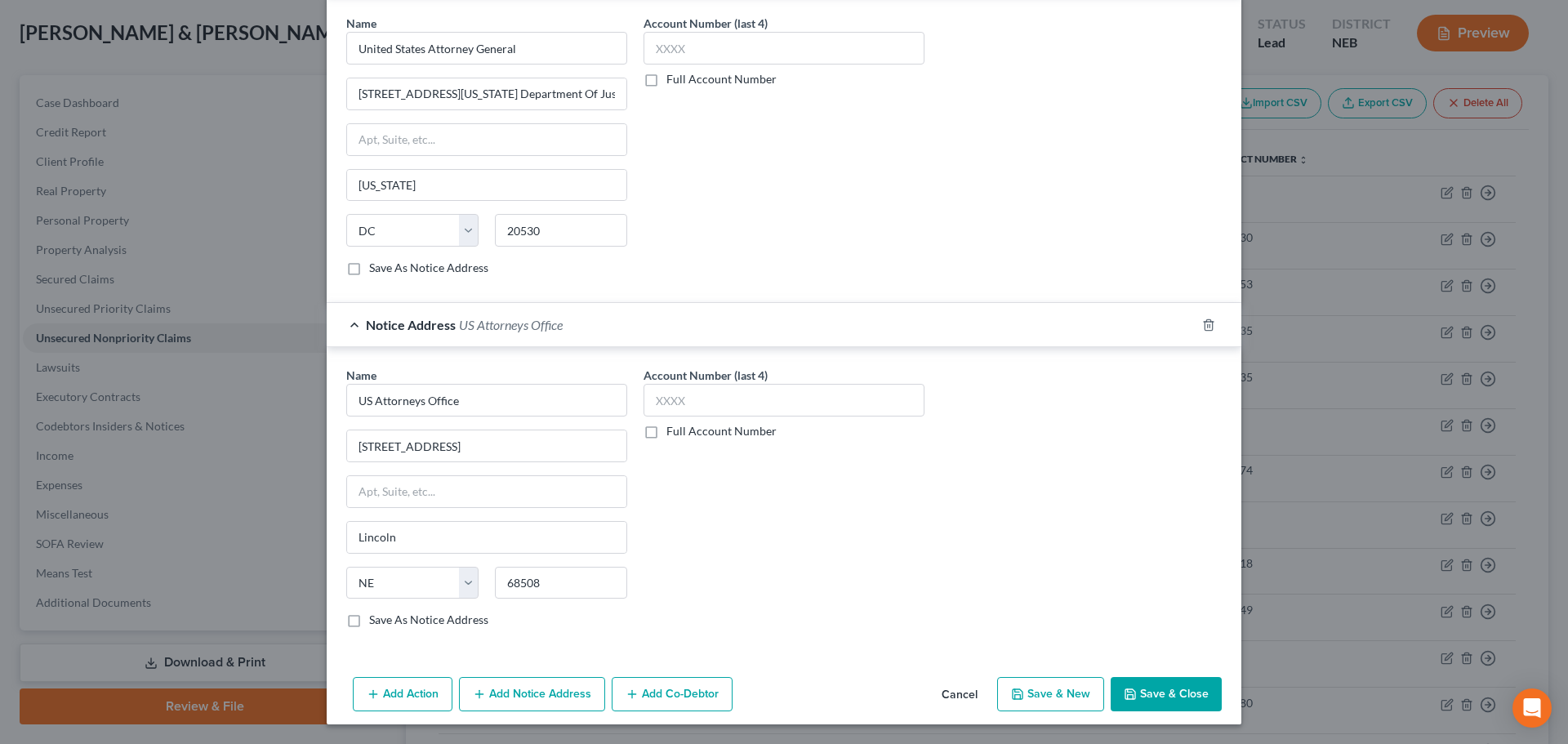
click at [1175, 688] on button "Save & Close" at bounding box center [1165, 693] width 111 height 34
